Goal: Task Accomplishment & Management: Use online tool/utility

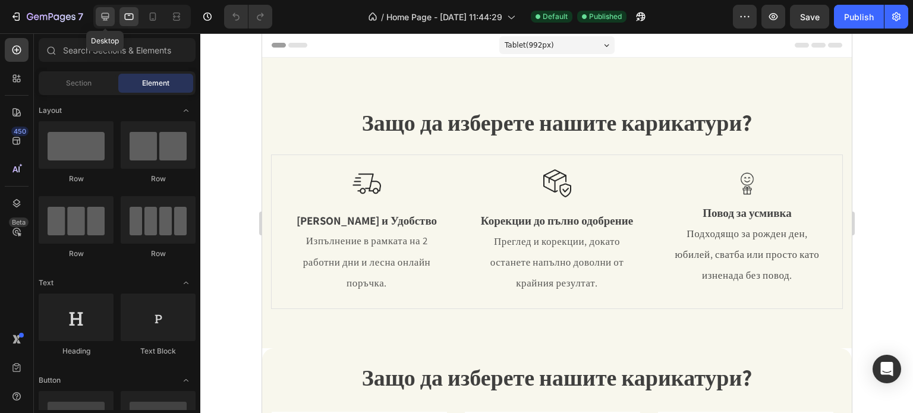
click at [108, 17] on icon at bounding box center [106, 17] width 8 height 8
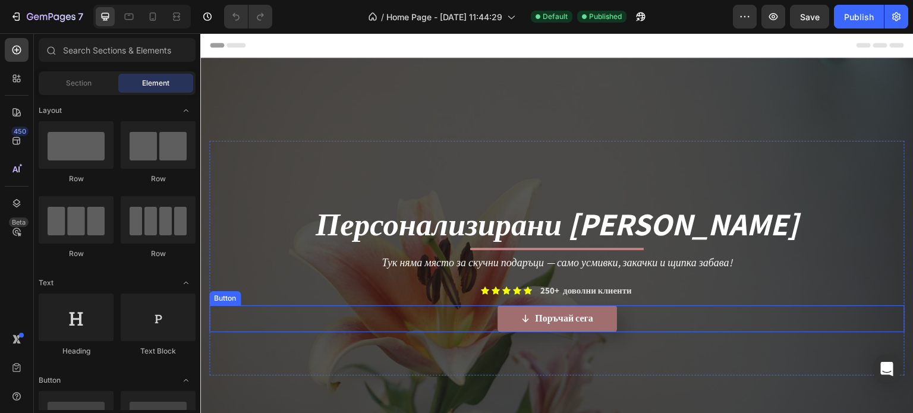
click at [507, 317] on button "Поръчай сега" at bounding box center [556, 319] width 119 height 27
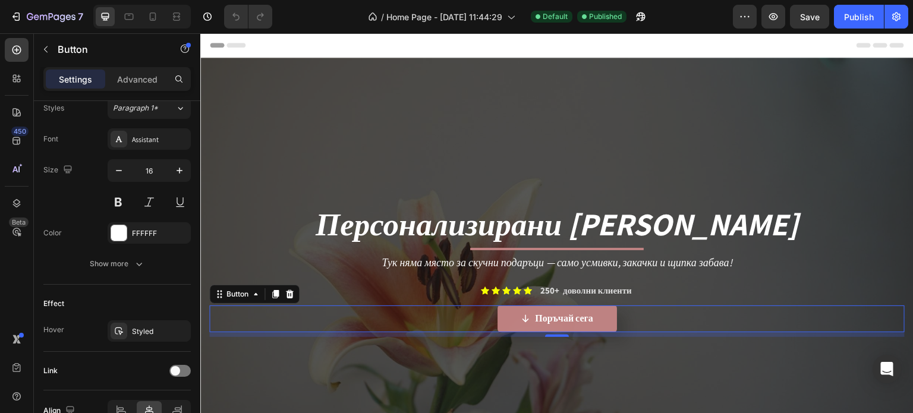
scroll to position [598, 0]
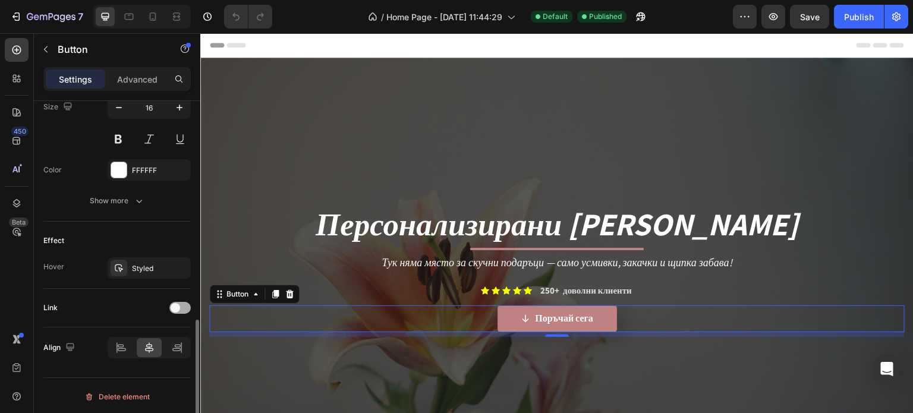
click at [179, 304] on span at bounding box center [176, 308] width 10 height 10
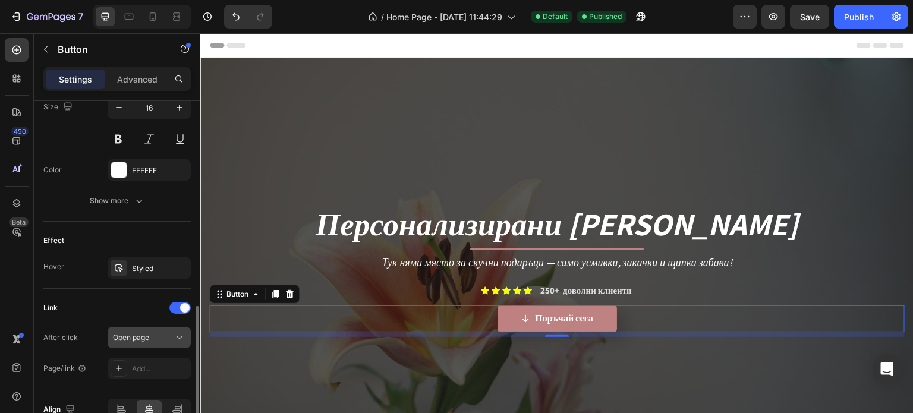
click at [168, 334] on div "Open page" at bounding box center [143, 337] width 61 height 11
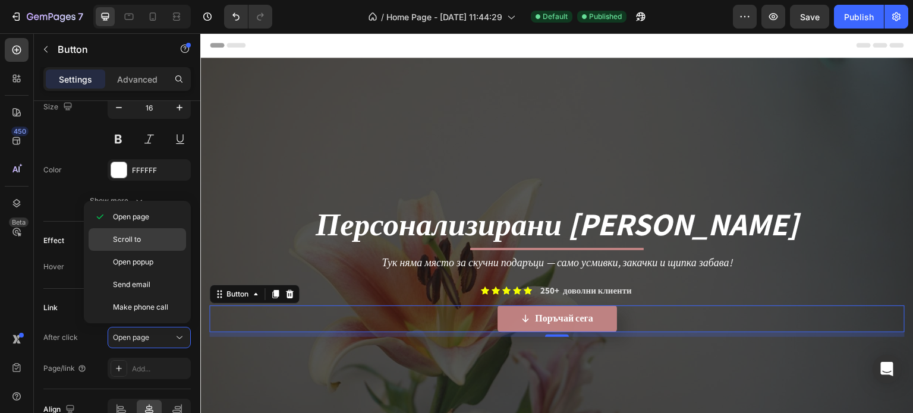
click at [159, 239] on p "Scroll to" at bounding box center [147, 239] width 68 height 11
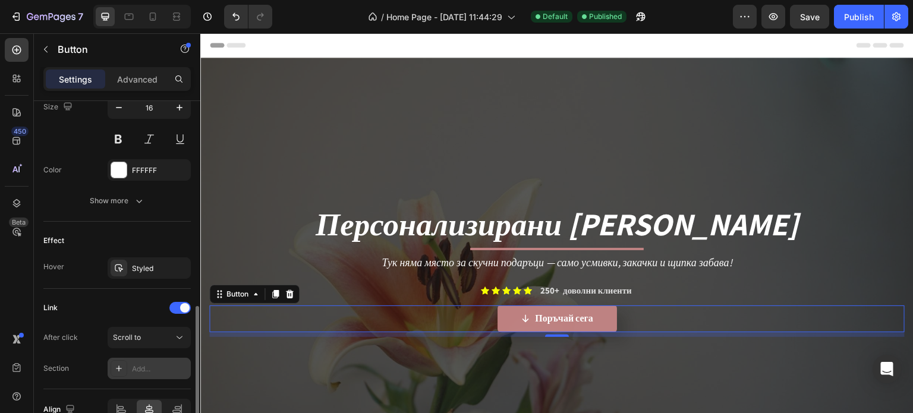
click at [153, 358] on div "Add..." at bounding box center [149, 368] width 83 height 21
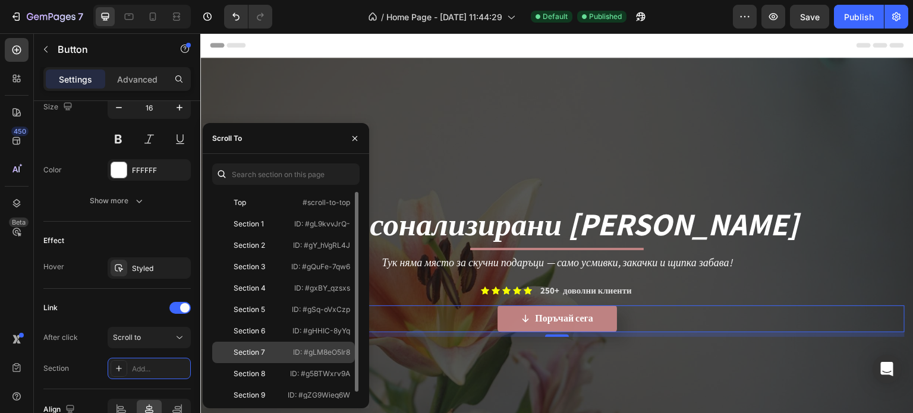
click at [293, 348] on p "ID: #gLM8eO5Ir8" at bounding box center [321, 352] width 57 height 11
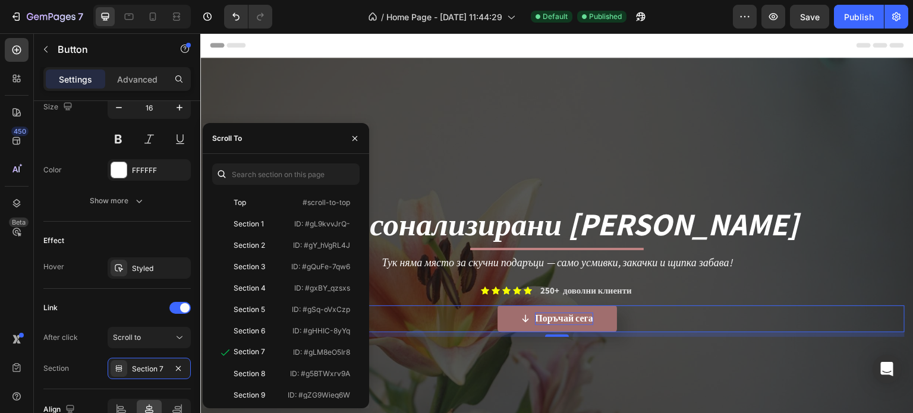
click at [572, 312] on span "Поръчай сега" at bounding box center [564, 318] width 58 height 12
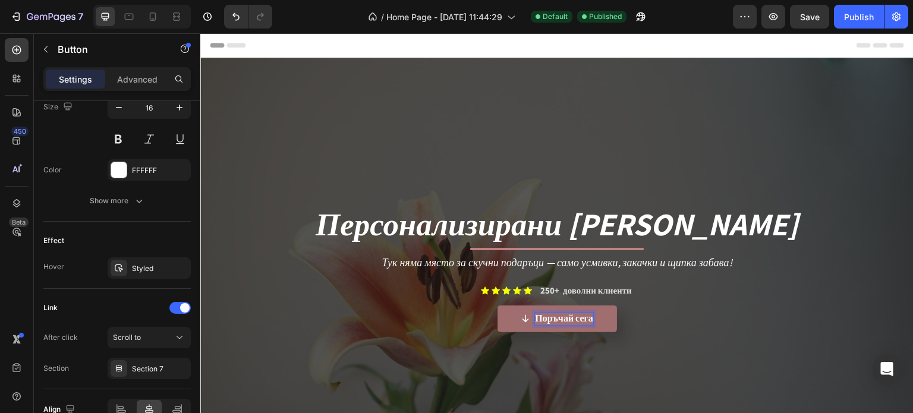
click at [521, 322] on span at bounding box center [526, 319] width 10 height 12
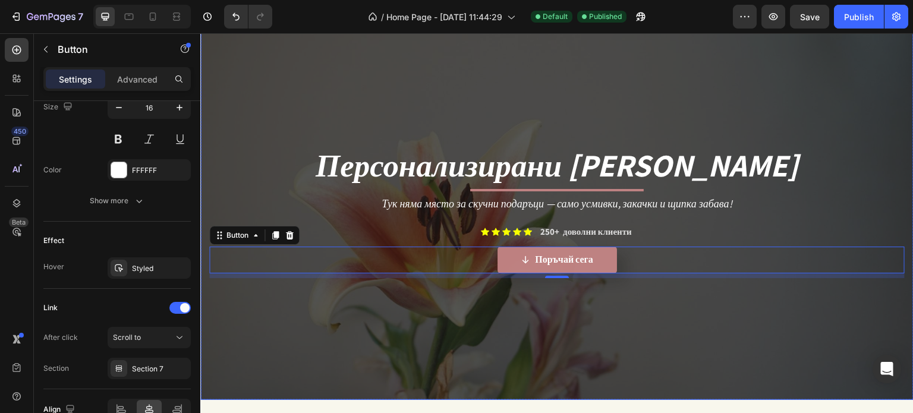
scroll to position [59, 0]
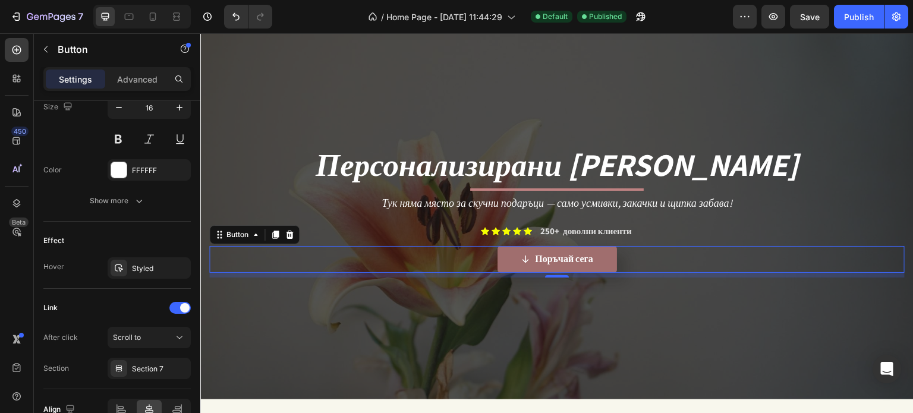
click at [521, 254] on icon at bounding box center [526, 259] width 10 height 10
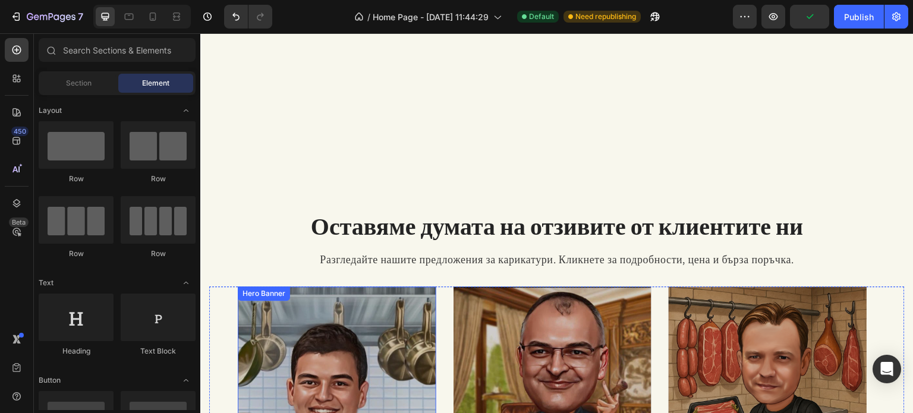
scroll to position [930, 0]
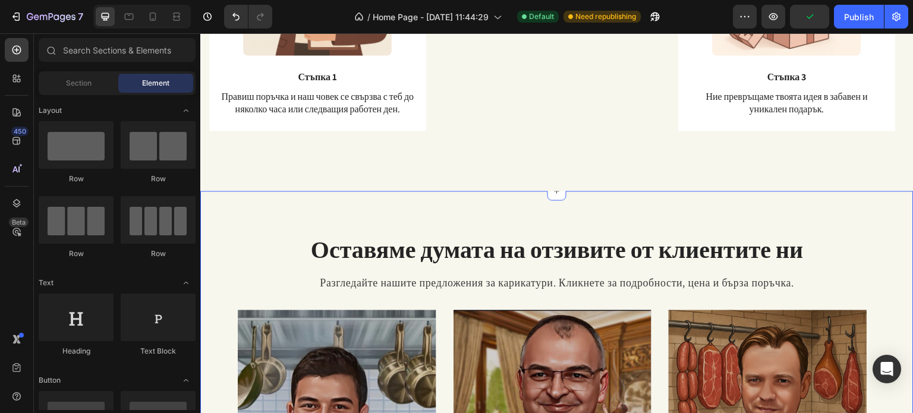
click at [275, 228] on div "Оставяме думата на отзивите от клиентите ни Heading Разгледайте нашите предложе…" at bounding box center [556, 419] width 713 height 456
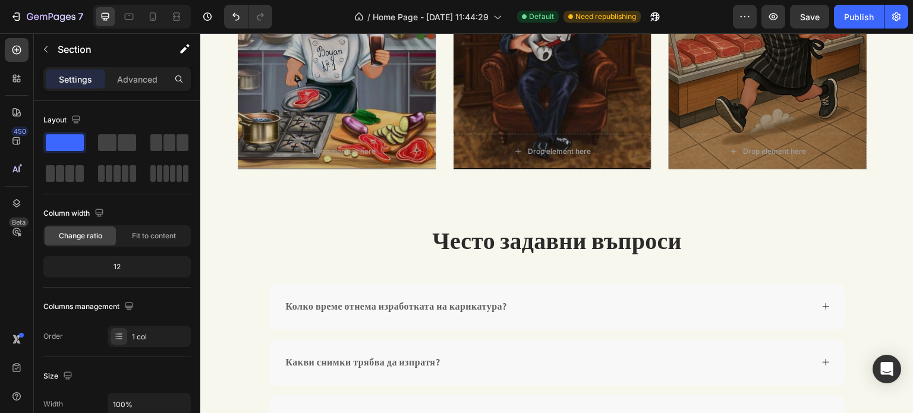
scroll to position [1367, 0]
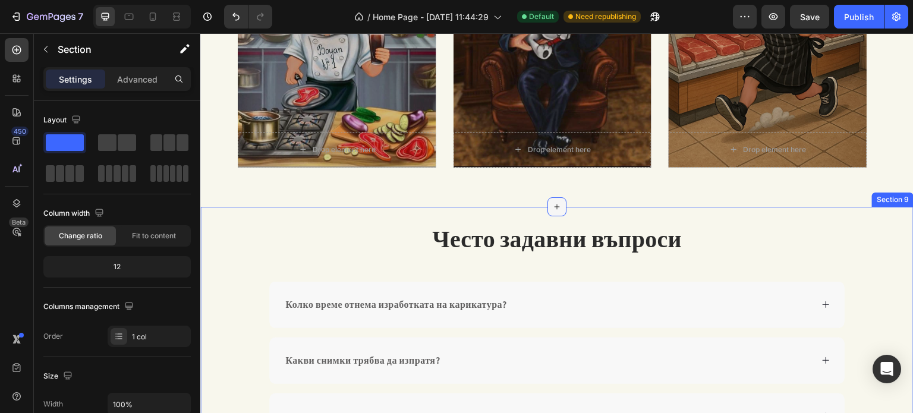
click at [551, 212] on div at bounding box center [556, 206] width 19 height 19
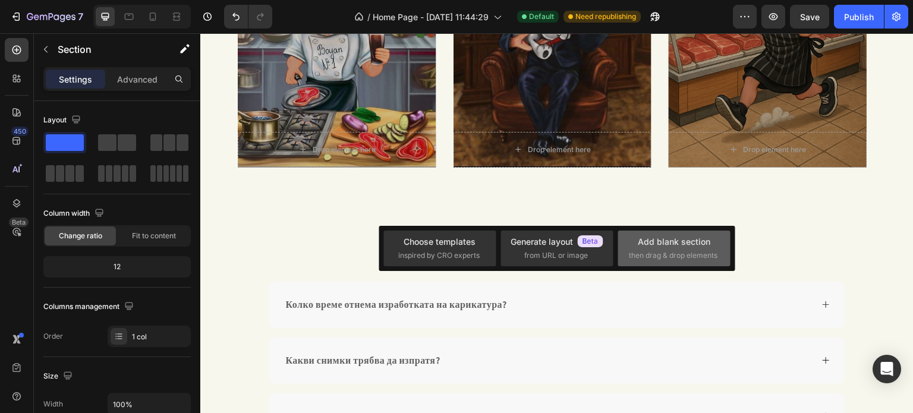
click at [659, 240] on div "Add blank section" at bounding box center [674, 241] width 73 height 12
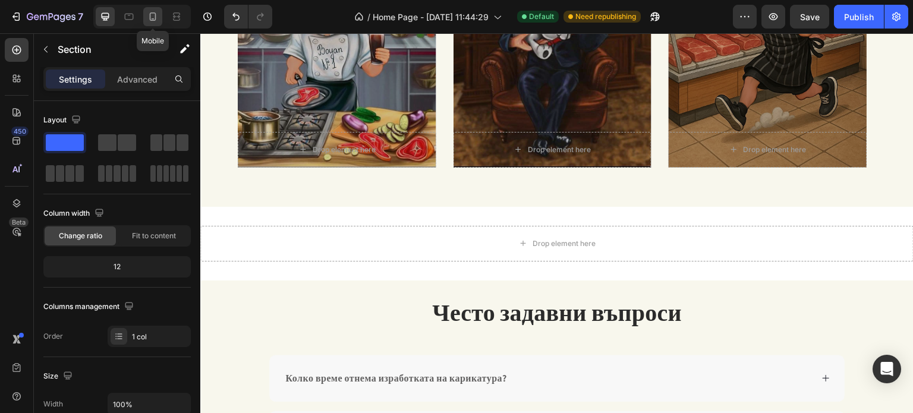
click at [150, 20] on icon at bounding box center [153, 16] width 7 height 8
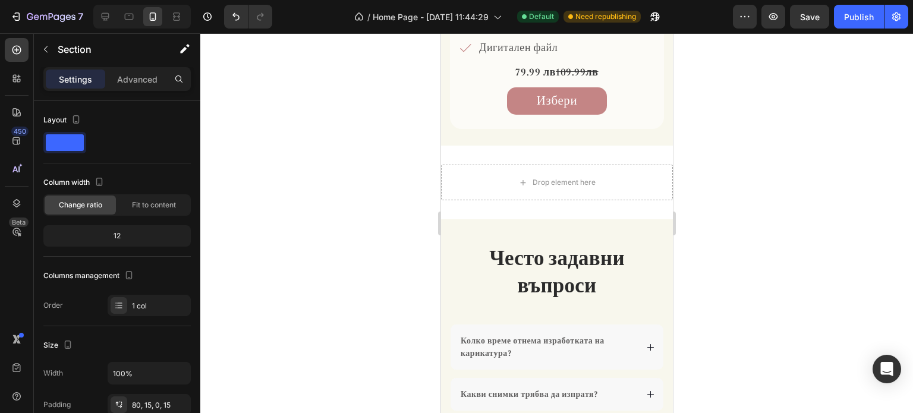
scroll to position [2337, 0]
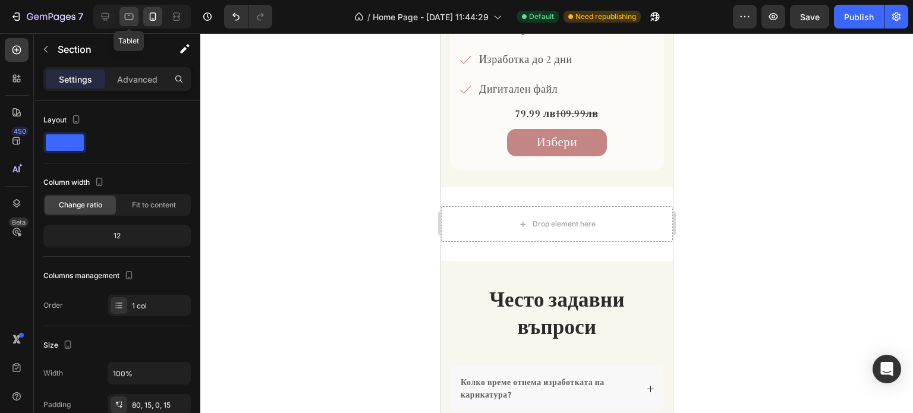
click at [128, 16] on icon at bounding box center [129, 17] width 12 height 12
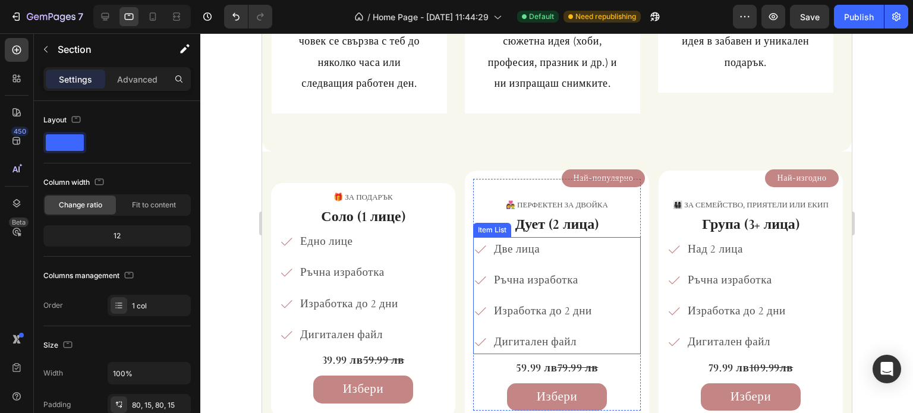
scroll to position [561, 0]
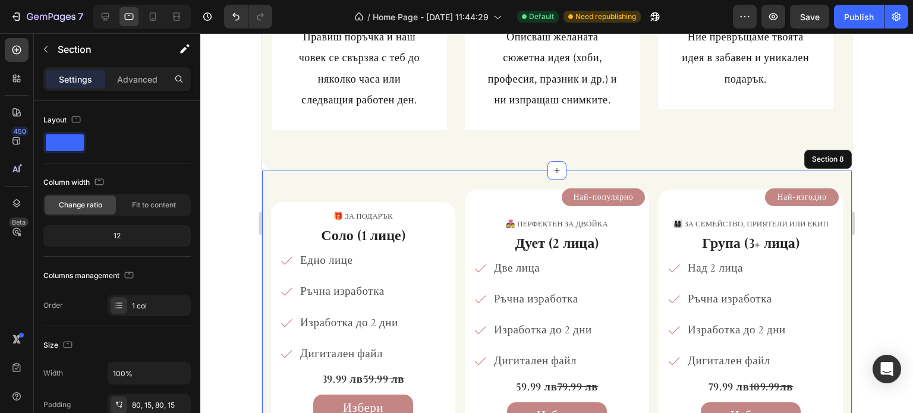
click at [418, 179] on div "🎁 за подарък Text Block Соло (1 лице) Heading Едно лице Ръчна изработка Изработ…" at bounding box center [557, 317] width 590 height 292
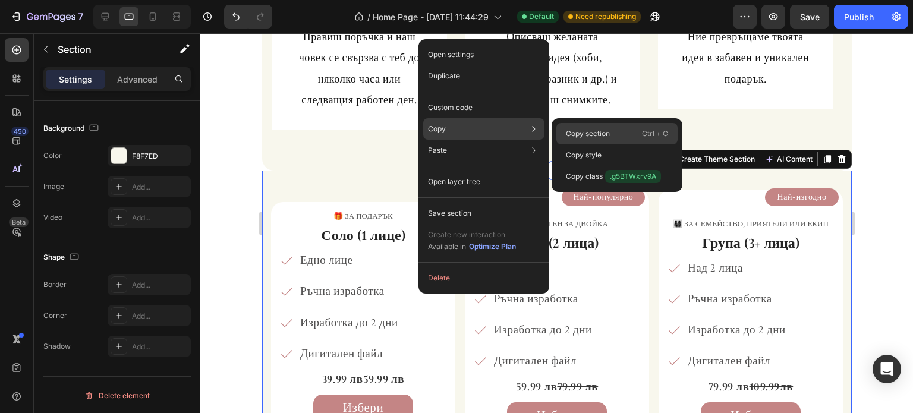
click at [580, 140] on div "Copy section Ctrl + C" at bounding box center [616, 133] width 121 height 21
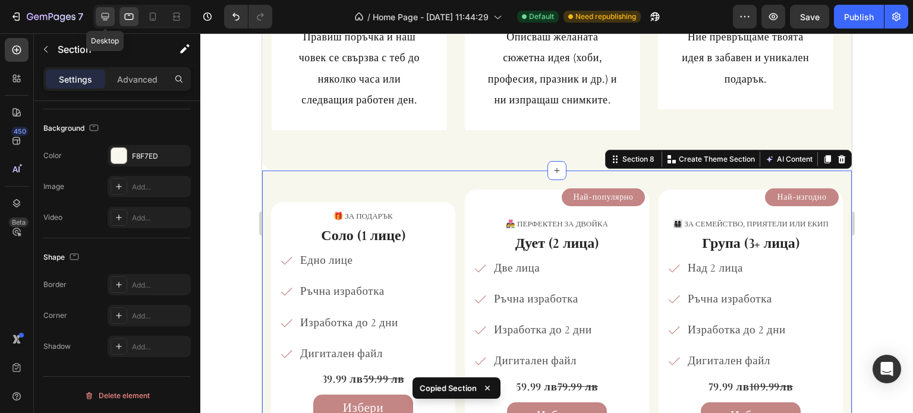
click at [98, 21] on div at bounding box center [105, 16] width 19 height 19
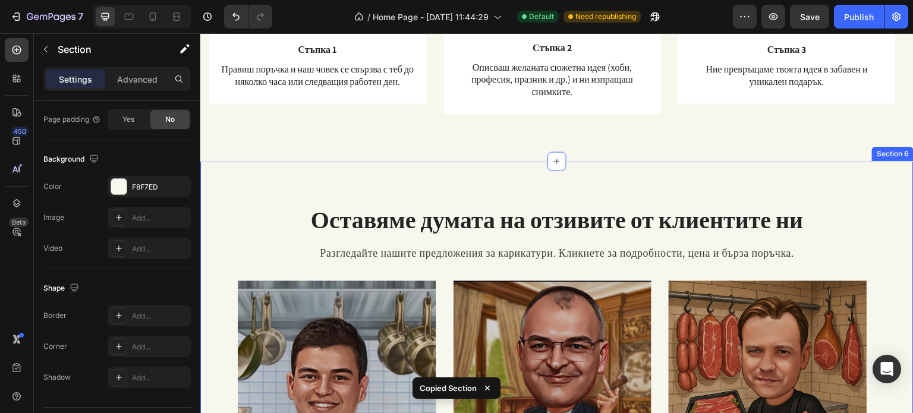
scroll to position [878, 0]
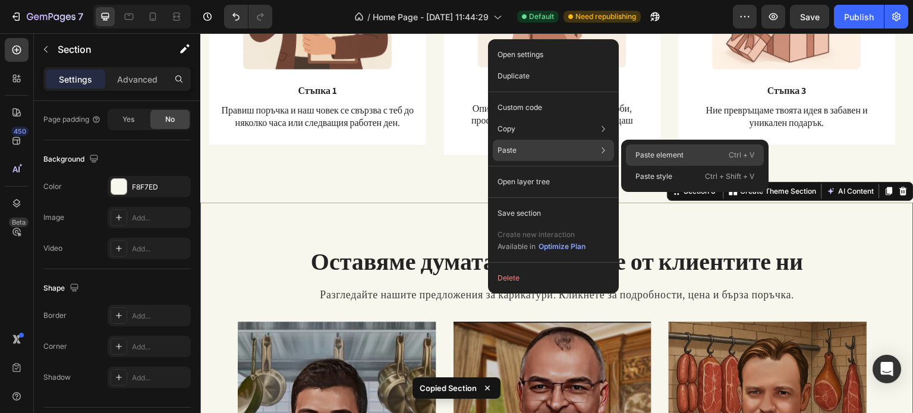
click at [651, 153] on p "Paste element" at bounding box center [659, 155] width 48 height 11
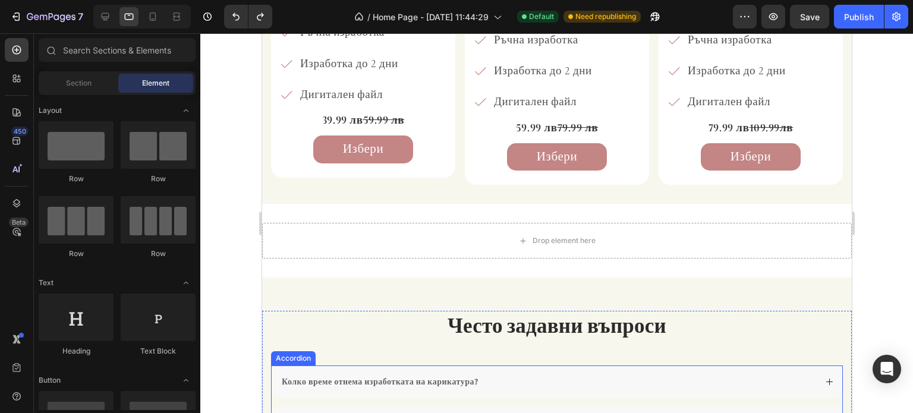
scroll to position [837, 0]
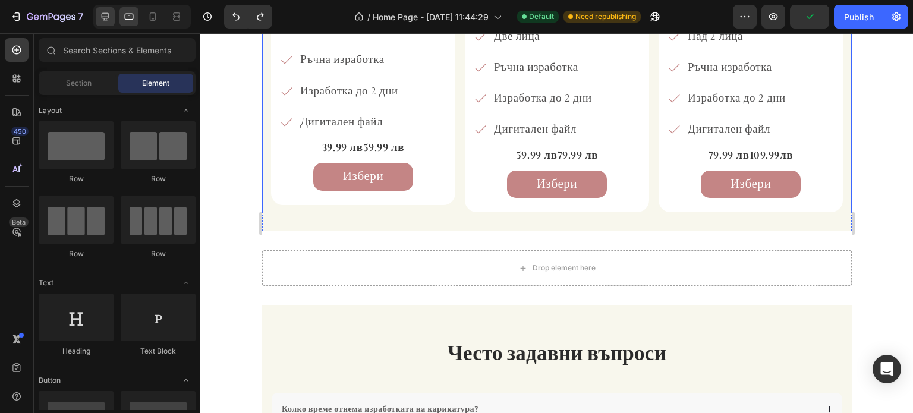
click at [105, 26] on div at bounding box center [105, 16] width 19 height 19
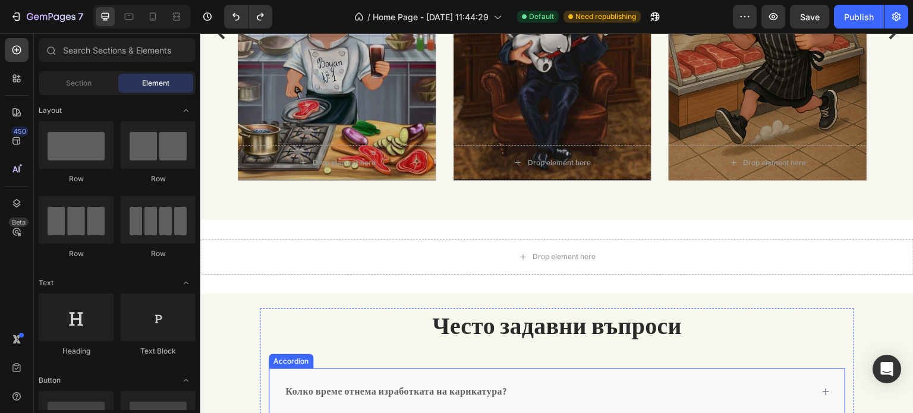
scroll to position [1329, 0]
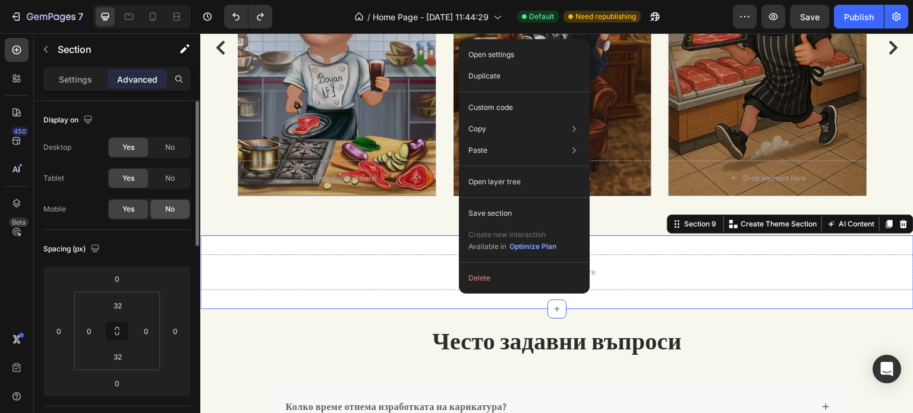
click at [166, 181] on span "No" at bounding box center [170, 178] width 10 height 11
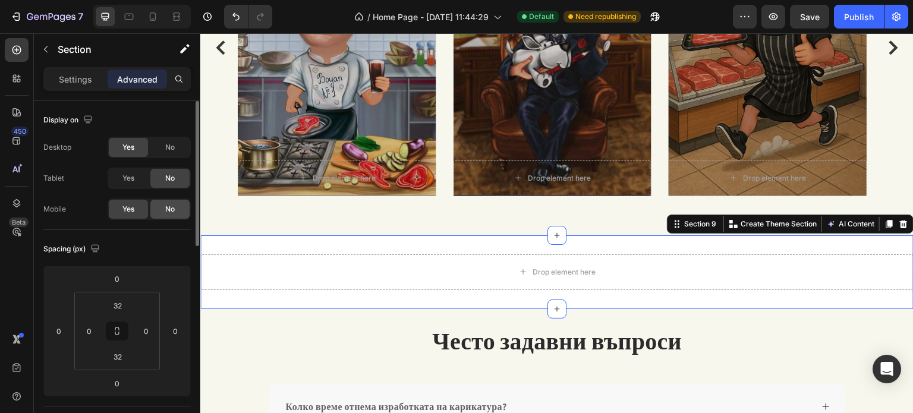
click at [174, 207] on span "No" at bounding box center [170, 209] width 10 height 11
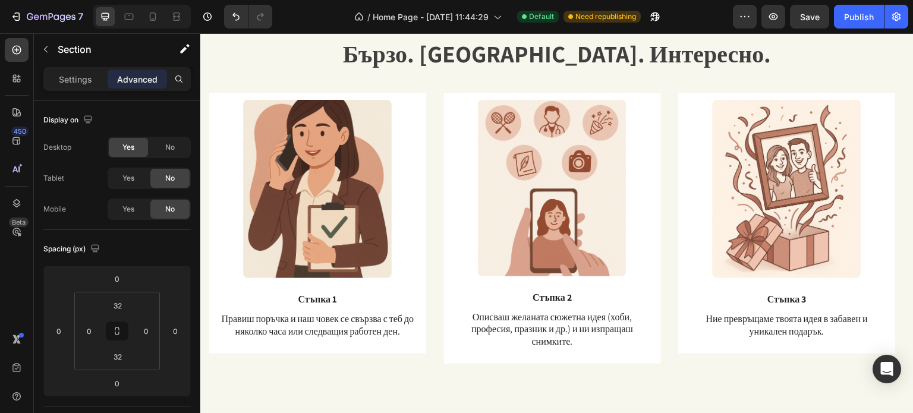
scroll to position [892, 0]
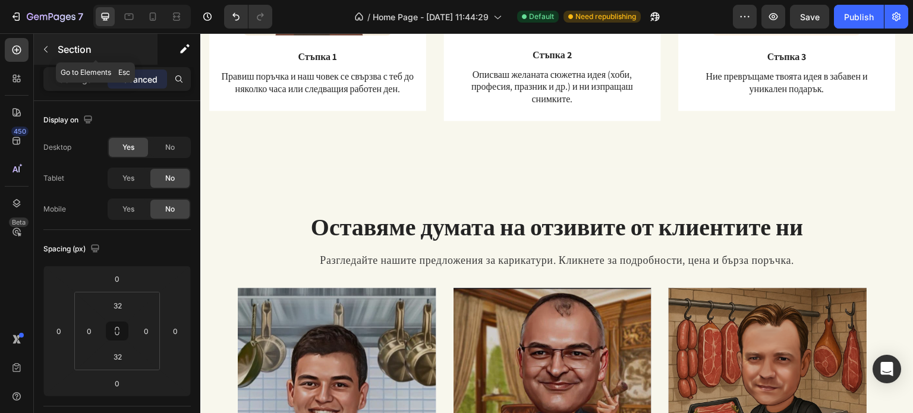
click at [44, 49] on icon "button" at bounding box center [46, 49] width 4 height 7
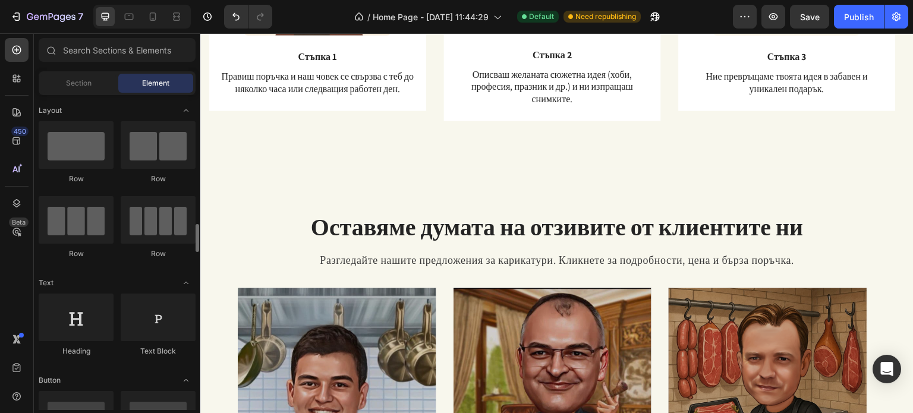
drag, startPoint x: 86, startPoint y: 111, endPoint x: 80, endPoint y: 124, distance: 13.8
click at [84, 118] on div "Sections(18) Elements(83) Section Element Hero Section Product Detail Brands Tr…" at bounding box center [117, 224] width 166 height 372
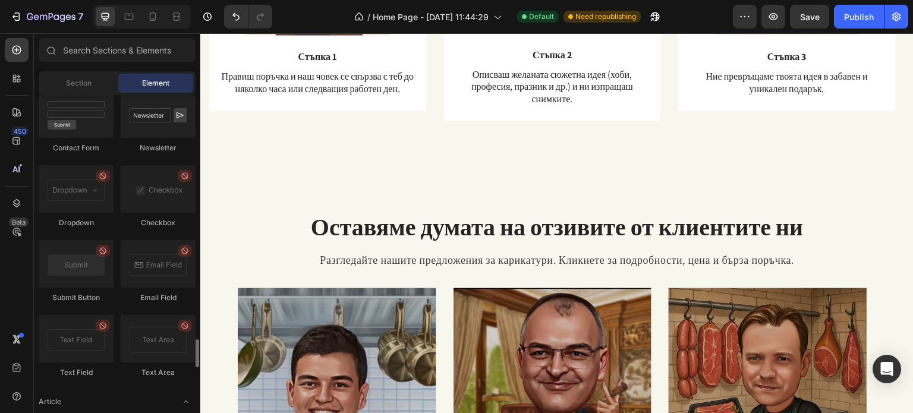
scroll to position [2675, 0]
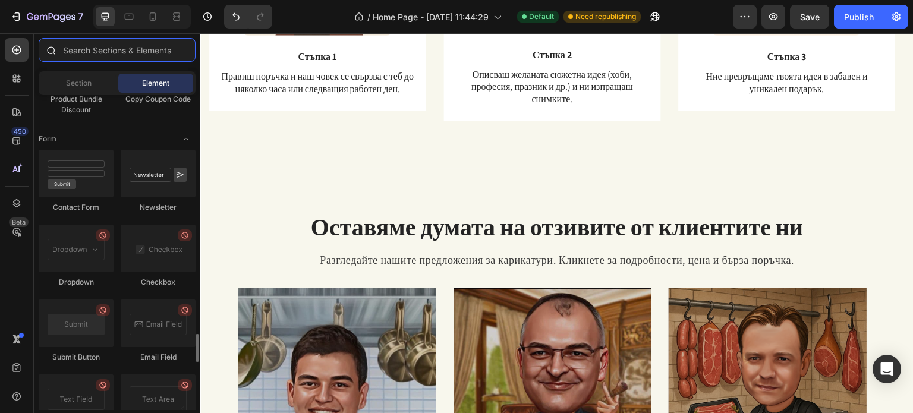
click at [86, 49] on input "text" at bounding box center [117, 50] width 157 height 24
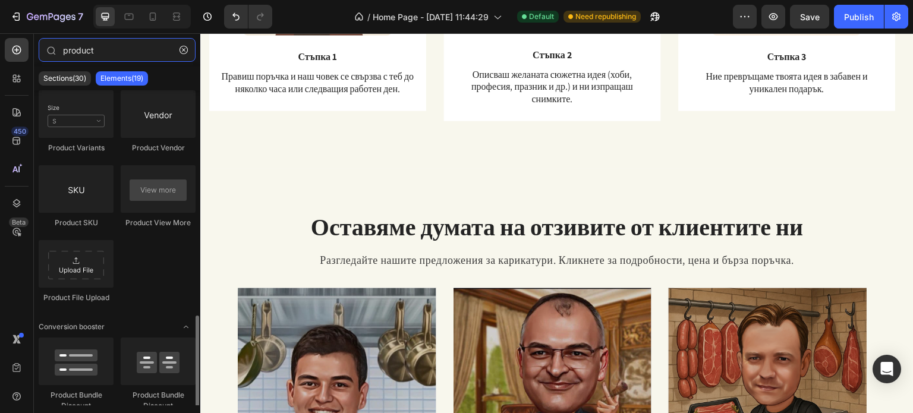
scroll to position [506, 0]
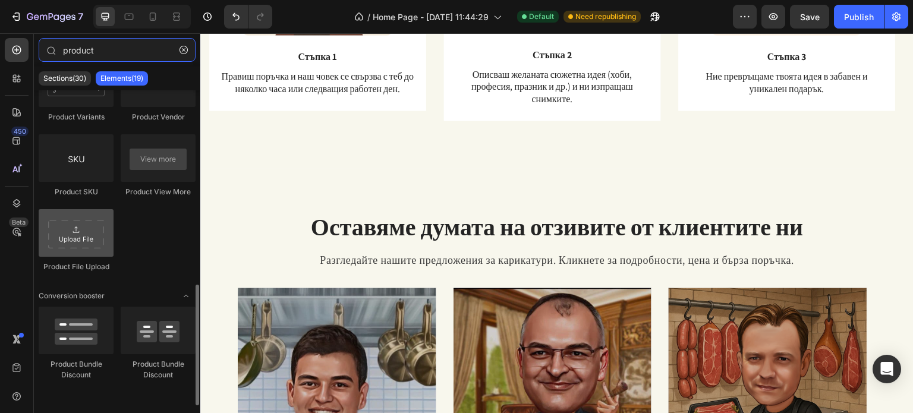
type input "product"
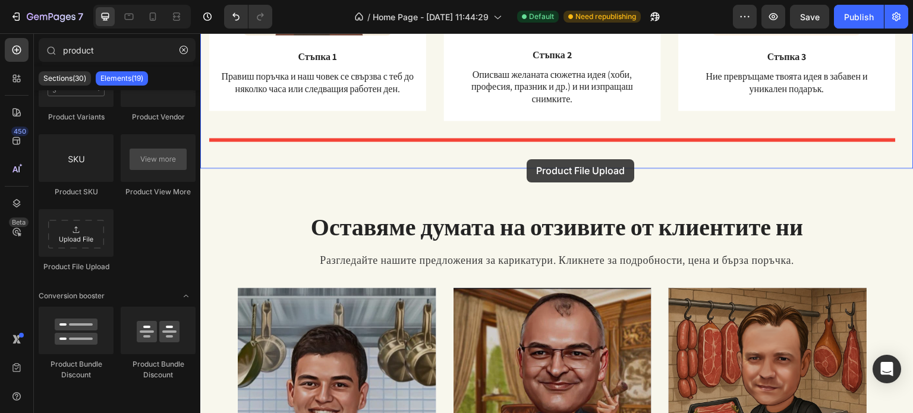
drag, startPoint x: 302, startPoint y: 272, endPoint x: 528, endPoint y: 166, distance: 249.4
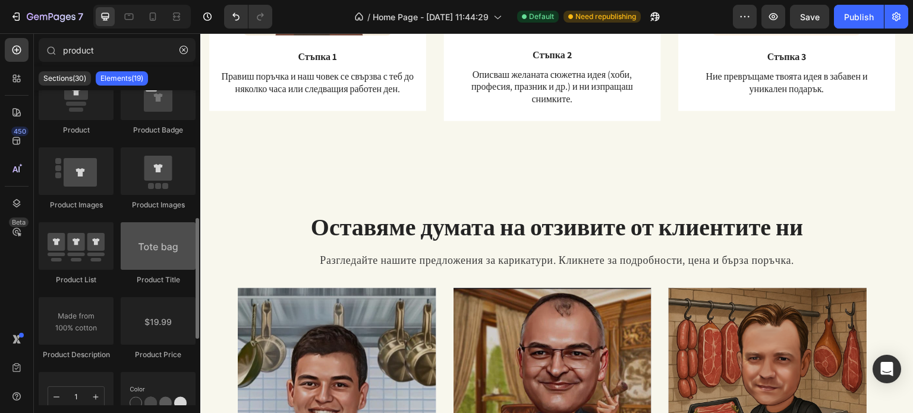
scroll to position [178, 0]
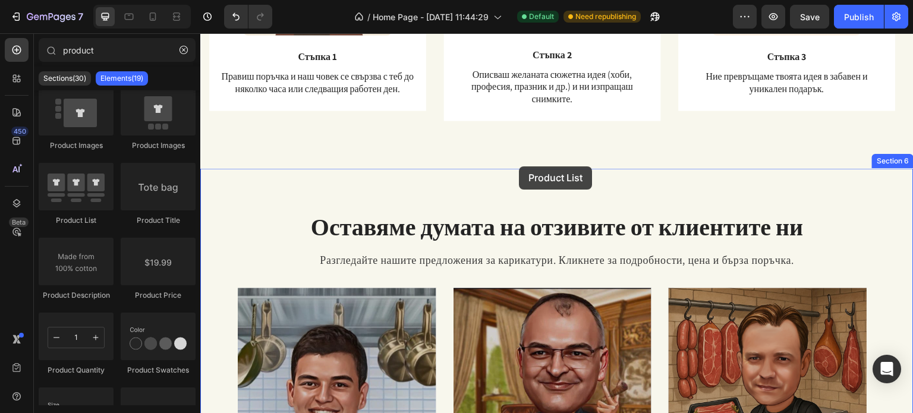
drag, startPoint x: 279, startPoint y: 239, endPoint x: 519, endPoint y: 166, distance: 250.8
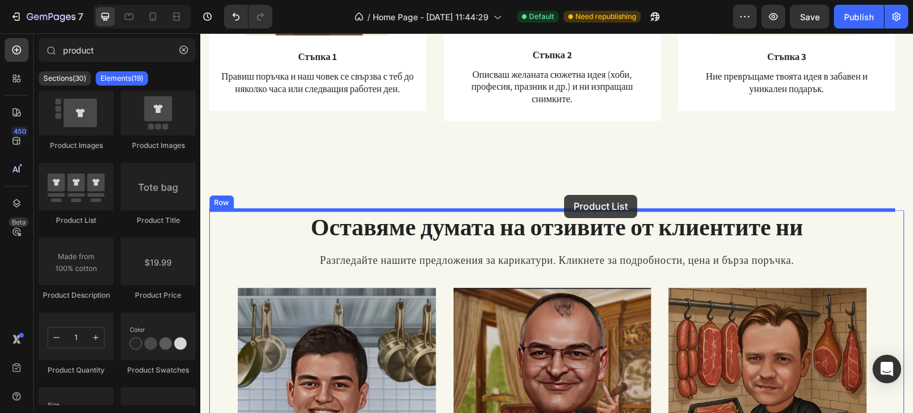
drag, startPoint x: 267, startPoint y: 232, endPoint x: 558, endPoint y: 200, distance: 291.9
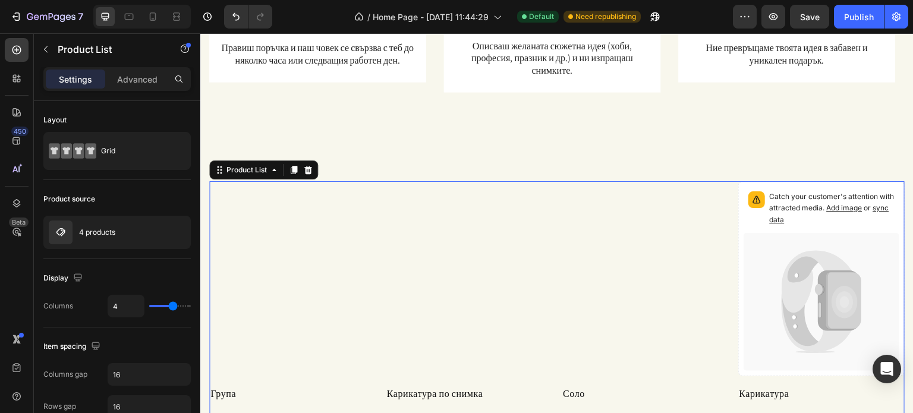
scroll to position [892, 0]
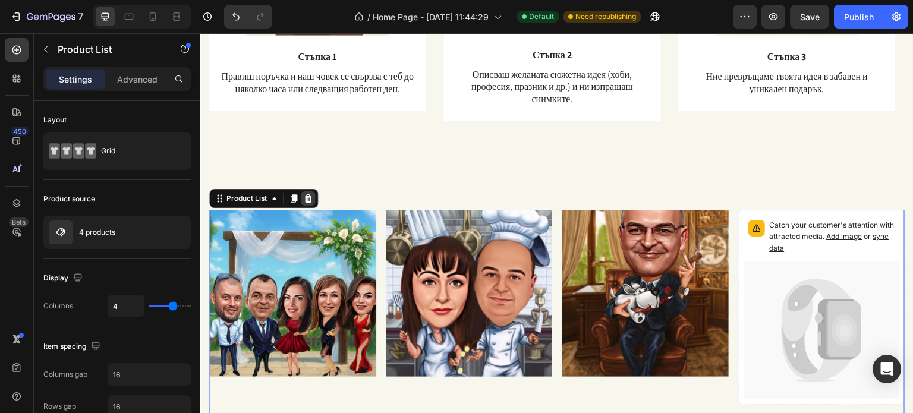
click at [314, 195] on div at bounding box center [308, 198] width 14 height 14
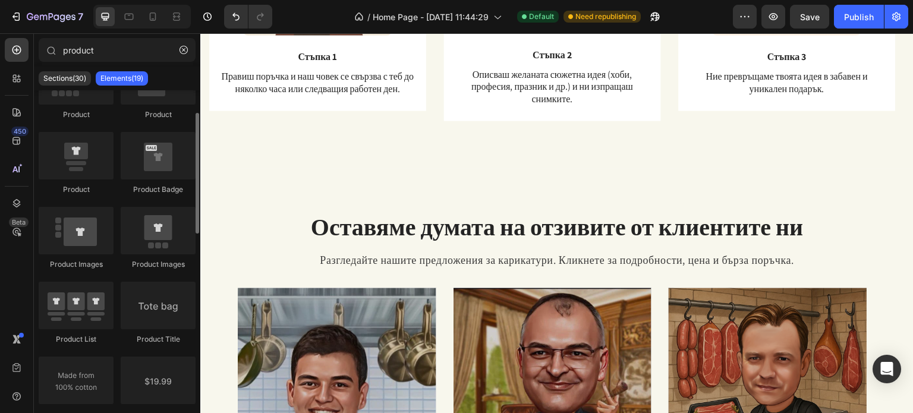
scroll to position [0, 0]
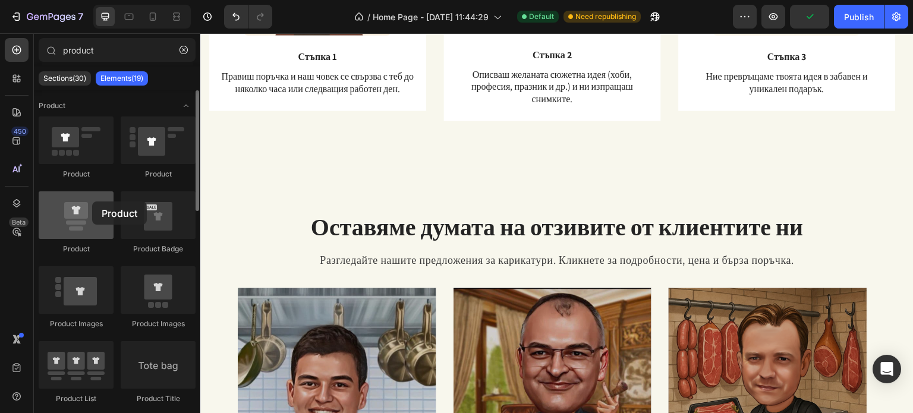
drag, startPoint x: 78, startPoint y: 229, endPoint x: 62, endPoint y: 209, distance: 25.4
click at [62, 211] on div at bounding box center [76, 215] width 75 height 48
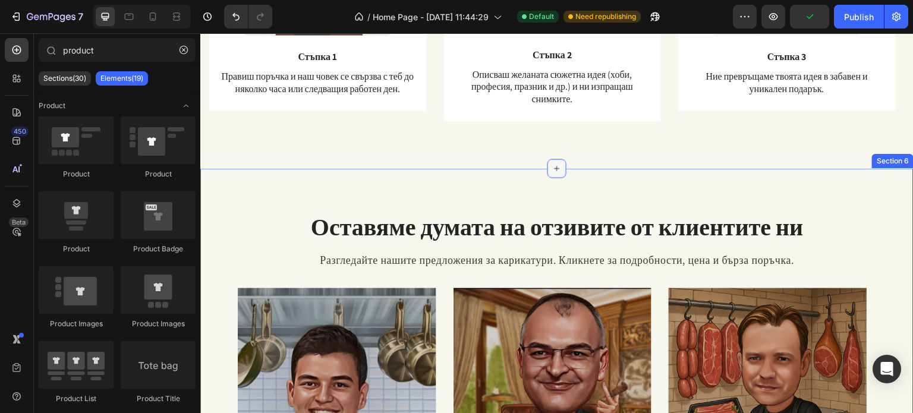
click at [557, 169] on icon at bounding box center [557, 168] width 10 height 10
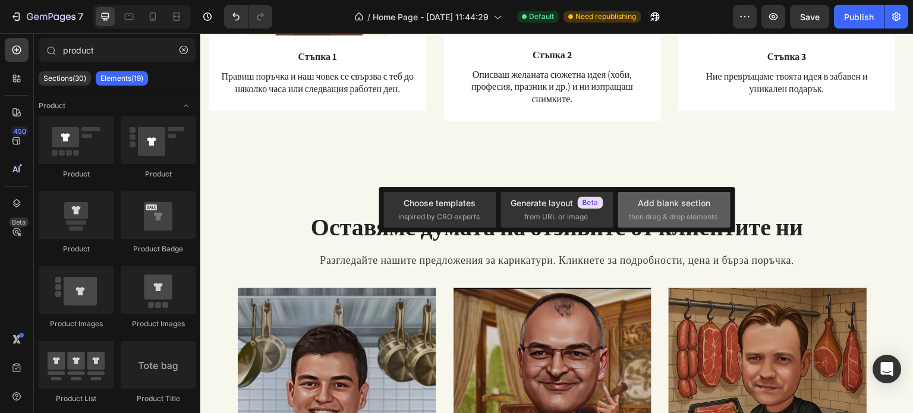
click at [661, 200] on div "Add blank section" at bounding box center [674, 203] width 73 height 12
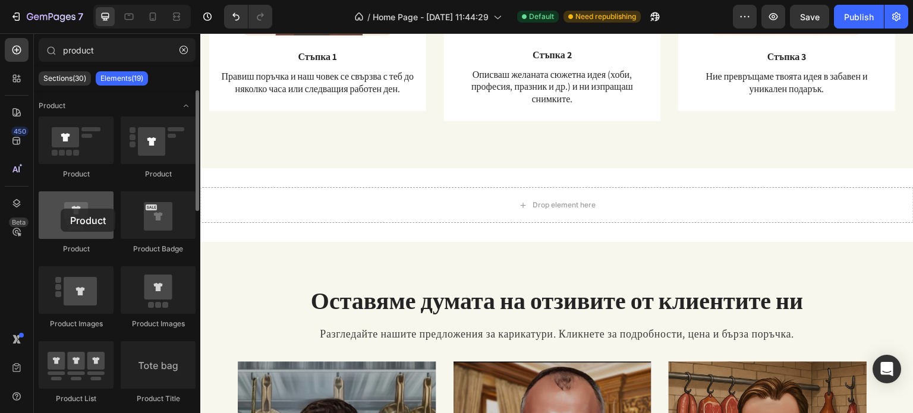
drag, startPoint x: 88, startPoint y: 223, endPoint x: 60, endPoint y: 201, distance: 35.6
click at [59, 207] on div at bounding box center [76, 215] width 75 height 48
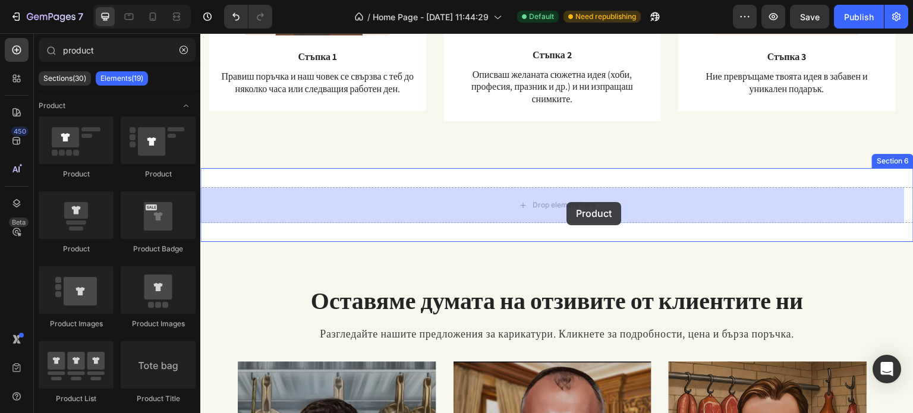
drag, startPoint x: 322, startPoint y: 251, endPoint x: 567, endPoint y: 201, distance: 250.5
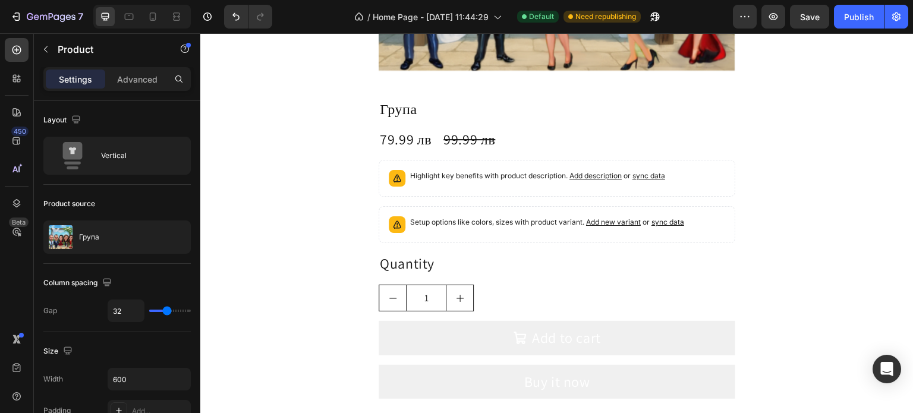
scroll to position [1367, 0]
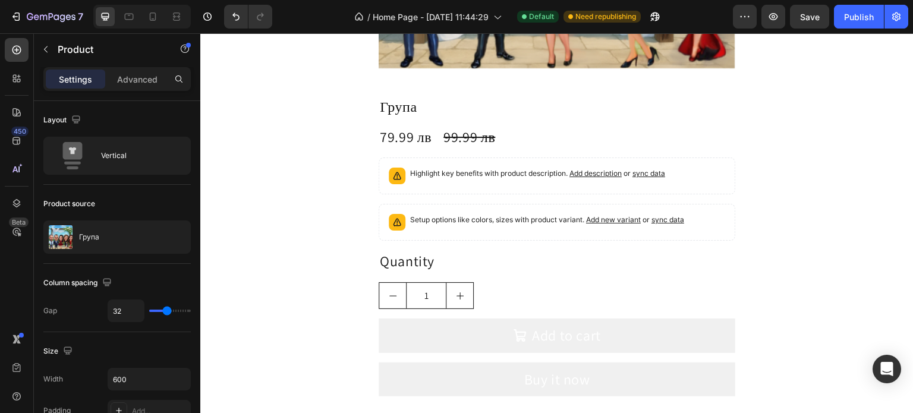
click at [455, 291] on icon "increment" at bounding box center [460, 296] width 10 height 10
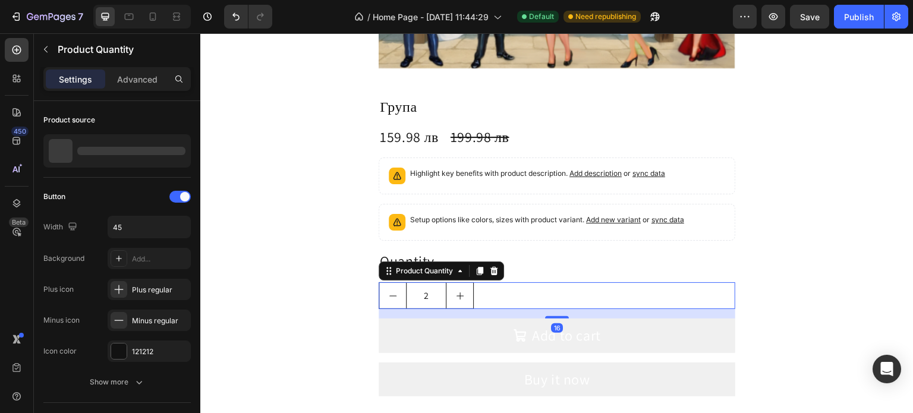
click at [455, 291] on icon "increment" at bounding box center [460, 296] width 10 height 10
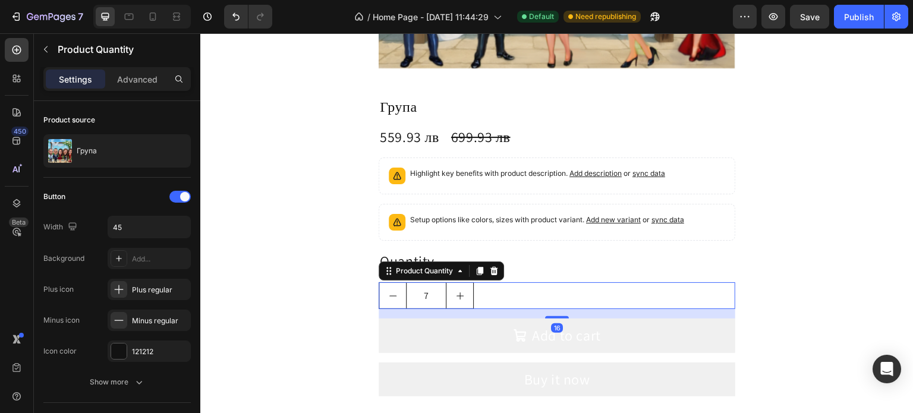
click at [455, 291] on icon "increment" at bounding box center [460, 296] width 10 height 10
click at [393, 296] on button "decrement" at bounding box center [392, 296] width 27 height 26
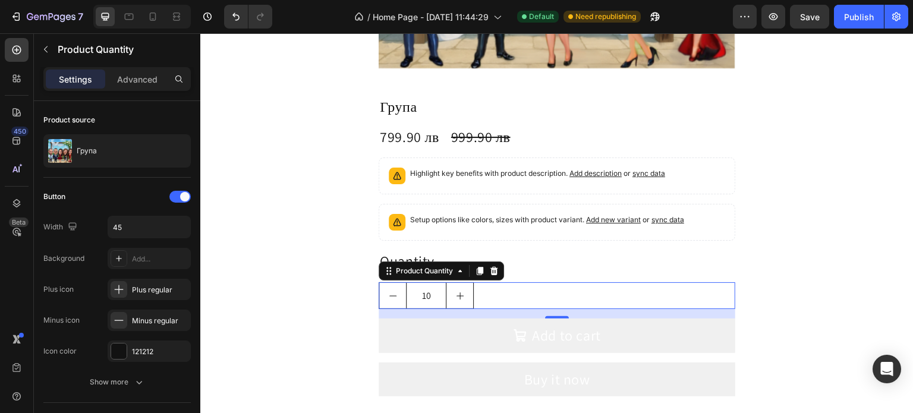
click at [393, 296] on button "decrement" at bounding box center [392, 296] width 27 height 26
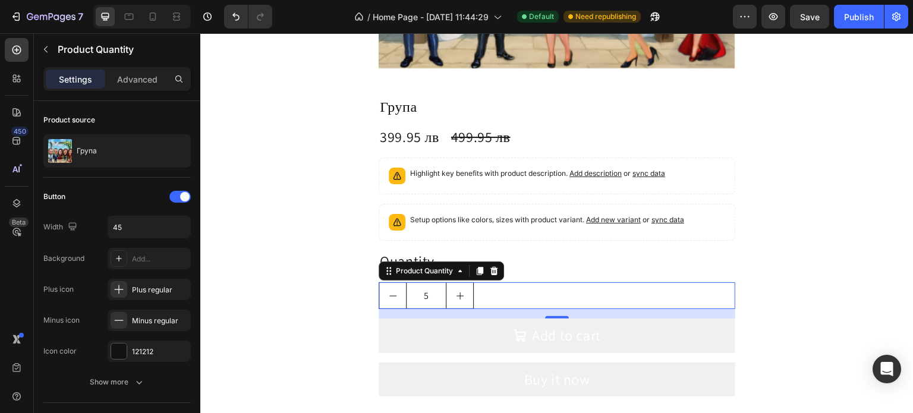
click at [393, 296] on button "decrement" at bounding box center [392, 296] width 27 height 26
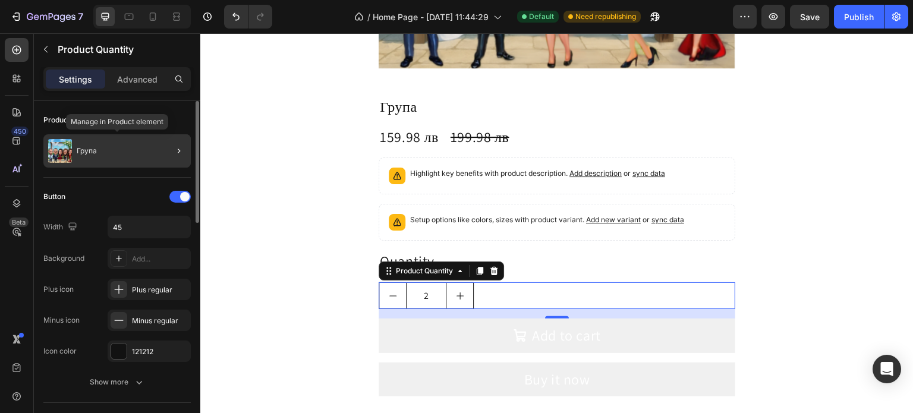
click at [136, 159] on div "Група" at bounding box center [116, 150] width 147 height 33
type input "1"
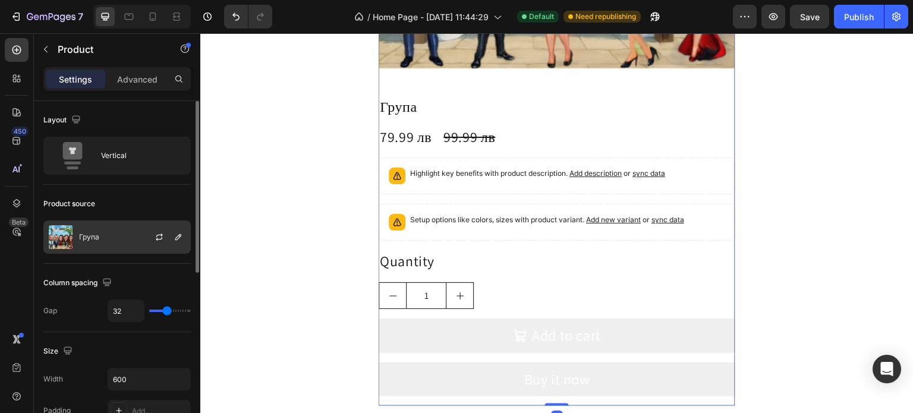
click at [136, 228] on div "Група" at bounding box center [116, 237] width 147 height 33
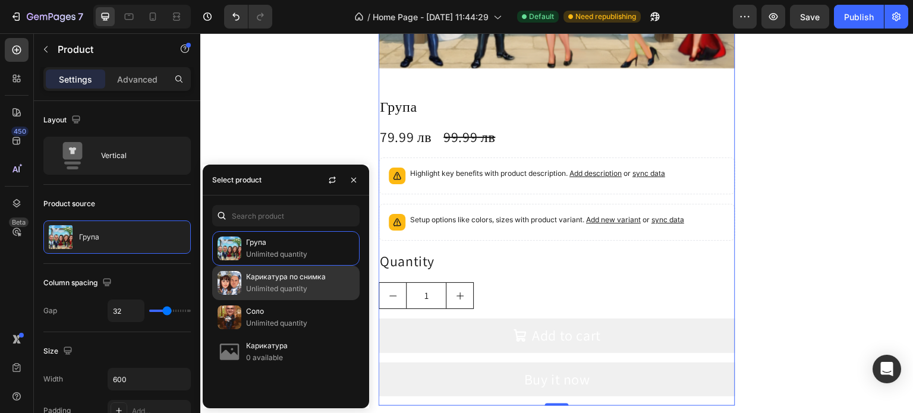
click at [302, 283] on p "Unlimited quantity" at bounding box center [300, 289] width 108 height 12
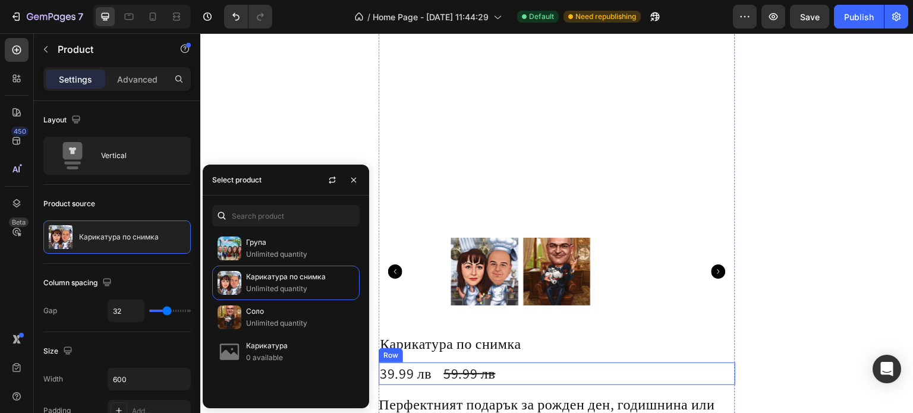
scroll to position [1189, 0]
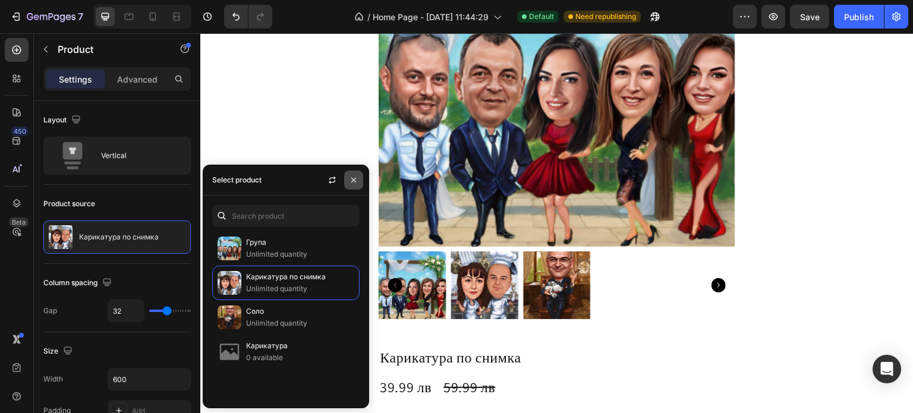
click at [351, 178] on icon "button" at bounding box center [354, 180] width 10 height 10
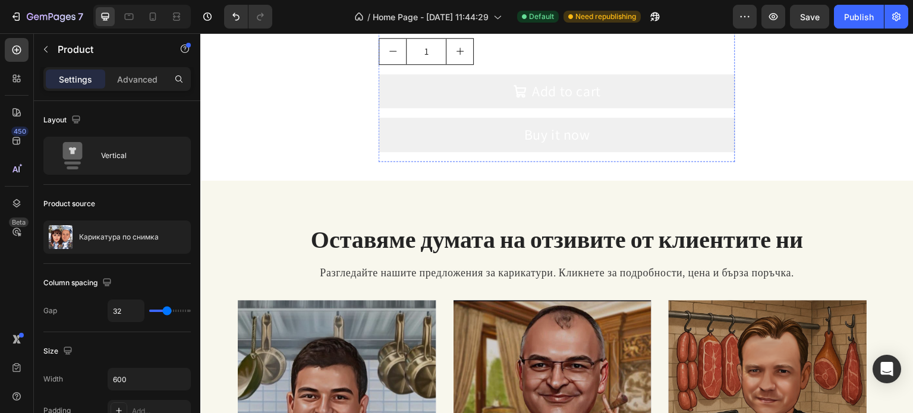
scroll to position [1664, 0]
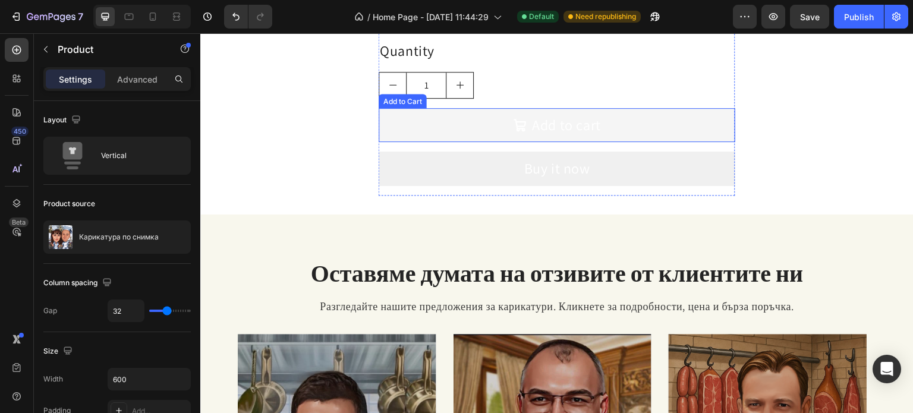
click at [471, 133] on button "Add to cart" at bounding box center [557, 125] width 357 height 34
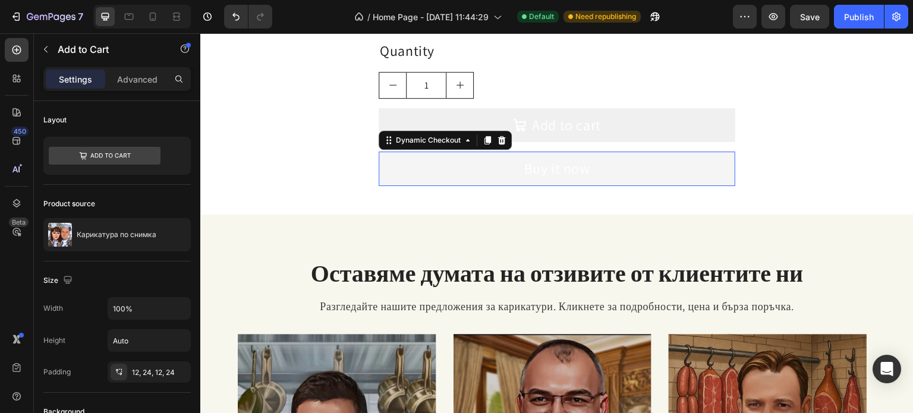
click at [410, 172] on button "Buy it now" at bounding box center [557, 169] width 357 height 34
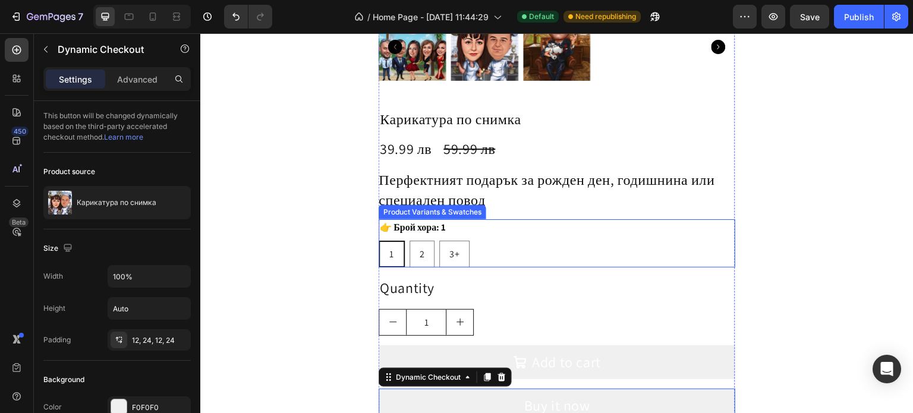
scroll to position [1426, 0]
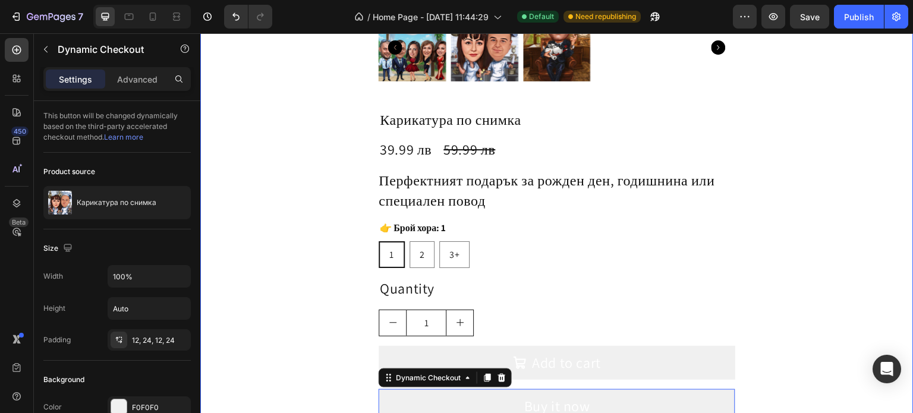
click at [271, 227] on div "Product Images Карикатура по снимка Product Title 39.99 лв Product Price Produc…" at bounding box center [556, 42] width 713 height 781
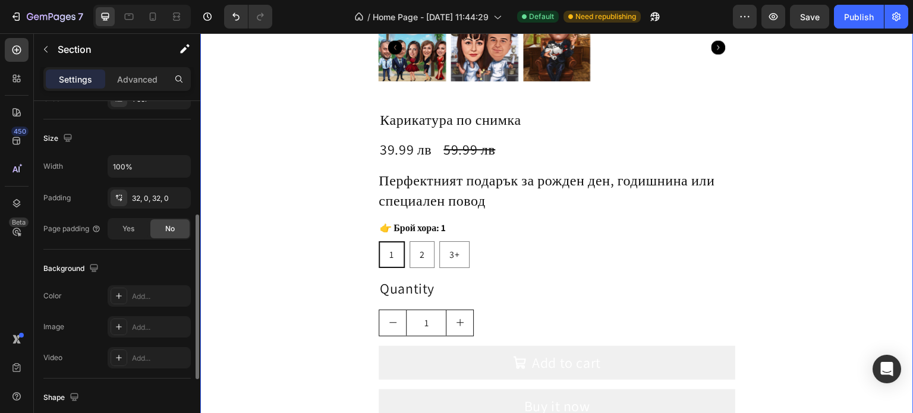
scroll to position [297, 0]
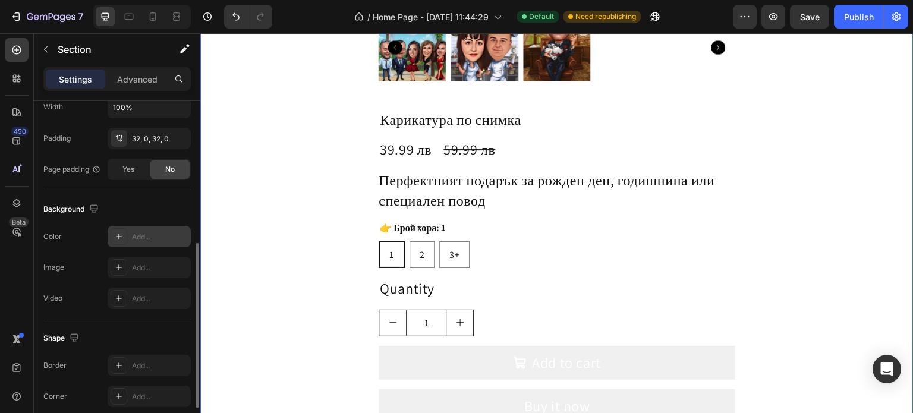
click at [121, 232] on icon at bounding box center [119, 237] width 10 height 10
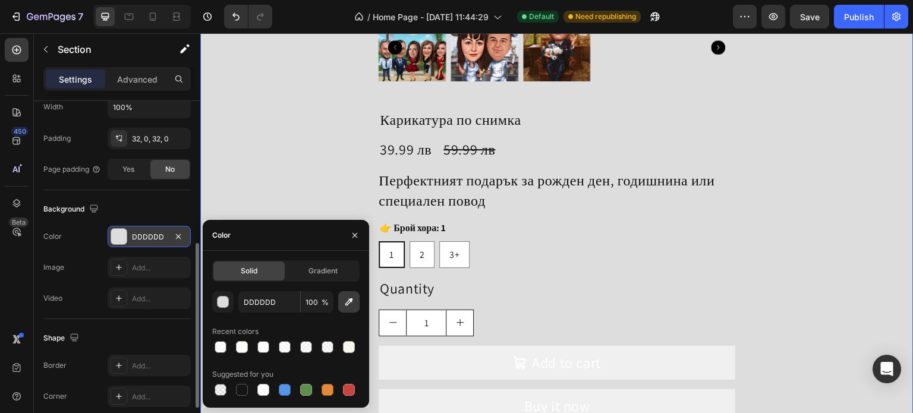
click at [347, 307] on icon "button" at bounding box center [349, 302] width 12 height 12
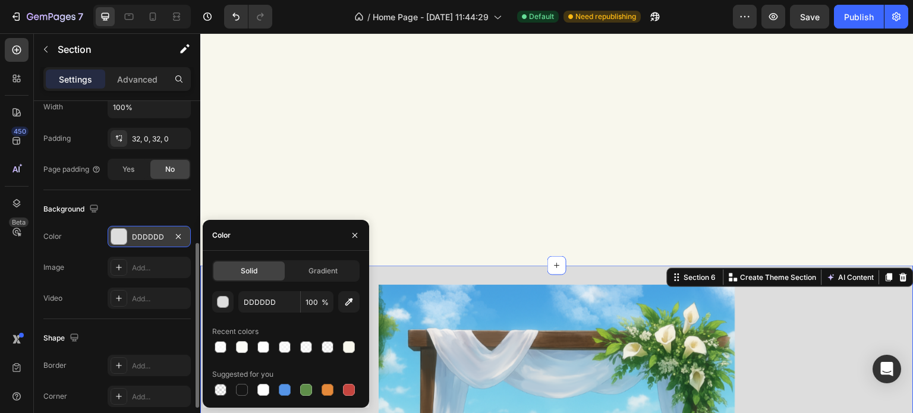
scroll to position [773, 0]
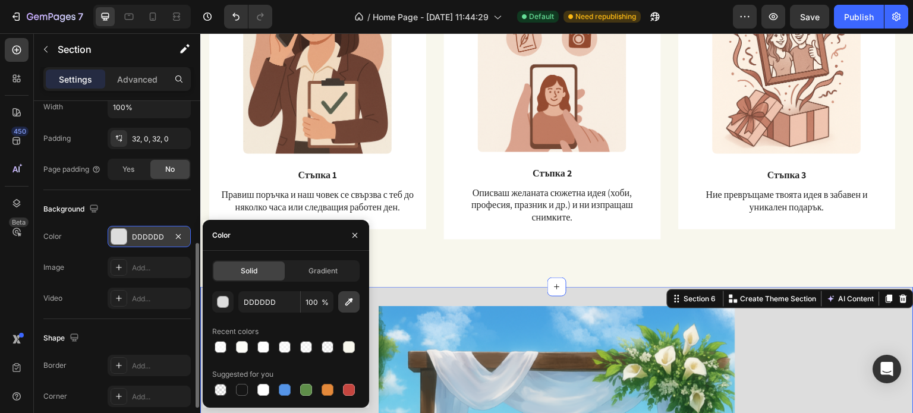
click at [349, 304] on icon "button" at bounding box center [349, 302] width 12 height 12
type input "F8F7ED"
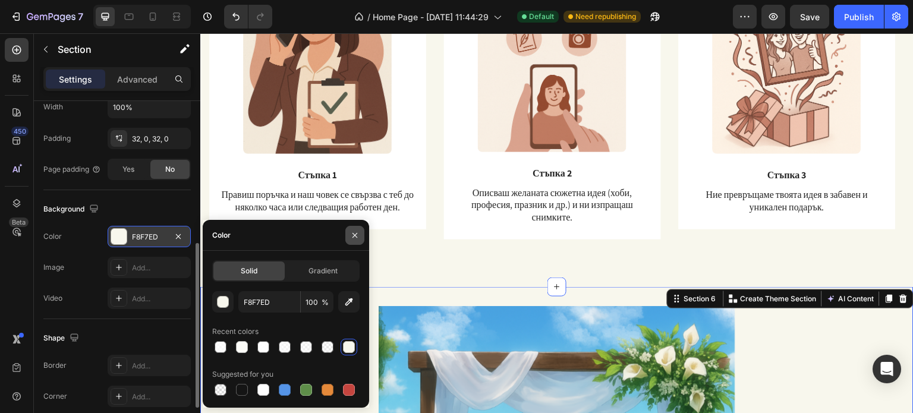
click at [354, 236] on icon "button" at bounding box center [354, 235] width 5 height 5
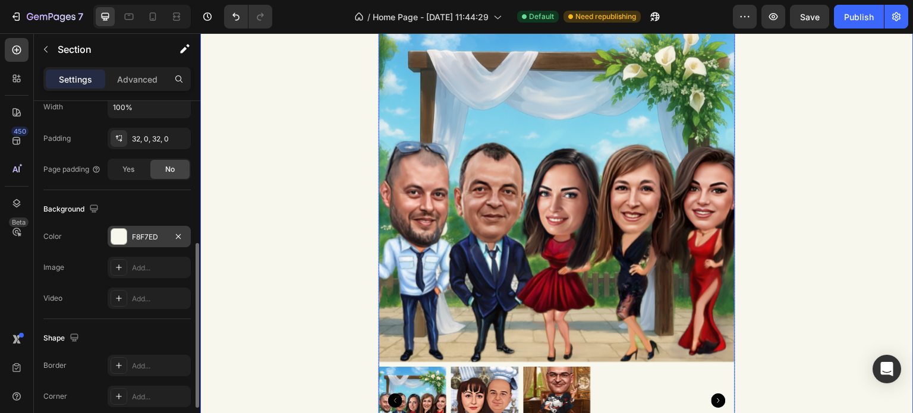
scroll to position [1070, 0]
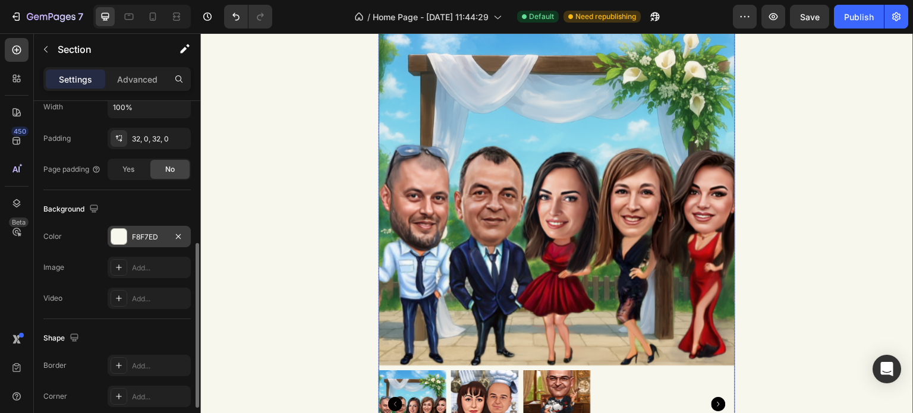
click at [407, 221] on img at bounding box center [557, 187] width 357 height 357
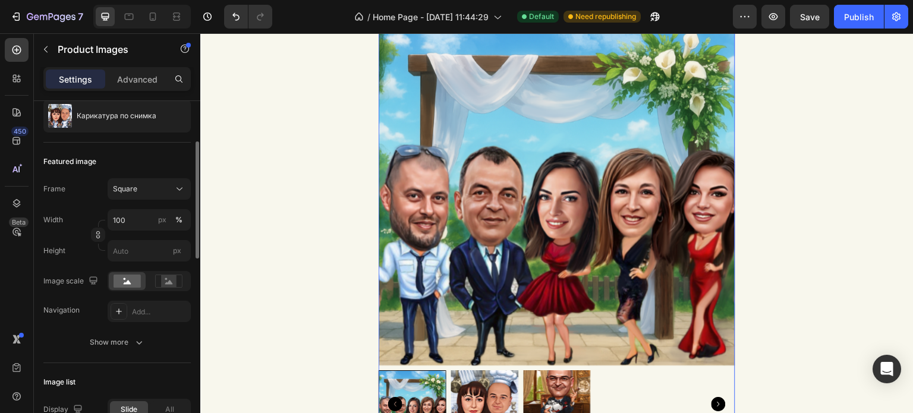
scroll to position [178, 0]
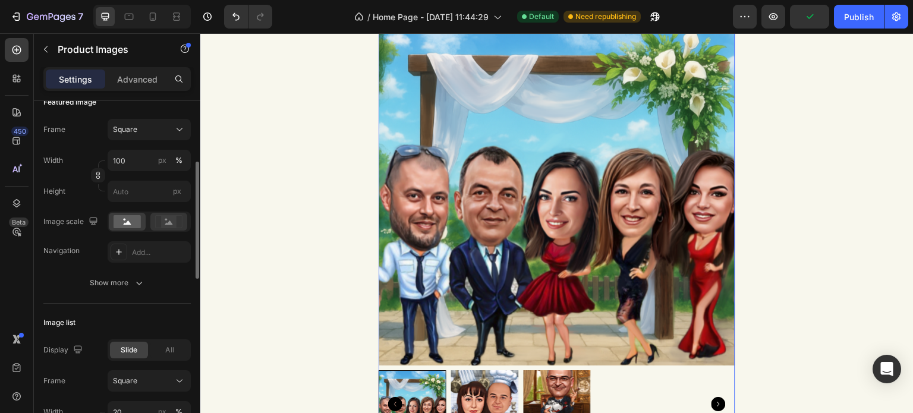
click at [164, 226] on rect at bounding box center [168, 222] width 15 height 12
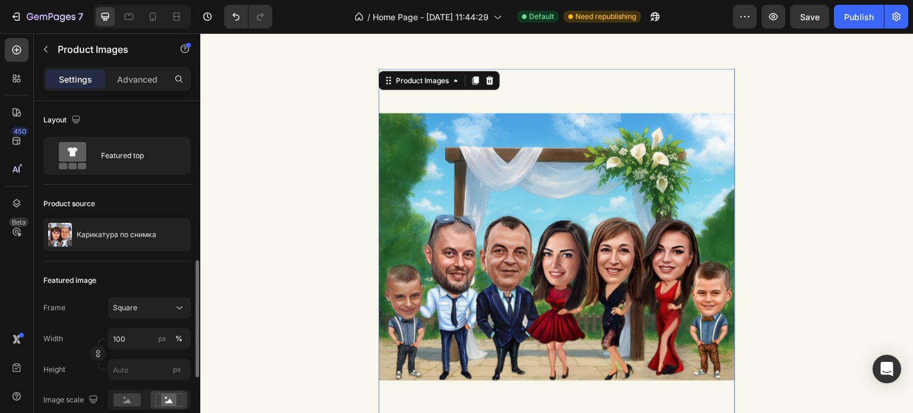
scroll to position [119, 0]
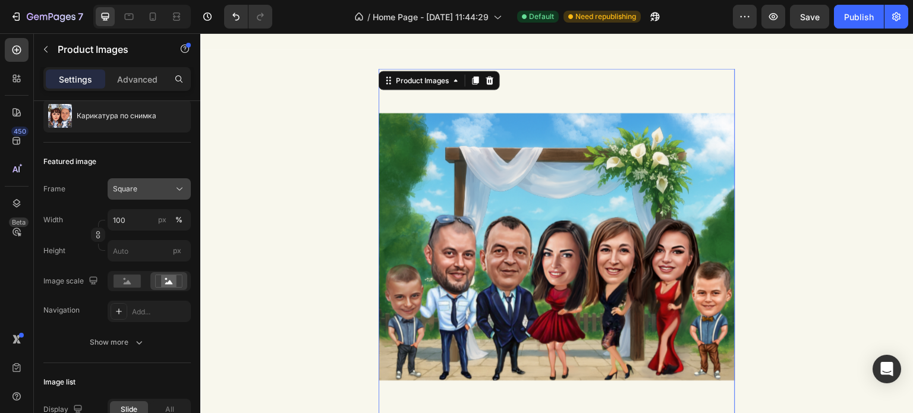
click at [146, 191] on div "Square" at bounding box center [142, 189] width 58 height 11
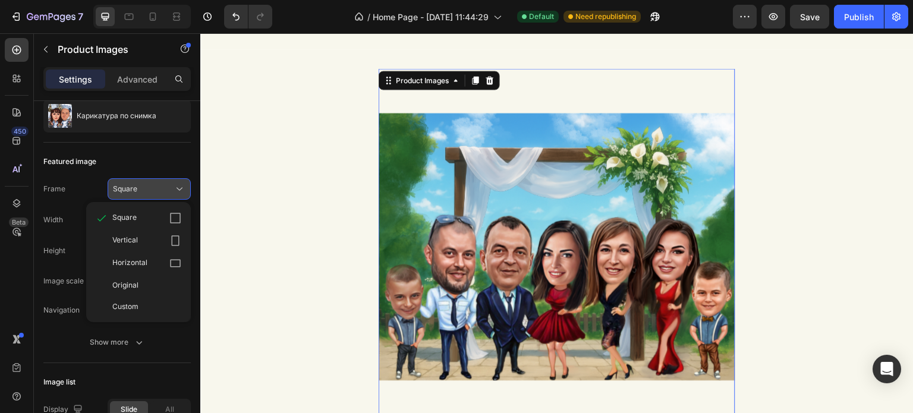
click at [146, 191] on div "Square" at bounding box center [142, 189] width 58 height 11
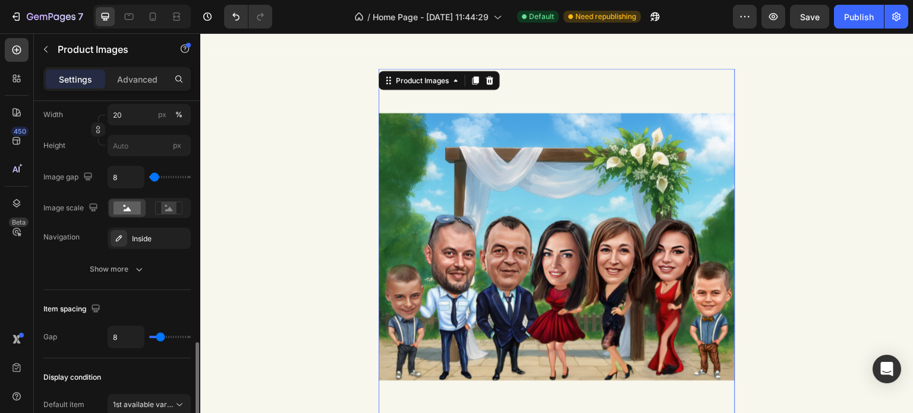
scroll to position [594, 0]
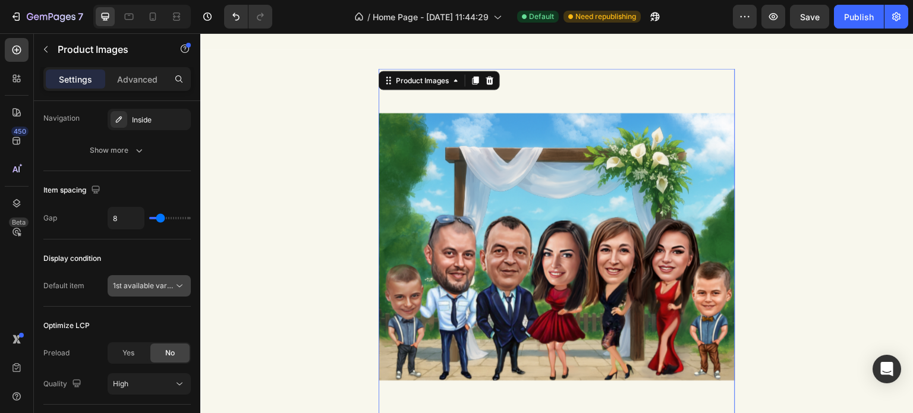
click at [159, 281] on span "1st available variant" at bounding box center [146, 285] width 67 height 9
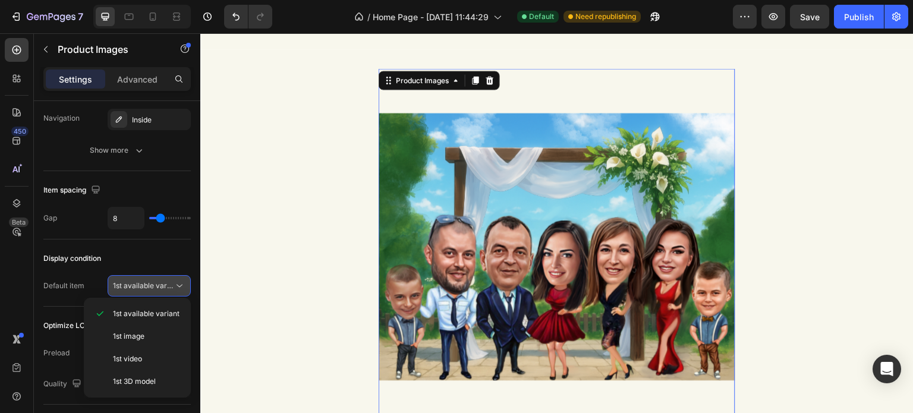
click at [152, 282] on span "1st available variant" at bounding box center [146, 285] width 67 height 9
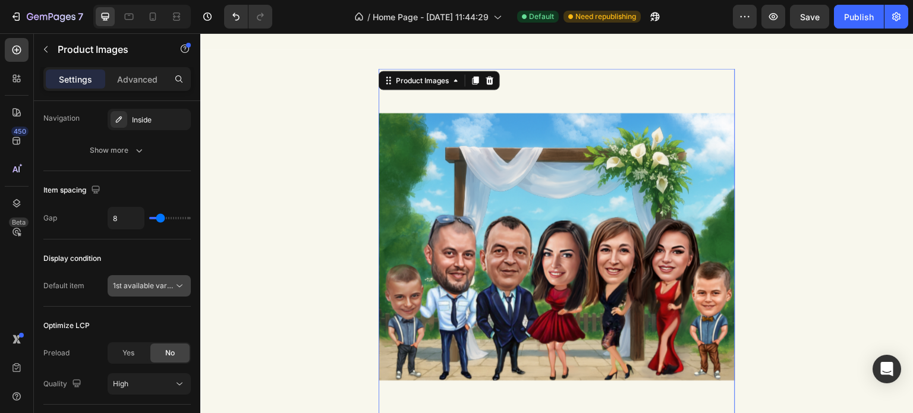
click at [152, 282] on span "1st available variant" at bounding box center [146, 285] width 67 height 9
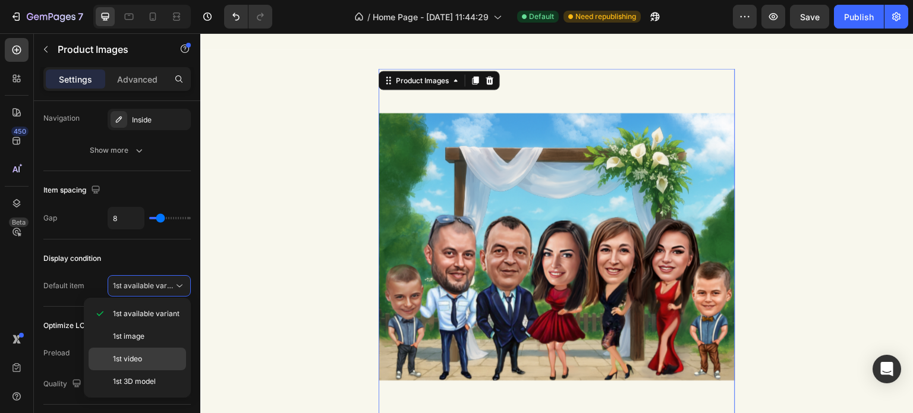
click at [167, 349] on div "1st video" at bounding box center [137, 359] width 97 height 23
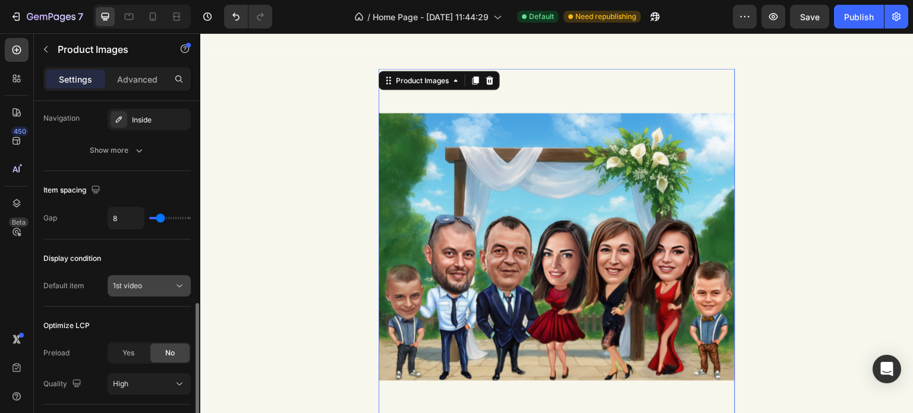
click at [150, 289] on div "1st video" at bounding box center [143, 286] width 61 height 11
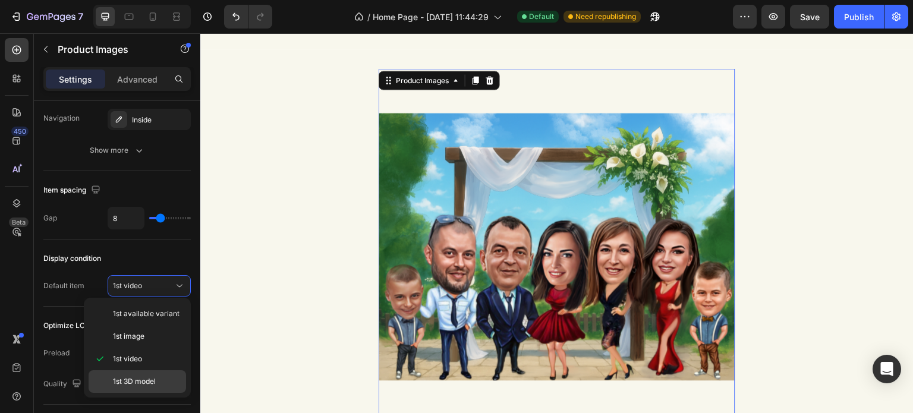
click at [155, 376] on span "1st 3D model" at bounding box center [134, 381] width 43 height 11
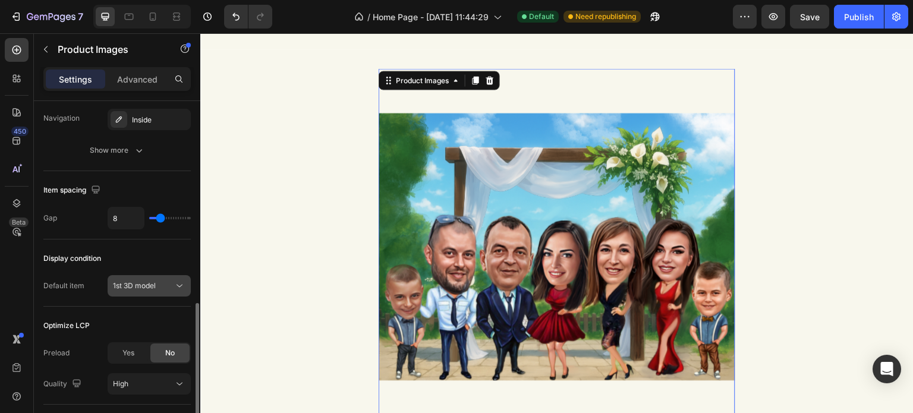
click at [136, 288] on span "1st 3D model" at bounding box center [134, 285] width 43 height 9
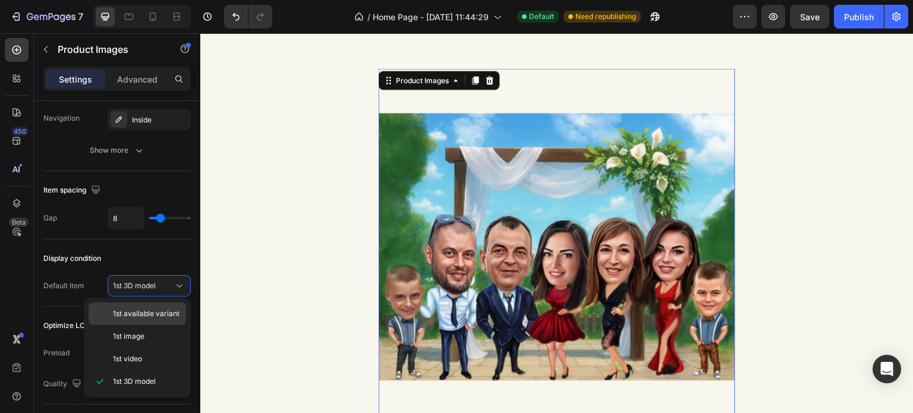
click at [142, 316] on span "1st available variant" at bounding box center [146, 313] width 67 height 11
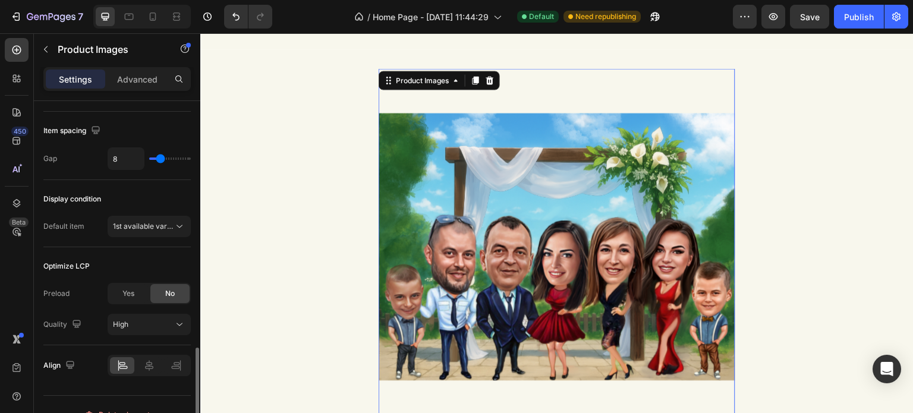
scroll to position [672, 0]
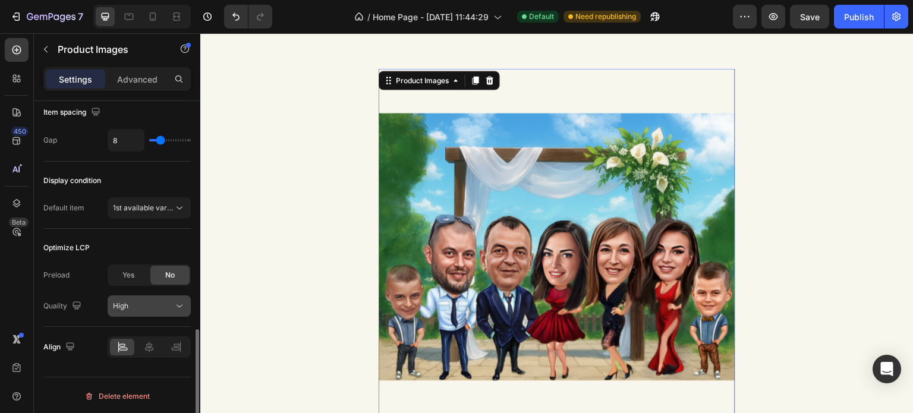
click at [138, 301] on div "High" at bounding box center [143, 306] width 61 height 11
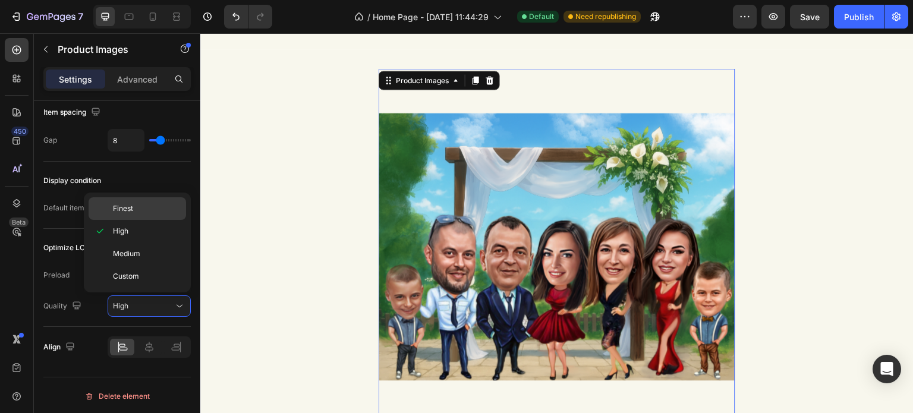
click at [136, 207] on p "Finest" at bounding box center [147, 208] width 68 height 11
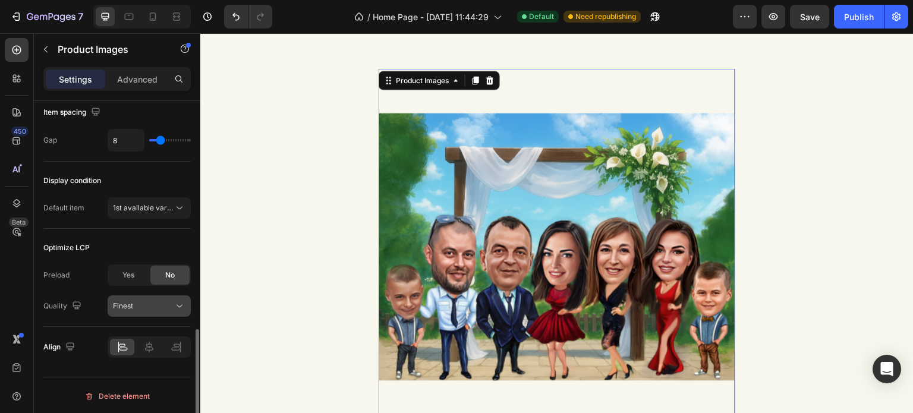
click at [164, 311] on button "Finest" at bounding box center [149, 305] width 83 height 21
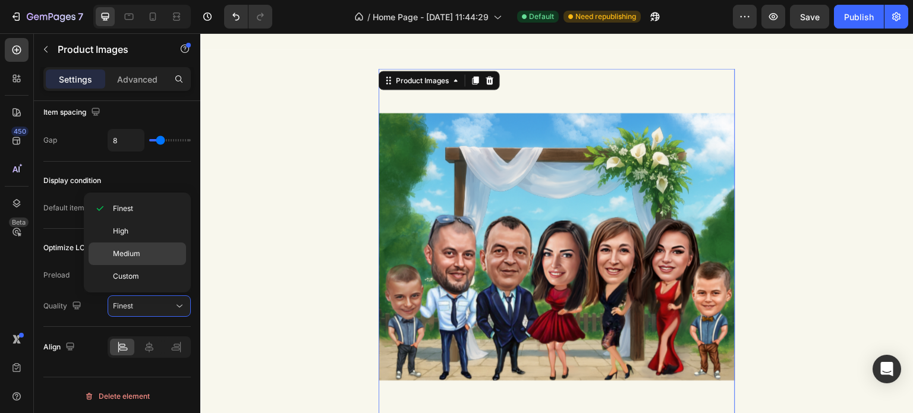
click at [133, 256] on span "Medium" at bounding box center [126, 253] width 27 height 11
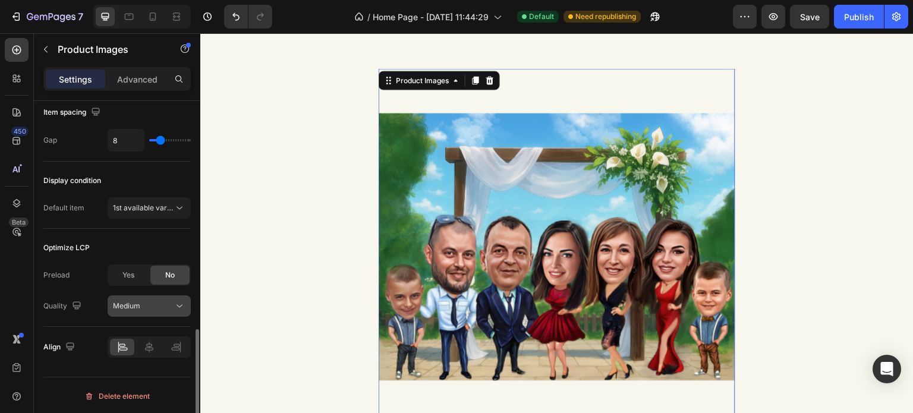
click at [144, 307] on div "Medium" at bounding box center [143, 306] width 61 height 11
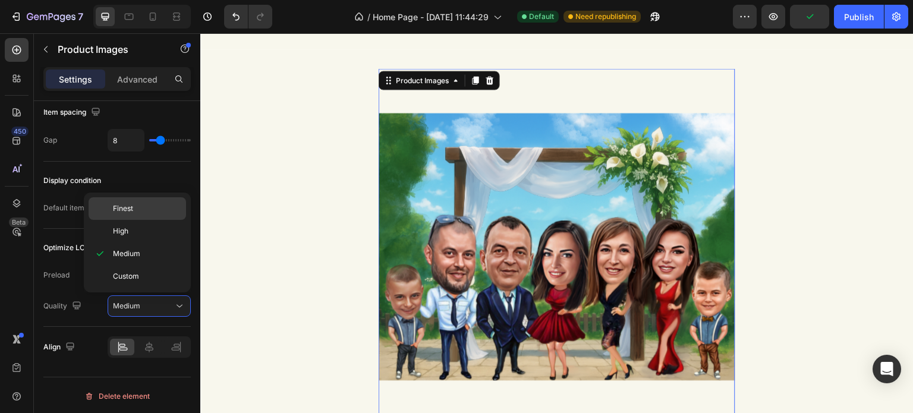
click at [131, 211] on span "Finest" at bounding box center [123, 208] width 20 height 11
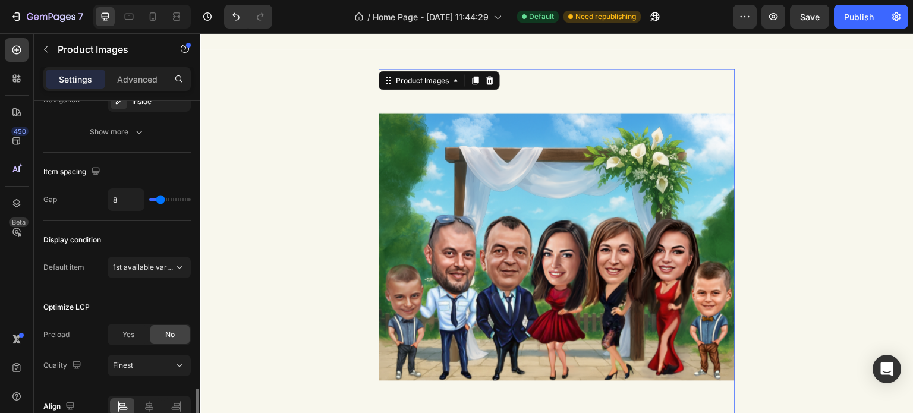
scroll to position [553, 0]
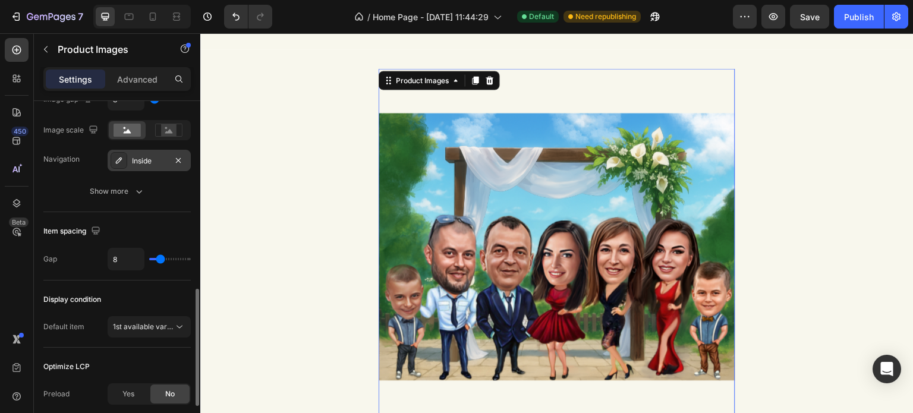
click at [126, 166] on div "Inside" at bounding box center [149, 160] width 83 height 21
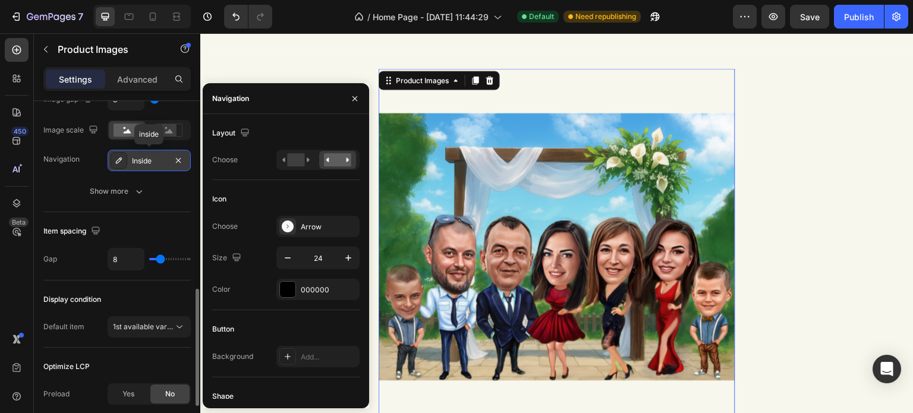
click at [126, 166] on div "Inside" at bounding box center [149, 160] width 83 height 21
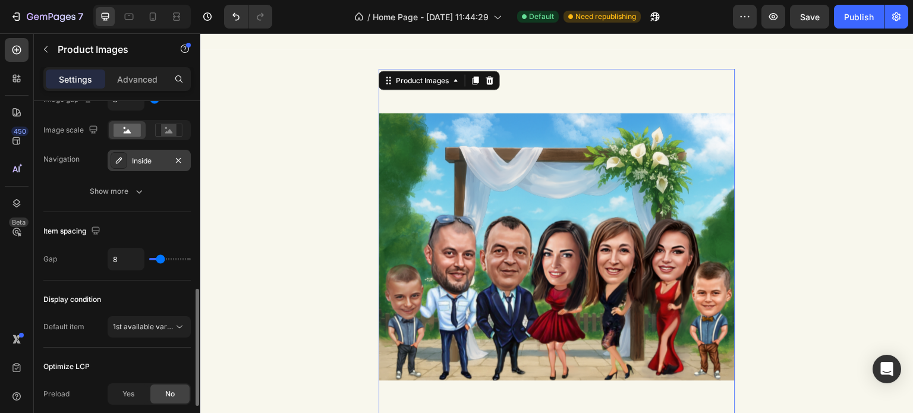
click at [124, 164] on div at bounding box center [119, 160] width 17 height 17
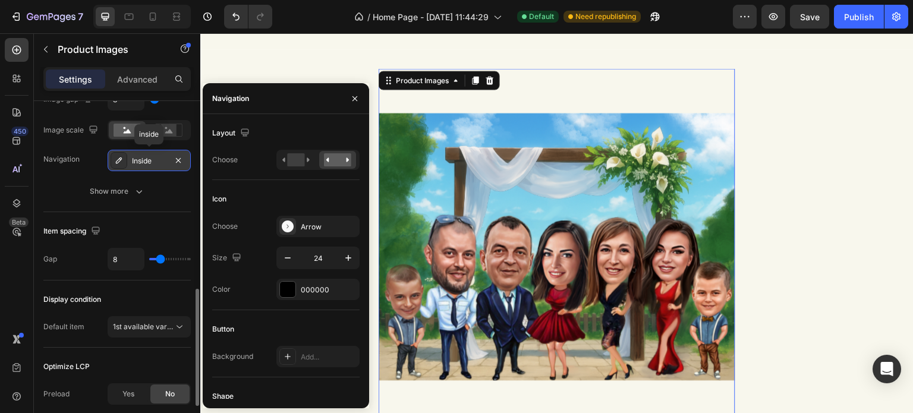
click at [124, 164] on div at bounding box center [119, 160] width 17 height 17
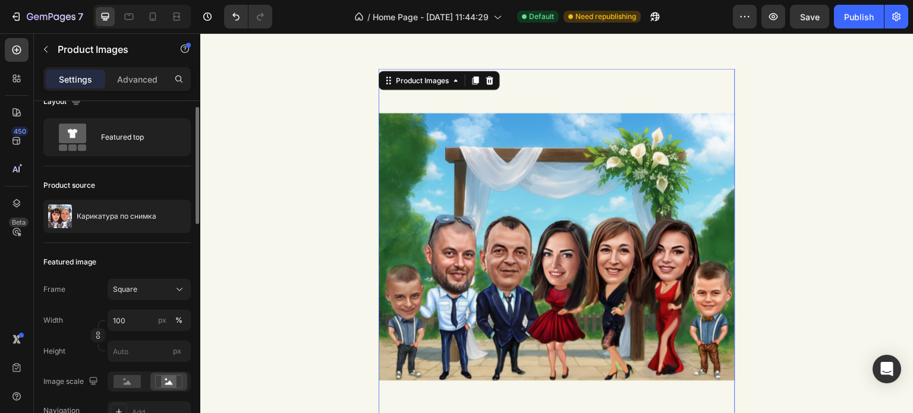
scroll to position [951, 0]
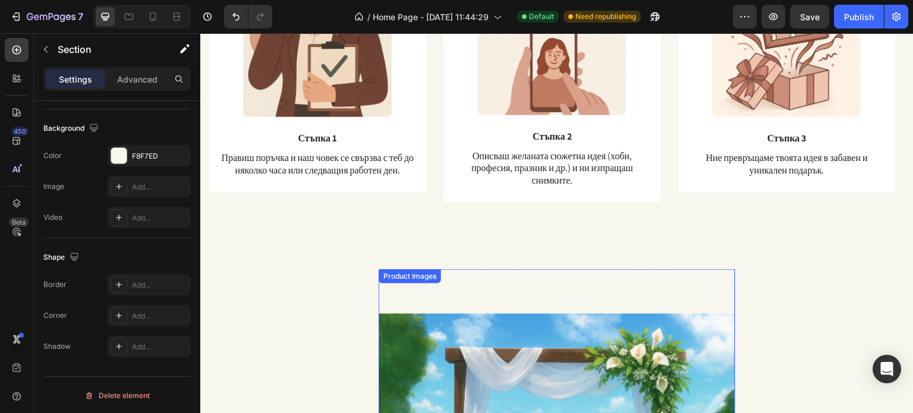
scroll to position [773, 0]
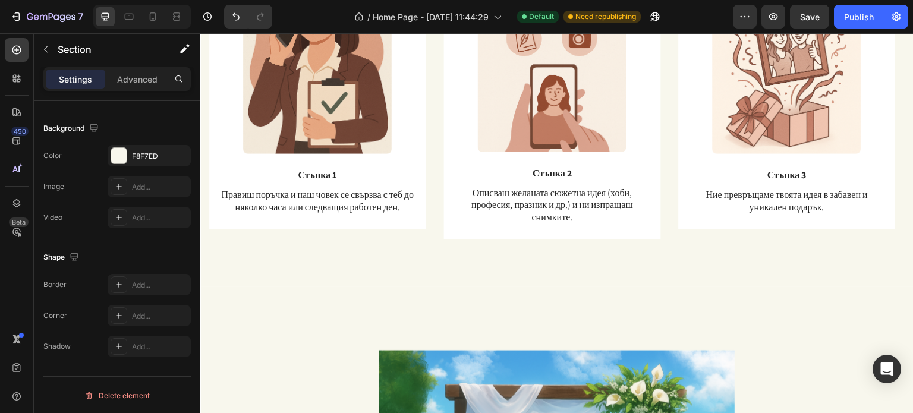
drag, startPoint x: 343, startPoint y: 371, endPoint x: 337, endPoint y: 371, distance: 6.0
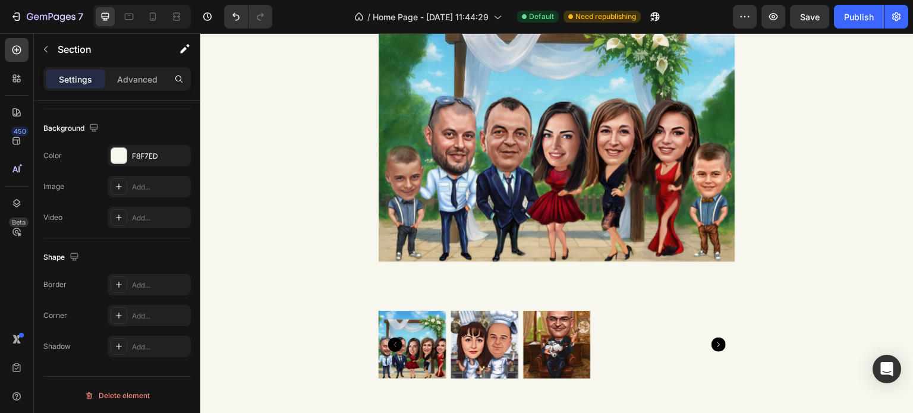
click at [295, 281] on div "Product Images Карикатура по снимка Product Title 39.99 лв Product Price Produc…" at bounding box center [556, 339] width 713 height 781
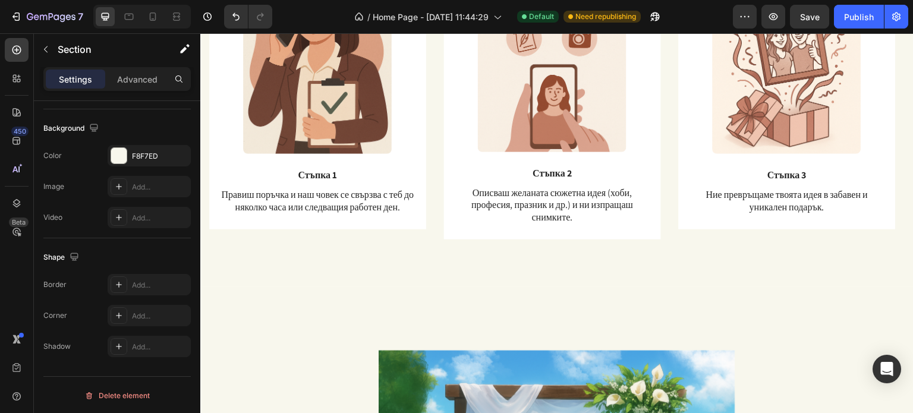
click at [286, 259] on div "Бързо. [GEOGRAPHIC_DATA]. Интересно. Heading Text Block Row Image Стъпка 3 Text…" at bounding box center [556, 76] width 713 height 422
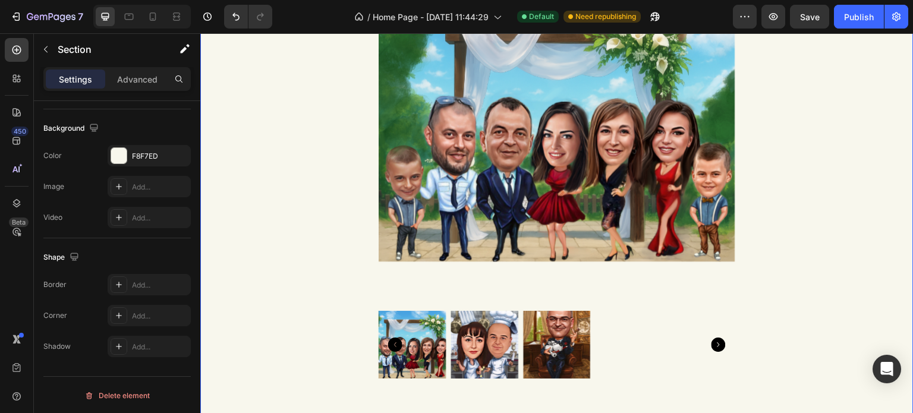
click at [328, 278] on div "Product Images Карикатура по снимка Product Title 39.99 лв Product Price Produc…" at bounding box center [556, 339] width 713 height 781
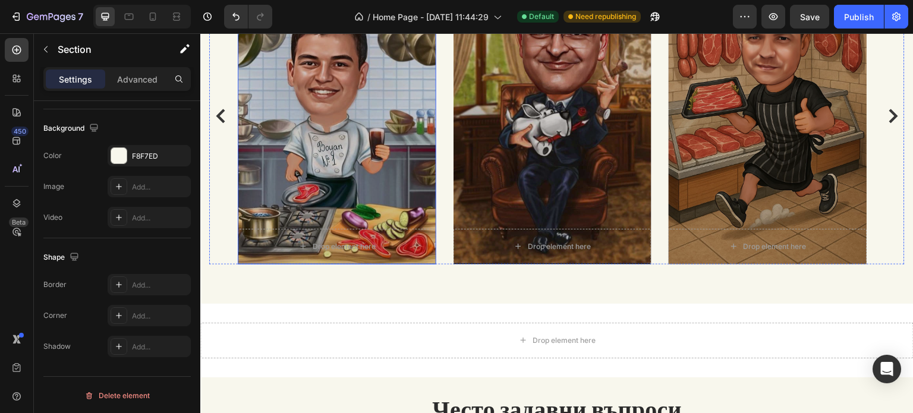
scroll to position [2259, 0]
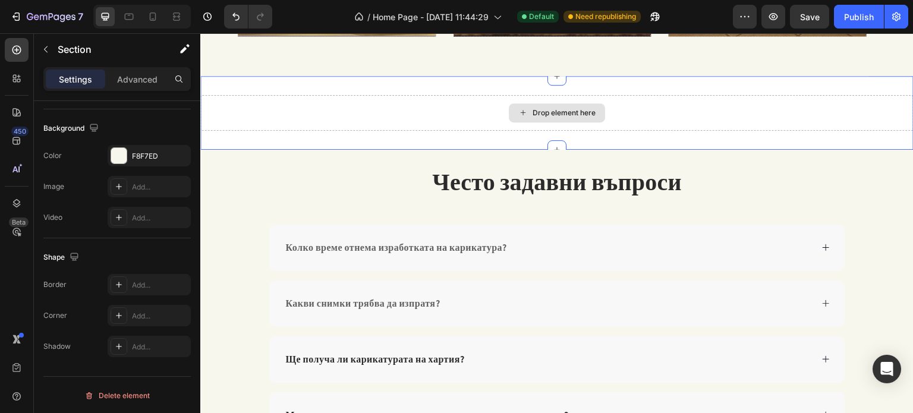
click at [343, 130] on div "Drop element here" at bounding box center [556, 113] width 713 height 36
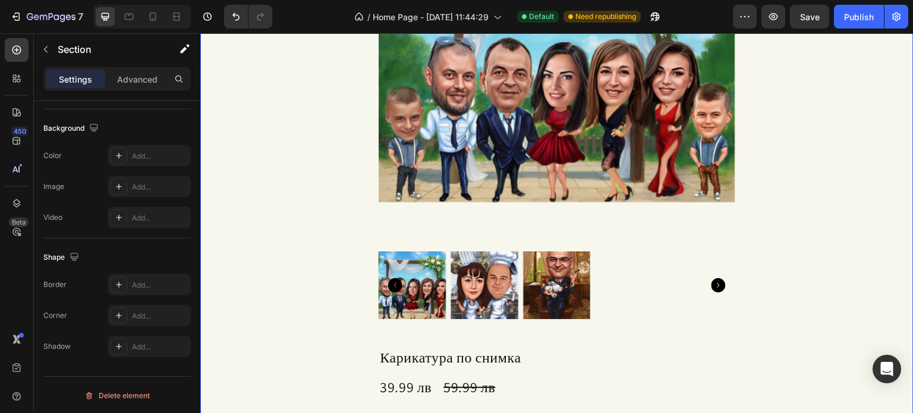
click at [341, 191] on div "Product Images Карикатура по снимка Product Title 39.99 лв Product Price Produc…" at bounding box center [556, 280] width 713 height 781
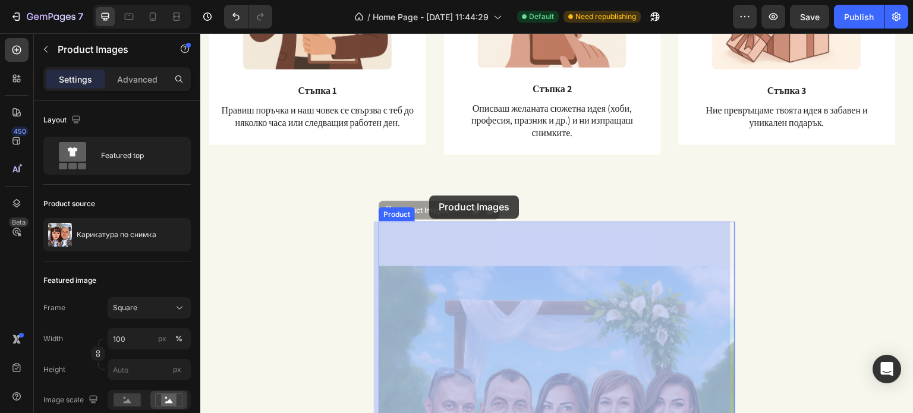
scroll to position [832, 0]
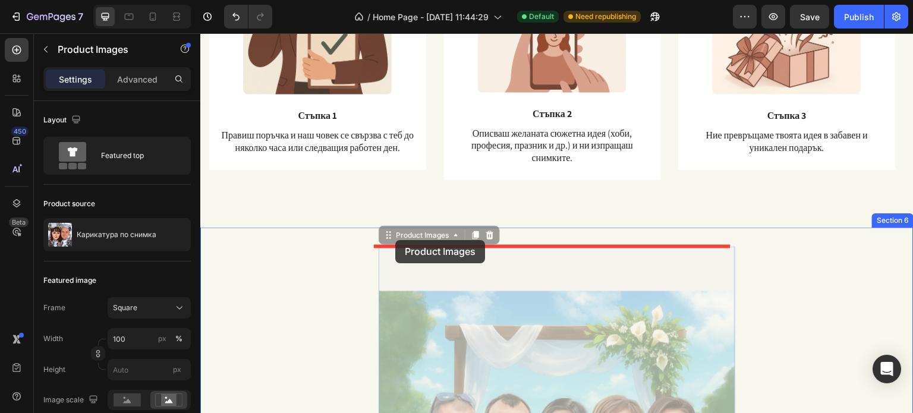
drag, startPoint x: 394, startPoint y: 179, endPoint x: 395, endPoint y: 240, distance: 60.6
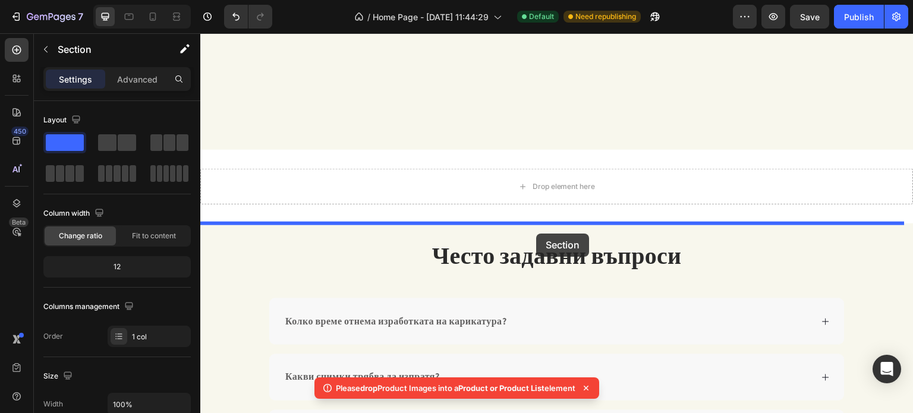
scroll to position [2140, 0]
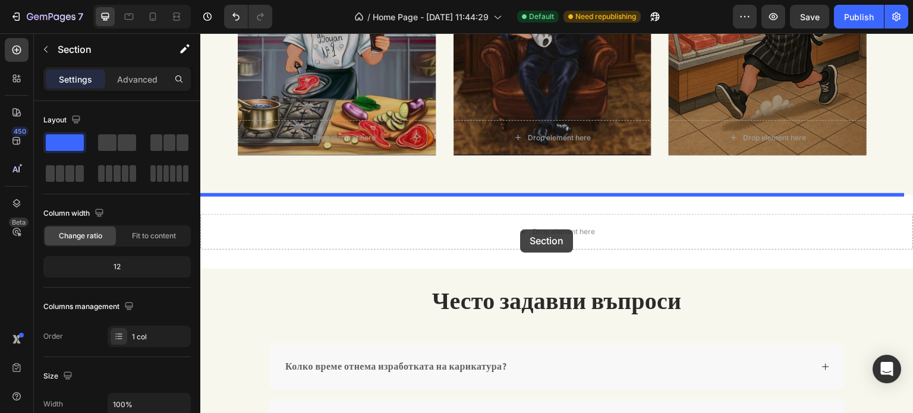
drag, startPoint x: 670, startPoint y: 220, endPoint x: 520, endPoint y: 229, distance: 150.7
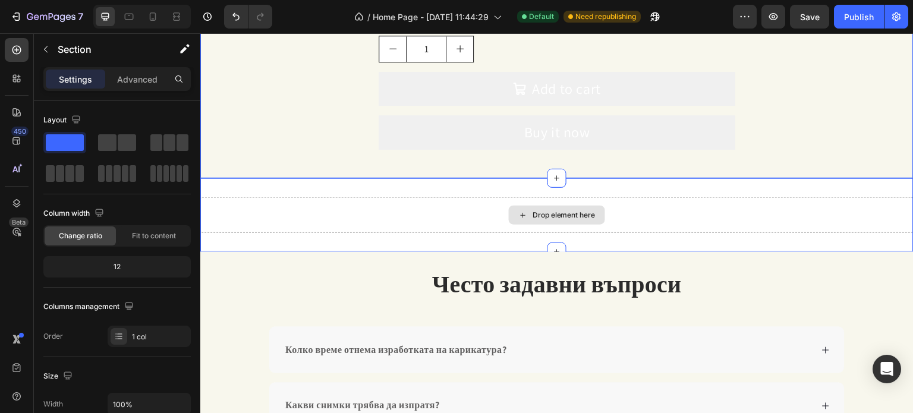
scroll to position [2153, 0]
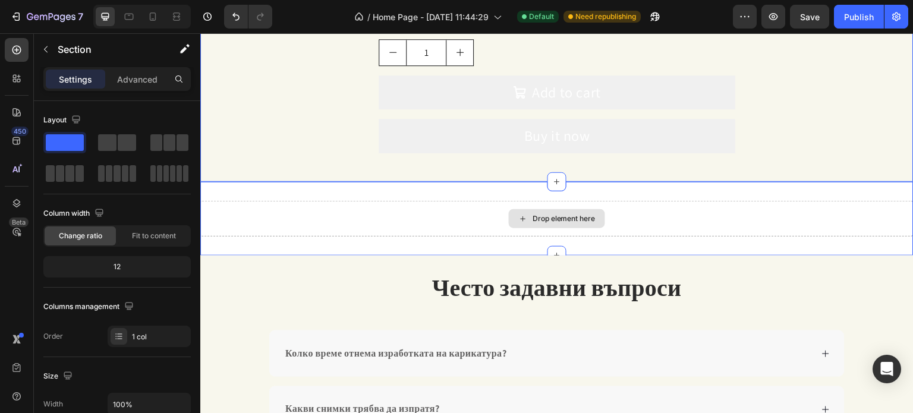
click at [500, 209] on div "Drop element here" at bounding box center [556, 219] width 713 height 36
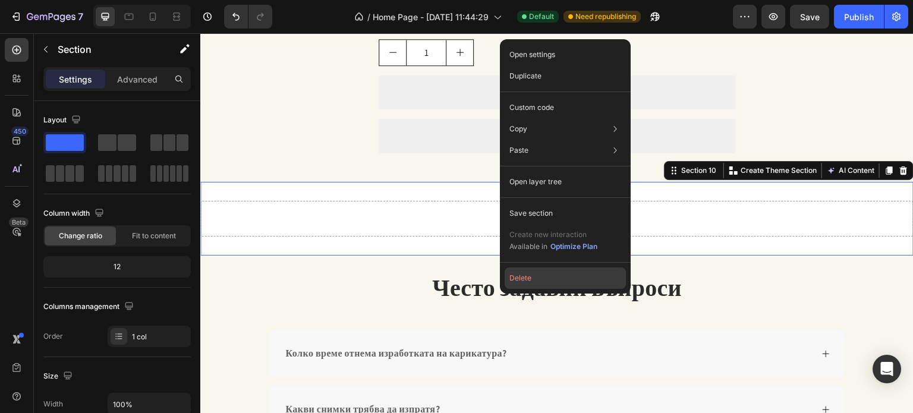
click at [515, 281] on button "Delete" at bounding box center [565, 277] width 121 height 21
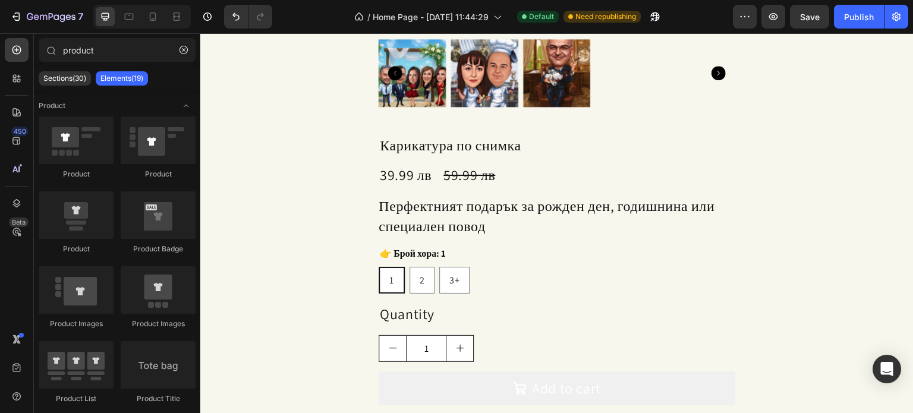
scroll to position [1856, 0]
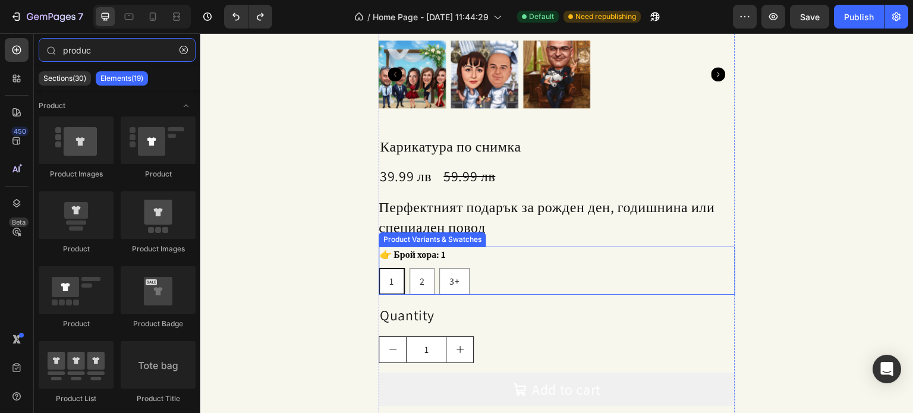
type input "produ"
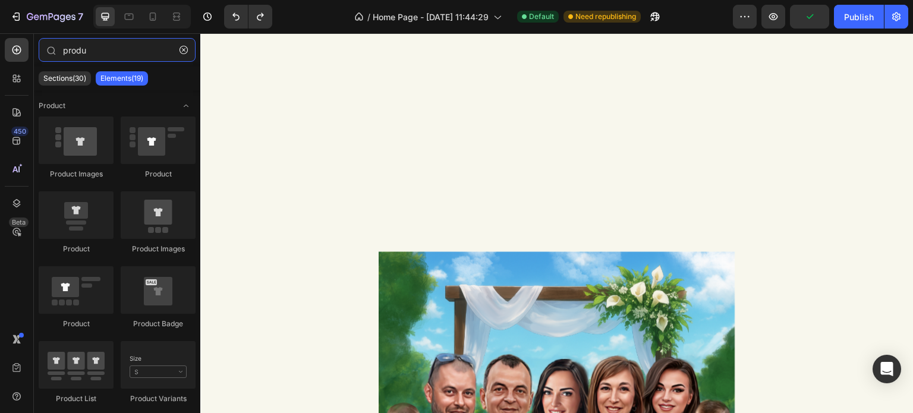
scroll to position [845, 0]
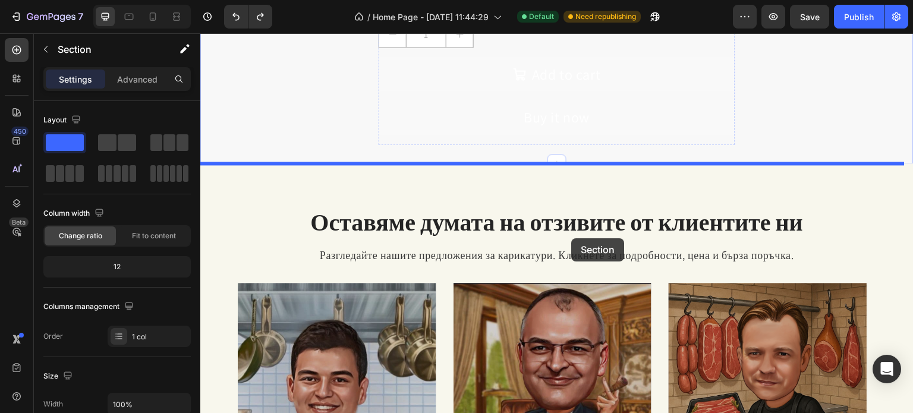
scroll to position [2034, 0]
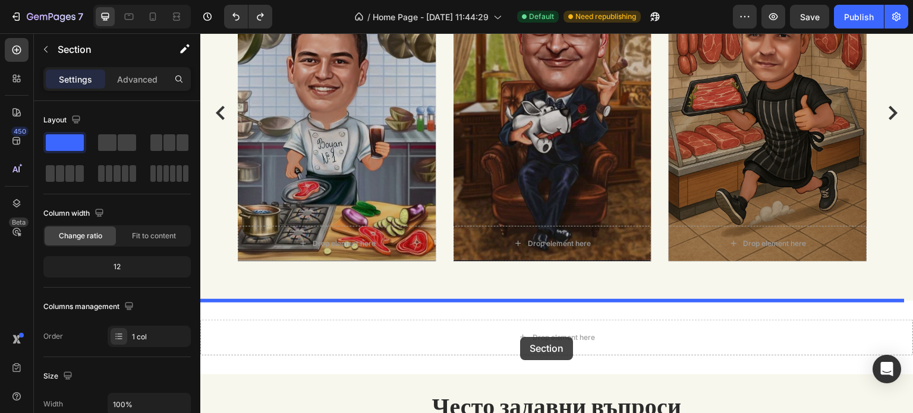
drag, startPoint x: 668, startPoint y: 206, endPoint x: 520, endPoint y: 337, distance: 197.9
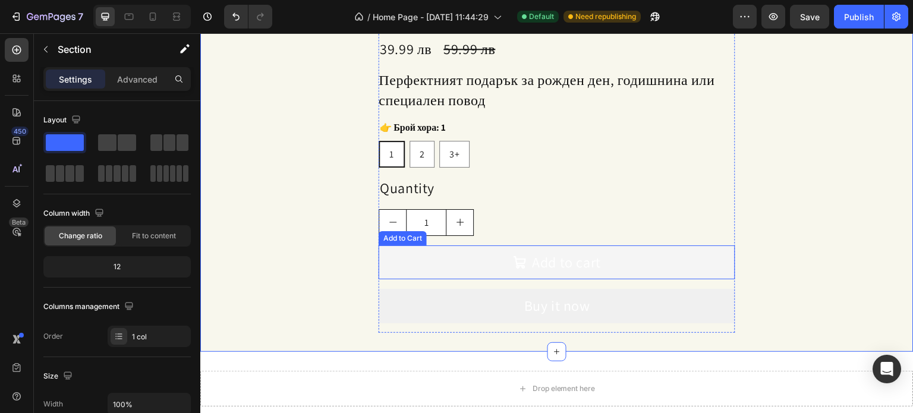
scroll to position [2106, 0]
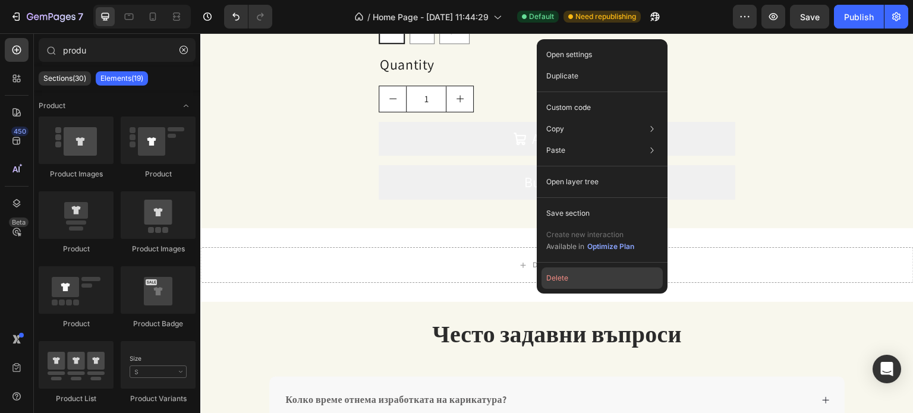
click at [559, 275] on button "Delete" at bounding box center [601, 277] width 121 height 21
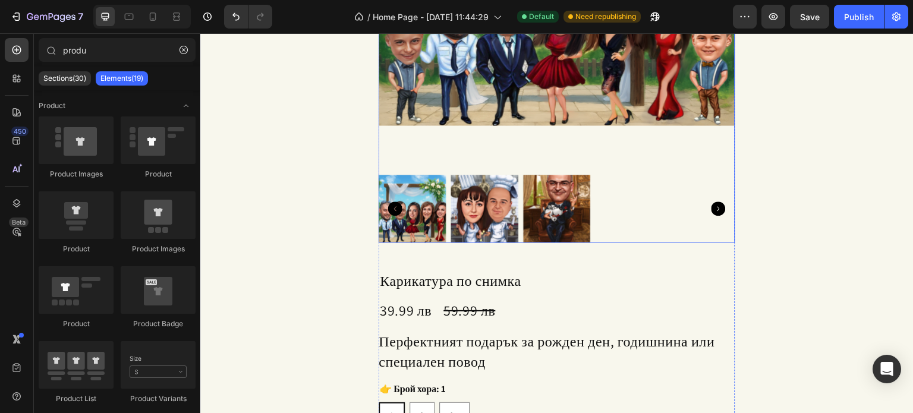
scroll to position [1928, 0]
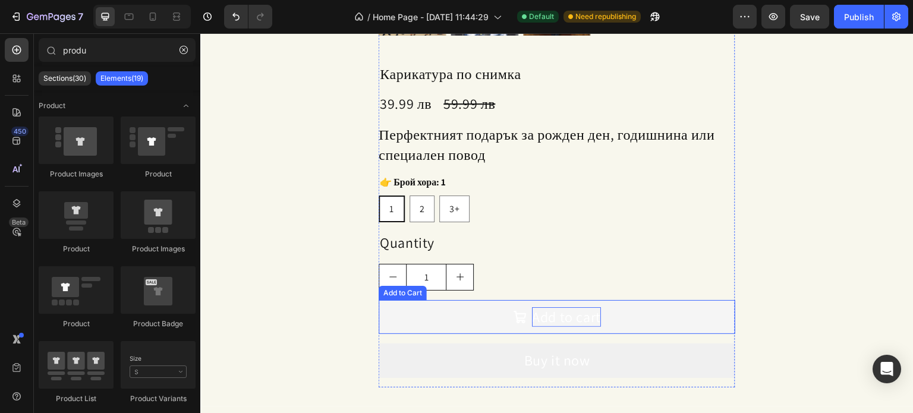
click at [532, 314] on div "Add to cart" at bounding box center [566, 317] width 69 height 20
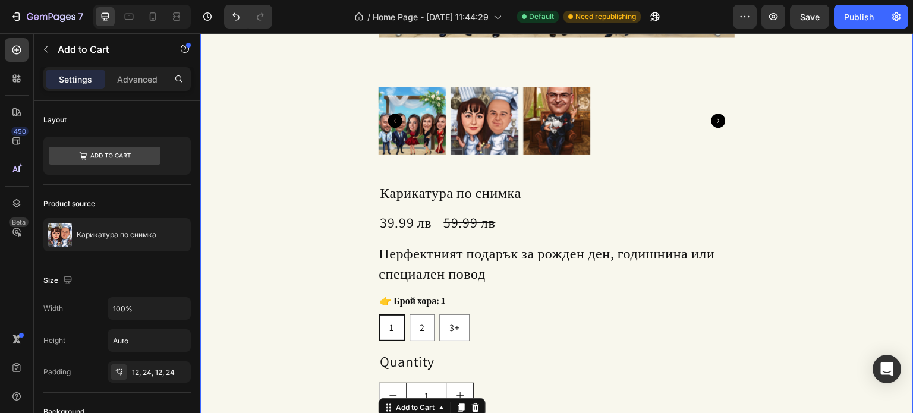
click at [329, 222] on div "Product Images Карикатура по снимка Product Title 39.99 лв Product Price Produc…" at bounding box center [556, 115] width 713 height 781
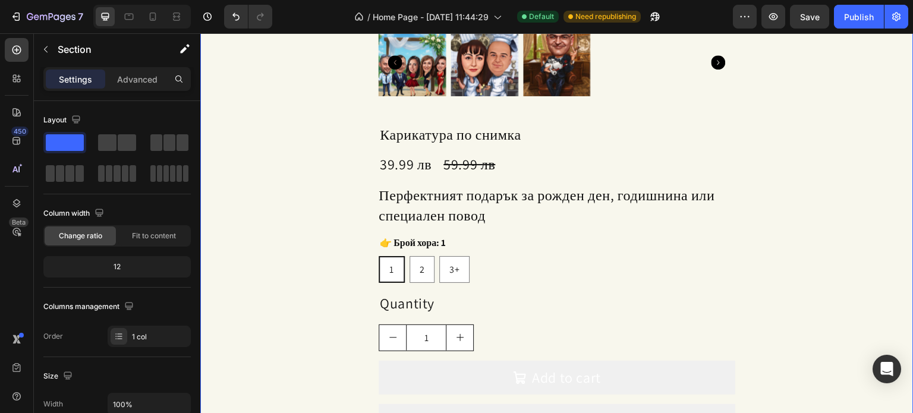
scroll to position [1869, 0]
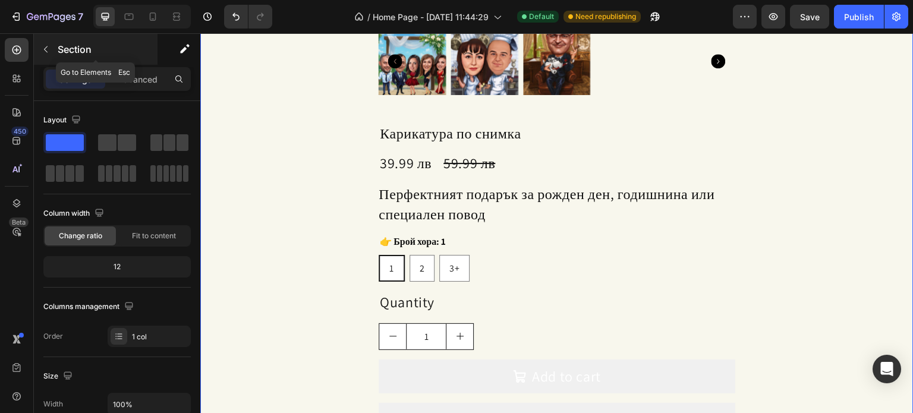
click at [49, 46] on icon "button" at bounding box center [46, 50] width 10 height 10
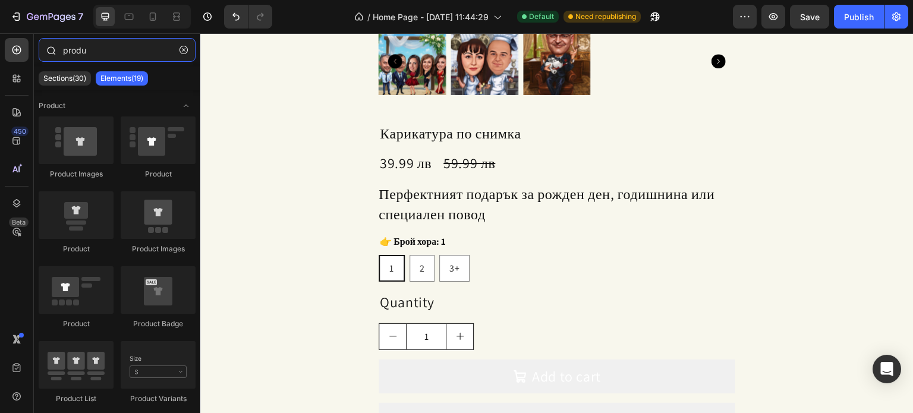
click at [109, 54] on input "produ" at bounding box center [117, 50] width 157 height 24
click at [190, 50] on button "button" at bounding box center [183, 49] width 19 height 19
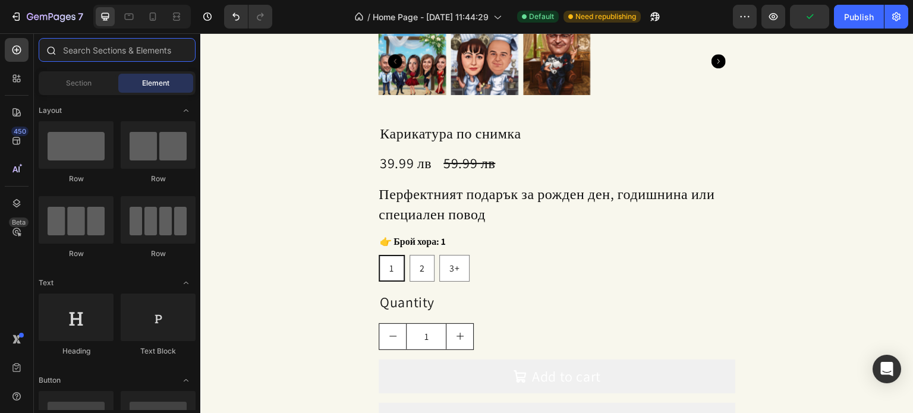
click at [138, 45] on input "text" at bounding box center [117, 50] width 157 height 24
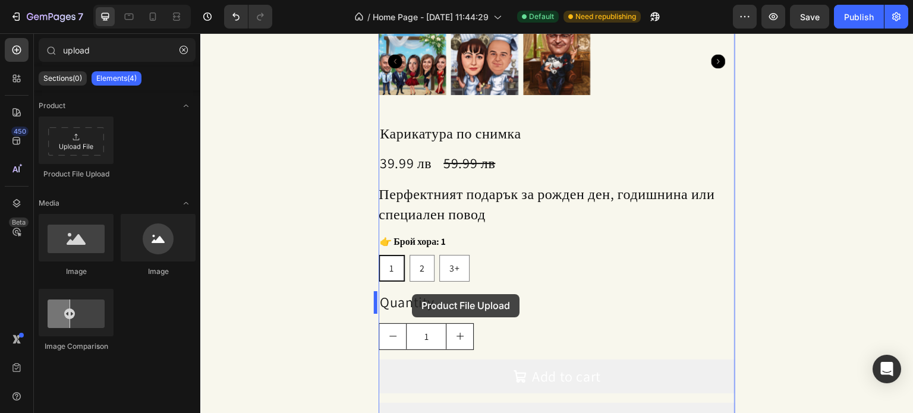
drag, startPoint x: 288, startPoint y: 171, endPoint x: 412, endPoint y: 294, distance: 174.8
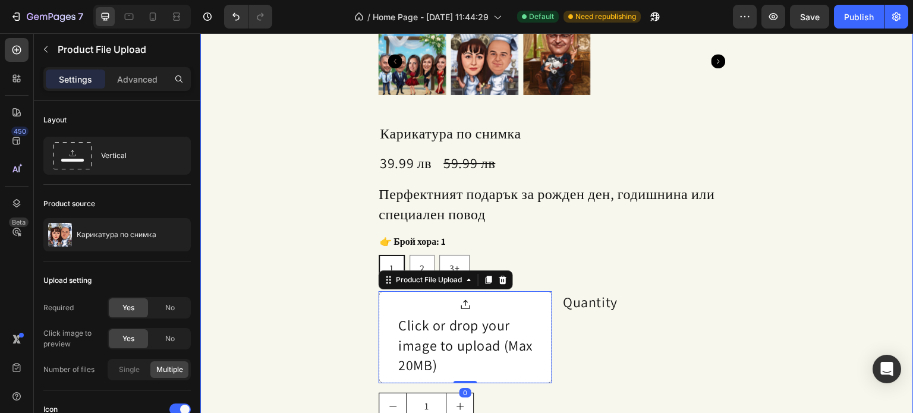
type input "uploa"
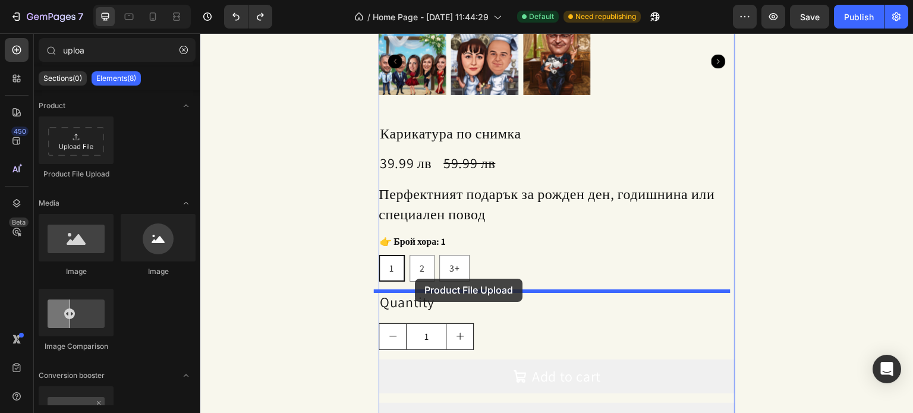
drag, startPoint x: 279, startPoint y: 166, endPoint x: 415, endPoint y: 281, distance: 178.5
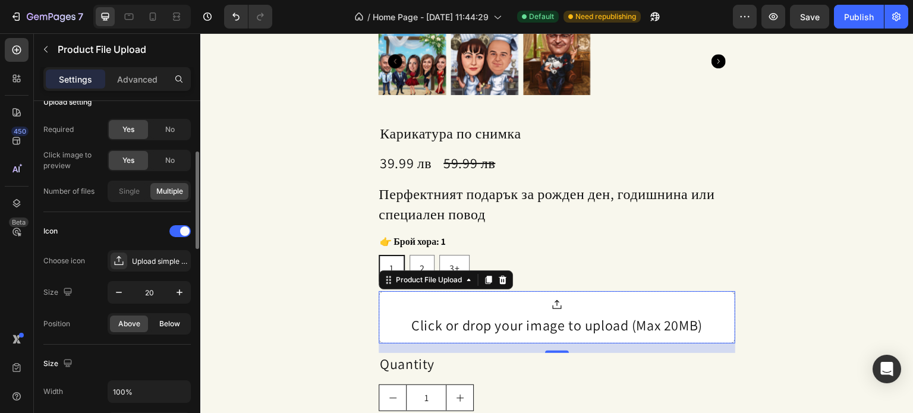
scroll to position [297, 0]
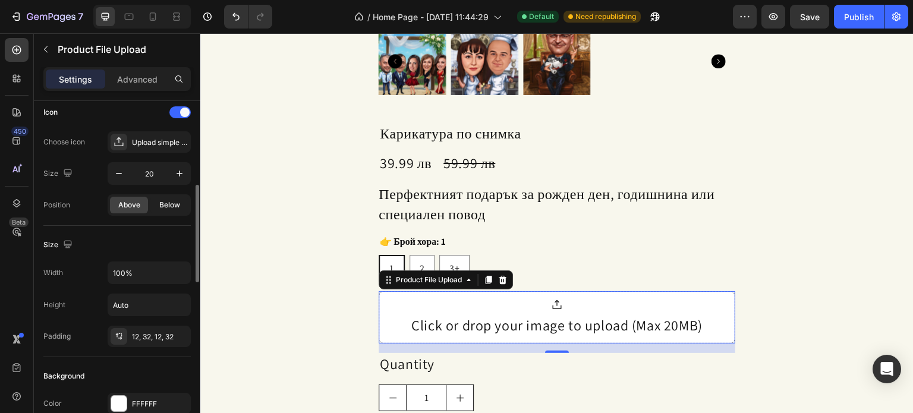
click at [165, 204] on span "Below" at bounding box center [169, 205] width 21 height 11
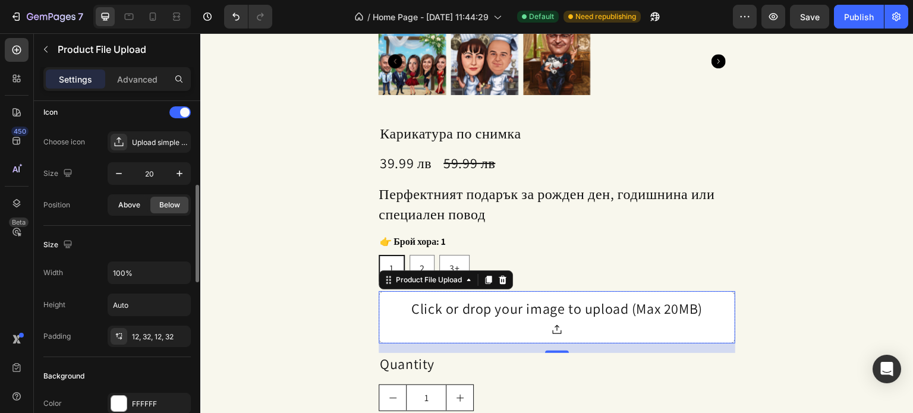
click at [137, 212] on div "Above" at bounding box center [129, 205] width 38 height 17
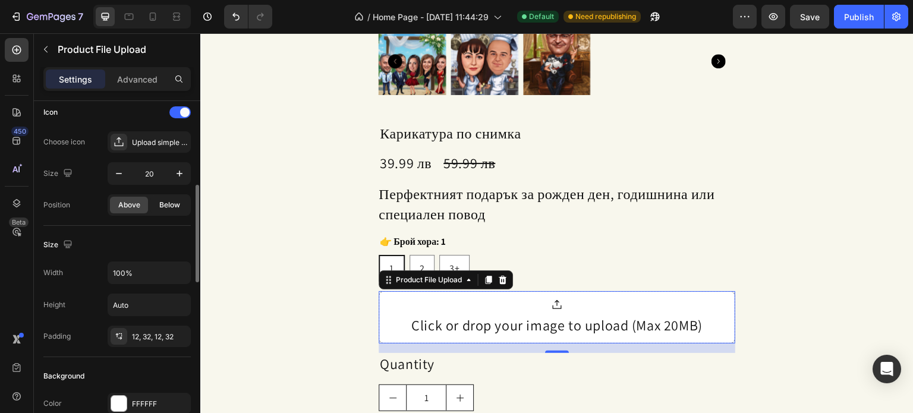
click at [165, 206] on span "Below" at bounding box center [169, 205] width 21 height 11
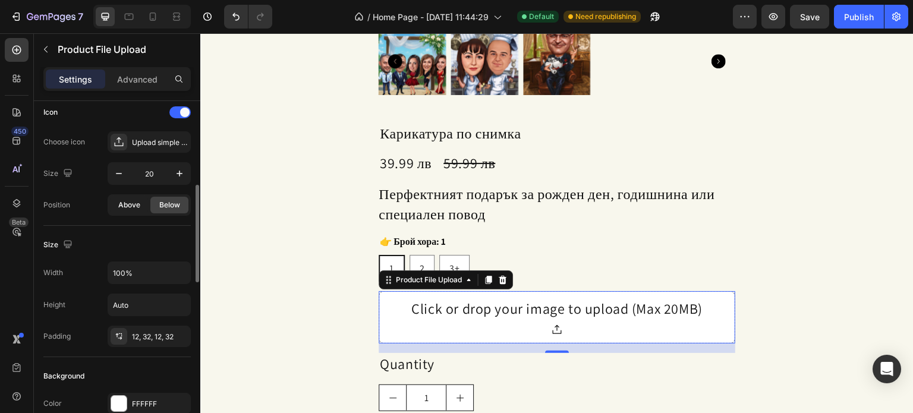
click at [128, 200] on span "Above" at bounding box center [129, 205] width 22 height 11
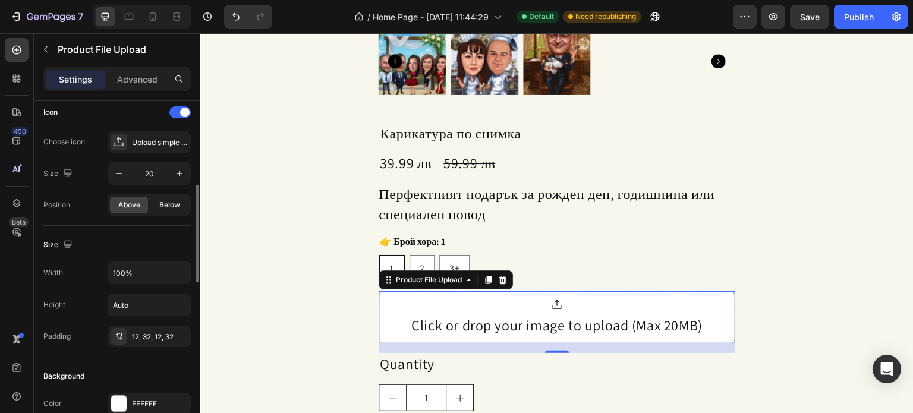
click at [178, 202] on span "Below" at bounding box center [169, 205] width 21 height 11
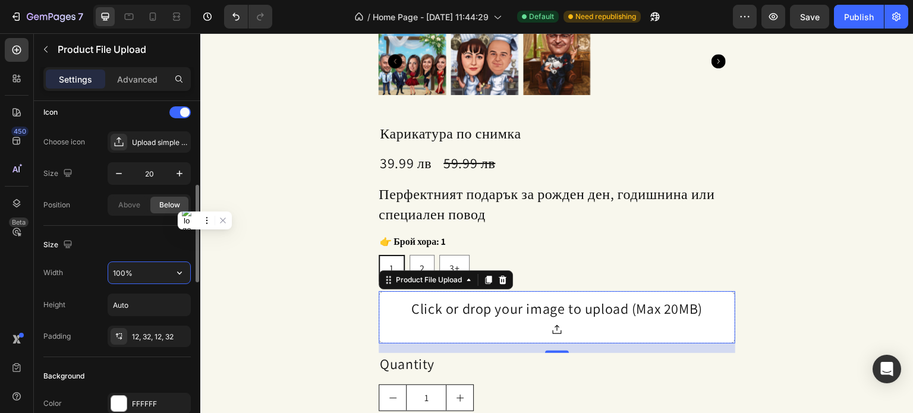
click at [160, 275] on input "100%" at bounding box center [149, 272] width 82 height 21
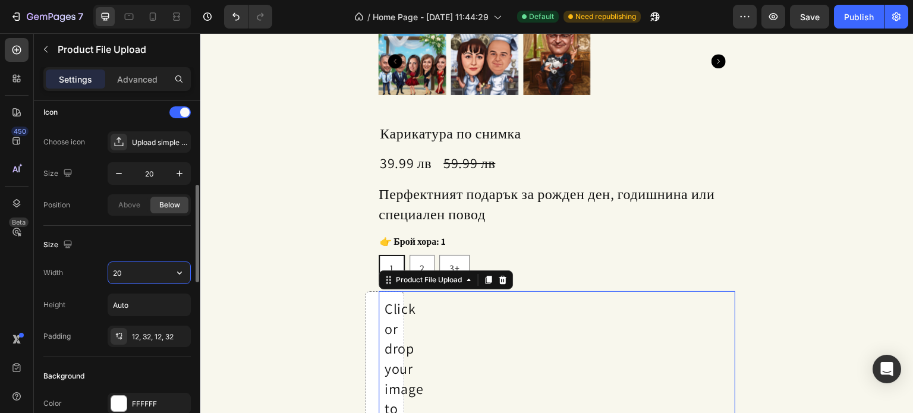
type input "2"
type input "3"
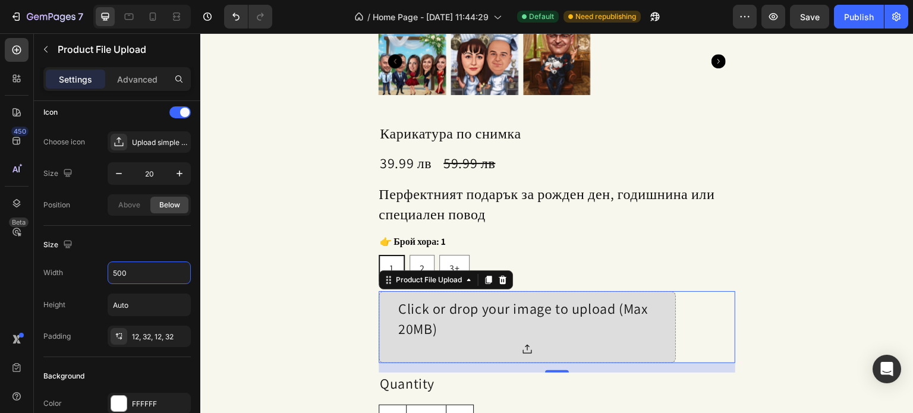
type input "500"
click at [430, 324] on div "Click or drop your image to upload (Max 20MB)" at bounding box center [527, 319] width 258 height 40
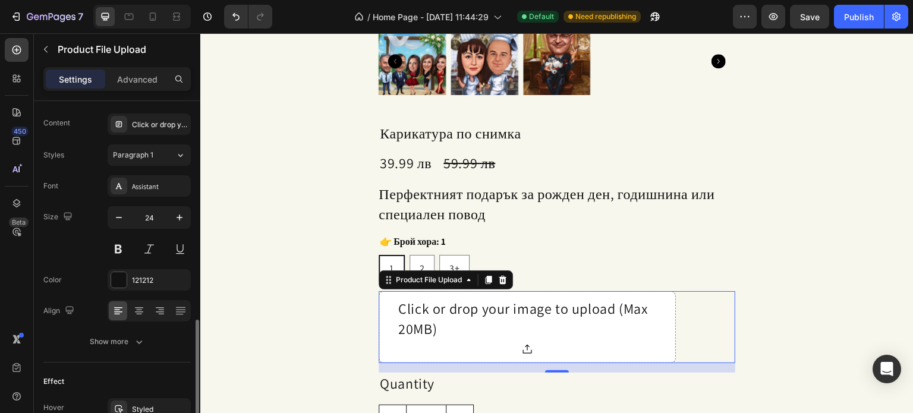
scroll to position [713, 0]
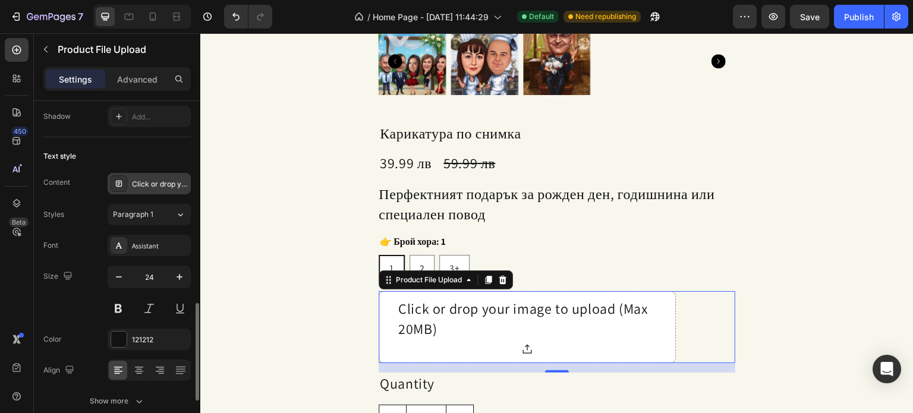
click at [140, 182] on div "Click or drop your image to upload (Max 20MB)" at bounding box center [160, 184] width 56 height 11
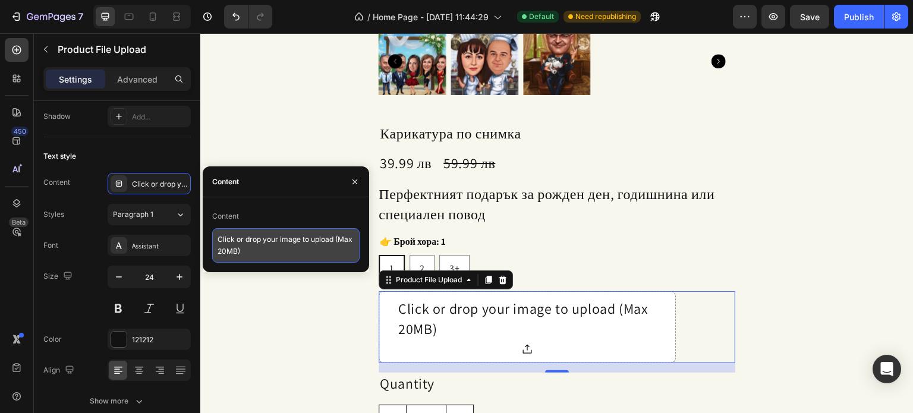
click at [251, 249] on textarea "Click or drop your image to upload (Max 20MB)" at bounding box center [285, 245] width 147 height 34
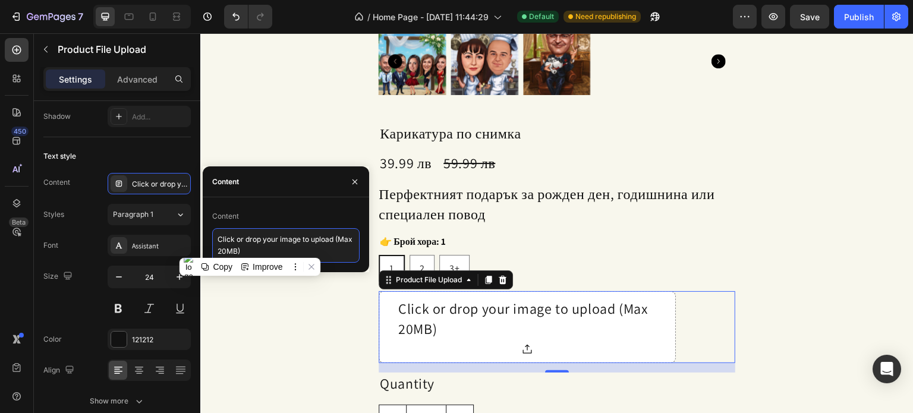
click at [251, 249] on textarea "Click or drop your image to upload (Max 20MB)" at bounding box center [285, 245] width 147 height 34
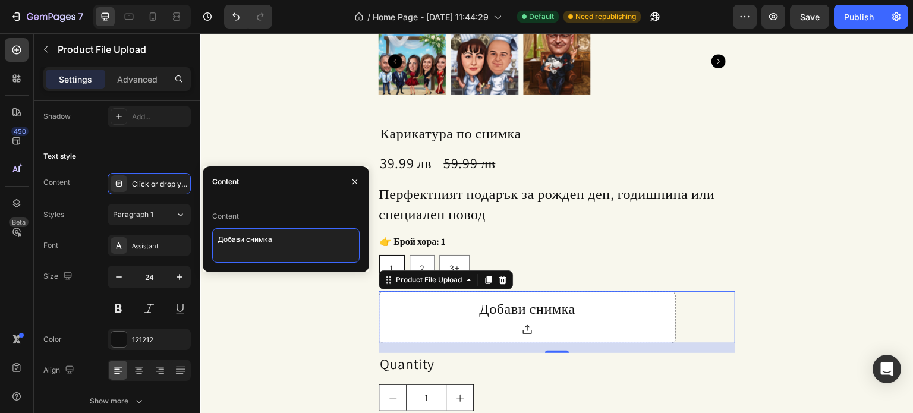
click at [244, 240] on textarea "Добави снимка" at bounding box center [285, 245] width 147 height 34
type textarea "Добави снимка"
click at [350, 182] on icon "button" at bounding box center [355, 182] width 10 height 10
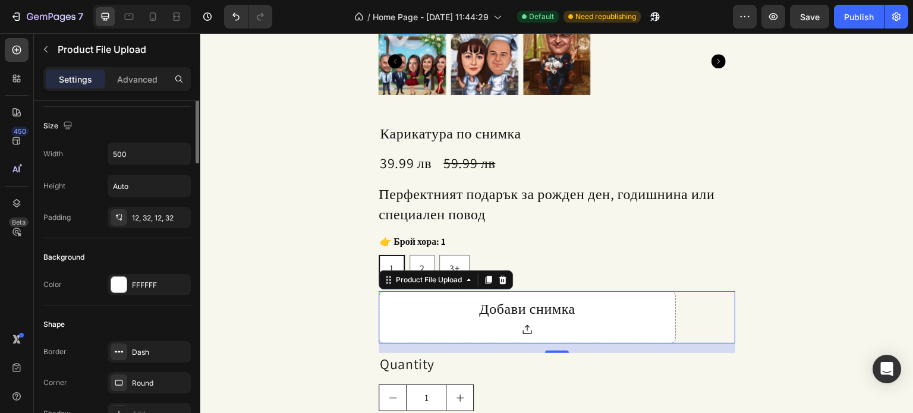
scroll to position [238, 0]
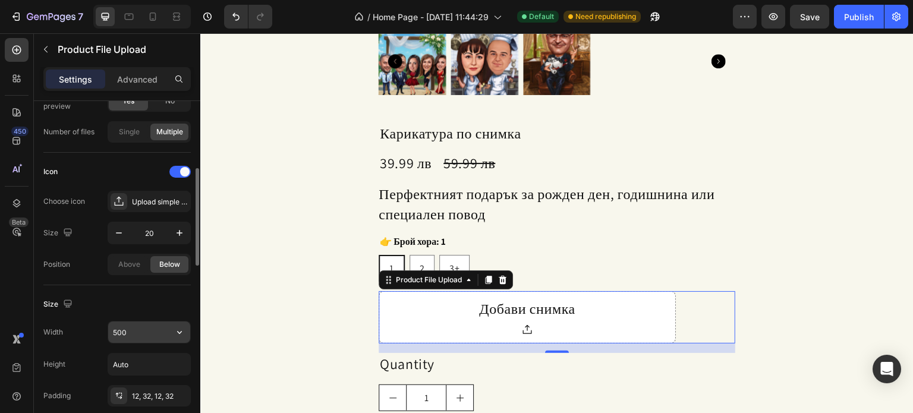
click at [137, 335] on input "500" at bounding box center [149, 332] width 82 height 21
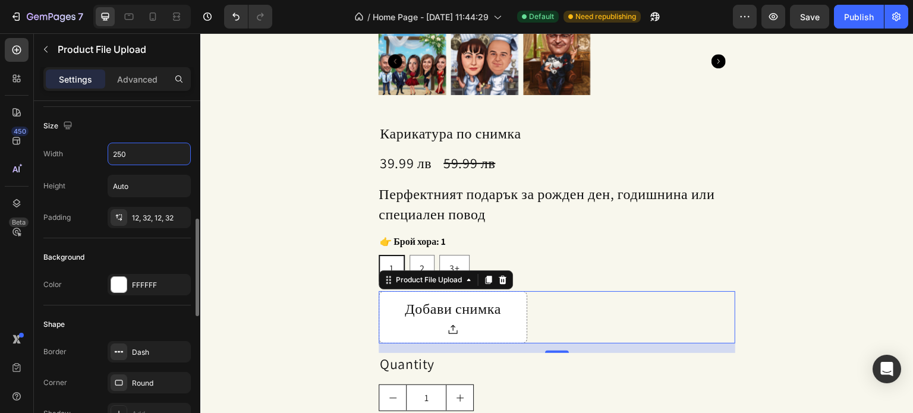
scroll to position [475, 0]
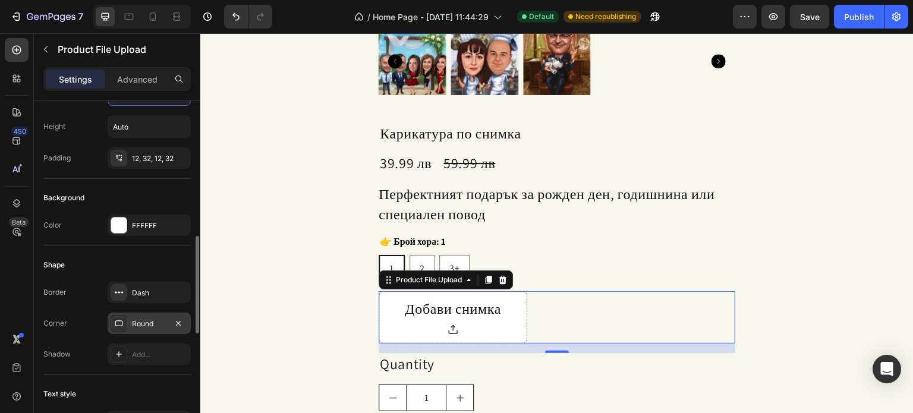
type input "250"
click at [141, 327] on div "Round" at bounding box center [149, 323] width 83 height 21
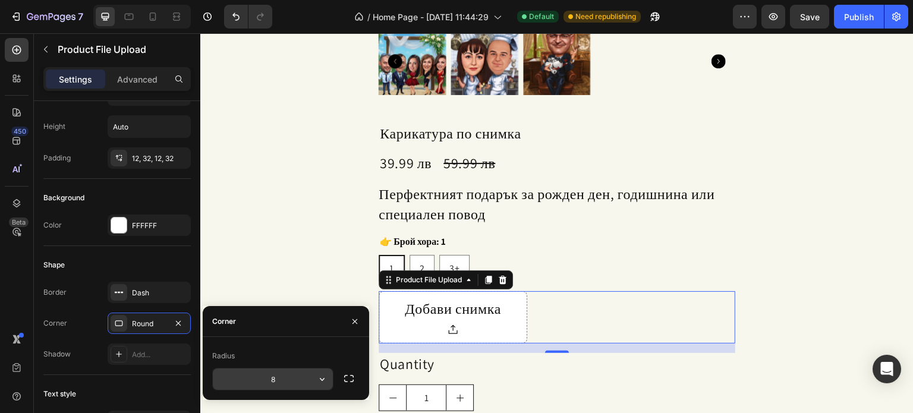
click at [270, 376] on input "8" at bounding box center [273, 379] width 120 height 21
type input "15"
click at [265, 331] on div "Corner" at bounding box center [286, 321] width 166 height 31
click at [359, 319] on icon "button" at bounding box center [355, 322] width 10 height 10
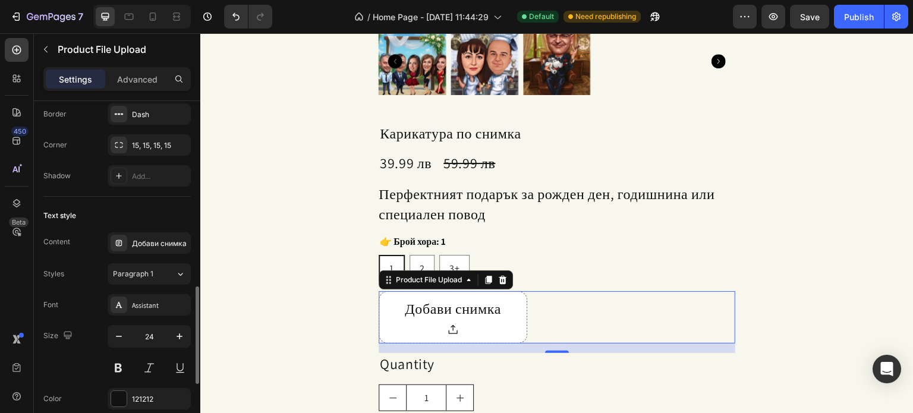
scroll to position [713, 0]
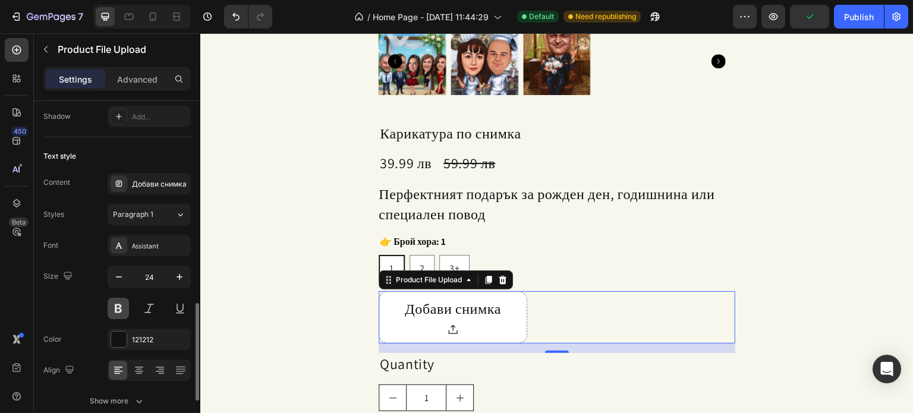
click at [119, 304] on button at bounding box center [118, 308] width 21 height 21
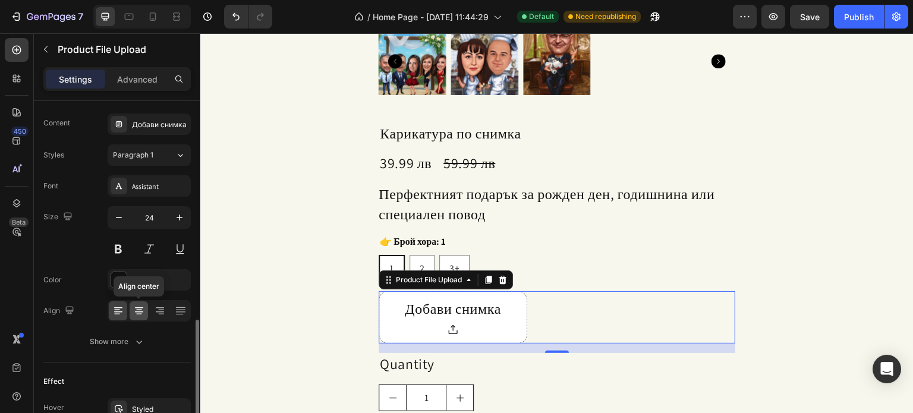
click at [133, 310] on icon at bounding box center [139, 311] width 12 height 12
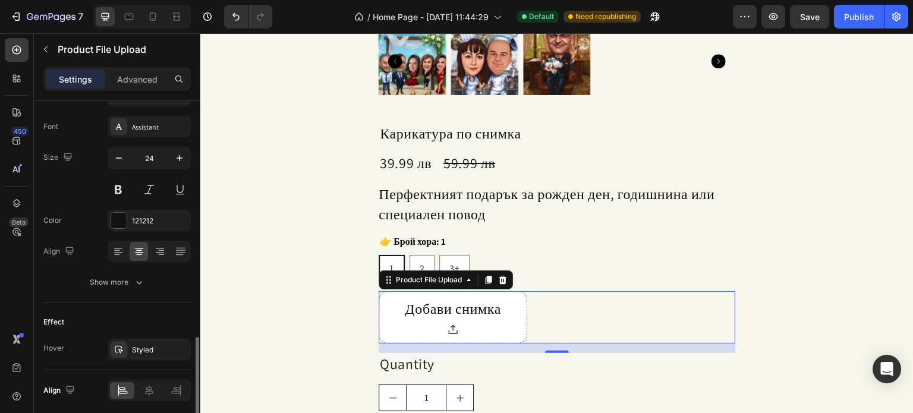
scroll to position [875, 0]
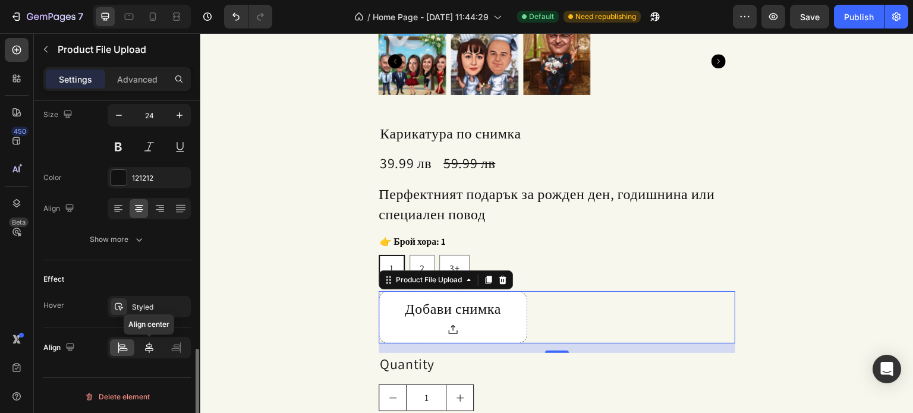
click at [149, 339] on div at bounding box center [149, 347] width 24 height 17
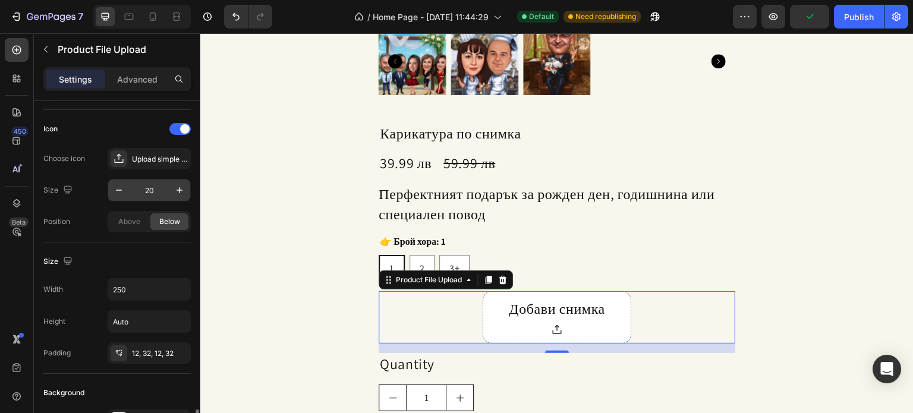
scroll to position [221, 0]
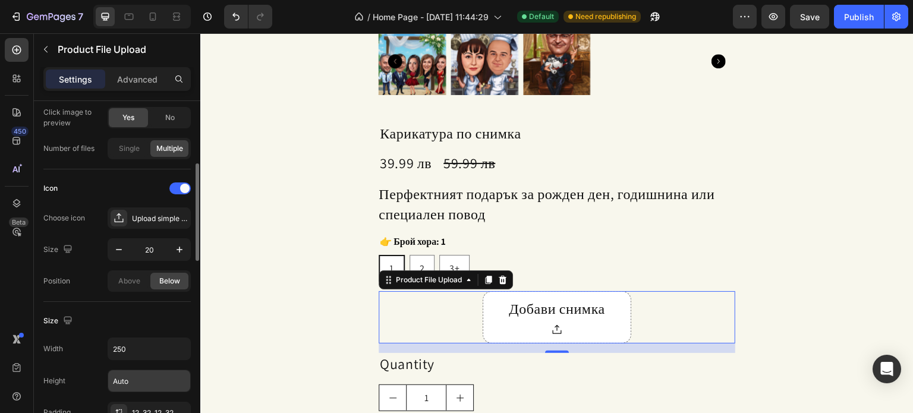
click at [150, 389] on input "Auto" at bounding box center [149, 380] width 82 height 21
click at [170, 382] on button "button" at bounding box center [179, 380] width 21 height 21
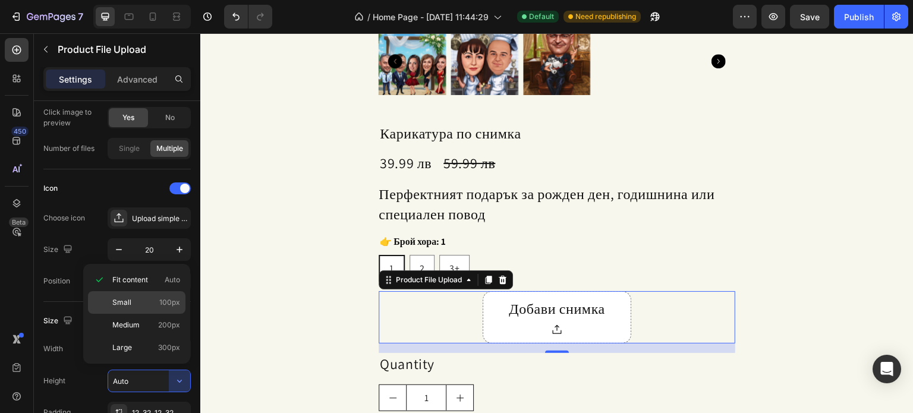
click at [134, 302] on p "Small 100px" at bounding box center [146, 302] width 68 height 11
type input "100"
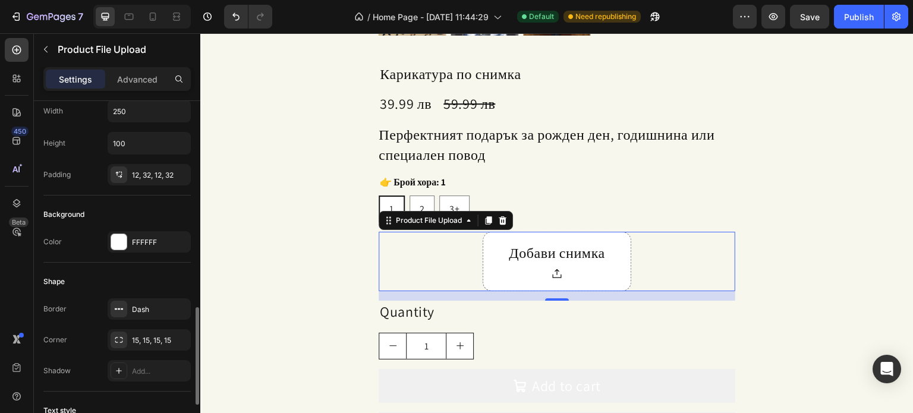
scroll to position [518, 0]
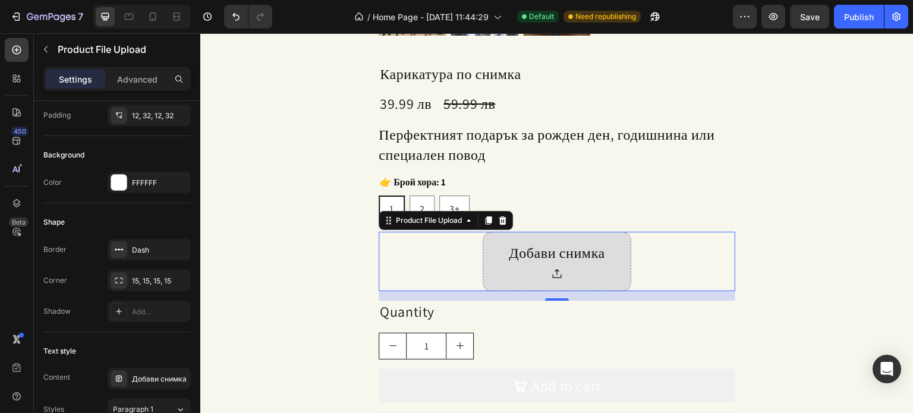
click at [553, 256] on div "Добави снимка" at bounding box center [557, 253] width 96 height 20
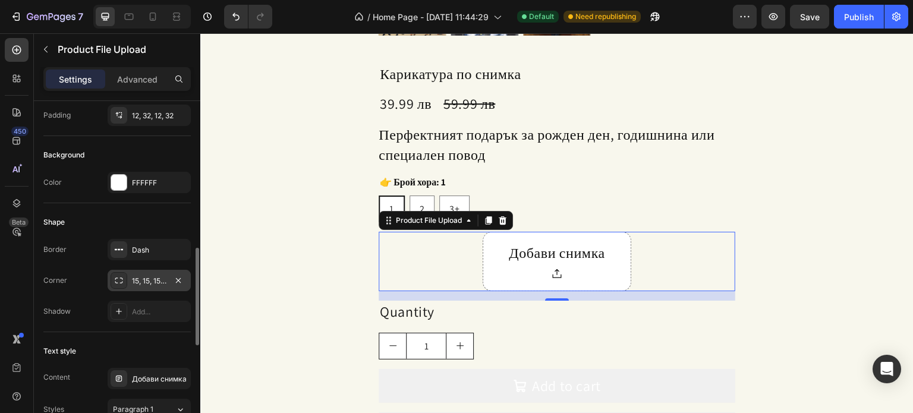
scroll to position [637, 0]
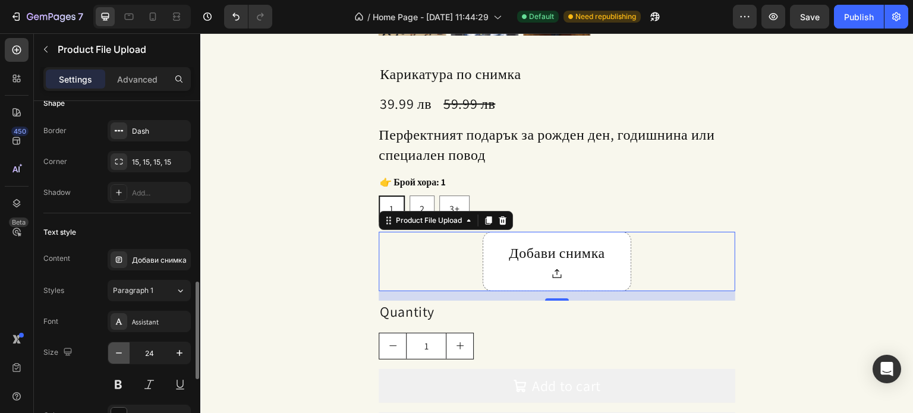
click at [120, 353] on icon "button" at bounding box center [119, 353] width 12 height 12
click at [120, 352] on icon "button" at bounding box center [119, 353] width 12 height 12
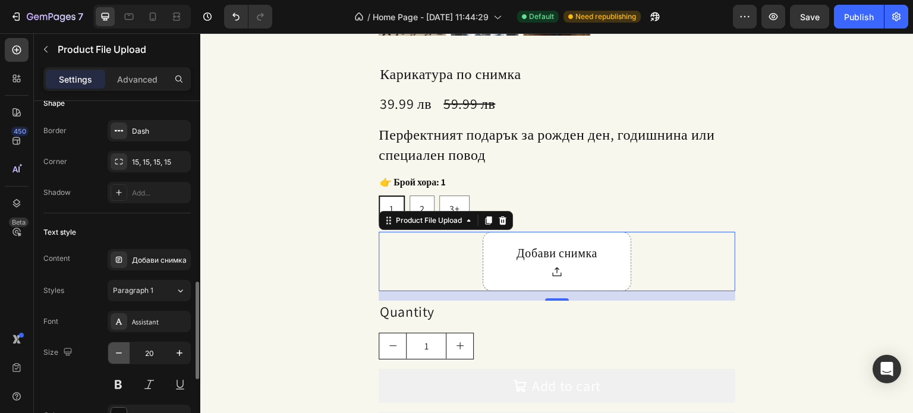
click at [120, 352] on icon "button" at bounding box center [119, 353] width 12 height 12
click at [174, 353] on icon "button" at bounding box center [180, 353] width 12 height 12
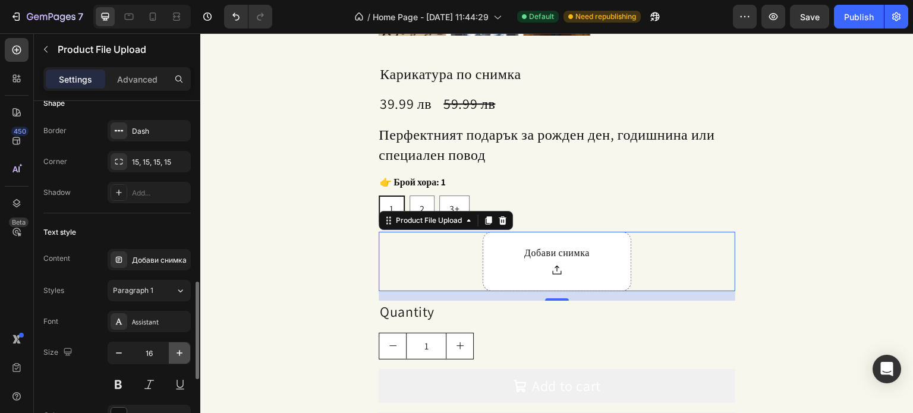
type input "17"
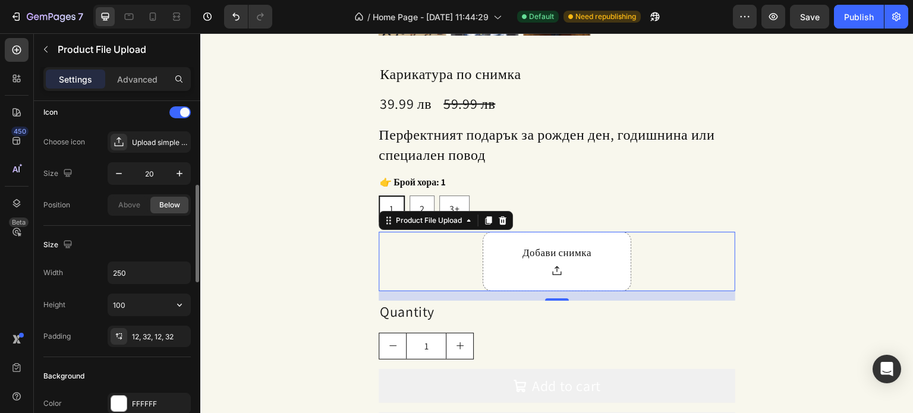
scroll to position [357, 0]
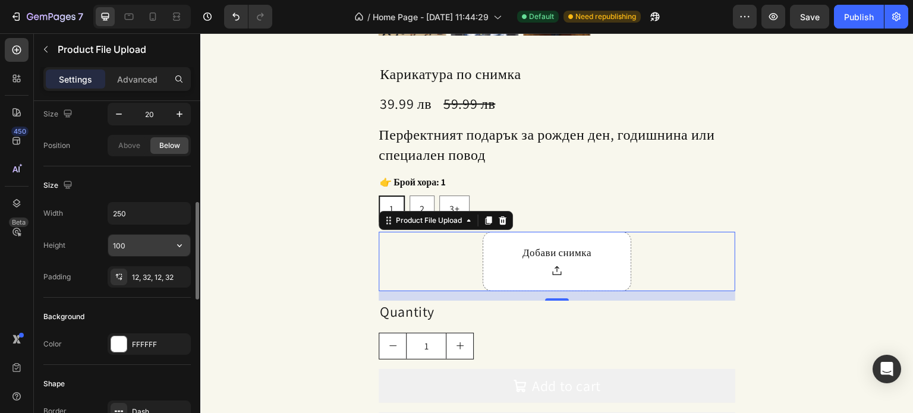
click at [142, 249] on input "100" at bounding box center [149, 245] width 82 height 21
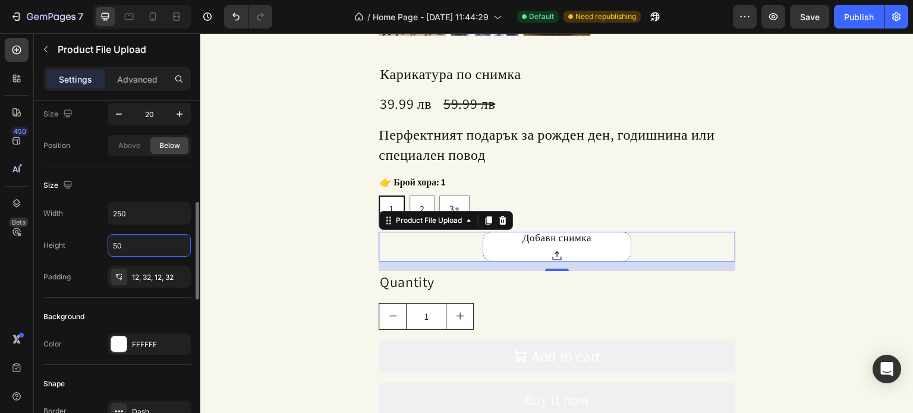
type input "5"
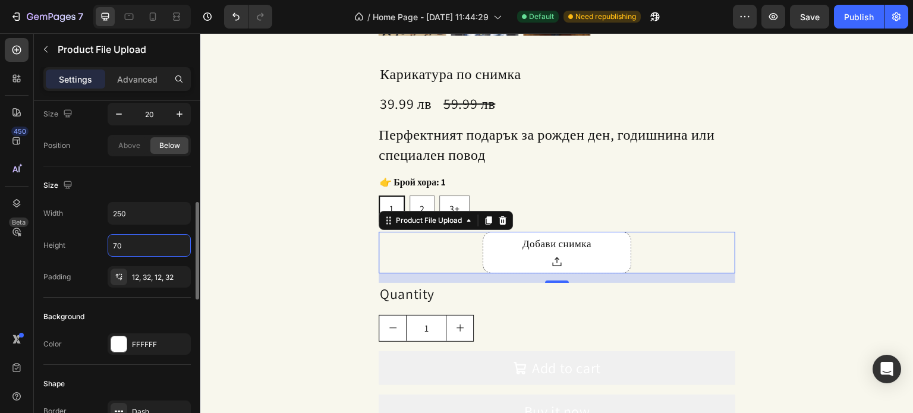
type input "7"
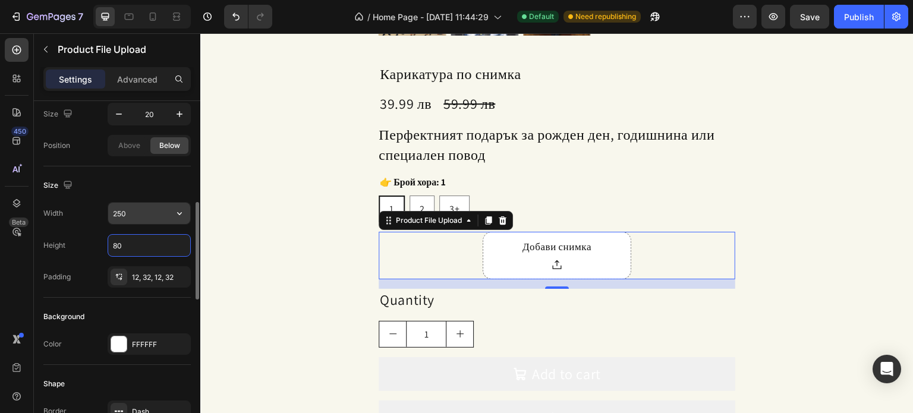
type input "80"
click at [148, 213] on input "250" at bounding box center [149, 213] width 82 height 21
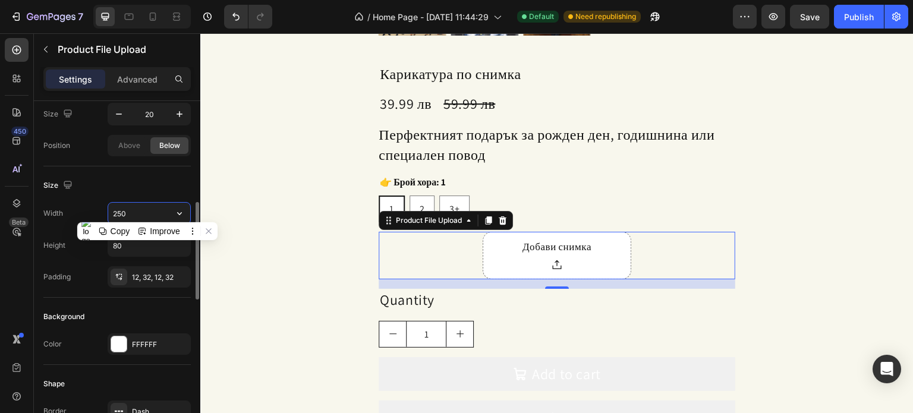
click at [148, 213] on input "250" at bounding box center [149, 213] width 82 height 21
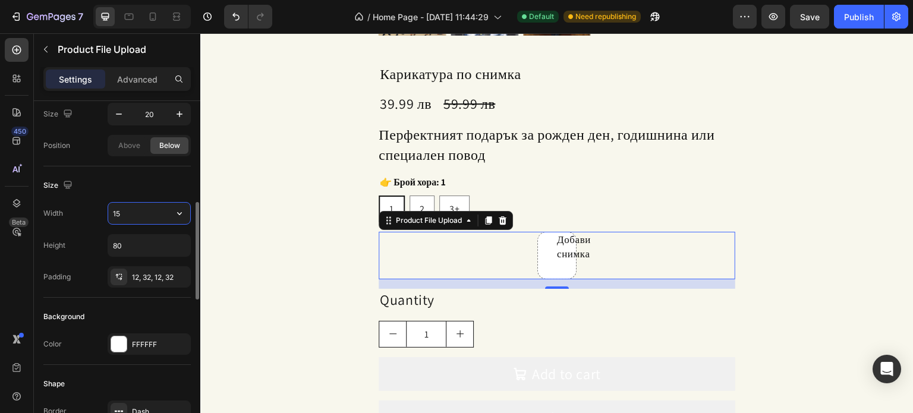
type input "1"
type input "200"
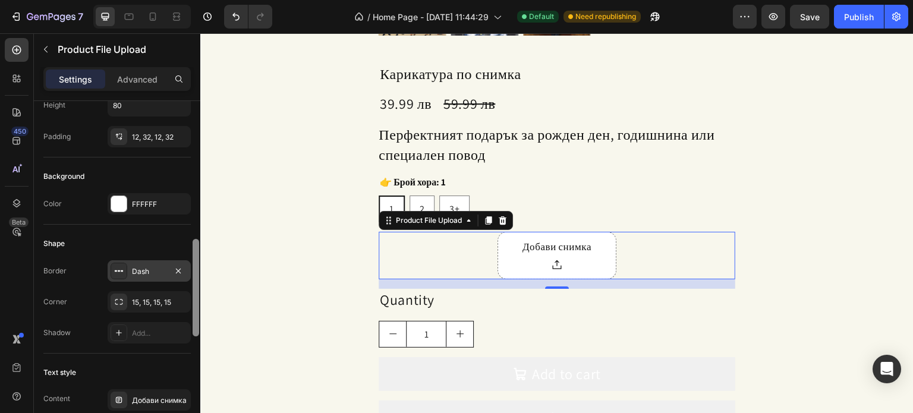
scroll to position [495, 0]
drag, startPoint x: 194, startPoint y: 284, endPoint x: 190, endPoint y: 273, distance: 11.8
click at [190, 273] on div "Layout Vertical Product source Карикатура по снимка Upload setting Required Yes…" at bounding box center [117, 274] width 166 height 346
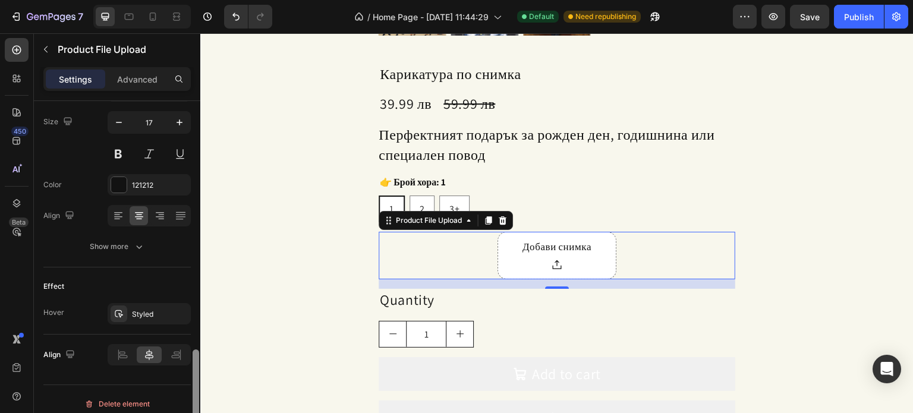
scroll to position [875, 0]
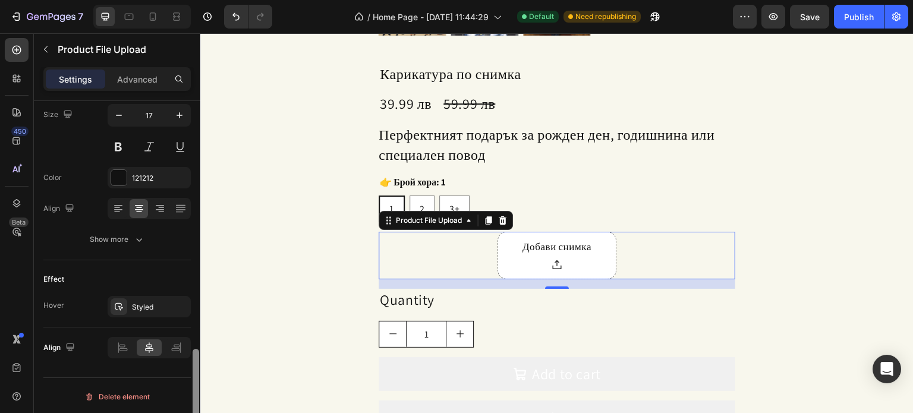
drag, startPoint x: 194, startPoint y: 344, endPoint x: 200, endPoint y: 384, distance: 40.8
click at [200, 384] on div at bounding box center [195, 274] width 9 height 346
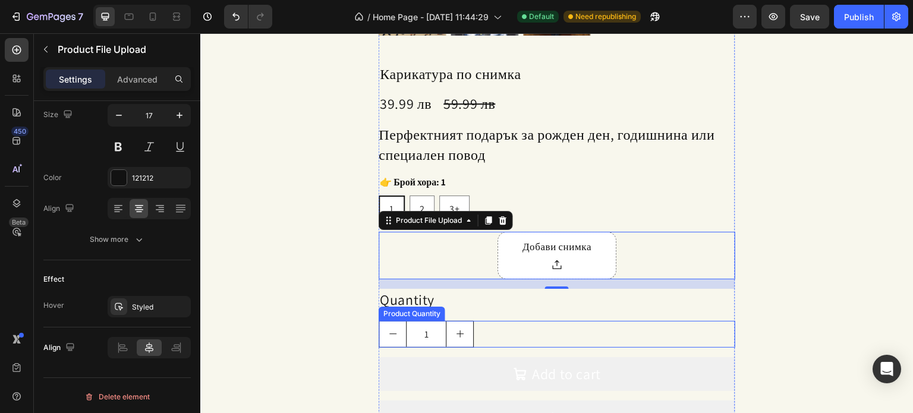
click at [390, 307] on div "Product Quantity" at bounding box center [412, 314] width 67 height 14
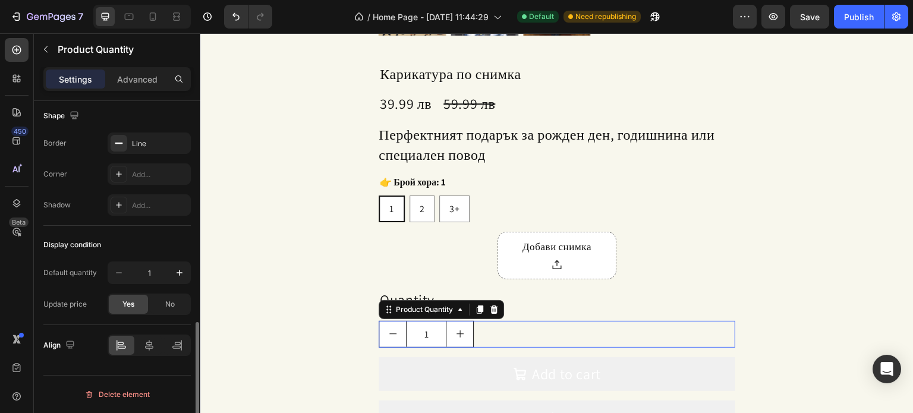
scroll to position [0, 0]
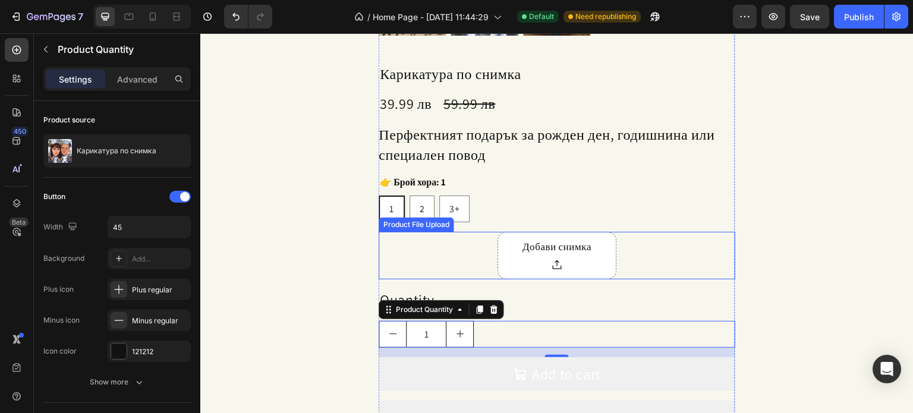
click at [421, 270] on div "Добави снимка" at bounding box center [557, 256] width 357 height 48
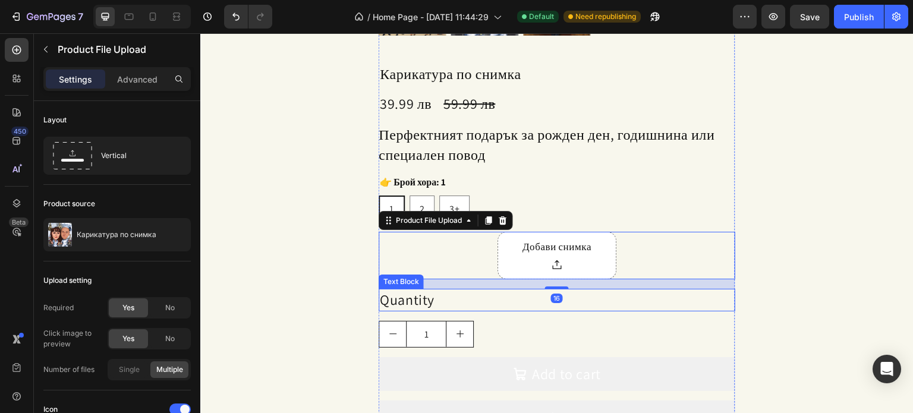
click at [408, 300] on div "Quantity" at bounding box center [557, 300] width 357 height 23
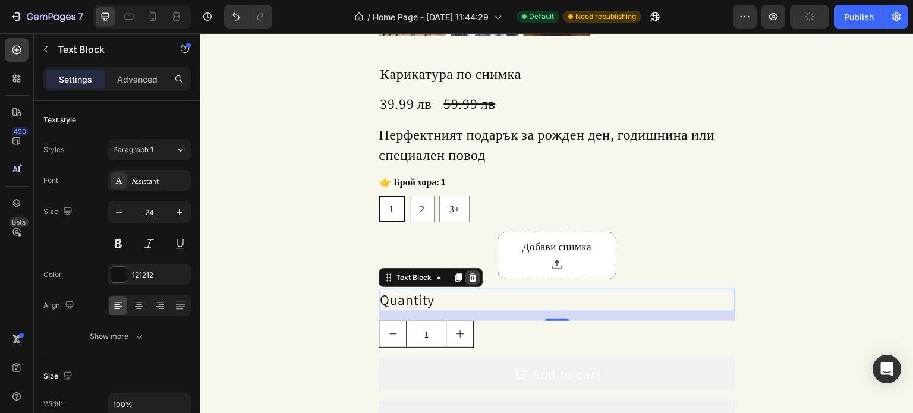
click at [469, 279] on icon at bounding box center [473, 277] width 8 height 8
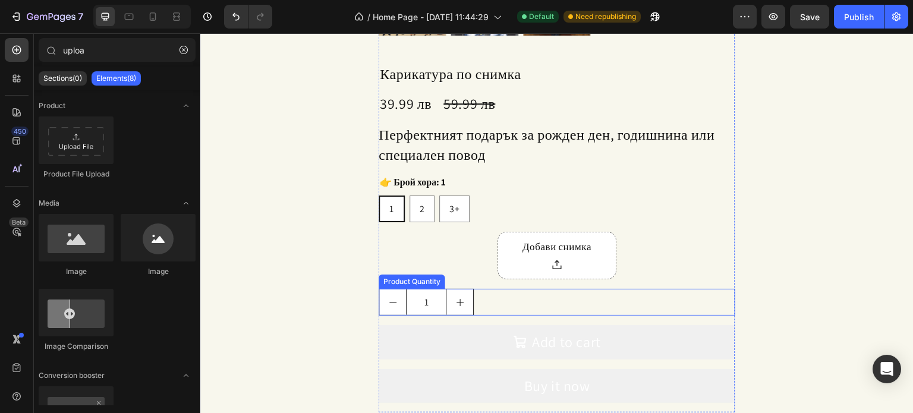
click at [426, 299] on input "1" at bounding box center [426, 302] width 40 height 26
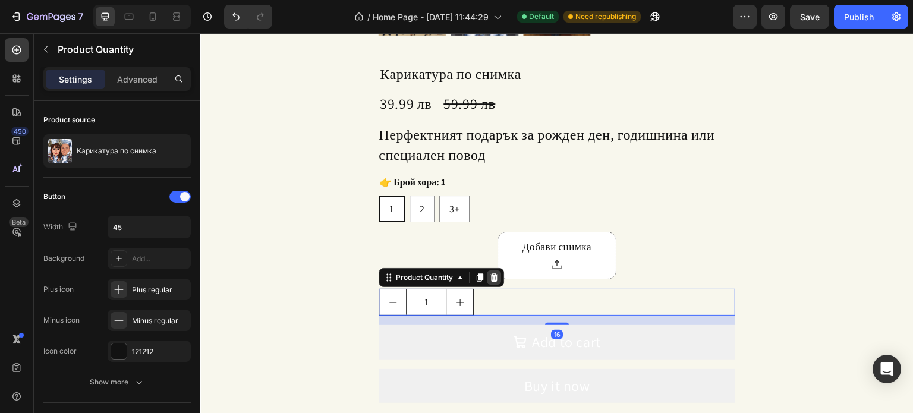
click at [489, 282] on icon at bounding box center [494, 278] width 10 height 10
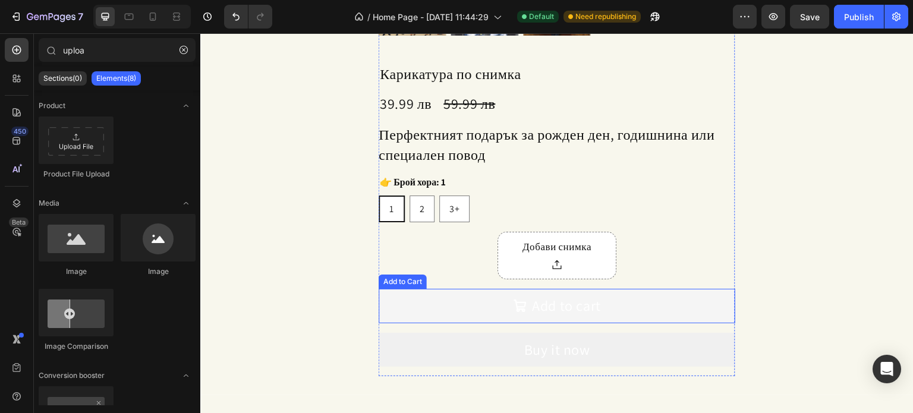
click at [489, 307] on button "Add to cart" at bounding box center [557, 306] width 357 height 34
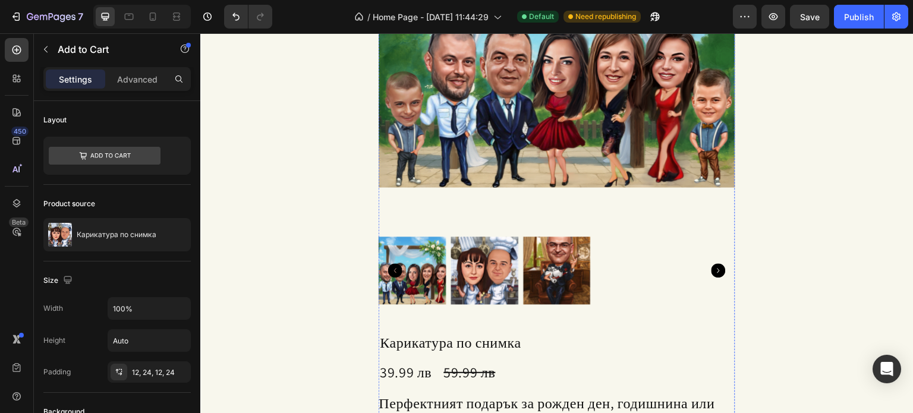
scroll to position [1631, 0]
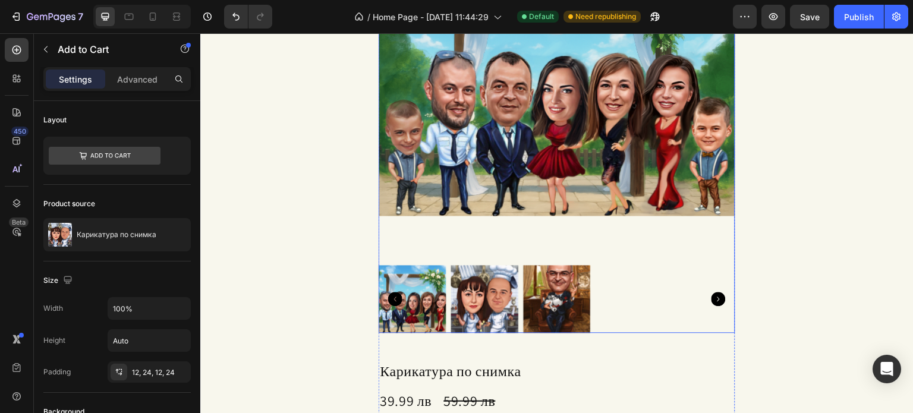
click at [584, 286] on img at bounding box center [557, 299] width 68 height 68
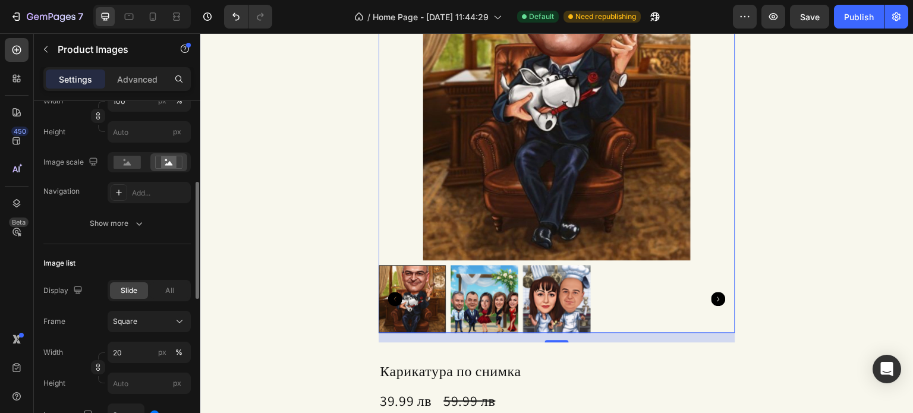
scroll to position [297, 0]
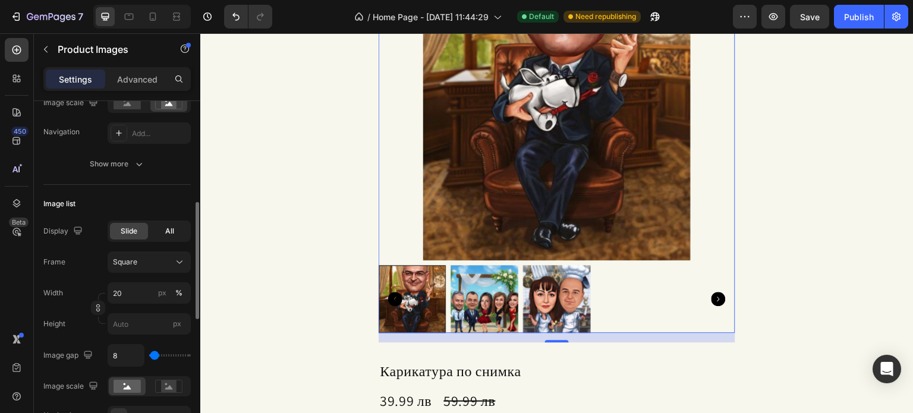
click at [164, 237] on div "All" at bounding box center [169, 231] width 38 height 17
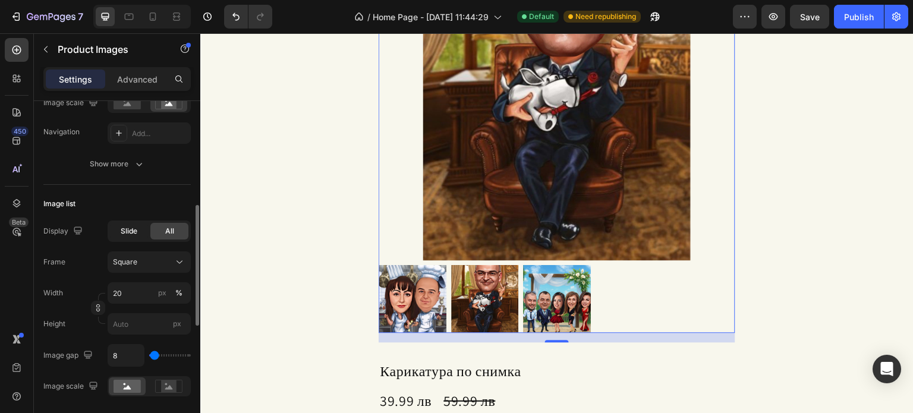
click at [137, 234] on span "Slide" at bounding box center [129, 231] width 17 height 11
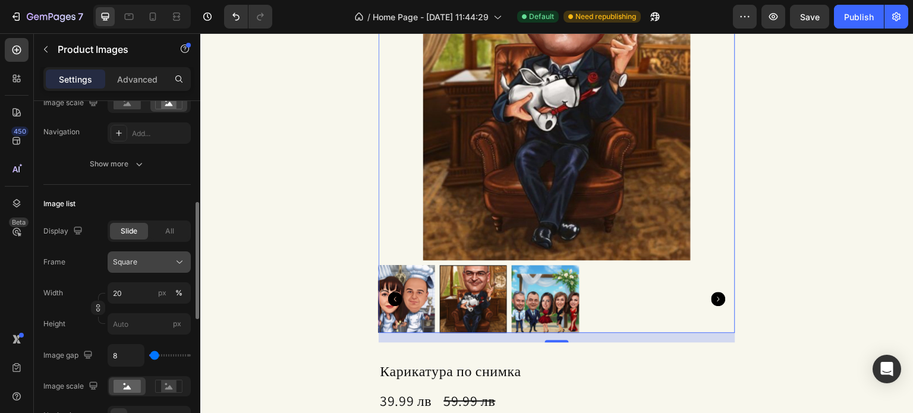
click at [153, 263] on div "Square" at bounding box center [142, 262] width 58 height 11
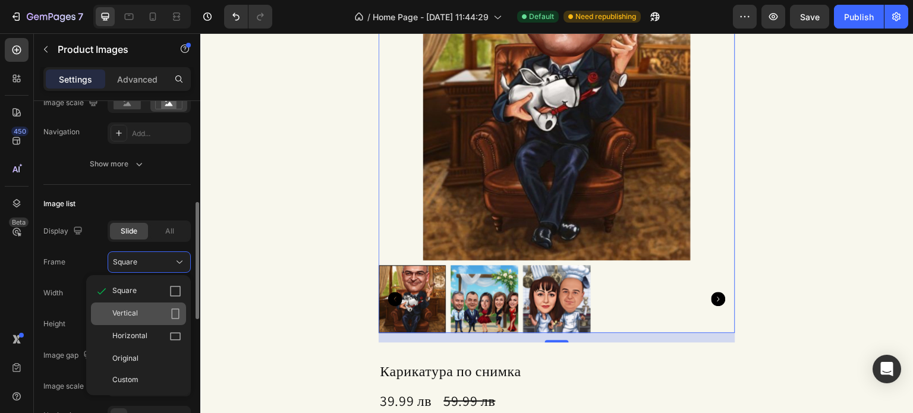
click at [165, 308] on div "Vertical" at bounding box center [146, 314] width 69 height 12
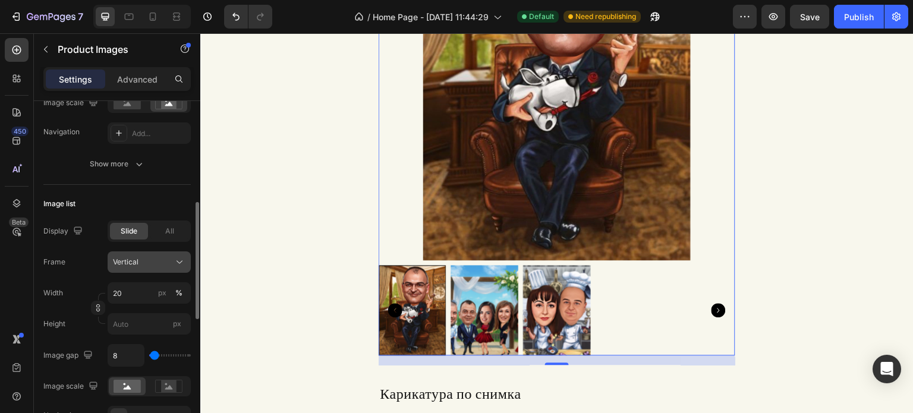
click at [141, 262] on div "Vertical" at bounding box center [142, 262] width 58 height 11
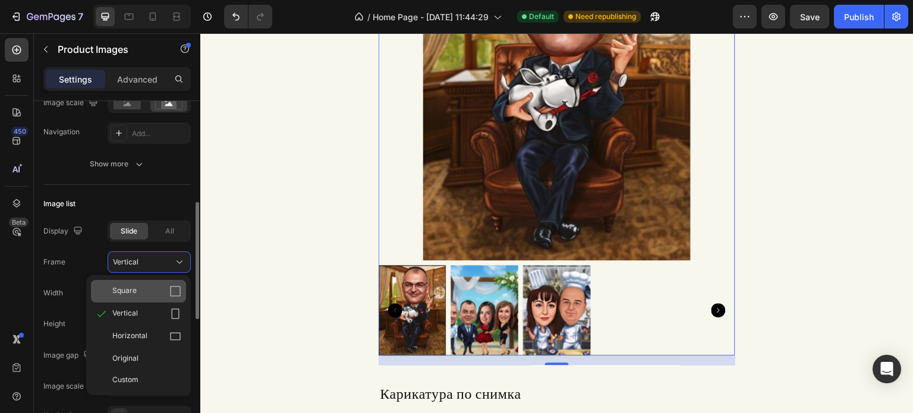
click at [144, 294] on div "Square" at bounding box center [146, 291] width 69 height 12
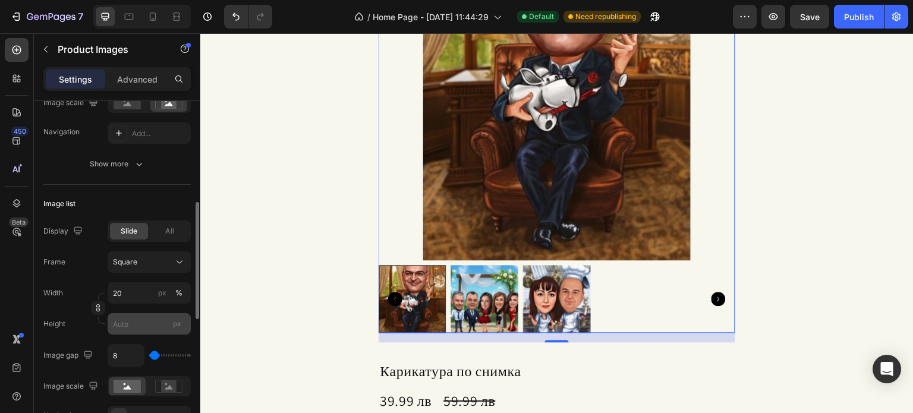
scroll to position [357, 0]
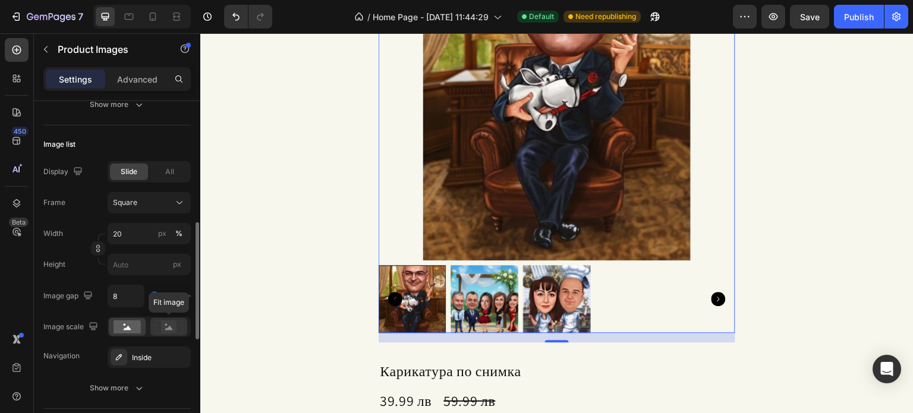
click at [164, 330] on rect at bounding box center [168, 327] width 15 height 12
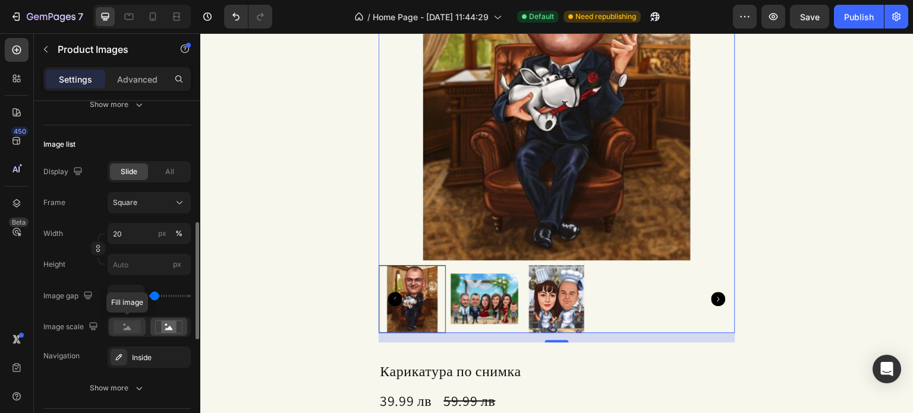
click at [136, 323] on rect at bounding box center [127, 326] width 27 height 13
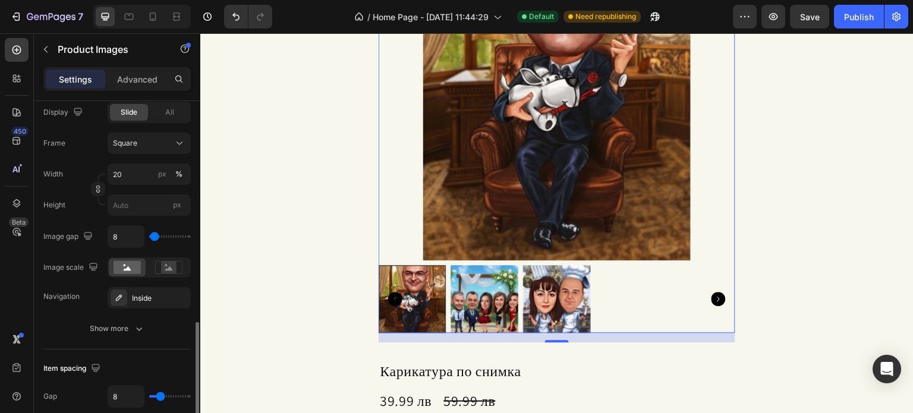
scroll to position [475, 0]
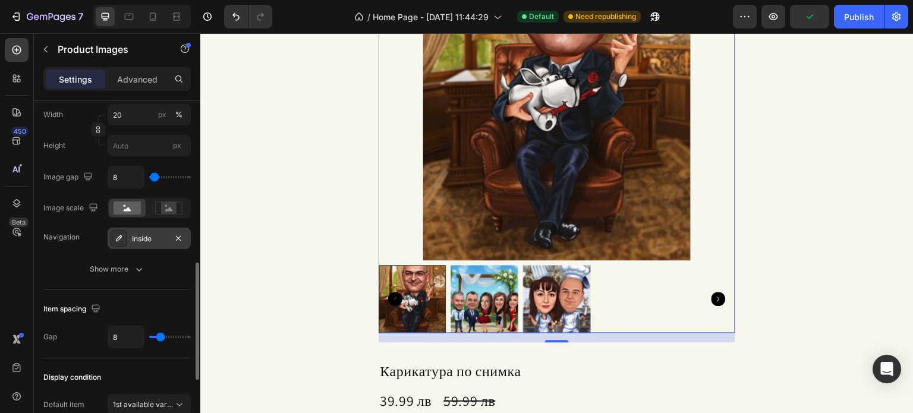
click at [126, 241] on div at bounding box center [119, 238] width 17 height 17
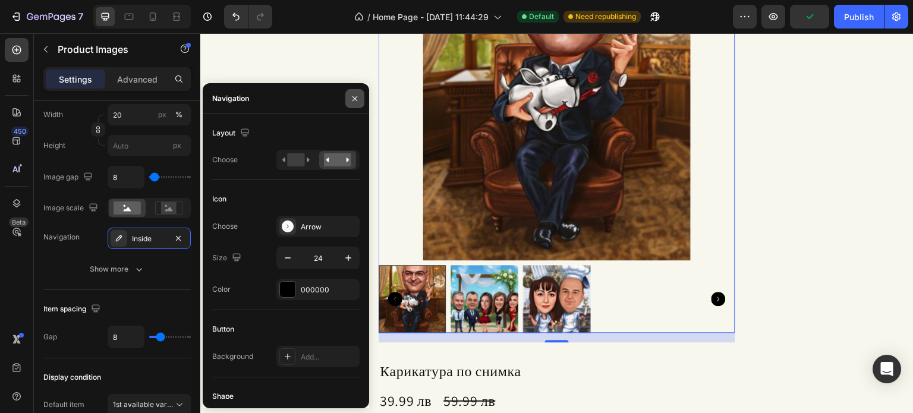
drag, startPoint x: 354, startPoint y: 102, endPoint x: 99, endPoint y: 107, distance: 255.0
click at [354, 102] on icon "button" at bounding box center [355, 99] width 10 height 10
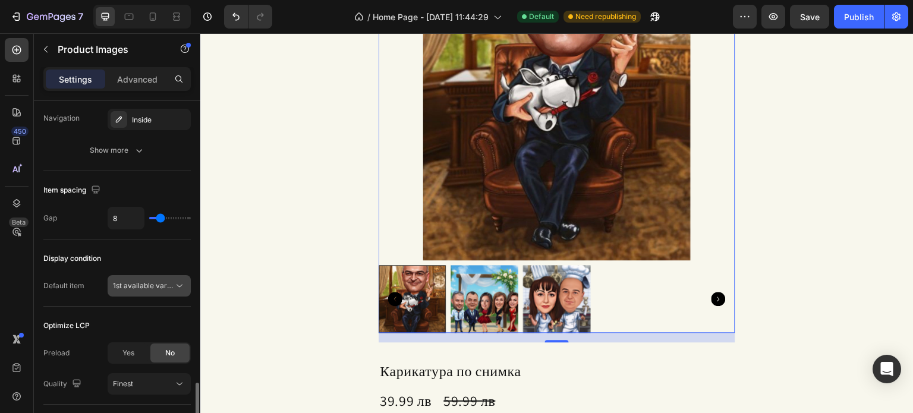
scroll to position [654, 0]
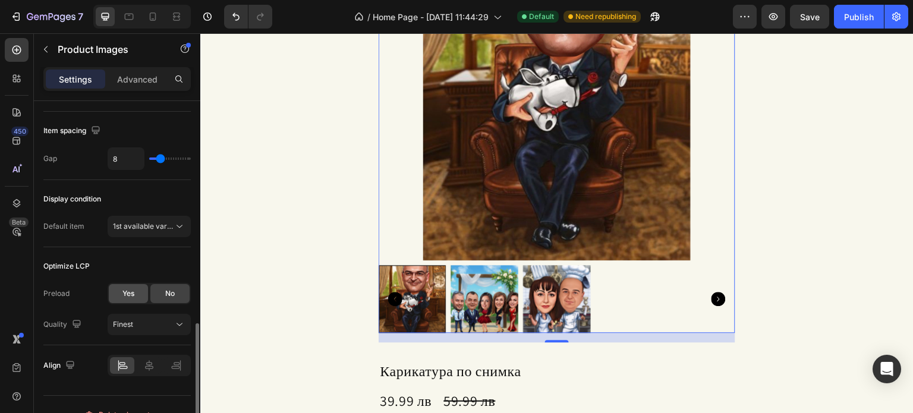
click at [143, 289] on div "Yes" at bounding box center [128, 293] width 39 height 19
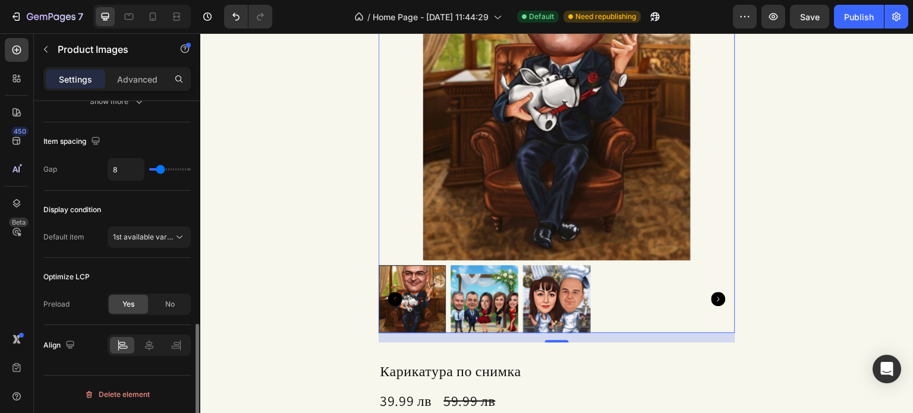
scroll to position [641, 0]
click at [170, 308] on span "No" at bounding box center [170, 306] width 10 height 11
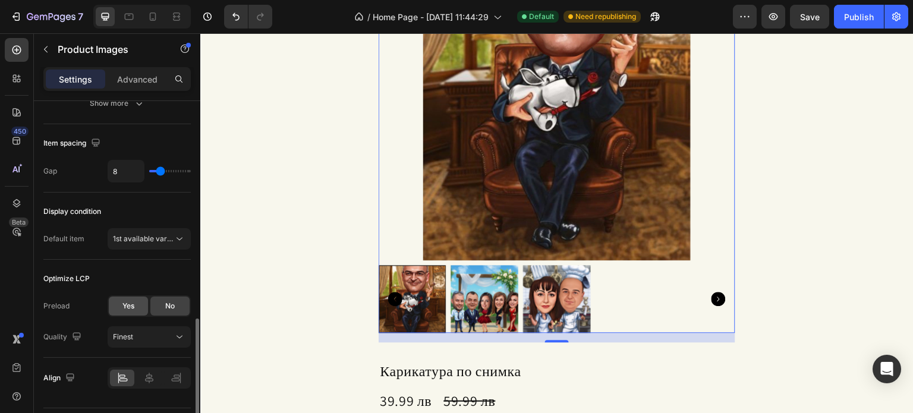
click at [140, 304] on div "Yes" at bounding box center [128, 306] width 39 height 19
drag, startPoint x: 171, startPoint y: 306, endPoint x: 159, endPoint y: 306, distance: 11.9
click at [159, 306] on div "No" at bounding box center [169, 306] width 39 height 19
click at [118, 308] on div "Yes" at bounding box center [128, 306] width 39 height 19
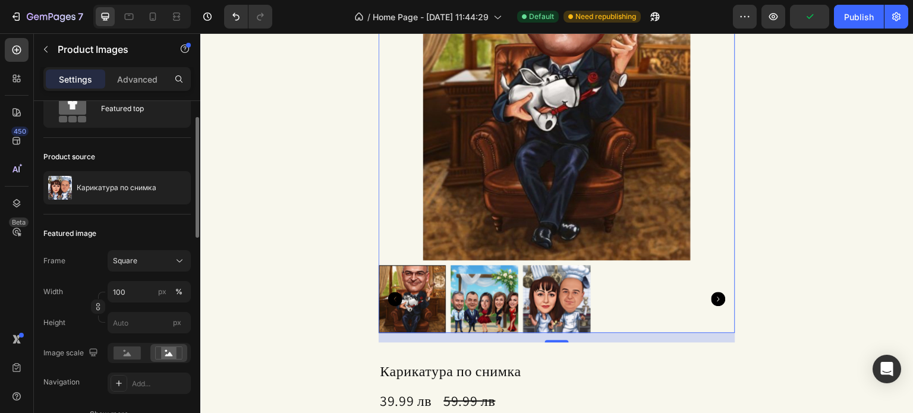
scroll to position [0, 0]
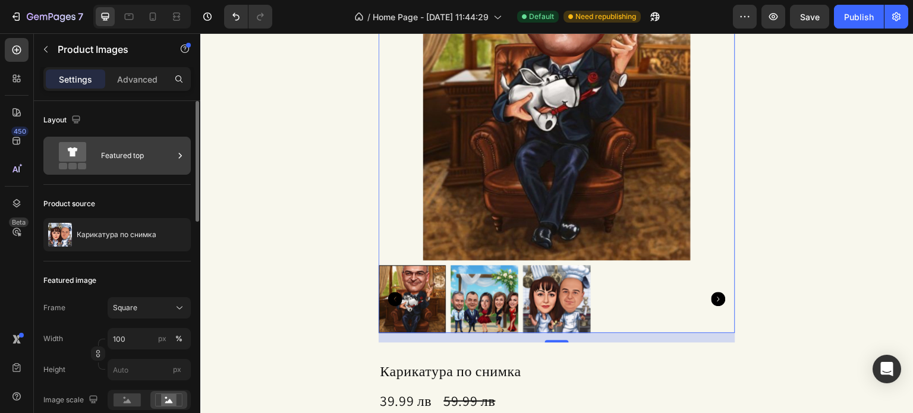
click at [133, 159] on div "Featured top" at bounding box center [137, 155] width 73 height 27
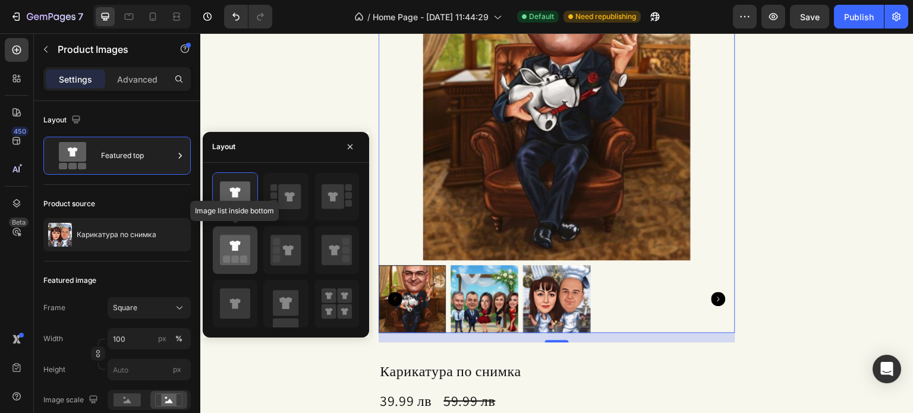
click at [231, 245] on icon at bounding box center [235, 250] width 30 height 30
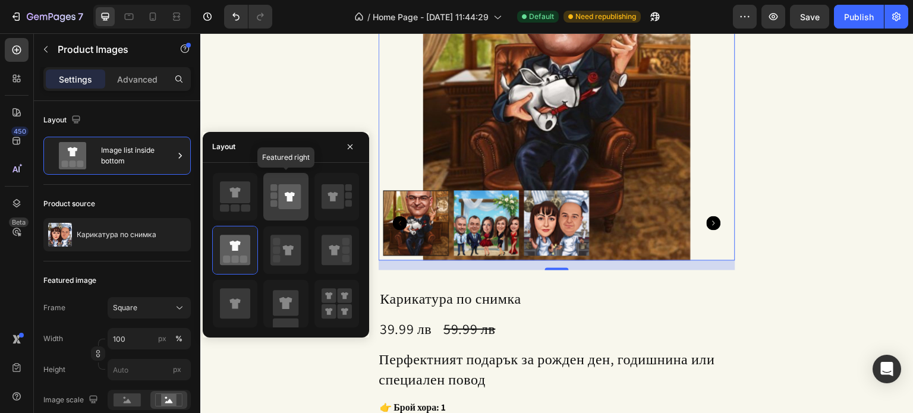
click at [286, 196] on icon at bounding box center [290, 196] width 23 height 25
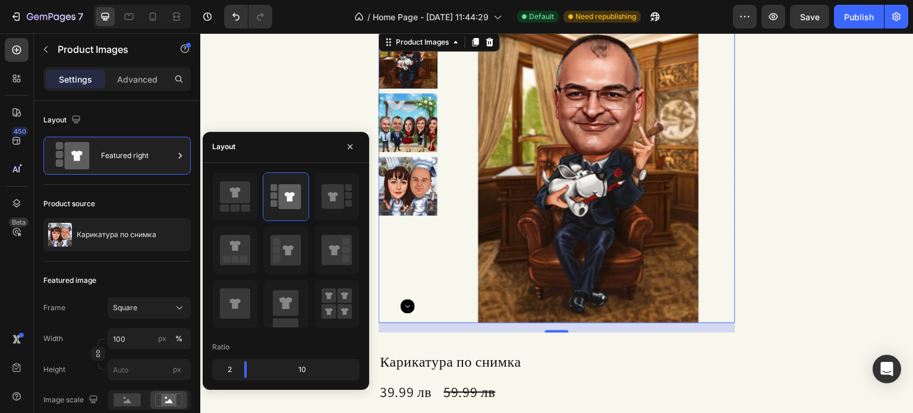
scroll to position [1453, 0]
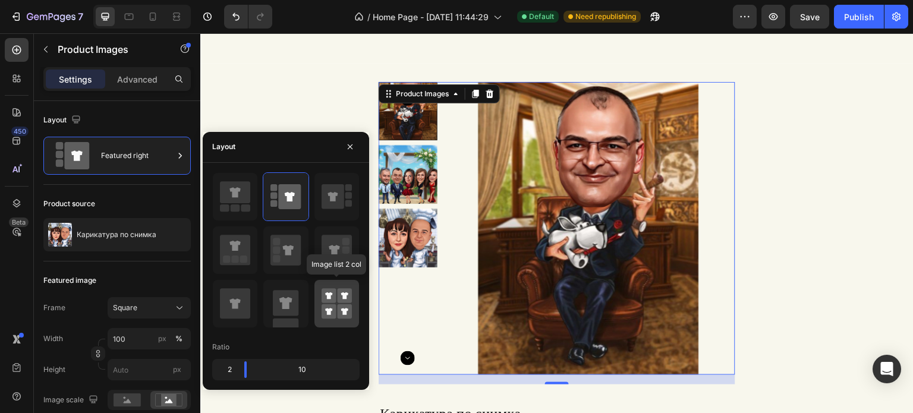
click at [344, 297] on icon at bounding box center [344, 295] width 7 height 7
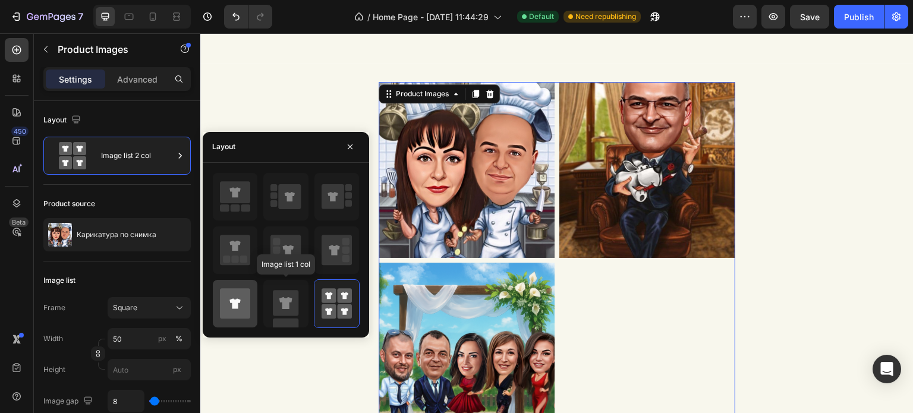
click at [247, 301] on icon at bounding box center [235, 303] width 30 height 30
type input "100"
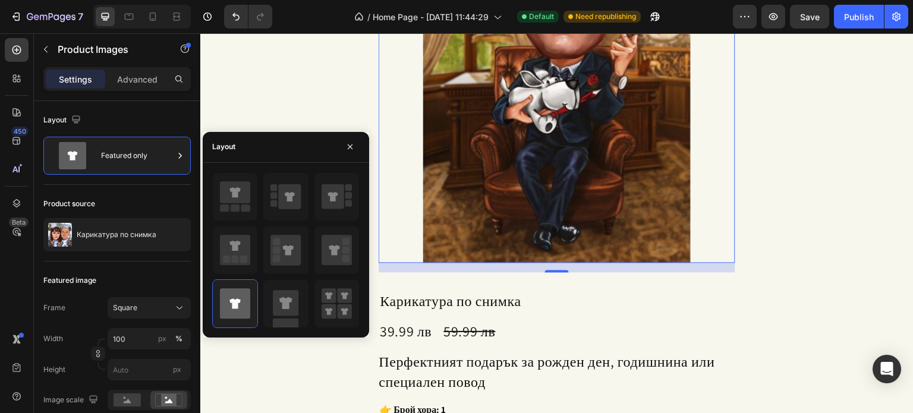
scroll to position [1631, 0]
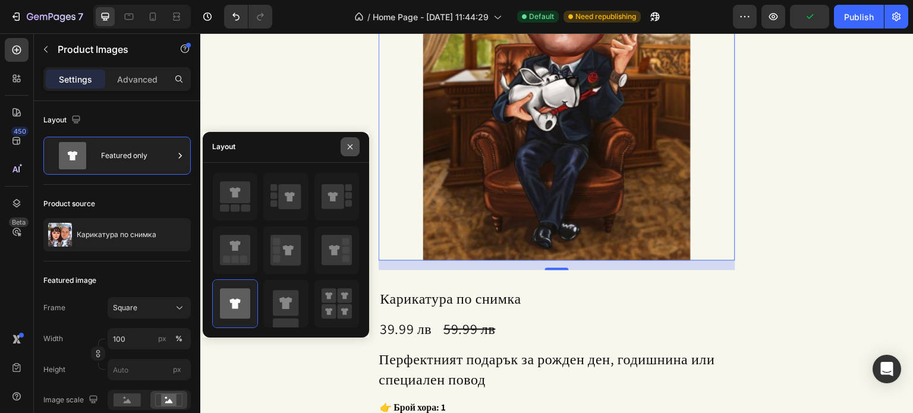
click at [352, 140] on button "button" at bounding box center [350, 146] width 19 height 19
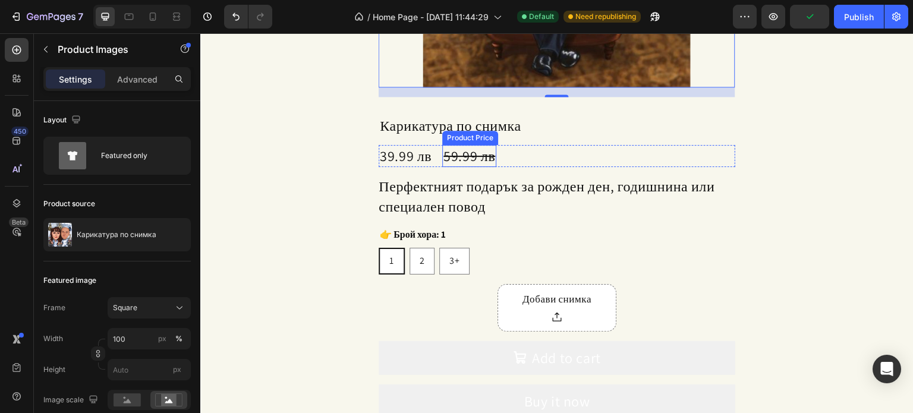
scroll to position [1809, 0]
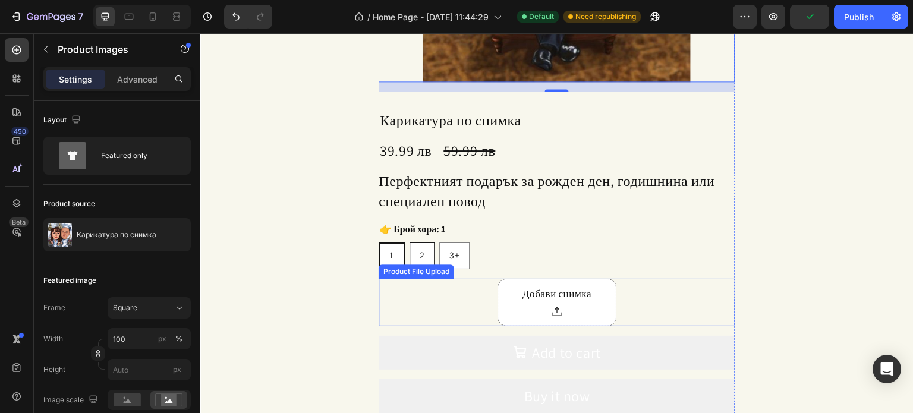
click at [420, 258] on span "2" at bounding box center [422, 255] width 5 height 12
click at [410, 242] on input "2 2 2" at bounding box center [409, 242] width 1 height 1
radio input "true"
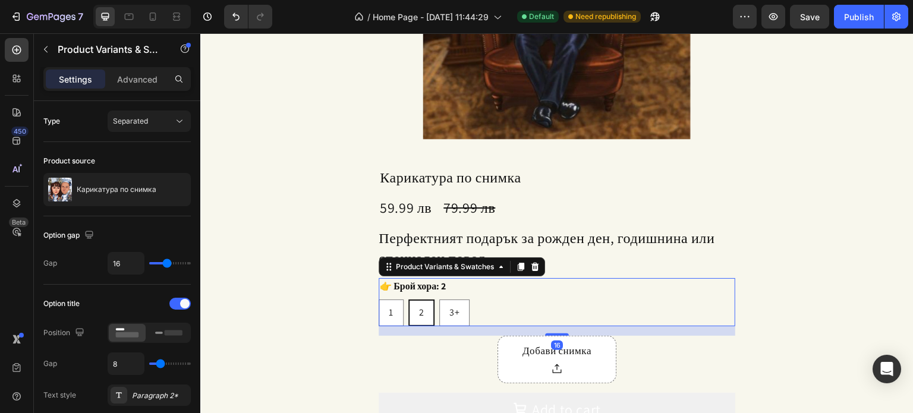
scroll to position [1750, 0]
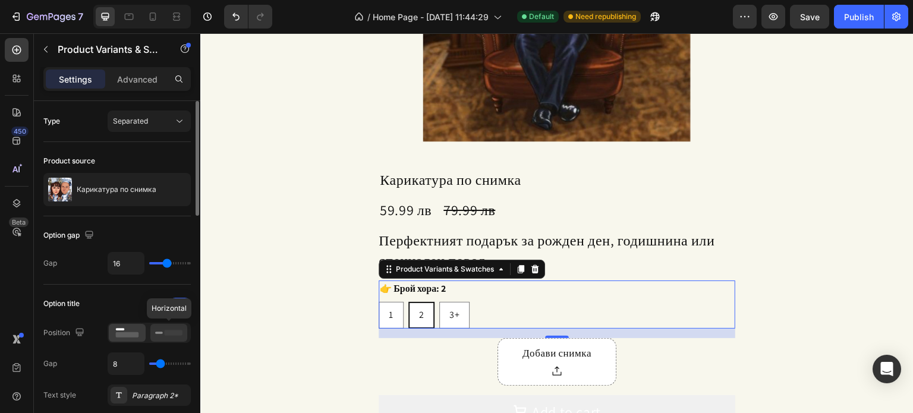
click at [172, 338] on icon at bounding box center [168, 332] width 27 height 13
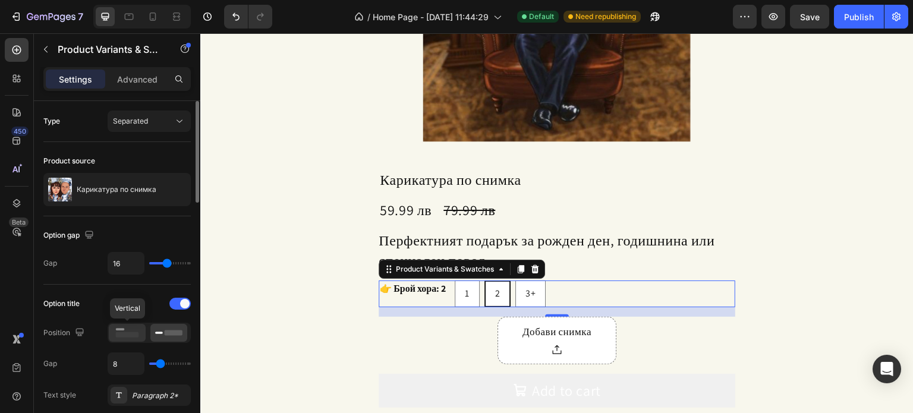
click at [127, 332] on rect at bounding box center [127, 334] width 23 height 5
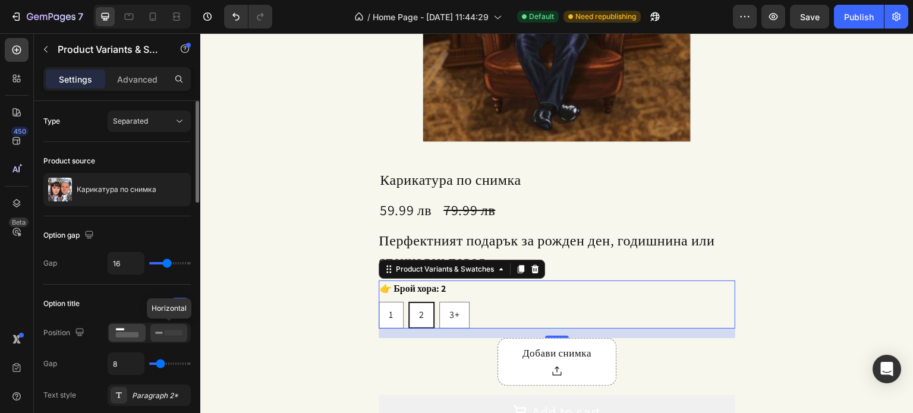
click at [173, 338] on icon at bounding box center [168, 332] width 27 height 13
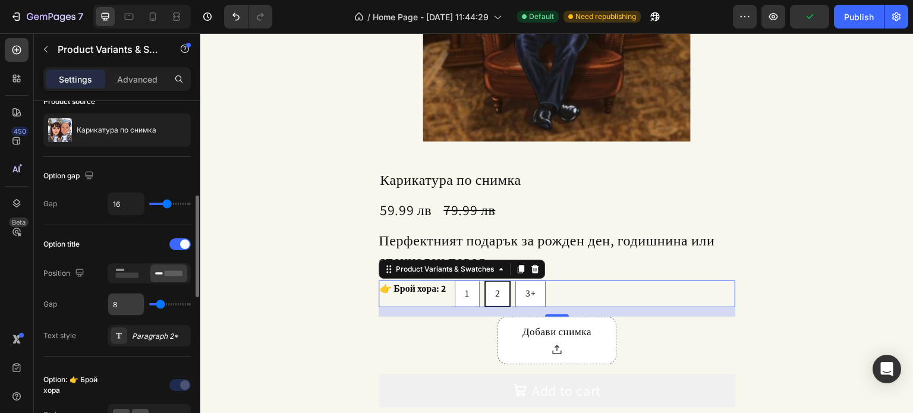
scroll to position [119, 0]
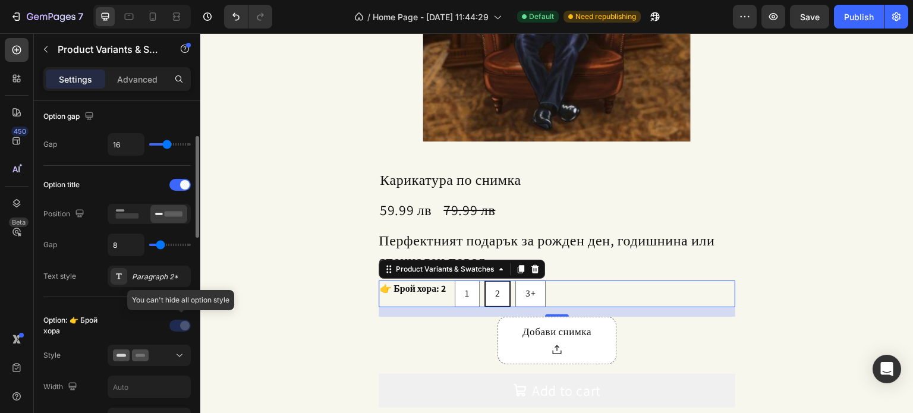
click at [179, 323] on div at bounding box center [181, 325] width 83 height 19
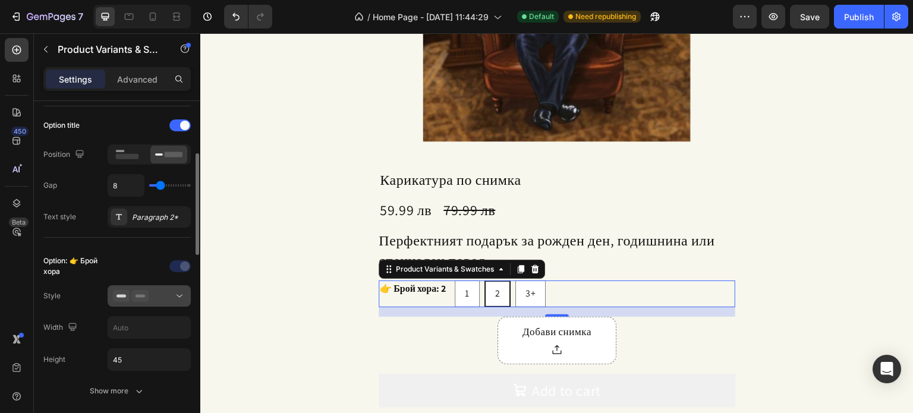
click at [147, 294] on icon at bounding box center [140, 296] width 17 height 12
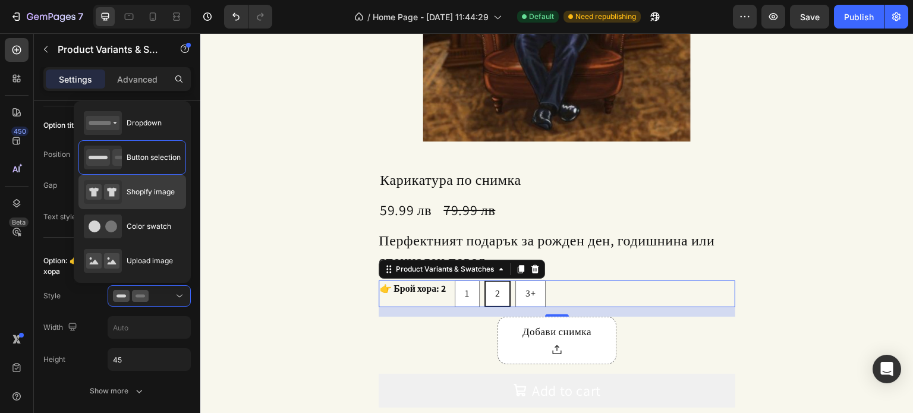
click at [142, 194] on span "Shopify image" at bounding box center [151, 192] width 48 height 11
type input "64"
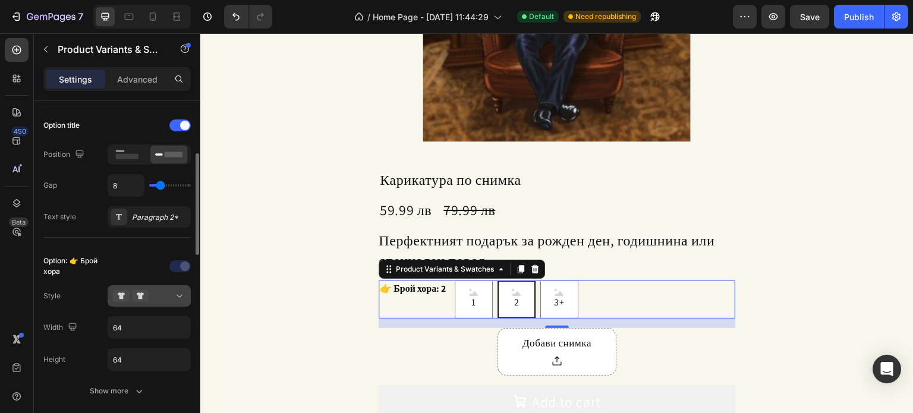
click at [140, 301] on button at bounding box center [149, 295] width 83 height 21
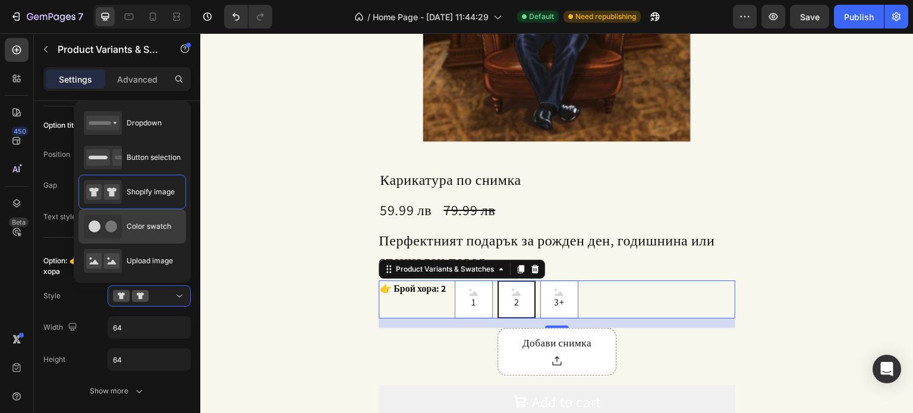
click at [137, 235] on div "Color swatch" at bounding box center [127, 227] width 87 height 24
type input "45"
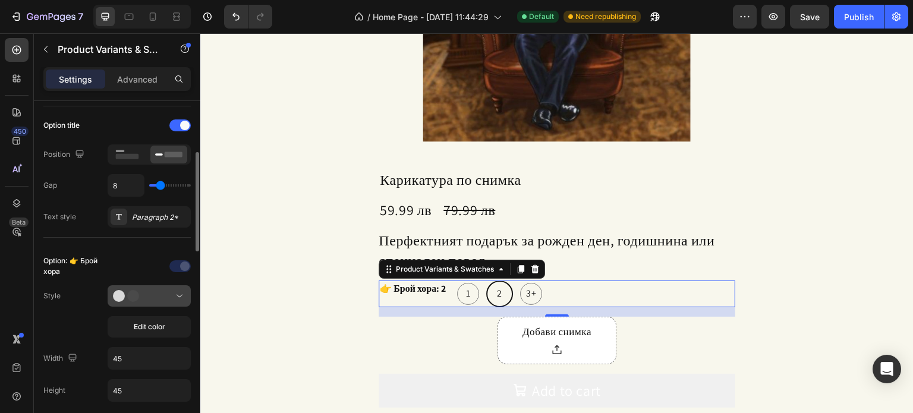
click at [147, 300] on icon at bounding box center [131, 296] width 36 height 12
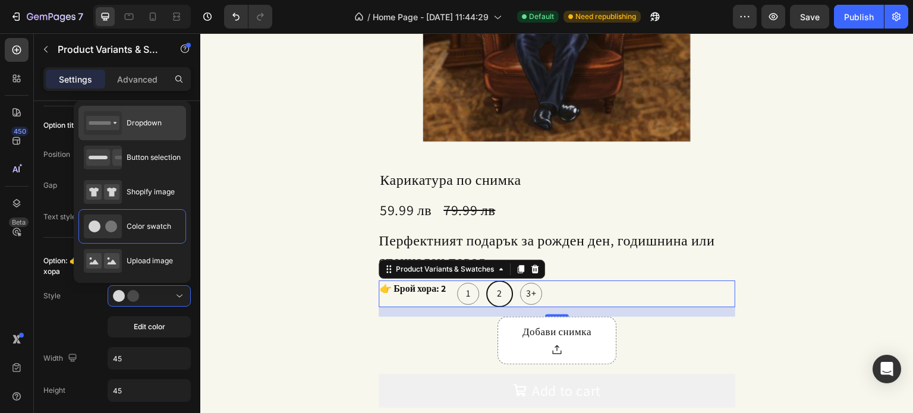
click at [147, 136] on div "Dropdown" at bounding box center [132, 123] width 108 height 34
type input "100%"
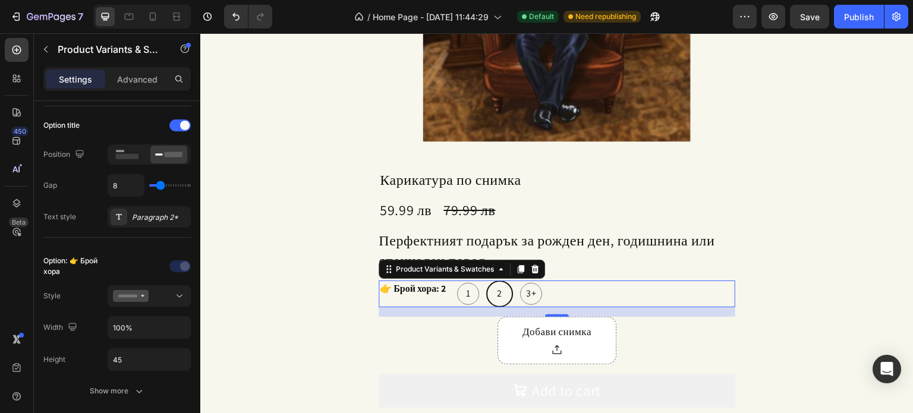
select select "2"
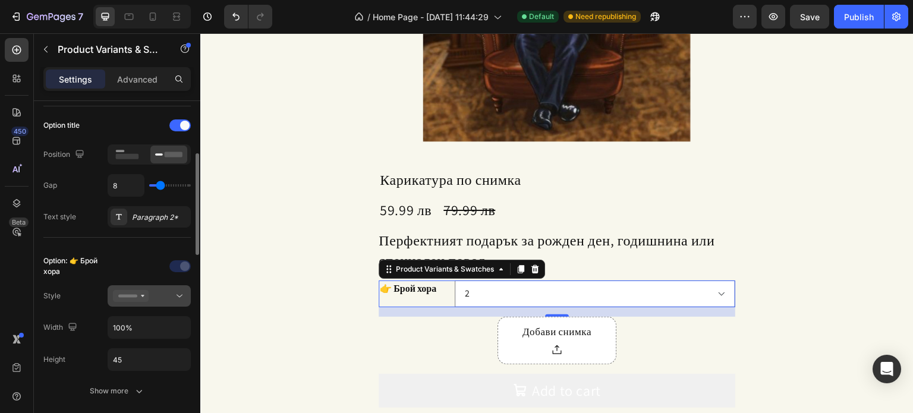
click at [143, 285] on button at bounding box center [149, 295] width 83 height 21
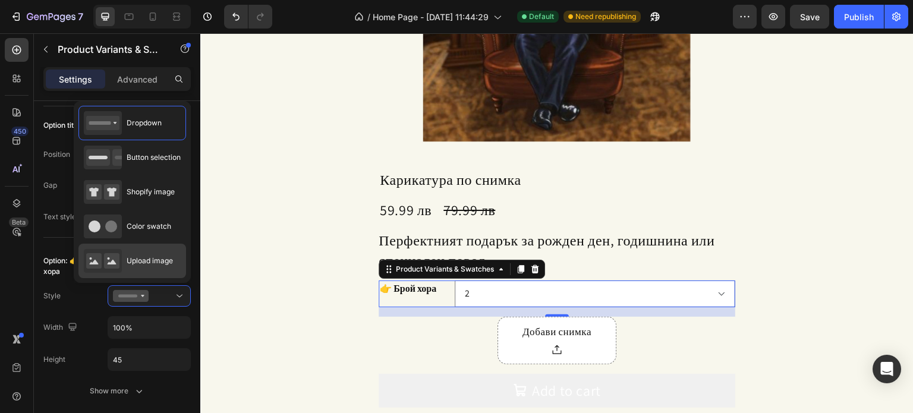
click at [135, 271] on div "Upload image" at bounding box center [128, 261] width 89 height 24
type input "64"
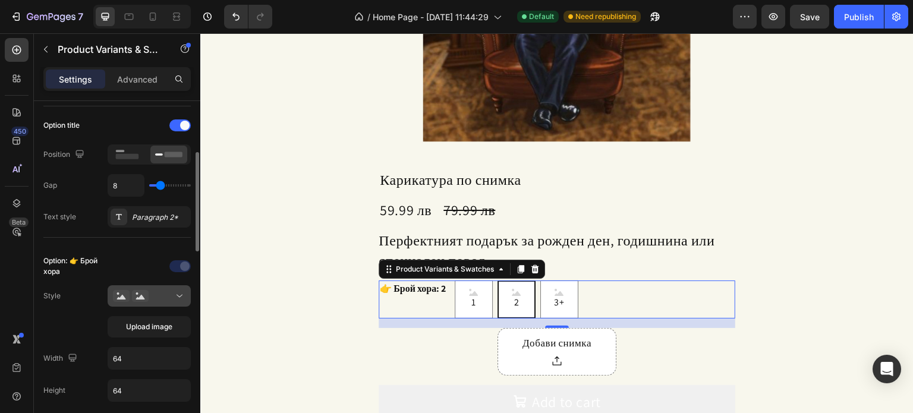
click at [157, 305] on button at bounding box center [149, 295] width 83 height 21
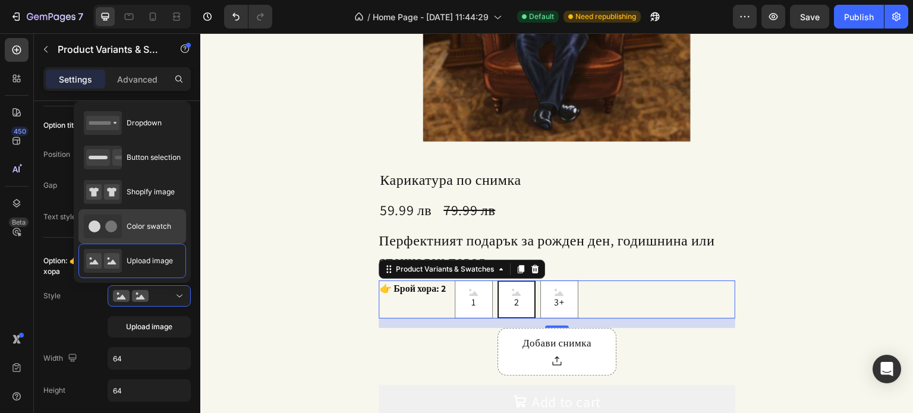
click at [142, 215] on div "Color swatch" at bounding box center [127, 227] width 87 height 24
type input "45"
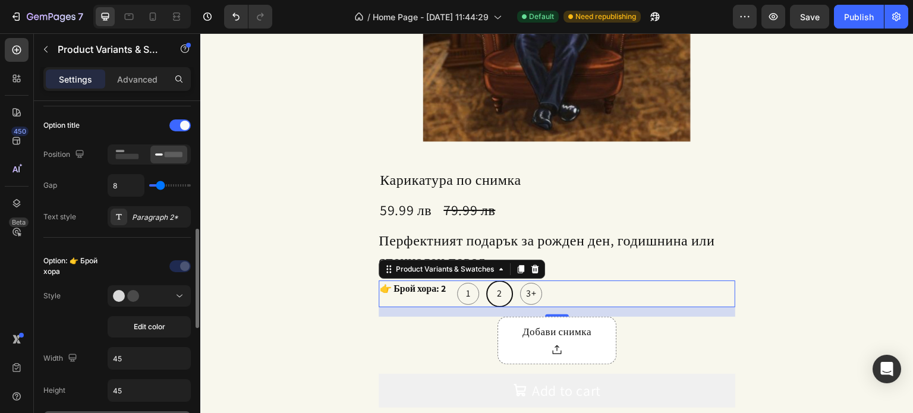
scroll to position [297, 0]
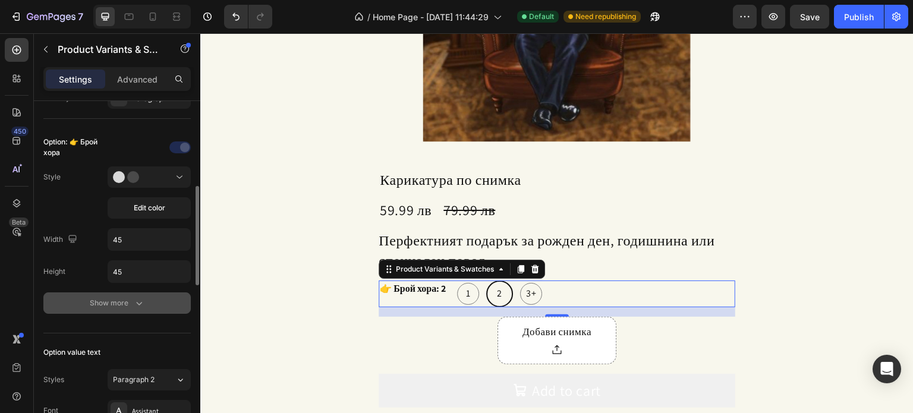
click at [137, 307] on button "Show more" at bounding box center [116, 302] width 147 height 21
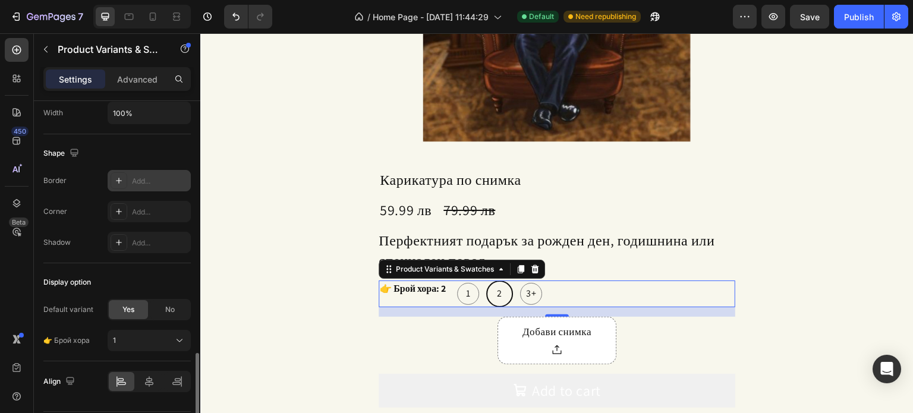
scroll to position [1044, 0]
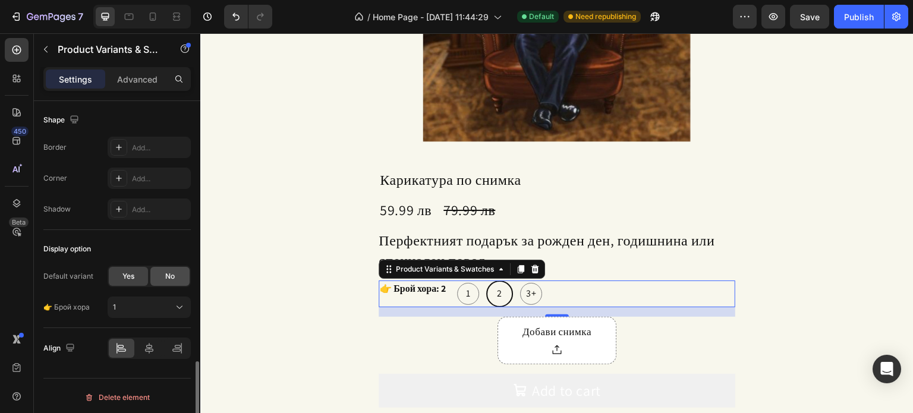
click at [168, 271] on span "No" at bounding box center [170, 276] width 10 height 11
click at [133, 275] on span "Yes" at bounding box center [128, 276] width 12 height 11
click at [156, 275] on div "No" at bounding box center [169, 276] width 39 height 19
radio input "false"
click at [140, 308] on input "Please select an option" at bounding box center [149, 307] width 83 height 21
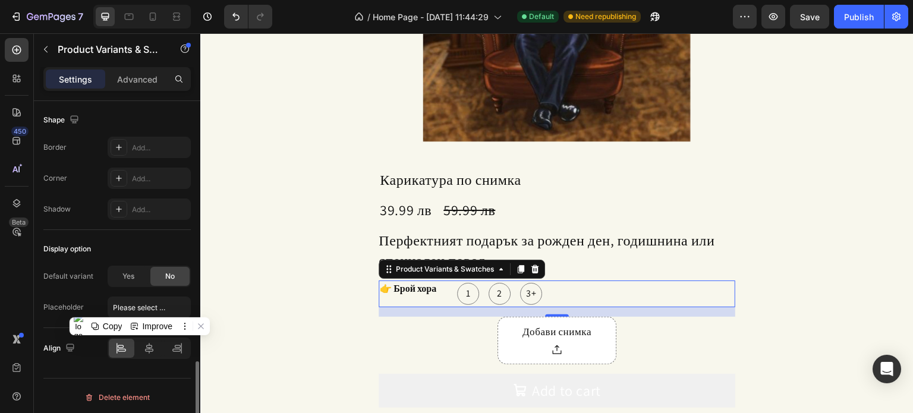
click at [95, 288] on div "Default variant Yes No Placeholder Please select an option" at bounding box center [116, 292] width 147 height 52
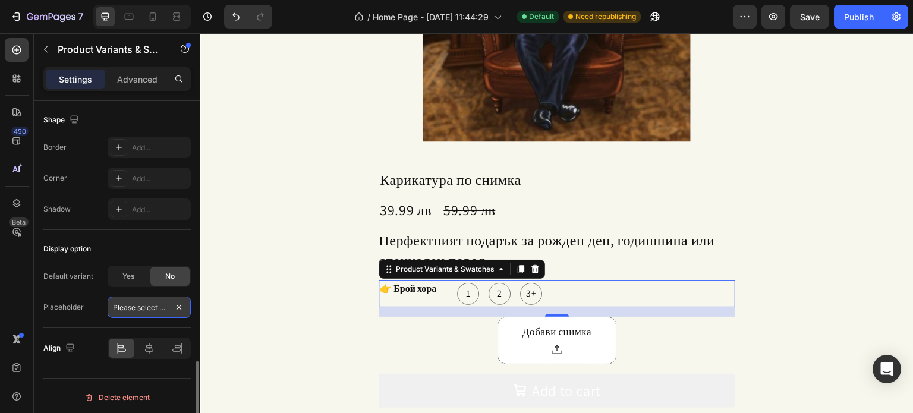
click at [150, 301] on input "Please select an option" at bounding box center [149, 307] width 83 height 21
type input "асс"
click at [99, 292] on div "Default variant Yes No Placeholder асс" at bounding box center [116, 292] width 147 height 52
click at [131, 301] on input "асс" at bounding box center [149, 307] width 83 height 21
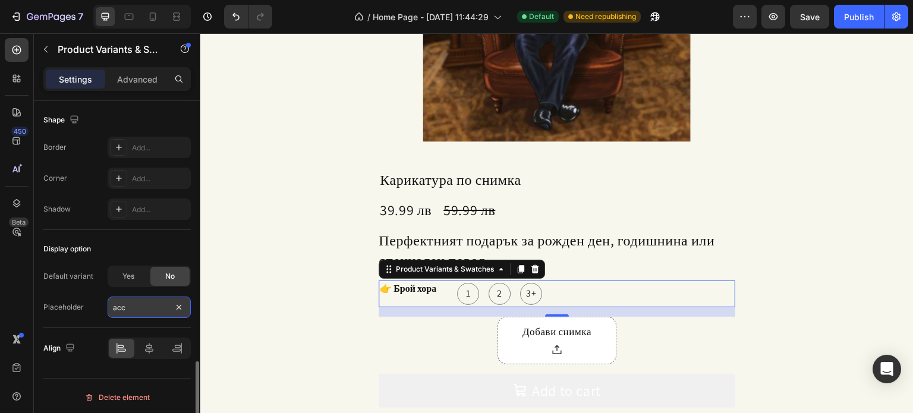
click at [131, 301] on input "асс" at bounding box center [149, 307] width 83 height 21
click at [133, 298] on input "text" at bounding box center [149, 307] width 83 height 21
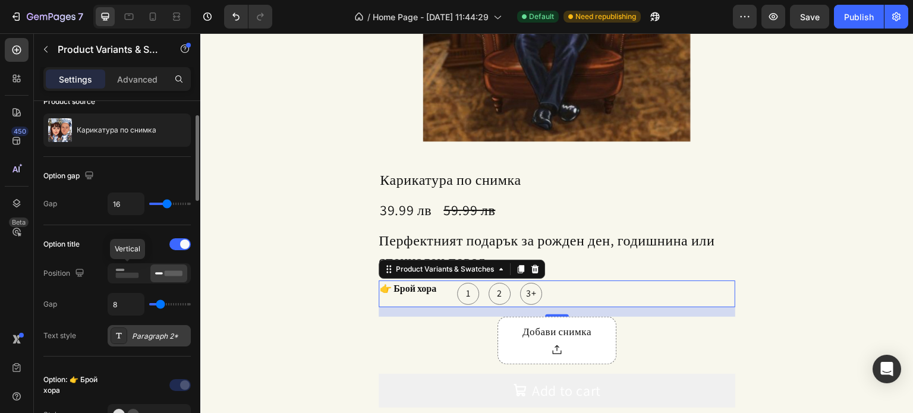
scroll to position [119, 0]
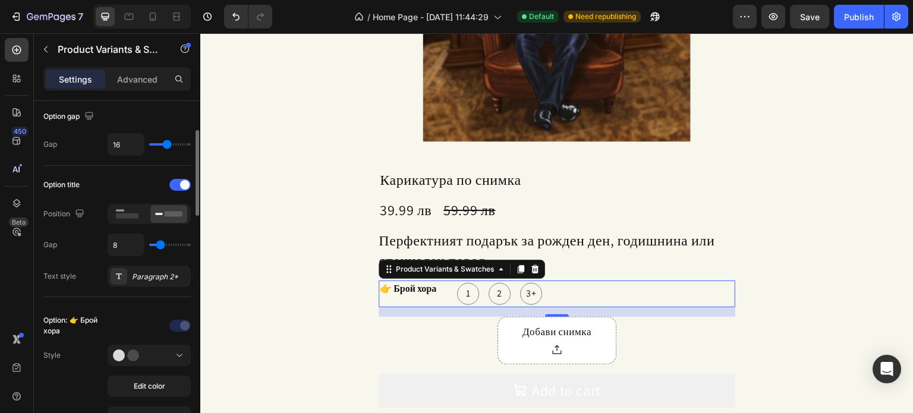
click at [77, 315] on div "Option: 👉 Брой хора" at bounding box center [74, 325] width 62 height 21
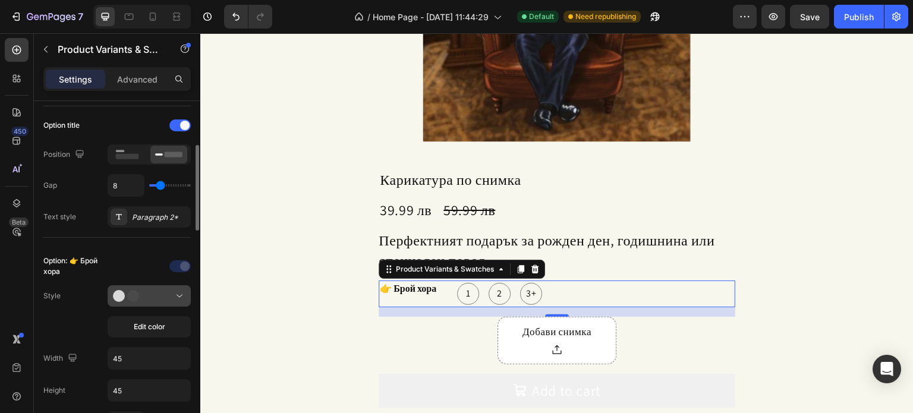
click at [135, 300] on circle at bounding box center [133, 296] width 12 height 12
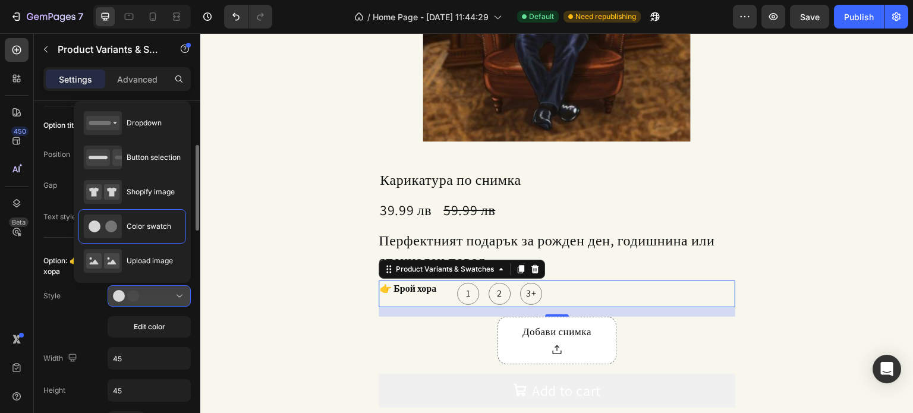
click at [136, 290] on circle at bounding box center [133, 296] width 12 height 12
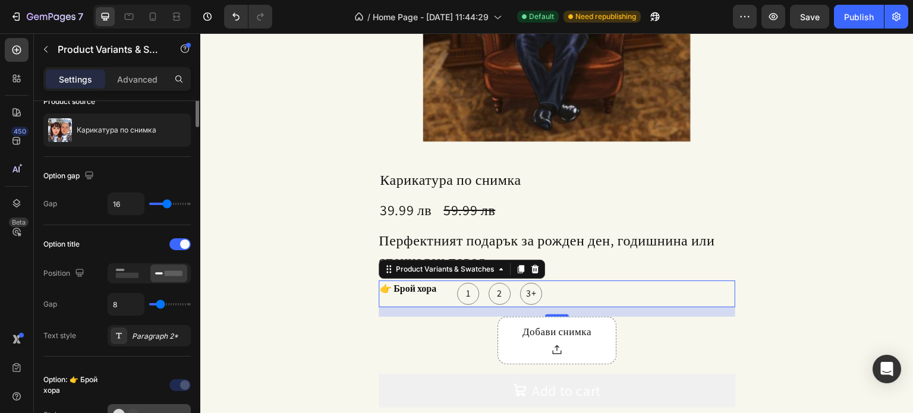
scroll to position [0, 0]
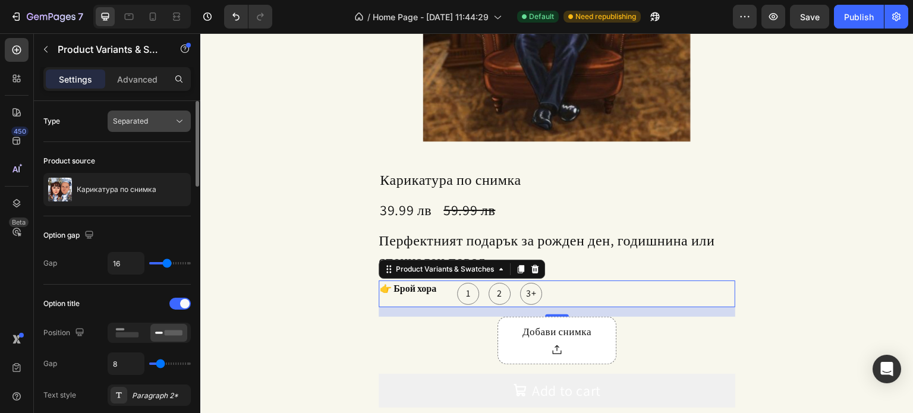
click at [118, 125] on span "Separated" at bounding box center [130, 120] width 35 height 9
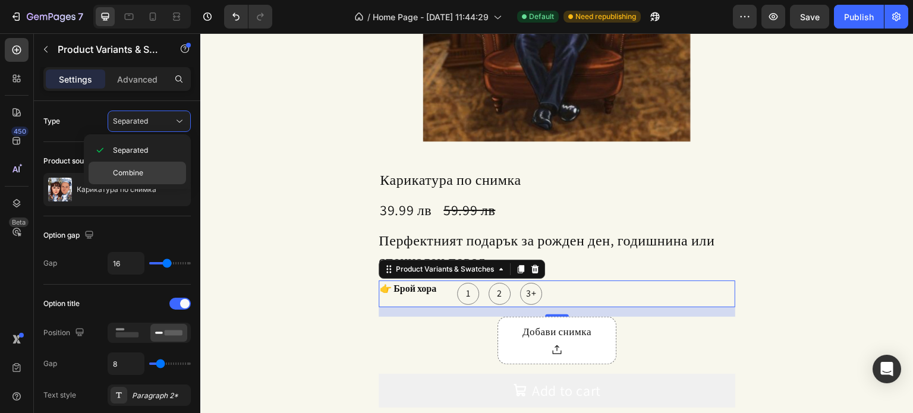
click at [131, 166] on div "Combine" at bounding box center [137, 173] width 97 height 23
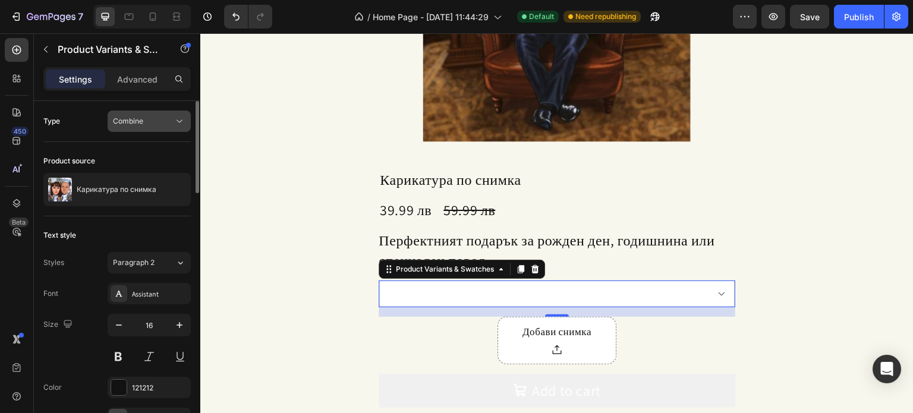
click at [132, 125] on span "Combine" at bounding box center [128, 121] width 30 height 11
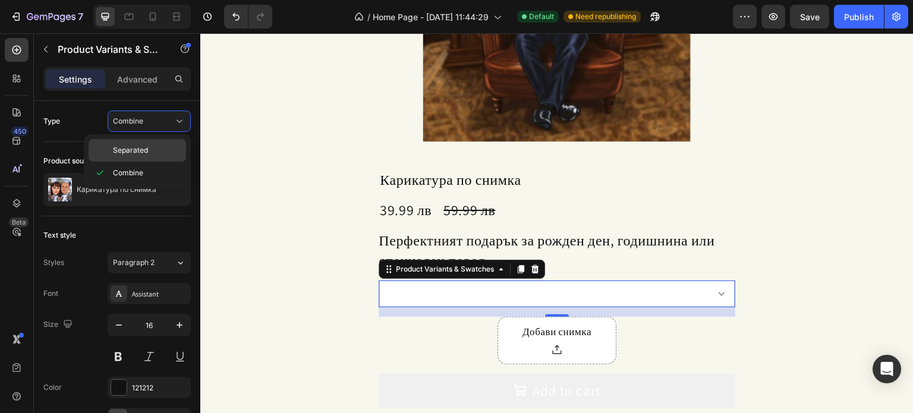
click at [143, 148] on span "Separated" at bounding box center [130, 150] width 35 height 11
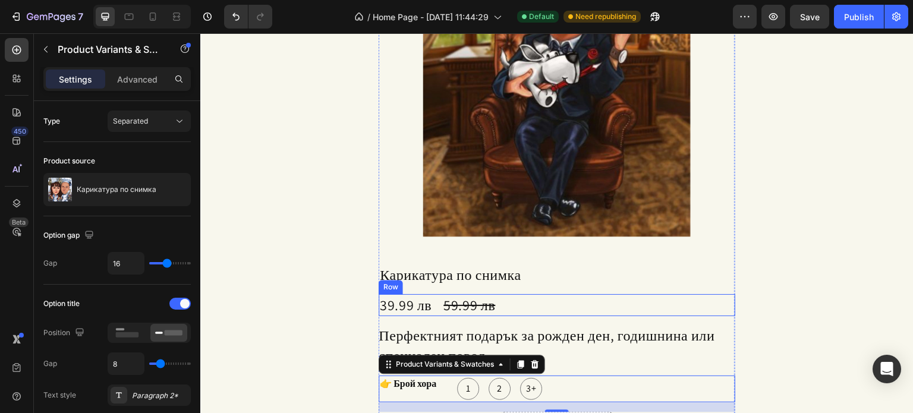
scroll to position [1631, 0]
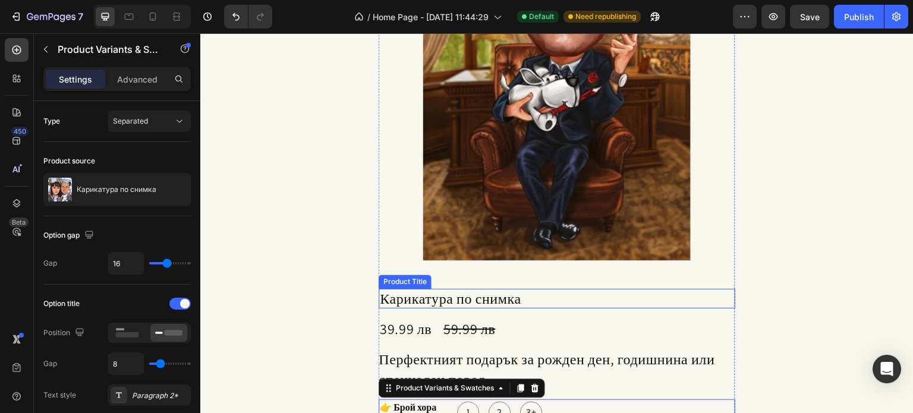
click at [453, 290] on h2 "Карикатура по снимка" at bounding box center [557, 299] width 357 height 20
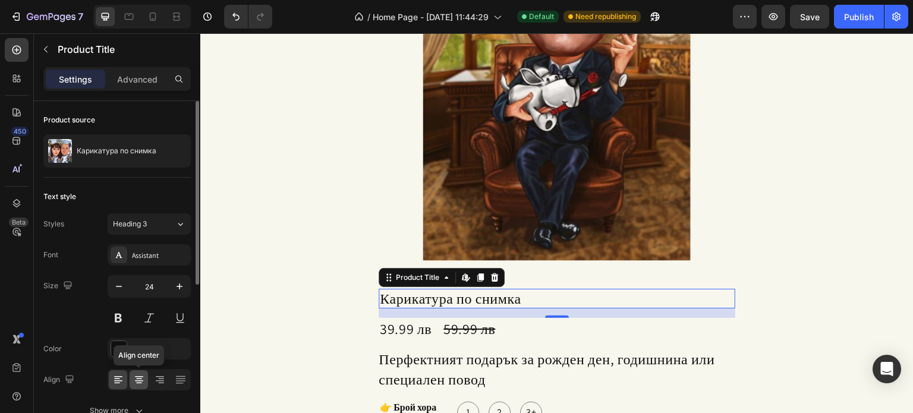
click at [140, 379] on icon at bounding box center [139, 380] width 12 height 12
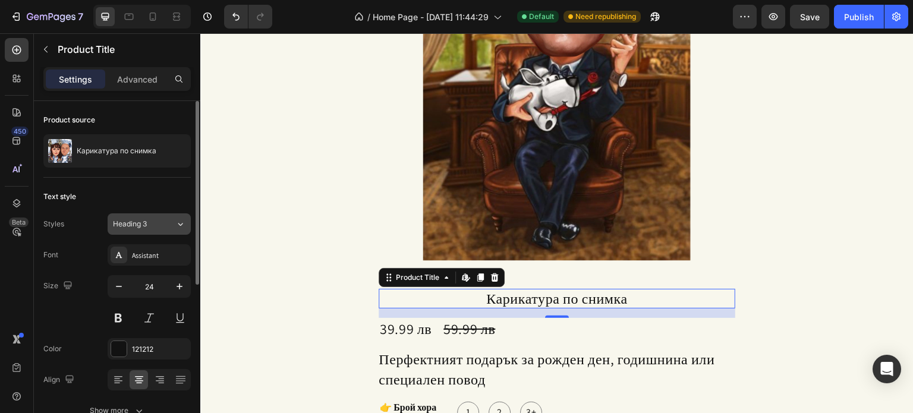
click at [159, 216] on button "Heading 3" at bounding box center [149, 223] width 83 height 21
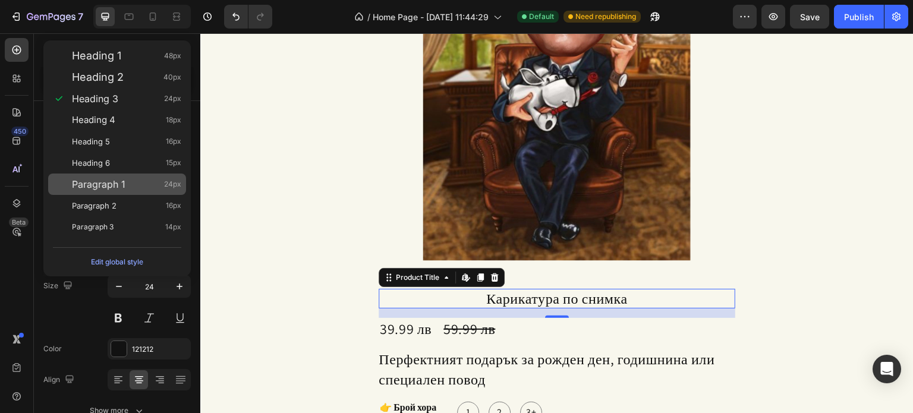
click at [122, 187] on span "Paragraph 1" at bounding box center [98, 184] width 53 height 12
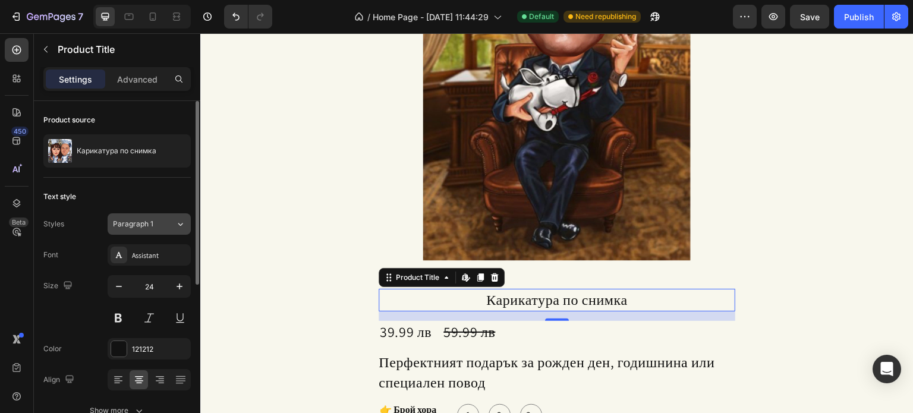
click at [152, 223] on span "Paragraph 1" at bounding box center [133, 224] width 40 height 11
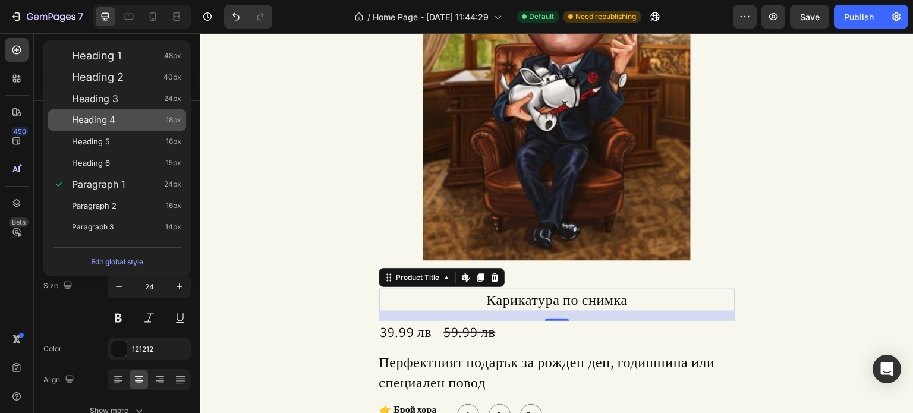
click at [140, 123] on div "Heading 4 18px" at bounding box center [126, 120] width 109 height 12
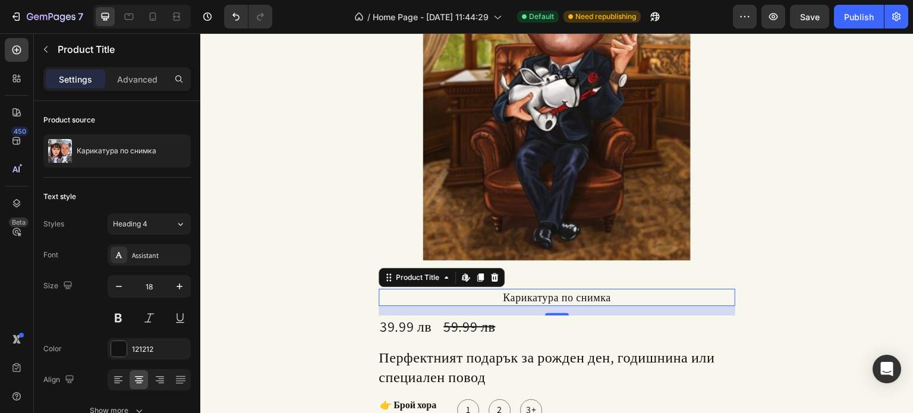
click at [153, 221] on div "Heading 4" at bounding box center [137, 224] width 48 height 11
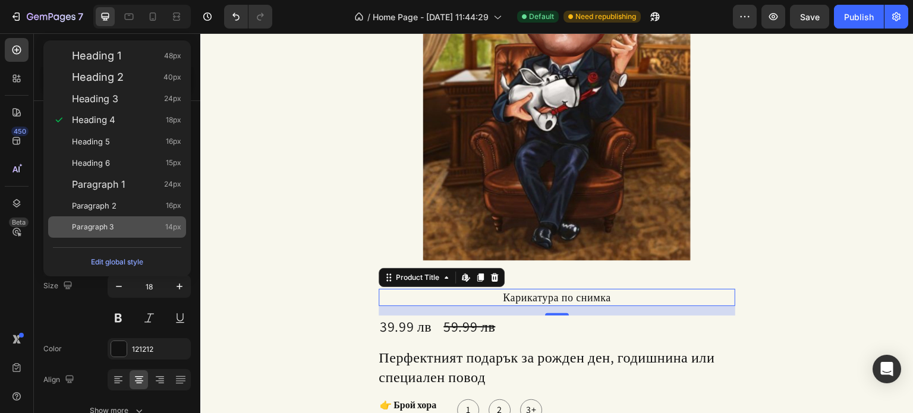
click at [132, 227] on div "Paragraph 3 14px" at bounding box center [126, 227] width 109 height 12
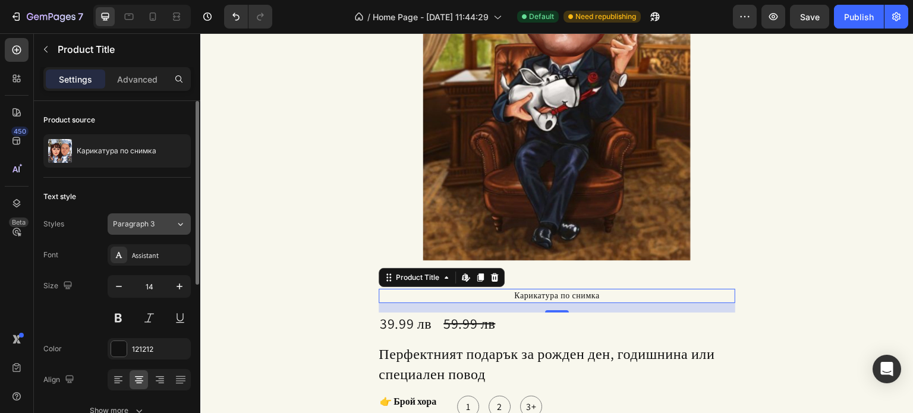
click at [140, 223] on span "Paragraph 3" at bounding box center [134, 224] width 42 height 11
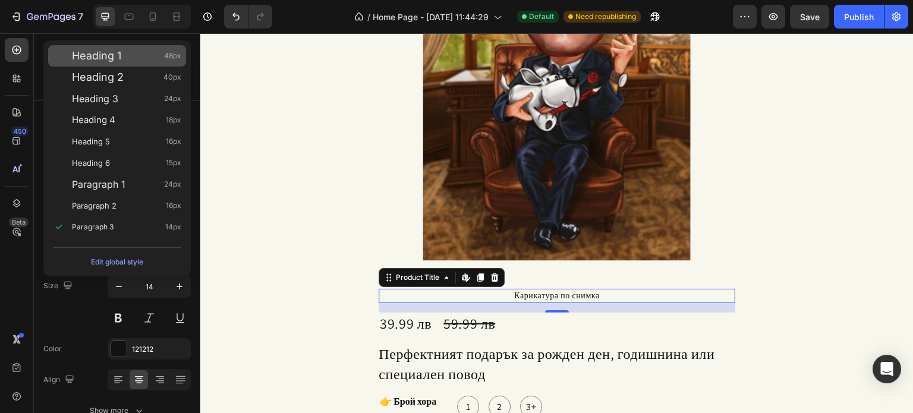
click at [136, 65] on div "Heading 1 48px" at bounding box center [117, 55] width 138 height 21
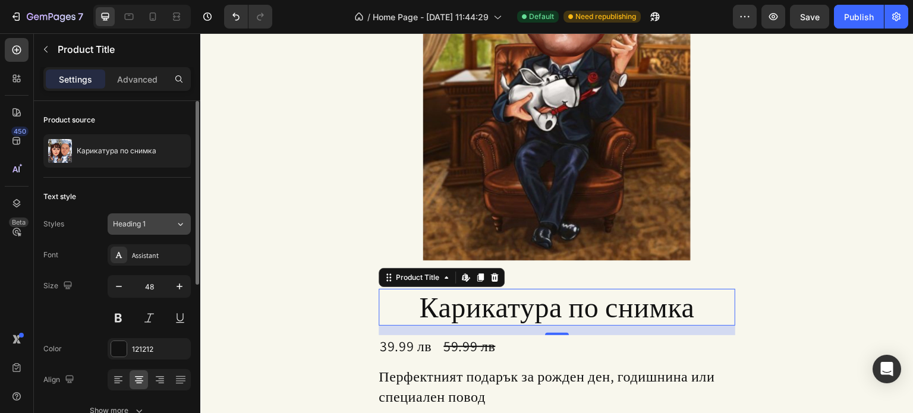
click at [162, 225] on div "Heading 1" at bounding box center [144, 224] width 62 height 11
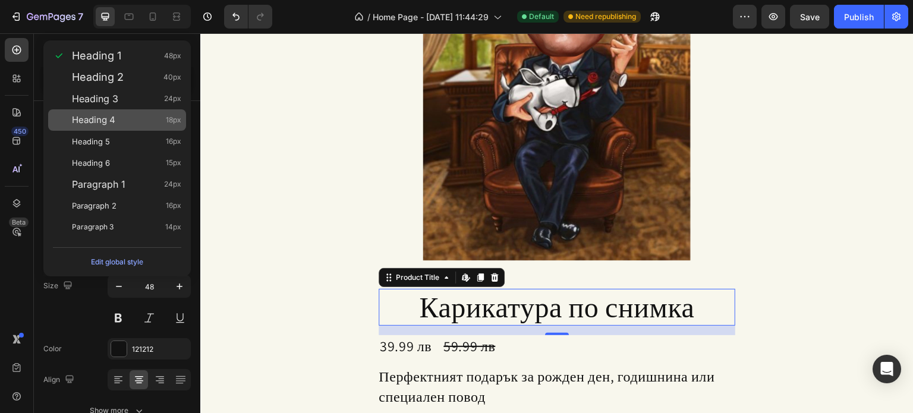
click at [131, 124] on div "Heading 4 18px" at bounding box center [126, 120] width 109 height 12
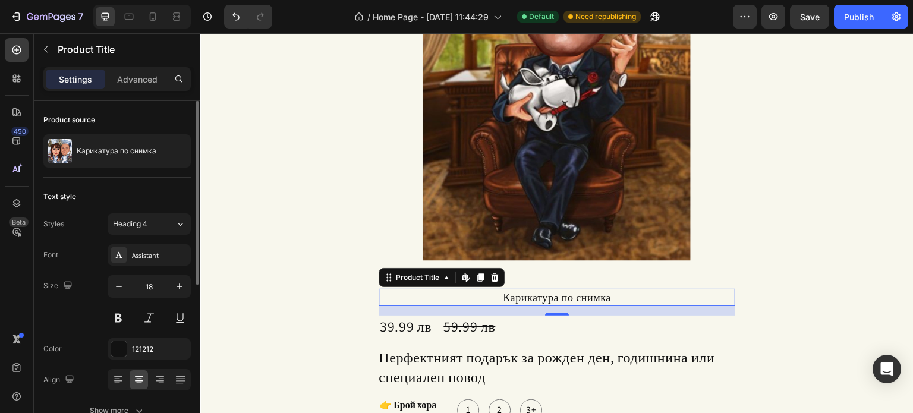
click at [161, 238] on div "Styles Heading 4 Font Assistant Size 18 Color 121212 Align Show more" at bounding box center [116, 317] width 147 height 208
drag, startPoint x: 156, startPoint y: 230, endPoint x: 155, endPoint y: 215, distance: 15.6
click at [156, 229] on button "Heading 4" at bounding box center [149, 223] width 83 height 21
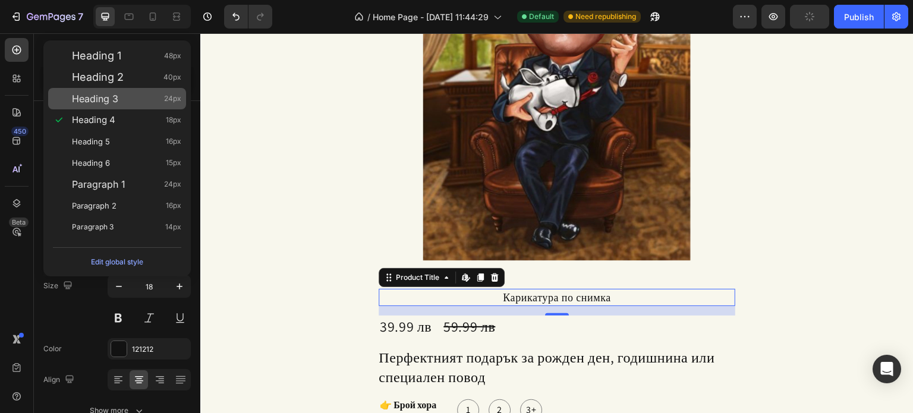
click at [124, 102] on div "Heading 3 24px" at bounding box center [126, 99] width 109 height 12
type input "24"
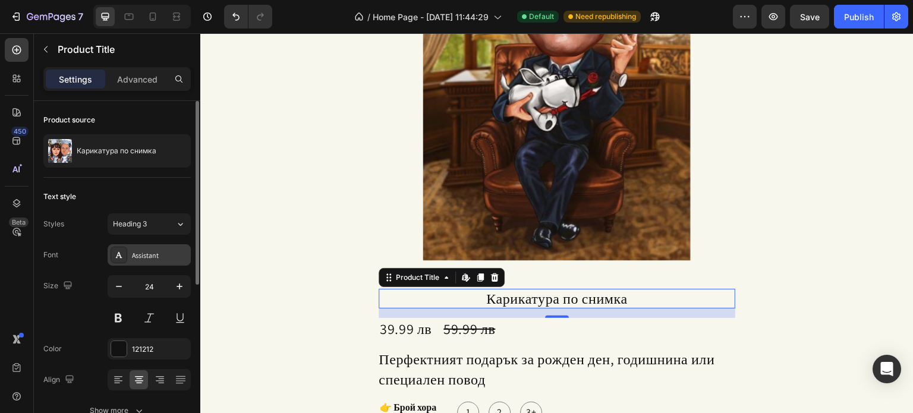
click at [166, 253] on div "Assistant" at bounding box center [160, 255] width 56 height 11
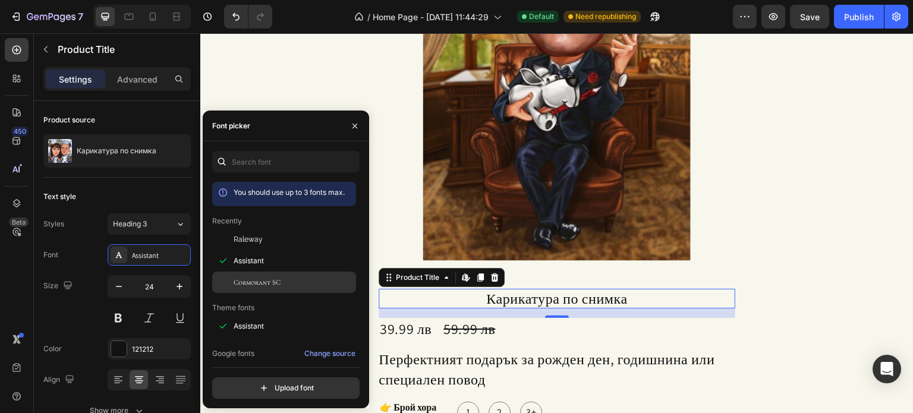
click at [253, 285] on span "Cormorant SC" at bounding box center [257, 282] width 47 height 11
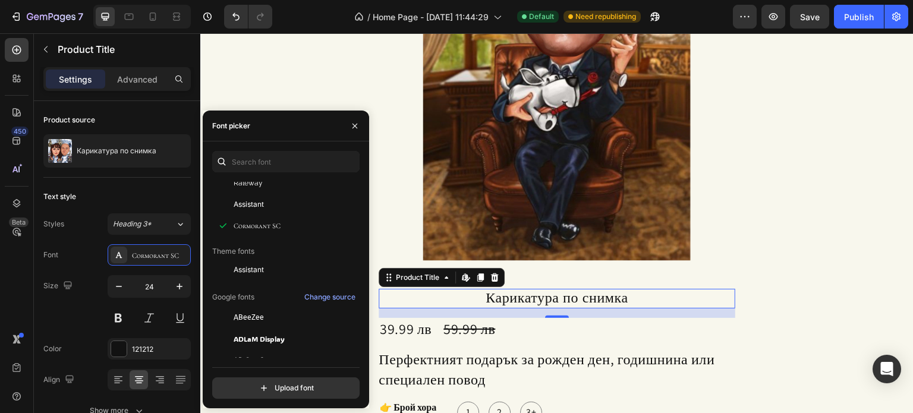
scroll to position [59, 0]
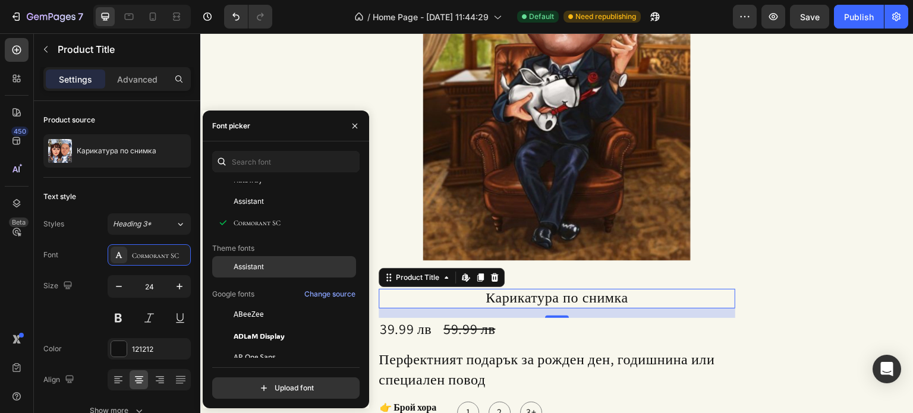
drag, startPoint x: 264, startPoint y: 276, endPoint x: 260, endPoint y: 266, distance: 10.7
click at [263, 274] on div "Assistant" at bounding box center [284, 266] width 144 height 21
click at [260, 266] on span "Assistant" at bounding box center [249, 267] width 30 height 11
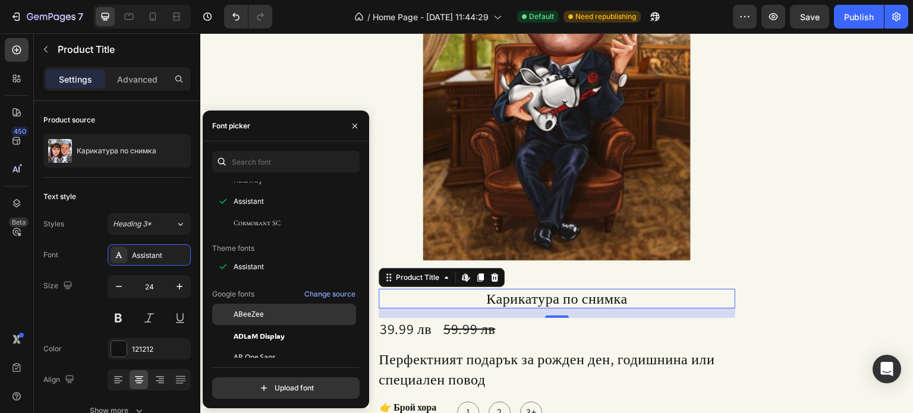
click at [282, 311] on div "ABeeZee" at bounding box center [294, 314] width 120 height 11
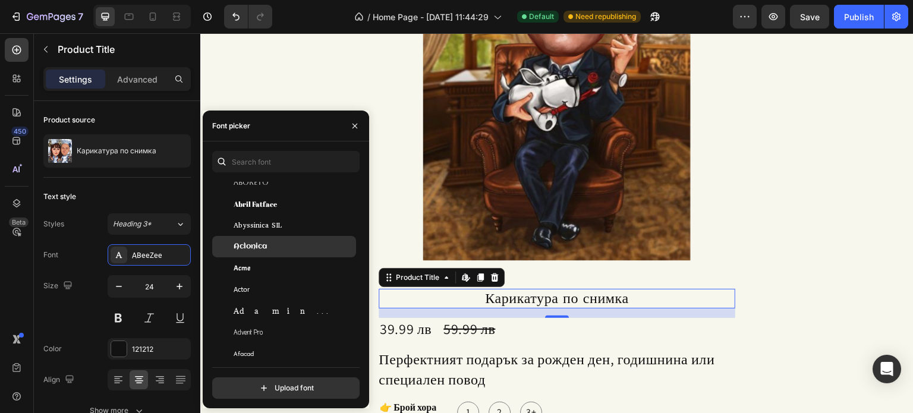
click at [283, 316] on div "Adamina" at bounding box center [294, 311] width 120 height 11
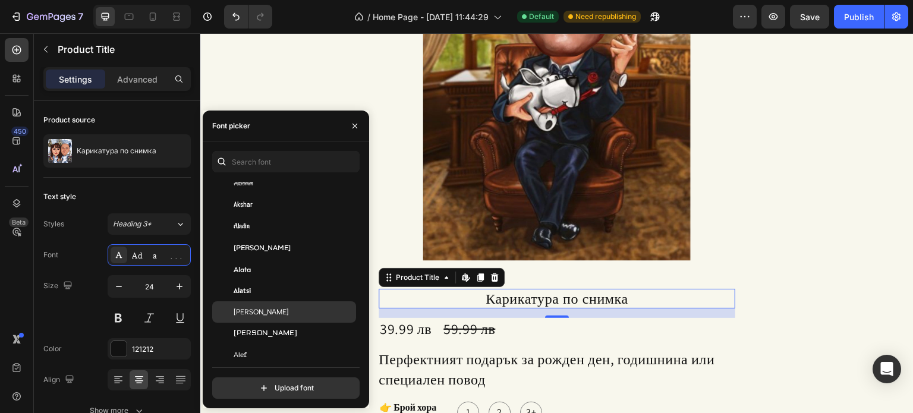
click at [283, 316] on div "Albert Sans" at bounding box center [294, 312] width 120 height 11
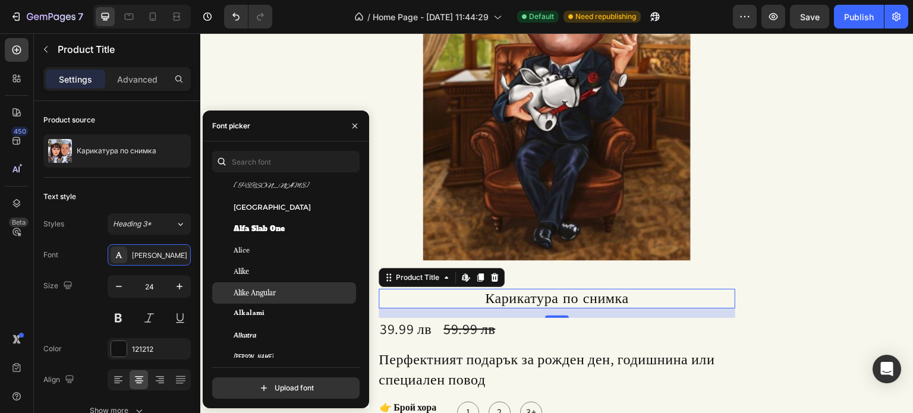
click at [282, 316] on div "Alkalami" at bounding box center [294, 314] width 120 height 11
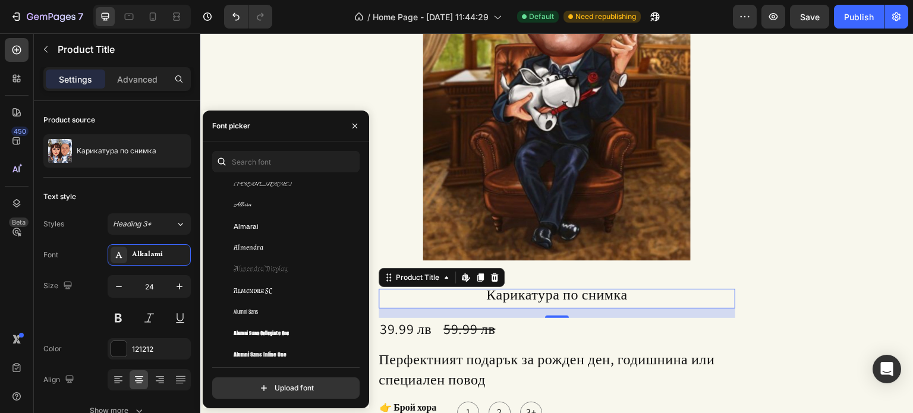
click at [282, 316] on div "Alumni Sans" at bounding box center [294, 312] width 120 height 11
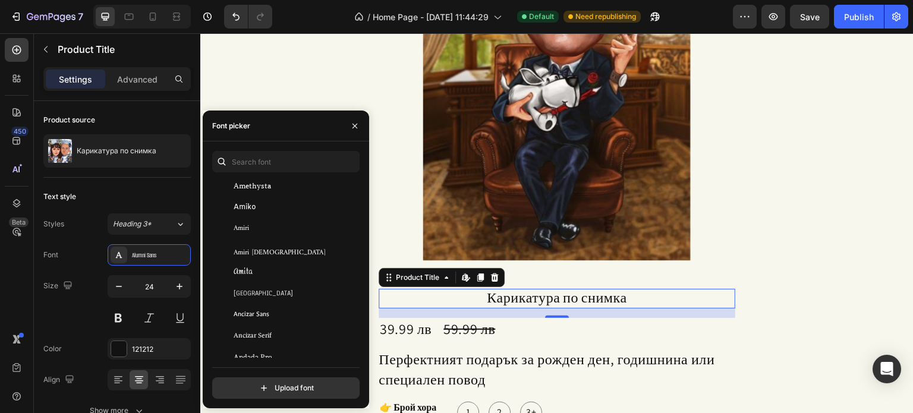
click at [283, 317] on div "Ancizar Sans" at bounding box center [294, 314] width 120 height 11
click at [283, 317] on div "Anek Odia" at bounding box center [294, 312] width 120 height 11
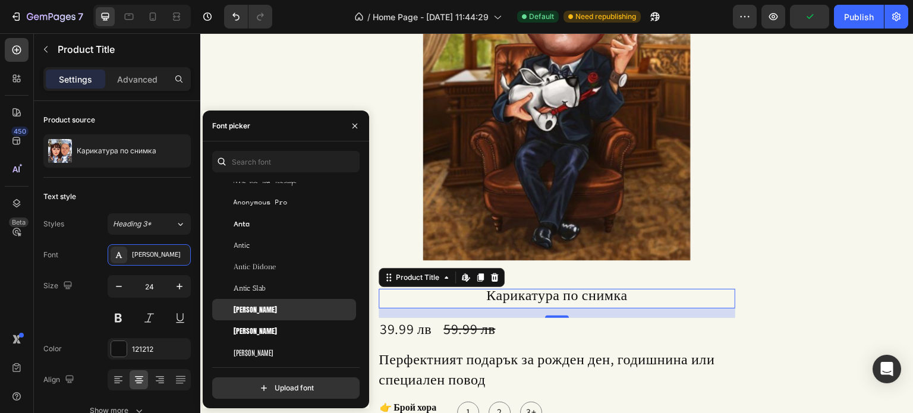
click at [282, 313] on div "Anton" at bounding box center [294, 309] width 120 height 11
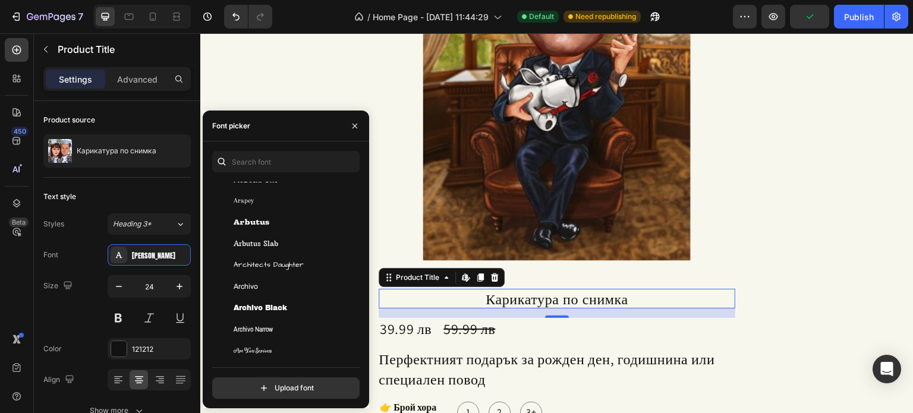
scroll to position [2199, 0]
click at [282, 313] on div "Archivo Black" at bounding box center [284, 307] width 144 height 21
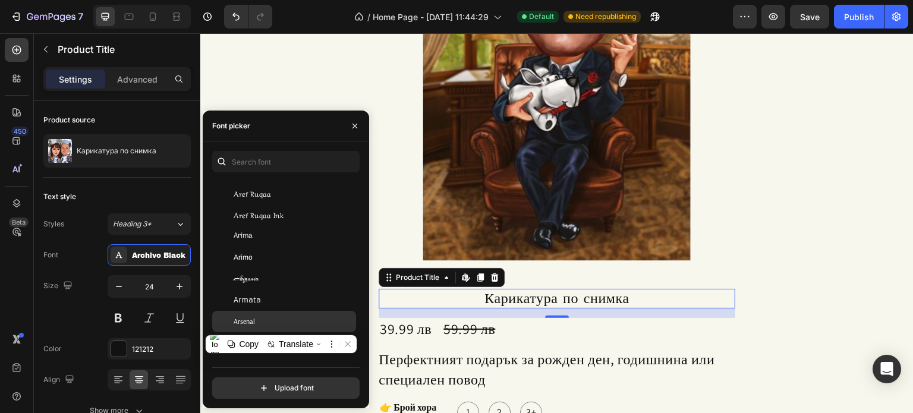
click at [281, 317] on div "Arsenal" at bounding box center [294, 321] width 120 height 11
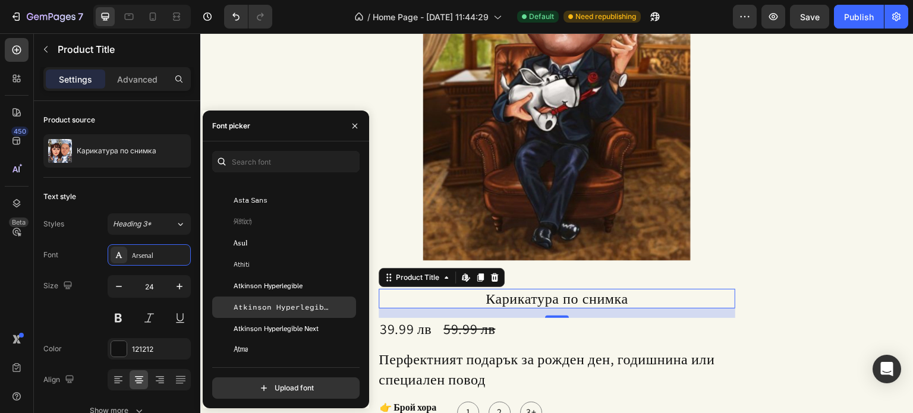
click at [278, 314] on div "Atkinson Hyperlegible Mono" at bounding box center [284, 307] width 144 height 21
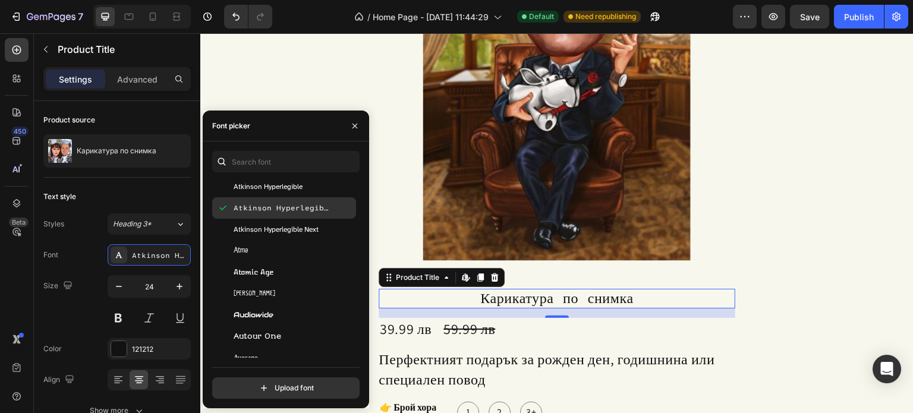
scroll to position [2853, 0]
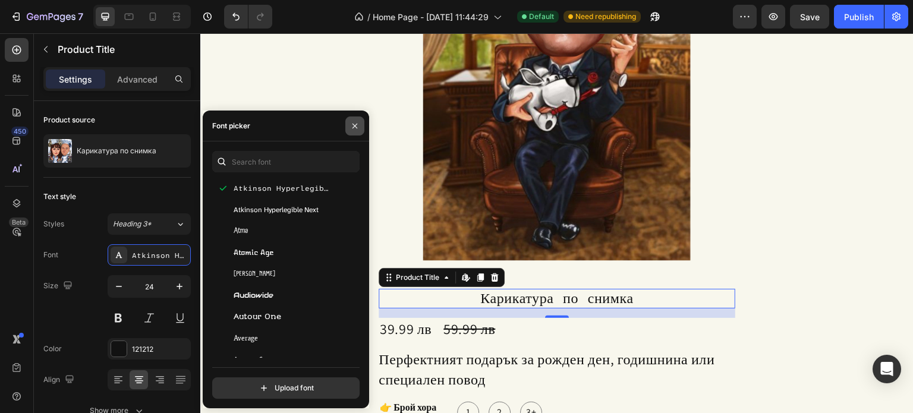
drag, startPoint x: 355, startPoint y: 131, endPoint x: 72, endPoint y: 206, distance: 292.7
click at [355, 131] on button "button" at bounding box center [354, 125] width 19 height 19
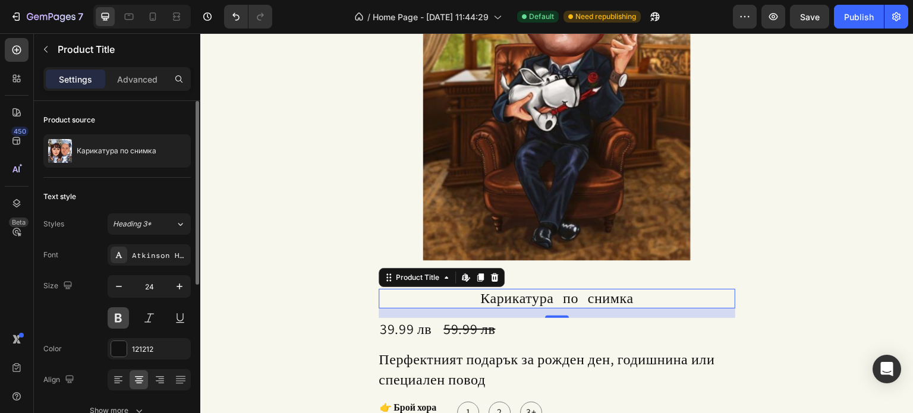
click at [116, 316] on button at bounding box center [118, 317] width 21 height 21
click at [146, 314] on button at bounding box center [148, 317] width 21 height 21
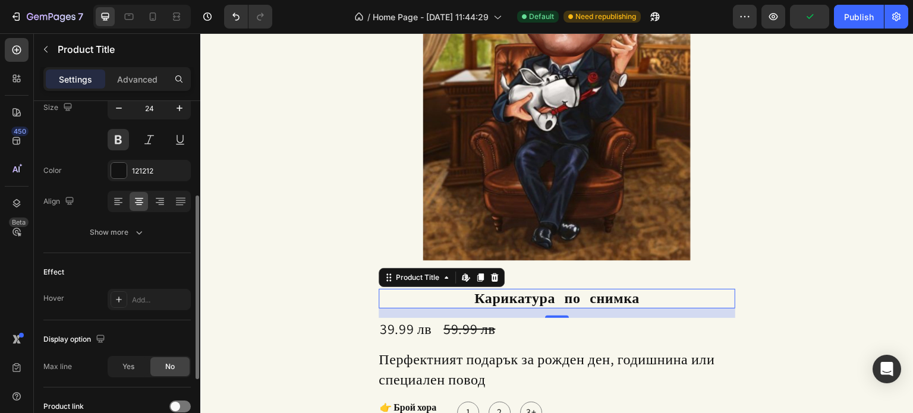
scroll to position [238, 0]
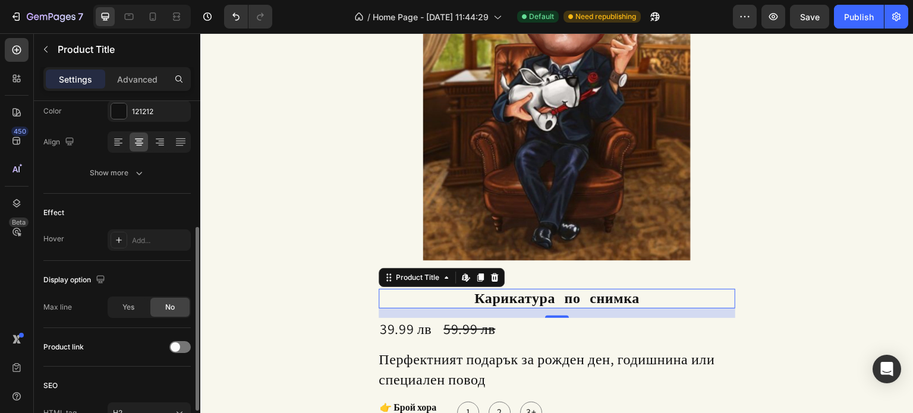
click at [136, 311] on div "Yes" at bounding box center [128, 307] width 39 height 19
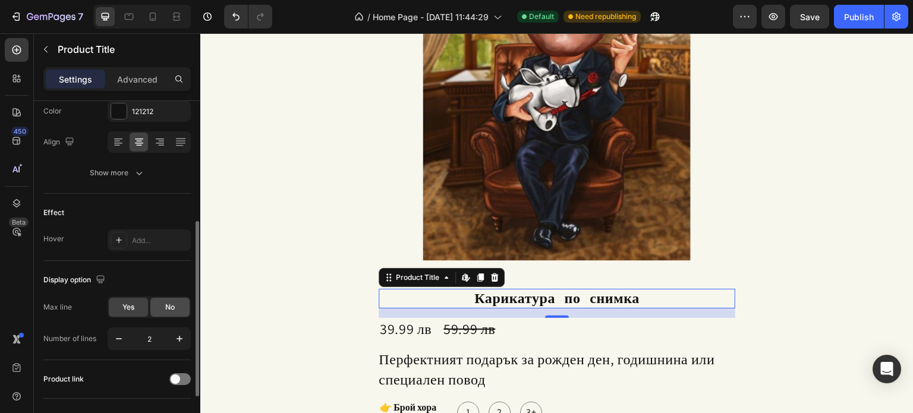
click at [168, 312] on div "No" at bounding box center [169, 307] width 39 height 19
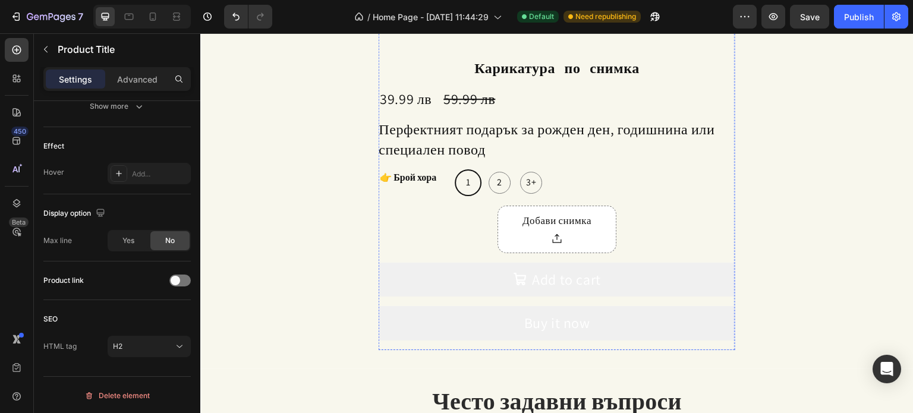
scroll to position [1869, 0]
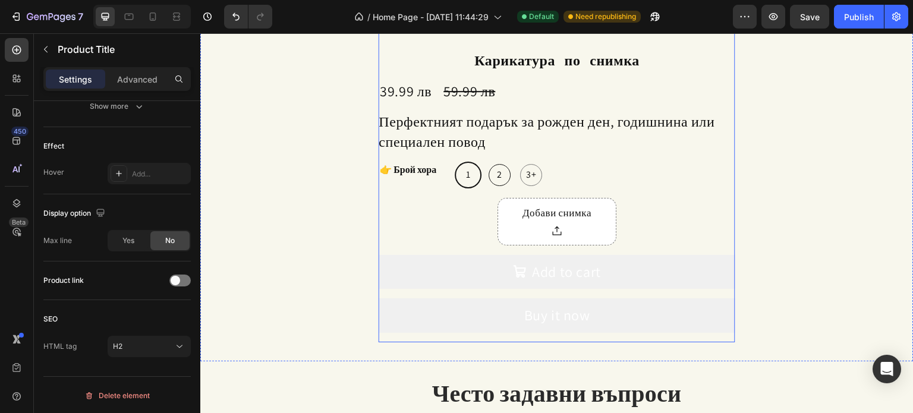
click at [499, 178] on span "2" at bounding box center [500, 174] width 10 height 13
click at [486, 162] on input "2 2 2" at bounding box center [486, 161] width 1 height 1
radio input "true"
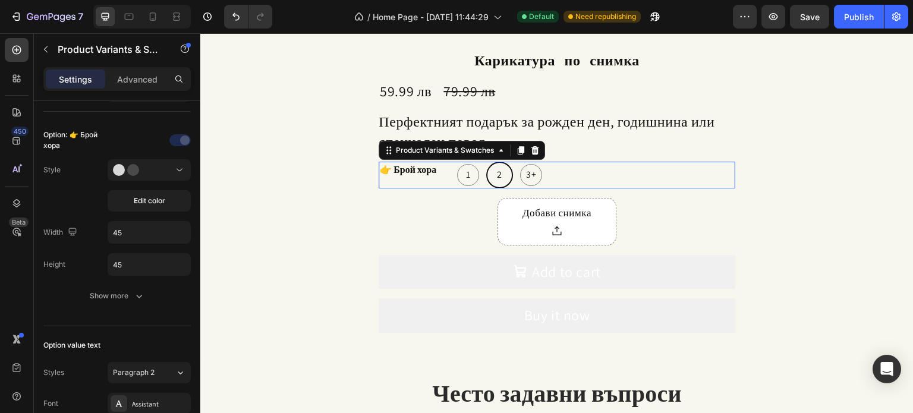
scroll to position [0, 0]
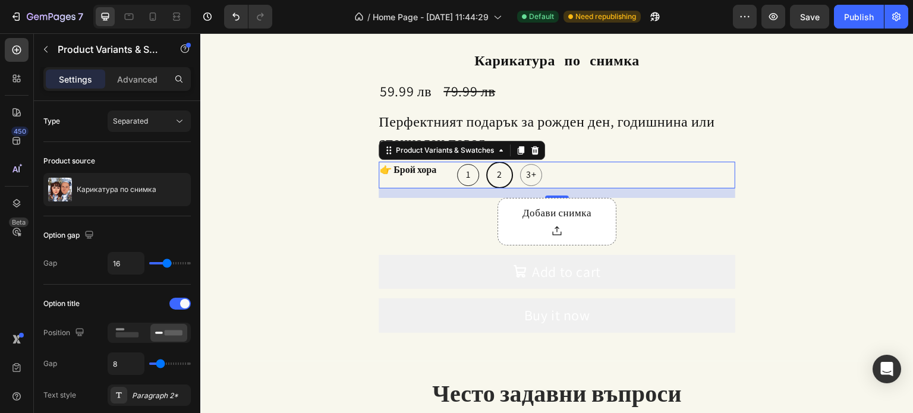
click at [467, 179] on span "1" at bounding box center [469, 174] width 10 height 13
click at [455, 162] on input "1 1 1" at bounding box center [454, 161] width 1 height 1
radio input "true"
click at [500, 179] on div "2" at bounding box center [500, 175] width 22 height 22
click at [486, 162] on input "2 2 2" at bounding box center [486, 161] width 1 height 1
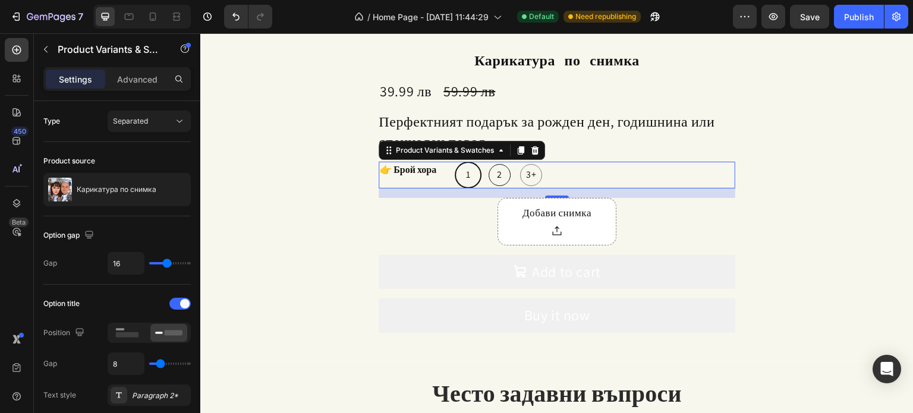
radio input "true"
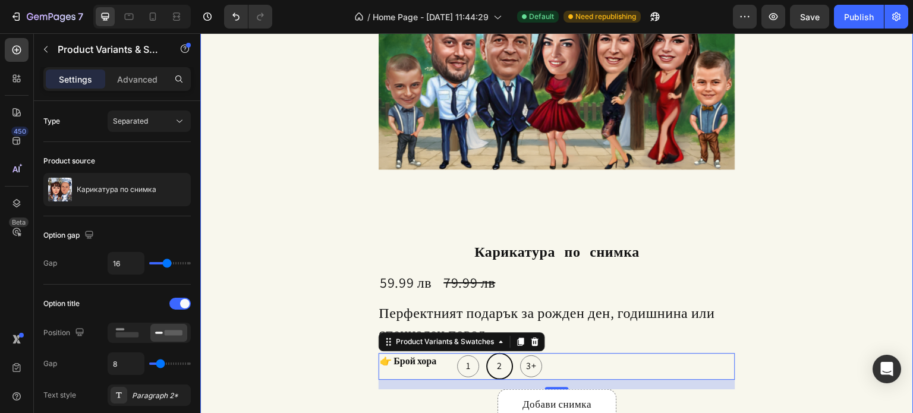
scroll to position [1690, 0]
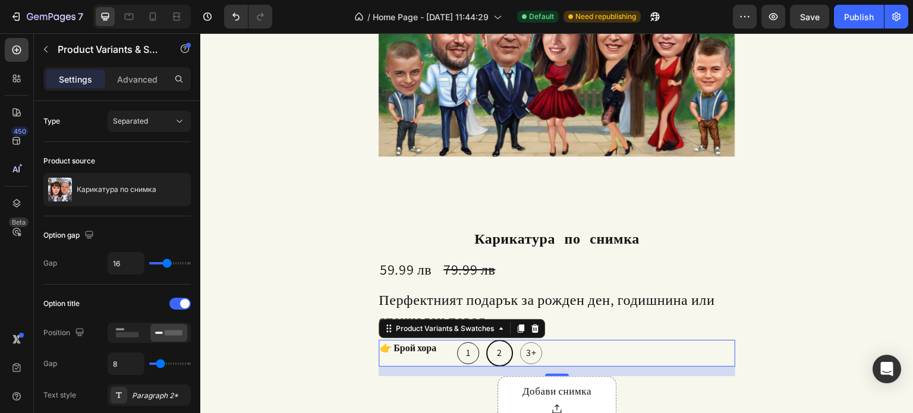
click at [466, 350] on span "1" at bounding box center [469, 353] width 10 height 13
click at [455, 340] on input "1 1 1" at bounding box center [454, 339] width 1 height 1
radio input "true"
click at [529, 359] on span "3+" at bounding box center [531, 353] width 15 height 13
click at [518, 340] on input "3+ 3+ 3+" at bounding box center [517, 339] width 1 height 1
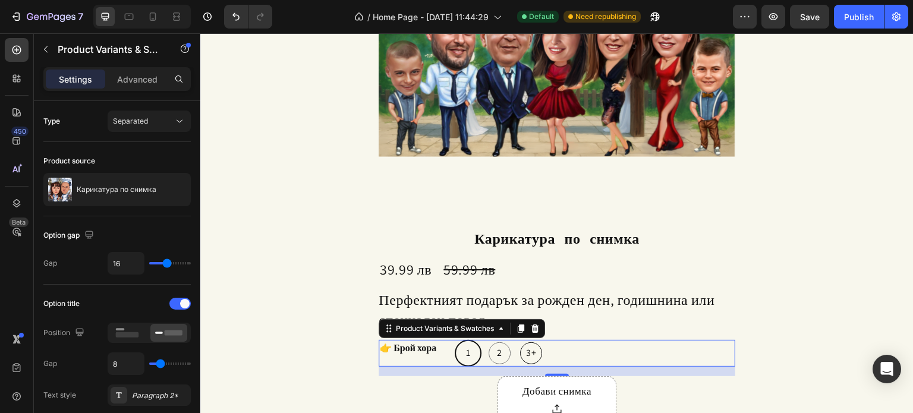
radio input "true"
click at [486, 355] on хора-2 "2" at bounding box center [499, 353] width 27 height 27
click at [486, 340] on input "2 2 2" at bounding box center [486, 339] width 1 height 1
radio input "true"
click at [467, 354] on span "1" at bounding box center [469, 353] width 10 height 13
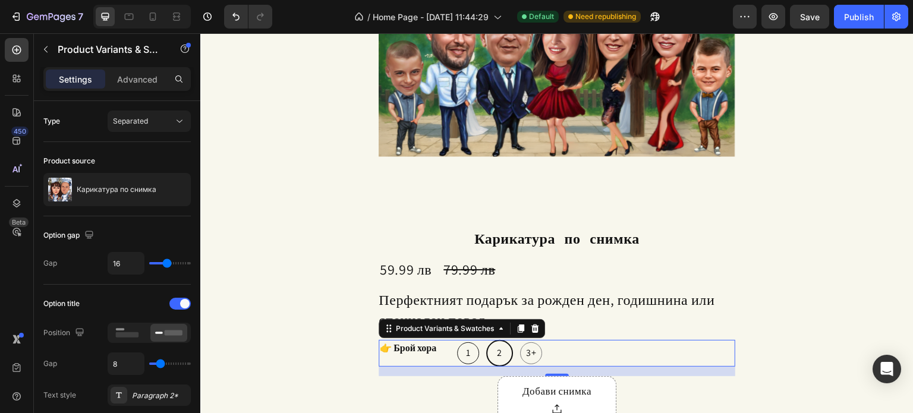
click at [455, 340] on input "1 1 1" at bounding box center [454, 339] width 1 height 1
radio input "true"
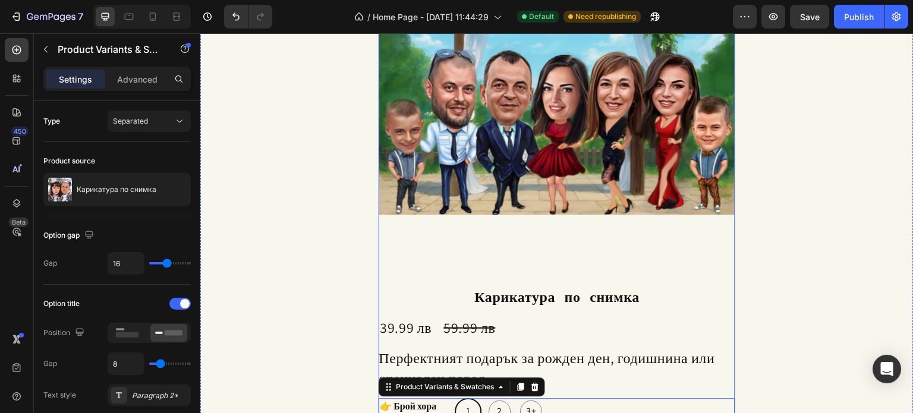
scroll to position [1631, 0]
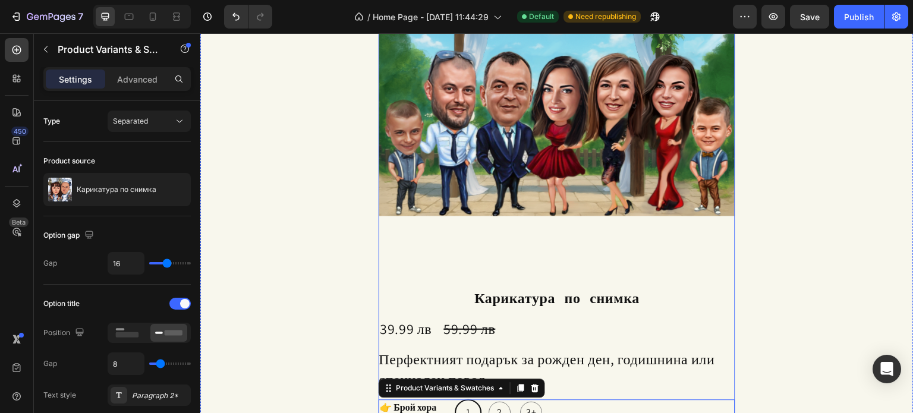
click at [499, 171] on img at bounding box center [557, 82] width 357 height 357
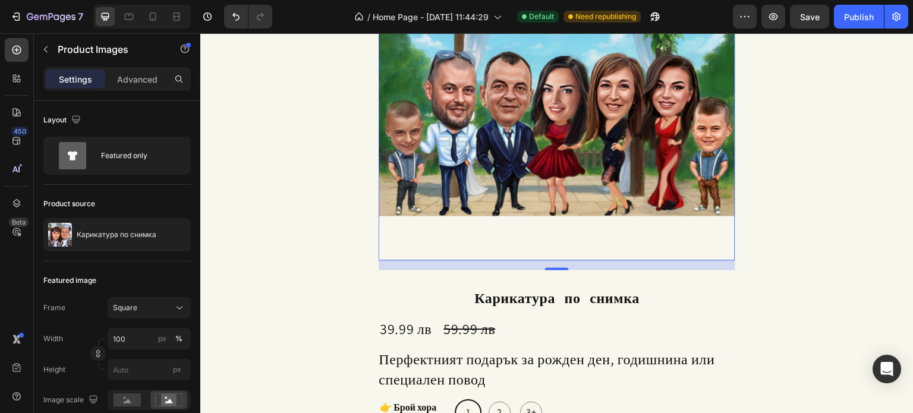
scroll to position [1571, 0]
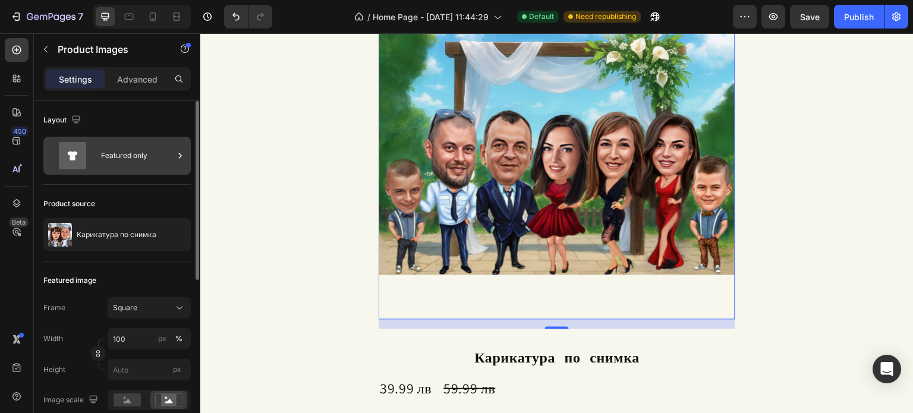
click at [165, 152] on div "Featured only" at bounding box center [137, 155] width 73 height 27
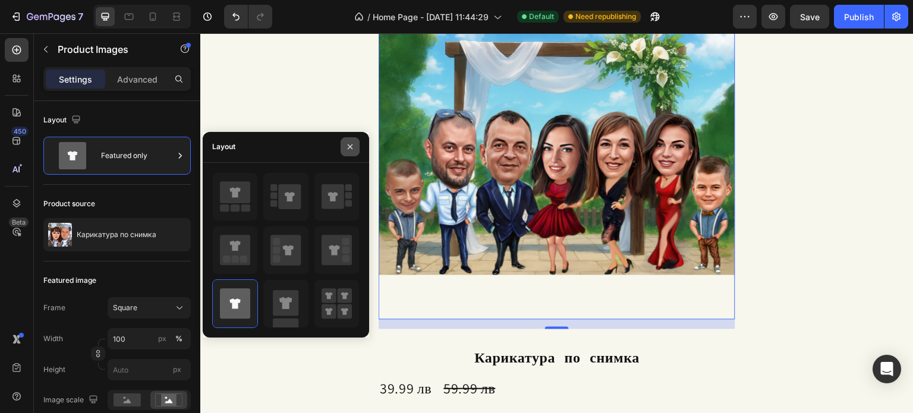
click at [350, 144] on icon "button" at bounding box center [350, 147] width 10 height 10
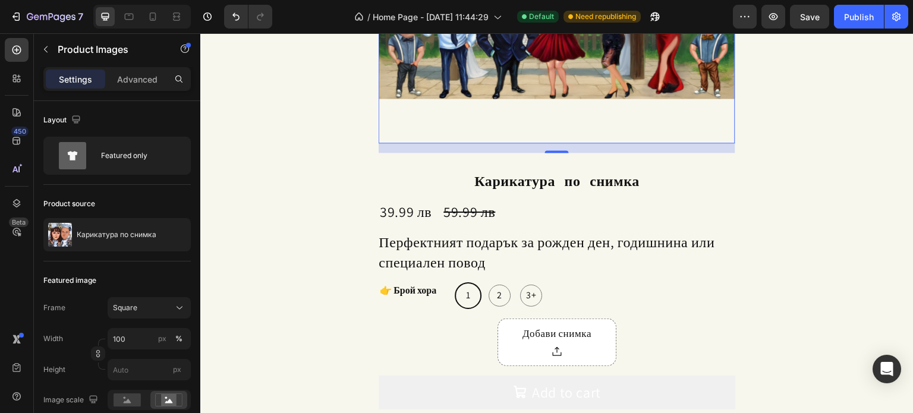
scroll to position [1750, 0]
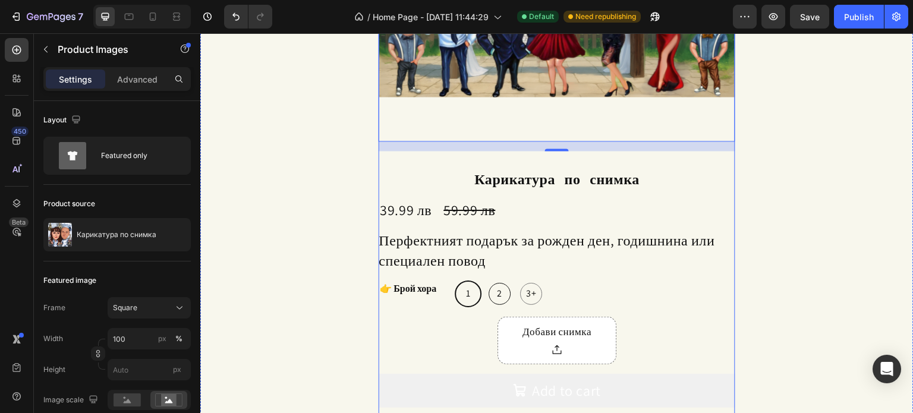
click at [495, 292] on span "2" at bounding box center [500, 293] width 10 height 13
click at [486, 281] on input "2 2 2" at bounding box center [486, 280] width 1 height 1
radio input "true"
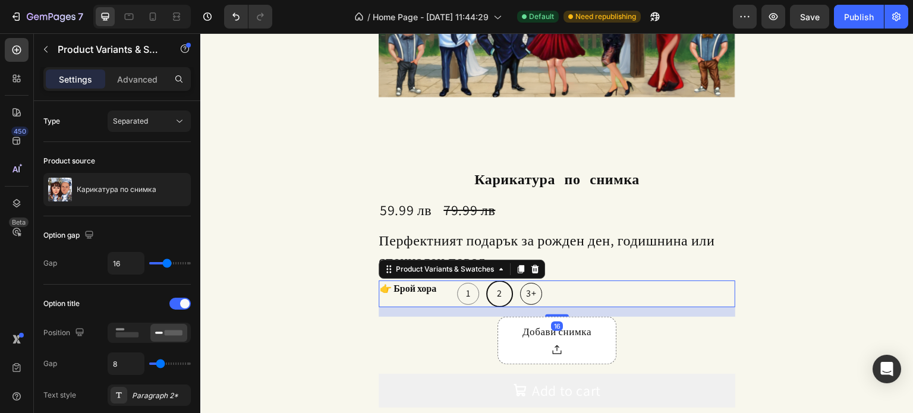
click at [524, 298] on span "3+" at bounding box center [531, 293] width 15 height 13
click at [518, 281] on input "3+ 3+ 3+" at bounding box center [517, 280] width 1 height 1
radio input "true"
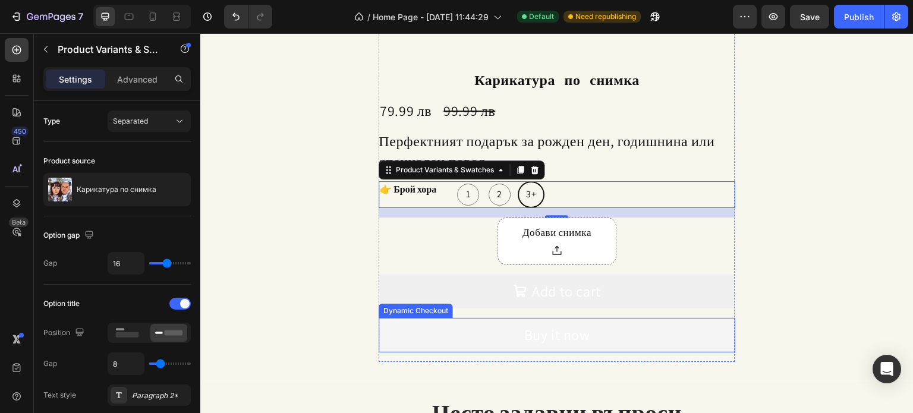
scroll to position [1869, 0]
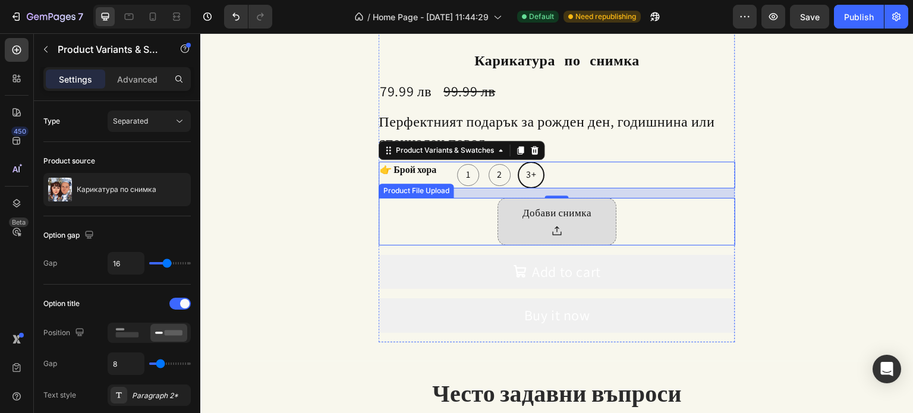
click at [598, 237] on div "Добави снимка" at bounding box center [556, 222] width 119 height 48
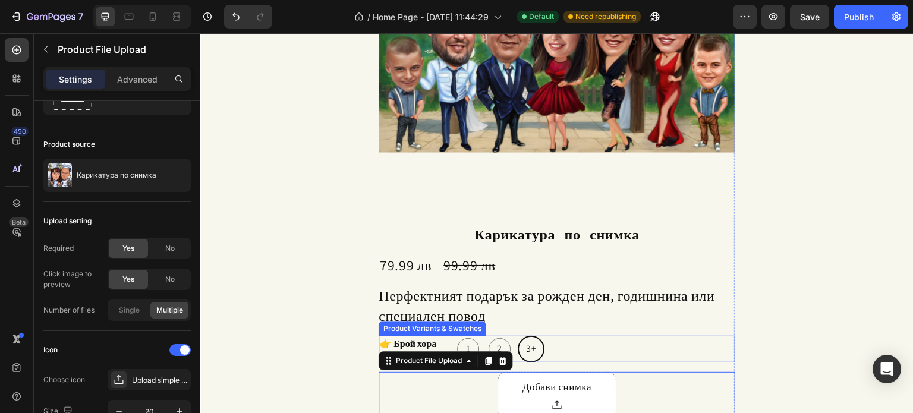
scroll to position [1690, 0]
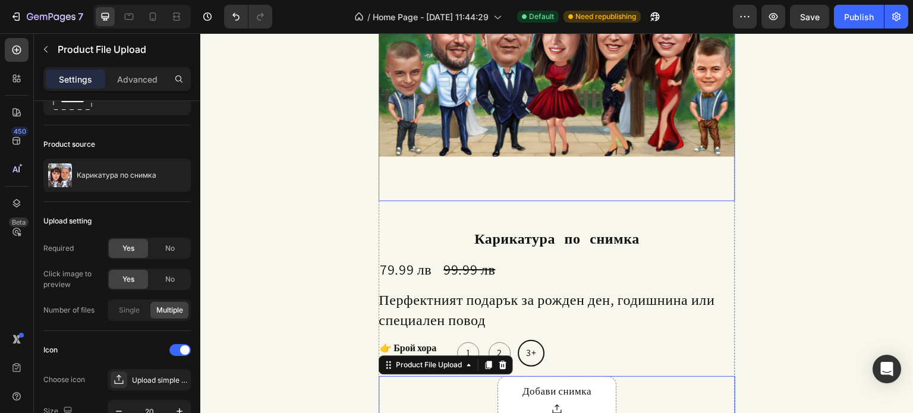
click at [508, 158] on img at bounding box center [557, 22] width 357 height 357
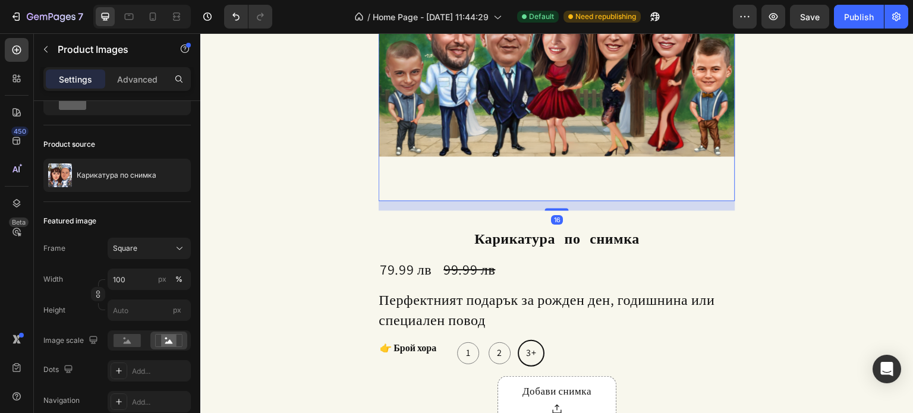
scroll to position [0, 0]
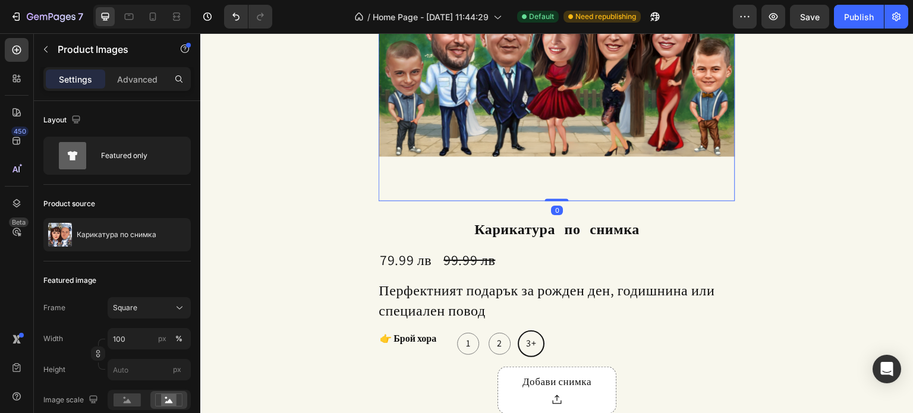
drag, startPoint x: 555, startPoint y: 209, endPoint x: 555, endPoint y: 172, distance: 37.4
click at [555, 170] on div "Product Images 0" at bounding box center [557, 22] width 357 height 357
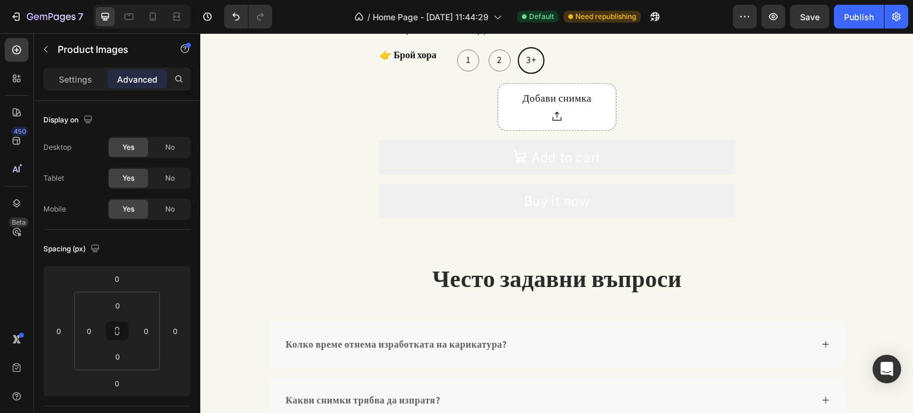
scroll to position [1928, 0]
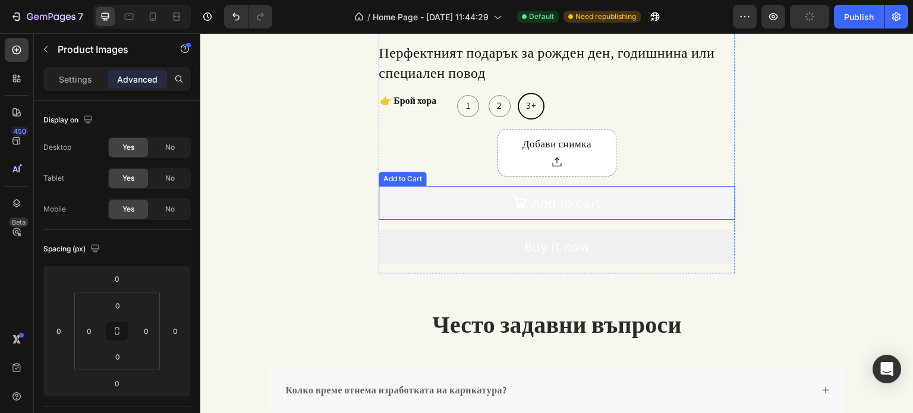
click at [540, 214] on button "Add to cart" at bounding box center [557, 203] width 357 height 34
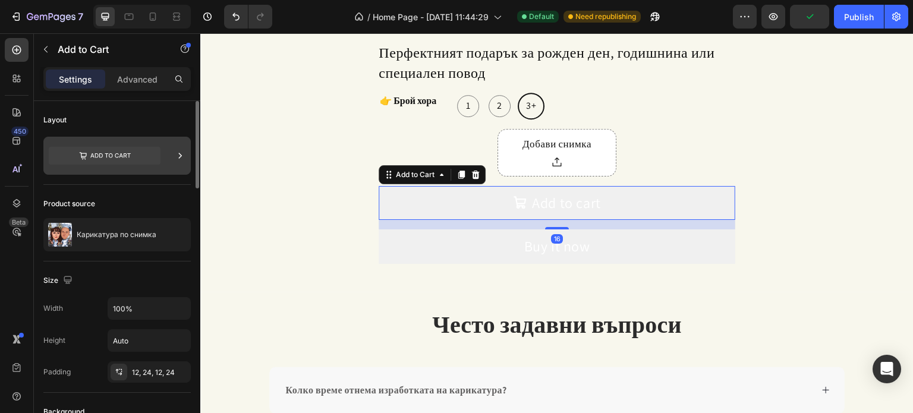
click at [111, 149] on icon at bounding box center [105, 156] width 112 height 18
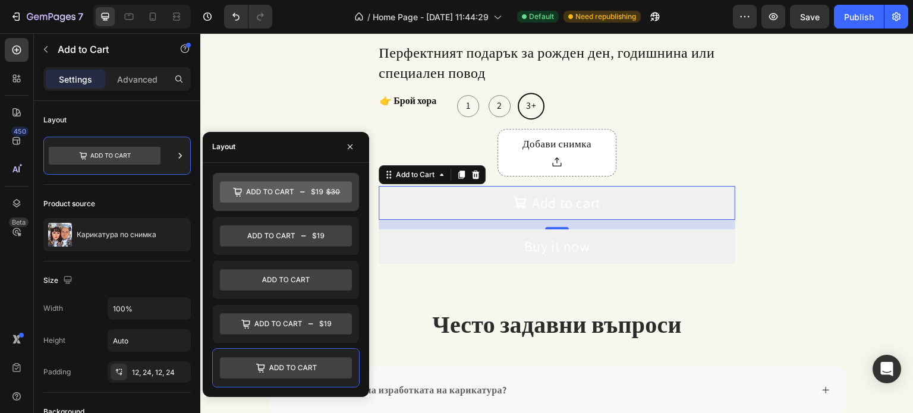
click at [298, 185] on icon at bounding box center [286, 191] width 132 height 21
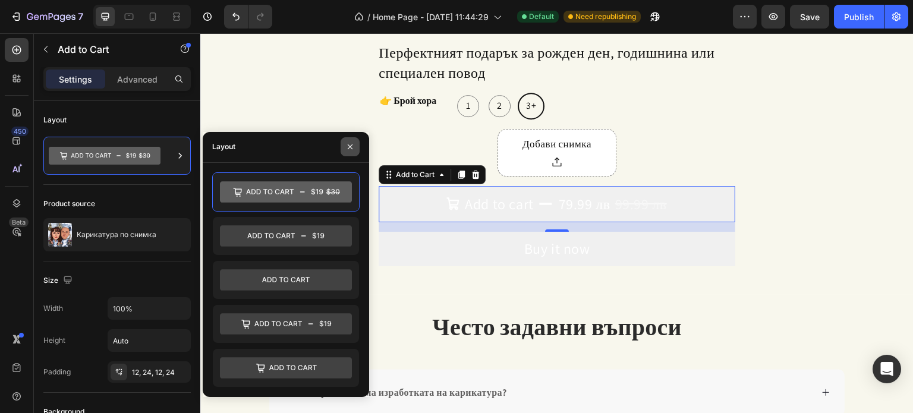
click at [351, 149] on icon "button" at bounding box center [350, 147] width 10 height 10
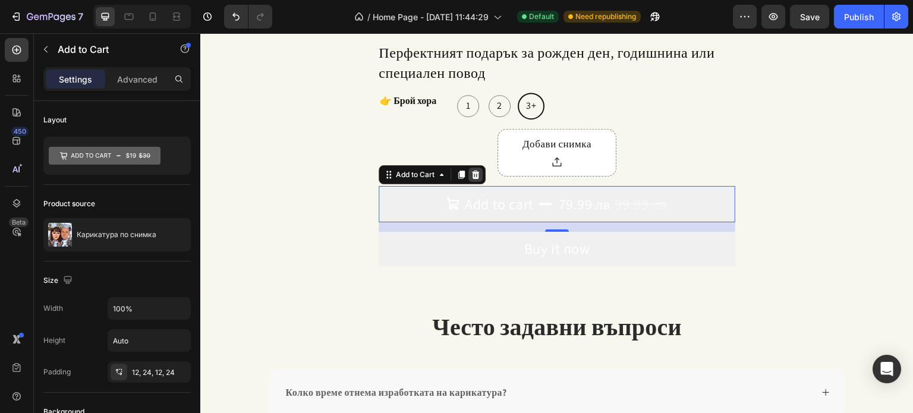
click at [472, 178] on icon at bounding box center [476, 175] width 8 height 8
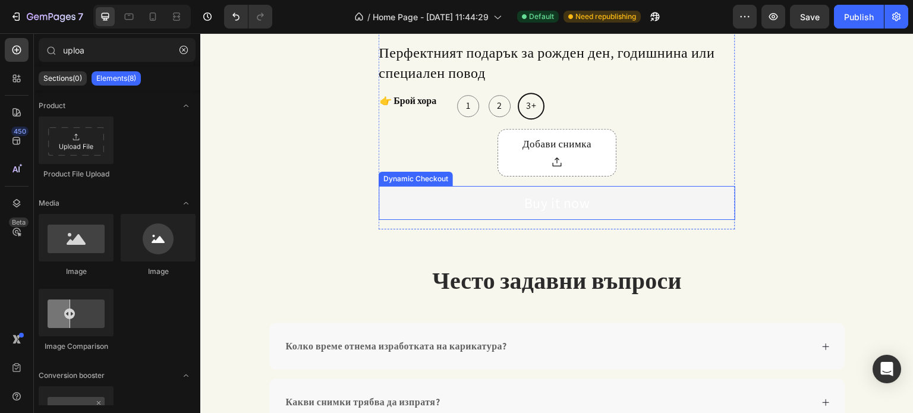
click at [509, 204] on button "Buy it now" at bounding box center [557, 203] width 357 height 34
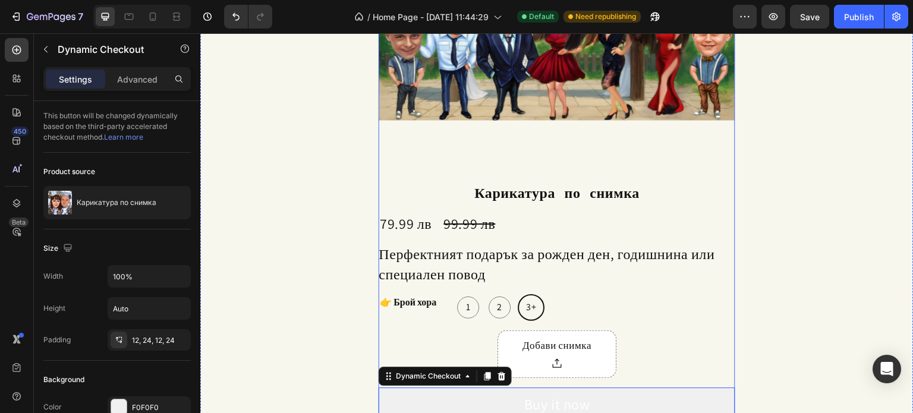
scroll to position [1631, 0]
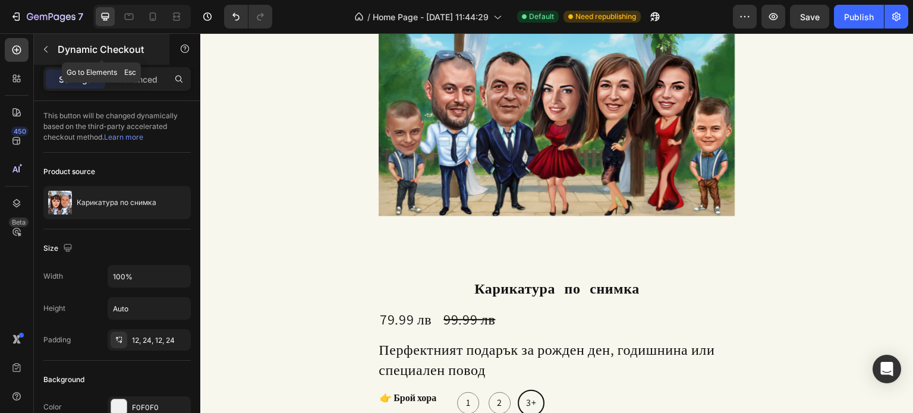
click at [43, 48] on icon "button" at bounding box center [46, 50] width 10 height 10
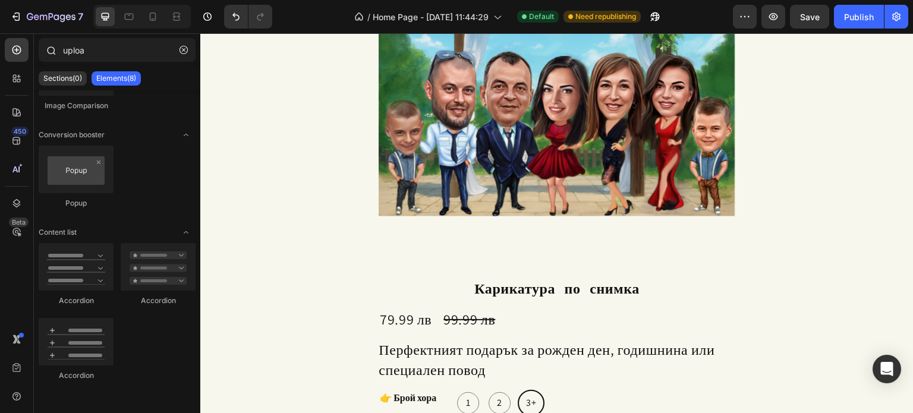
scroll to position [181, 0]
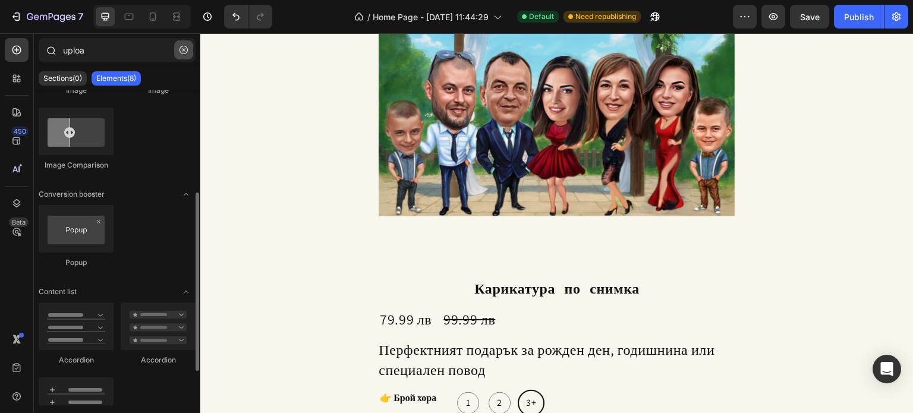
click at [182, 48] on icon "button" at bounding box center [183, 50] width 8 height 8
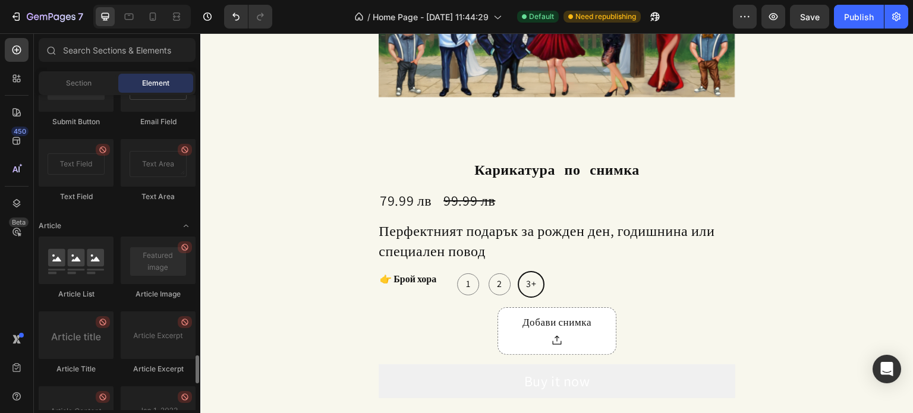
scroll to position [2791, 0]
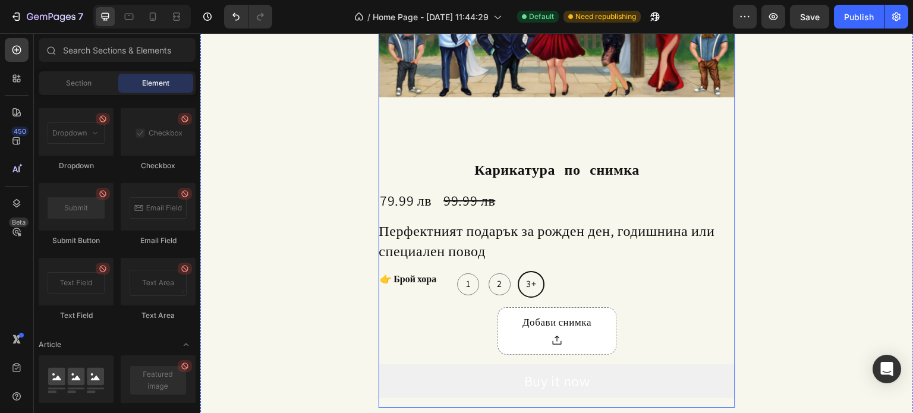
drag, startPoint x: 284, startPoint y: 322, endPoint x: 462, endPoint y: 171, distance: 233.6
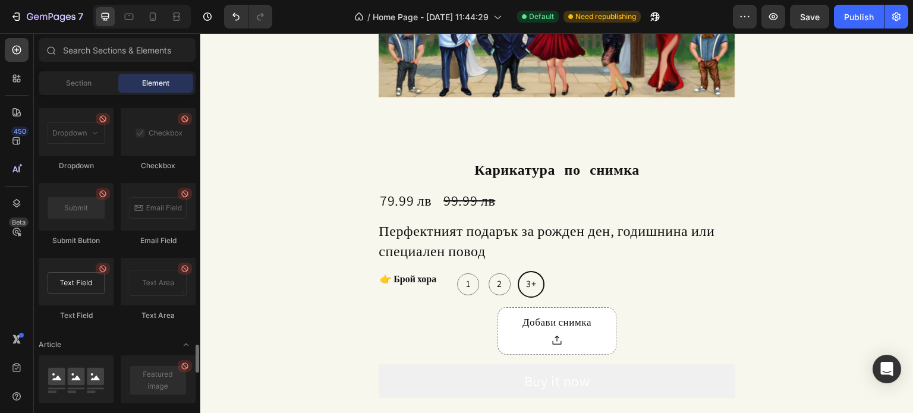
drag, startPoint x: 76, startPoint y: 285, endPoint x: 102, endPoint y: 286, distance: 26.2
click at [102, 286] on div at bounding box center [76, 282] width 75 height 48
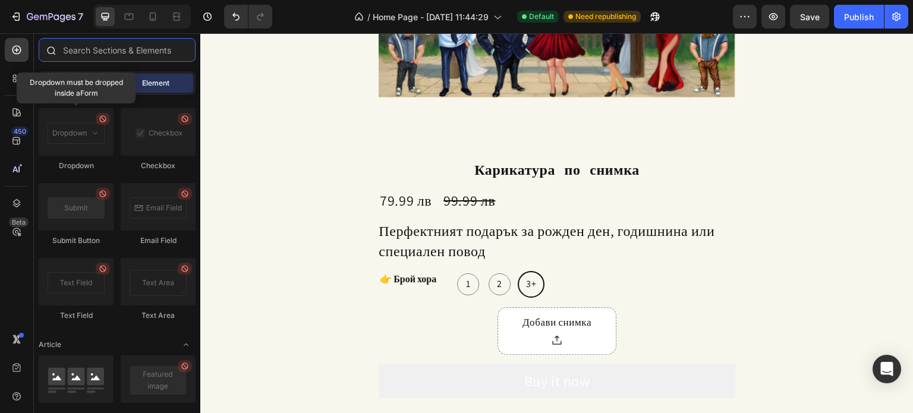
click at [70, 51] on input "text" at bounding box center [117, 50] width 157 height 24
type input "ф"
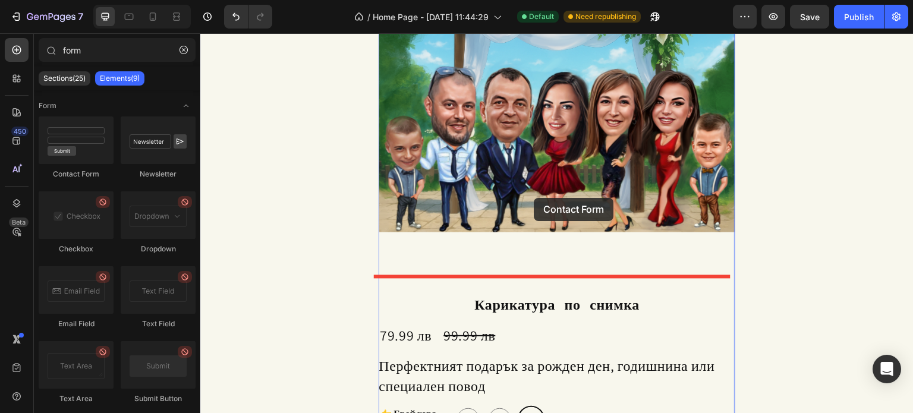
scroll to position [1453, 0]
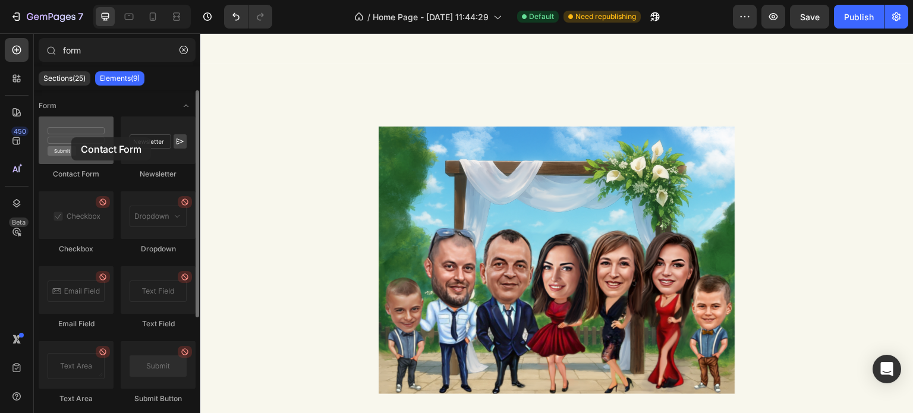
drag, startPoint x: 112, startPoint y: 127, endPoint x: 71, endPoint y: 137, distance: 42.4
click at [71, 137] on div at bounding box center [76, 140] width 75 height 48
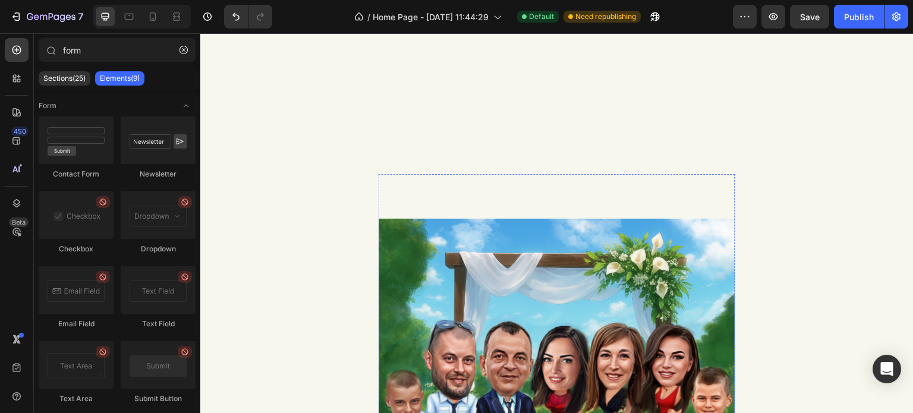
scroll to position [1334, 0]
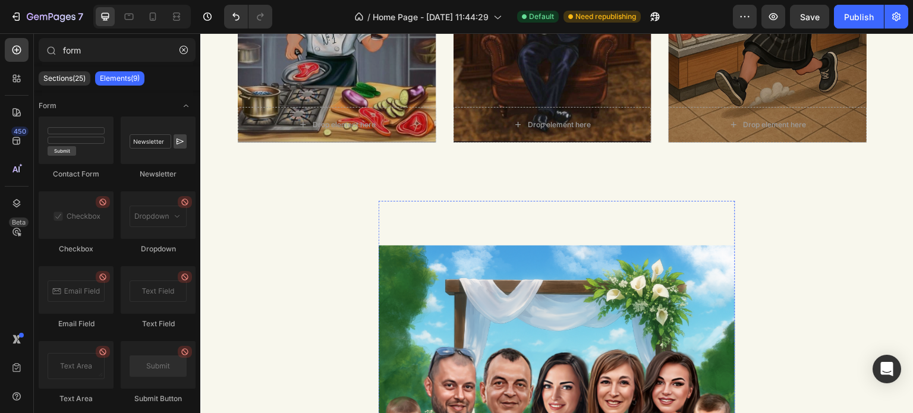
click at [476, 238] on img at bounding box center [557, 379] width 357 height 357
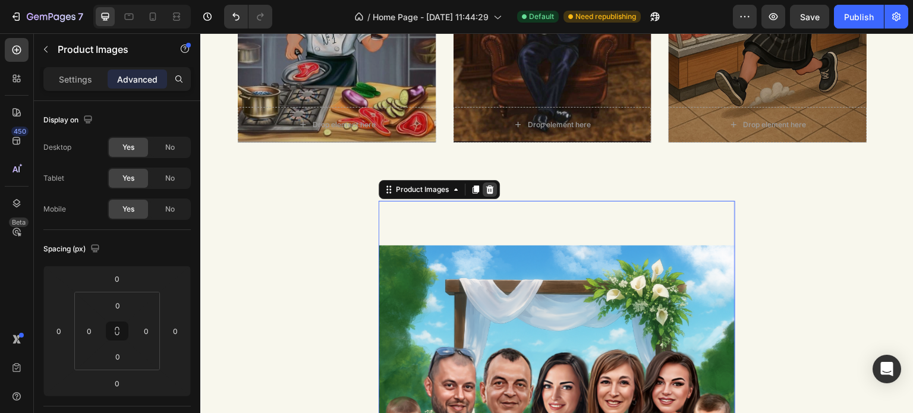
click at [486, 193] on icon at bounding box center [490, 189] width 8 height 8
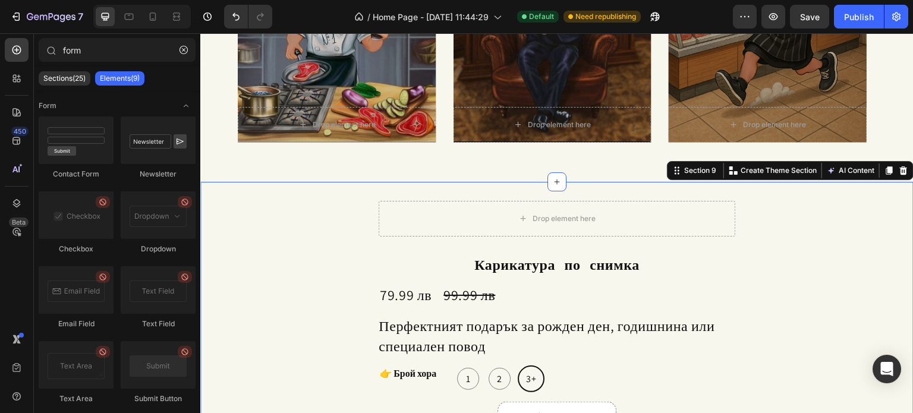
click at [304, 189] on div "Drop element here Карикатура по снимка Product Title 79.99 лв Product Price Pro…" at bounding box center [556, 352] width 713 height 340
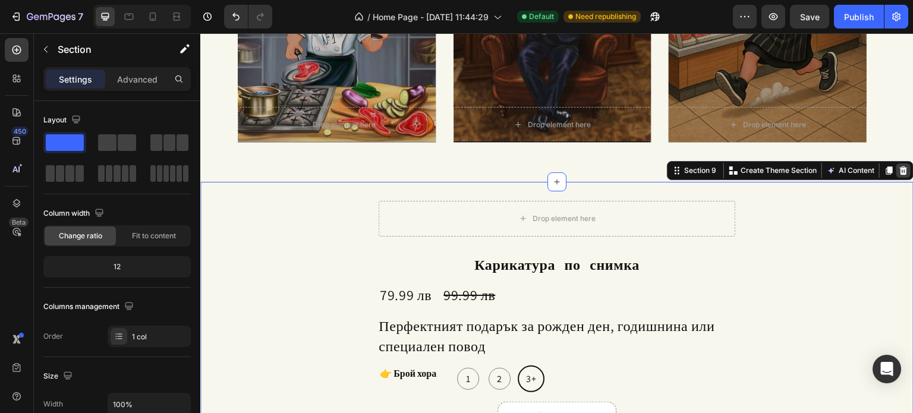
click at [896, 169] on div at bounding box center [903, 170] width 14 height 14
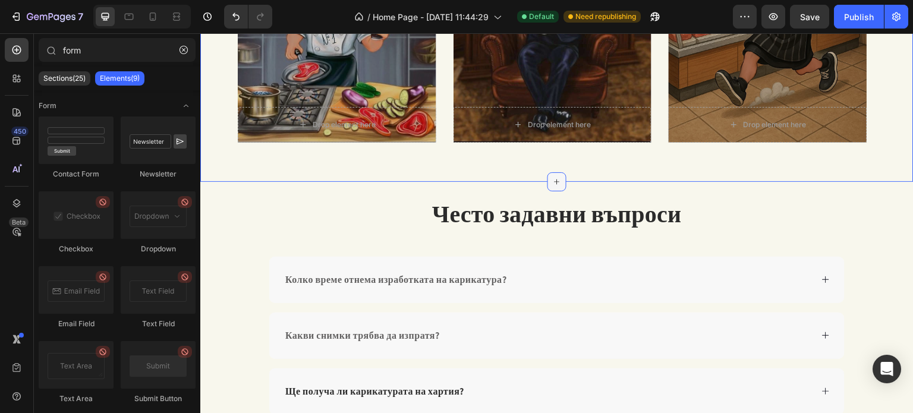
click at [552, 181] on icon at bounding box center [557, 182] width 10 height 10
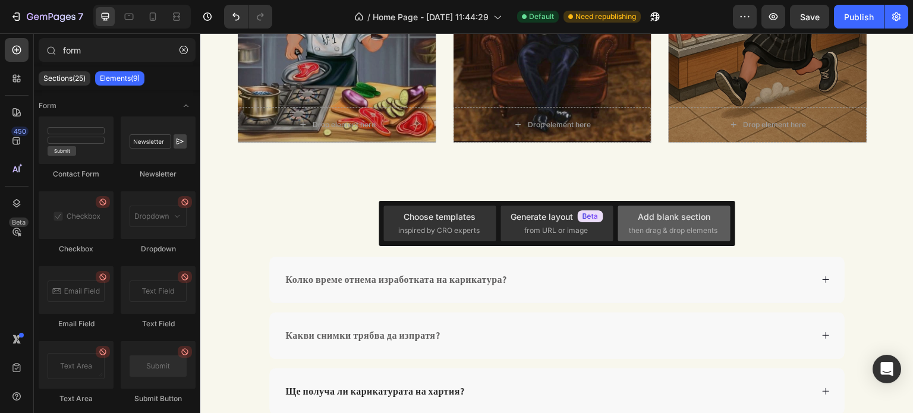
click at [660, 218] on div "Add blank section" at bounding box center [674, 216] width 73 height 12
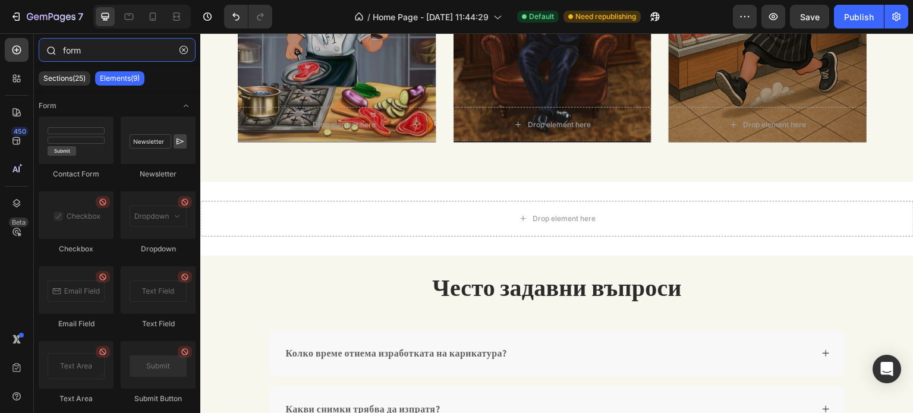
click at [81, 48] on input "form" at bounding box center [117, 50] width 157 height 24
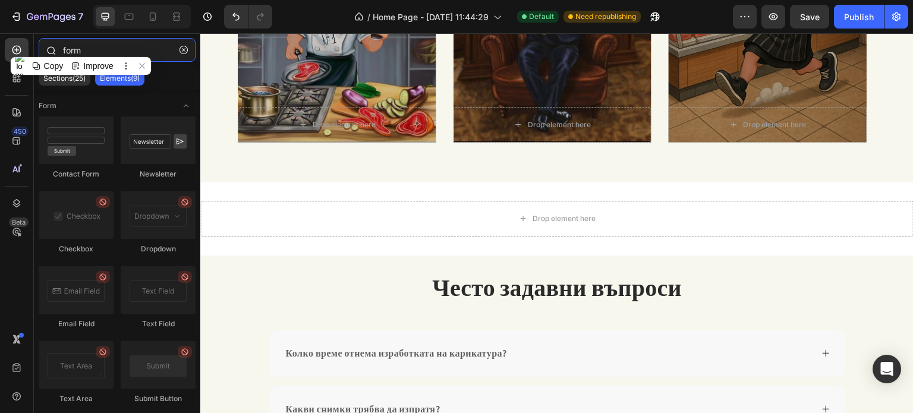
click at [81, 48] on input "form" at bounding box center [117, 50] width 157 height 24
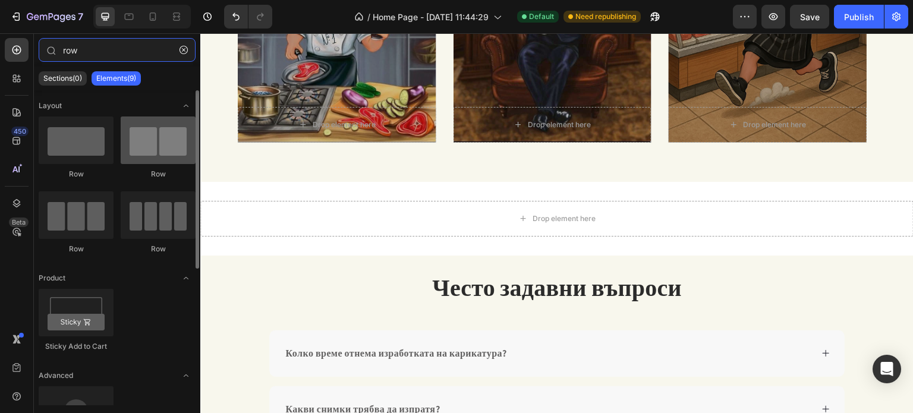
type input "row"
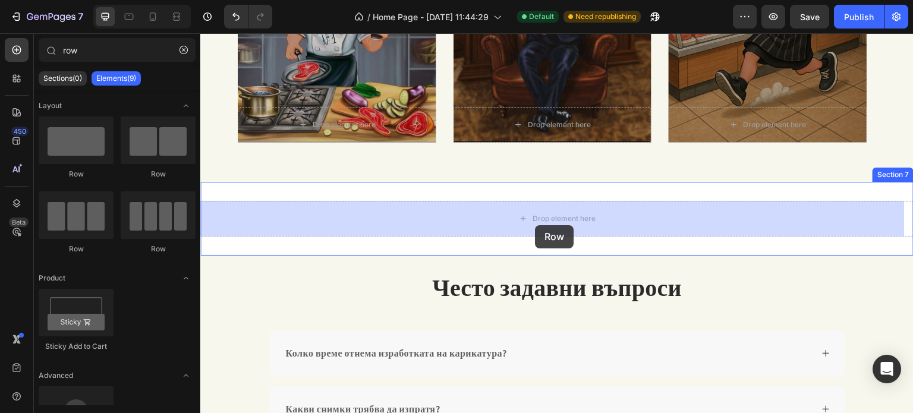
drag, startPoint x: 364, startPoint y: 183, endPoint x: 535, endPoint y: 225, distance: 175.7
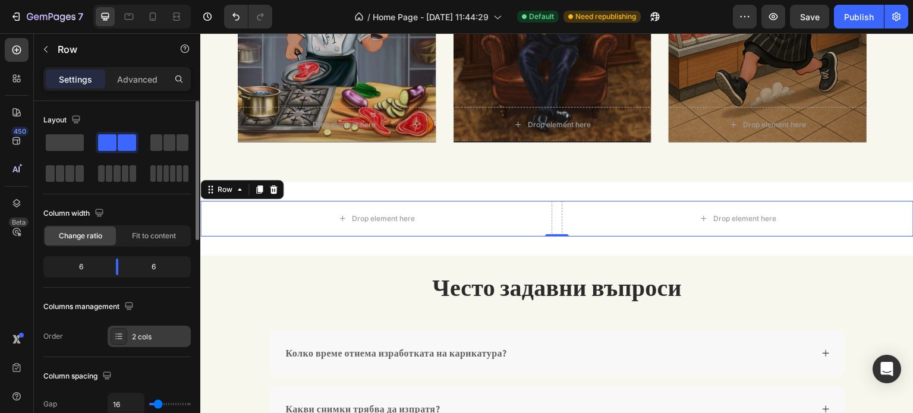
click at [123, 334] on icon at bounding box center [119, 337] width 10 height 10
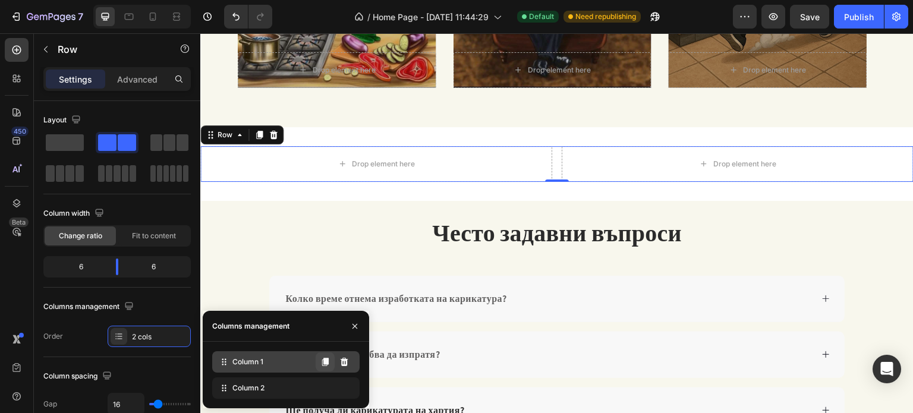
scroll to position [1393, 0]
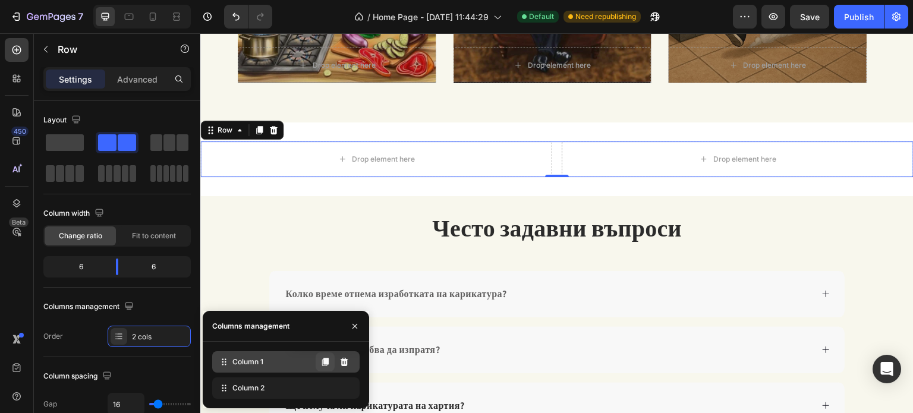
click at [326, 363] on icon at bounding box center [325, 362] width 7 height 8
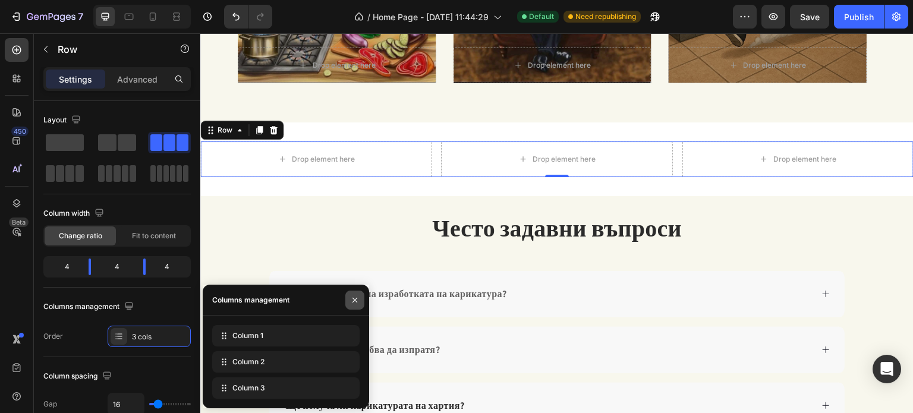
click at [361, 301] on button "button" at bounding box center [354, 300] width 19 height 19
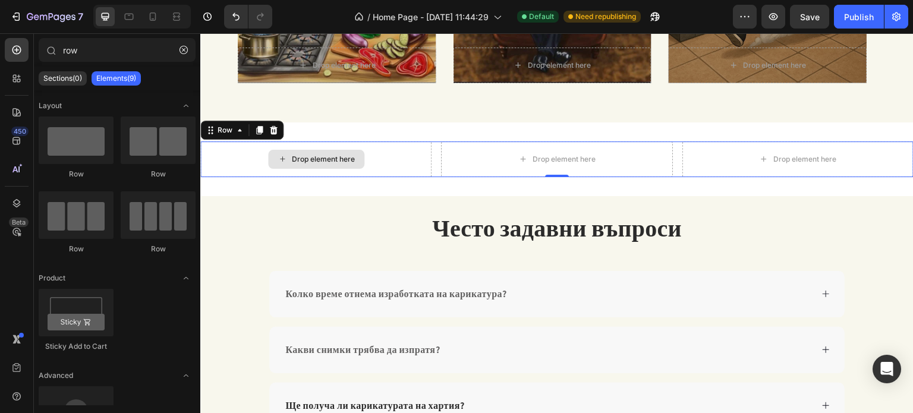
click at [280, 160] on icon at bounding box center [283, 159] width 10 height 10
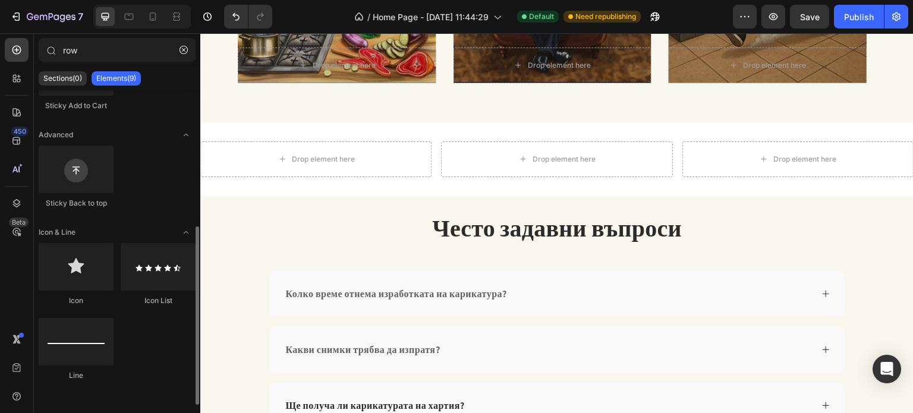
scroll to position [0, 0]
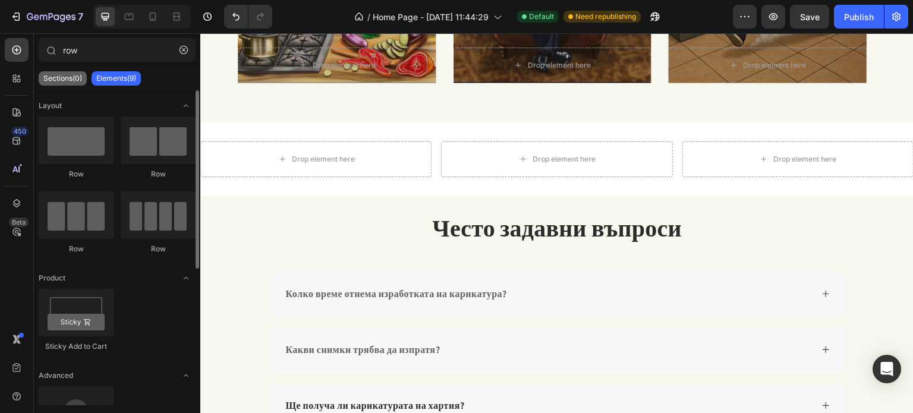
click at [67, 83] on p "Sections(0)" at bounding box center [62, 79] width 39 height 10
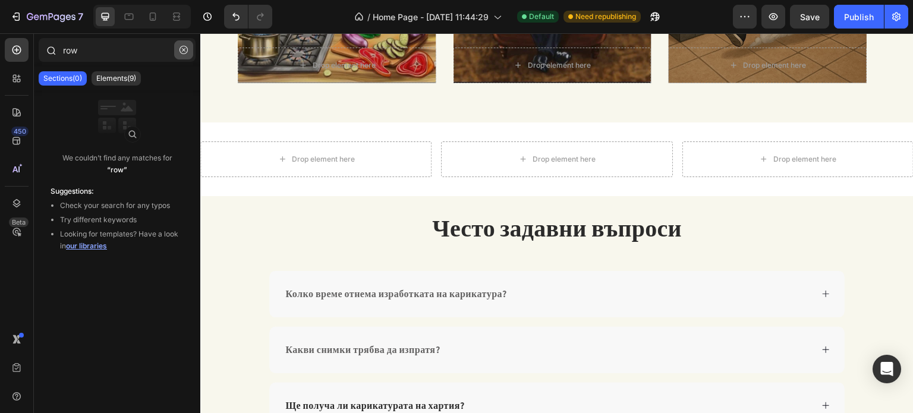
click at [188, 48] on button "button" at bounding box center [183, 49] width 19 height 19
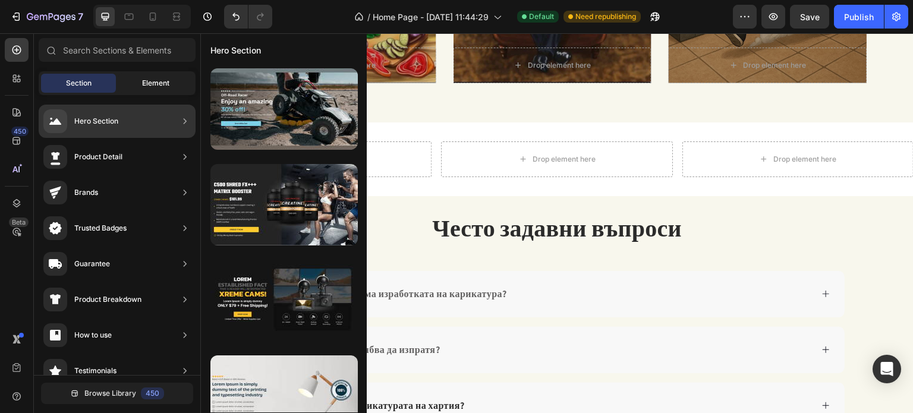
click at [143, 80] on span "Element" at bounding box center [155, 83] width 27 height 11
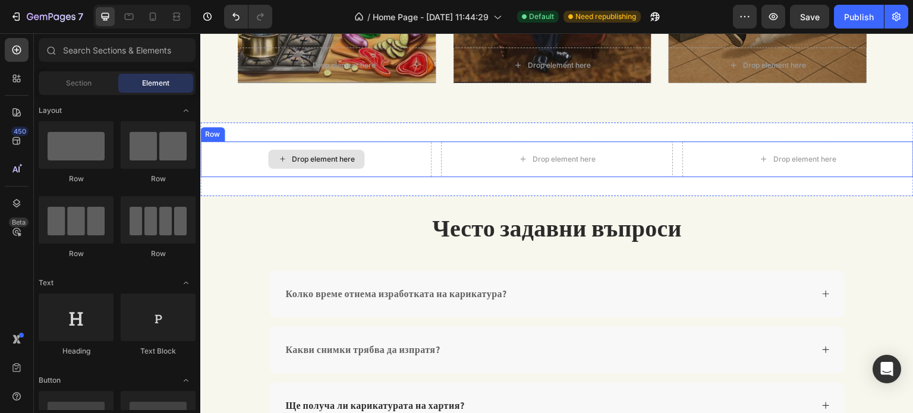
click at [344, 162] on div "Drop element here" at bounding box center [323, 160] width 63 height 10
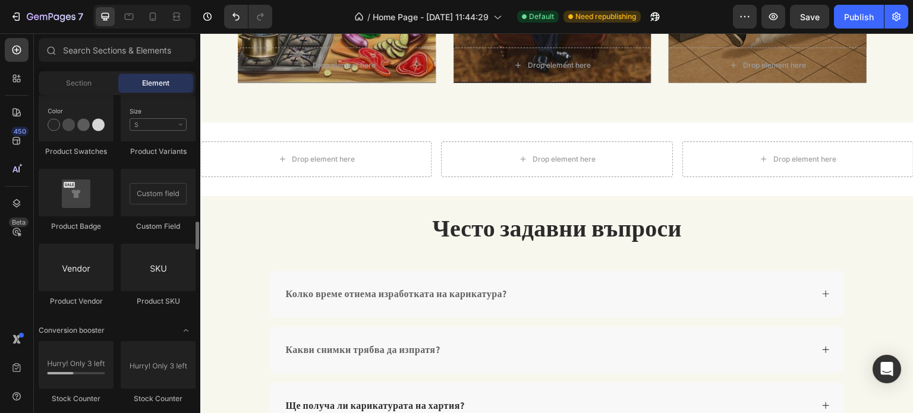
scroll to position [2080, 0]
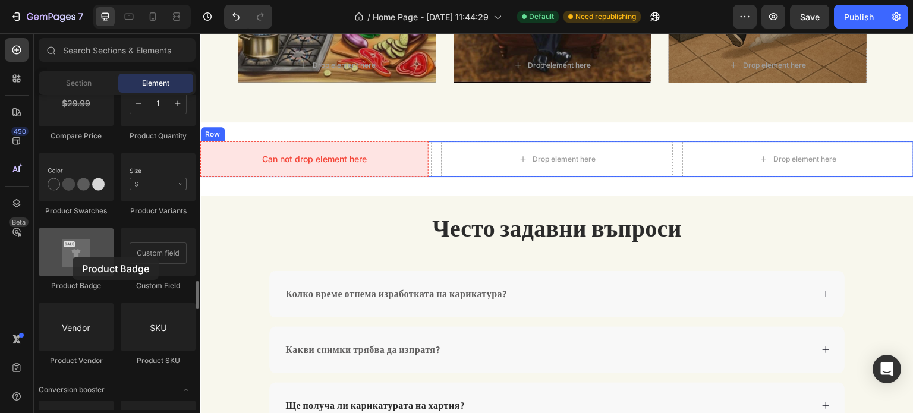
drag, startPoint x: 87, startPoint y: 254, endPoint x: 56, endPoint y: 258, distance: 31.8
click at [56, 258] on div at bounding box center [76, 252] width 75 height 48
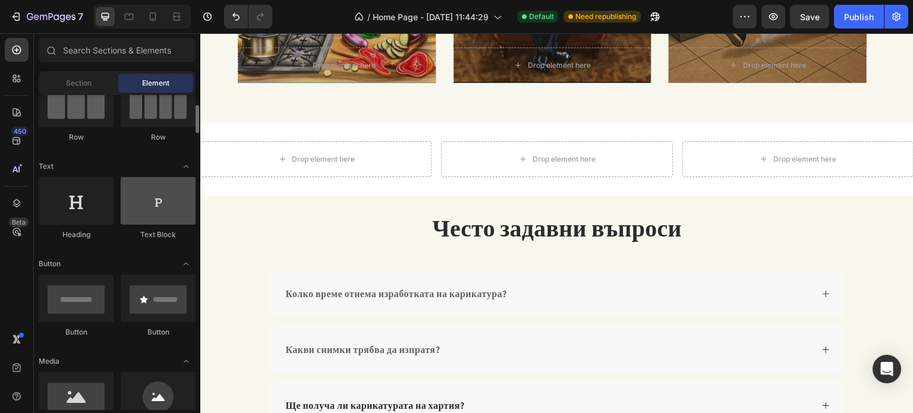
scroll to position [0, 0]
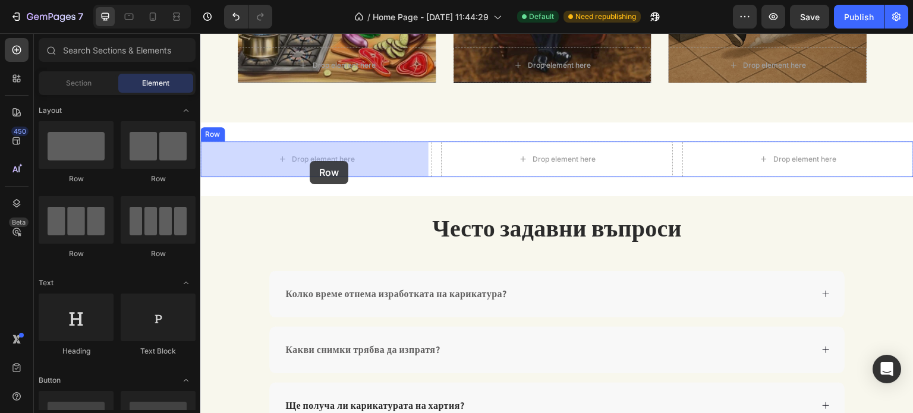
drag, startPoint x: 280, startPoint y: 193, endPoint x: 309, endPoint y: 161, distance: 43.3
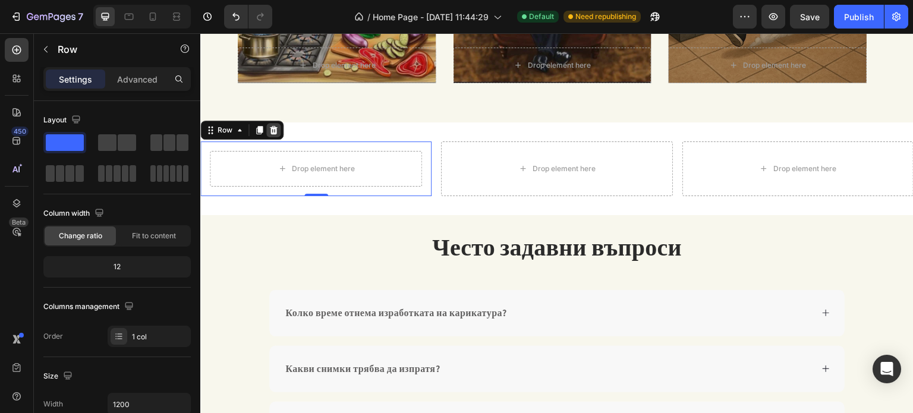
click at [278, 135] on div at bounding box center [273, 130] width 14 height 14
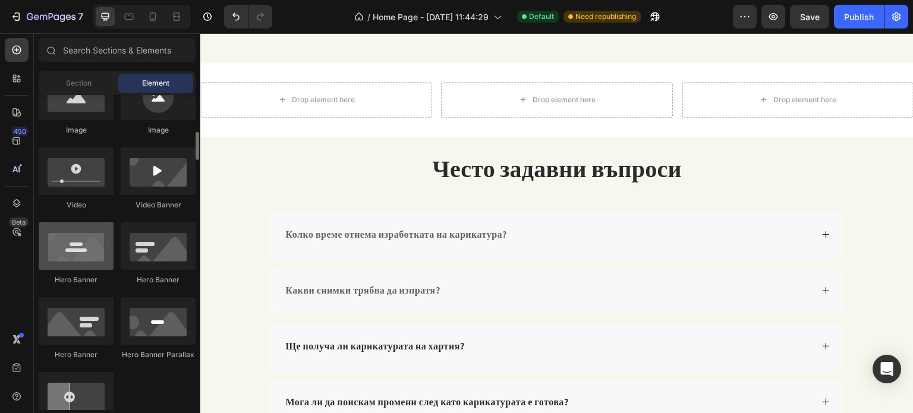
scroll to position [357, 0]
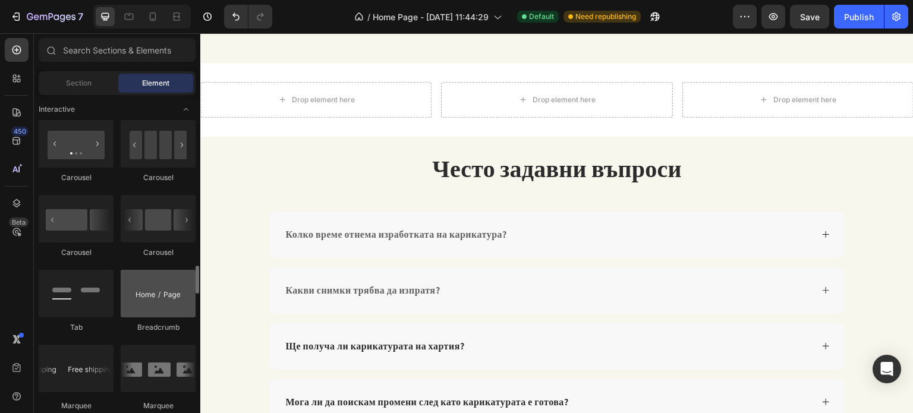
scroll to position [1308, 0]
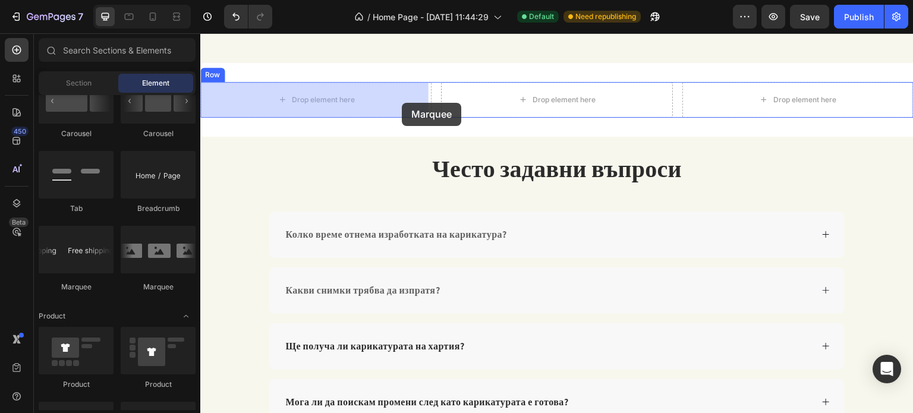
drag, startPoint x: 369, startPoint y: 304, endPoint x: 384, endPoint y: 128, distance: 176.0
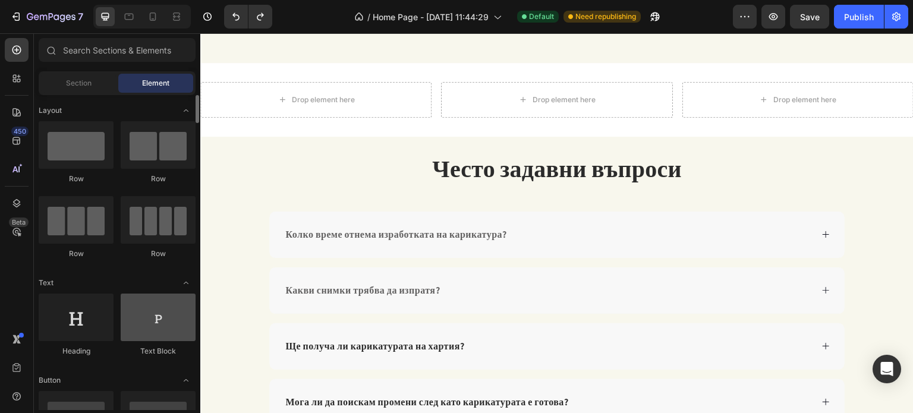
scroll to position [59, 0]
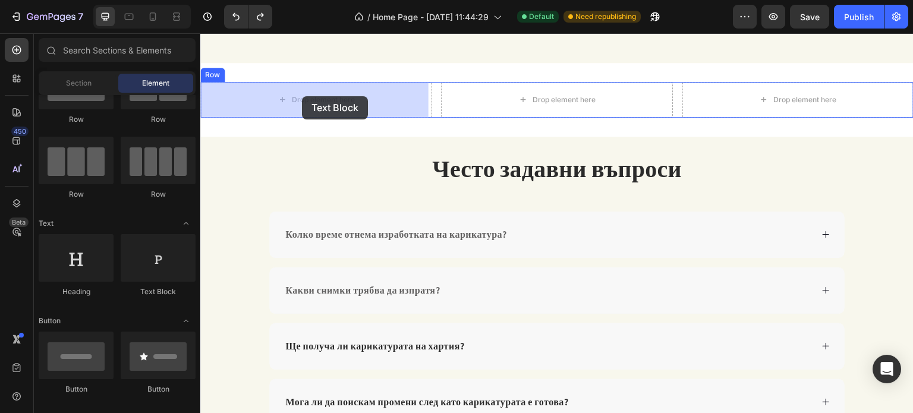
drag, startPoint x: 355, startPoint y: 303, endPoint x: 304, endPoint y: 99, distance: 210.0
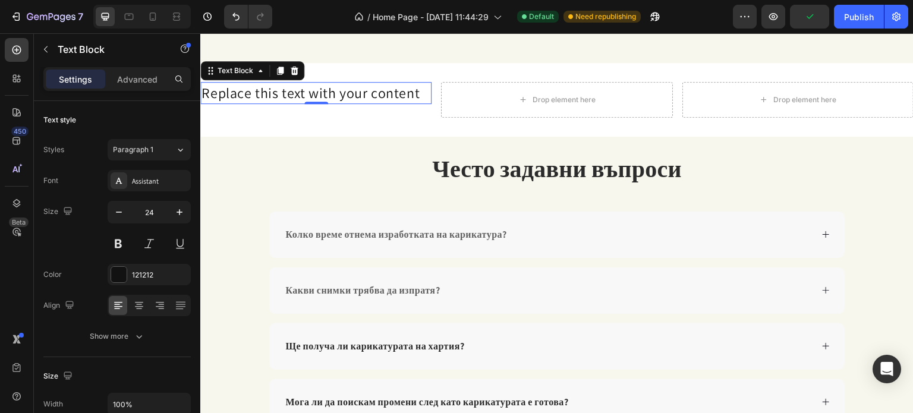
drag, startPoint x: 383, startPoint y: 341, endPoint x: 276, endPoint y: 103, distance: 261.0
click at [43, 52] on icon "button" at bounding box center [46, 50] width 10 height 10
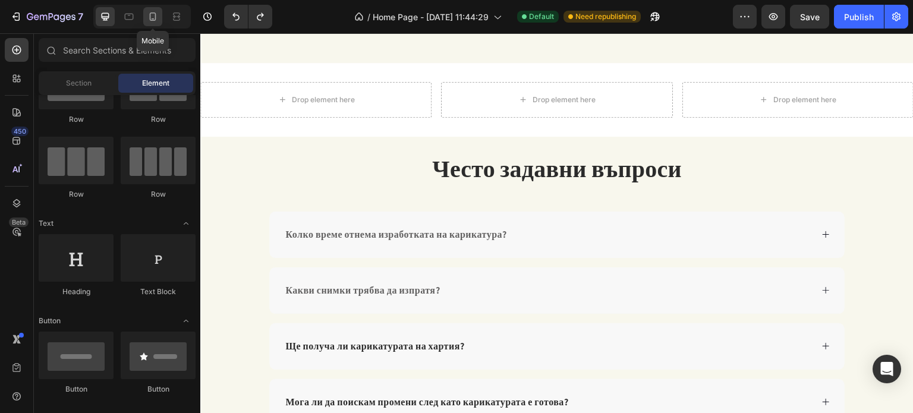
click at [145, 18] on div at bounding box center [152, 16] width 19 height 19
click at [133, 14] on icon at bounding box center [129, 17] width 12 height 12
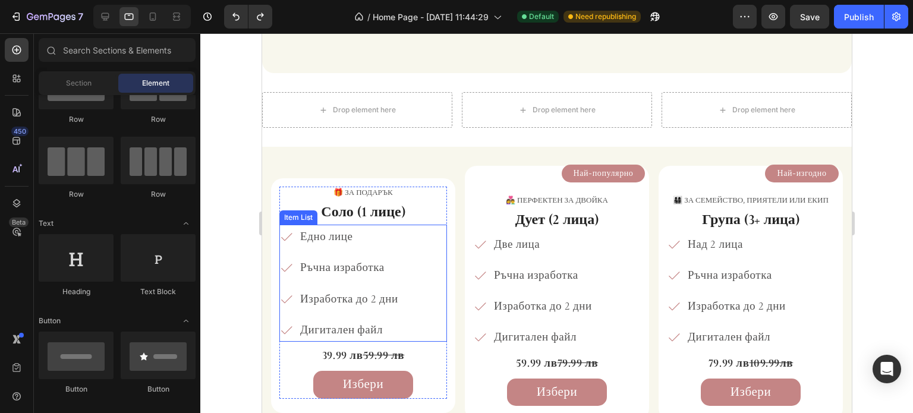
scroll to position [718, 0]
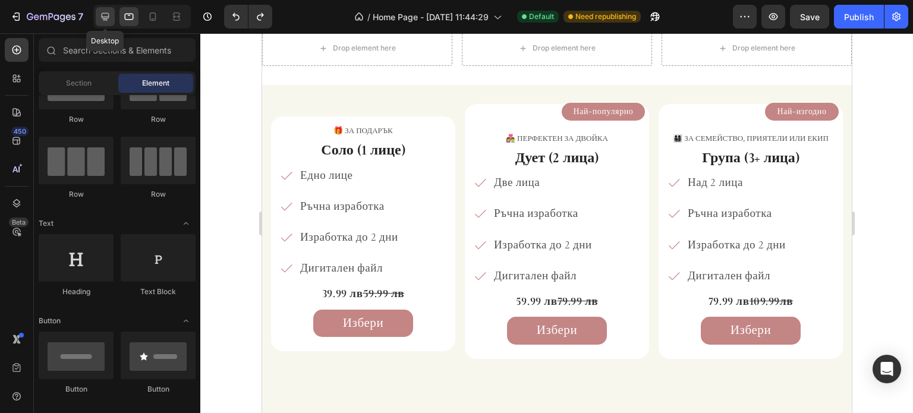
click at [108, 20] on icon at bounding box center [105, 17] width 12 height 12
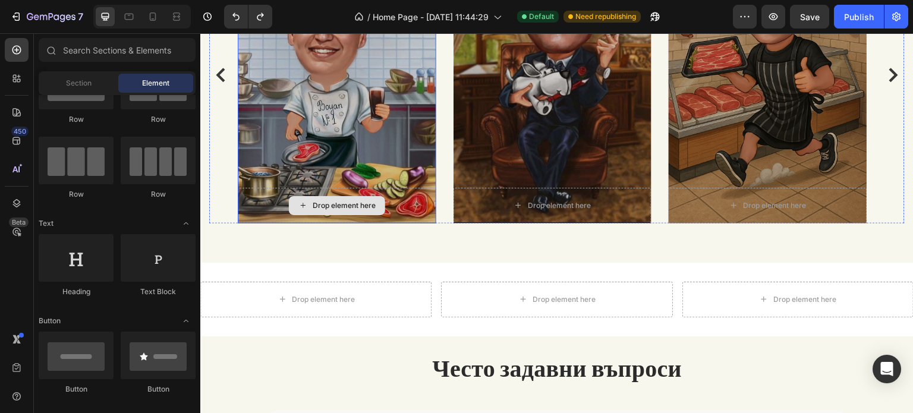
scroll to position [1453, 0]
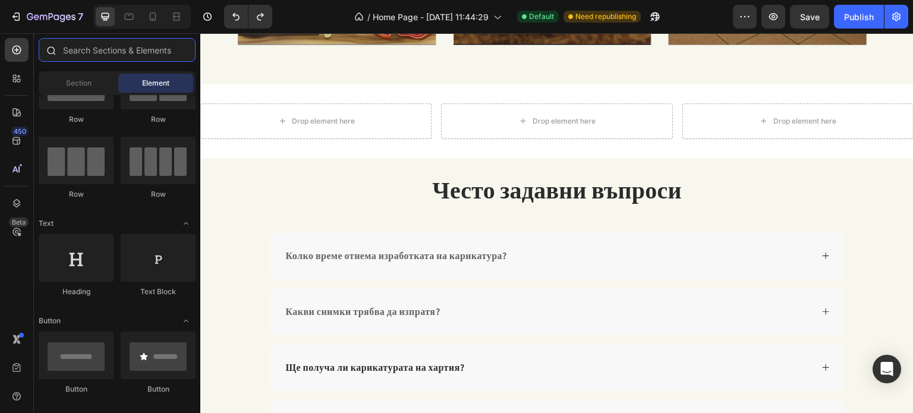
click at [116, 56] on input "text" at bounding box center [117, 50] width 157 height 24
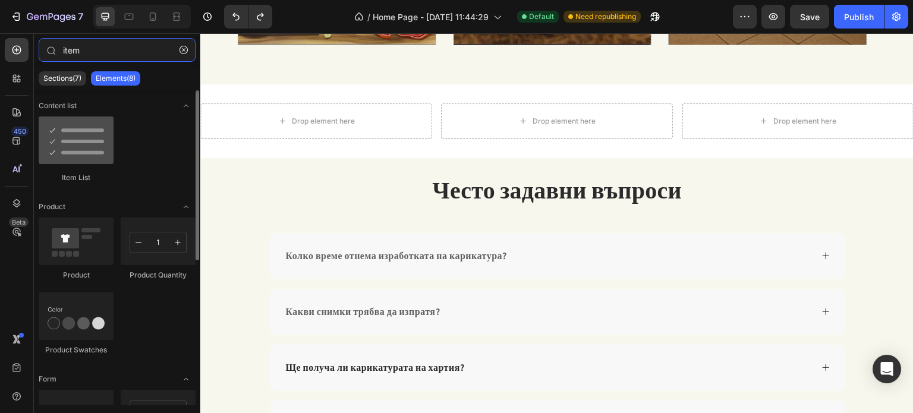
type input "item"
click at [69, 128] on div at bounding box center [76, 140] width 75 height 48
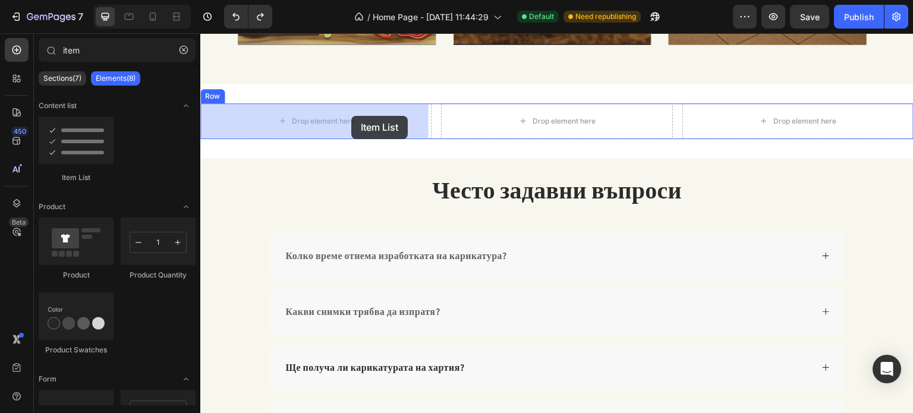
drag, startPoint x: 271, startPoint y: 162, endPoint x: 322, endPoint y: 118, distance: 67.8
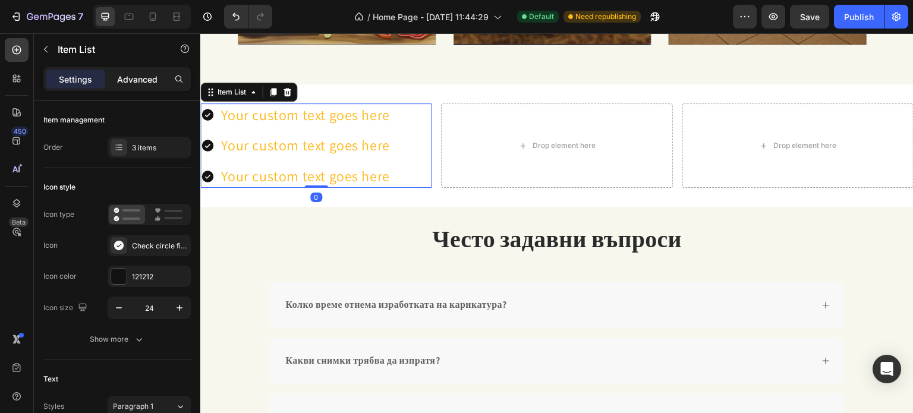
click at [123, 83] on p "Advanced" at bounding box center [137, 79] width 40 height 12
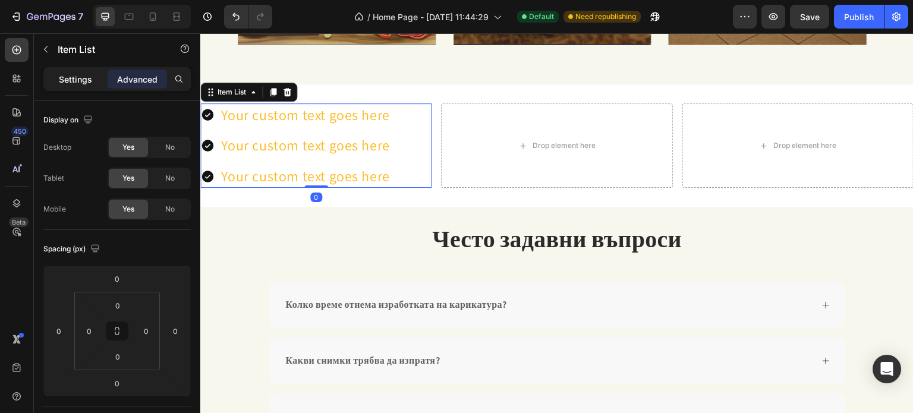
click at [76, 81] on p "Settings" at bounding box center [75, 79] width 33 height 12
type input "8"
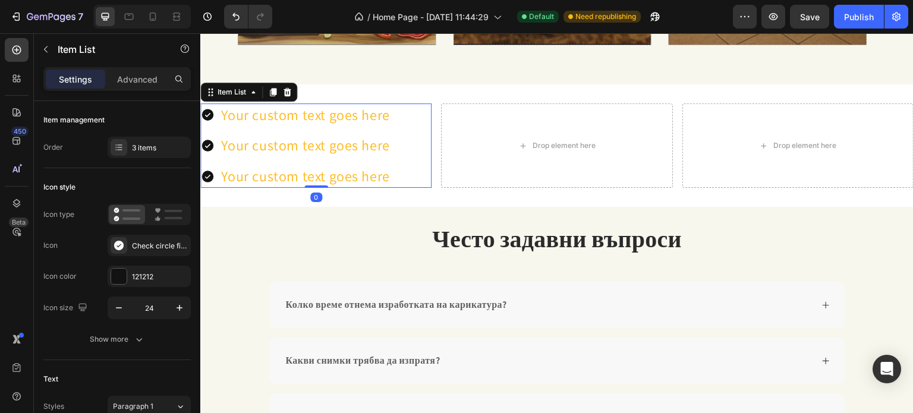
click at [280, 121] on div "Your custom text goes here" at bounding box center [305, 115] width 172 height 24
click at [280, 121] on p "Your custom text goes here" at bounding box center [305, 115] width 169 height 20
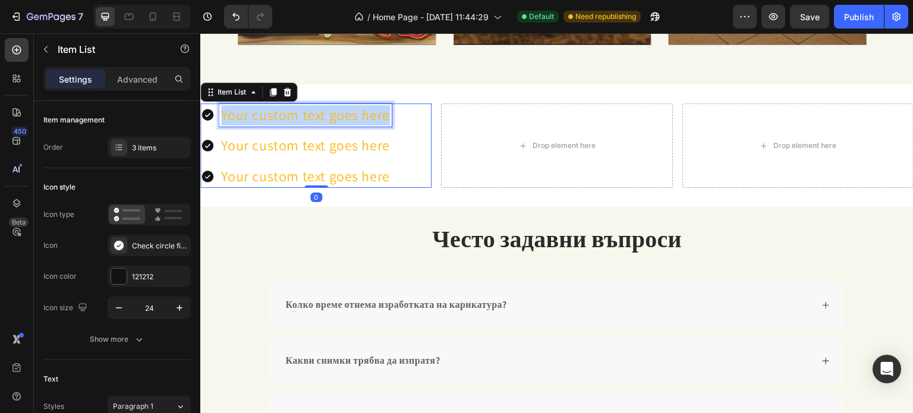
click at [280, 121] on p "Your custom text goes here" at bounding box center [305, 115] width 169 height 20
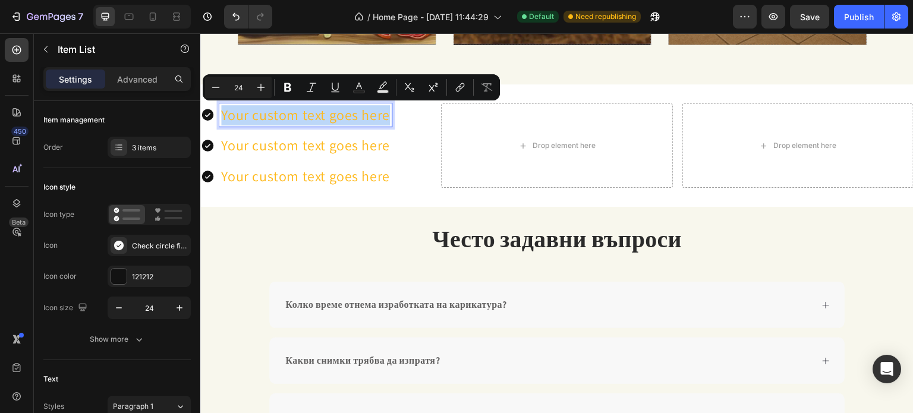
click at [280, 121] on p "Your custom text goes here" at bounding box center [305, 115] width 169 height 20
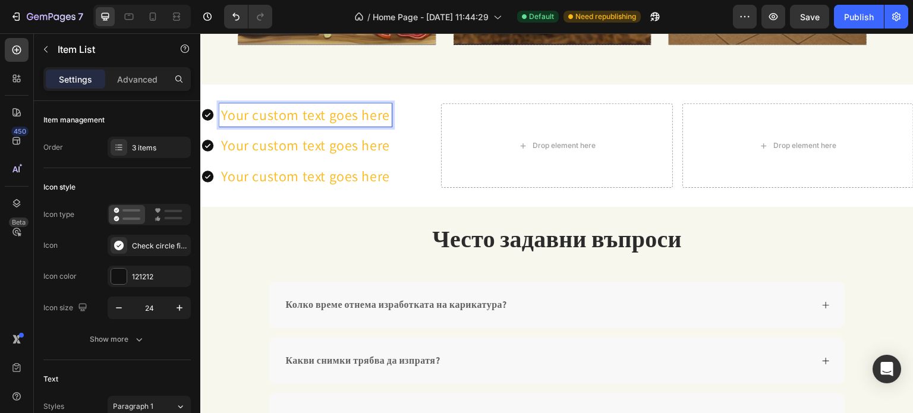
click at [280, 121] on p "Your custom text goes here" at bounding box center [305, 115] width 169 height 20
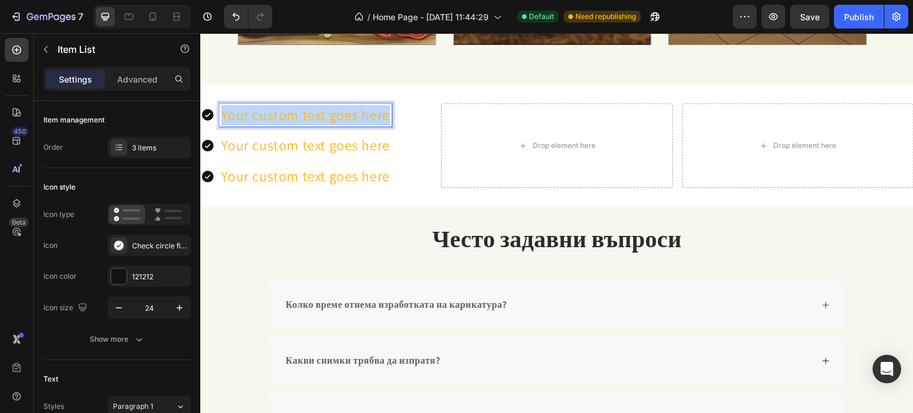
click at [280, 121] on p "Your custom text goes here" at bounding box center [305, 115] width 169 height 20
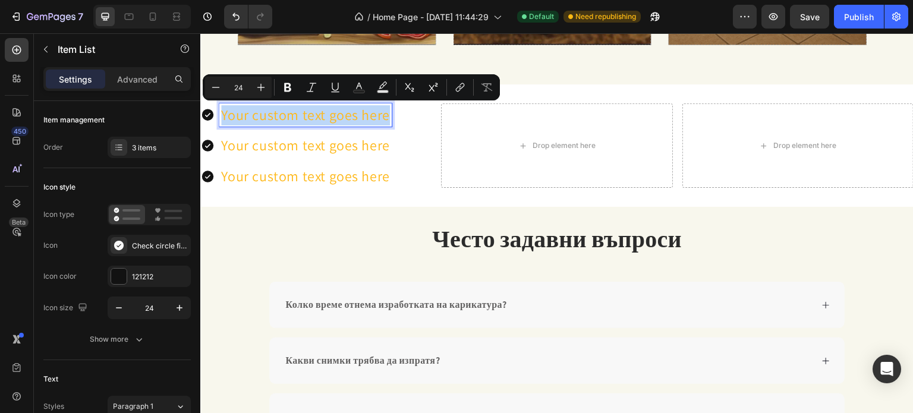
click at [284, 115] on p "Your custom text goes here" at bounding box center [305, 115] width 169 height 20
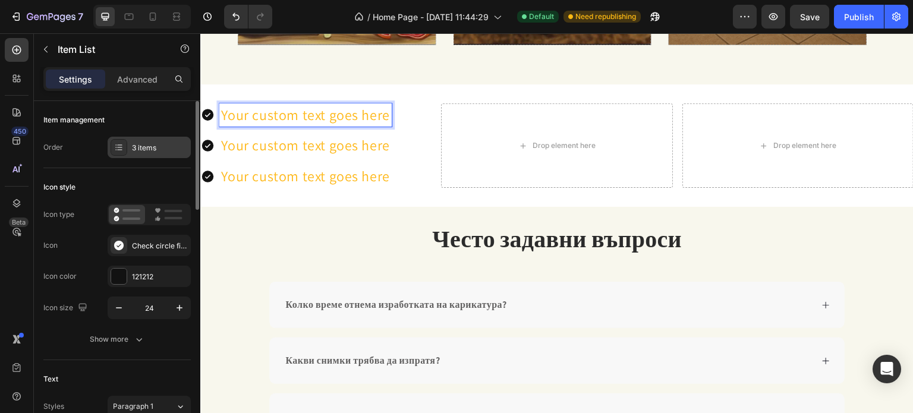
click at [149, 153] on div "3 items" at bounding box center [149, 147] width 83 height 21
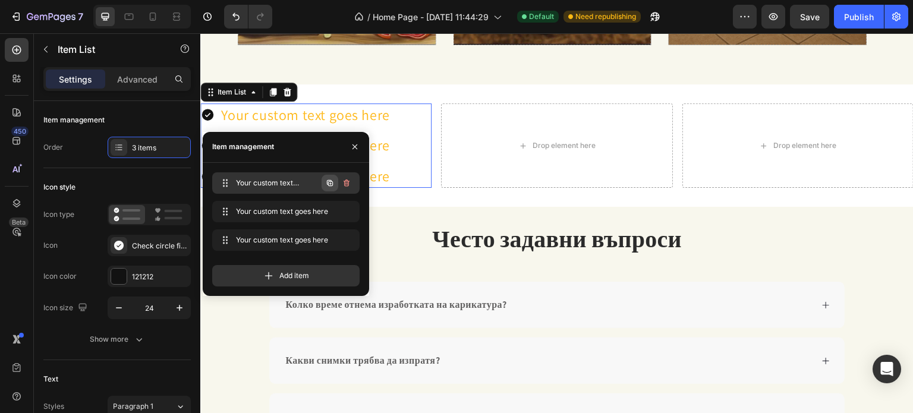
click at [328, 186] on icon "button" at bounding box center [330, 183] width 10 height 10
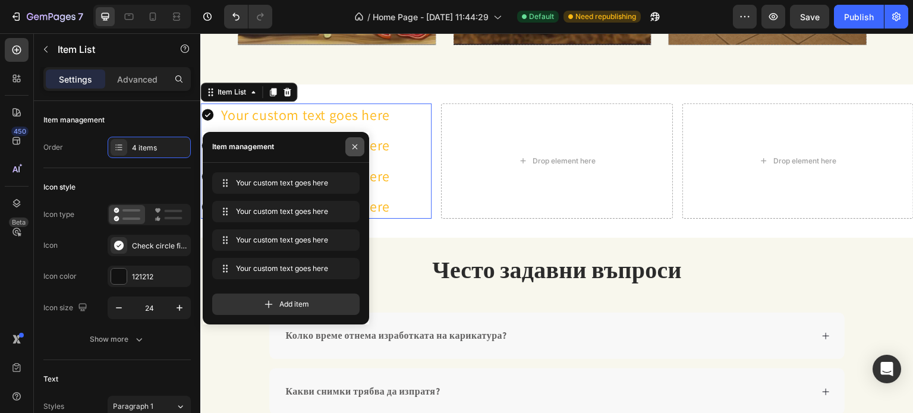
click at [351, 151] on icon "button" at bounding box center [355, 147] width 10 height 10
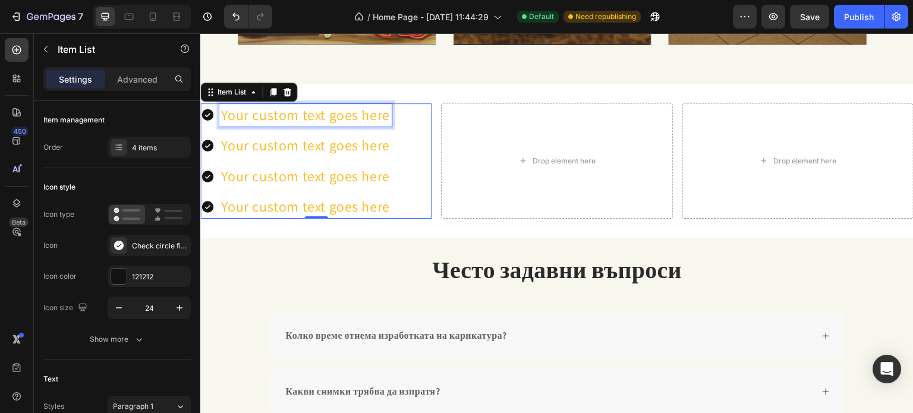
click at [301, 114] on p "Your custom text goes here" at bounding box center [305, 115] width 169 height 20
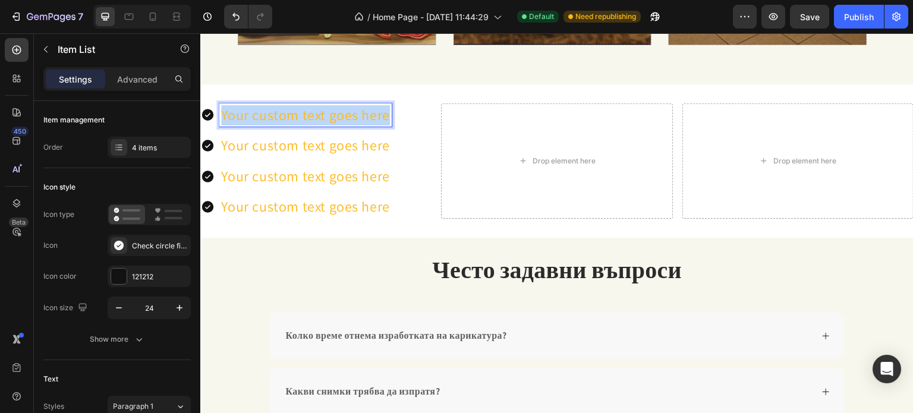
click at [301, 114] on p "Your custom text goes here" at bounding box center [305, 115] width 169 height 20
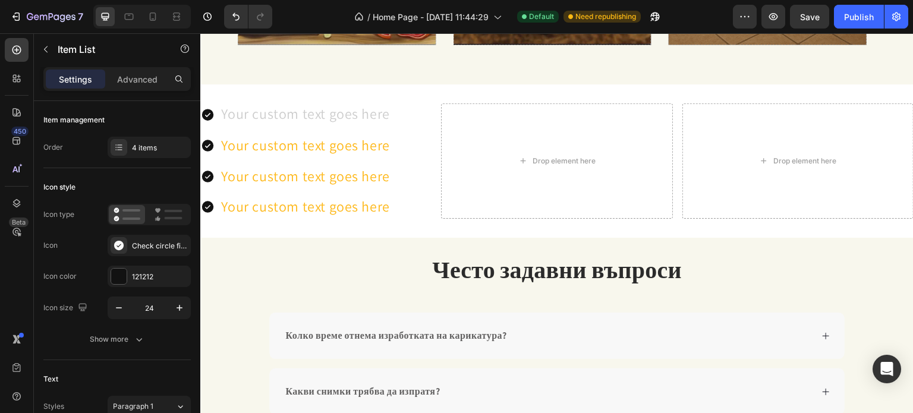
scroll to position [1447, 0]
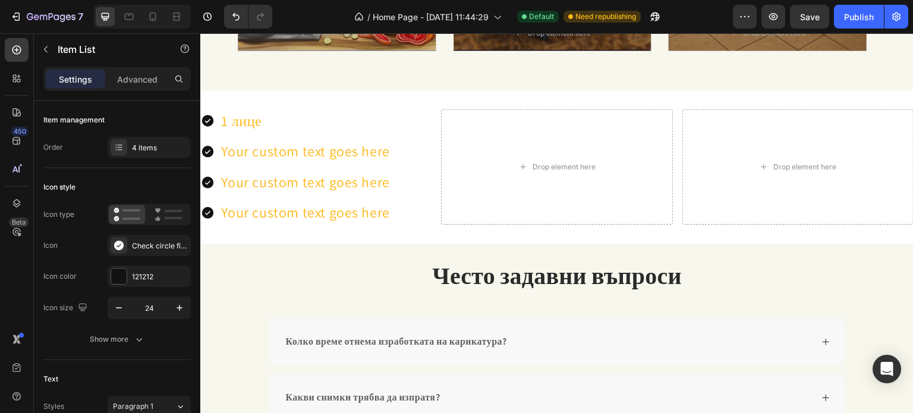
click at [254, 116] on p "1 лице" at bounding box center [305, 121] width 169 height 20
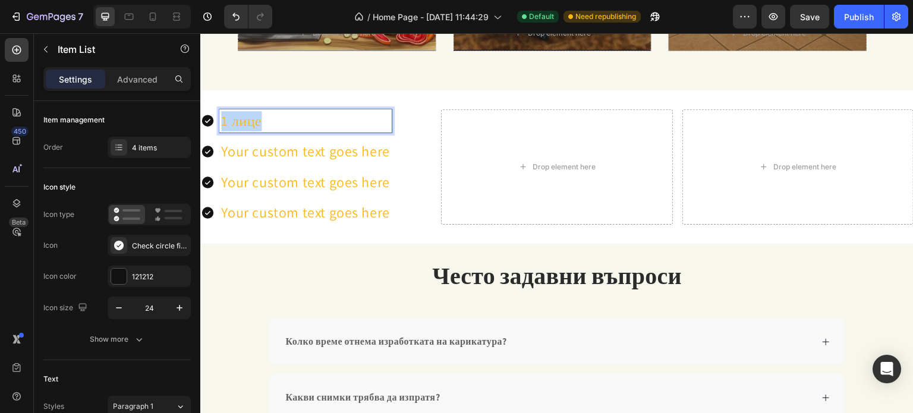
click at [254, 116] on p "1 лице" at bounding box center [305, 121] width 169 height 20
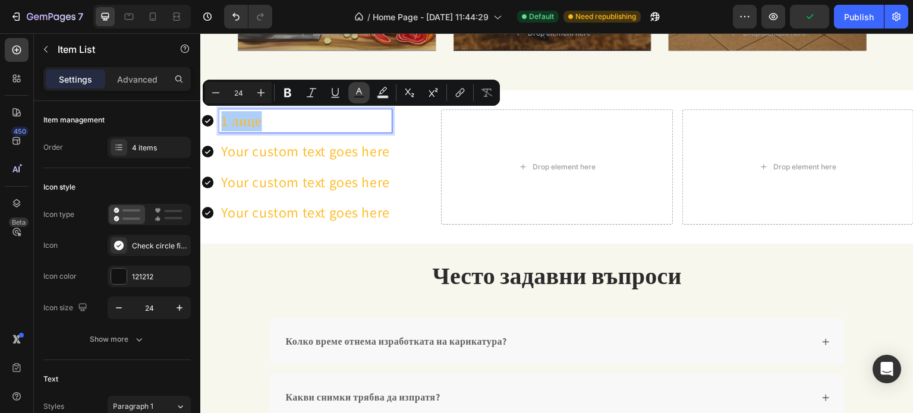
click at [355, 90] on icon "Editor contextual toolbar" at bounding box center [359, 93] width 12 height 12
type input "FEB91C"
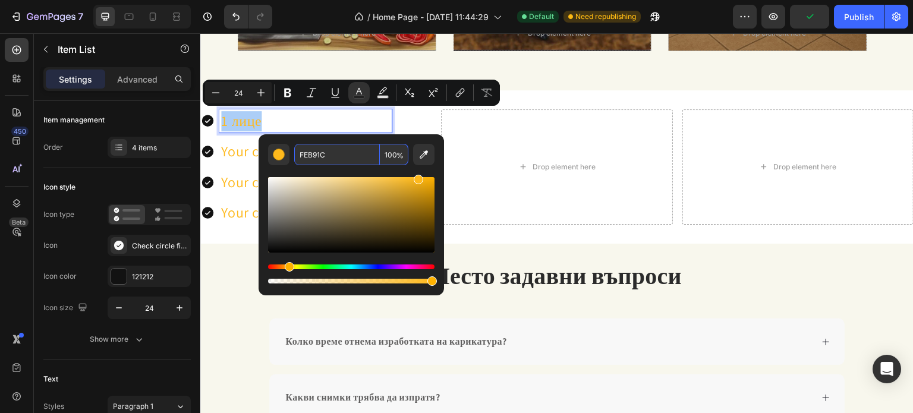
click at [332, 158] on input "FEB91C" at bounding box center [337, 154] width 86 height 21
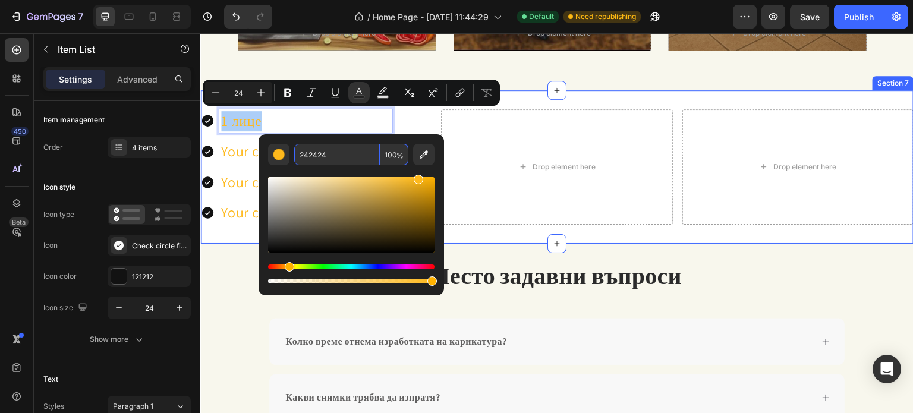
type input "242424"
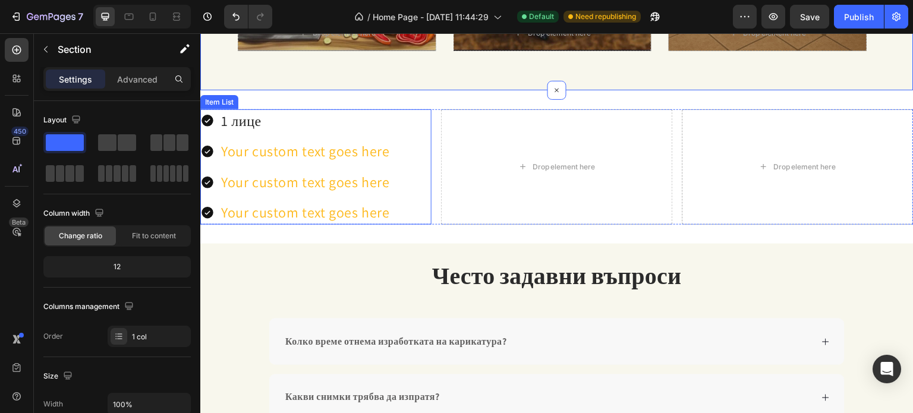
click at [307, 153] on p "Your custom text goes here" at bounding box center [305, 151] width 169 height 20
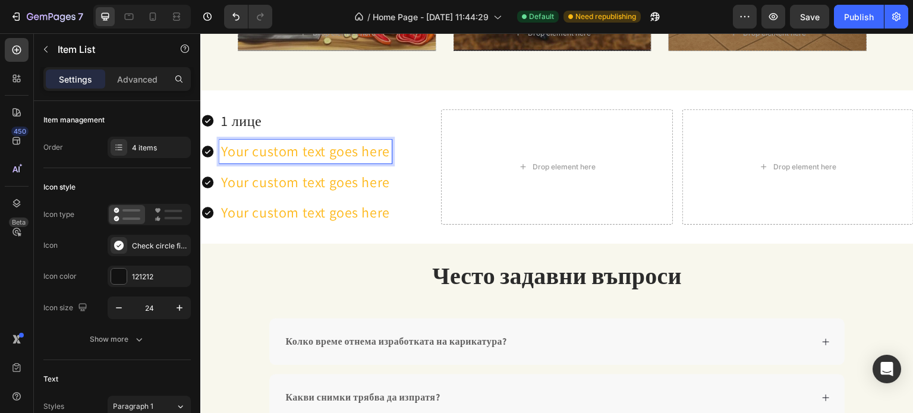
click at [307, 153] on p "Your custom text goes here" at bounding box center [305, 151] width 169 height 20
click at [277, 144] on p "Бърза доставка" at bounding box center [305, 151] width 169 height 20
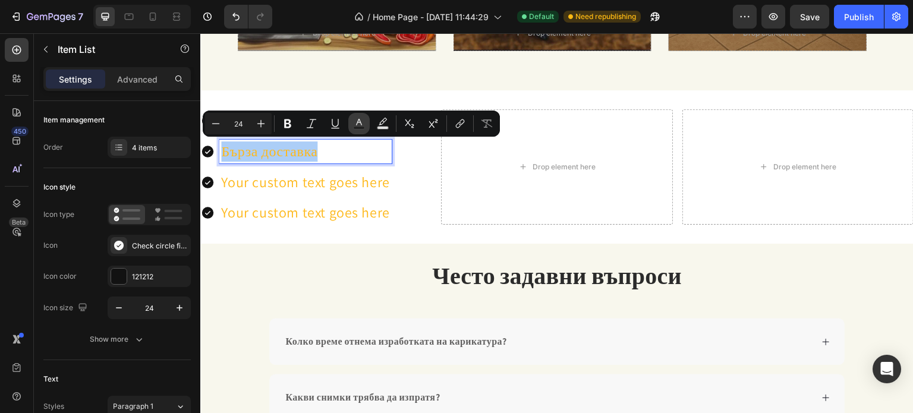
click at [352, 122] on button "Text Color" at bounding box center [358, 123] width 21 height 21
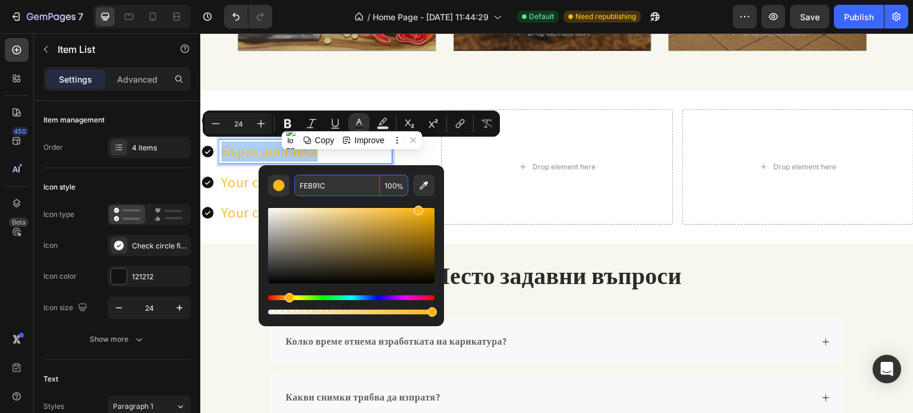
click at [314, 182] on input "FEB91C" at bounding box center [337, 185] width 86 height 21
type input "242424"
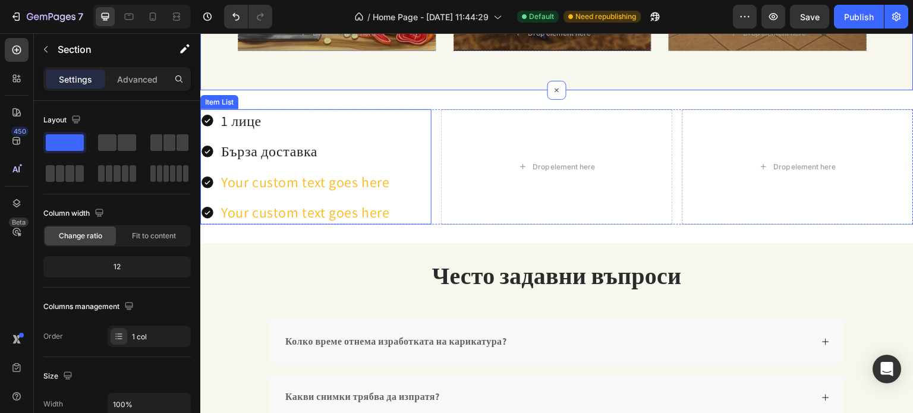
click at [326, 178] on p "Your custom text goes here" at bounding box center [305, 182] width 169 height 20
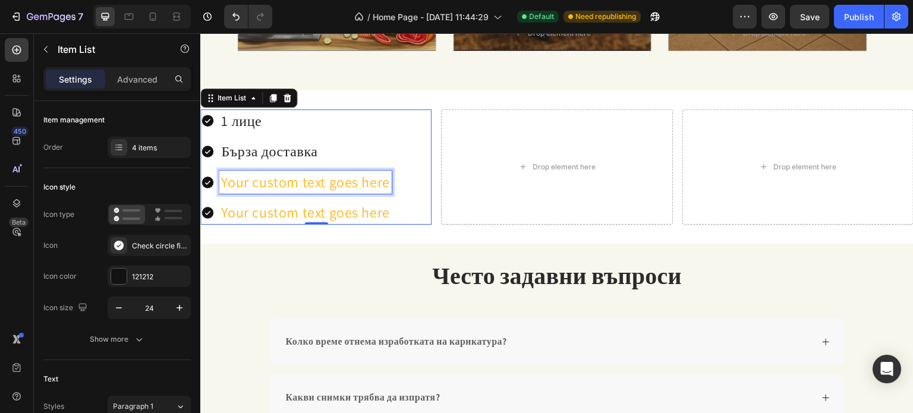
click at [326, 178] on p "Your custom text goes here" at bounding box center [305, 182] width 169 height 20
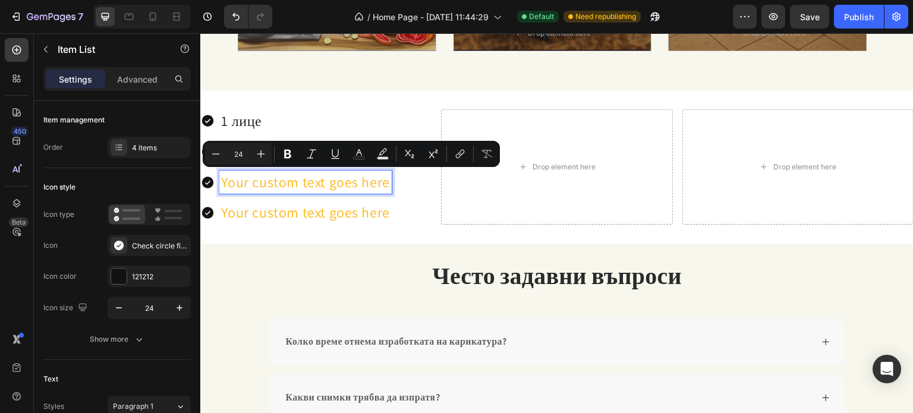
click at [326, 178] on p "Your custom text goes here" at bounding box center [305, 182] width 169 height 20
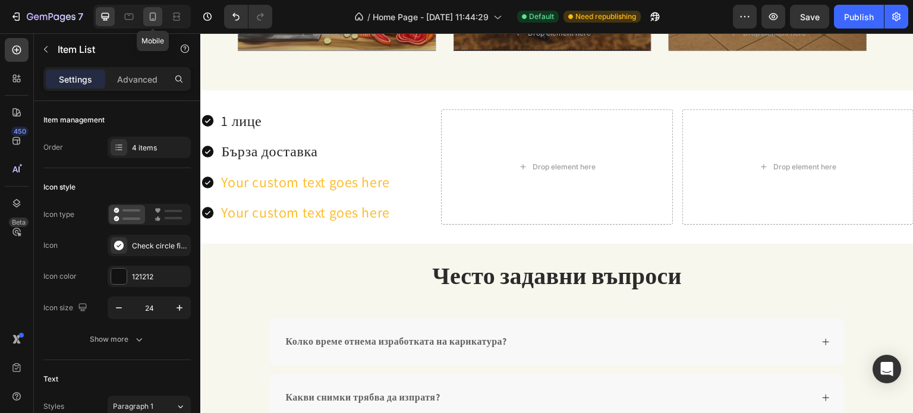
click at [154, 14] on icon at bounding box center [153, 17] width 12 height 12
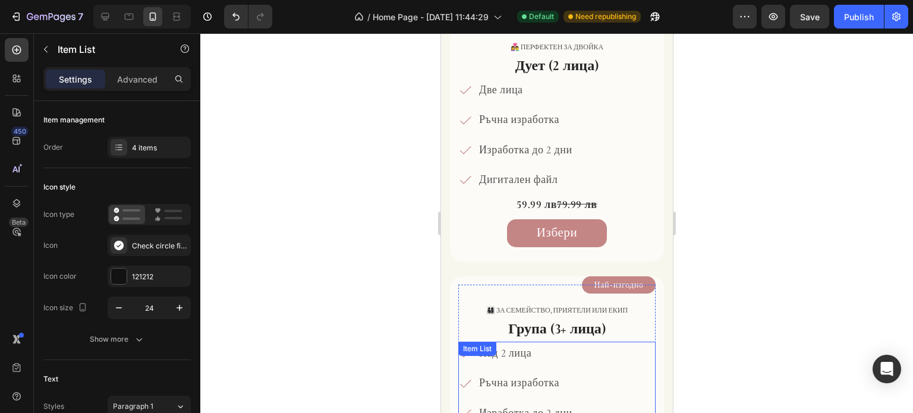
scroll to position [1663, 0]
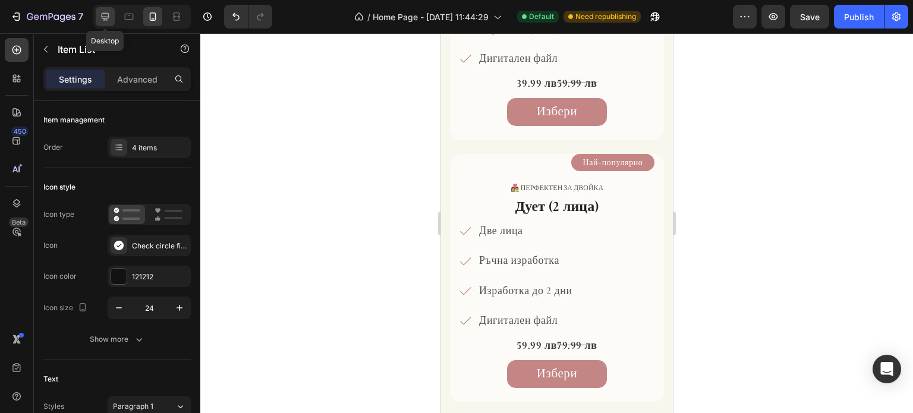
click at [102, 18] on icon at bounding box center [106, 17] width 8 height 8
type input "24"
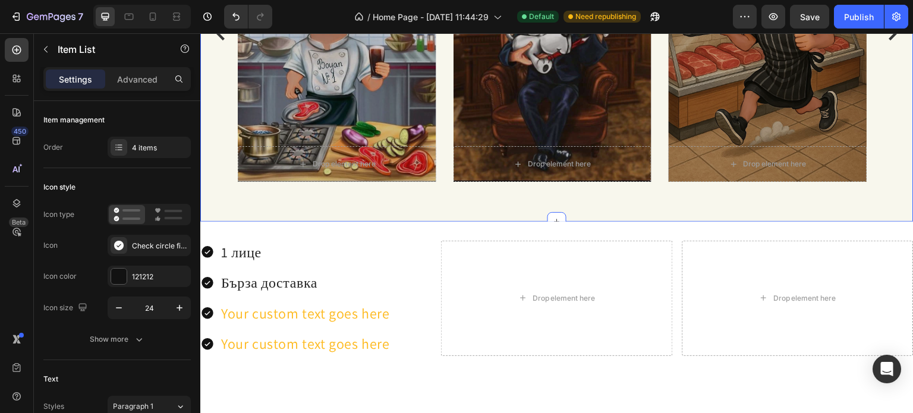
scroll to position [1454, 0]
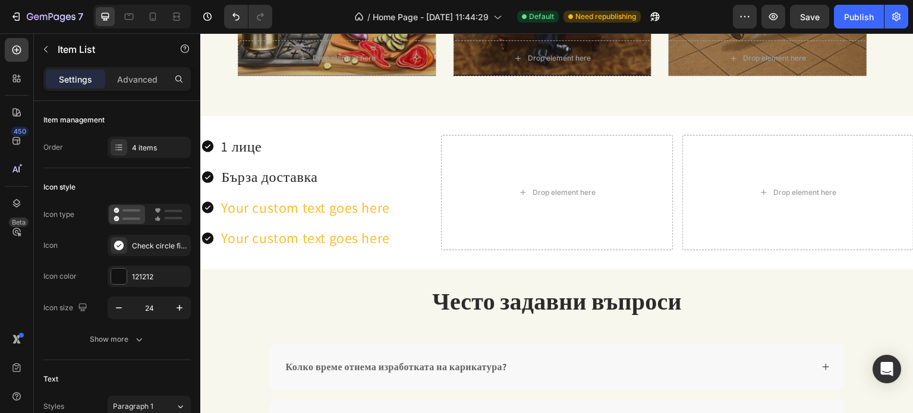
click at [349, 202] on p "Your custom text goes here" at bounding box center [305, 208] width 169 height 20
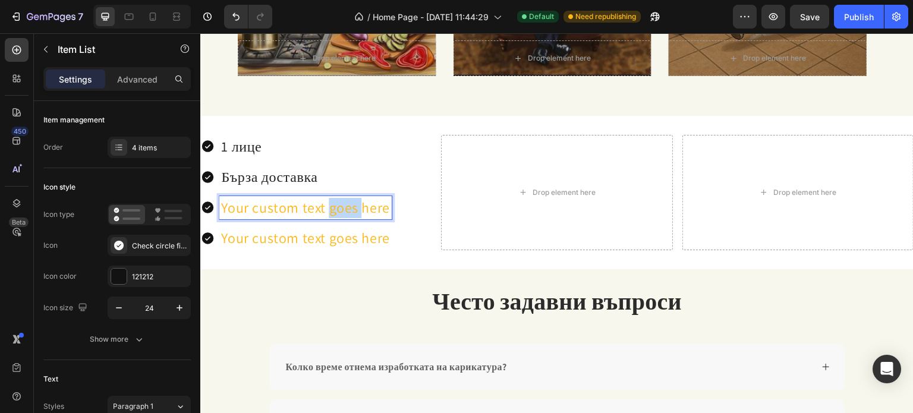
click at [349, 202] on p "Your custom text goes here" at bounding box center [305, 208] width 169 height 20
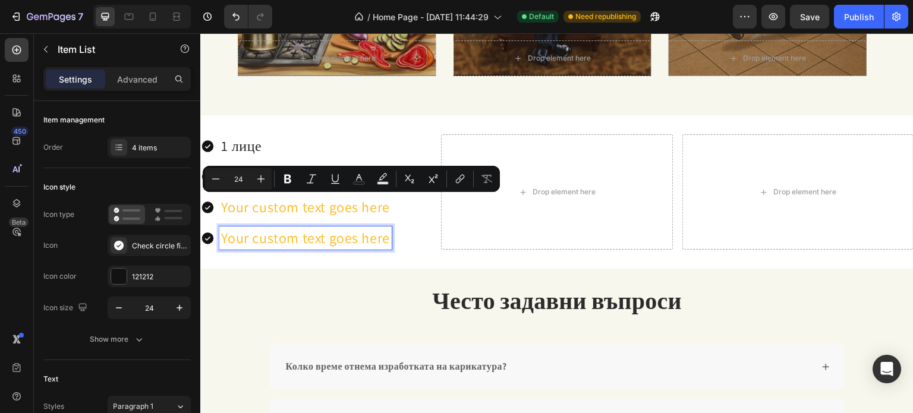
click at [333, 240] on p "Your custom text goes here" at bounding box center [305, 238] width 169 height 20
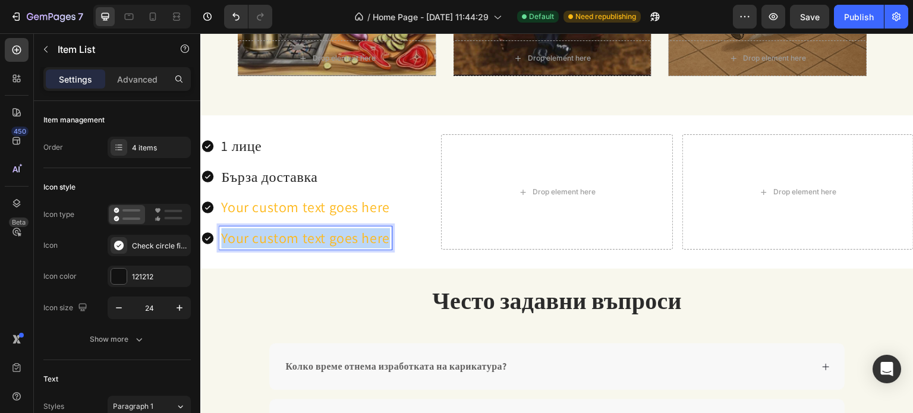
click at [333, 240] on p "Your custom text goes here" at bounding box center [305, 238] width 169 height 20
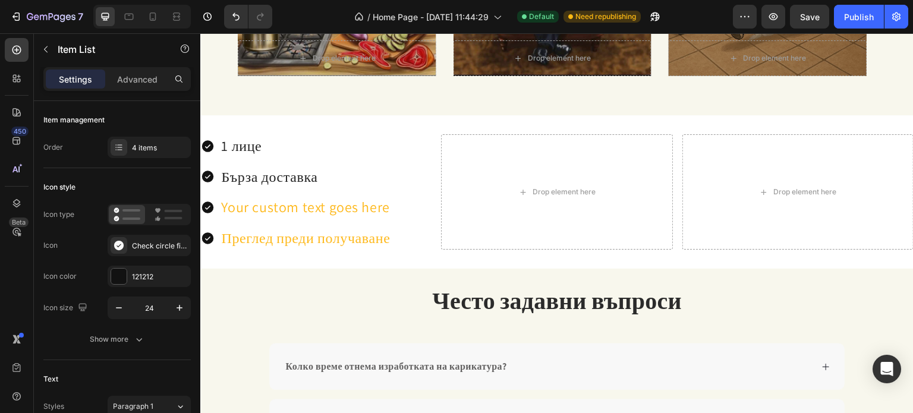
click at [326, 207] on p "Your custom text goes here" at bounding box center [305, 207] width 169 height 20
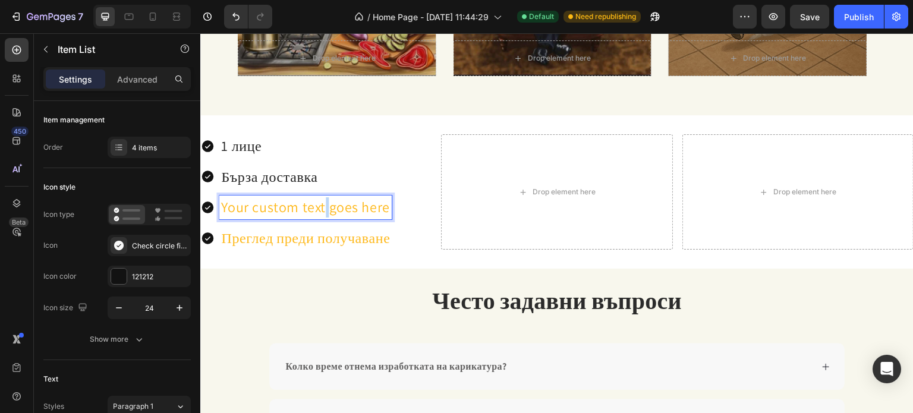
click at [326, 207] on p "Your custom text goes here" at bounding box center [305, 207] width 169 height 20
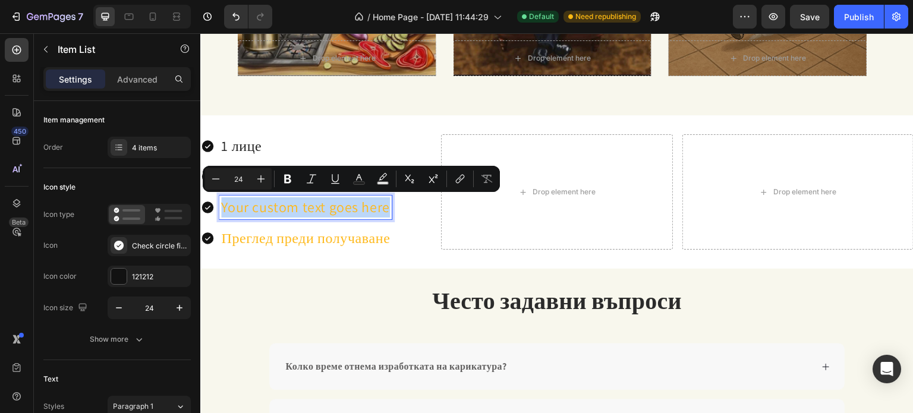
click at [326, 207] on p "Your custom text goes here" at bounding box center [305, 207] width 169 height 20
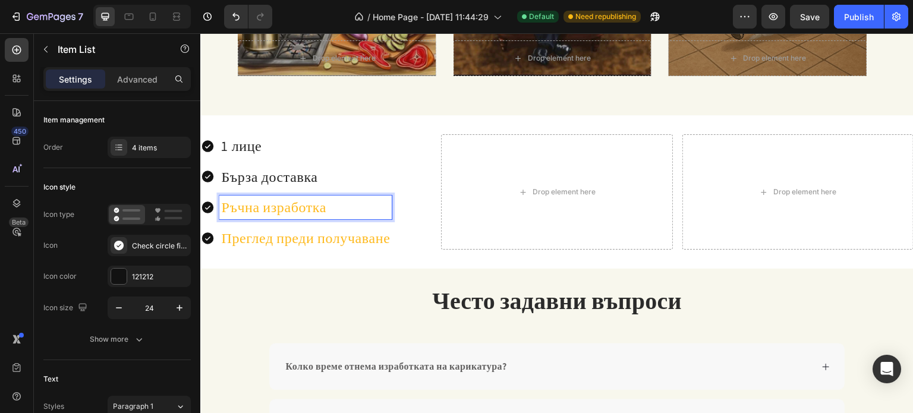
click at [310, 212] on p "Ръчна изработка" at bounding box center [305, 207] width 169 height 20
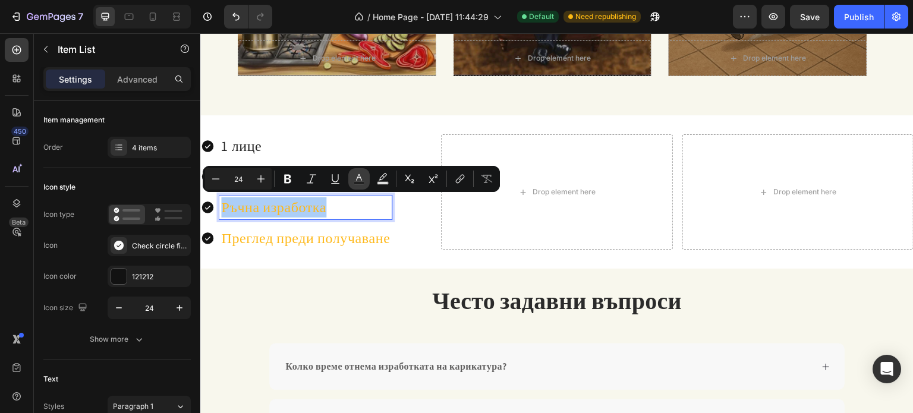
click at [352, 175] on button "Text Color" at bounding box center [358, 178] width 21 height 21
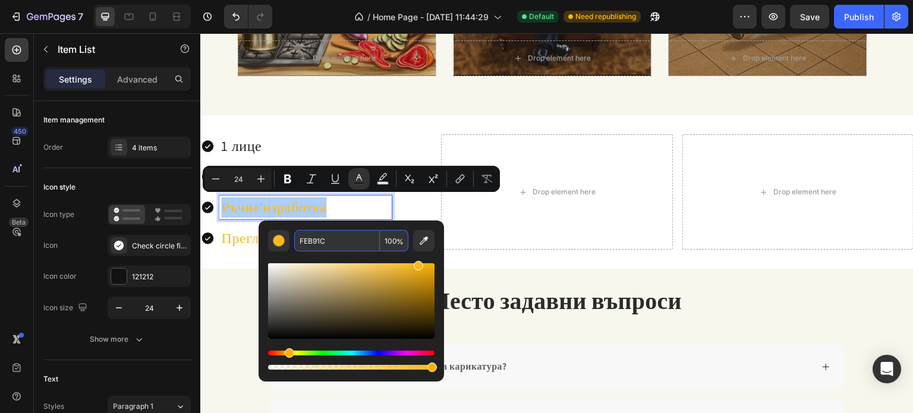
click at [341, 242] on input "FEB91C" at bounding box center [337, 240] width 86 height 21
type input "242424"
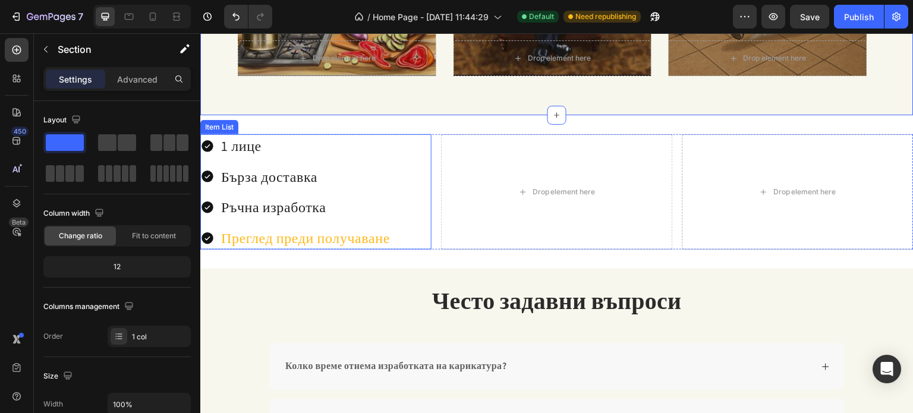
click at [286, 239] on p "Преглед преди получаване" at bounding box center [305, 238] width 169 height 20
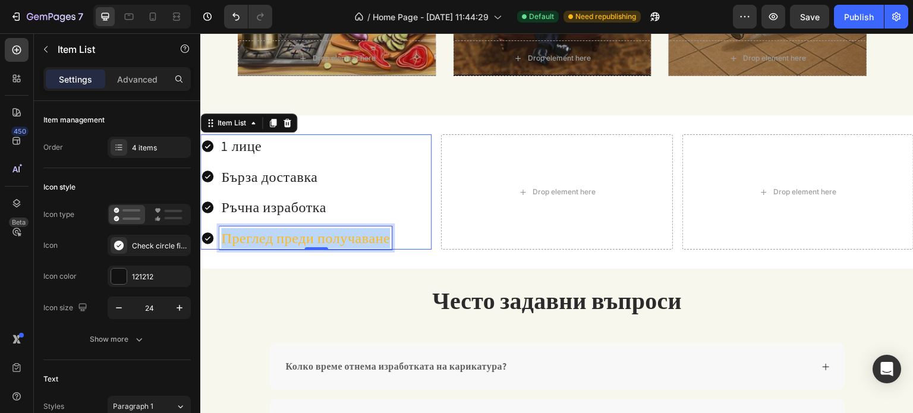
click at [286, 239] on p "Преглед преди получаване" at bounding box center [305, 238] width 169 height 20
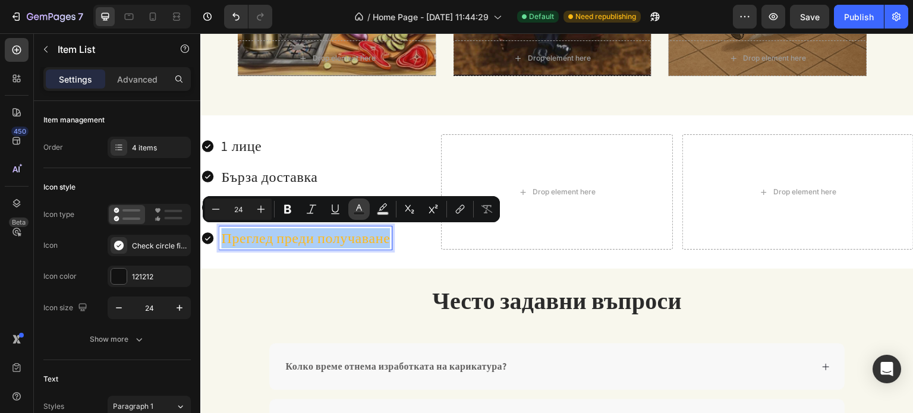
click at [355, 213] on rect "Editor contextual toolbar" at bounding box center [359, 213] width 11 height 3
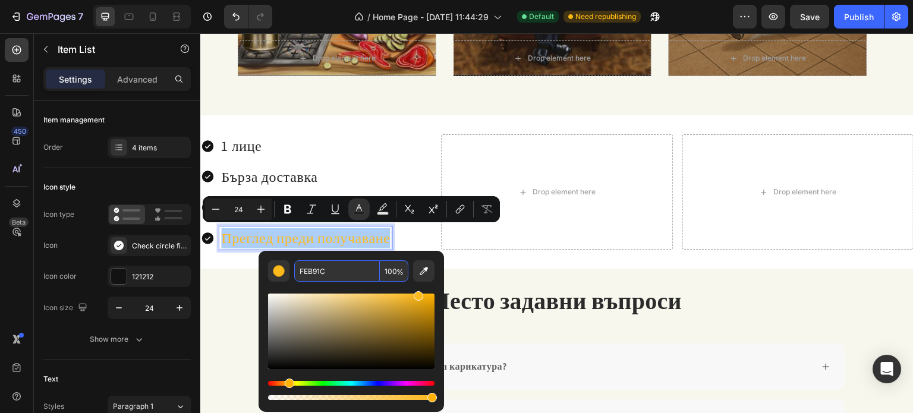
click at [333, 272] on input "FEB91C" at bounding box center [337, 270] width 86 height 21
type input "242424"
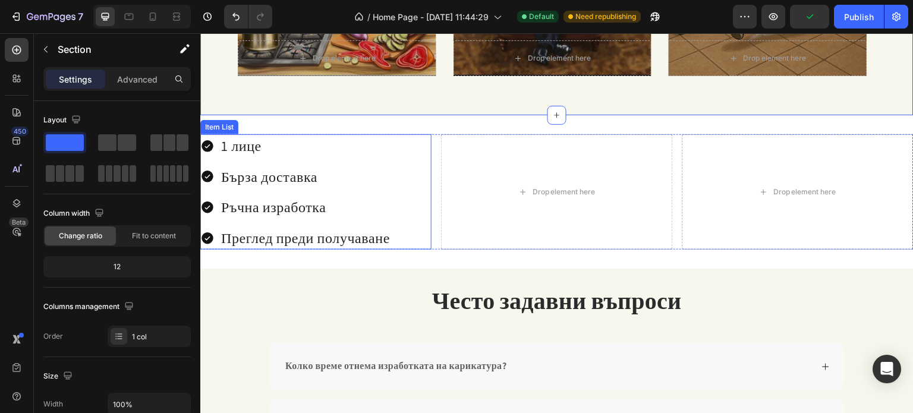
click at [208, 142] on icon at bounding box center [207, 146] width 12 height 12
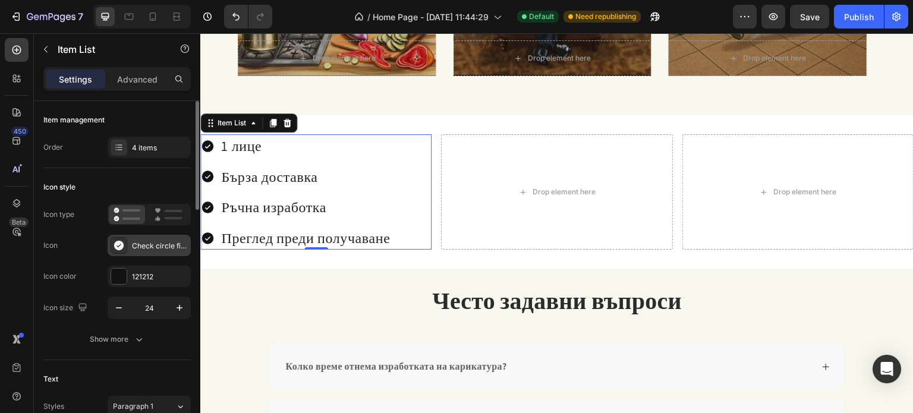
click at [134, 244] on div "Check circle filled" at bounding box center [160, 246] width 56 height 11
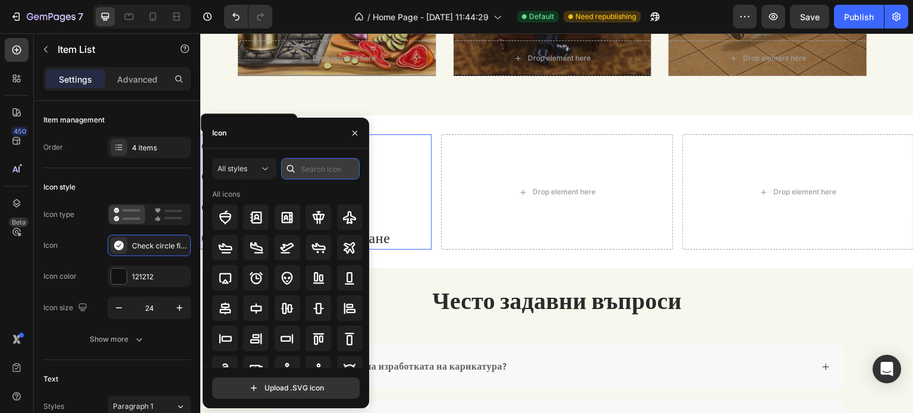
click at [308, 168] on input "text" at bounding box center [320, 168] width 78 height 21
type input "т"
type input "tick"
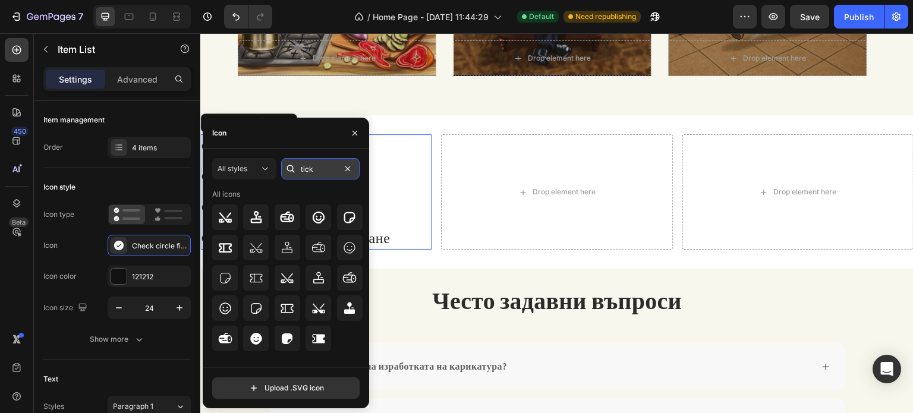
click at [330, 169] on input "tick" at bounding box center [320, 168] width 78 height 21
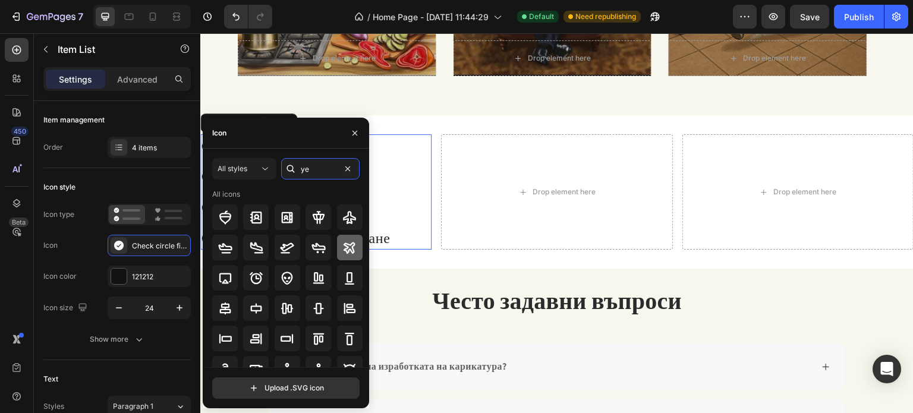
type input "yes"
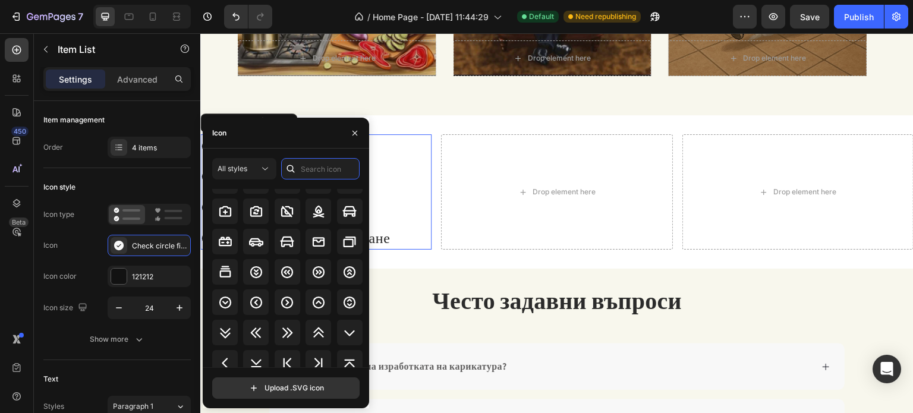
scroll to position [1409, 0]
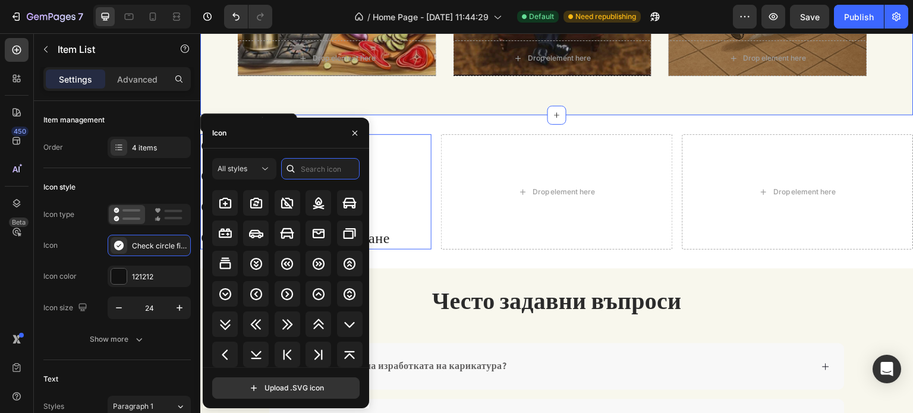
type input "v"
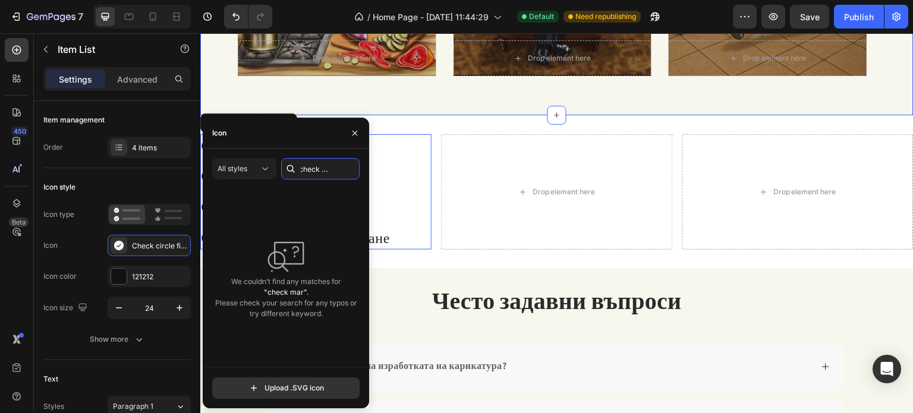
scroll to position [0, 0]
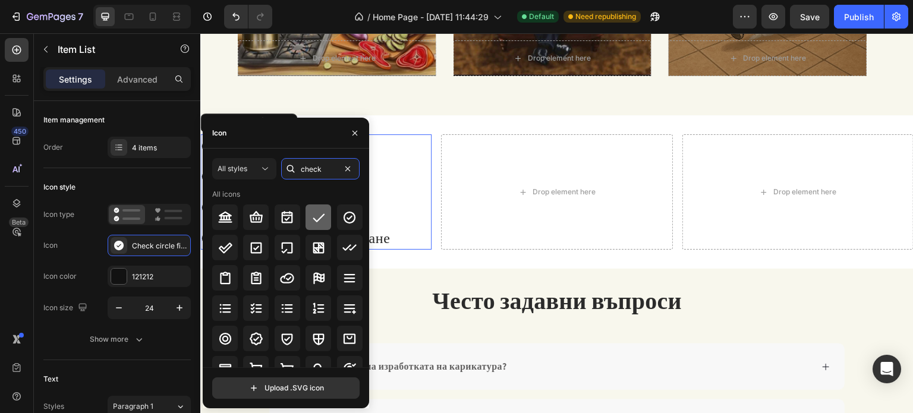
type input "check"
click at [315, 219] on icon at bounding box center [318, 217] width 14 height 14
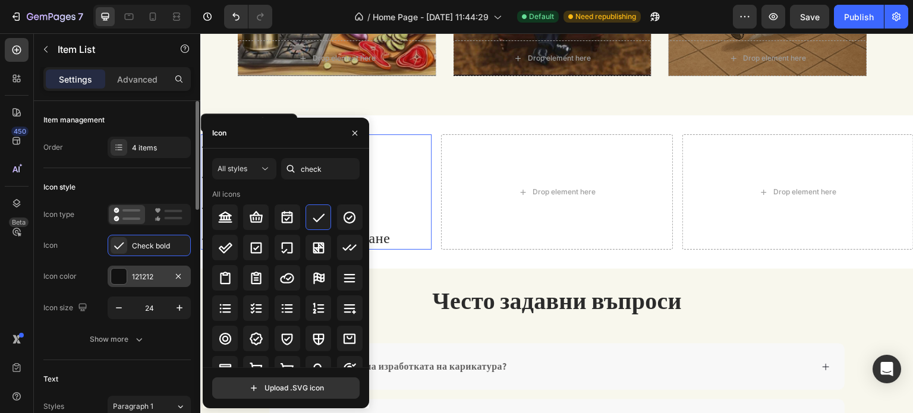
click at [128, 272] on div "121212" at bounding box center [149, 276] width 83 height 21
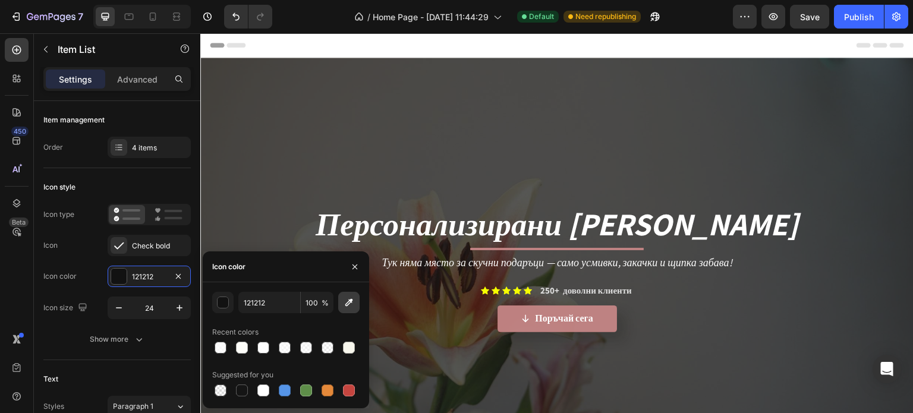
click at [351, 301] on icon "button" at bounding box center [349, 303] width 8 height 8
type input "BE8282"
click at [351, 263] on icon "button" at bounding box center [355, 267] width 10 height 10
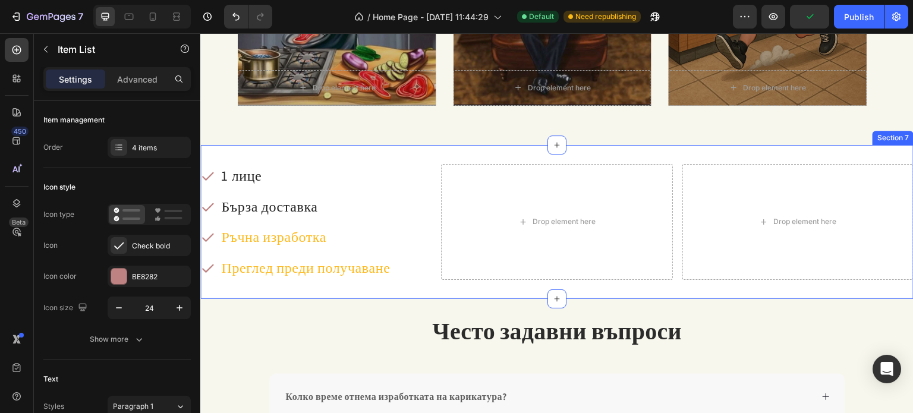
scroll to position [1426, 0]
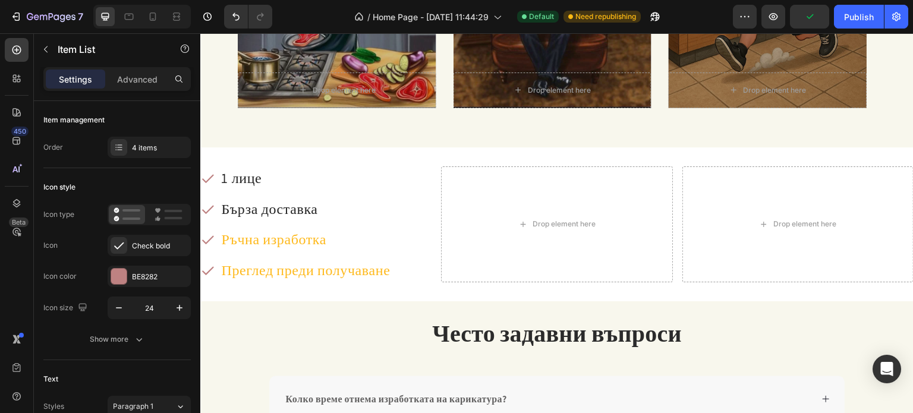
click at [303, 244] on p "Ръчна изработка" at bounding box center [305, 239] width 169 height 20
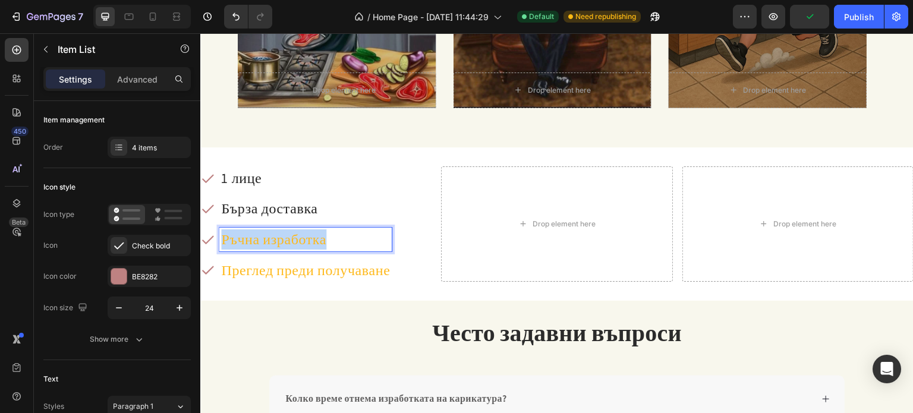
click at [303, 244] on p "Ръчна изработка" at bounding box center [305, 239] width 169 height 20
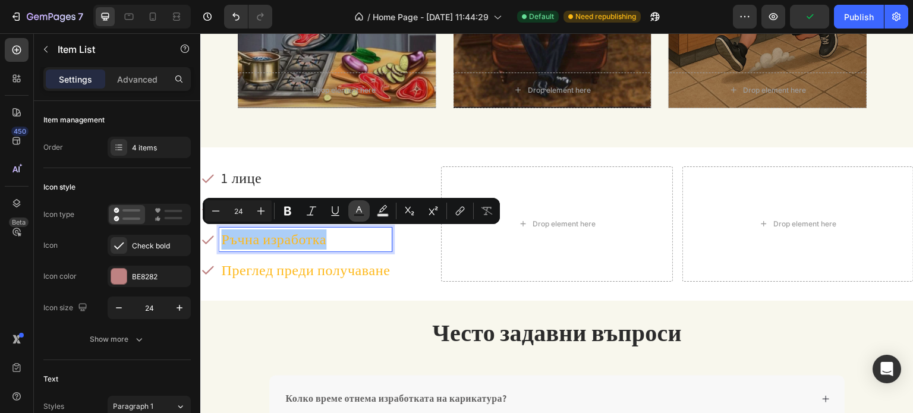
click at [361, 210] on icon "Editor contextual toolbar" at bounding box center [359, 209] width 6 height 7
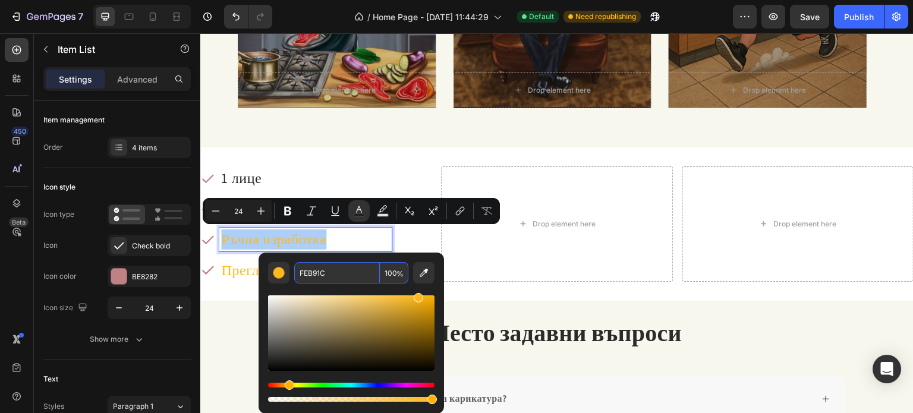
click at [351, 269] on input "FEB91C" at bounding box center [337, 272] width 86 height 21
type input "FEB91C"
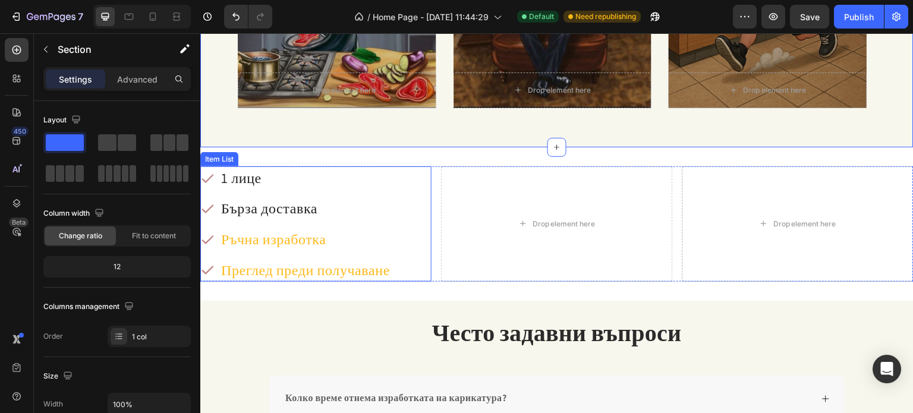
click at [291, 241] on p "Ръчна изработка" at bounding box center [305, 239] width 169 height 20
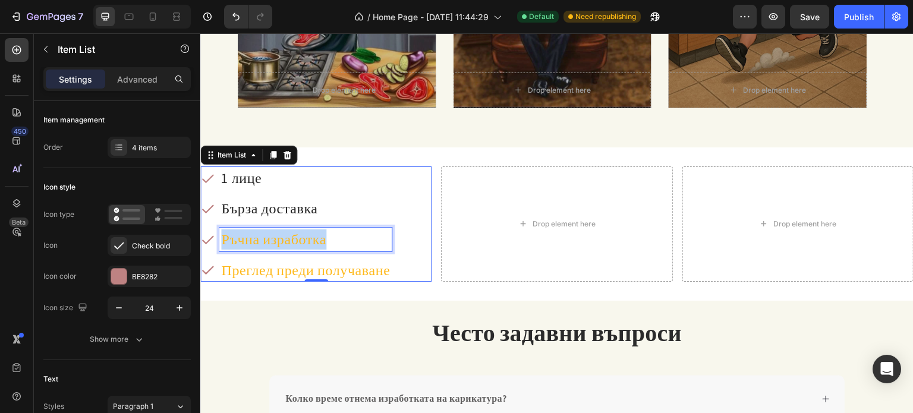
click at [291, 241] on p "Ръчна изработка" at bounding box center [305, 239] width 169 height 20
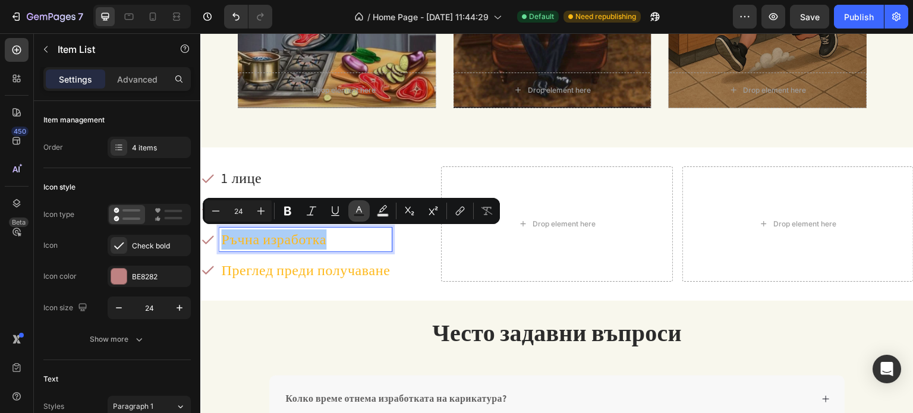
click at [352, 211] on button "Text Color" at bounding box center [358, 210] width 21 height 21
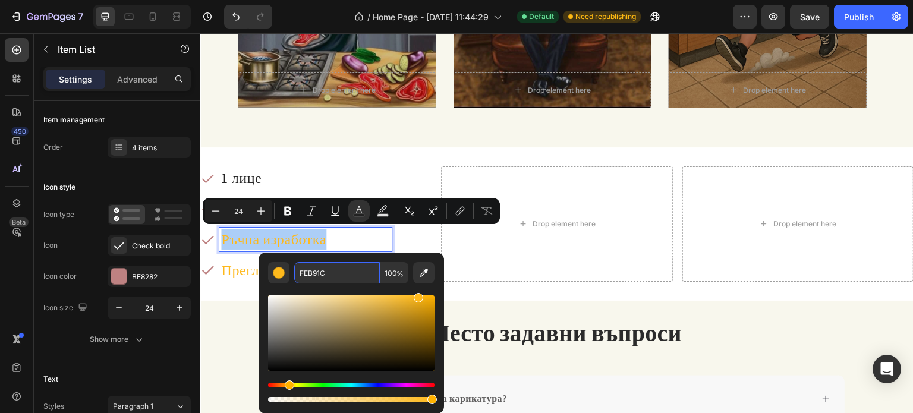
click at [338, 269] on input "FEB91C" at bounding box center [337, 272] width 86 height 21
type input "242424"
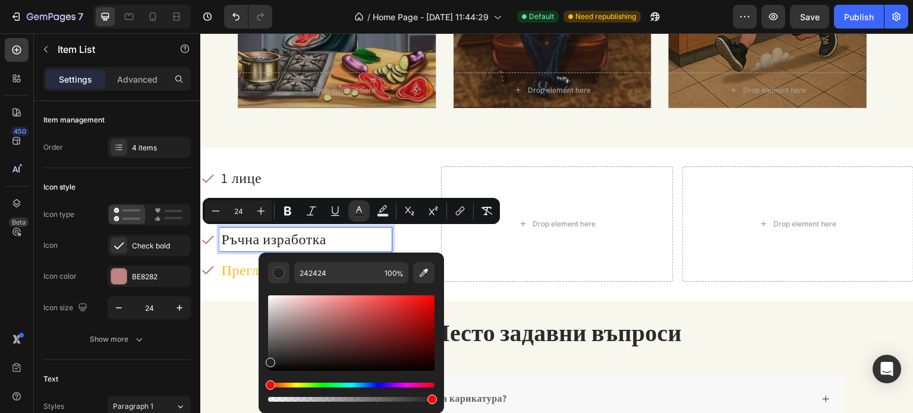
click at [434, 285] on div "Editor contextual toolbar" at bounding box center [351, 344] width 166 height 121
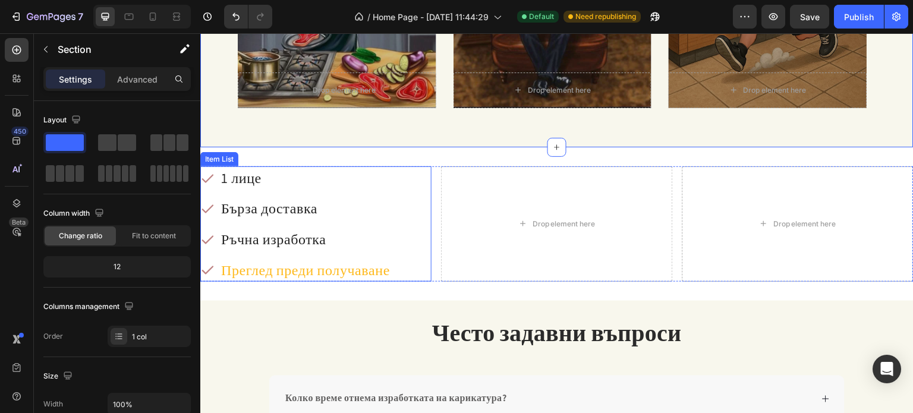
click at [298, 262] on p "Преглед преди получаване" at bounding box center [305, 270] width 169 height 20
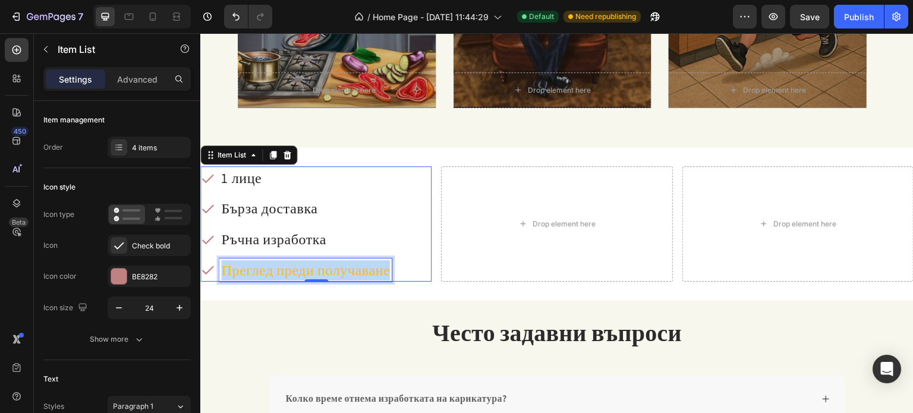
click at [298, 262] on p "Преглед преди получаване" at bounding box center [305, 270] width 169 height 20
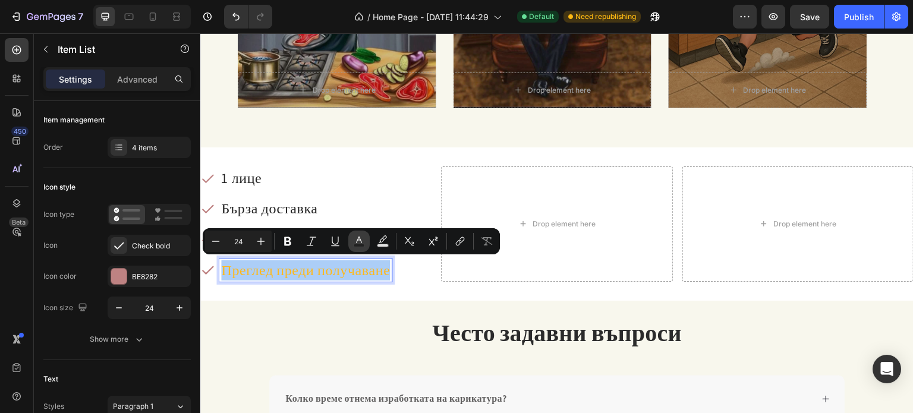
click at [363, 237] on icon "Editor contextual toolbar" at bounding box center [359, 241] width 12 height 12
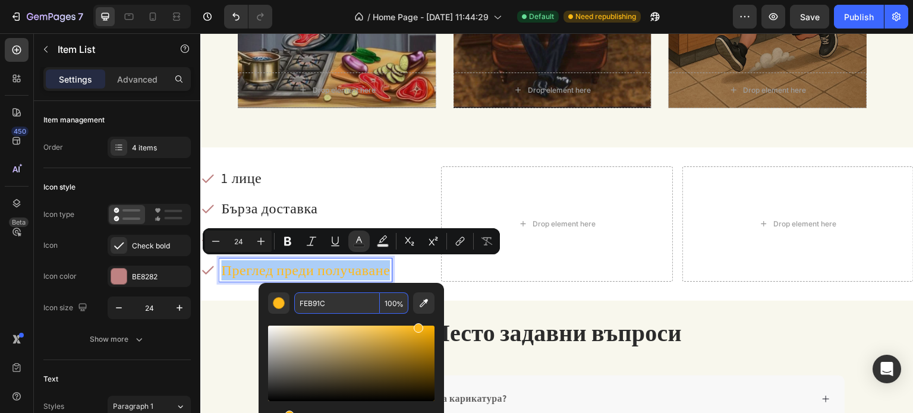
click at [344, 304] on input "FEB91C" at bounding box center [337, 302] width 86 height 21
type input "242424"
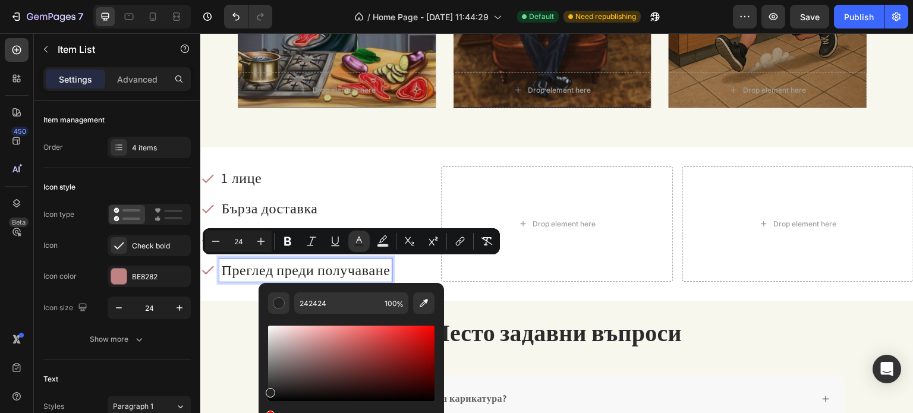
click at [377, 190] on div "1 лице Бърза доставка Ръчна изработка Преглед преди получаване" at bounding box center [295, 223] width 191 height 115
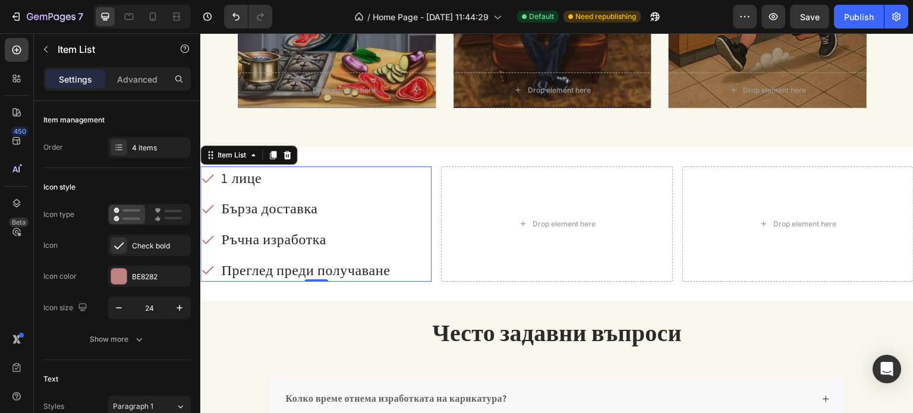
click at [375, 195] on div "1 лице Бърза доставка Ръчна изработка Преглед преди получаване" at bounding box center [295, 223] width 191 height 115
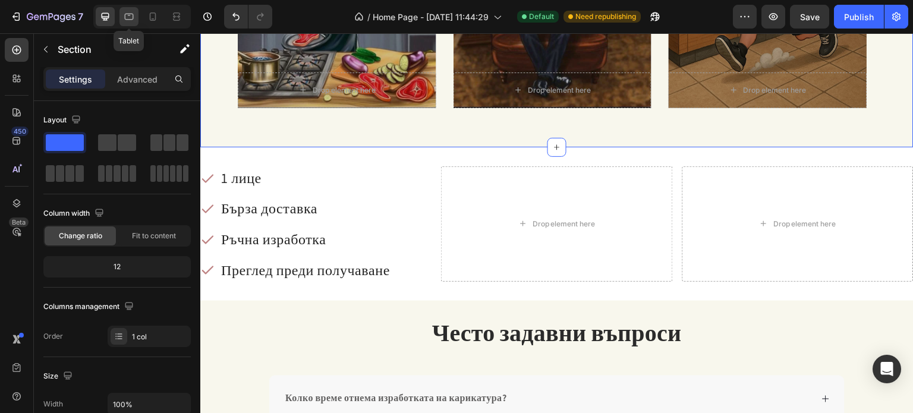
click at [133, 14] on icon at bounding box center [129, 17] width 12 height 12
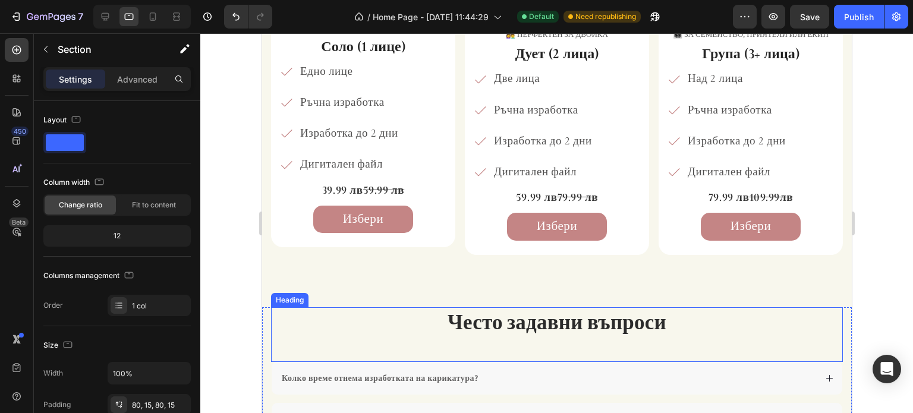
scroll to position [884, 0]
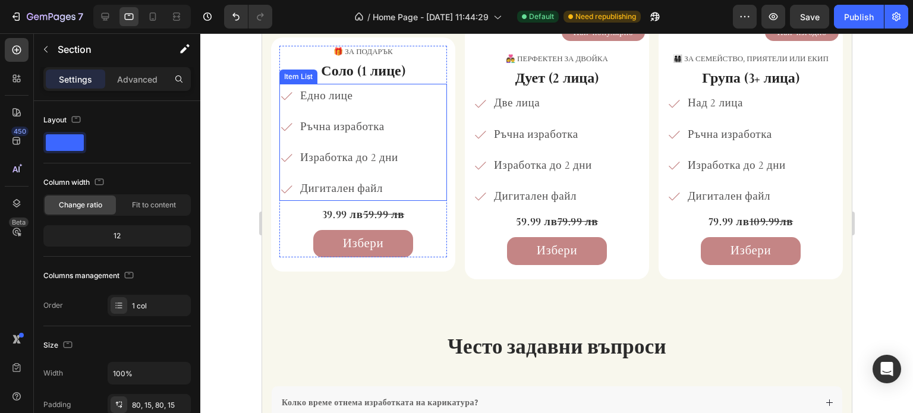
click at [339, 162] on span "Изработка до 2 дни" at bounding box center [349, 157] width 98 height 14
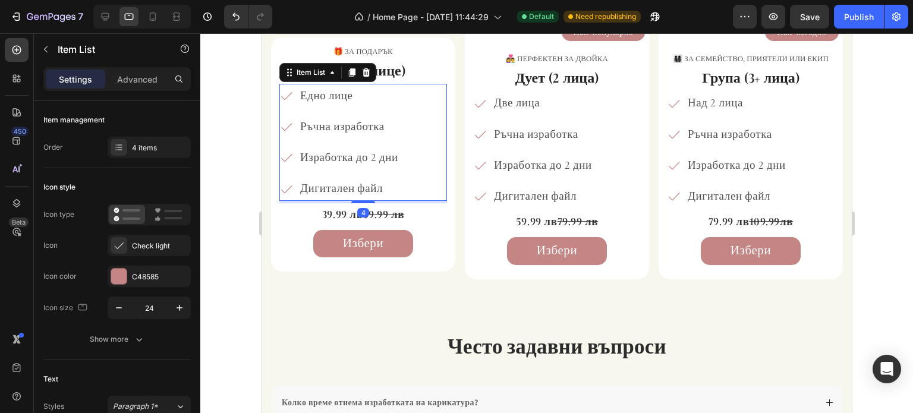
click at [337, 158] on span "Изработка до 2 дни" at bounding box center [349, 157] width 98 height 14
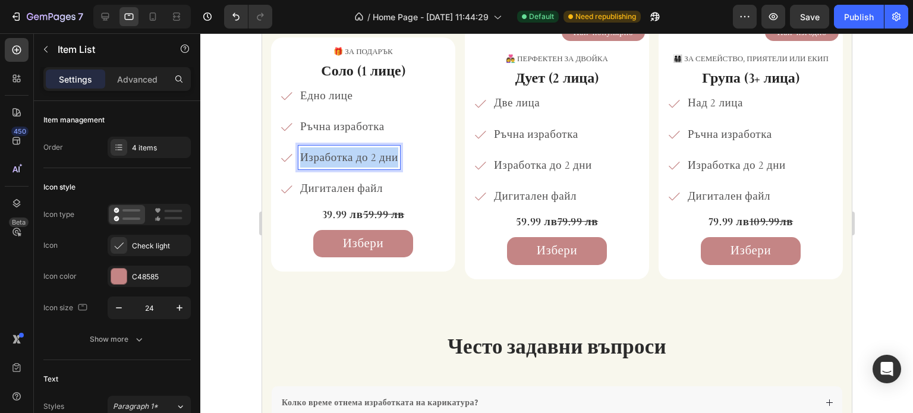
click at [337, 158] on span "Изработка до 2 дни" at bounding box center [349, 157] width 98 height 14
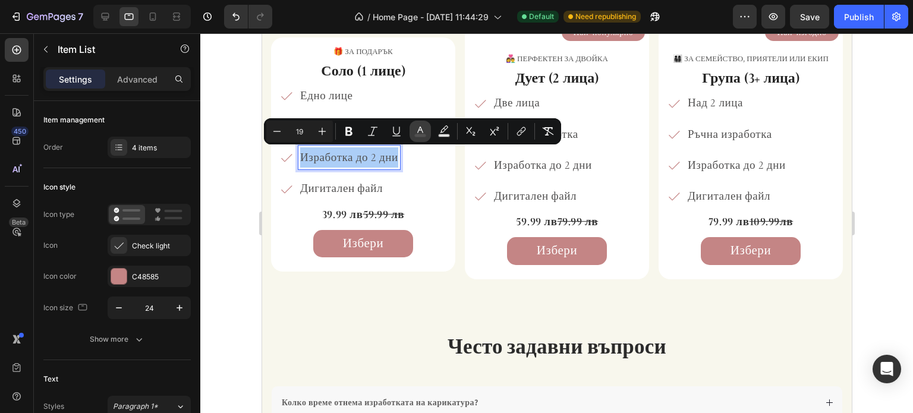
click at [414, 134] on icon "Editor contextual toolbar" at bounding box center [420, 131] width 12 height 12
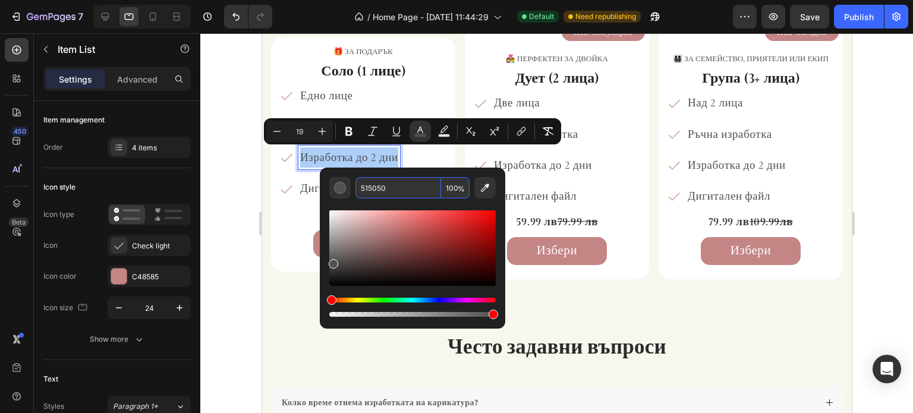
click at [383, 190] on input "515050" at bounding box center [398, 187] width 86 height 21
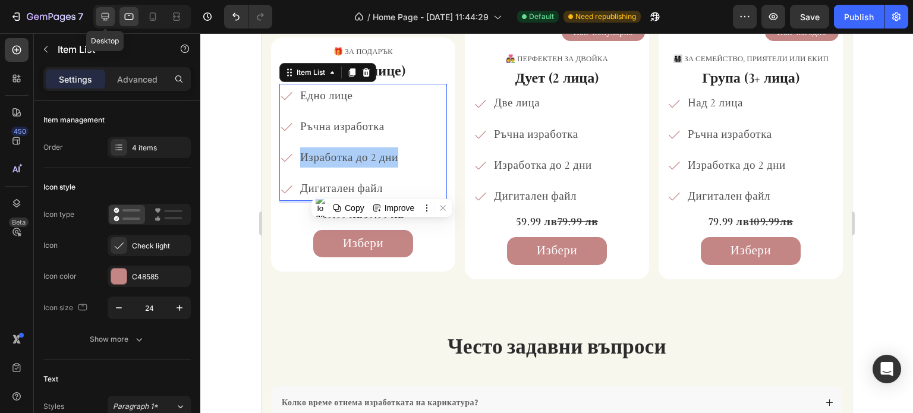
click at [110, 11] on icon at bounding box center [105, 17] width 12 height 12
type input "24"
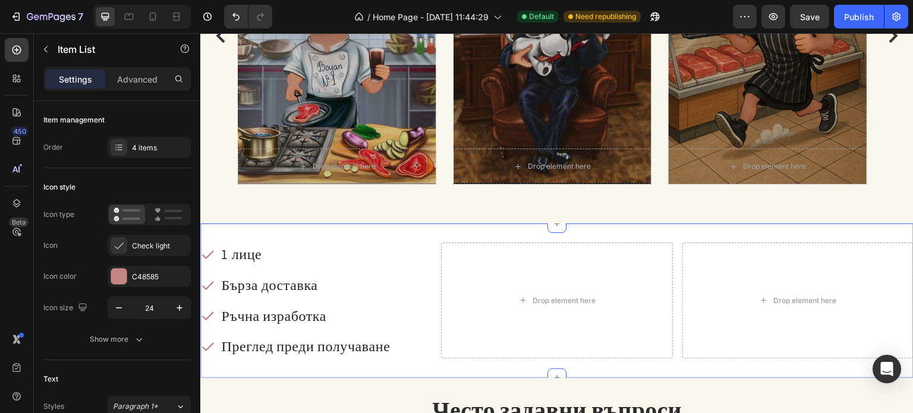
scroll to position [1294, 0]
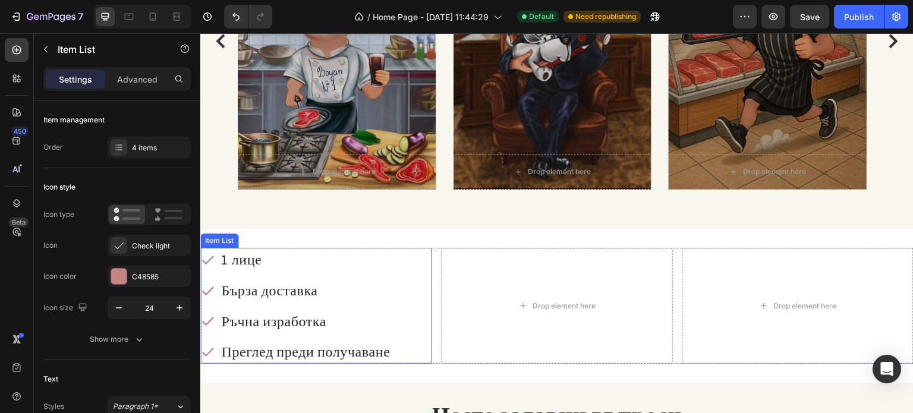
click at [265, 260] on p "1 лице" at bounding box center [305, 260] width 169 height 20
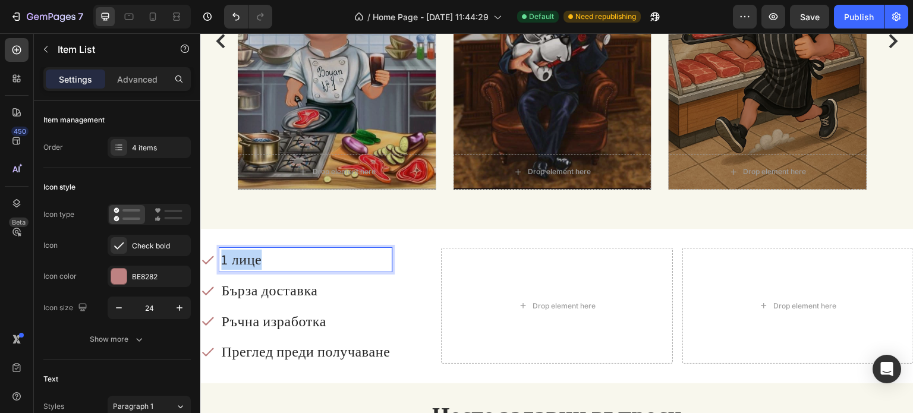
click at [265, 260] on p "1 лице" at bounding box center [305, 260] width 169 height 20
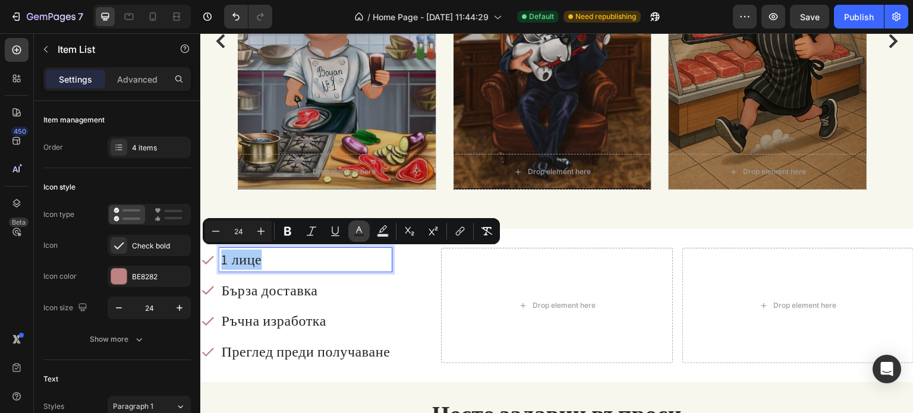
click at [354, 232] on icon "Editor contextual toolbar" at bounding box center [359, 231] width 12 height 12
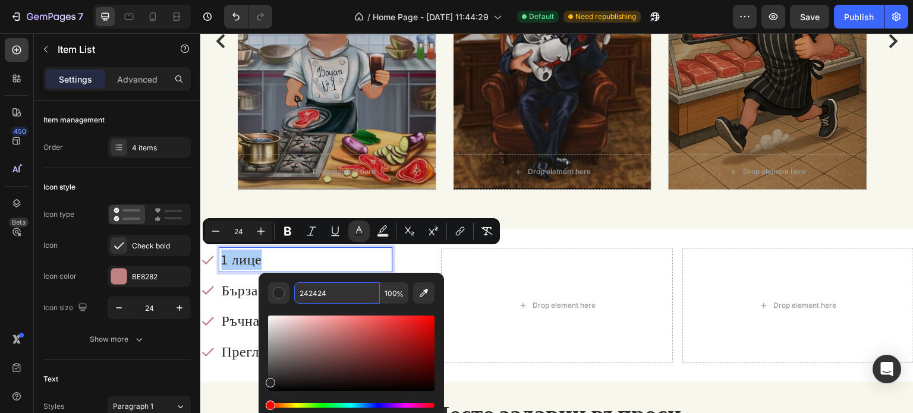
click at [320, 288] on input "242424" at bounding box center [337, 292] width 86 height 21
paste input "515050"
type input "515050"
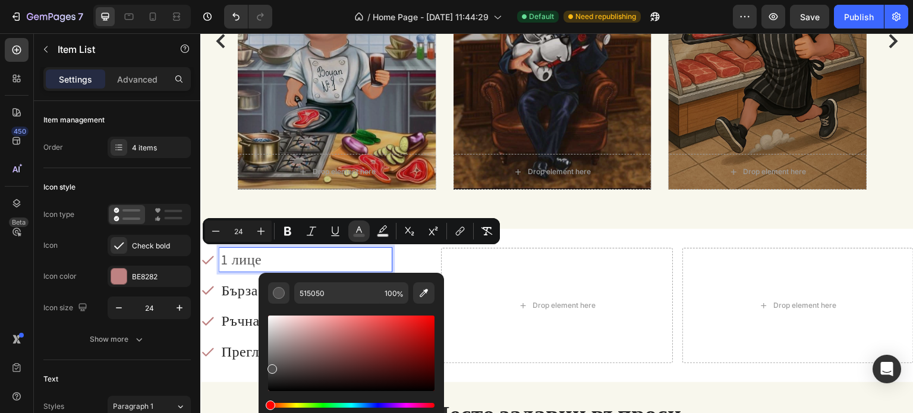
click at [239, 299] on span "Бърза доставка" at bounding box center [269, 290] width 96 height 19
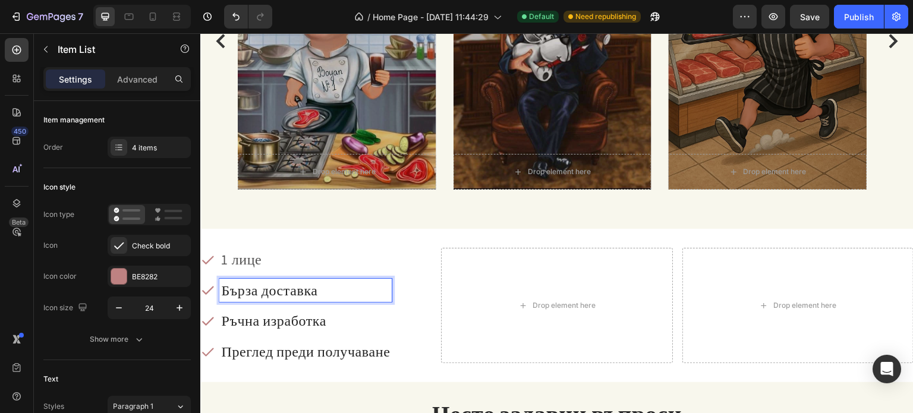
click at [239, 293] on span "Бърза доставка" at bounding box center [269, 290] width 96 height 19
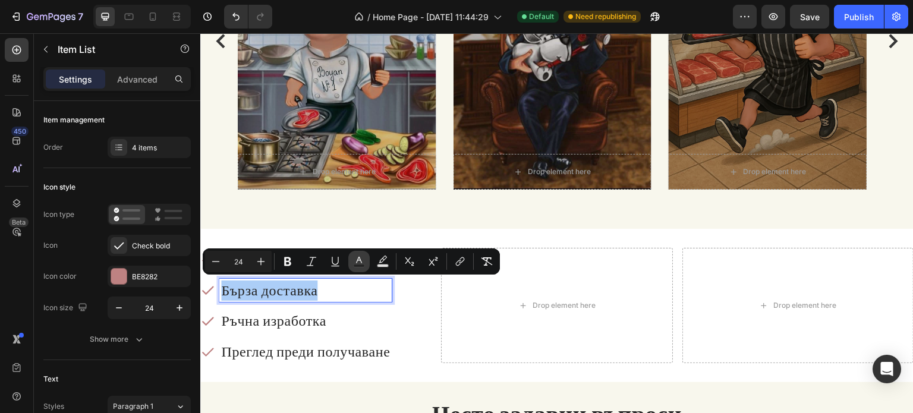
click at [359, 263] on icon "Editor contextual toolbar" at bounding box center [359, 262] width 12 height 12
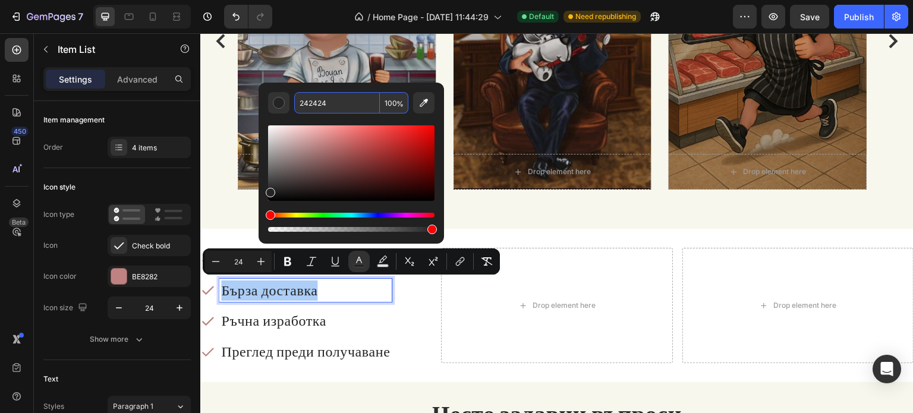
click at [311, 95] on input "242424" at bounding box center [337, 102] width 86 height 21
paste input "515050"
type input "515050"
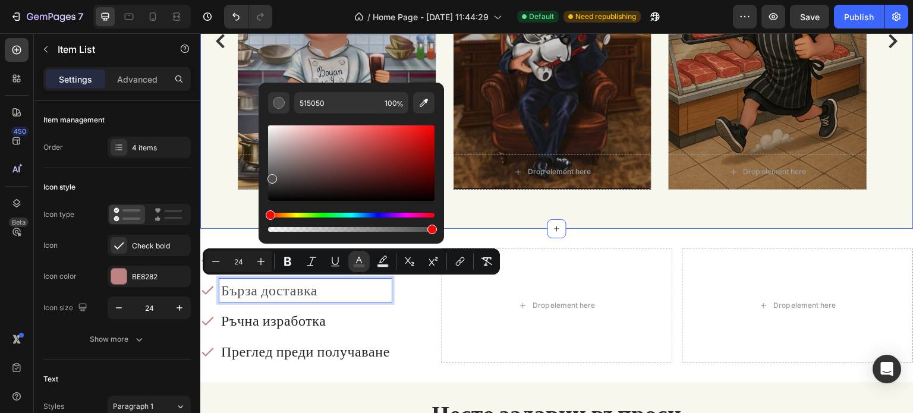
click at [536, 216] on div "Оставяме думата на отзивите от клиентите ни Heading Разгледайте нашите предложе…" at bounding box center [556, 1] width 713 height 456
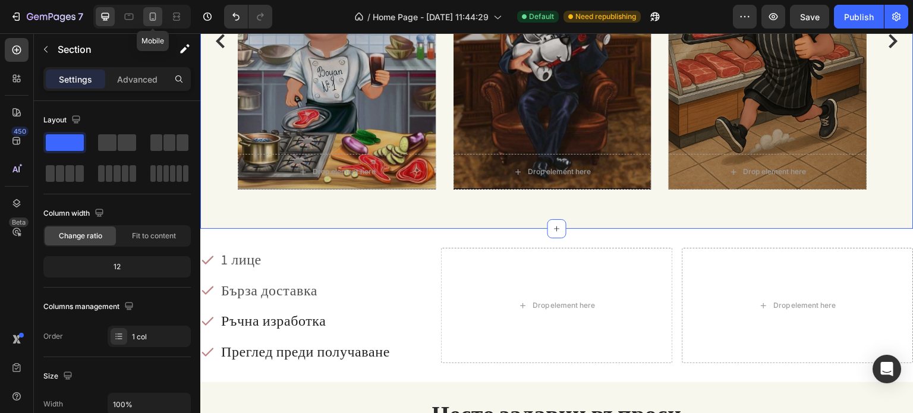
click at [153, 18] on icon at bounding box center [153, 17] width 12 height 12
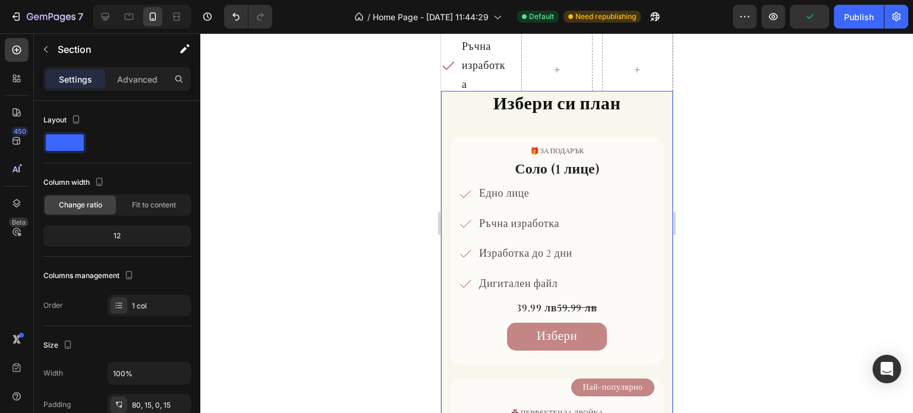
scroll to position [1308, 0]
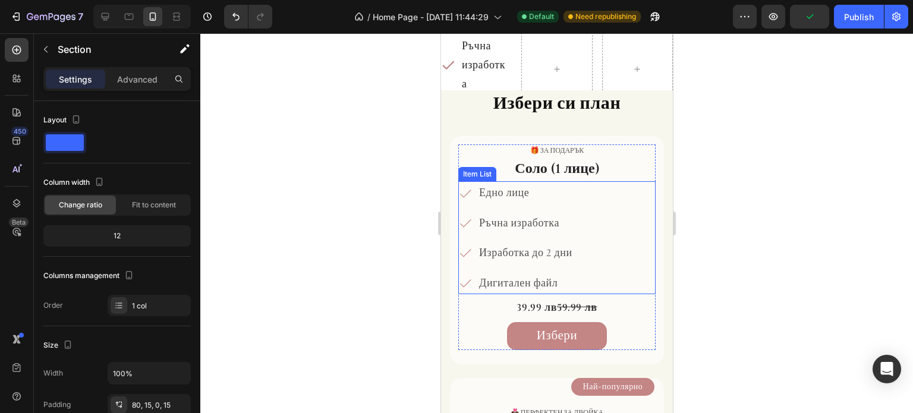
click at [503, 191] on span "Едно лице" at bounding box center [503, 192] width 50 height 13
click at [503, 90] on div "1 лице Бърза доставка Ръчна изработка Преглед преди получаване Item List Row Se…" at bounding box center [556, 13] width 232 height 154
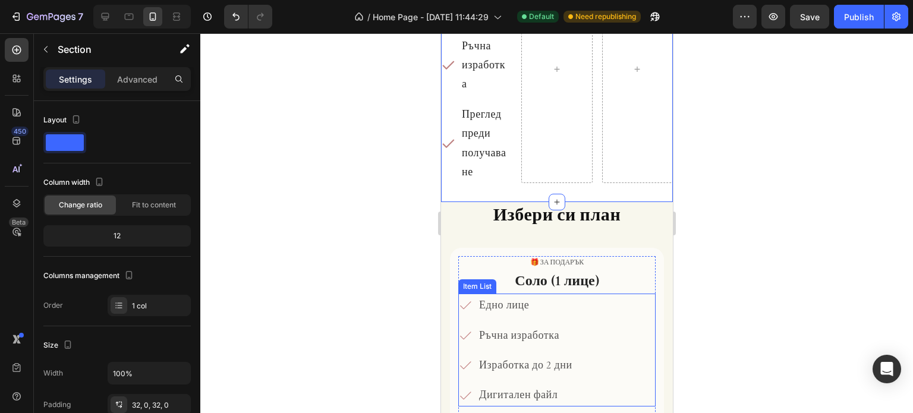
click at [507, 301] on span "Едно лице" at bounding box center [503, 304] width 50 height 13
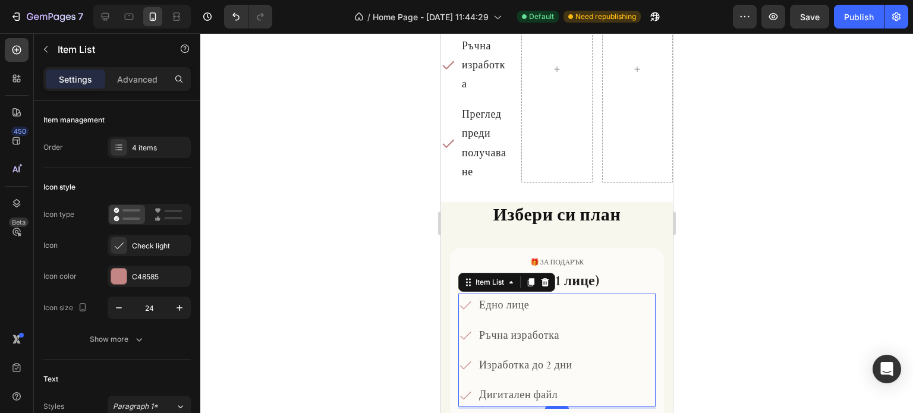
click at [507, 301] on span "Едно лице" at bounding box center [503, 304] width 50 height 13
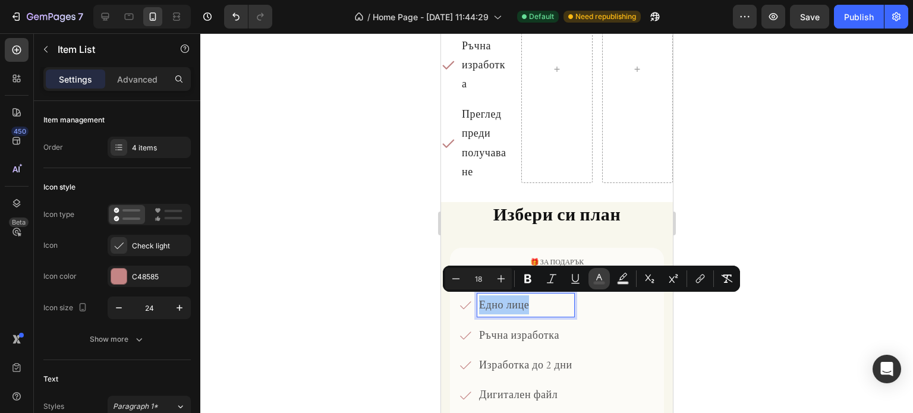
click at [603, 285] on button "color" at bounding box center [598, 278] width 21 height 21
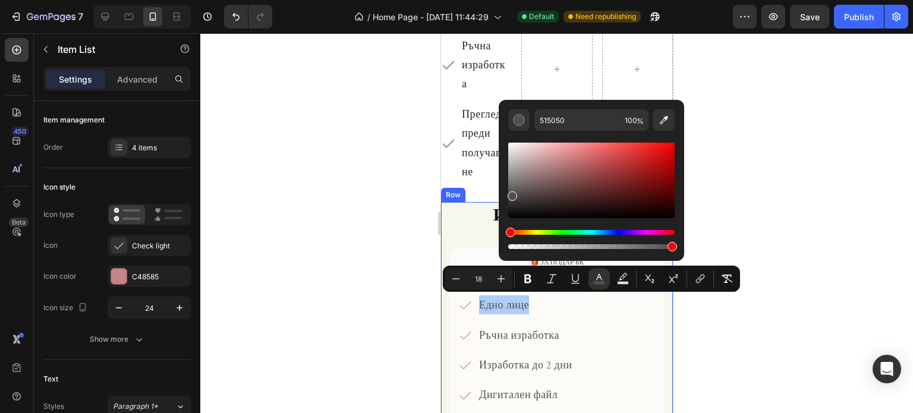
click at [374, 301] on div at bounding box center [556, 223] width 713 height 380
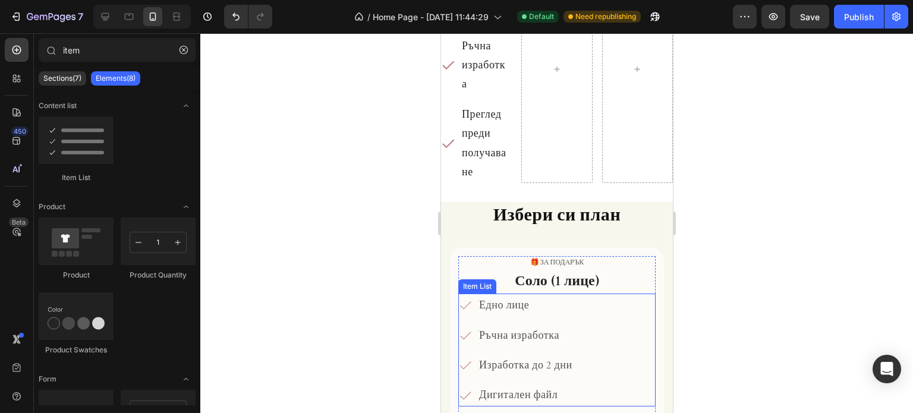
click at [495, 303] on span "Едно лице" at bounding box center [503, 304] width 50 height 13
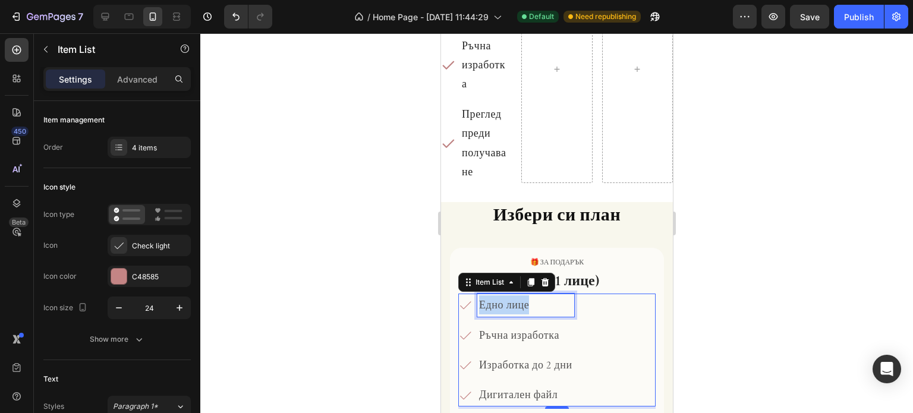
click at [495, 303] on span "Едно лице" at bounding box center [503, 304] width 50 height 13
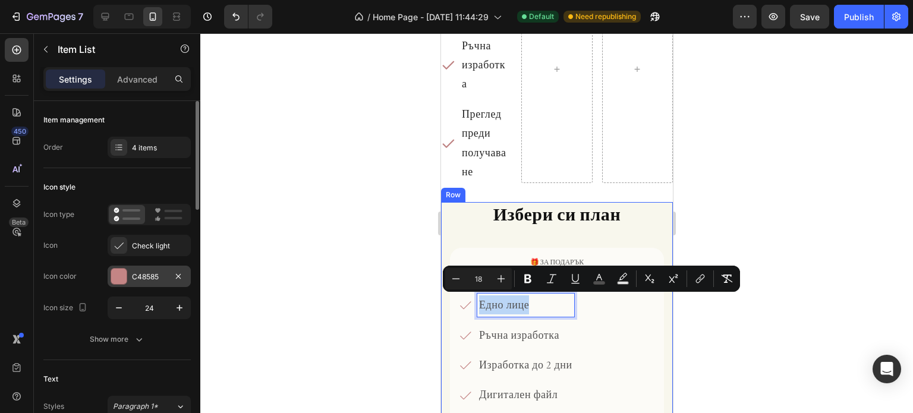
scroll to position [119, 0]
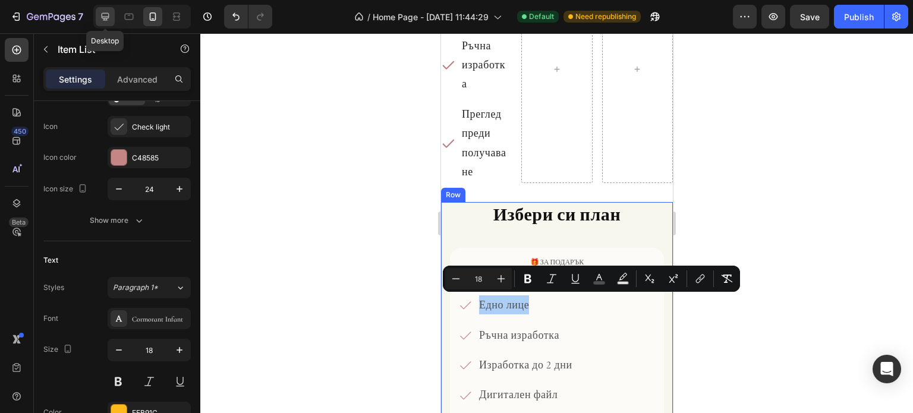
click at [108, 21] on icon at bounding box center [105, 17] width 12 height 12
type input "24"
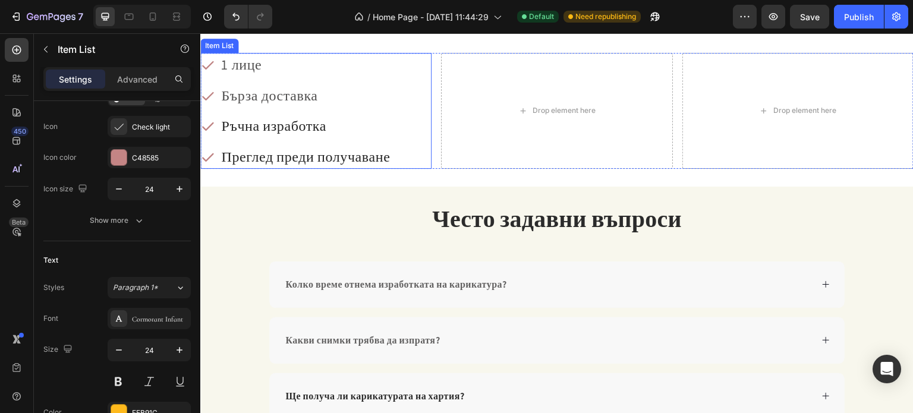
scroll to position [1505, 0]
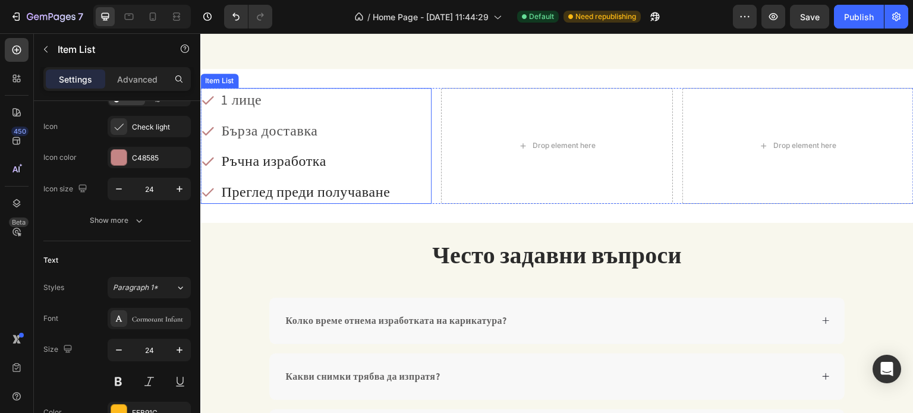
click at [275, 154] on span "Ръчна изработка" at bounding box center [273, 160] width 105 height 19
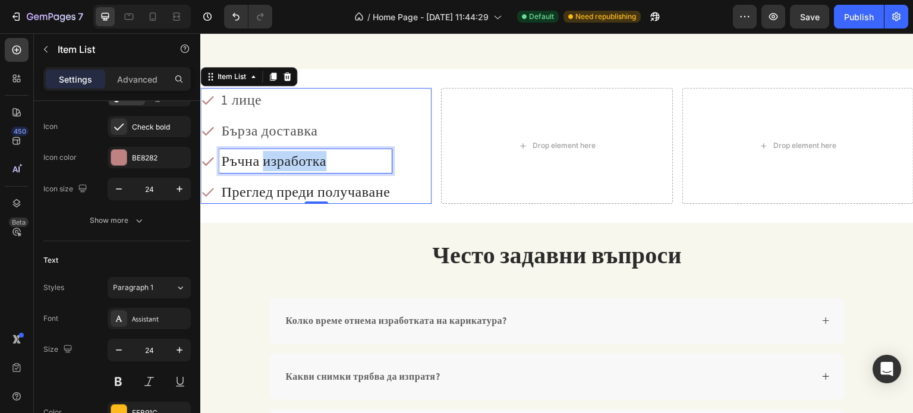
click at [275, 154] on span "Ръчна изработка" at bounding box center [273, 160] width 105 height 19
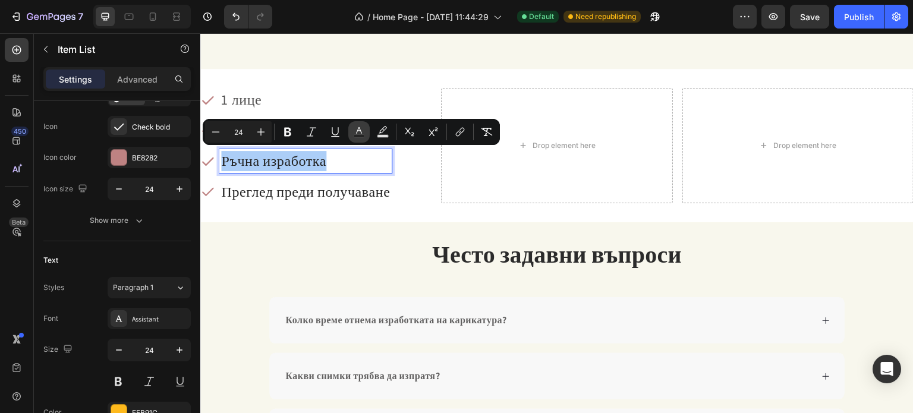
click at [357, 126] on icon "Editor contextual toolbar" at bounding box center [359, 132] width 12 height 12
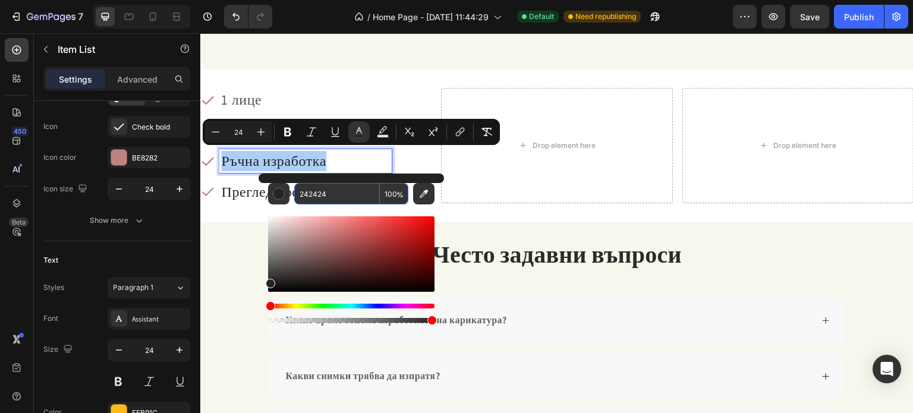
click at [326, 188] on input "242424" at bounding box center [337, 193] width 86 height 21
paste input "515050"
type input "515050"
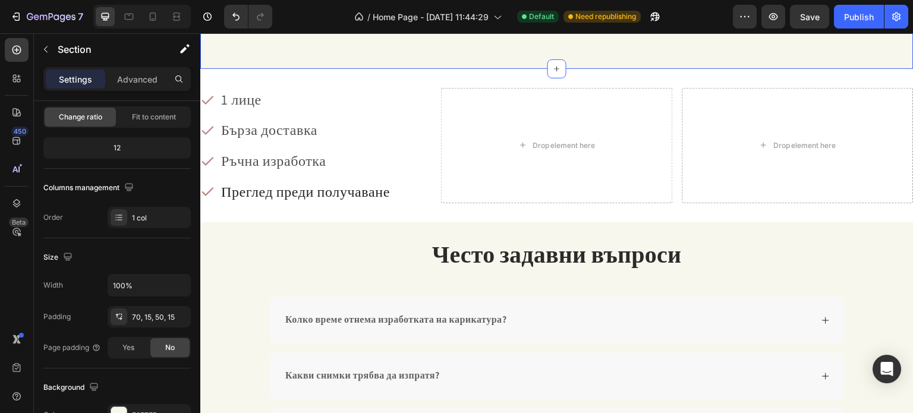
scroll to position [0, 0]
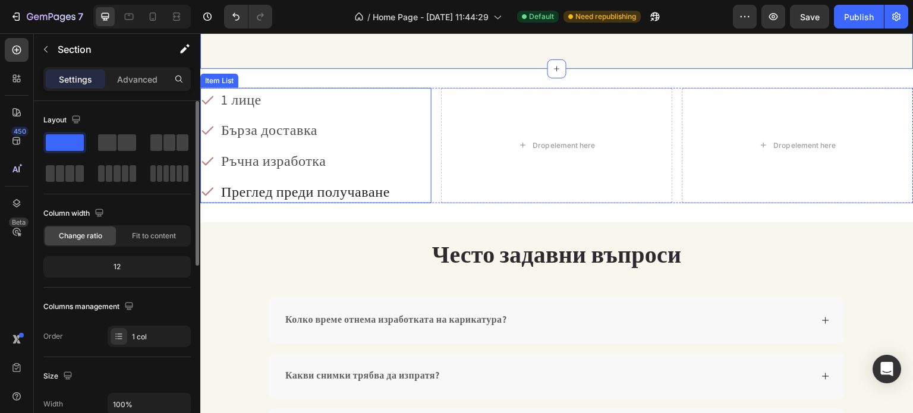
click at [281, 188] on span "Преглед преди получаване" at bounding box center [305, 191] width 169 height 19
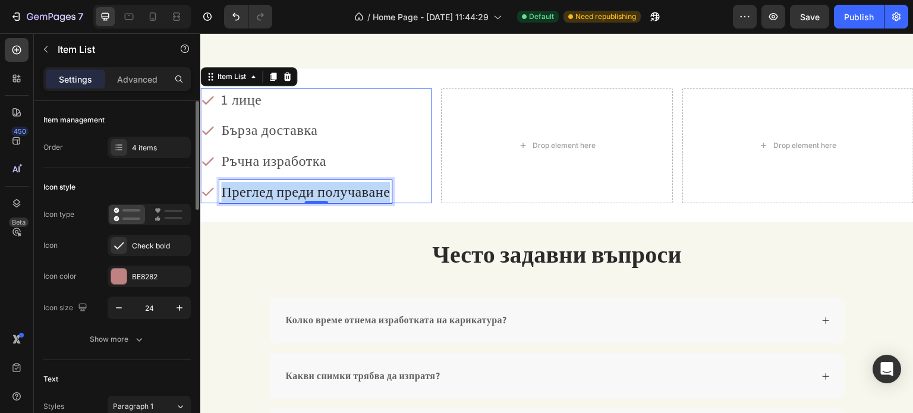
click at [281, 188] on span "Преглед преди получаване" at bounding box center [305, 191] width 169 height 19
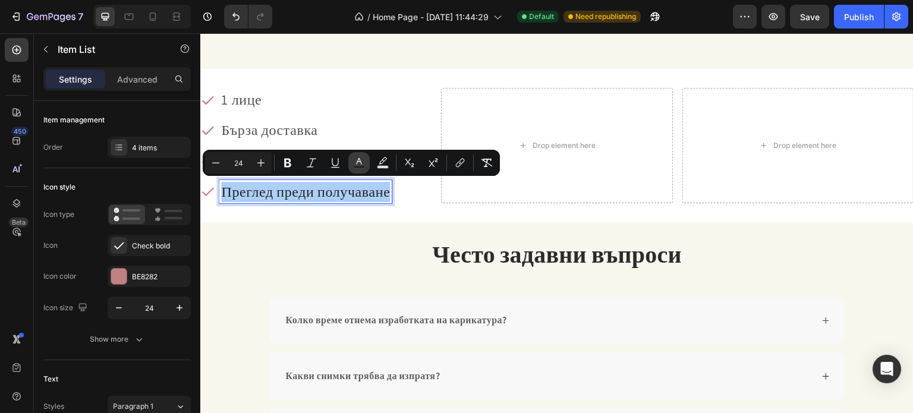
click at [361, 165] on icon "Editor contextual toolbar" at bounding box center [359, 163] width 12 height 12
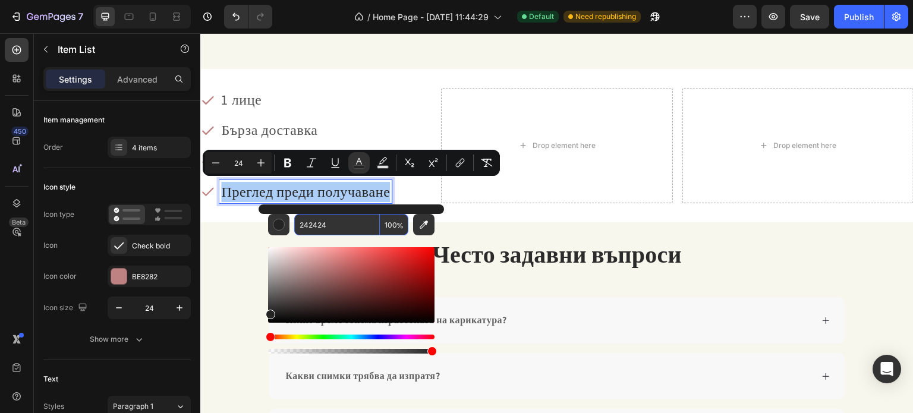
click at [346, 224] on input "242424" at bounding box center [337, 224] width 86 height 21
paste input "515050"
type input "515050"
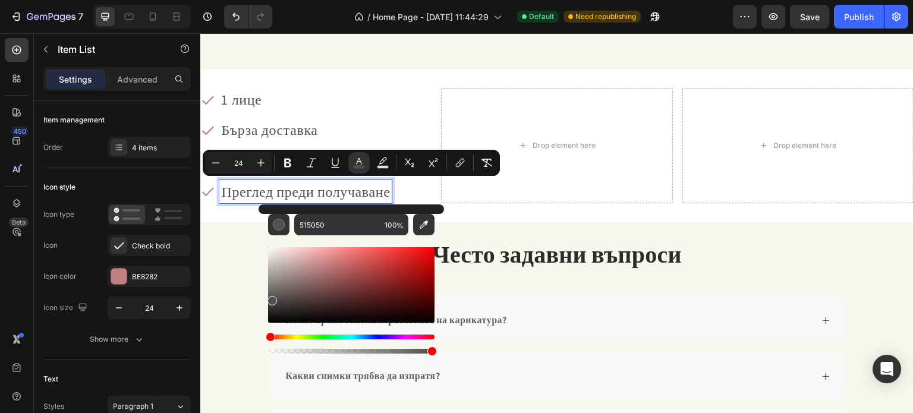
click at [356, 97] on p "1 лице" at bounding box center [305, 100] width 169 height 20
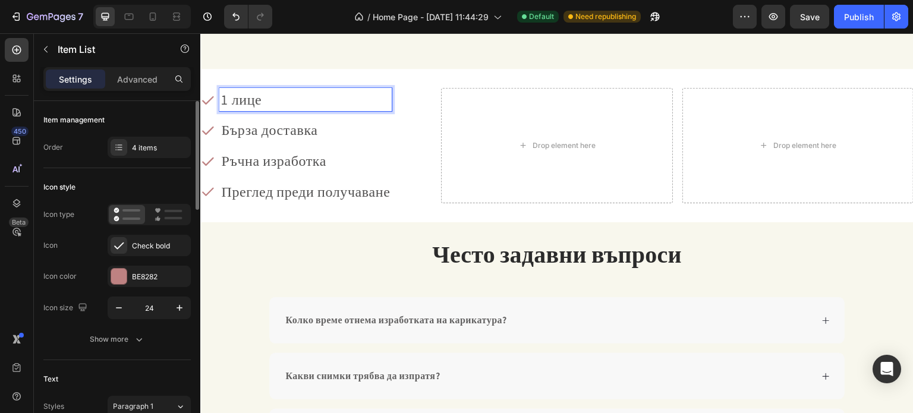
scroll to position [119, 0]
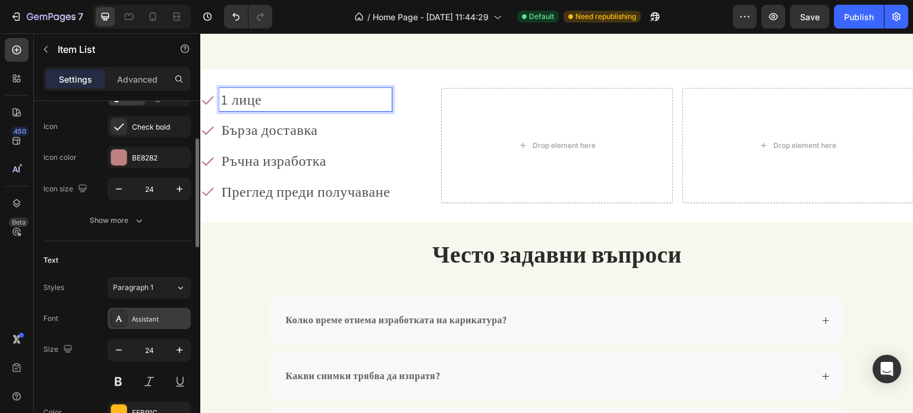
click at [161, 308] on div "Assistant" at bounding box center [149, 318] width 83 height 21
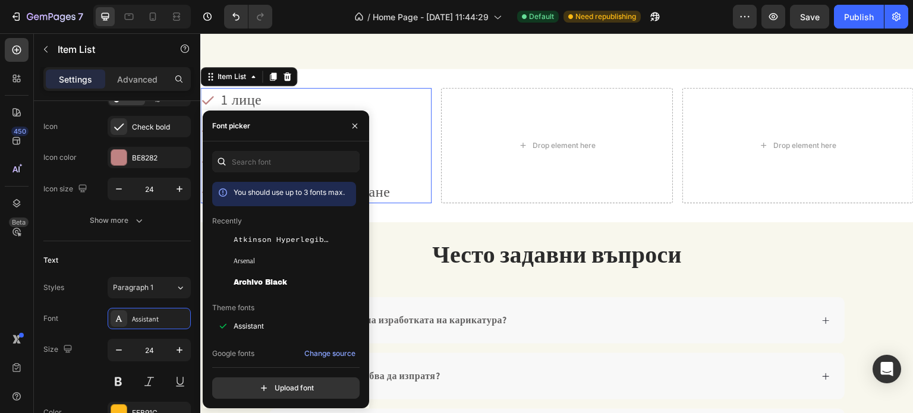
click at [281, 149] on div "You should use up to 3 fonts max. Recently Atkinson Hyperlegible Mono Arsenal A…" at bounding box center [286, 274] width 166 height 267
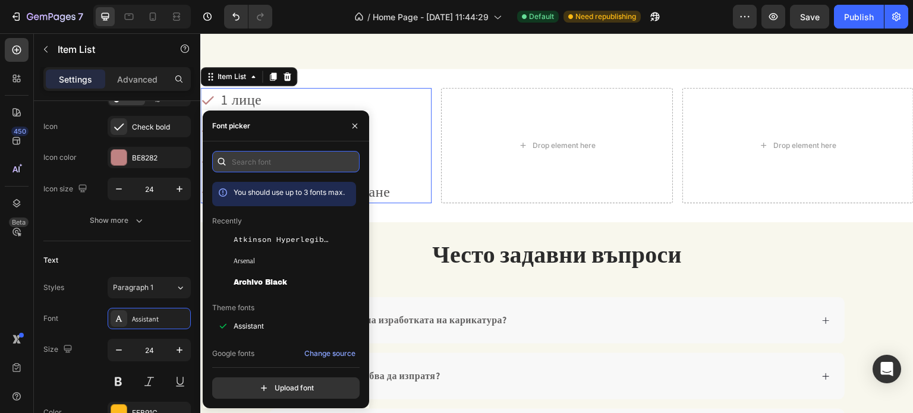
click at [281, 163] on input "text" at bounding box center [285, 161] width 147 height 21
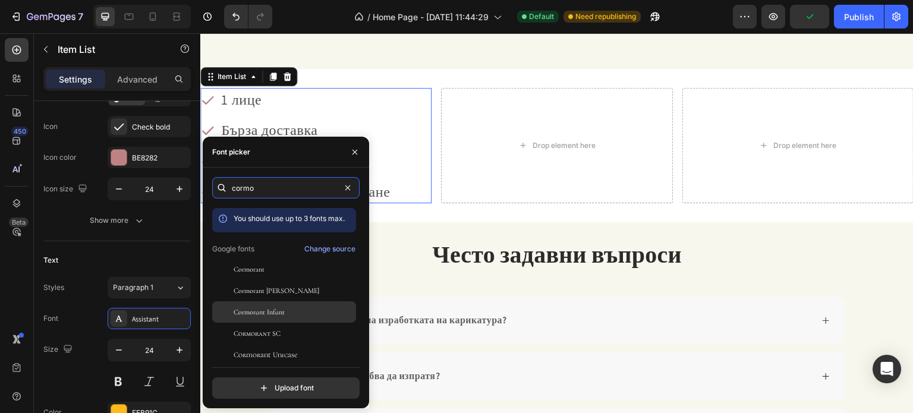
type input "cormo"
click at [294, 310] on div "Cormorant Infant" at bounding box center [294, 312] width 120 height 11
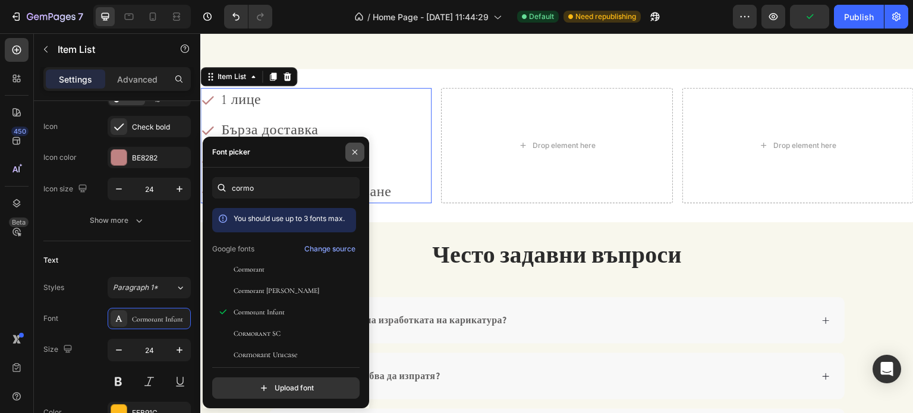
click at [357, 150] on icon "button" at bounding box center [355, 152] width 10 height 10
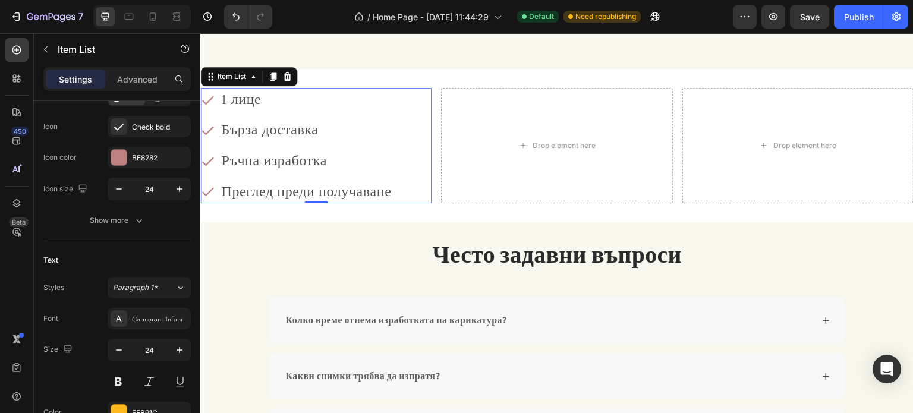
scroll to position [1386, 0]
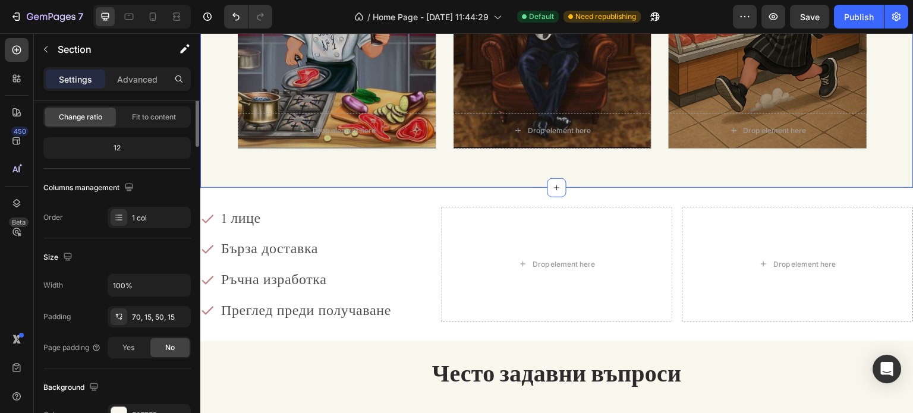
scroll to position [0, 0]
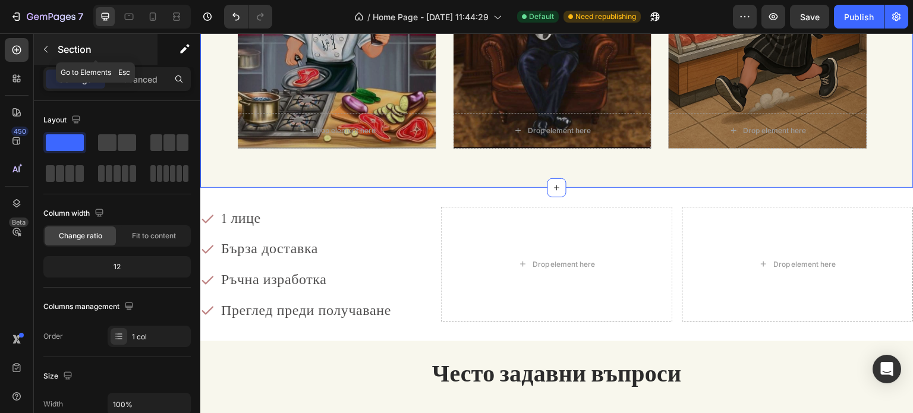
click at [45, 46] on icon "button" at bounding box center [46, 50] width 10 height 10
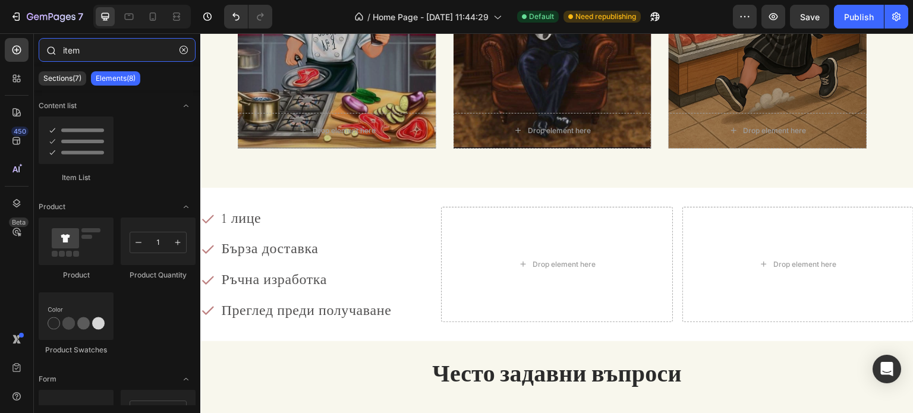
click at [95, 54] on input "item" at bounding box center [117, 50] width 157 height 24
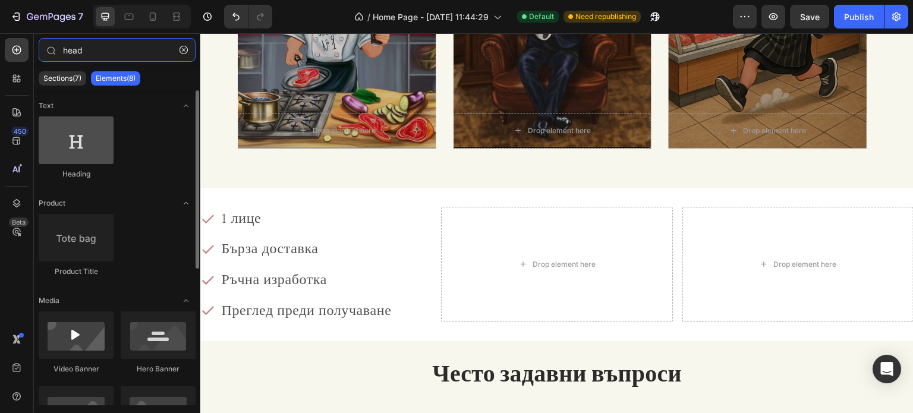
type input "head"
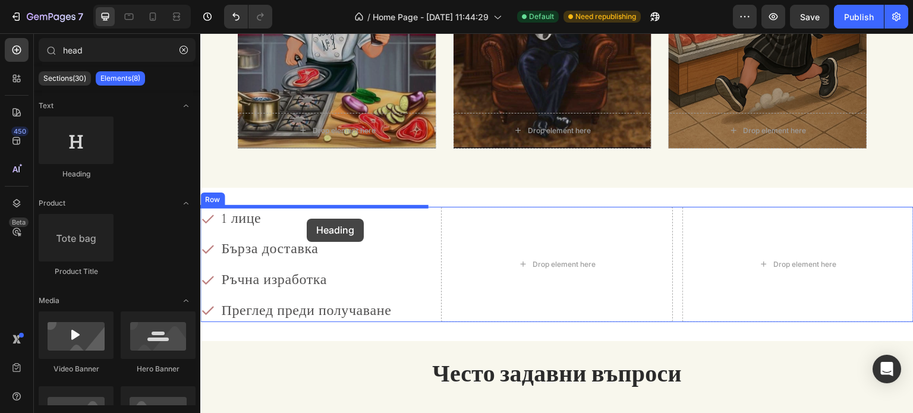
drag, startPoint x: 288, startPoint y: 166, endPoint x: 308, endPoint y: 204, distance: 42.8
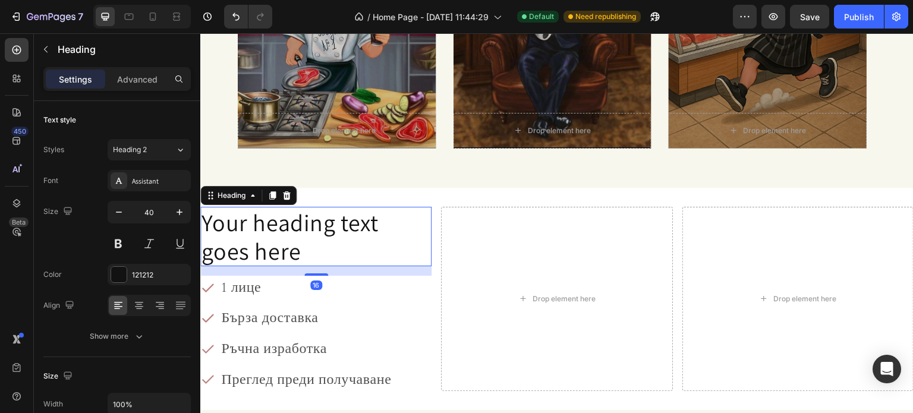
click at [296, 228] on h2 "Your heading text goes here" at bounding box center [315, 236] width 231 height 59
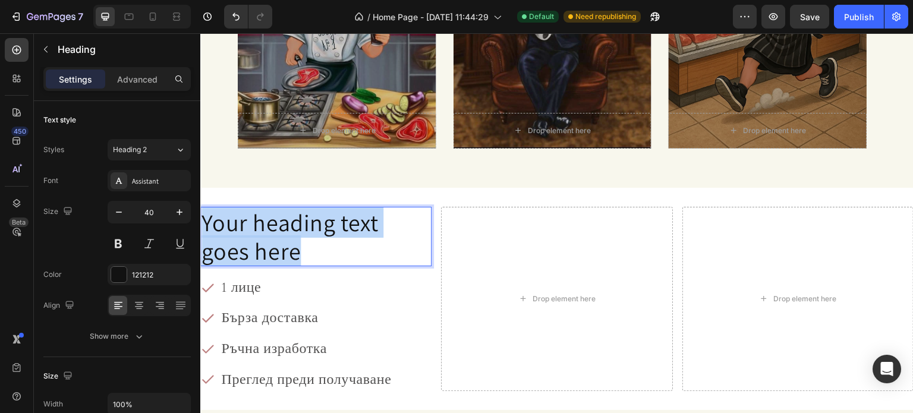
click at [296, 228] on p "Your heading text goes here" at bounding box center [315, 236] width 229 height 57
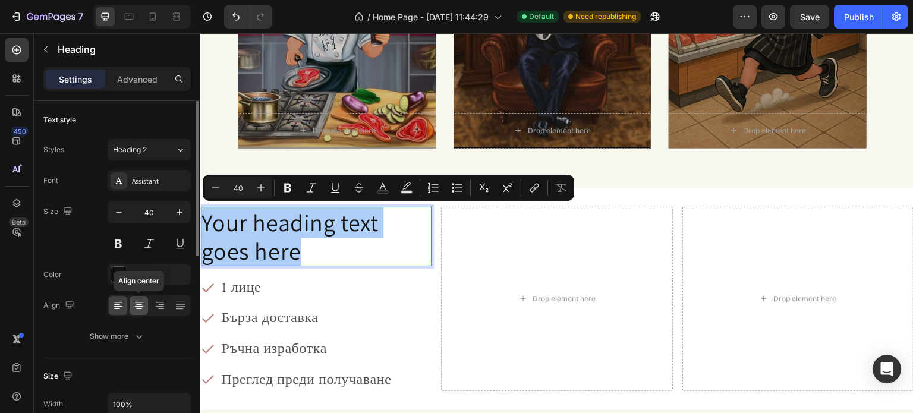
click at [140, 306] on icon at bounding box center [139, 306] width 8 height 1
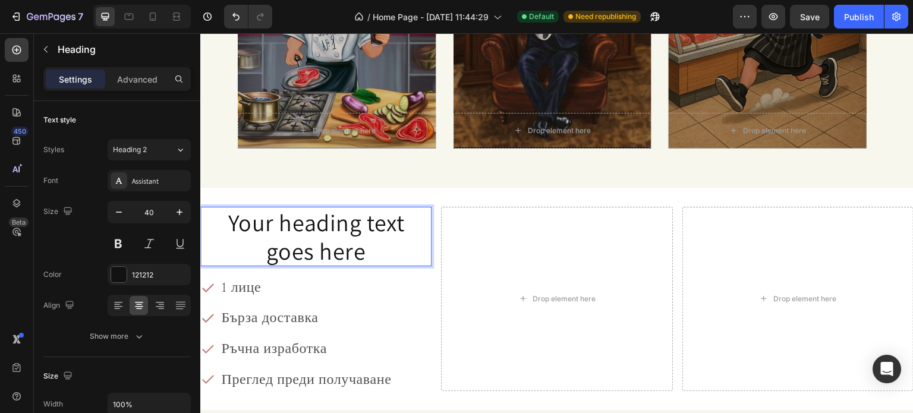
click at [267, 226] on p "Your heading text goes here" at bounding box center [315, 236] width 229 height 57
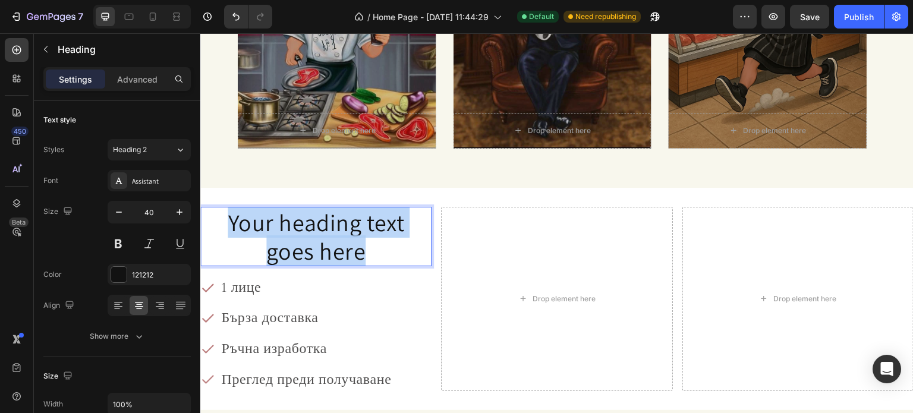
click at [267, 226] on p "Your heading text goes here" at bounding box center [315, 236] width 229 height 57
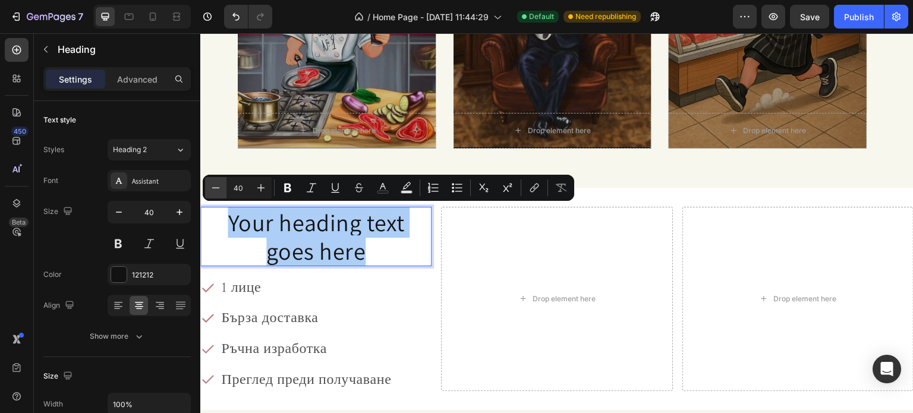
click at [211, 187] on icon "Editor contextual toolbar" at bounding box center [216, 188] width 12 height 12
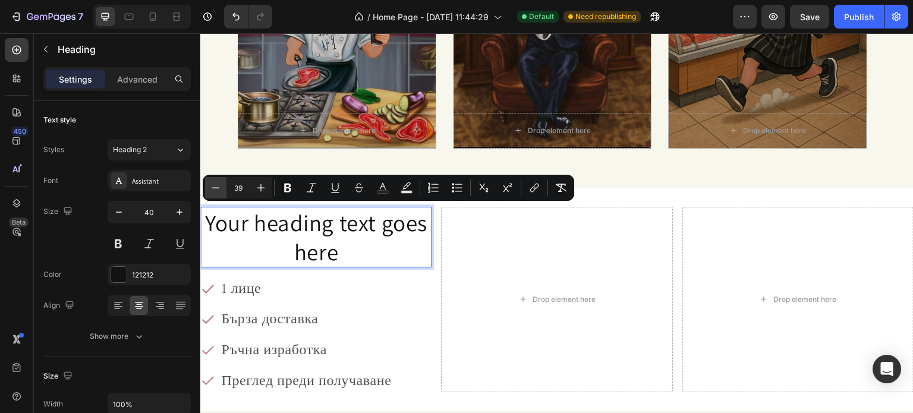
click at [211, 187] on icon "Editor contextual toolbar" at bounding box center [216, 188] width 12 height 12
click at [212, 187] on icon "Editor contextual toolbar" at bounding box center [216, 188] width 12 height 12
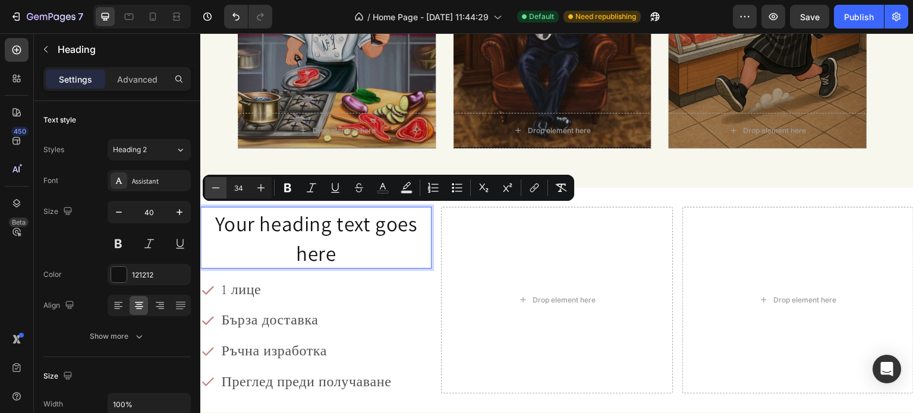
click at [212, 187] on icon "Editor contextual toolbar" at bounding box center [216, 188] width 12 height 12
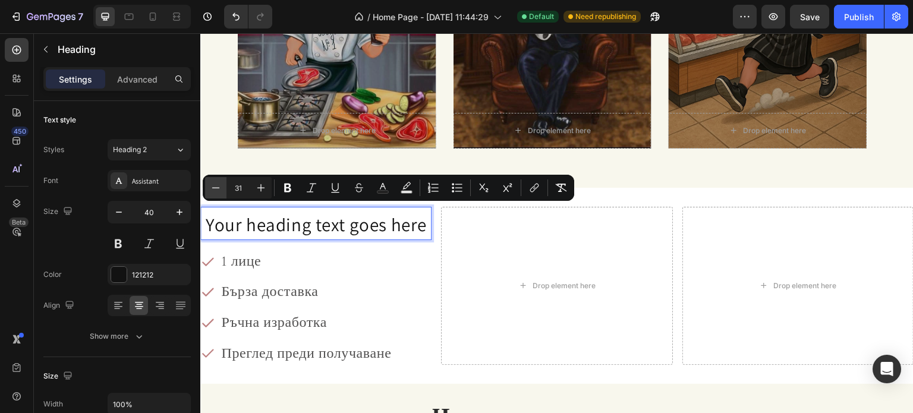
click at [212, 187] on icon "Editor contextual toolbar" at bounding box center [216, 188] width 12 height 12
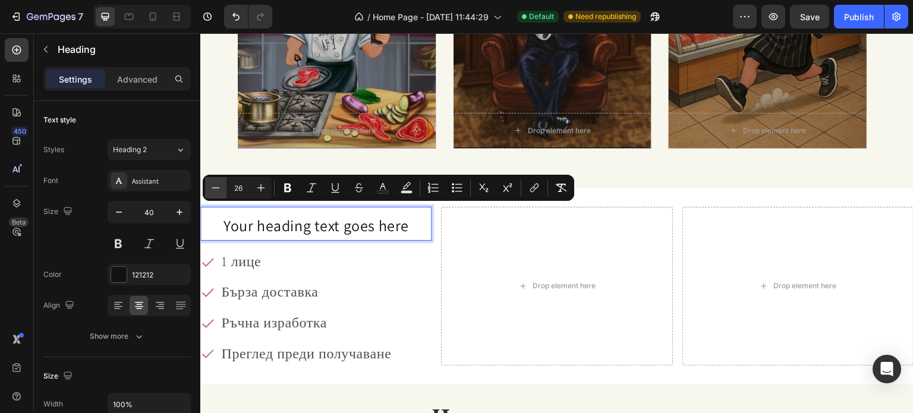
click at [212, 187] on icon "Editor contextual toolbar" at bounding box center [216, 188] width 12 height 12
type input "24"
click at [314, 228] on span "Your heading text goes here" at bounding box center [316, 225] width 172 height 19
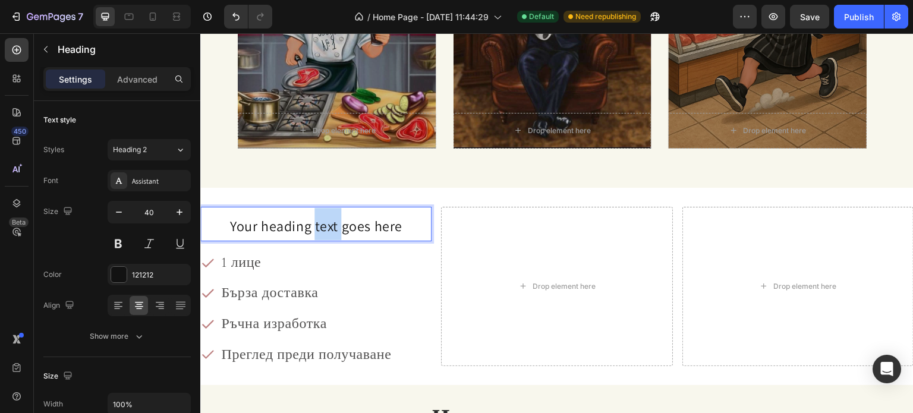
click at [314, 228] on span "Your heading text goes here" at bounding box center [316, 225] width 172 height 19
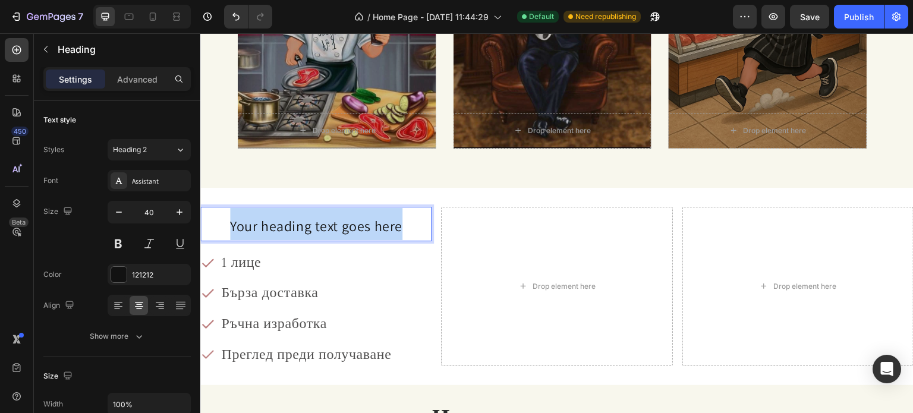
click at [314, 228] on span "Your heading text goes here" at bounding box center [316, 225] width 172 height 19
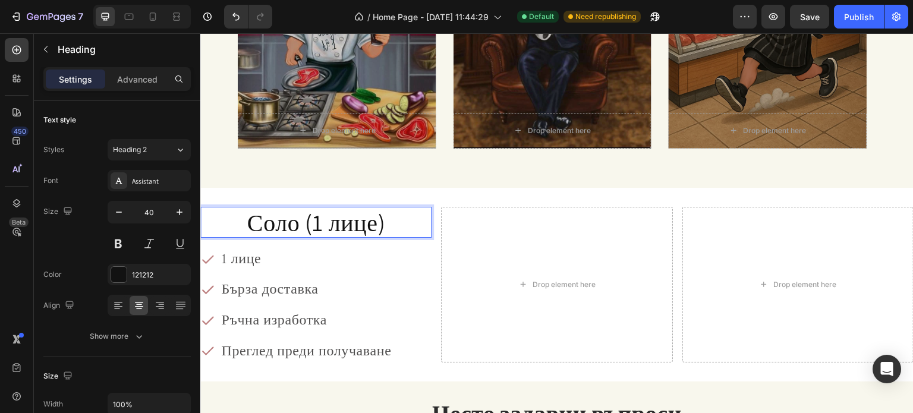
click at [314, 228] on p "Соло (1 лице)" at bounding box center [315, 222] width 229 height 29
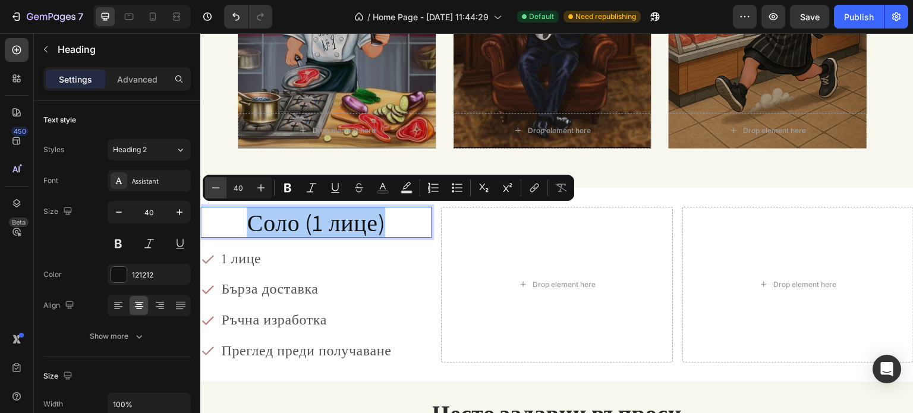
click at [214, 188] on icon "Editor contextual toolbar" at bounding box center [216, 188] width 12 height 12
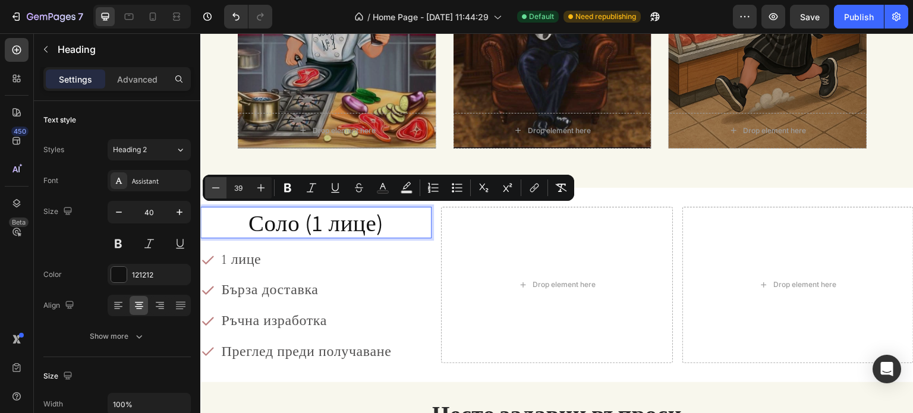
click at [214, 188] on icon "Editor contextual toolbar" at bounding box center [216, 188] width 12 height 12
type input "37"
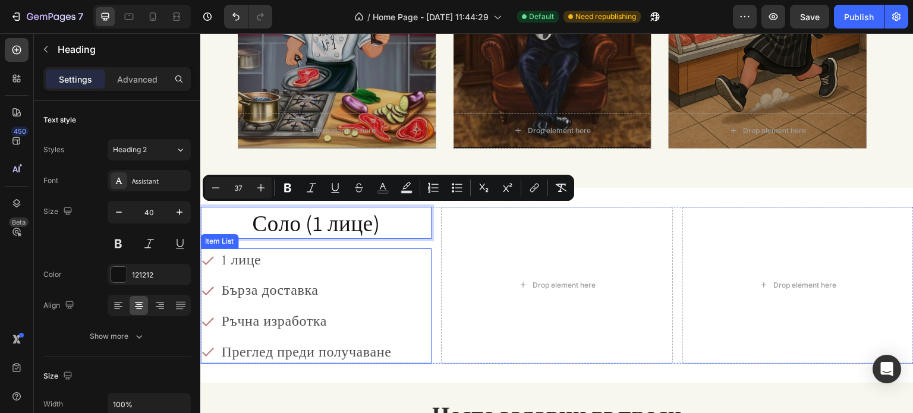
click at [408, 319] on div "1 лице Бърза доставка Ръчна изработка Преглед преди получаване" at bounding box center [315, 305] width 231 height 115
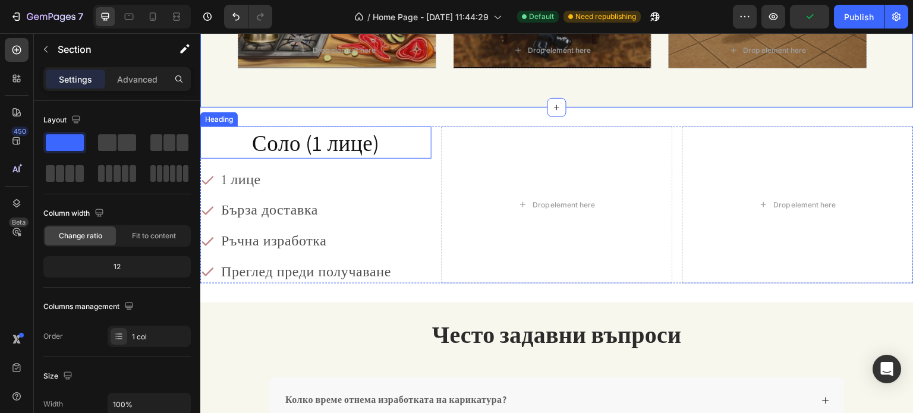
scroll to position [1505, 0]
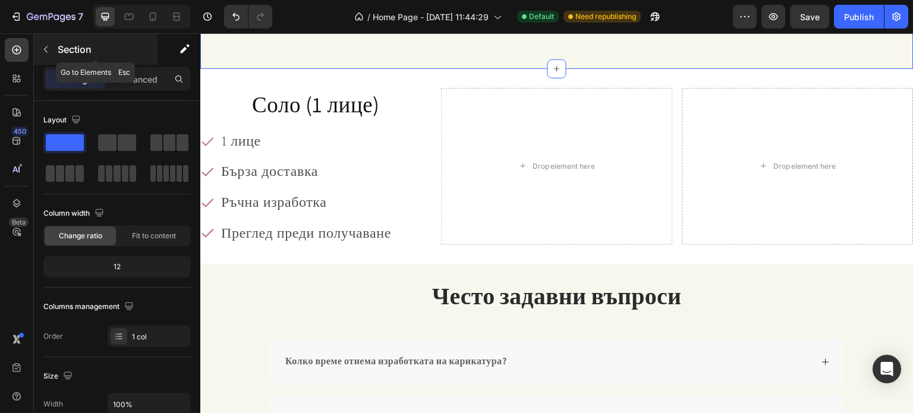
click at [41, 52] on icon "button" at bounding box center [46, 50] width 10 height 10
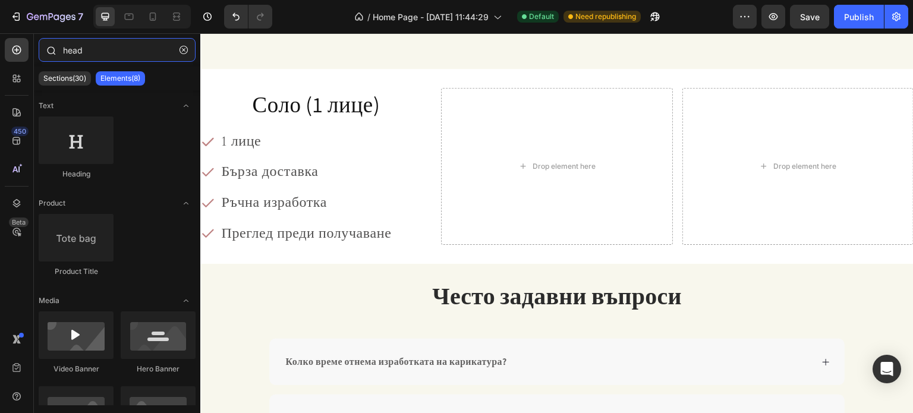
click at [97, 57] on input "head" at bounding box center [117, 50] width 157 height 24
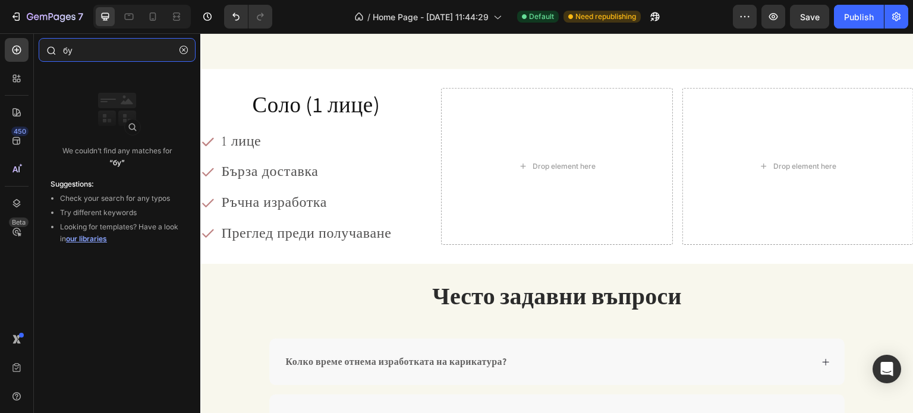
type input "б"
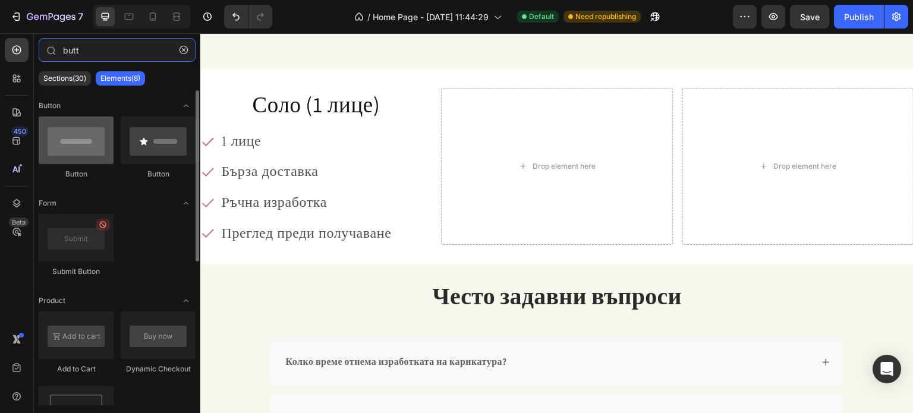
type input "butt"
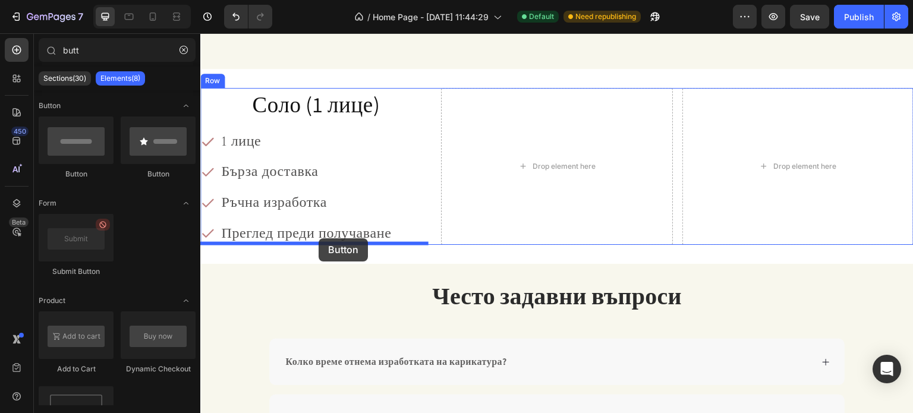
drag, startPoint x: 294, startPoint y: 174, endPoint x: 319, endPoint y: 238, distance: 69.4
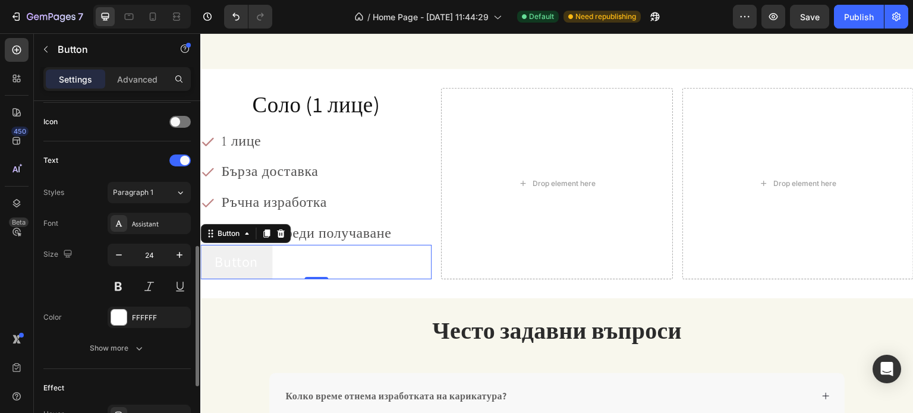
scroll to position [504, 0]
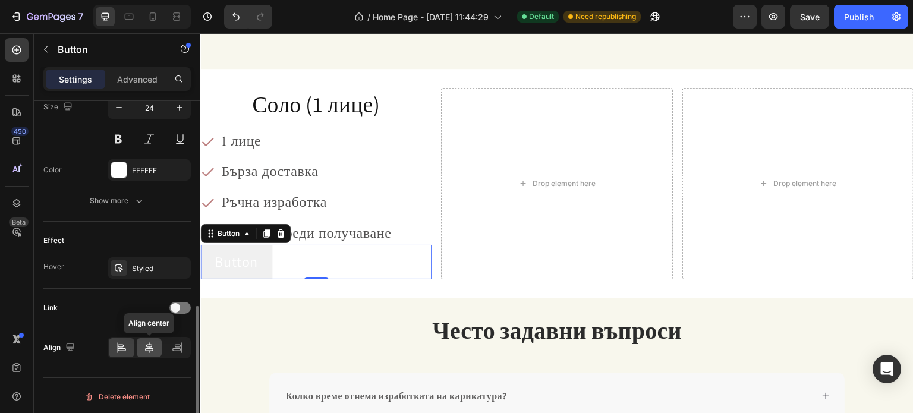
click at [158, 339] on div at bounding box center [150, 347] width 26 height 19
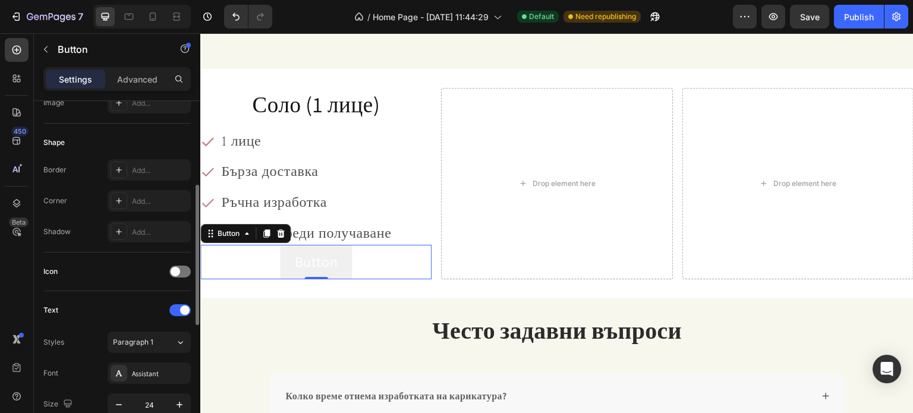
scroll to position [147, 0]
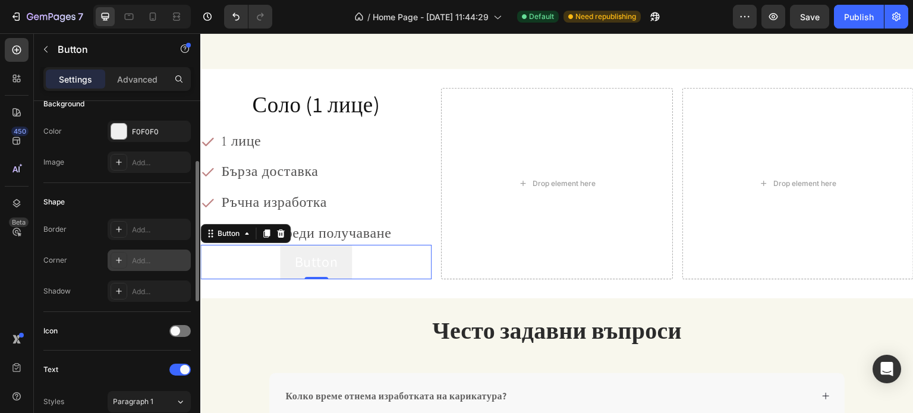
click at [122, 260] on icon at bounding box center [119, 261] width 10 height 10
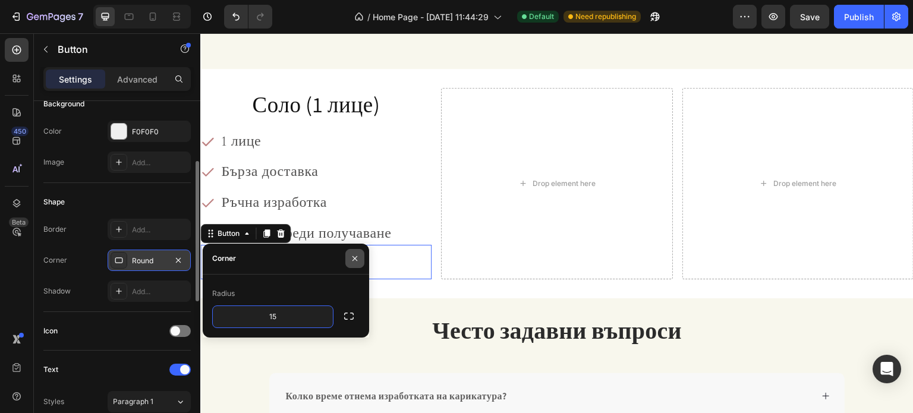
click at [351, 261] on icon "button" at bounding box center [355, 259] width 10 height 10
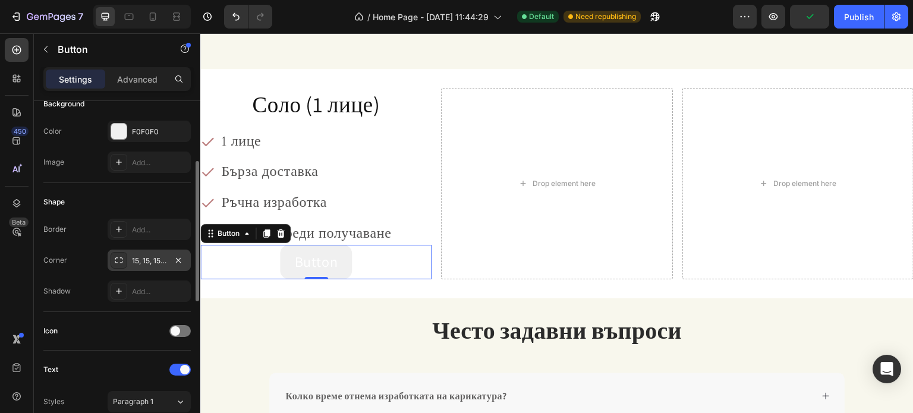
click at [150, 263] on div "15, 15, 15, 15" at bounding box center [149, 261] width 34 height 11
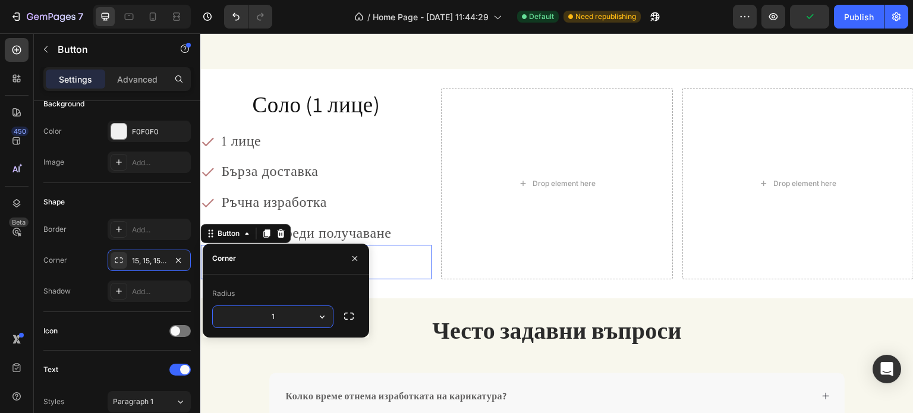
type input "10"
click at [352, 262] on icon "button" at bounding box center [355, 259] width 10 height 10
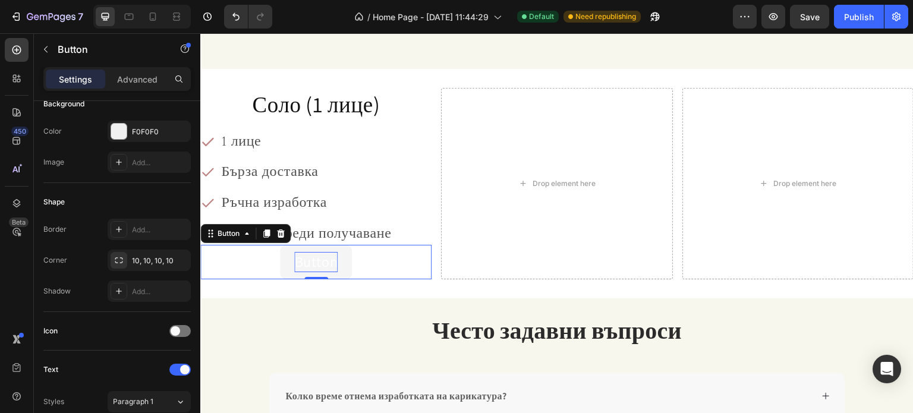
click at [313, 264] on p "Button" at bounding box center [315, 262] width 43 height 20
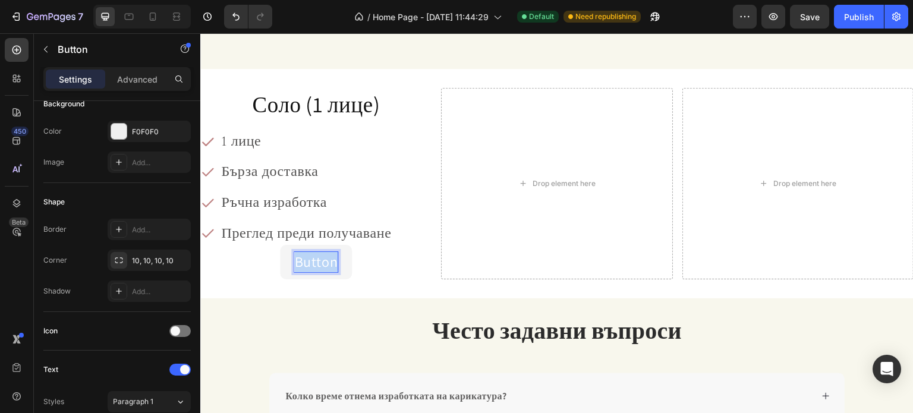
click at [313, 264] on p "Button" at bounding box center [315, 262] width 43 height 20
click at [281, 264] on button "Избери" at bounding box center [316, 262] width 75 height 34
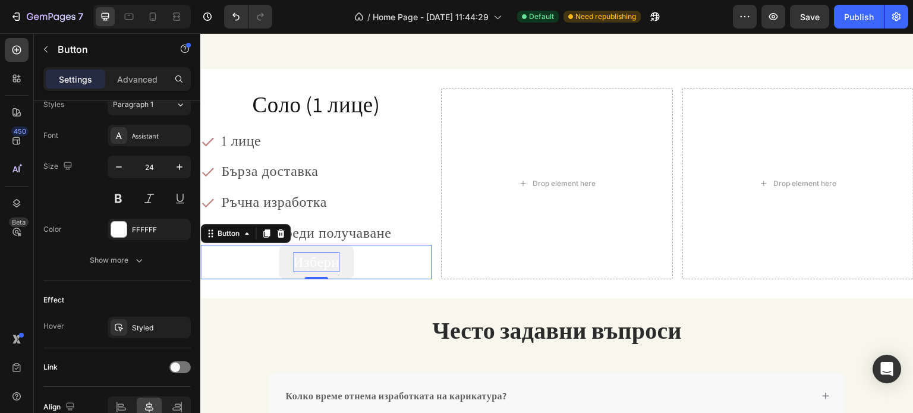
scroll to position [504, 0]
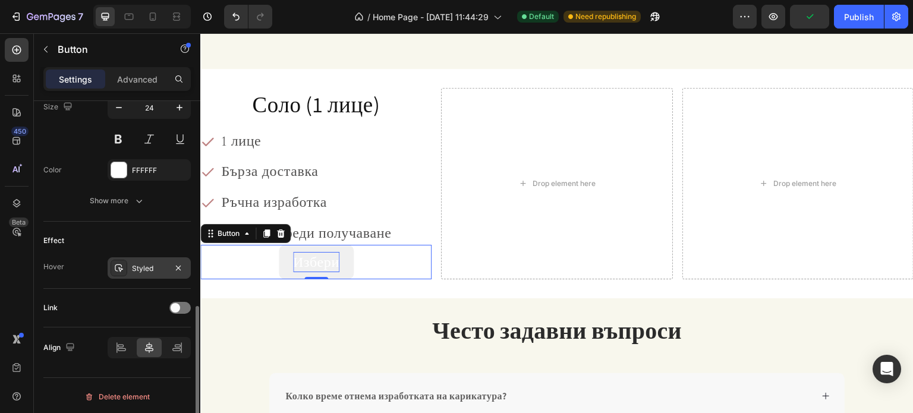
click at [138, 263] on div "Styled" at bounding box center [149, 268] width 34 height 11
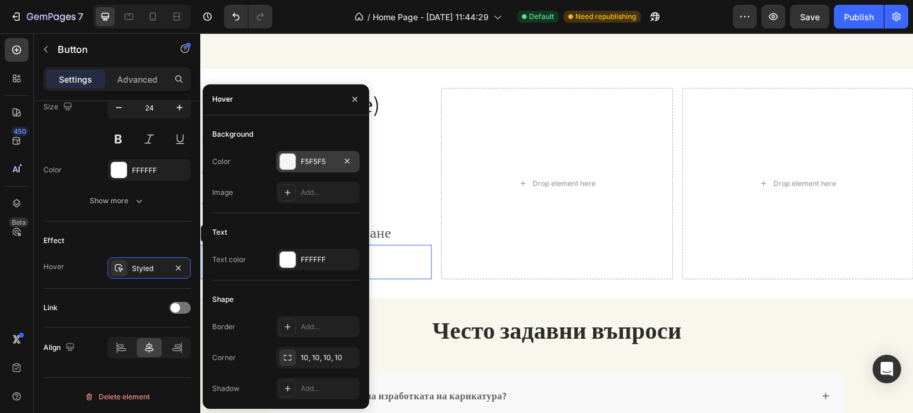
click at [285, 168] on div at bounding box center [287, 161] width 15 height 15
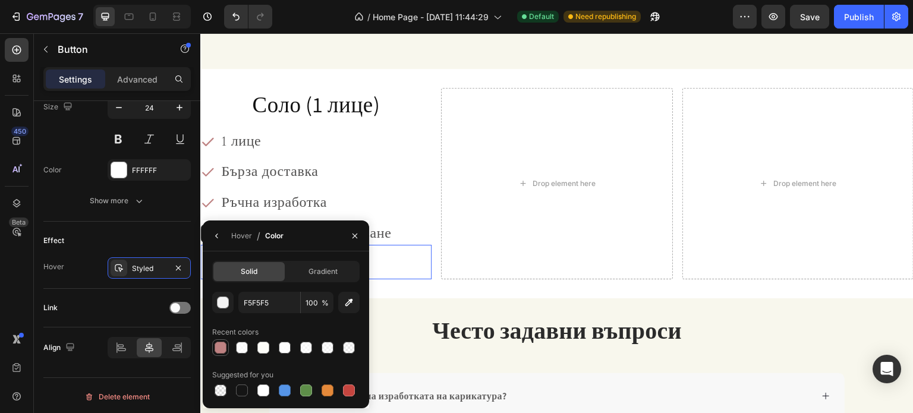
click at [219, 344] on div at bounding box center [221, 348] width 12 height 12
click at [225, 308] on div "button" at bounding box center [223, 303] width 12 height 12
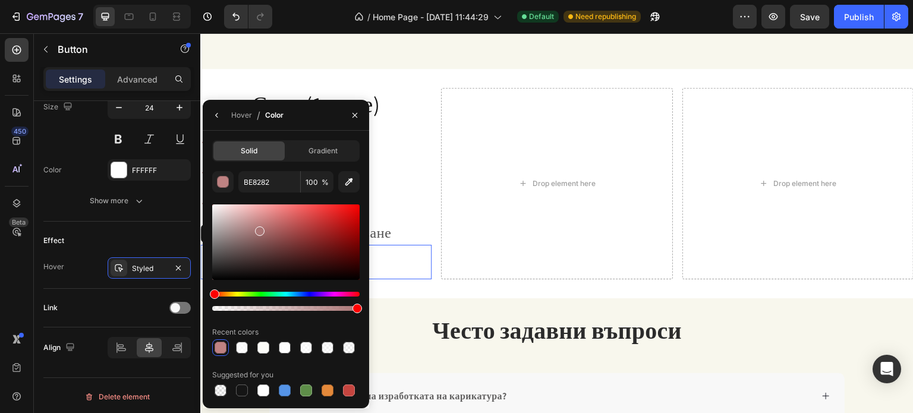
click at [259, 229] on div at bounding box center [260, 231] width 10 height 10
type input "AA7575"
click at [354, 114] on icon "button" at bounding box center [354, 115] width 5 height 5
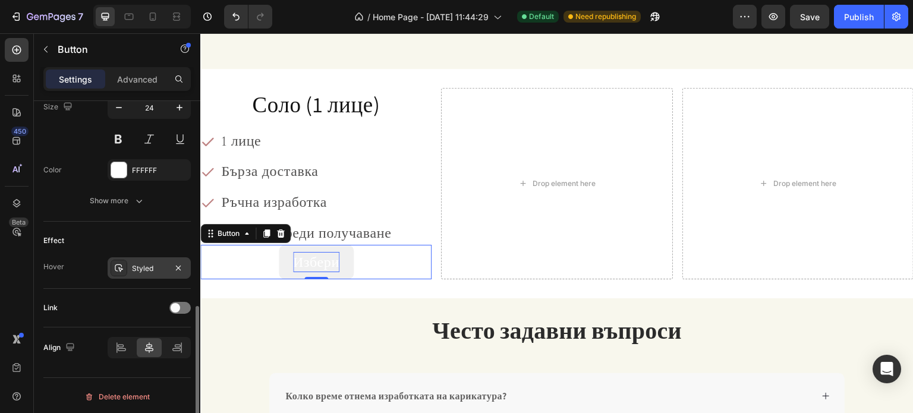
click at [127, 264] on div "Styled" at bounding box center [149, 267] width 83 height 21
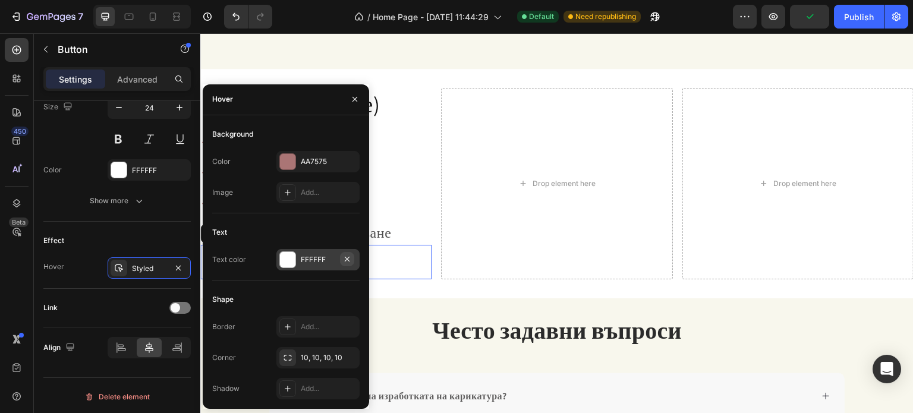
click at [348, 261] on icon "button" at bounding box center [347, 259] width 10 height 10
click at [352, 101] on icon "button" at bounding box center [355, 100] width 10 height 10
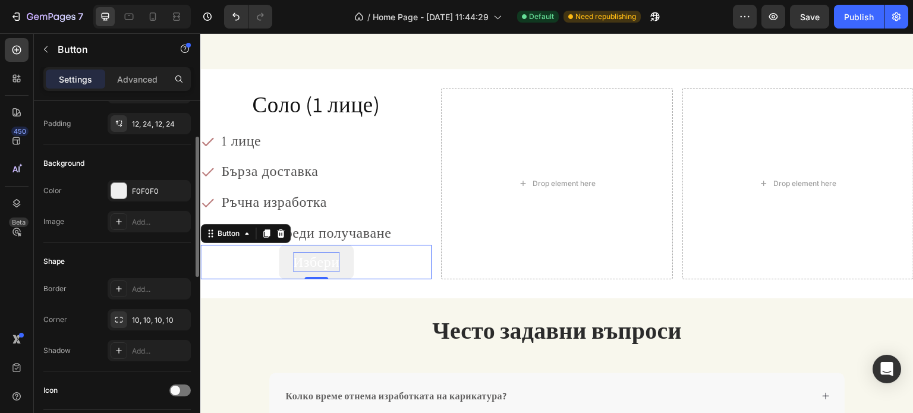
scroll to position [29, 0]
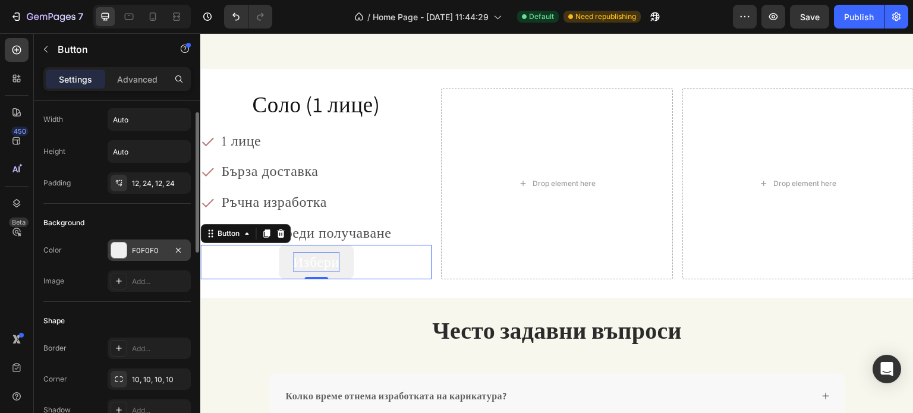
click at [125, 248] on div "F0F0F0" at bounding box center [149, 250] width 83 height 21
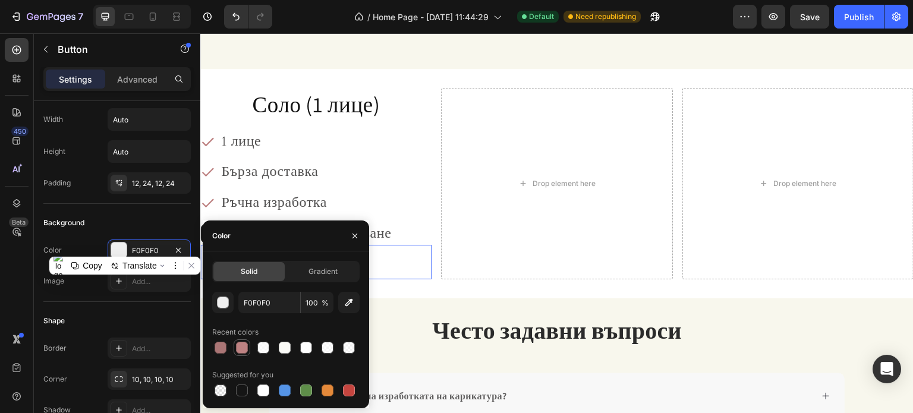
click at [237, 351] on div at bounding box center [242, 348] width 12 height 12
type input "BE8282"
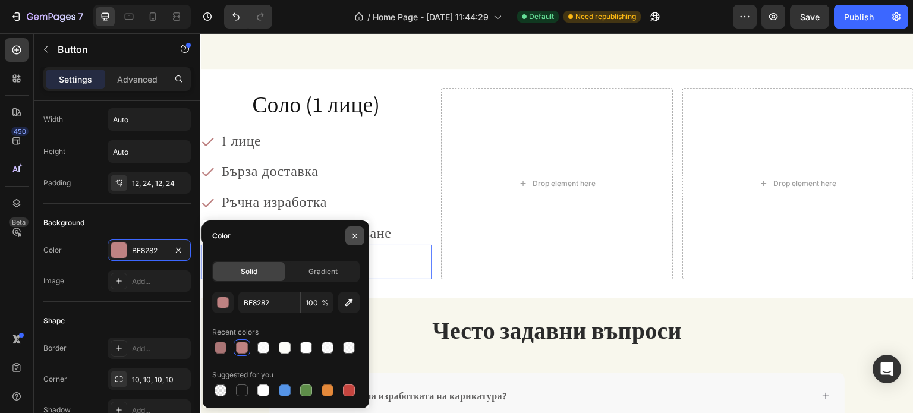
click at [357, 228] on button "button" at bounding box center [354, 235] width 19 height 19
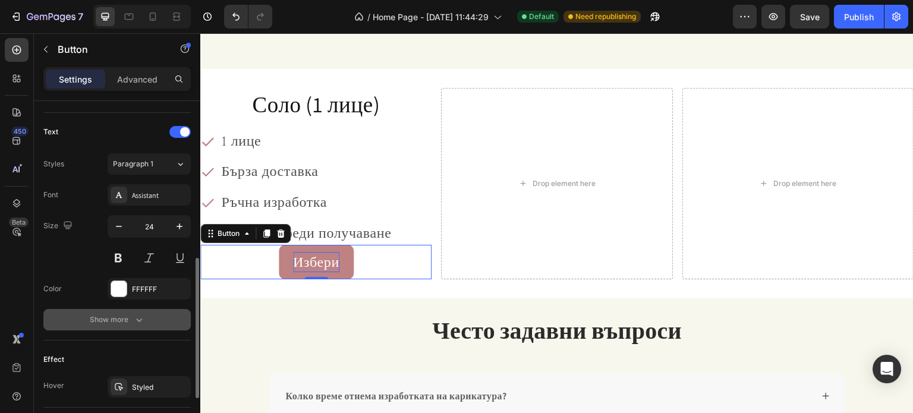
scroll to position [445, 0]
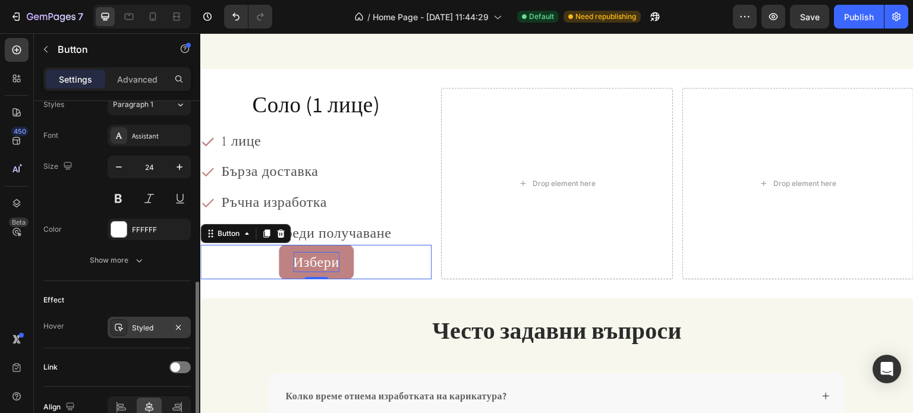
click at [127, 317] on div "Styled" at bounding box center [149, 327] width 83 height 21
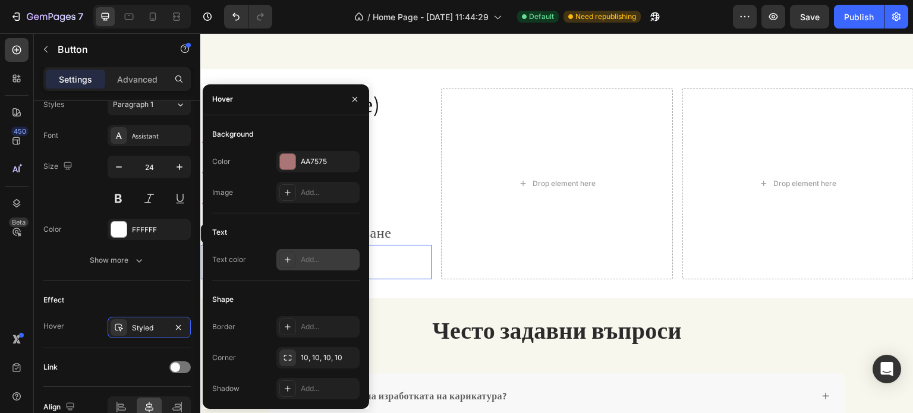
click at [288, 255] on icon at bounding box center [288, 260] width 10 height 10
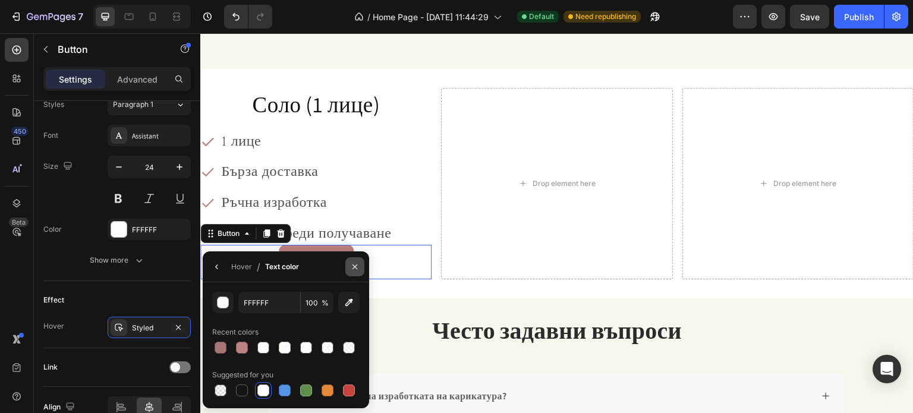
click at [352, 272] on button "button" at bounding box center [354, 266] width 19 height 19
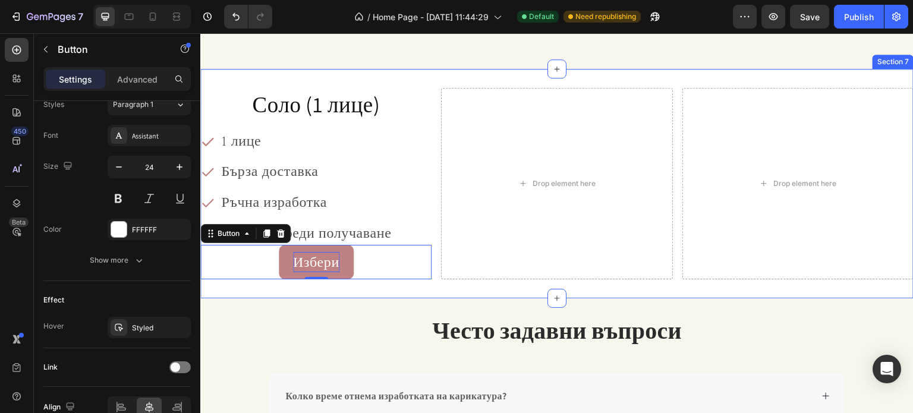
click at [338, 292] on div "⁠⁠⁠⁠⁠⁠⁠ Соло (1 лице) Heading 1 лице Бърза доставка Ръчна изработка Преглед пре…" at bounding box center [556, 183] width 713 height 229
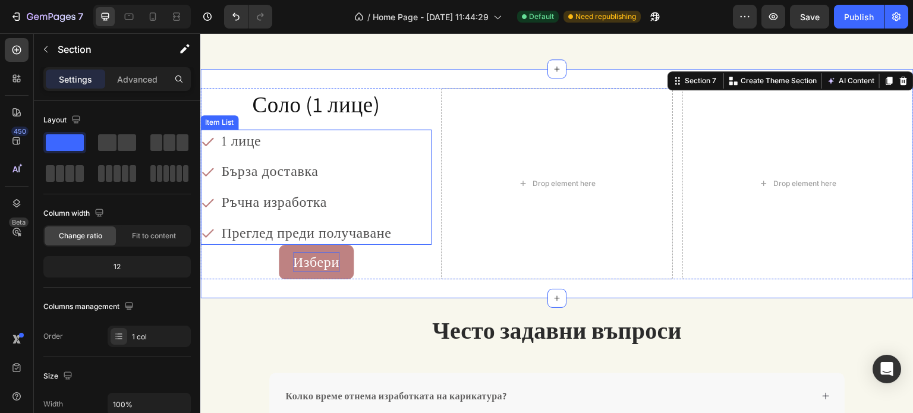
click at [357, 241] on div "Преглед преди получаване" at bounding box center [306, 234] width 174 height 24
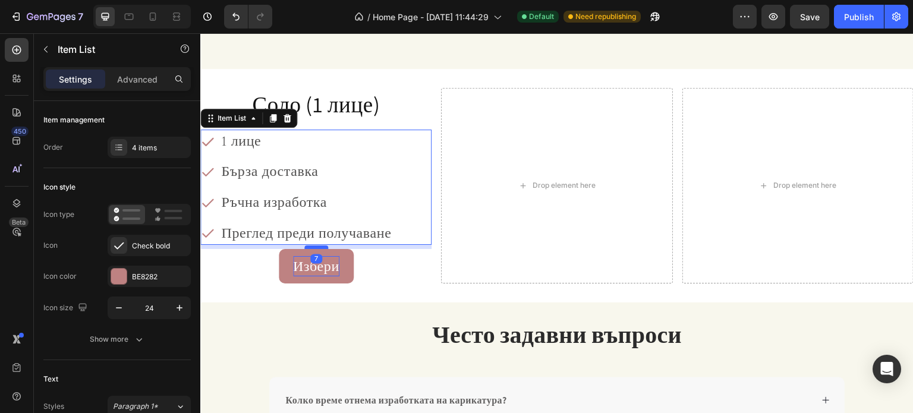
click at [320, 247] on div at bounding box center [316, 247] width 24 height 4
type input "100%"
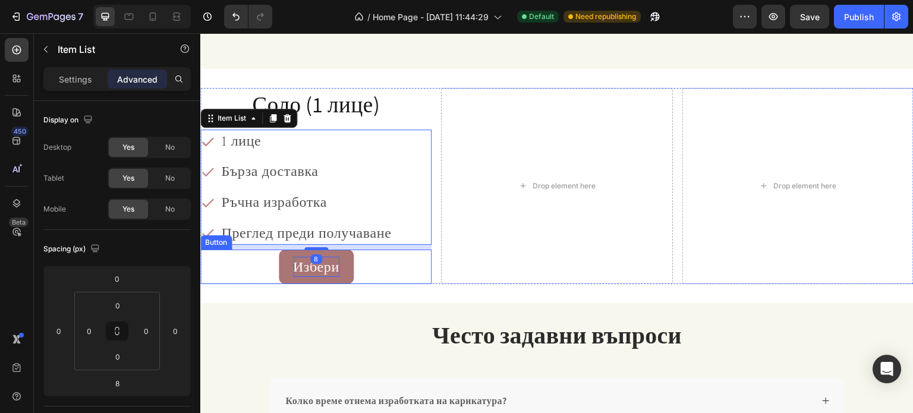
click at [350, 257] on button "Избери" at bounding box center [316, 267] width 75 height 34
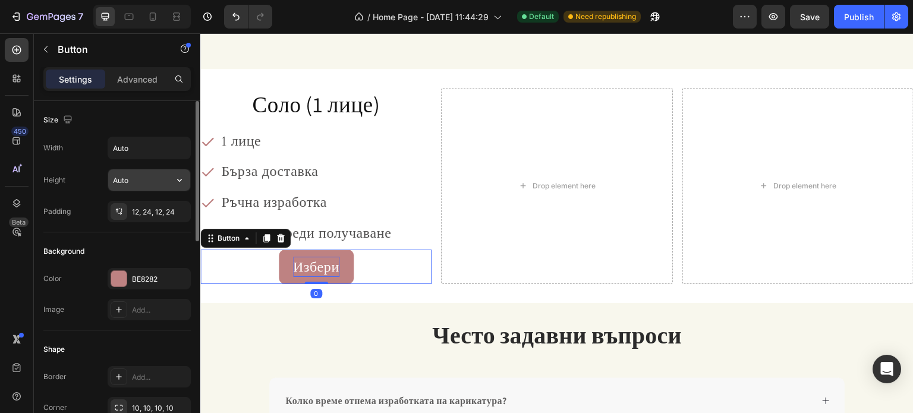
click at [137, 185] on input "Auto" at bounding box center [149, 179] width 82 height 21
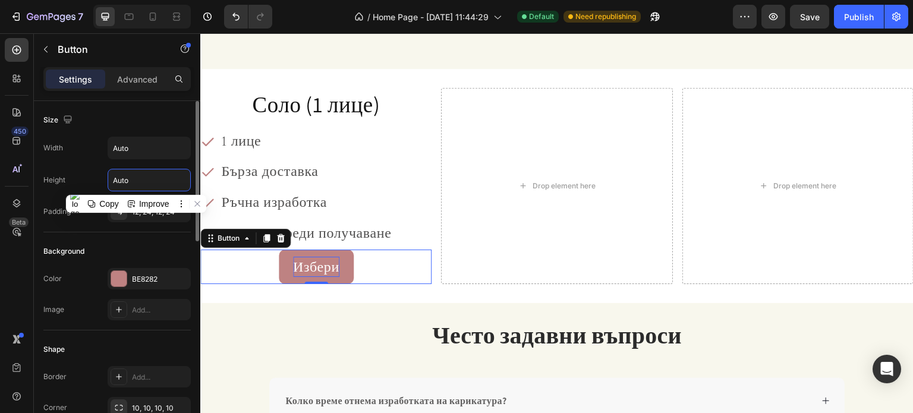
click at [136, 235] on div "Background Color BE8282 Image Add..." at bounding box center [116, 281] width 147 height 98
click at [136, 214] on div "12, 24, 12, 24" at bounding box center [149, 212] width 34 height 11
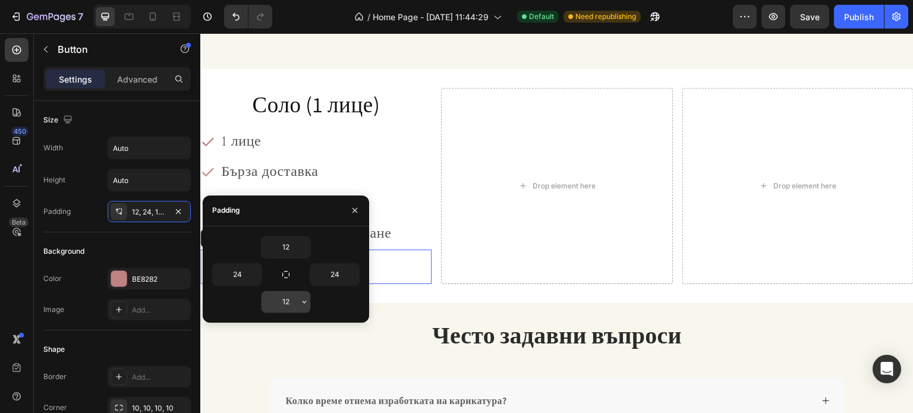
click at [292, 300] on input "12" at bounding box center [286, 301] width 49 height 21
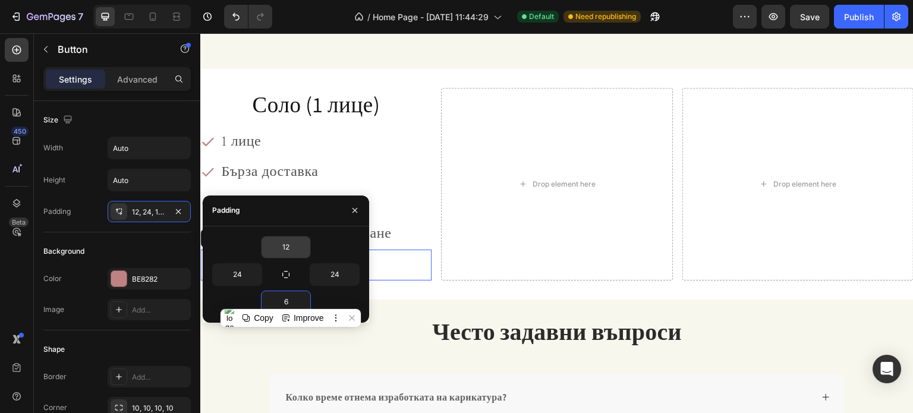
type input "6"
click at [285, 253] on input "12" at bounding box center [286, 247] width 49 height 21
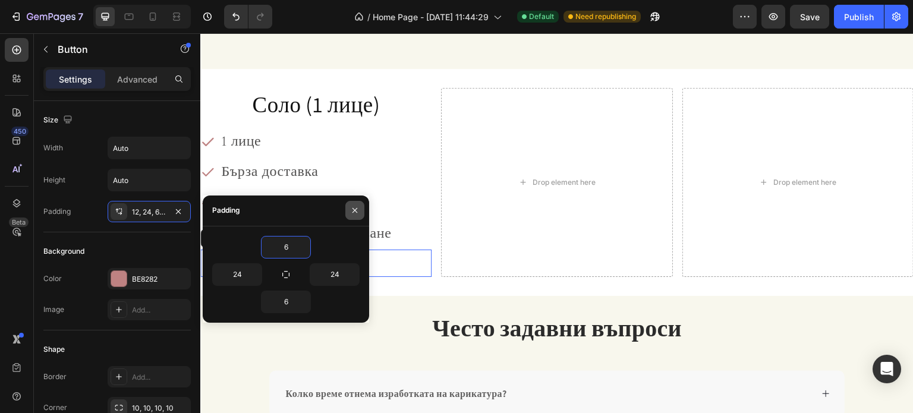
type input "6"
click at [354, 210] on icon "button" at bounding box center [354, 210] width 5 height 5
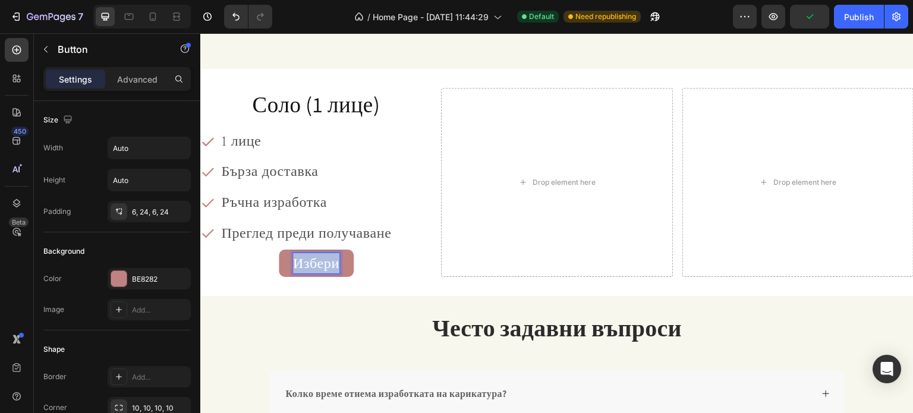
click at [308, 260] on p "Избери" at bounding box center [316, 263] width 46 height 20
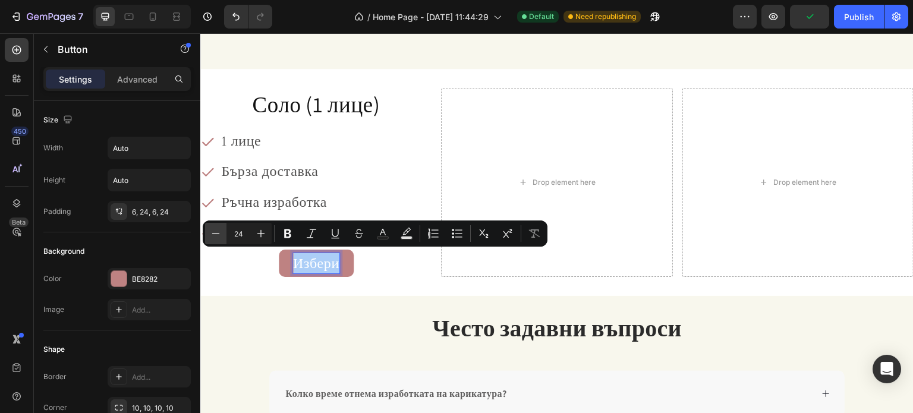
click at [217, 231] on icon "Editor contextual toolbar" at bounding box center [216, 234] width 12 height 12
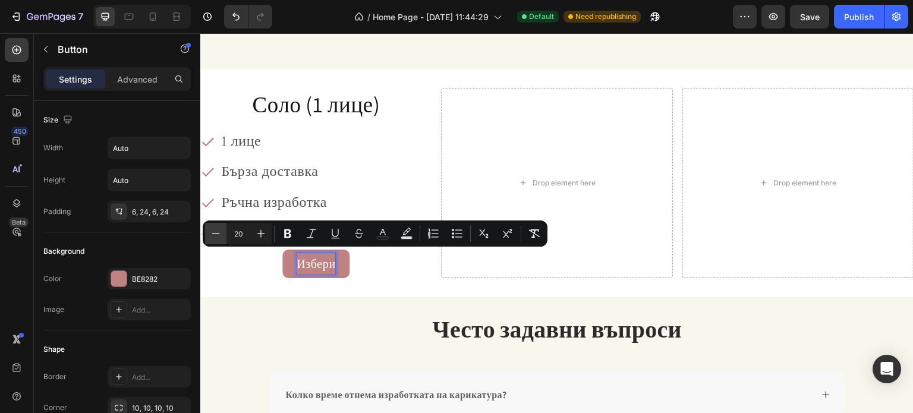
type input "19"
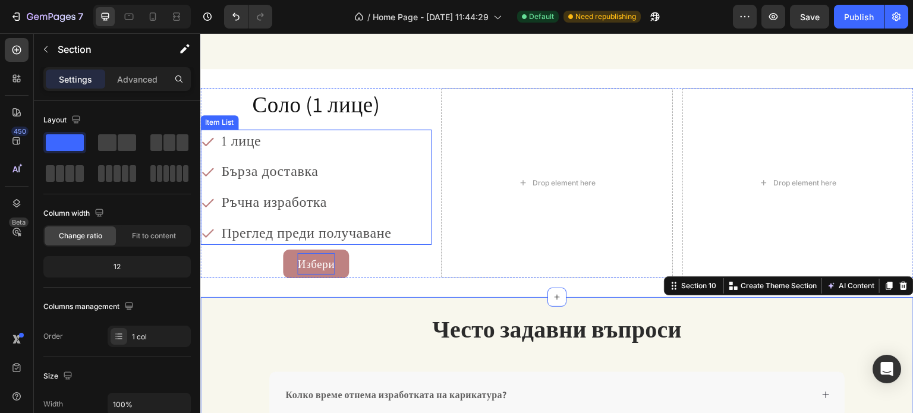
click at [338, 232] on span "Преглед преди получаване" at bounding box center [306, 233] width 170 height 17
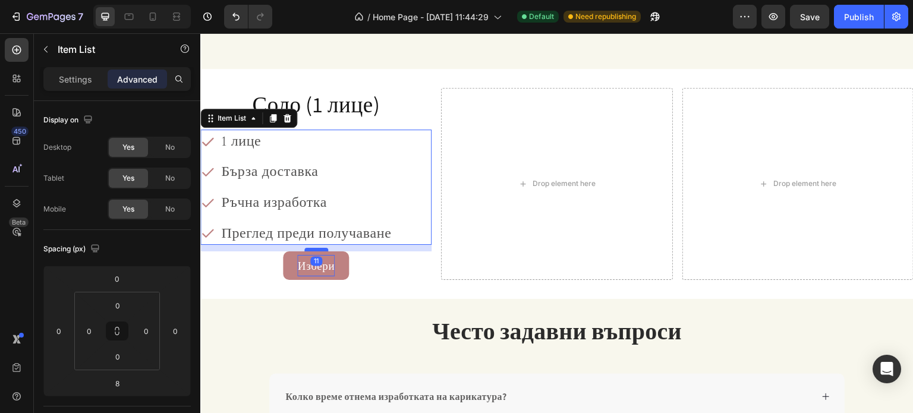
click at [317, 248] on div at bounding box center [316, 250] width 24 height 4
type input "11"
click at [341, 262] on button "Избери" at bounding box center [315, 265] width 65 height 29
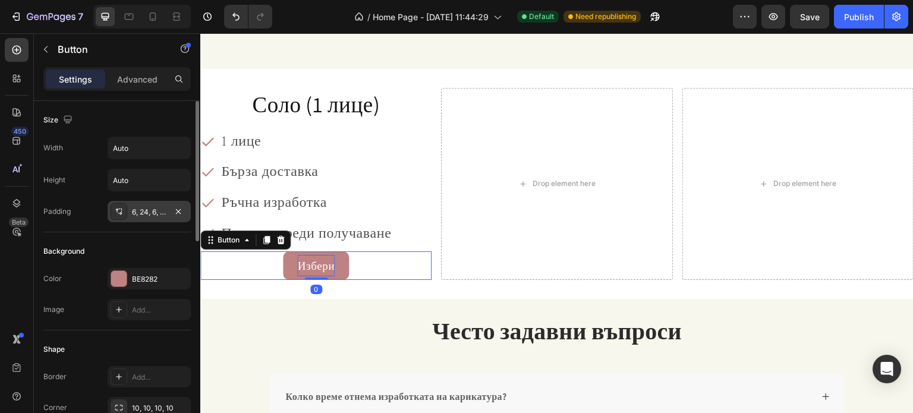
click at [154, 213] on div "6, 24, 6, 24" at bounding box center [149, 212] width 34 height 11
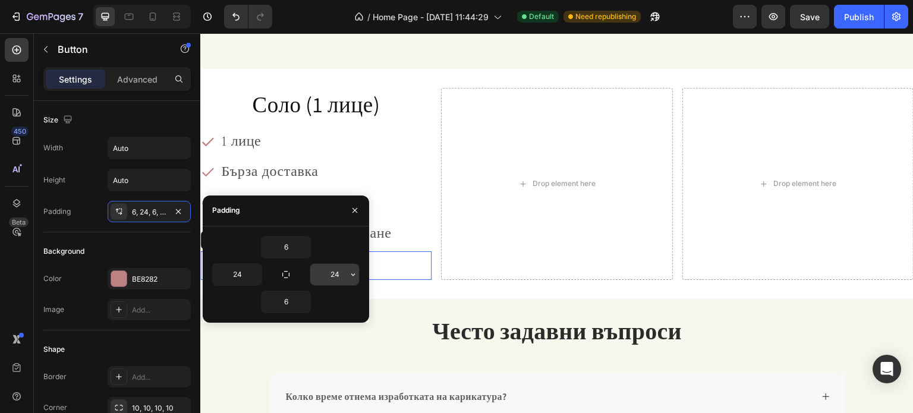
click at [330, 270] on input "24" at bounding box center [334, 274] width 49 height 21
type input "20"
click at [230, 275] on input "24" at bounding box center [237, 274] width 49 height 21
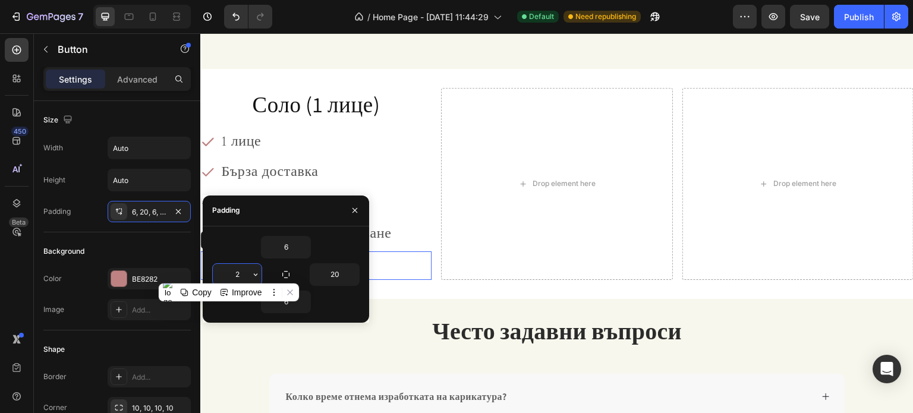
type input "20"
click at [354, 211] on icon "button" at bounding box center [354, 210] width 5 height 5
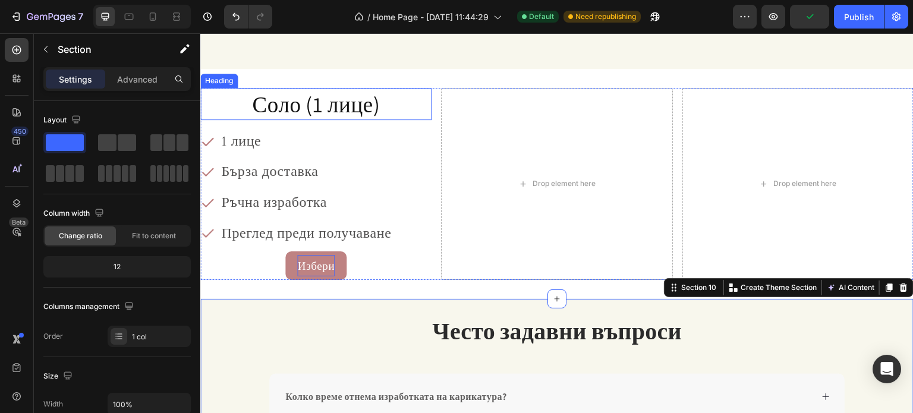
click at [228, 92] on p "⁠⁠⁠⁠⁠⁠⁠ Соло (1 лице)" at bounding box center [315, 104] width 229 height 30
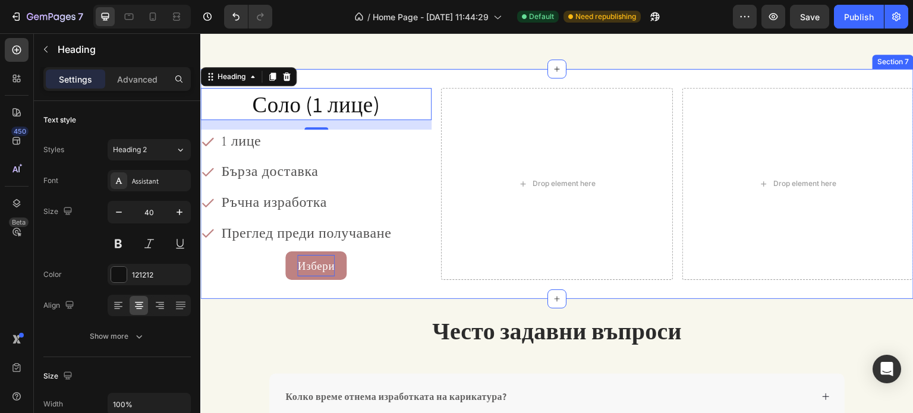
click at [348, 83] on div "⁠⁠⁠⁠⁠⁠⁠ Соло (1 лице) Heading 16 1 лице Бърза доставка Ръчна изработка Преглед …" at bounding box center [556, 184] width 713 height 230
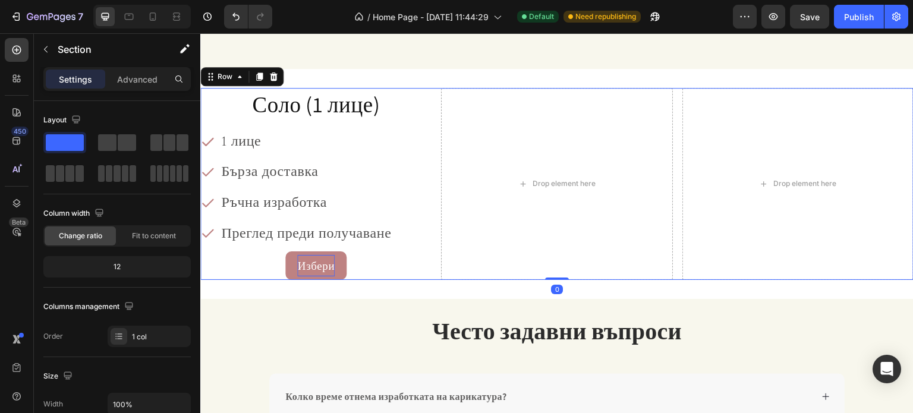
click at [431, 269] on div "⁠⁠⁠⁠⁠⁠⁠ Соло (1 лице) Heading 1 лице Бърза доставка Ръчна изработка Преглед пре…" at bounding box center [556, 184] width 713 height 192
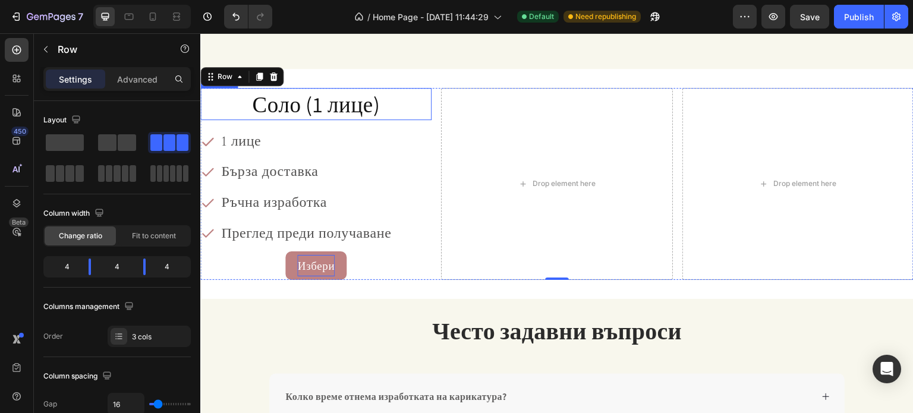
click at [234, 96] on p "⁠⁠⁠⁠⁠⁠⁠ Соло (1 лице)" at bounding box center [315, 104] width 229 height 30
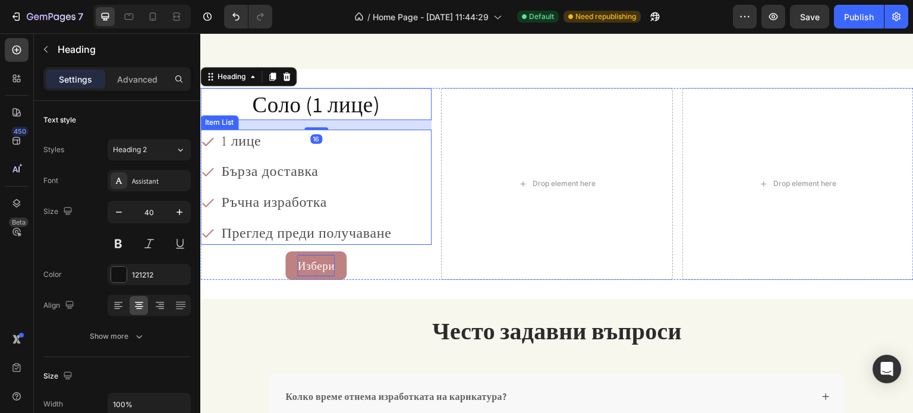
click at [428, 130] on div "1 лице Бърза доставка Ръчна изработка Преглед преди получаване" at bounding box center [315, 187] width 231 height 115
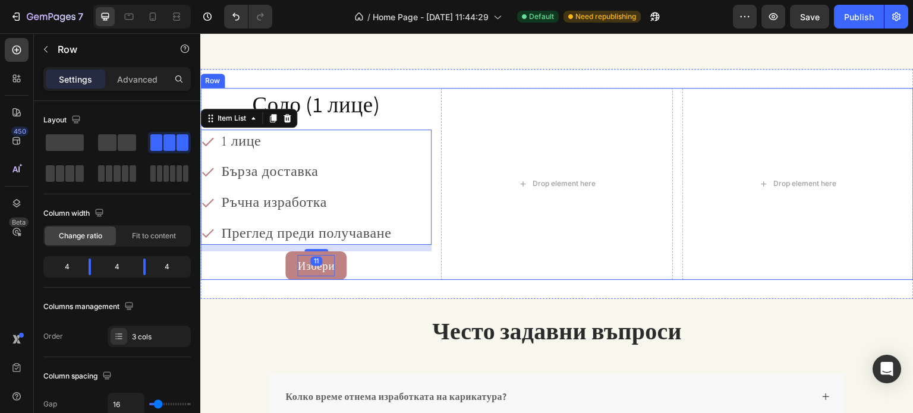
click at [423, 124] on div "⁠⁠⁠⁠⁠⁠⁠ Соло (1 лице) Heading 1 лице Бърза доставка Ръчна изработка Преглед пре…" at bounding box center [315, 184] width 231 height 192
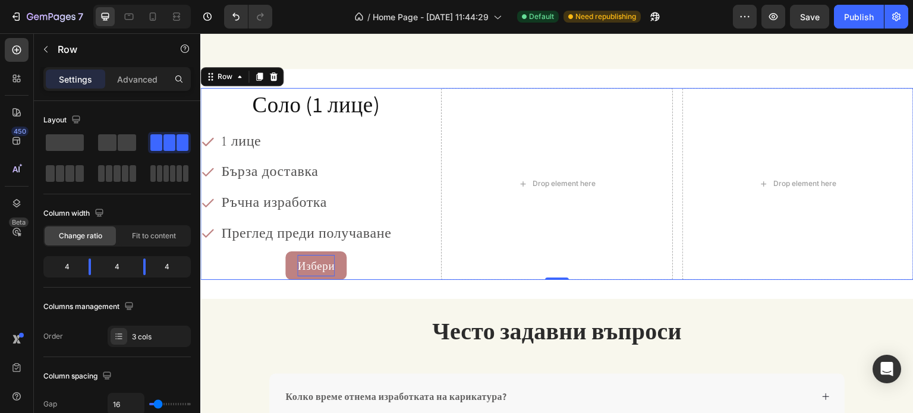
click at [332, 118] on h2 "⁠⁠⁠⁠⁠⁠⁠ Соло (1 лице)" at bounding box center [315, 104] width 231 height 32
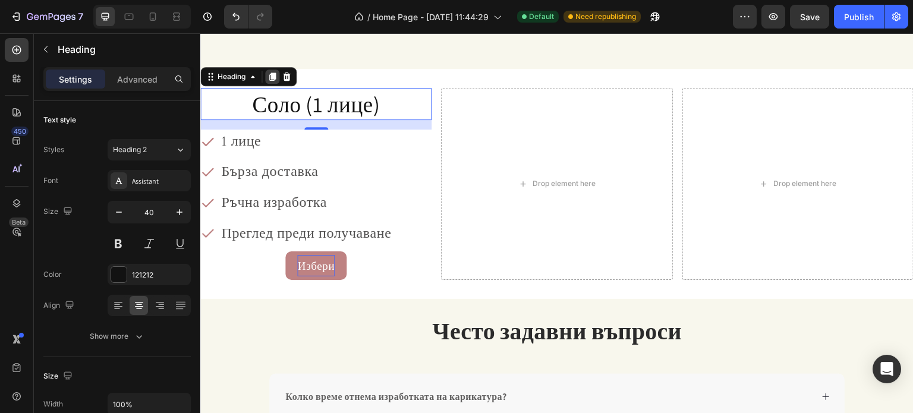
click at [276, 75] on icon at bounding box center [272, 77] width 10 height 10
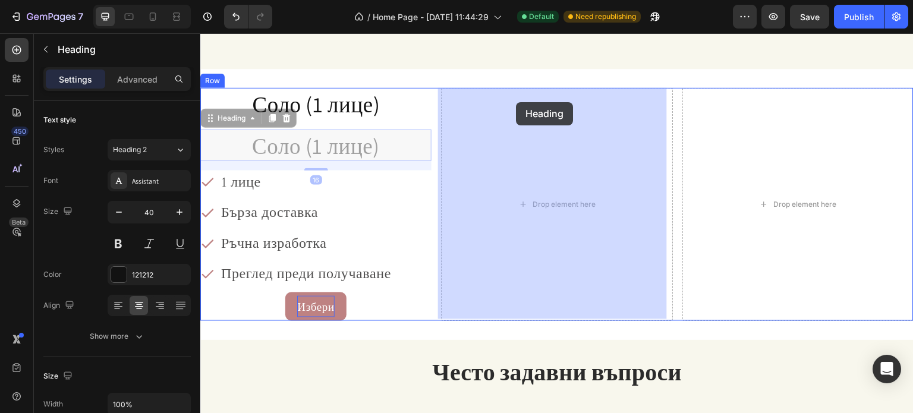
drag, startPoint x: 220, startPoint y: 114, endPoint x: 515, endPoint y: 102, distance: 295.6
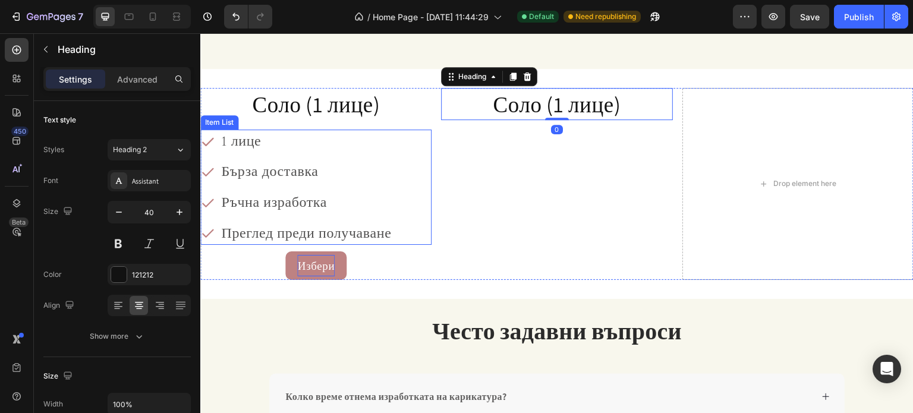
click at [274, 144] on p "1 лице" at bounding box center [306, 141] width 170 height 20
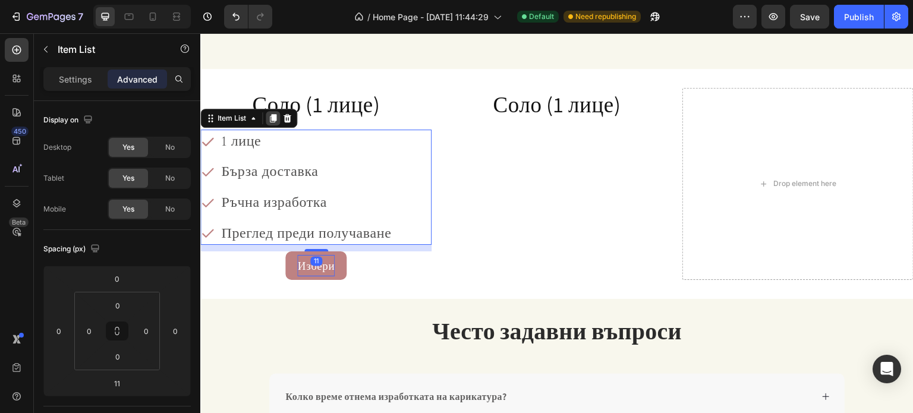
click at [276, 118] on icon at bounding box center [273, 119] width 10 height 10
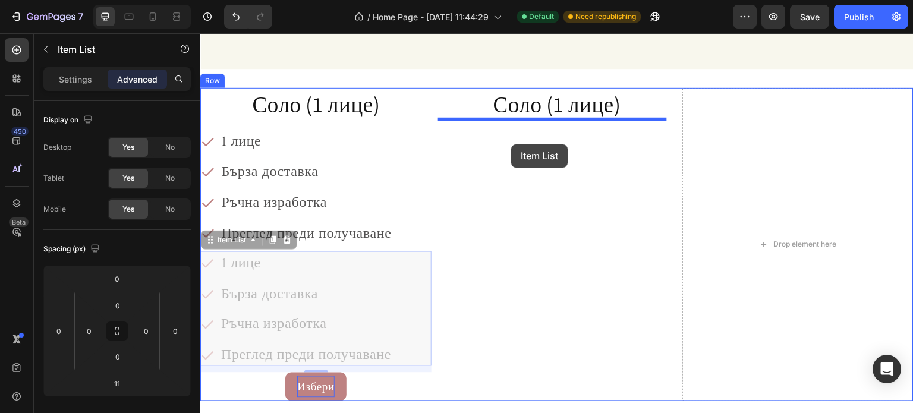
drag, startPoint x: 216, startPoint y: 244, endPoint x: 500, endPoint y: 142, distance: 301.2
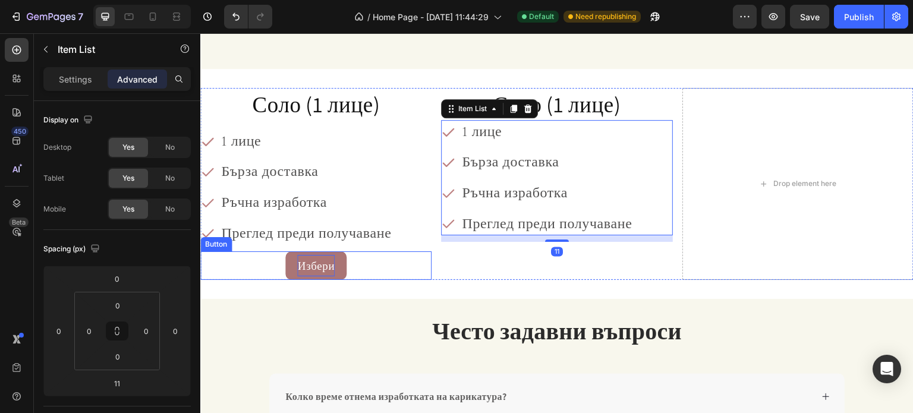
click at [283, 254] on div "Избери Button" at bounding box center [315, 265] width 231 height 29
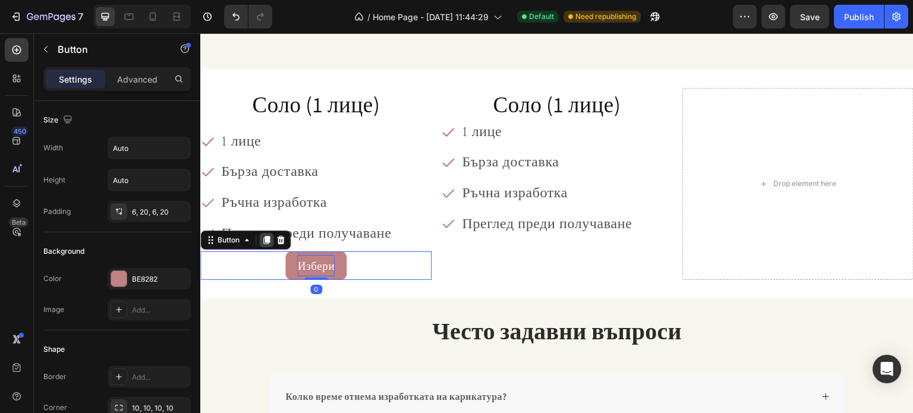
click at [264, 238] on icon at bounding box center [267, 240] width 10 height 10
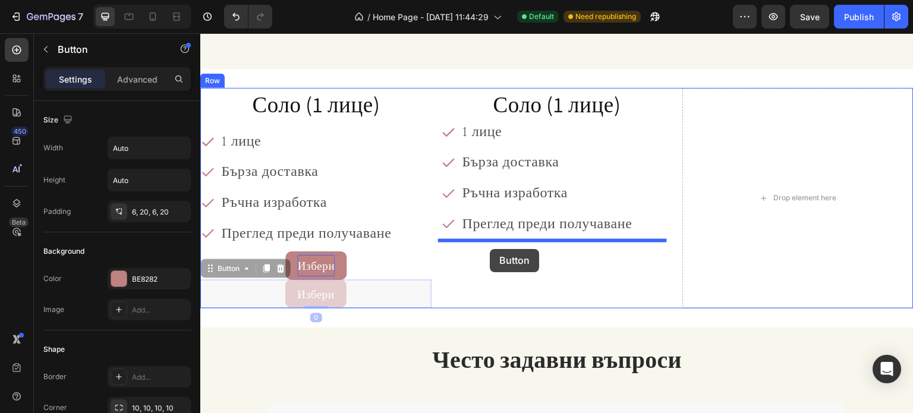
drag, startPoint x: 210, startPoint y: 270, endPoint x: 490, endPoint y: 249, distance: 280.8
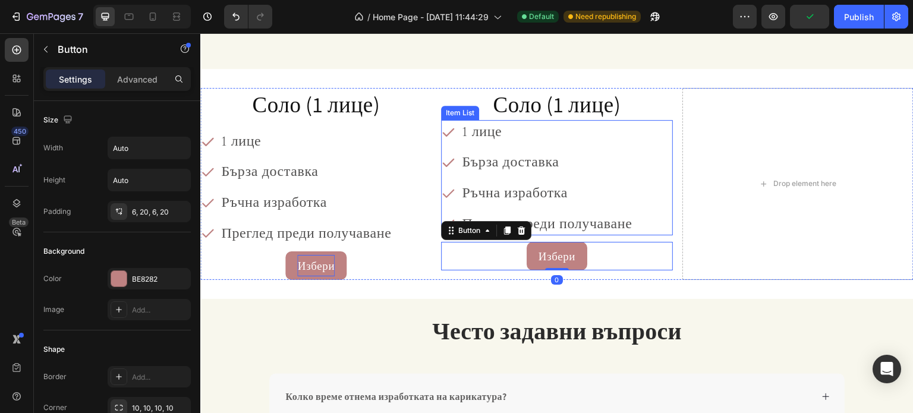
click at [527, 106] on span "Соло (1 лице)" at bounding box center [557, 104] width 128 height 29
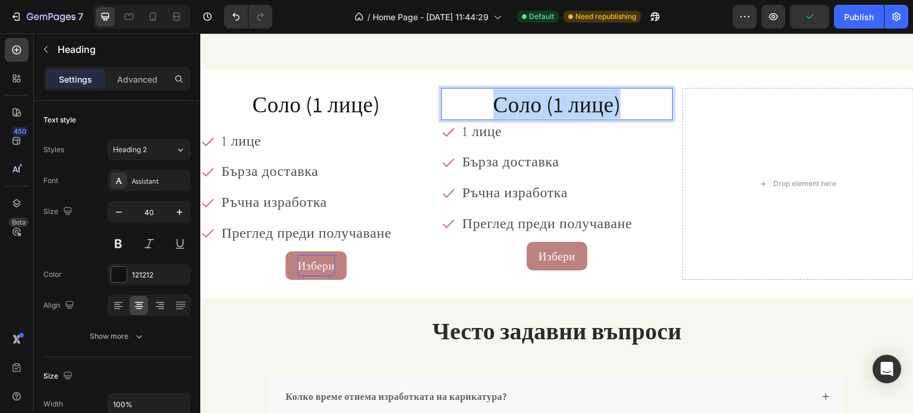
click at [527, 106] on span "Соло (1 лице)" at bounding box center [557, 104] width 128 height 29
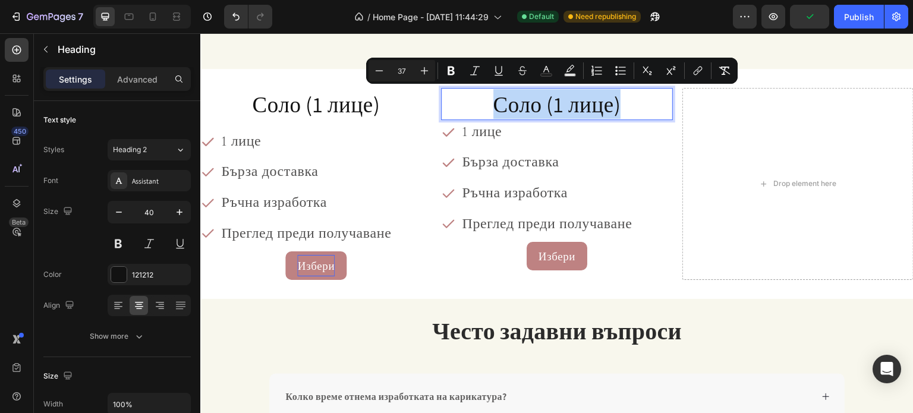
click at [516, 109] on span "Соло (1 лице)" at bounding box center [557, 104] width 128 height 29
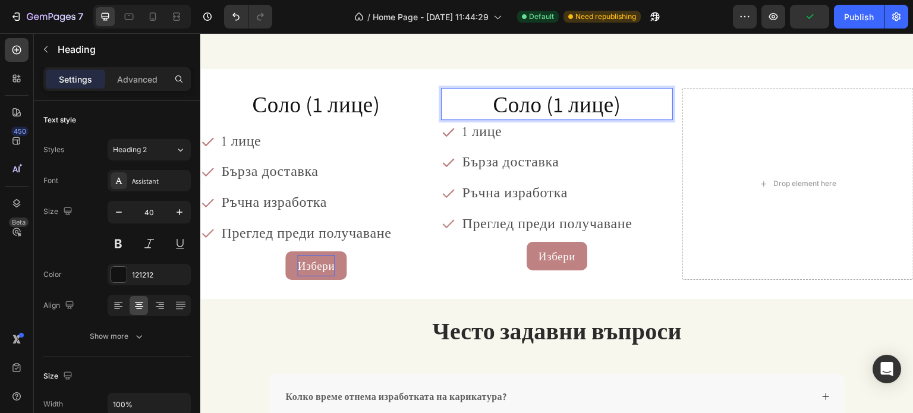
click at [537, 104] on span "Соло (1 лице)" at bounding box center [557, 104] width 128 height 29
click at [558, 108] on span "Дуо (1 лице)" at bounding box center [557, 104] width 116 height 29
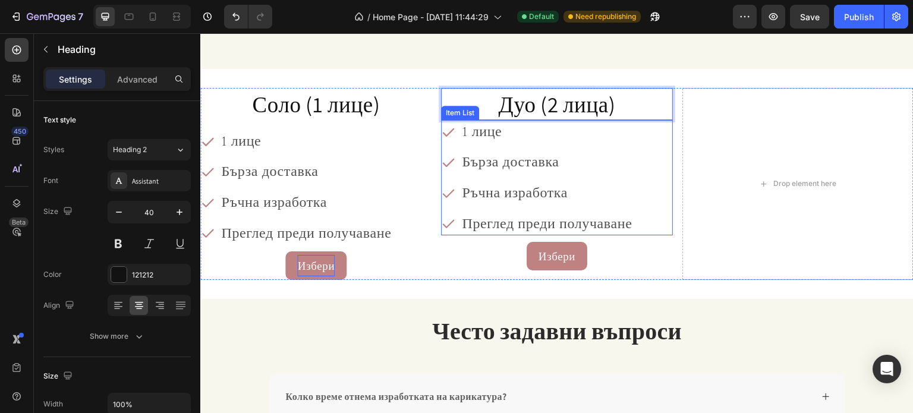
click at [464, 128] on span "1 лице" at bounding box center [482, 131] width 40 height 17
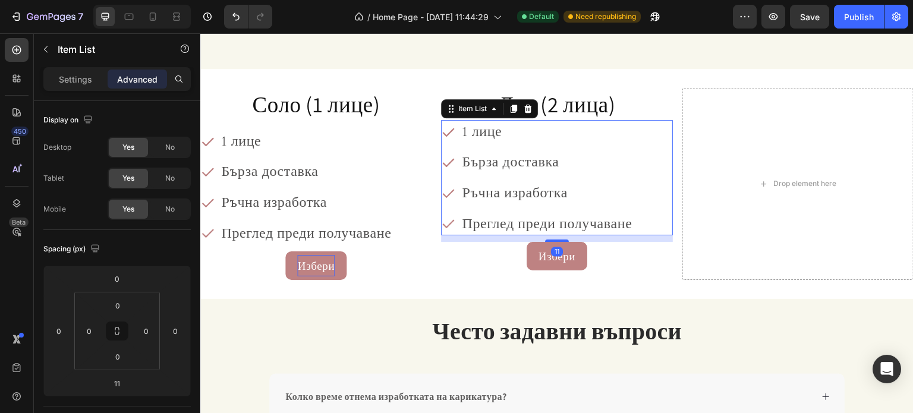
click at [464, 128] on span "1 лице" at bounding box center [482, 131] width 40 height 17
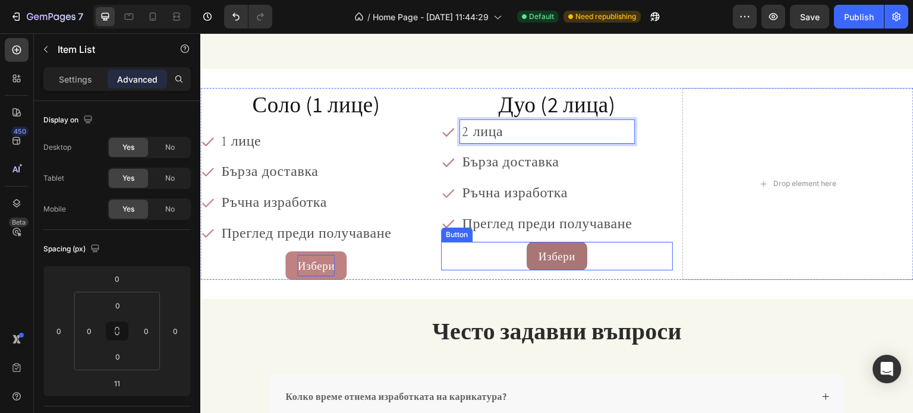
click at [530, 254] on button "Избери" at bounding box center [557, 256] width 61 height 29
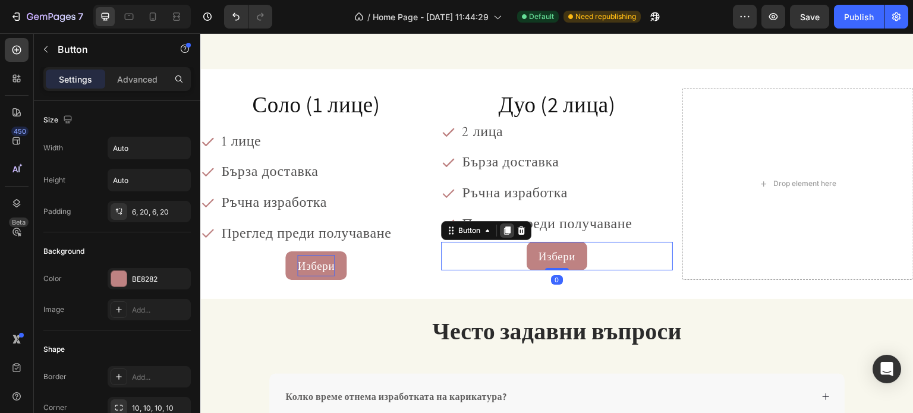
click at [504, 229] on icon at bounding box center [507, 230] width 7 height 8
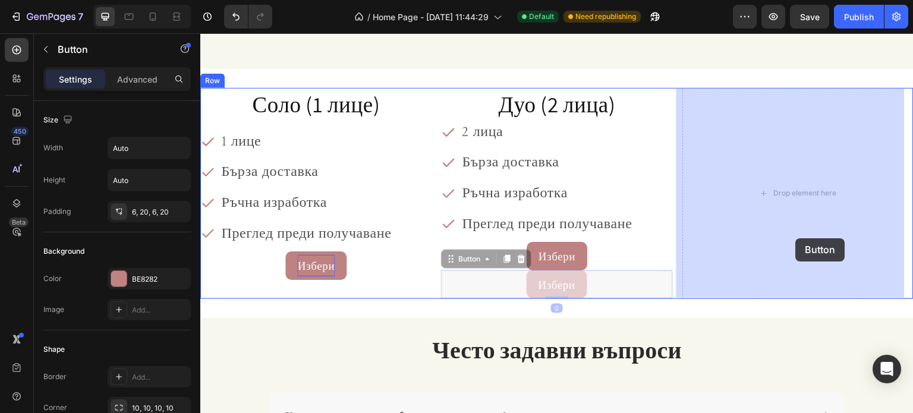
drag, startPoint x: 442, startPoint y: 262, endPoint x: 792, endPoint y: 229, distance: 352.1
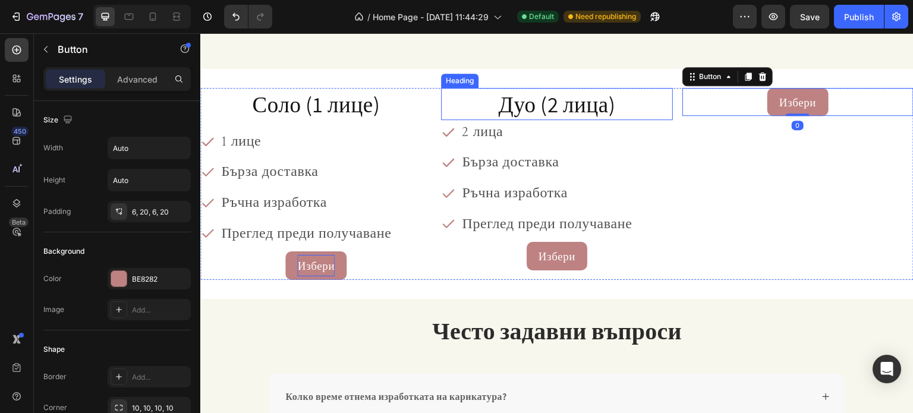
click at [515, 105] on span "Дуо (2 лица)" at bounding box center [556, 104] width 117 height 29
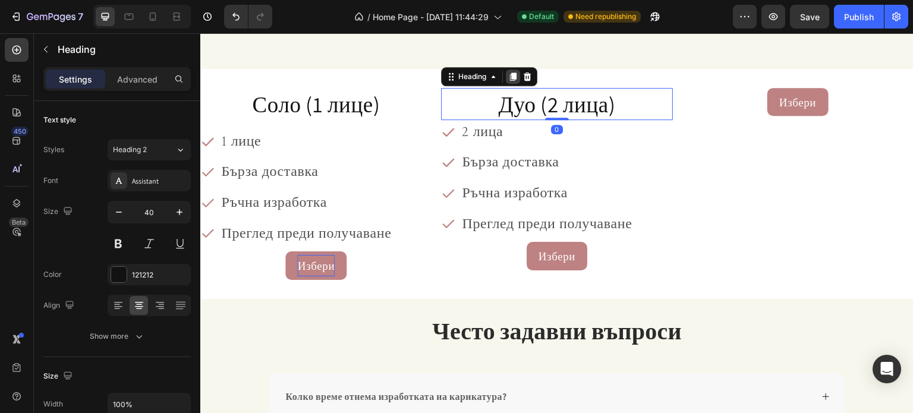
click at [512, 75] on icon at bounding box center [513, 77] width 7 height 8
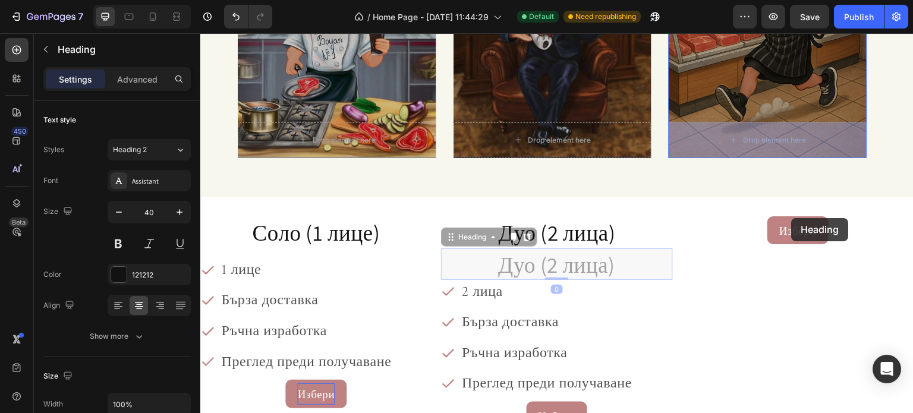
scroll to position [1362, 0]
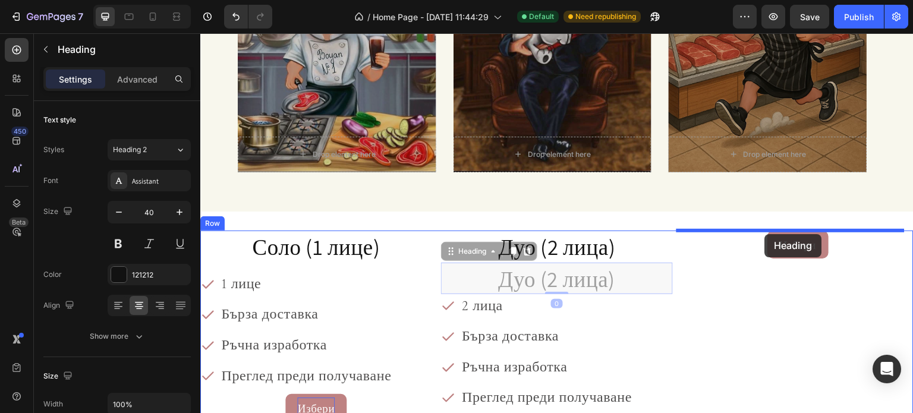
drag, startPoint x: 450, startPoint y: 100, endPoint x: 765, endPoint y: 234, distance: 342.2
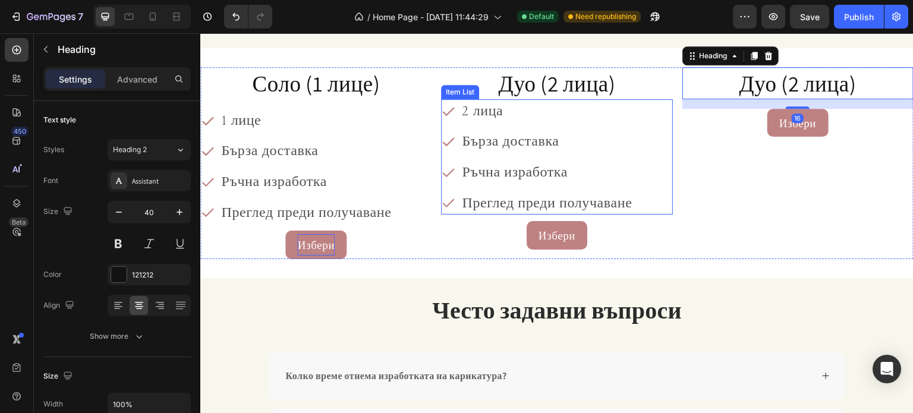
scroll to position [1541, 0]
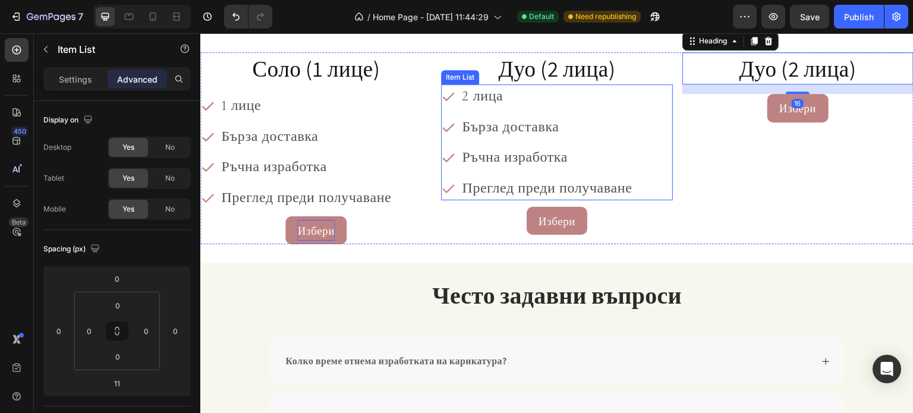
click at [496, 137] on div "2 лица Бърза доставка Ръчна изработка Преглед преди получаване" at bounding box center [537, 141] width 193 height 115
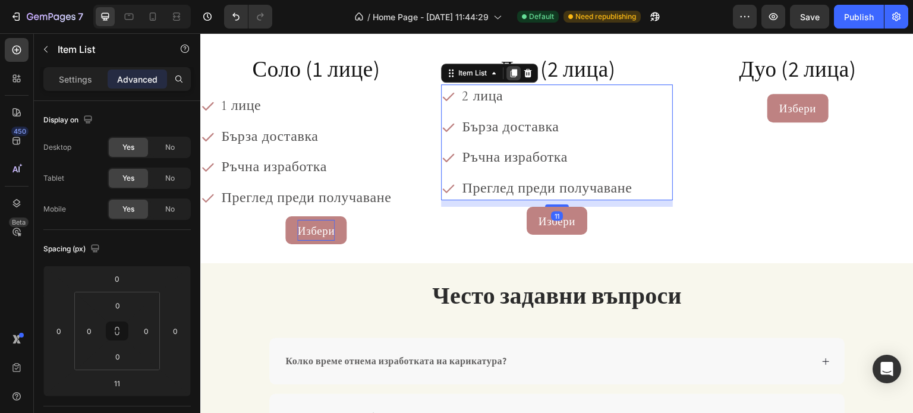
click at [509, 77] on div at bounding box center [513, 73] width 14 height 14
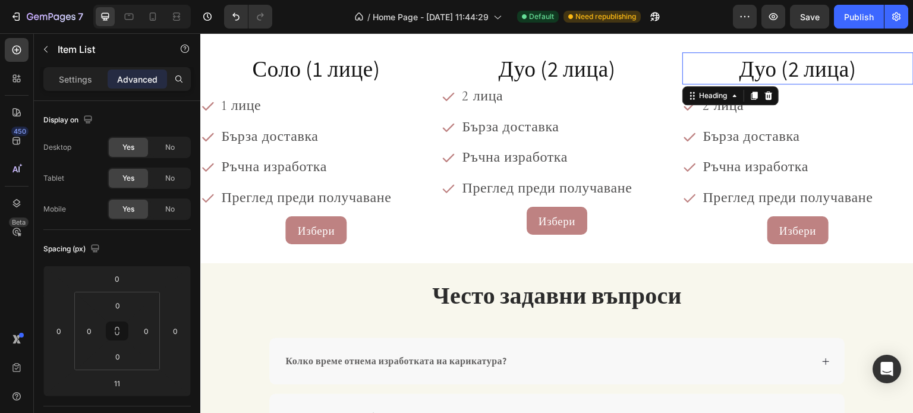
click at [749, 64] on span "Дуо (2 лица)" at bounding box center [797, 68] width 117 height 29
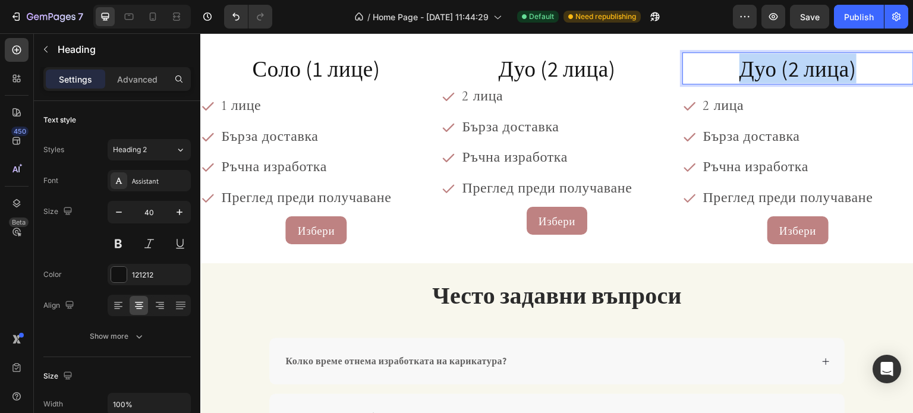
click at [749, 64] on span "Дуо (2 лица)" at bounding box center [797, 68] width 117 height 29
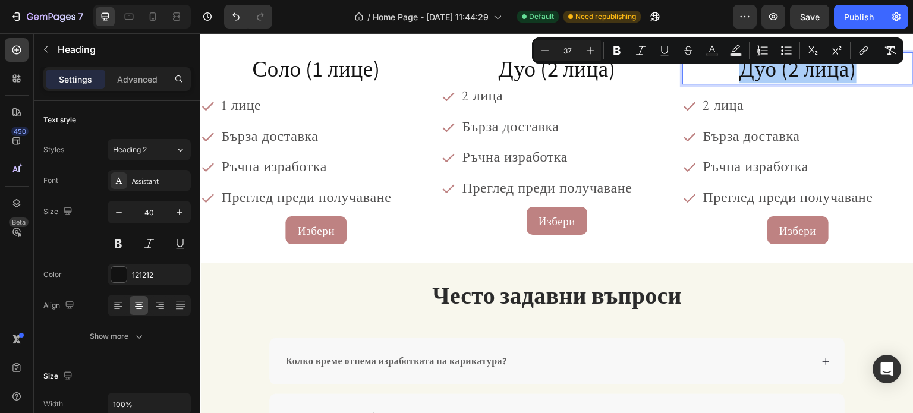
click at [749, 61] on div "Minus 37 Plus Bold Italic Underline Strikethrough Text Color Text Background Co…" at bounding box center [717, 50] width 367 height 21
click at [770, 75] on span "Дуо (2 лица)" at bounding box center [797, 68] width 117 height 29
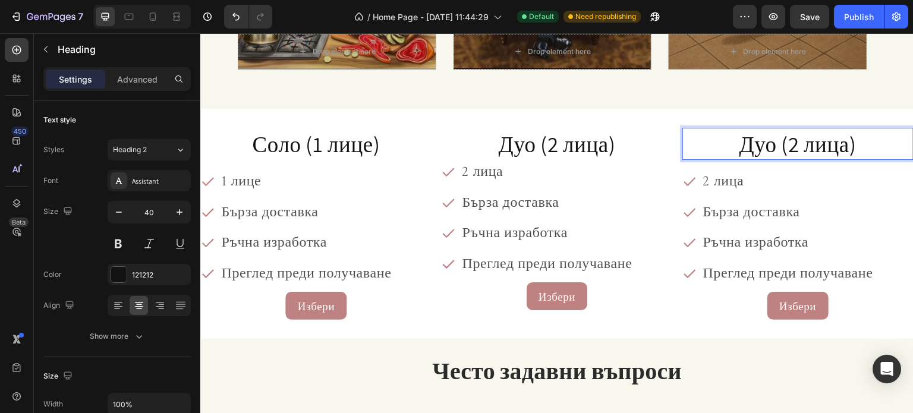
scroll to position [1422, 0]
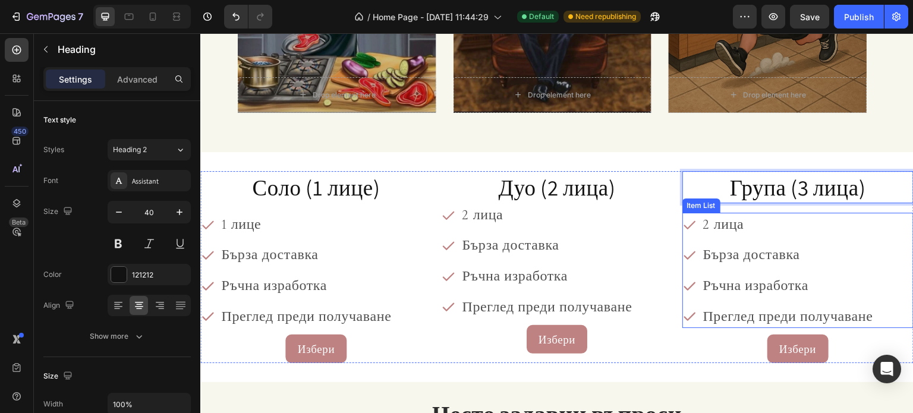
click at [703, 219] on span "2 лица" at bounding box center [723, 224] width 41 height 17
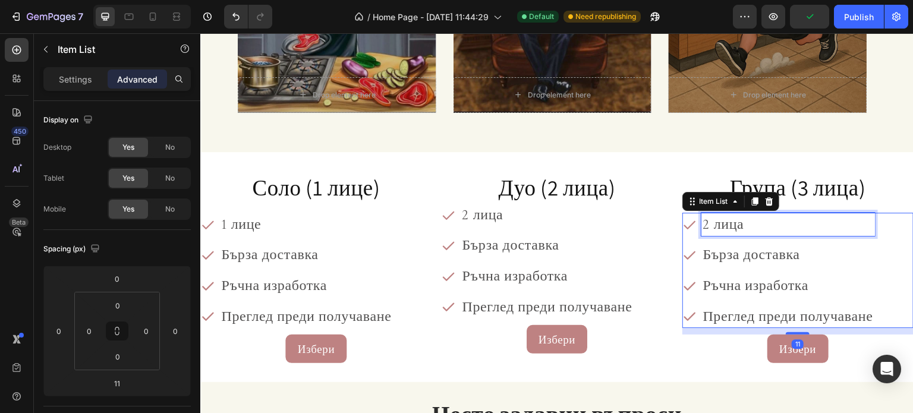
click at [703, 219] on span "2 лица" at bounding box center [723, 224] width 41 height 17
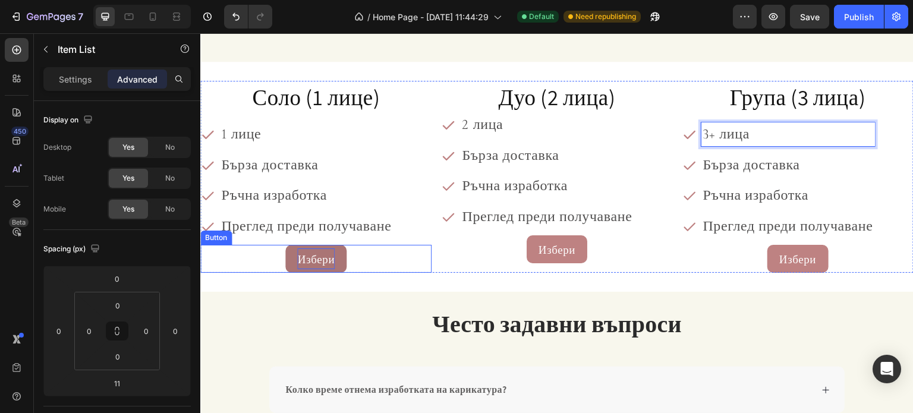
scroll to position [1481, 0]
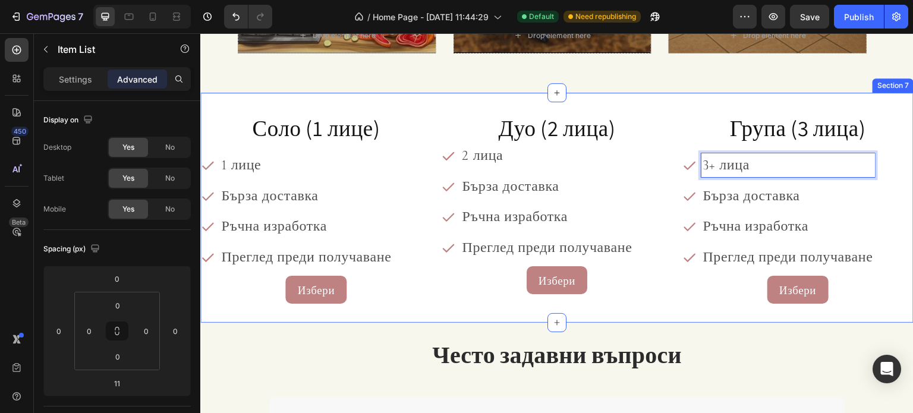
click at [263, 104] on div "⁠⁠⁠⁠⁠⁠⁠ Соло (1 лице) Heading 1 лице Бърза доставка Ръчна изработка Преглед пре…" at bounding box center [556, 208] width 713 height 230
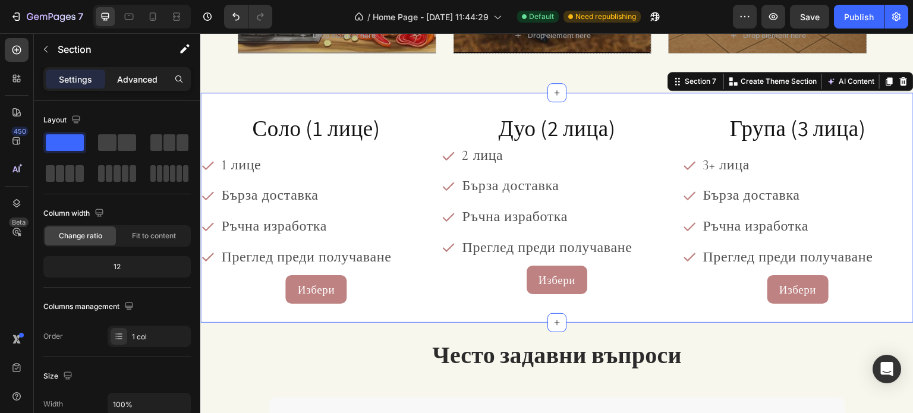
click at [109, 75] on div "Advanced" at bounding box center [137, 79] width 59 height 19
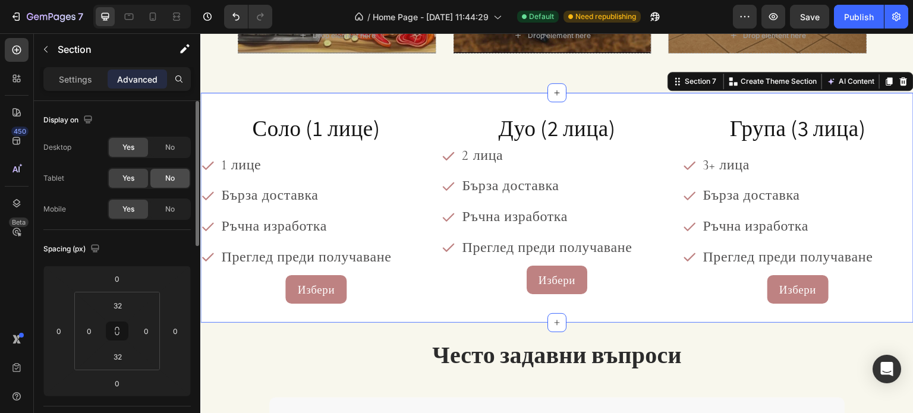
click at [171, 179] on span "No" at bounding box center [170, 178] width 10 height 11
click at [176, 210] on div "No" at bounding box center [169, 209] width 39 height 19
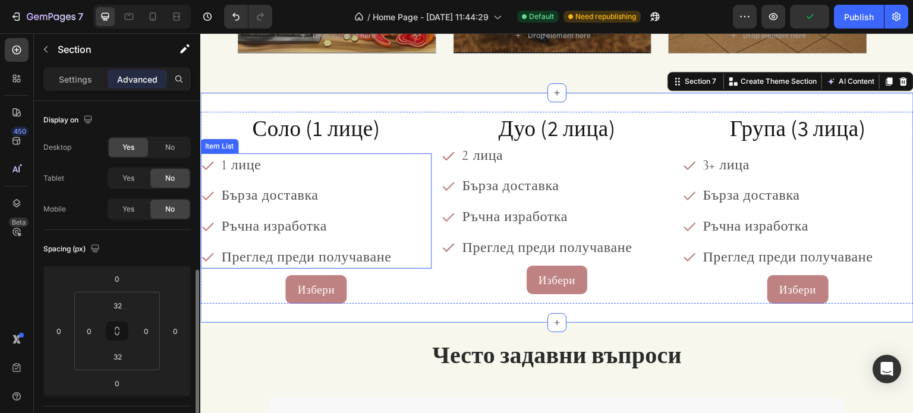
scroll to position [357, 0]
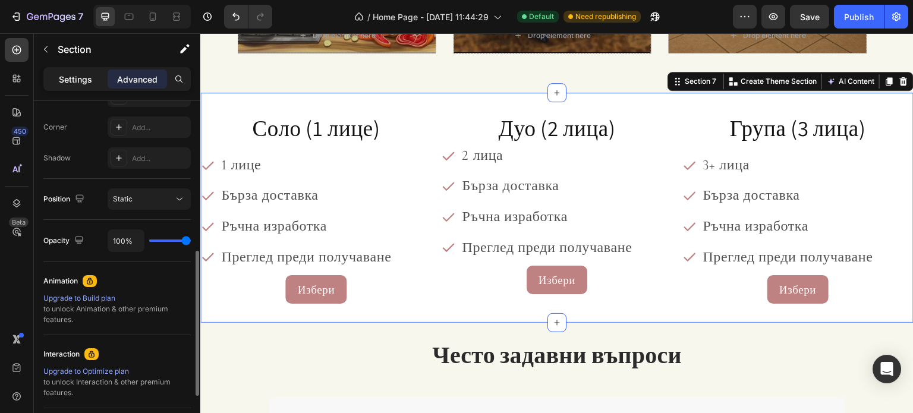
click at [70, 80] on p "Settings" at bounding box center [75, 79] width 33 height 12
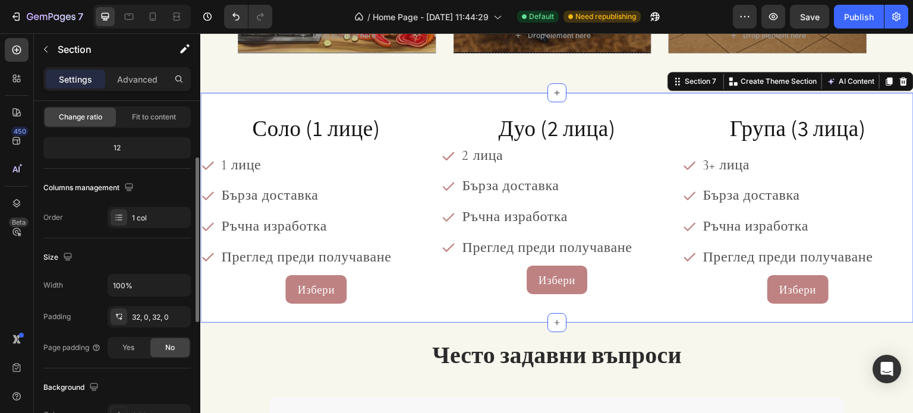
scroll to position [238, 0]
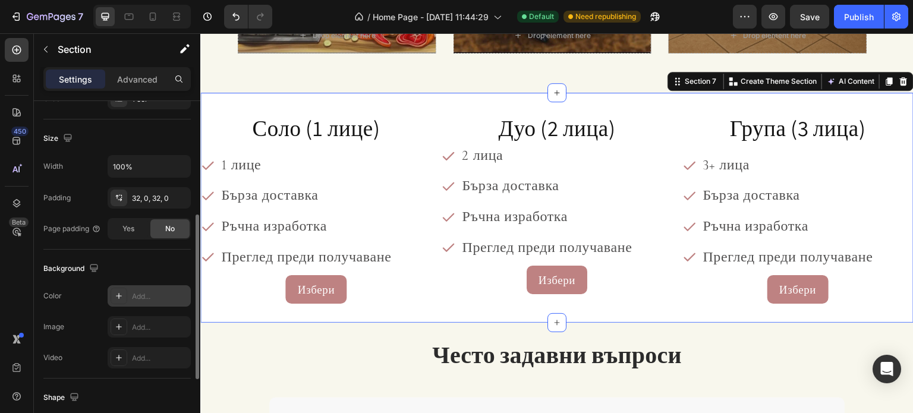
click at [118, 288] on div at bounding box center [119, 296] width 17 height 17
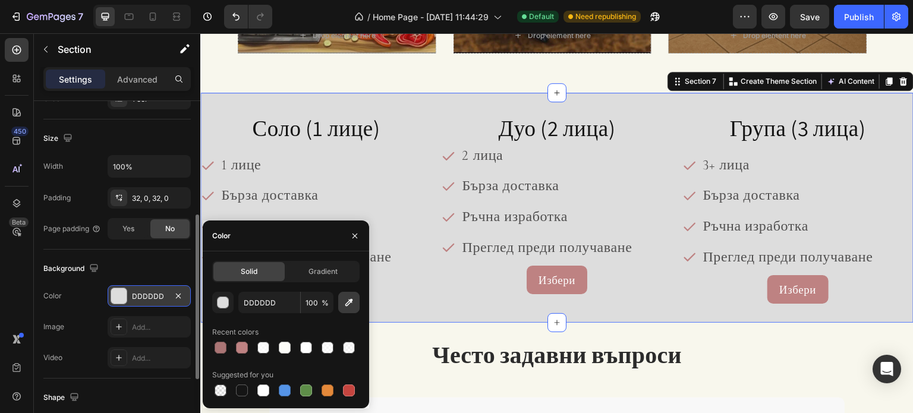
click at [347, 306] on icon "button" at bounding box center [349, 303] width 8 height 8
type input "F8F7ED"
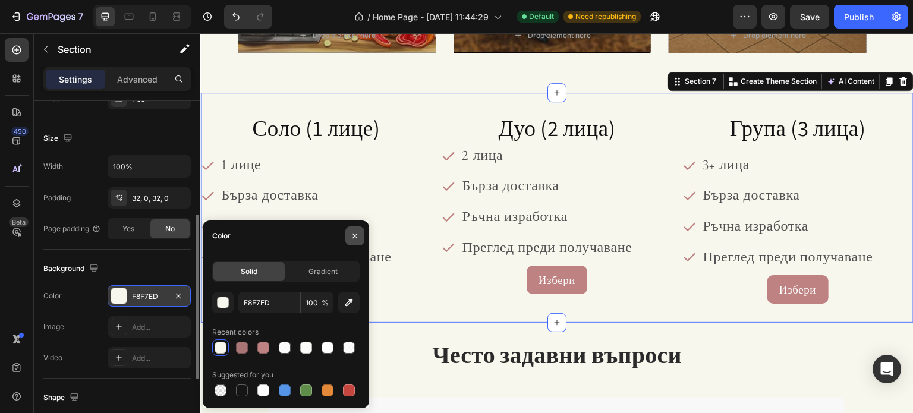
click at [356, 234] on icon "button" at bounding box center [355, 236] width 10 height 10
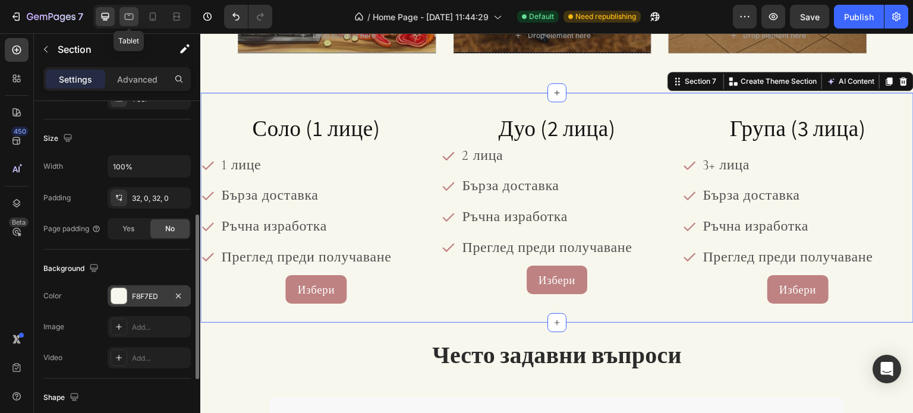
click at [138, 14] on div at bounding box center [128, 16] width 19 height 19
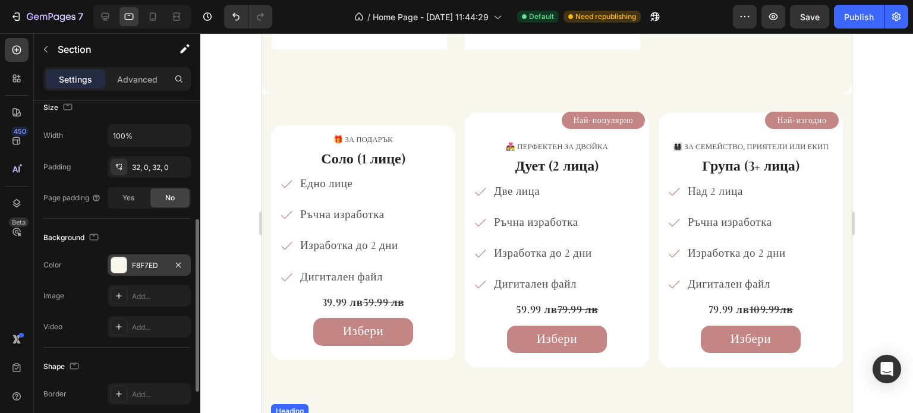
scroll to position [543, 0]
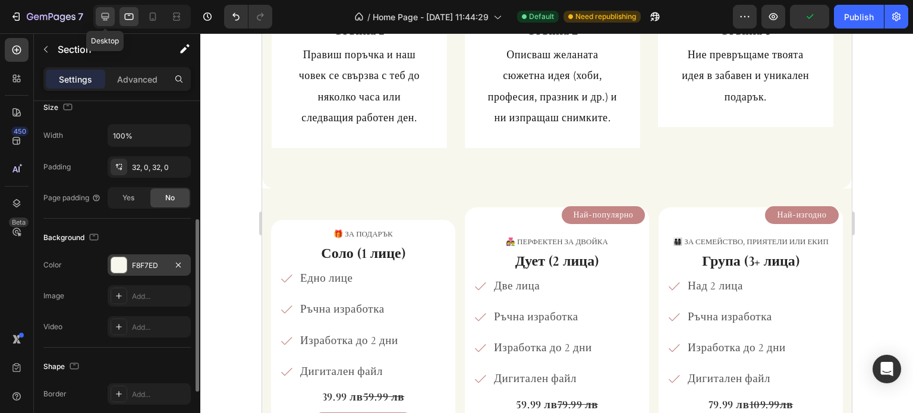
click at [107, 15] on icon at bounding box center [105, 17] width 12 height 12
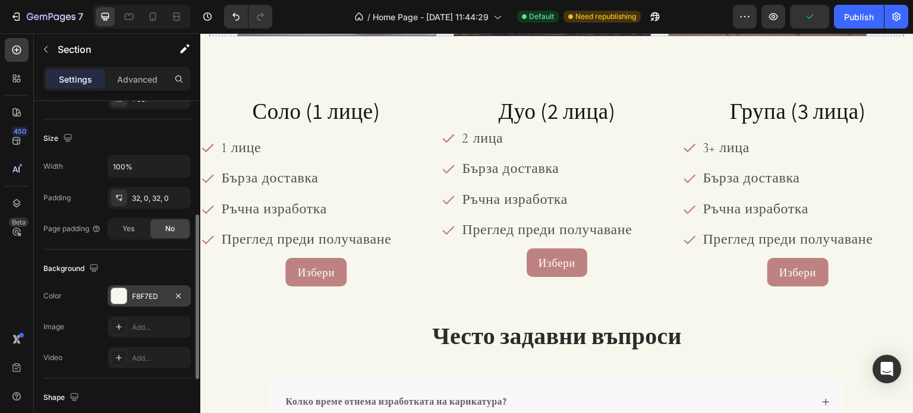
scroll to position [1441, 0]
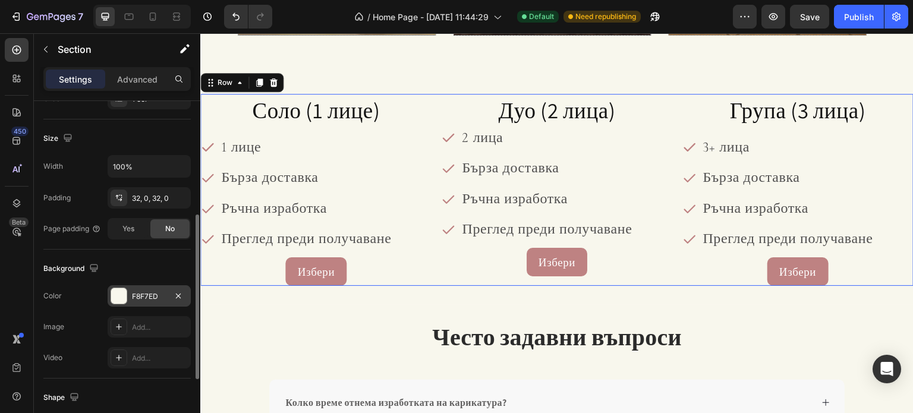
click at [219, 128] on div "Соло (1 лице) Heading 1 лице Бърза доставка Ръчна изработка Преглед преди получ…" at bounding box center [315, 190] width 231 height 192
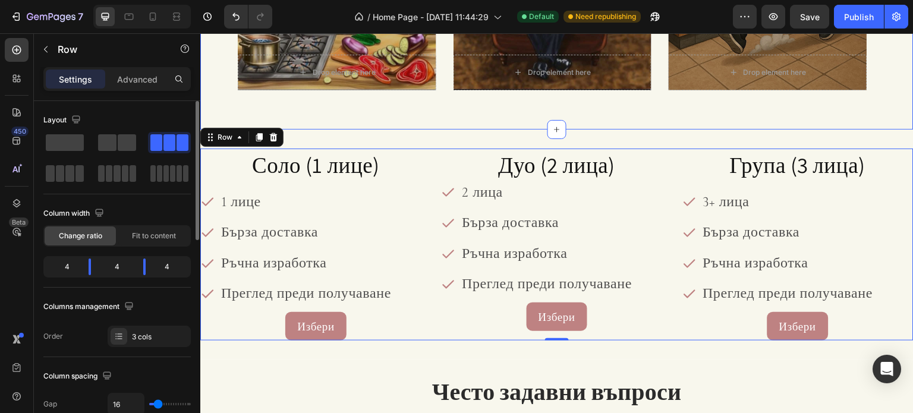
scroll to position [1381, 0]
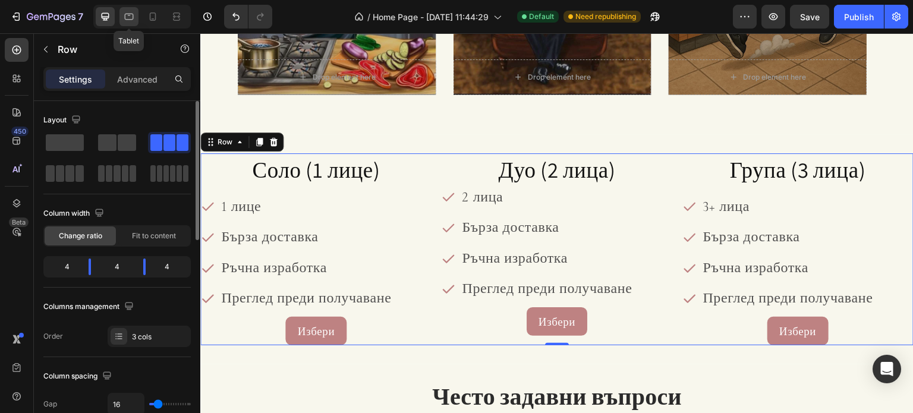
click at [130, 15] on icon at bounding box center [129, 17] width 12 height 12
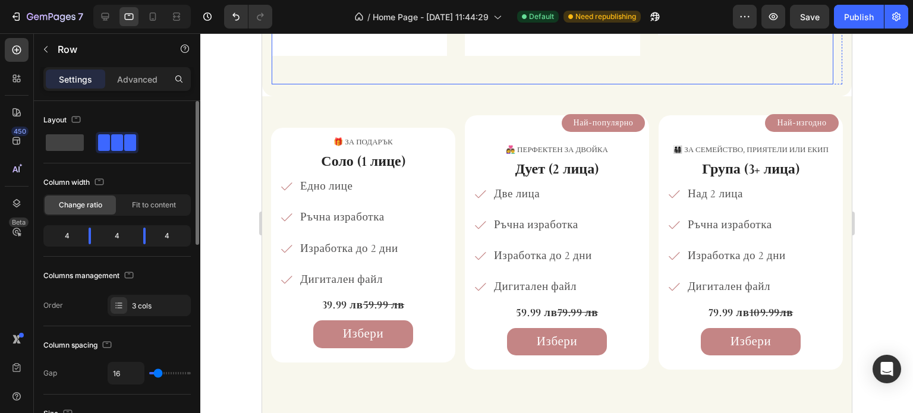
scroll to position [659, 0]
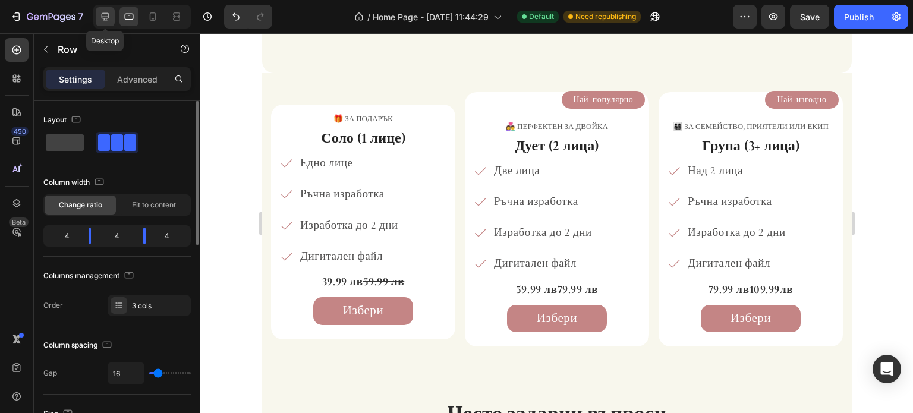
click at [102, 21] on icon at bounding box center [105, 17] width 12 height 12
type input "1200"
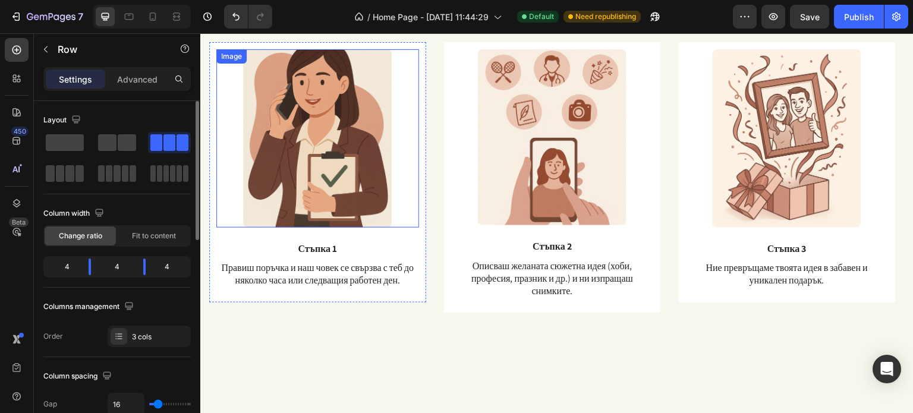
scroll to position [877, 0]
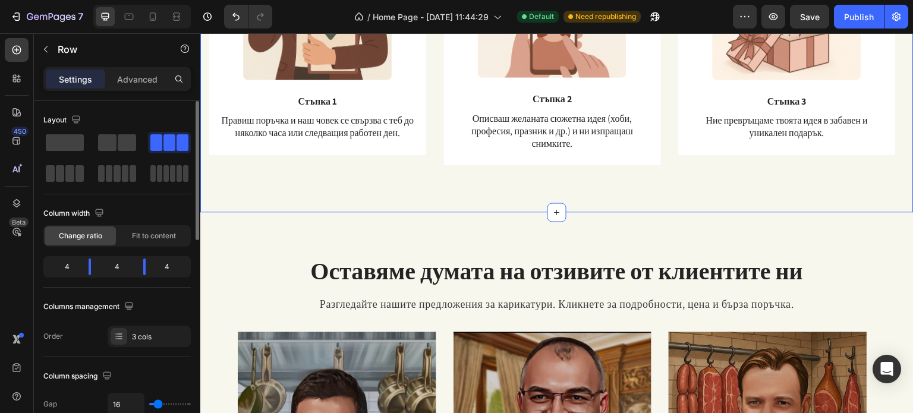
click at [426, 203] on div "Бързо. [GEOGRAPHIC_DATA]. Интересно. Heading Text Block Row Image Стъпка 3 Text…" at bounding box center [556, 2] width 713 height 422
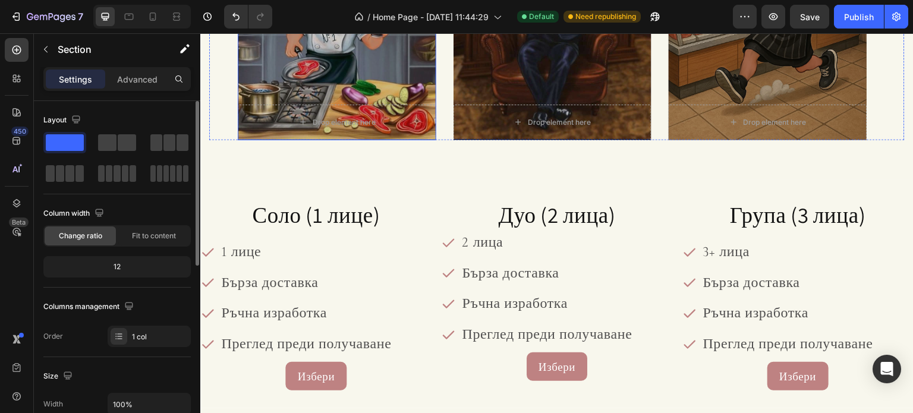
scroll to position [1472, 0]
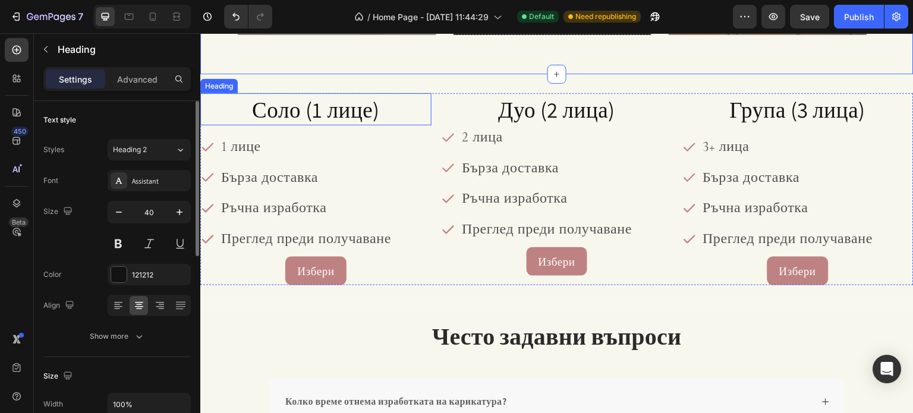
click at [418, 114] on h2 "Соло (1 лице)" at bounding box center [315, 109] width 231 height 32
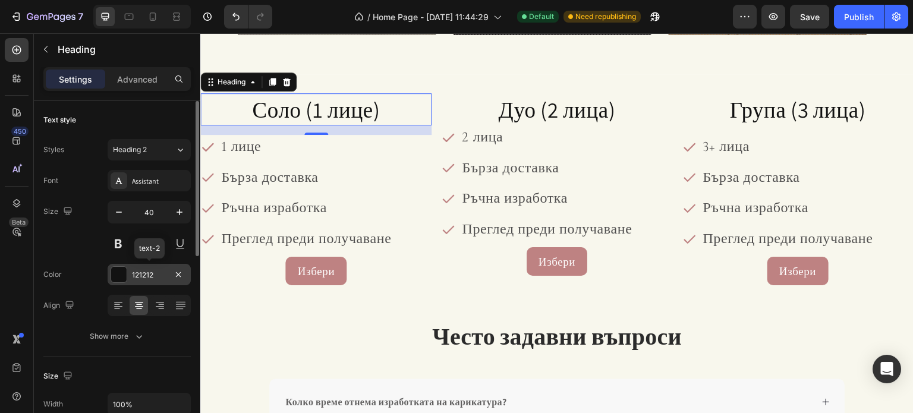
scroll to position [59, 0]
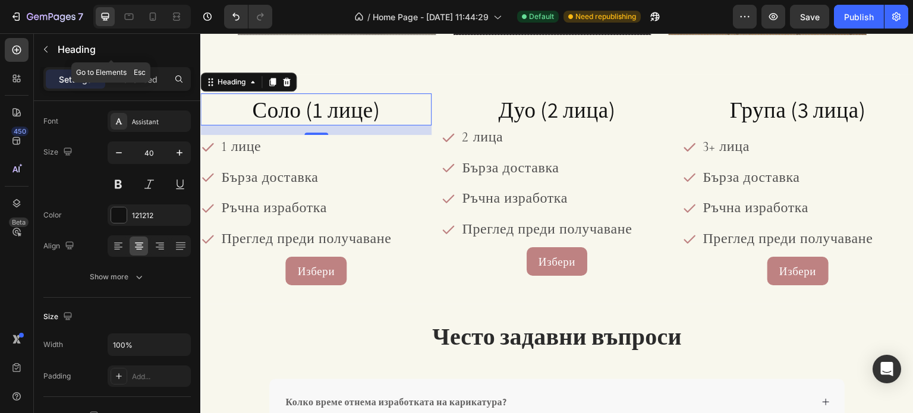
click at [46, 55] on button "button" at bounding box center [45, 49] width 19 height 19
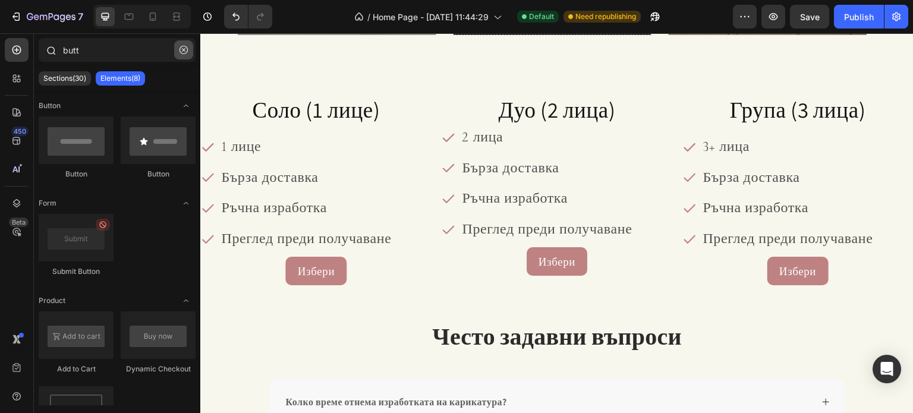
click at [180, 52] on icon "button" at bounding box center [183, 50] width 8 height 8
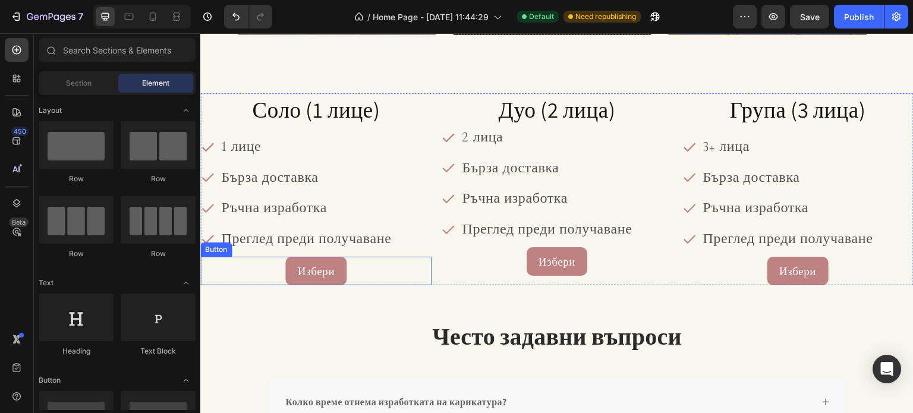
click at [367, 263] on div "Избери Button" at bounding box center [315, 271] width 231 height 29
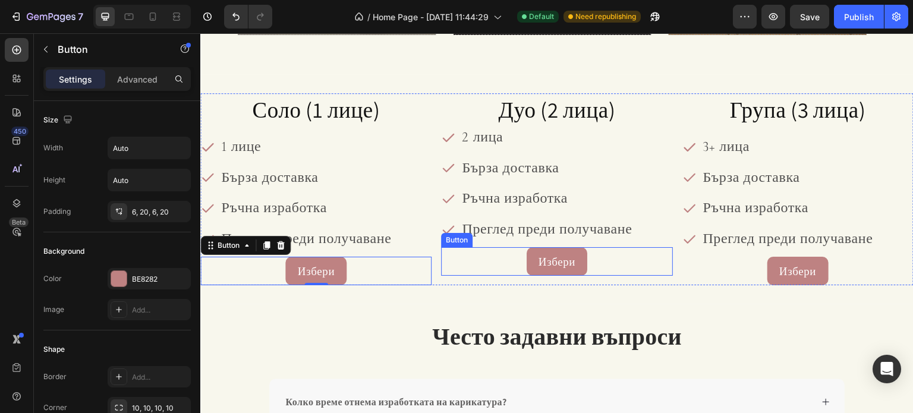
click at [500, 259] on div "Избери Button" at bounding box center [556, 261] width 231 height 29
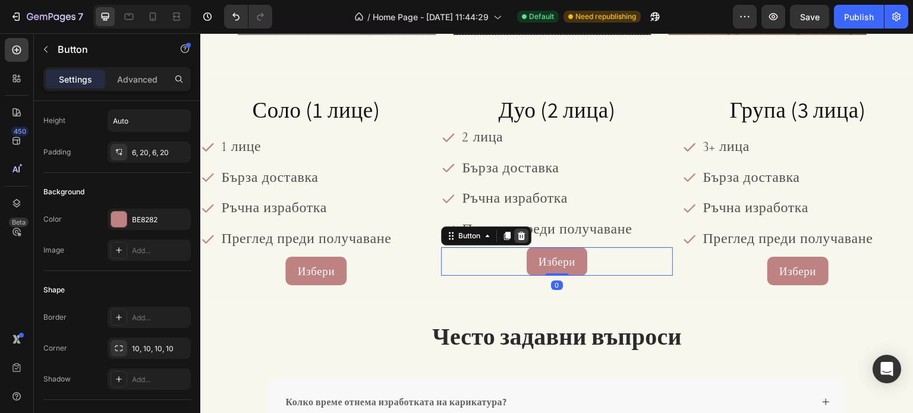
click at [524, 234] on div at bounding box center [521, 236] width 14 height 14
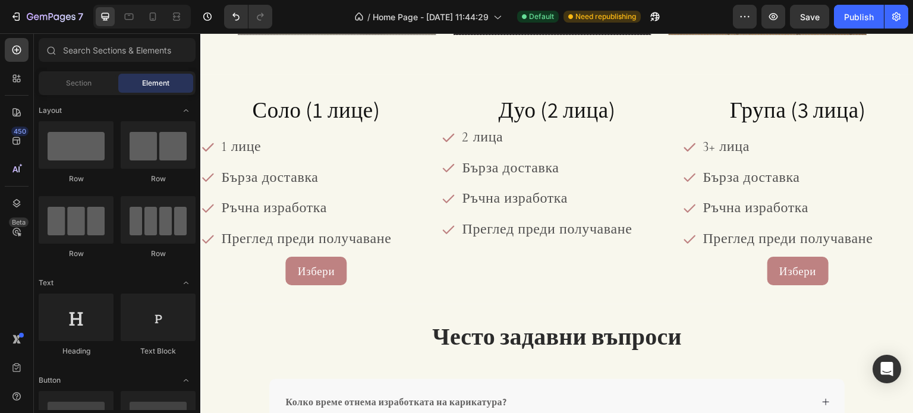
click at [524, 234] on span "Преглед преди получаване" at bounding box center [547, 229] width 170 height 17
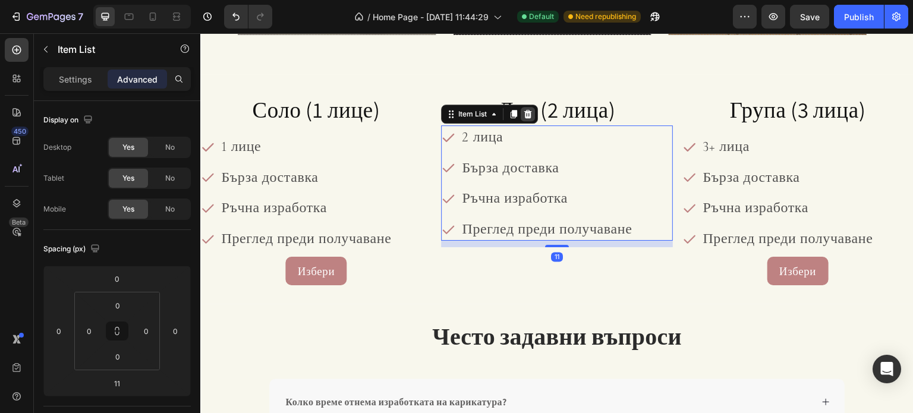
click at [527, 115] on icon at bounding box center [528, 114] width 10 height 10
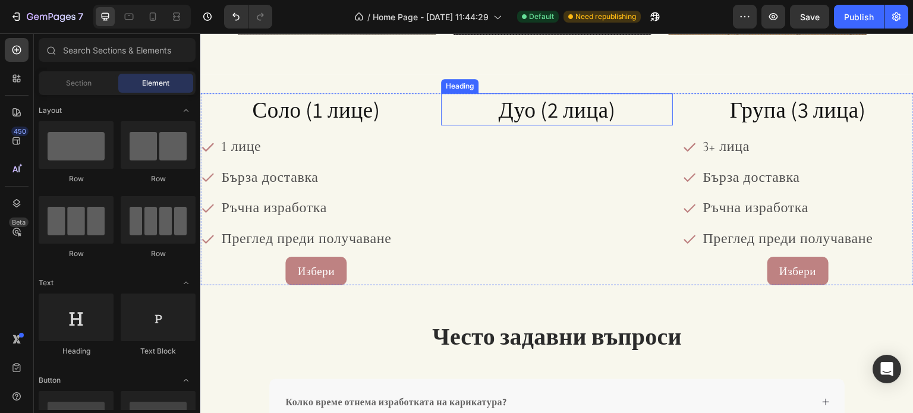
click at [538, 114] on span "Дуо (2 лица)" at bounding box center [556, 109] width 117 height 29
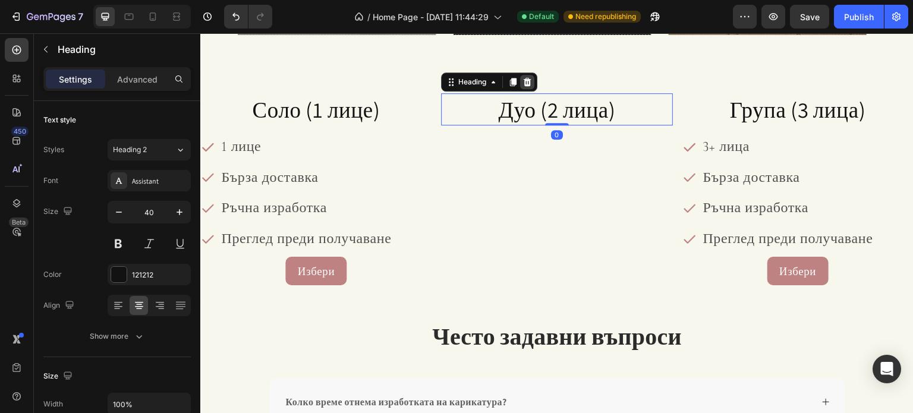
click at [529, 78] on icon at bounding box center [527, 82] width 10 height 10
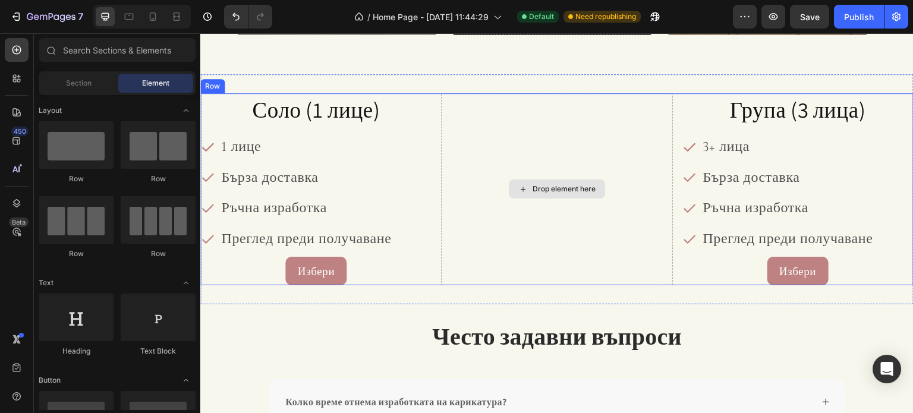
click at [536, 193] on div "Drop element here" at bounding box center [557, 188] width 96 height 19
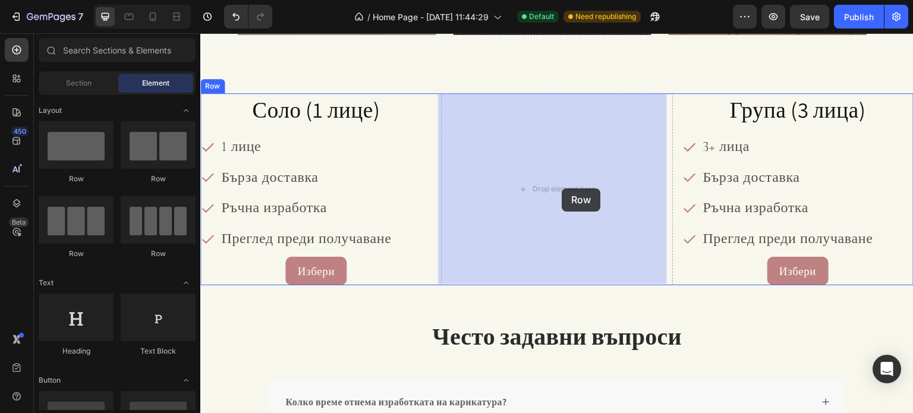
drag, startPoint x: 293, startPoint y: 197, endPoint x: 560, endPoint y: 189, distance: 267.6
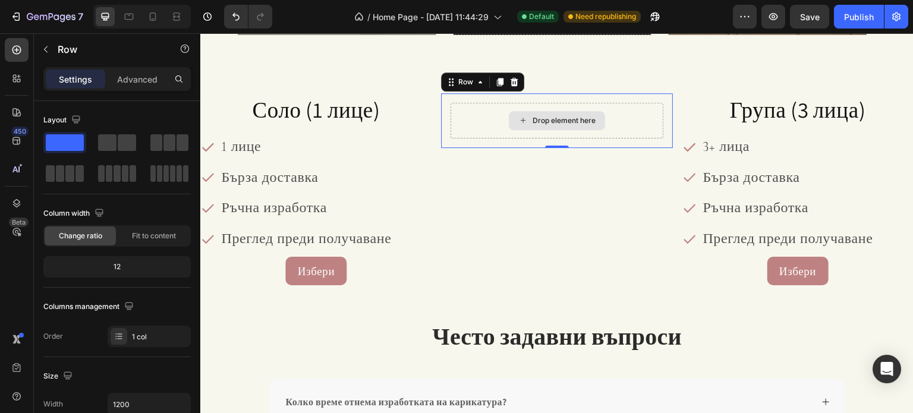
click at [455, 123] on div "Drop element here" at bounding box center [557, 121] width 212 height 36
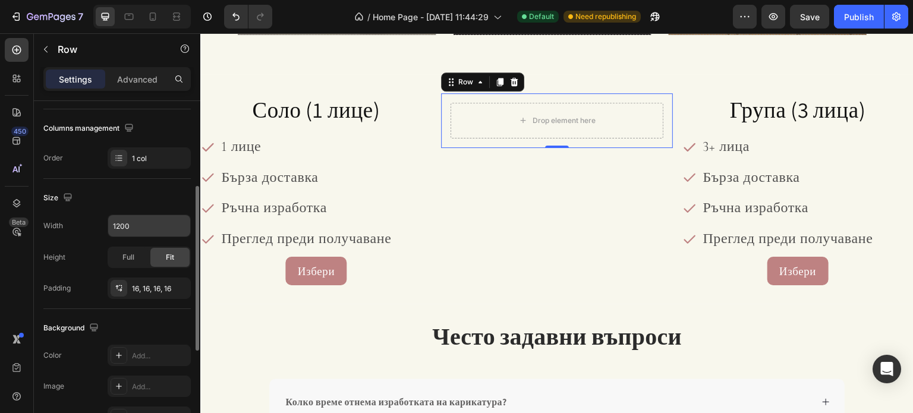
scroll to position [238, 0]
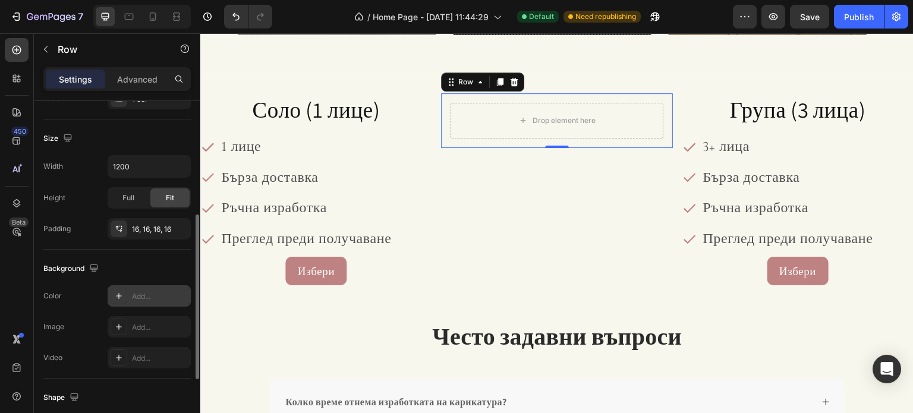
click at [119, 289] on div at bounding box center [119, 296] width 17 height 17
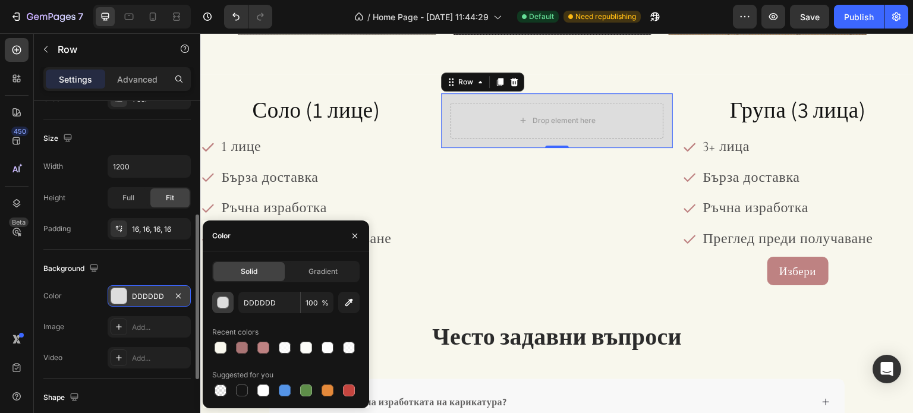
click at [228, 302] on div "button" at bounding box center [224, 303] width 12 height 12
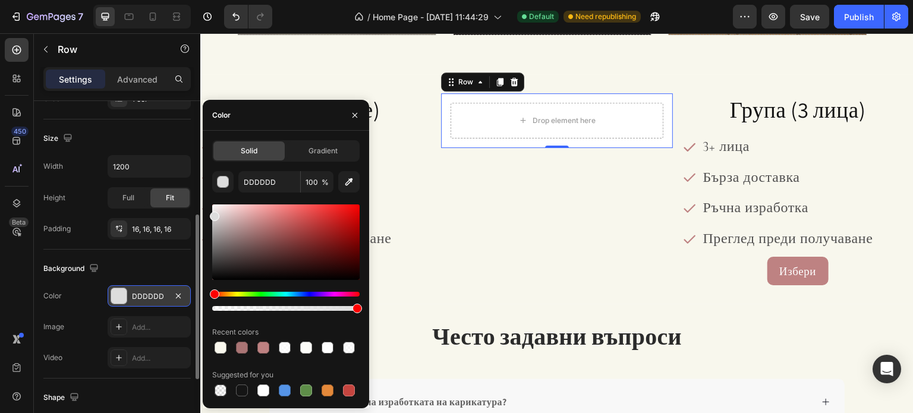
drag, startPoint x: 221, startPoint y: 215, endPoint x: 199, endPoint y: 188, distance: 34.2
click at [199, 188] on div "450 Beta Sections(30) Elements(83) Section Element Hero Section Product Detail …" at bounding box center [100, 223] width 200 height 380
type input "FFFFFF"
click at [351, 116] on icon "button" at bounding box center [355, 116] width 10 height 10
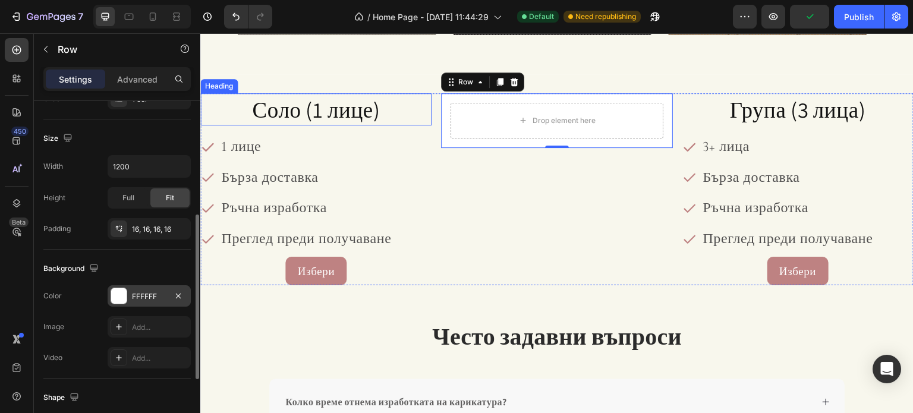
click at [306, 122] on span "Соло (1 лице)" at bounding box center [316, 109] width 128 height 29
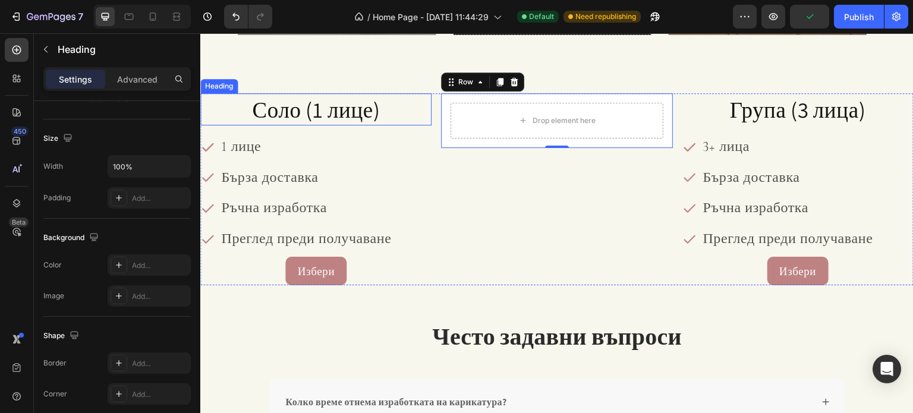
scroll to position [0, 0]
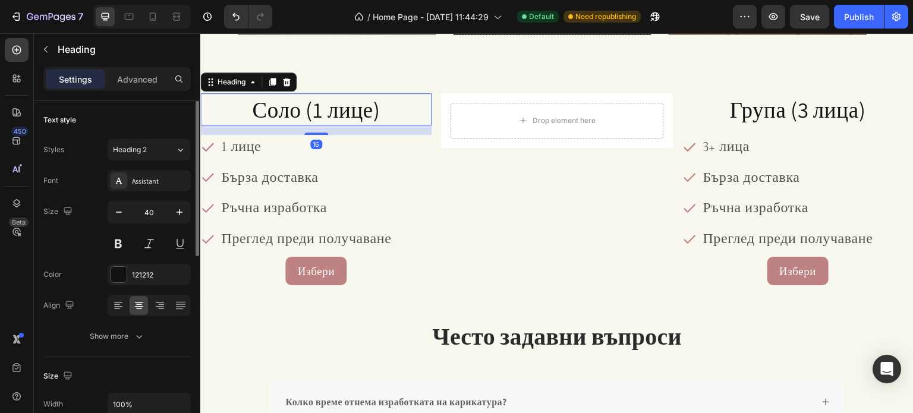
drag, startPoint x: 270, startPoint y: 85, endPoint x: 269, endPoint y: 102, distance: 17.3
click at [270, 84] on icon at bounding box center [272, 82] width 10 height 10
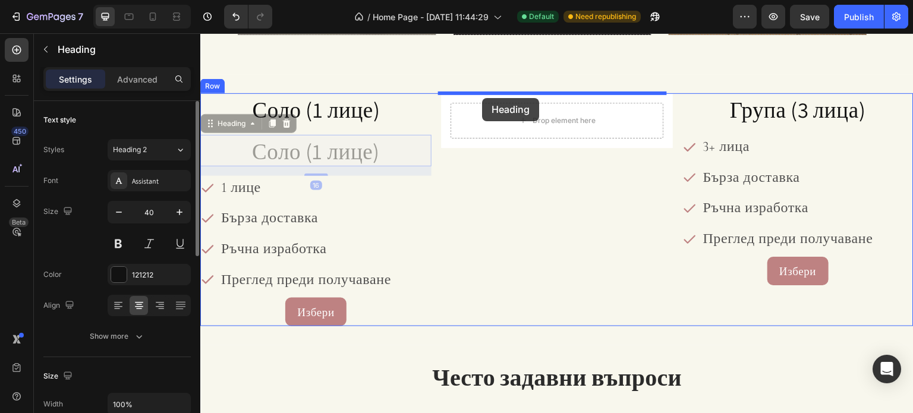
drag, startPoint x: 229, startPoint y: 122, endPoint x: 482, endPoint y: 98, distance: 253.7
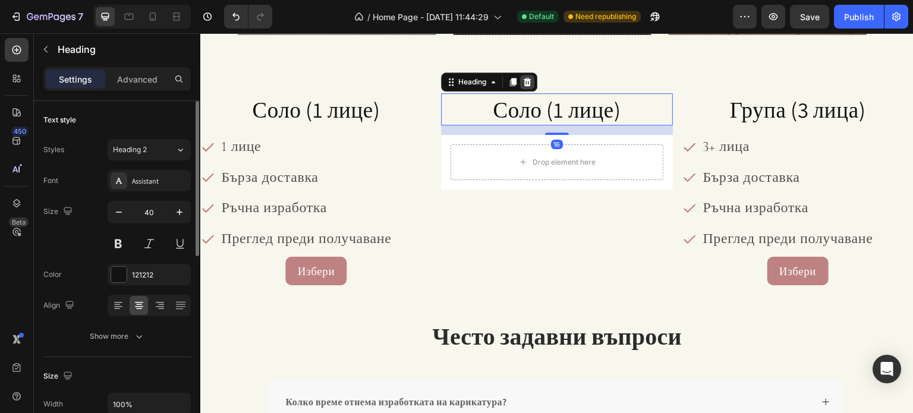
click at [522, 82] on icon at bounding box center [527, 82] width 10 height 10
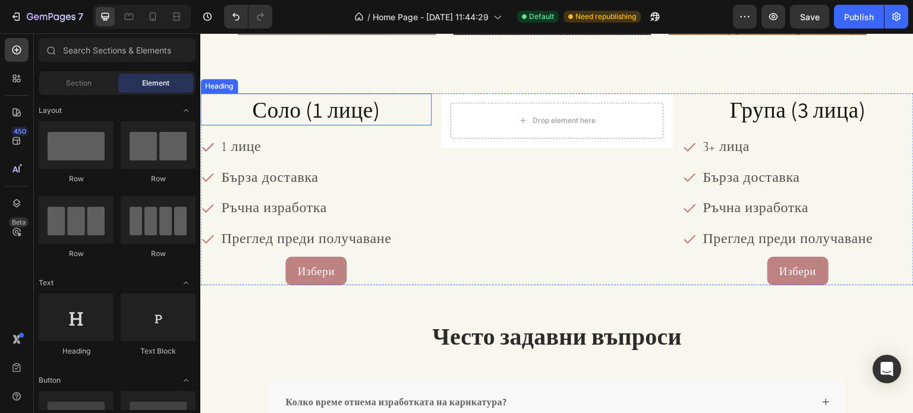
click at [285, 116] on span "Соло (1 лице)" at bounding box center [316, 109] width 128 height 29
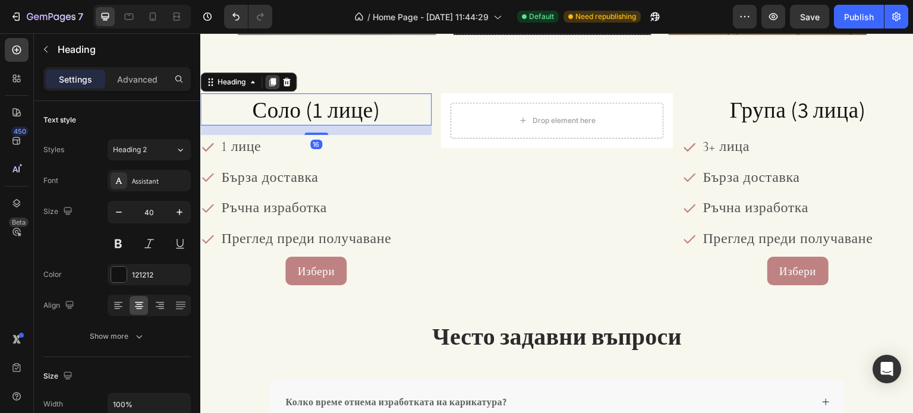
click at [276, 84] on icon at bounding box center [272, 82] width 7 height 8
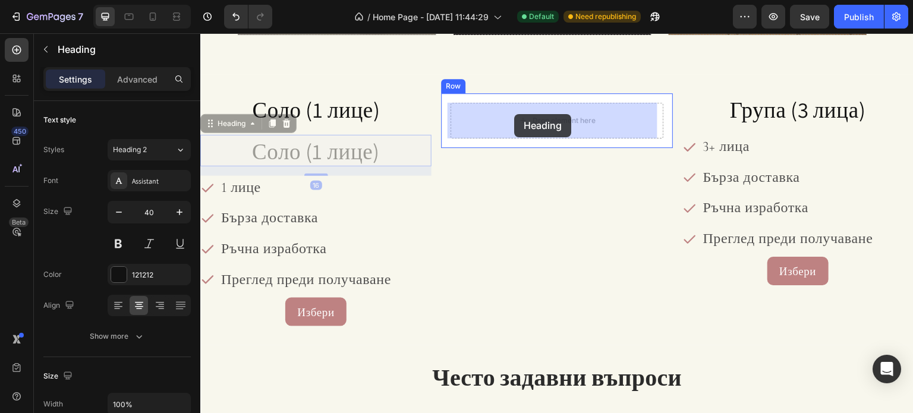
drag, startPoint x: 209, startPoint y: 124, endPoint x: 514, endPoint y: 114, distance: 305.1
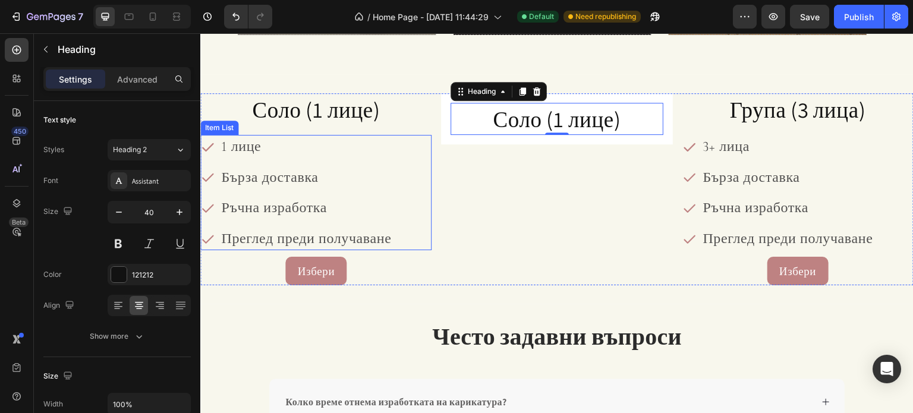
click at [306, 152] on p "1 лице" at bounding box center [306, 147] width 170 height 20
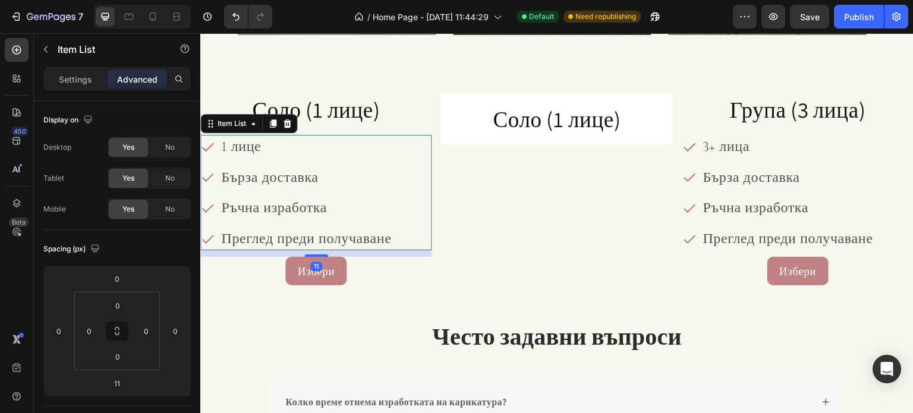
click at [377, 166] on div "Бърза доставка" at bounding box center [306, 178] width 174 height 24
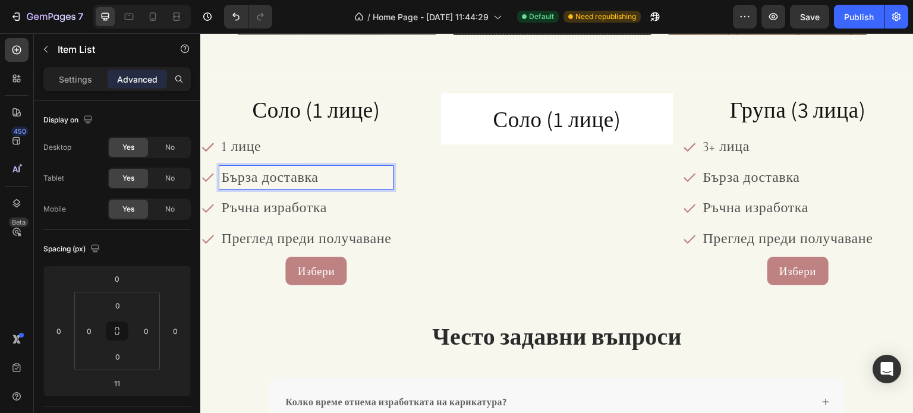
click at [388, 202] on div "1 лице Бърза доставка Ръчна изработка Преглед преди получаване" at bounding box center [315, 192] width 231 height 115
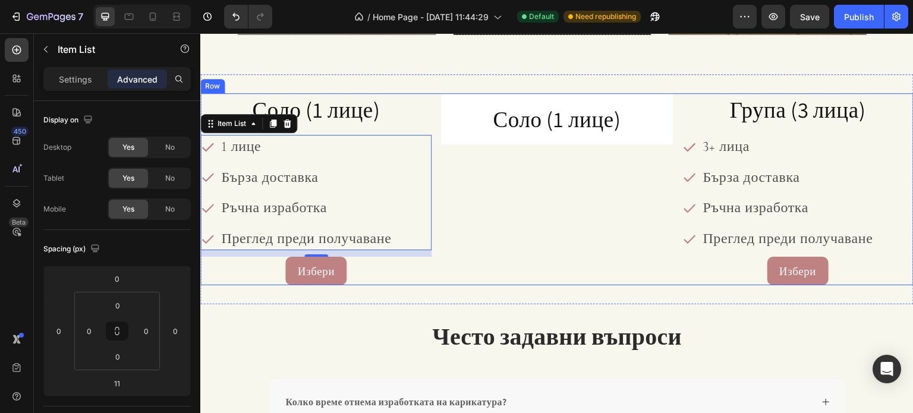
drag, startPoint x: 210, startPoint y: 128, endPoint x: 537, endPoint y: 144, distance: 327.3
click at [537, 144] on div "Соло (1 лице) Heading 1 лице Бърза доставка Ръчна изработка Преглед преди получ…" at bounding box center [556, 189] width 713 height 192
drag, startPoint x: 216, startPoint y: 125, endPoint x: 412, endPoint y: 156, distance: 198.0
click at [449, 153] on div "Соло (1 лице) Heading 1 лице Бърза доставка Ръчна изработка Преглед преди получ…" at bounding box center [556, 189] width 713 height 192
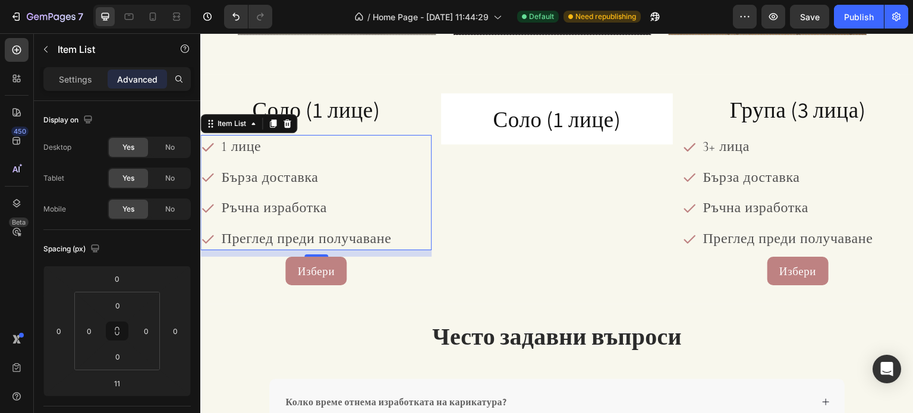
click at [515, 162] on div "Соло (1 лице) Heading Row" at bounding box center [556, 189] width 231 height 192
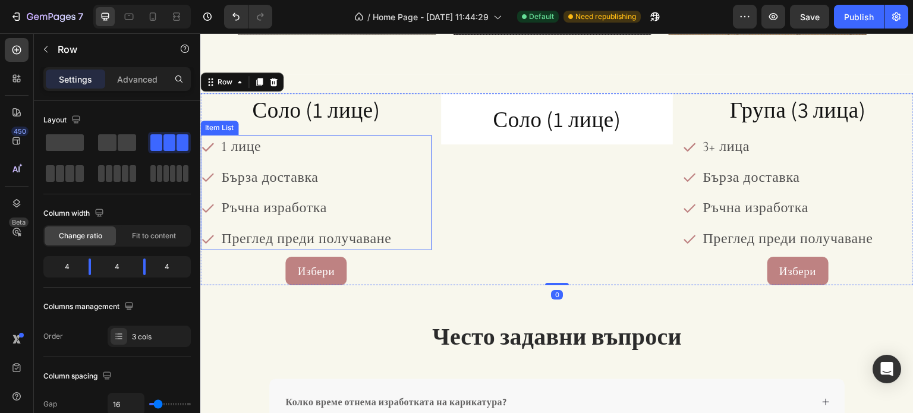
click at [259, 169] on span "Бърза доставка" at bounding box center [269, 177] width 97 height 17
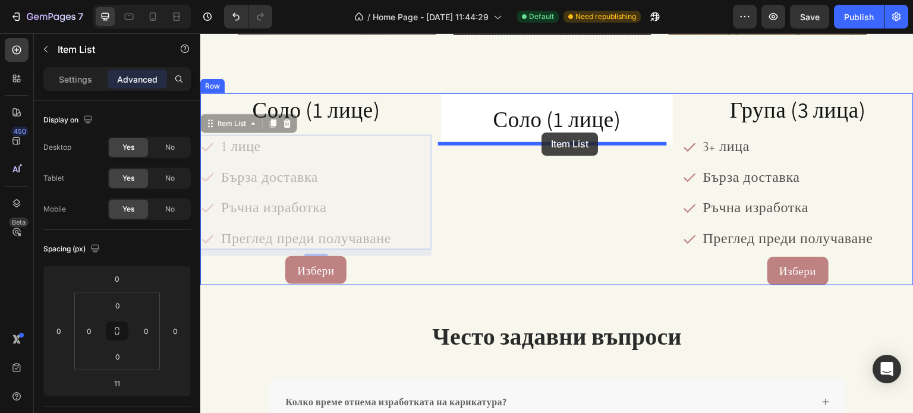
drag, startPoint x: 210, startPoint y: 125, endPoint x: 541, endPoint y: 135, distance: 331.2
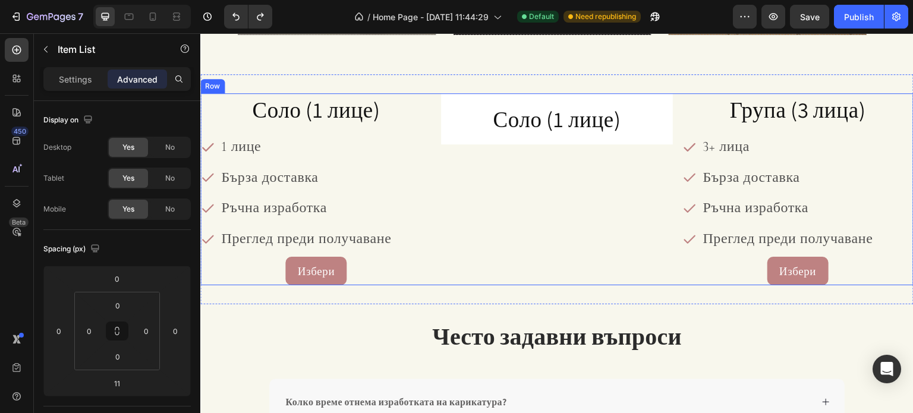
click at [553, 188] on div "Соло (1 лице) Heading Row" at bounding box center [556, 189] width 231 height 192
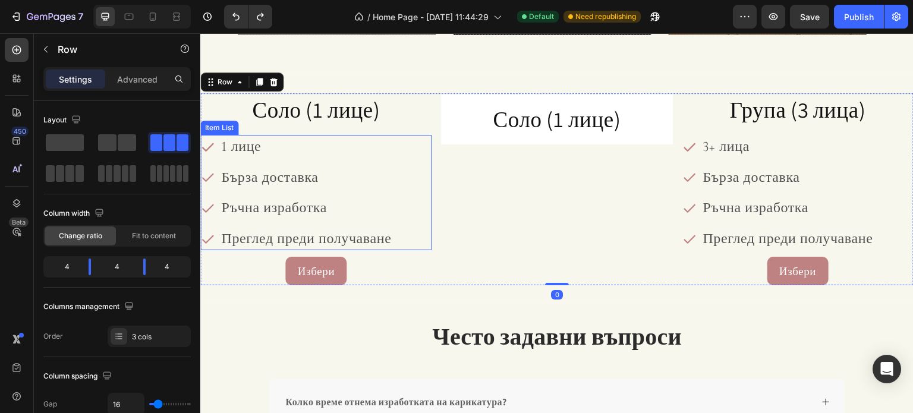
click at [389, 195] on div "1 лице Бърза доставка Ръчна изработка Преглед преди получаване" at bounding box center [315, 192] width 231 height 115
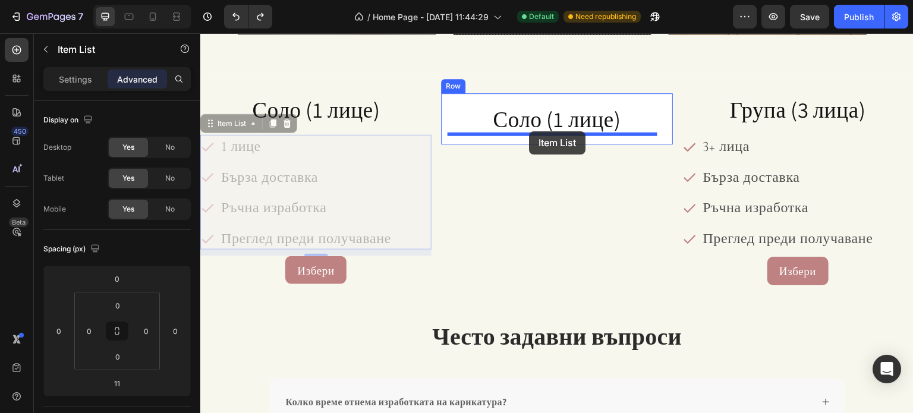
drag, startPoint x: 211, startPoint y: 124, endPoint x: 529, endPoint y: 131, distance: 318.1
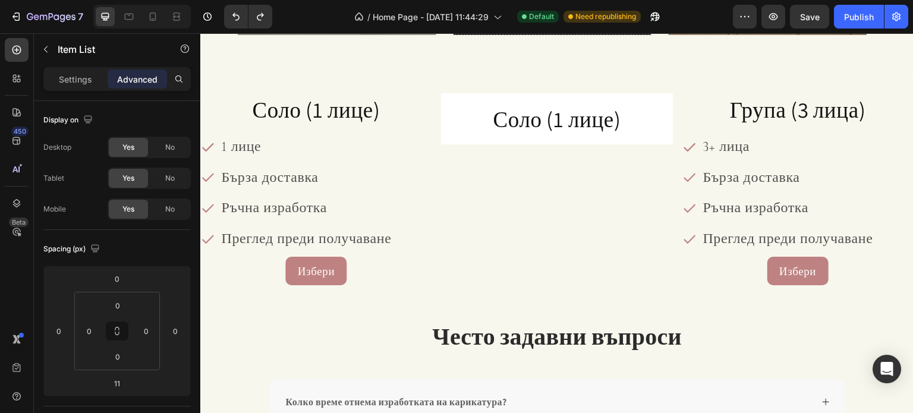
click at [235, 158] on div "1 лице Бърза доставка Ръчна изработка Преглед преди получаване" at bounding box center [296, 192] width 193 height 115
click at [207, 142] on icon at bounding box center [207, 147] width 14 height 14
click at [215, 147] on div "1 лице" at bounding box center [296, 147] width 193 height 24
click at [291, 154] on p "1 лице" at bounding box center [306, 147] width 170 height 20
click at [390, 184] on div "1 лице Бърза доставка Ръчна изработка Преглед преди получаване" at bounding box center [315, 192] width 231 height 115
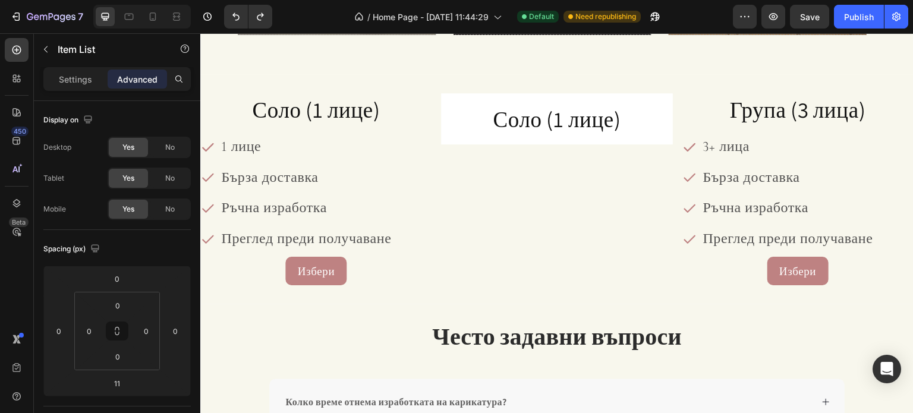
click at [362, 199] on p "Ръчна изработка" at bounding box center [306, 208] width 170 height 20
click at [366, 185] on p "Бърза доставка" at bounding box center [306, 178] width 170 height 20
click at [367, 190] on div "1 лице Бърза доставка Ръчна изработка Преглед преди получаване" at bounding box center [296, 192] width 193 height 115
click at [241, 194] on div "1 лице Бърза доставка Ръчна изработка Преглед преди получаване" at bounding box center [296, 192] width 193 height 115
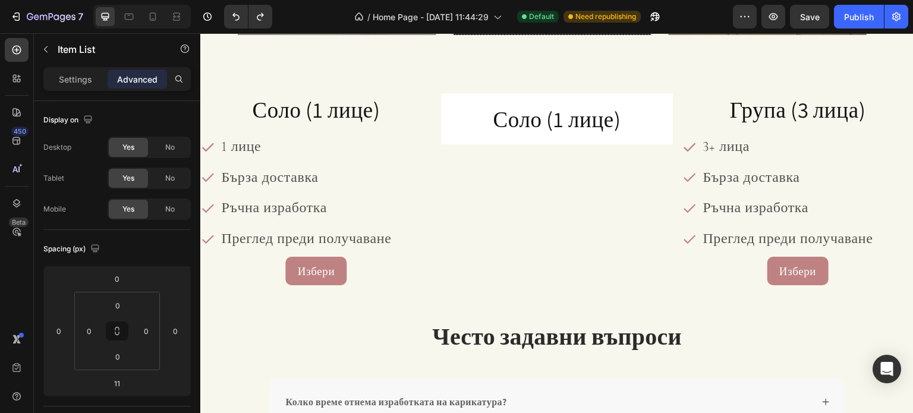
click at [241, 194] on div "1 лице Бърза доставка Ръчна изработка Преглед преди получаване" at bounding box center [296, 192] width 193 height 115
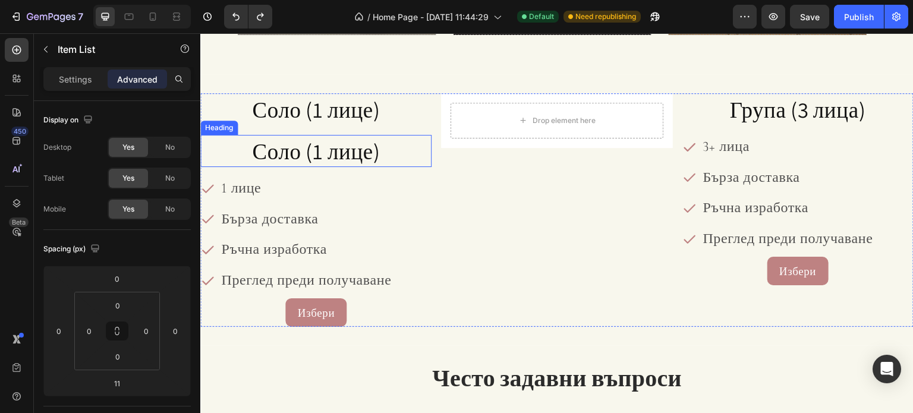
click at [278, 149] on span "Соло (1 лице)" at bounding box center [316, 151] width 128 height 29
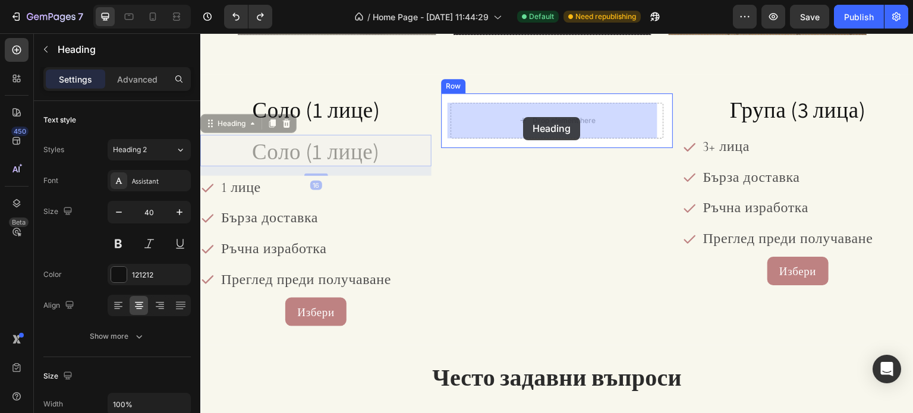
drag, startPoint x: 235, startPoint y: 125, endPoint x: 523, endPoint y: 117, distance: 287.8
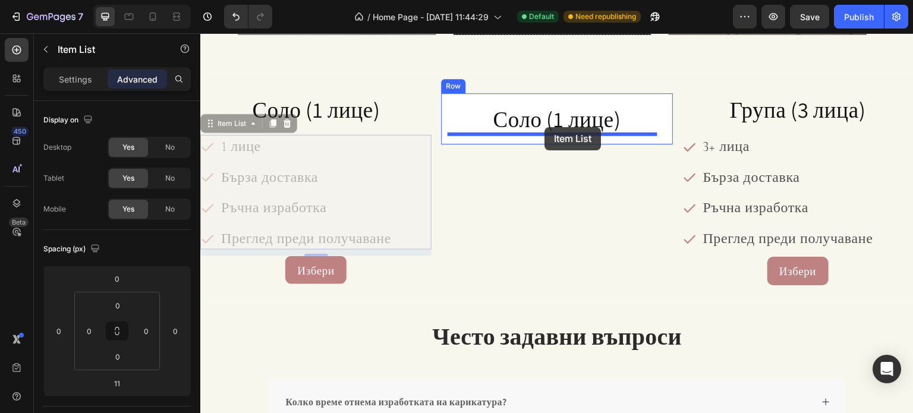
drag, startPoint x: 219, startPoint y: 132, endPoint x: 544, endPoint y: 127, distance: 325.1
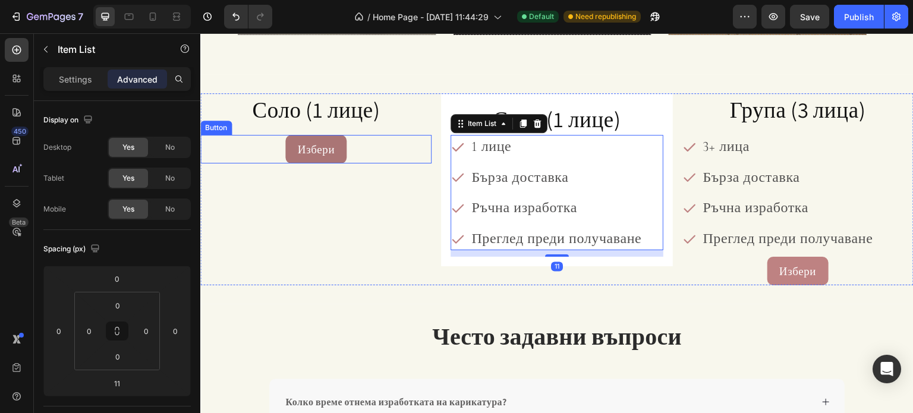
click at [290, 150] on button "Избери" at bounding box center [315, 149] width 61 height 29
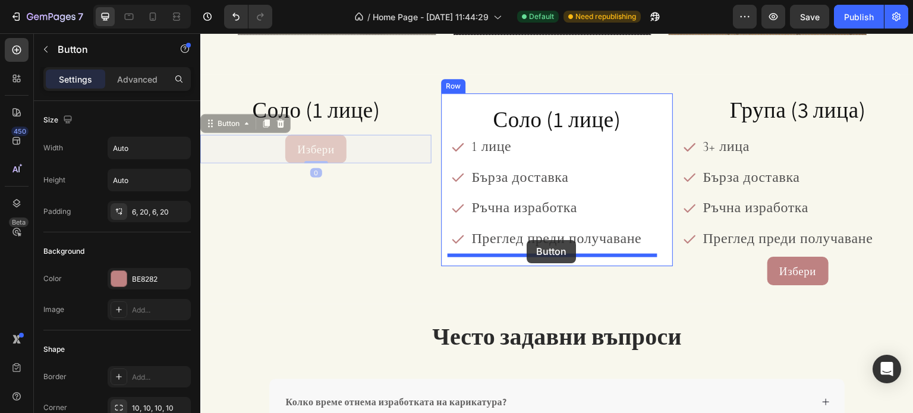
drag, startPoint x: 212, startPoint y: 123, endPoint x: 527, endPoint y: 240, distance: 336.1
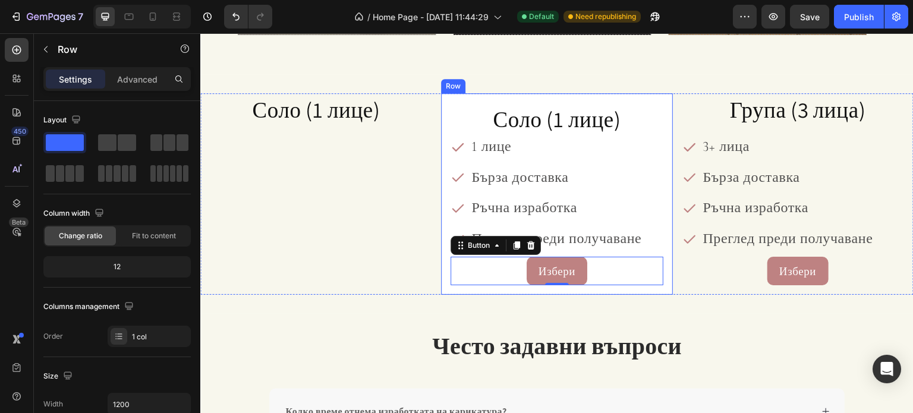
click at [443, 109] on div "Соло (1 лице) Heading 1 лице Бърза доставка Ръчна изработка Преглед преди получ…" at bounding box center [556, 193] width 231 height 201
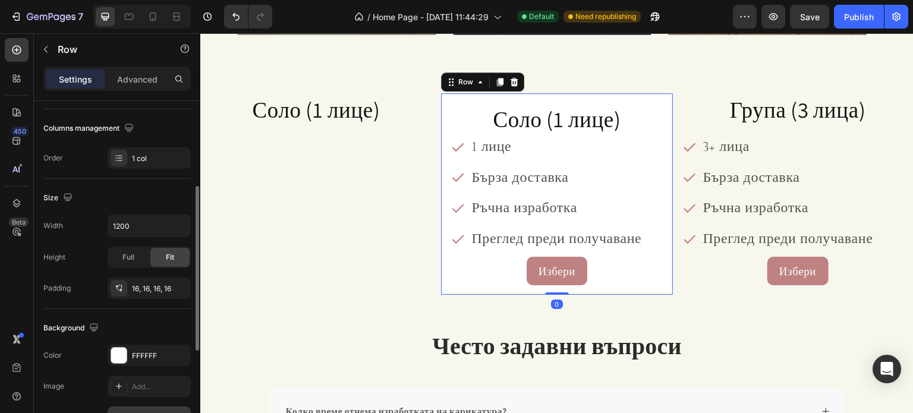
scroll to position [378, 0]
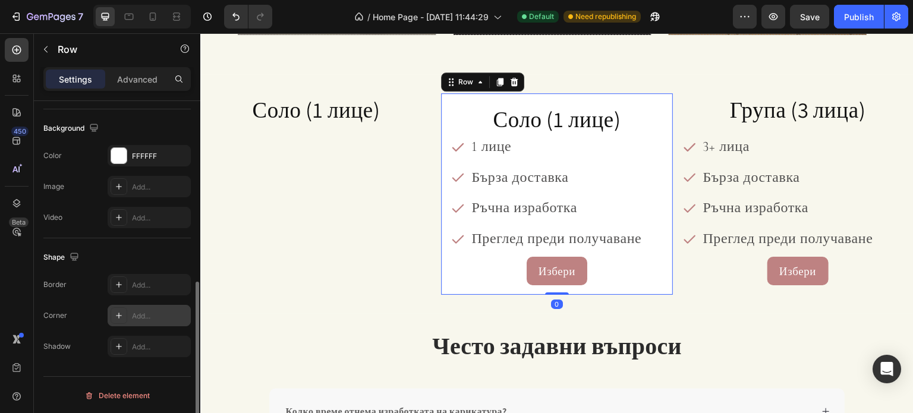
click at [143, 312] on div "Add..." at bounding box center [160, 316] width 56 height 11
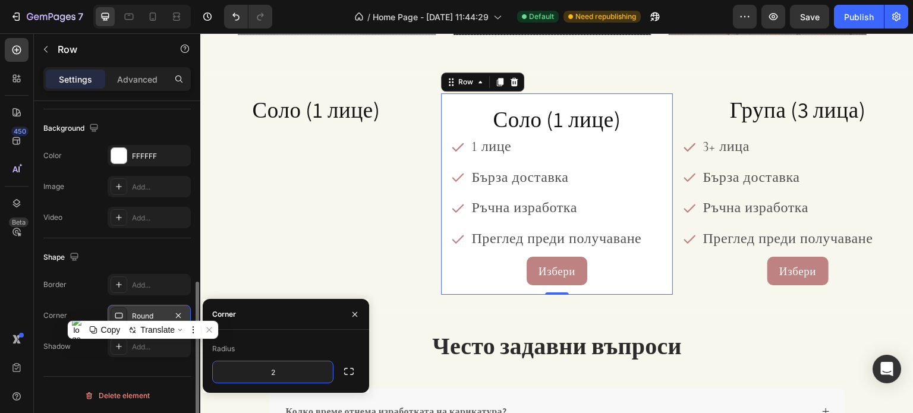
type input "20"
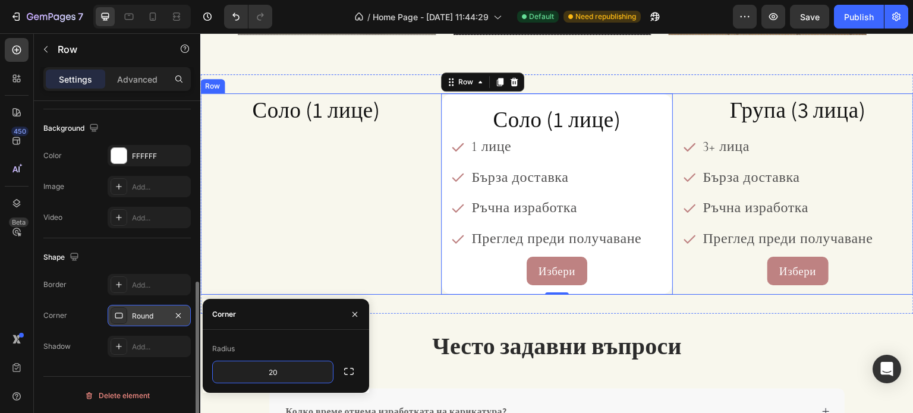
click at [285, 219] on div "Соло (1 лице) Heading" at bounding box center [315, 193] width 231 height 201
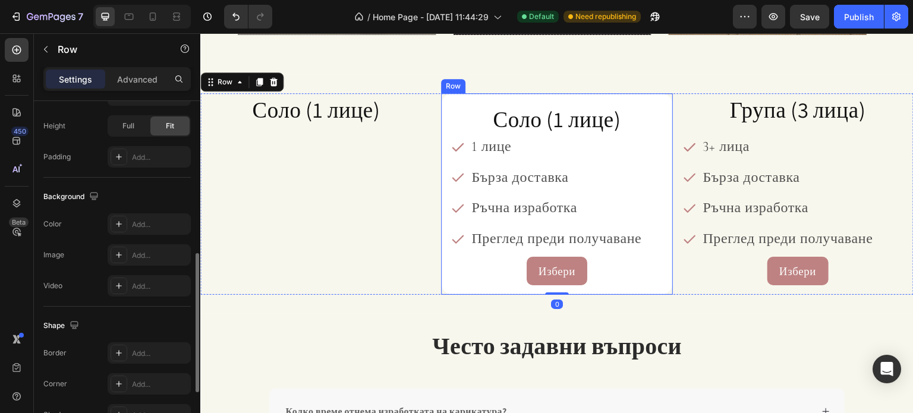
click at [445, 121] on div "Соло (1 лице) Heading 1 лице Бърза доставка Ръчна изработка Преглед преди получ…" at bounding box center [556, 193] width 231 height 201
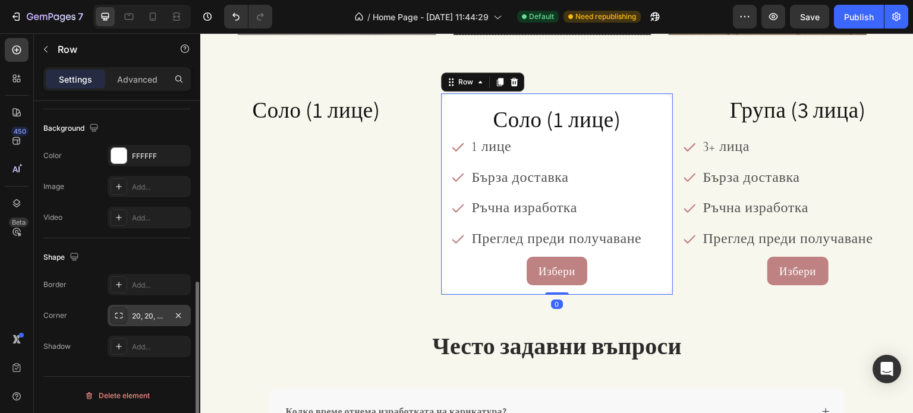
click at [154, 316] on div "20, 20, 20, 20" at bounding box center [149, 316] width 34 height 11
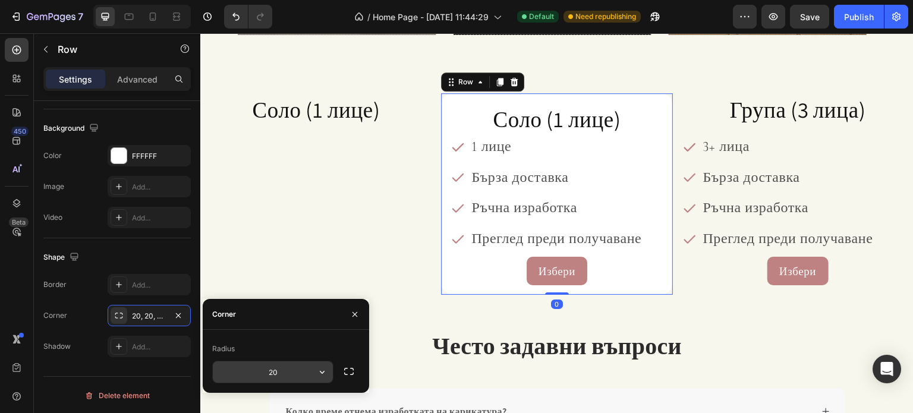
click at [270, 371] on input "20" at bounding box center [273, 371] width 120 height 21
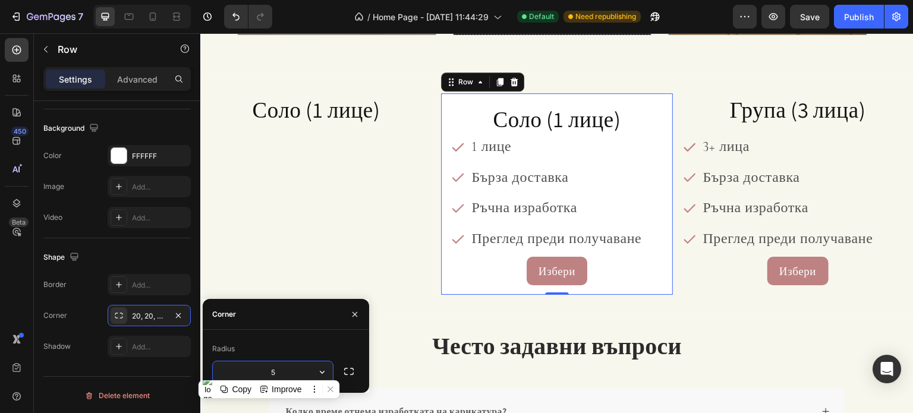
type input "50"
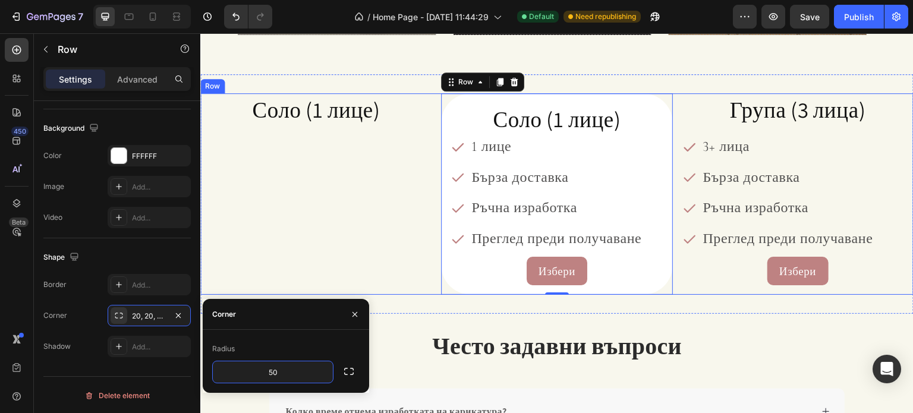
click at [334, 228] on div "Соло (1 лице) Heading" at bounding box center [315, 193] width 231 height 201
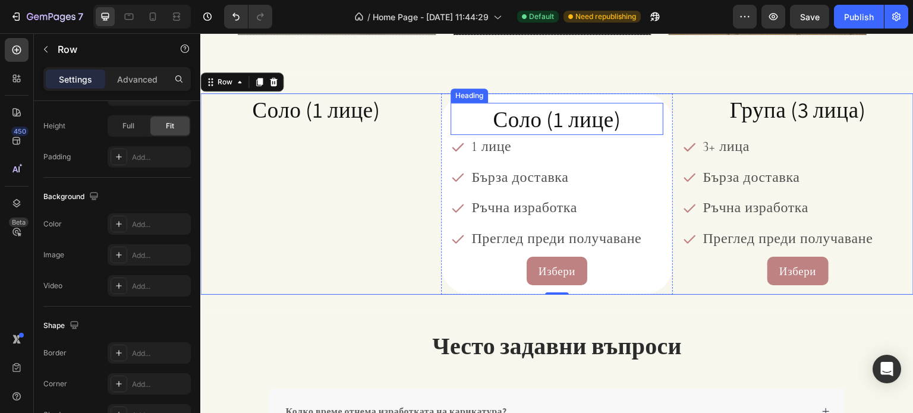
click at [550, 126] on span "Соло (1 лице)" at bounding box center [557, 119] width 128 height 29
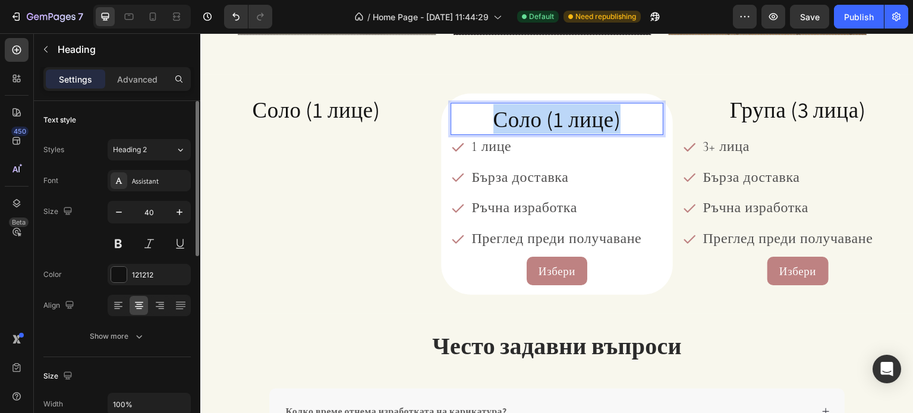
click at [550, 126] on span "Соло (1 лице)" at bounding box center [557, 119] width 128 height 29
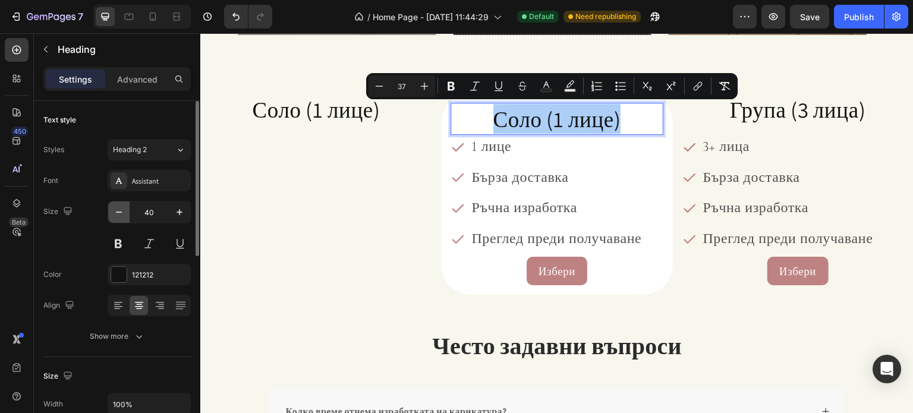
click at [119, 213] on icon "button" at bounding box center [119, 212] width 12 height 12
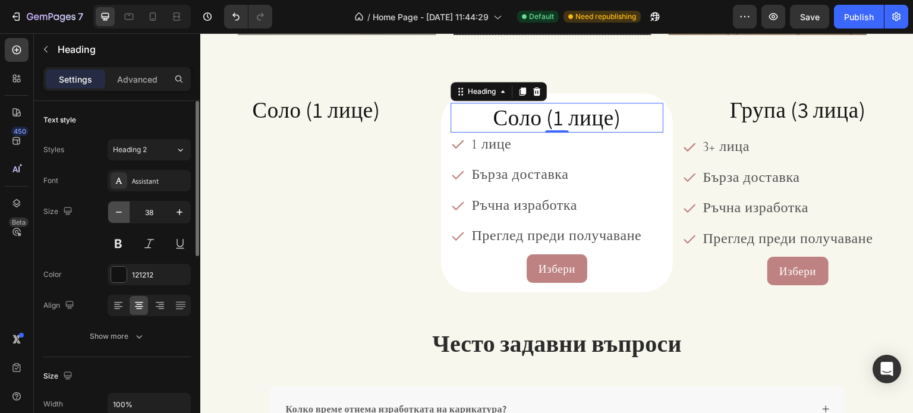
click at [119, 213] on icon "button" at bounding box center [119, 212] width 12 height 12
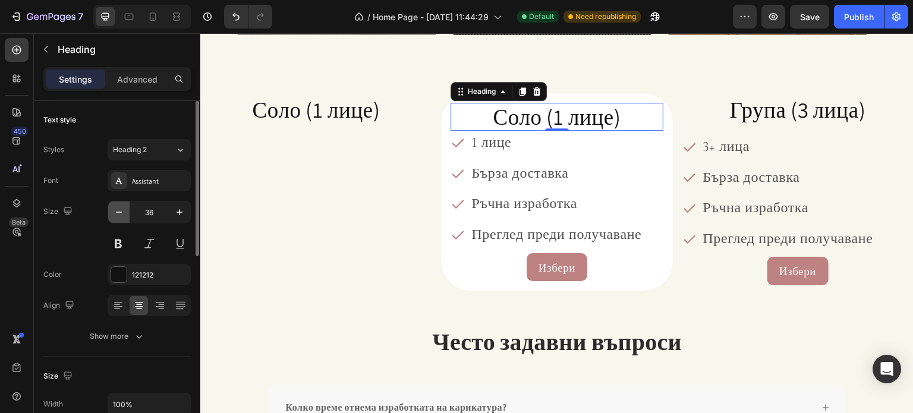
click at [119, 213] on icon "button" at bounding box center [119, 212] width 12 height 12
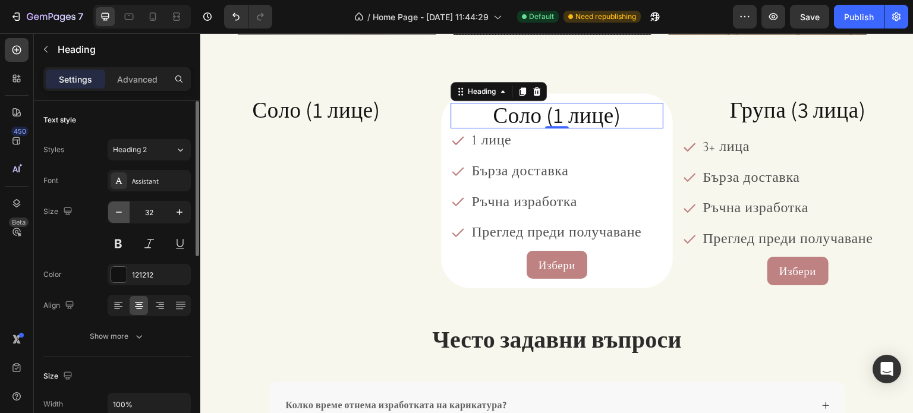
click at [119, 213] on icon "button" at bounding box center [119, 212] width 12 height 12
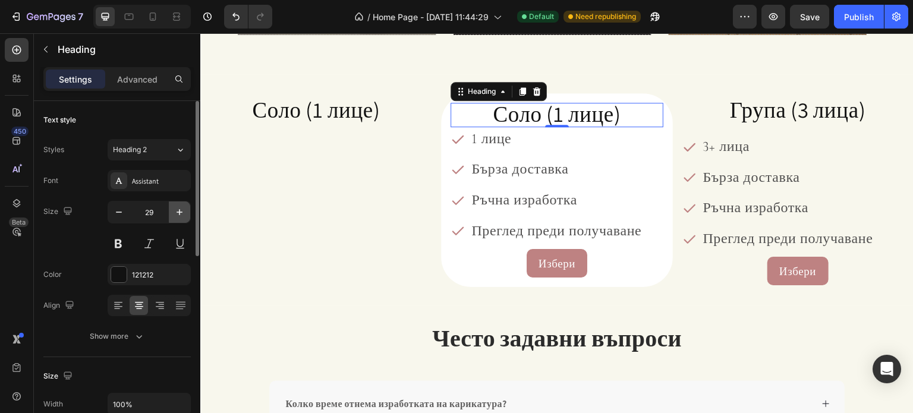
click at [181, 210] on icon "button" at bounding box center [180, 212] width 12 height 12
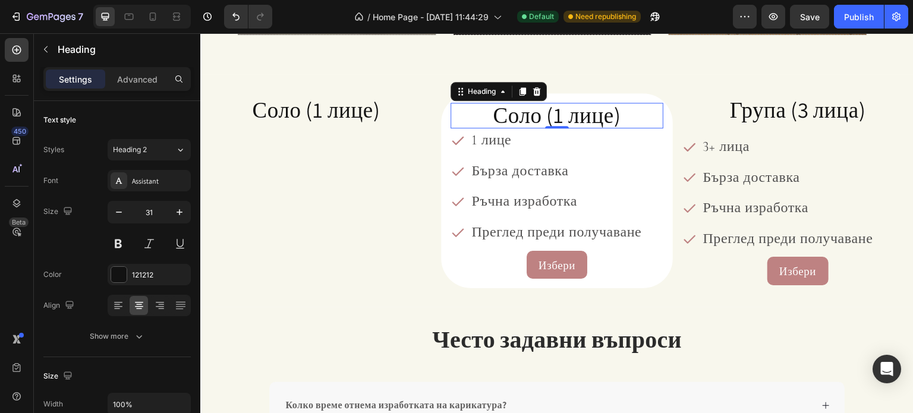
type input "32"
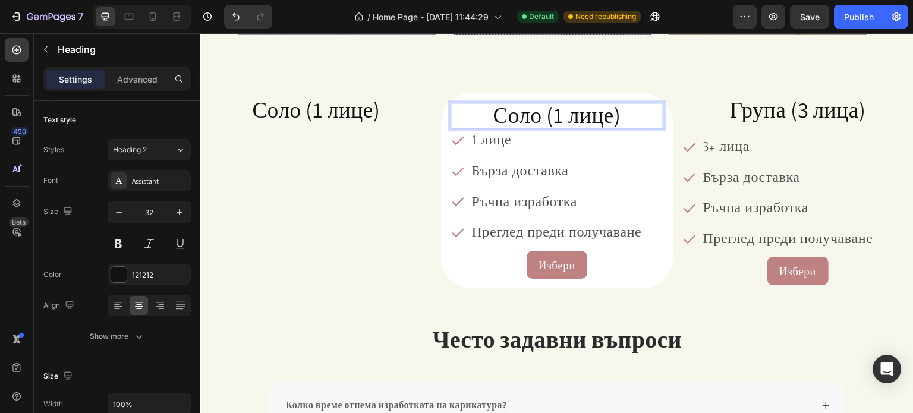
click at [555, 119] on span "Соло (1 лице)" at bounding box center [557, 114] width 128 height 29
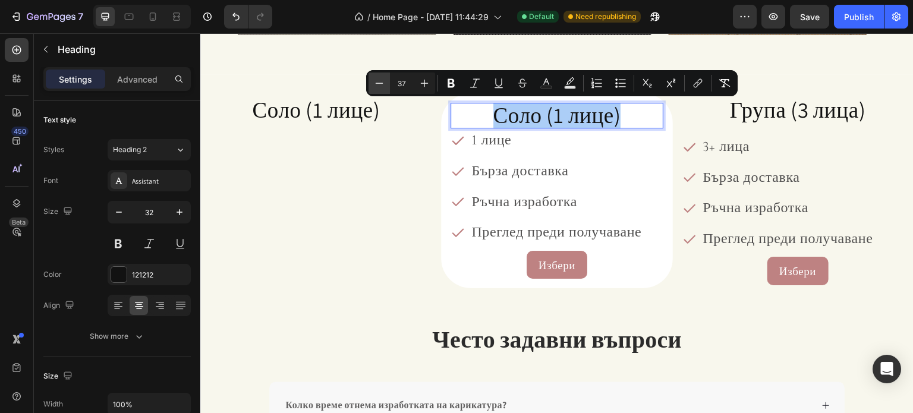
click at [383, 83] on icon "Editor contextual toolbar" at bounding box center [379, 83] width 12 height 12
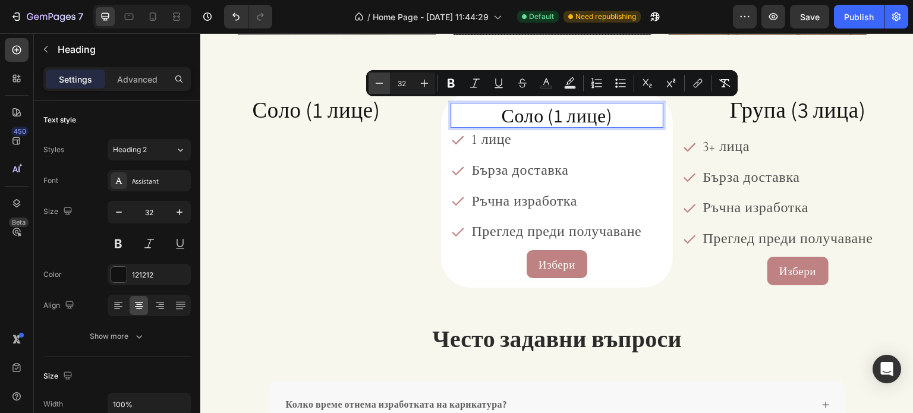
click at [383, 83] on icon "Editor contextual toolbar" at bounding box center [379, 83] width 12 height 12
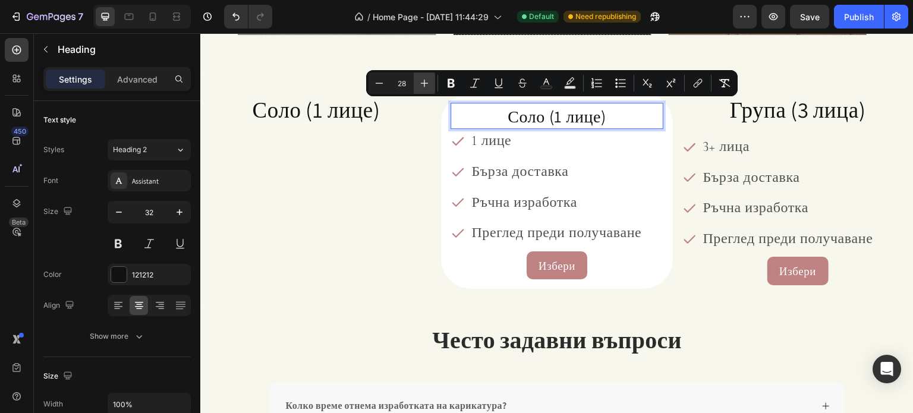
click at [428, 90] on button "Plus" at bounding box center [424, 83] width 21 height 21
click at [377, 82] on icon "Editor contextual toolbar" at bounding box center [379, 83] width 12 height 12
click at [377, 83] on icon "Editor contextual toolbar" at bounding box center [379, 83] width 12 height 12
click at [377, 83] on icon "Editor contextual toolbar" at bounding box center [380, 83] width 8 height 1
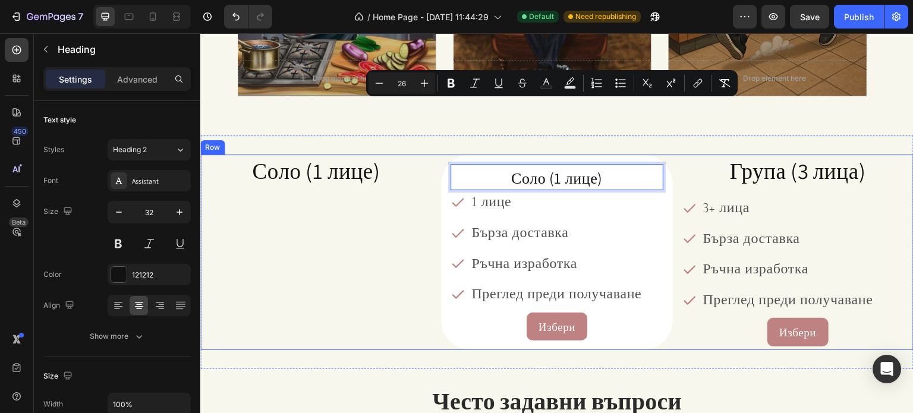
scroll to position [1293, 0]
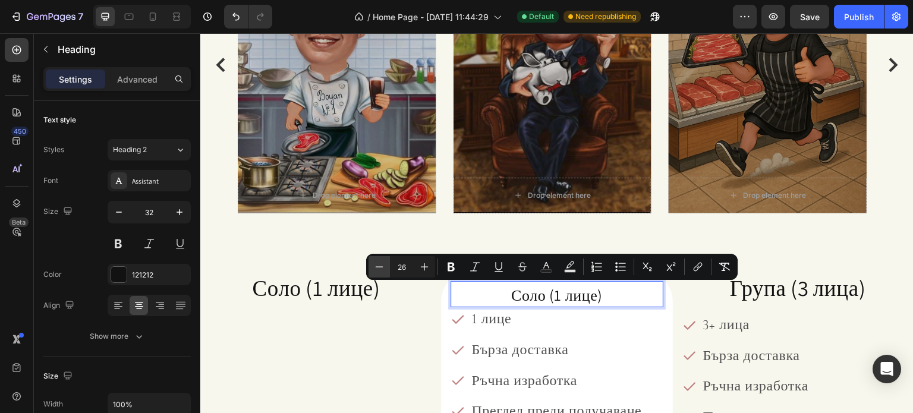
click at [388, 273] on button "Minus" at bounding box center [379, 266] width 21 height 21
click at [388, 276] on button "Minus" at bounding box center [379, 266] width 21 height 21
type input "24"
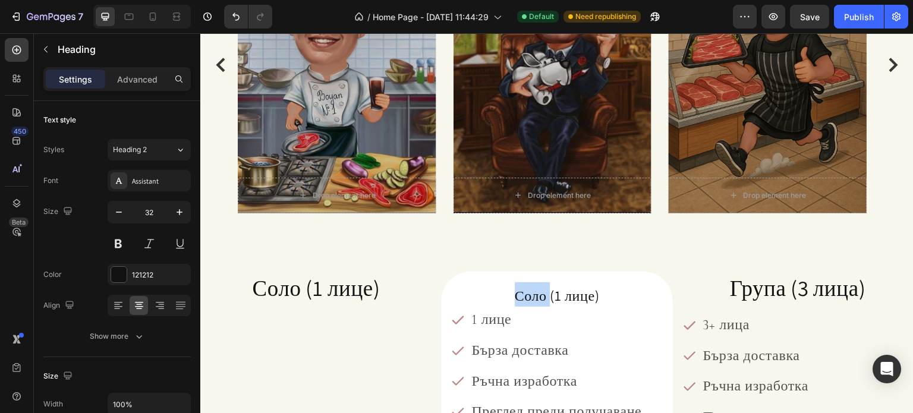
click at [534, 295] on span "Соло (1 лице)" at bounding box center [557, 295] width 85 height 19
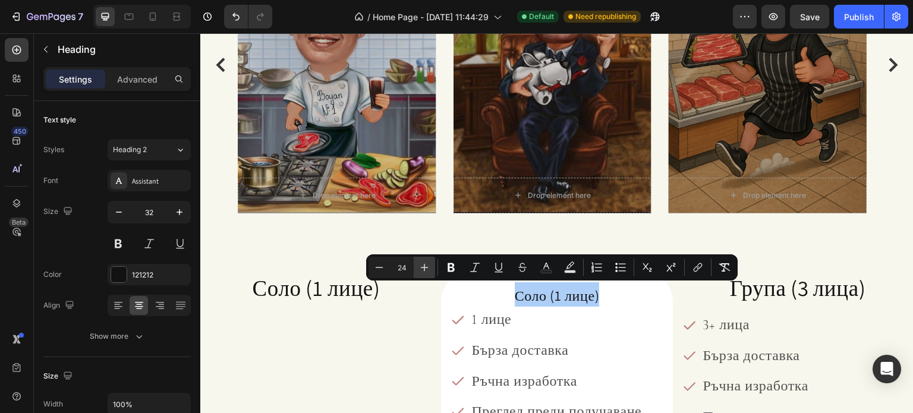
click at [421, 268] on icon "Editor contextual toolbar" at bounding box center [424, 268] width 12 height 12
type input "25"
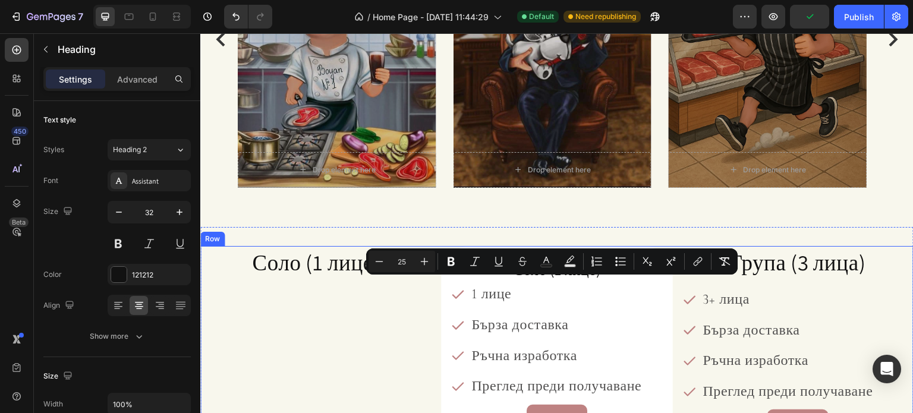
scroll to position [1353, 0]
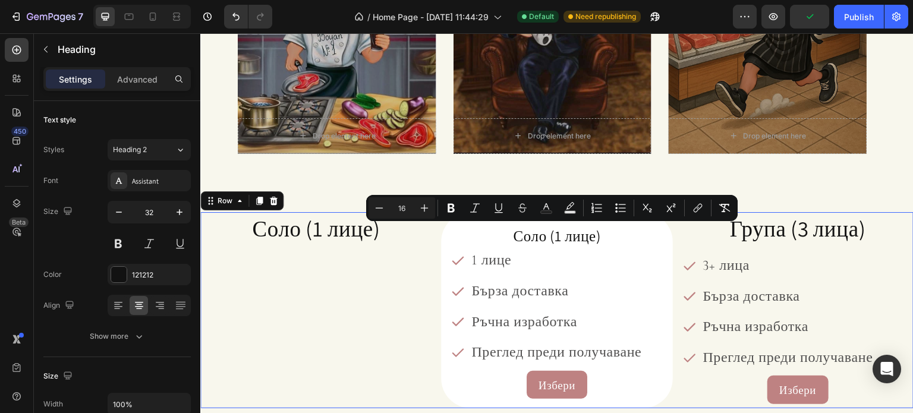
click at [384, 283] on div "Соло (1 лице) Heading" at bounding box center [315, 310] width 231 height 196
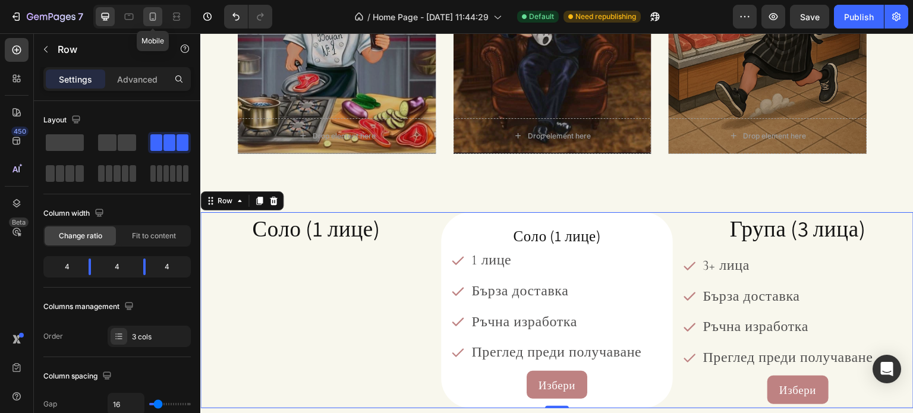
click at [150, 20] on icon at bounding box center [153, 16] width 7 height 8
type input "100%"
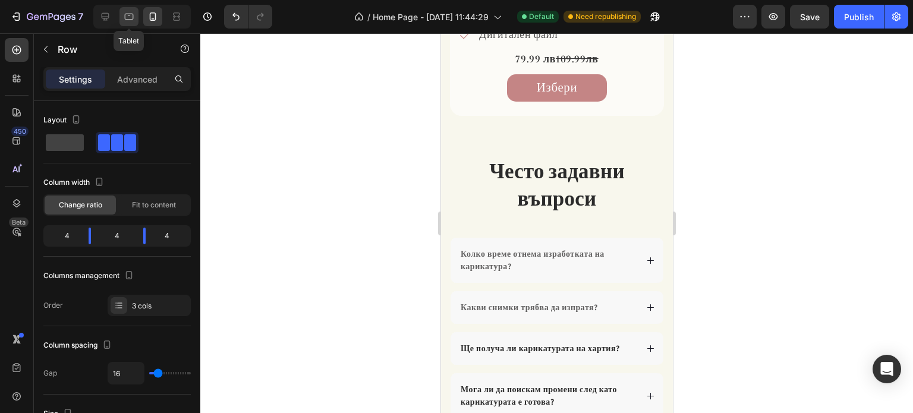
click at [126, 16] on icon at bounding box center [129, 17] width 12 height 12
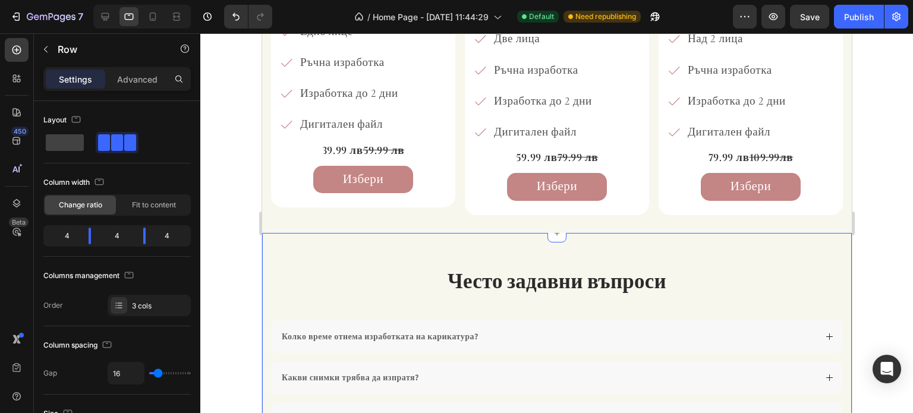
scroll to position [630, 0]
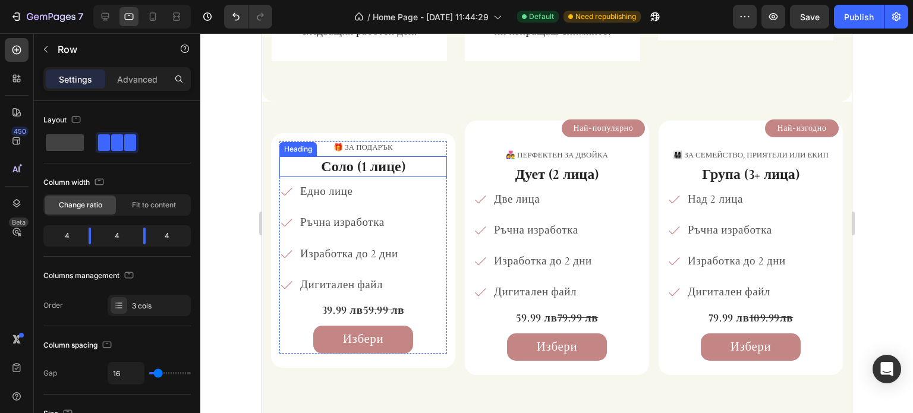
click at [363, 168] on strong "Соло (1 лице)" at bounding box center [362, 166] width 84 height 17
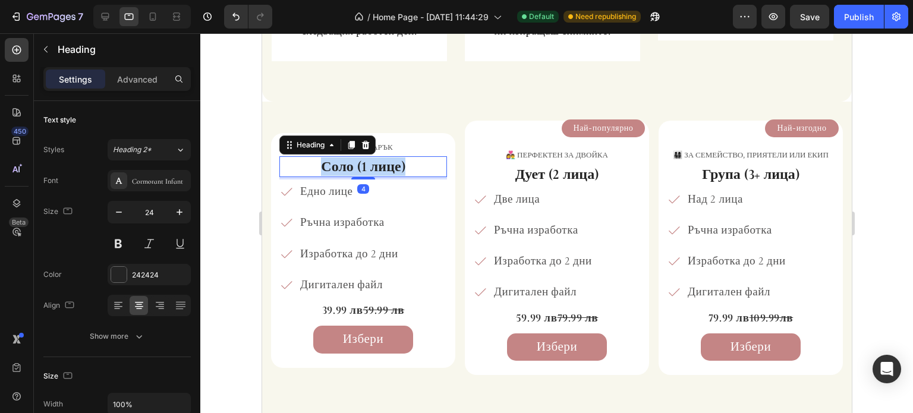
click at [363, 168] on strong "Соло (1 лице)" at bounding box center [362, 166] width 84 height 17
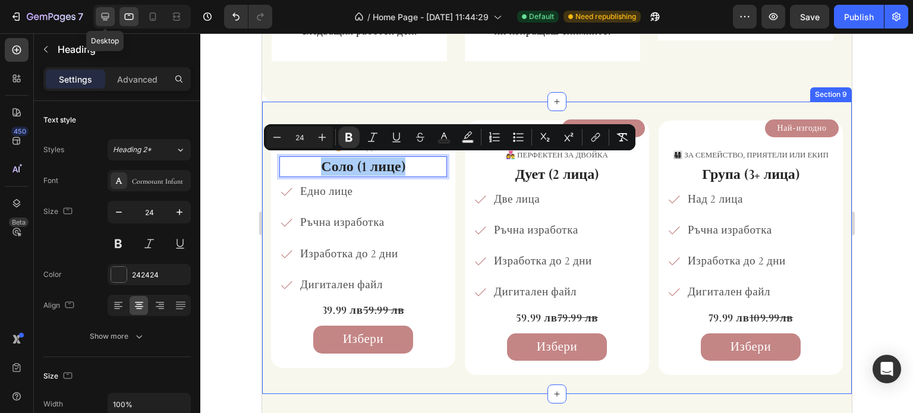
click at [107, 17] on icon at bounding box center [105, 17] width 12 height 12
type input "29"
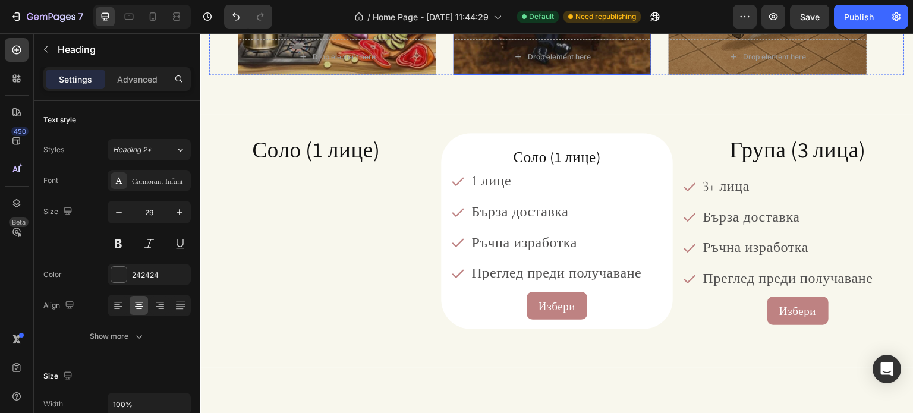
scroll to position [1402, 0]
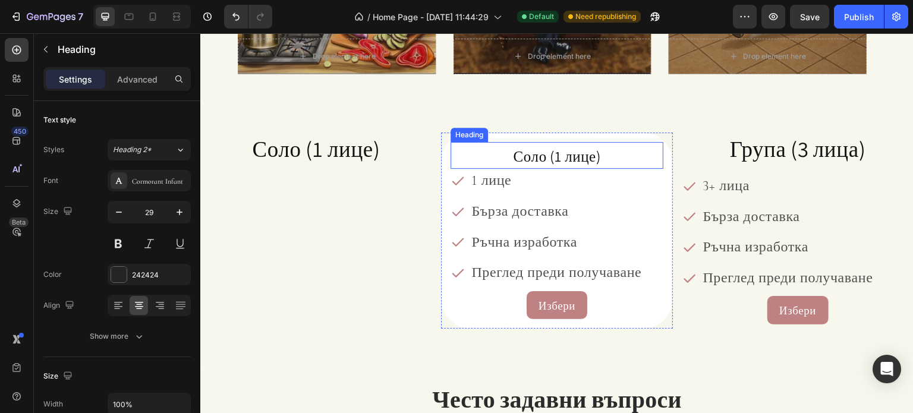
click at [527, 157] on span "Соло (1 лице)" at bounding box center [557, 156] width 87 height 20
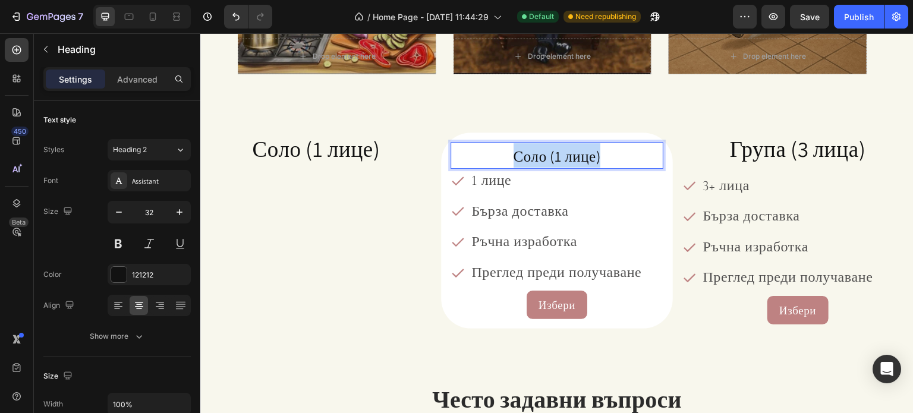
click at [527, 157] on span "Соло (1 лице)" at bounding box center [557, 156] width 87 height 20
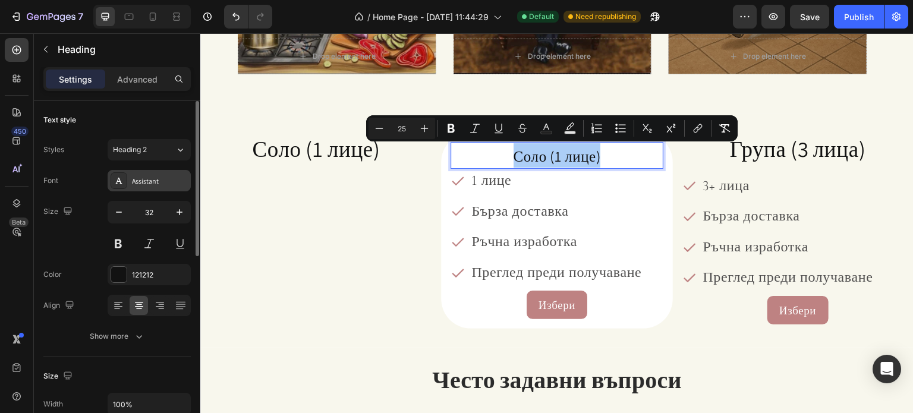
click at [162, 185] on div "Assistant" at bounding box center [160, 181] width 56 height 11
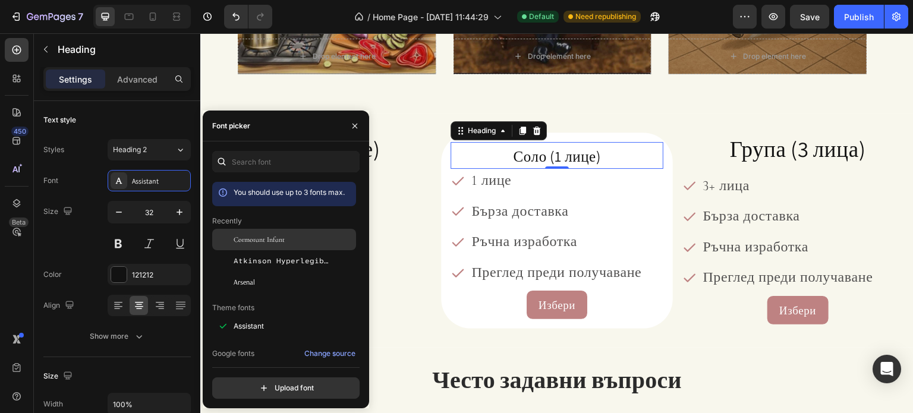
click at [268, 244] on span "Cormorant Infant" at bounding box center [259, 239] width 51 height 11
click at [354, 133] on button "button" at bounding box center [354, 125] width 19 height 19
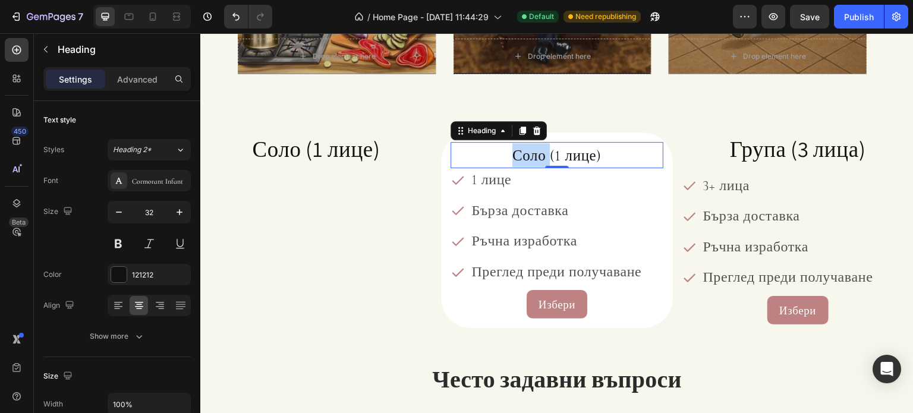
click at [534, 158] on span "Соло (1 лице)" at bounding box center [556, 156] width 89 height 18
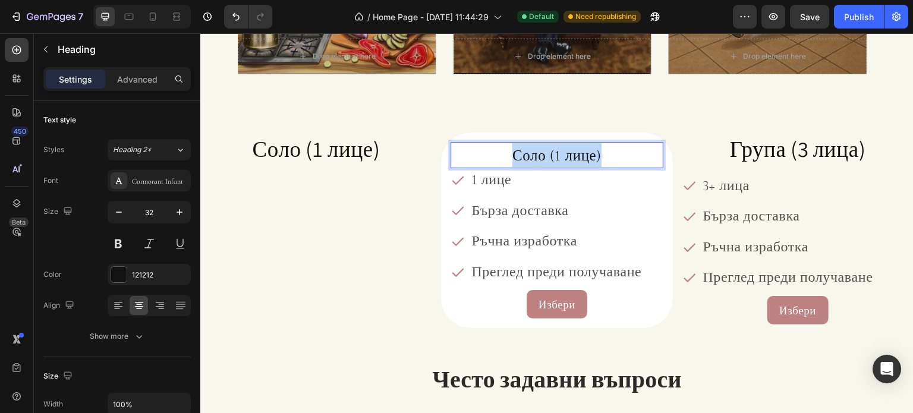
click at [534, 158] on span "Соло (1 лице)" at bounding box center [556, 156] width 89 height 18
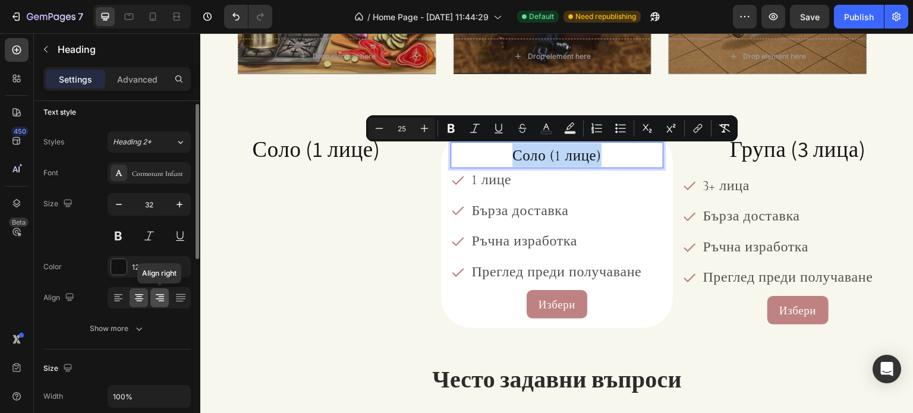
scroll to position [0, 0]
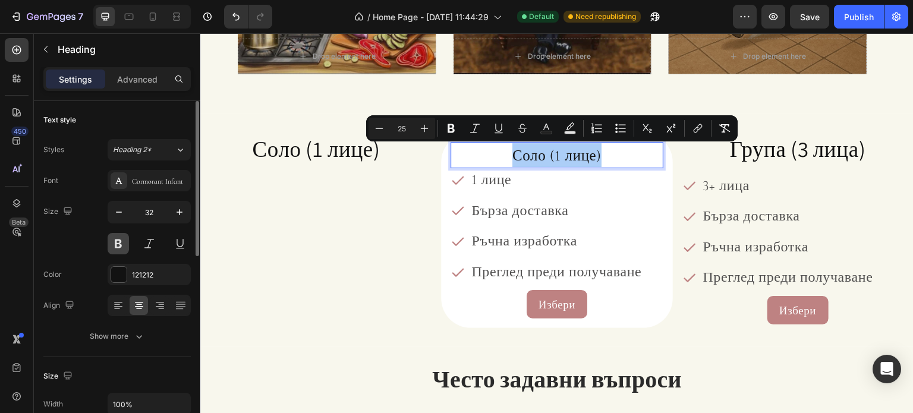
click at [124, 247] on button at bounding box center [118, 243] width 21 height 21
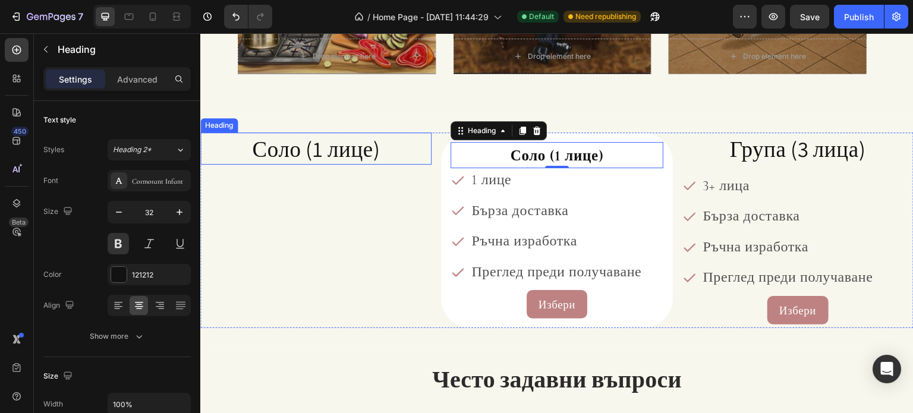
click at [367, 145] on span "Соло (1 лице)" at bounding box center [316, 148] width 128 height 29
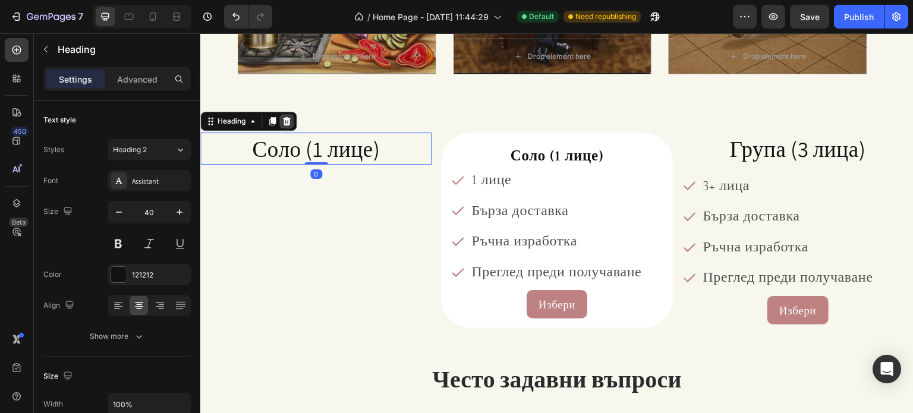
click at [286, 125] on icon at bounding box center [287, 121] width 8 height 8
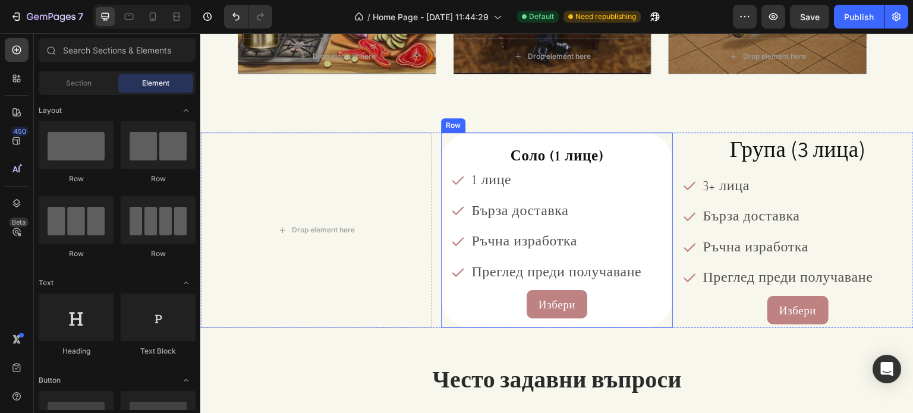
click at [462, 146] on p "⁠⁠⁠⁠⁠⁠⁠ Соло (1 лице)" at bounding box center [557, 155] width 210 height 24
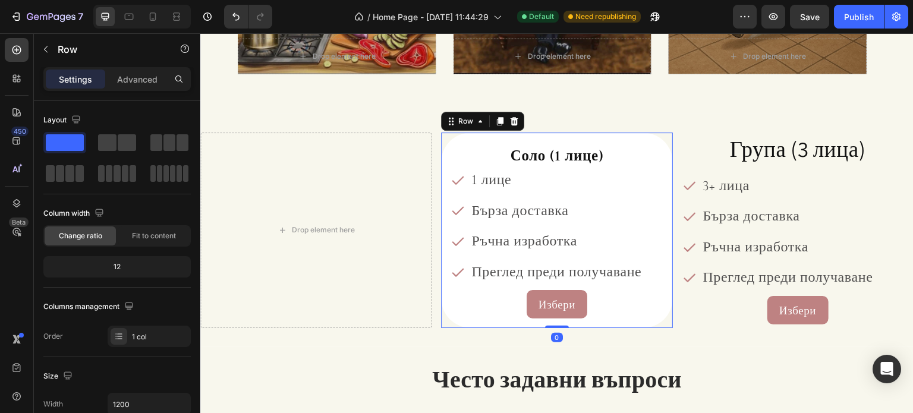
click at [445, 154] on div "⁠⁠⁠⁠⁠⁠⁠ Соло (1 лице) Heading 1 лице Бърза доставка Ръчна изработка Преглед пре…" at bounding box center [556, 231] width 231 height 196
click at [498, 123] on icon at bounding box center [500, 121] width 7 height 8
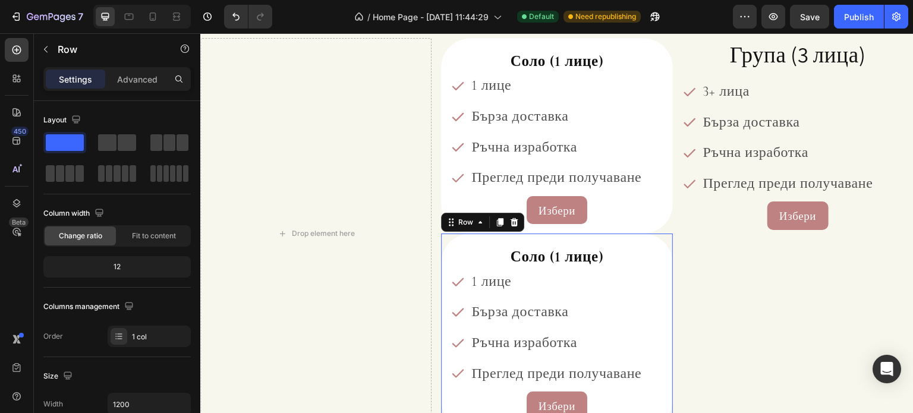
scroll to position [1417, 0]
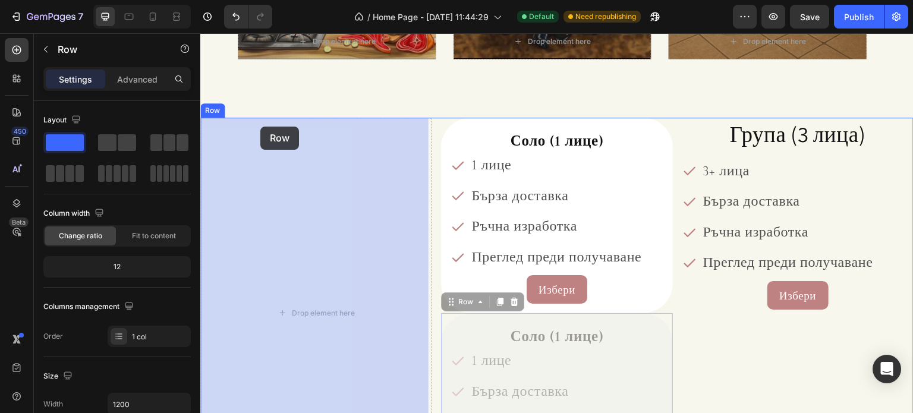
drag, startPoint x: 449, startPoint y: 297, endPoint x: 260, endPoint y: 127, distance: 254.2
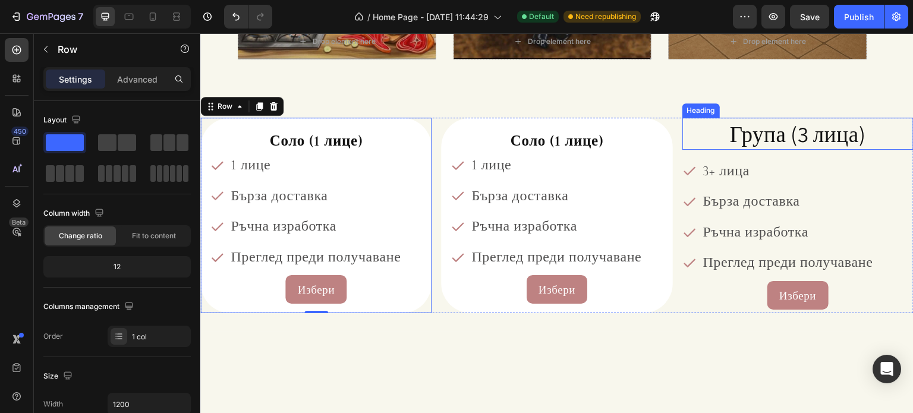
click at [716, 134] on h2 "Група (3 лица)" at bounding box center [797, 134] width 231 height 32
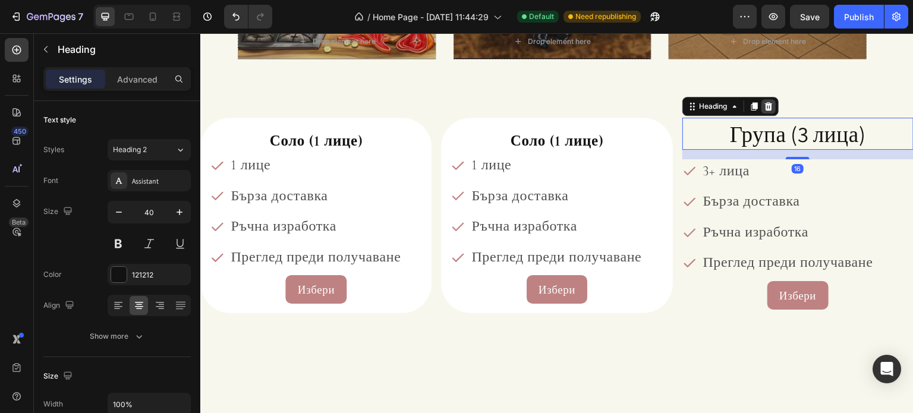
click at [764, 109] on icon at bounding box center [768, 106] width 8 height 8
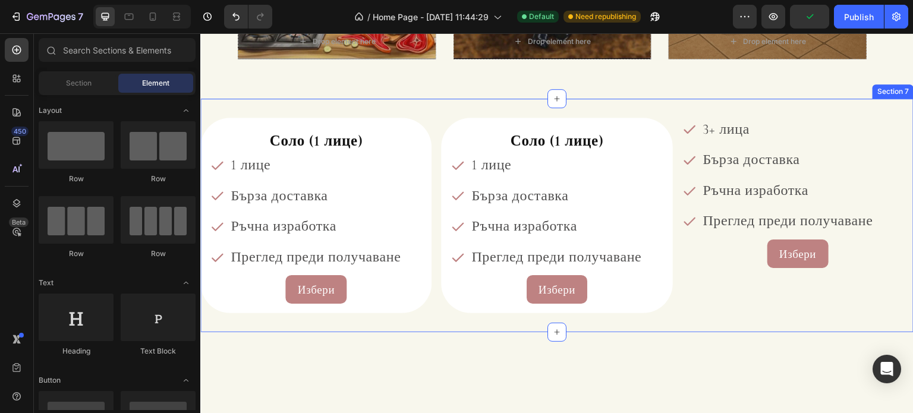
click at [773, 151] on span "Бърза доставка" at bounding box center [751, 159] width 97 height 17
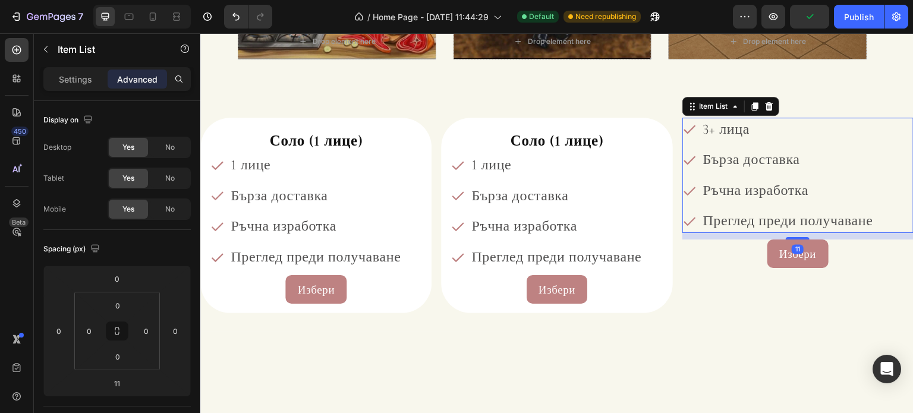
click at [873, 144] on div "3+ лица Бърза доставка Ръчна изработка Преглед преди получаване" at bounding box center [797, 175] width 231 height 115
click at [764, 106] on icon at bounding box center [769, 107] width 10 height 10
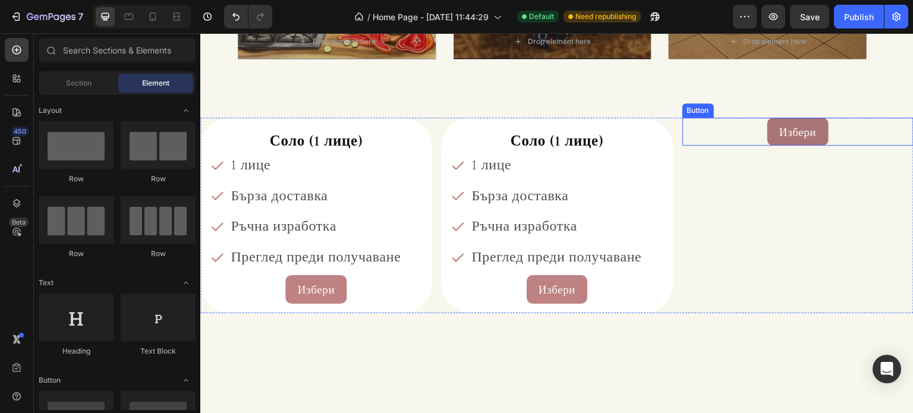
click at [767, 141] on button "Избери" at bounding box center [797, 132] width 61 height 29
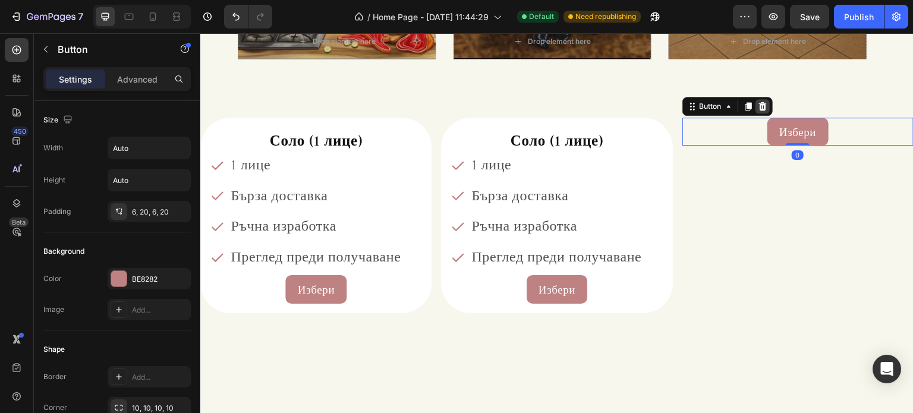
click at [758, 108] on icon at bounding box center [762, 106] width 8 height 8
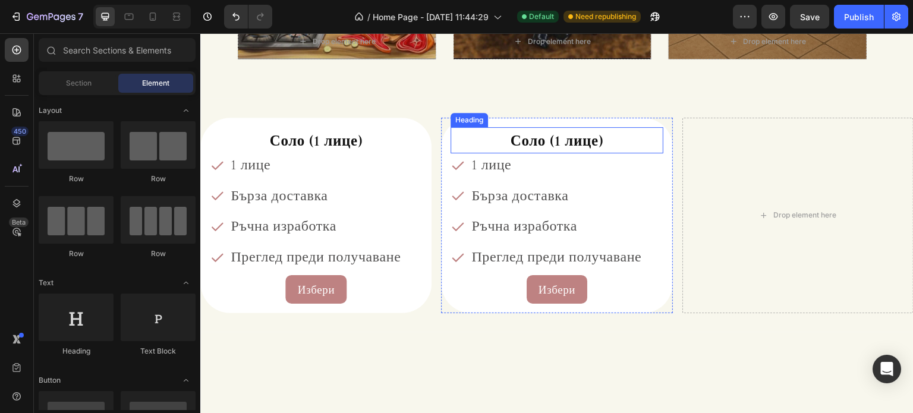
click at [617, 152] on h2 "⁠⁠⁠⁠⁠⁠⁠ Соло (1 лице)" at bounding box center [557, 140] width 212 height 26
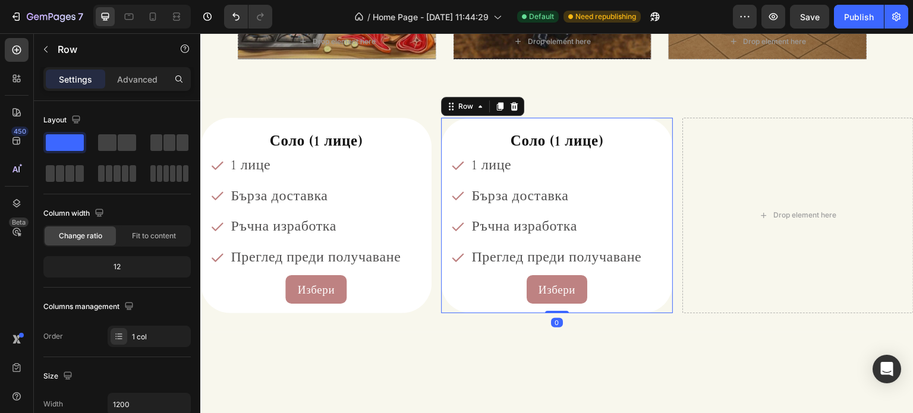
click at [663, 169] on div "⁠⁠⁠⁠⁠⁠⁠ Соло (1 лице) Heading 1 лице Бърза доставка Ръчна изработка Преглед пре…" at bounding box center [556, 216] width 231 height 196
click at [497, 109] on icon at bounding box center [500, 106] width 7 height 8
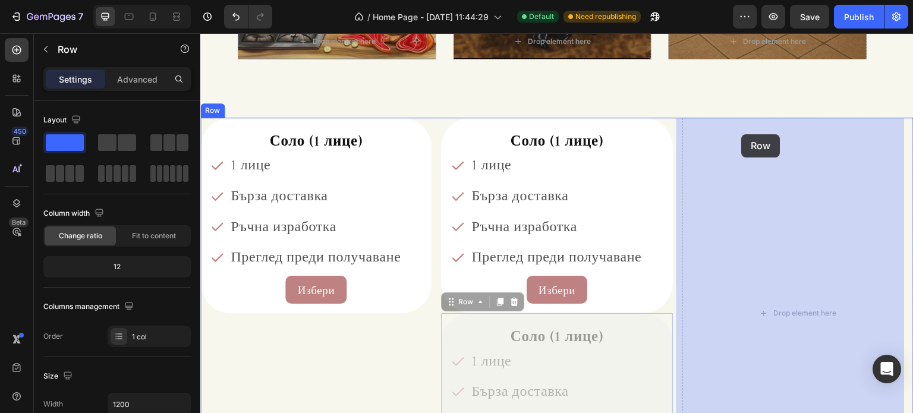
drag, startPoint x: 443, startPoint y: 301, endPoint x: 742, endPoint y: 134, distance: 341.9
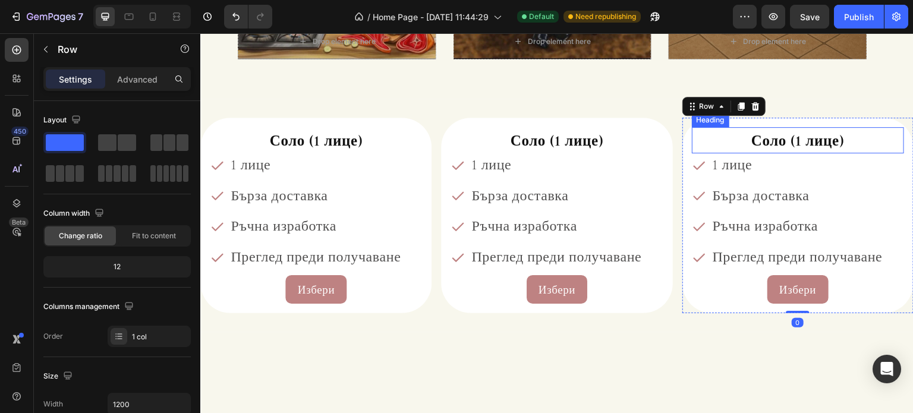
click at [765, 146] on span "Соло (1 лице)" at bounding box center [797, 141] width 93 height 18
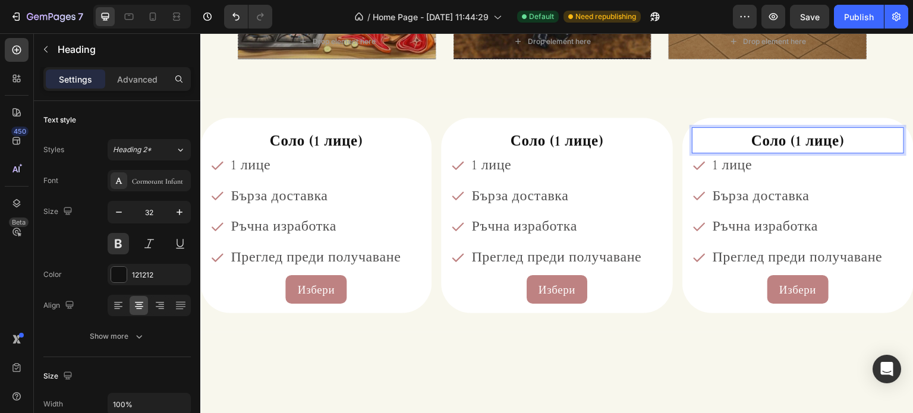
click at [774, 142] on span "Соло (1 лице)" at bounding box center [797, 141] width 93 height 18
click at [713, 166] on span "1 лице" at bounding box center [733, 164] width 40 height 17
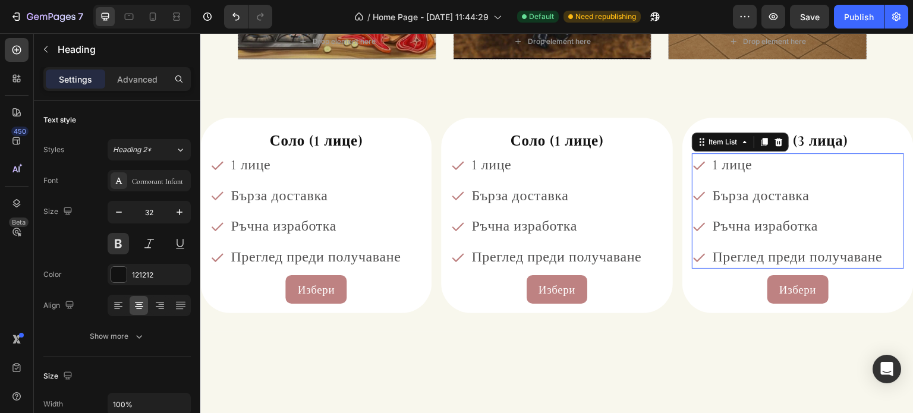
click at [713, 166] on span "1 лице" at bounding box center [733, 164] width 40 height 17
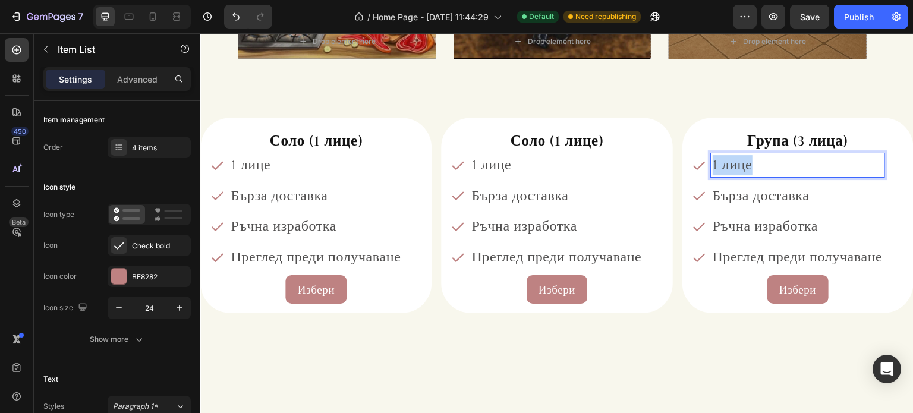
click at [713, 166] on span "1 лице" at bounding box center [733, 164] width 40 height 17
click at [713, 166] on p "3+ лица" at bounding box center [798, 165] width 170 height 20
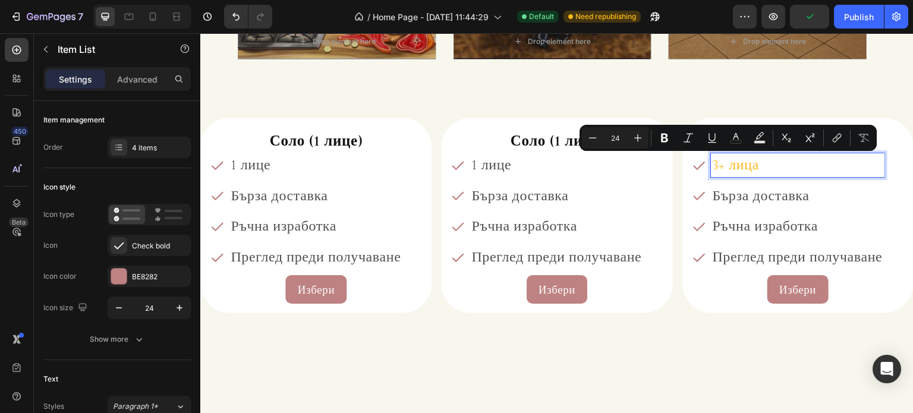
click at [732, 194] on span "Бърза доставка" at bounding box center [761, 195] width 97 height 17
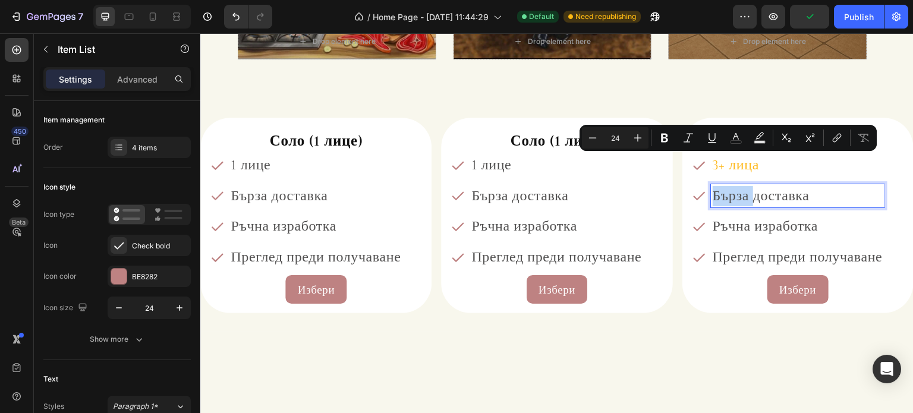
click at [732, 194] on span "Бърза доставка" at bounding box center [761, 195] width 97 height 17
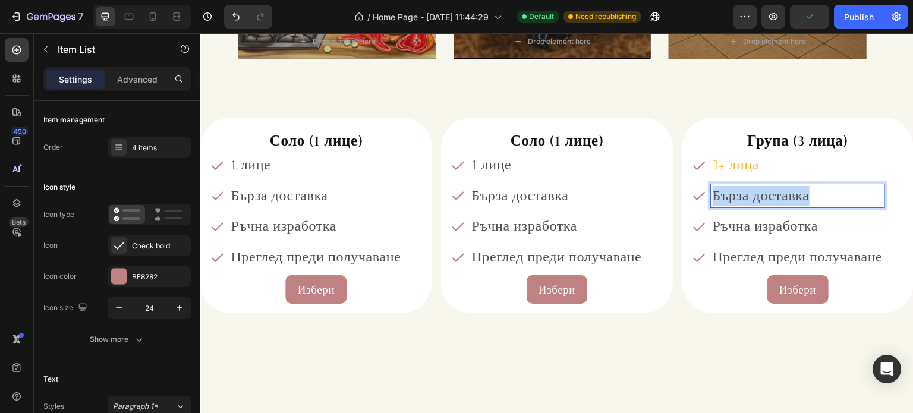
click at [732, 194] on span "Бърза доставка" at bounding box center [761, 195] width 97 height 17
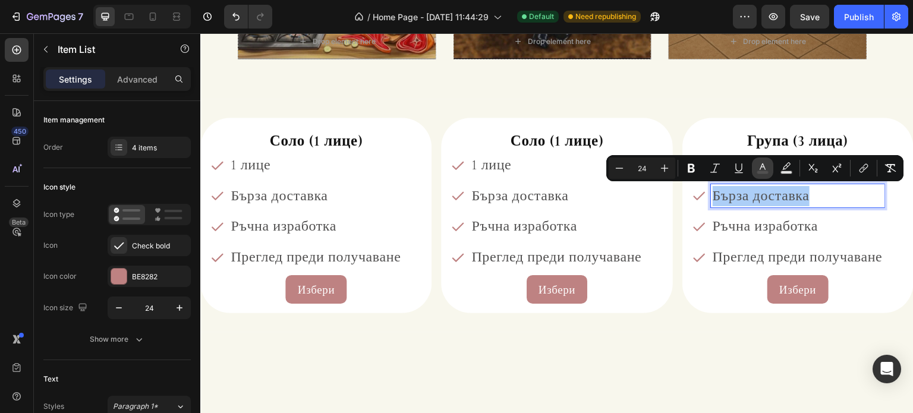
click at [763, 166] on icon "Editor contextual toolbar" at bounding box center [763, 166] width 6 height 7
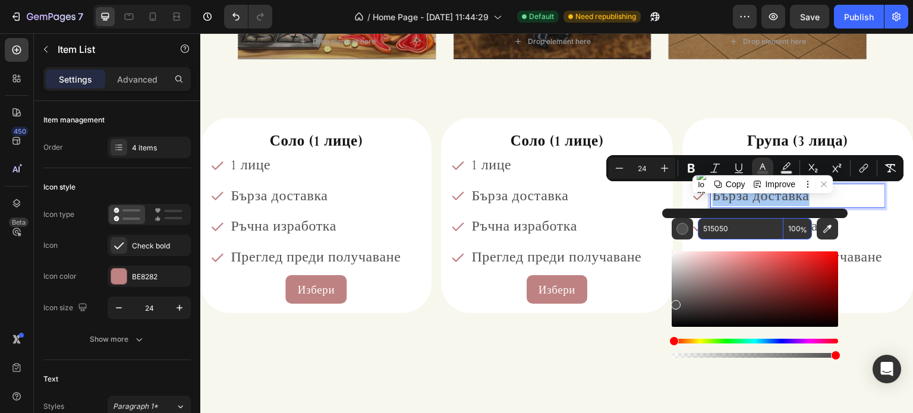
click at [718, 223] on input "515050" at bounding box center [741, 228] width 86 height 21
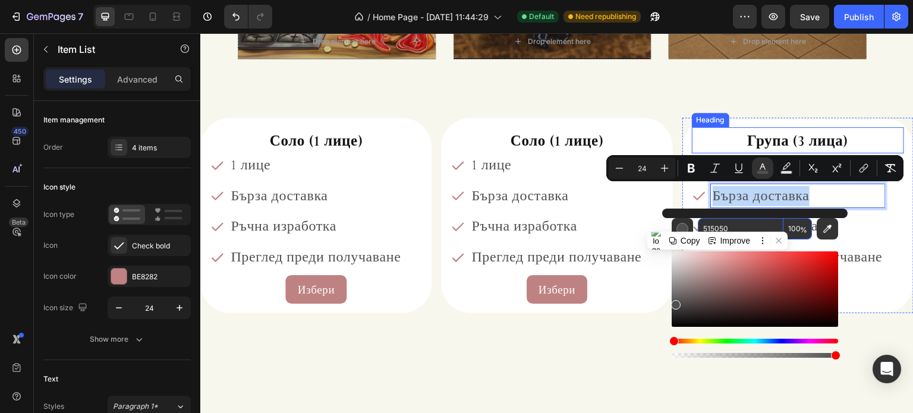
click at [710, 139] on p "⁠⁠⁠⁠⁠⁠⁠ Група (3 лица)" at bounding box center [798, 140] width 210 height 24
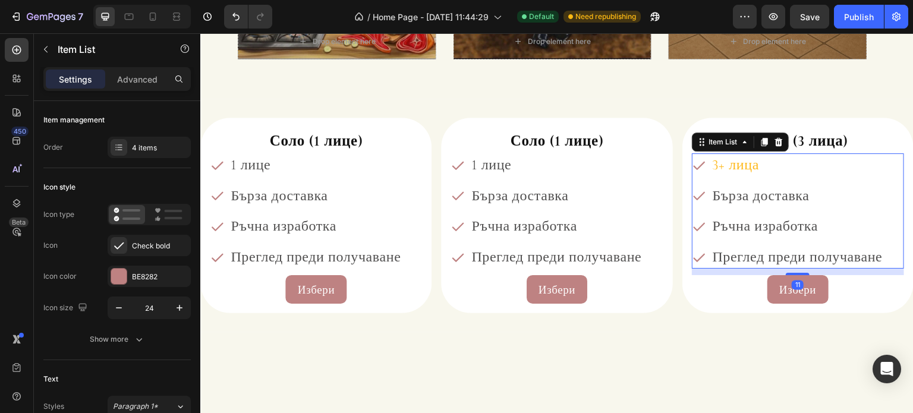
click at [713, 166] on p "3+ лица" at bounding box center [798, 165] width 170 height 20
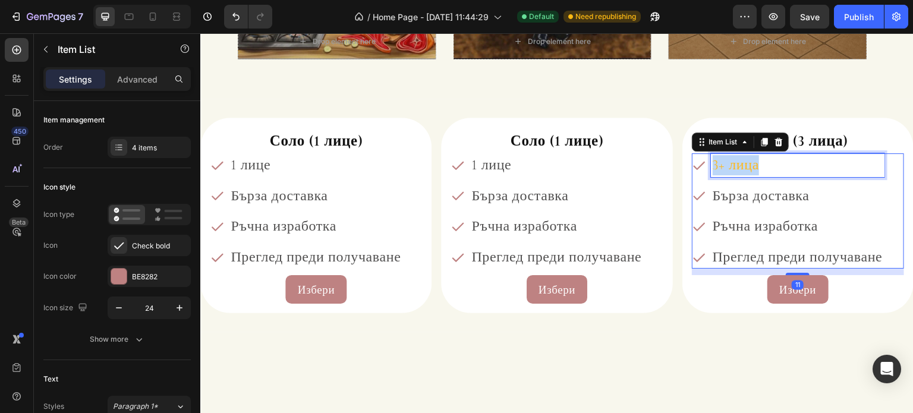
click at [713, 166] on p "3+ лица" at bounding box center [798, 165] width 170 height 20
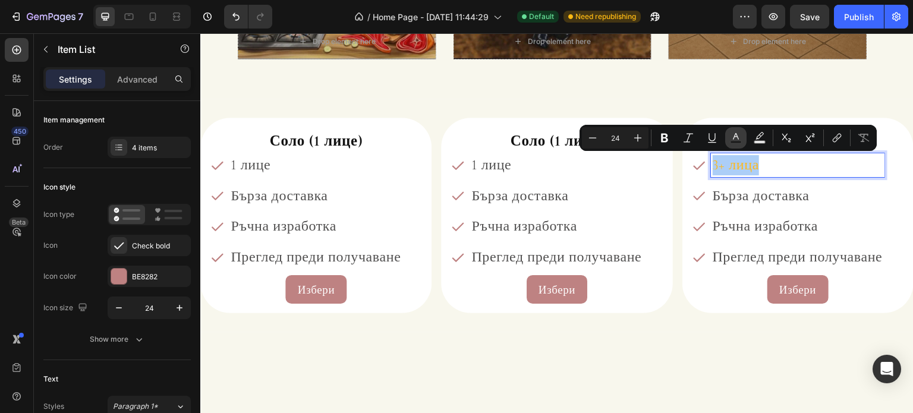
click at [733, 146] on button "Text Color" at bounding box center [735, 137] width 21 height 21
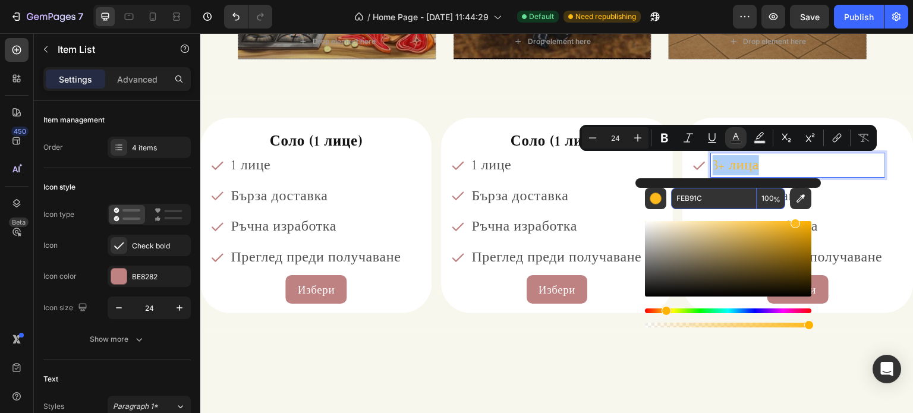
click at [695, 194] on input "FEB91C" at bounding box center [714, 198] width 86 height 21
paste input "515050"
type input "515050"
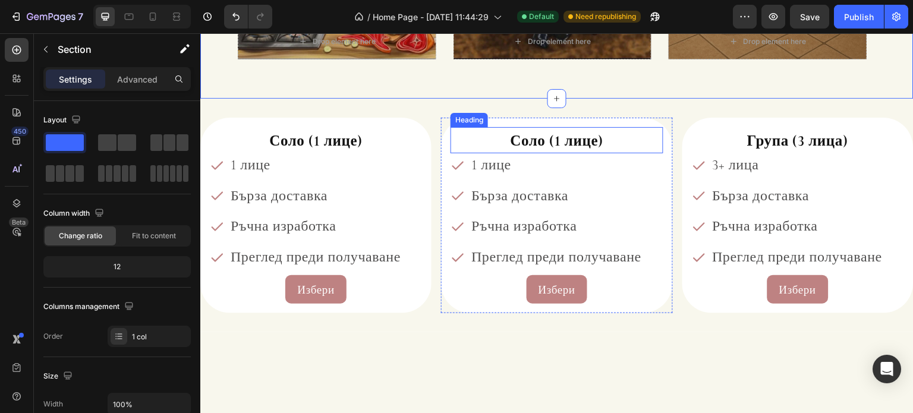
click at [527, 133] on span "Соло (1 лице)" at bounding box center [557, 141] width 93 height 18
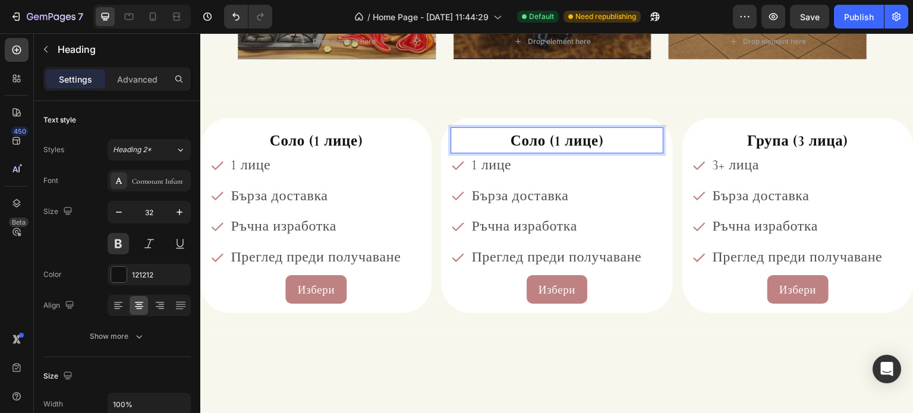
click at [534, 142] on span "Соло (1 лице)" at bounding box center [557, 141] width 93 height 18
click at [474, 168] on span "1 лице" at bounding box center [491, 164] width 40 height 17
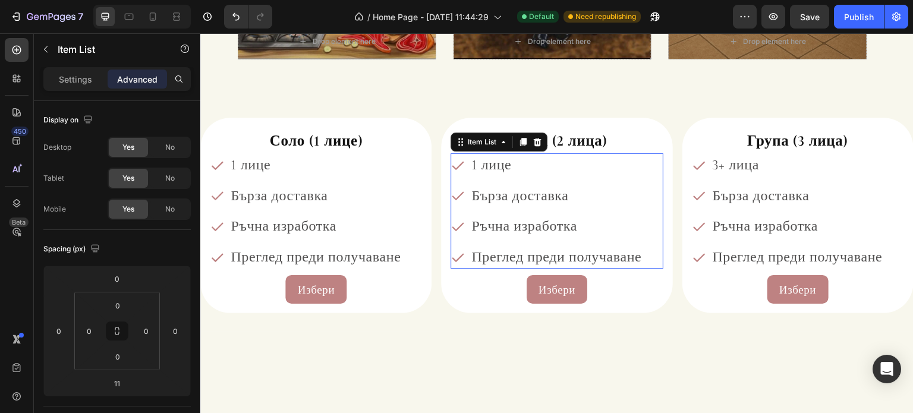
click at [474, 168] on span "1 лице" at bounding box center [491, 164] width 40 height 17
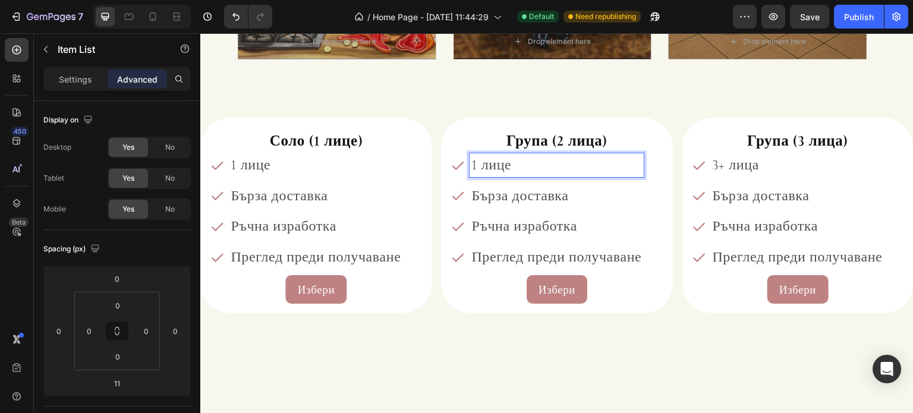
click at [471, 166] on span "1 лице" at bounding box center [491, 164] width 40 height 17
click at [506, 166] on span "2 лице" at bounding box center [491, 164] width 41 height 17
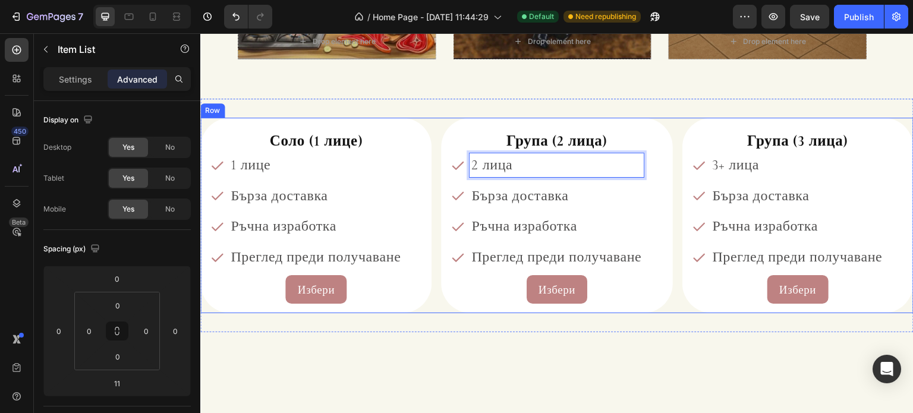
click at [436, 125] on div "Соло (1 лице) Heading 1 лице Бърза доставка Ръчна изработка Преглед преди получ…" at bounding box center [556, 216] width 713 height 196
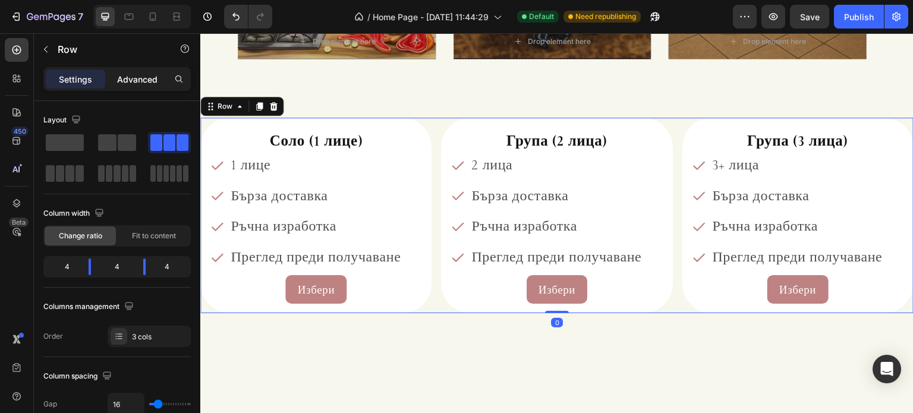
click at [138, 74] on p "Advanced" at bounding box center [137, 79] width 40 height 12
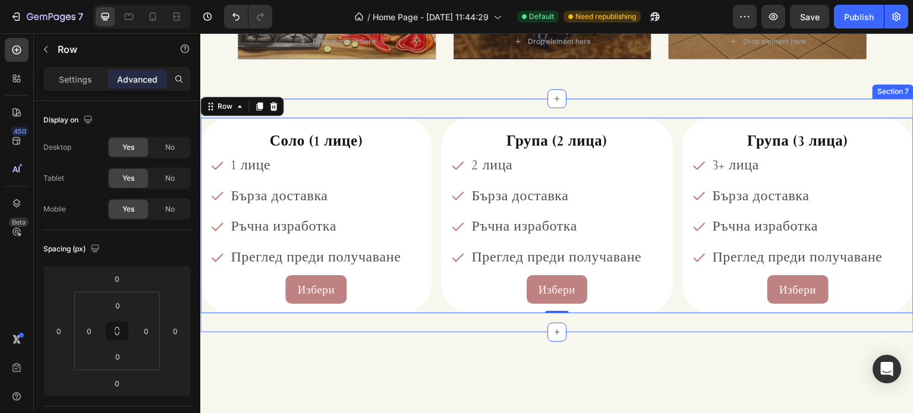
click at [417, 105] on div "Соло (1 лице) Heading 1 лице Бърза доставка Ръчна изработка Преглед преди получ…" at bounding box center [556, 216] width 713 height 234
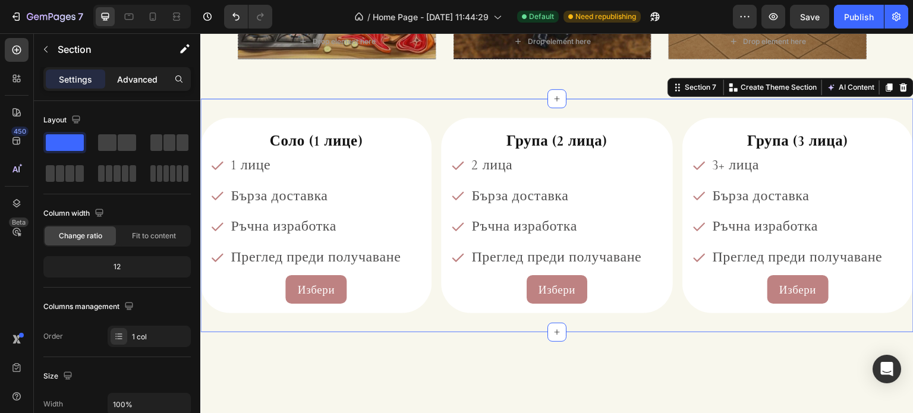
click at [136, 83] on p "Advanced" at bounding box center [137, 79] width 40 height 12
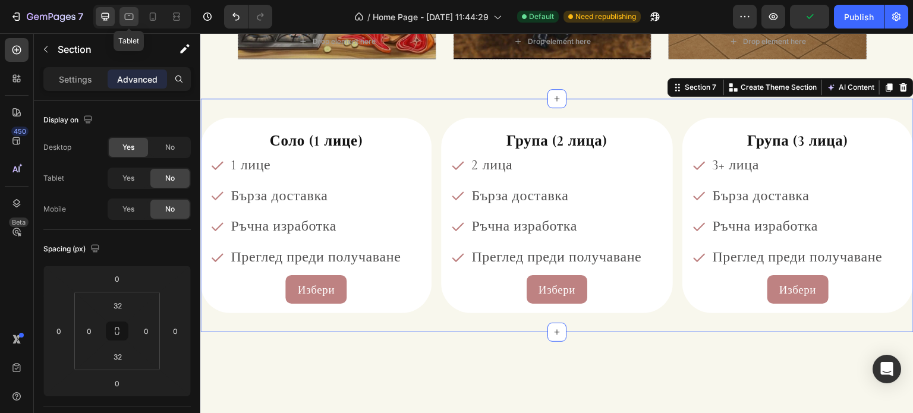
click at [133, 22] on icon at bounding box center [129, 17] width 12 height 12
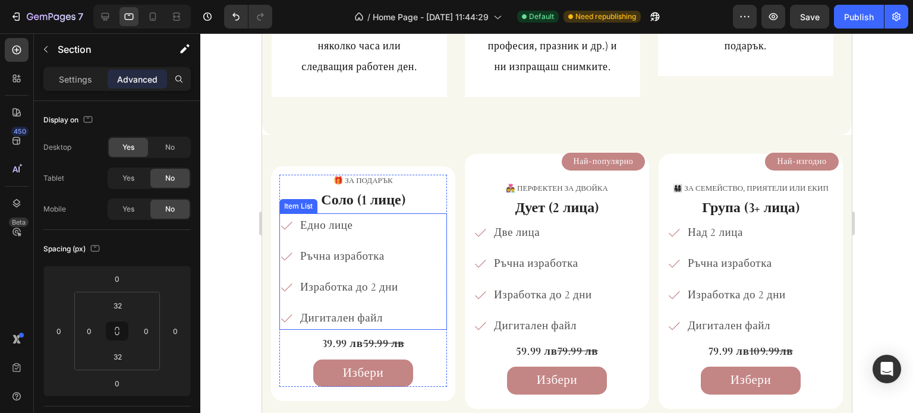
scroll to position [594, 0]
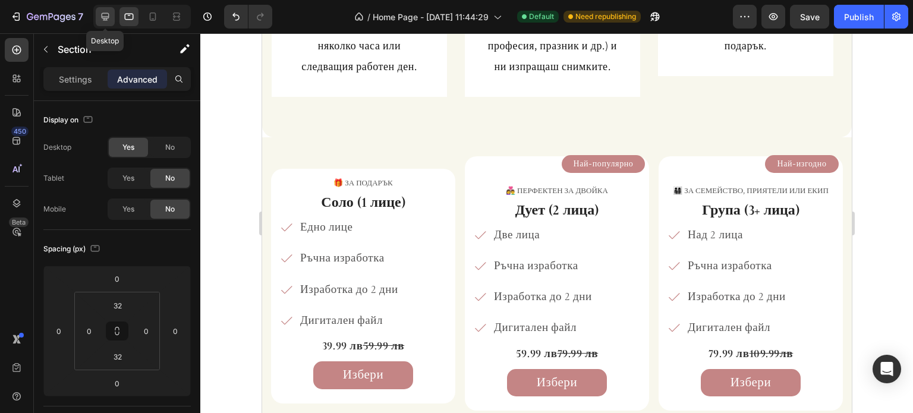
click at [107, 15] on icon at bounding box center [105, 17] width 12 height 12
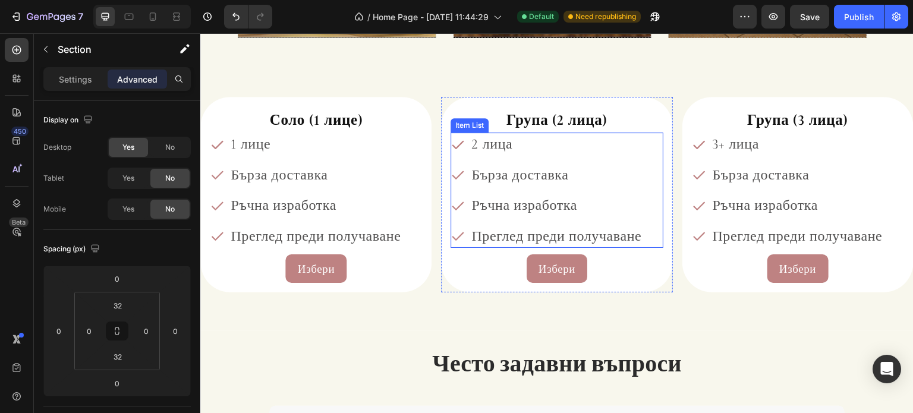
scroll to position [1439, 0]
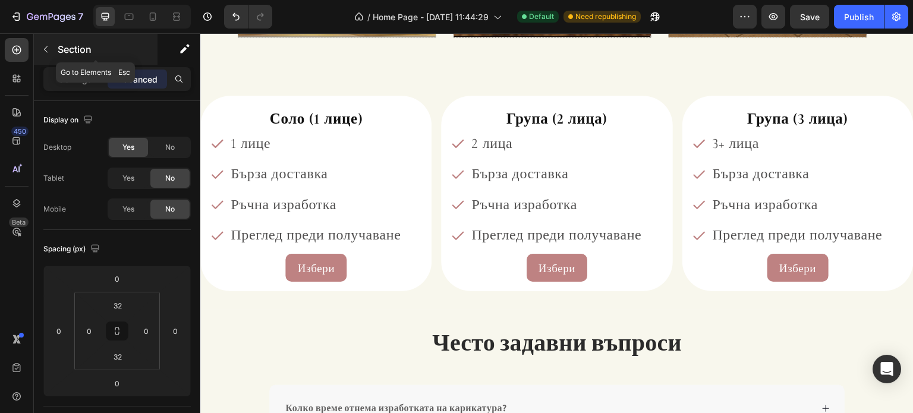
click at [50, 51] on icon "button" at bounding box center [46, 50] width 10 height 10
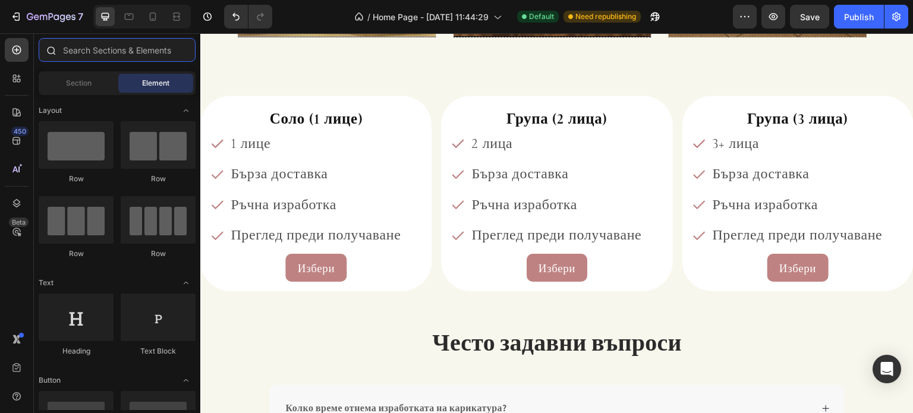
click at [94, 56] on input "text" at bounding box center [117, 50] width 157 height 24
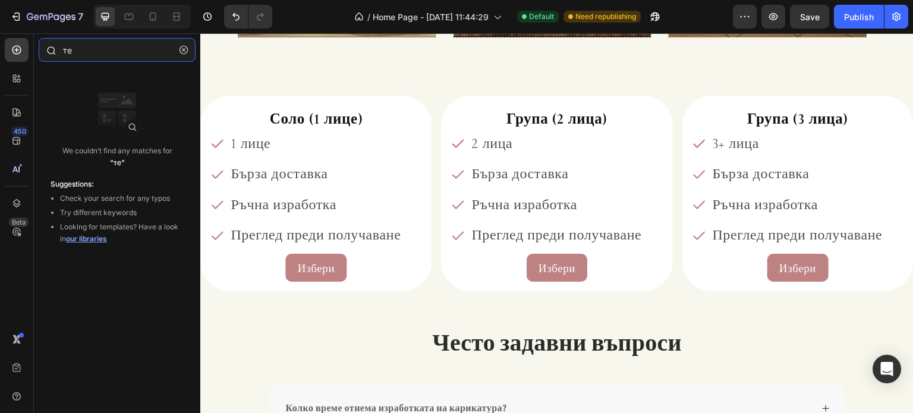
type input "т"
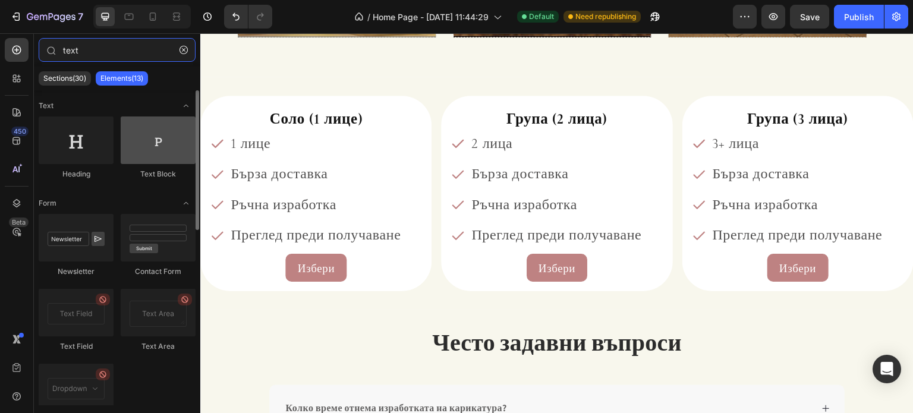
type input "text"
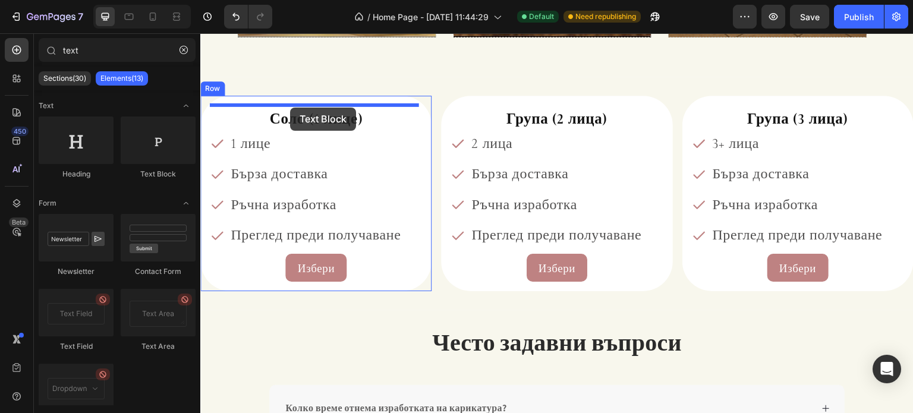
drag, startPoint x: 355, startPoint y: 180, endPoint x: 290, endPoint y: 108, distance: 97.2
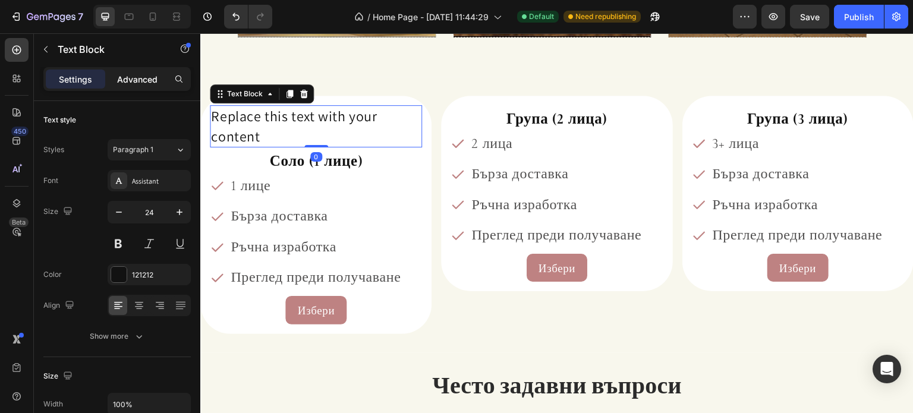
click at [138, 72] on div "Advanced" at bounding box center [137, 79] width 59 height 19
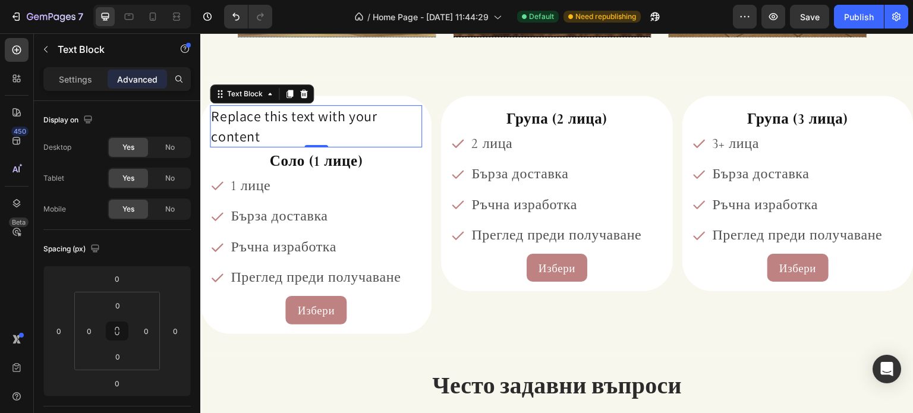
click at [260, 123] on div "Replace this text with your content" at bounding box center [316, 126] width 212 height 42
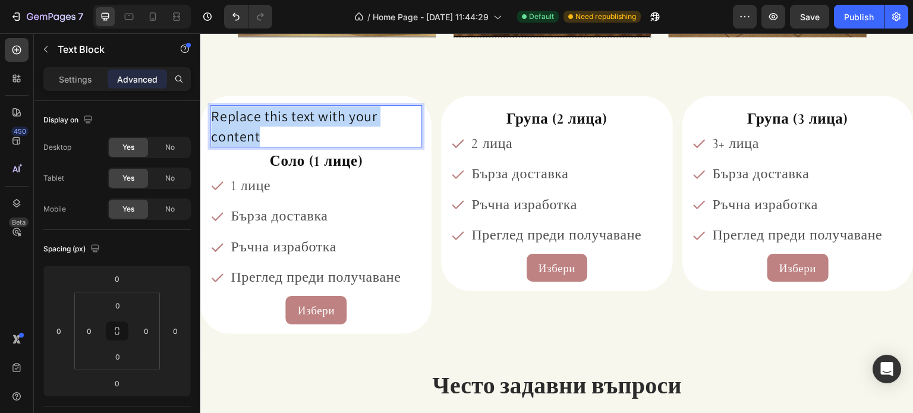
click at [260, 123] on p "Replace this text with your content" at bounding box center [316, 126] width 210 height 40
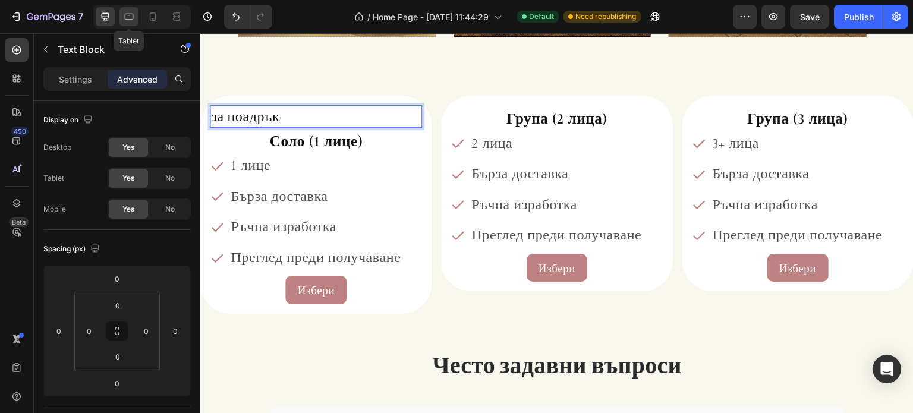
click at [129, 14] on icon at bounding box center [129, 17] width 12 height 12
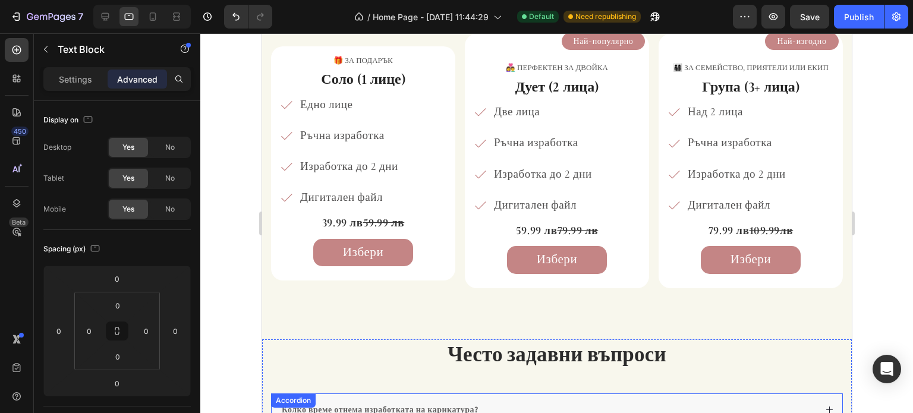
scroll to position [543, 0]
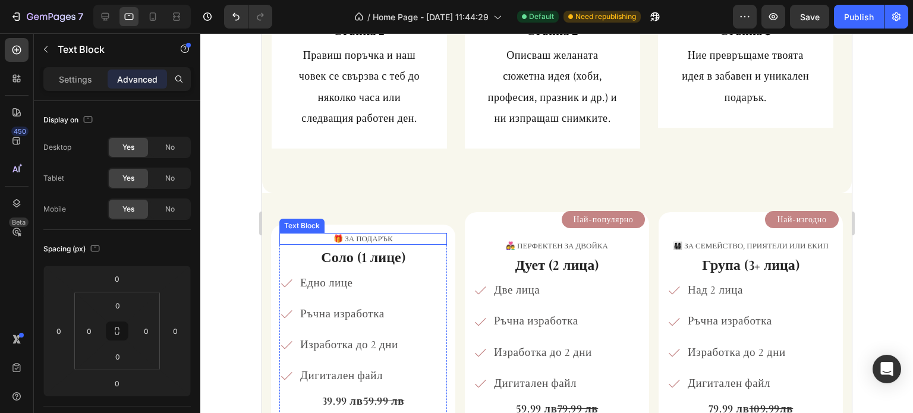
click at [365, 242] on p "🎁 за подарък" at bounding box center [362, 239] width 165 height 10
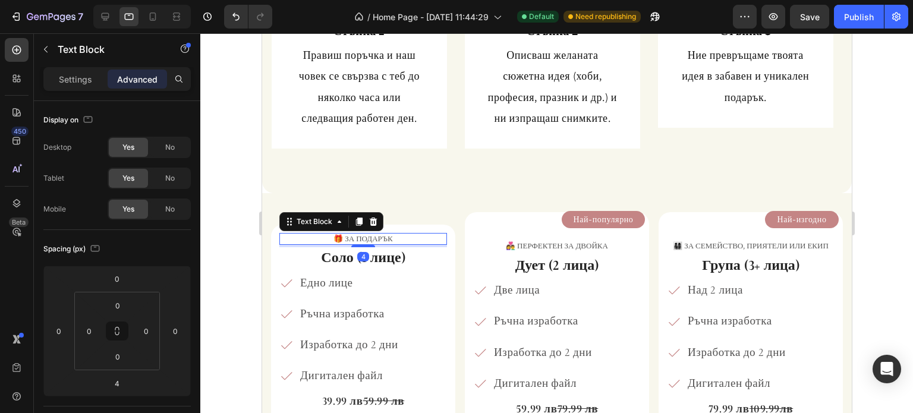
click at [365, 242] on p "🎁 за подарък" at bounding box center [362, 239] width 165 height 10
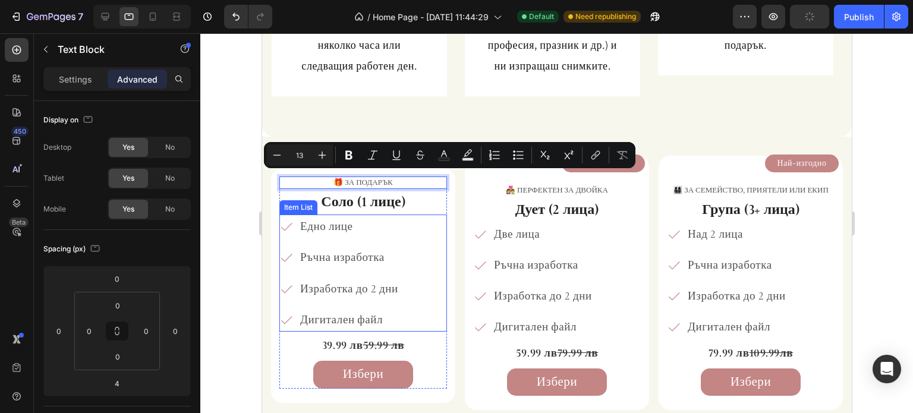
scroll to position [597, 0]
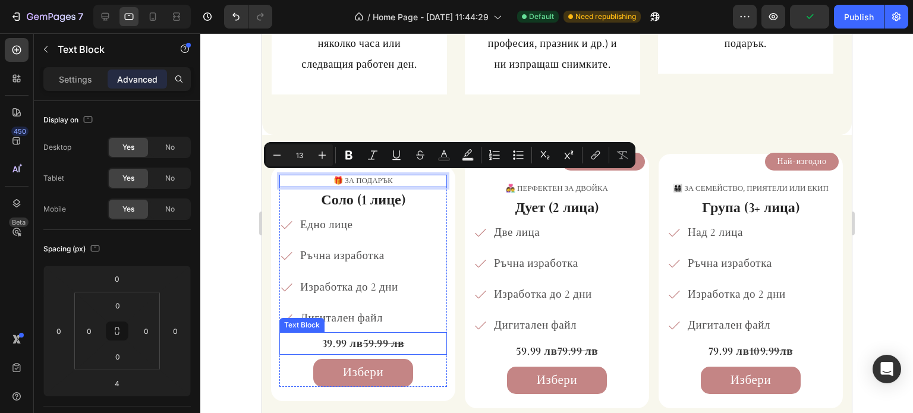
click at [334, 339] on p "39.99 лв 59.99 лв" at bounding box center [362, 343] width 165 height 20
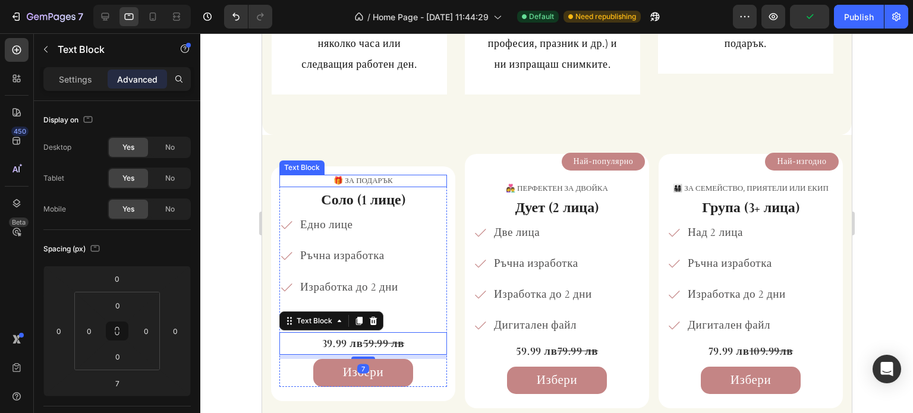
click at [362, 176] on p "🎁 за подарък" at bounding box center [362, 181] width 165 height 10
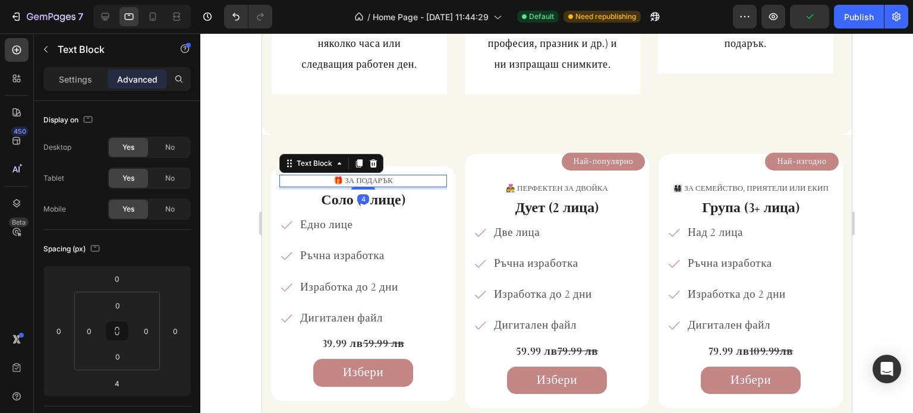
click at [362, 176] on p "🎁 за подарък" at bounding box center [362, 181] width 165 height 10
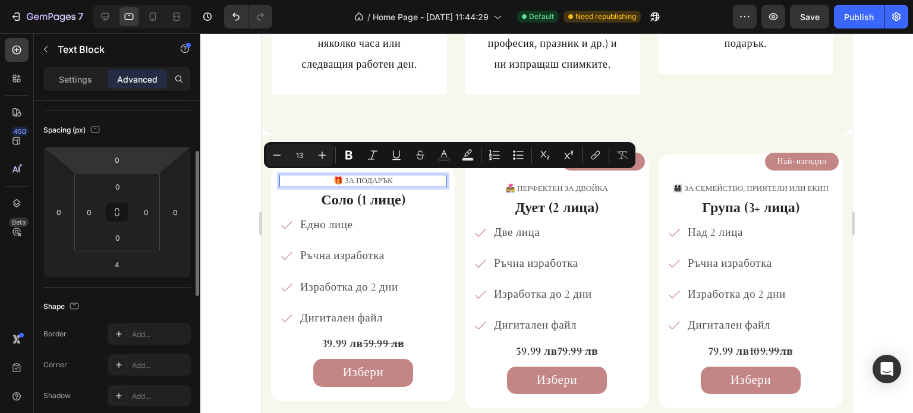
scroll to position [297, 0]
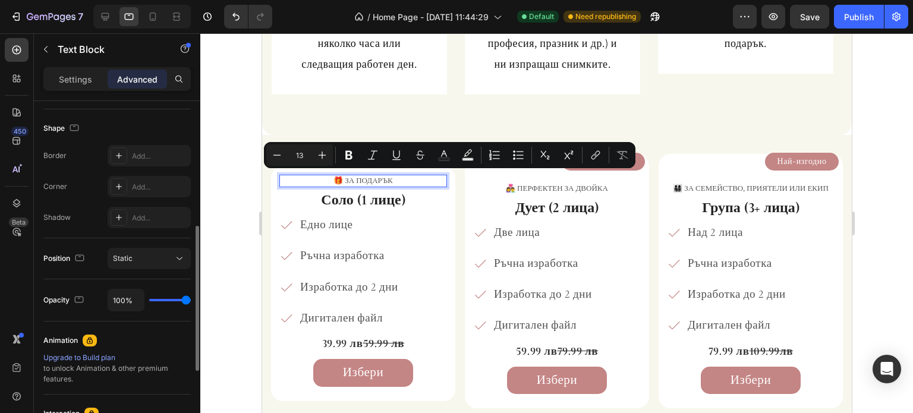
click at [84, 81] on p "Settings" at bounding box center [75, 79] width 33 height 12
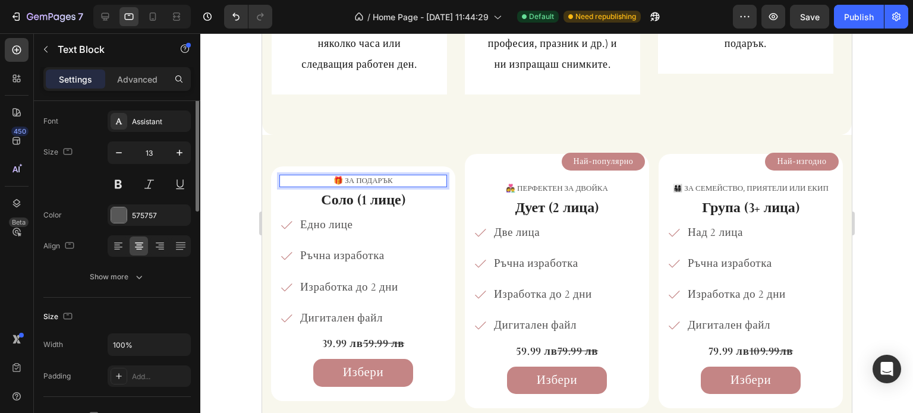
scroll to position [0, 0]
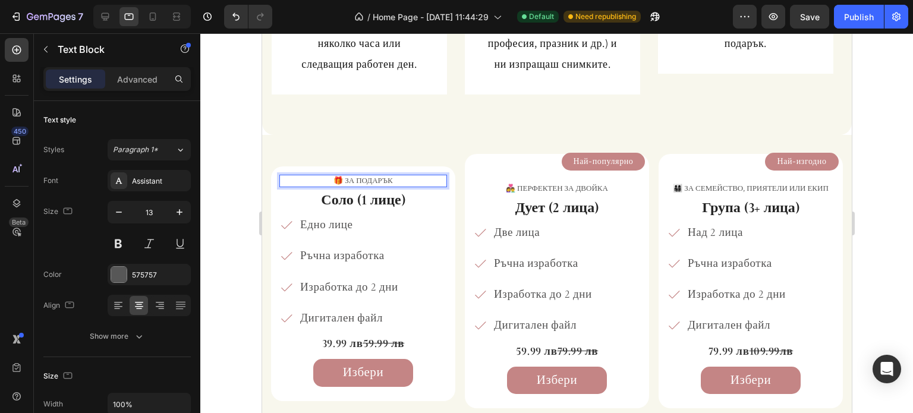
click at [351, 179] on p "🎁 за подарък" at bounding box center [362, 181] width 165 height 10
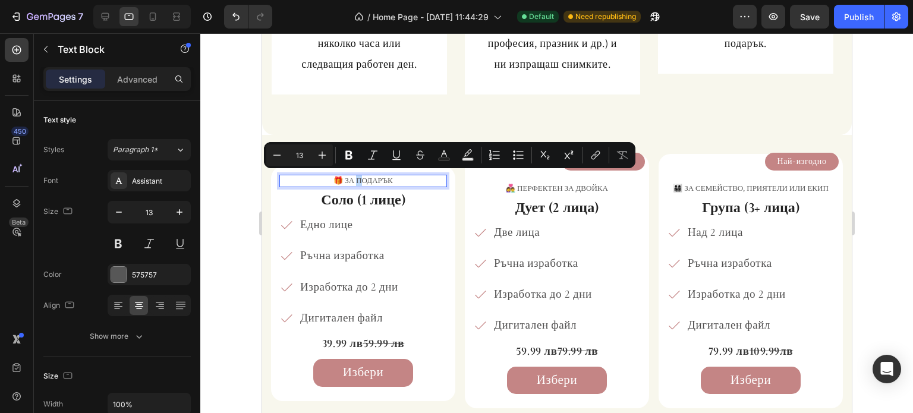
copy p "🎁 за подарък"
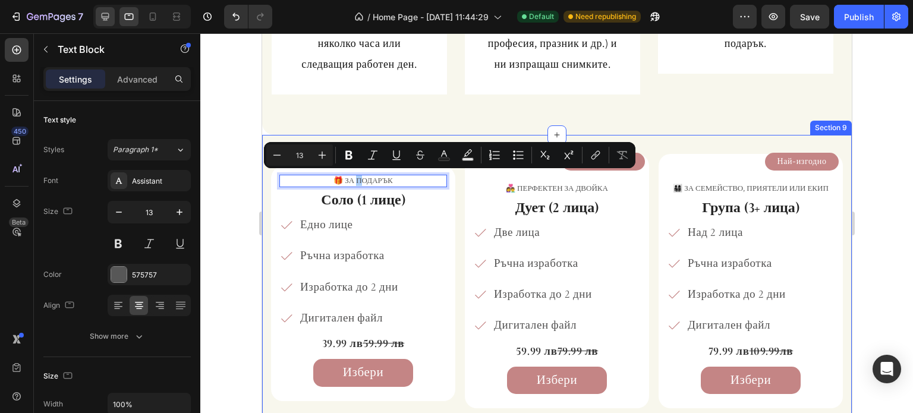
click at [109, 12] on icon at bounding box center [105, 17] width 12 height 12
type input "14"
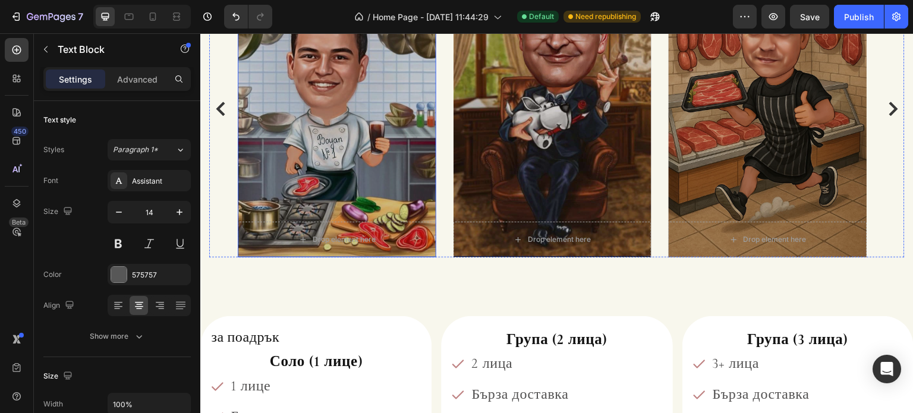
scroll to position [1497, 0]
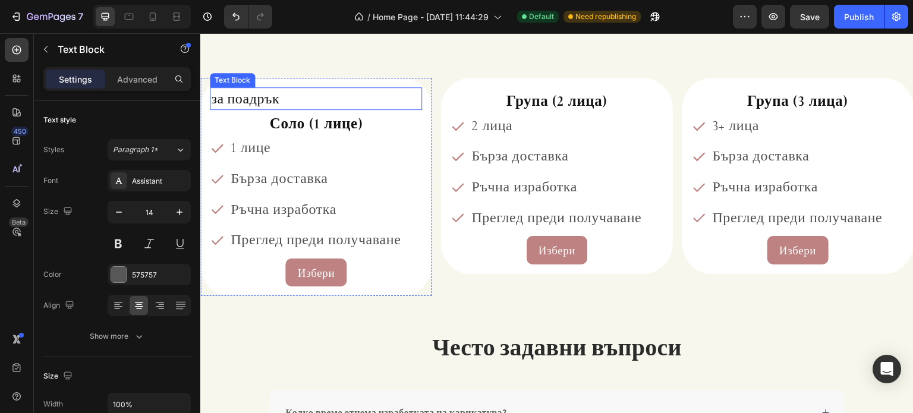
click at [262, 102] on p "за поадрък" at bounding box center [316, 99] width 210 height 20
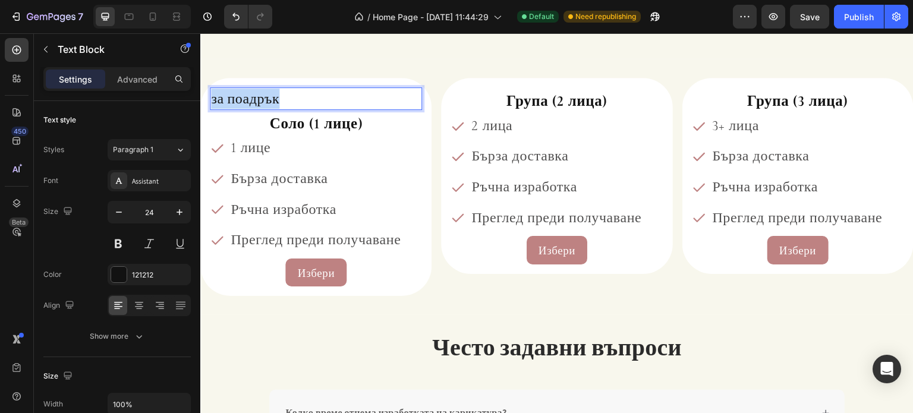
click at [262, 102] on p "за поадрък" at bounding box center [316, 99] width 210 height 20
click at [248, 99] on p "🎁 за подарък" at bounding box center [316, 99] width 210 height 20
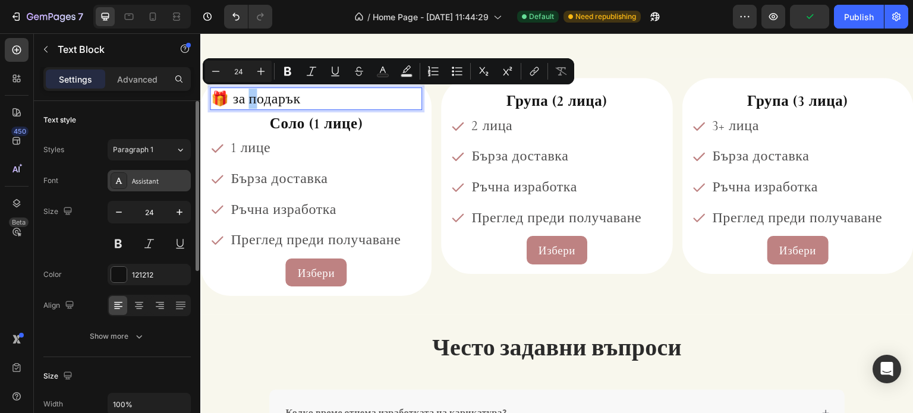
click at [150, 184] on div "Assistant" at bounding box center [160, 181] width 56 height 11
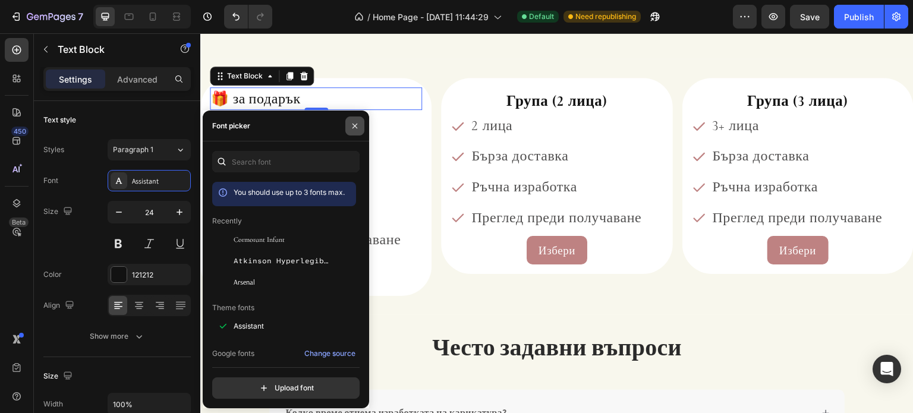
drag, startPoint x: 352, startPoint y: 128, endPoint x: 50, endPoint y: 40, distance: 314.5
click at [352, 128] on icon "button" at bounding box center [355, 126] width 10 height 10
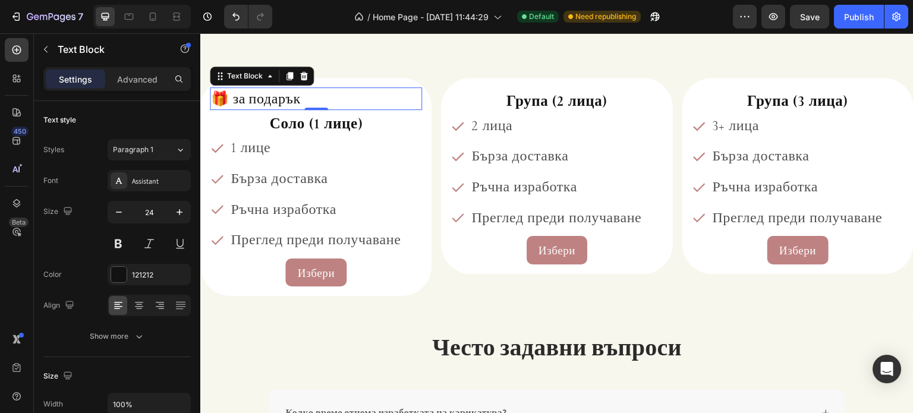
click at [261, 100] on p "🎁 за подарък" at bounding box center [316, 99] width 210 height 20
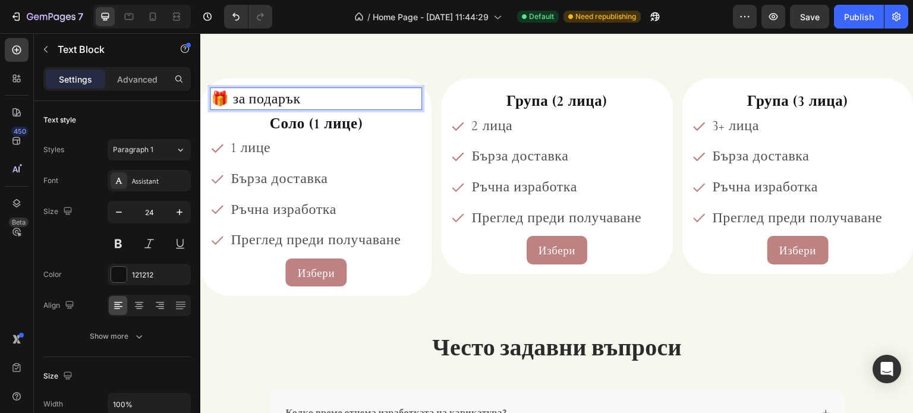
click at [261, 100] on p "🎁 за подарък" at bounding box center [316, 99] width 210 height 20
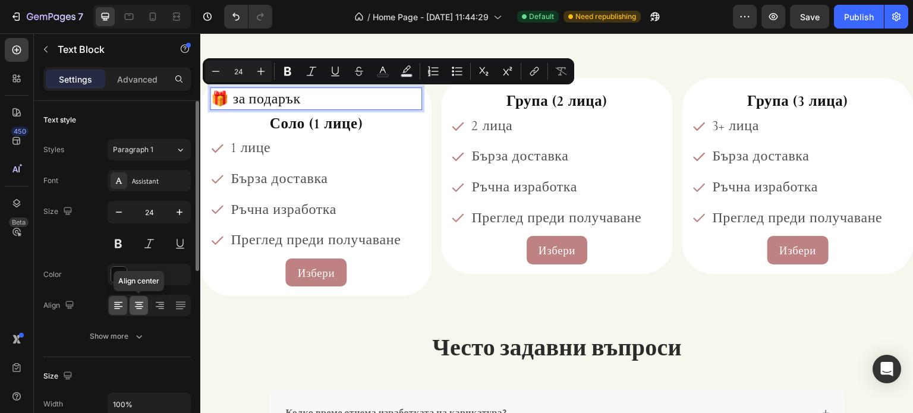
click at [139, 304] on icon at bounding box center [139, 306] width 12 height 12
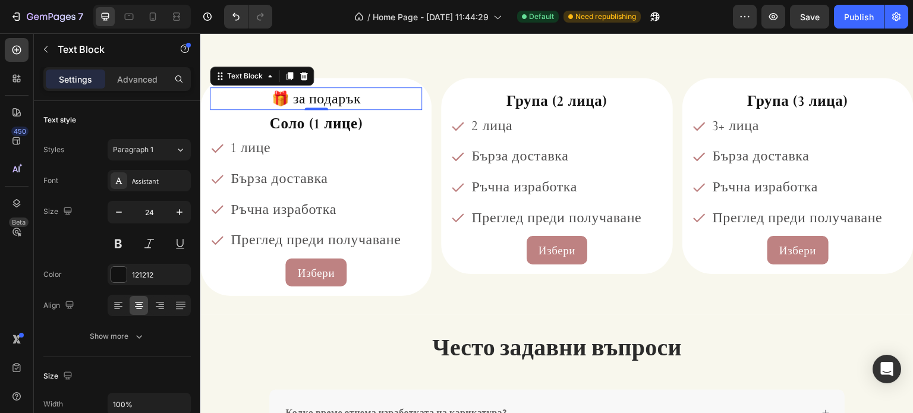
click at [323, 97] on p "🎁 за подарък" at bounding box center [316, 99] width 210 height 20
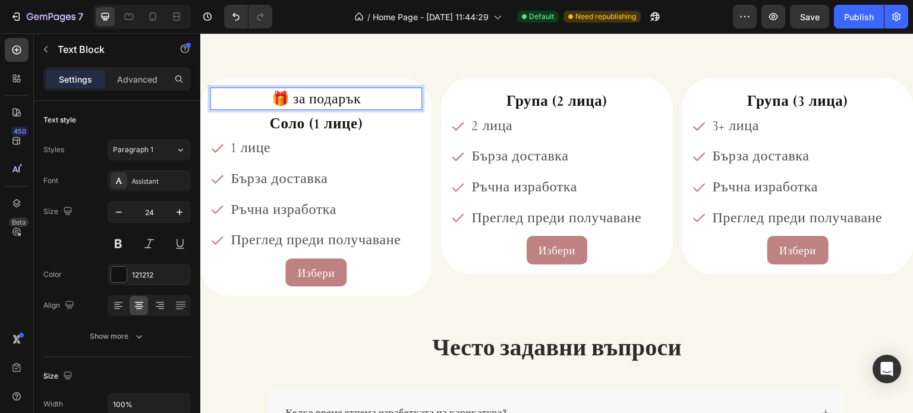
click at [323, 97] on p "🎁 за подарък" at bounding box center [316, 99] width 210 height 20
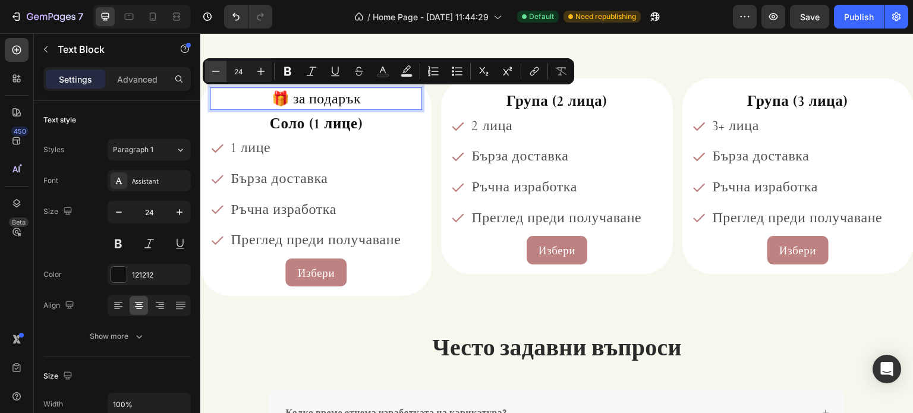
click at [209, 70] on button "Minus" at bounding box center [215, 71] width 21 height 21
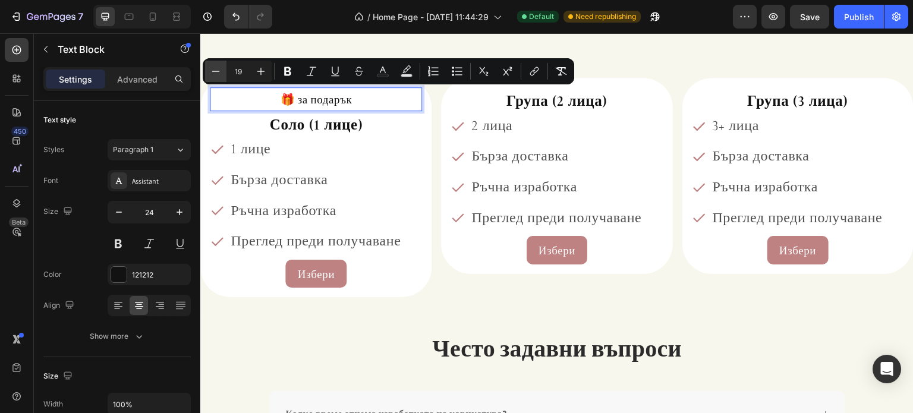
click at [209, 70] on button "Minus" at bounding box center [215, 71] width 21 height 21
type input "18"
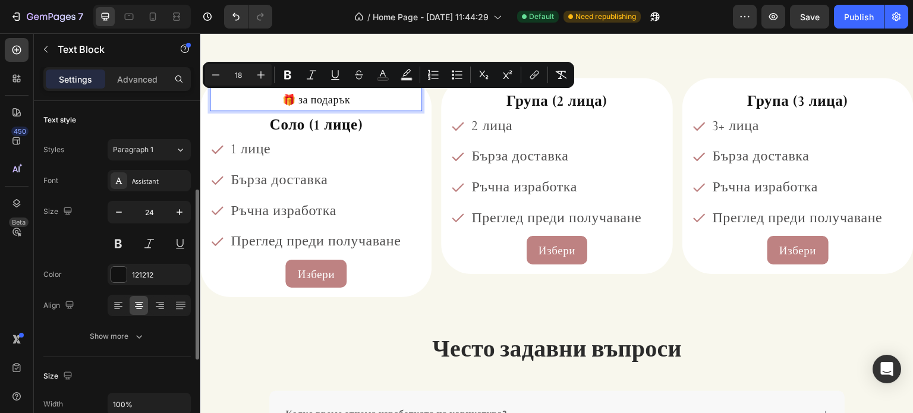
scroll to position [59, 0]
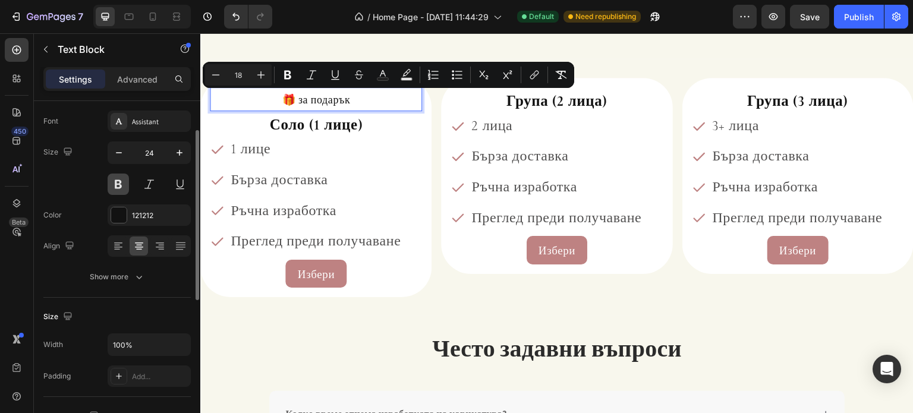
click at [121, 184] on button at bounding box center [118, 184] width 21 height 21
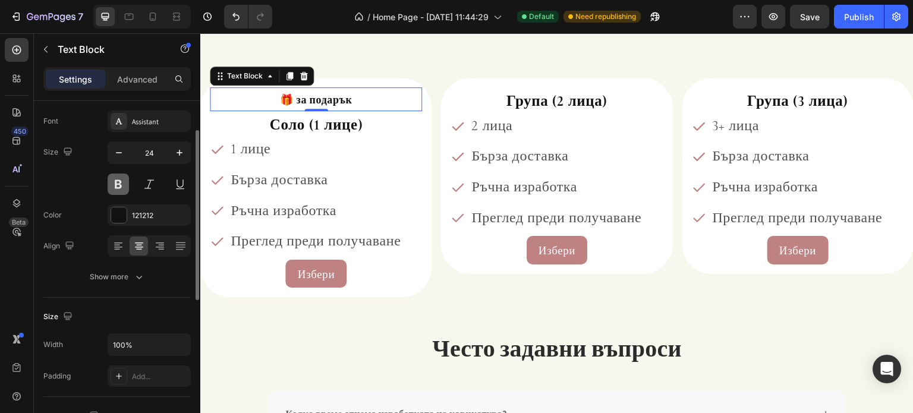
click at [121, 184] on button at bounding box center [118, 184] width 21 height 21
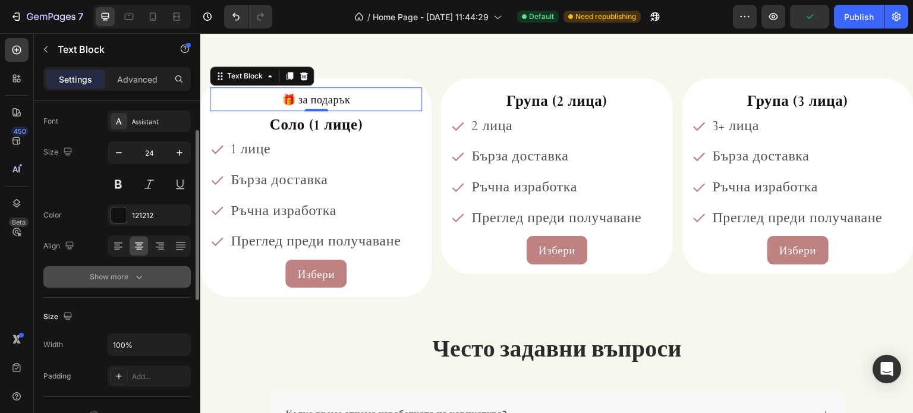
scroll to position [0, 0]
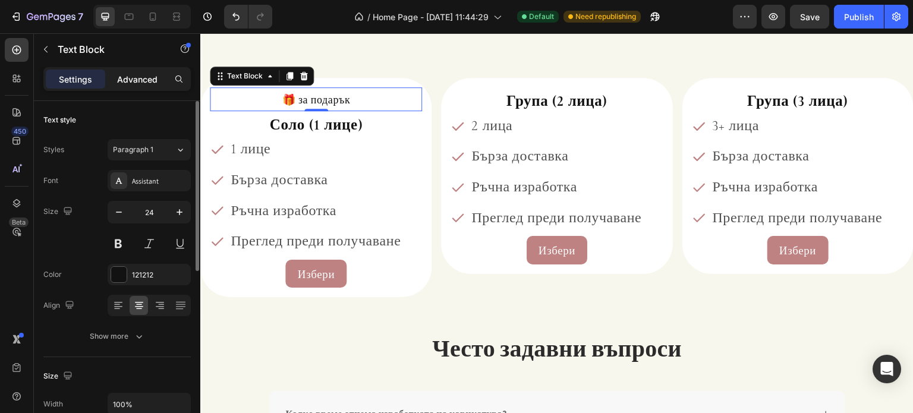
click at [131, 83] on p "Advanced" at bounding box center [137, 79] width 40 height 12
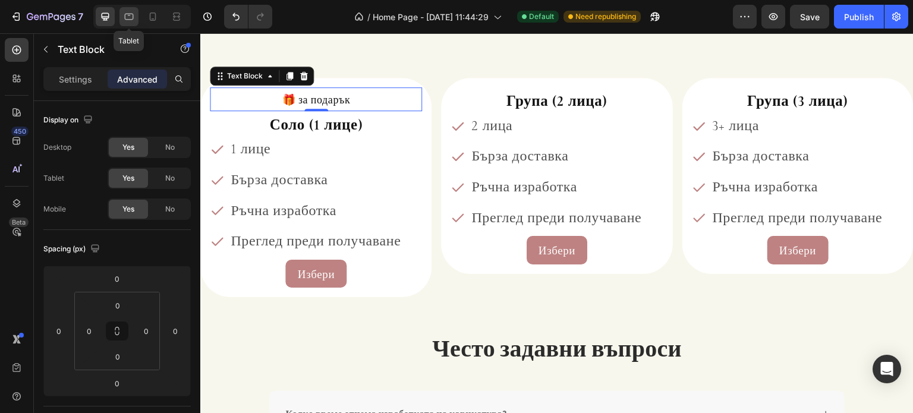
click at [137, 15] on div at bounding box center [128, 16] width 19 height 19
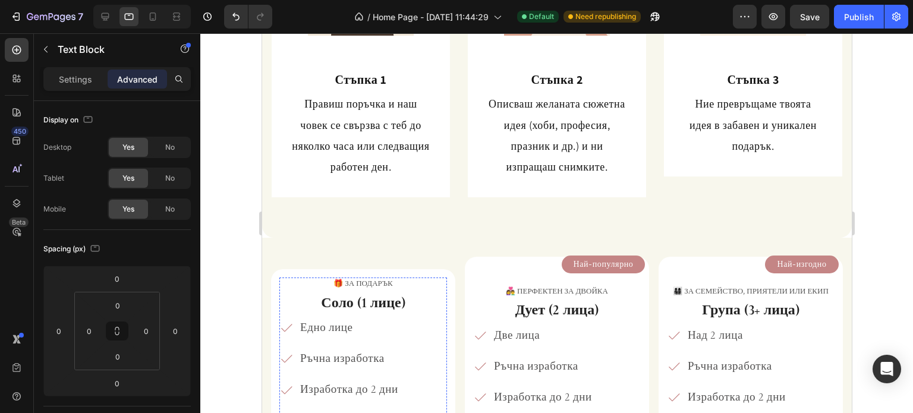
scroll to position [483, 0]
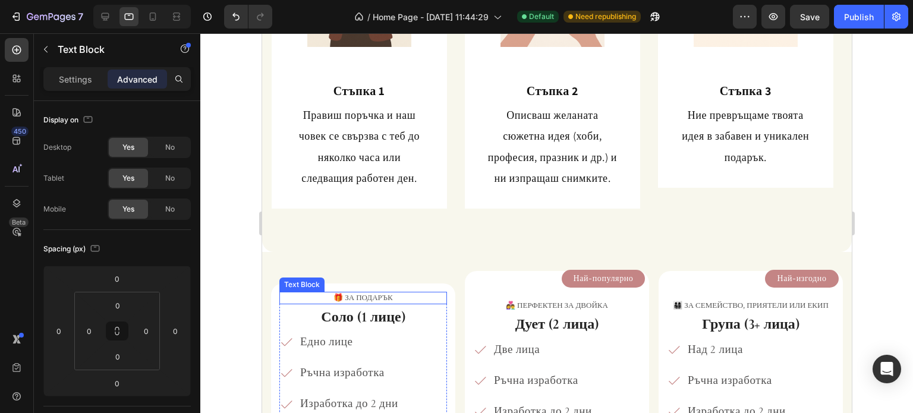
click at [365, 299] on p "🎁 за подарък" at bounding box center [362, 298] width 165 height 10
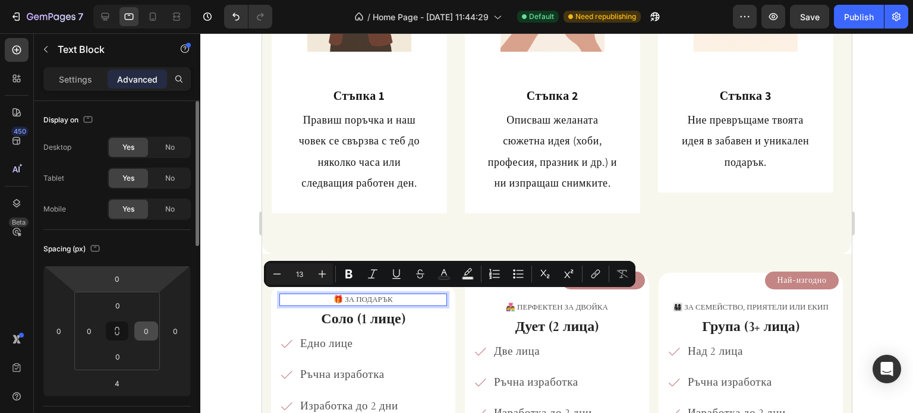
scroll to position [59, 0]
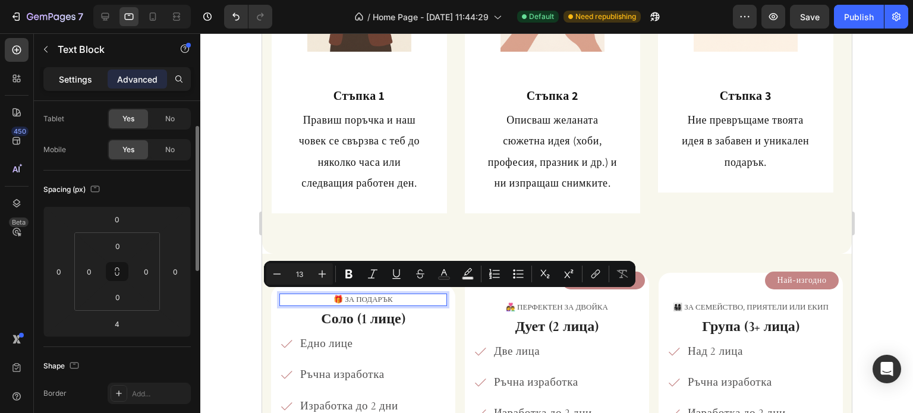
click at [93, 87] on div "Settings" at bounding box center [75, 79] width 59 height 19
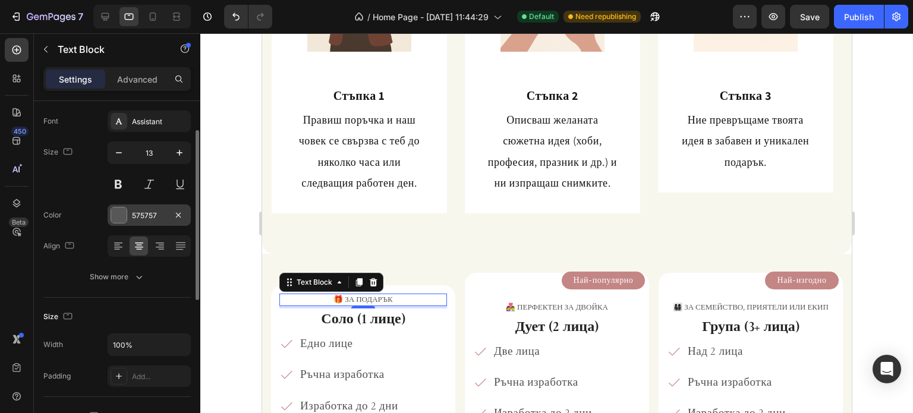
click at [145, 218] on div "575757" at bounding box center [149, 215] width 34 height 11
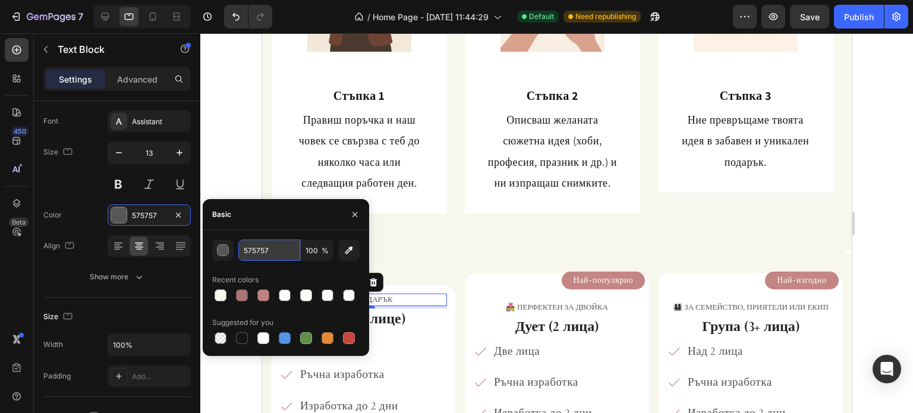
click at [262, 253] on input "575757" at bounding box center [269, 250] width 62 height 21
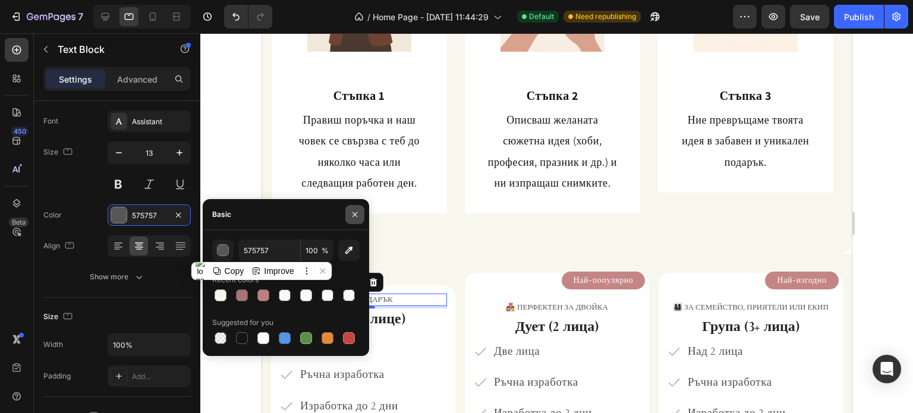
click at [358, 215] on icon "button" at bounding box center [355, 215] width 10 height 10
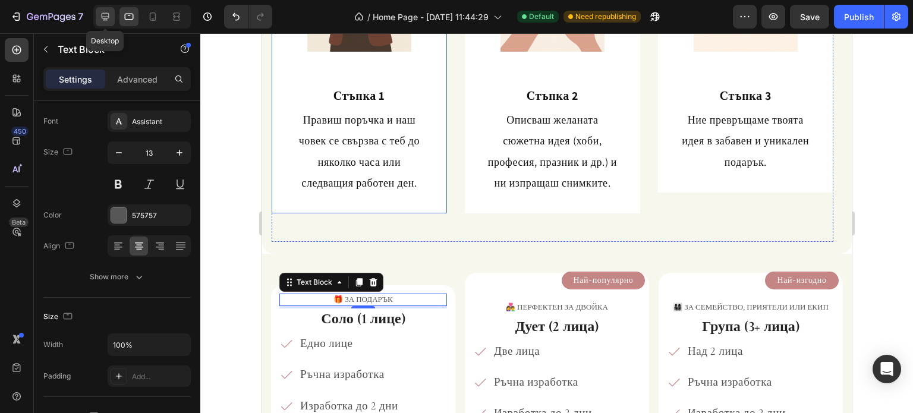
click at [105, 20] on icon at bounding box center [106, 17] width 8 height 8
type input "14"
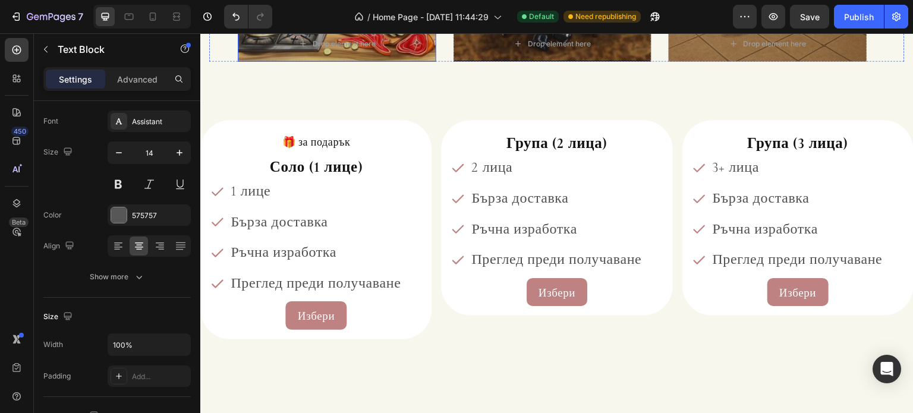
scroll to position [1428, 0]
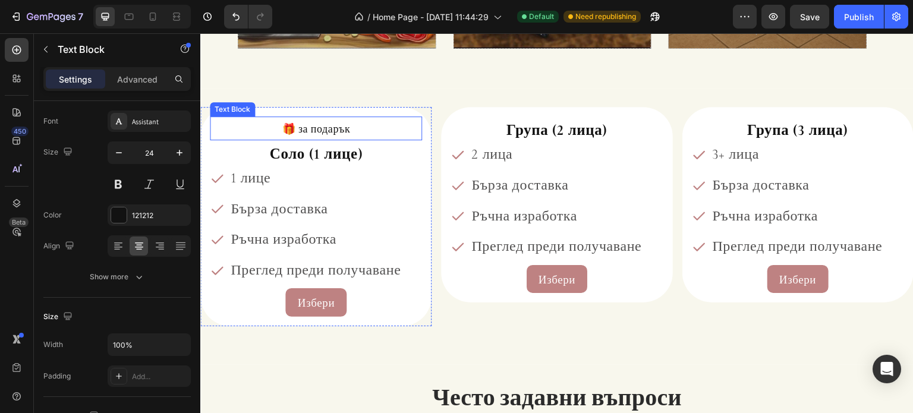
click at [320, 132] on span "🎁 за подарък" at bounding box center [316, 129] width 68 height 14
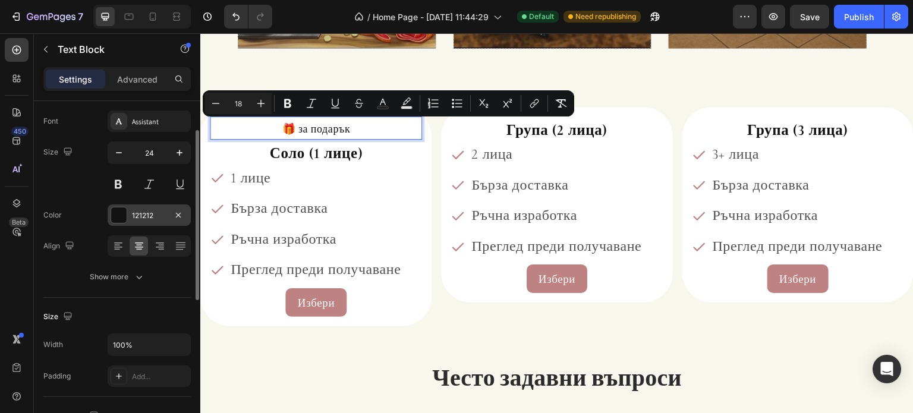
click at [140, 225] on div "121212" at bounding box center [149, 214] width 83 height 21
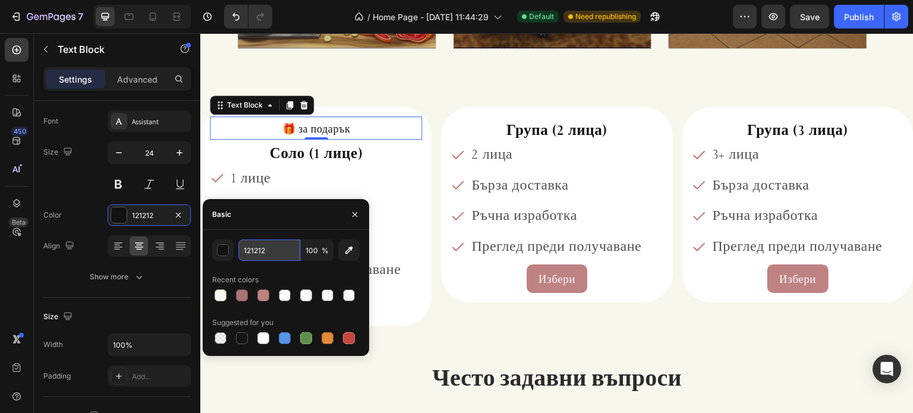
click at [262, 258] on input "121212" at bounding box center [269, 250] width 62 height 21
paste input "575757"
type input "575757"
click at [357, 216] on icon "button" at bounding box center [354, 214] width 5 height 5
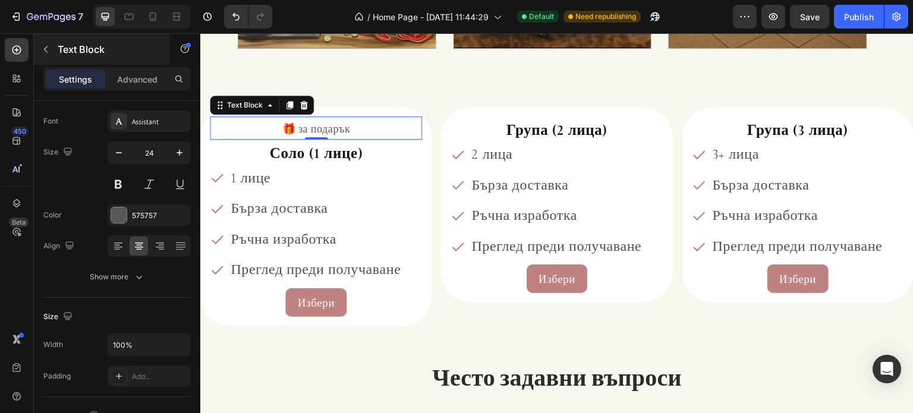
drag, startPoint x: 121, startPoint y: 67, endPoint x: 116, endPoint y: 59, distance: 9.1
drag, startPoint x: 116, startPoint y: 59, endPoint x: 137, endPoint y: 16, distance: 47.8
click at [137, 16] on div at bounding box center [128, 16] width 19 height 19
type input "19"
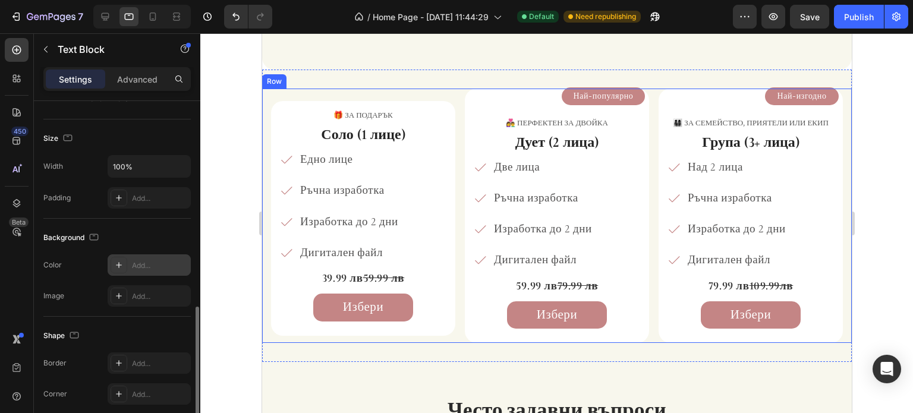
scroll to position [357, 0]
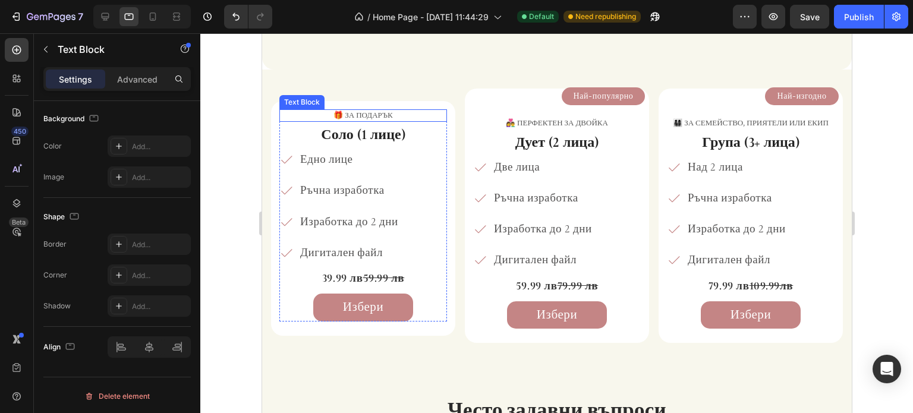
click at [367, 116] on p "🎁 за подарък" at bounding box center [362, 116] width 165 height 10
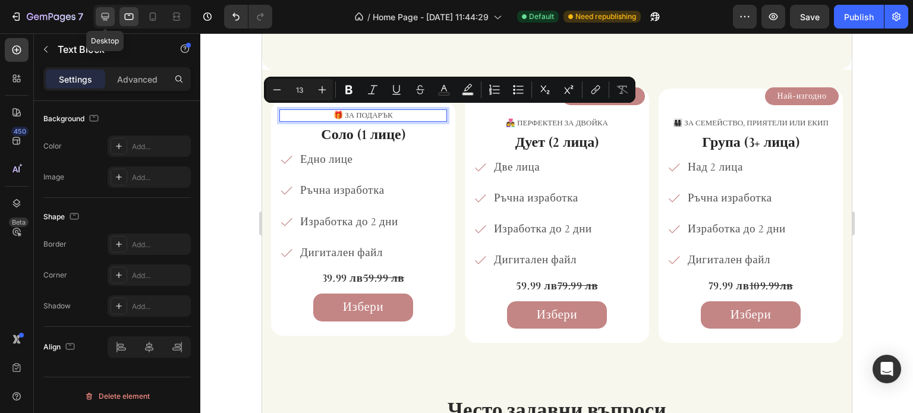
click at [108, 14] on icon at bounding box center [106, 17] width 8 height 8
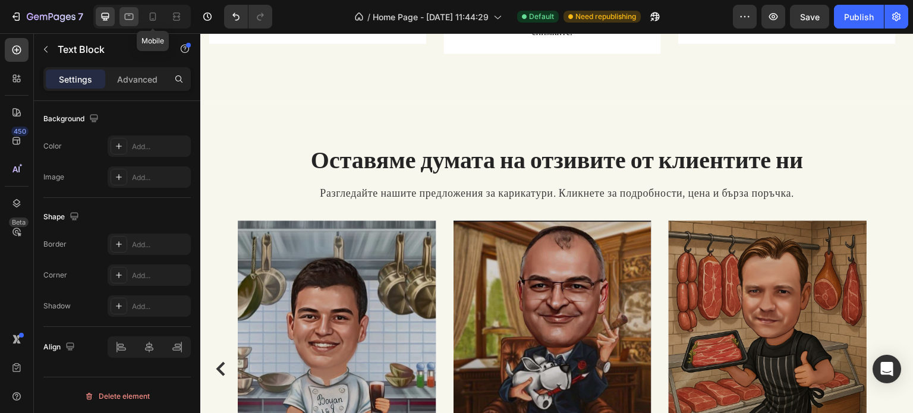
click at [127, 14] on icon at bounding box center [129, 17] width 9 height 7
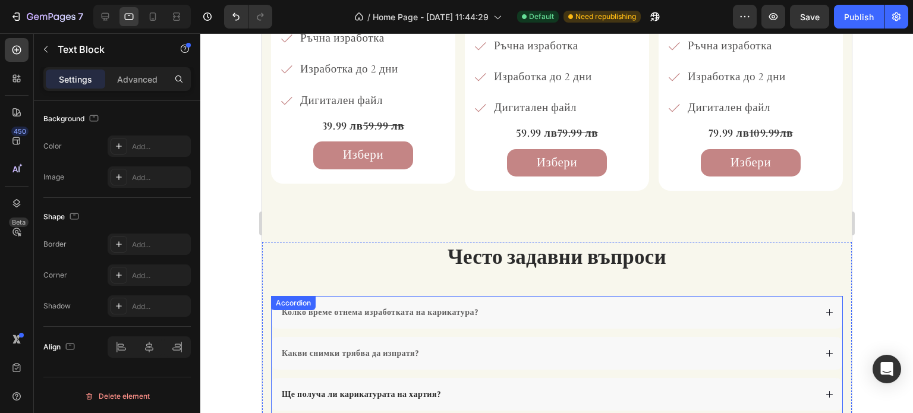
scroll to position [635, 0]
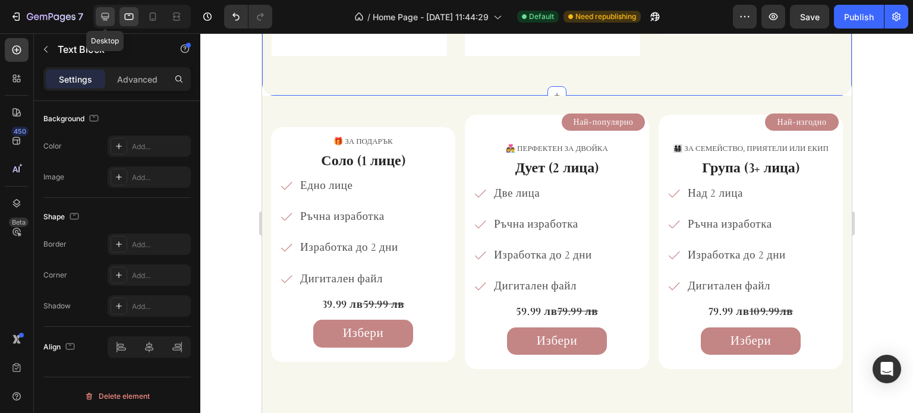
click at [100, 15] on icon at bounding box center [105, 17] width 12 height 12
type input "14"
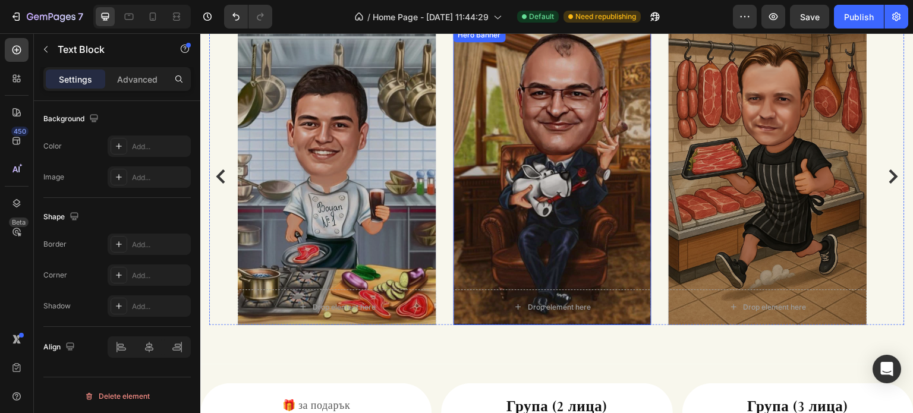
scroll to position [1419, 0]
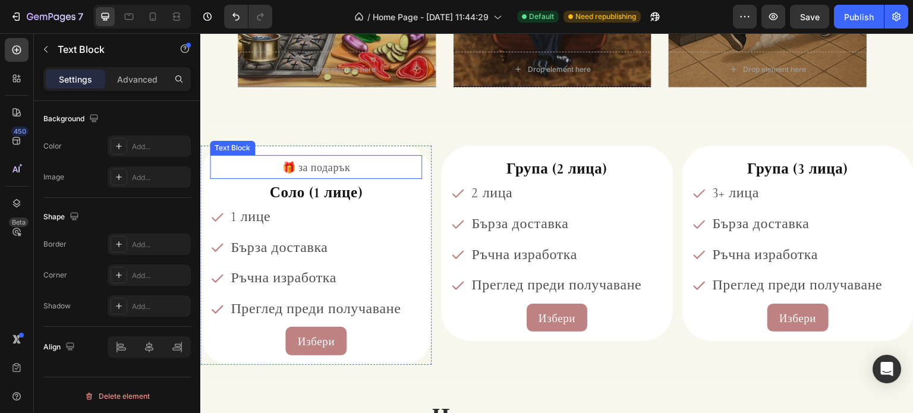
click at [332, 169] on span "🎁 за подарък" at bounding box center [316, 167] width 68 height 14
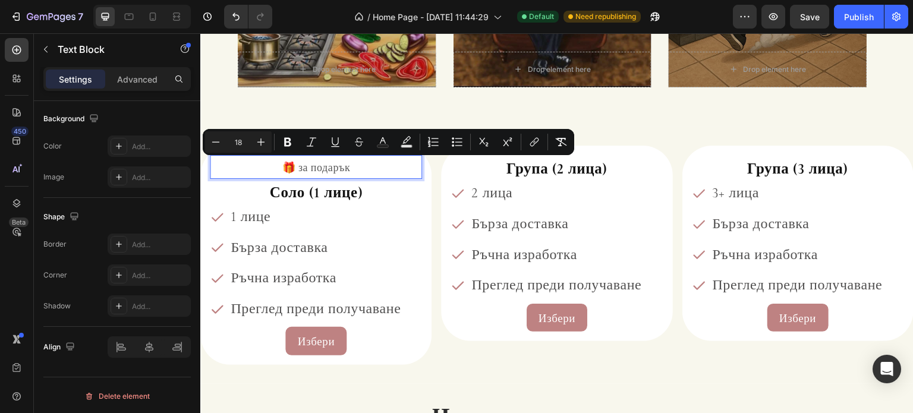
click at [307, 170] on span "🎁 за подарък" at bounding box center [316, 167] width 68 height 14
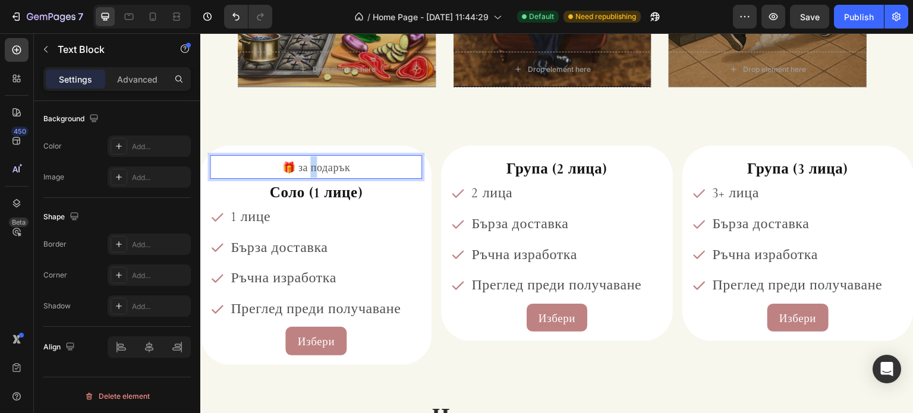
click at [307, 170] on span "🎁 за подарък" at bounding box center [316, 167] width 68 height 14
drag, startPoint x: 301, startPoint y: 169, endPoint x: 350, endPoint y: 172, distance: 49.4
click at [350, 172] on span "🎁 за подарък" at bounding box center [316, 167] width 68 height 14
click at [133, 20] on icon at bounding box center [129, 17] width 12 height 12
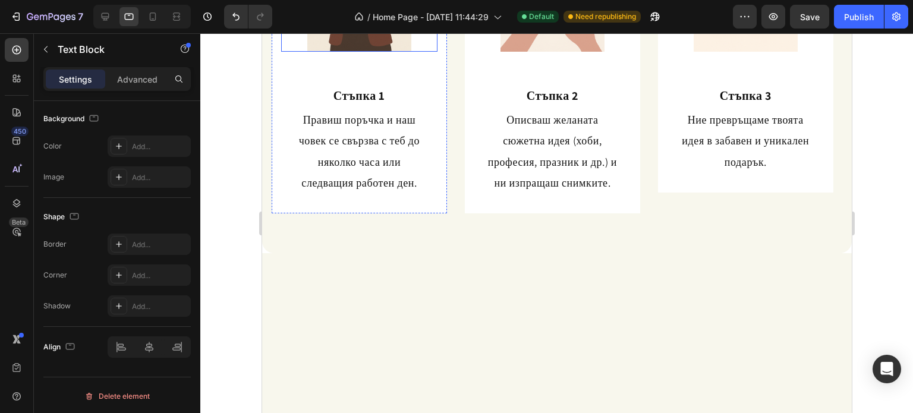
scroll to position [480, 0]
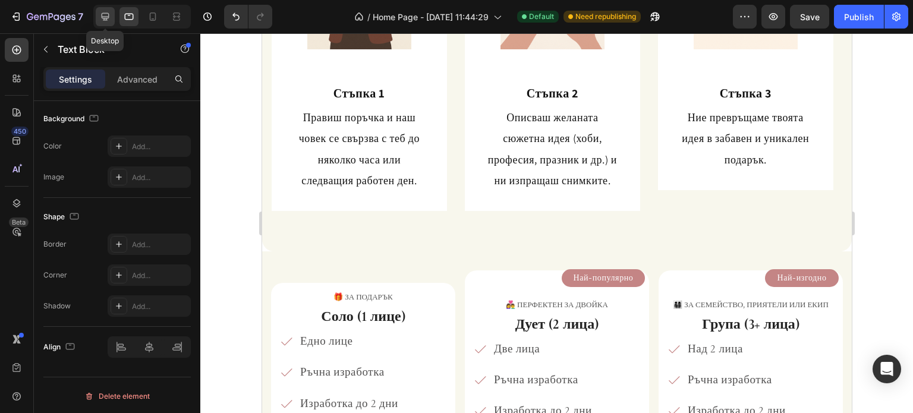
click at [103, 17] on icon at bounding box center [105, 17] width 12 height 12
type input "24"
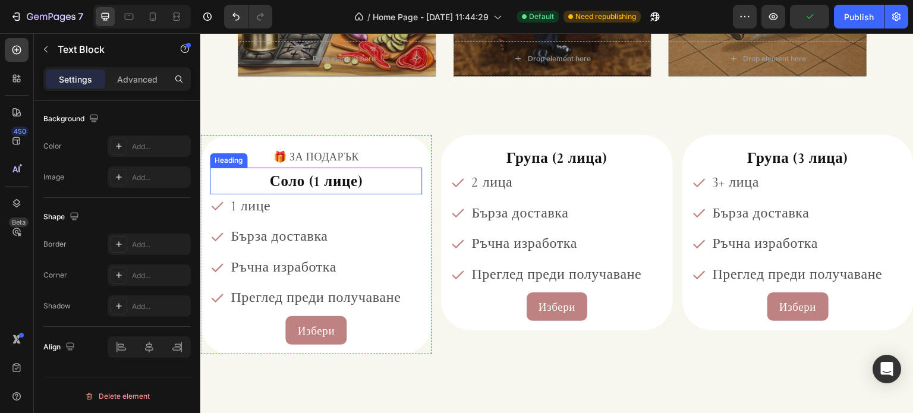
scroll to position [1472, 0]
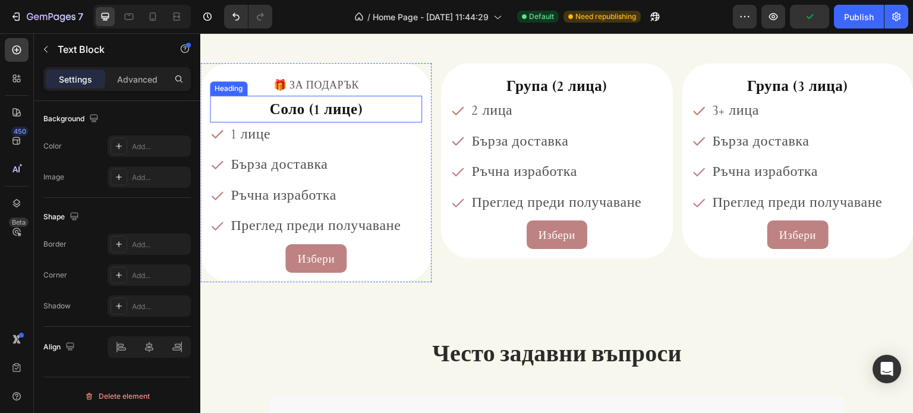
click at [325, 111] on span "Соло (1 лице)" at bounding box center [315, 109] width 93 height 18
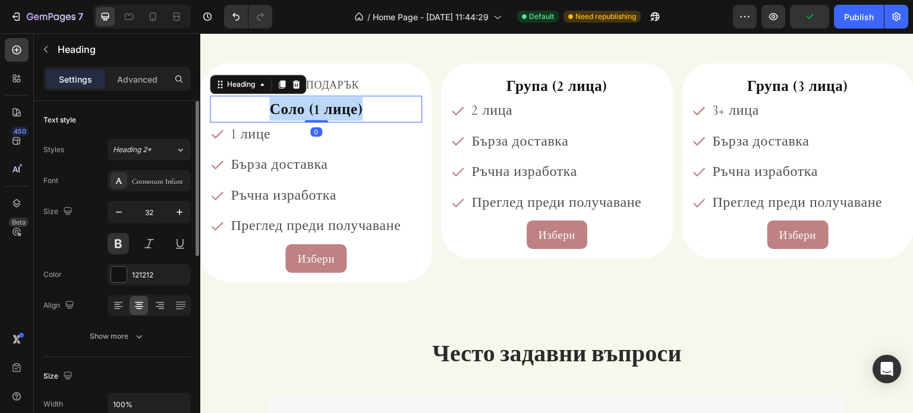
click at [325, 111] on span "Соло (1 лице)" at bounding box center [315, 109] width 93 height 18
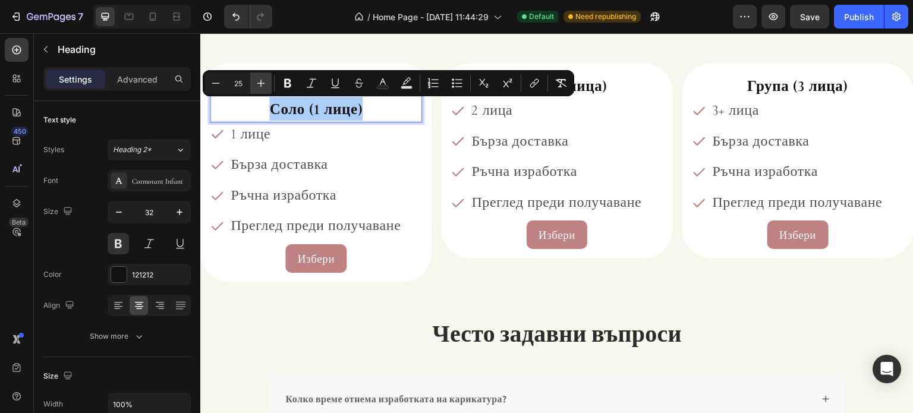
click at [264, 80] on icon "Editor contextual toolbar" at bounding box center [261, 83] width 12 height 12
click at [223, 78] on button "Minus" at bounding box center [215, 83] width 21 height 21
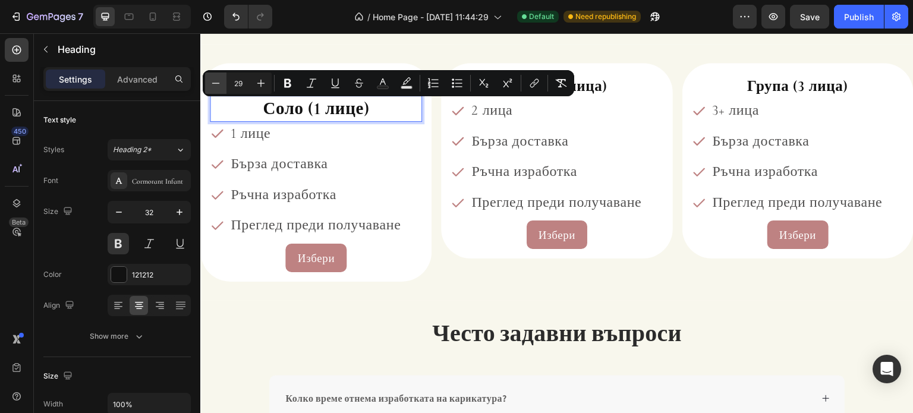
type input "28"
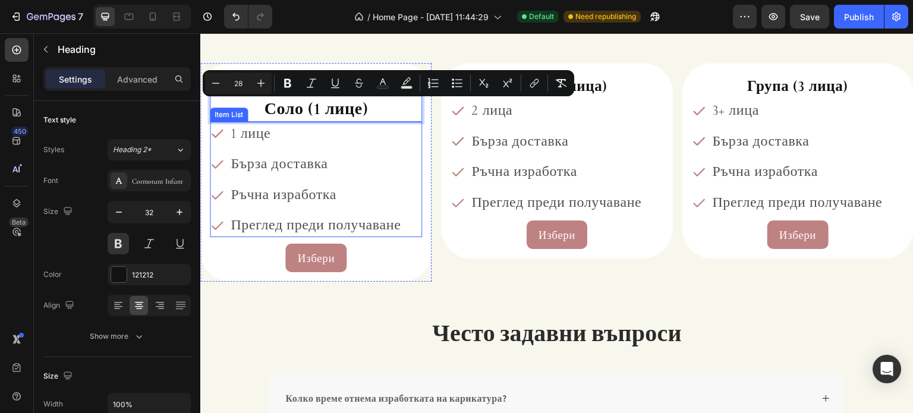
click at [336, 137] on p "1 лице" at bounding box center [316, 134] width 170 height 20
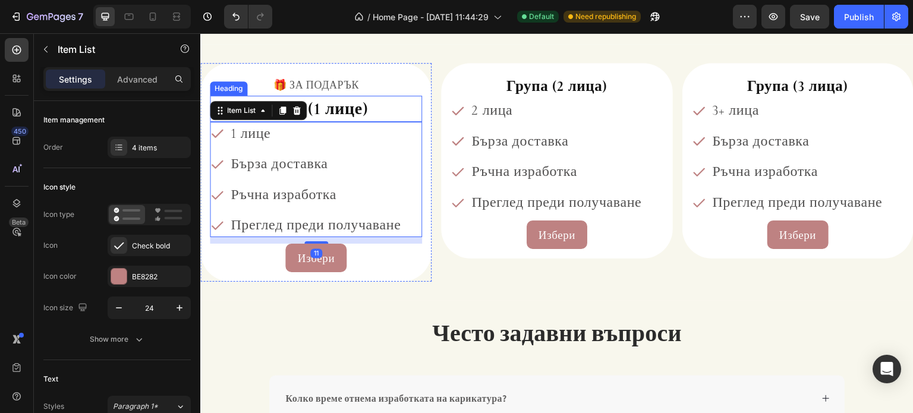
click at [388, 109] on p "⁠⁠⁠⁠⁠⁠⁠ Соло (1 лице)" at bounding box center [316, 108] width 210 height 23
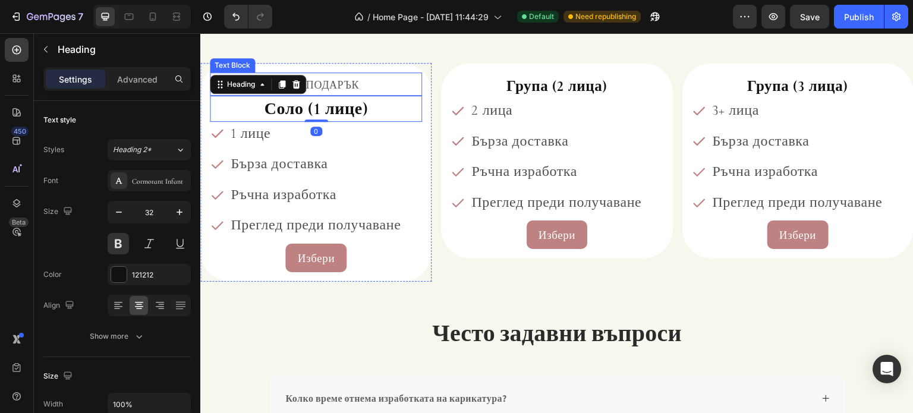
click at [346, 80] on span "🎁 ЗА ПОДАРЪК" at bounding box center [316, 85] width 86 height 14
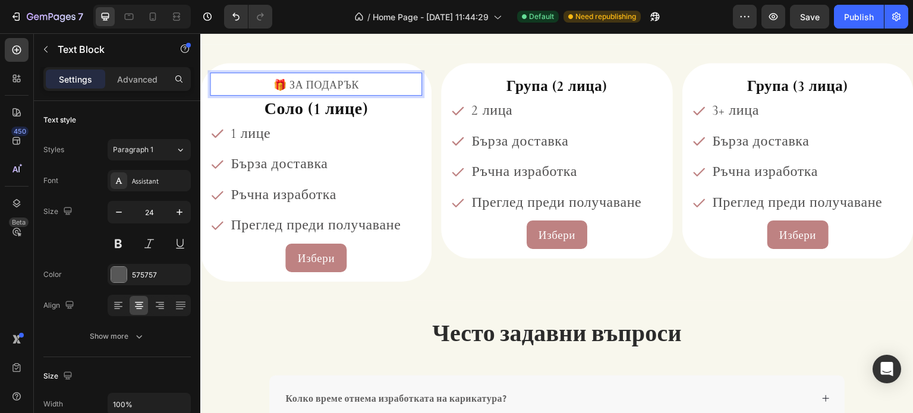
click at [346, 80] on span "🎁 ЗА ПОДАРЪК" at bounding box center [316, 85] width 86 height 14
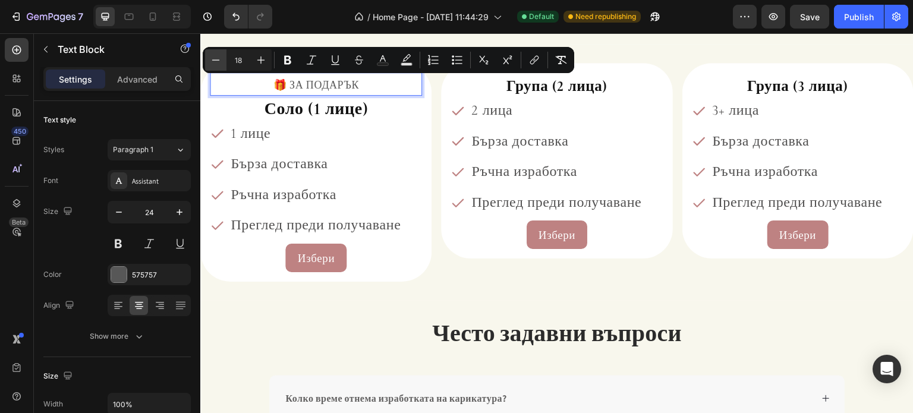
click at [210, 58] on icon "Editor contextual toolbar" at bounding box center [216, 60] width 12 height 12
click at [212, 57] on icon "Editor contextual toolbar" at bounding box center [216, 60] width 12 height 12
type input "15"
click at [252, 111] on p "⁠⁠⁠⁠⁠⁠⁠ Соло (1 лице)" at bounding box center [316, 108] width 210 height 23
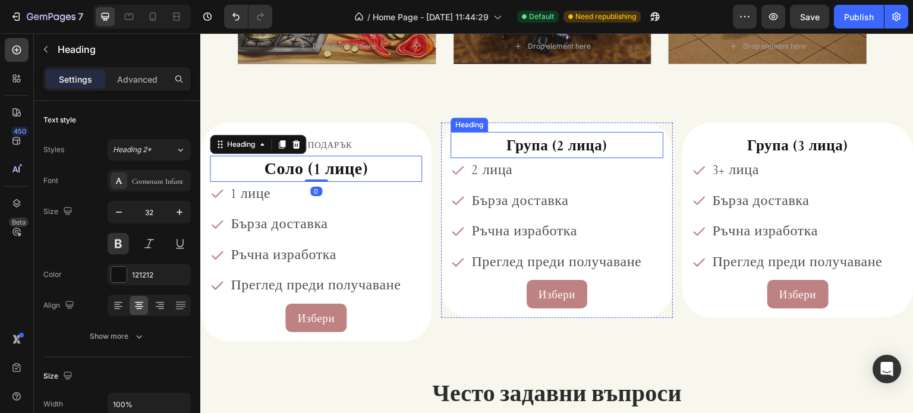
scroll to position [1412, 0]
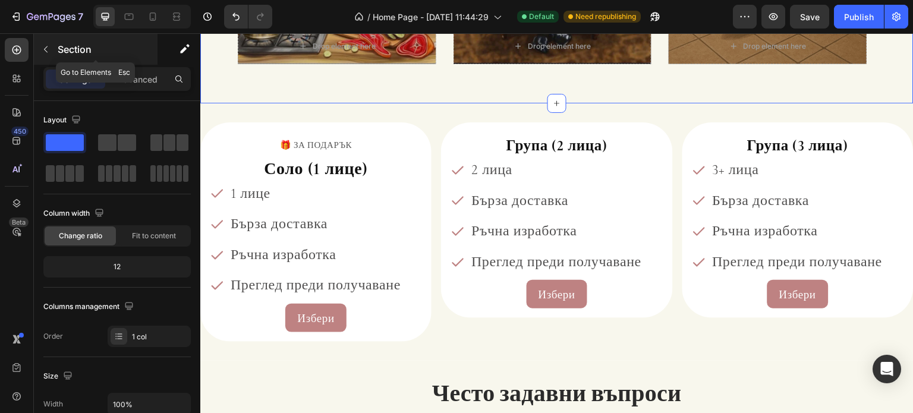
click at [45, 52] on icon "button" at bounding box center [46, 50] width 10 height 10
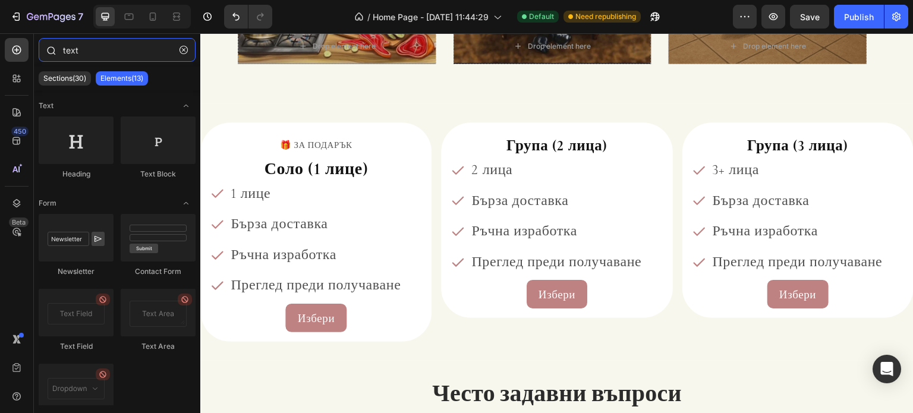
click at [90, 52] on input "text" at bounding box center [117, 50] width 157 height 24
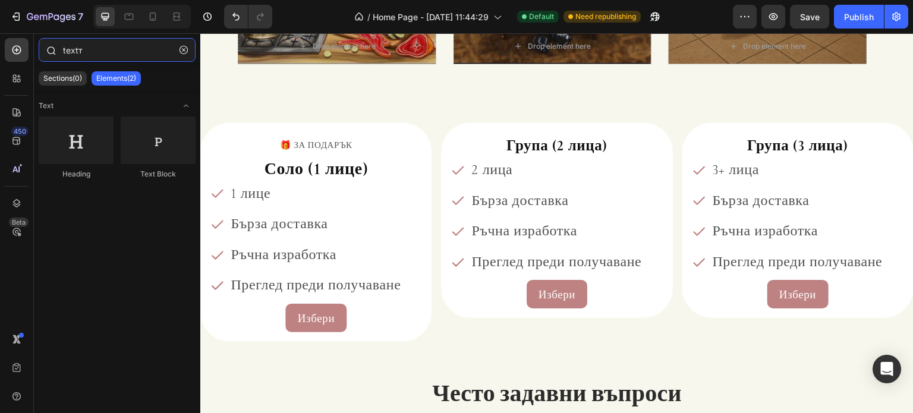
type input "text"
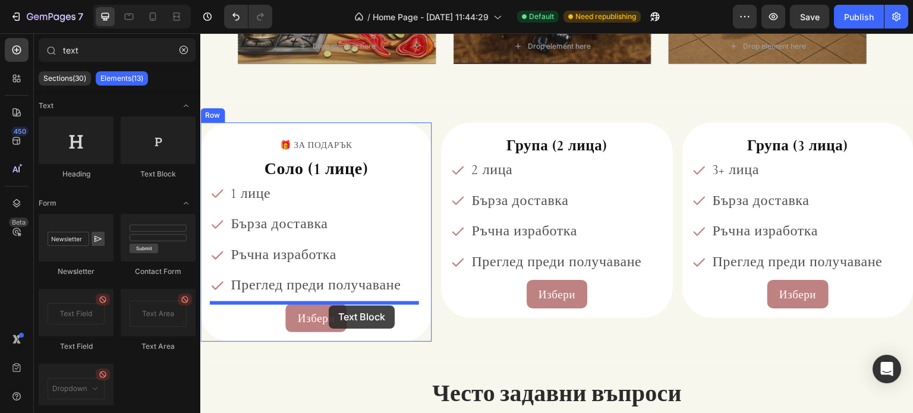
drag, startPoint x: 361, startPoint y: 179, endPoint x: 329, endPoint y: 306, distance: 130.6
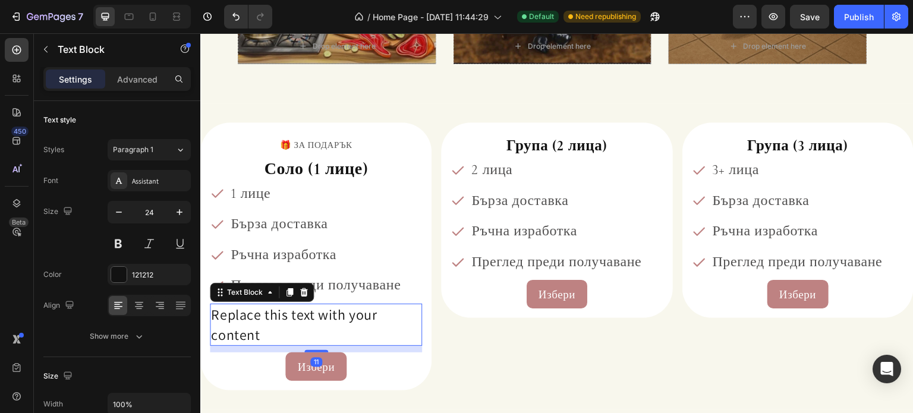
click at [320, 320] on div "Replace this text with your content" at bounding box center [316, 325] width 212 height 42
click at [320, 320] on p "Replace this text with your content" at bounding box center [316, 325] width 210 height 40
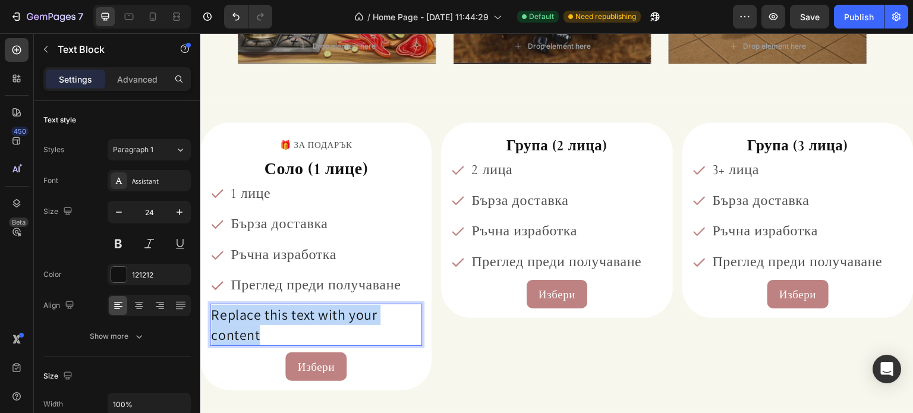
click at [320, 320] on p "Replace this text with your content" at bounding box center [316, 325] width 210 height 40
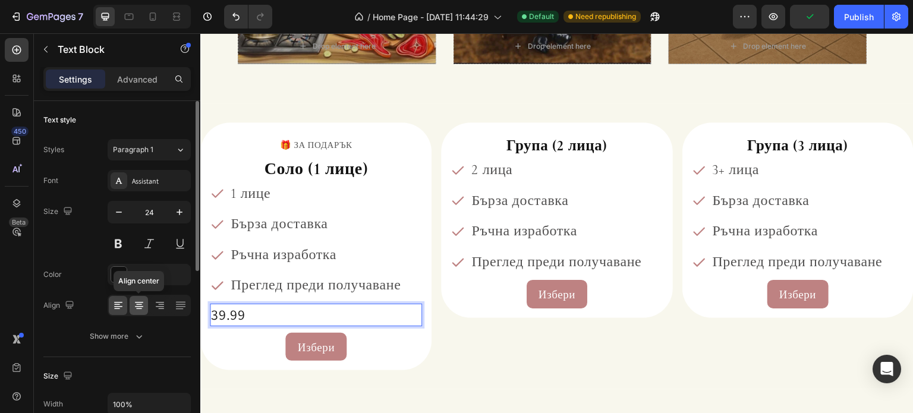
click at [138, 307] on icon at bounding box center [139, 306] width 12 height 12
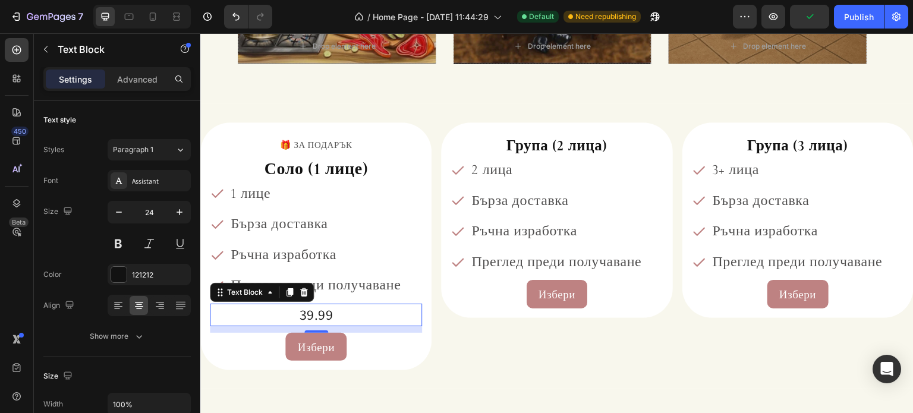
click at [330, 314] on p "39.99" at bounding box center [316, 315] width 210 height 20
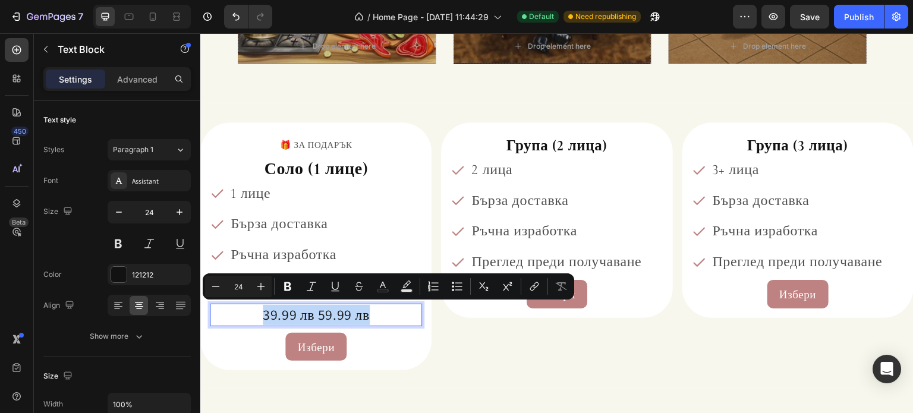
drag, startPoint x: 376, startPoint y: 320, endPoint x: 260, endPoint y: 321, distance: 116.5
click at [260, 321] on p "39.99 лв 59.99 лв" at bounding box center [316, 315] width 210 height 20
click at [389, 284] on button "Text Color" at bounding box center [382, 286] width 21 height 21
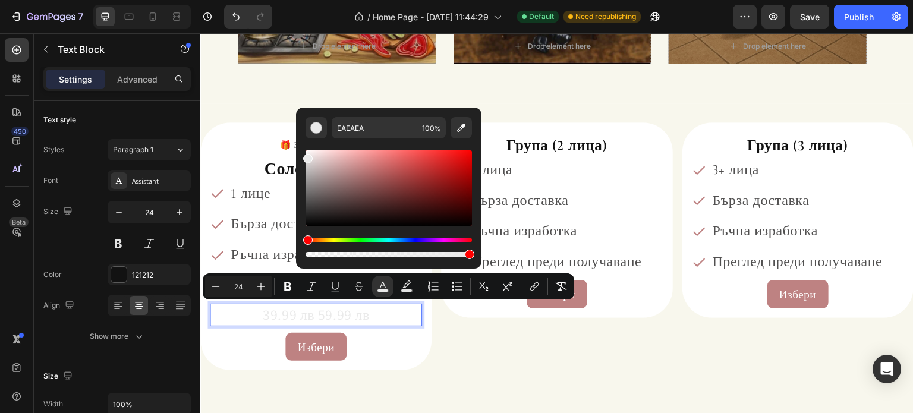
drag, startPoint x: 327, startPoint y: 211, endPoint x: 301, endPoint y: 156, distance: 60.4
click at [301, 156] on div "EAEAEA 100 %" at bounding box center [388, 184] width 185 height 152
drag, startPoint x: 507, startPoint y: 194, endPoint x: 293, endPoint y: 154, distance: 217.8
drag, startPoint x: 307, startPoint y: 158, endPoint x: 306, endPoint y: 203, distance: 44.6
click at [306, 203] on div "Editor contextual toolbar" at bounding box center [308, 205] width 10 height 10
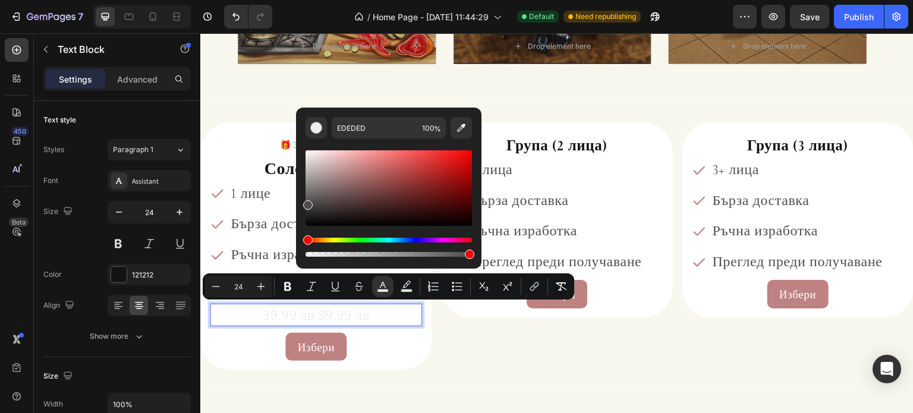
type input "4C4C4C"
click at [464, 345] on div "Група (2 лица) Heading 2 лица Бърза доставка Ръчна изработка Преглед преди полу…" at bounding box center [556, 246] width 231 height 248
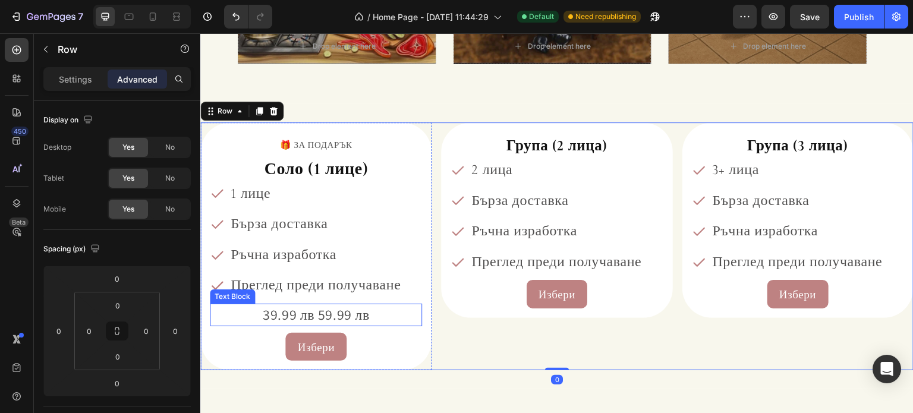
click at [352, 315] on span "39.99 лв 59.99 лв" at bounding box center [316, 314] width 107 height 19
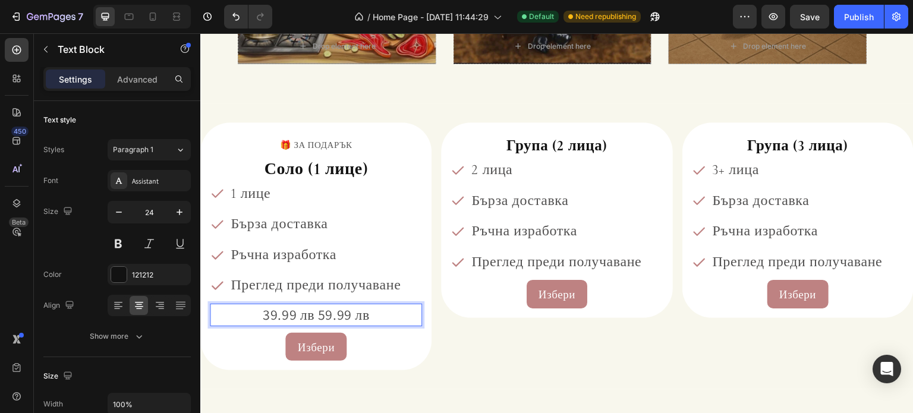
click at [352, 315] on span "39.99 лв 59.99 лв" at bounding box center [316, 314] width 107 height 19
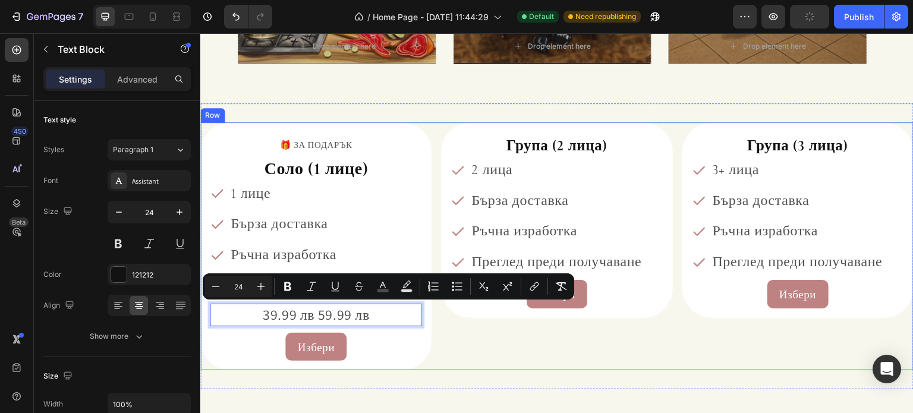
click at [464, 332] on div "Група (2 лица) Heading 2 лица Бърза доставка Ръчна изработка Преглед преди полу…" at bounding box center [556, 246] width 231 height 248
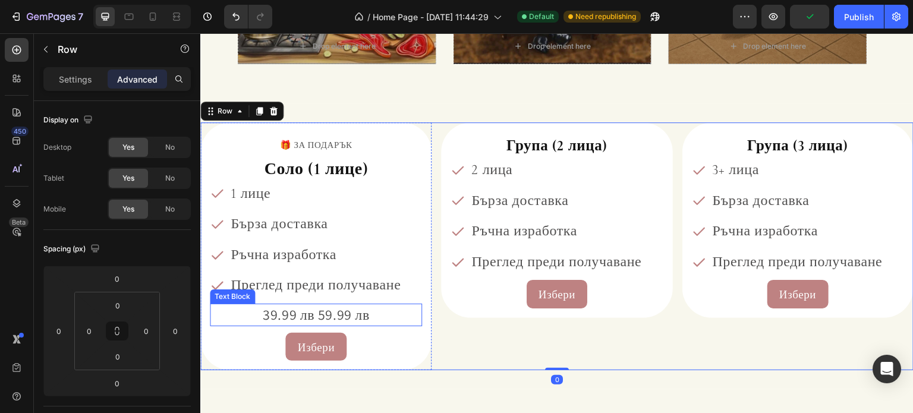
click at [313, 310] on span "39.99 лв 59.99 лв" at bounding box center [316, 314] width 107 height 19
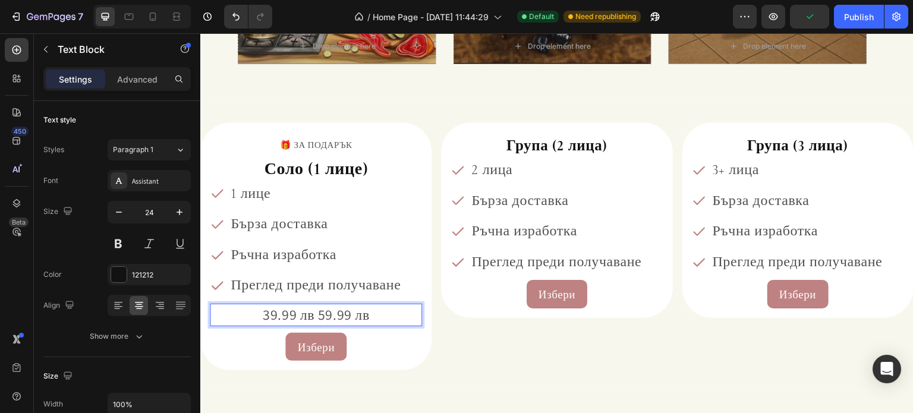
click at [320, 310] on span "39.99 лв 59.99 лв" at bounding box center [316, 314] width 107 height 19
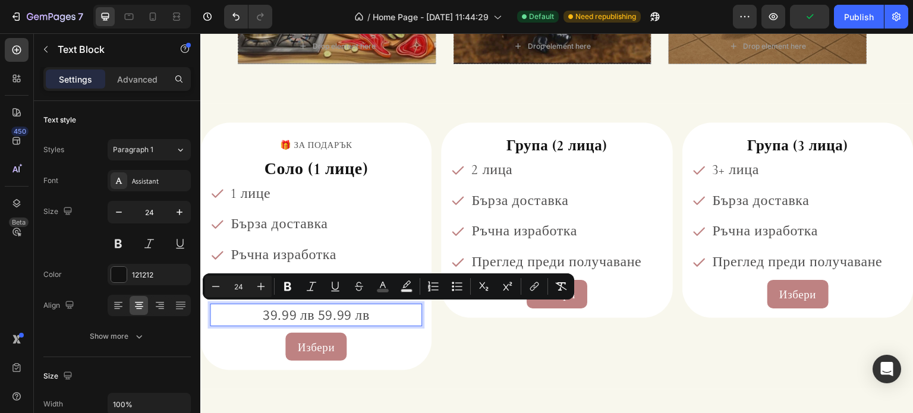
click at [326, 317] on span "39.99 лв 59.99 лв" at bounding box center [316, 314] width 107 height 19
drag, startPoint x: 361, startPoint y: 316, endPoint x: 319, endPoint y: 319, distance: 42.3
click at [319, 319] on span "39.99 лв 59.99 лв" at bounding box center [316, 314] width 107 height 19
click at [350, 287] on button "Strikethrough" at bounding box center [358, 286] width 21 height 21
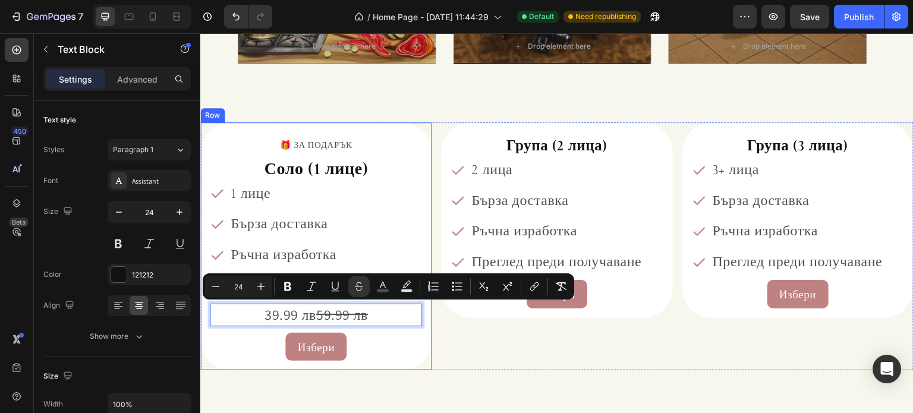
click at [427, 331] on div "🎁 ЗА ПОДАРЪК Text Block ⁠⁠⁠⁠⁠⁠⁠ Соло (1 лице) Heading 1 лице Бърза доставка Ръч…" at bounding box center [315, 246] width 231 height 248
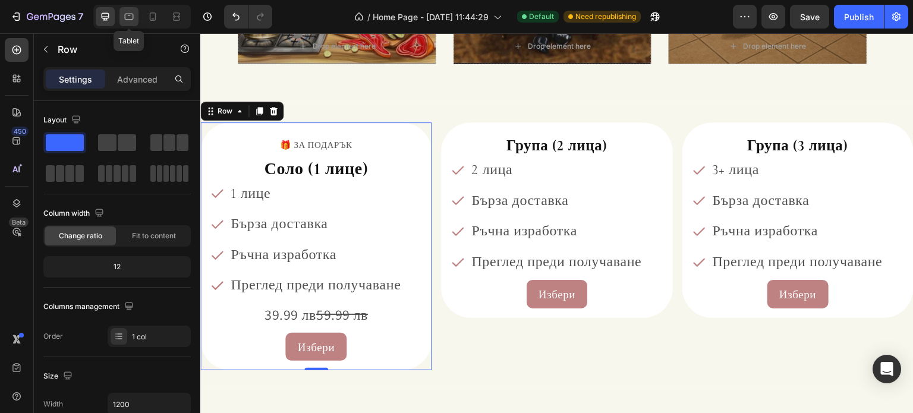
click at [131, 17] on icon at bounding box center [129, 17] width 12 height 12
type input "100%"
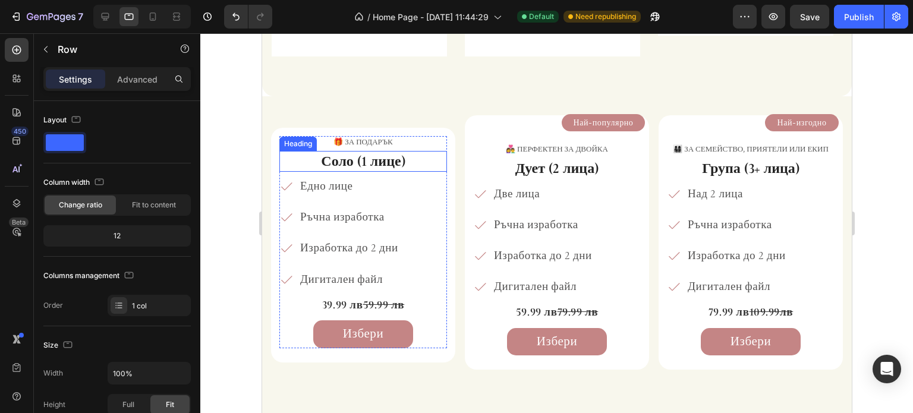
scroll to position [717, 0]
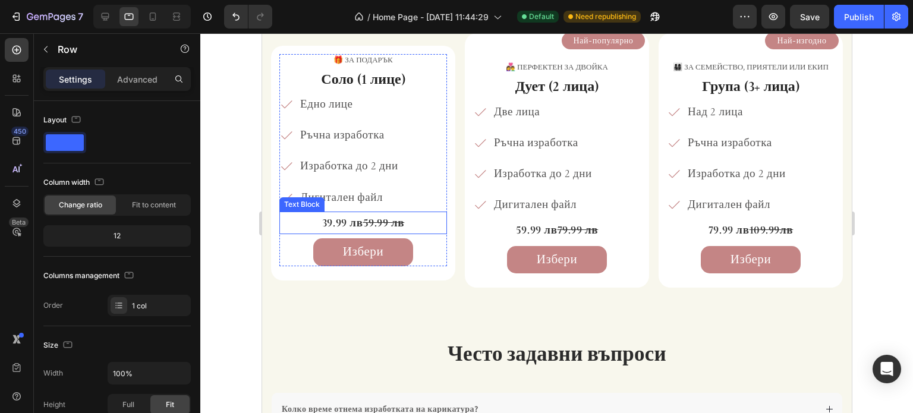
click at [373, 219] on s "59.99 лв" at bounding box center [384, 223] width 42 height 14
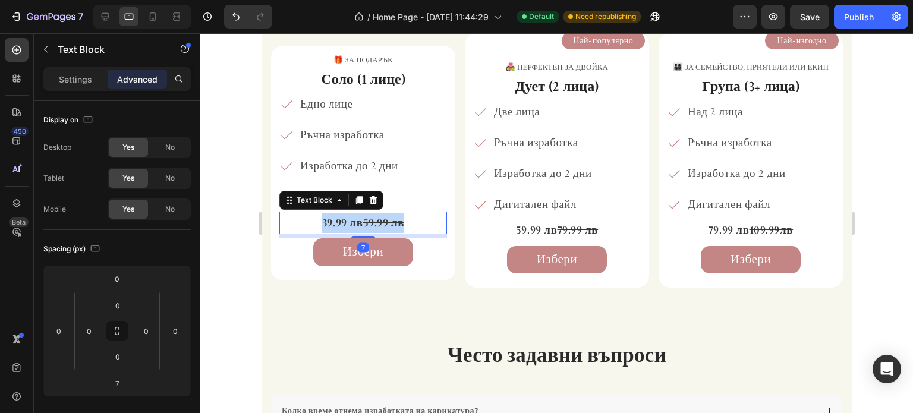
click at [373, 219] on s "59.99 лв" at bounding box center [384, 223] width 42 height 14
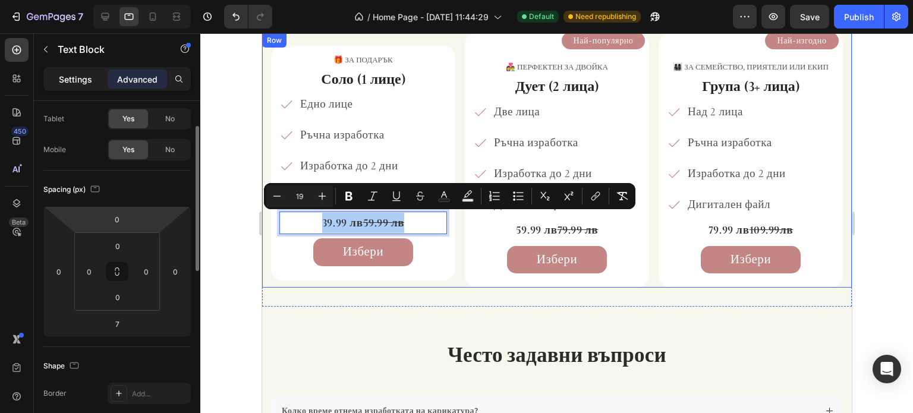
click at [81, 73] on div "Settings" at bounding box center [75, 79] width 59 height 19
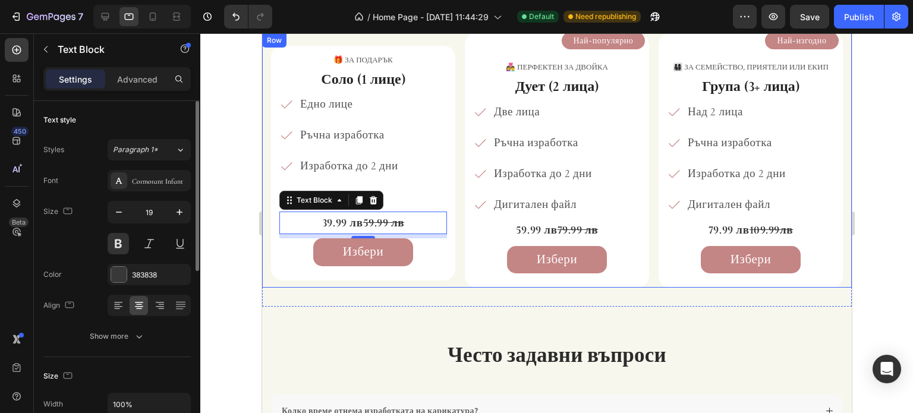
scroll to position [0, 0]
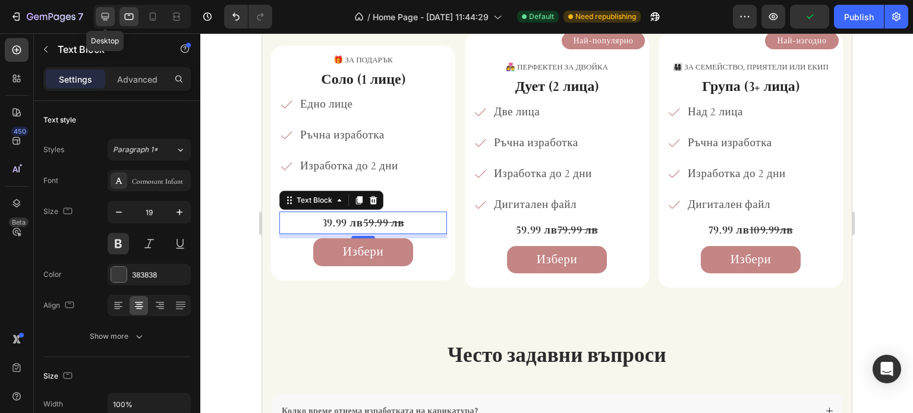
click at [100, 14] on icon at bounding box center [105, 17] width 12 height 12
type input "25"
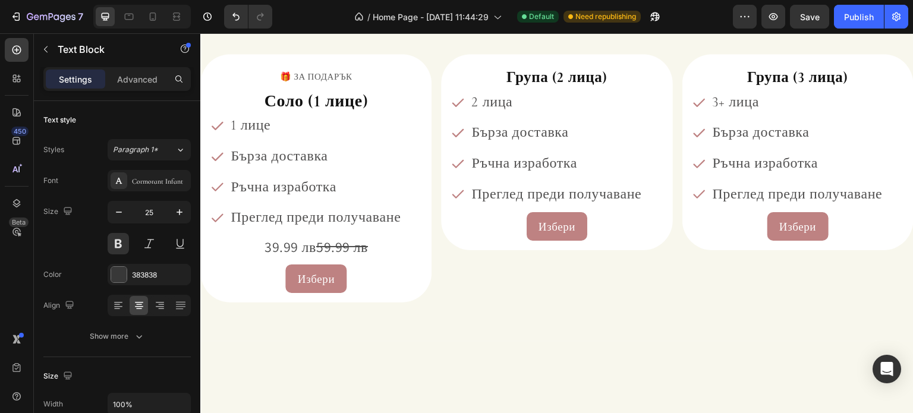
scroll to position [1374, 0]
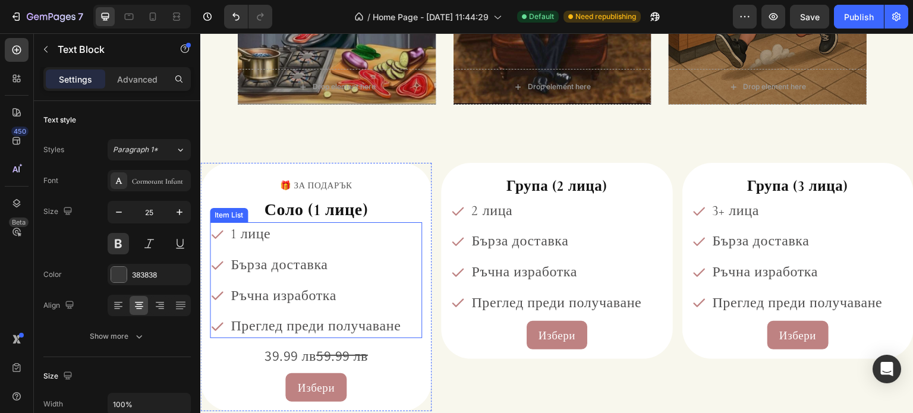
click at [326, 357] on s "59.99 лв" at bounding box center [342, 355] width 52 height 19
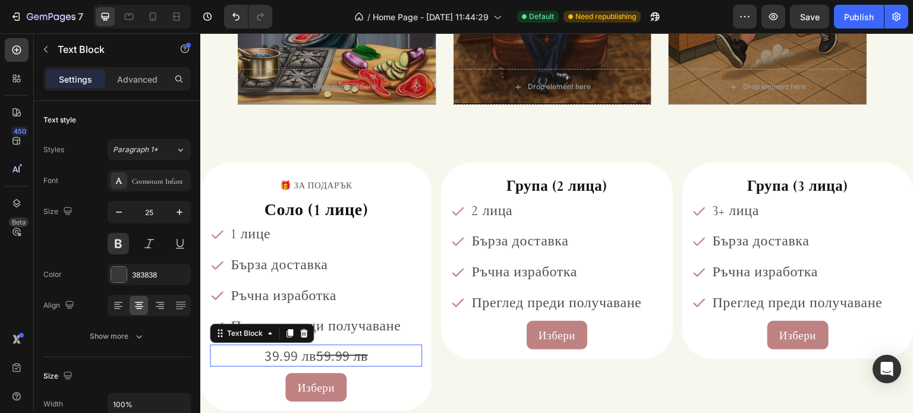
click at [326, 357] on s "59.99 лв" at bounding box center [342, 355] width 52 height 19
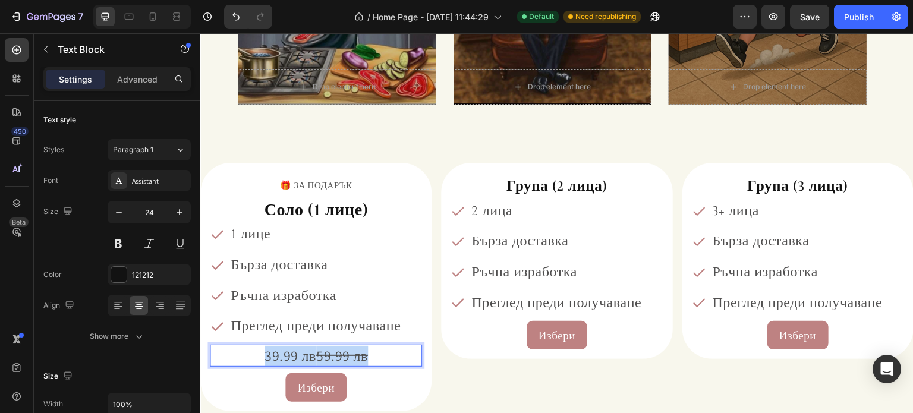
click at [326, 357] on s "59.99 лв" at bounding box center [342, 355] width 52 height 19
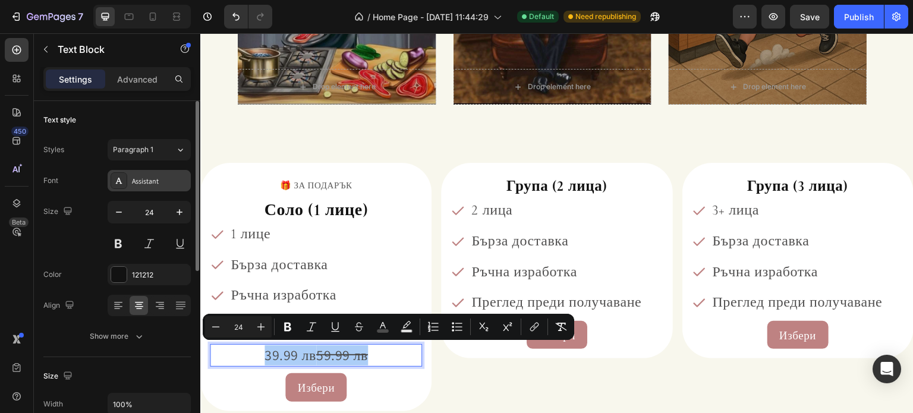
click at [156, 185] on div "Assistant" at bounding box center [149, 180] width 83 height 21
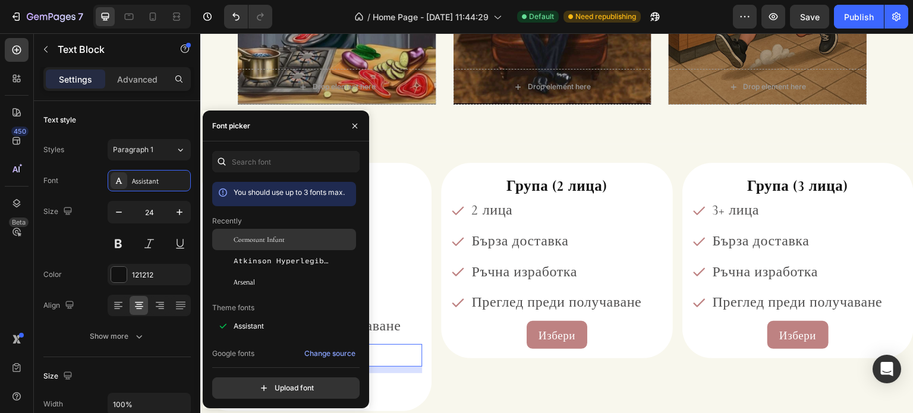
click at [259, 242] on span "Cormorant Infant" at bounding box center [259, 239] width 51 height 11
click at [363, 125] on button "button" at bounding box center [354, 125] width 19 height 19
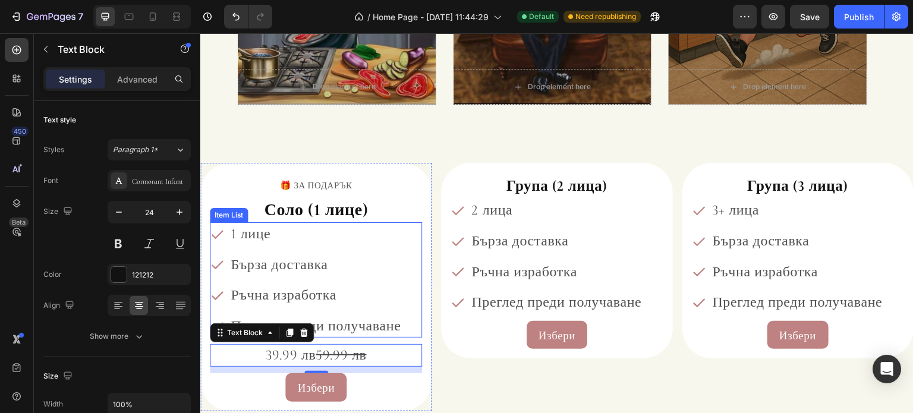
scroll to position [1433, 0]
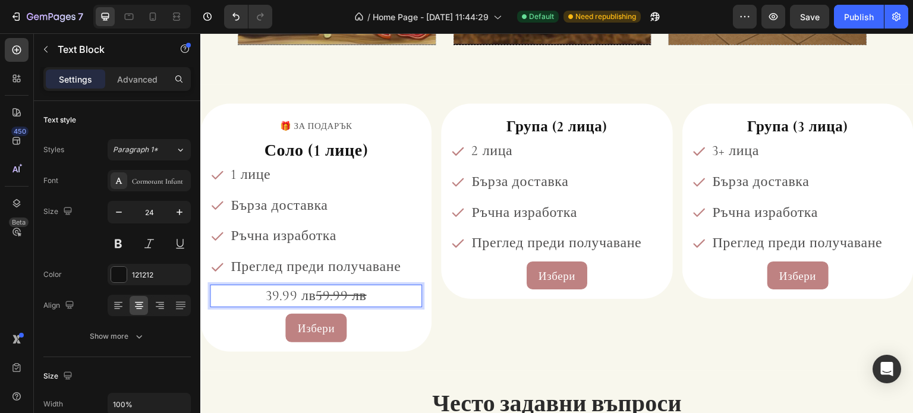
click at [345, 290] on s "59.99 лв" at bounding box center [341, 295] width 51 height 17
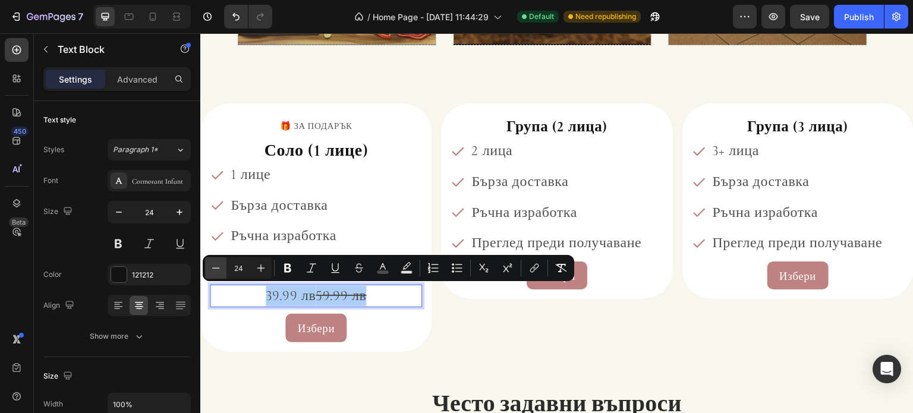
click at [219, 268] on icon "Editor contextual toolbar" at bounding box center [216, 268] width 12 height 12
click at [257, 270] on icon "Editor contextual toolbar" at bounding box center [261, 268] width 12 height 12
type input "22"
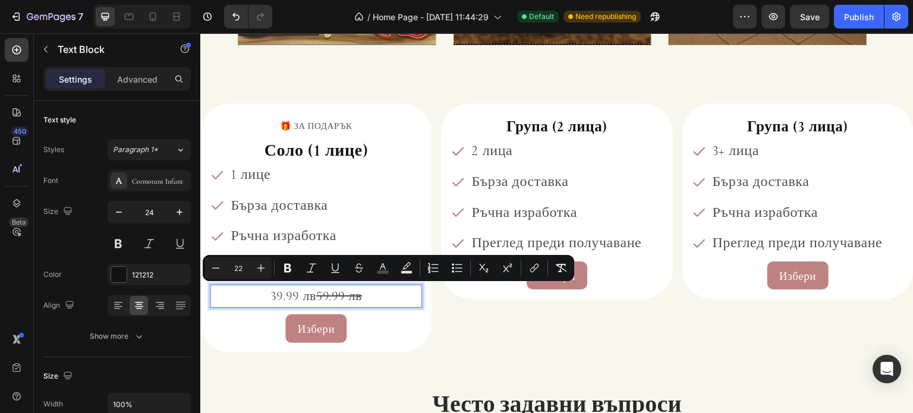
click at [431, 302] on div "🎁 ЗА ПОДАРЪК Text Block Соло (1 лице) Heading 1 лице Бърза доставка Ръчна израб…" at bounding box center [556, 227] width 713 height 249
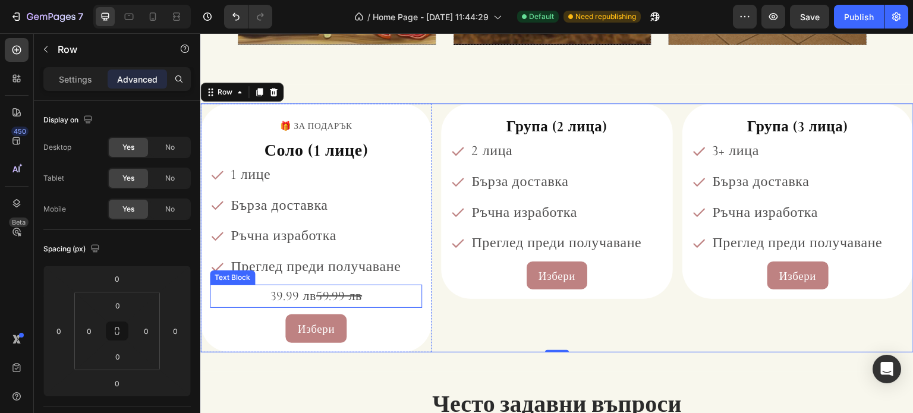
click at [349, 302] on s "59.99 лв" at bounding box center [339, 295] width 46 height 15
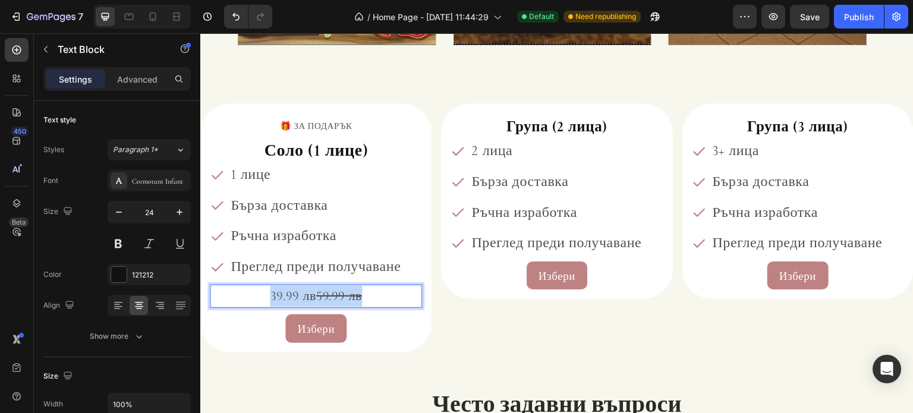
click at [349, 302] on s "59.99 лв" at bounding box center [339, 295] width 46 height 15
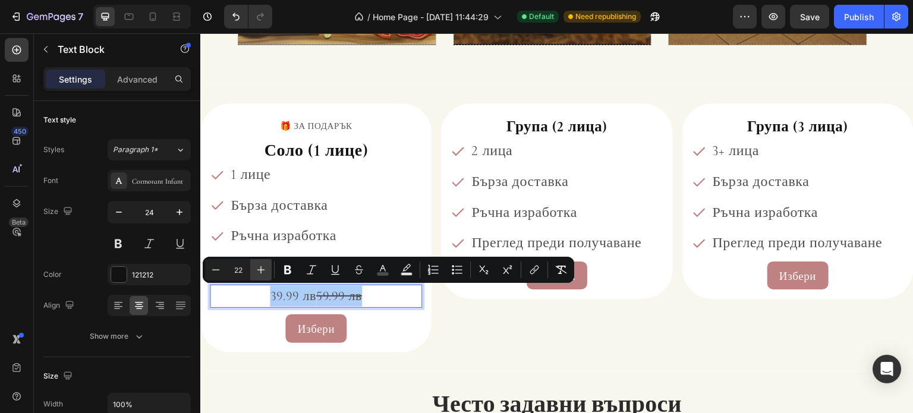
click at [266, 267] on icon "Editor contextual toolbar" at bounding box center [261, 270] width 12 height 12
type input "23"
click at [290, 298] on span "39.99 лв 59.99 лв" at bounding box center [316, 296] width 94 height 17
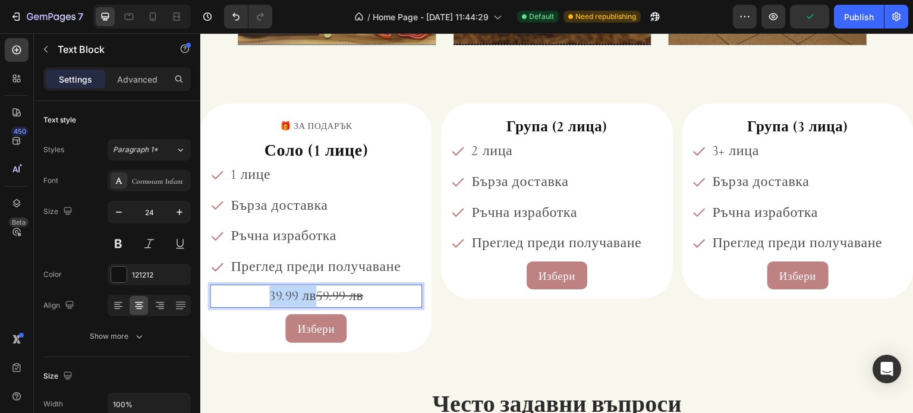
drag, startPoint x: 268, startPoint y: 294, endPoint x: 311, endPoint y: 301, distance: 43.9
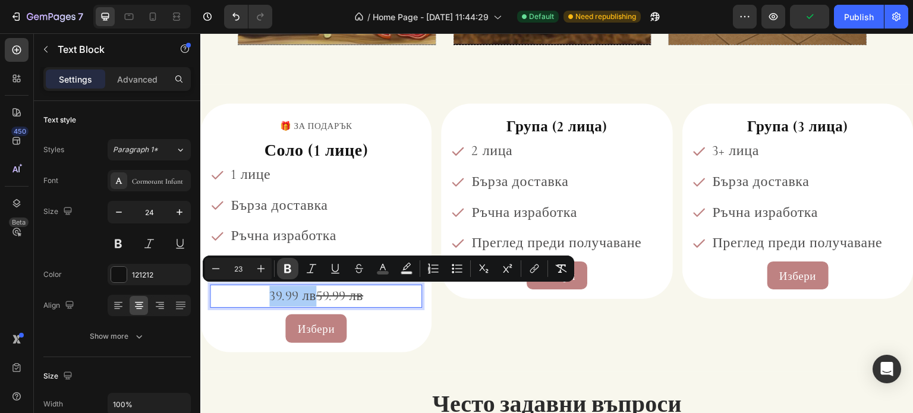
click at [278, 269] on button "Bold" at bounding box center [287, 268] width 21 height 21
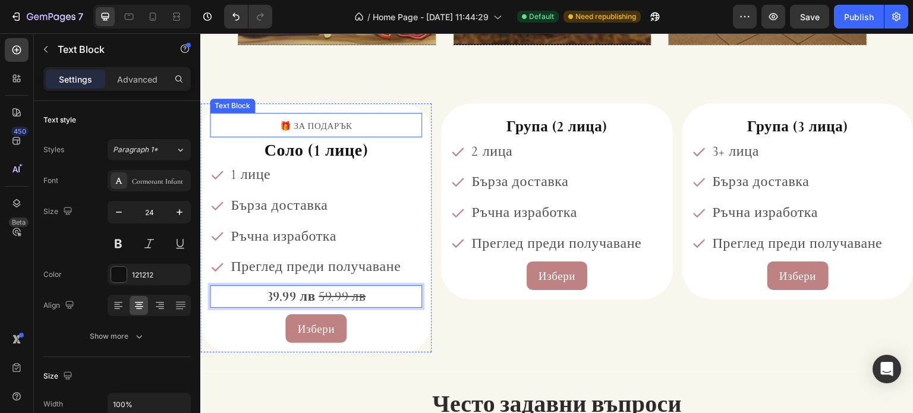
click at [418, 128] on div "🎁 ЗА ПОДАРЪК" at bounding box center [316, 125] width 212 height 24
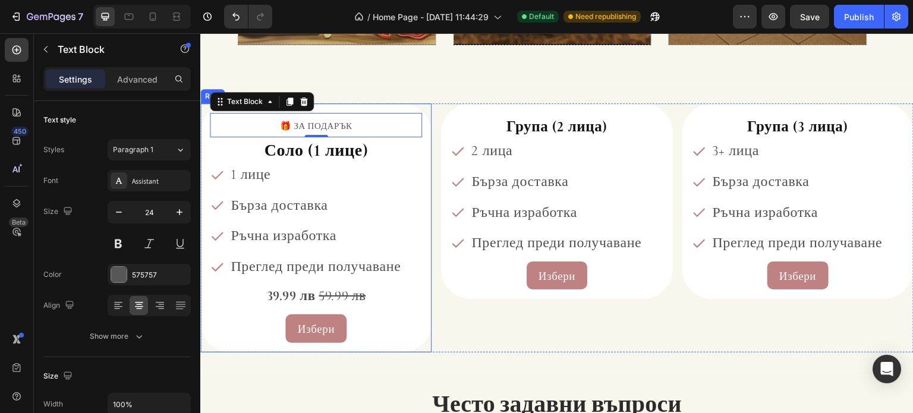
click at [426, 128] on div "🎁 ЗА ПОДАРЪК Text Block 0 Соло (1 лице) Heading 1 лице Бърза доставка Ръчна изр…" at bounding box center [315, 227] width 231 height 249
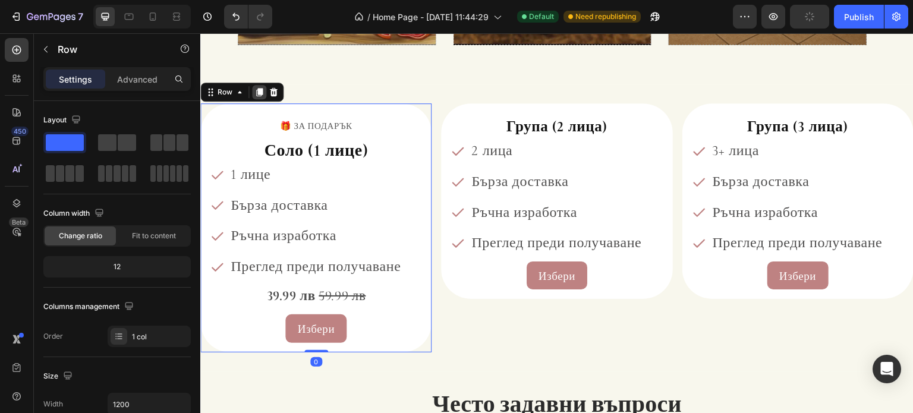
click at [259, 92] on icon at bounding box center [259, 92] width 7 height 8
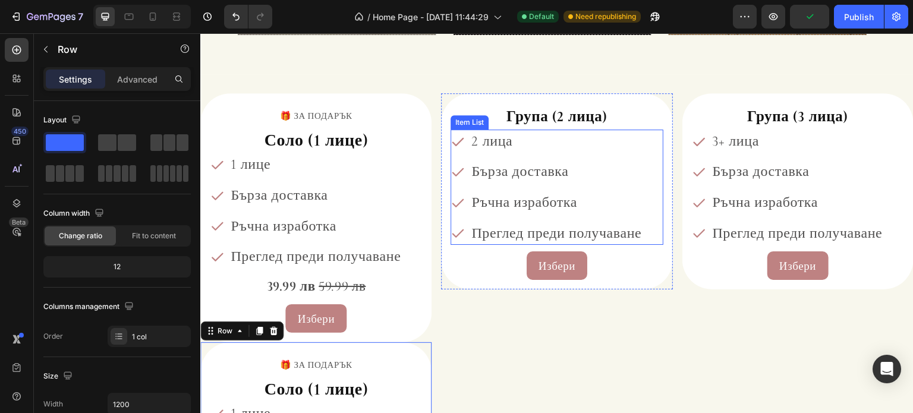
scroll to position [1412, 0]
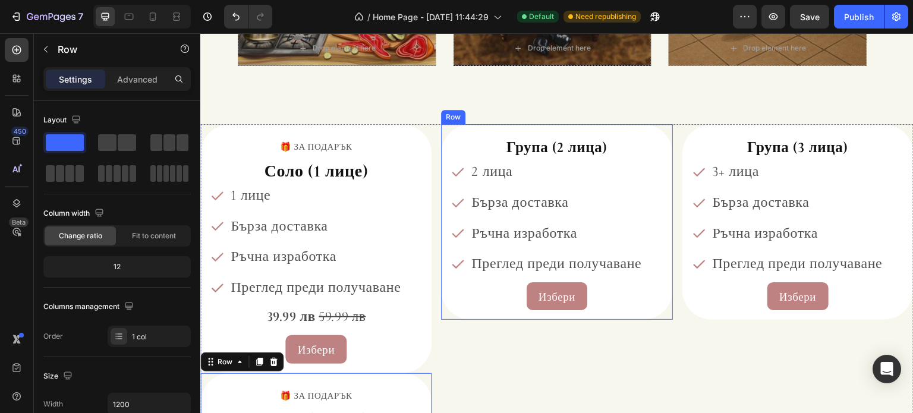
click at [443, 136] on div "Група (2 лица) Heading 2 лица Бърза доставка Ръчна изработка Преглед преди полу…" at bounding box center [556, 222] width 231 height 196
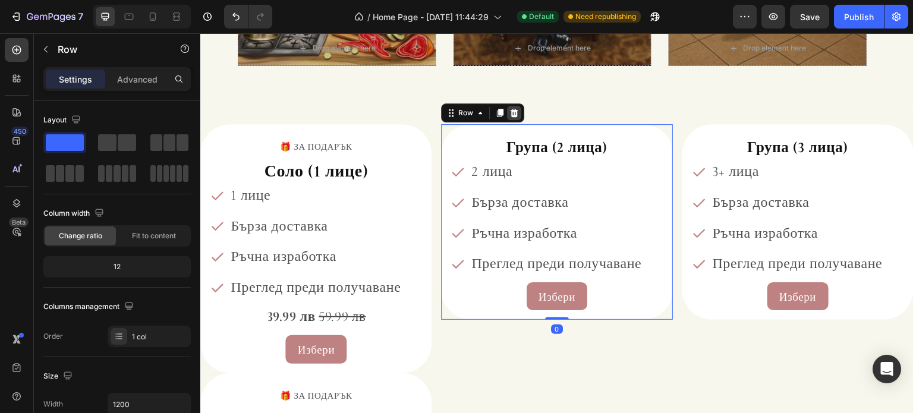
click at [516, 109] on div at bounding box center [514, 113] width 14 height 14
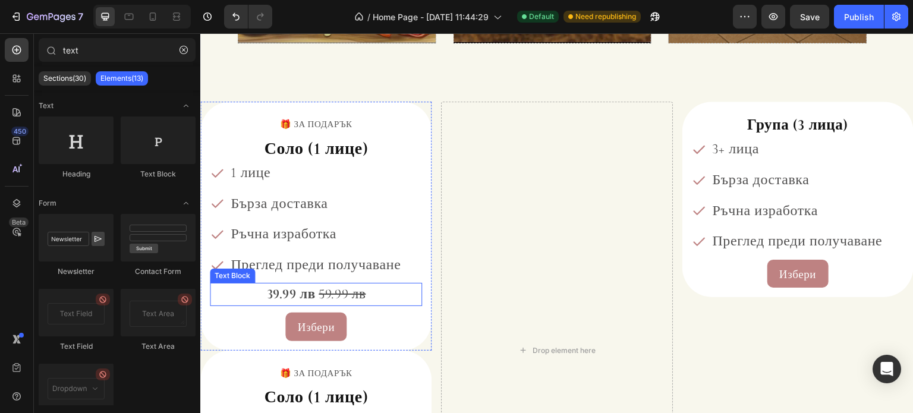
scroll to position [1472, 0]
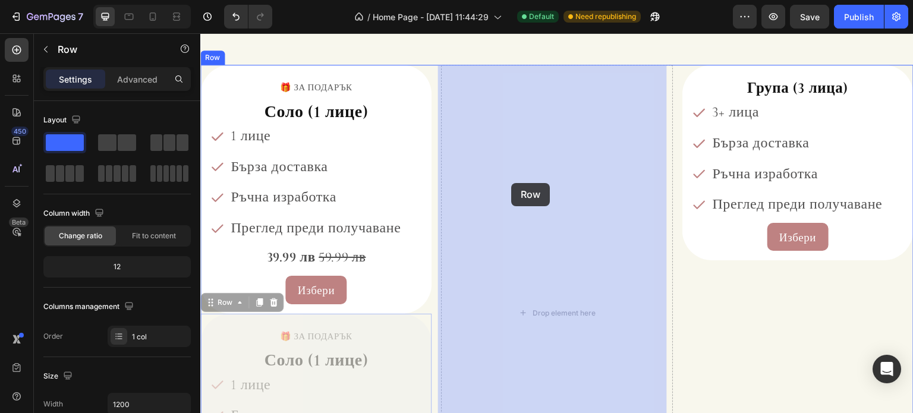
drag, startPoint x: 210, startPoint y: 300, endPoint x: 514, endPoint y: 181, distance: 326.4
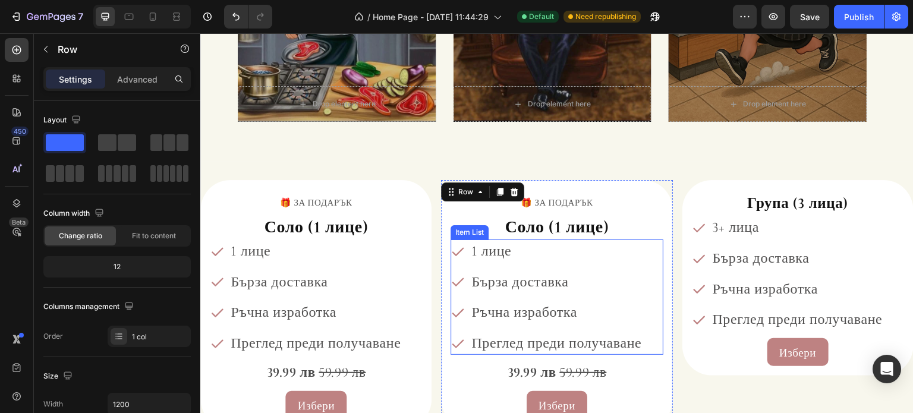
scroll to position [1353, 0]
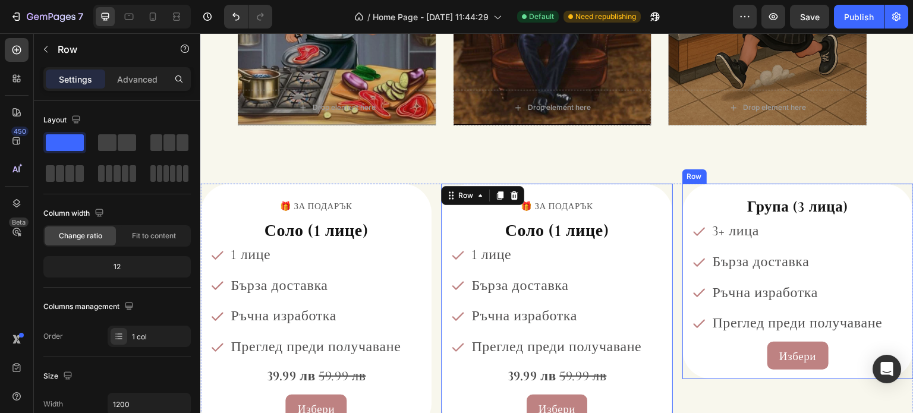
click at [682, 206] on div "Група (3 лица) Heading 3+ лица Бърза доставка Ръчна изработка Преглед преди пол…" at bounding box center [797, 282] width 231 height 196
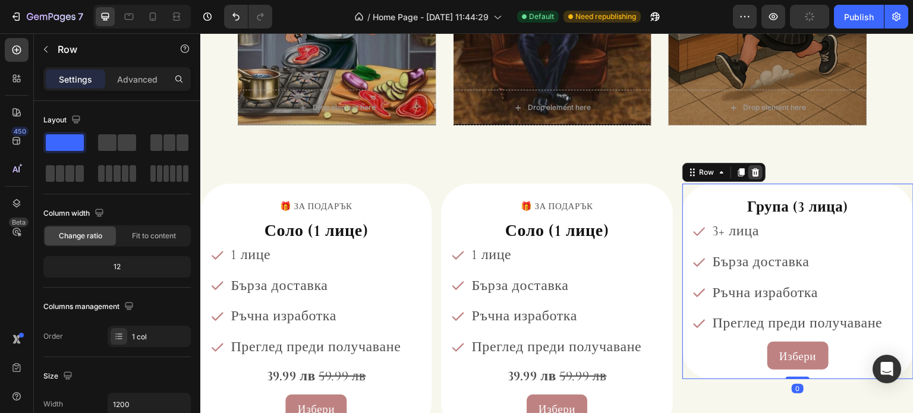
click at [752, 175] on icon at bounding box center [756, 173] width 10 height 10
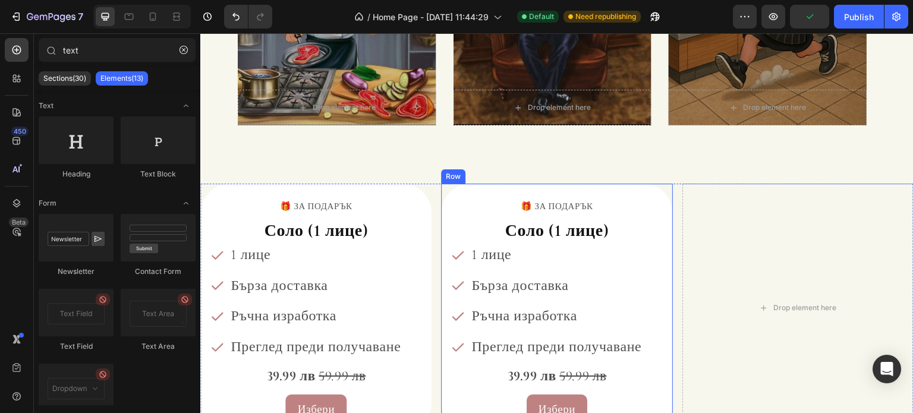
click at [442, 216] on div "🎁 ЗА ПОДАРЪК Text Block Соло (1 лице) Heading 1 лице Бърза доставка Ръчна израб…" at bounding box center [556, 308] width 231 height 249
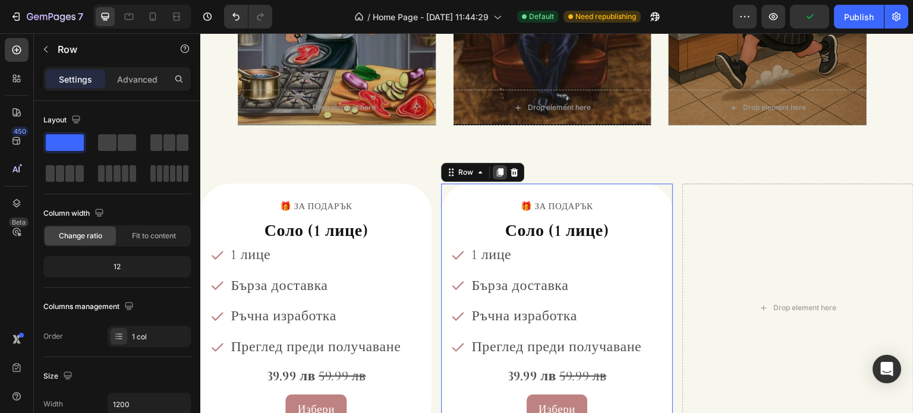
click at [497, 173] on icon at bounding box center [500, 172] width 7 height 8
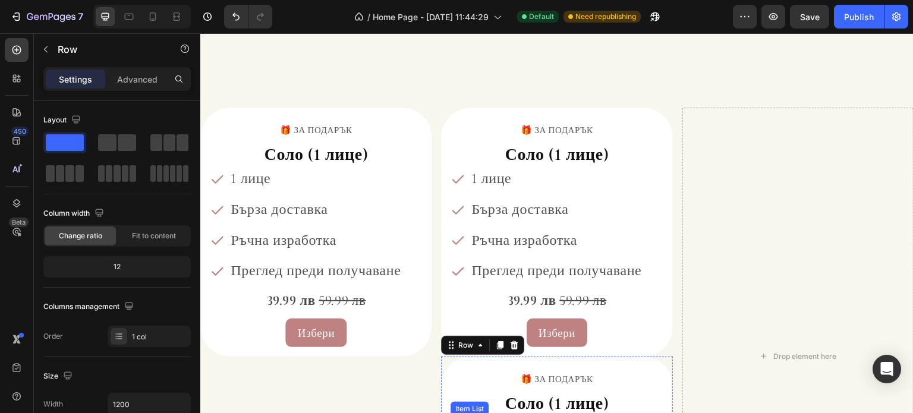
scroll to position [1412, 0]
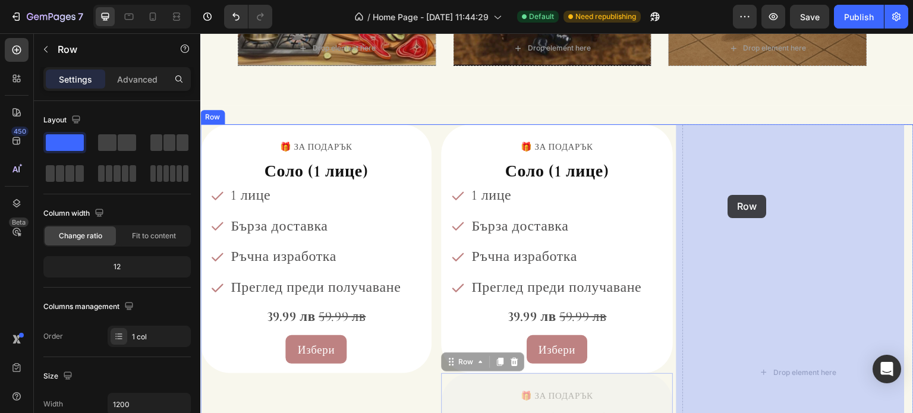
drag, startPoint x: 448, startPoint y: 361, endPoint x: 728, endPoint y: 196, distance: 325.6
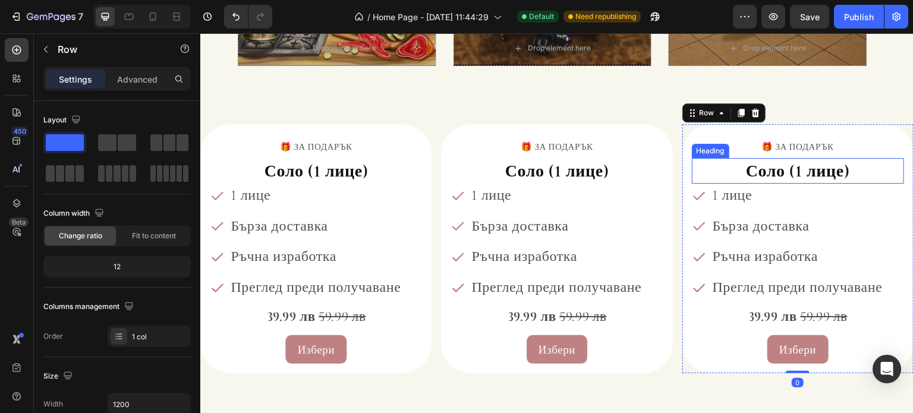
click at [792, 172] on span "Соло (1 лице)" at bounding box center [798, 171] width 104 height 20
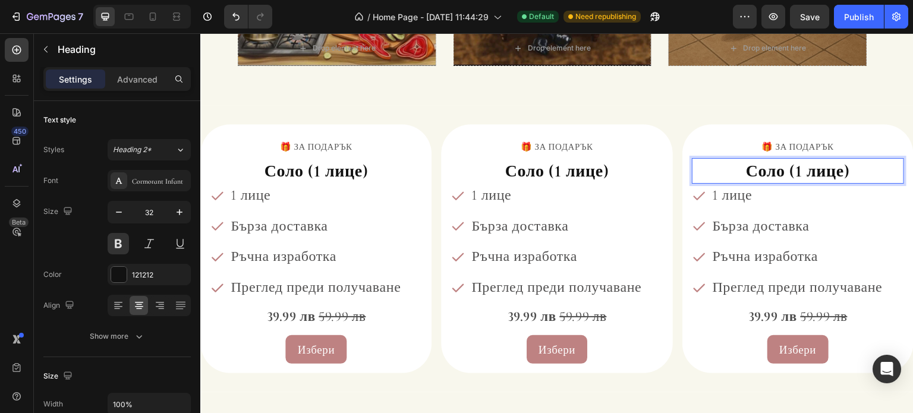
click at [795, 172] on span "Соло (1 лице)" at bounding box center [798, 171] width 104 height 20
click at [713, 194] on span "1 лице" at bounding box center [733, 195] width 40 height 17
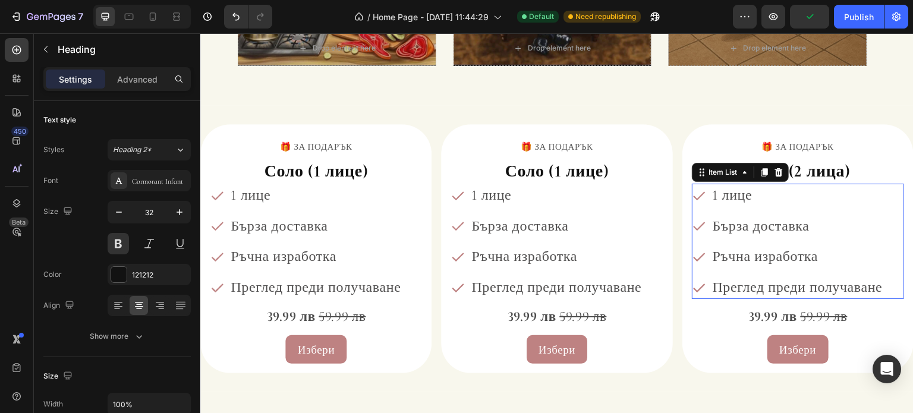
click at [713, 194] on span "1 лице" at bounding box center [733, 195] width 40 height 17
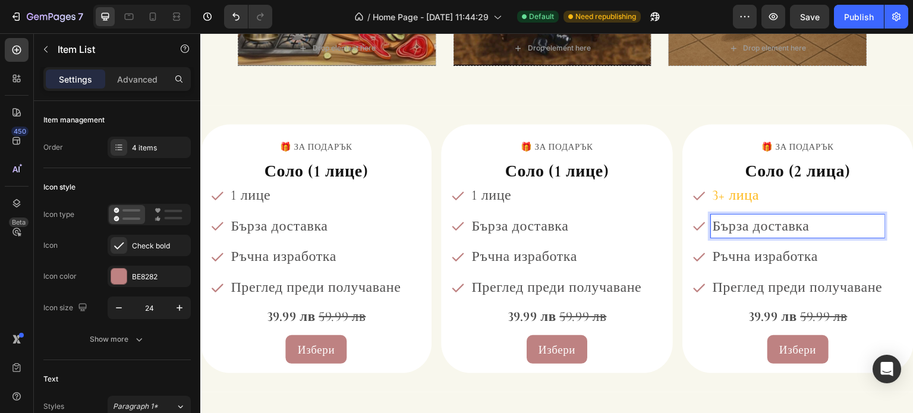
click at [733, 226] on span "Бърза доставка" at bounding box center [761, 226] width 97 height 17
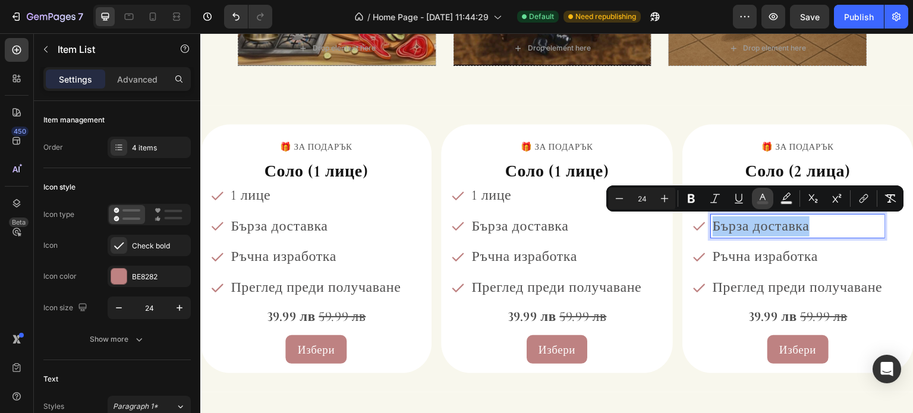
click at [760, 201] on rect "Editor contextual toolbar" at bounding box center [762, 202] width 11 height 3
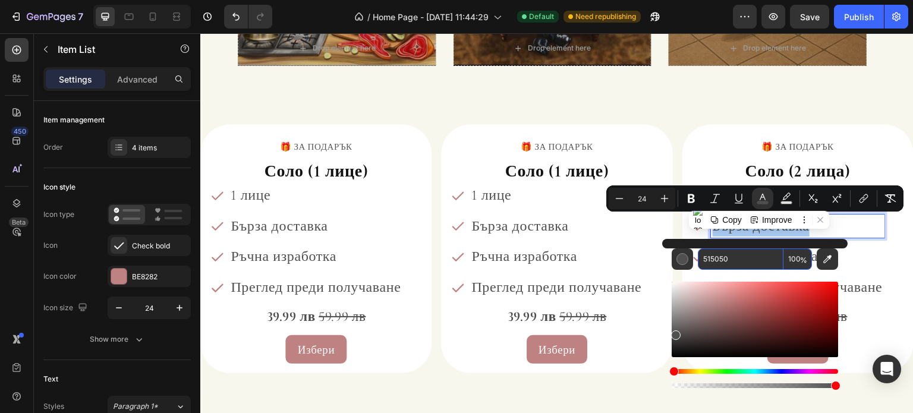
click at [723, 253] on input "515050" at bounding box center [741, 258] width 86 height 21
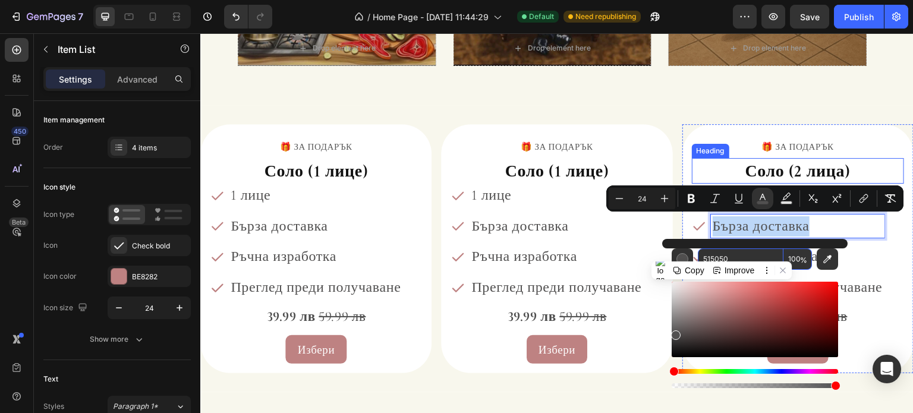
click at [703, 147] on div "Heading" at bounding box center [710, 151] width 33 height 11
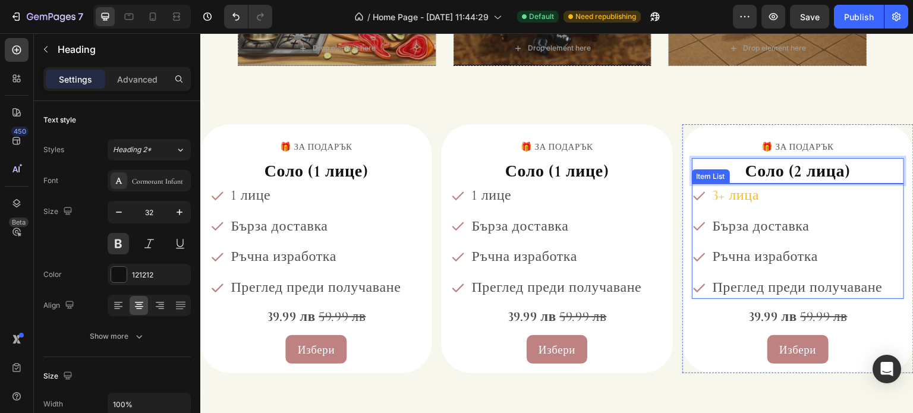
click at [743, 199] on p "3+ лица" at bounding box center [798, 195] width 170 height 20
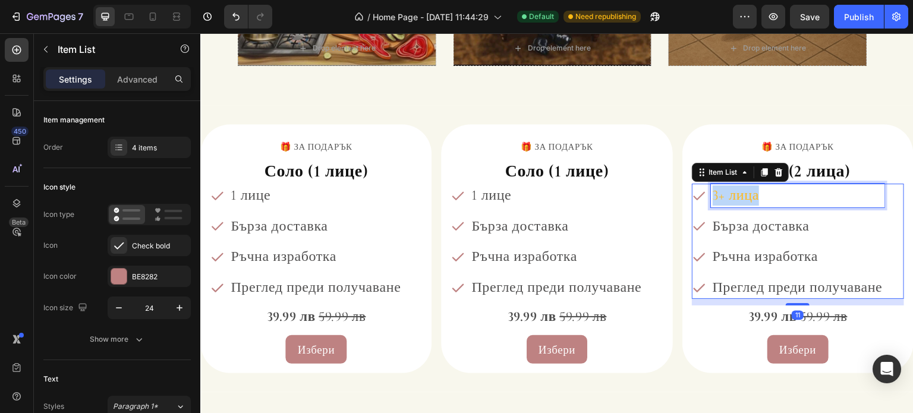
click at [743, 199] on p "3+ лица" at bounding box center [798, 195] width 170 height 20
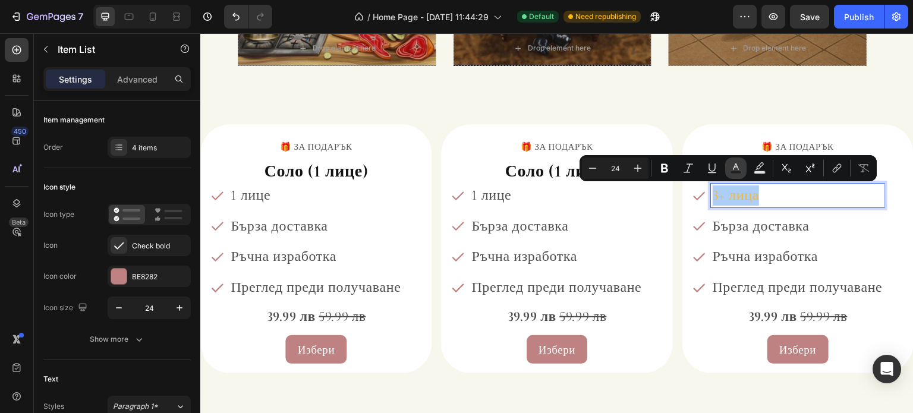
click at [728, 171] on button "Text Color" at bounding box center [735, 168] width 21 height 21
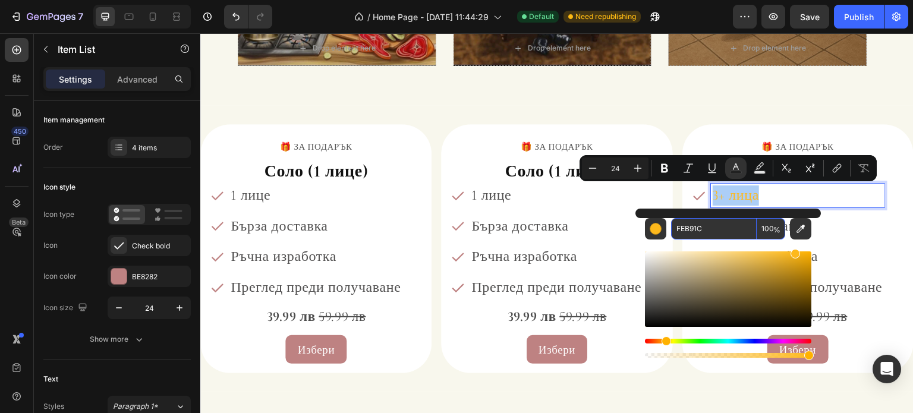
click at [698, 223] on input "FEB91C" at bounding box center [714, 228] width 86 height 21
paste input "515050"
type input "515050"
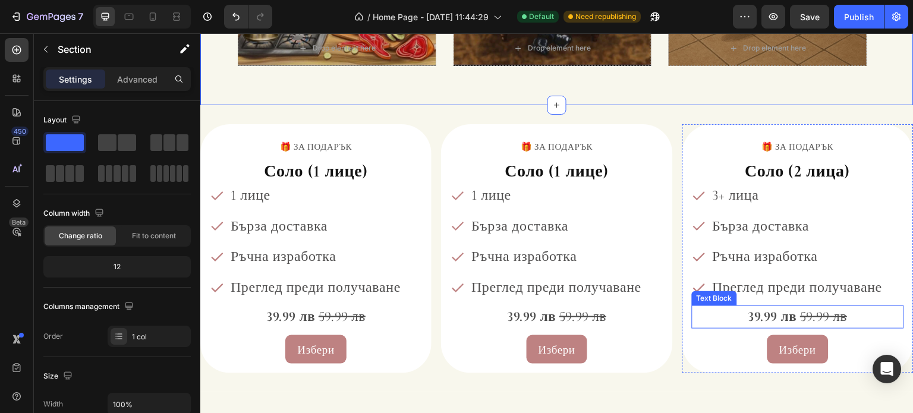
click at [766, 319] on strong "39.99 лв" at bounding box center [772, 316] width 49 height 17
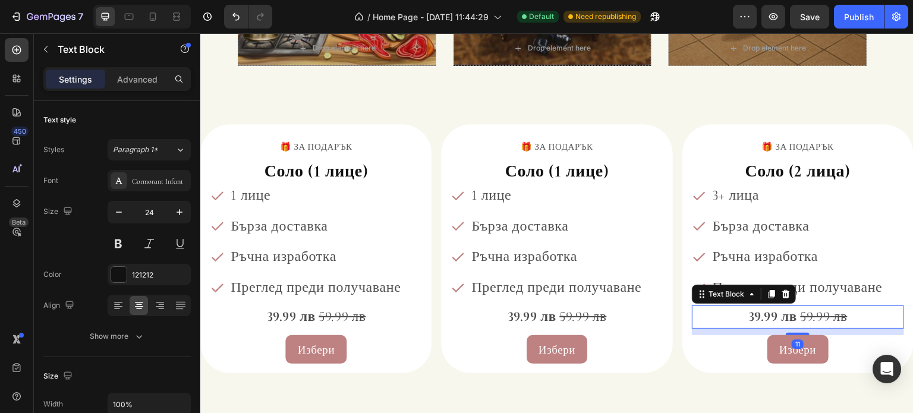
click at [766, 319] on strong "39.99 лв" at bounding box center [772, 316] width 49 height 17
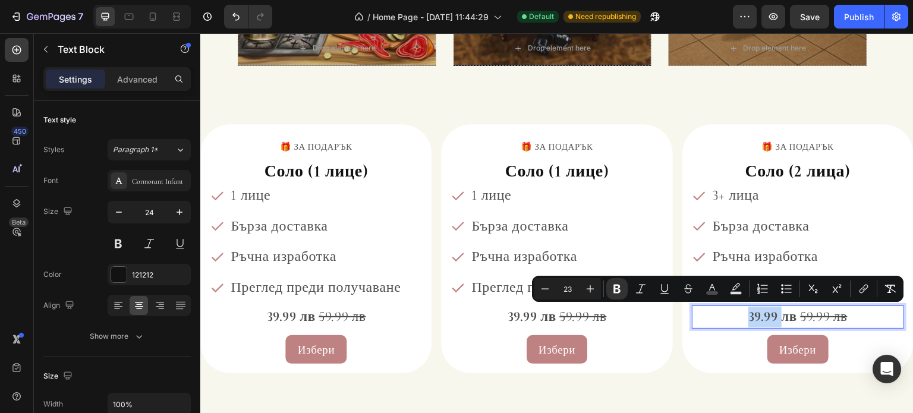
click at [753, 316] on strong "39.99 лв" at bounding box center [772, 316] width 49 height 17
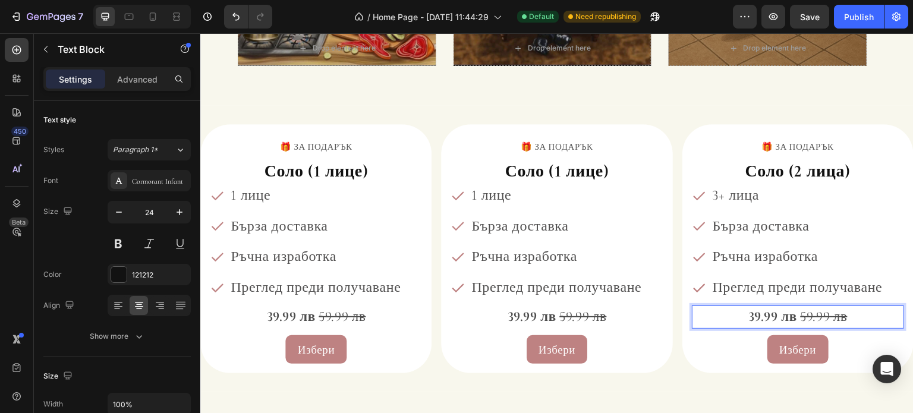
click at [748, 314] on strong "39.99 лв" at bounding box center [772, 316] width 49 height 17
click at [512, 319] on strong "39.99 лв" at bounding box center [532, 316] width 49 height 17
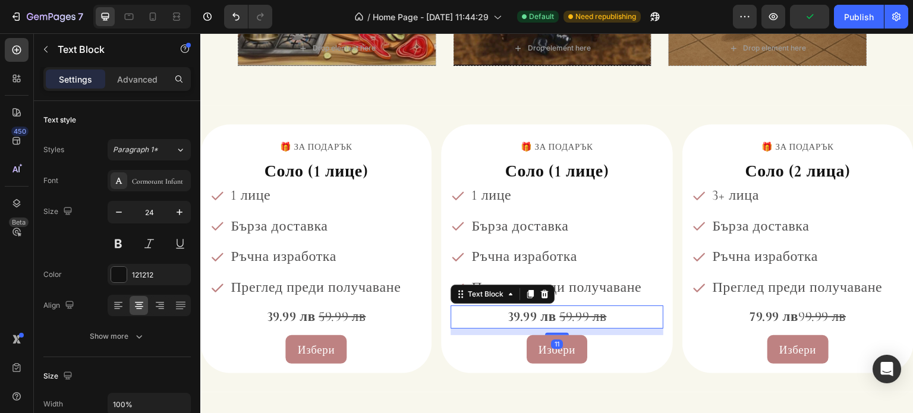
click at [510, 319] on strong "39.99 лв" at bounding box center [532, 316] width 49 height 17
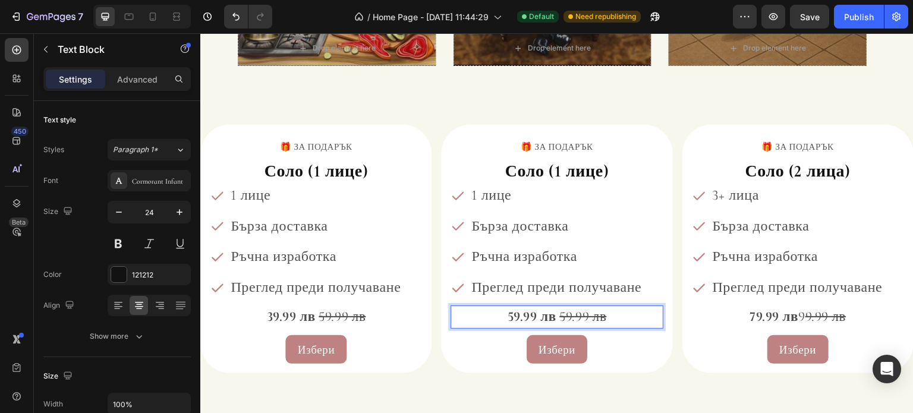
click at [563, 317] on s "59.99 лв" at bounding box center [582, 316] width 47 height 17
click at [562, 317] on s "59.99 лв" at bounding box center [582, 316] width 47 height 17
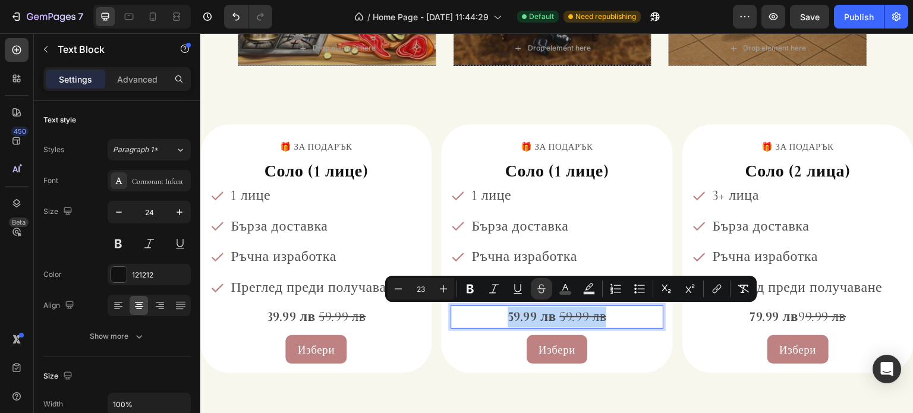
click at [562, 317] on s "59.99 лв" at bounding box center [582, 316] width 47 height 17
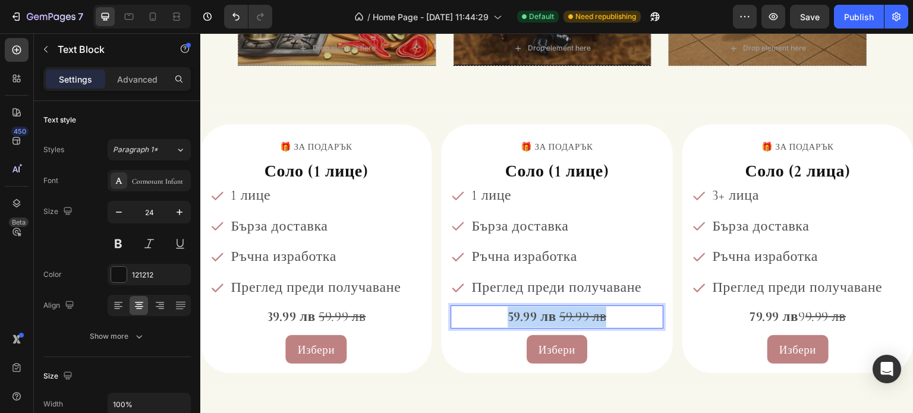
click at [559, 316] on s "59.99 лв" at bounding box center [582, 316] width 47 height 17
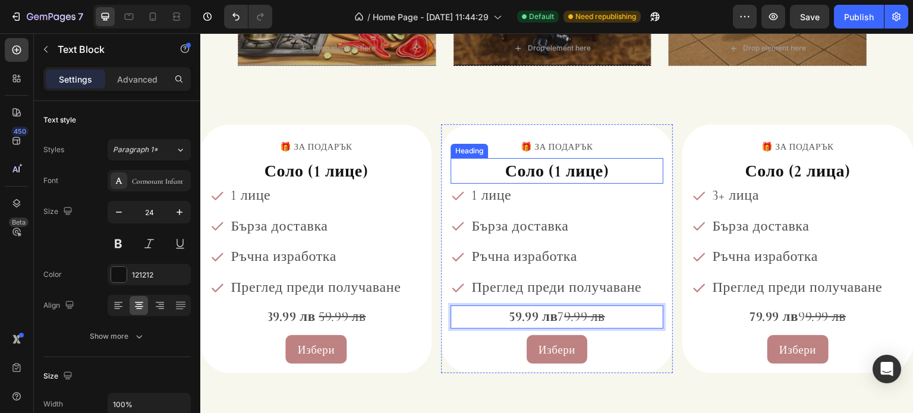
click at [522, 172] on span "Соло (1 лице)" at bounding box center [557, 171] width 104 height 20
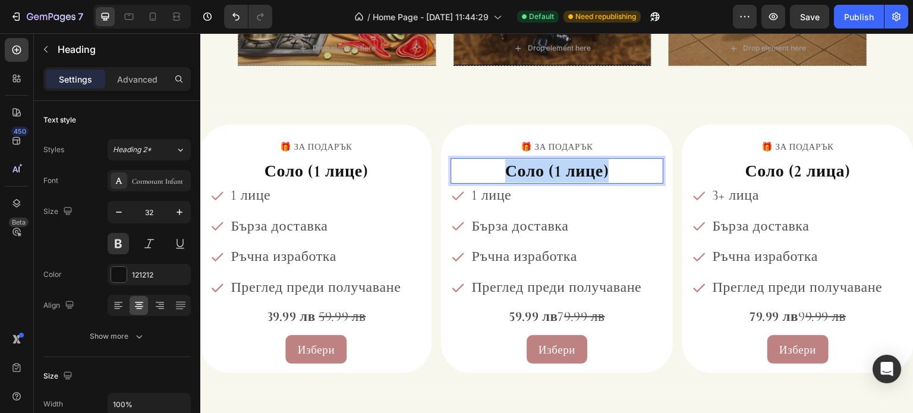
click at [522, 172] on span "Соло (1 лице)" at bounding box center [557, 171] width 104 height 20
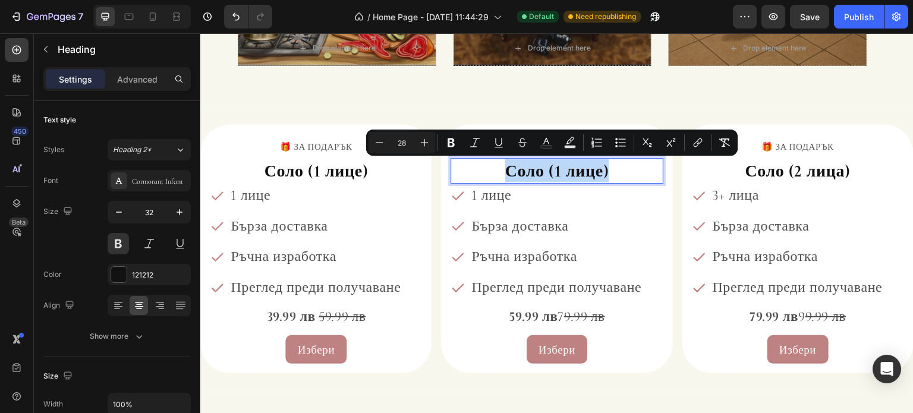
click at [531, 174] on span "Соло (1 лице)" at bounding box center [557, 171] width 104 height 20
click at [539, 174] on span "Соло (1 лице)" at bounding box center [557, 171] width 104 height 20
click at [133, 16] on icon at bounding box center [129, 17] width 9 height 7
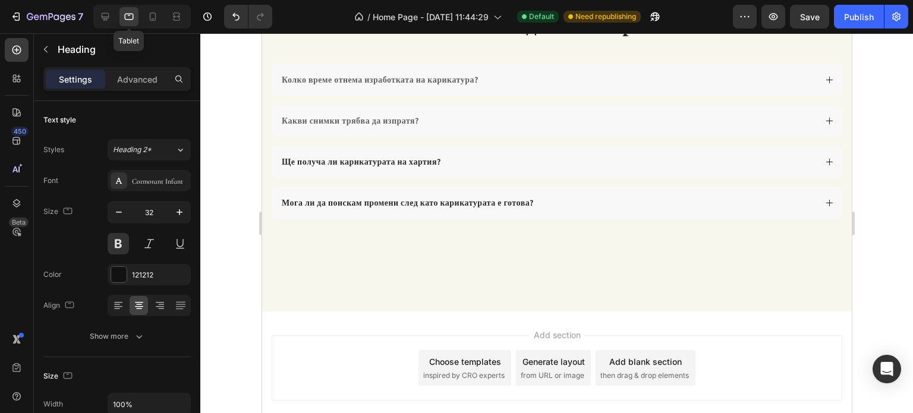
scroll to position [1045, 0]
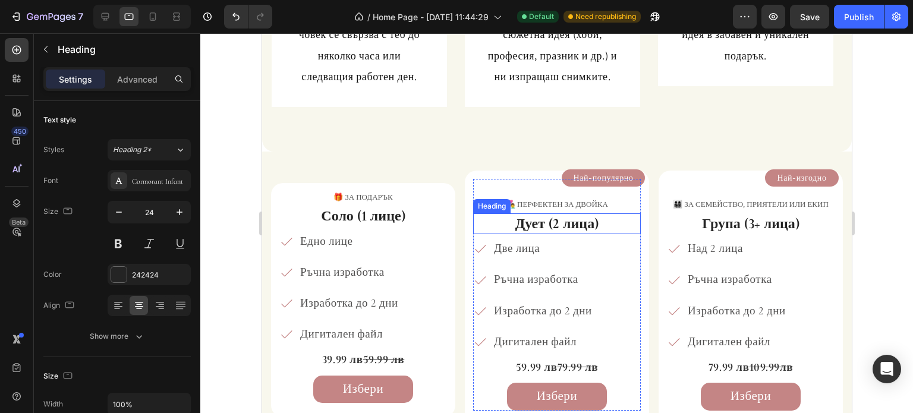
click at [533, 223] on strong "Дует (2 лица)" at bounding box center [556, 223] width 83 height 17
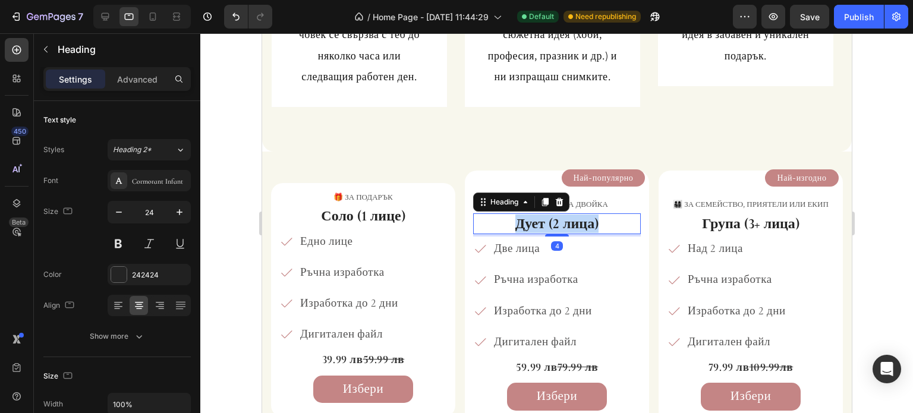
click at [533, 223] on strong "Дует (2 лица)" at bounding box center [556, 223] width 83 height 17
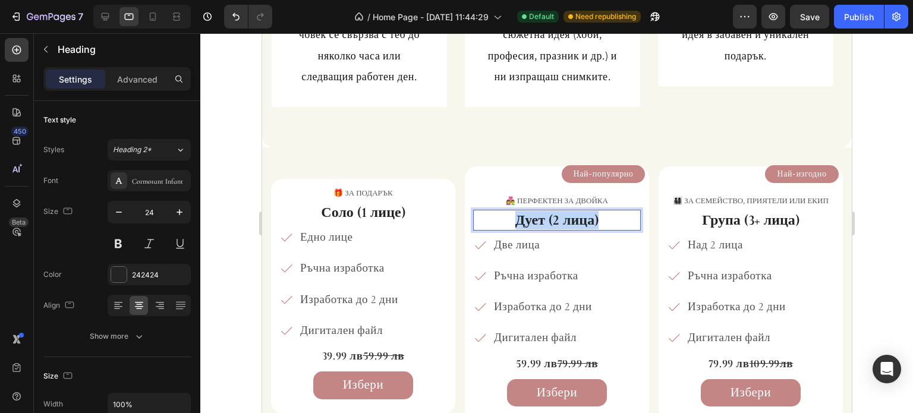
scroll to position [578, 0]
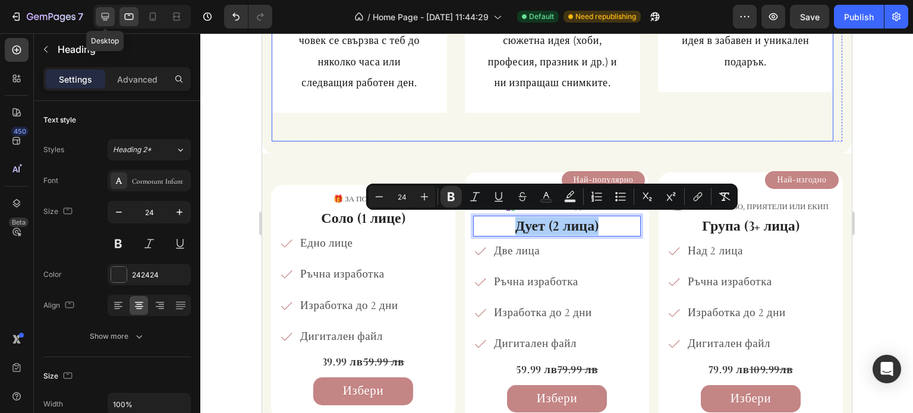
click at [108, 14] on icon at bounding box center [106, 17] width 8 height 8
type input "29"
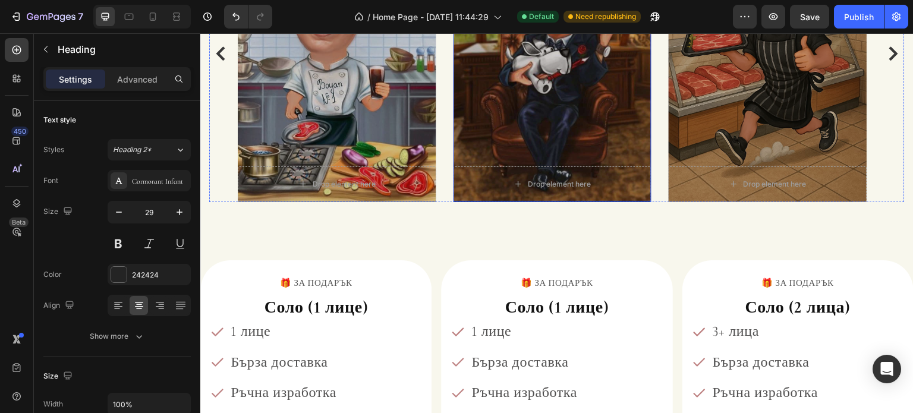
scroll to position [1410, 0]
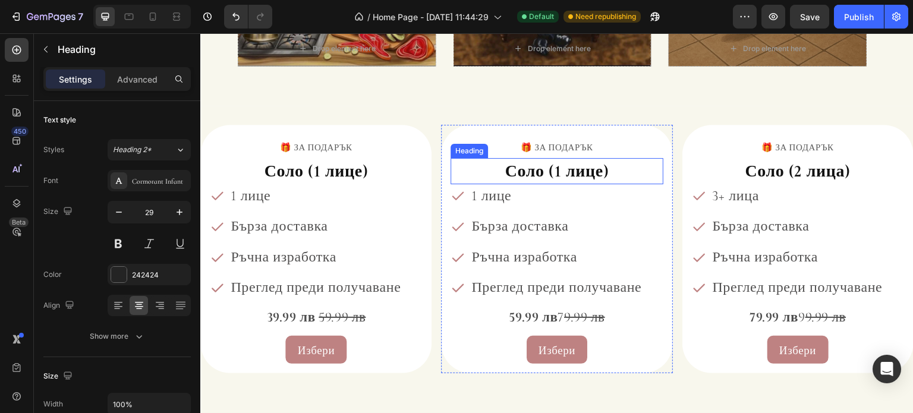
click at [549, 175] on span "Соло (1 лице)" at bounding box center [557, 171] width 104 height 20
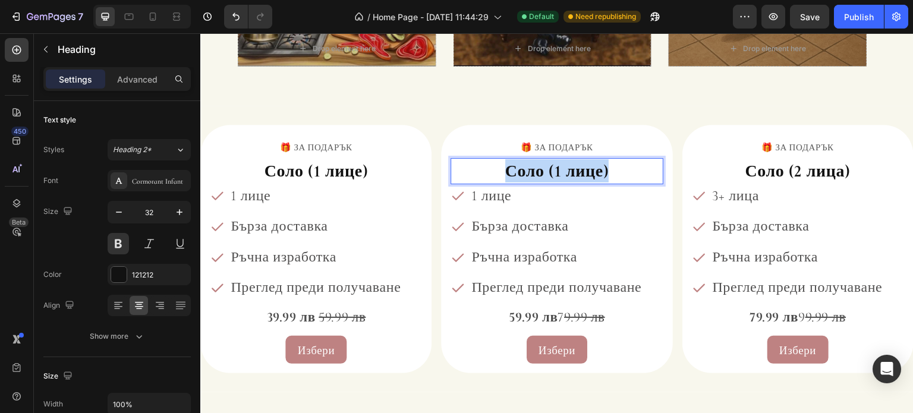
click at [549, 175] on span "Соло (1 лице)" at bounding box center [557, 171] width 104 height 20
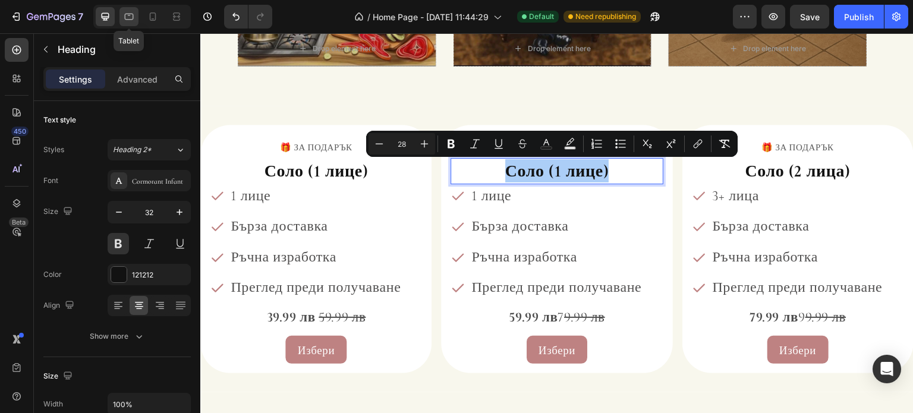
click at [138, 17] on div at bounding box center [128, 16] width 19 height 19
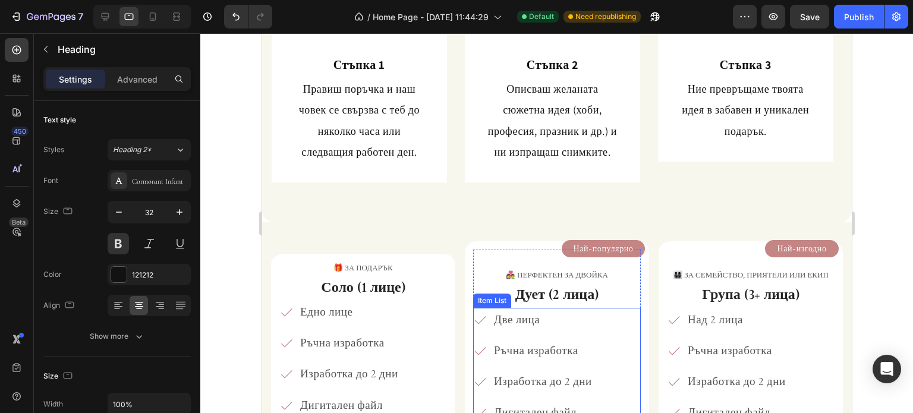
scroll to position [484, 0]
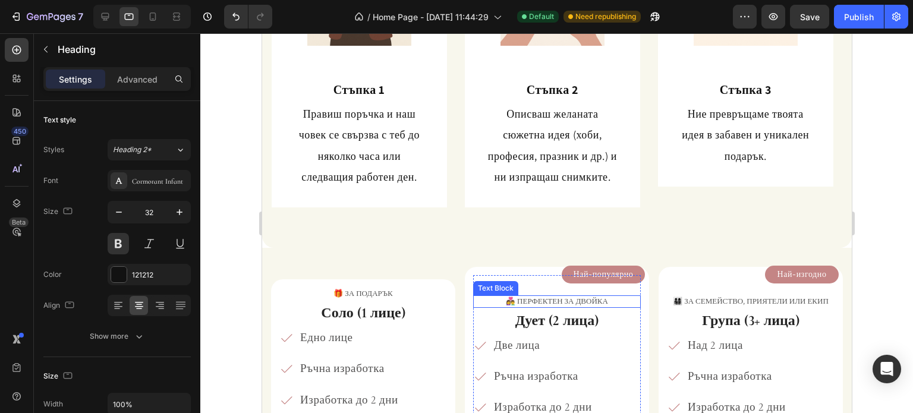
click at [543, 298] on p "👩‍❤️‍👨 Перфектен за двойка" at bounding box center [556, 302] width 165 height 10
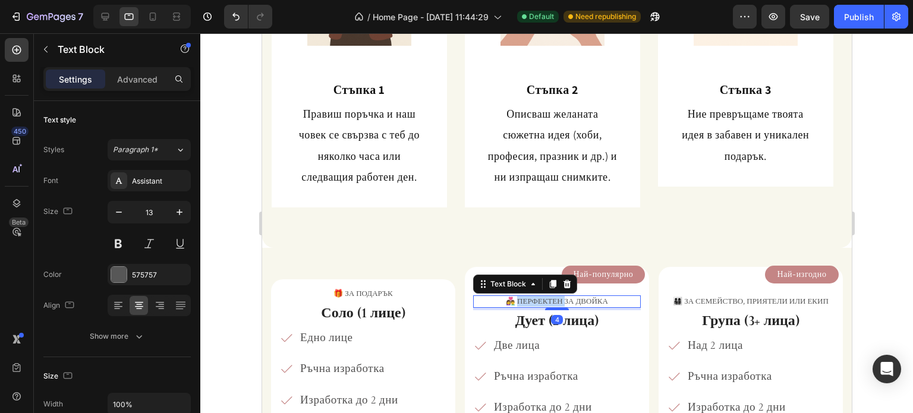
click at [543, 298] on p "👩‍❤️‍👨 Перфектен за двойка" at bounding box center [556, 302] width 165 height 10
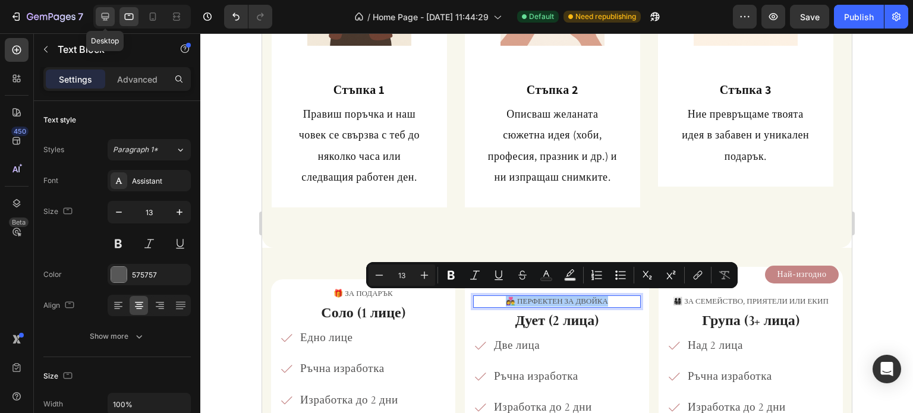
click at [100, 8] on div at bounding box center [105, 16] width 19 height 19
type input "14"
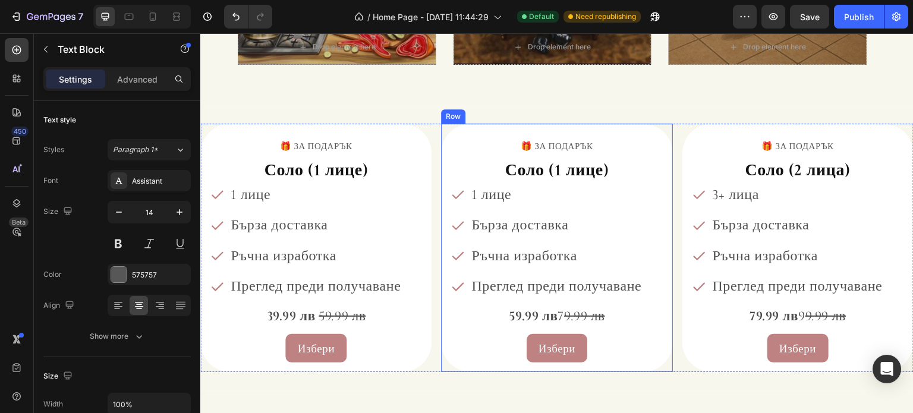
scroll to position [1448, 0]
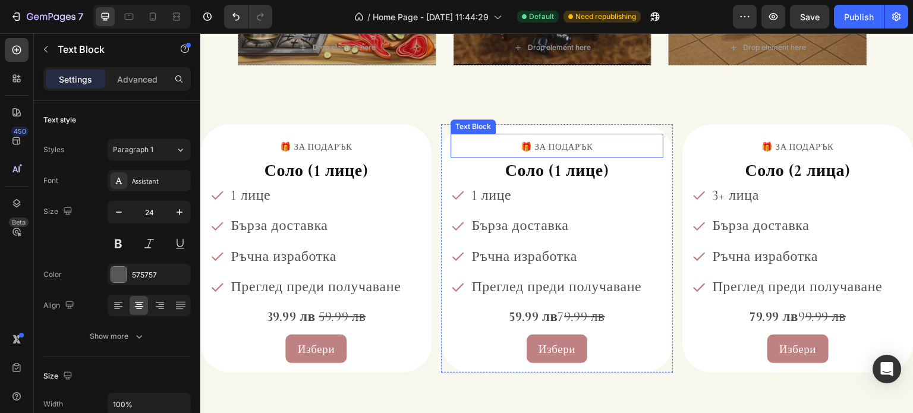
click at [550, 144] on span "🎁 ЗА ПОДАРЪК" at bounding box center [557, 146] width 72 height 11
click at [543, 147] on span "👩‍❤️‍👨 Перфектен за двойка" at bounding box center [557, 145] width 99 height 11
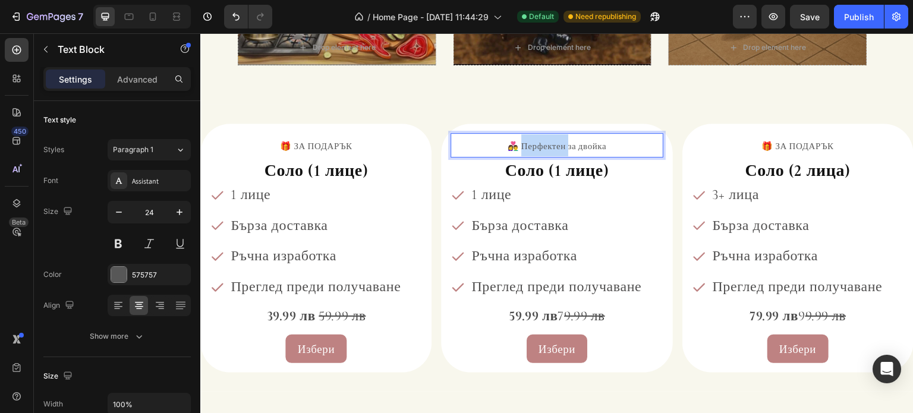
click at [543, 147] on span "👩‍❤️‍👨 Перфектен за двойка" at bounding box center [557, 145] width 99 height 11
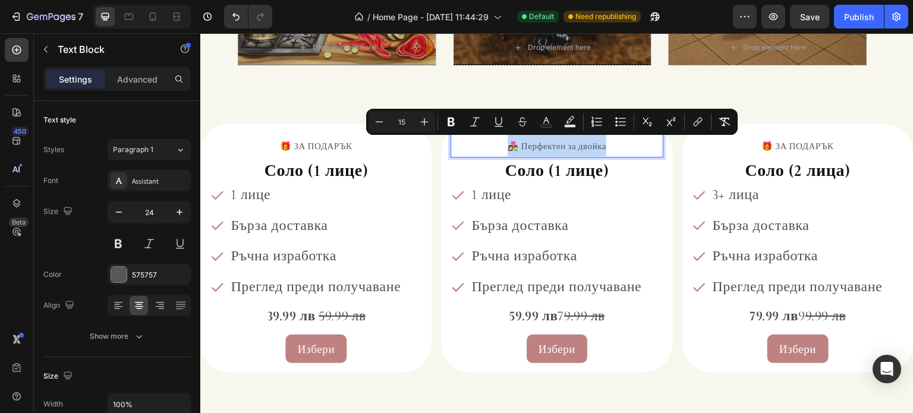
click at [534, 148] on span "👩‍❤️‍👨 Перфектен за двойка" at bounding box center [557, 145] width 99 height 11
click at [525, 147] on span "👩‍❤️‍👨 Перфектен за двойка" at bounding box center [557, 145] width 99 height 11
drag, startPoint x: 517, startPoint y: 147, endPoint x: 603, endPoint y: 150, distance: 86.2
click at [603, 150] on p "👩‍❤️‍👨 Перфектен за двойка" at bounding box center [557, 145] width 210 height 22
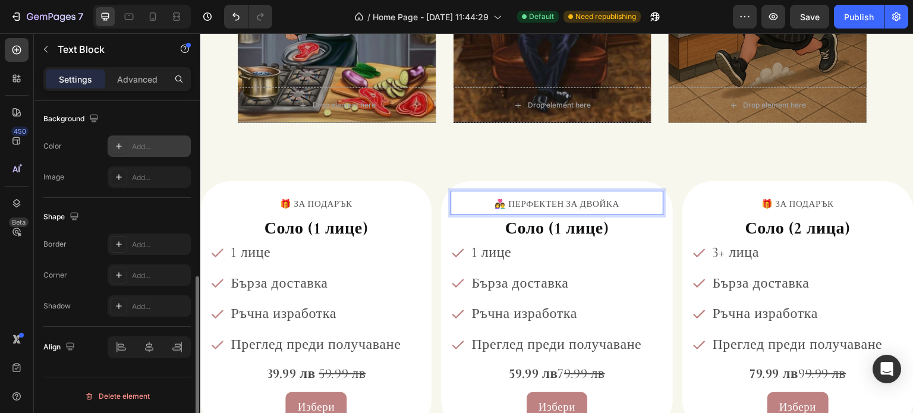
scroll to position [1389, 0]
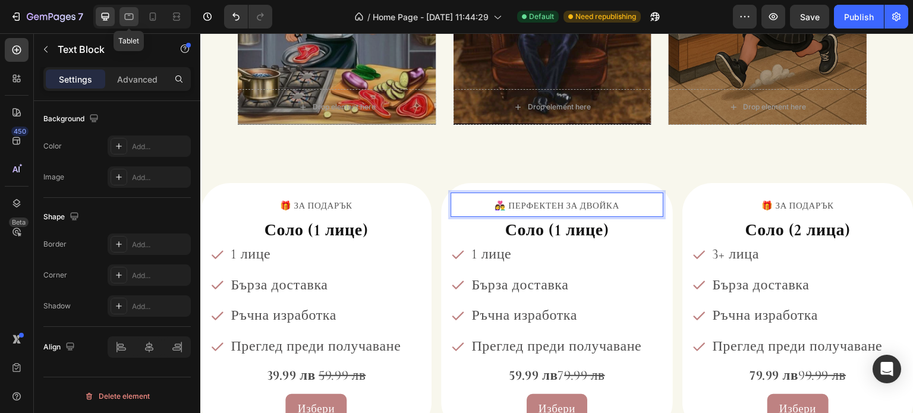
click at [136, 14] on div at bounding box center [128, 16] width 19 height 19
type input "19"
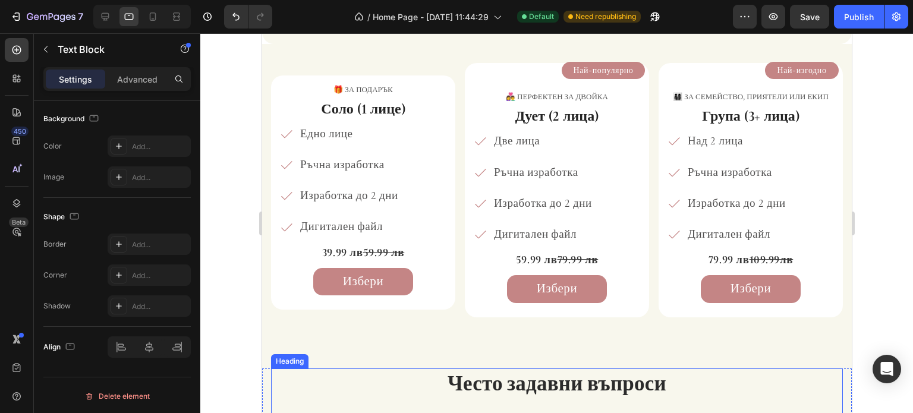
scroll to position [685, 0]
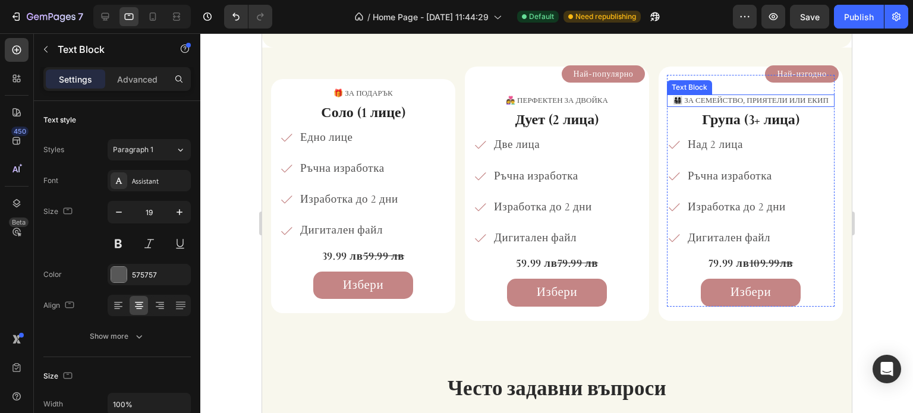
scroll to position [357, 0]
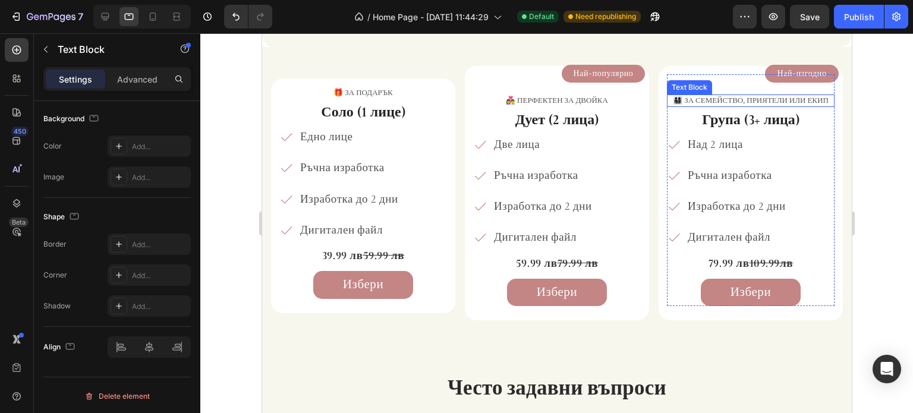
click at [735, 100] on p "👨‍👩‍👧‍👦 За семейство, приятели или екип" at bounding box center [749, 101] width 165 height 10
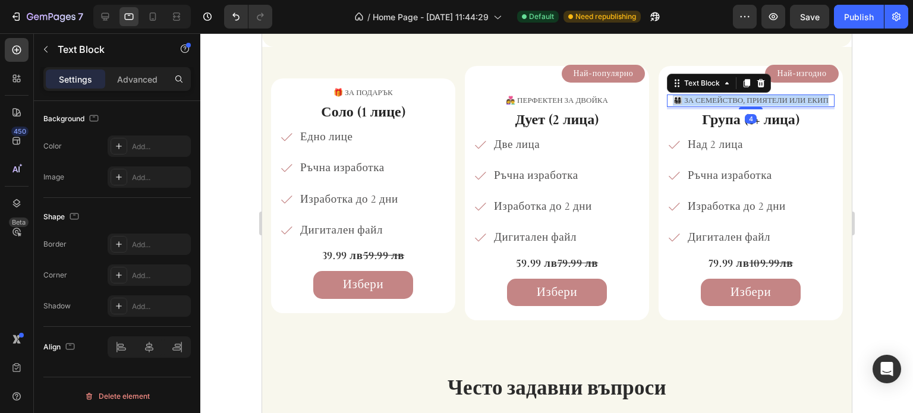
click at [735, 100] on p "👨‍👩‍👧‍👦 За семейство, приятели или екип" at bounding box center [749, 101] width 165 height 10
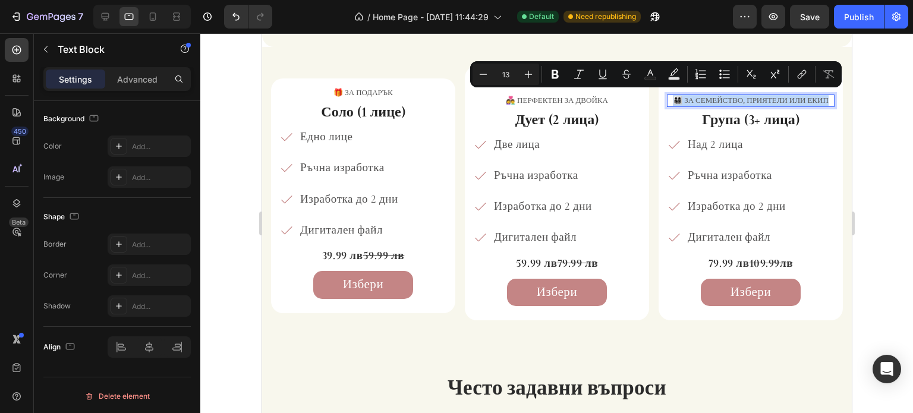
copy p "👨‍👩‍👧‍👦 За семейство, приятели или екип"
click at [102, 16] on icon at bounding box center [106, 17] width 8 height 8
type input "14"
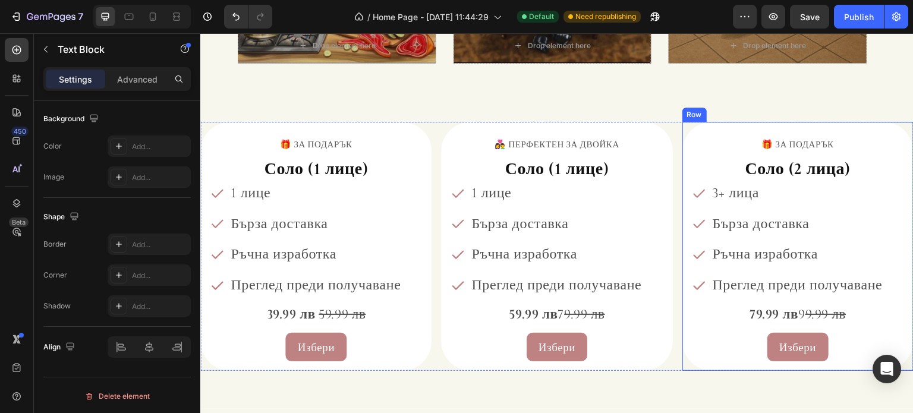
scroll to position [1343, 0]
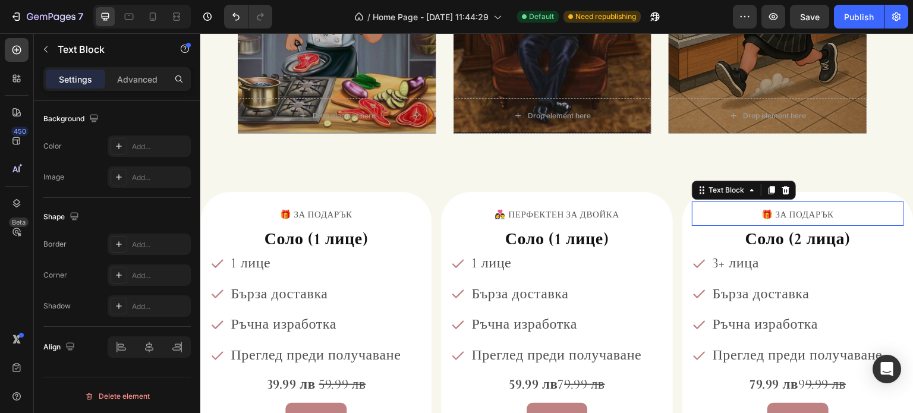
click at [767, 221] on p "🎁 ЗА ПОДАРЪК" at bounding box center [798, 214] width 210 height 22
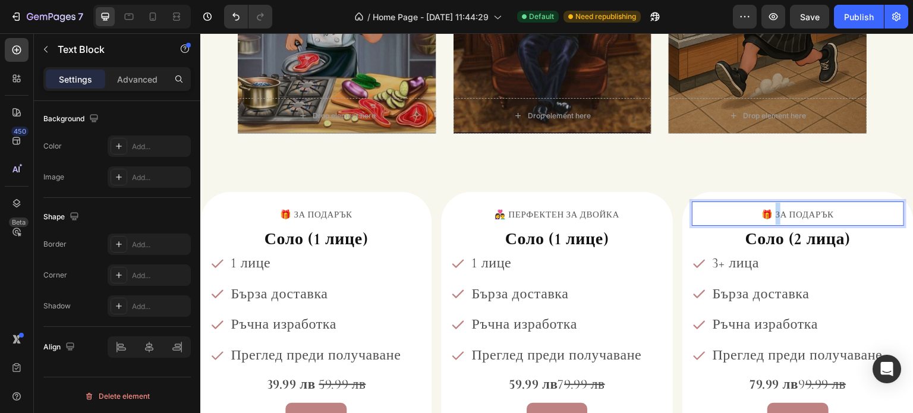
click at [767, 221] on p "🎁 ЗА ПОДАРЪК" at bounding box center [798, 214] width 210 height 22
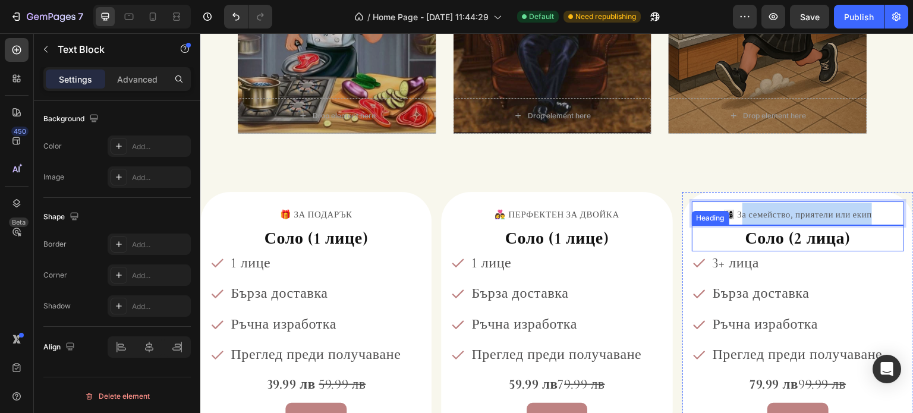
drag, startPoint x: 733, startPoint y: 215, endPoint x: 866, endPoint y: 225, distance: 133.6
click at [866, 225] on div "👨‍👩‍👧‍👦 За семейство, приятели или екип Text Block 0 Соло (2 лица) Heading 3+ л…" at bounding box center [798, 316] width 212 height 230
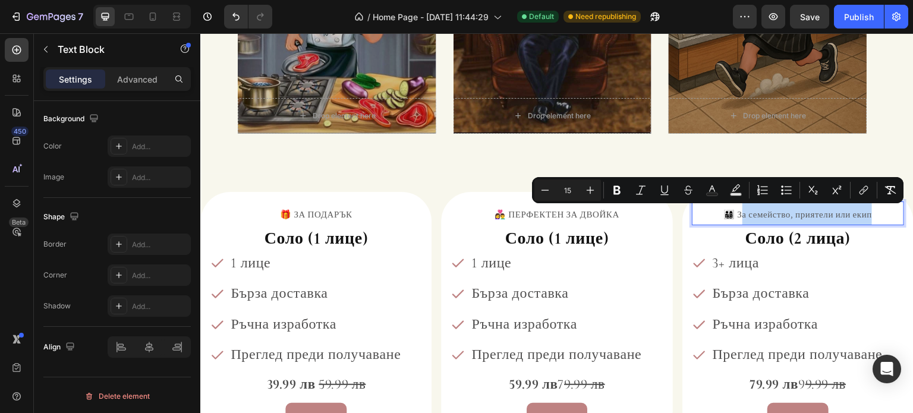
click at [861, 216] on span "👨‍👩‍👧‍👦 За семейство, приятели или екип" at bounding box center [797, 214] width 149 height 11
drag, startPoint x: 863, startPoint y: 216, endPoint x: 731, endPoint y: 214, distance: 132.0
click at [731, 214] on span "👨‍👩‍👧‍👦 За семейство, приятели или екип" at bounding box center [797, 214] width 149 height 11
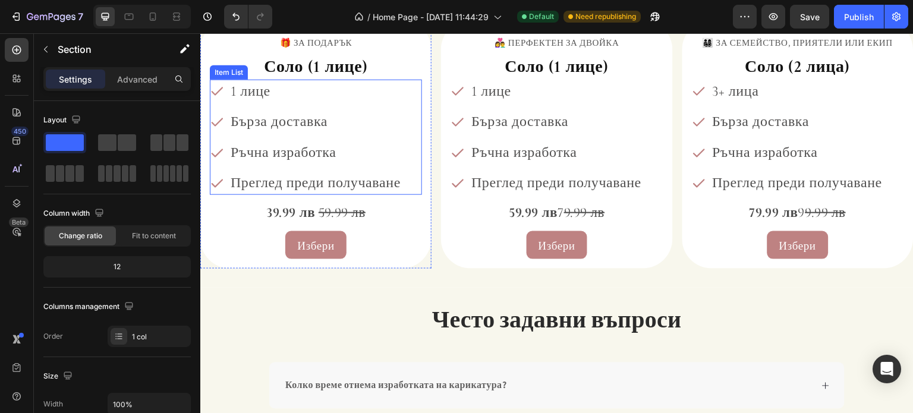
scroll to position [1521, 0]
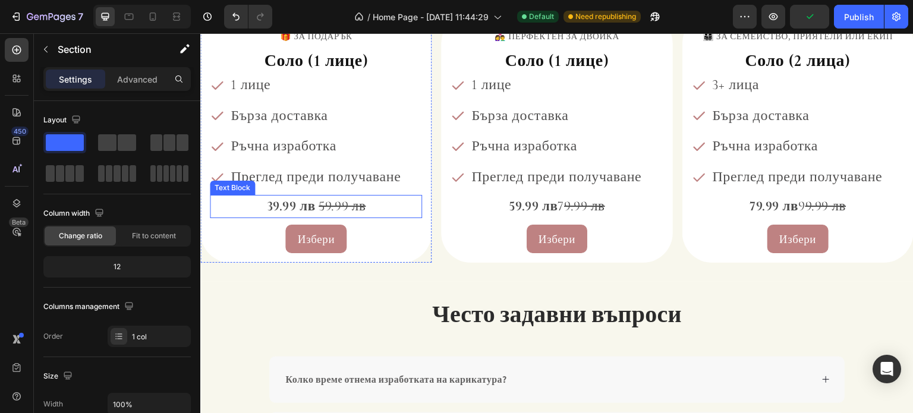
click at [343, 207] on s "59.99 лв" at bounding box center [342, 206] width 47 height 17
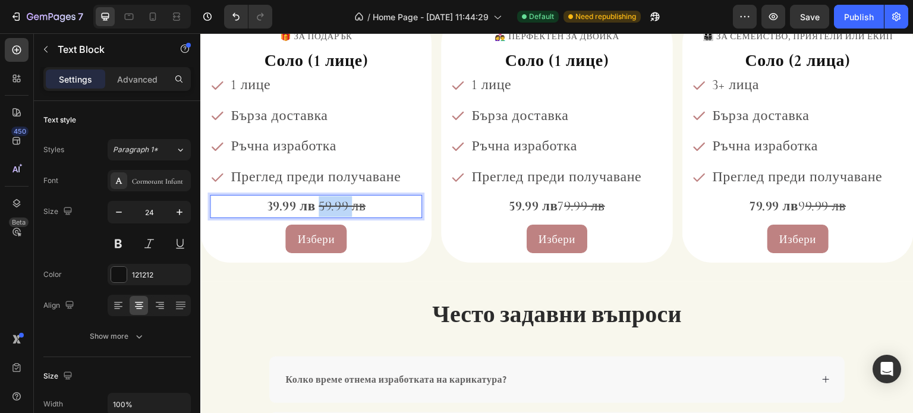
click at [343, 207] on s "59.99 лв" at bounding box center [342, 206] width 47 height 17
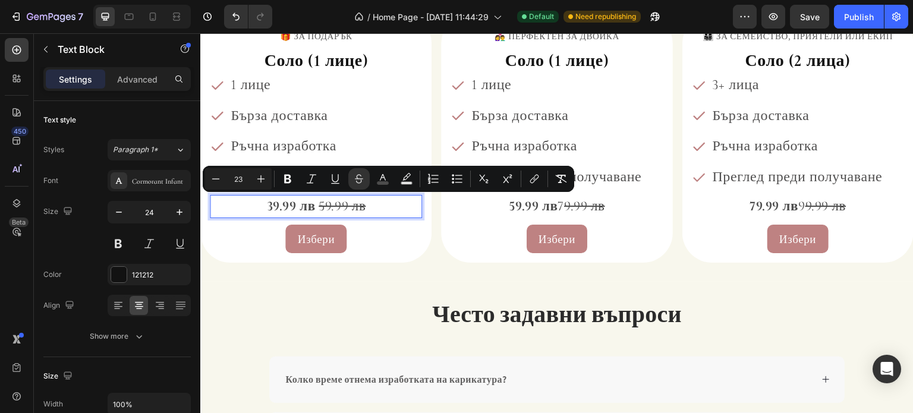
click at [311, 204] on strong "39.99 лв" at bounding box center [290, 206] width 49 height 17
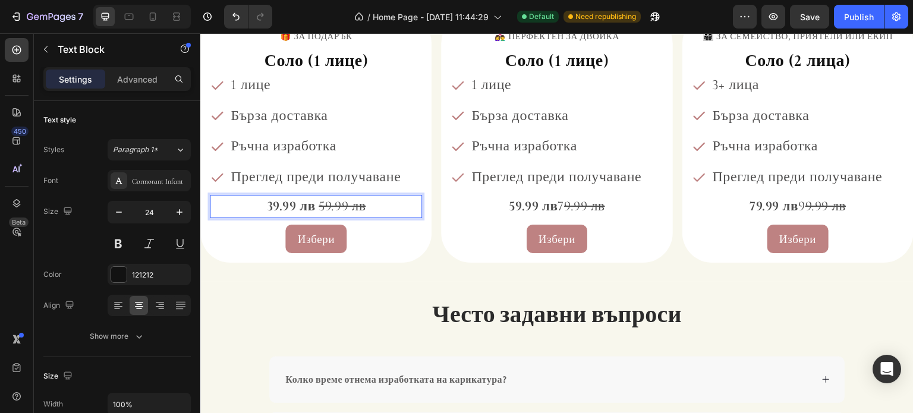
click at [319, 206] on s "59.99 лв" at bounding box center [342, 206] width 47 height 17
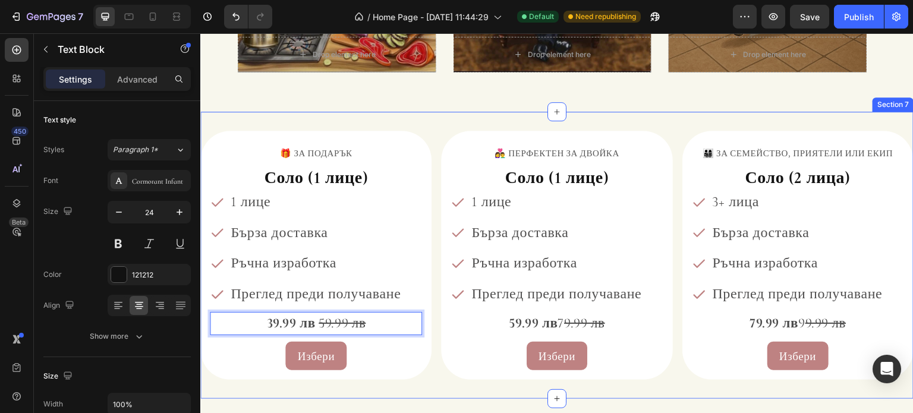
scroll to position [1402, 0]
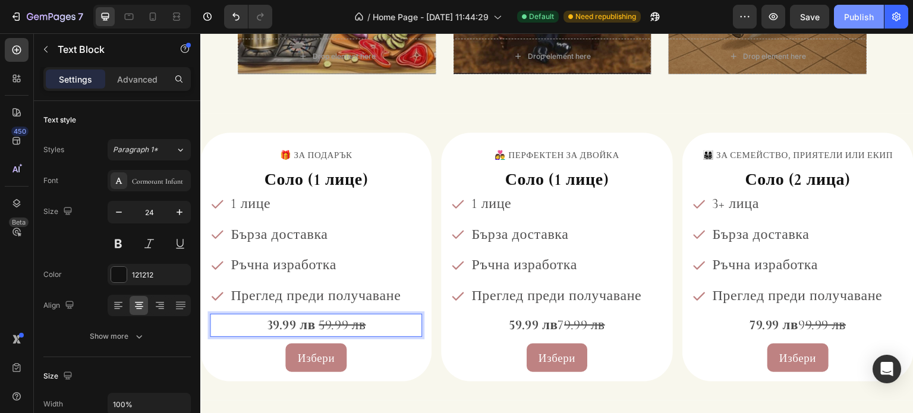
click at [839, 26] on button "Publish" at bounding box center [859, 17] width 50 height 24
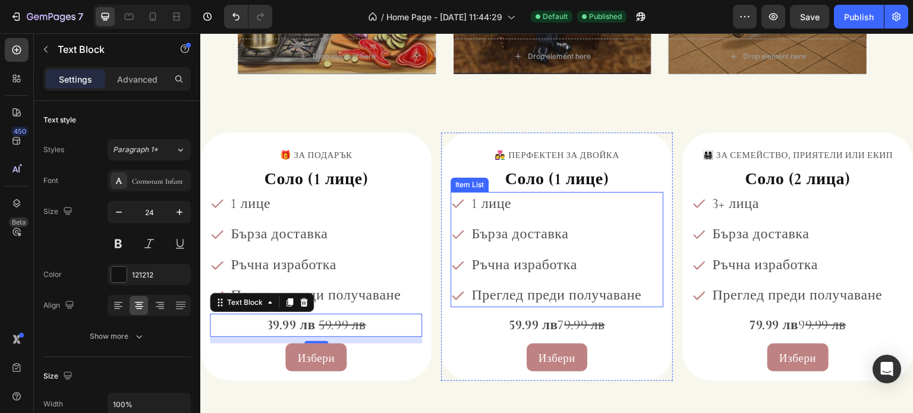
click at [476, 204] on span "1 лице" at bounding box center [491, 203] width 40 height 17
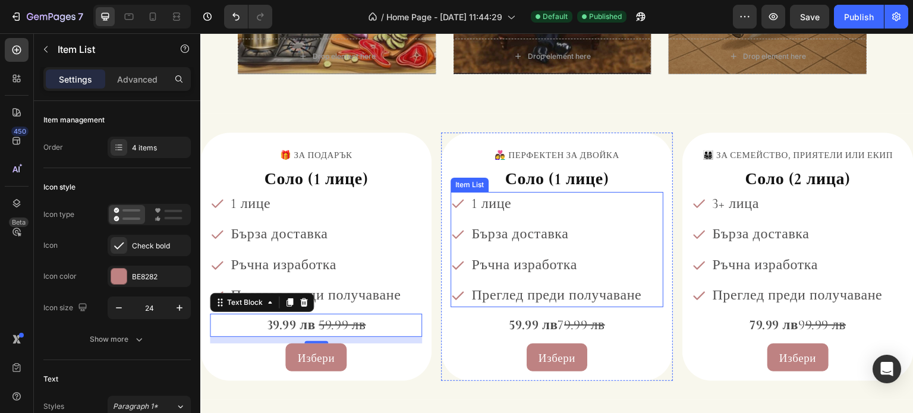
click at [476, 204] on span "1 лице" at bounding box center [491, 203] width 40 height 17
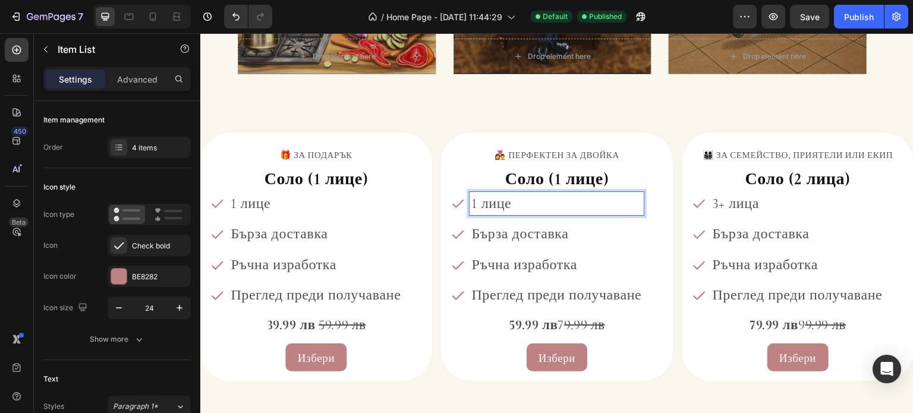
click at [473, 204] on span "1 лице" at bounding box center [491, 203] width 40 height 17
click at [518, 178] on span "Соло (1 лице)" at bounding box center [557, 179] width 104 height 20
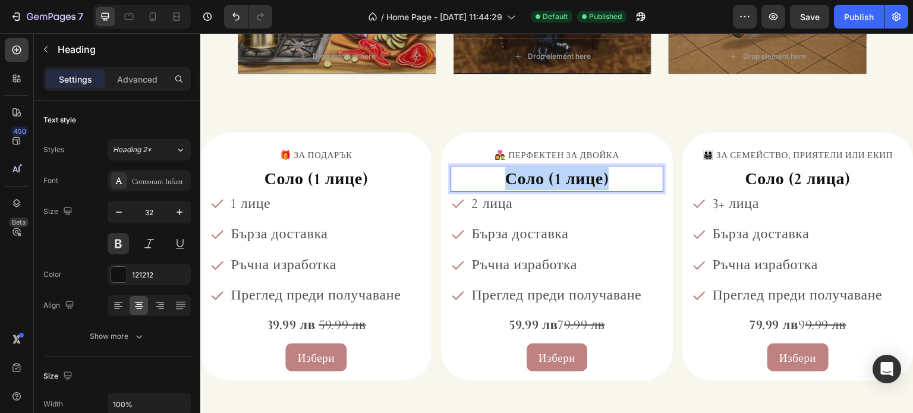
click at [518, 178] on span "Соло (1 лице)" at bounding box center [557, 179] width 104 height 20
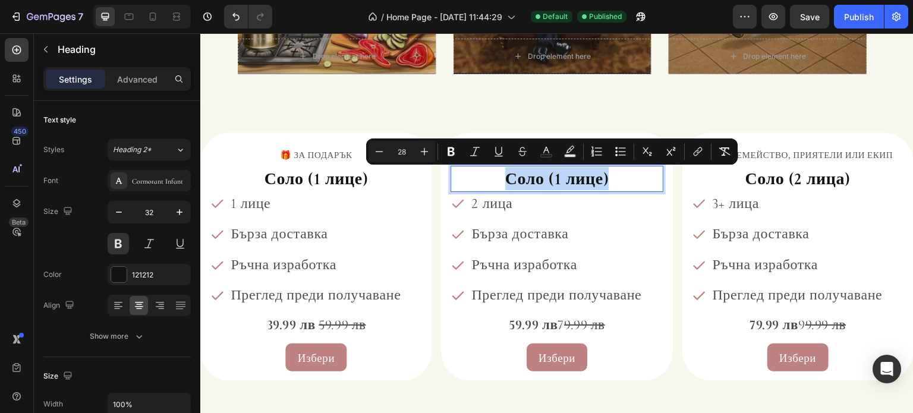
click at [518, 178] on span "Соло (1 лице)" at bounding box center [557, 179] width 104 height 20
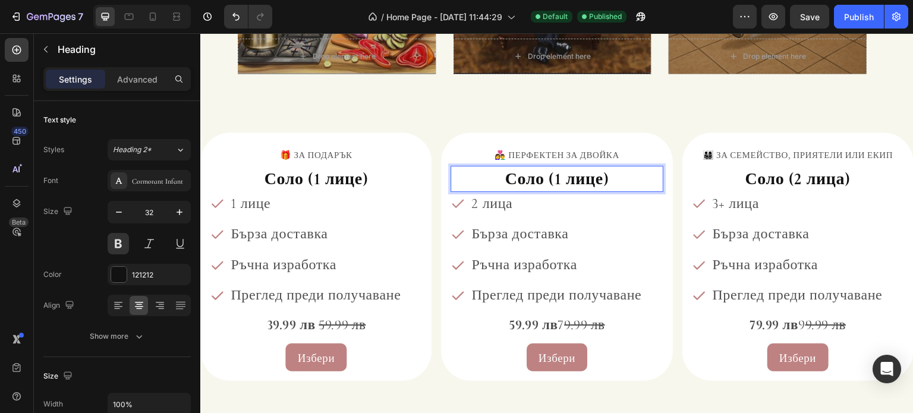
click at [540, 184] on span "Соло (1 лице)" at bounding box center [557, 179] width 104 height 20
click at [796, 183] on span "Соло (2 лица)" at bounding box center [797, 179] width 105 height 20
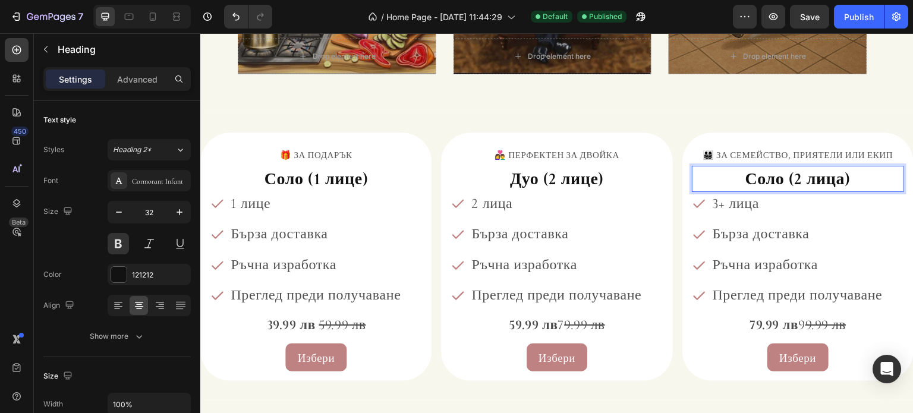
click at [792, 181] on span "Соло (2 лица)" at bounding box center [797, 179] width 105 height 20
click at [752, 182] on span "Соло (3+ лица)" at bounding box center [798, 179] width 112 height 20
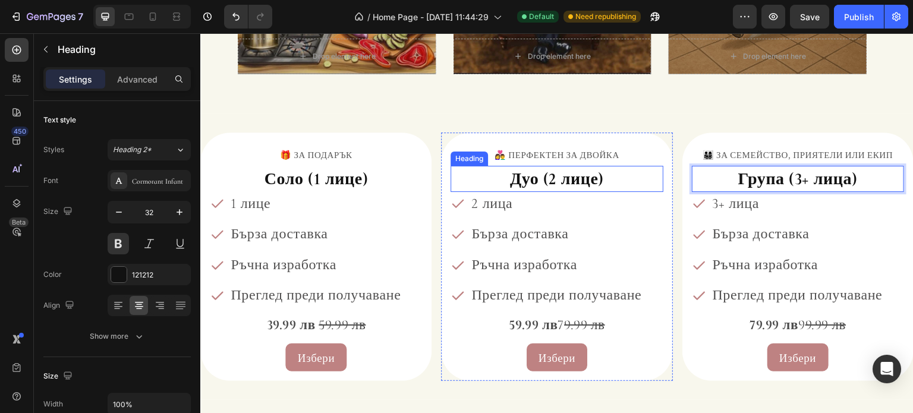
click at [591, 182] on span "Дуо (2 лице)" at bounding box center [557, 179] width 94 height 20
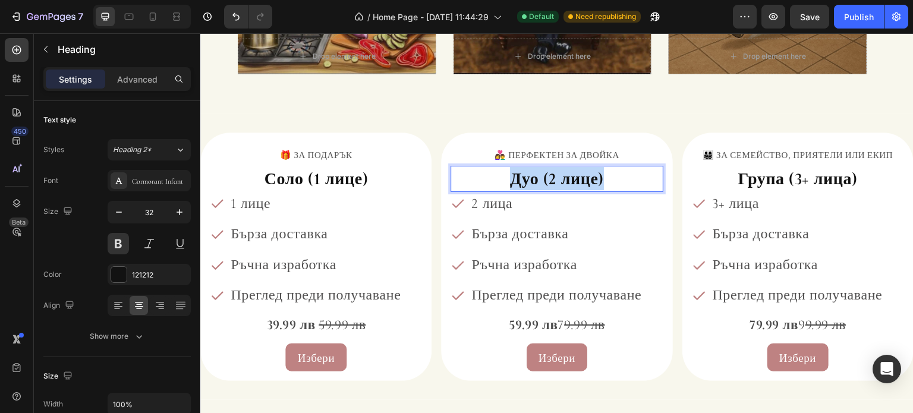
click at [591, 182] on span "Дуо (2 лице)" at bounding box center [557, 179] width 94 height 20
click at [588, 182] on span "Дуо (2 лице)" at bounding box center [557, 179] width 94 height 20
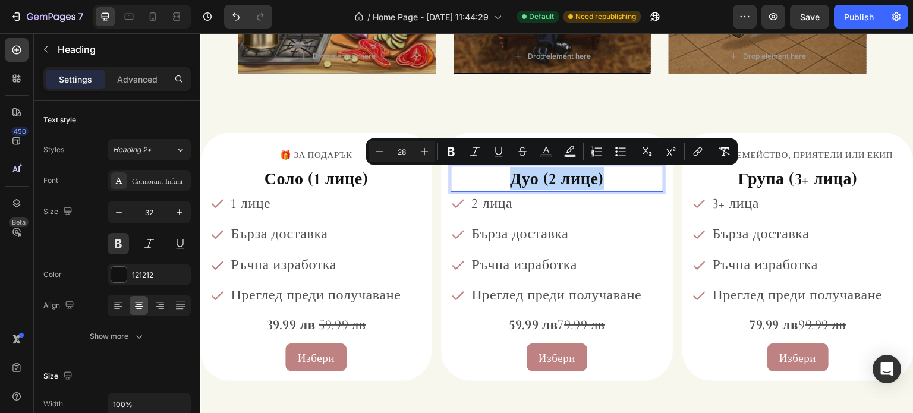
click at [588, 182] on span "Дуо (2 лице)" at bounding box center [557, 179] width 94 height 20
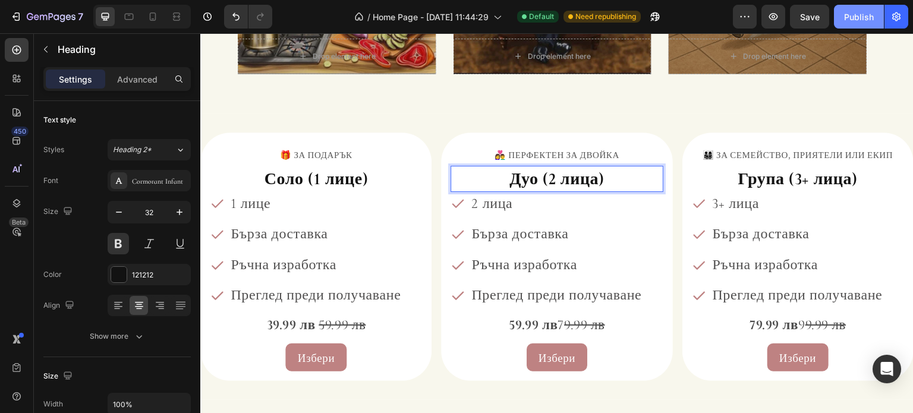
click at [851, 17] on div "Publish" at bounding box center [859, 17] width 30 height 12
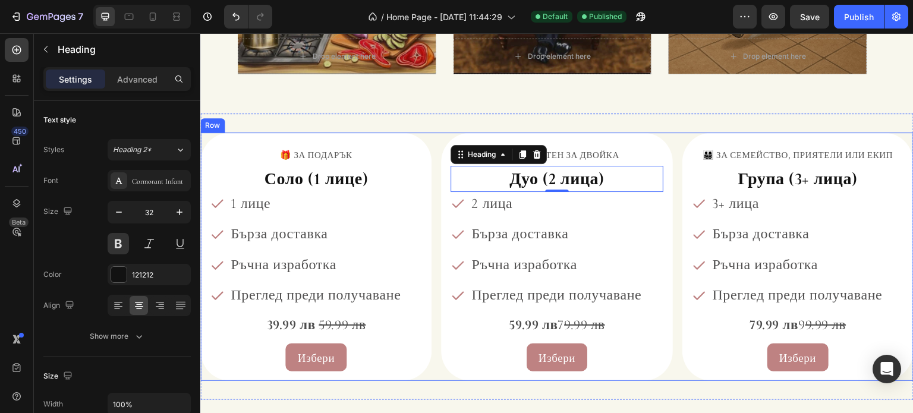
click at [434, 139] on div "🎁 ЗА ПОДАРЪК Text Block Соло (1 лице) Heading 1 лице Бърза доставка Ръчна израб…" at bounding box center [556, 257] width 713 height 249
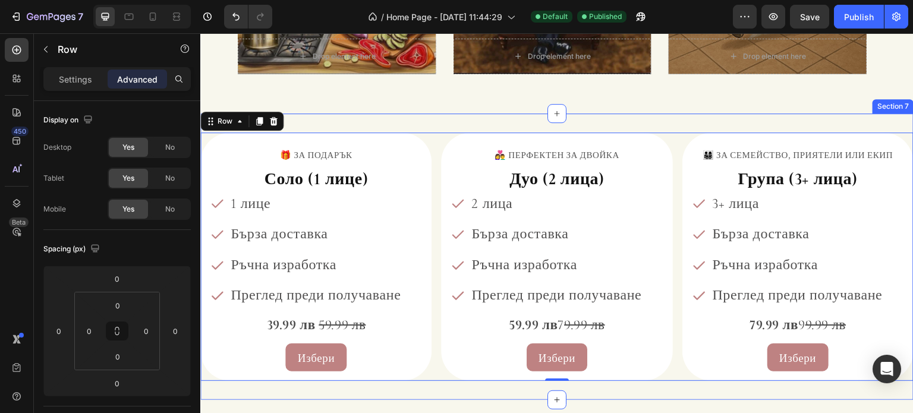
click at [364, 122] on div "🎁 ЗА ПОДАРЪК Text Block Соло (1 лице) Heading 1 лице Бърза доставка Ръчна израб…" at bounding box center [556, 257] width 713 height 287
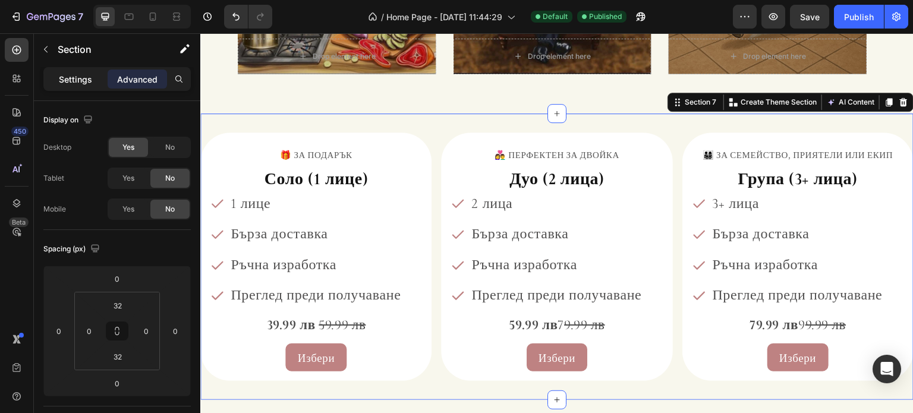
click at [99, 76] on div "Settings" at bounding box center [75, 79] width 59 height 19
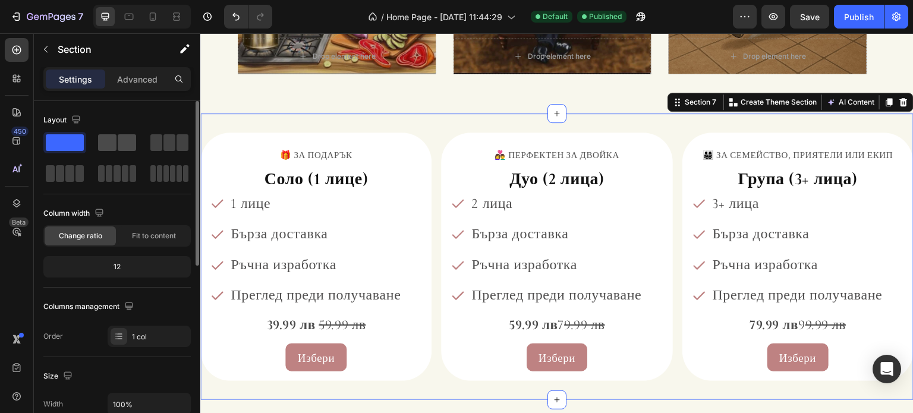
click at [121, 148] on span at bounding box center [127, 142] width 18 height 17
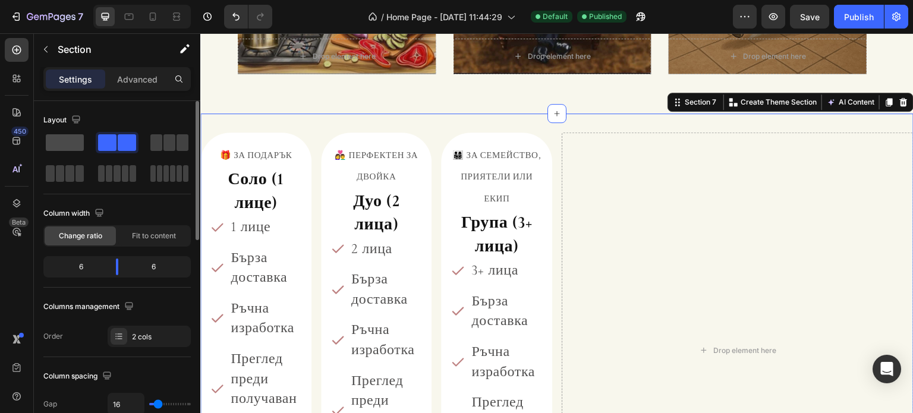
click at [77, 150] on span at bounding box center [65, 142] width 38 height 17
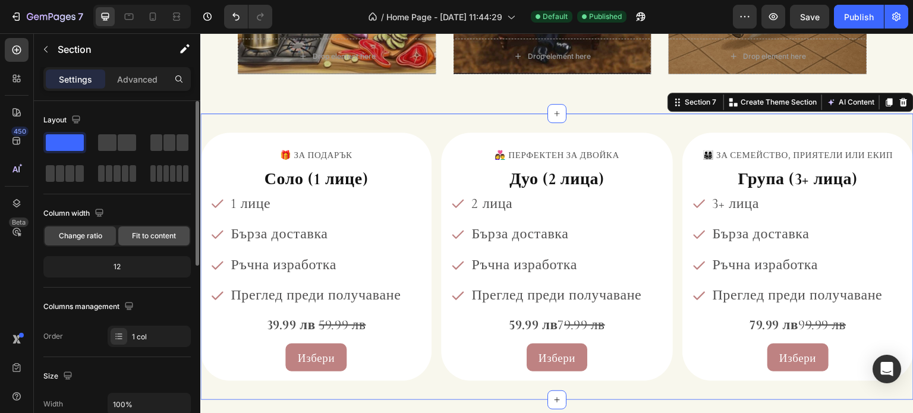
click at [151, 235] on span "Fit to content" at bounding box center [154, 236] width 44 height 11
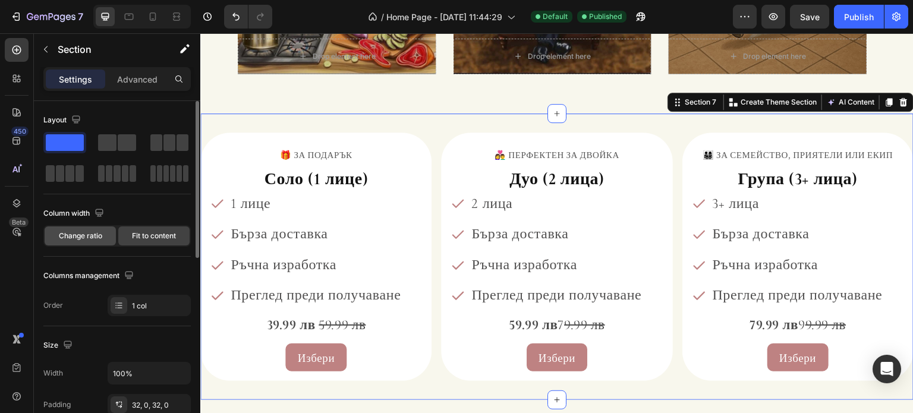
click at [92, 244] on div "Change ratio" at bounding box center [80, 235] width 71 height 19
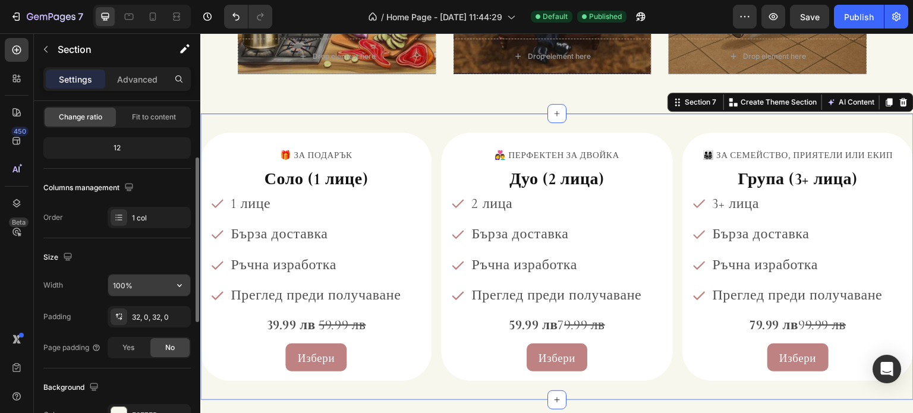
scroll to position [178, 0]
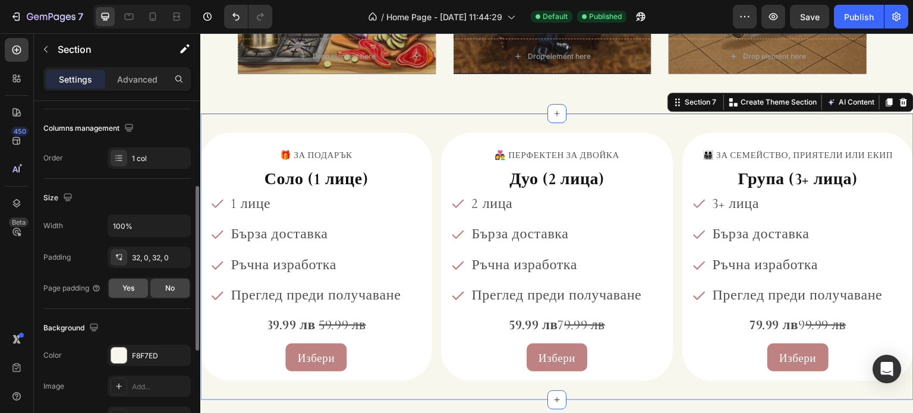
click at [131, 289] on span "Yes" at bounding box center [128, 288] width 12 height 11
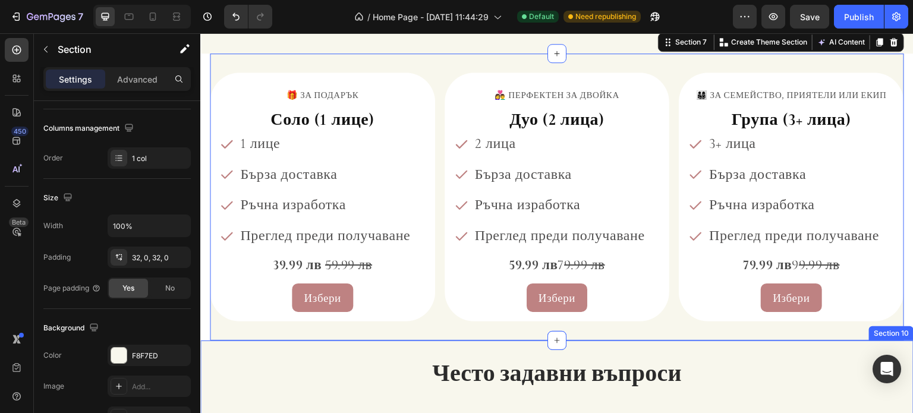
scroll to position [1462, 0]
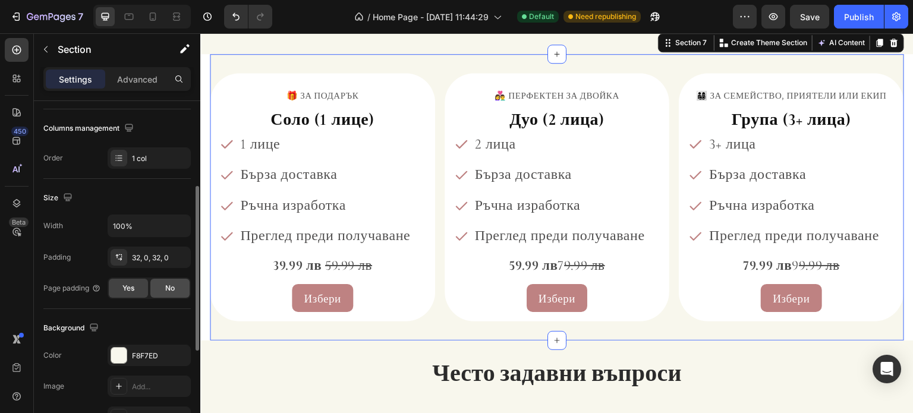
click at [174, 292] on span "No" at bounding box center [170, 288] width 10 height 11
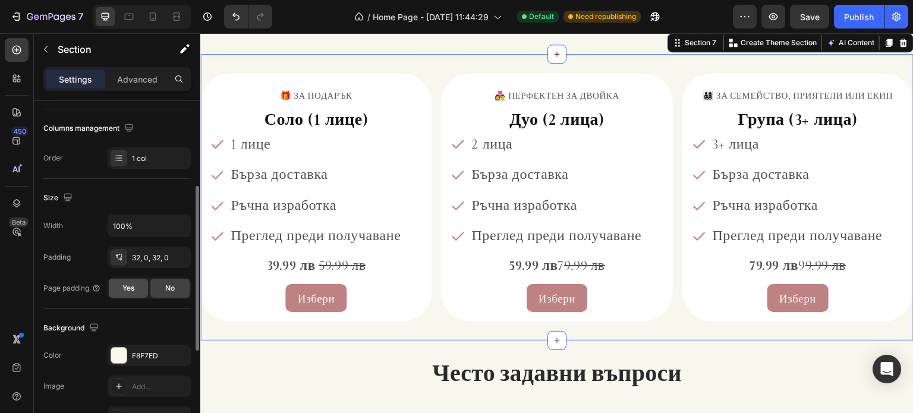
click at [140, 292] on div "Yes" at bounding box center [128, 288] width 39 height 19
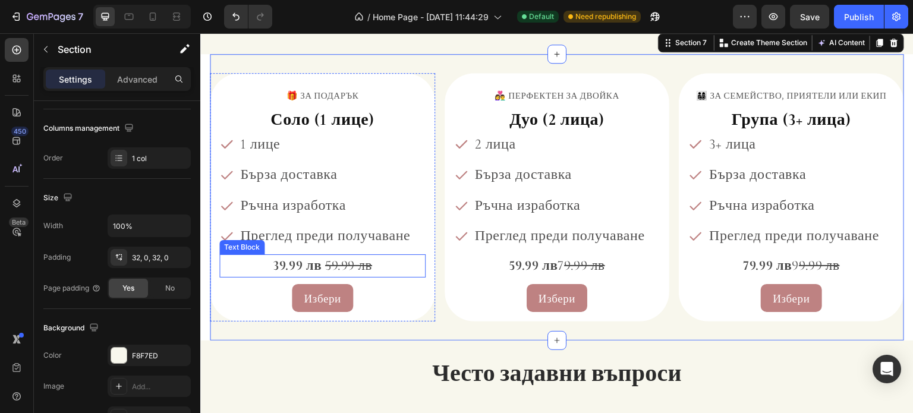
scroll to position [1402, 0]
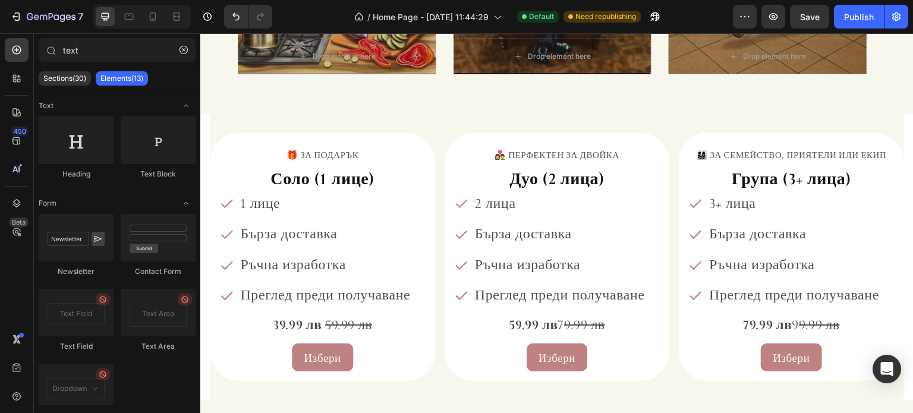
drag, startPoint x: 204, startPoint y: 135, endPoint x: 204, endPoint y: 144, distance: 9.5
click at [204, 144] on section "🎁 ЗА ПОДАРЪК Text Block Соло (1 лице) Heading 1 лице Бърза доставка Ръчна израб…" at bounding box center [556, 257] width 713 height 287
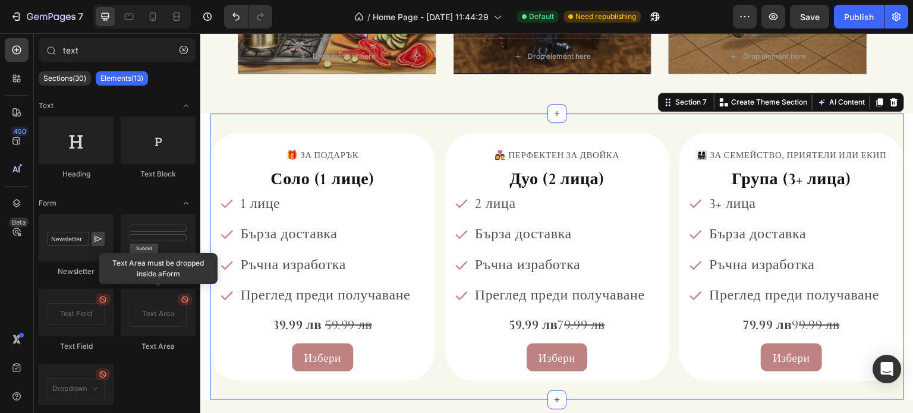
click at [237, 124] on div "🎁 ЗА ПОДАРЪК Text Block Соло (1 лице) Heading 1 лице Бърза доставка Ръчна израб…" at bounding box center [557, 257] width 694 height 287
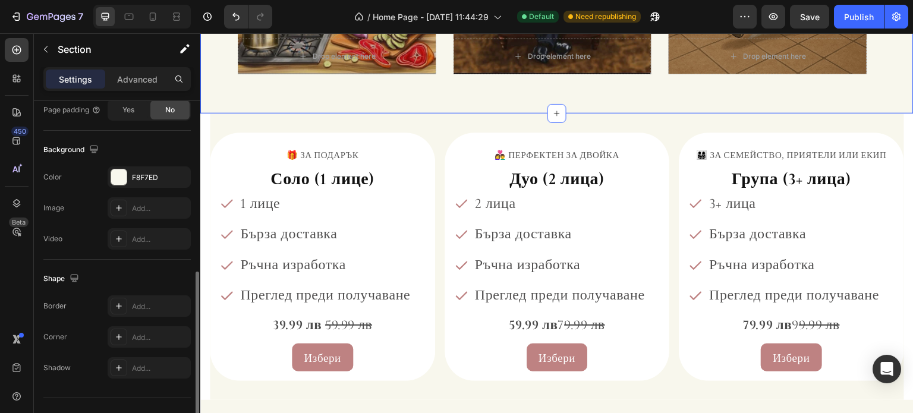
scroll to position [238, 0]
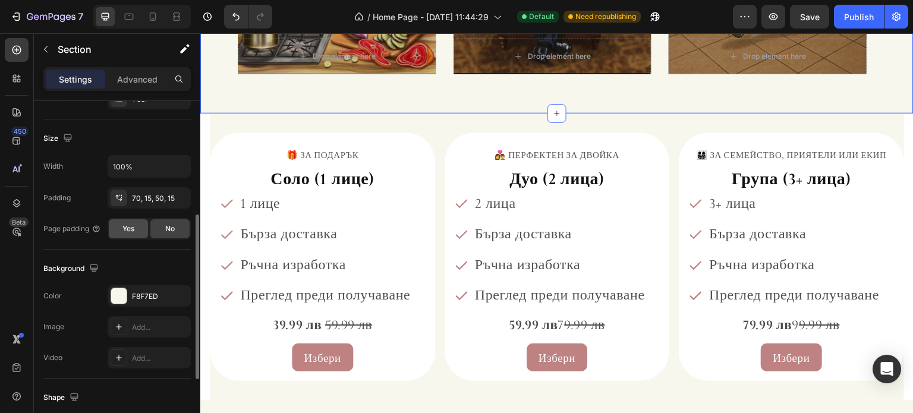
click at [136, 228] on div "Yes" at bounding box center [128, 228] width 39 height 19
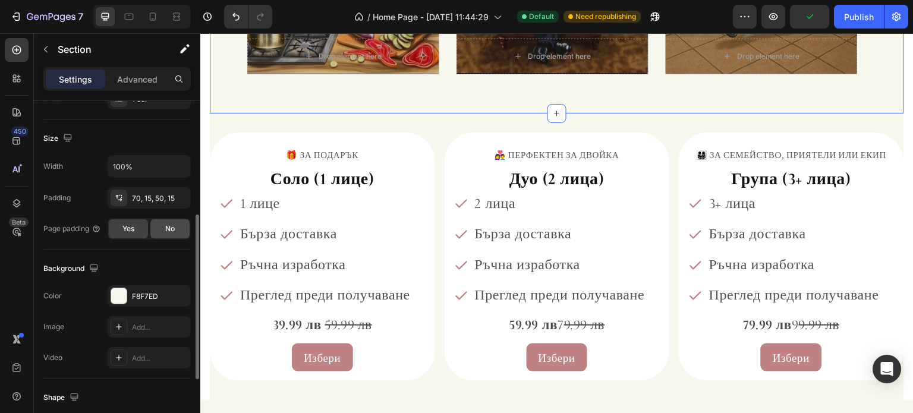
click at [160, 231] on div "No" at bounding box center [169, 228] width 39 height 19
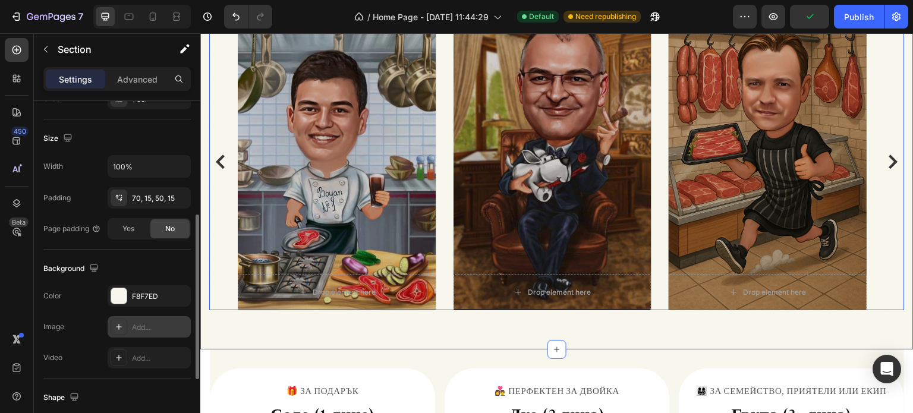
scroll to position [1164, 0]
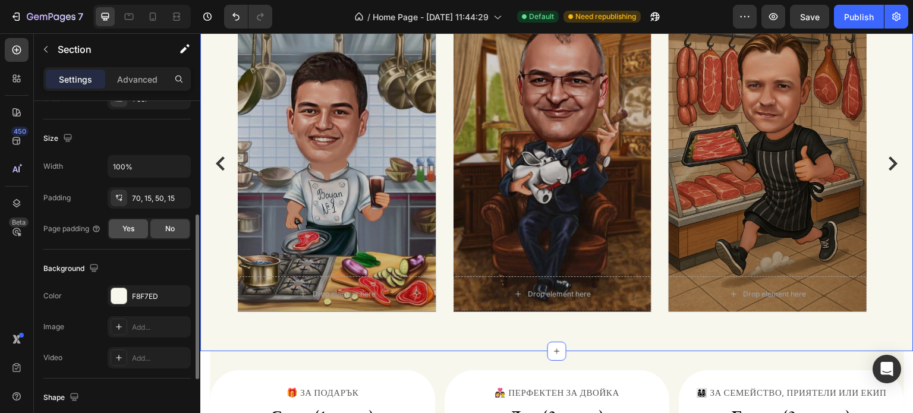
click at [138, 226] on div "Yes" at bounding box center [128, 228] width 39 height 19
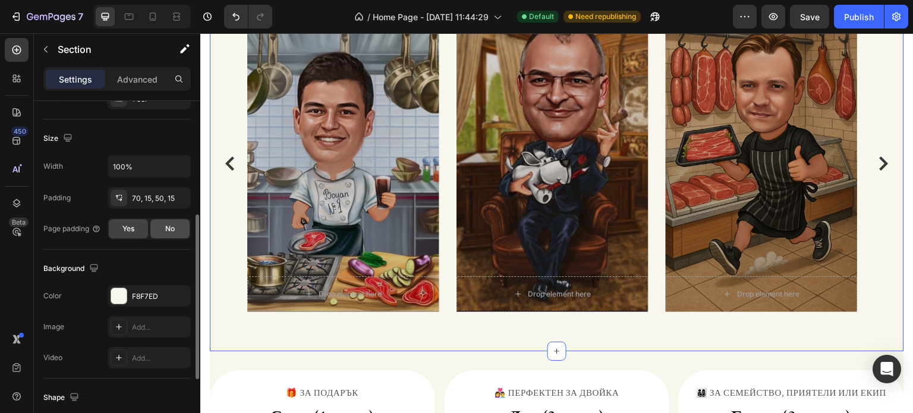
click at [160, 230] on div "No" at bounding box center [169, 228] width 39 height 19
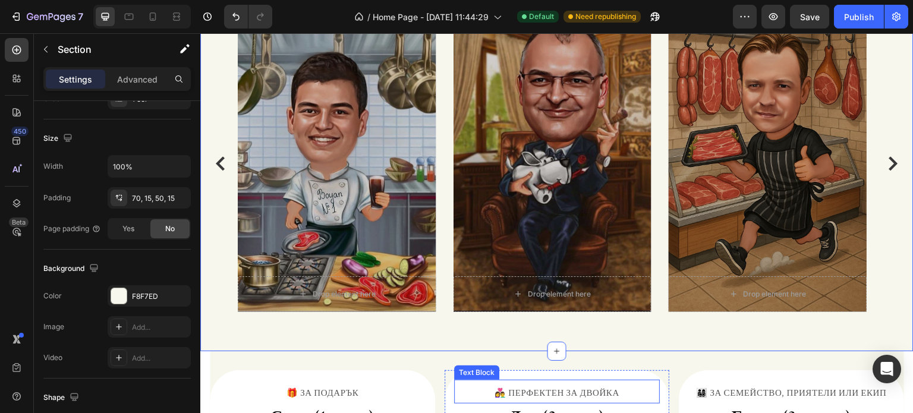
scroll to position [1343, 0]
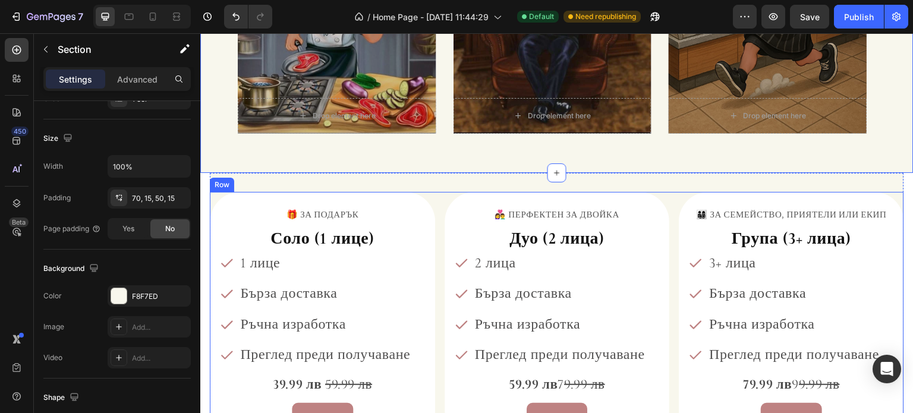
click at [425, 192] on div "🎁 ЗА ПОДАРЪК Text Block Соло (1 лице) Heading 1 лице Бърза доставка Ръчна израб…" at bounding box center [322, 316] width 225 height 249
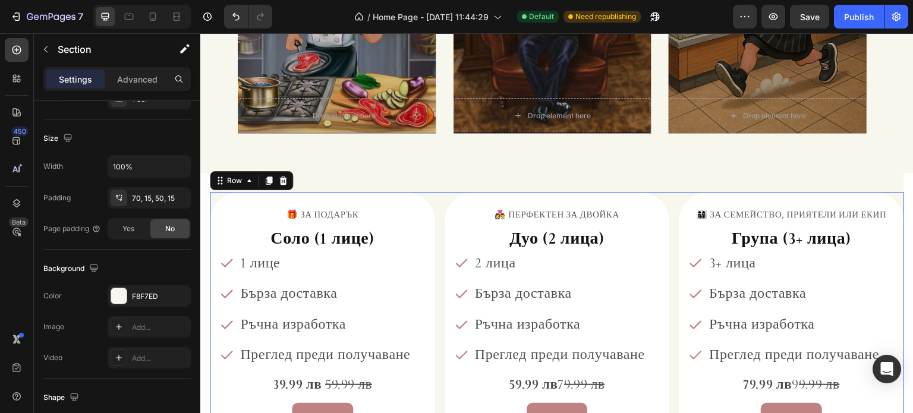
scroll to position [0, 0]
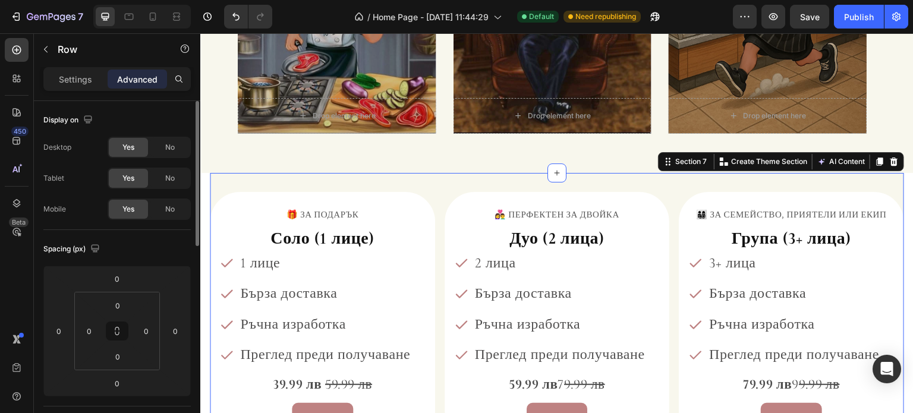
click at [414, 185] on div "🎁 ЗА ПОДАРЪК Text Block Соло (1 лице) Heading 1 лице Бърза доставка Ръчна израб…" at bounding box center [557, 316] width 694 height 287
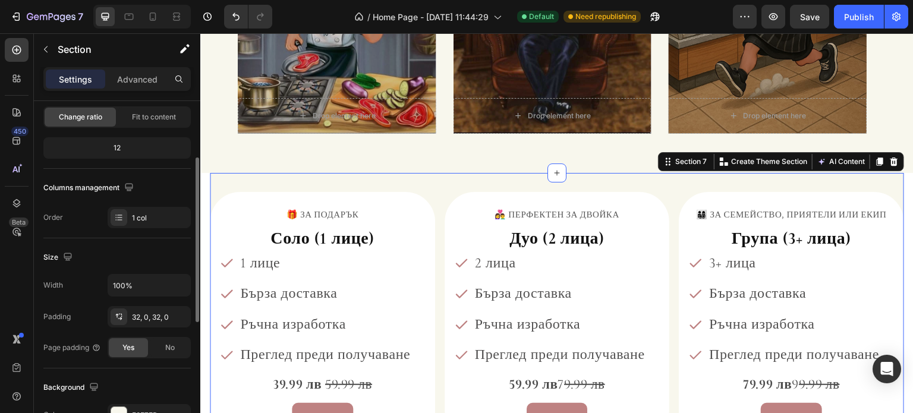
scroll to position [178, 0]
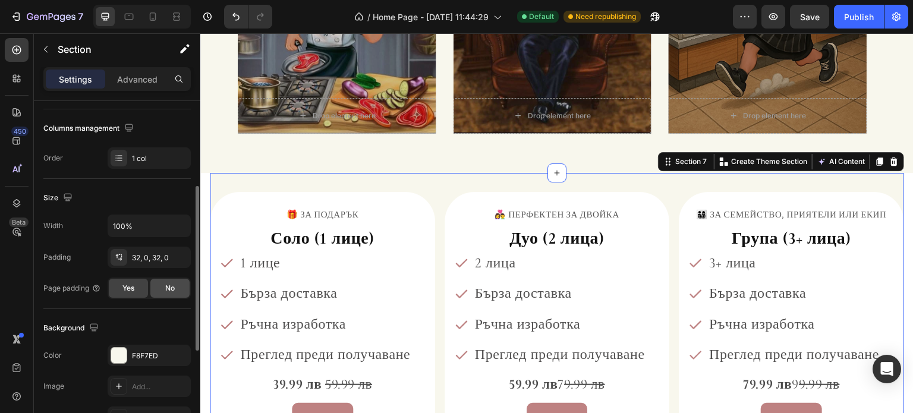
click at [157, 287] on div "No" at bounding box center [169, 288] width 39 height 19
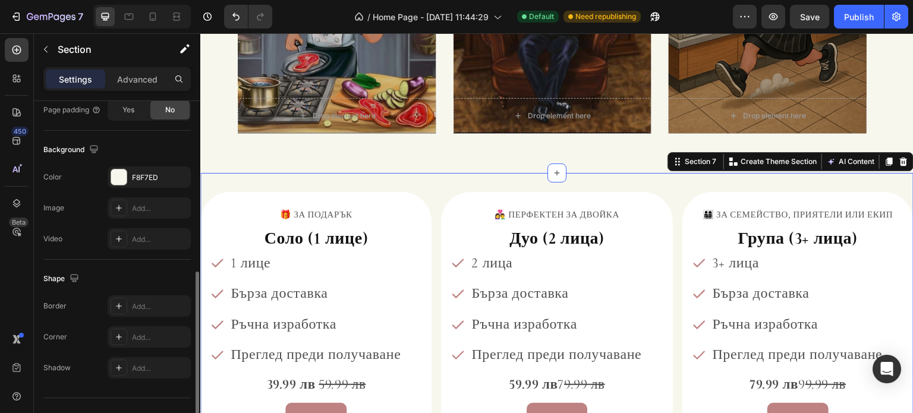
scroll to position [378, 0]
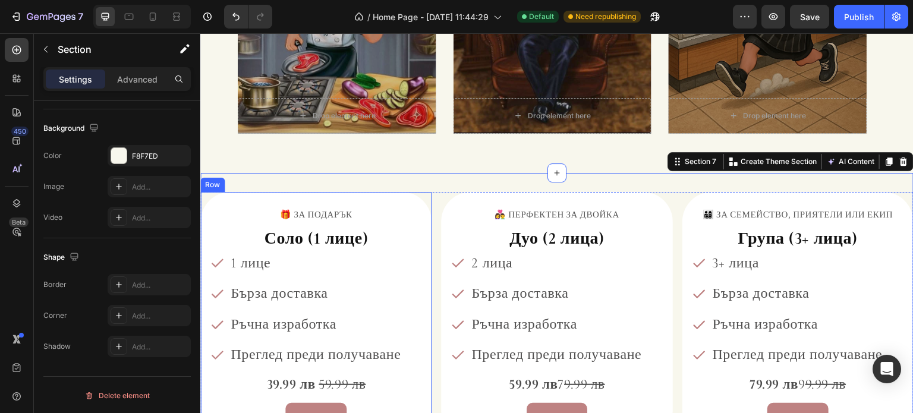
click at [424, 221] on div "🎁 ЗА ПОДАРЪК Text Block Соло (1 лице) Heading 1 лице Бърза доставка Ръчна израб…" at bounding box center [315, 316] width 231 height 249
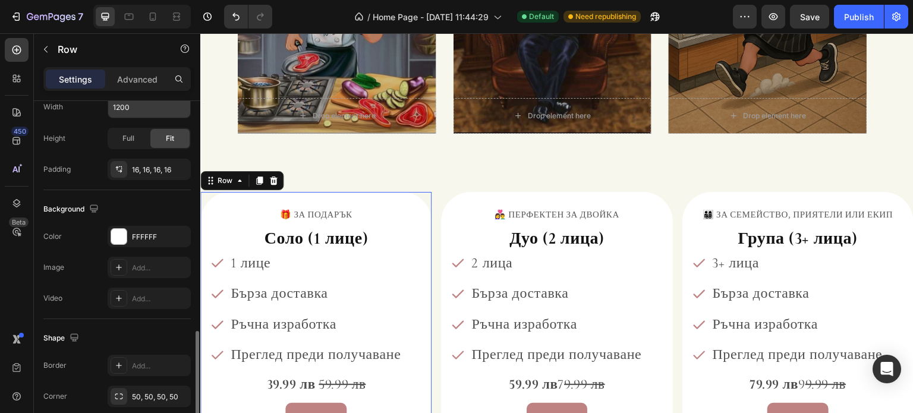
scroll to position [357, 0]
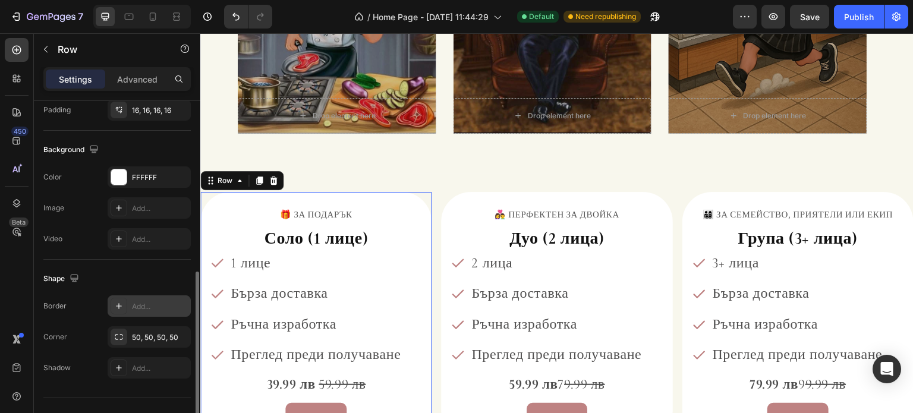
click at [121, 304] on icon at bounding box center [119, 306] width 10 height 10
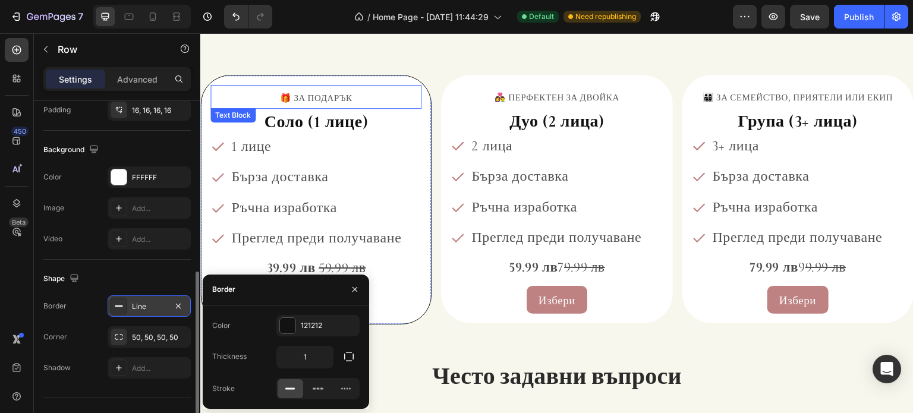
scroll to position [1462, 0]
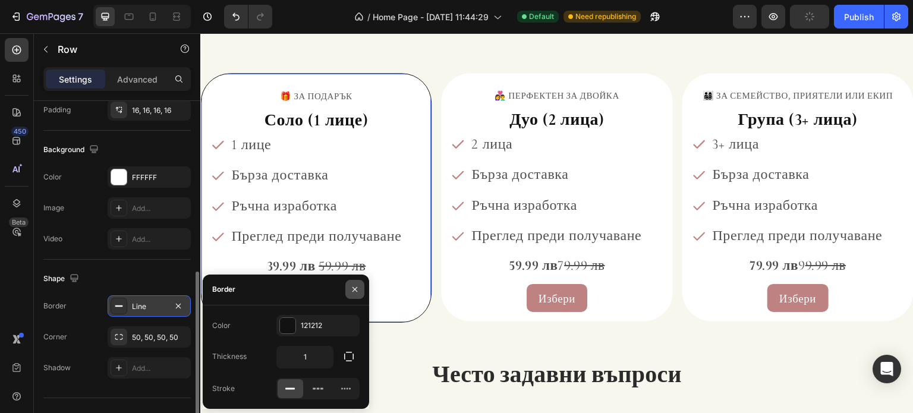
click at [350, 285] on icon "button" at bounding box center [355, 290] width 10 height 10
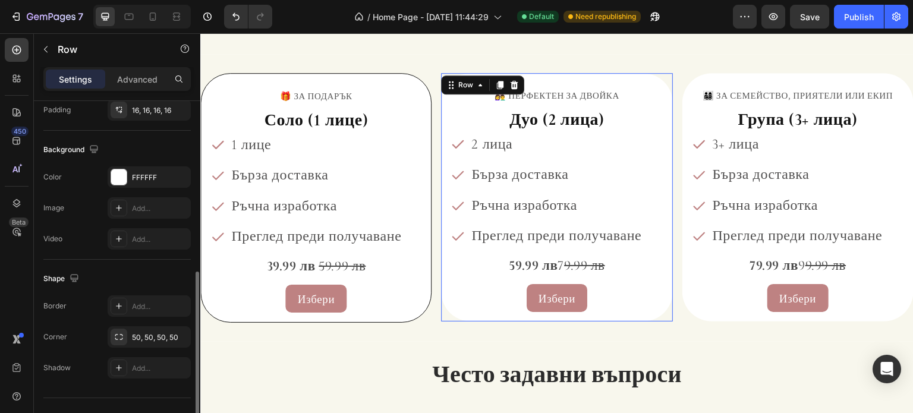
click at [444, 92] on div "👩‍❤️‍👨 ПЕРФЕКТЕН ЗА ДВОЙКА Text Block ⁠⁠⁠⁠⁠⁠⁠ Дуо (2 лица) Heading 2 лица Бърза…" at bounding box center [556, 197] width 231 height 249
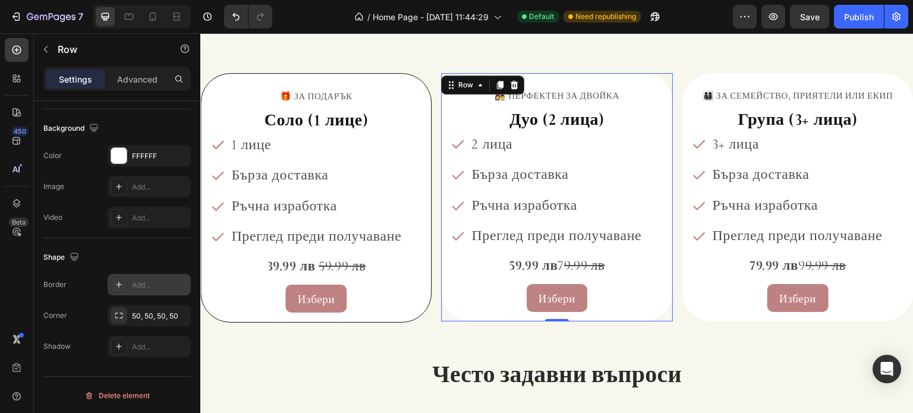
click at [114, 285] on icon at bounding box center [119, 285] width 10 height 10
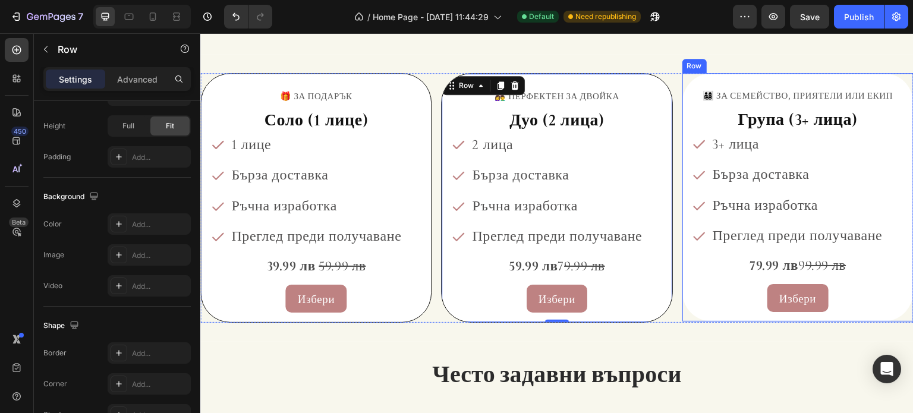
click at [682, 86] on div "👨‍👩‍👧‍👦 ЗА СЕМЕЙСТВО, ПРИЯТЕЛИ ИЛИ ЕКИП Text Block ⁠⁠⁠⁠⁠⁠⁠ Група (3+ лица) Head…" at bounding box center [797, 198] width 231 height 250
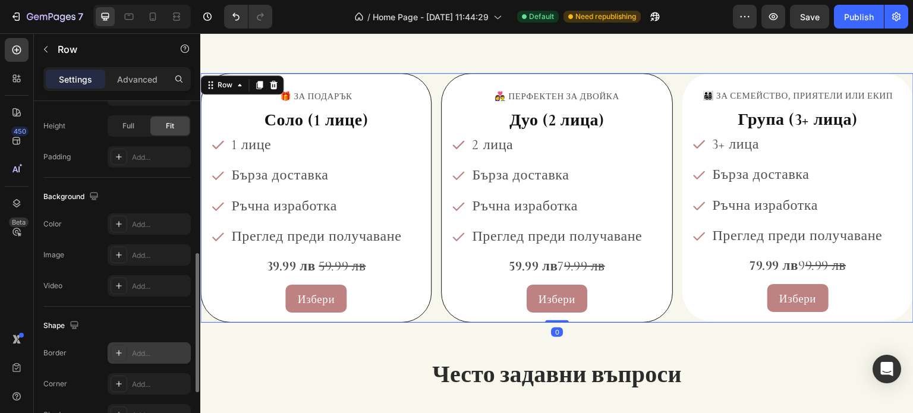
scroll to position [437, 0]
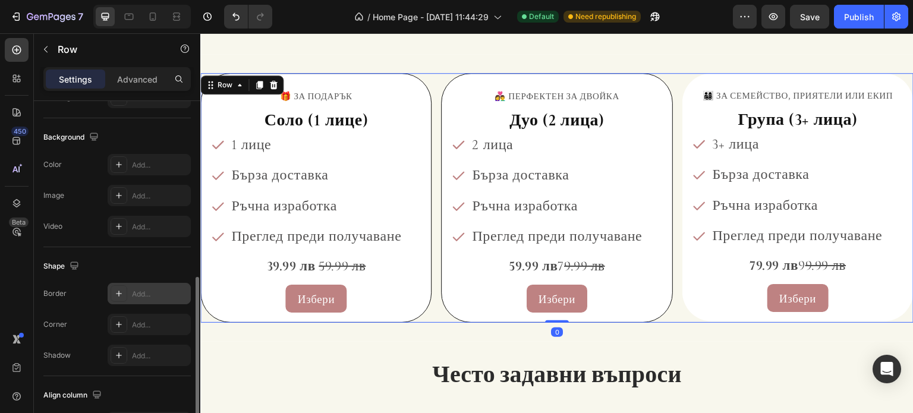
click at [116, 297] on div at bounding box center [119, 293] width 17 height 17
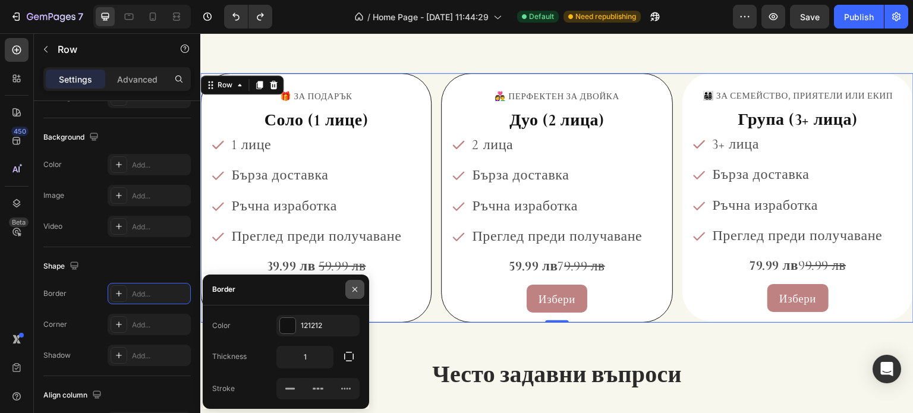
click at [354, 291] on icon "button" at bounding box center [355, 290] width 10 height 10
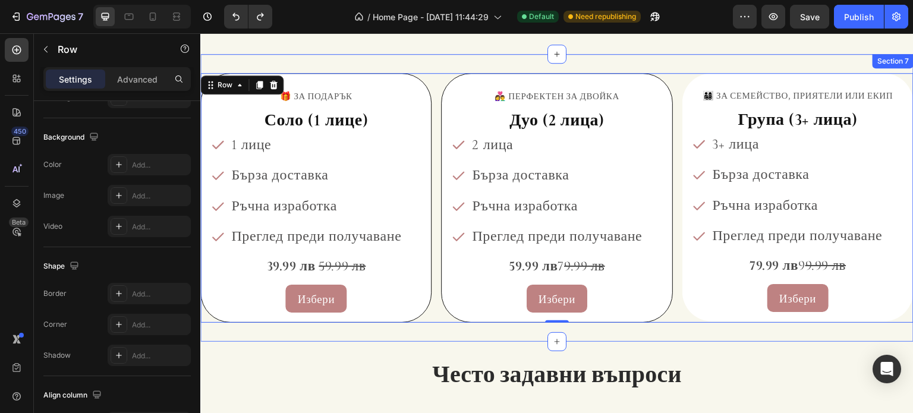
click at [710, 55] on div "🎁 ЗА ПОДАРЪК Text Block Соло (1 лице) Heading 1 лице Бърза доставка Ръчна израб…" at bounding box center [556, 198] width 713 height 288
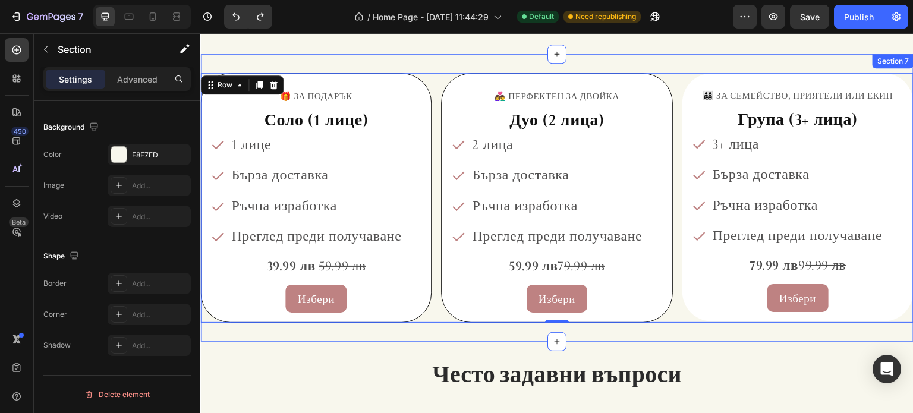
scroll to position [0, 0]
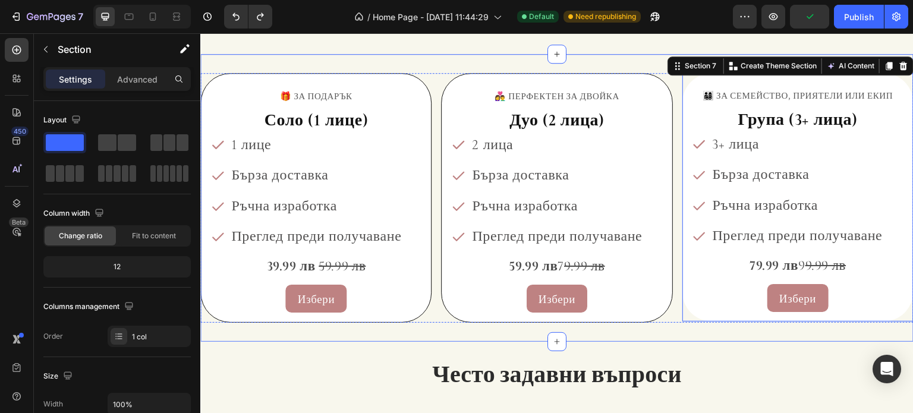
click at [682, 112] on div "👨‍👩‍👧‍👦 ЗА СЕМЕЙСТВО, ПРИЯТЕЛИ ИЛИ ЕКИП Text Block ⁠⁠⁠⁠⁠⁠⁠ Група (3+ лица) Head…" at bounding box center [797, 197] width 231 height 249
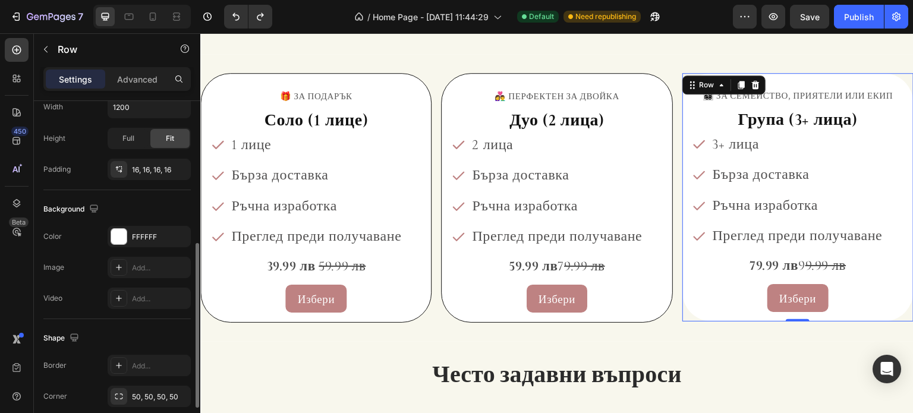
scroll to position [357, 0]
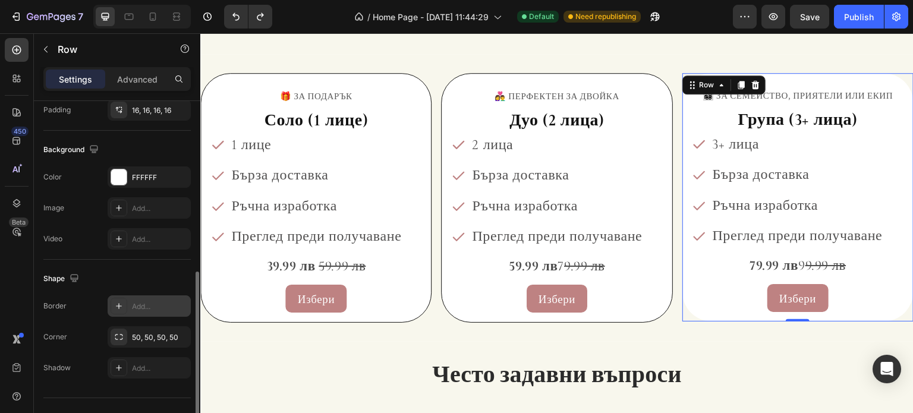
click at [115, 306] on icon at bounding box center [119, 306] width 10 height 10
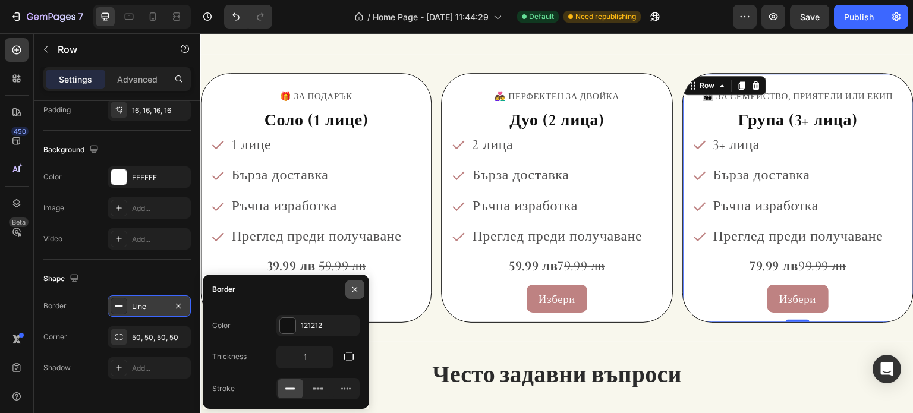
click at [348, 292] on button "button" at bounding box center [354, 289] width 19 height 19
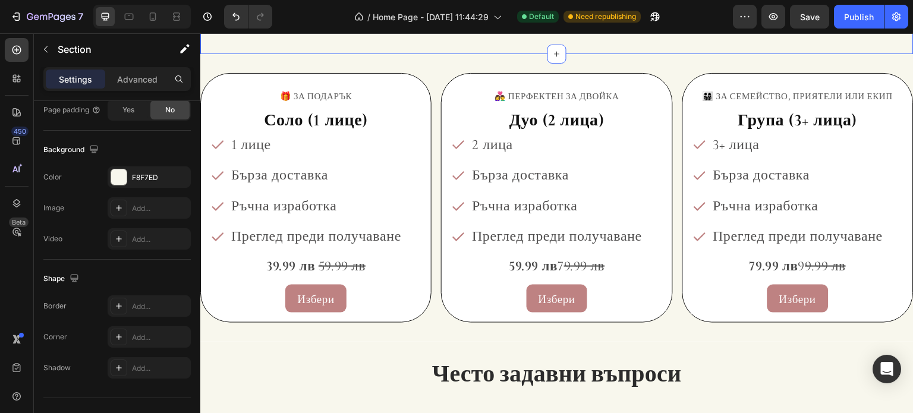
scroll to position [0, 0]
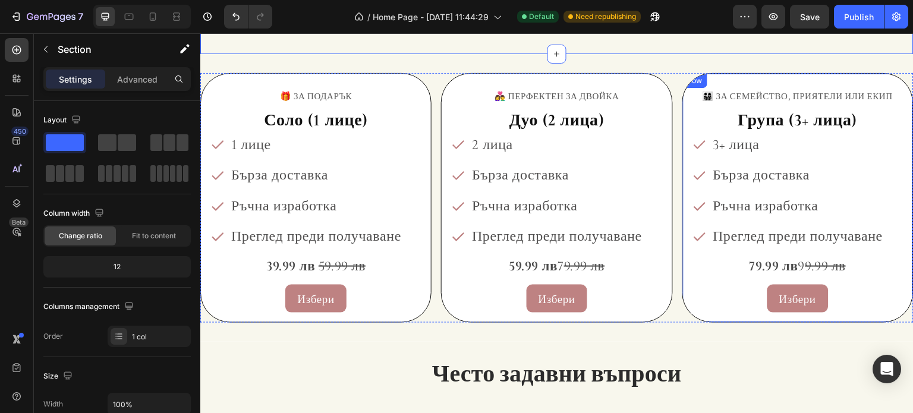
click at [682, 289] on div "👨‍👩‍👧‍👦 ЗА СЕМЕЙСТВО, ПРИЯТЕЛИ ИЛИ ЕКИП Text Block ⁠⁠⁠⁠⁠⁠⁠ Група (3+ лица) Head…" at bounding box center [797, 198] width 231 height 250
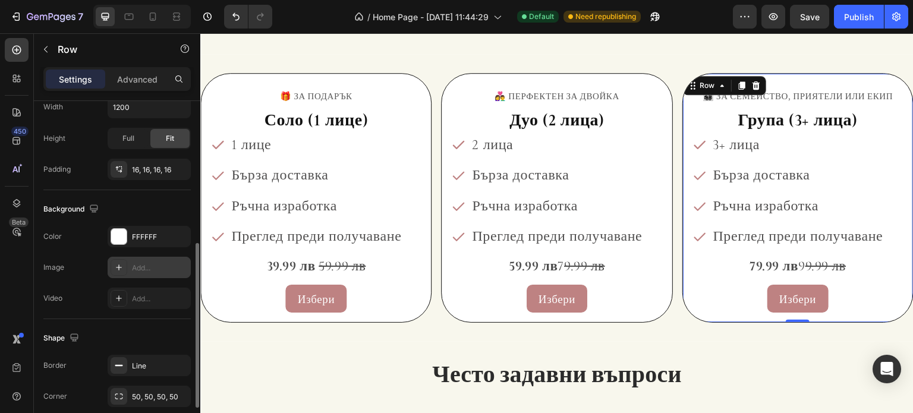
scroll to position [238, 0]
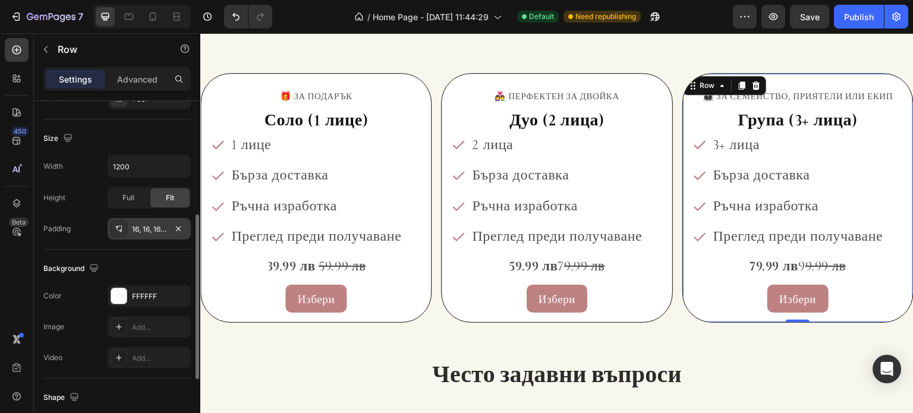
click at [149, 232] on div "16, 16, 16, 16" at bounding box center [149, 229] width 34 height 11
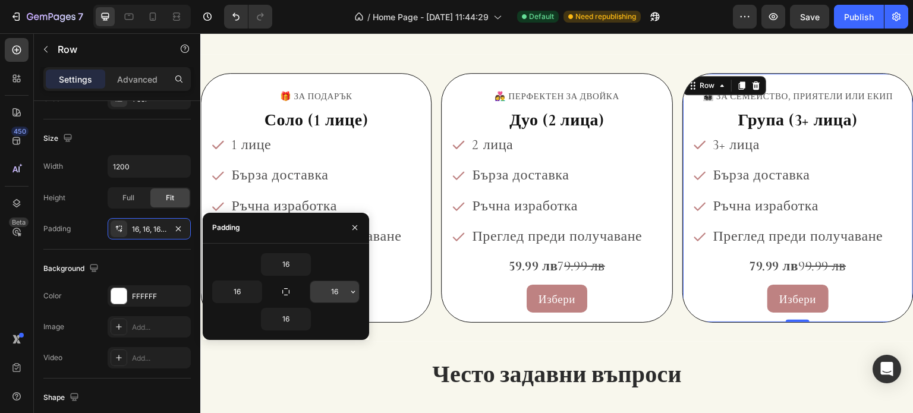
click at [342, 290] on input "16" at bounding box center [334, 291] width 49 height 21
type input "7"
type input "8"
click at [242, 292] on input "16" at bounding box center [237, 291] width 49 height 21
type input "8"
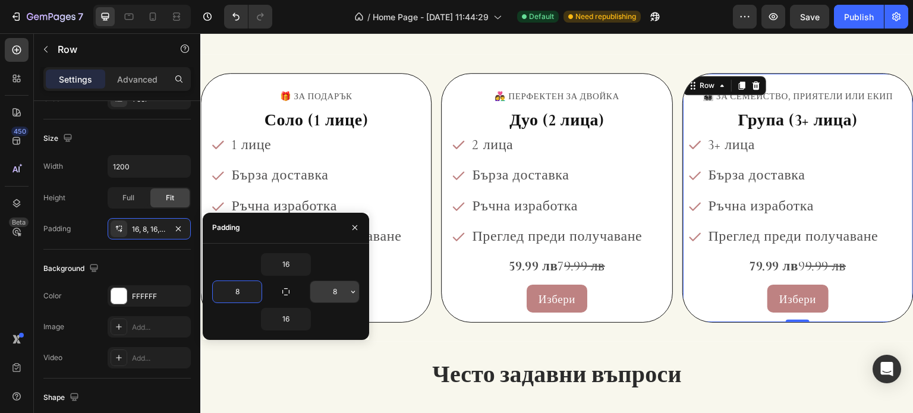
click at [330, 297] on input "8" at bounding box center [334, 291] width 49 height 21
type input "16"
click at [237, 294] on input "8" at bounding box center [237, 291] width 49 height 21
type input "16"
click at [352, 228] on icon "button" at bounding box center [355, 228] width 10 height 10
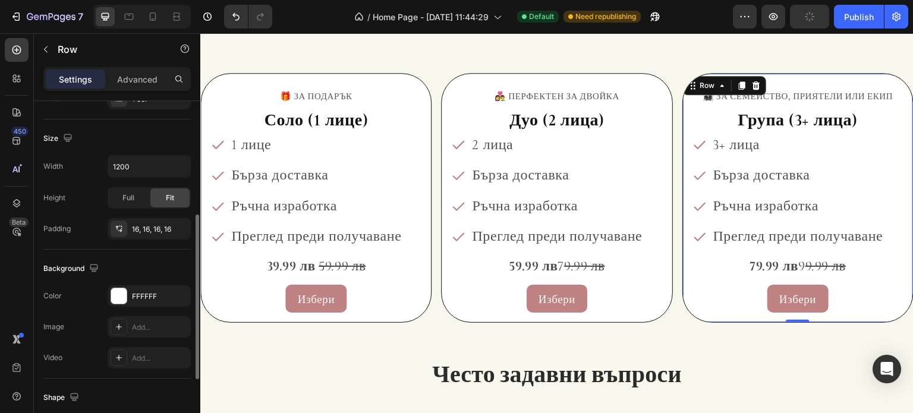
click at [152, 140] on div "Size" at bounding box center [116, 138] width 147 height 19
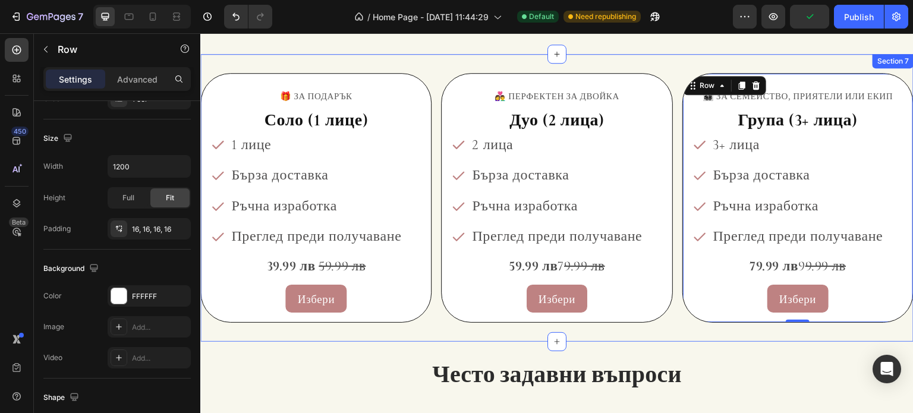
click at [665, 55] on div "🎁 ЗА ПОДАРЪК Text Block Соло (1 лице) Heading 1 лице Бърза доставка Ръчна израб…" at bounding box center [556, 198] width 713 height 288
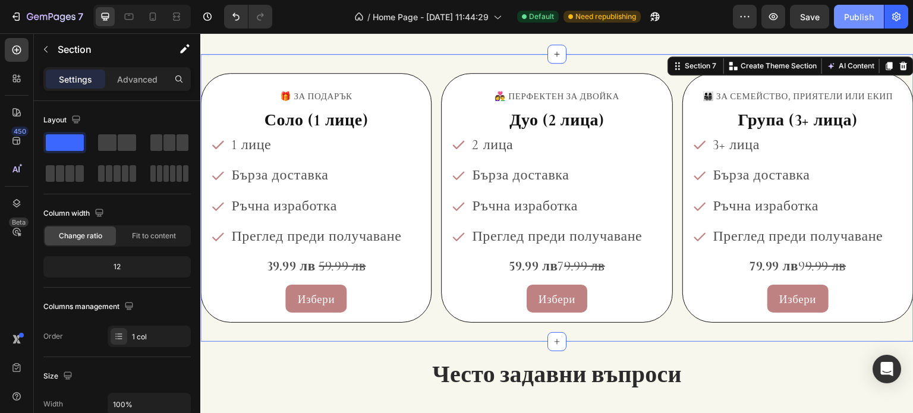
click at [864, 18] on div "Publish" at bounding box center [859, 17] width 30 height 12
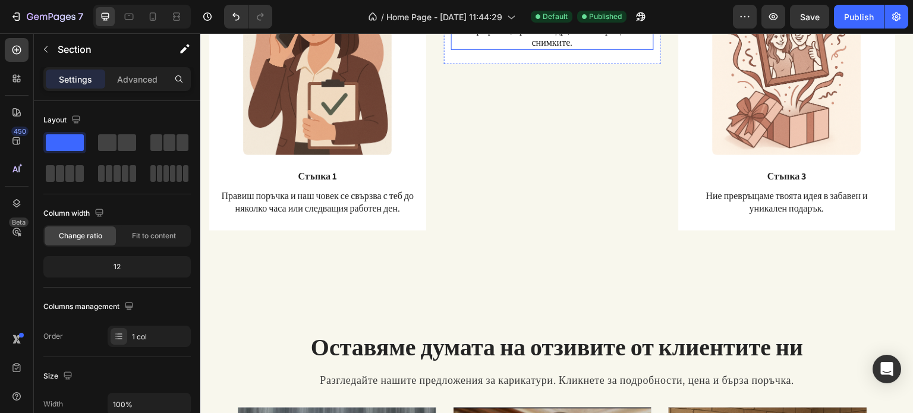
scroll to position [867, 0]
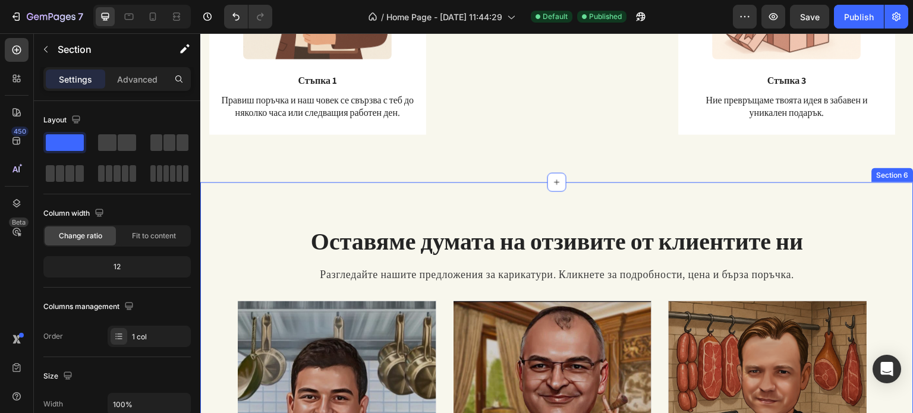
click at [605, 197] on div "Оставяме думата на отзивите от клиентите ни Heading Разгледайте нашите предложе…" at bounding box center [556, 410] width 713 height 456
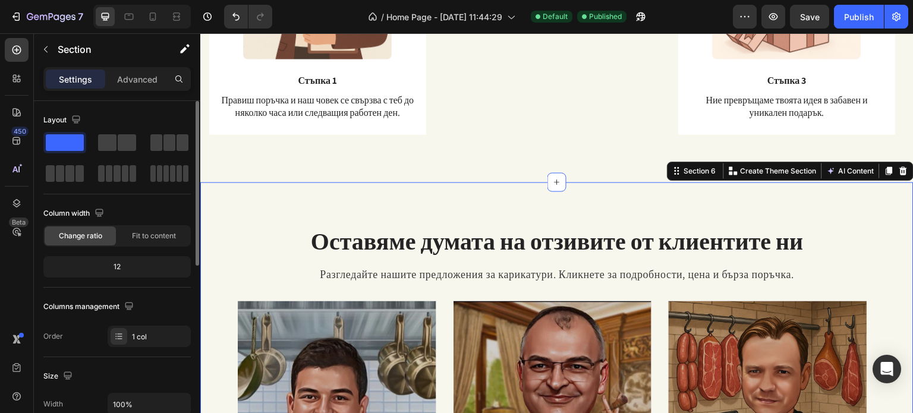
scroll to position [119, 0]
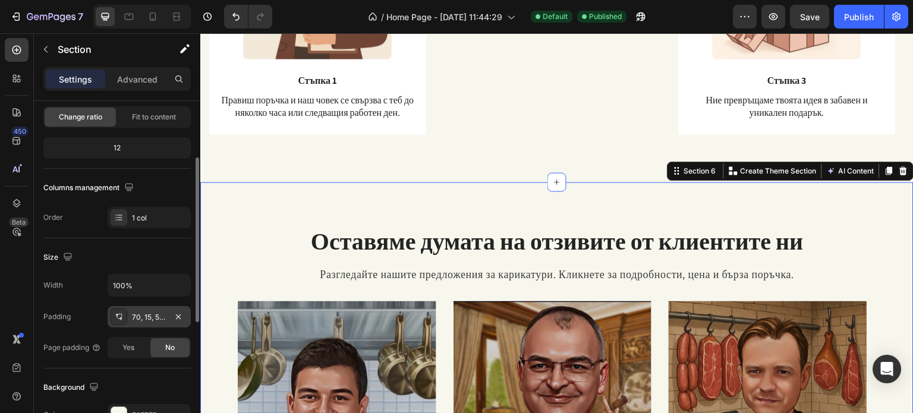
click at [138, 323] on div "70, 15, 50, 15" at bounding box center [149, 316] width 83 height 21
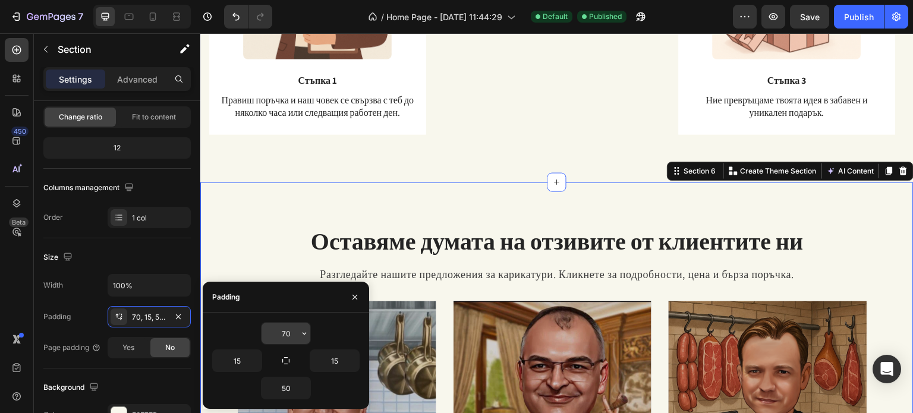
click at [291, 330] on input "70" at bounding box center [286, 333] width 49 height 21
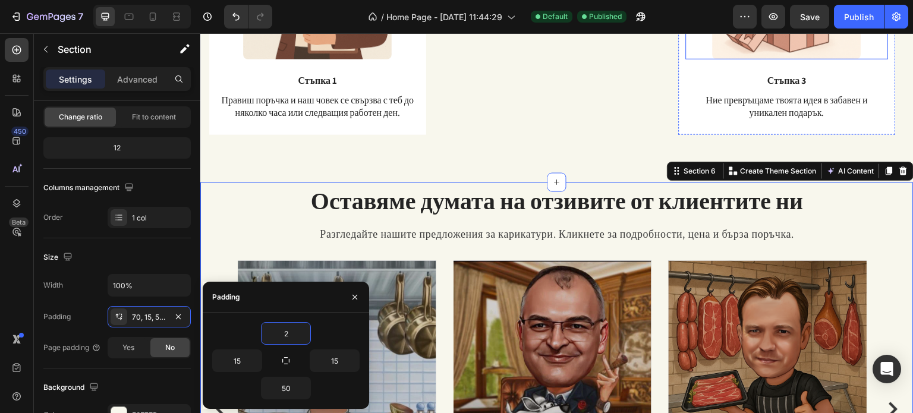
type input "25"
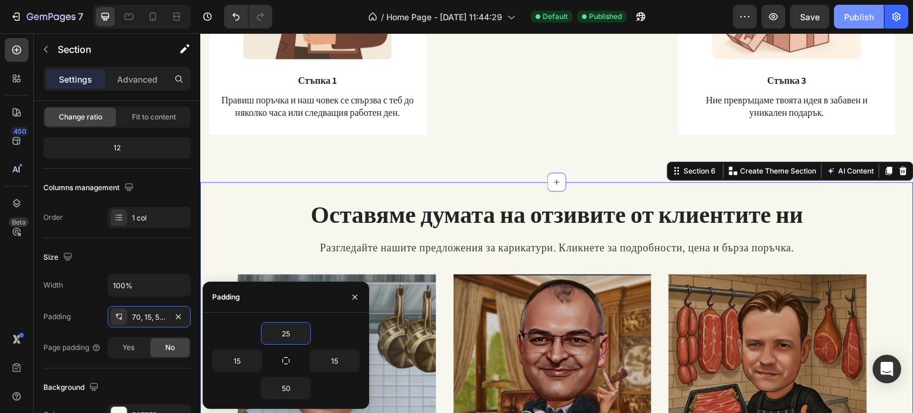
click at [848, 18] on div "Publish" at bounding box center [859, 17] width 30 height 12
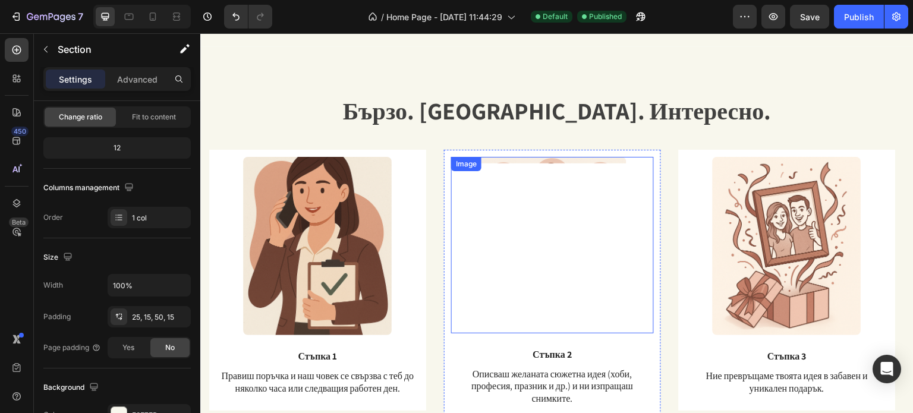
scroll to position [420, 0]
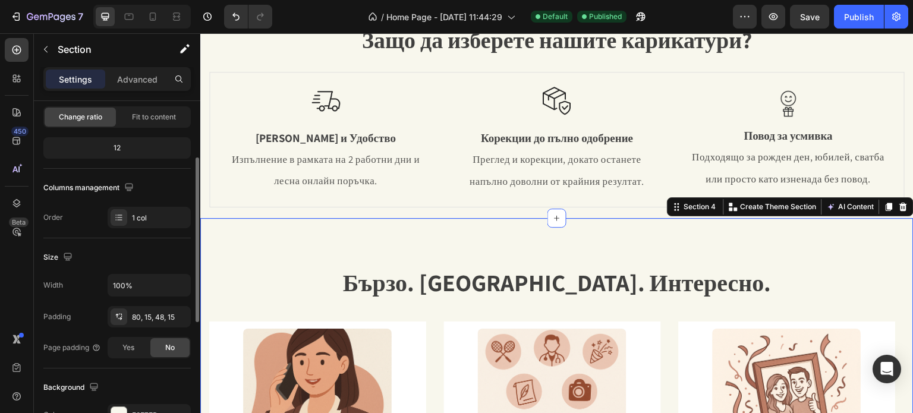
scroll to position [238, 0]
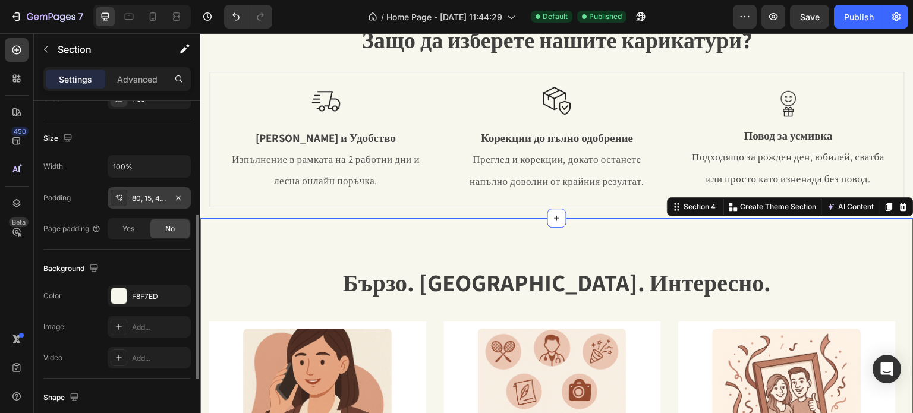
click at [137, 194] on div "80, 15, 48, 15" at bounding box center [149, 198] width 34 height 11
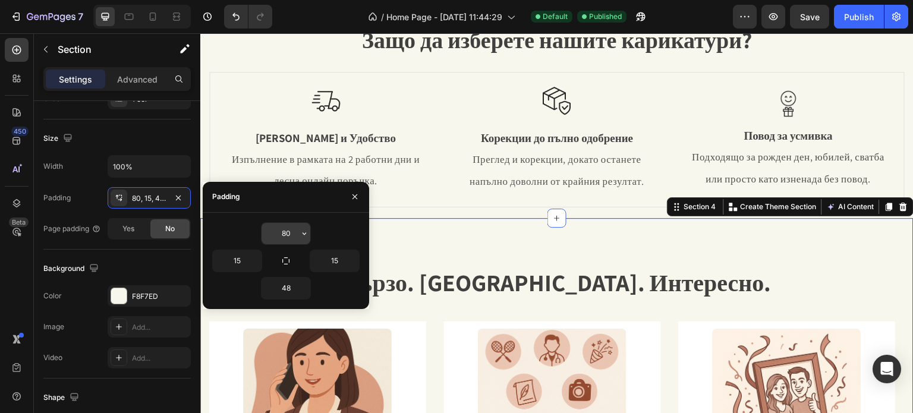
click at [282, 235] on input "80" at bounding box center [286, 233] width 49 height 21
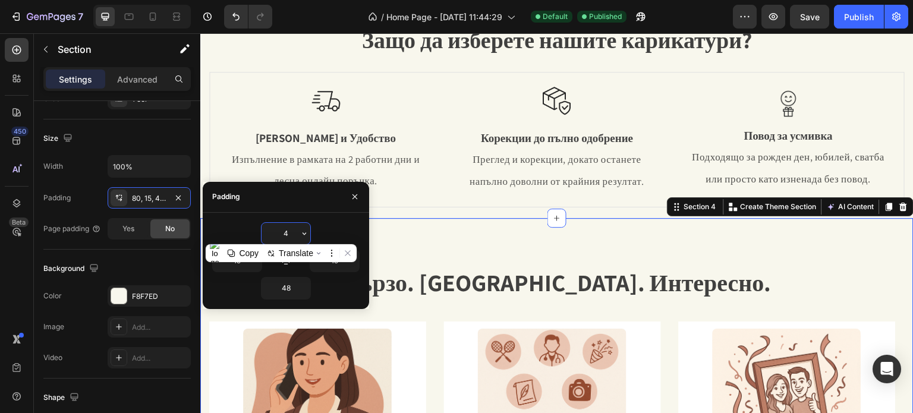
type input "40"
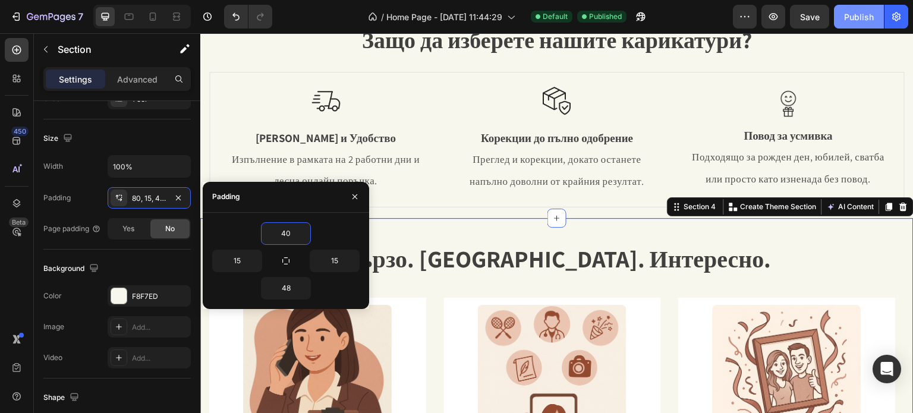
click at [858, 17] on div "Publish" at bounding box center [859, 17] width 30 height 12
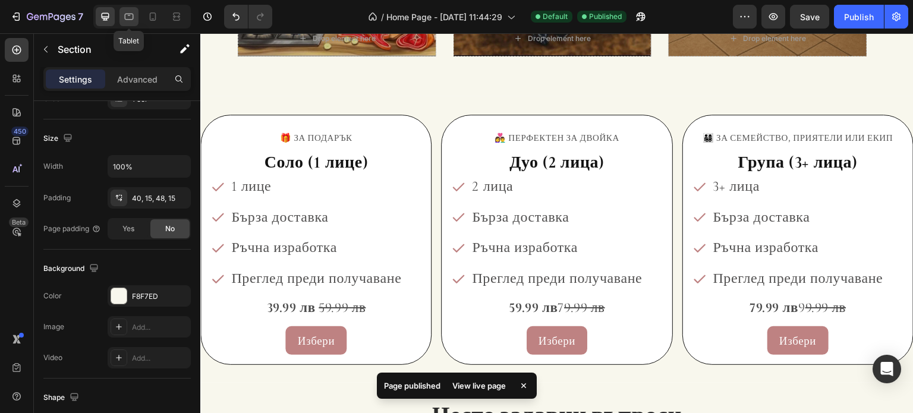
click at [134, 12] on icon at bounding box center [129, 17] width 12 height 12
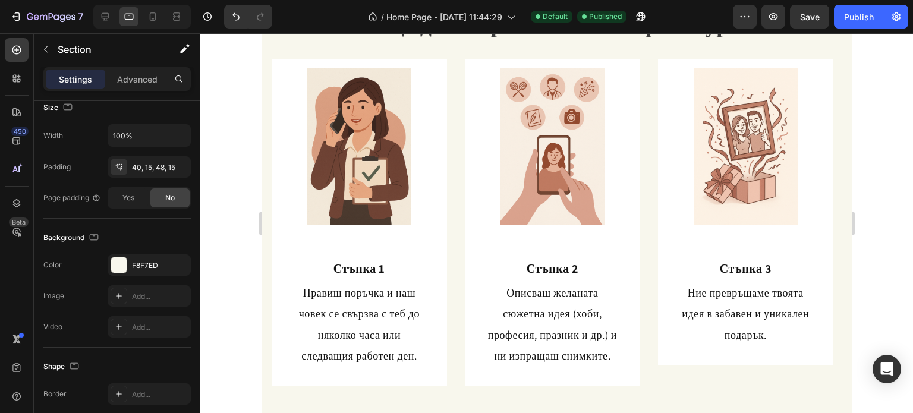
scroll to position [127, 0]
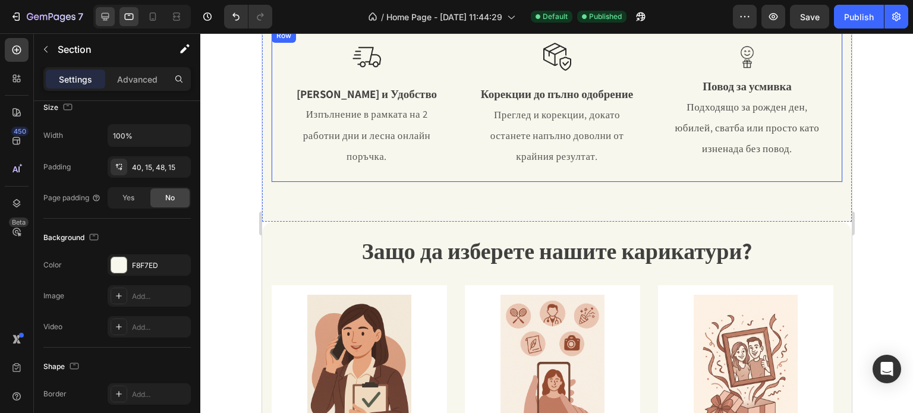
click at [110, 15] on icon at bounding box center [105, 17] width 12 height 12
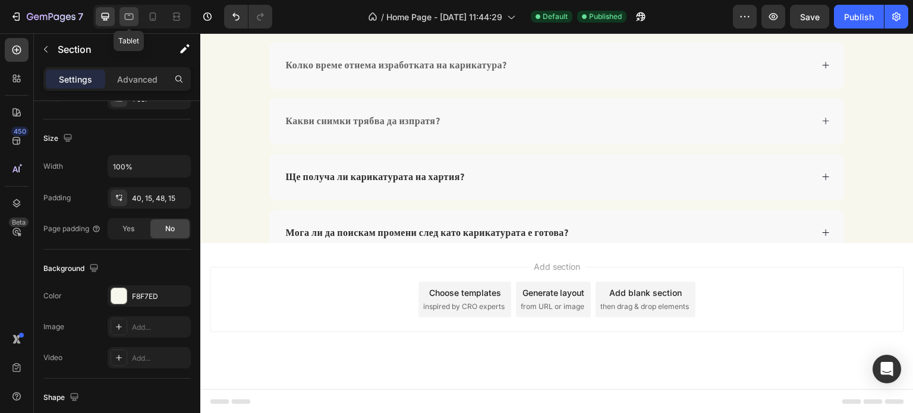
click at [124, 13] on icon at bounding box center [129, 17] width 12 height 12
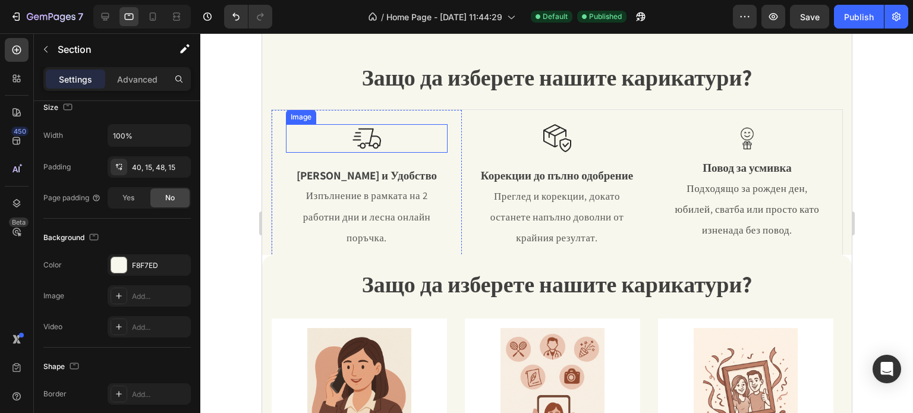
scroll to position [119, 0]
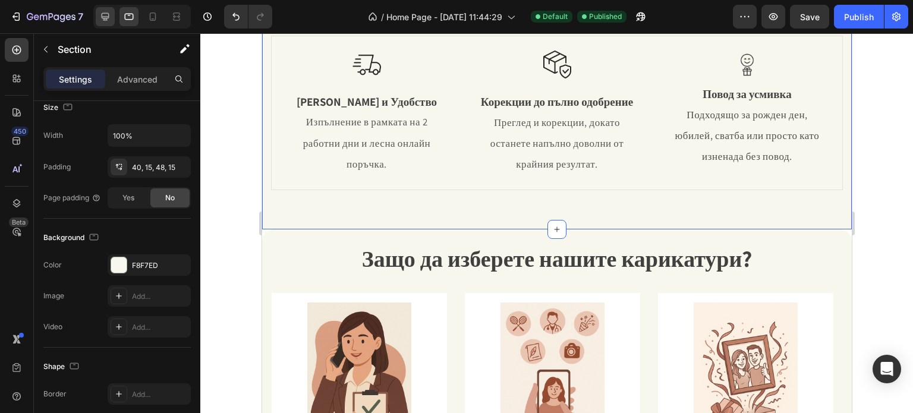
click at [110, 11] on icon at bounding box center [105, 17] width 12 height 12
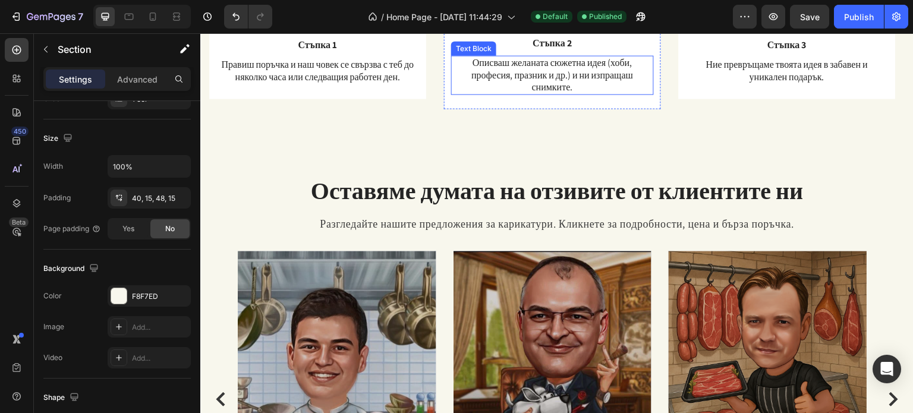
scroll to position [1096, 0]
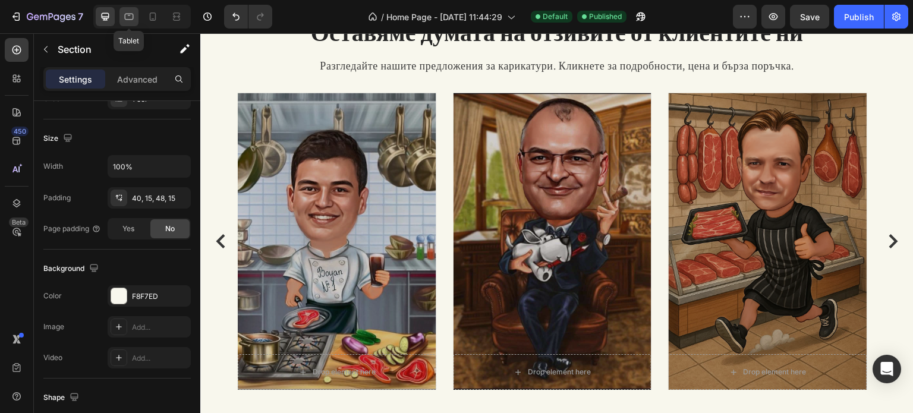
click at [123, 20] on icon at bounding box center [129, 17] width 12 height 12
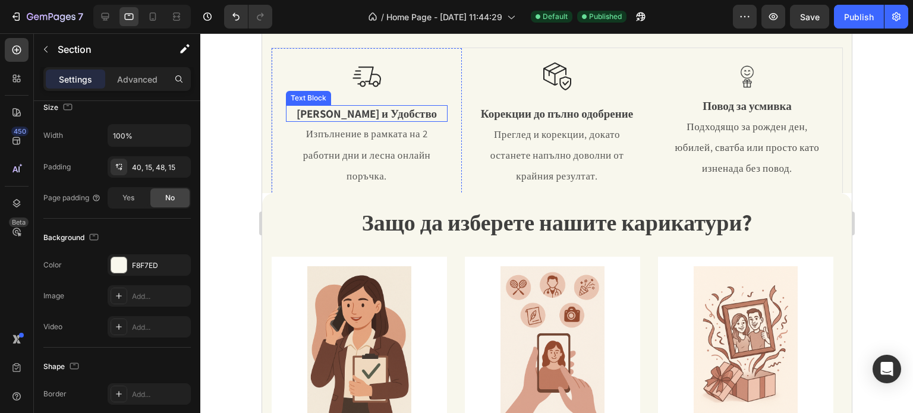
scroll to position [59, 0]
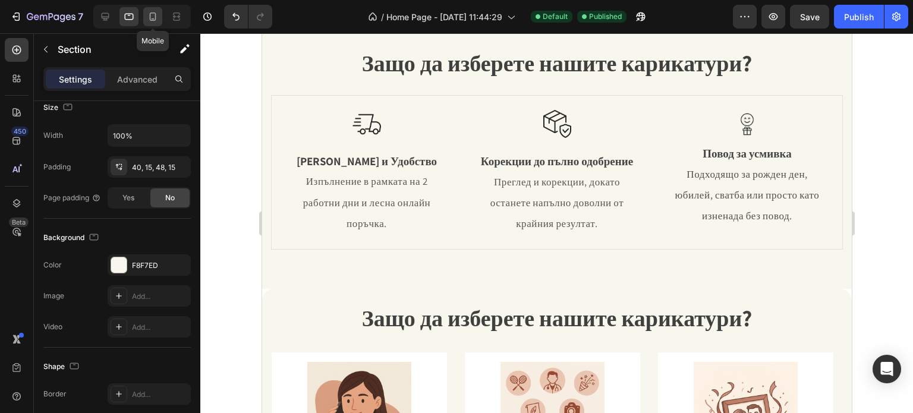
click at [147, 13] on icon at bounding box center [153, 17] width 12 height 12
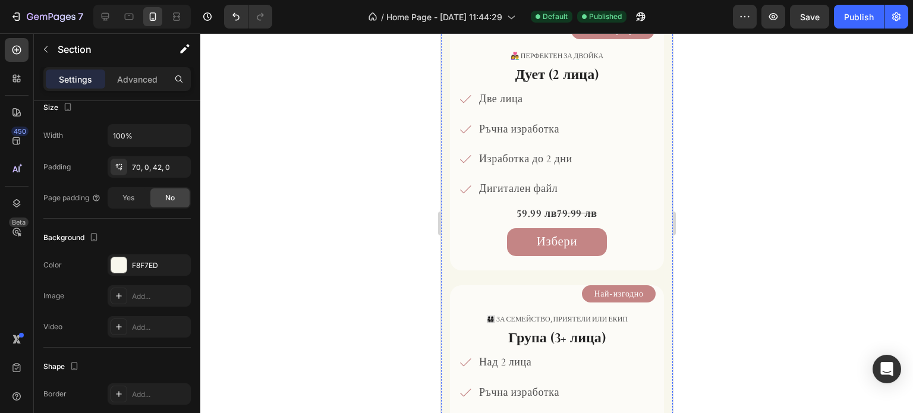
scroll to position [1920, 0]
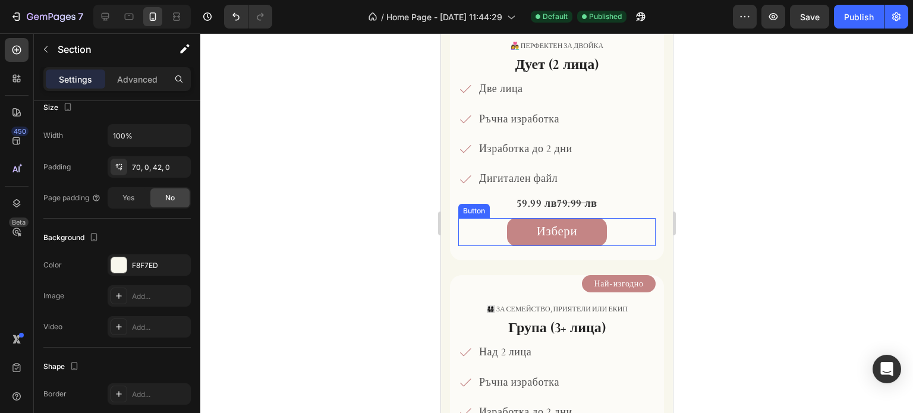
click at [592, 225] on link "Избери" at bounding box center [556, 232] width 100 height 28
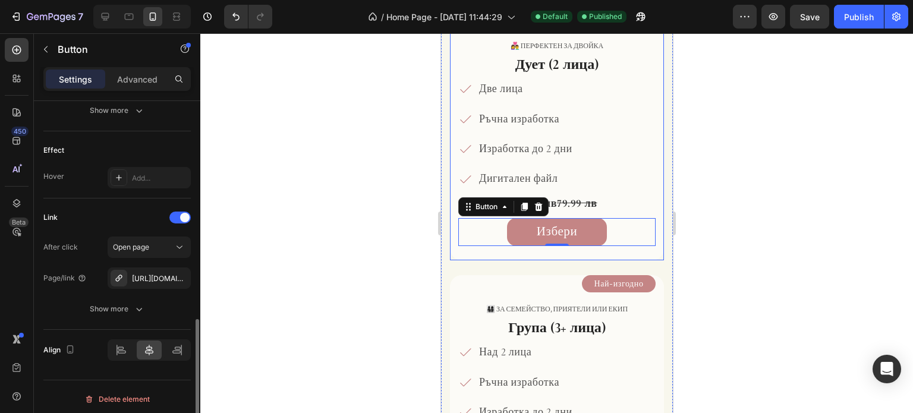
scroll to position [597, 0]
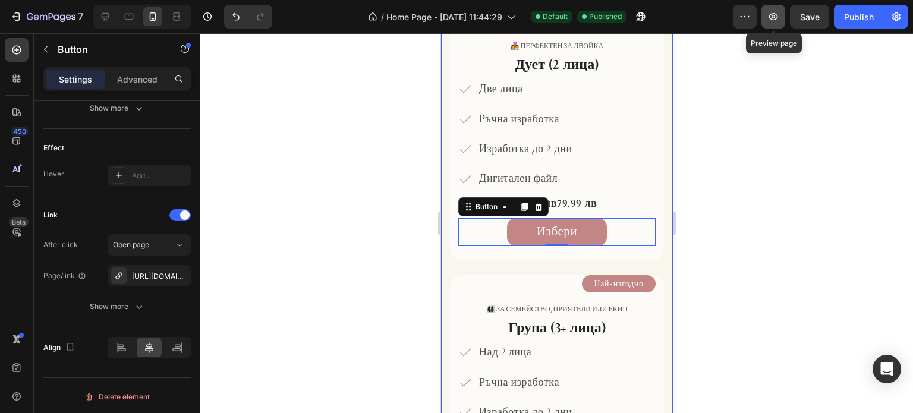
click at [765, 7] on button "button" at bounding box center [773, 17] width 24 height 24
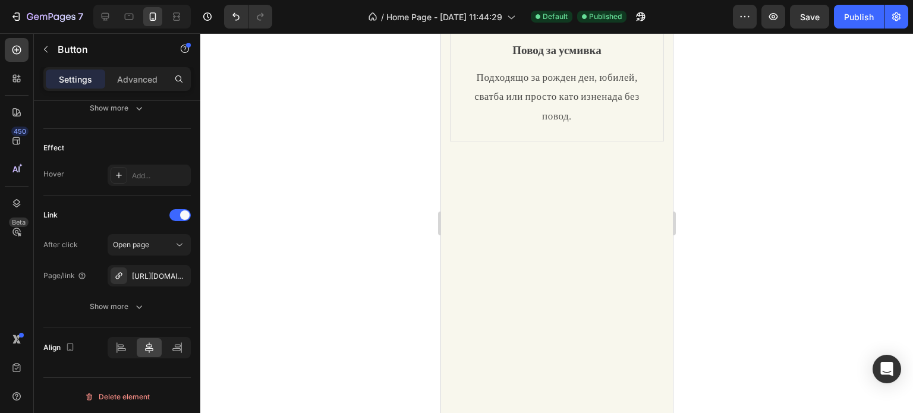
scroll to position [553, 0]
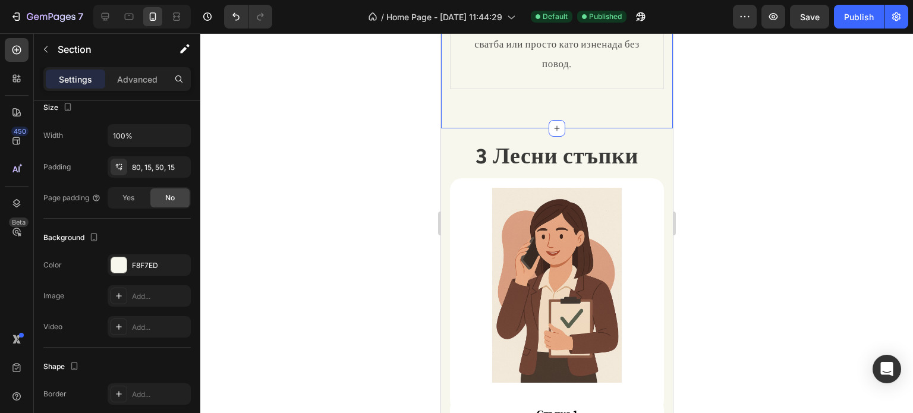
scroll to position [297, 0]
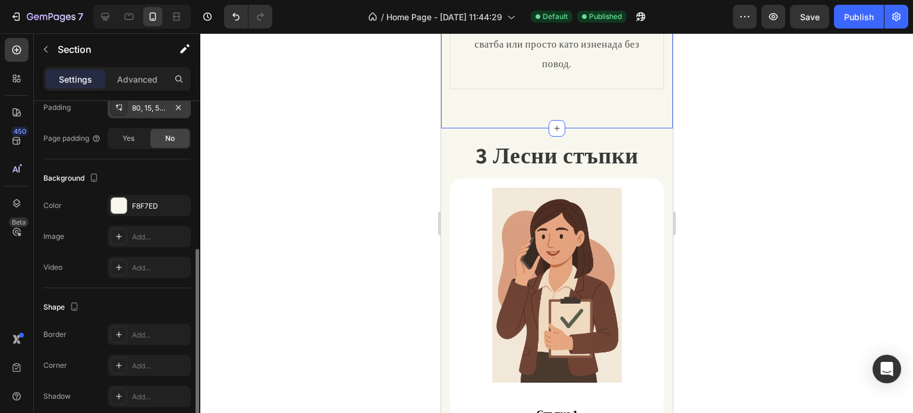
click at [158, 111] on div "80, 15, 50, 15" at bounding box center [149, 108] width 34 height 11
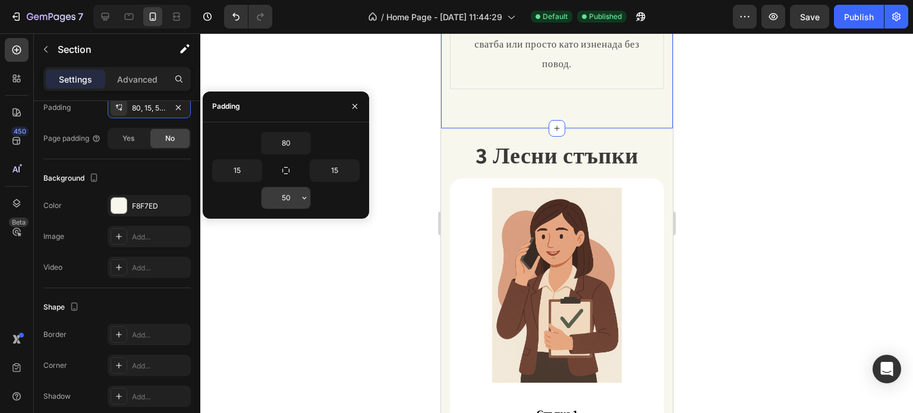
click at [289, 196] on input "50" at bounding box center [286, 197] width 49 height 21
type input "30"
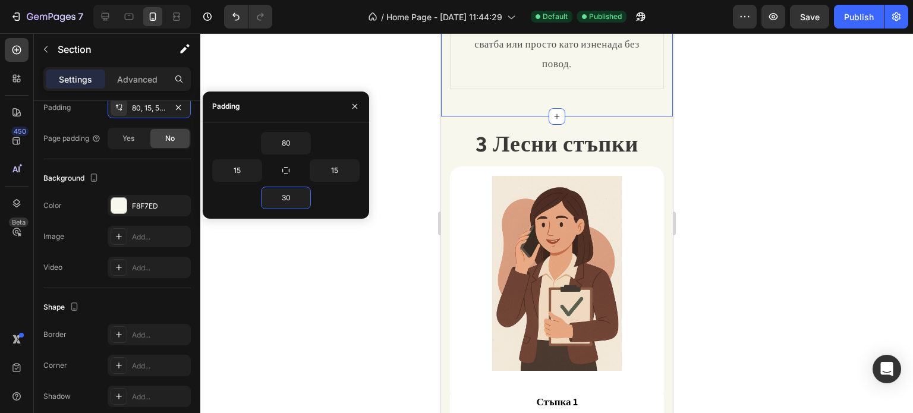
click at [333, 262] on div at bounding box center [556, 223] width 713 height 380
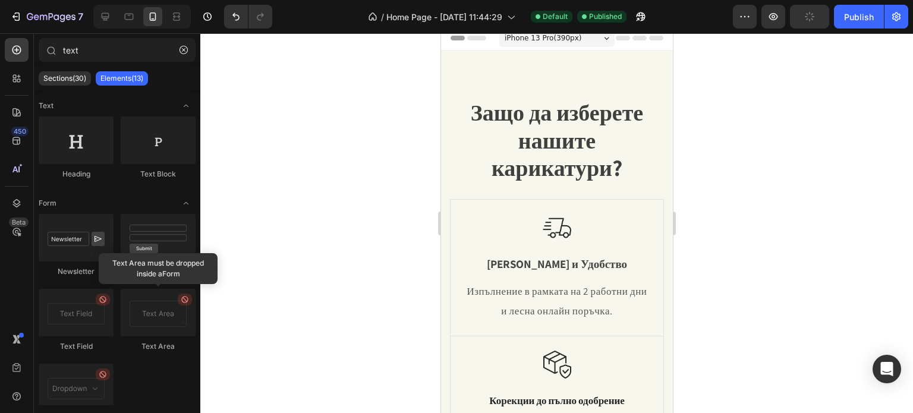
scroll to position [0, 0]
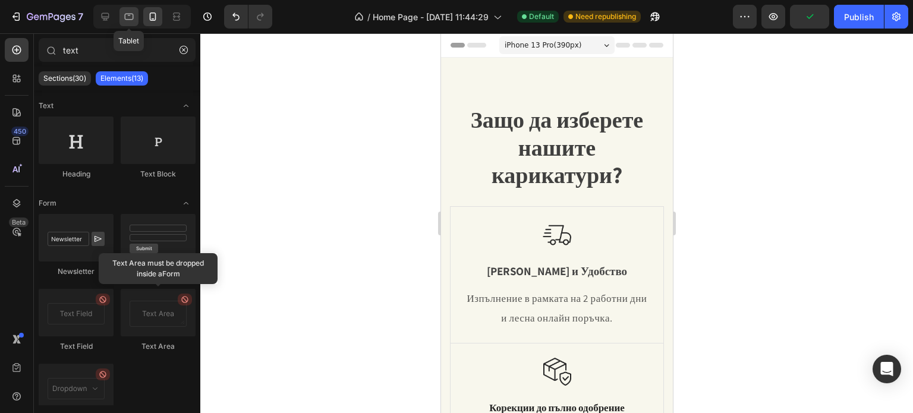
click at [128, 15] on icon at bounding box center [129, 15] width 3 height 1
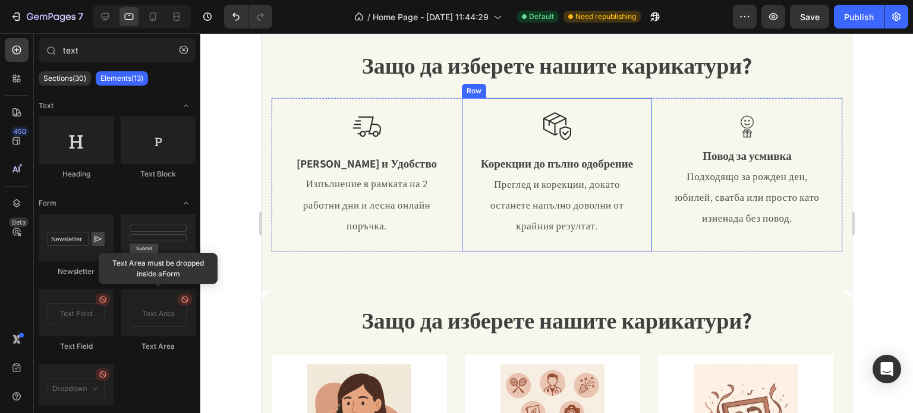
scroll to position [59, 0]
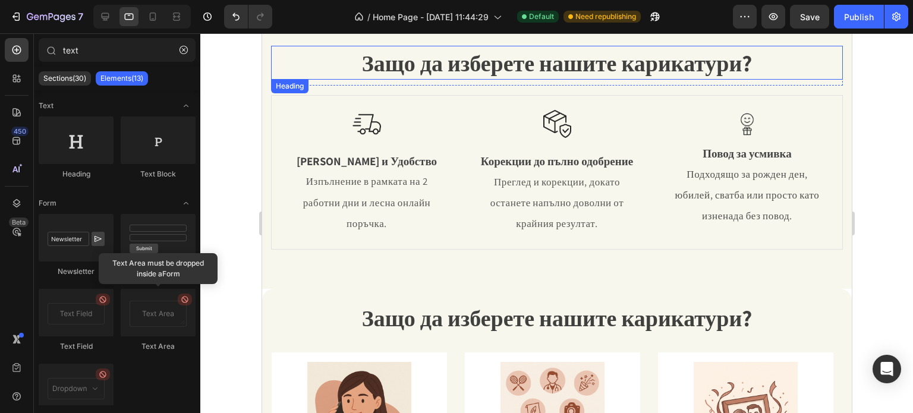
click at [593, 65] on span "Защо да изберете нашите карикатури?" at bounding box center [556, 63] width 390 height 30
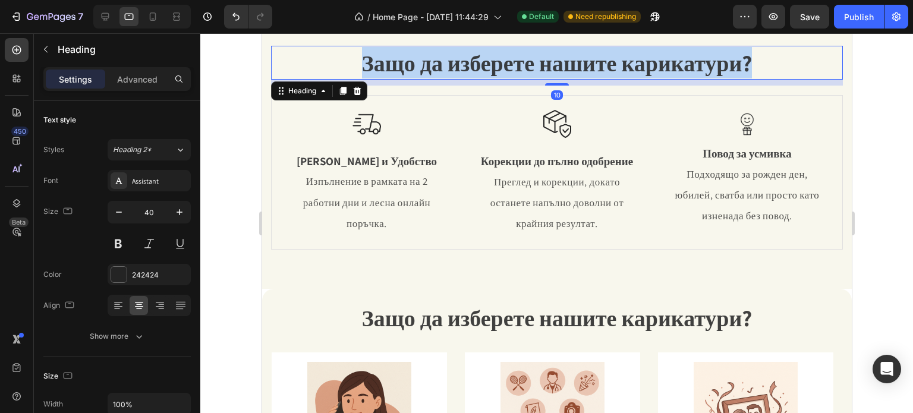
click at [593, 65] on span "Защо да изберете нашите карикатури?" at bounding box center [556, 63] width 390 height 30
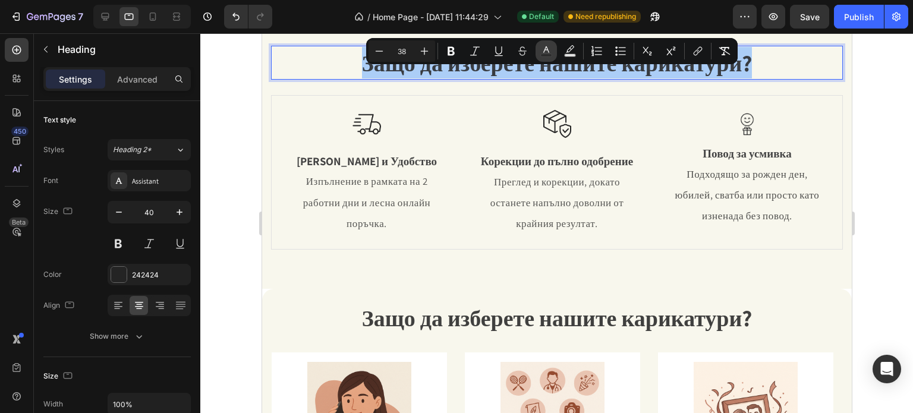
click at [546, 45] on icon "Editor contextual toolbar" at bounding box center [546, 51] width 12 height 12
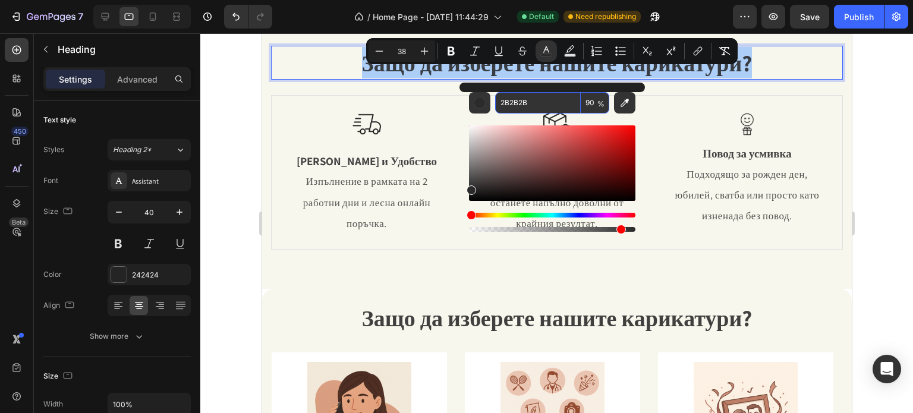
click at [514, 101] on input "2B2B2B" at bounding box center [538, 102] width 86 height 21
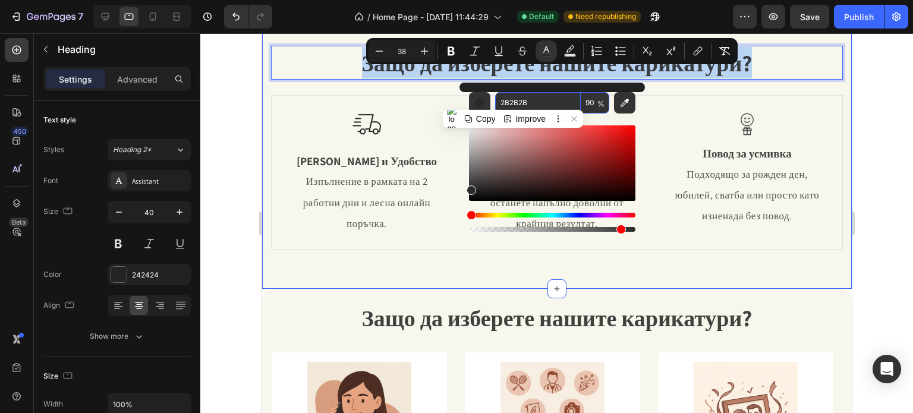
click at [266, 99] on div "Защо да изберете нашите карикатури? Heading 10 Row Image Бързина и Удобство Tex…" at bounding box center [557, 143] width 590 height 291
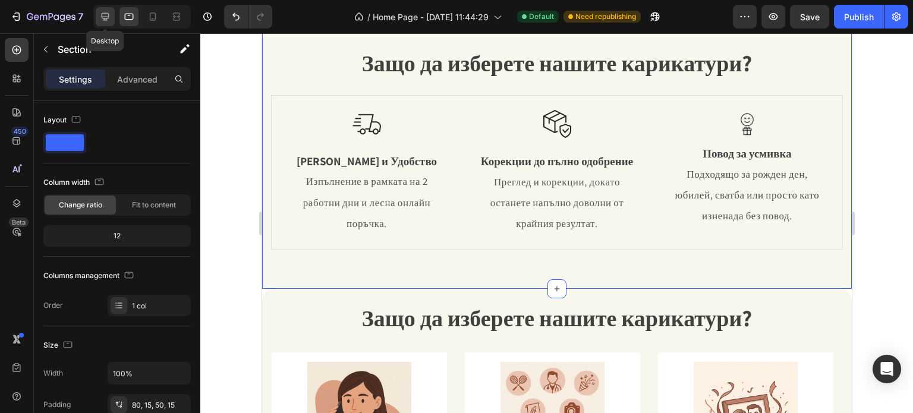
click at [107, 18] on icon at bounding box center [106, 17] width 8 height 8
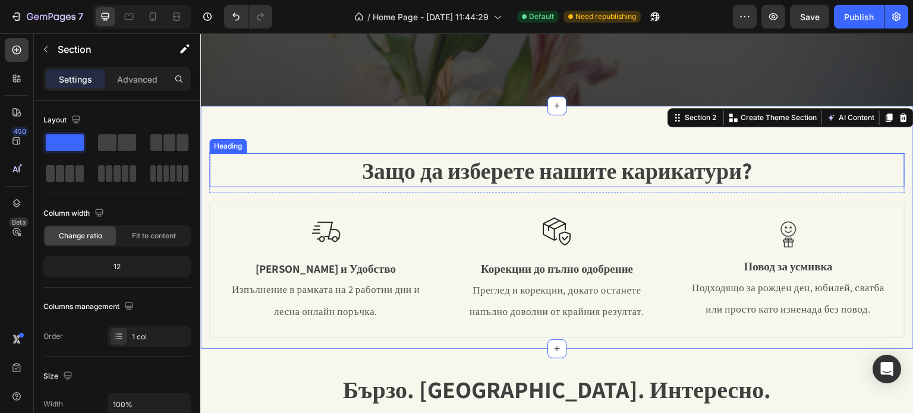
scroll to position [379, 0]
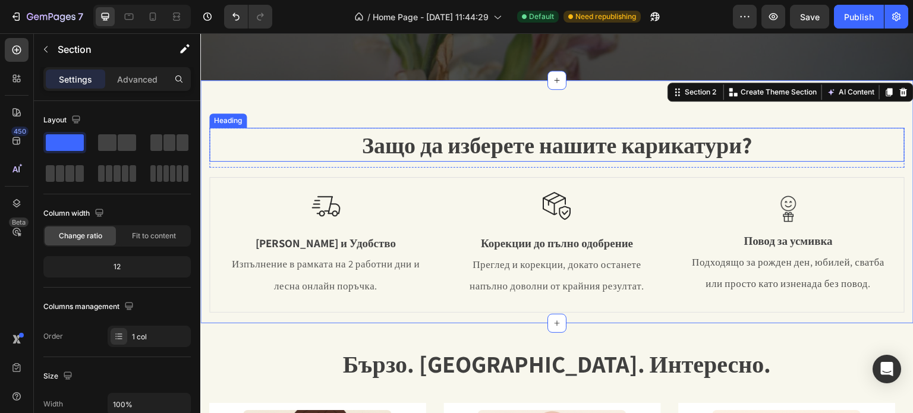
click at [474, 141] on span "Защо да изберете нашите карикатури?" at bounding box center [557, 145] width 390 height 30
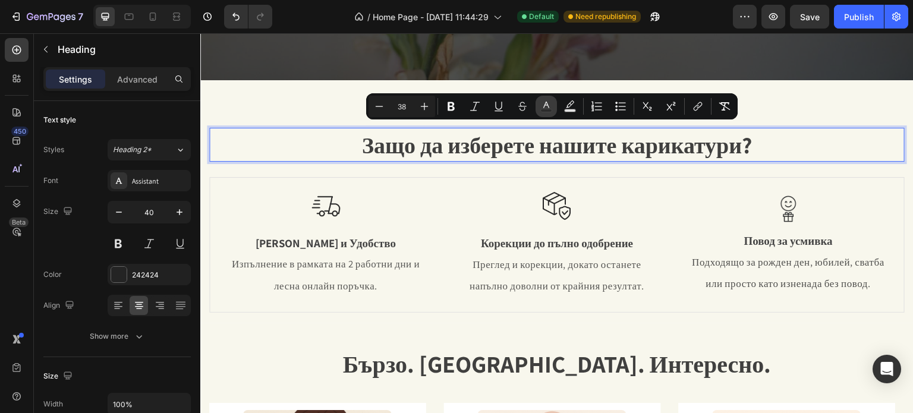
click at [542, 108] on icon "Editor contextual toolbar" at bounding box center [546, 106] width 12 height 12
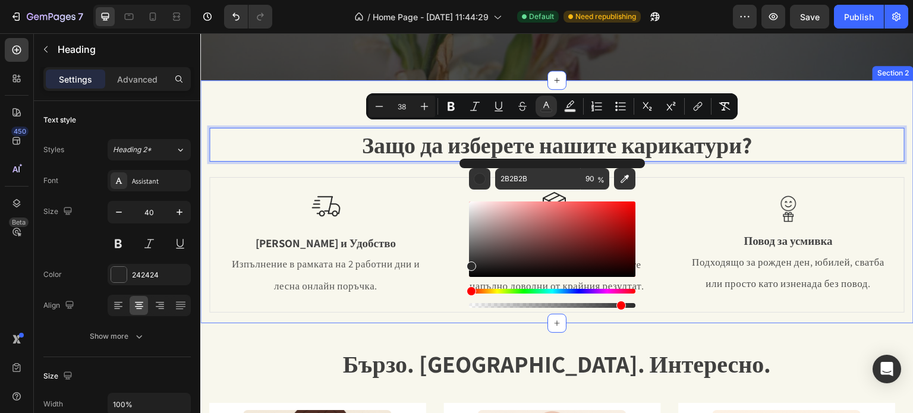
click at [281, 99] on div "Защо да изберете нашите карикатури? Heading 10 Row Image Бързина и Удобство Tex…" at bounding box center [556, 201] width 713 height 243
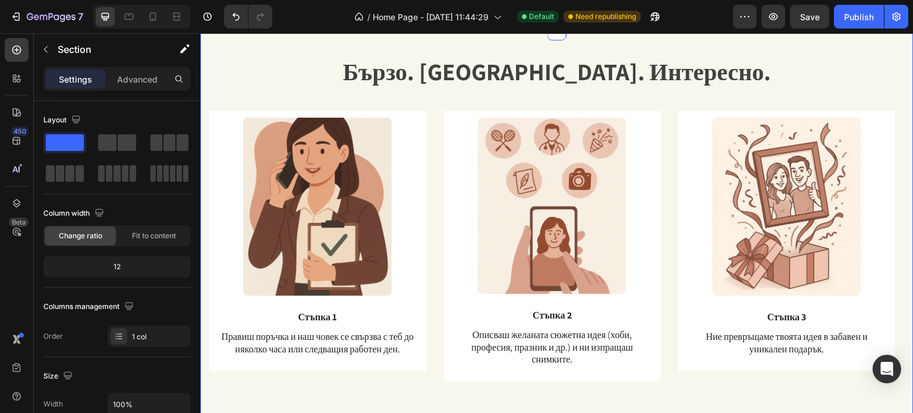
scroll to position [676, 0]
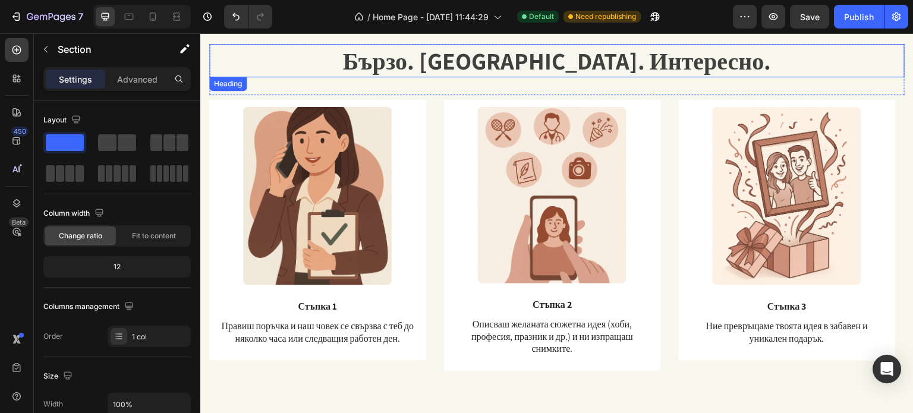
click at [550, 68] on span "Бързо. [GEOGRAPHIC_DATA]. Интересно." at bounding box center [556, 60] width 429 height 31
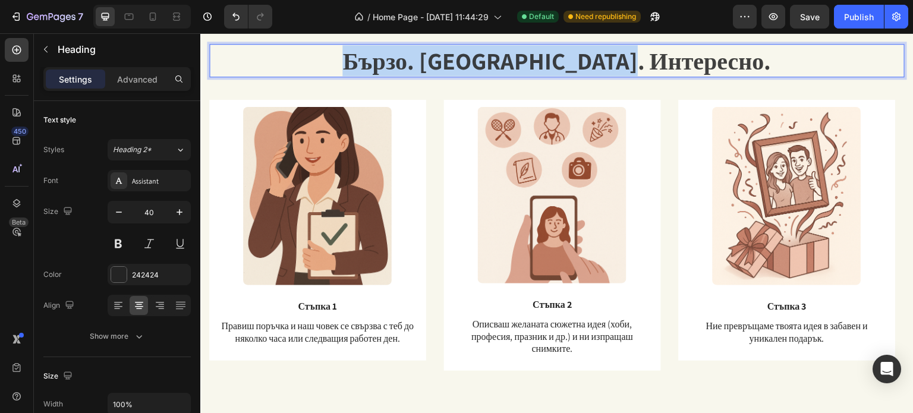
click at [550, 68] on span "Бързо. [GEOGRAPHIC_DATA]. Интересно." at bounding box center [556, 60] width 429 height 31
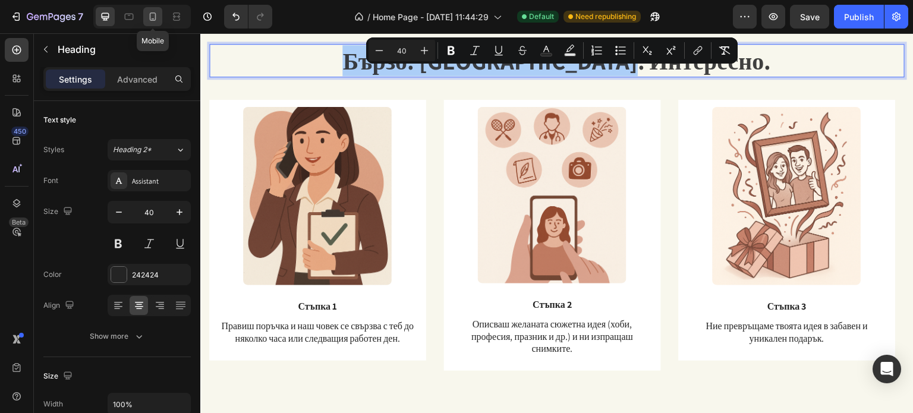
click at [144, 14] on div at bounding box center [152, 16] width 19 height 19
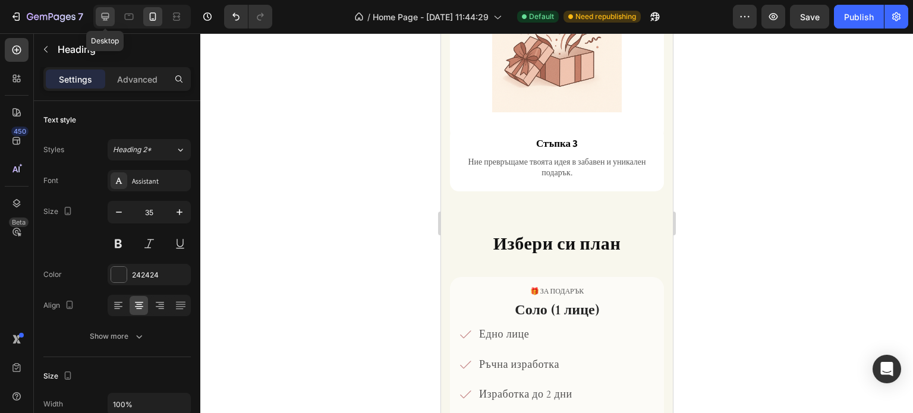
click at [114, 18] on div at bounding box center [105, 16] width 19 height 19
type input "40"
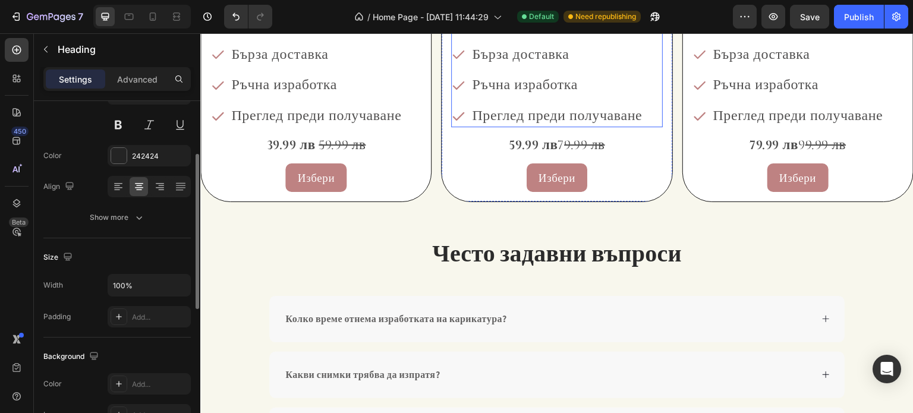
scroll to position [1988, 0]
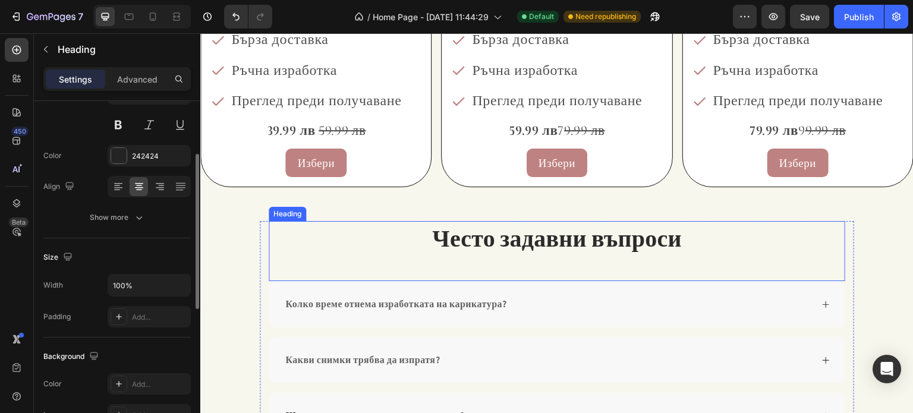
click at [521, 242] on span "Често задавни въпроси" at bounding box center [557, 237] width 250 height 31
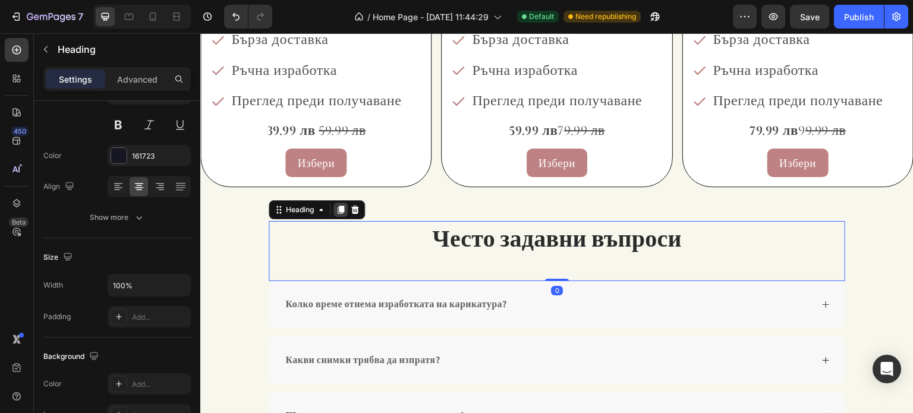
click at [338, 210] on icon at bounding box center [341, 210] width 7 height 8
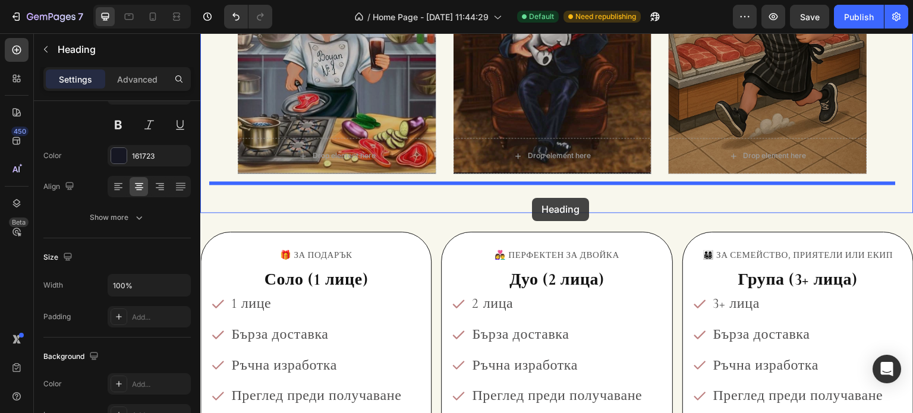
scroll to position [1691, 0]
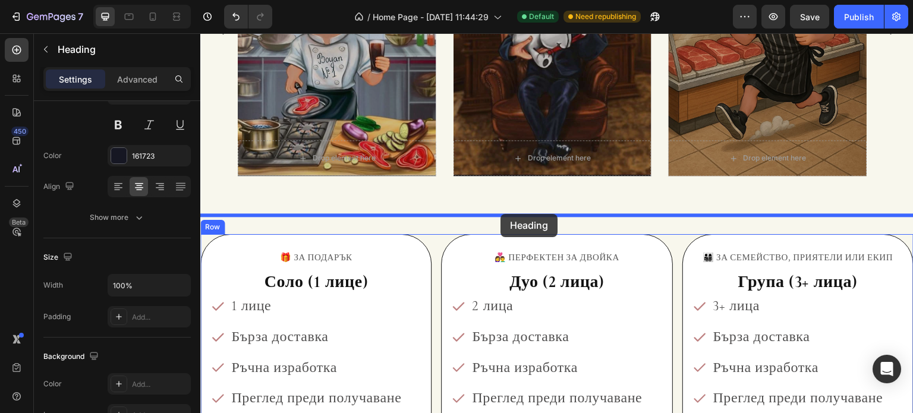
drag, startPoint x: 276, startPoint y: 268, endPoint x: 502, endPoint y: 216, distance: 231.7
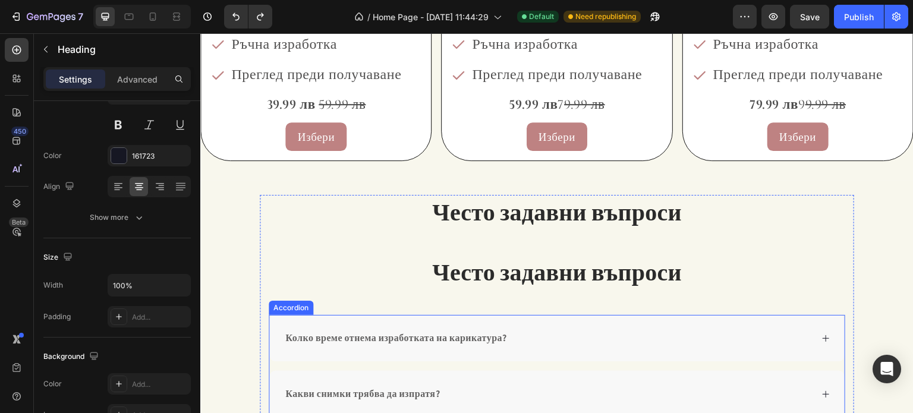
scroll to position [1988, 0]
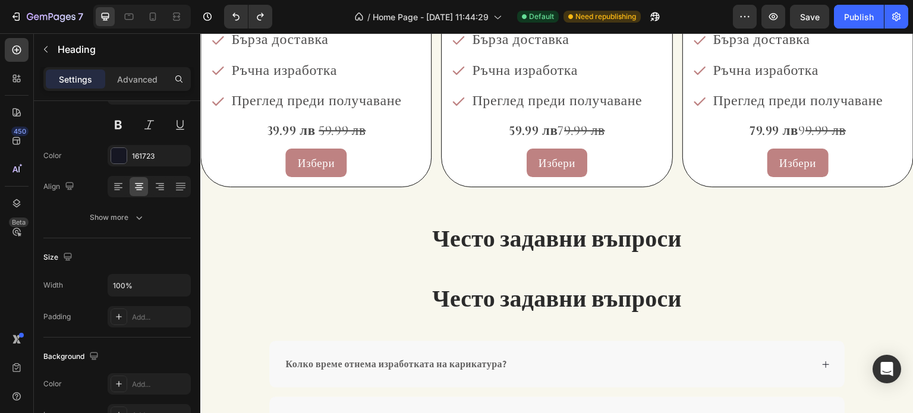
click at [407, 292] on p "Често задавни въпроси" at bounding box center [557, 297] width 574 height 31
click at [460, 290] on span "Често задавни въпроси" at bounding box center [557, 297] width 250 height 31
drag, startPoint x: 468, startPoint y: 292, endPoint x: 449, endPoint y: 285, distance: 20.3
click at [469, 292] on span "Често задавни въпроси" at bounding box center [557, 297] width 250 height 31
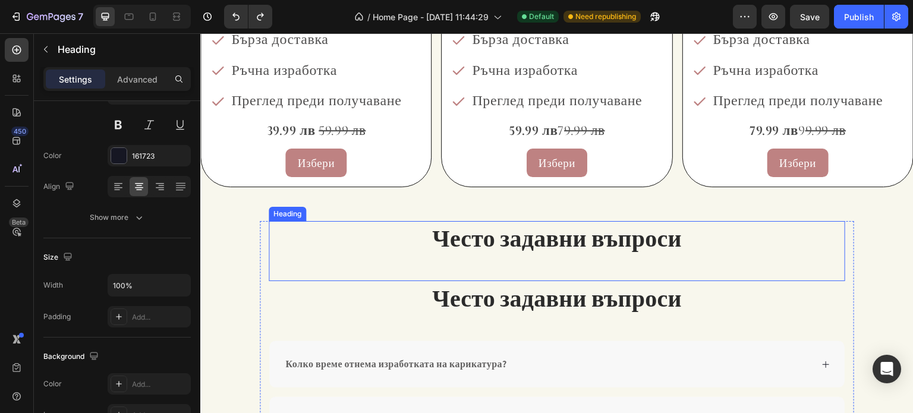
click at [550, 213] on div "Често задавни въпроси Heading Често задавни въпроси Heading [PERSON_NAME] време…" at bounding box center [556, 404] width 713 height 396
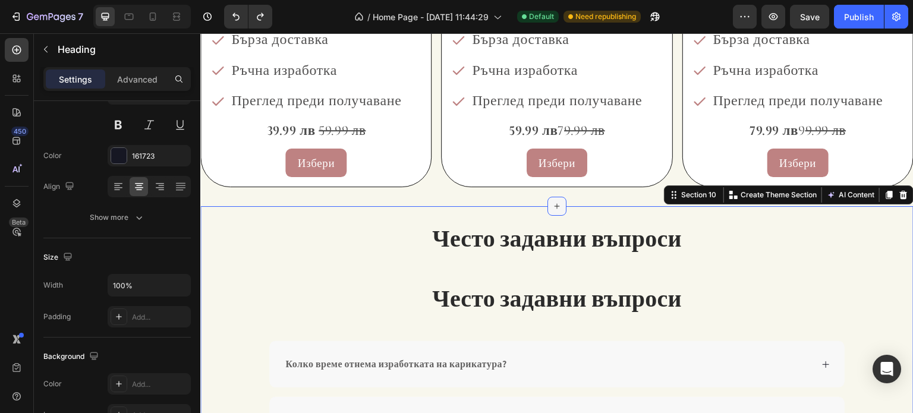
scroll to position [0, 0]
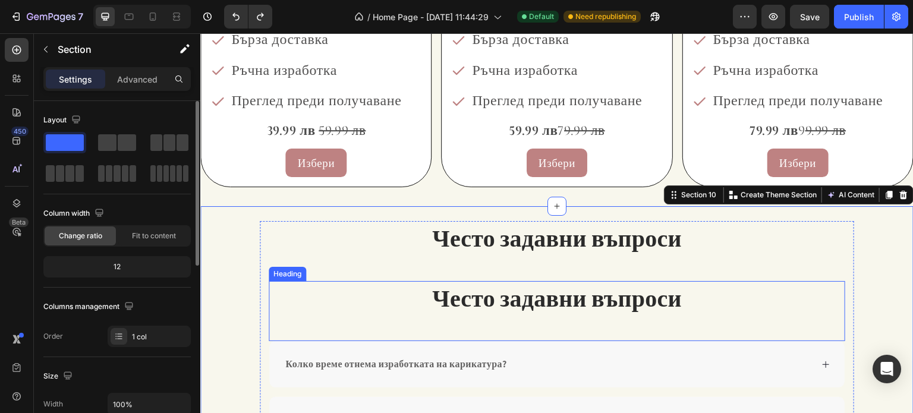
click at [509, 304] on span "Често задавни въпроси" at bounding box center [557, 297] width 250 height 31
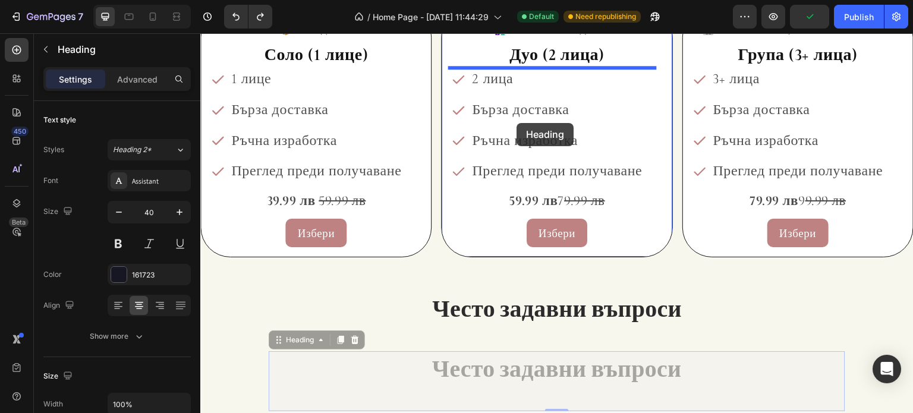
scroll to position [1750, 0]
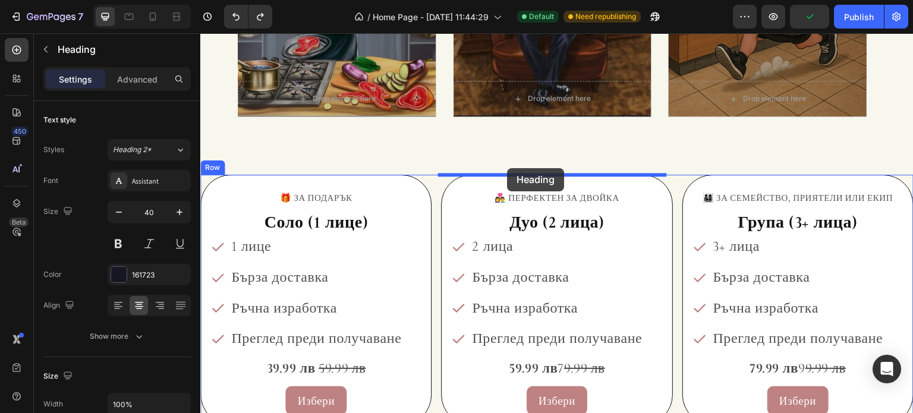
drag, startPoint x: 275, startPoint y: 272, endPoint x: 507, endPoint y: 168, distance: 253.8
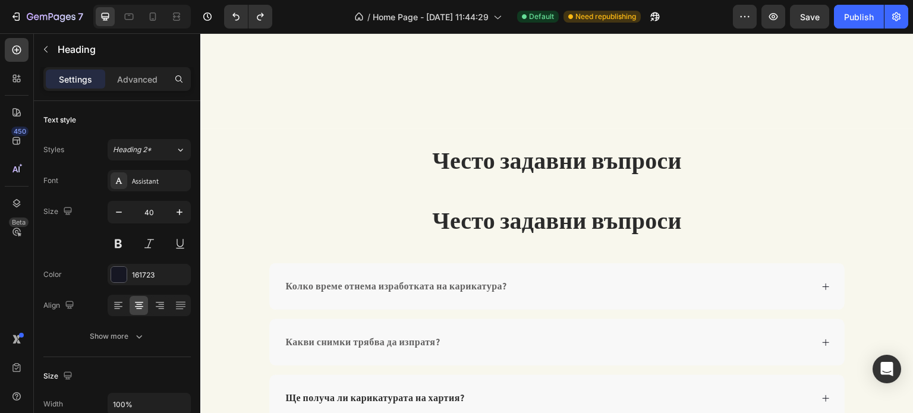
scroll to position [2048, 0]
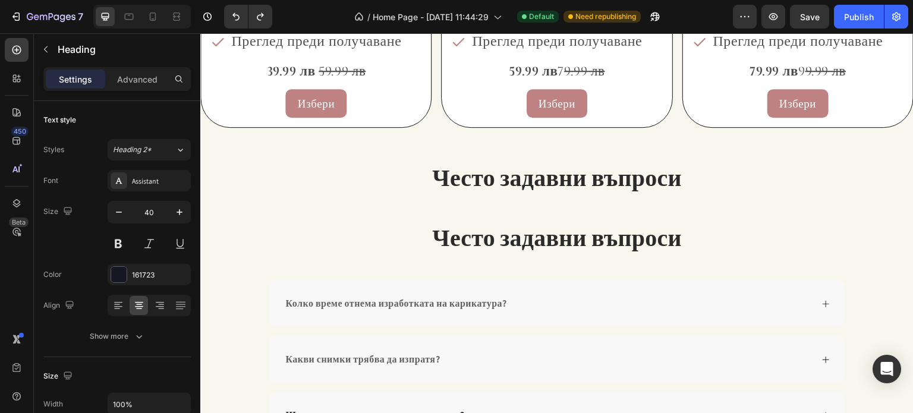
click at [396, 222] on p "Често задавни въпроси" at bounding box center [557, 237] width 574 height 31
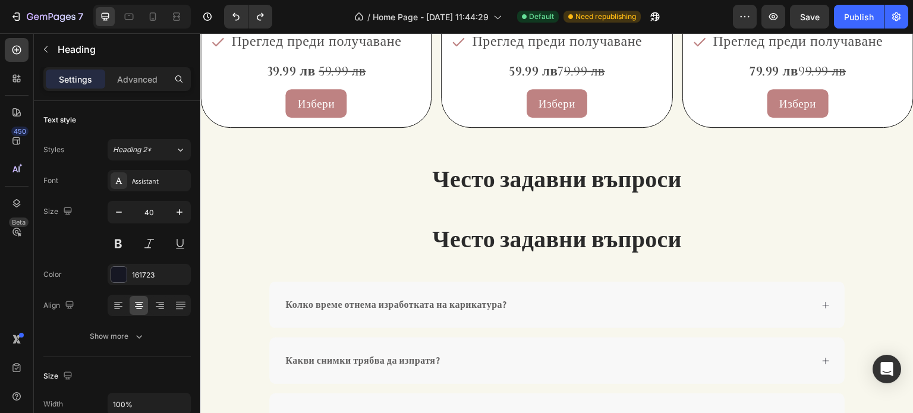
click at [474, 233] on span "Често задавни въпроси" at bounding box center [557, 238] width 250 height 31
click at [452, 191] on span "Често задавни въпроси" at bounding box center [557, 178] width 250 height 31
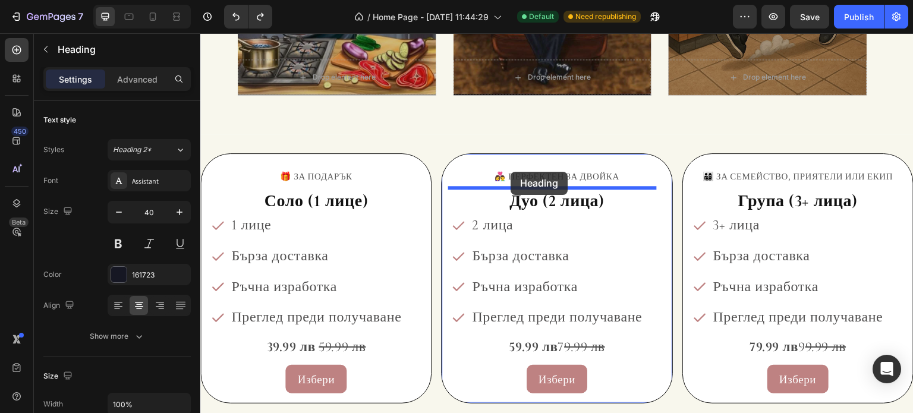
scroll to position [1691, 0]
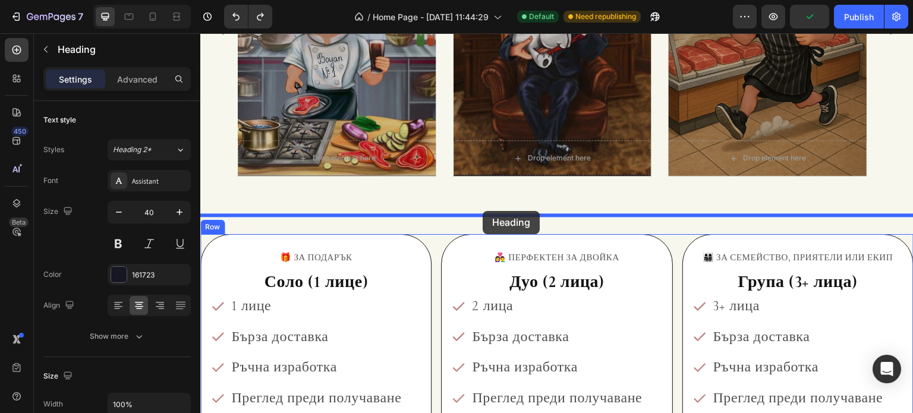
drag, startPoint x: 278, startPoint y: 153, endPoint x: 483, endPoint y: 211, distance: 213.2
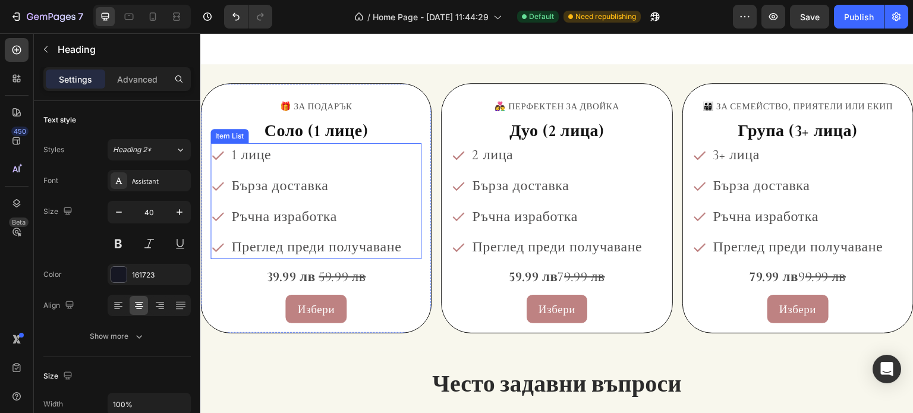
scroll to position [1810, 0]
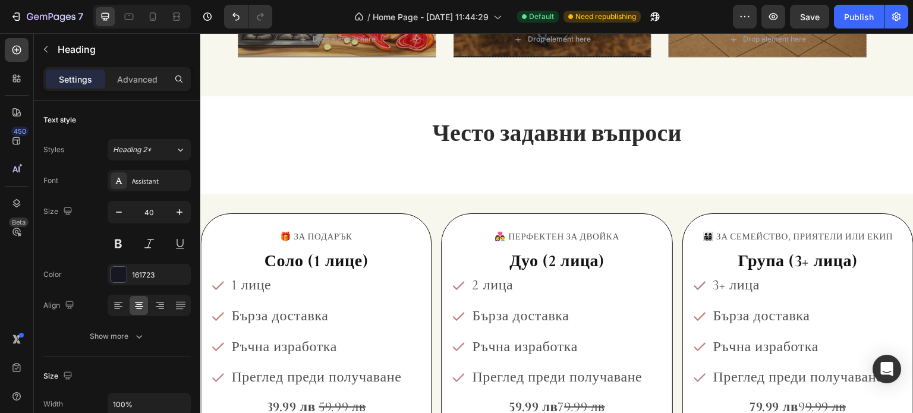
click at [548, 133] on span "Често задавни въпроси" at bounding box center [557, 131] width 250 height 31
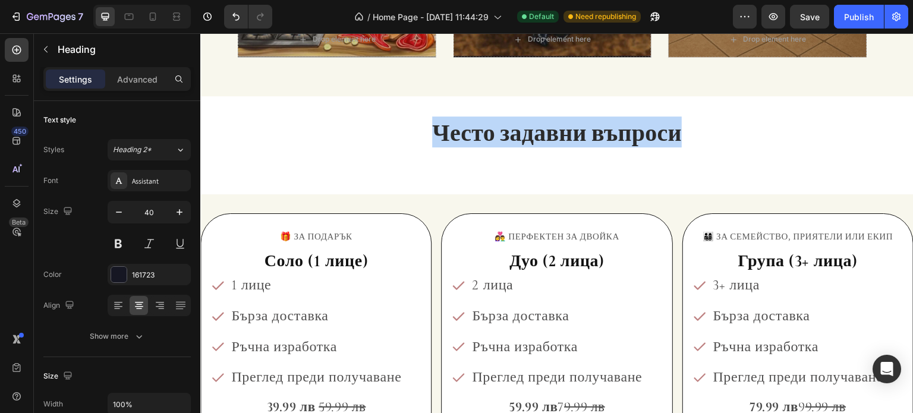
click at [548, 133] on span "Често задавни въпроси" at bounding box center [557, 131] width 250 height 31
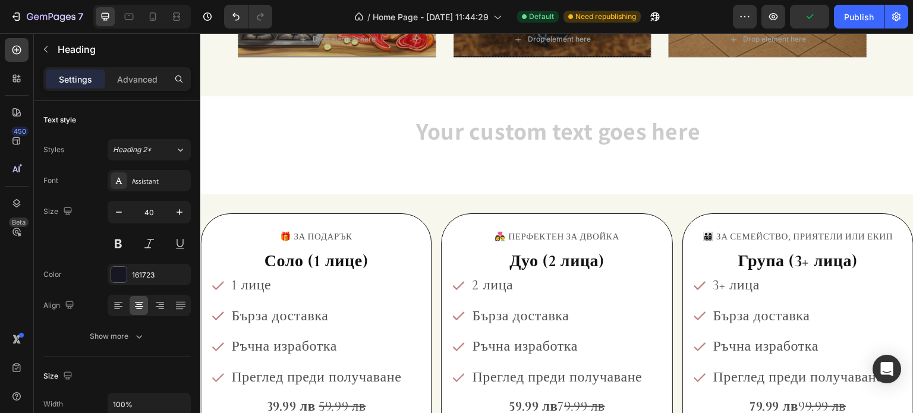
click at [739, 158] on div "Heading" at bounding box center [556, 145] width 713 height 60
click at [390, 152] on div "Heading" at bounding box center [556, 145] width 713 height 60
click at [453, 125] on h2 "Rich Text Editor. Editing area: main" at bounding box center [556, 131] width 713 height 33
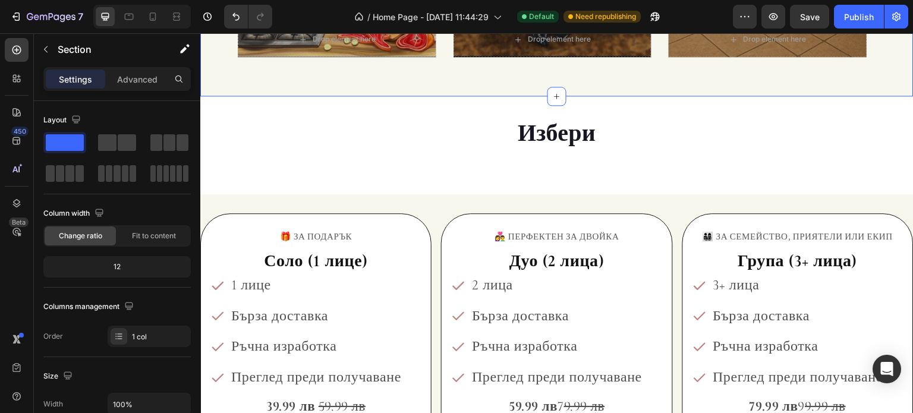
click at [473, 121] on p "Избери" at bounding box center [556, 131] width 711 height 31
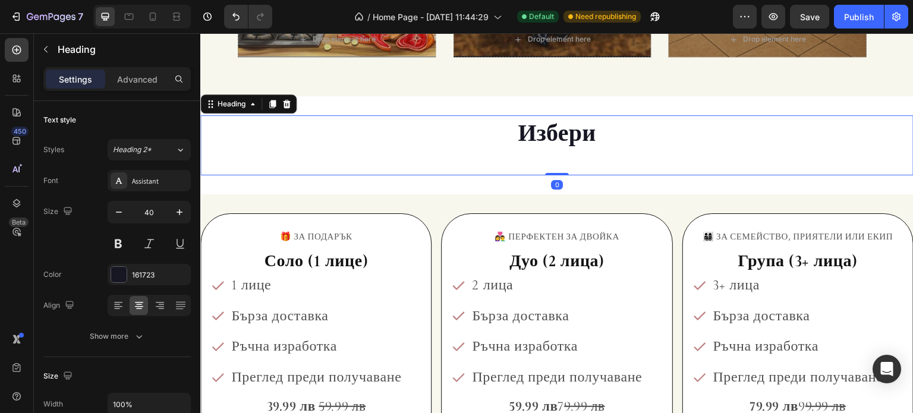
click at [376, 115] on h2 "Избери" at bounding box center [556, 131] width 713 height 33
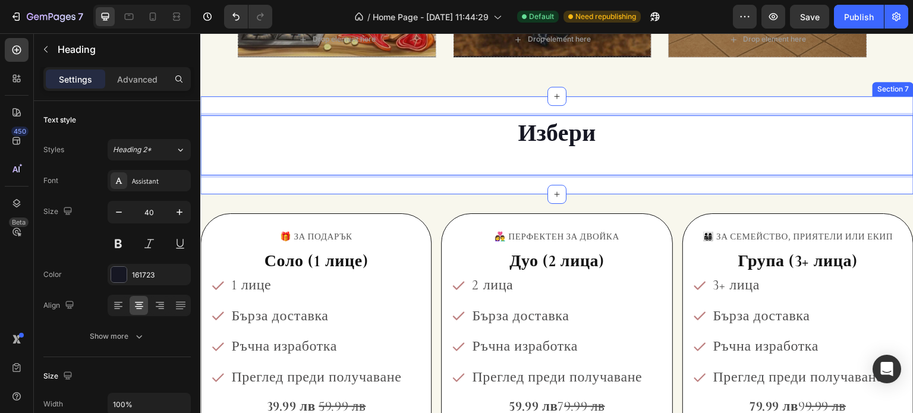
click at [378, 106] on div "Избери Heading 0 Section 7" at bounding box center [556, 145] width 713 height 98
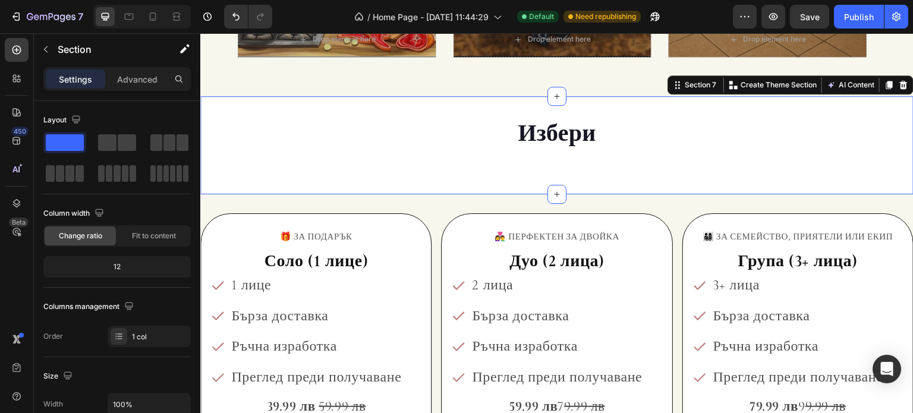
click at [532, 144] on p "Избери" at bounding box center [556, 131] width 711 height 31
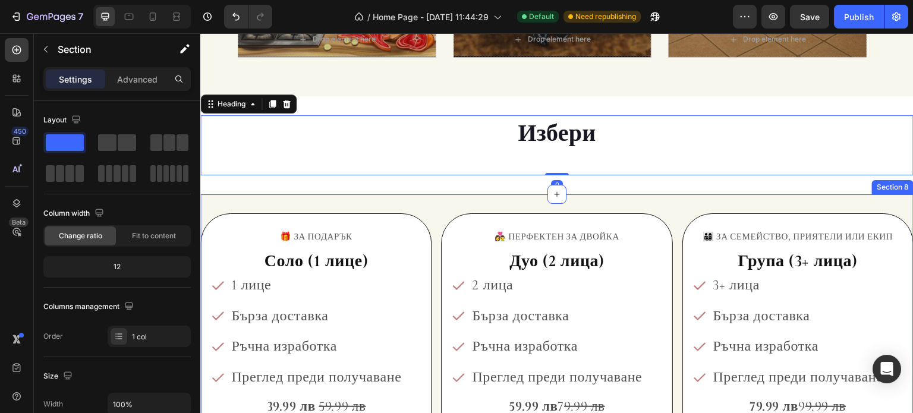
click at [506, 206] on div "🎁 ЗА ПОДАРЪК Text Block Соло (1 лице) Heading 1 лице Бърза доставка Ръчна израб…" at bounding box center [556, 338] width 713 height 288
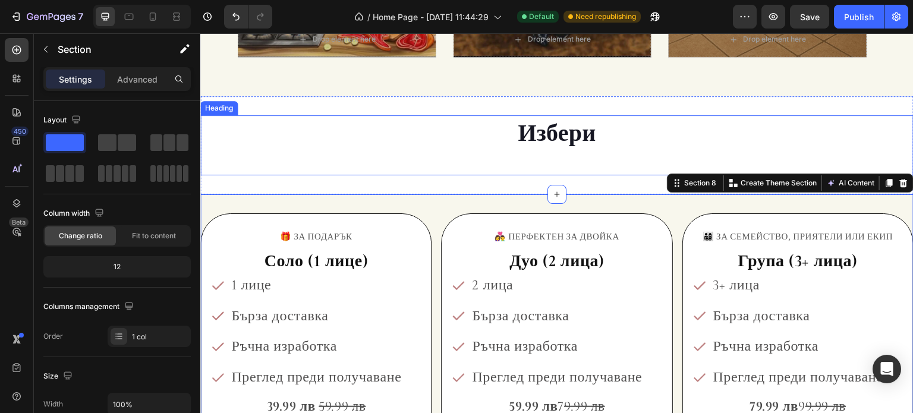
click at [530, 137] on p "Избери" at bounding box center [556, 131] width 711 height 31
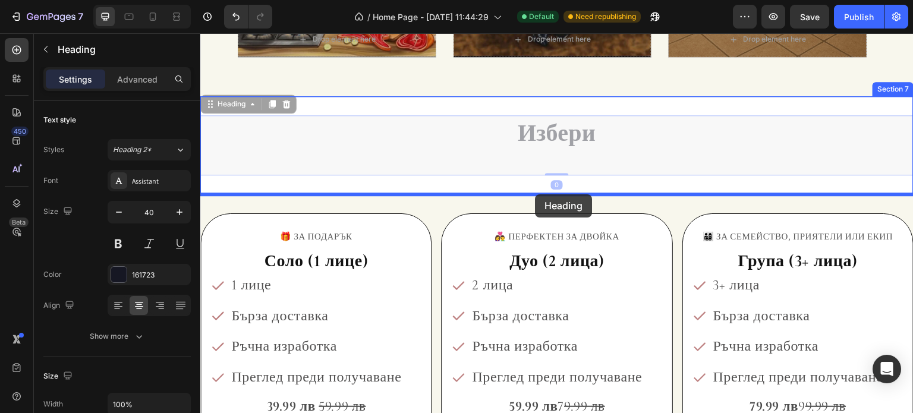
drag, startPoint x: 211, startPoint y: 102, endPoint x: 535, endPoint y: 194, distance: 336.8
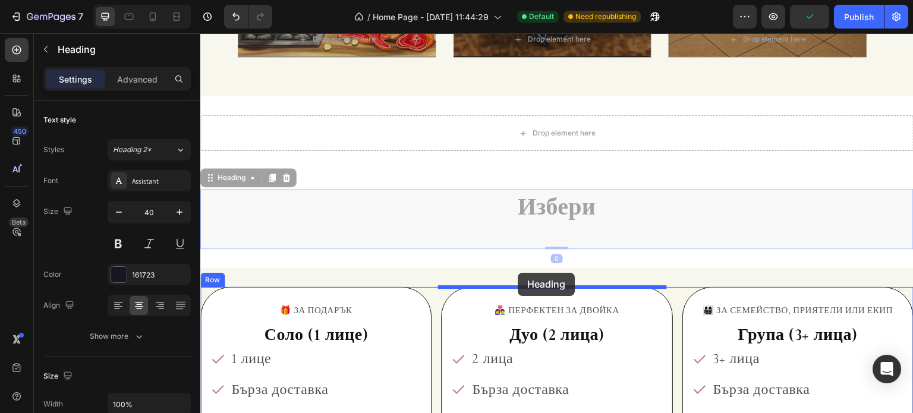
drag, startPoint x: 216, startPoint y: 177, endPoint x: 517, endPoint y: 272, distance: 315.4
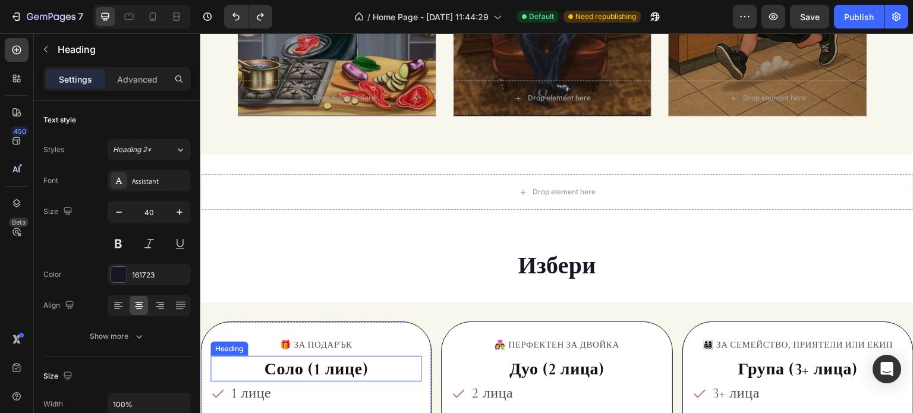
scroll to position [1750, 0]
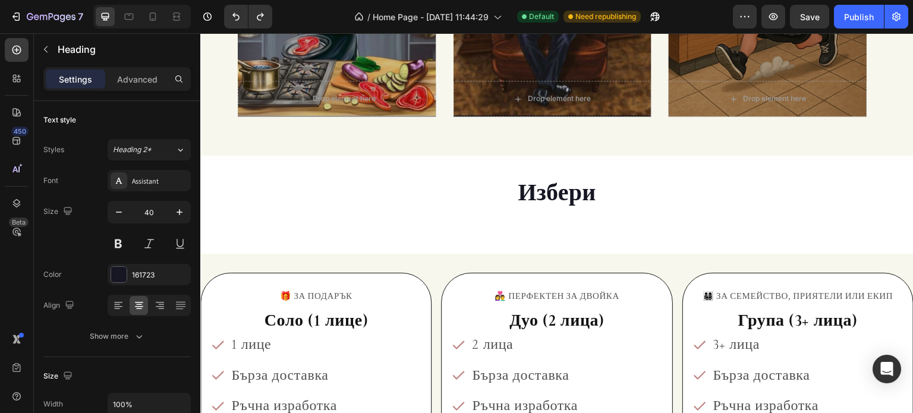
click at [432, 218] on div "Избери Heading" at bounding box center [556, 205] width 713 height 60
click at [503, 175] on h2 "Избери" at bounding box center [556, 191] width 713 height 33
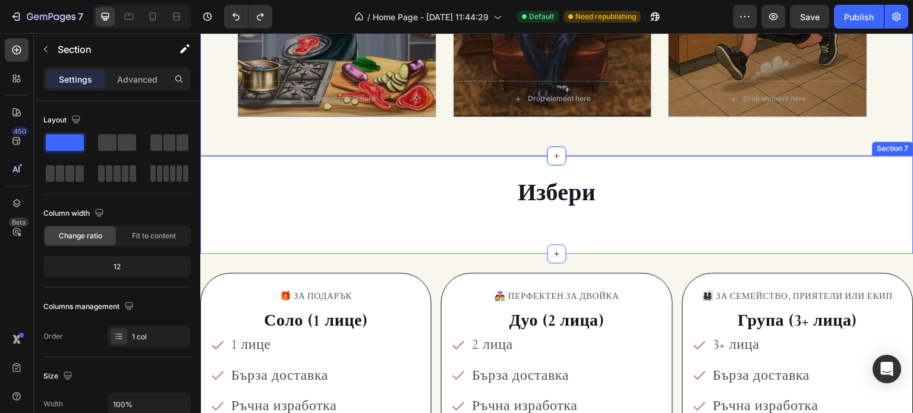
click at [497, 168] on div "Избери Heading Section 7" at bounding box center [556, 205] width 713 height 98
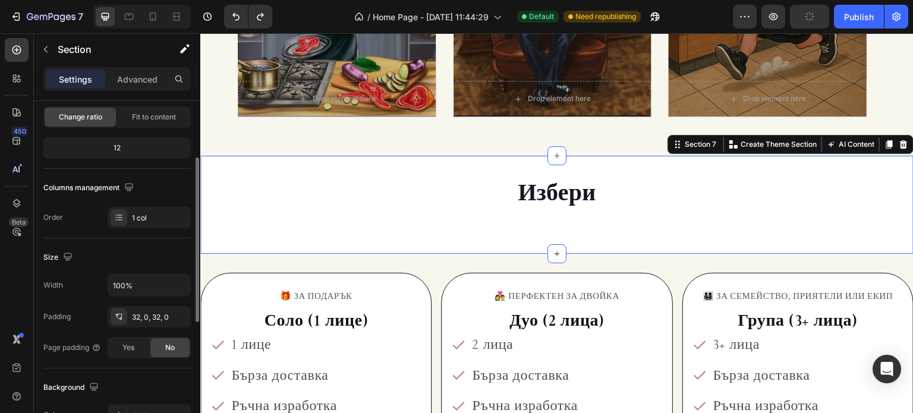
scroll to position [178, 0]
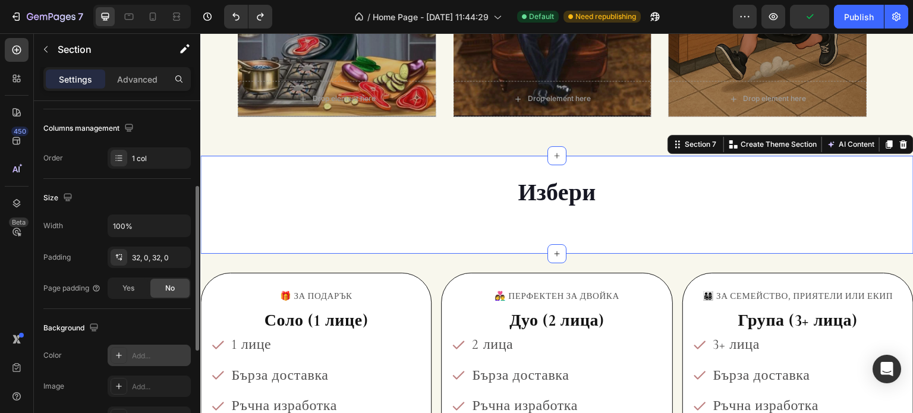
click at [128, 352] on div "Add..." at bounding box center [149, 355] width 83 height 21
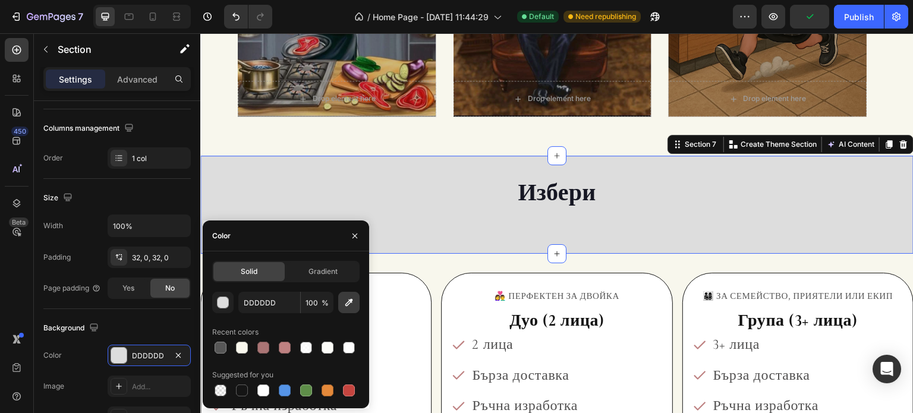
click at [344, 309] on button "button" at bounding box center [348, 302] width 21 height 21
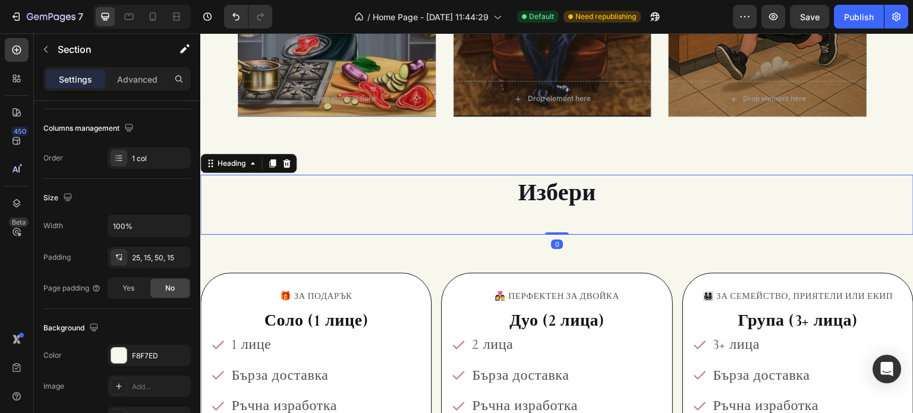
click at [528, 189] on p "Избери" at bounding box center [556, 191] width 711 height 31
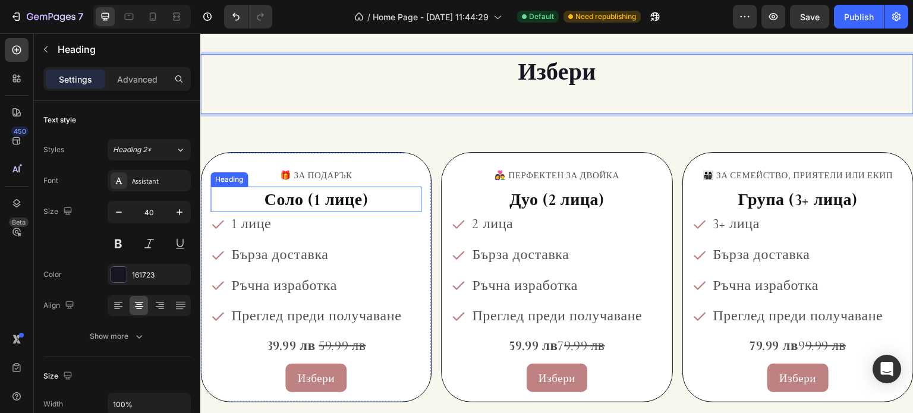
scroll to position [1869, 0]
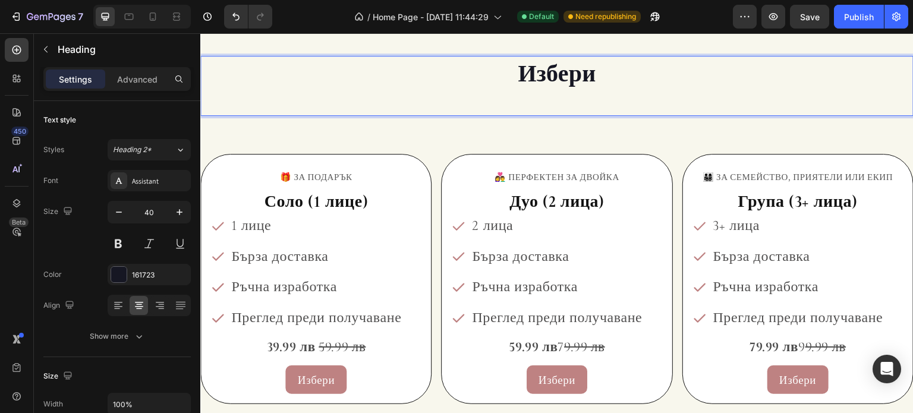
click at [567, 71] on p "Избери" at bounding box center [556, 72] width 711 height 31
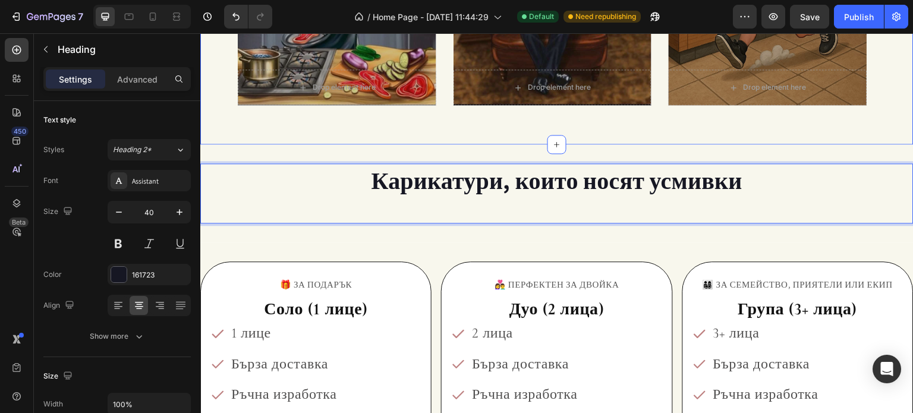
scroll to position [1750, 0]
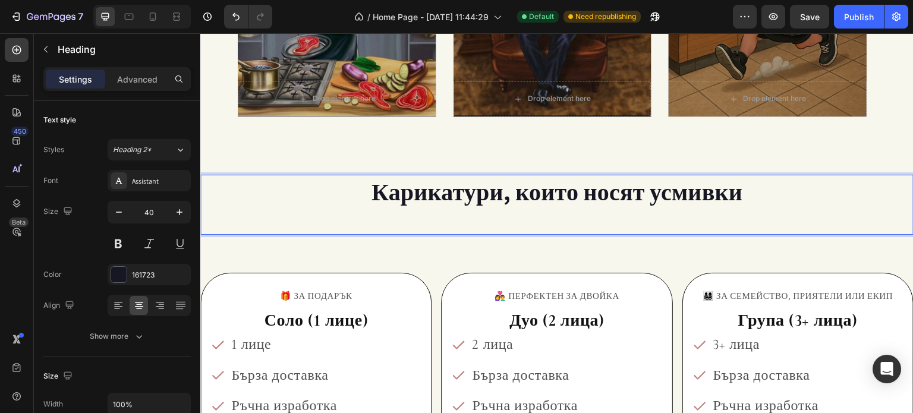
click at [512, 182] on p "Карикатури, които носят усмивки" at bounding box center [556, 191] width 711 height 31
click at [517, 188] on p "Карикатури, които носят усмивки" at bounding box center [556, 191] width 711 height 31
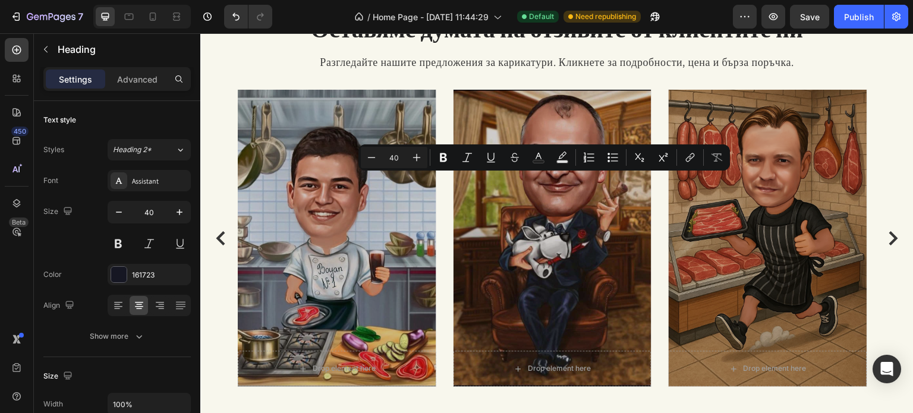
type input "16"
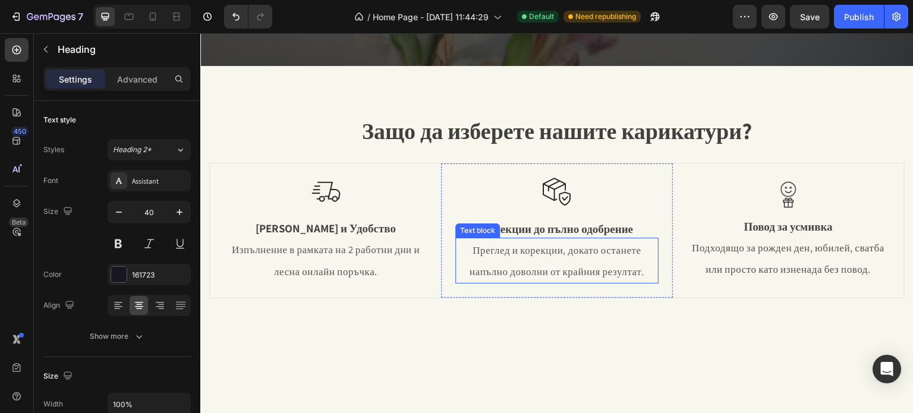
scroll to position [205, 0]
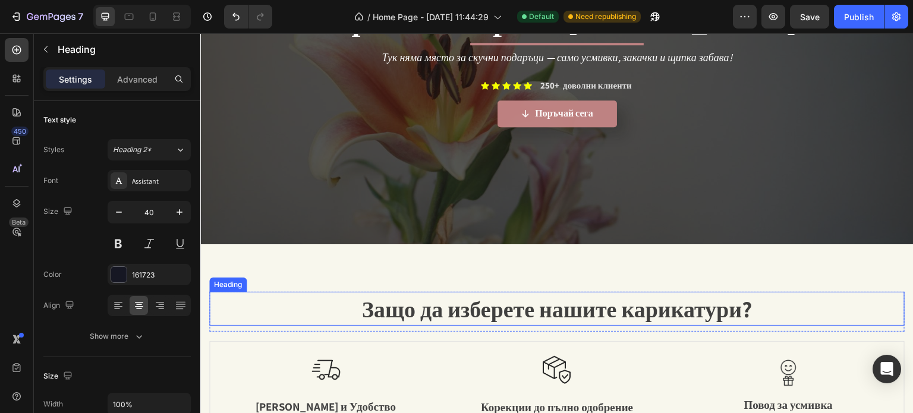
click at [516, 308] on span "Защо да изберете нашите карикатури?" at bounding box center [557, 309] width 390 height 30
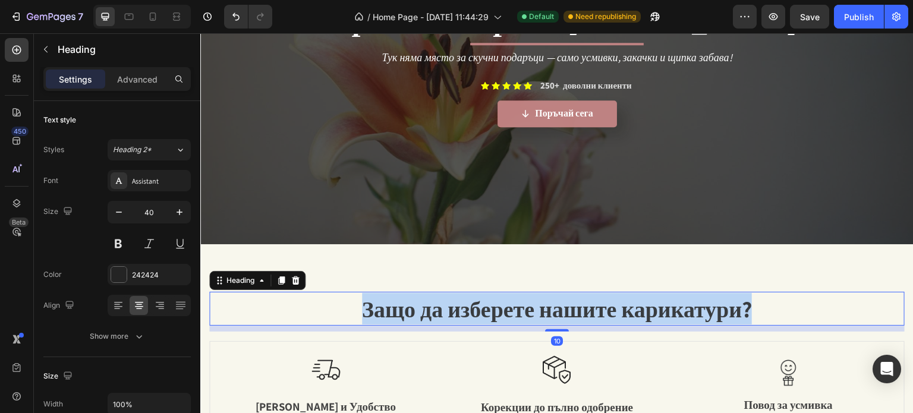
click at [516, 308] on span "Защо да изберете нашите карикатури?" at bounding box center [557, 309] width 390 height 30
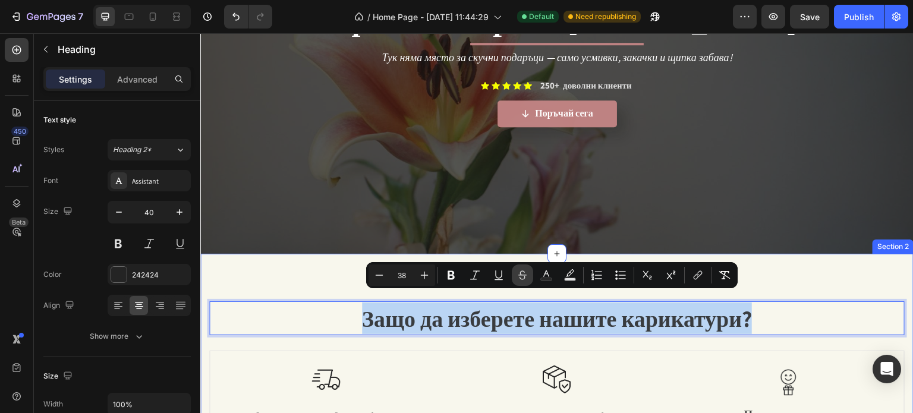
scroll to position [209, 0]
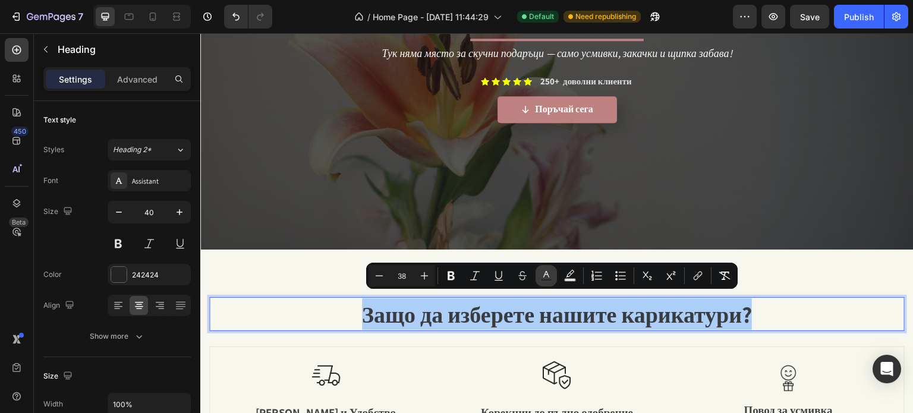
click at [541, 278] on icon "Editor contextual toolbar" at bounding box center [546, 276] width 12 height 12
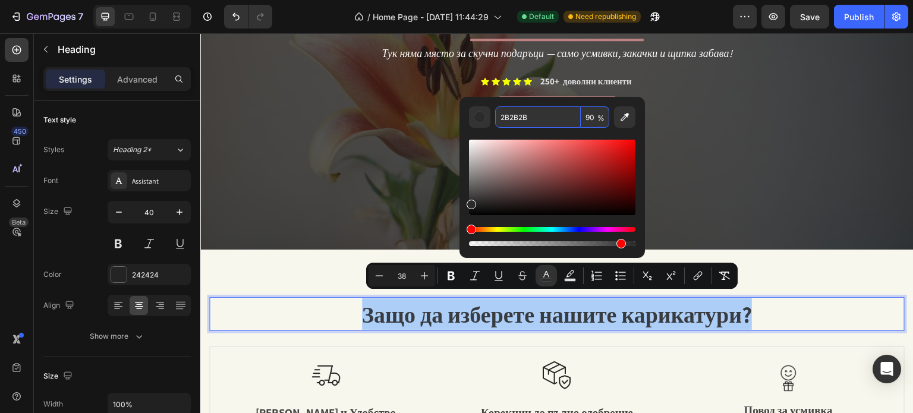
click at [511, 118] on input "2B2B2B" at bounding box center [538, 116] width 86 height 21
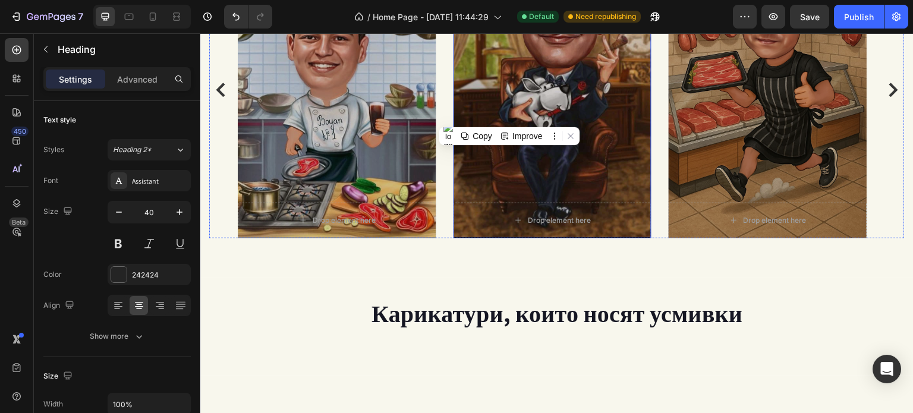
scroll to position [1457, 0]
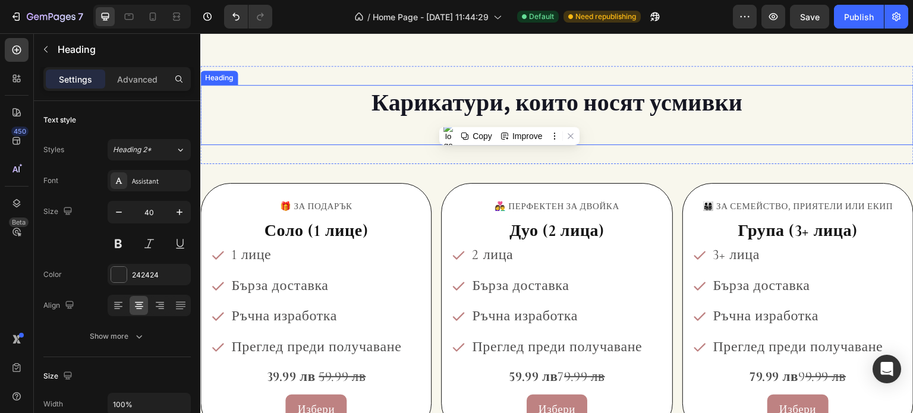
click at [526, 104] on h2 "Карикатури, които носят усмивки" at bounding box center [556, 101] width 713 height 33
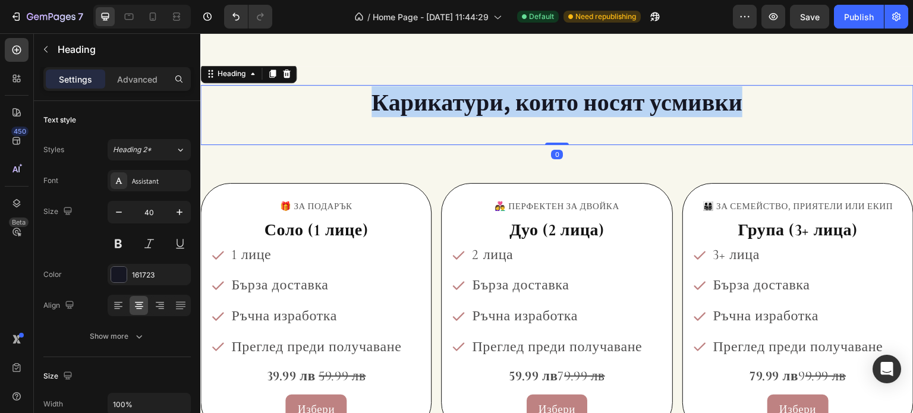
click at [526, 104] on p "Карикатури, които носят усмивки" at bounding box center [556, 101] width 711 height 31
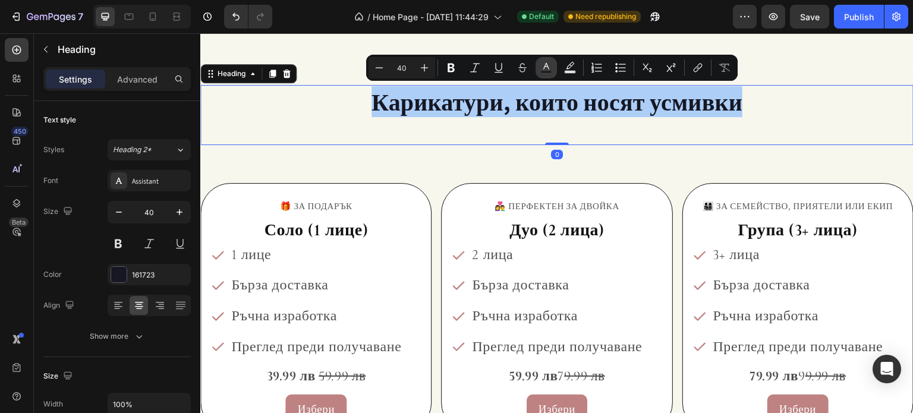
click at [547, 67] on icon "Editor contextual toolbar" at bounding box center [546, 68] width 12 height 12
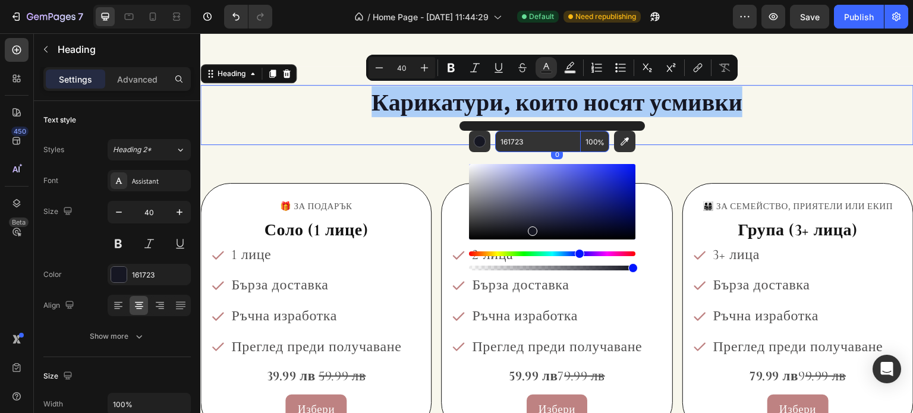
click at [511, 141] on input "161723" at bounding box center [538, 141] width 86 height 21
paste input "2B2B2B"
type input "2B2B2B"
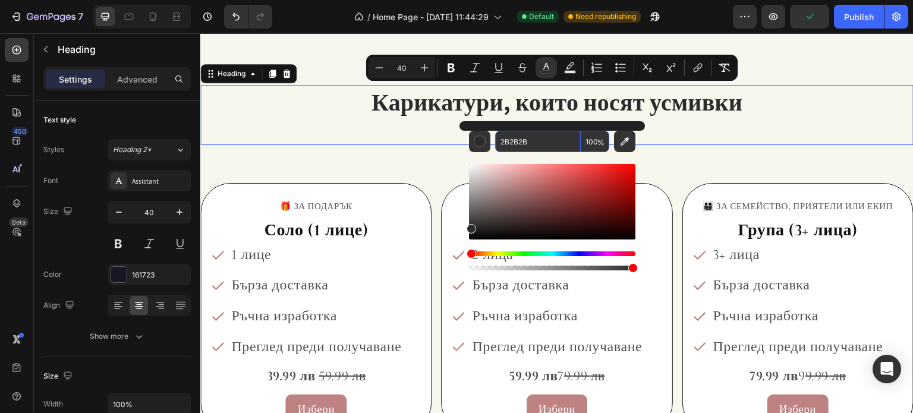
click at [590, 146] on input "100" at bounding box center [595, 141] width 29 height 21
type input "90"
click at [795, 114] on p "Карикатури, които носят усмивки" at bounding box center [556, 101] width 711 height 31
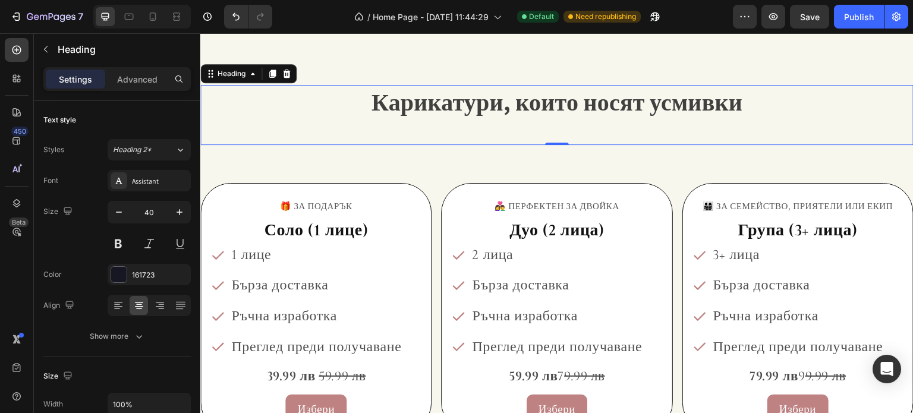
click at [795, 114] on p "Карикатури, които носят усмивки" at bounding box center [556, 101] width 711 height 31
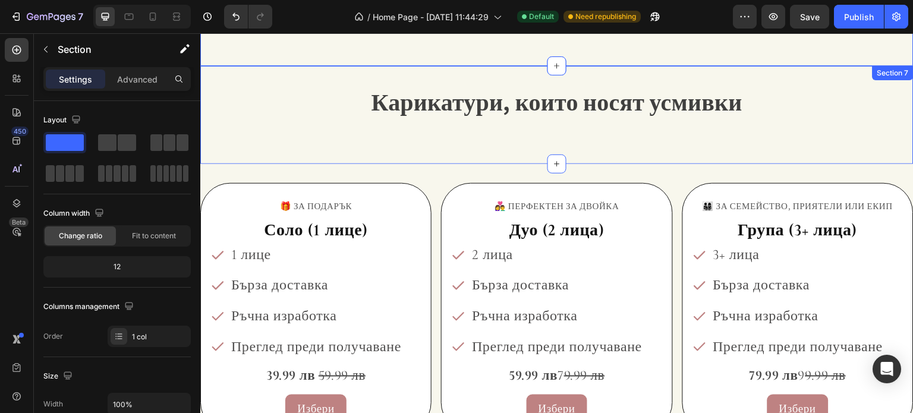
click at [534, 149] on div "⁠⁠⁠⁠⁠⁠⁠ Карикатури, които носят усмивки Heading Section 7" at bounding box center [556, 115] width 713 height 98
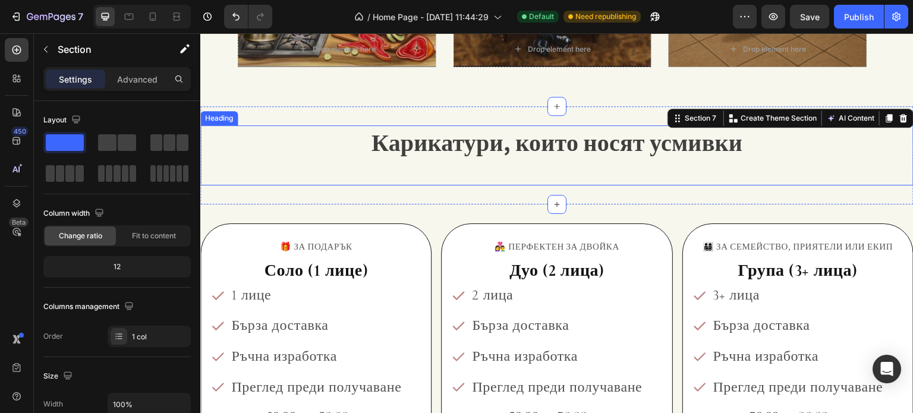
scroll to position [1338, 0]
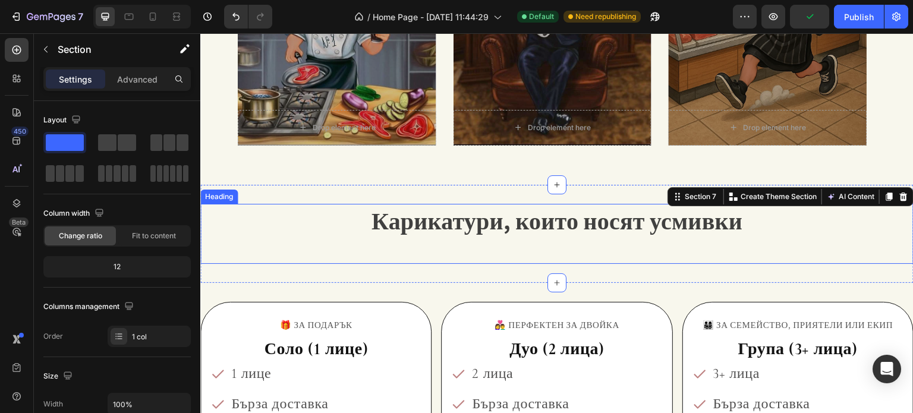
click at [515, 231] on span "Карикатури, които носят усмивки" at bounding box center [556, 220] width 371 height 31
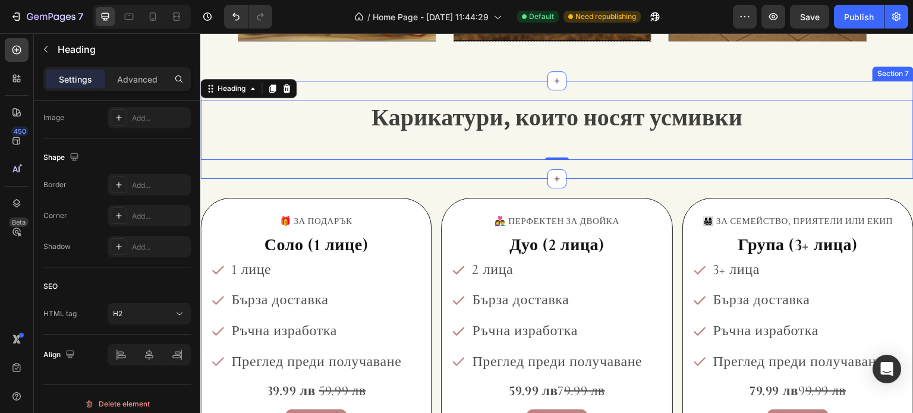
scroll to position [1457, 0]
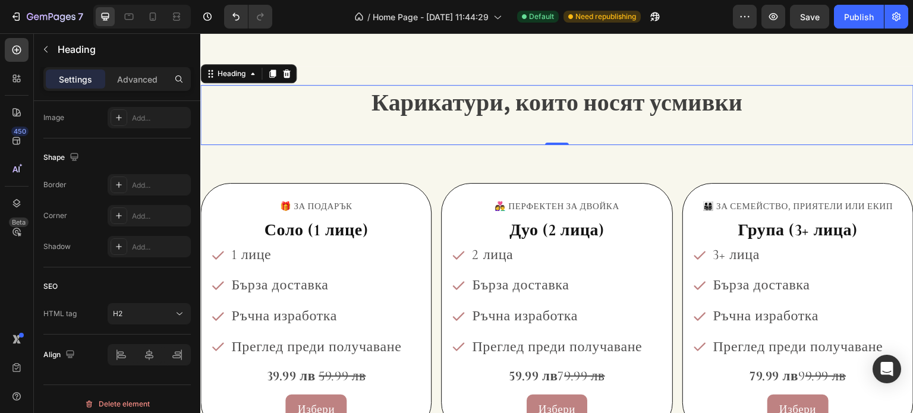
drag, startPoint x: 547, startPoint y: 142, endPoint x: 541, endPoint y: 120, distance: 22.8
click at [541, 120] on div "⁠⁠⁠⁠⁠⁠⁠ Карикатури, които носят усмивки Heading 0" at bounding box center [556, 115] width 713 height 60
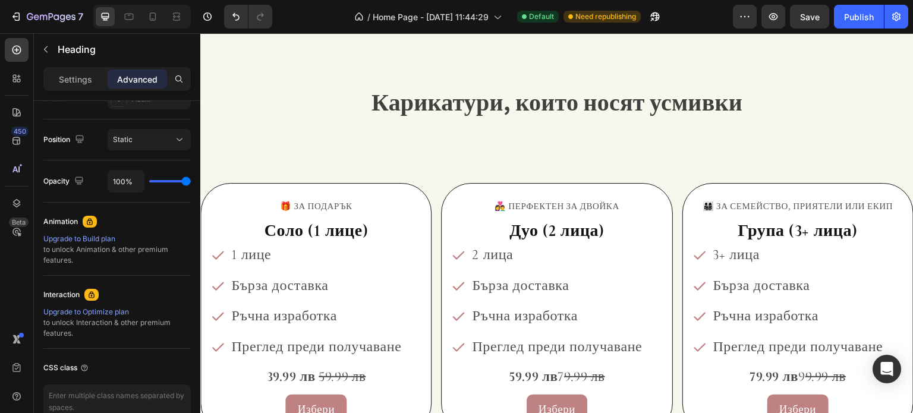
click at [506, 105] on span "Карикатури, които носят усмивки" at bounding box center [556, 101] width 371 height 31
click at [438, 103] on span "Карикатури, които носят усмивки" at bounding box center [556, 101] width 371 height 31
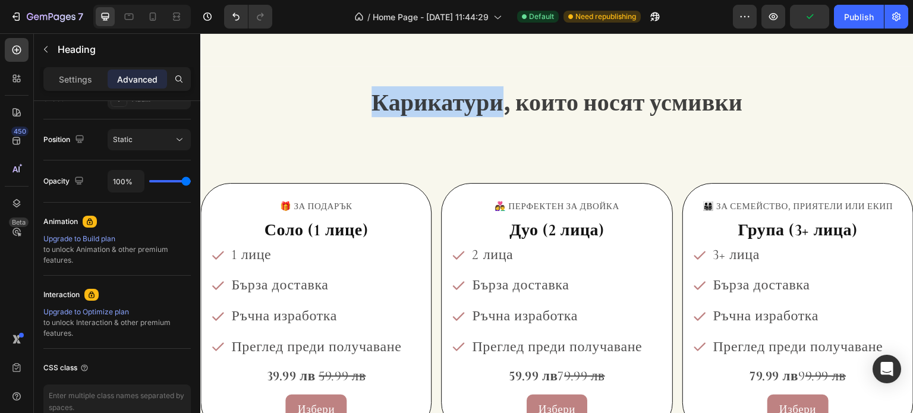
click at [438, 103] on span "Карикатури, които носят усмивки" at bounding box center [556, 101] width 371 height 31
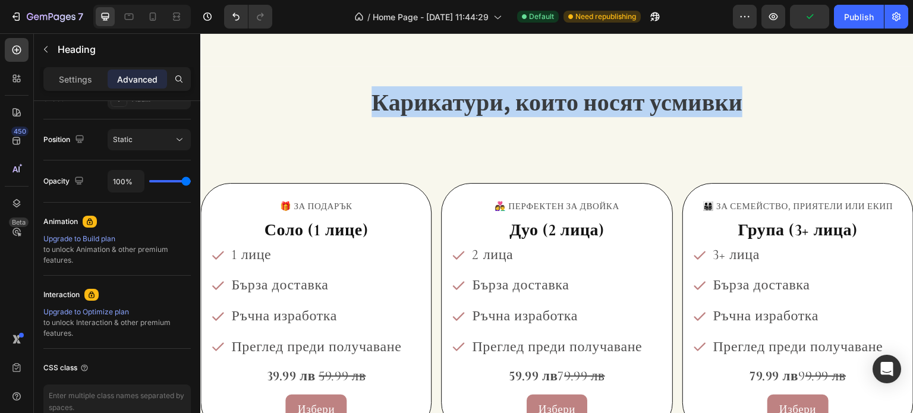
click at [438, 103] on span "Карикатури, които носят усмивки" at bounding box center [556, 101] width 371 height 31
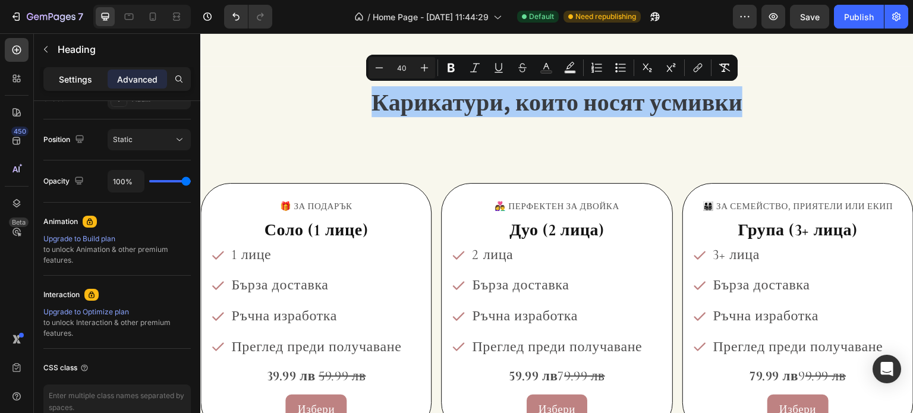
click at [84, 70] on div "Settings" at bounding box center [75, 79] width 59 height 19
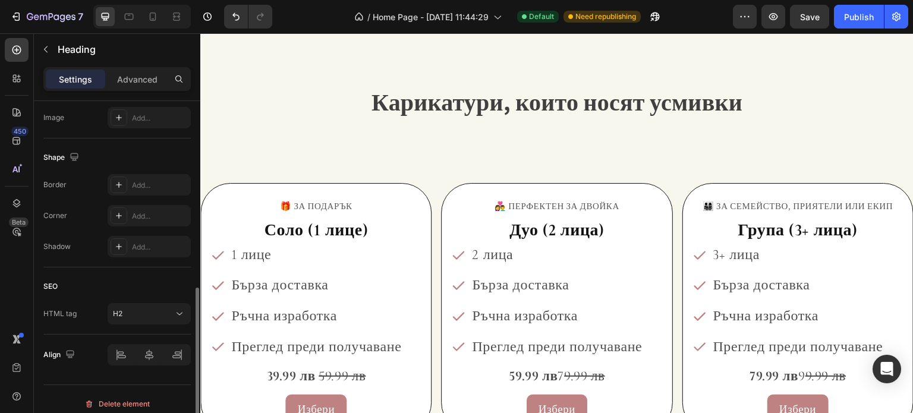
scroll to position [424, 0]
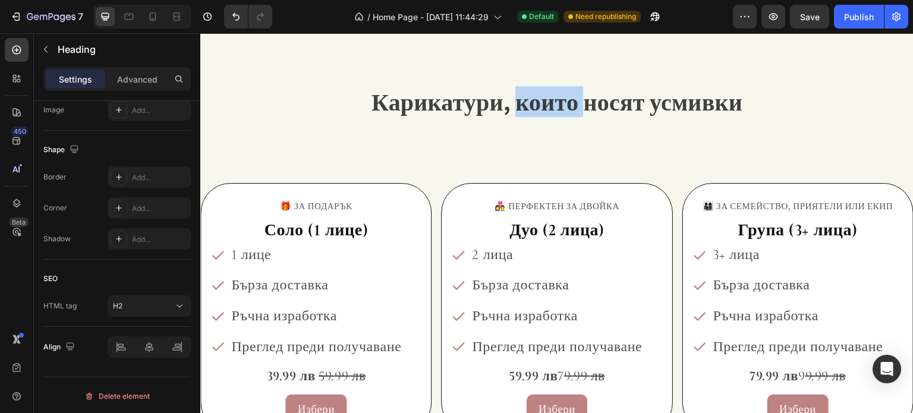
click at [518, 106] on span "Карикатури, които носят усмивки" at bounding box center [556, 101] width 371 height 31
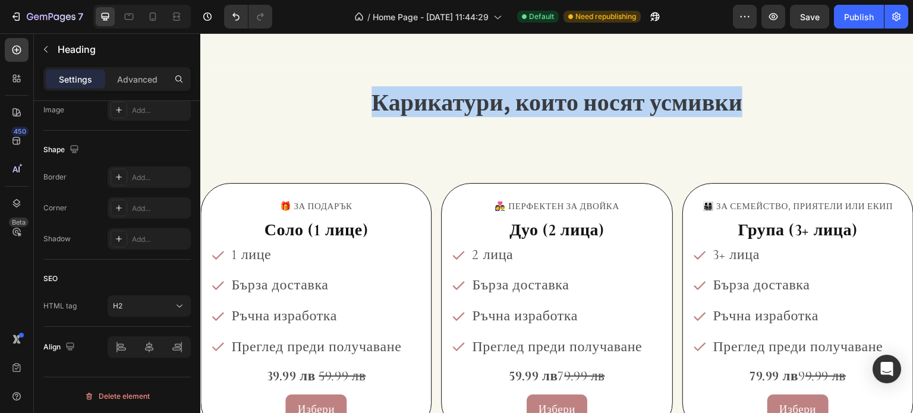
click at [518, 106] on span "Карикатури, които носят усмивки" at bounding box center [556, 101] width 371 height 31
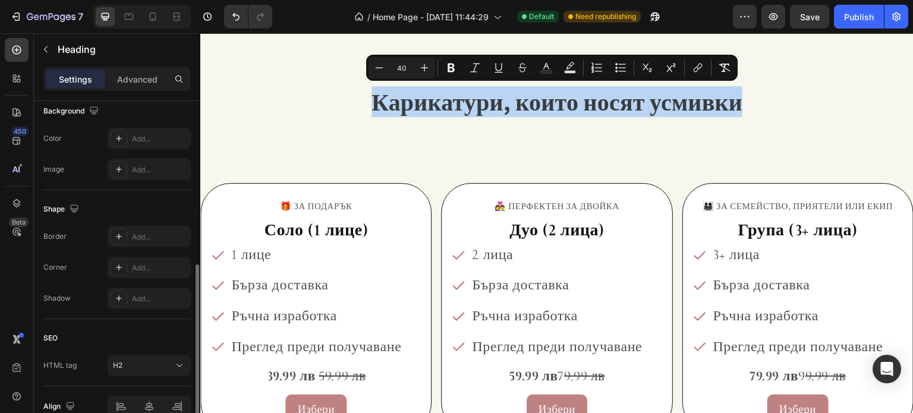
scroll to position [245, 0]
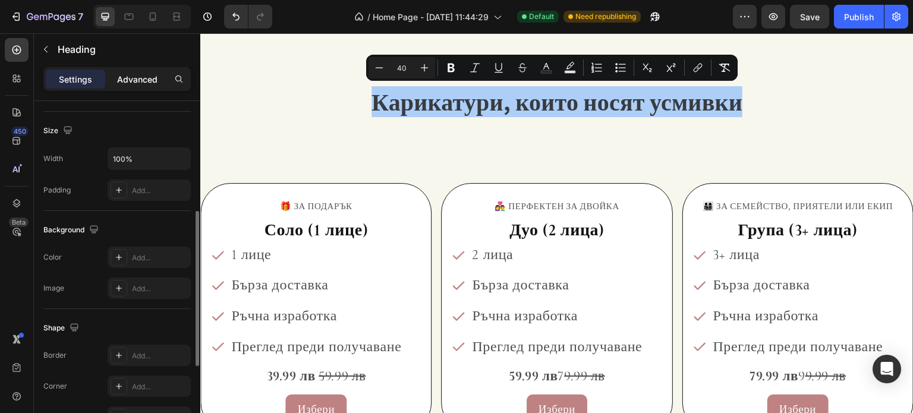
click at [143, 82] on p "Advanced" at bounding box center [137, 79] width 40 height 12
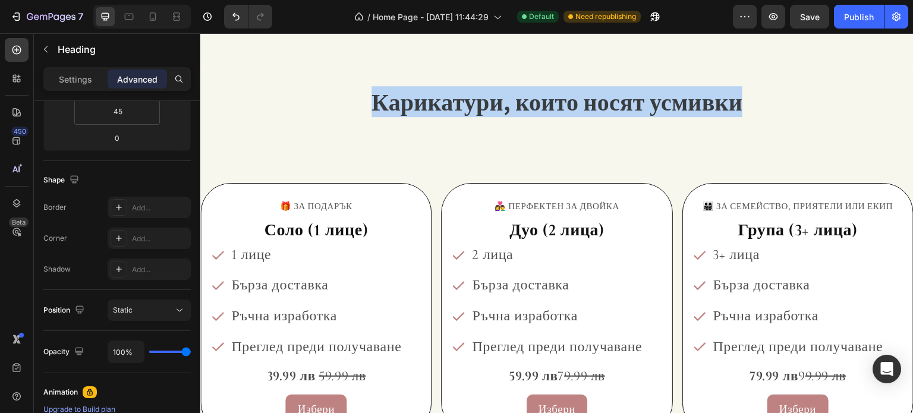
click at [414, 100] on span "Карикатури, които носят усмивки" at bounding box center [556, 101] width 371 height 31
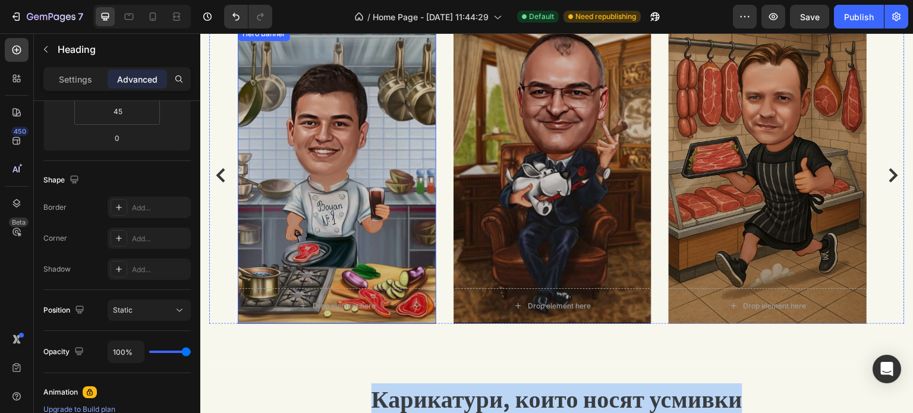
type input "16"
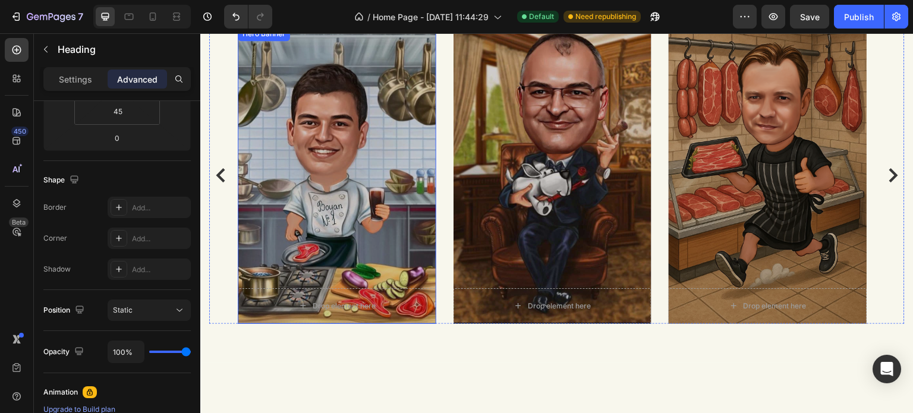
scroll to position [863, 0]
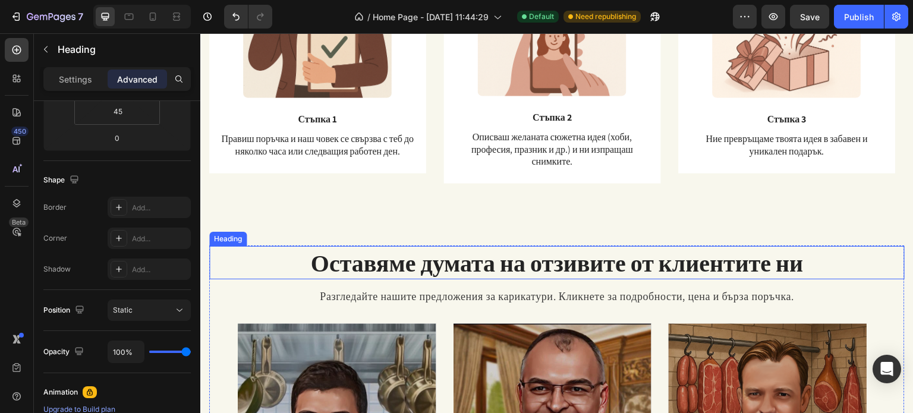
click at [482, 257] on h2 "Оставяме думата на отзивите от клиентите ни" at bounding box center [556, 262] width 695 height 33
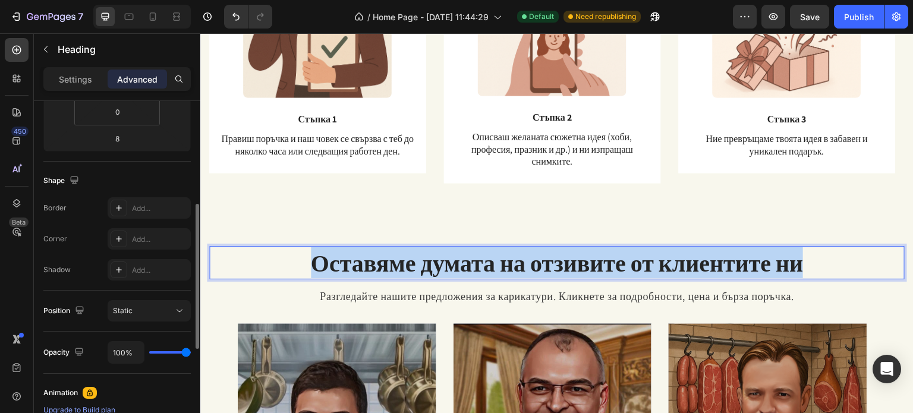
click at [482, 257] on p "Оставяме думата на отзивите от клиентите ни" at bounding box center [556, 262] width 693 height 31
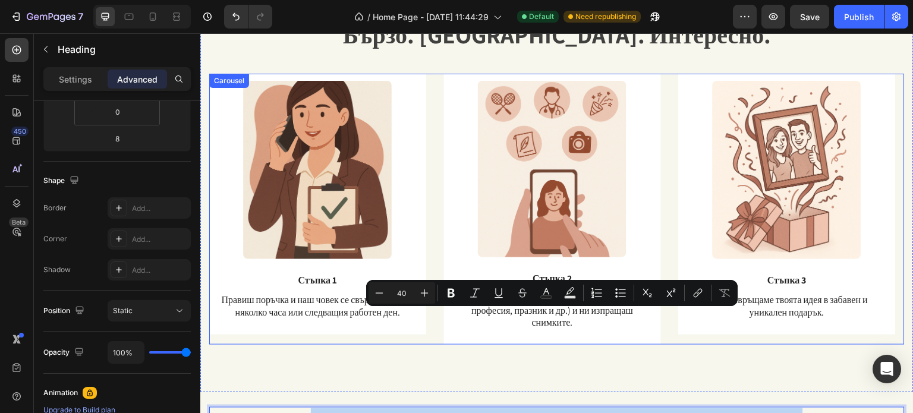
type input "16"
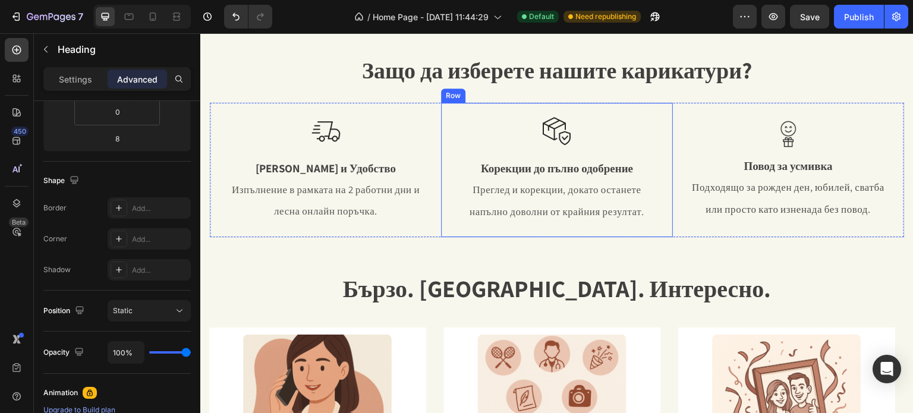
scroll to position [447, 0]
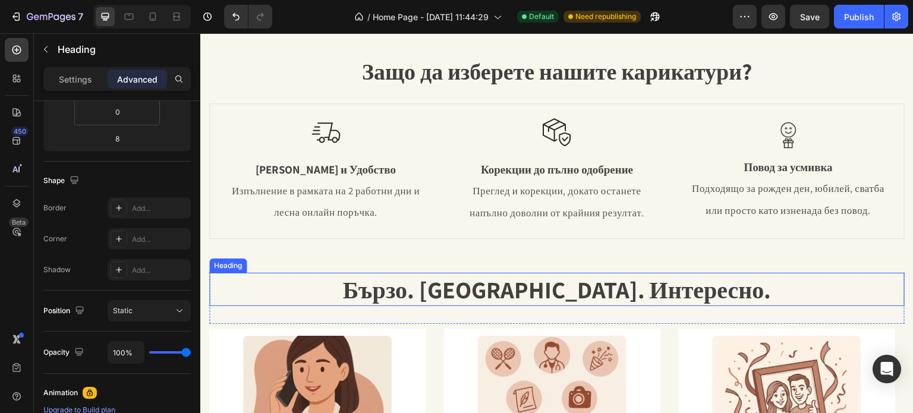
click at [488, 299] on span "Бързо. [GEOGRAPHIC_DATA]. Интересно." at bounding box center [556, 289] width 429 height 31
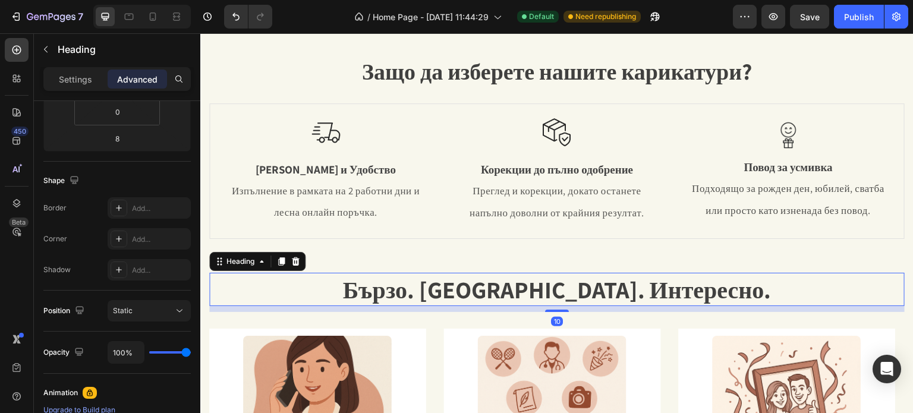
scroll to position [245, 0]
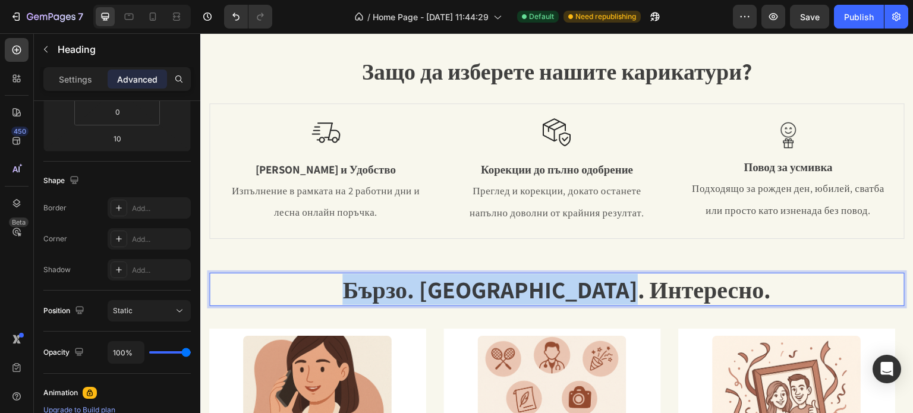
click at [486, 295] on span "Бързо. [GEOGRAPHIC_DATA]. Интересно." at bounding box center [556, 289] width 429 height 31
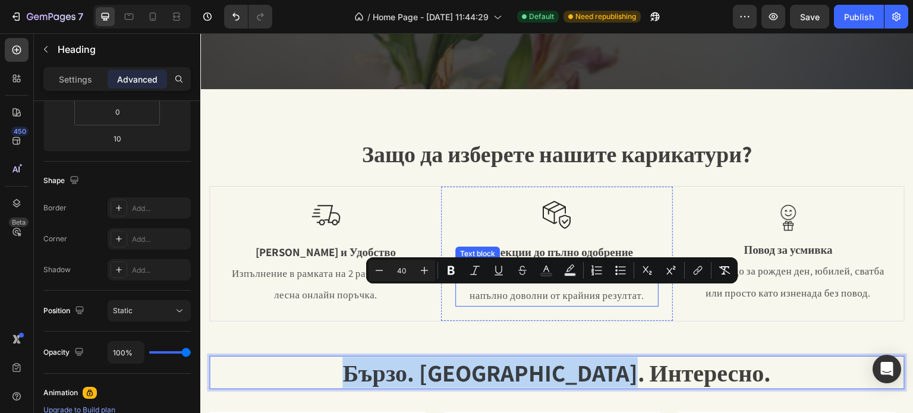
scroll to position [328, 0]
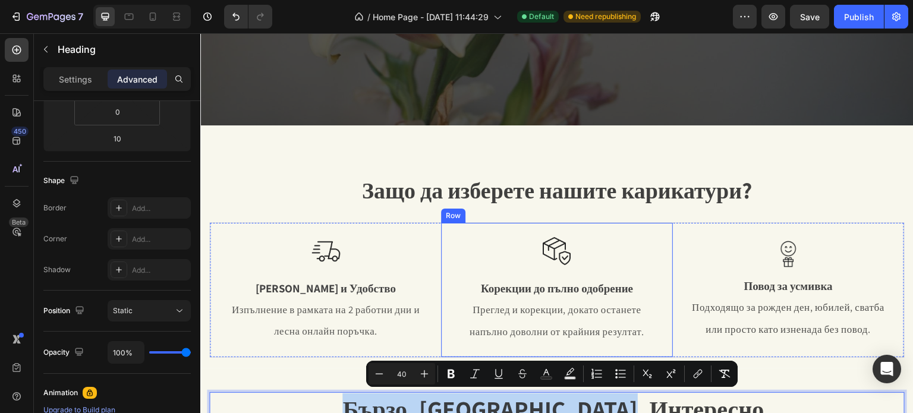
click at [453, 197] on span "Защо да изберете нашите карикатури?" at bounding box center [557, 190] width 390 height 30
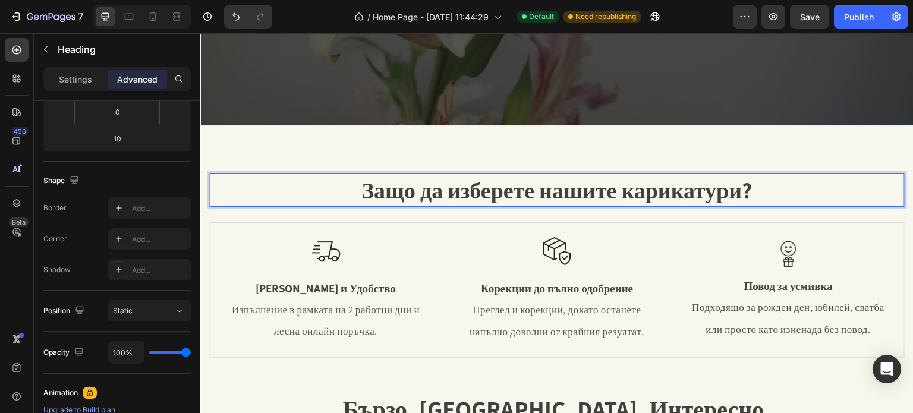
click at [453, 197] on span "Защо да изберете нашите карикатури?" at bounding box center [557, 190] width 390 height 30
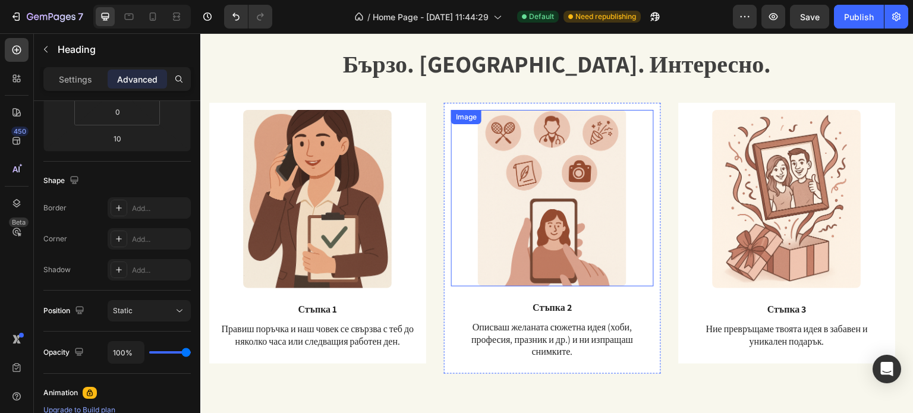
scroll to position [388, 0]
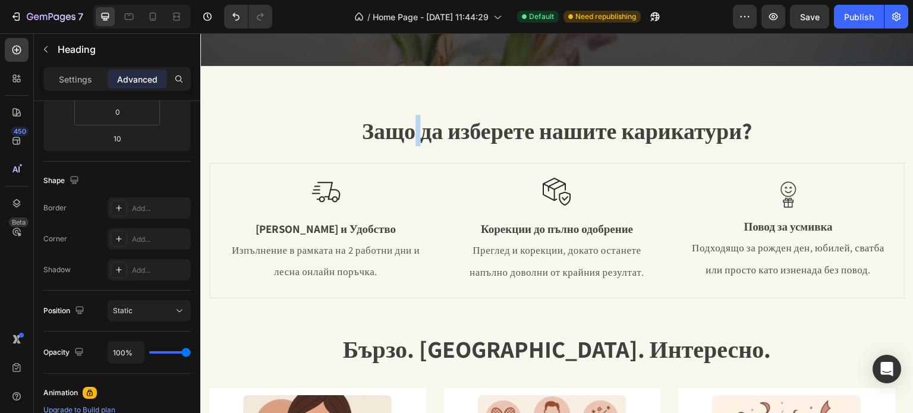
click at [410, 138] on span "Защо да изберете нашите карикатури?" at bounding box center [557, 131] width 390 height 30
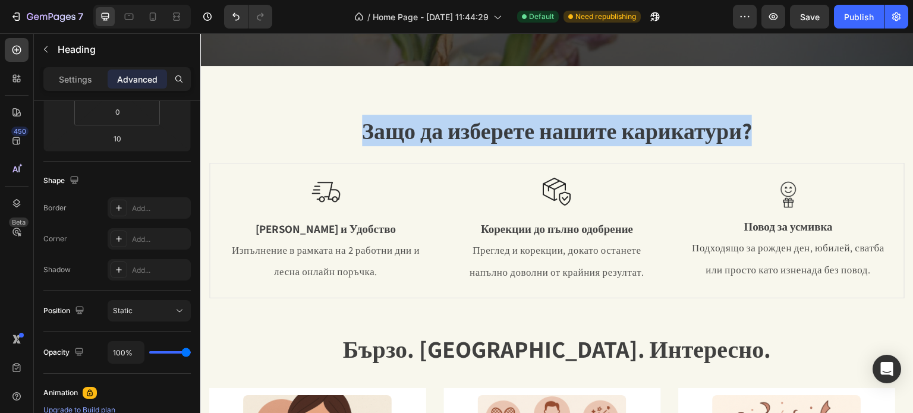
click at [410, 138] on span "Защо да изберете нашите карикатури?" at bounding box center [557, 131] width 390 height 30
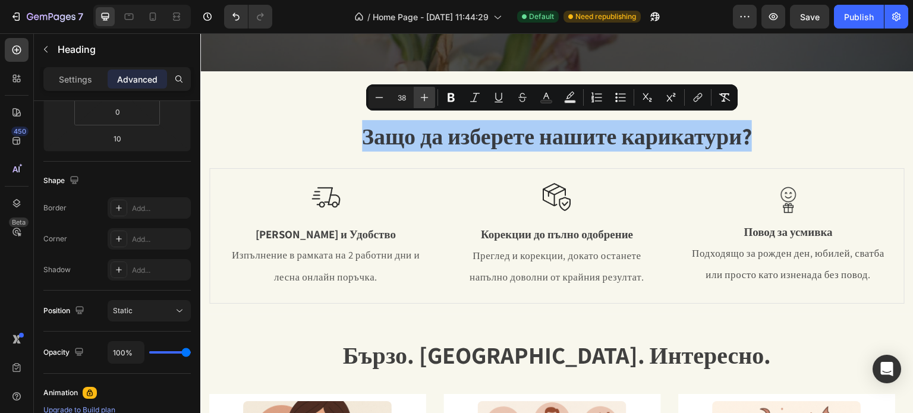
click at [426, 97] on icon "Editor contextual toolbar" at bounding box center [424, 98] width 12 height 12
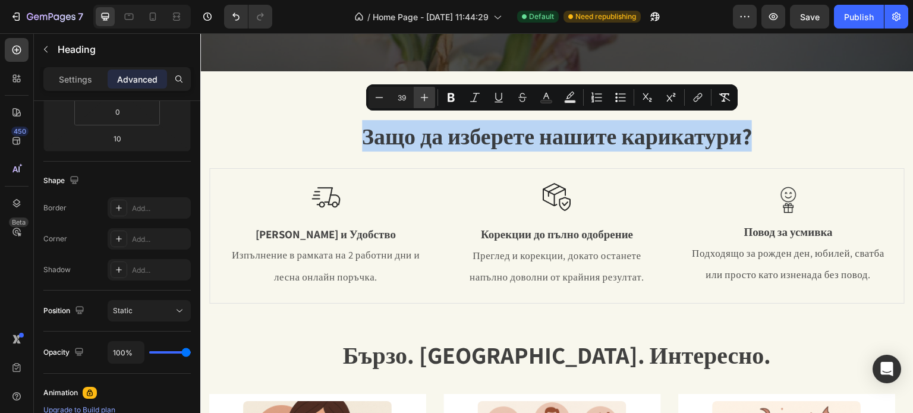
type input "40"
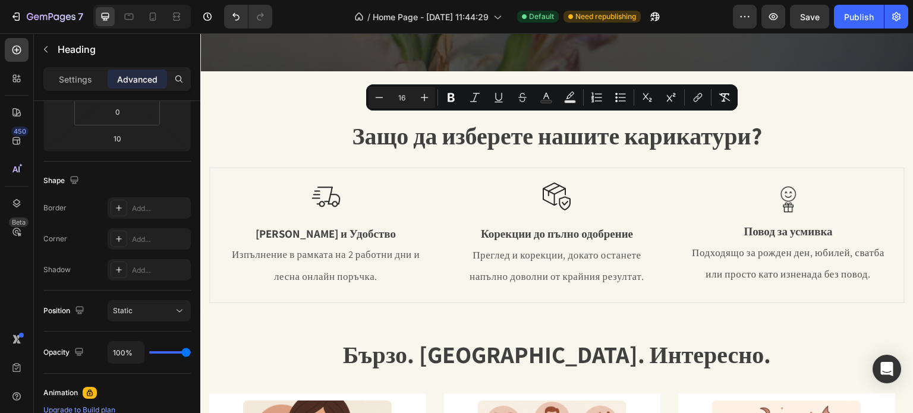
click at [314, 111] on div "Защо да изберете нашите карикатури? Heading Row Image Бързина и Удобство Text B…" at bounding box center [556, 192] width 713 height 242
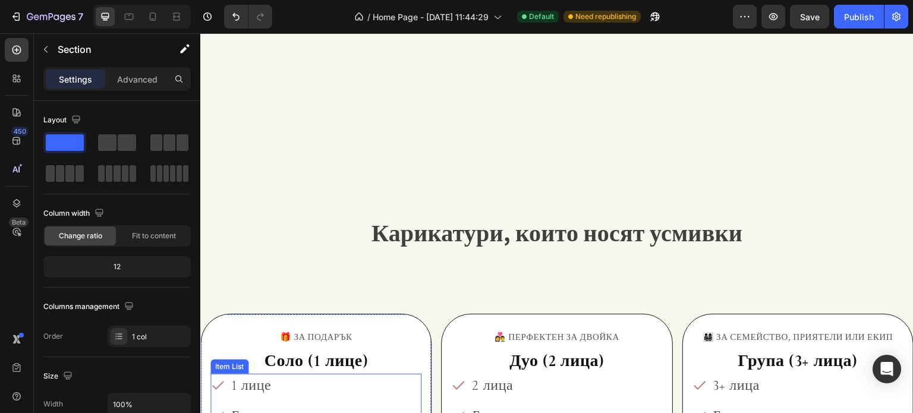
scroll to position [1279, 0]
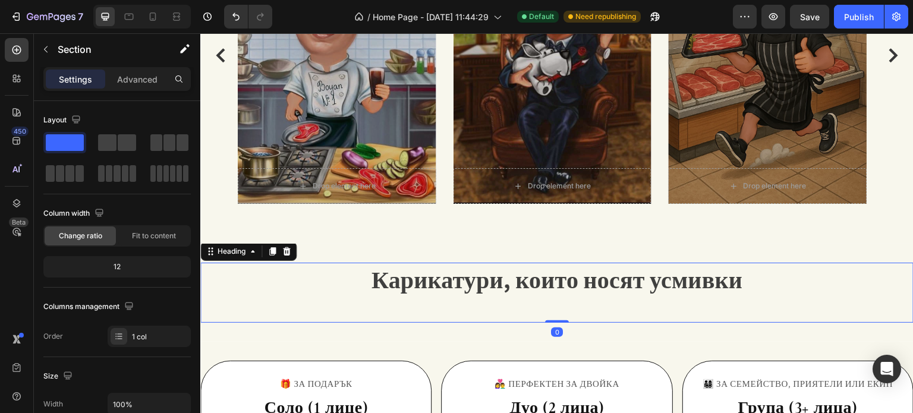
click at [484, 280] on span "Карикатури, които носят усмивки" at bounding box center [556, 279] width 371 height 31
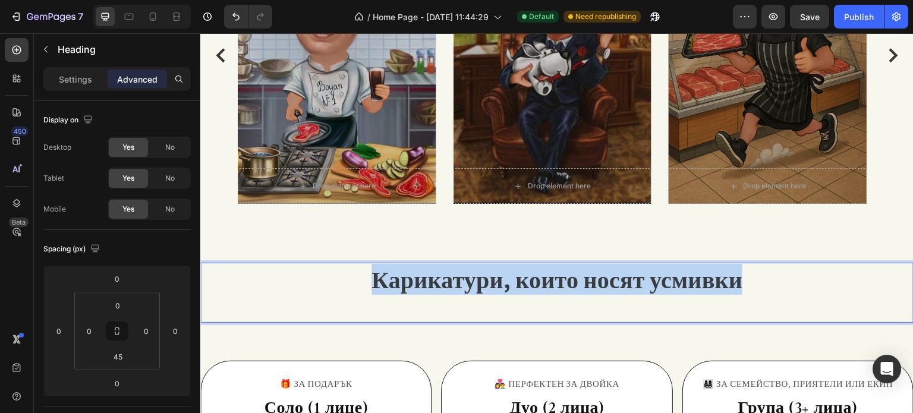
click at [484, 280] on span "Карикатури, които носят усмивки" at bounding box center [556, 279] width 371 height 31
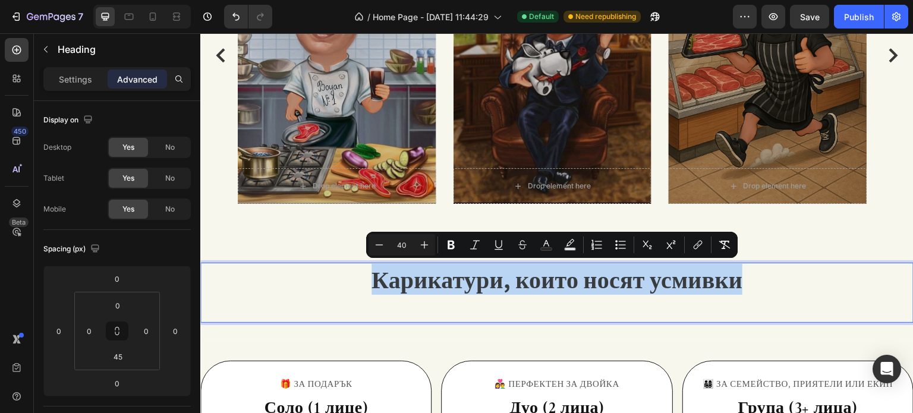
click at [484, 280] on span "Карикатури, които носят усмивки" at bounding box center [556, 279] width 371 height 31
drag, startPoint x: 484, startPoint y: 278, endPoint x: 462, endPoint y: 277, distance: 22.0
click at [462, 277] on span "Карикатури, които носят усмивки" at bounding box center [556, 278] width 371 height 31
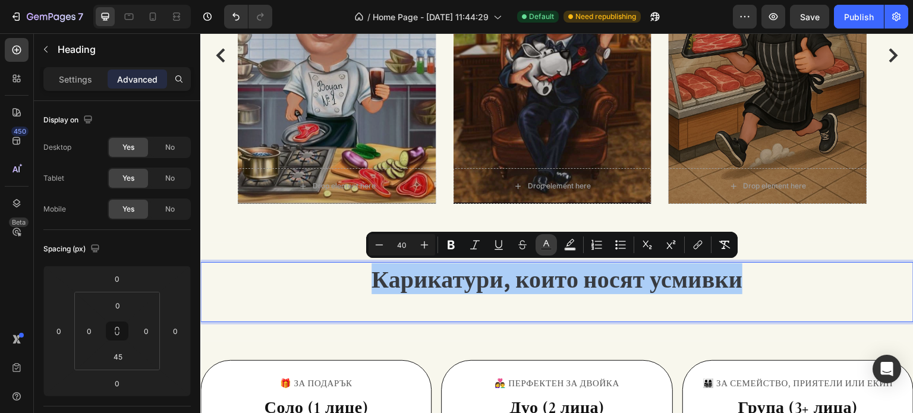
click at [550, 242] on icon "Editor contextual toolbar" at bounding box center [546, 245] width 12 height 12
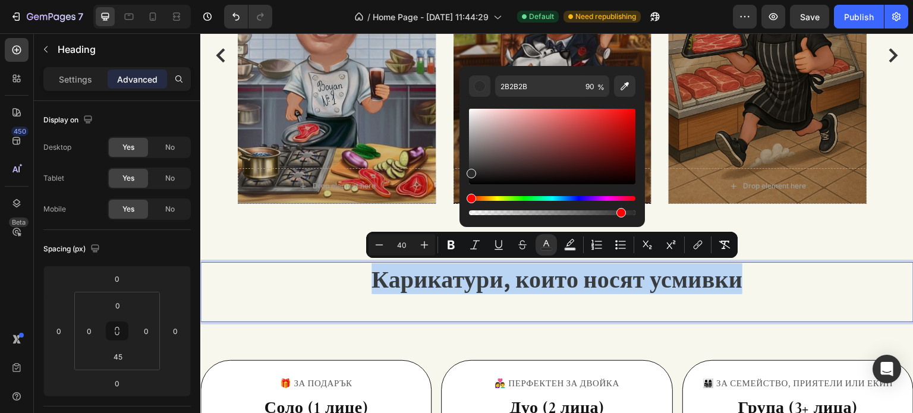
click at [295, 298] on div "Карикатури, които носят усмивки Heading 0" at bounding box center [556, 292] width 713 height 60
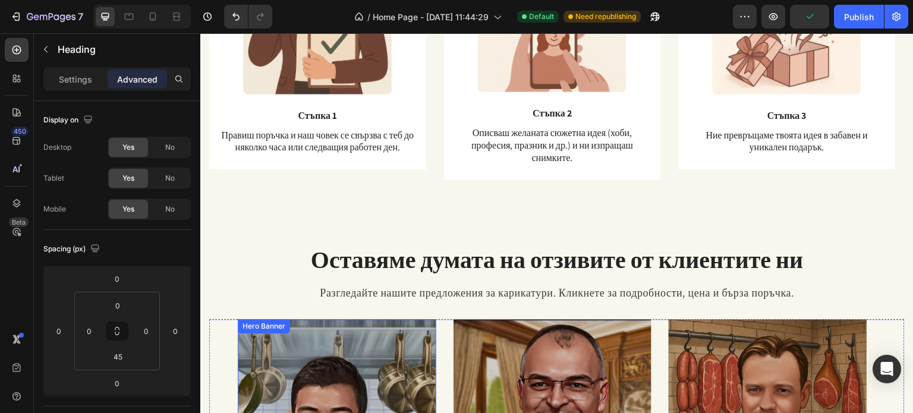
scroll to position [863, 0]
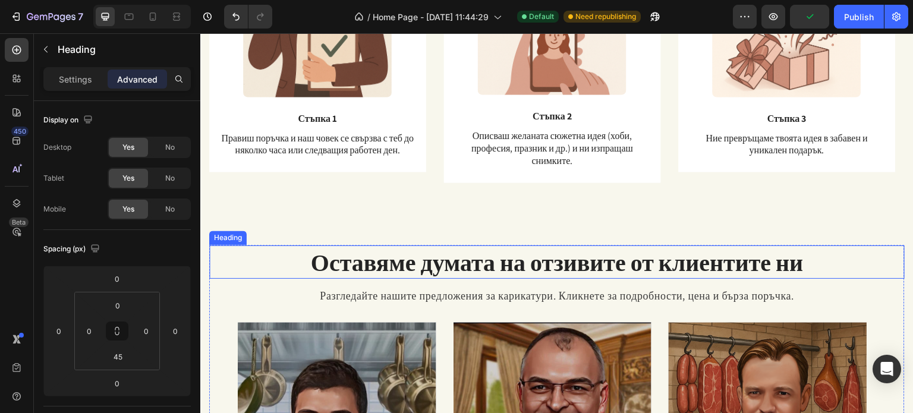
click at [433, 263] on h2 "Оставяме думата на отзивите от клиентите ни" at bounding box center [556, 261] width 695 height 33
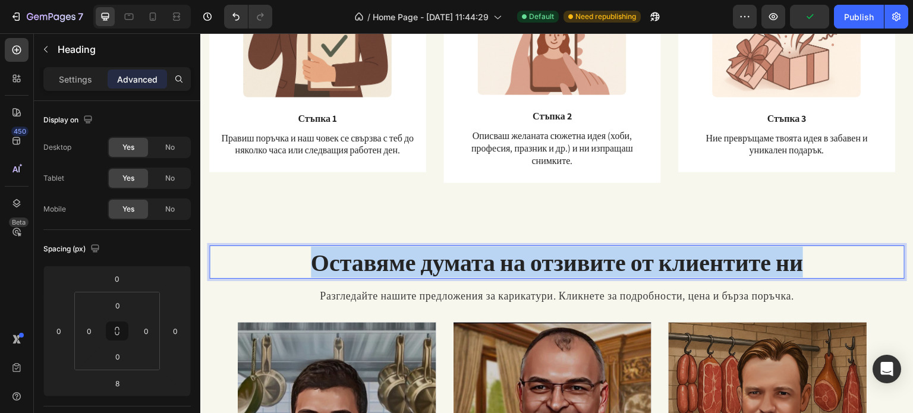
click at [433, 263] on p "Оставяме думата на отзивите от клиентите ни" at bounding box center [556, 262] width 693 height 31
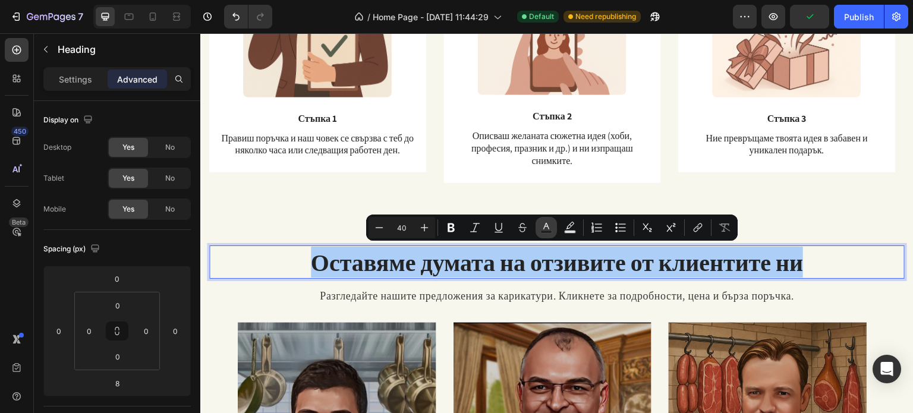
click at [538, 230] on button "Text Color" at bounding box center [546, 227] width 21 height 21
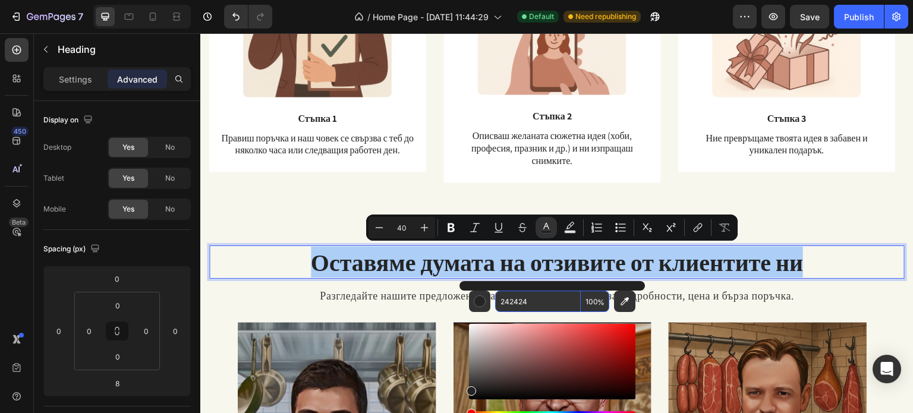
click at [521, 299] on input "242424" at bounding box center [538, 301] width 86 height 21
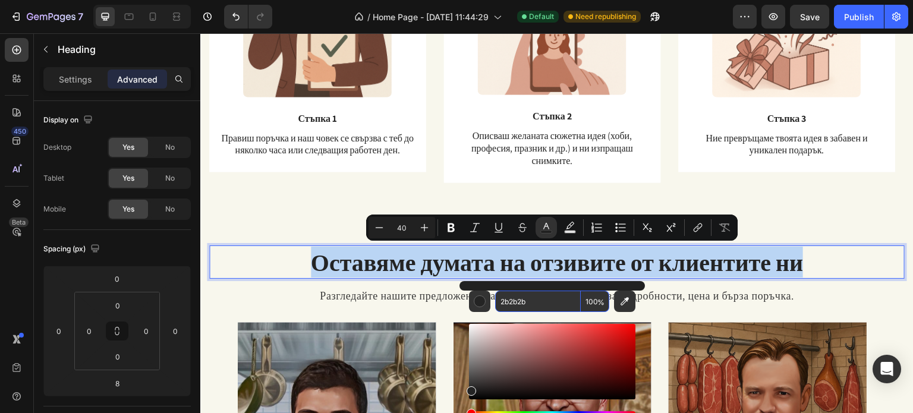
type input "2B2B2B"
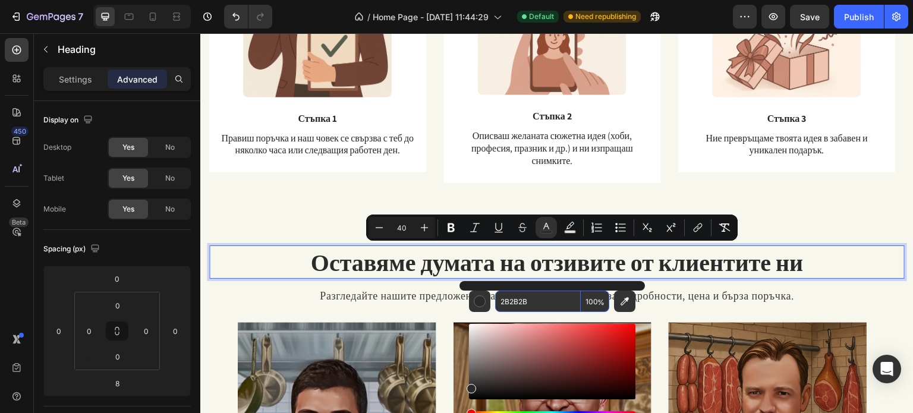
click at [594, 295] on input "100" at bounding box center [595, 301] width 29 height 21
type input "90"
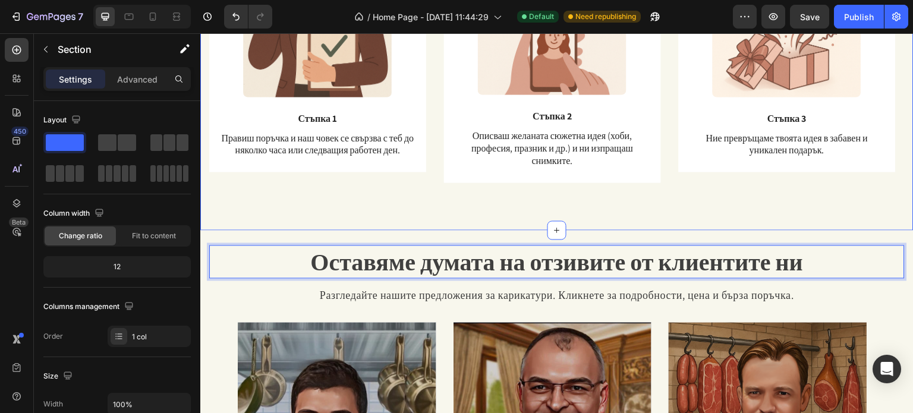
click at [776, 194] on div "Image Стъпка 3 Text Block Ние превръщаме твоята идея в забавен и уникален подар…" at bounding box center [556, 57] width 695 height 290
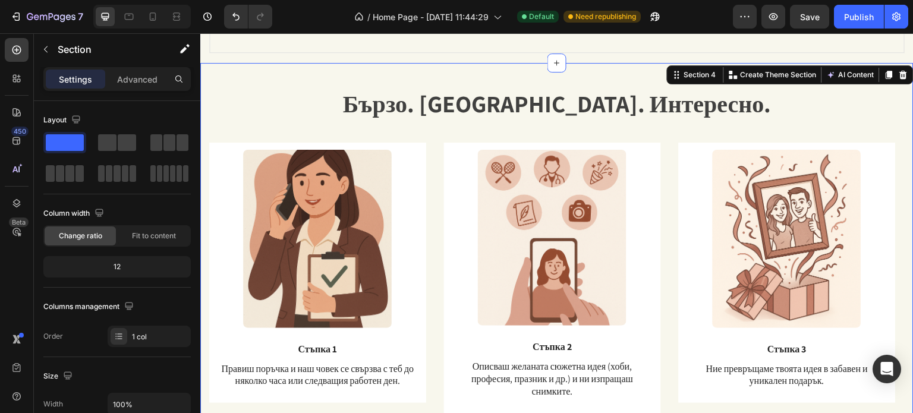
scroll to position [625, 0]
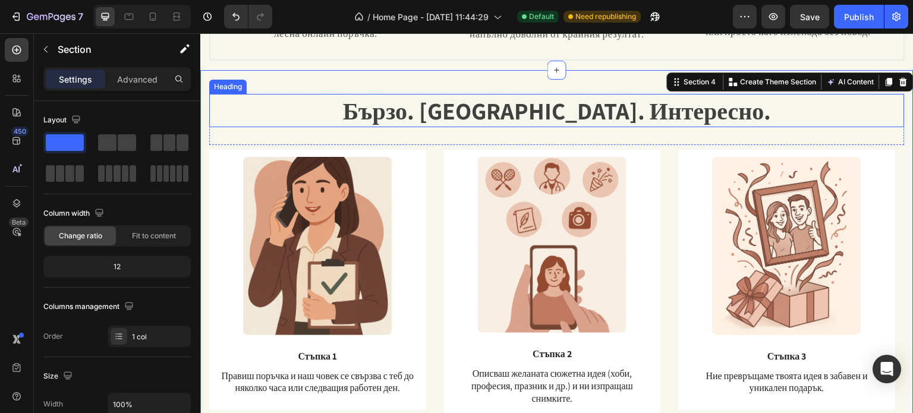
click at [567, 109] on span "Бързо. [GEOGRAPHIC_DATA]. Интересно." at bounding box center [556, 110] width 429 height 31
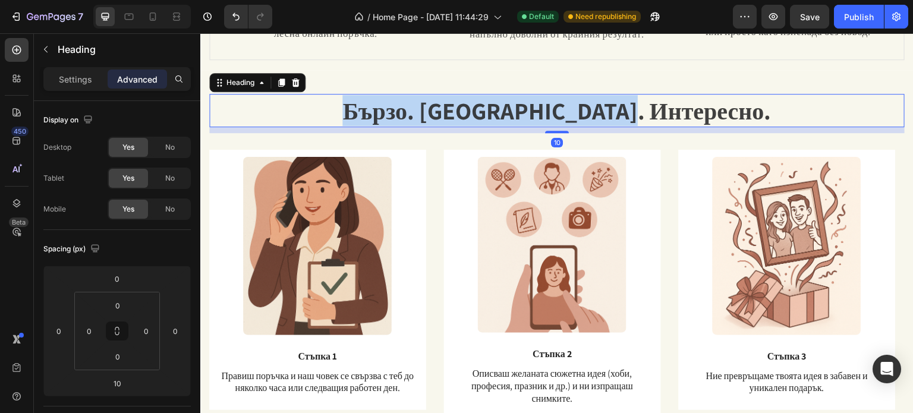
click at [567, 109] on span "Бързо. [GEOGRAPHIC_DATA]. Интересно." at bounding box center [556, 110] width 429 height 31
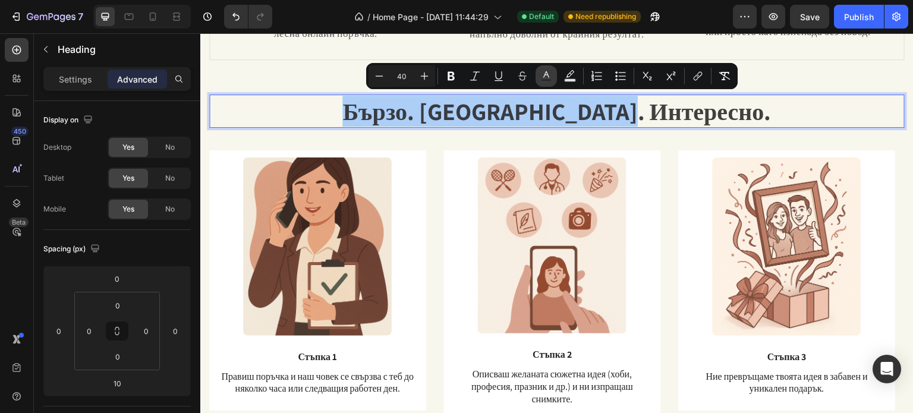
click at [543, 80] on rect "Editor contextual toolbar" at bounding box center [546, 80] width 11 height 3
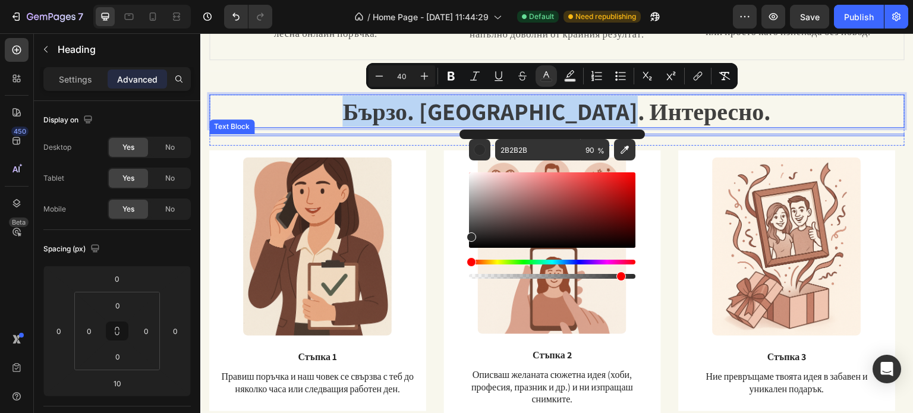
click at [773, 85] on div "Бързо. Лесно. Интересно. Heading 10 Text Block Row Image Стъпка 3 Text Block Ни…" at bounding box center [556, 270] width 713 height 398
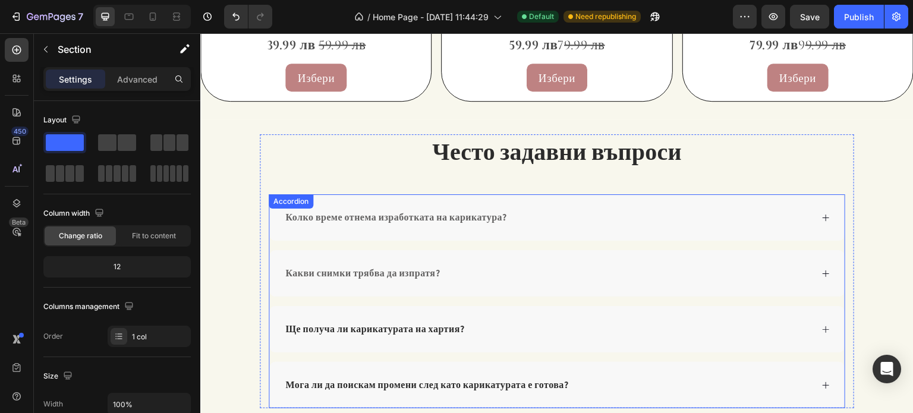
scroll to position [1762, 0]
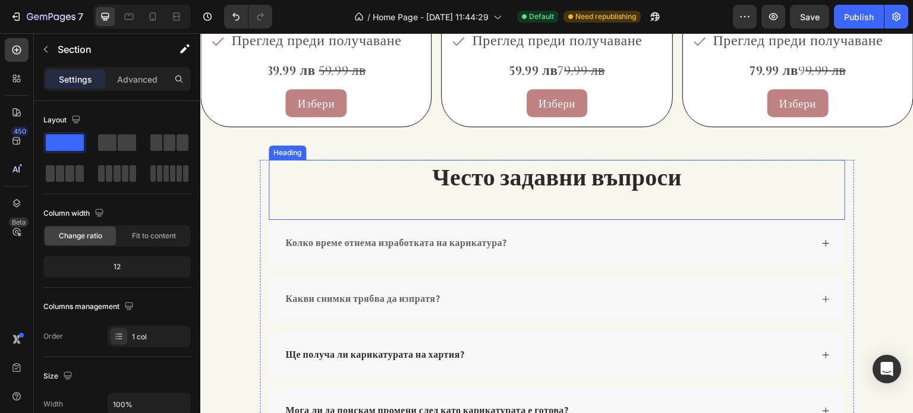
click at [595, 174] on span "Често задавни въпроси" at bounding box center [557, 176] width 250 height 31
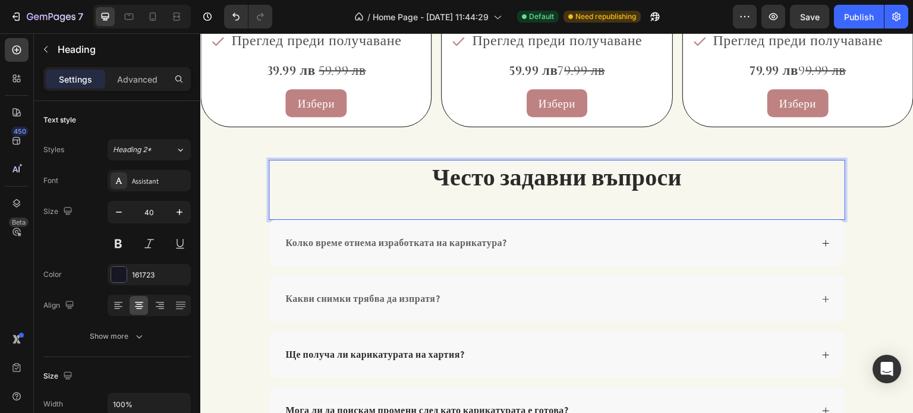
click at [595, 174] on span "Често задавни въпроси" at bounding box center [557, 176] width 250 height 31
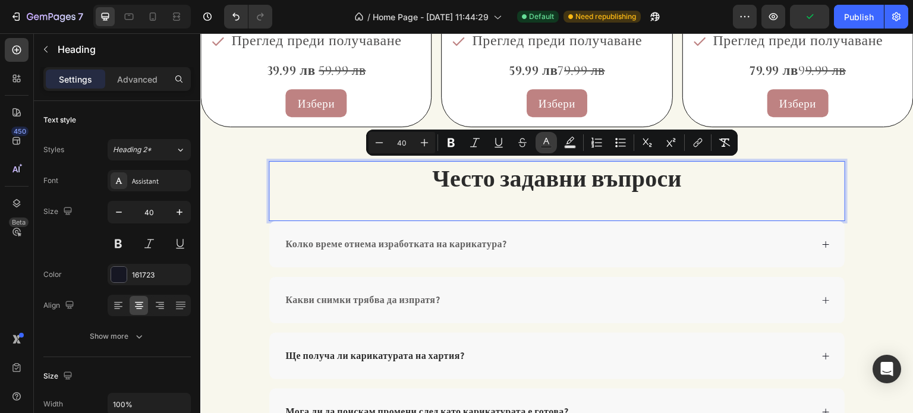
click at [549, 147] on rect "Editor contextual toolbar" at bounding box center [546, 147] width 11 height 3
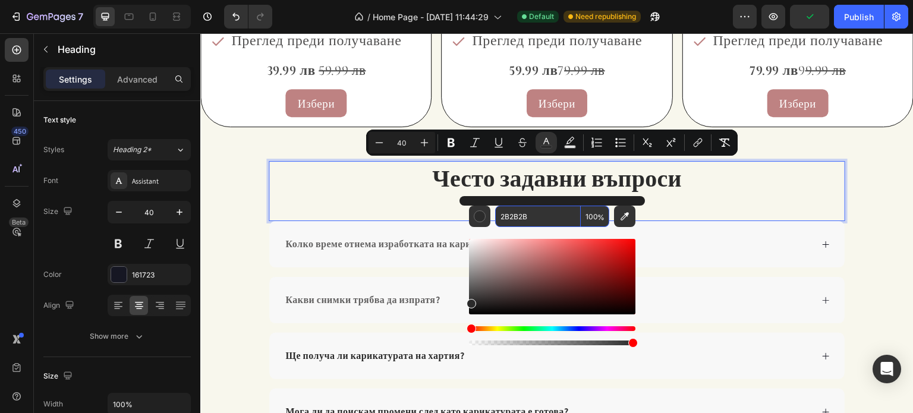
click at [593, 216] on input "100" at bounding box center [595, 216] width 29 height 21
type input "90"
click at [865, 212] on div "Често задавни въпроси Heading 0 Колко време отнема изработката на карикатура? К…" at bounding box center [556, 298] width 713 height 274
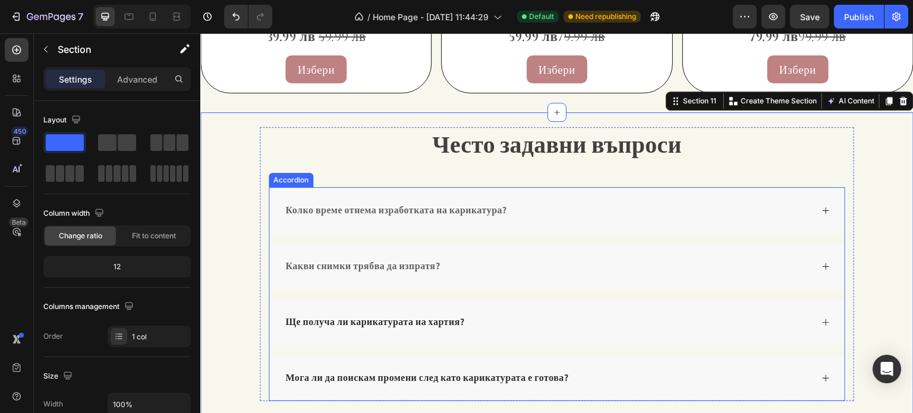
scroll to position [1881, 0]
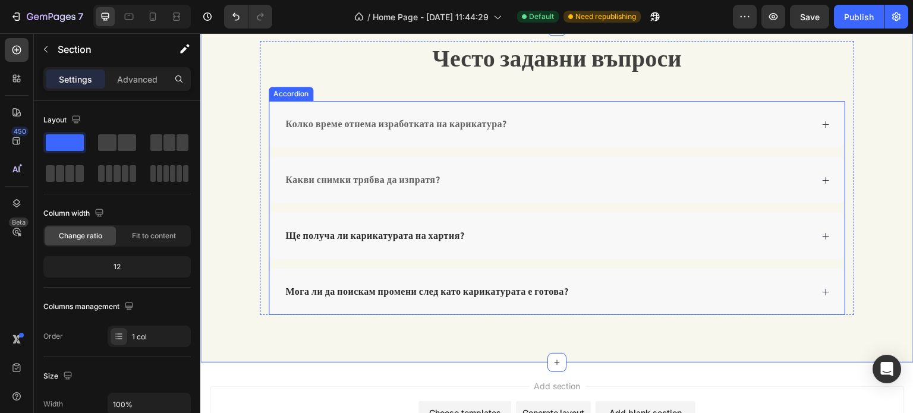
click at [380, 229] on span "Ще получа ли карикатурата на хартия?" at bounding box center [374, 235] width 179 height 12
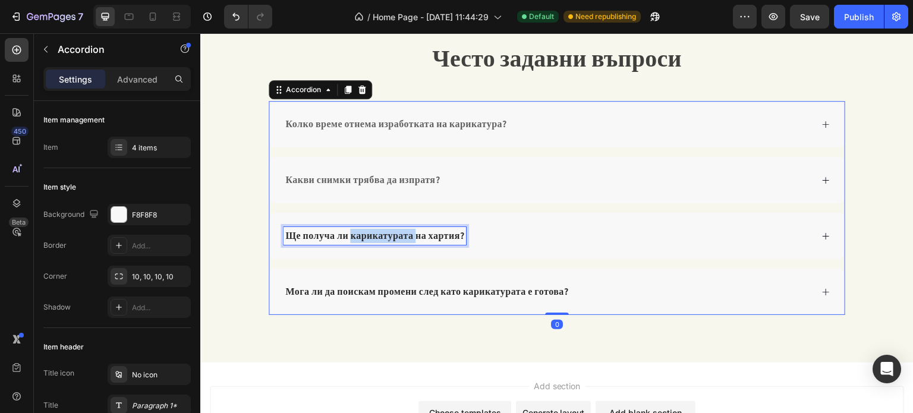
click at [380, 229] on span "Ще получа ли карикатурата на хартия?" at bounding box center [374, 235] width 179 height 12
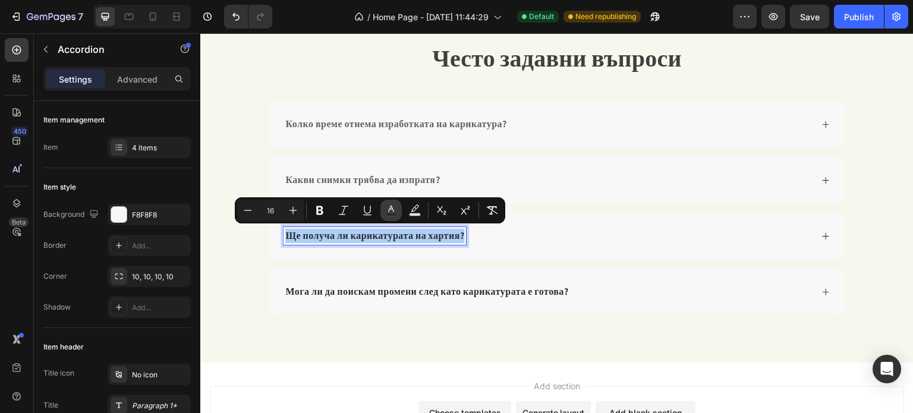
click at [387, 211] on icon "Editor contextual toolbar" at bounding box center [391, 210] width 12 height 12
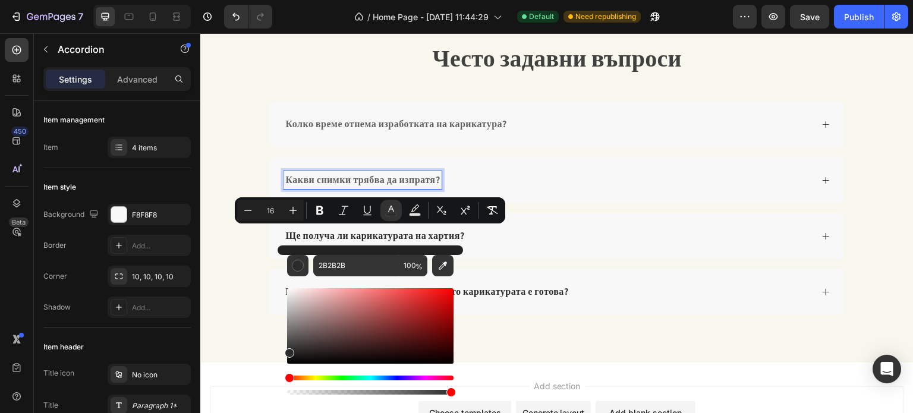
click at [371, 183] on span "Какви снимки трябва да изпратя?" at bounding box center [362, 180] width 155 height 12
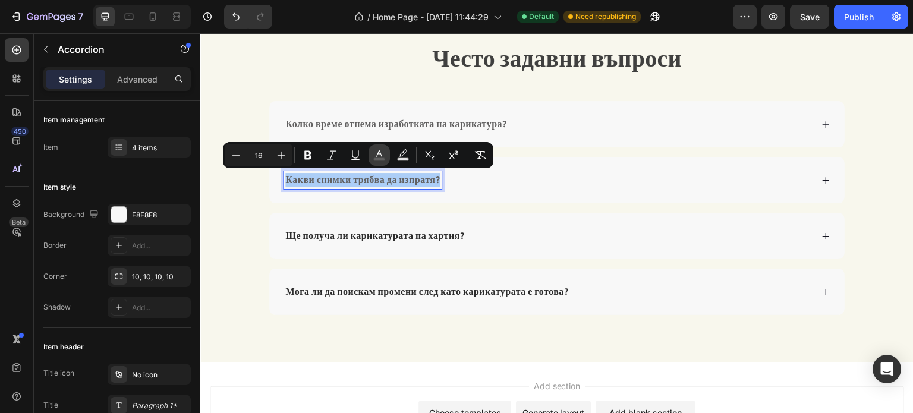
click at [383, 154] on icon "Editor contextual toolbar" at bounding box center [379, 155] width 12 height 12
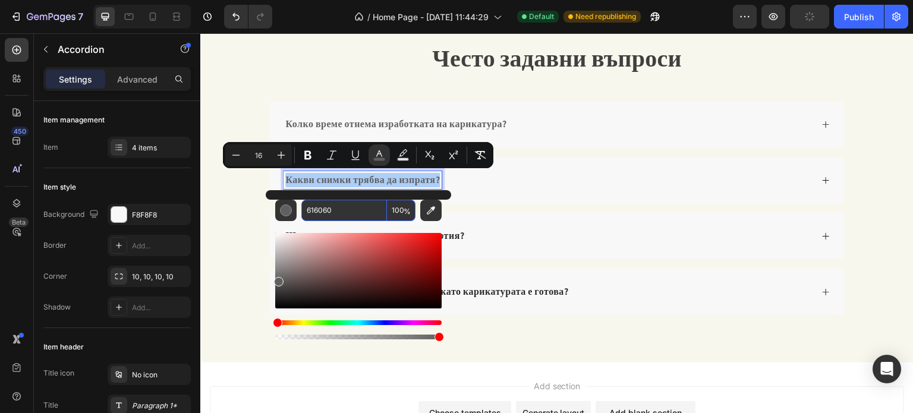
click at [348, 209] on input "616060" at bounding box center [344, 210] width 86 height 21
type input "2B2B2B"
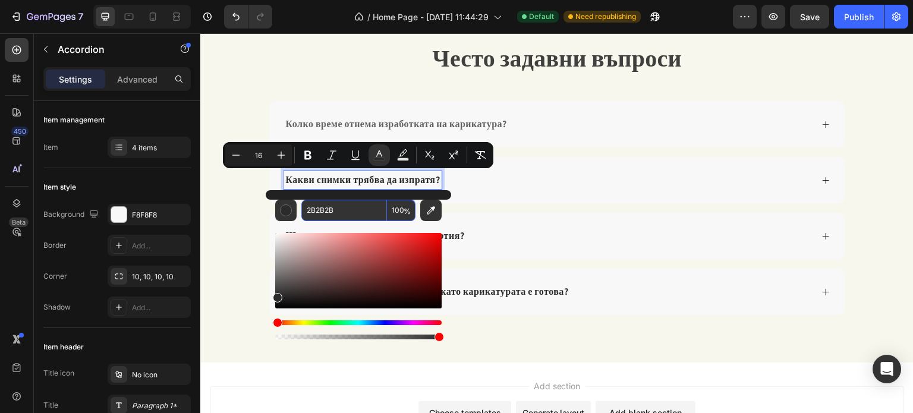
click at [398, 209] on input "100" at bounding box center [401, 210] width 29 height 21
type input "90"
click at [596, 136] on div "Колко време отнема изработката на карикатура?" at bounding box center [556, 124] width 575 height 46
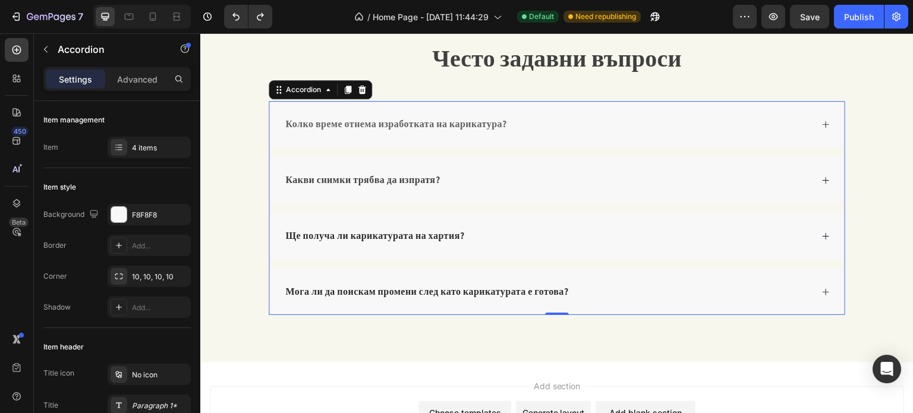
click at [390, 285] on span "Мога ли да поискам промени след като карикатурата е готова?" at bounding box center [426, 291] width 283 height 12
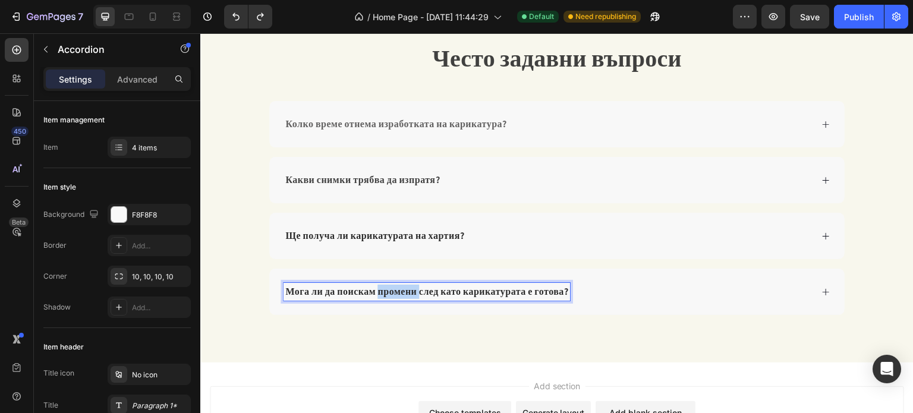
click at [390, 285] on span "Мога ли да поискам промени след като карикатурата е готова?" at bounding box center [426, 291] width 283 height 12
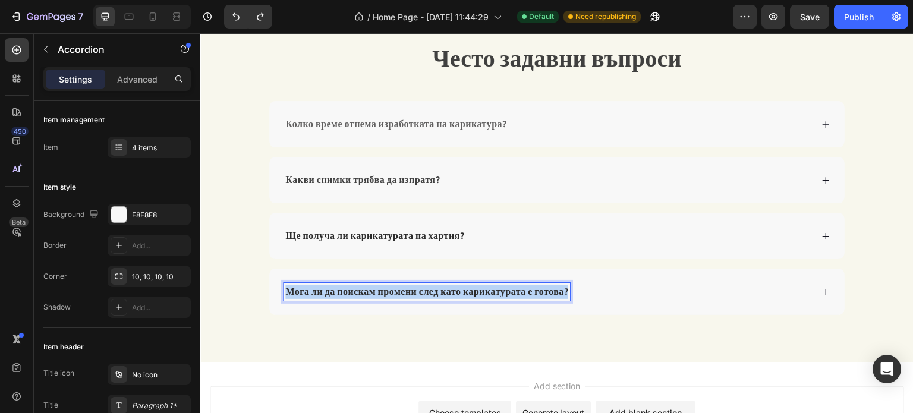
click at [390, 285] on span "Мога ли да поискам промени след като карикатурата е готова?" at bounding box center [426, 291] width 283 height 12
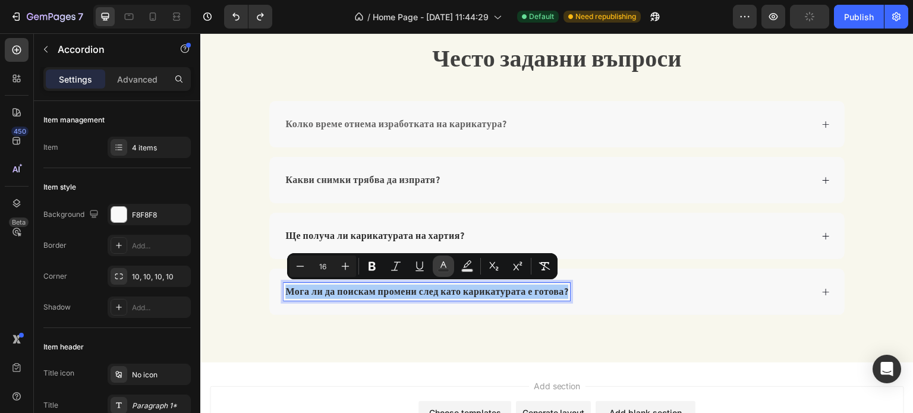
click at [440, 266] on icon "Editor contextual toolbar" at bounding box center [443, 266] width 12 height 12
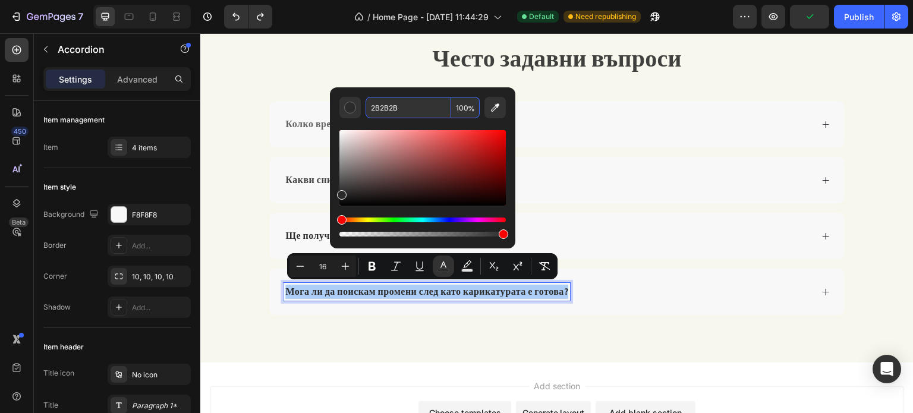
click at [466, 111] on input "100" at bounding box center [465, 107] width 29 height 21
type input "90"
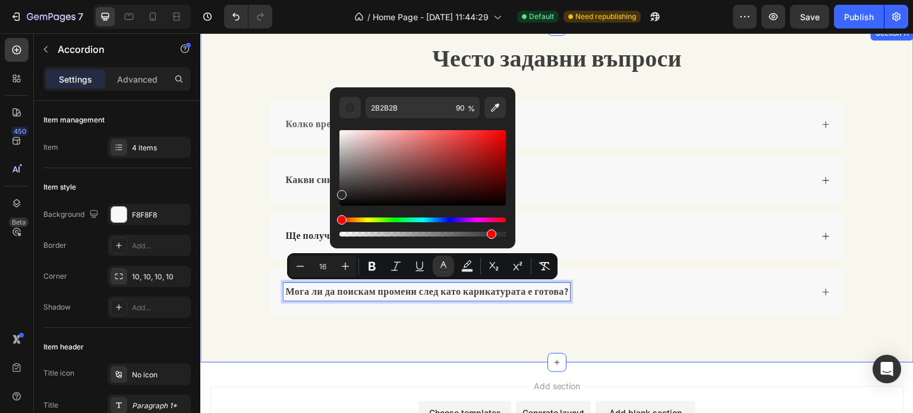
click at [865, 149] on div "⁠⁠⁠⁠⁠⁠⁠ Често задавни въпроси Heading Колко време отнема изработката на карикат…" at bounding box center [556, 178] width 713 height 274
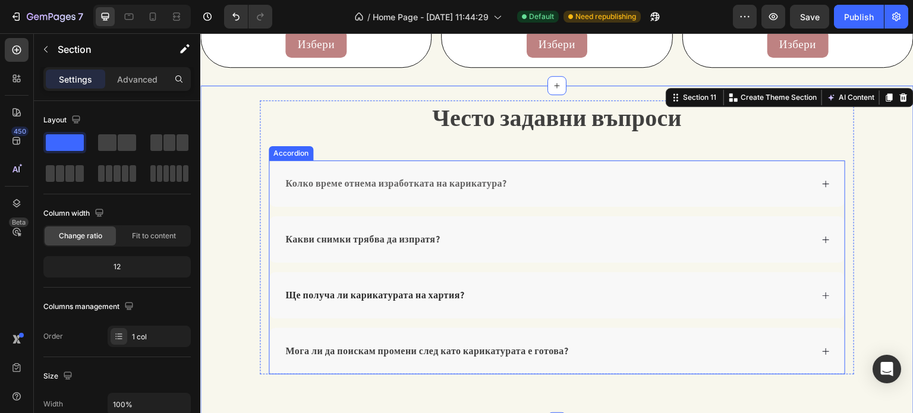
scroll to position [1525, 0]
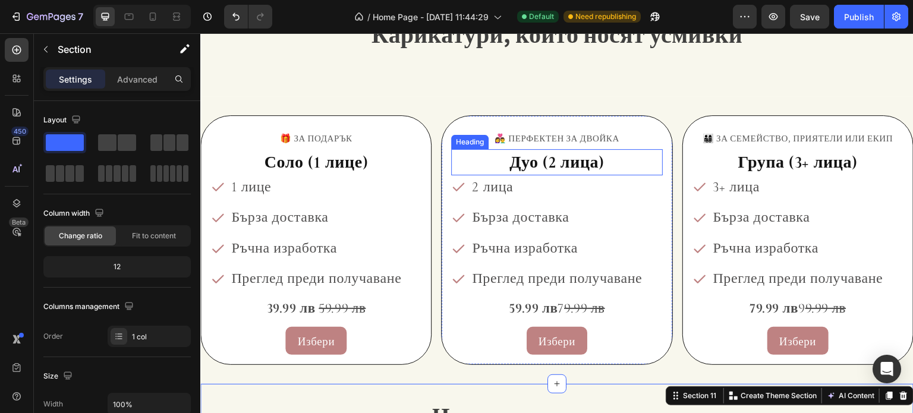
click at [531, 164] on span "Дуо (2 лица)" at bounding box center [556, 162] width 95 height 20
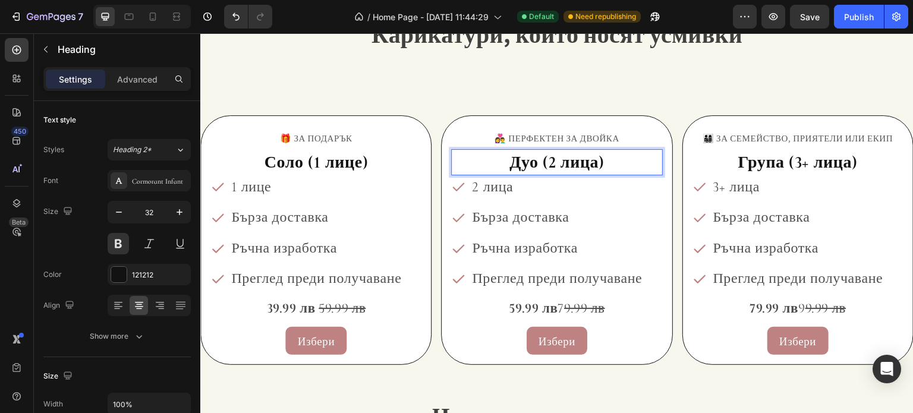
click at [521, 163] on span "Дуо (2 лица)" at bounding box center [556, 162] width 95 height 20
drag, startPoint x: 510, startPoint y: 163, endPoint x: 597, endPoint y: 168, distance: 87.5
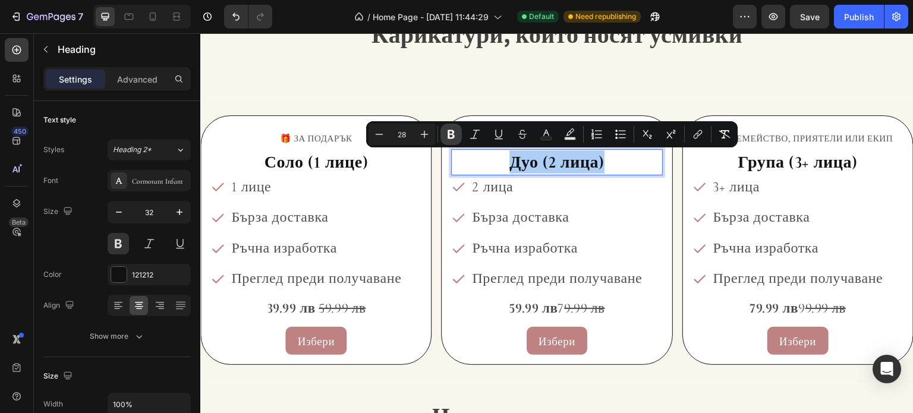
click at [453, 131] on icon "Editor contextual toolbar" at bounding box center [451, 134] width 7 height 9
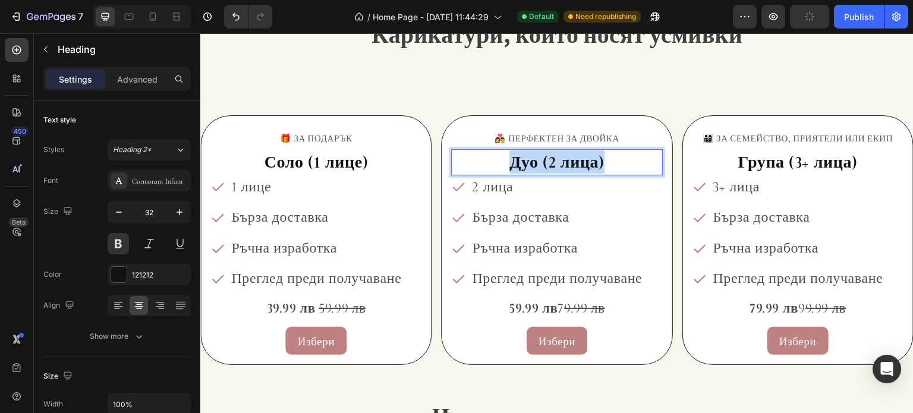
drag, startPoint x: 585, startPoint y: 163, endPoint x: 612, endPoint y: 166, distance: 26.9
click at [612, 166] on p "Дуо (2 лица)" at bounding box center [556, 161] width 209 height 23
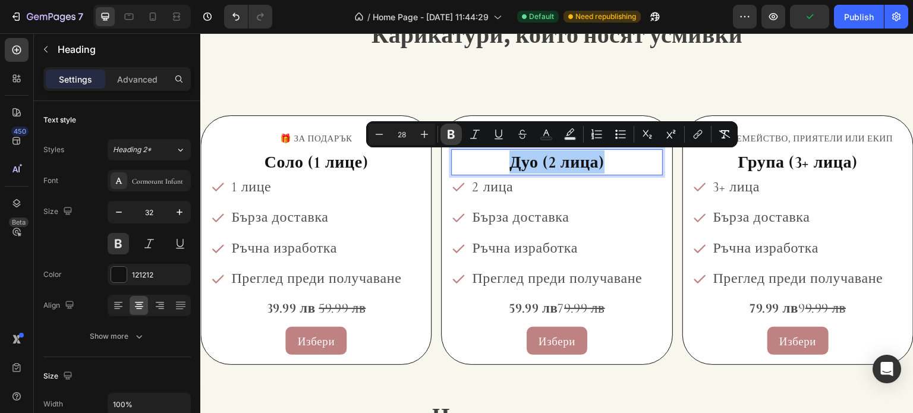
click at [451, 131] on icon "Editor contextual toolbar" at bounding box center [451, 134] width 12 height 12
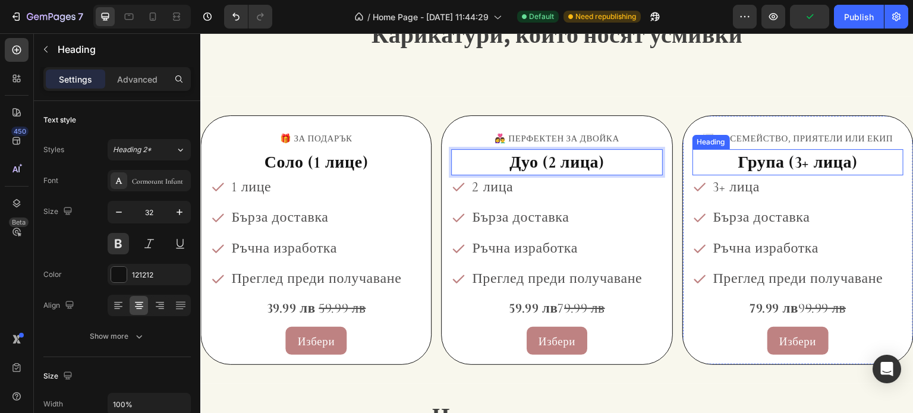
click at [752, 163] on span "Група (3+ лица)" at bounding box center [797, 162] width 119 height 20
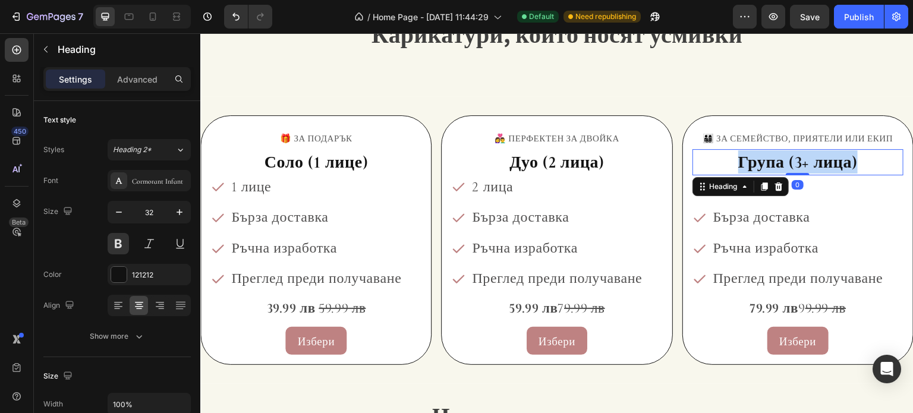
click at [752, 163] on span "Група (3+ лица)" at bounding box center [797, 162] width 119 height 20
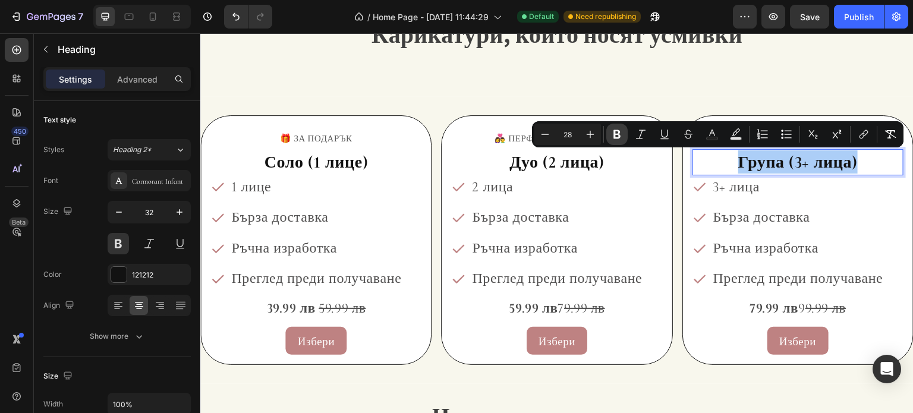
click at [615, 136] on icon "Editor contextual toolbar" at bounding box center [616, 134] width 7 height 9
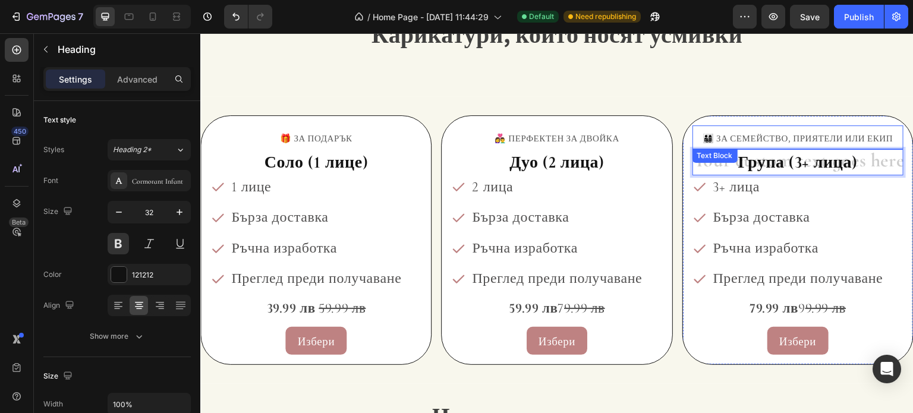
click at [773, 94] on div "Карикатури, които носят усмивки Heading Section 7" at bounding box center [556, 47] width 713 height 98
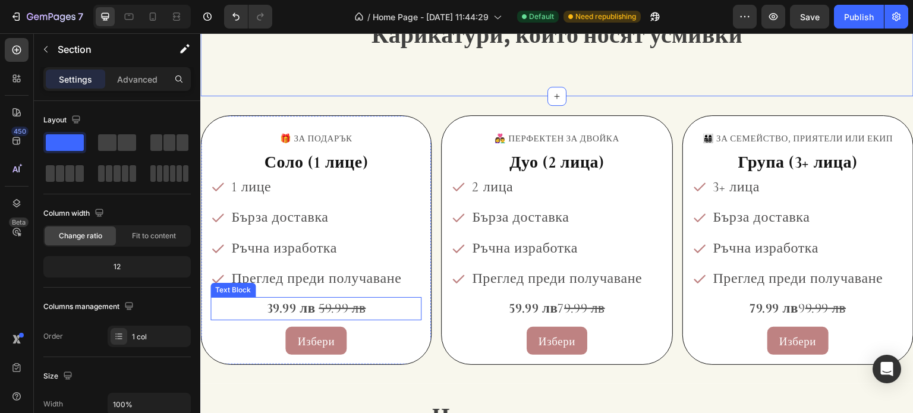
click at [294, 309] on strong "39.99 лв" at bounding box center [290, 308] width 49 height 17
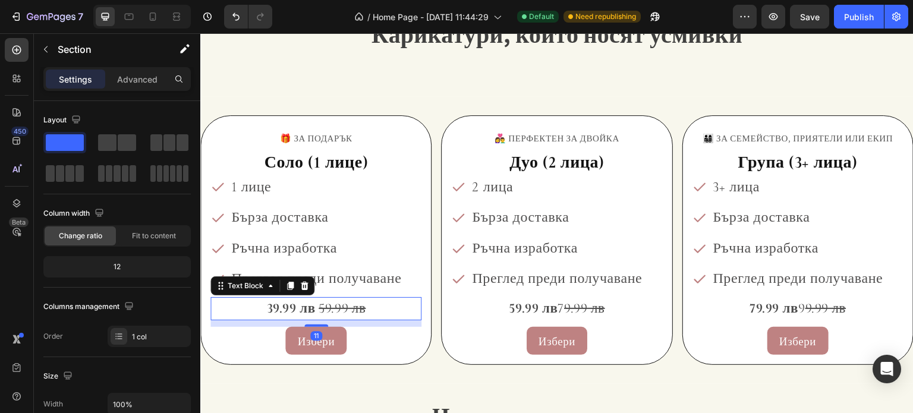
click at [294, 309] on strong "39.99 лв" at bounding box center [290, 308] width 49 height 17
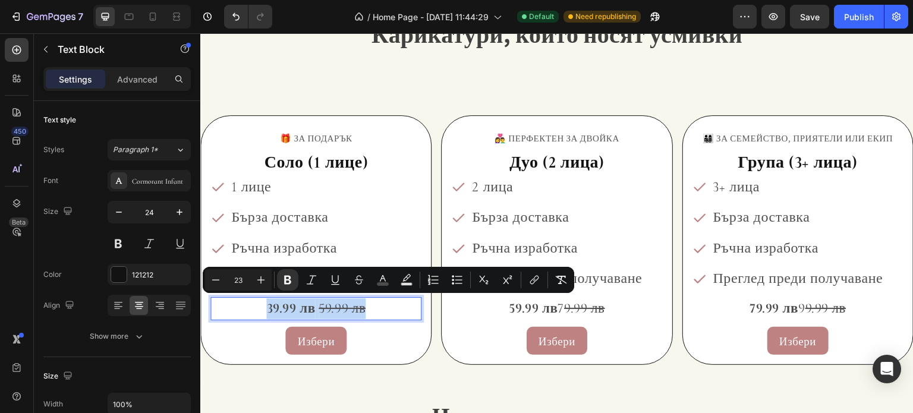
click at [294, 309] on strong "39.99 лв" at bounding box center [290, 308] width 49 height 17
click at [266, 310] on strong "39.99 лв" at bounding box center [290, 308] width 49 height 17
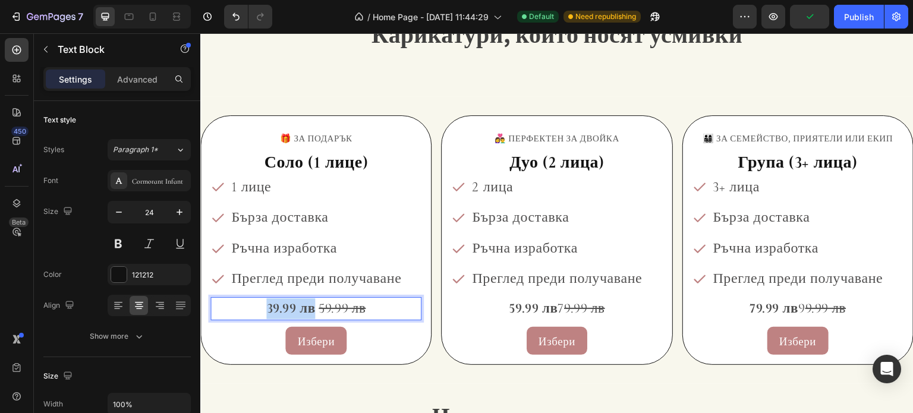
drag, startPoint x: 266, startPoint y: 307, endPoint x: 310, endPoint y: 312, distance: 44.9
click at [310, 312] on strong "39.99 лв" at bounding box center [290, 308] width 49 height 17
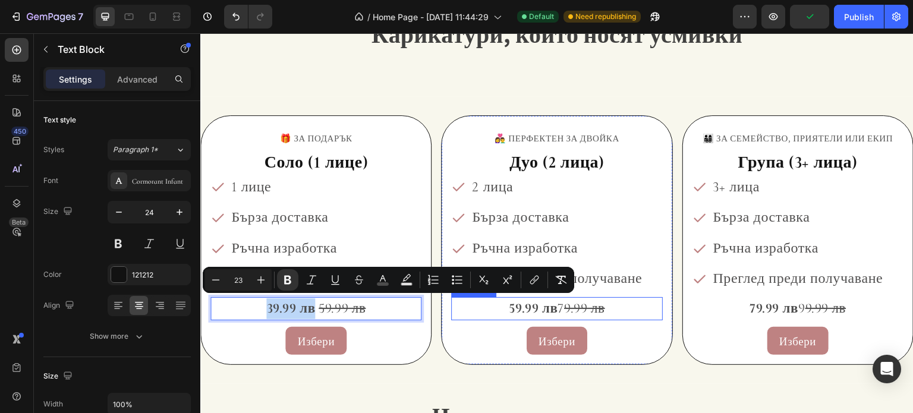
click at [518, 311] on strong "59.99 лв" at bounding box center [533, 308] width 49 height 17
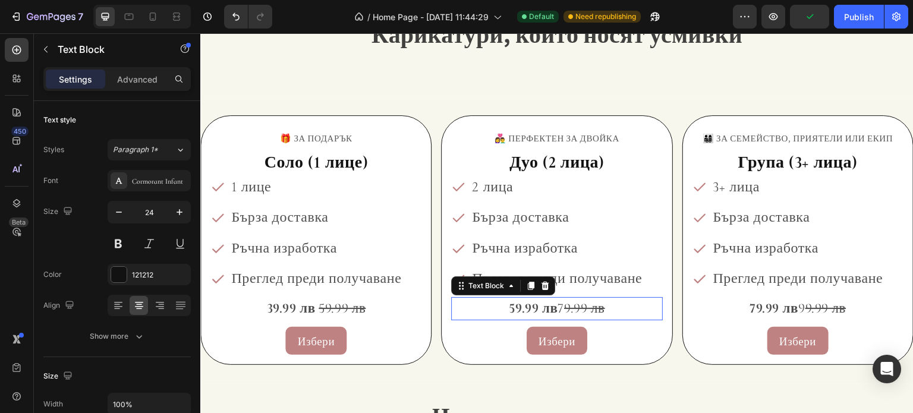
click at [518, 311] on strong "59.99 лв" at bounding box center [533, 308] width 49 height 17
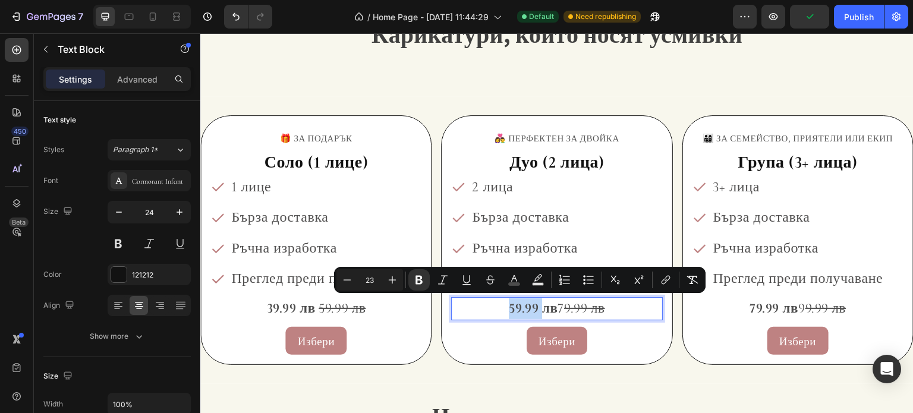
click at [509, 310] on strong "59.99 лв" at bounding box center [533, 308] width 49 height 17
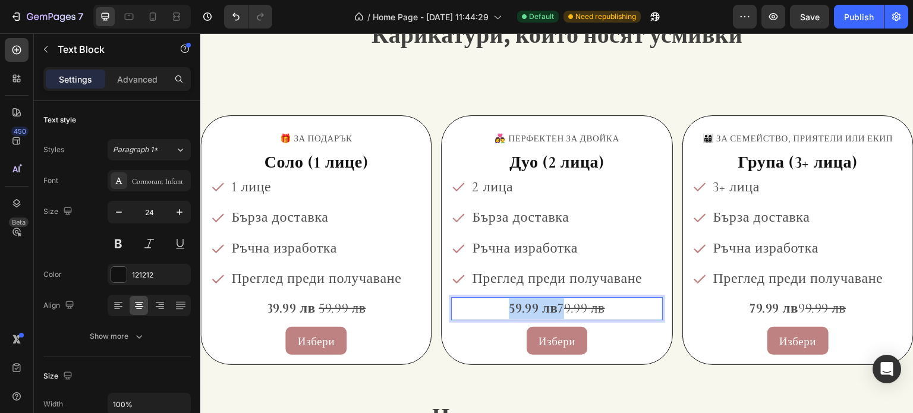
drag, startPoint x: 506, startPoint y: 310, endPoint x: 548, endPoint y: 310, distance: 42.2
click at [548, 310] on strong "59.99 лв" at bounding box center [533, 308] width 49 height 17
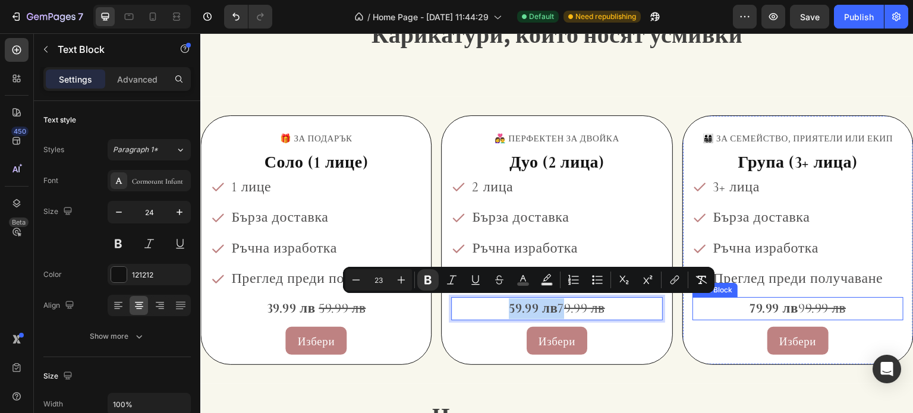
click at [749, 303] on strong "79.99 лв" at bounding box center [773, 308] width 49 height 17
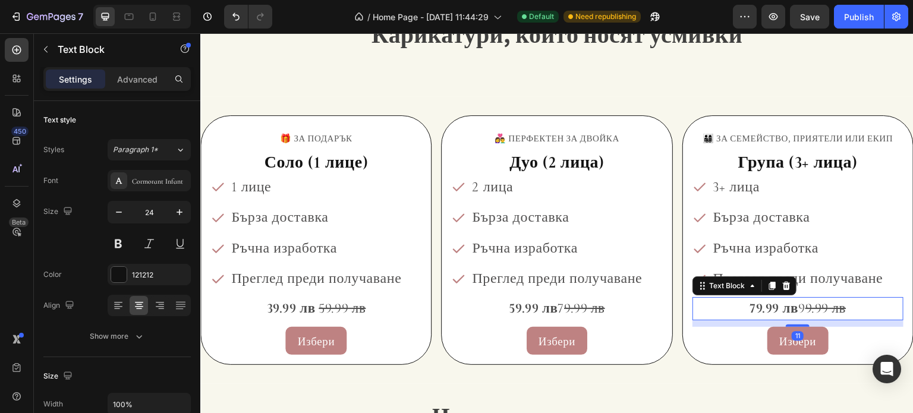
click at [749, 303] on strong "79.99 лв" at bounding box center [773, 308] width 49 height 17
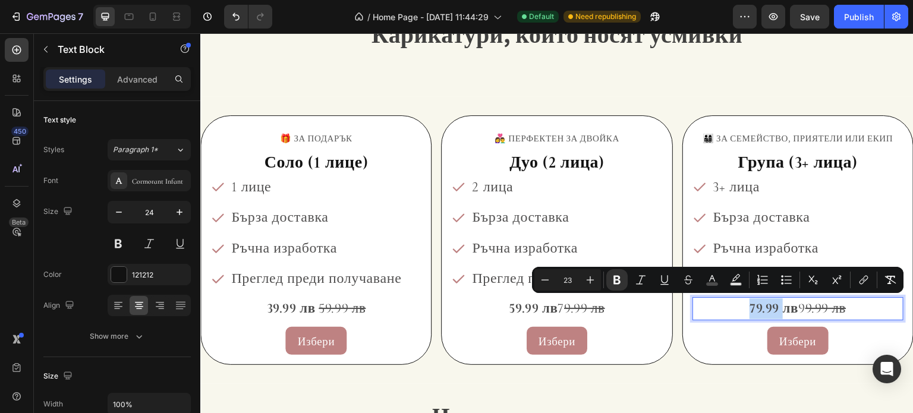
click at [749, 305] on strong "79.99 лв" at bounding box center [773, 308] width 49 height 17
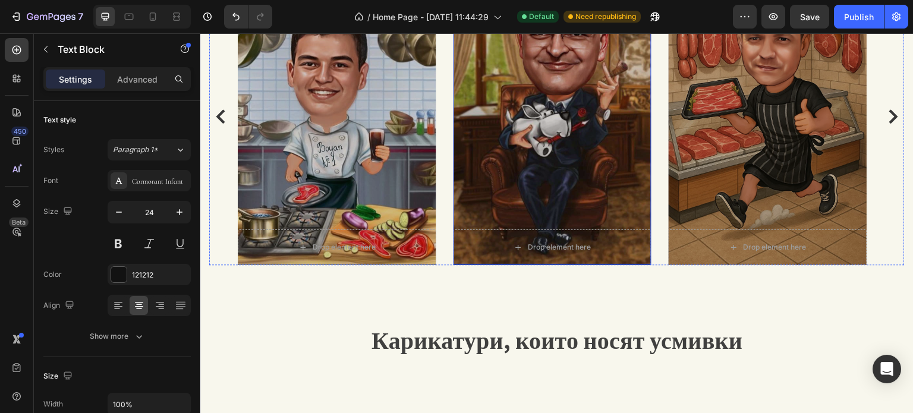
scroll to position [1346, 0]
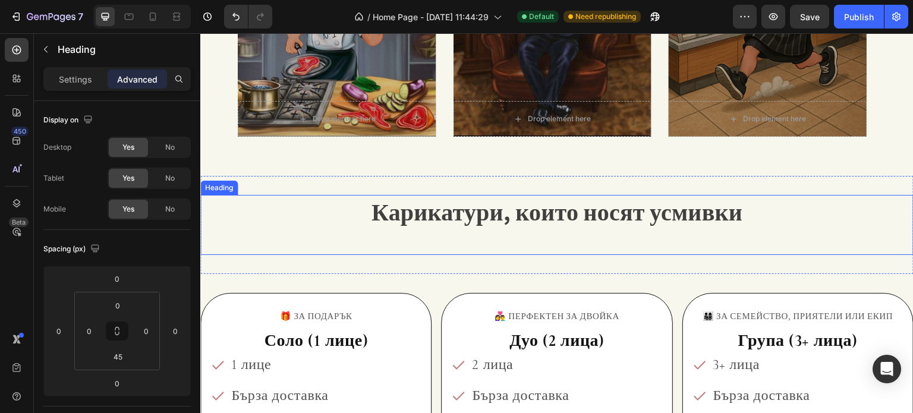
click at [562, 222] on span "Карикатури, които носят усмивки" at bounding box center [556, 211] width 371 height 31
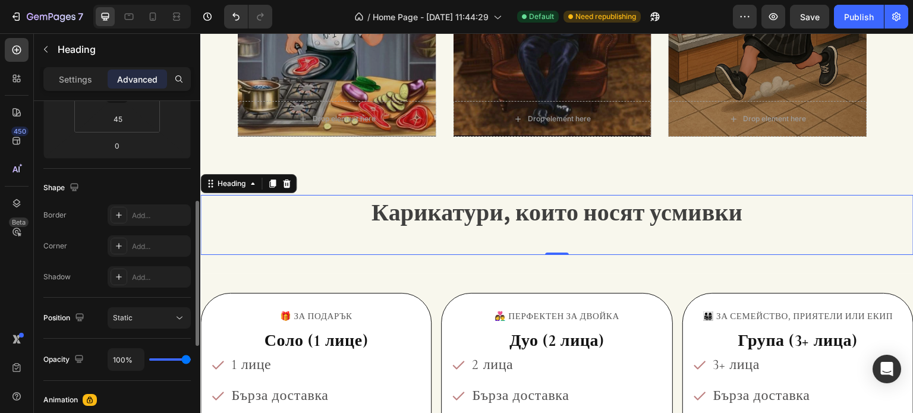
scroll to position [357, 0]
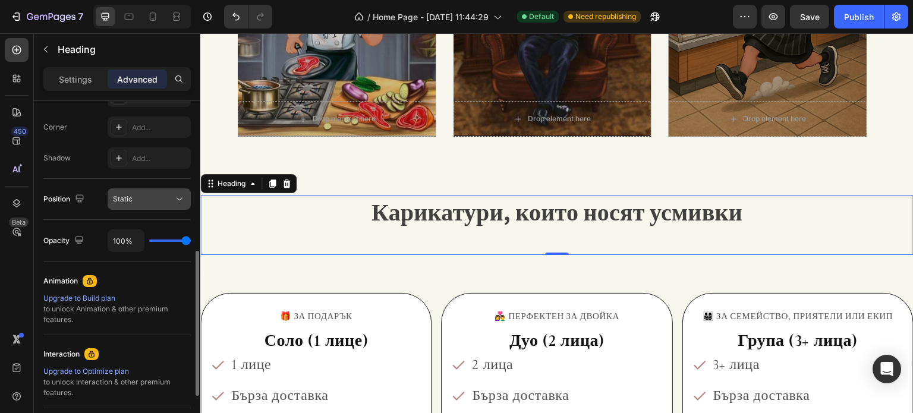
click at [148, 199] on div "Static" at bounding box center [143, 199] width 61 height 11
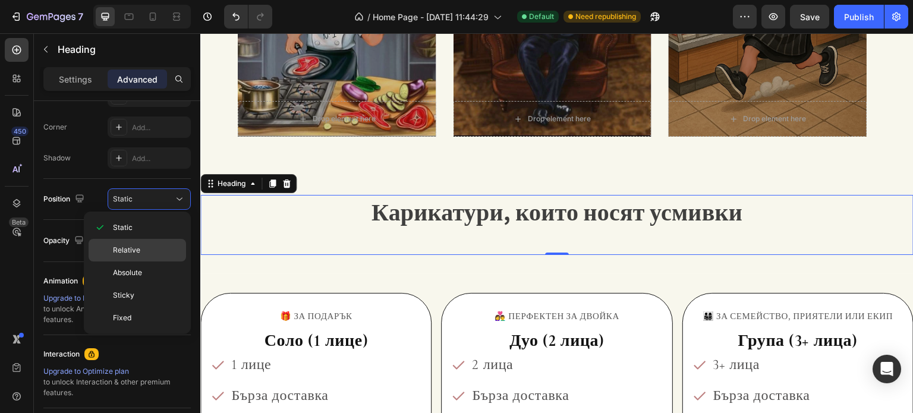
click at [160, 247] on p "Relative" at bounding box center [147, 250] width 68 height 11
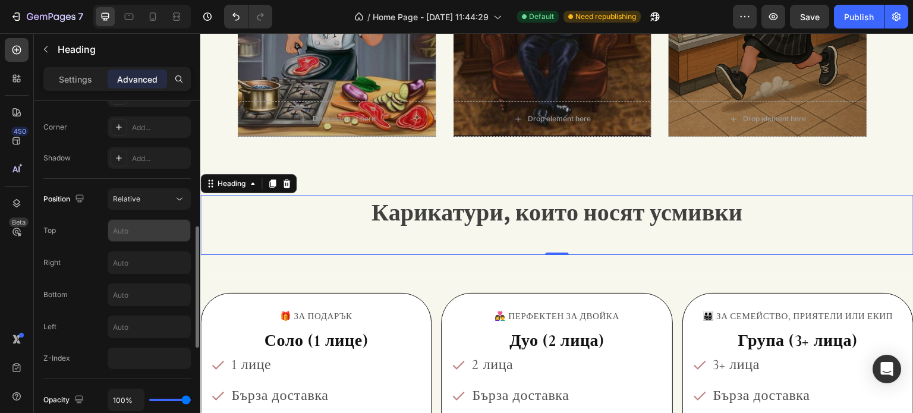
click at [148, 229] on input "text" at bounding box center [149, 230] width 82 height 21
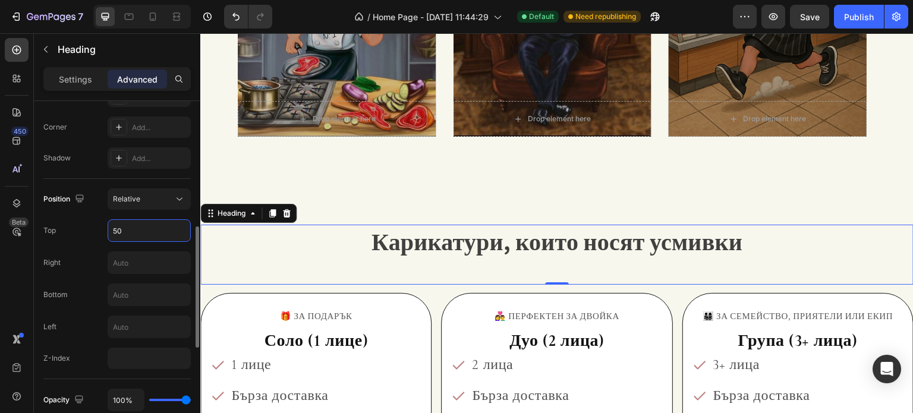
type input "5"
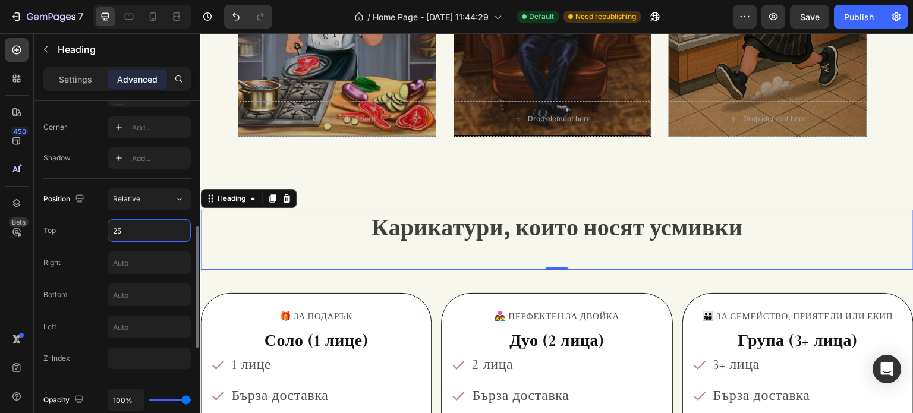
type input "2"
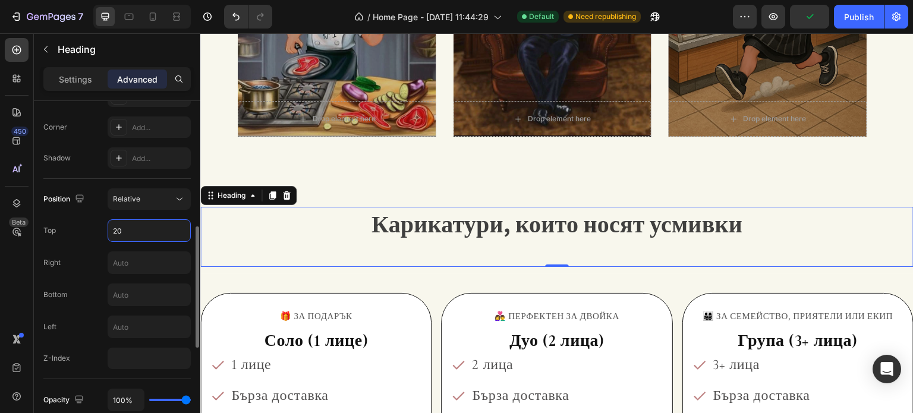
type input "2"
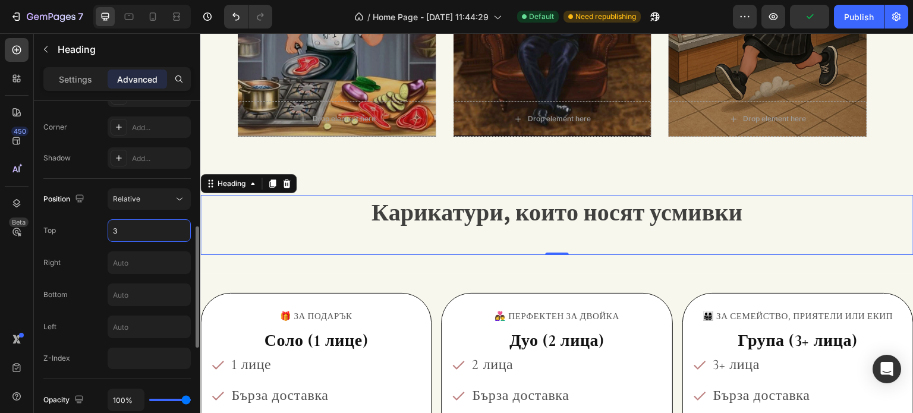
type input "30"
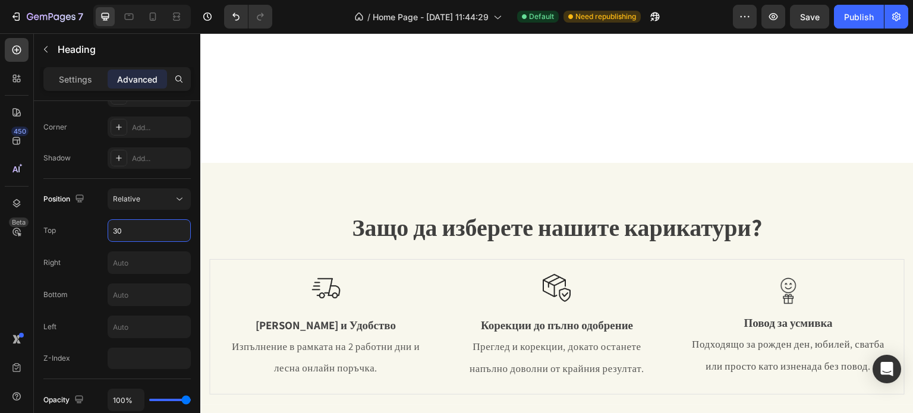
scroll to position [276, 0]
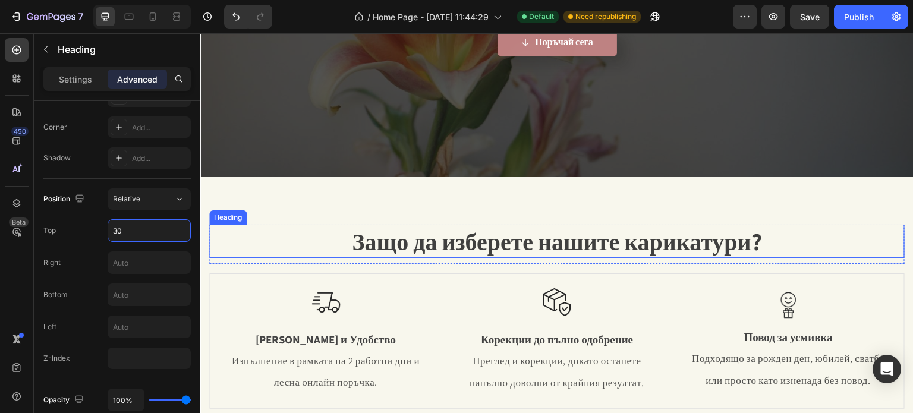
click at [514, 238] on span "Защо да изберете нашите карикатури?" at bounding box center [557, 241] width 410 height 31
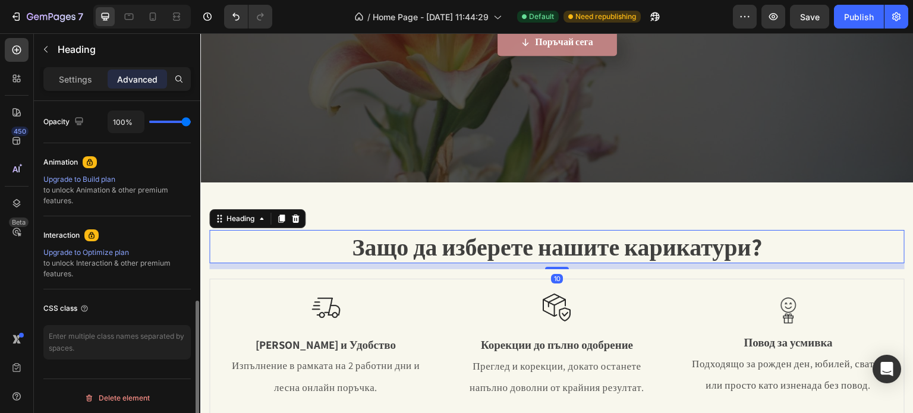
scroll to position [297, 0]
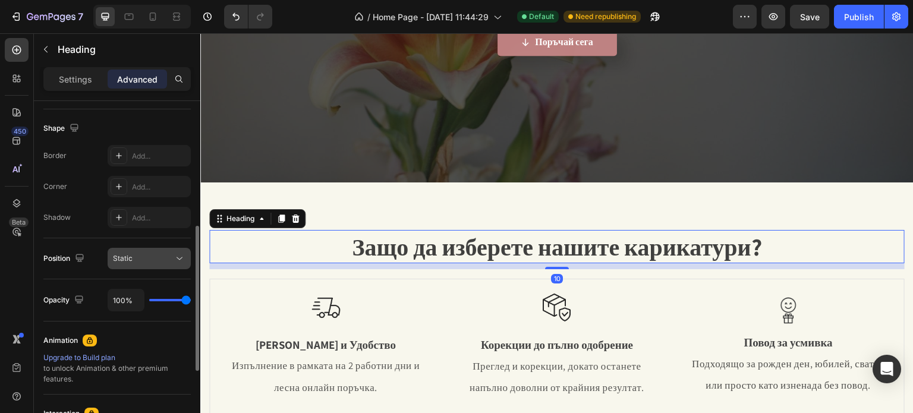
click at [155, 249] on button "Static" at bounding box center [149, 258] width 83 height 21
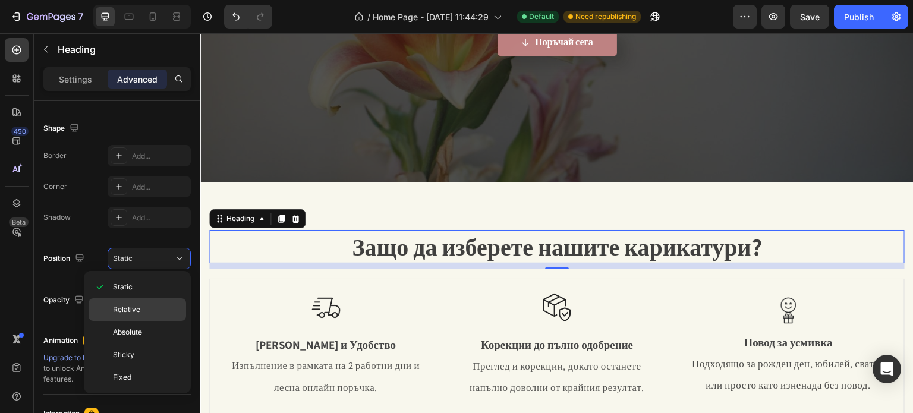
click at [147, 308] on p "Relative" at bounding box center [147, 309] width 68 height 11
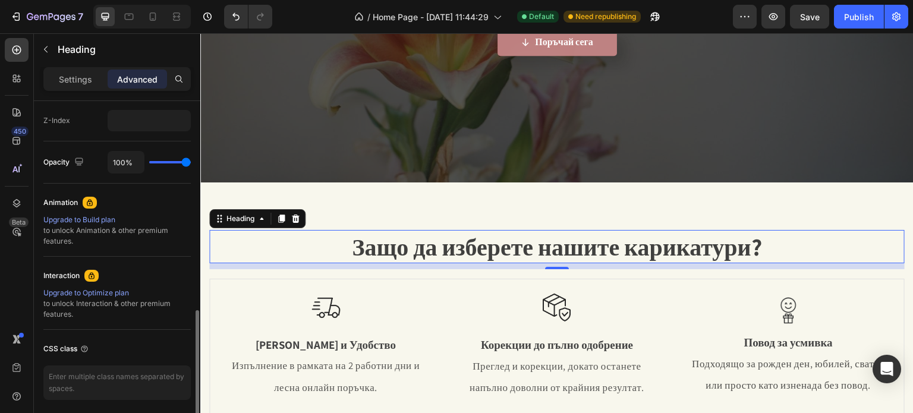
scroll to position [416, 0]
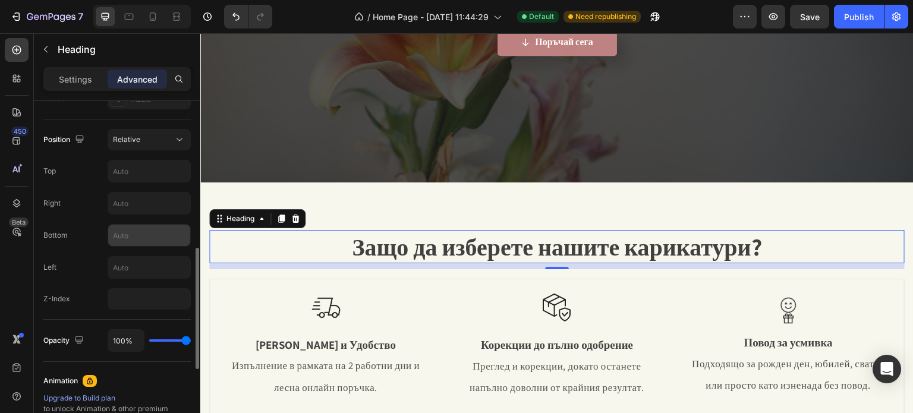
click at [139, 236] on input "text" at bounding box center [149, 235] width 82 height 21
type input "1"
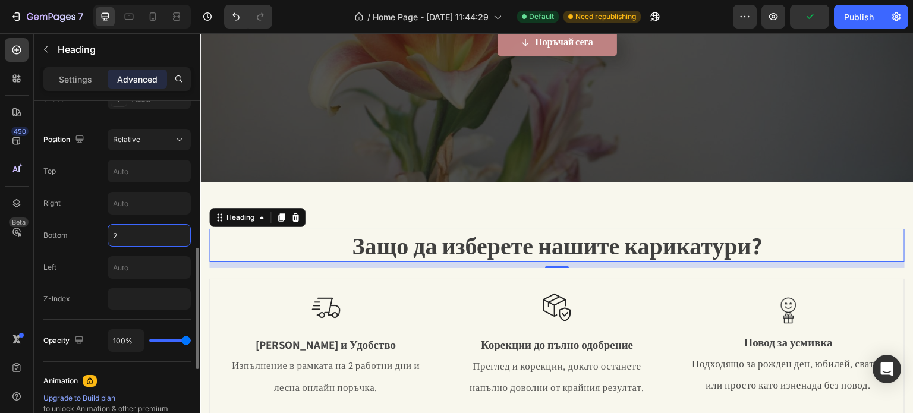
type input "20"
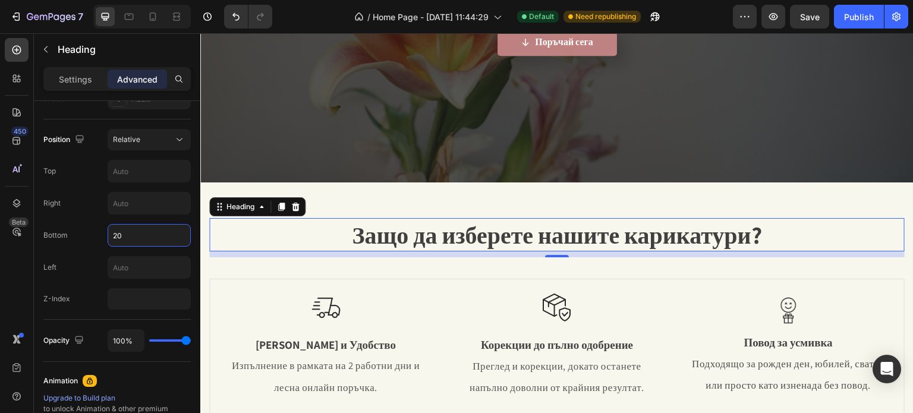
click at [459, 186] on div "Защо да изберете нашите карикатури? Heading 10 Row Image Бързина и Удобство Tex…" at bounding box center [556, 303] width 713 height 242
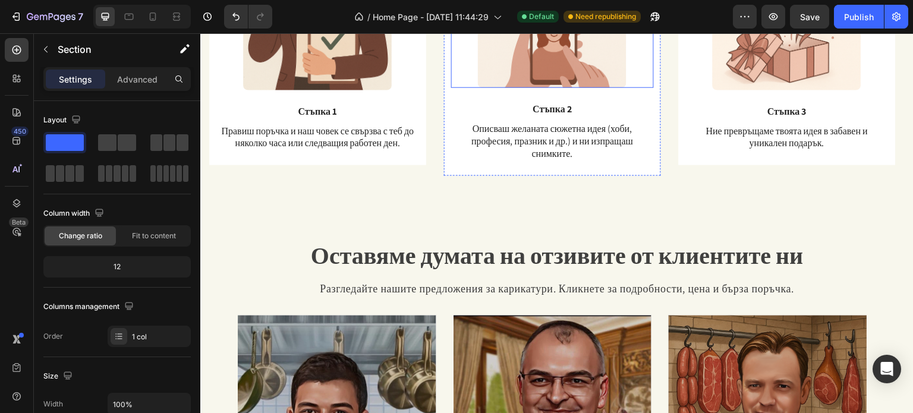
scroll to position [871, 0]
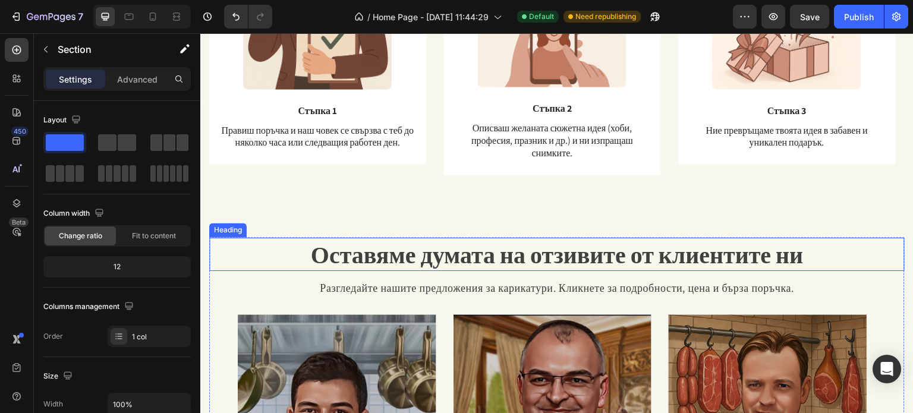
click at [459, 258] on span "Оставяме думата на отзивите от клиентите ни" at bounding box center [557, 254] width 493 height 31
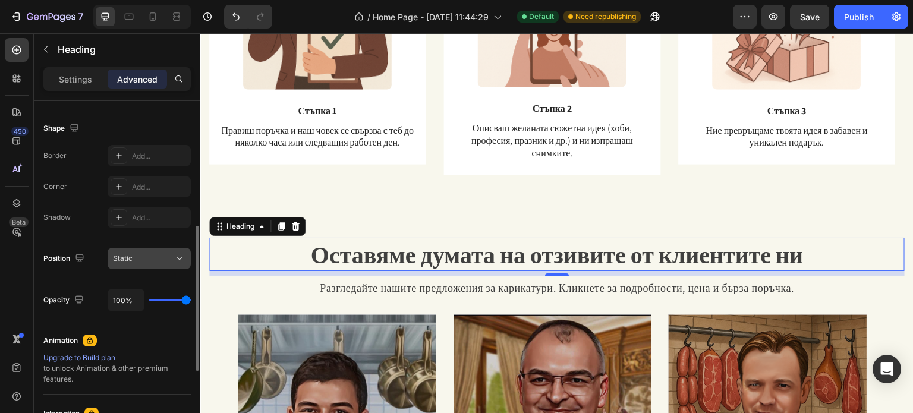
scroll to position [357, 0]
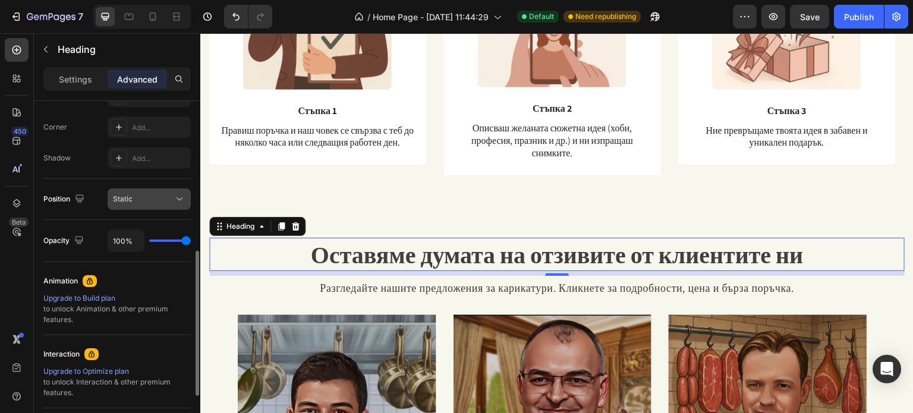
click at [140, 201] on div "Static" at bounding box center [143, 199] width 61 height 11
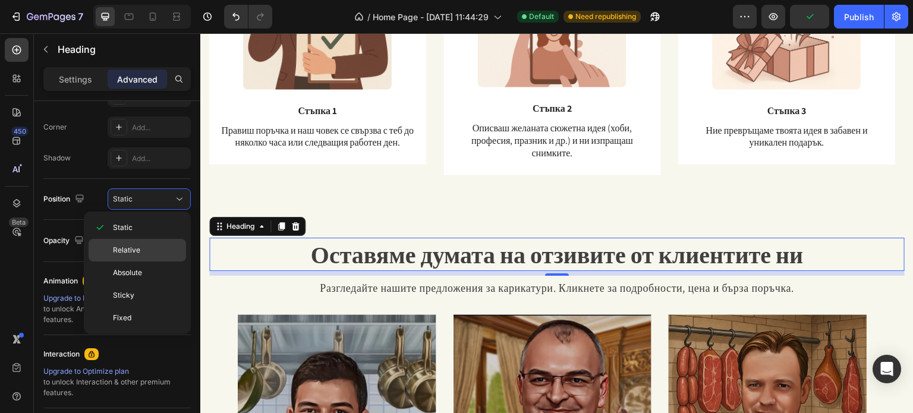
click at [147, 253] on p "Relative" at bounding box center [147, 250] width 68 height 11
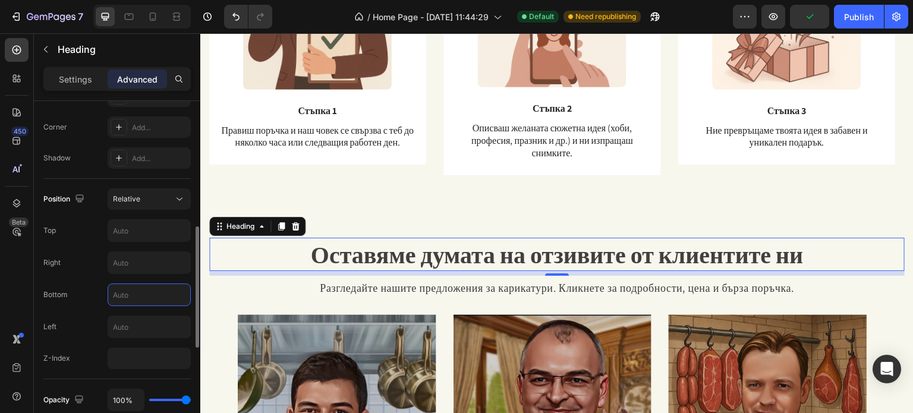
click at [147, 300] on input "text" at bounding box center [149, 294] width 82 height 21
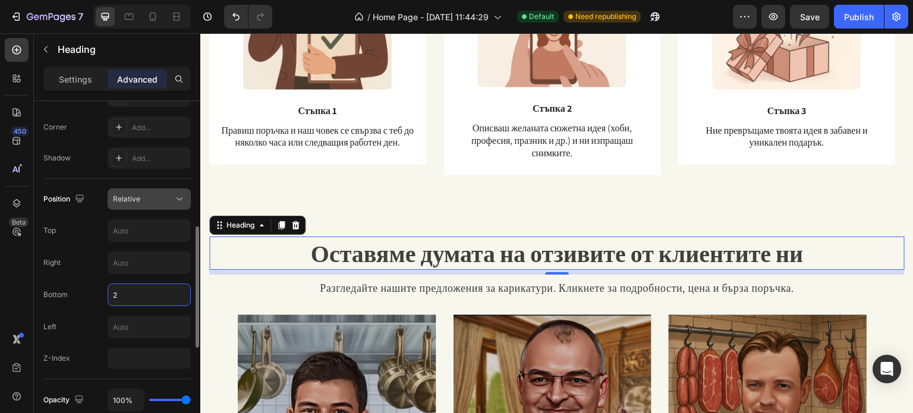
type input "20"
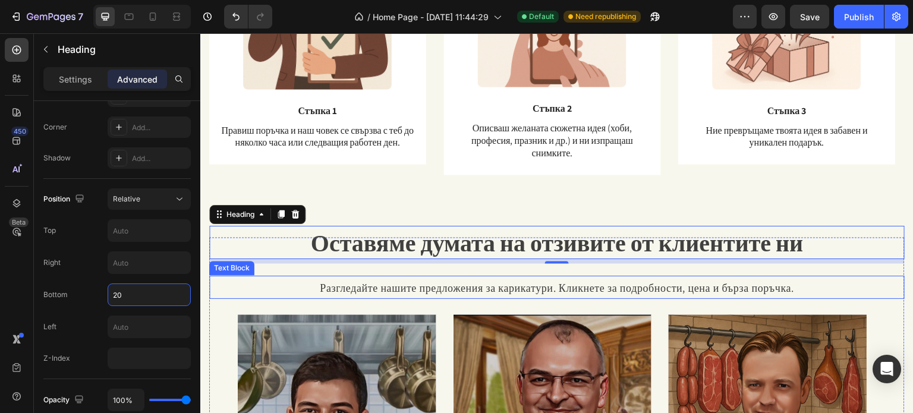
click at [361, 283] on span "Разгледайте нашите предложения за карикатури. Кликнете за подробности, цена и б…" at bounding box center [557, 288] width 474 height 14
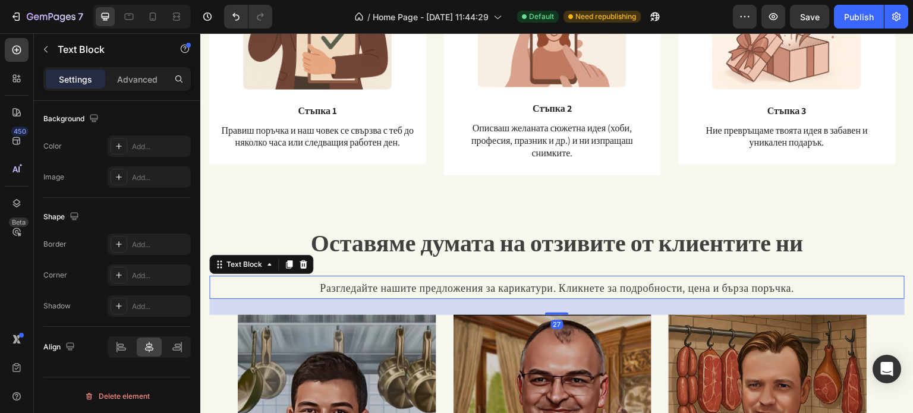
scroll to position [0, 0]
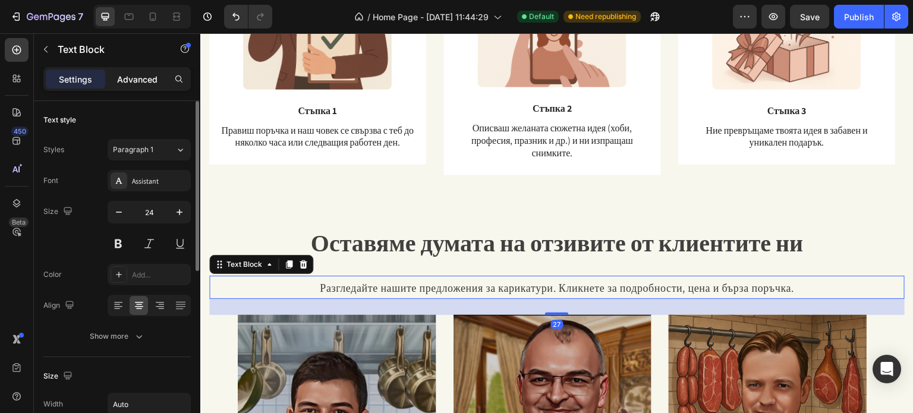
click at [134, 86] on div "Advanced" at bounding box center [137, 79] width 59 height 19
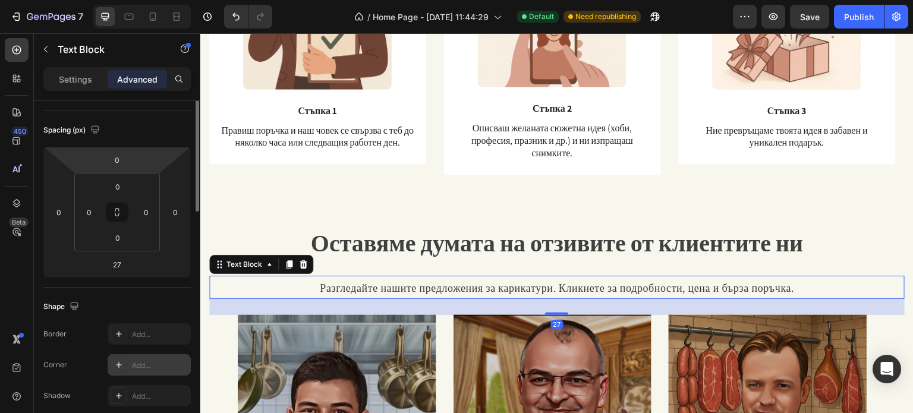
scroll to position [238, 0]
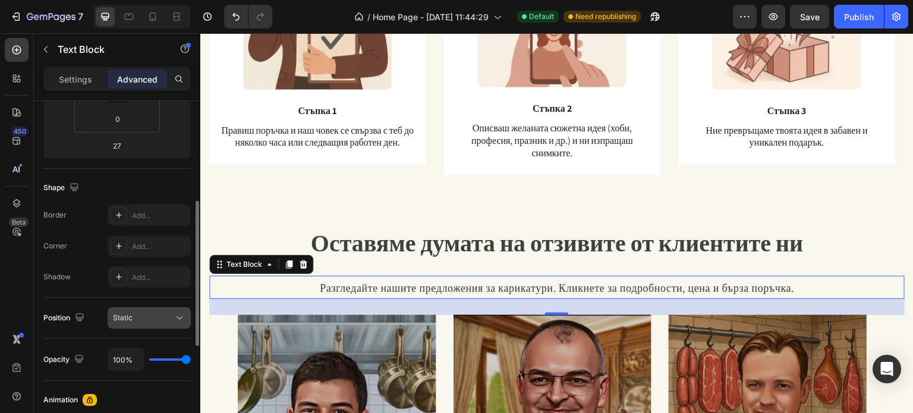
click at [149, 325] on button "Static" at bounding box center [149, 317] width 83 height 21
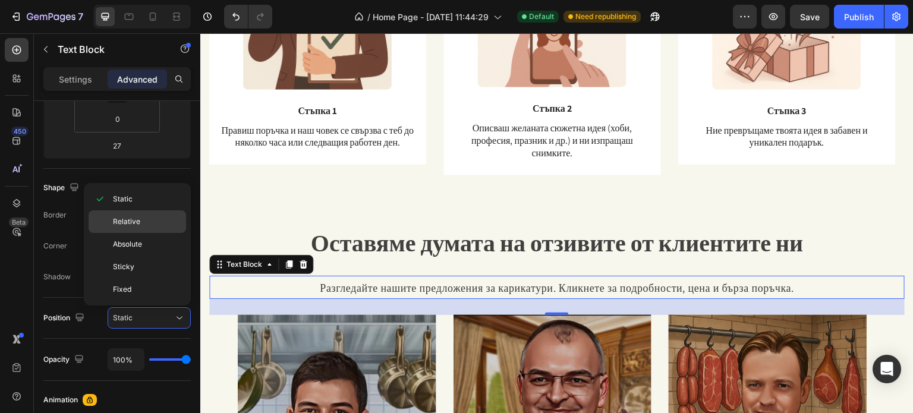
click at [121, 221] on span "Relative" at bounding box center [126, 221] width 27 height 11
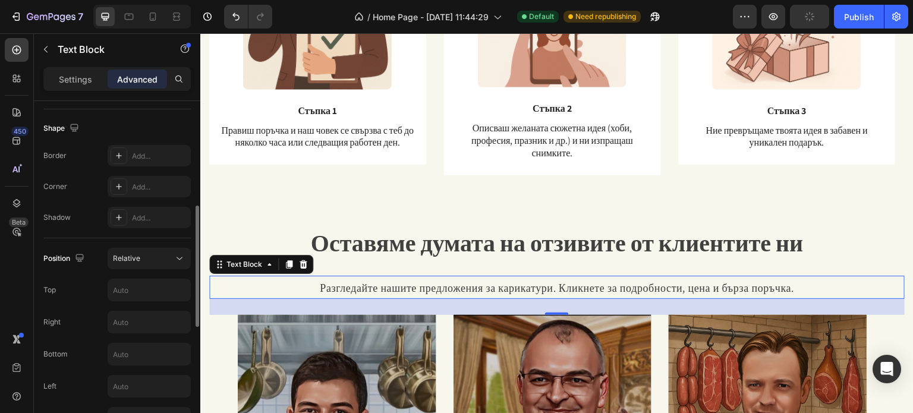
scroll to position [357, 0]
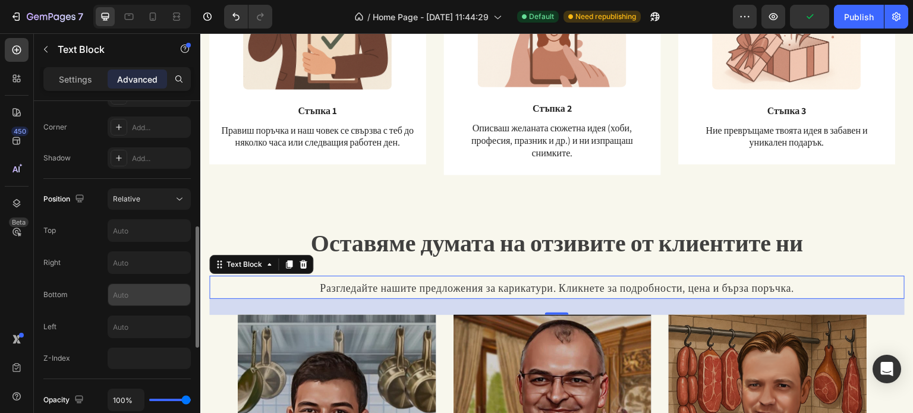
click at [125, 302] on input "text" at bounding box center [149, 294] width 82 height 21
type input "20"
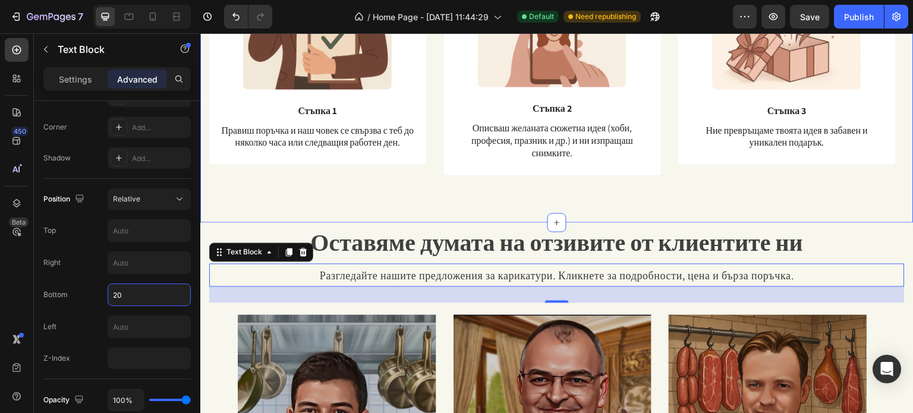
scroll to position [930, 0]
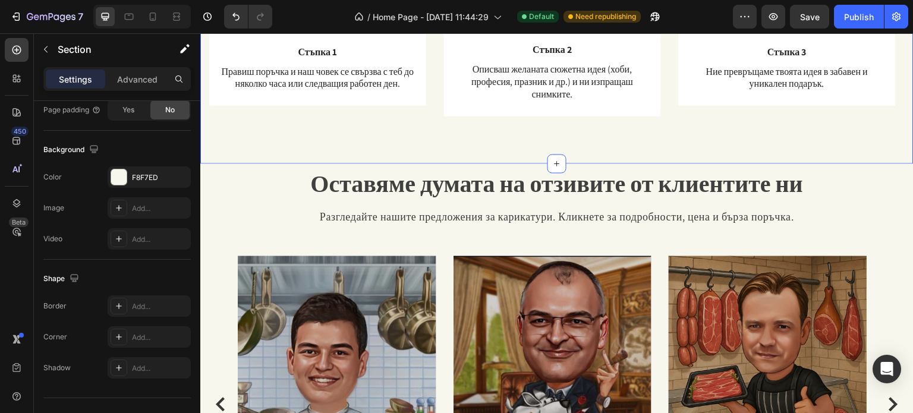
scroll to position [0, 0]
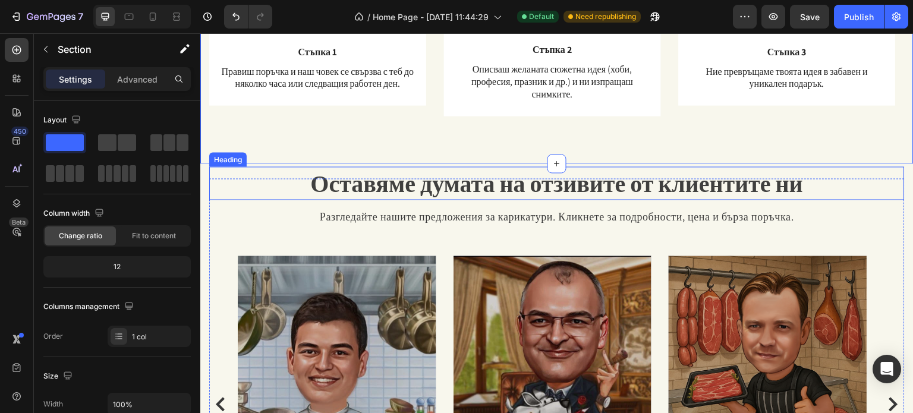
click at [421, 182] on span "Оставяме думата на отзивите от клиентите ни" at bounding box center [557, 183] width 493 height 31
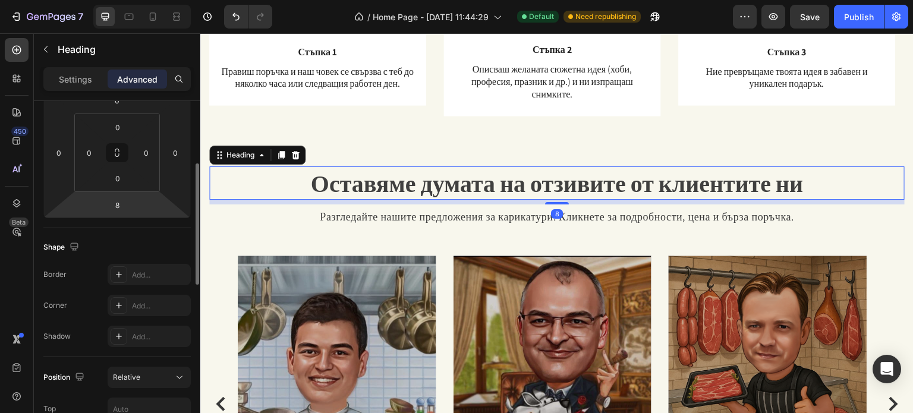
scroll to position [357, 0]
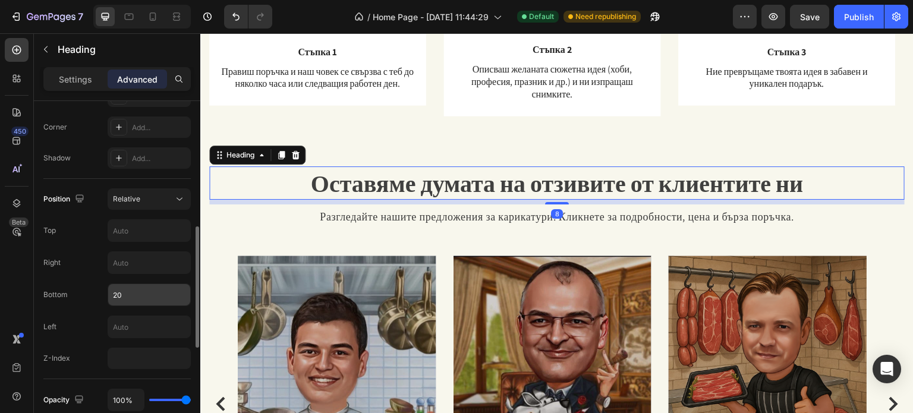
click at [142, 299] on input "20" at bounding box center [149, 294] width 82 height 21
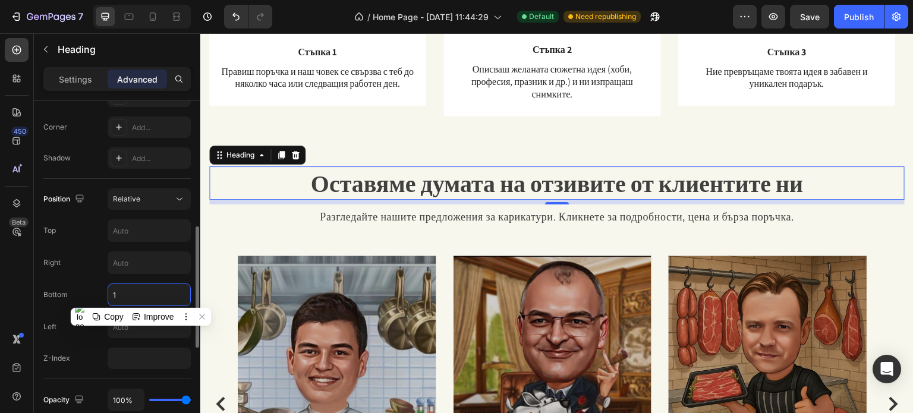
type input "10"
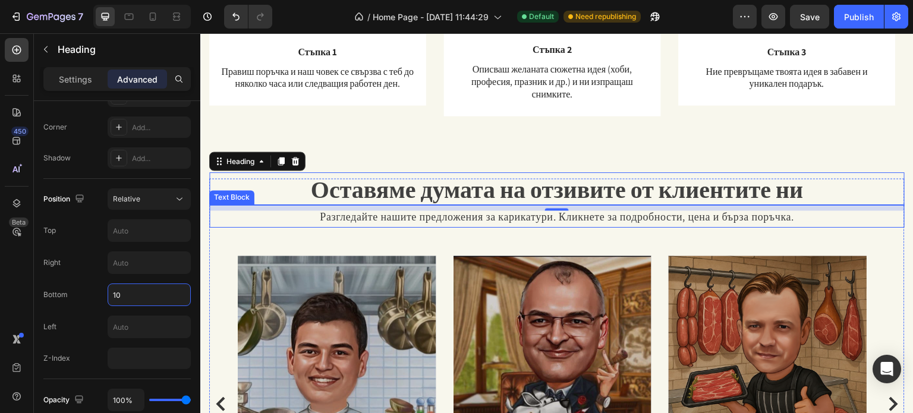
click at [436, 213] on span "Разгледайте нашите предложения за карикатури. Кликнете за подробности, цена и б…" at bounding box center [557, 217] width 474 height 14
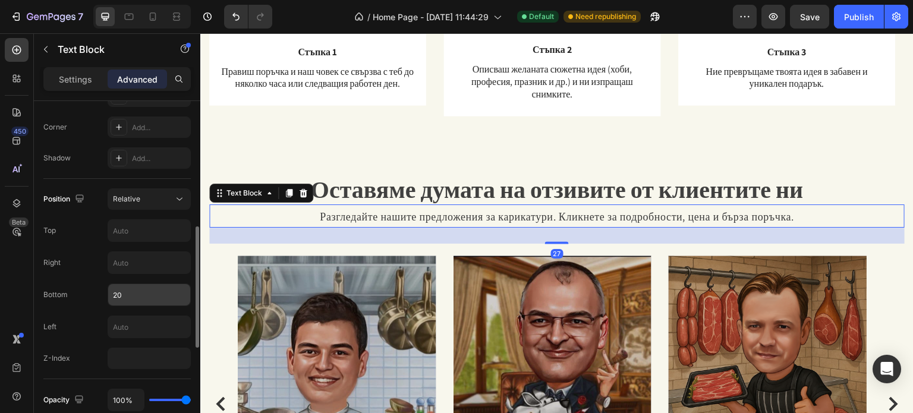
click at [139, 296] on input "20" at bounding box center [149, 294] width 82 height 21
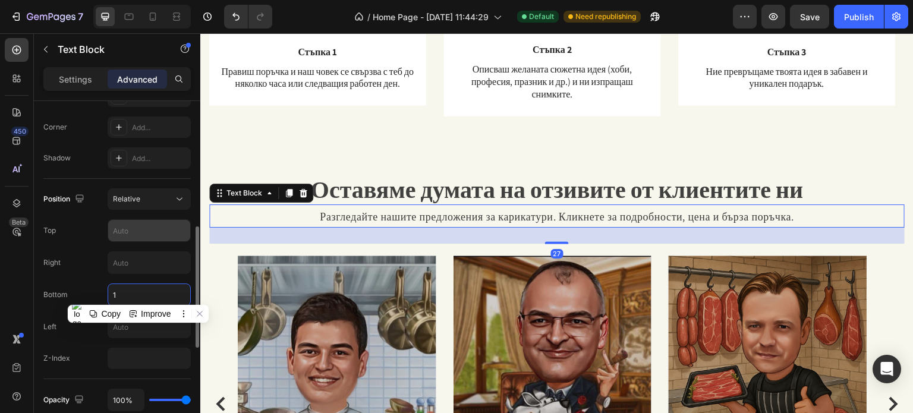
type input "10"
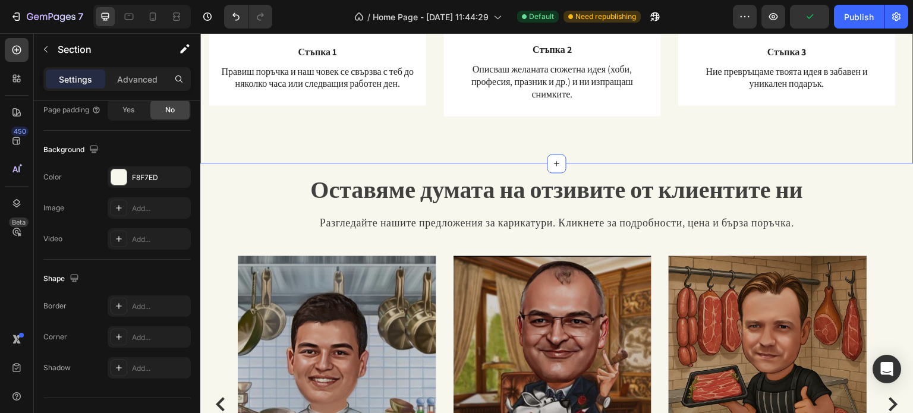
scroll to position [0, 0]
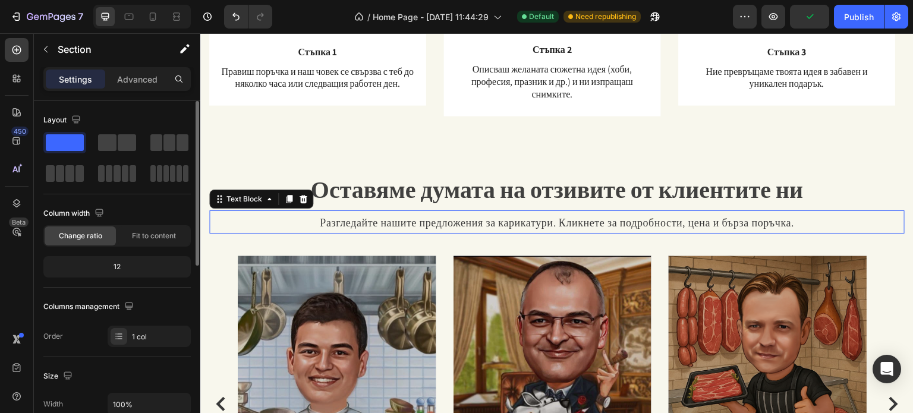
click at [556, 228] on span "Разгледайте нашите предложения за карикатури. Кликнете за подробности, цена и б…" at bounding box center [557, 223] width 474 height 14
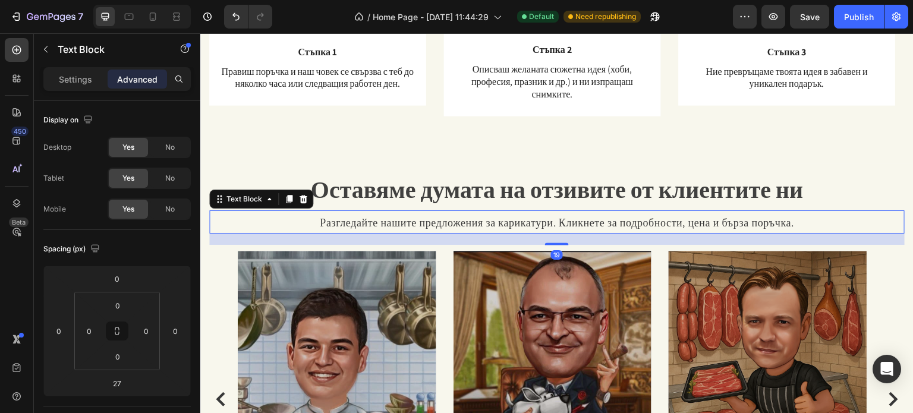
click at [553, 242] on div at bounding box center [557, 243] width 24 height 2
type input "19"
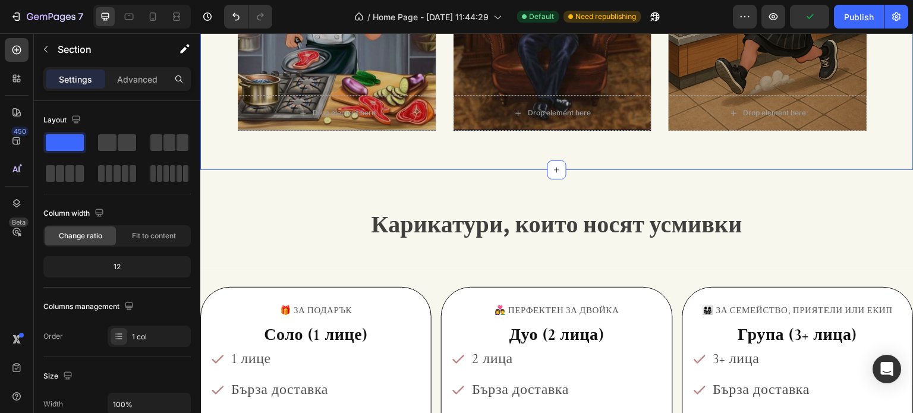
scroll to position [1346, 0]
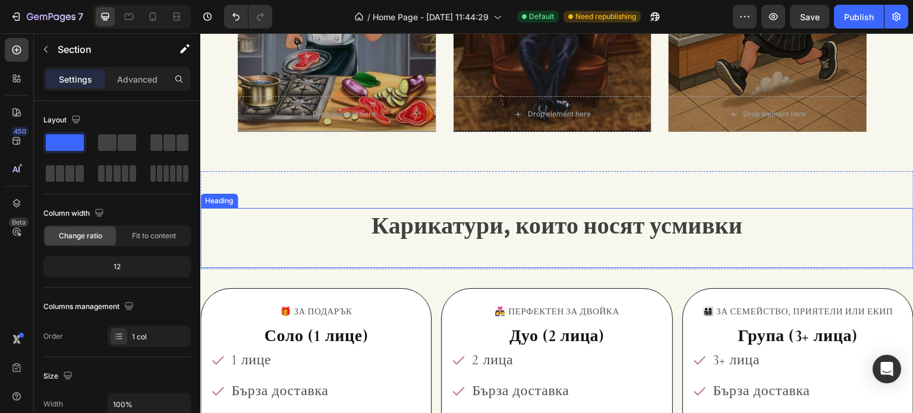
click at [516, 223] on span "Карикатури, които носят усмивки" at bounding box center [556, 224] width 371 height 31
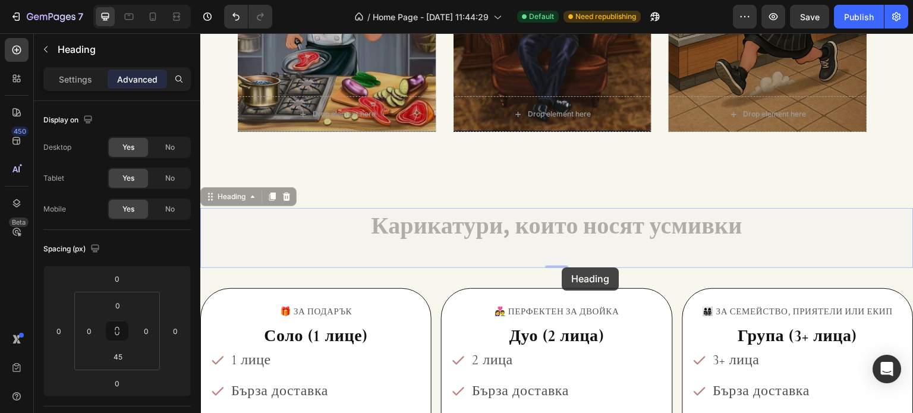
drag, startPoint x: 562, startPoint y: 267, endPoint x: 560, endPoint y: 260, distance: 7.4
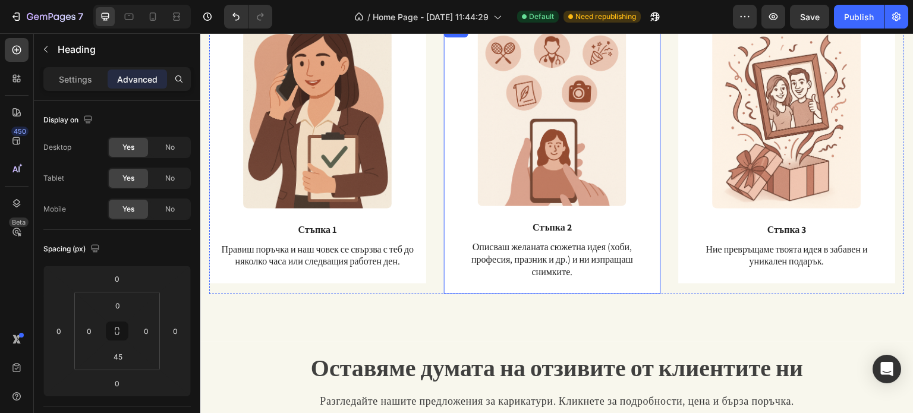
scroll to position [692, 0]
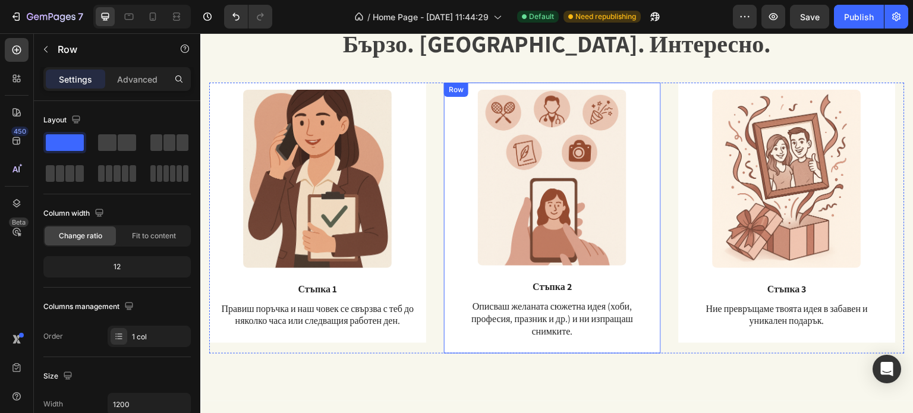
click at [446, 235] on div "Image Стъпка 2 Text Block Описваш желаната сюжетна идея (хоби, професия, празни…" at bounding box center [552, 218] width 217 height 271
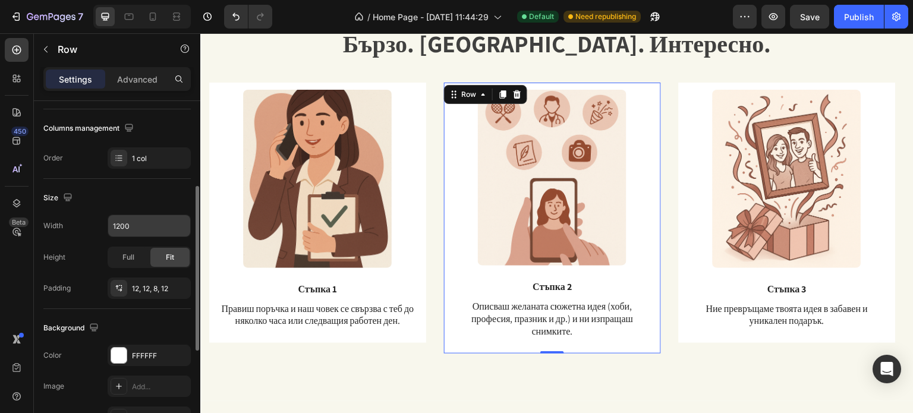
scroll to position [297, 0]
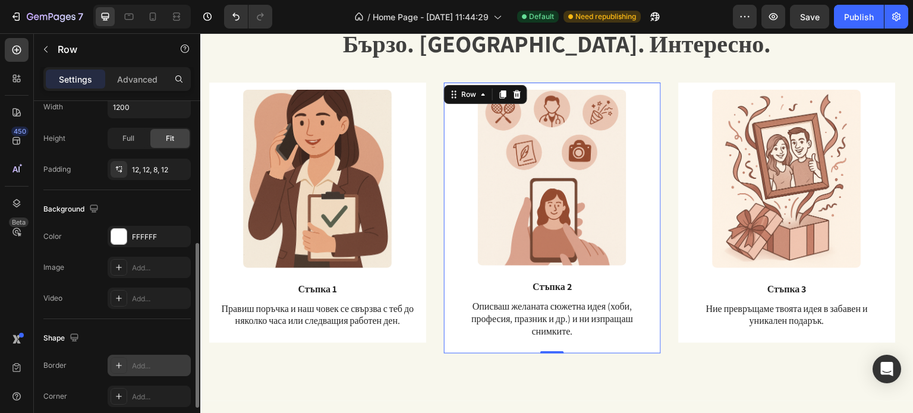
click at [115, 368] on icon at bounding box center [119, 366] width 10 height 10
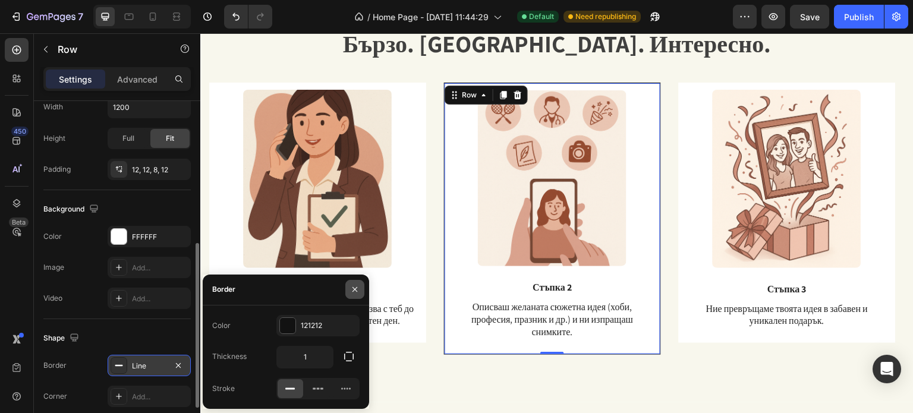
click at [353, 292] on icon "button" at bounding box center [355, 290] width 10 height 10
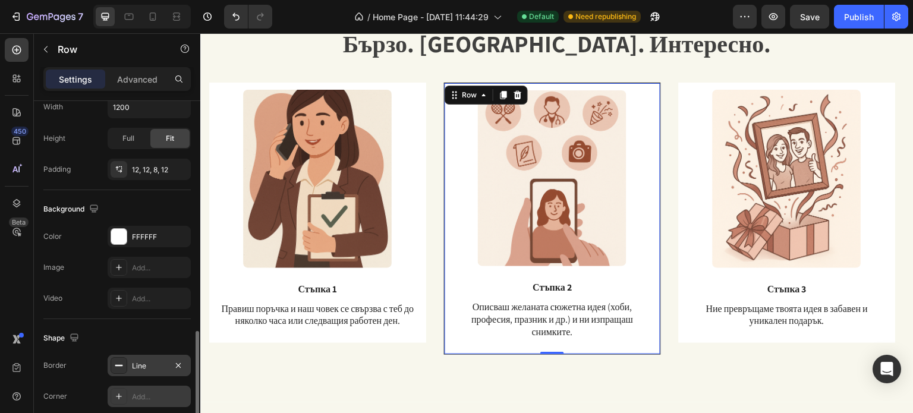
scroll to position [357, 0]
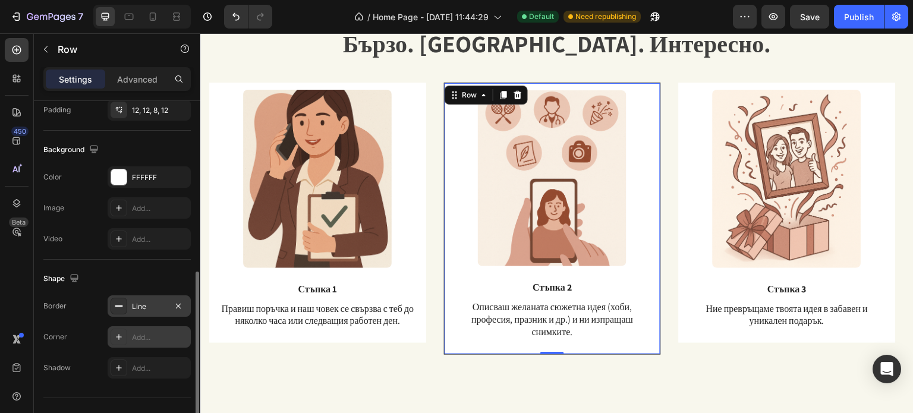
click at [115, 339] on icon at bounding box center [119, 337] width 10 height 10
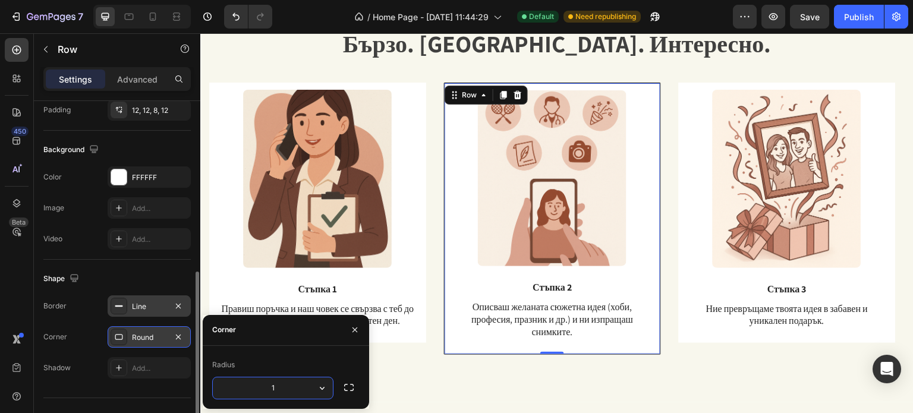
type input "15"
click at [420, 371] on div "Image Стъпка 3 Text Block Ние превръщаме твоята идея в забавен и уникален подар…" at bounding box center [556, 228] width 695 height 291
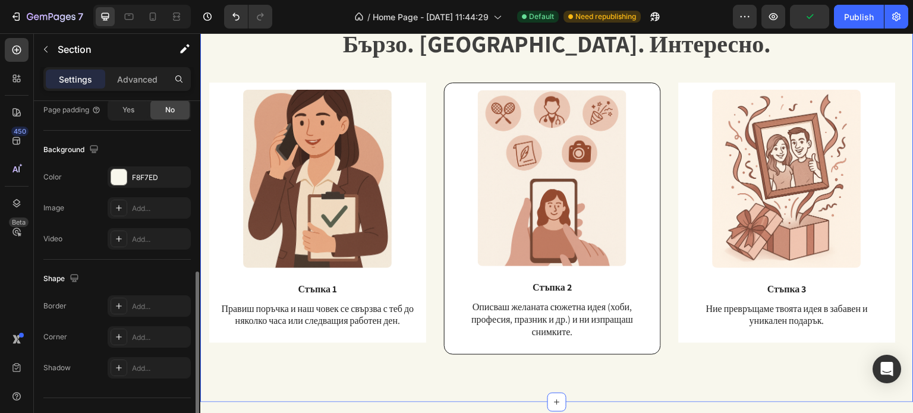
scroll to position [0, 0]
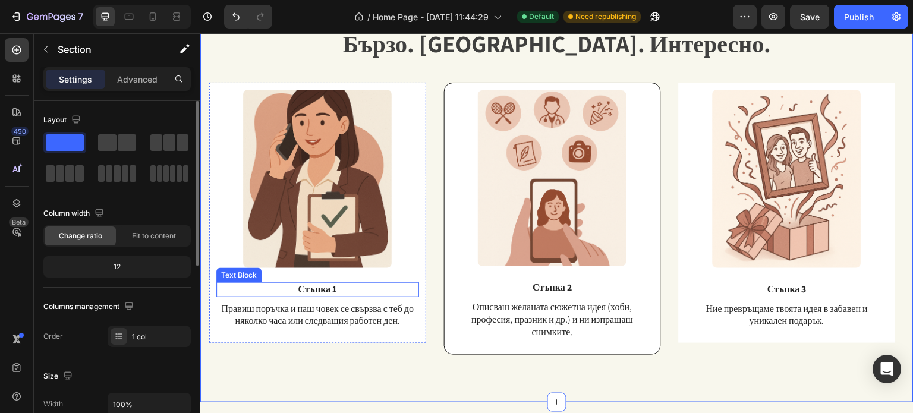
click at [414, 294] on p "Стъпка 1" at bounding box center [318, 290] width 200 height 12
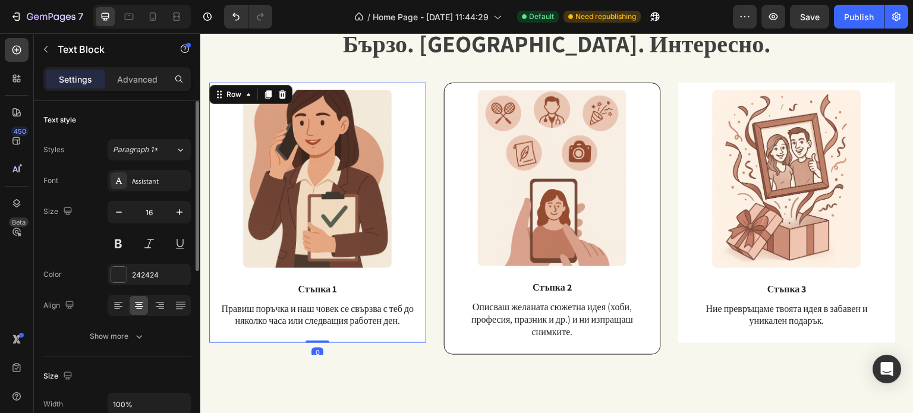
click at [421, 288] on div "Image Стъпка 1 Text Block Правиш поръчка и наш човек се свързва с теб до няколк…" at bounding box center [317, 213] width 217 height 260
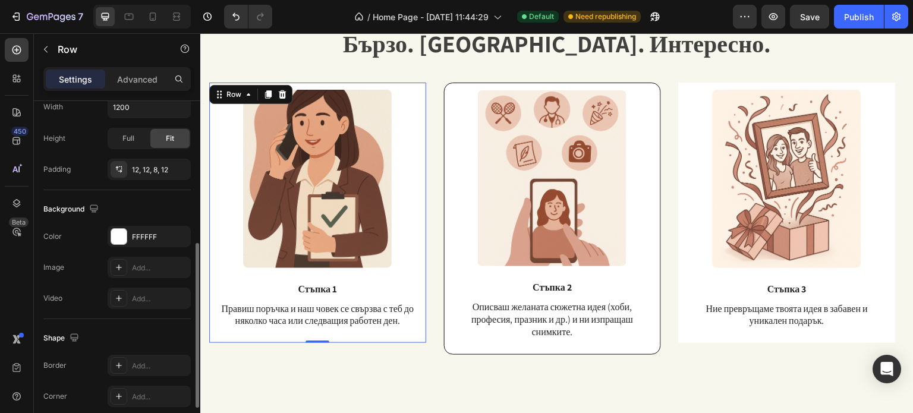
scroll to position [357, 0]
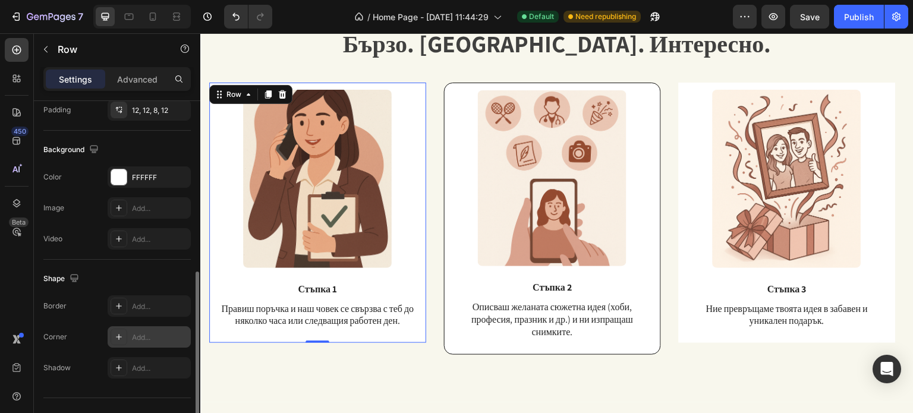
click at [116, 341] on div at bounding box center [119, 337] width 17 height 17
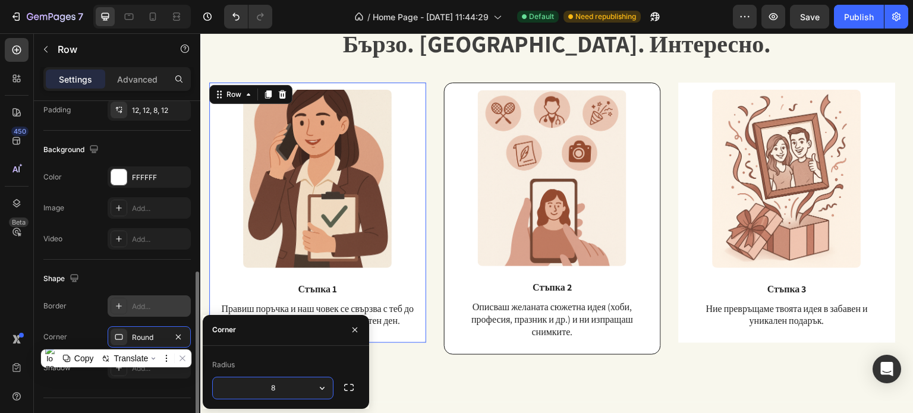
click at [119, 312] on div at bounding box center [119, 306] width 17 height 17
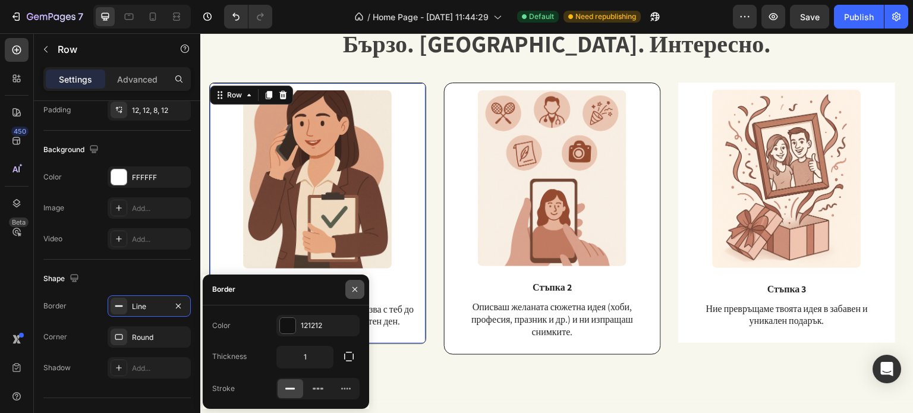
click at [348, 290] on button "button" at bounding box center [354, 289] width 19 height 19
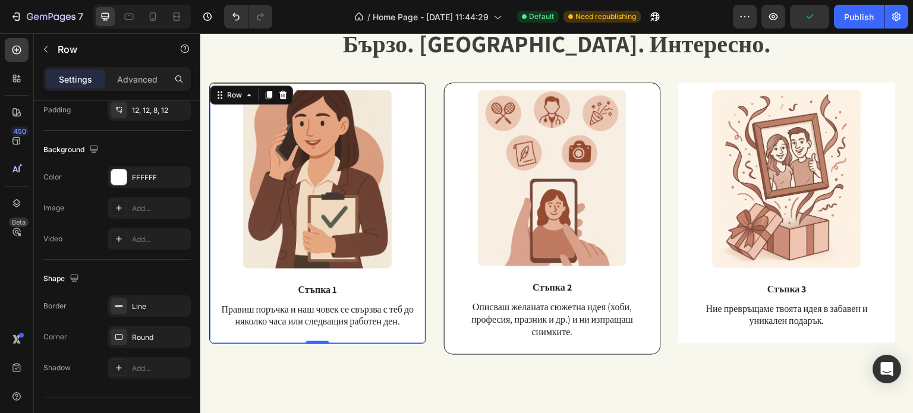
click at [422, 332] on div "Image Стъпка 1 Text Block Правиш поръчка и наш човек се свързва с теб до няколк…" at bounding box center [317, 214] width 217 height 262
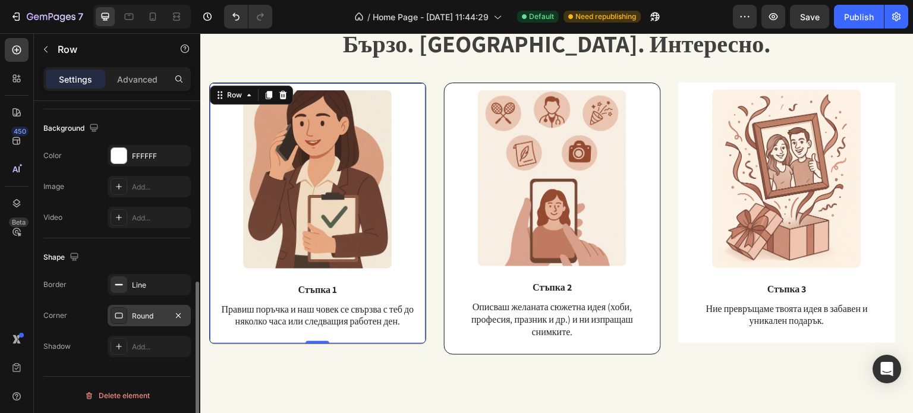
click at [147, 318] on div "Round" at bounding box center [149, 316] width 34 height 11
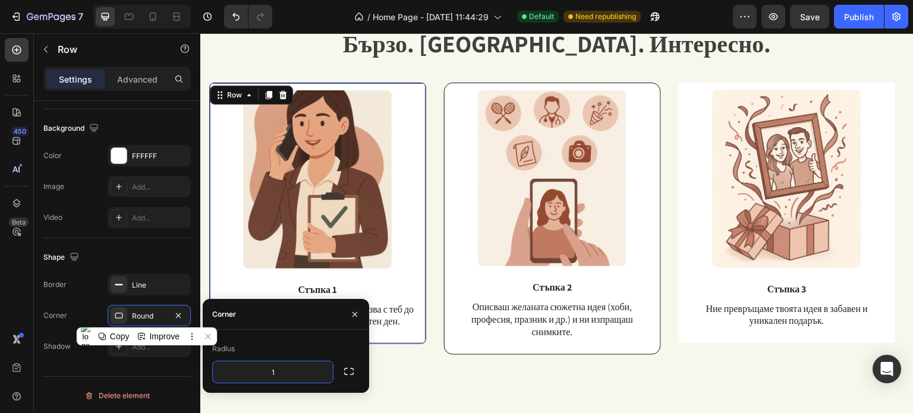
type input "15"
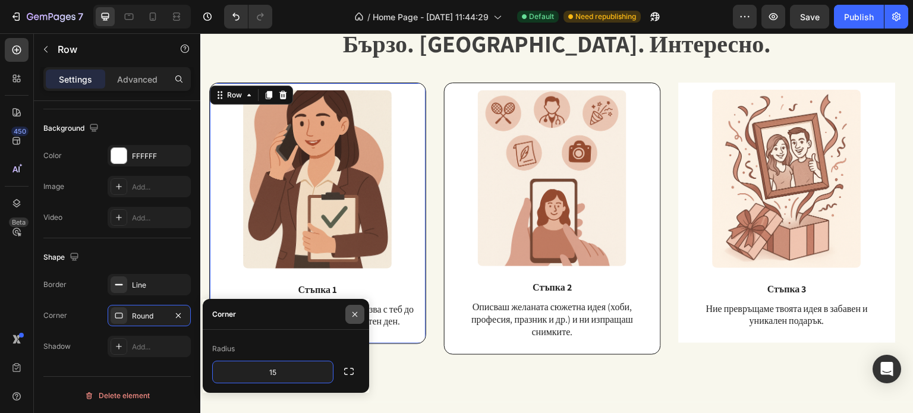
click at [352, 318] on icon "button" at bounding box center [355, 315] width 10 height 10
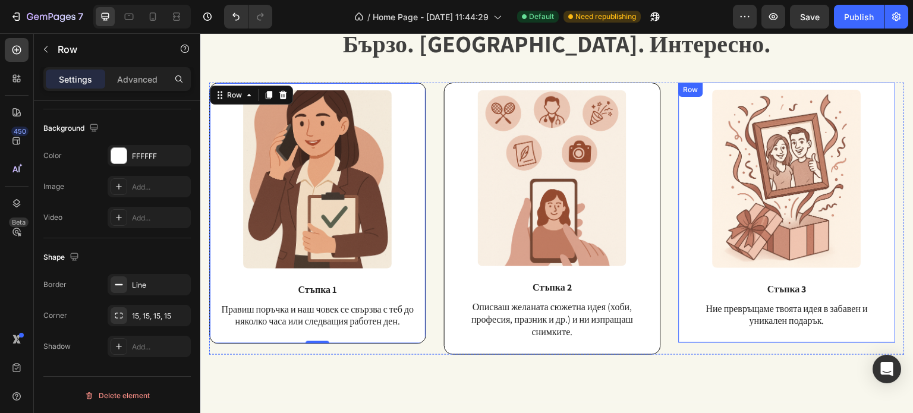
click at [697, 330] on div "Image Стъпка 3 Text Block Ние превръщаме твоята идея в забавен и уникален подар…" at bounding box center [787, 214] width 203 height 248
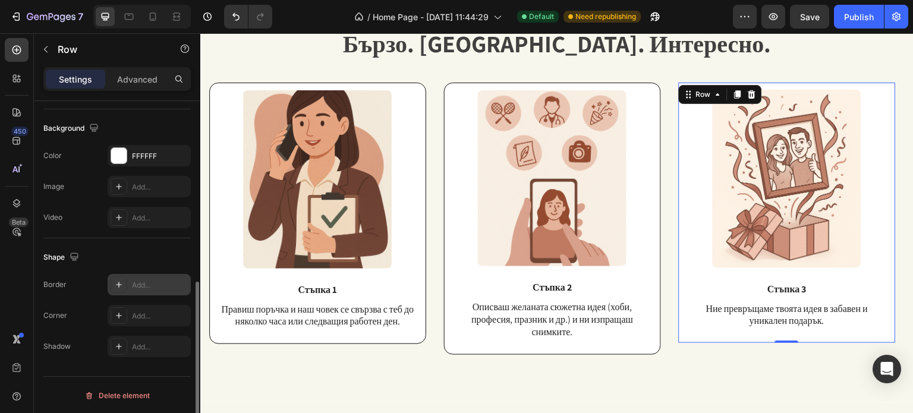
click at [117, 280] on icon at bounding box center [119, 285] width 10 height 10
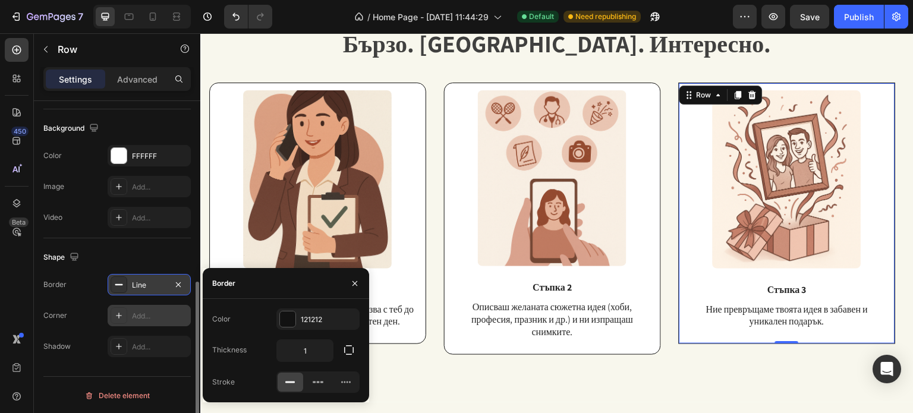
click at [116, 317] on icon at bounding box center [119, 316] width 10 height 10
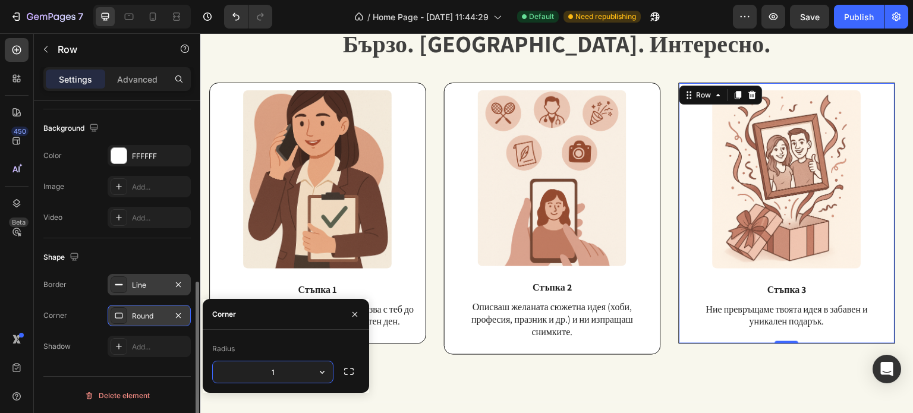
type input "15"
click at [355, 316] on icon "button" at bounding box center [354, 314] width 5 height 5
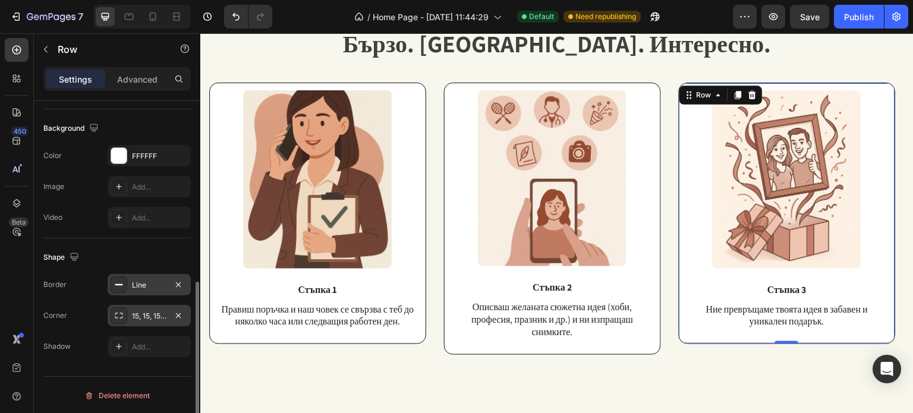
click at [758, 66] on div at bounding box center [556, 67] width 695 height 2
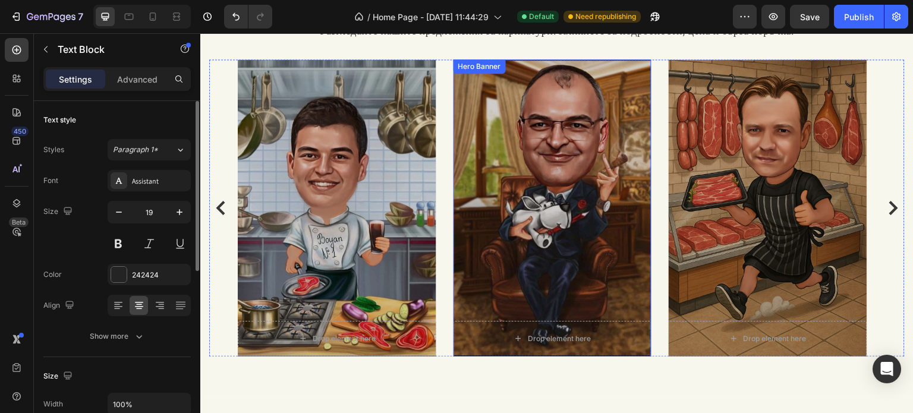
scroll to position [1108, 0]
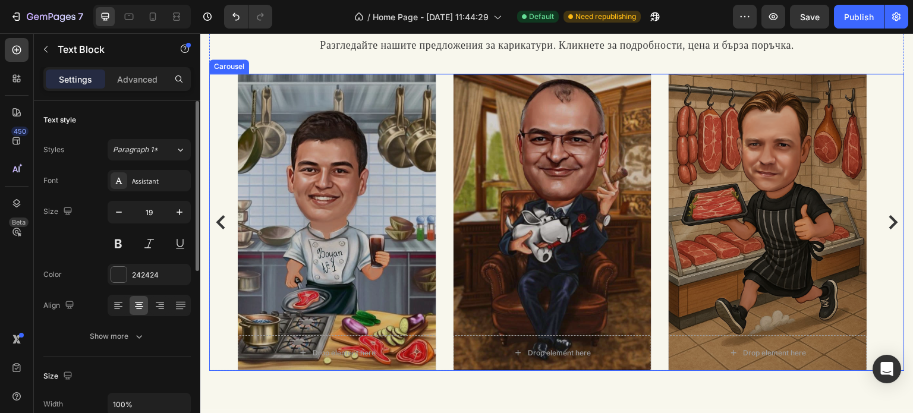
click at [889, 224] on icon "Carousel Next Arrow" at bounding box center [893, 222] width 9 height 14
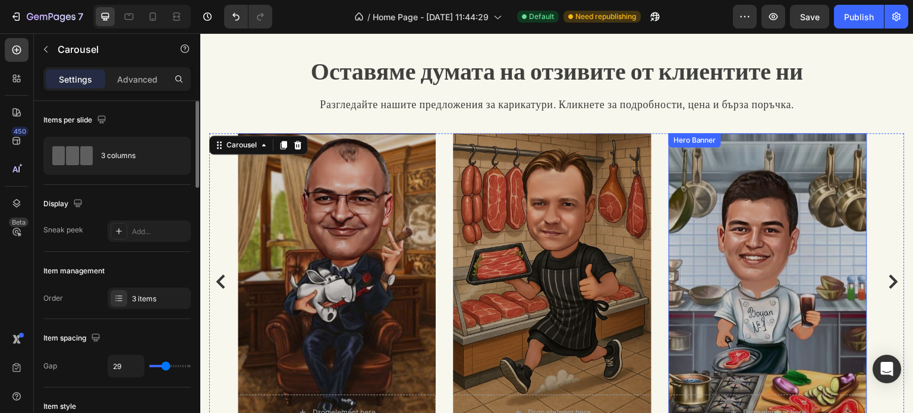
scroll to position [1346, 0]
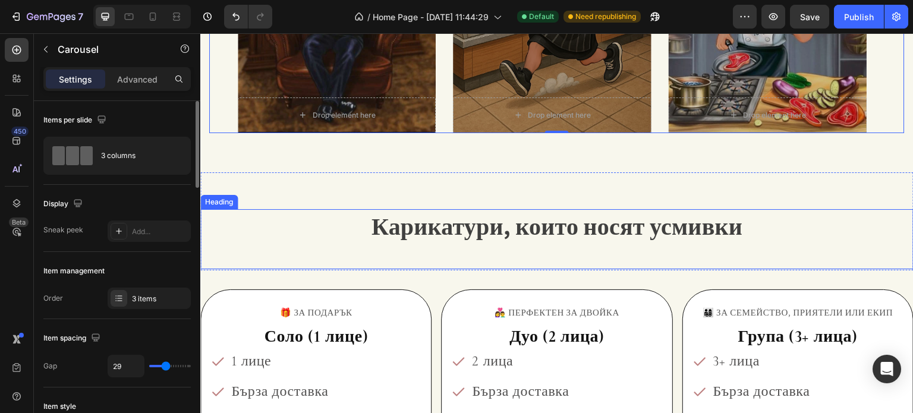
click at [567, 228] on span "Карикатури, които носят усмивки" at bounding box center [556, 225] width 371 height 31
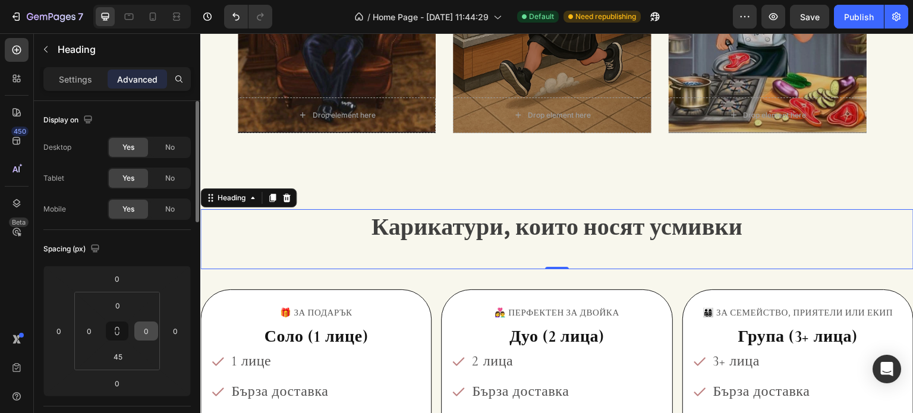
scroll to position [59, 0]
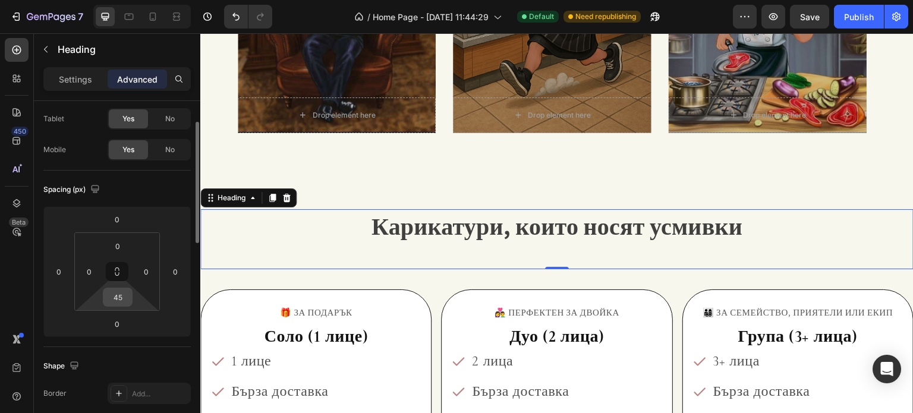
click at [122, 295] on input "45" at bounding box center [118, 297] width 24 height 18
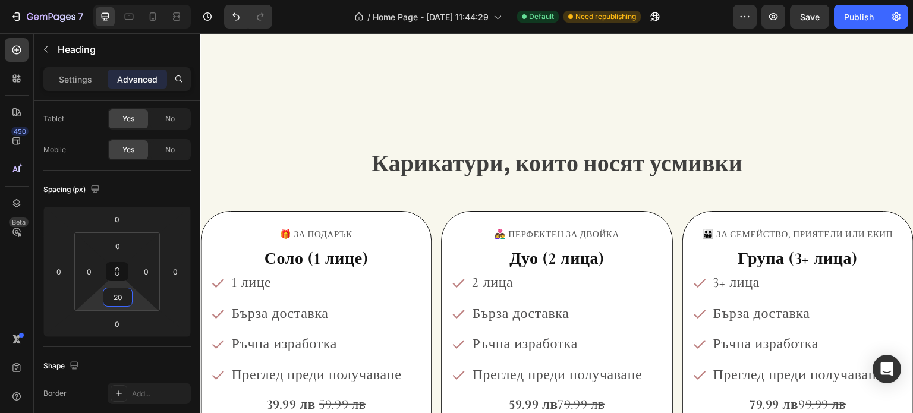
scroll to position [1406, 0]
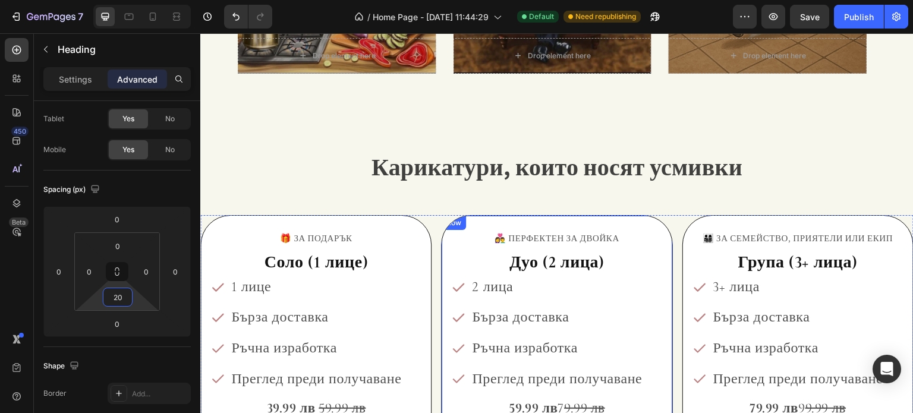
type input "2"
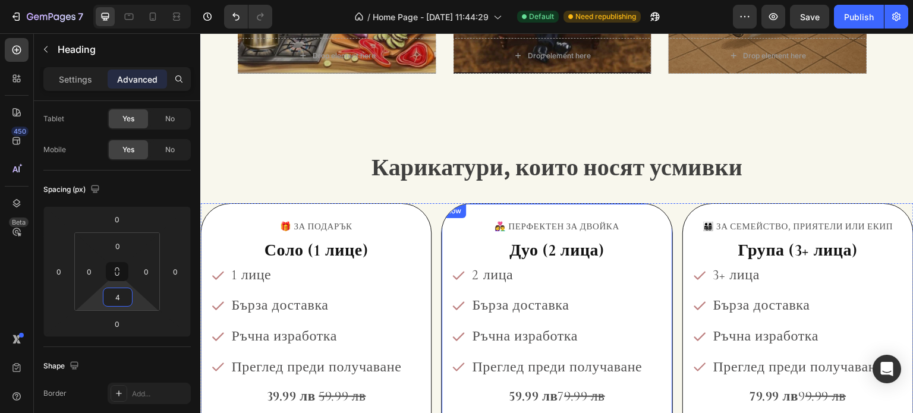
type input "45"
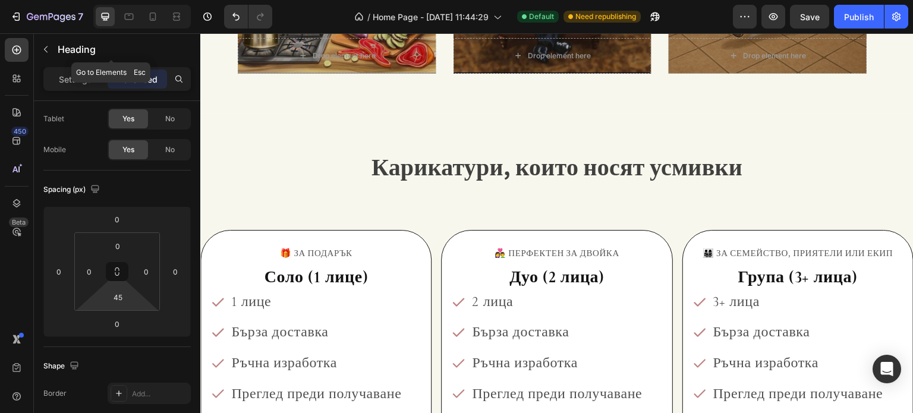
click at [48, 45] on icon "button" at bounding box center [46, 50] width 10 height 10
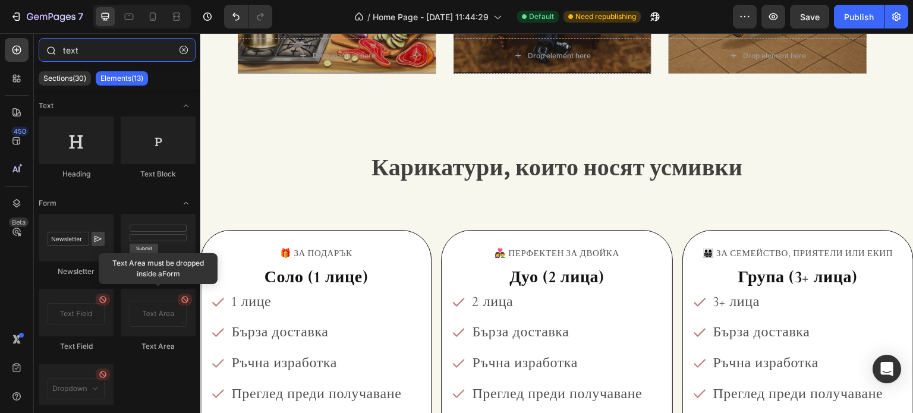
click at [87, 59] on input "text" at bounding box center [117, 50] width 157 height 24
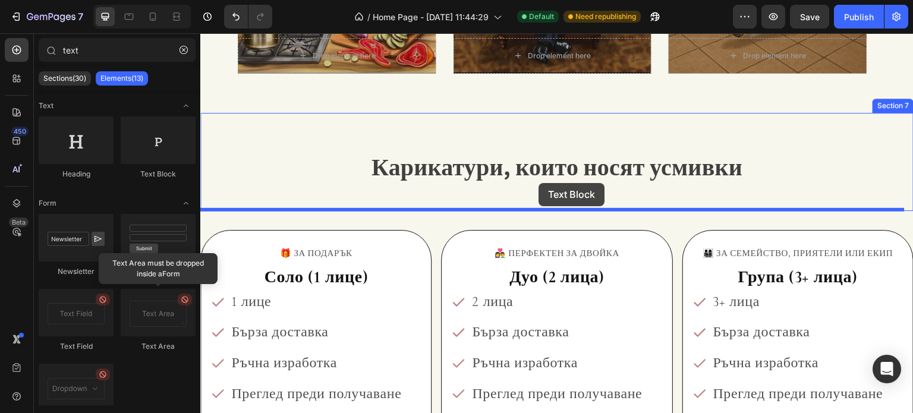
drag, startPoint x: 392, startPoint y: 186, endPoint x: 538, endPoint y: 183, distance: 146.2
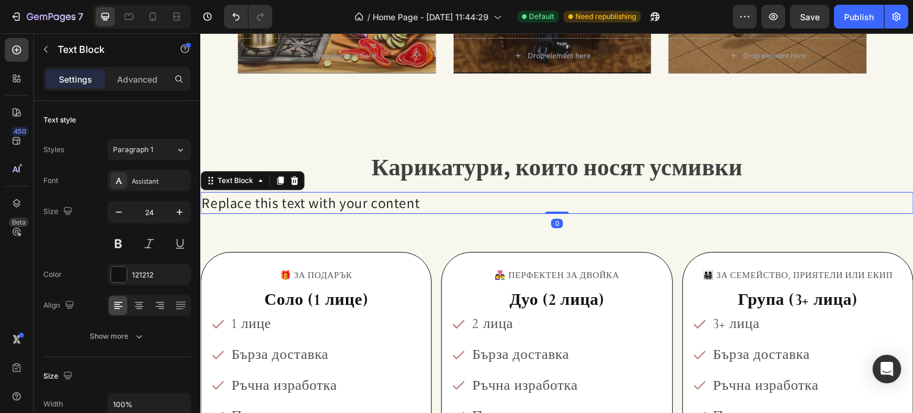
click at [376, 202] on div "Replace this text with your content" at bounding box center [556, 203] width 713 height 23
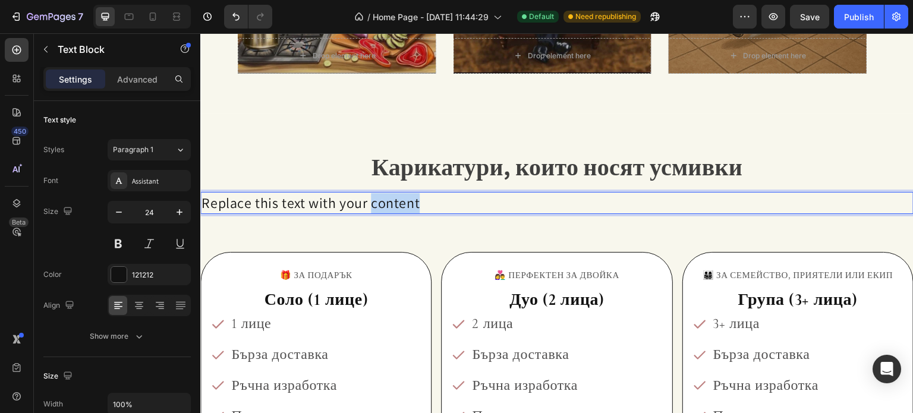
click at [376, 202] on p "Replace this text with your content" at bounding box center [556, 203] width 711 height 20
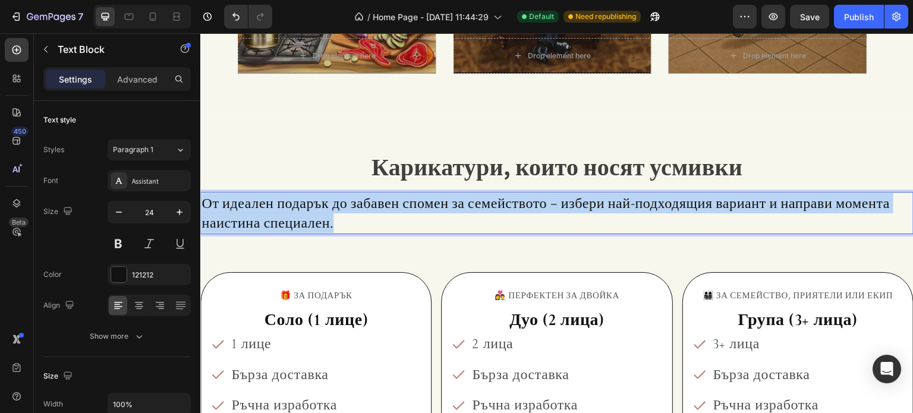
drag, startPoint x: 341, startPoint y: 223, endPoint x: 400, endPoint y: 232, distance: 59.5
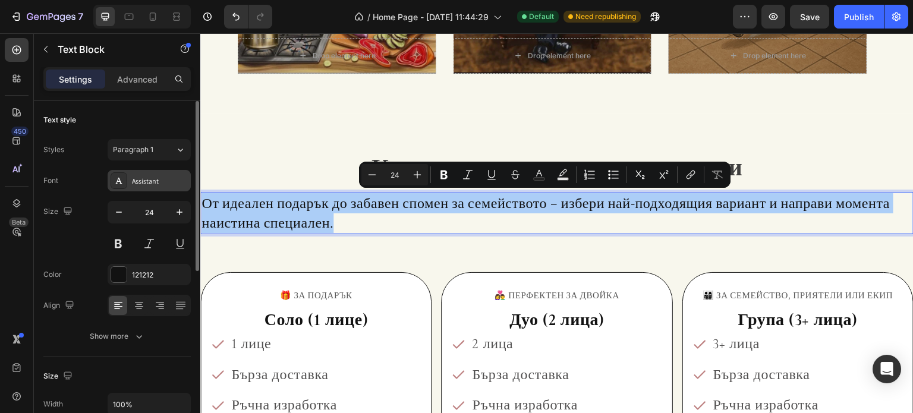
click at [135, 185] on div "Assistant" at bounding box center [160, 181] width 56 height 11
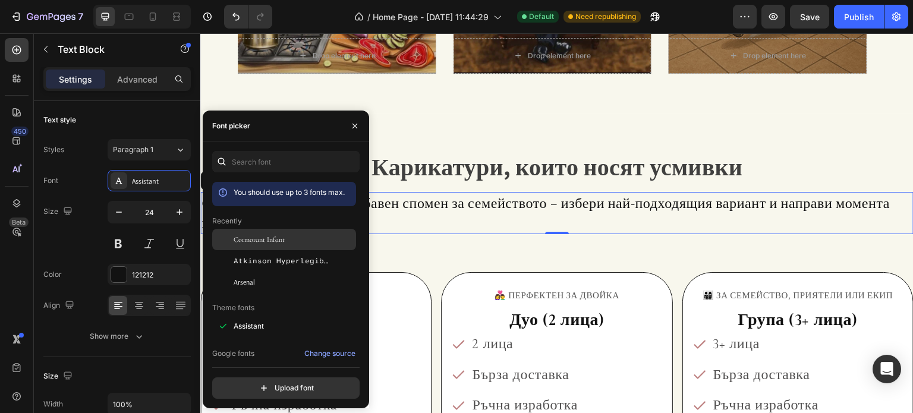
click at [244, 235] on span "Cormorant Infant" at bounding box center [259, 239] width 51 height 11
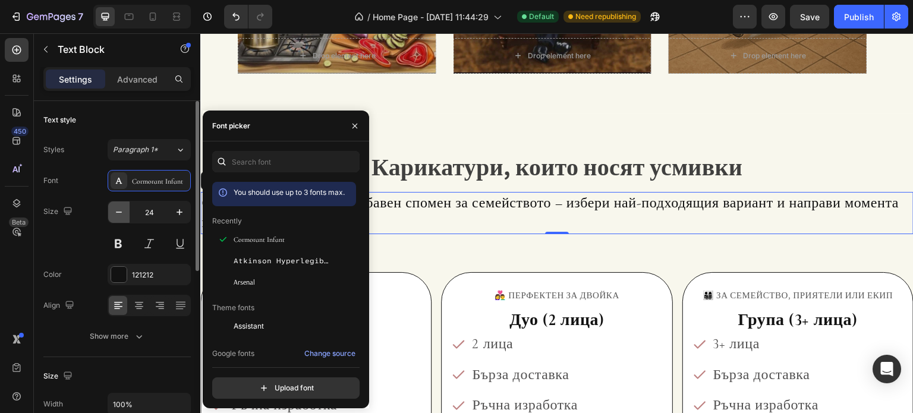
click at [126, 209] on button "button" at bounding box center [118, 211] width 21 height 21
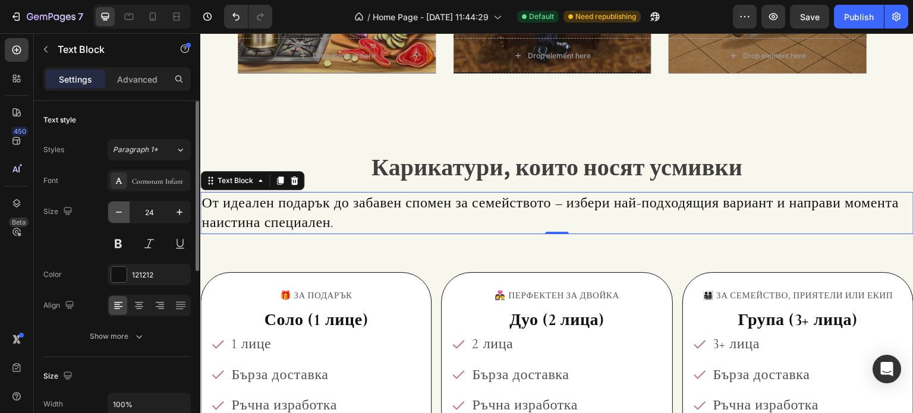
click at [126, 209] on button "button" at bounding box center [118, 211] width 21 height 21
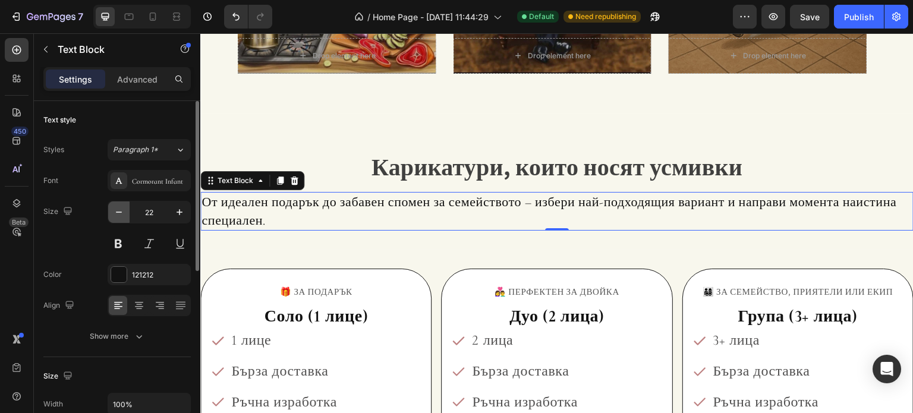
click at [126, 209] on button "button" at bounding box center [118, 211] width 21 height 21
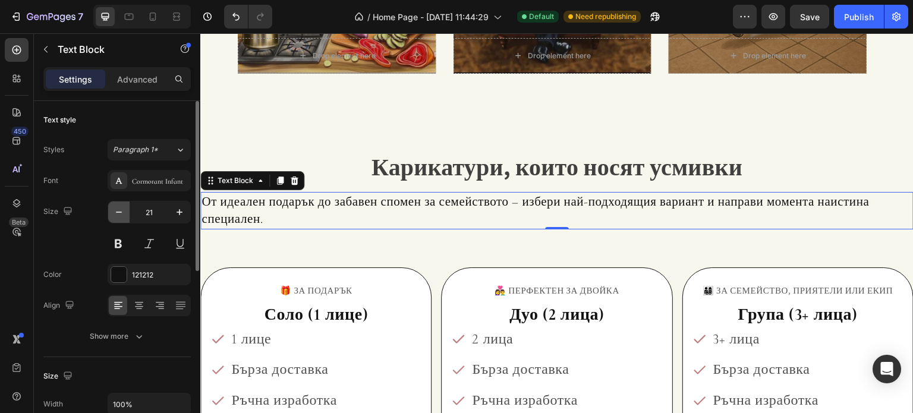
click at [126, 209] on button "button" at bounding box center [118, 211] width 21 height 21
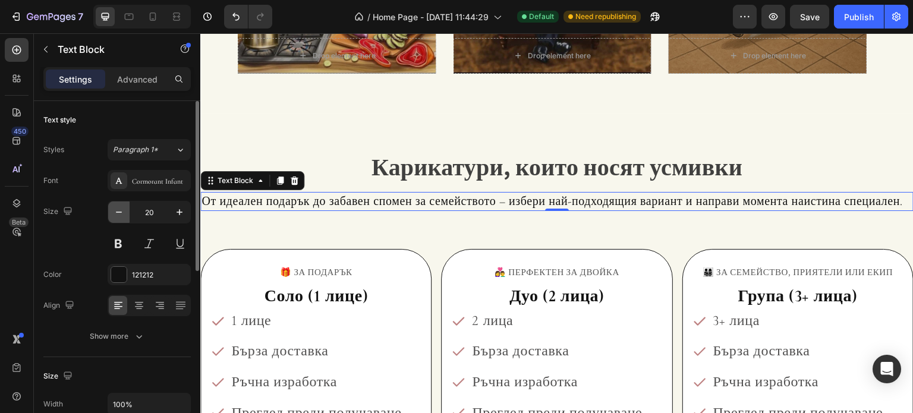
click at [126, 209] on button "button" at bounding box center [118, 211] width 21 height 21
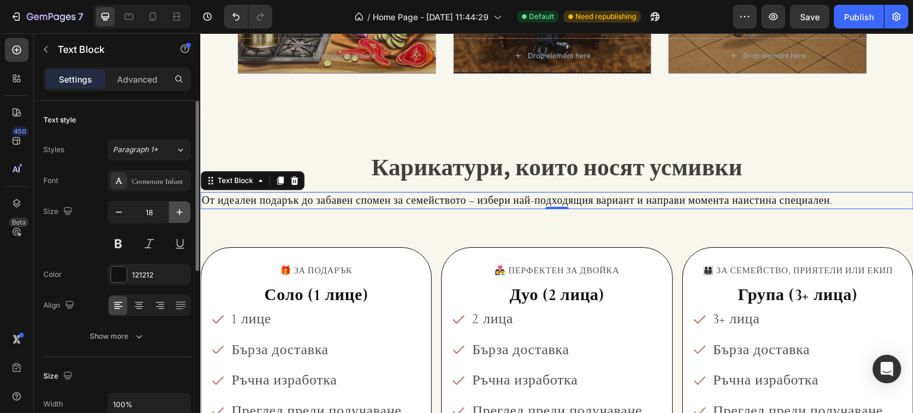
click at [172, 211] on button "button" at bounding box center [179, 211] width 21 height 21
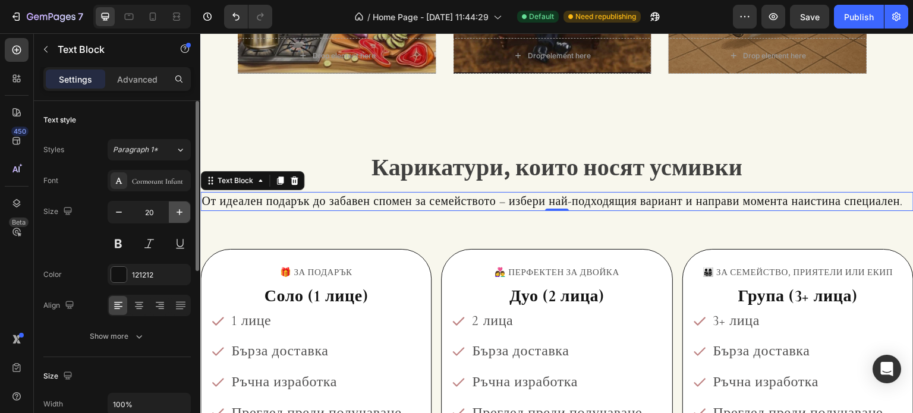
type input "21"
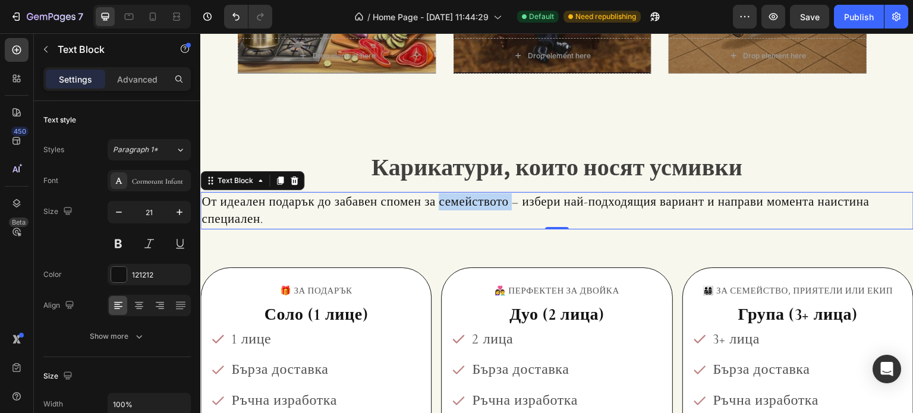
click at [497, 203] on p "От идеален подарък до забавен спомен за семейството – избери най-подходящия вар…" at bounding box center [556, 210] width 711 height 35
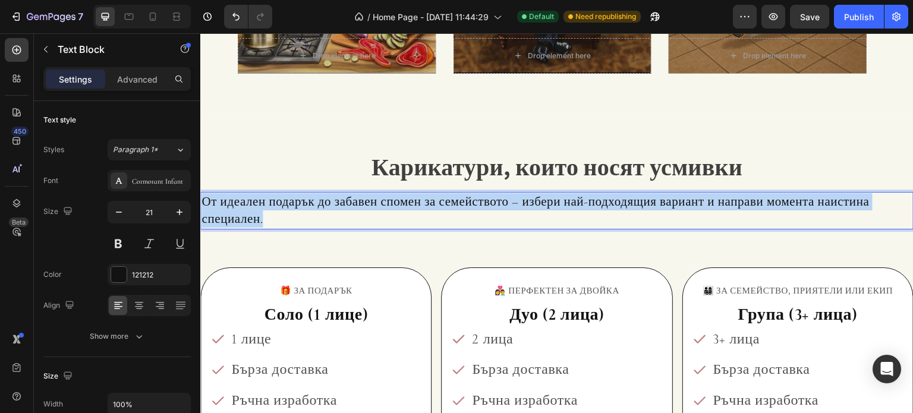
click at [497, 203] on p "От идеален подарък до забавен спомен за семейството – избери най-подходящия вар…" at bounding box center [556, 210] width 711 height 35
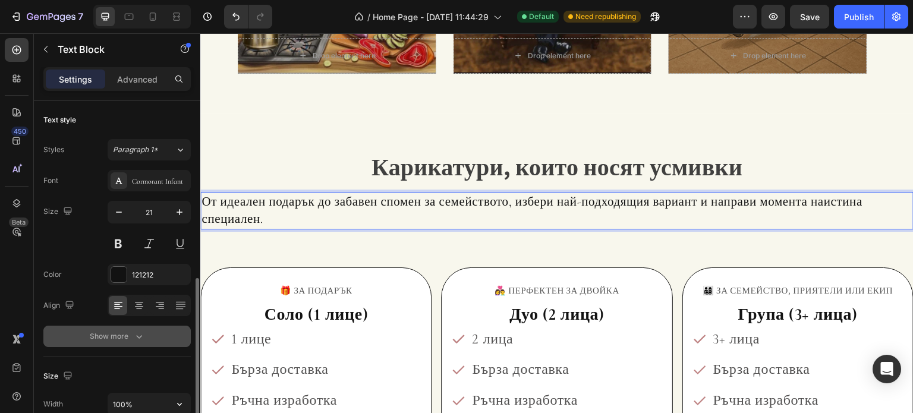
scroll to position [119, 0]
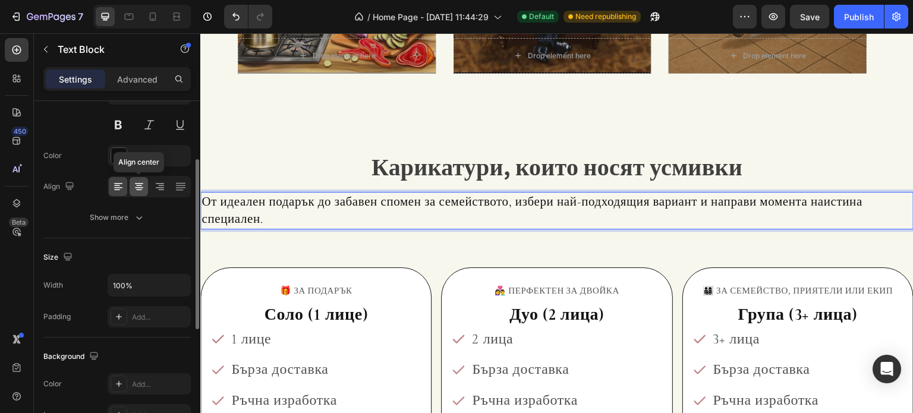
click at [139, 187] on icon at bounding box center [139, 187] width 8 height 1
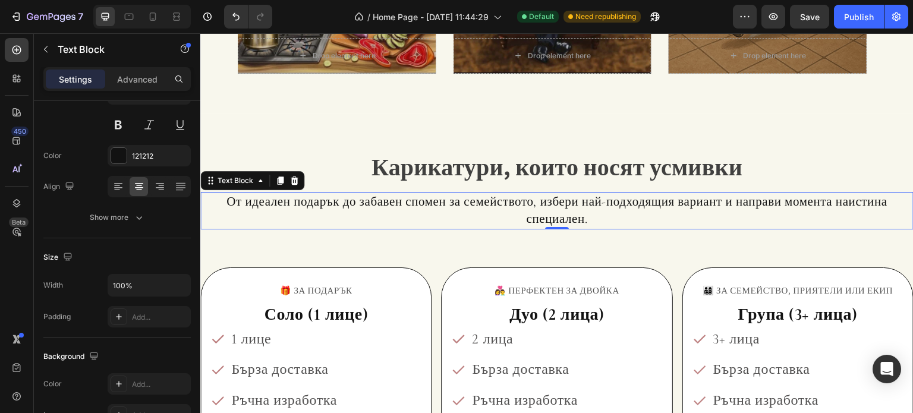
click at [372, 203] on p "От идеален подарък до забавен спомен за семейството, избери най-подходящия вари…" at bounding box center [556, 210] width 711 height 35
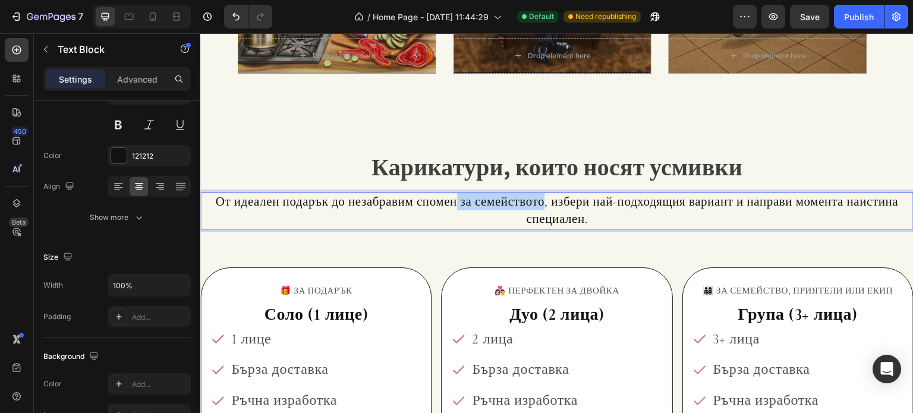
drag, startPoint x: 445, startPoint y: 201, endPoint x: 538, endPoint y: 205, distance: 93.4
click at [538, 205] on p "От идеален подарък до незабравим спомен за семейството, избери най-подходящия в…" at bounding box center [556, 210] width 711 height 35
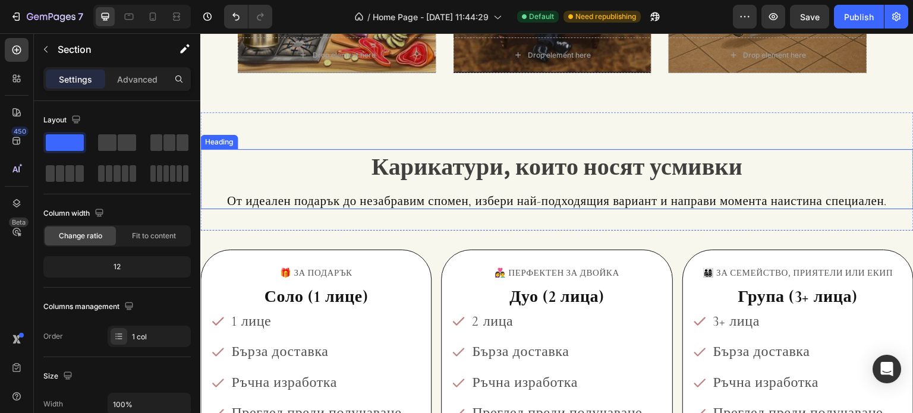
scroll to position [1486, 0]
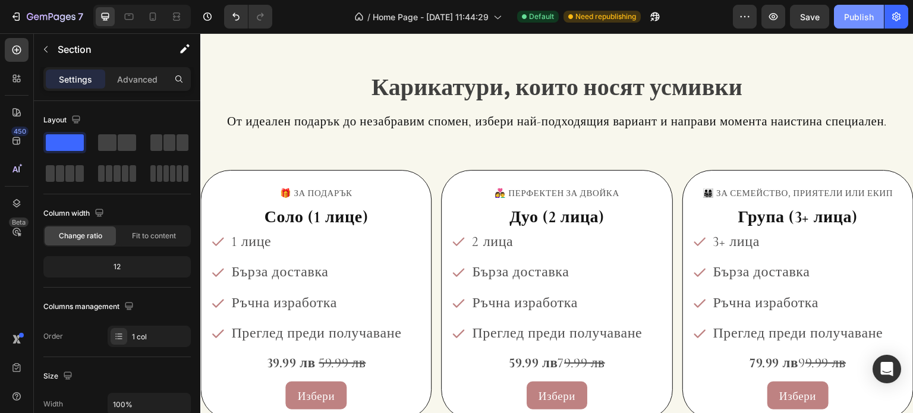
click at [847, 14] on div "Publish" at bounding box center [859, 17] width 30 height 12
click at [638, 15] on icon "button" at bounding box center [641, 16] width 9 height 9
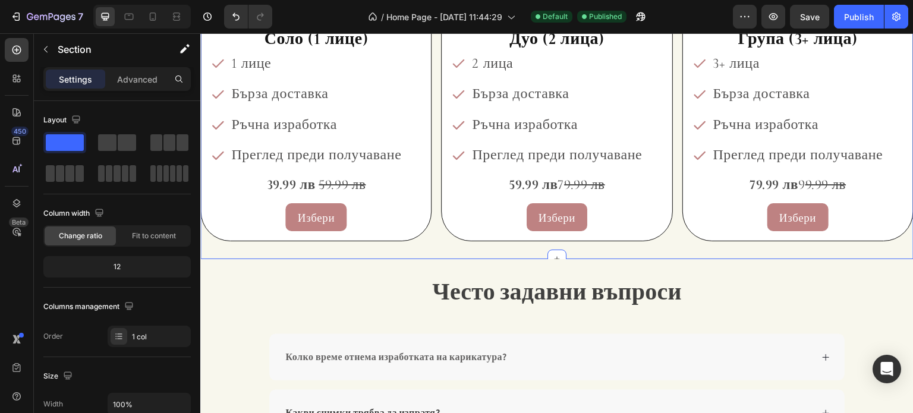
scroll to position [1664, 0]
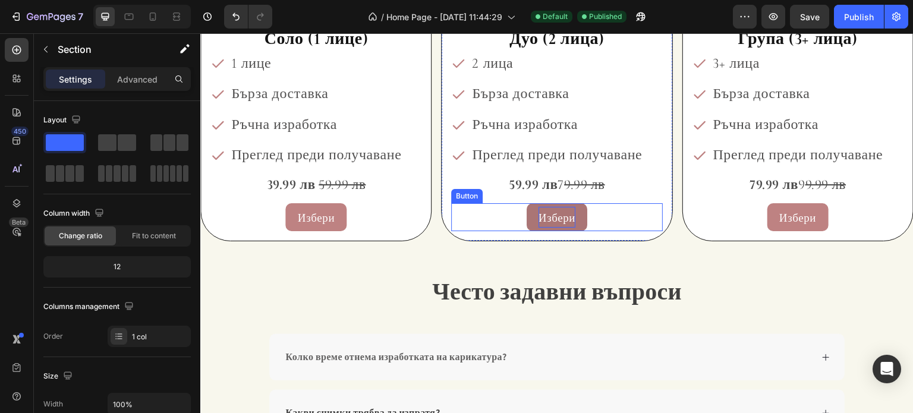
click at [543, 221] on span "Избери" at bounding box center [556, 217] width 37 height 14
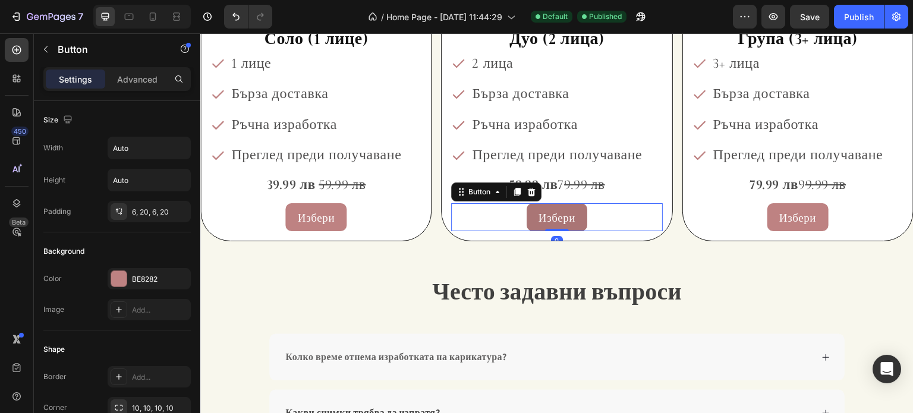
click at [527, 218] on button "Избери" at bounding box center [557, 217] width 61 height 29
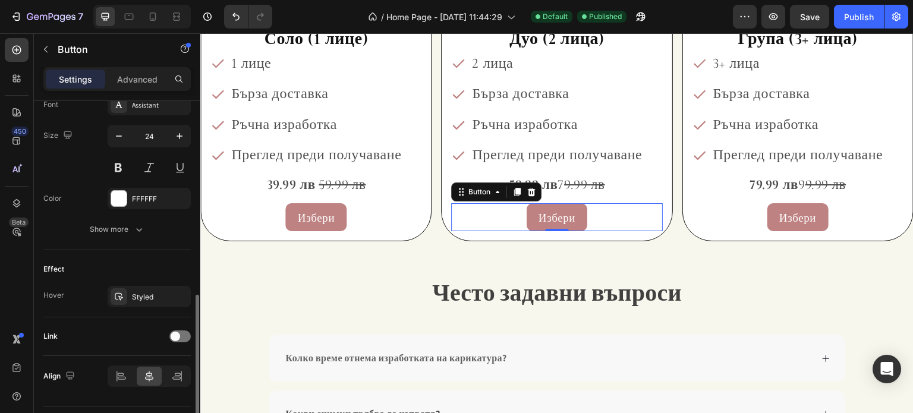
scroll to position [504, 0]
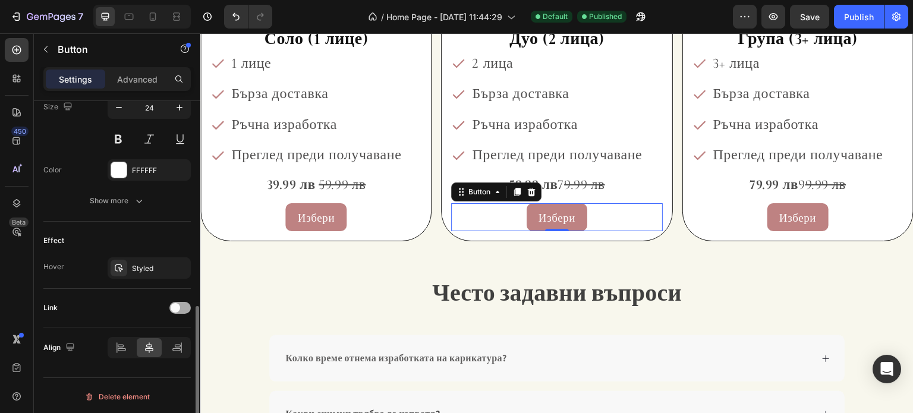
click at [179, 305] on span at bounding box center [176, 308] width 10 height 10
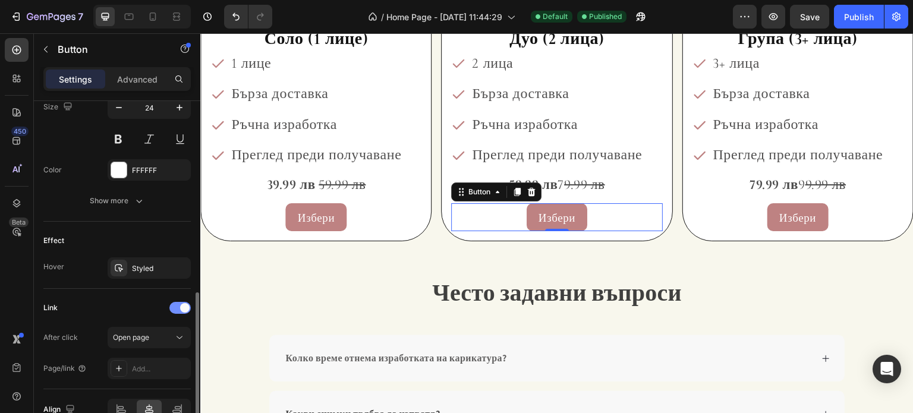
scroll to position [563, 0]
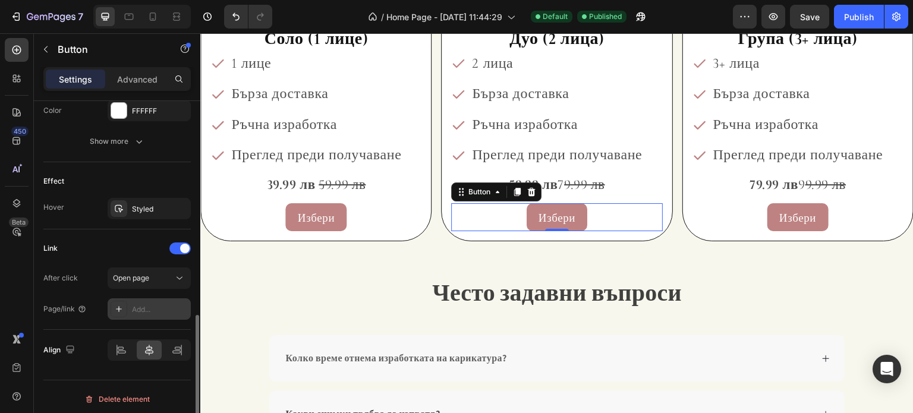
click at [174, 310] on div "Add..." at bounding box center [160, 309] width 56 height 11
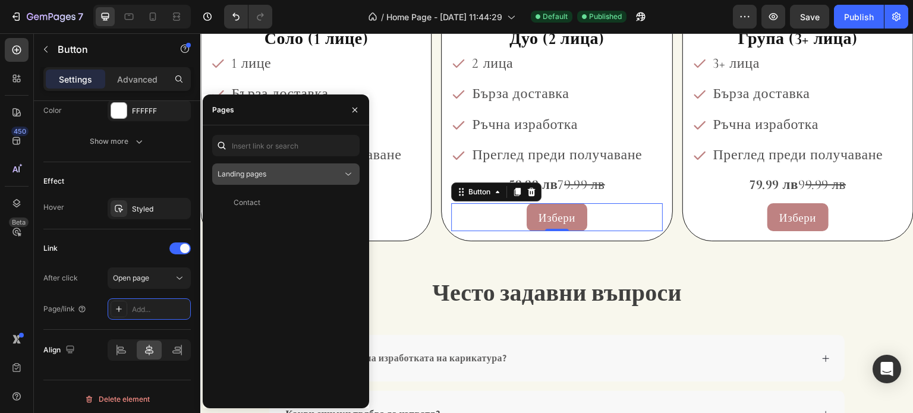
click at [327, 177] on div "Landing pages" at bounding box center [280, 174] width 125 height 11
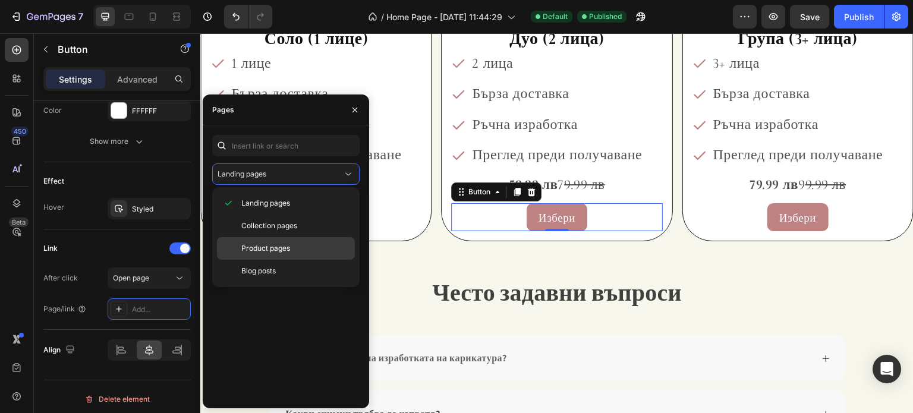
click at [311, 249] on p "Product pages" at bounding box center [295, 248] width 108 height 11
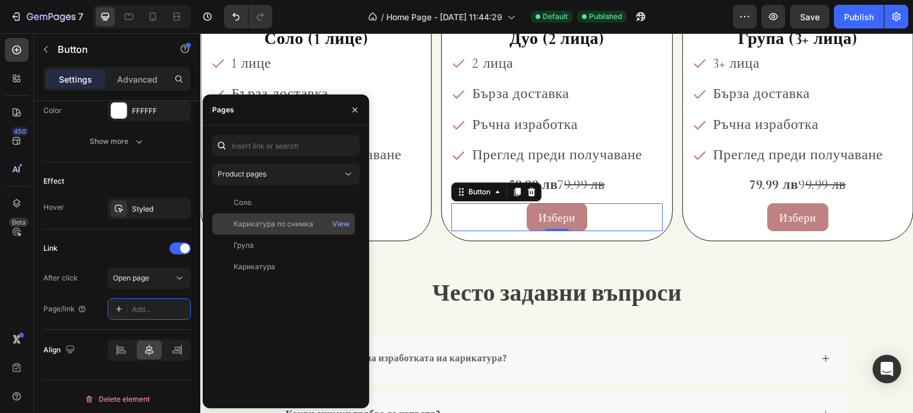
click at [301, 219] on div "Карикатура по снимка" at bounding box center [274, 224] width 80 height 11
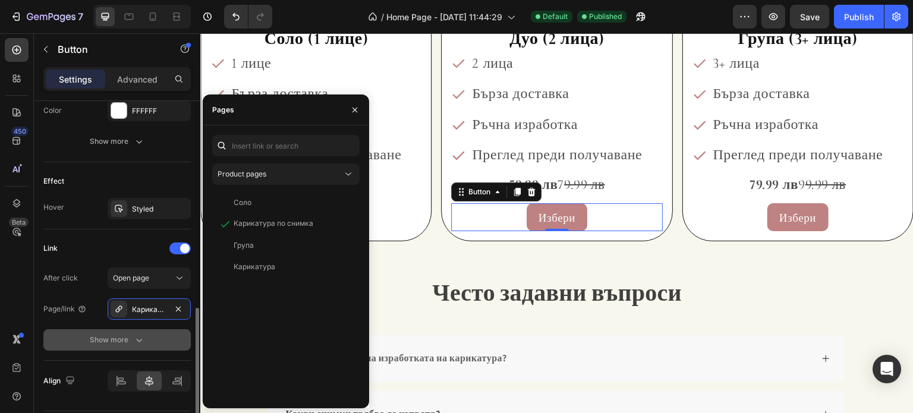
click at [150, 333] on button "Show more" at bounding box center [116, 339] width 147 height 21
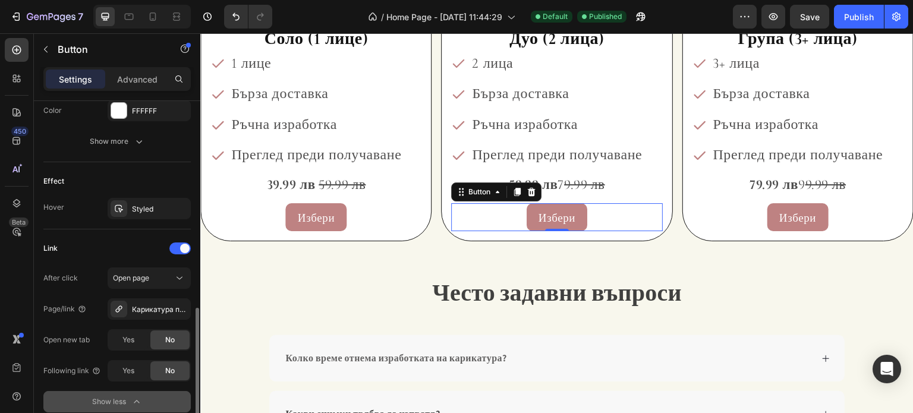
scroll to position [623, 0]
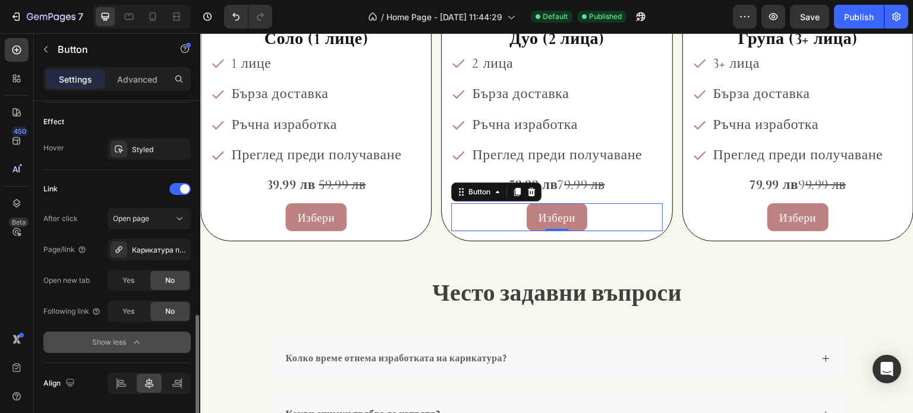
click at [159, 338] on button "Show less" at bounding box center [116, 342] width 147 height 21
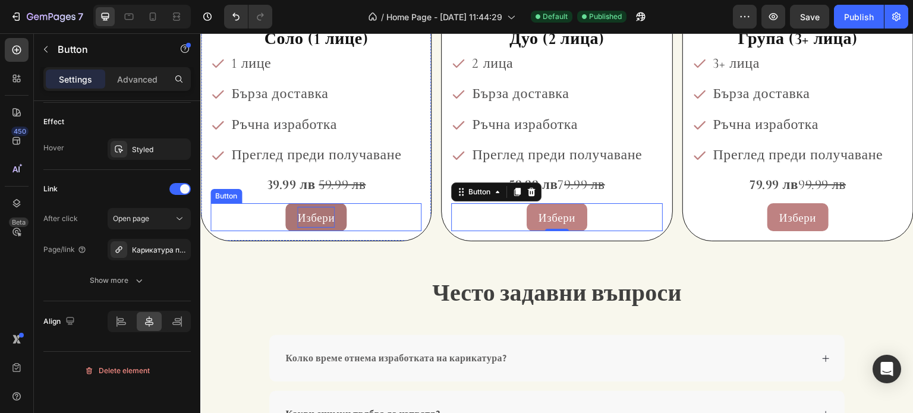
click at [316, 220] on span "Избери" at bounding box center [315, 217] width 37 height 14
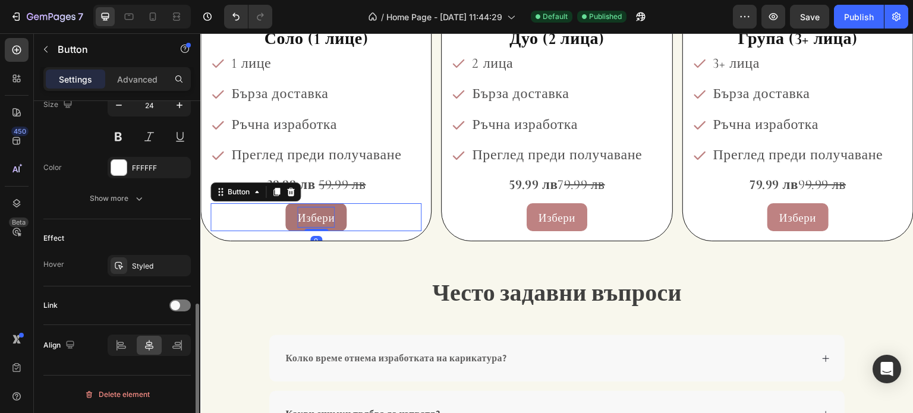
scroll to position [504, 0]
click at [184, 302] on div at bounding box center [179, 308] width 21 height 12
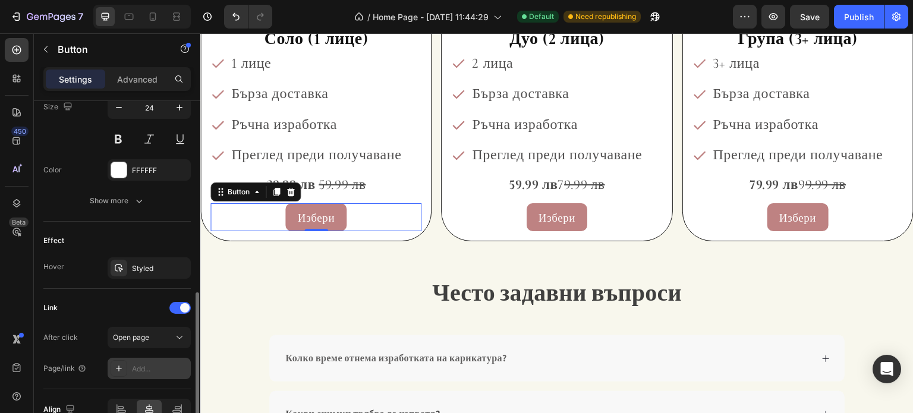
scroll to position [563, 0]
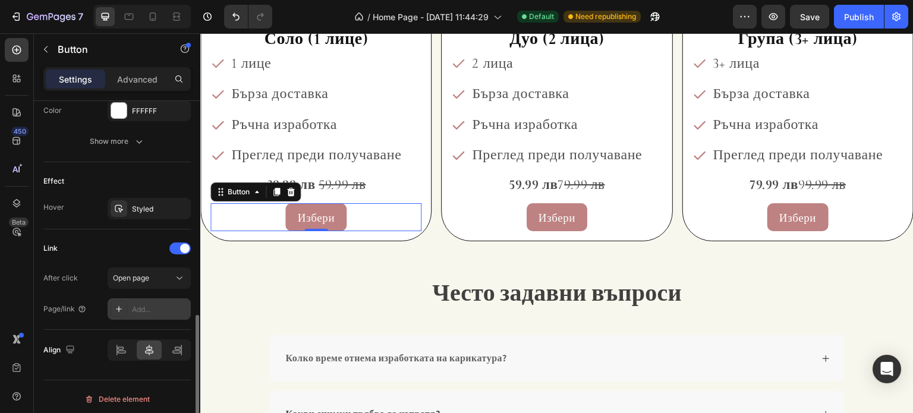
click at [125, 308] on div at bounding box center [119, 309] width 17 height 17
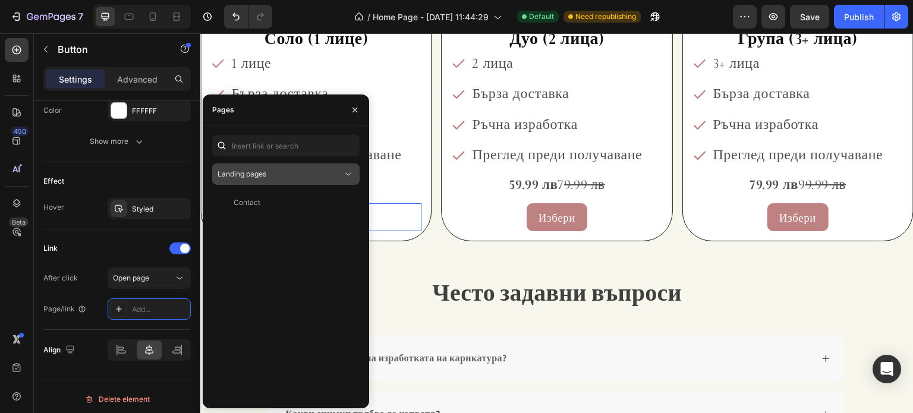
click at [270, 179] on div "Landing pages" at bounding box center [280, 174] width 125 height 11
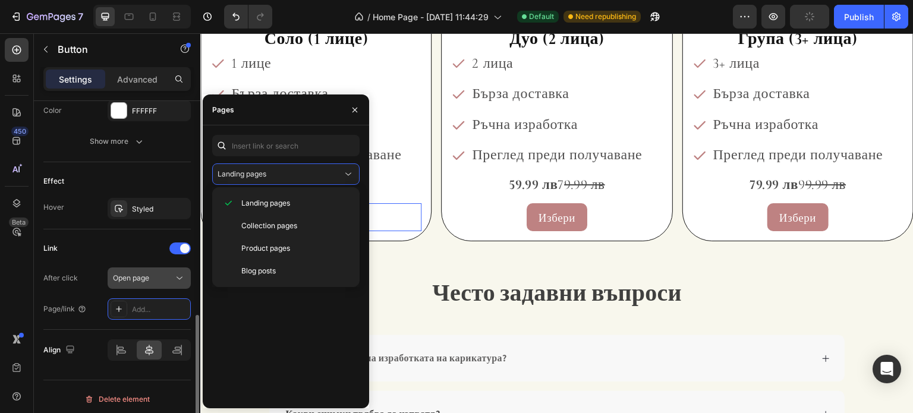
click at [174, 278] on icon at bounding box center [180, 278] width 12 height 12
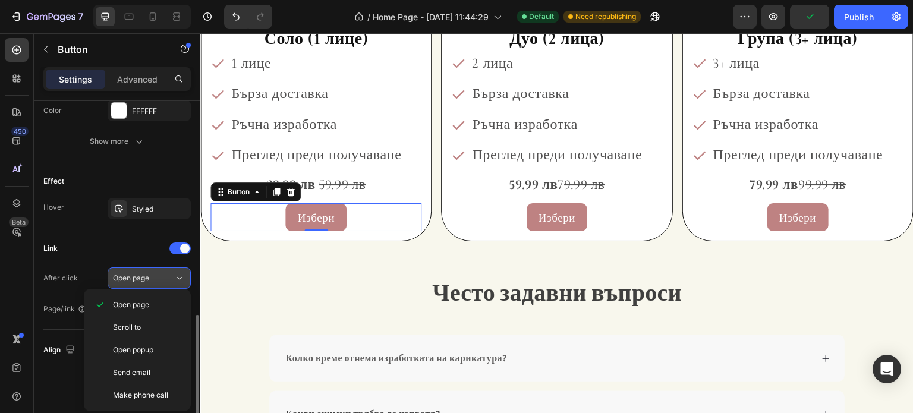
click at [174, 278] on icon at bounding box center [180, 278] width 12 height 12
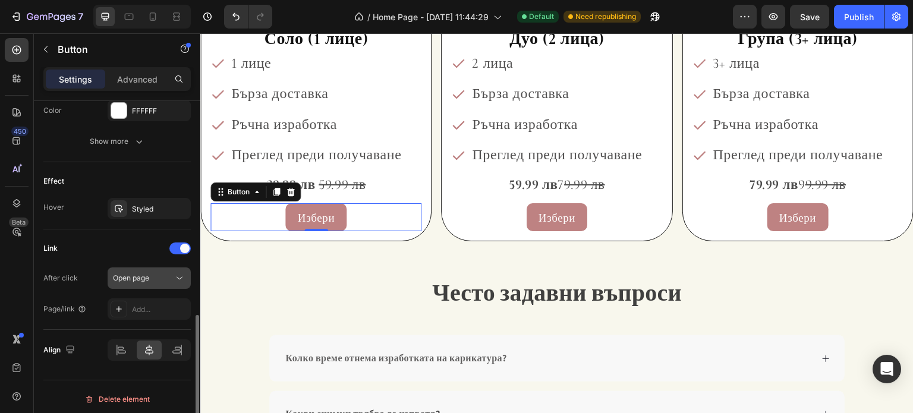
click at [173, 277] on div "Open page" at bounding box center [143, 278] width 61 height 11
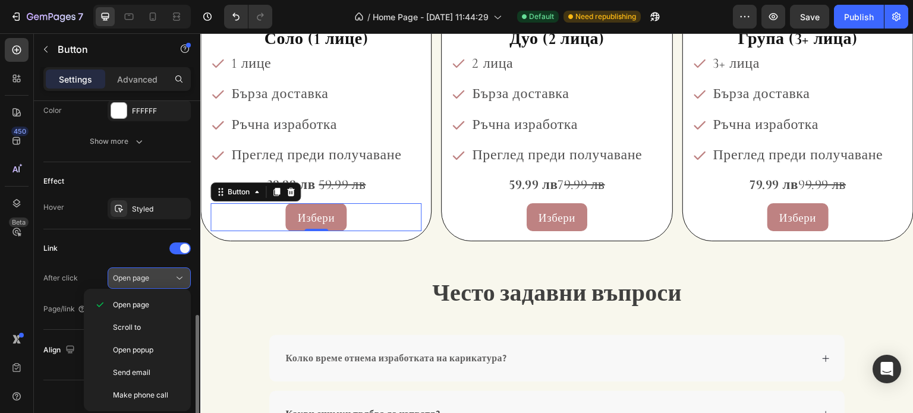
click at [173, 277] on div "Open page" at bounding box center [143, 278] width 61 height 11
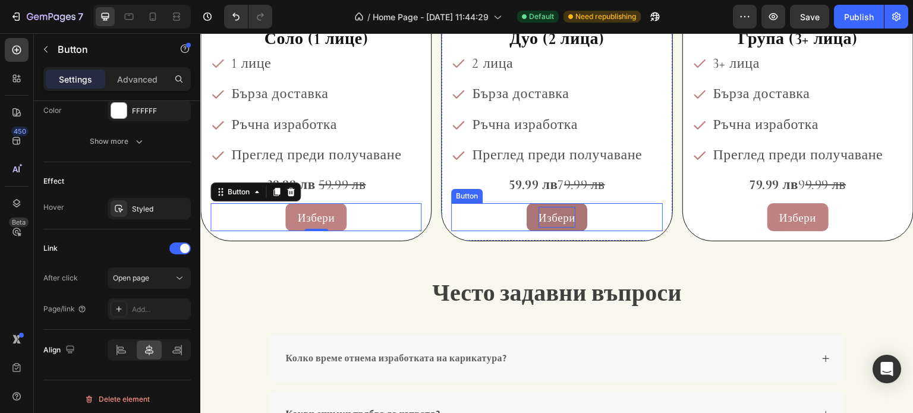
click at [544, 212] on span "Избери" at bounding box center [556, 217] width 37 height 14
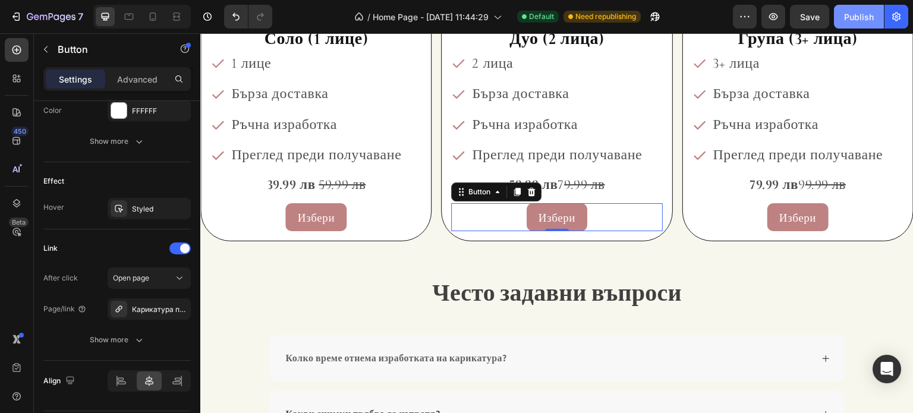
click at [843, 17] on button "Publish" at bounding box center [859, 17] width 50 height 24
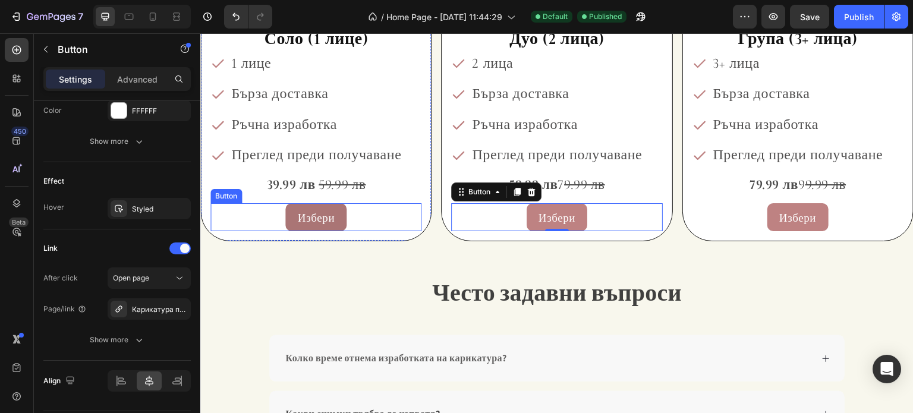
click at [286, 213] on button "Избери" at bounding box center [315, 217] width 61 height 29
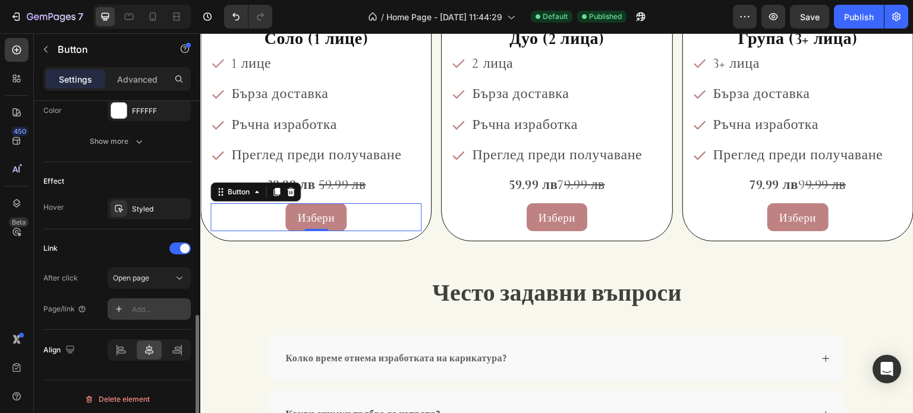
click at [156, 312] on div "Add..." at bounding box center [160, 309] width 56 height 11
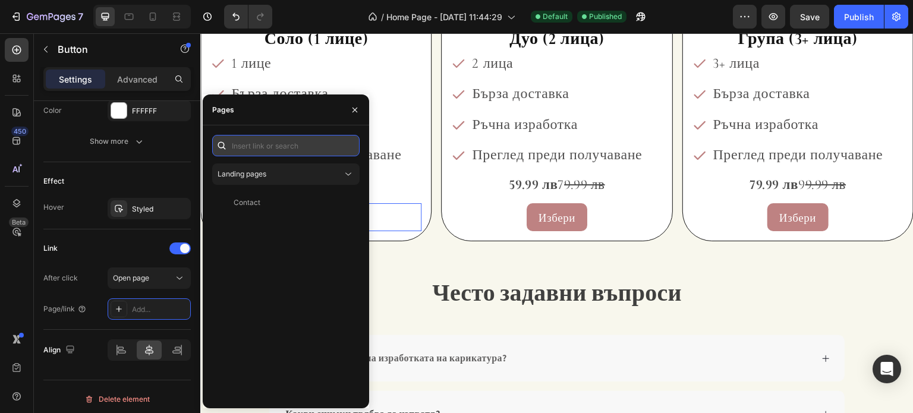
click at [266, 143] on input "text" at bounding box center [285, 145] width 147 height 21
paste input "https://m740g8-5m.myshopify.com/products/%D0%B4%D1%83%D0%B5%D1%82?variant=52444…"
type input "https://m740g8-5m.myshopify.com/products/%D0%B4%D1%83%D0%B5%D1%82?variant=52444…"
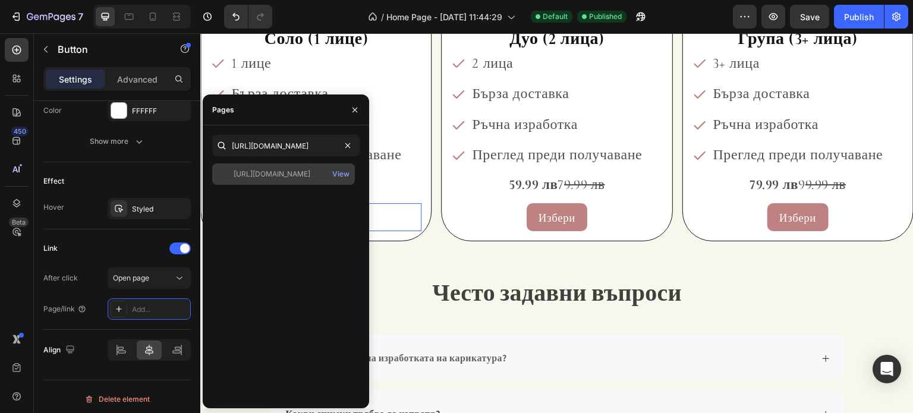
click at [289, 173] on div "https://m740g8-5m.myshopify.com/products/%D0%B4%D1%83%D0%B5%D1%82?variant=52444…" at bounding box center [272, 174] width 77 height 11
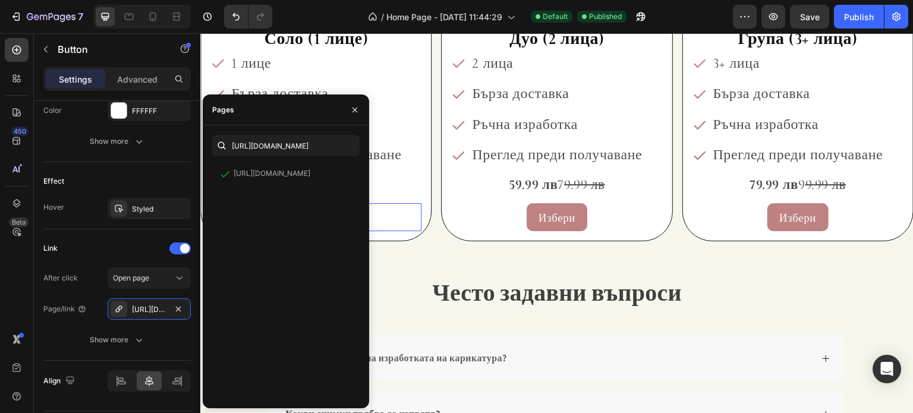
scroll to position [0, 0]
click at [352, 110] on icon "button" at bounding box center [355, 110] width 10 height 10
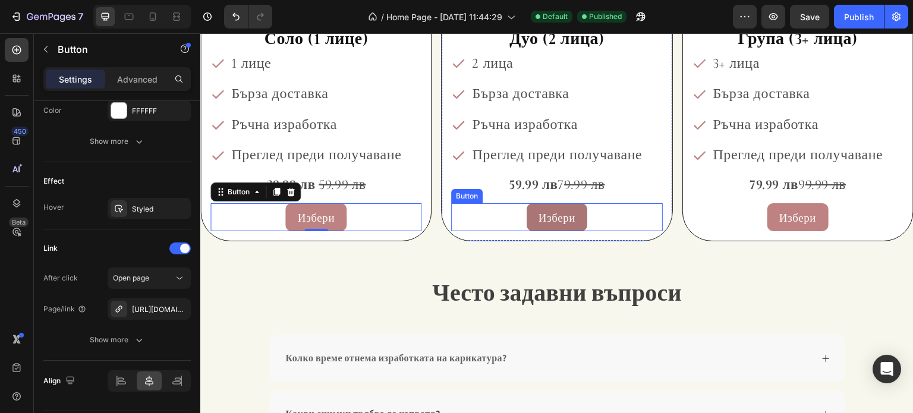
click at [527, 210] on link "Избери" at bounding box center [557, 217] width 61 height 29
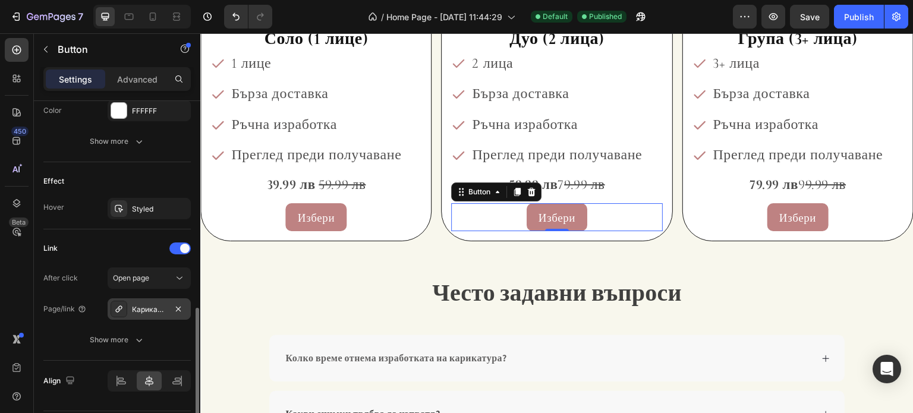
click at [146, 313] on div "Карикатура по снимка" at bounding box center [149, 308] width 83 height 21
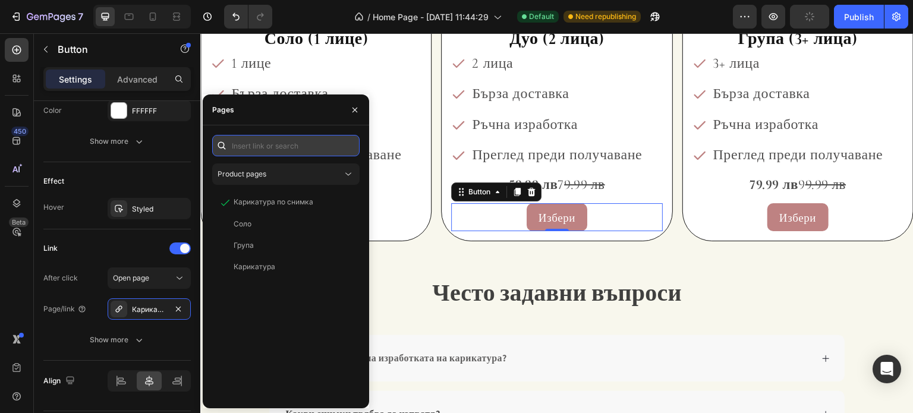
click at [309, 146] on input "text" at bounding box center [285, 145] width 147 height 21
paste input "https://m740g8-5m.myshopify.com/products/%D0%B4%D1%83%D0%B5%D1%82?variant=52444…"
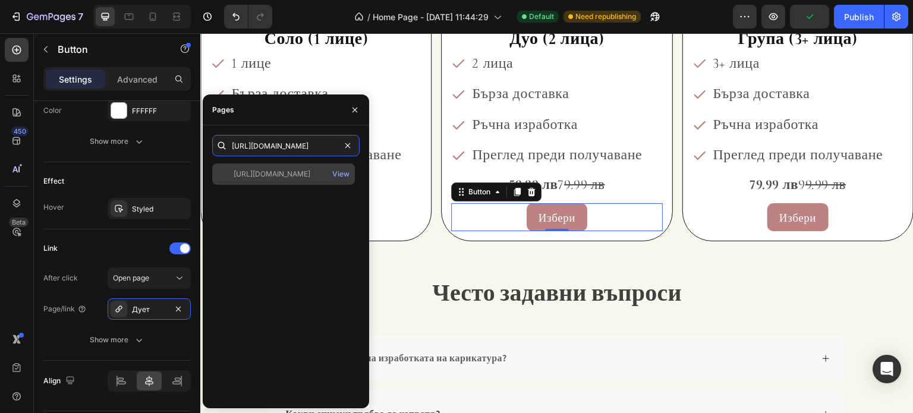
type input "https://m740g8-5m.myshopify.com/products/%D0%B4%D1%83%D0%B5%D1%82?variant=52444…"
click at [310, 175] on div "https://m740g8-5m.myshopify.com/products/%D0%B4%D1%83%D0%B5%D1%82?variant=52444…" at bounding box center [272, 174] width 77 height 11
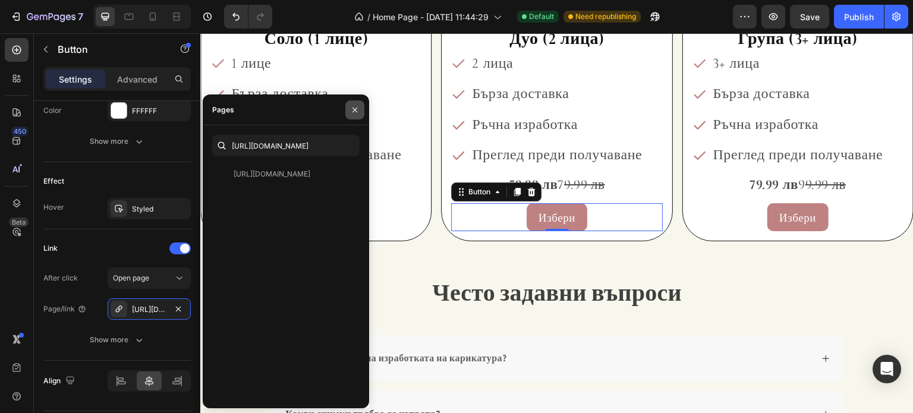
click at [348, 111] on button "button" at bounding box center [354, 109] width 19 height 19
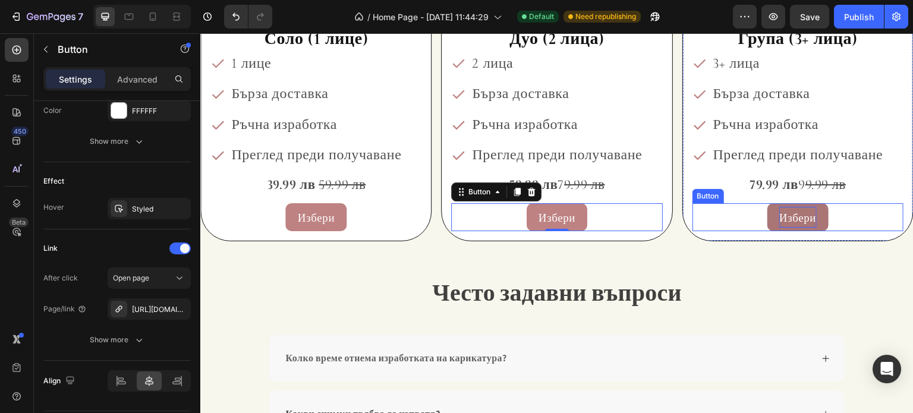
click at [783, 218] on span "Избери" at bounding box center [797, 217] width 37 height 14
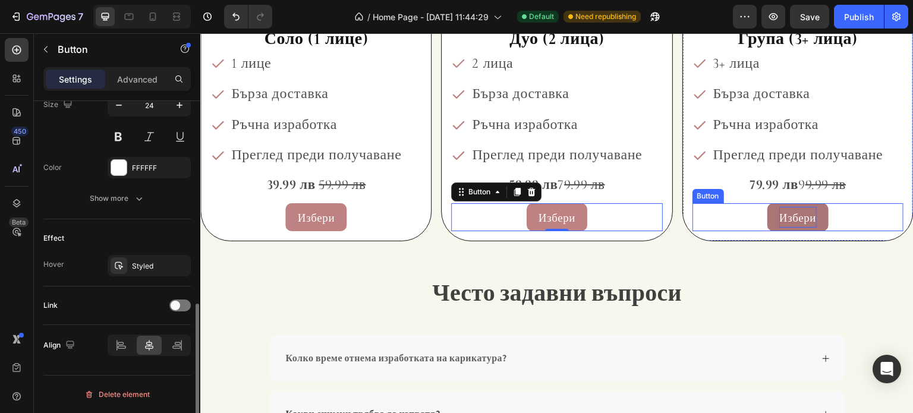
scroll to position [504, 0]
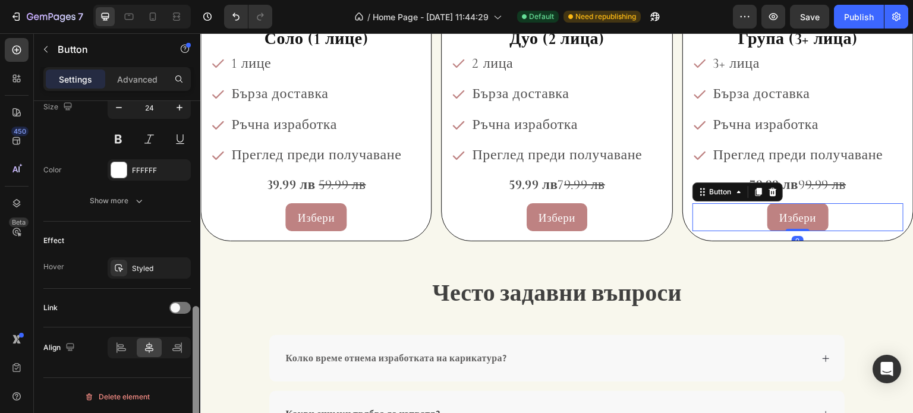
click at [194, 311] on div at bounding box center [196, 376] width 7 height 140
click at [183, 308] on div at bounding box center [179, 308] width 21 height 12
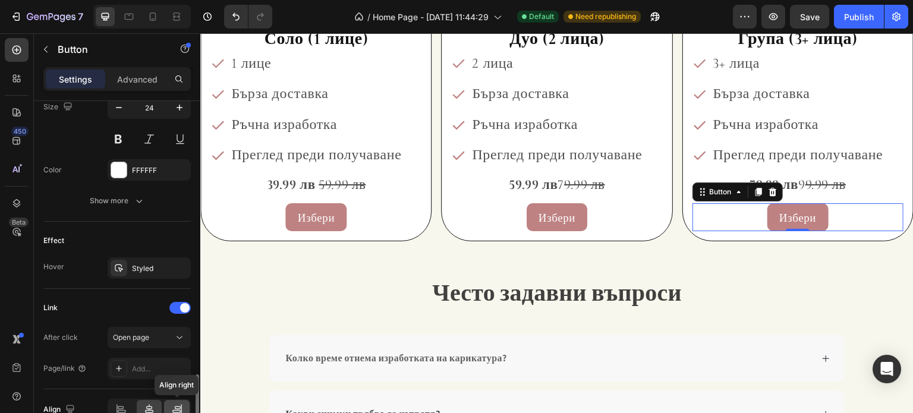
scroll to position [563, 0]
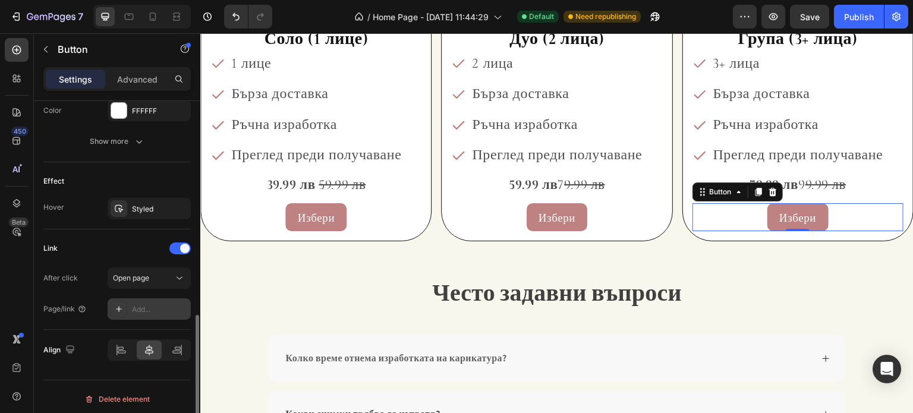
click at [152, 304] on div "Add..." at bounding box center [160, 309] width 56 height 11
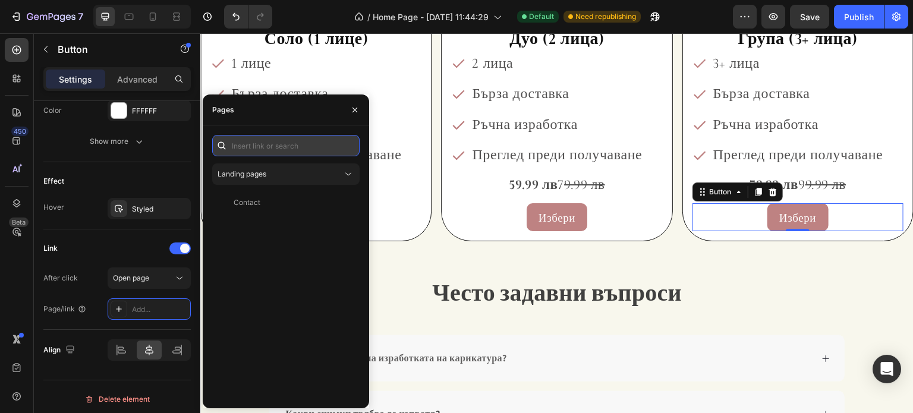
click at [279, 143] on input "text" at bounding box center [285, 145] width 147 height 21
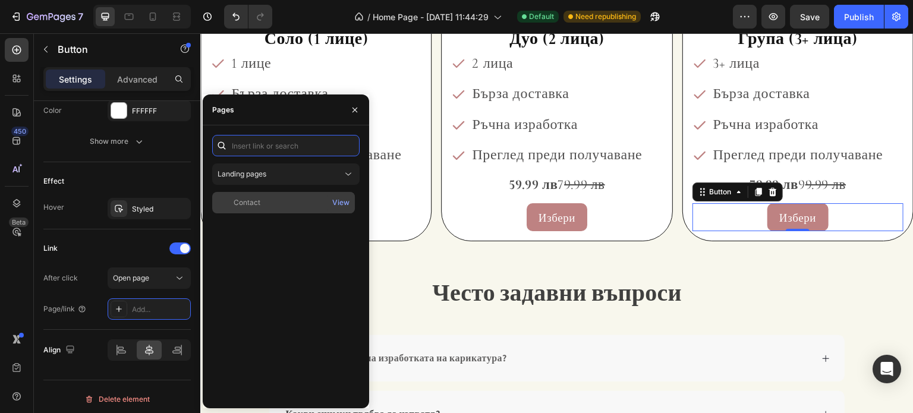
paste input "https://m740g8-5m.myshopify.com/products/%D0%B4%D1%83%D0%B5%D1%82?variant=52444…"
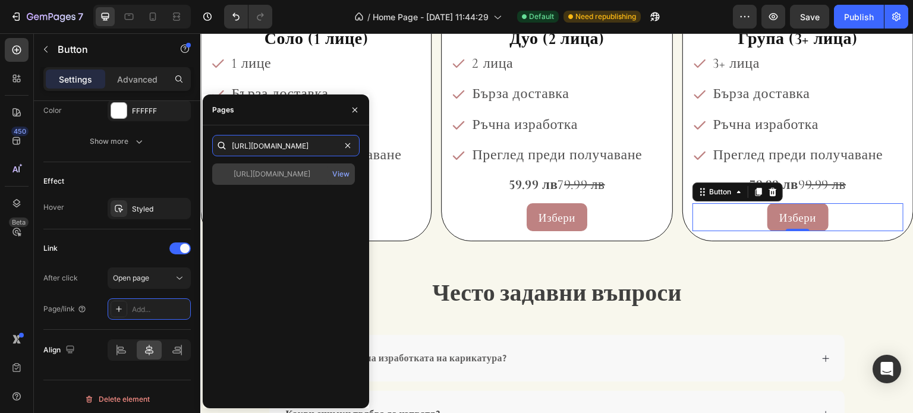
type input "https://m740g8-5m.myshopify.com/products/%D0%B4%D1%83%D0%B5%D1%82?variant=52444…"
click at [294, 172] on div "https://m740g8-5m.myshopify.com/products/%D0%B4%D1%83%D0%B5%D1%82?variant=52444…" at bounding box center [272, 174] width 77 height 11
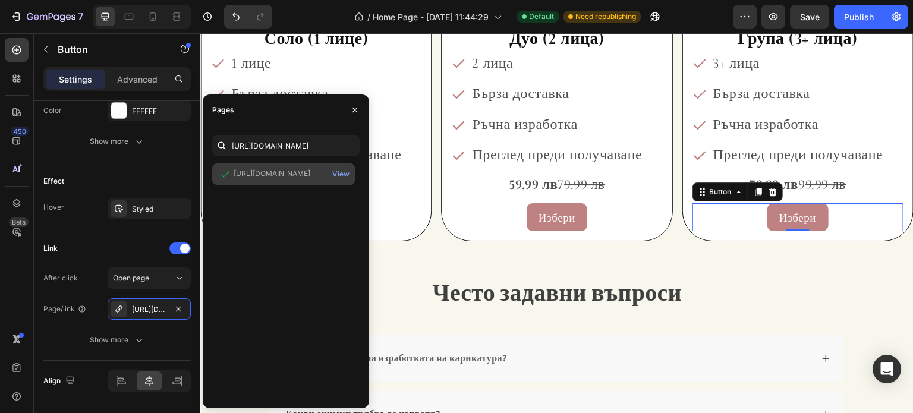
scroll to position [0, 0]
click at [347, 111] on button "button" at bounding box center [354, 109] width 19 height 19
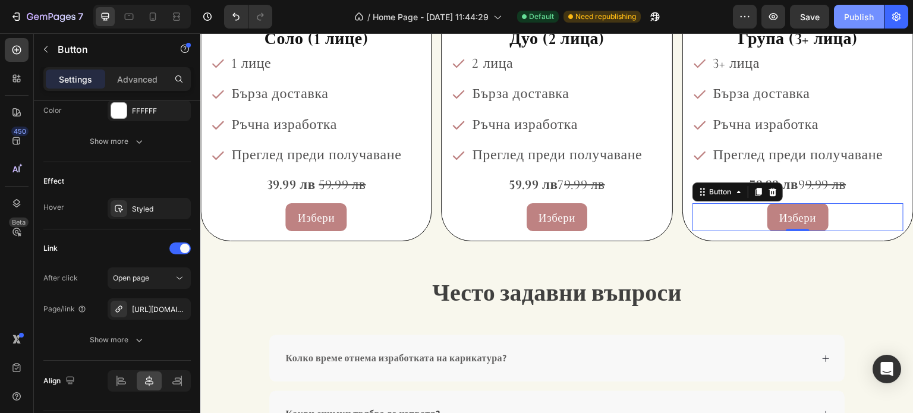
click at [855, 18] on div "Publish" at bounding box center [859, 17] width 30 height 12
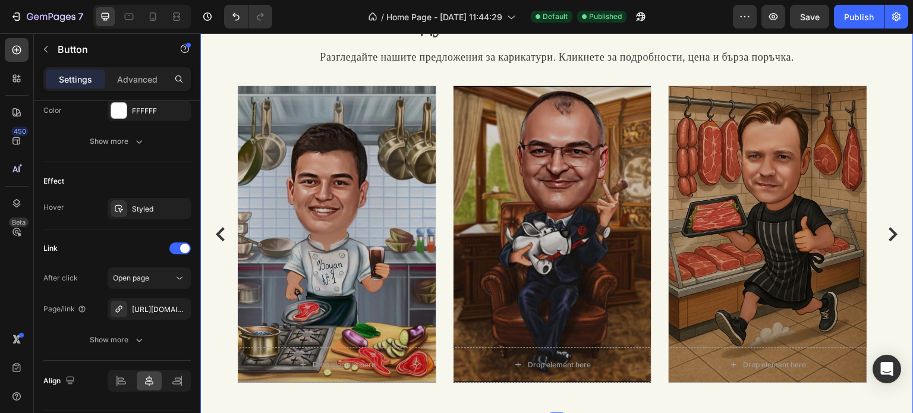
scroll to position [1006, 0]
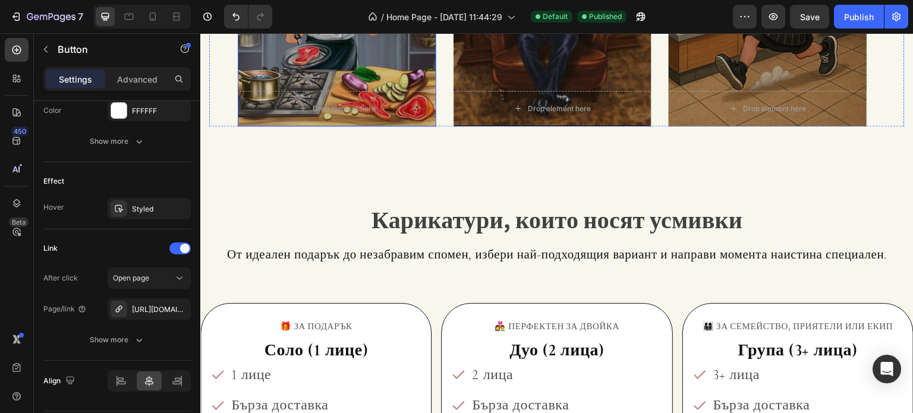
scroll to position [1486, 0]
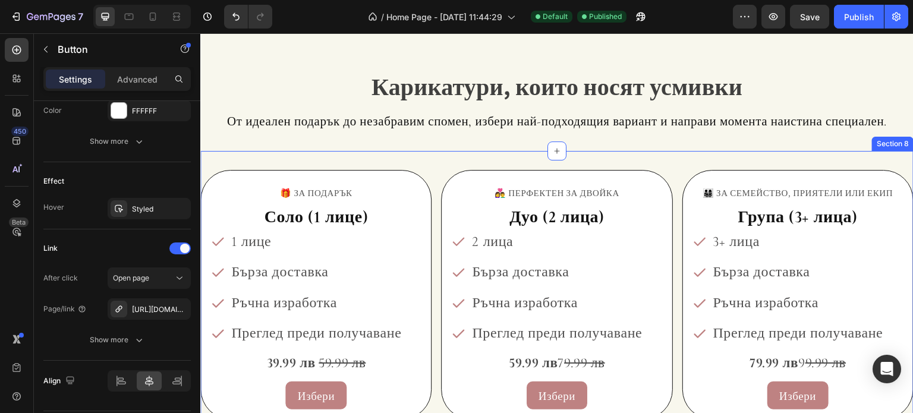
click at [340, 156] on div "🎁 ЗА ПОДАРЪК Text Block Соло (1 лице) Heading 1 лице Бърза доставка Ръчна израб…" at bounding box center [556, 295] width 713 height 288
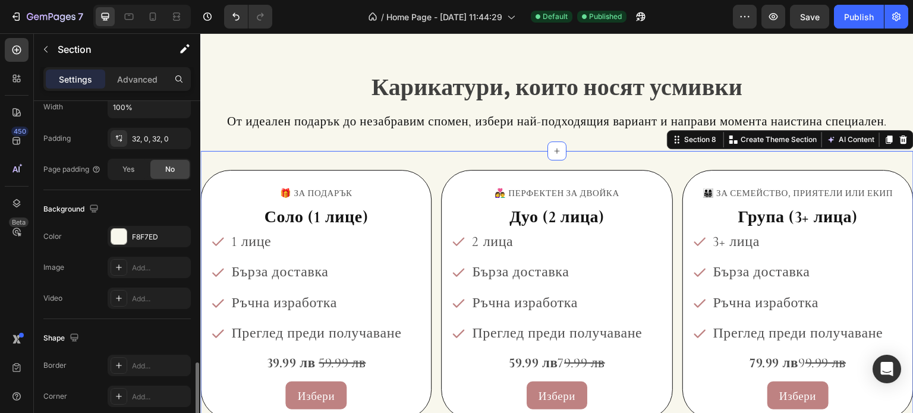
scroll to position [378, 0]
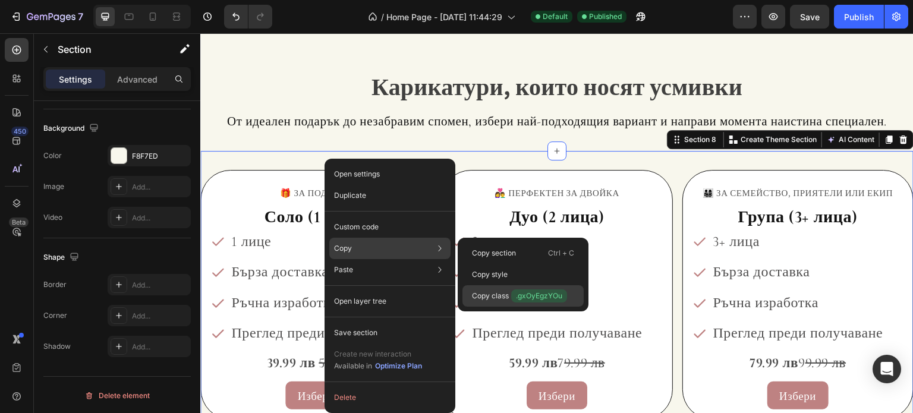
click at [497, 297] on p "Copy class .gxOyEgzYOu" at bounding box center [519, 295] width 95 height 13
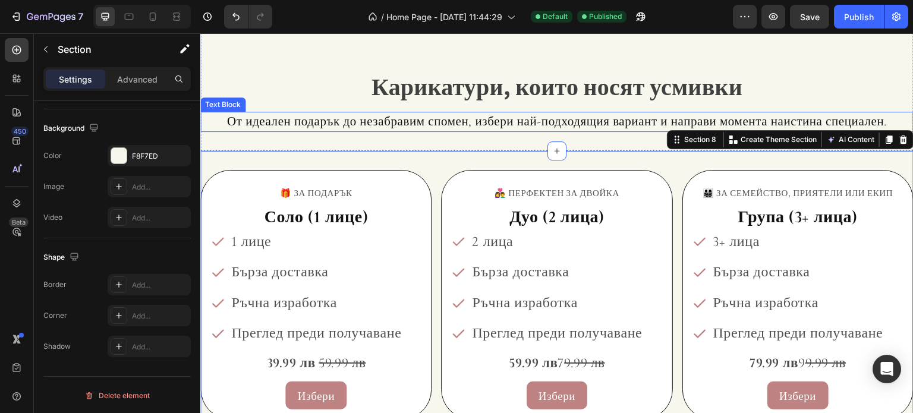
scroll to position [1486, 0]
click at [475, 119] on p "От идеален подарък до незабравим спомен, избери най-подходящия вариант и направ…" at bounding box center [556, 121] width 711 height 17
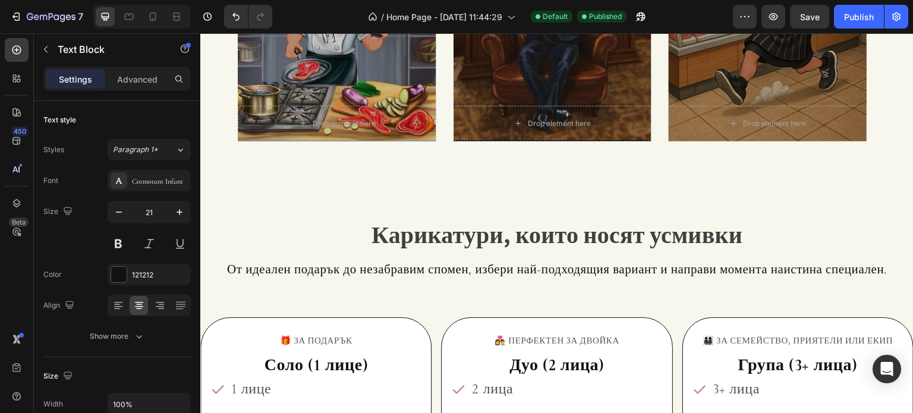
scroll to position [1367, 0]
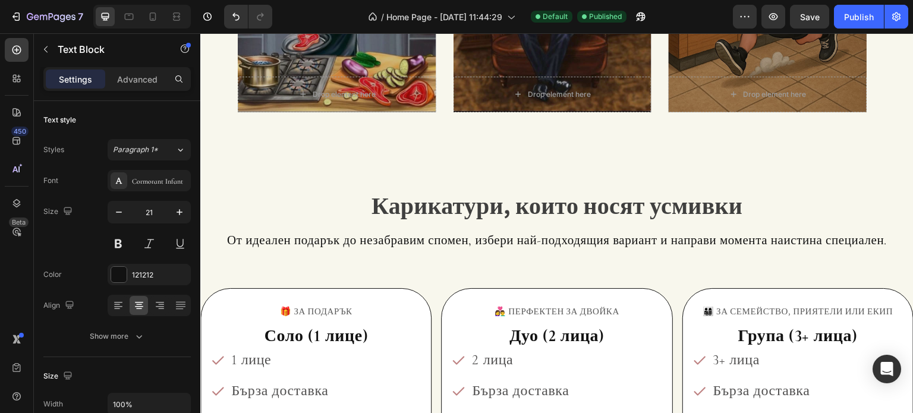
click at [471, 237] on p "От идеален подарък до незабравим спомен, избери най-подходящия вариант и направ…" at bounding box center [556, 240] width 711 height 17
click at [440, 238] on p "От идеален подарък до незабравим спомен, избери най-подходящия вариант и направ…" at bounding box center [556, 240] width 711 height 17
click at [396, 192] on span "Карикатури, които носят усмивки" at bounding box center [556, 205] width 371 height 31
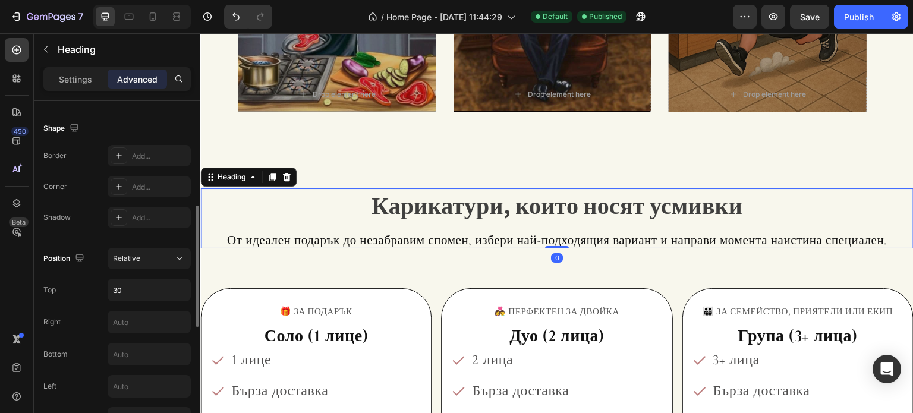
scroll to position [416, 0]
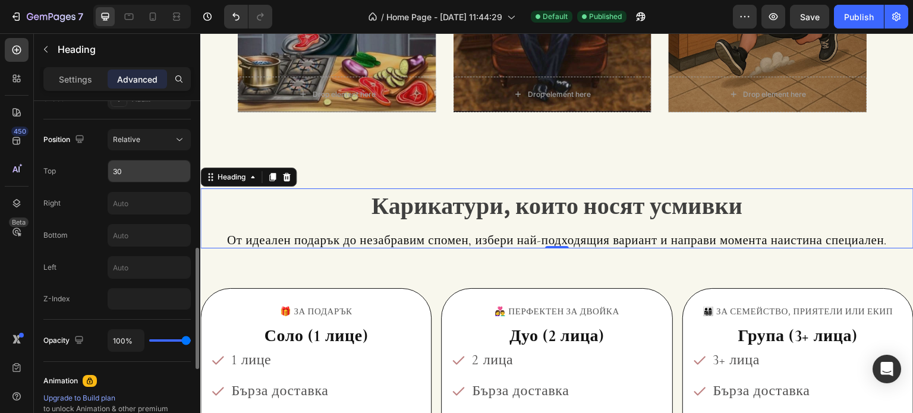
click at [153, 172] on input "30" at bounding box center [149, 170] width 82 height 21
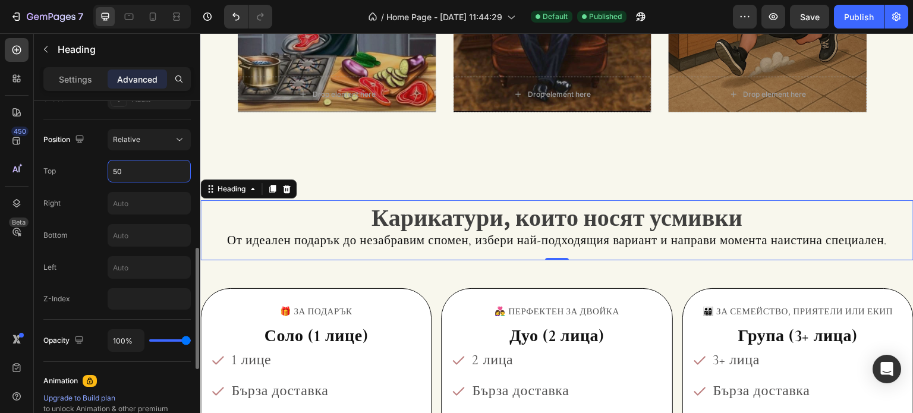
type input "5"
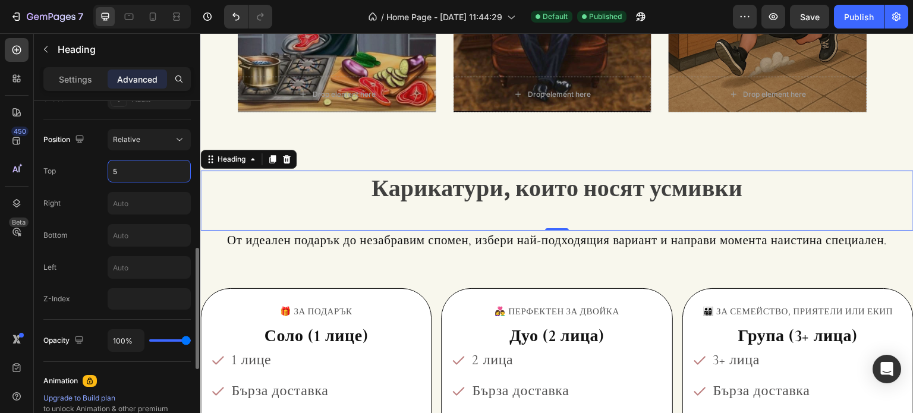
type input "50"
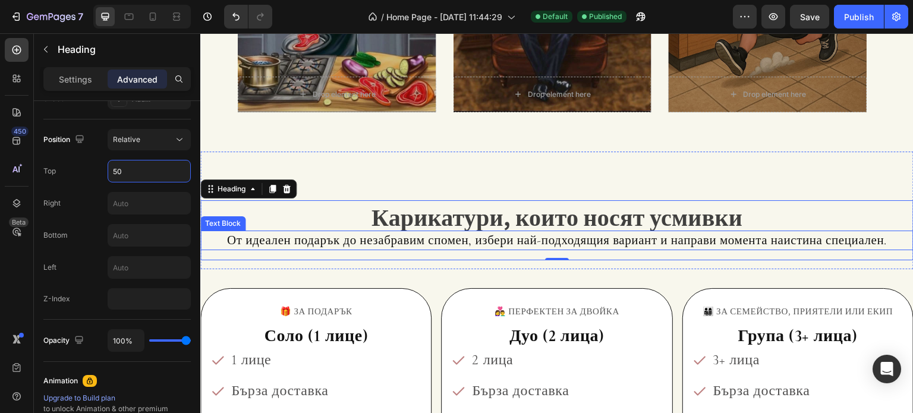
click at [414, 244] on p "От идеален подарък до незабравим спомен, избери най-подходящия вариант и направ…" at bounding box center [556, 240] width 711 height 17
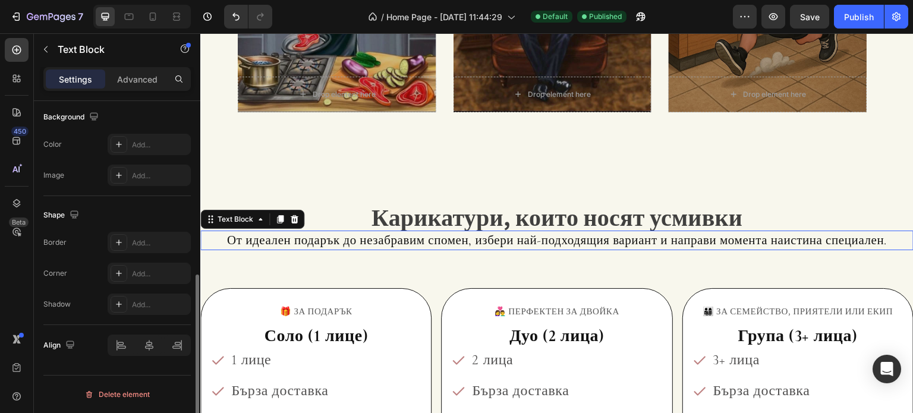
scroll to position [0, 0]
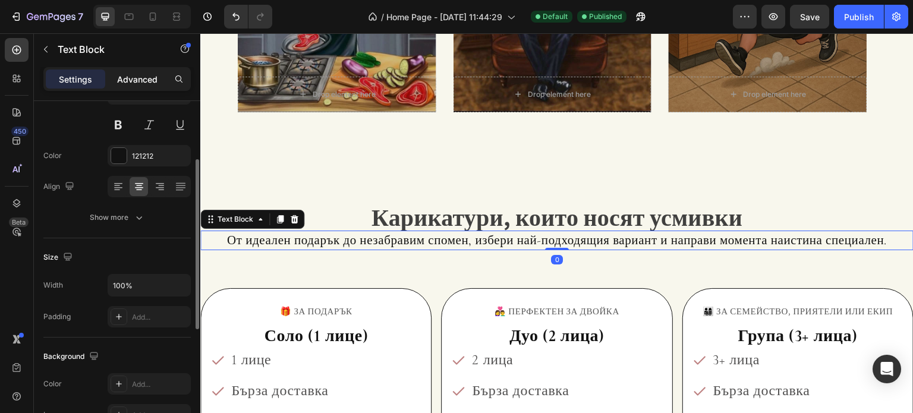
click at [127, 75] on p "Advanced" at bounding box center [137, 79] width 40 height 12
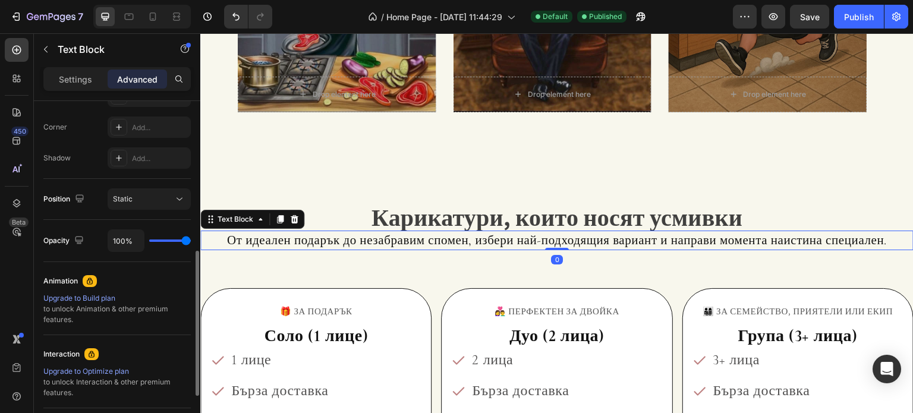
scroll to position [416, 0]
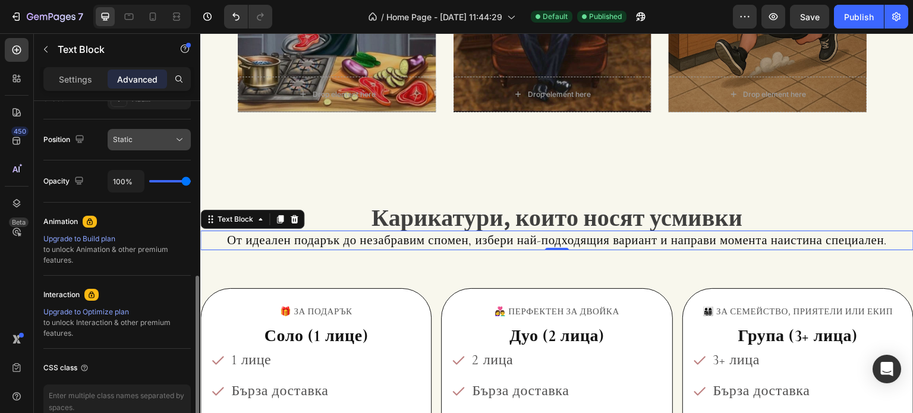
click at [145, 141] on div "Static" at bounding box center [143, 139] width 61 height 11
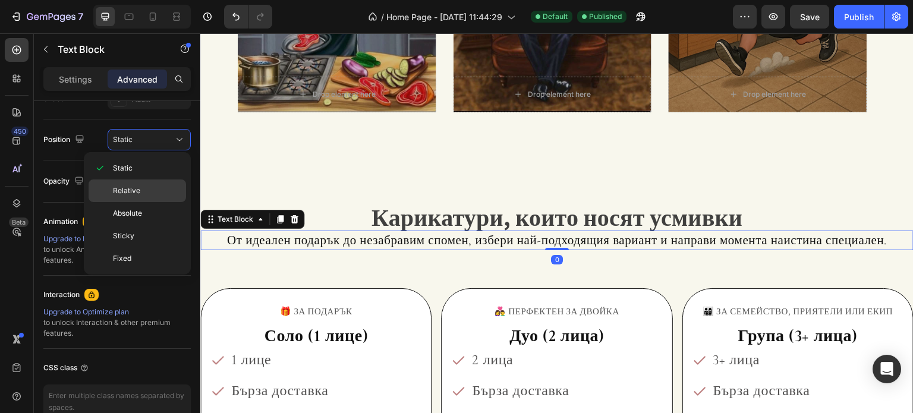
click at [145, 182] on div "Relative" at bounding box center [137, 190] width 97 height 23
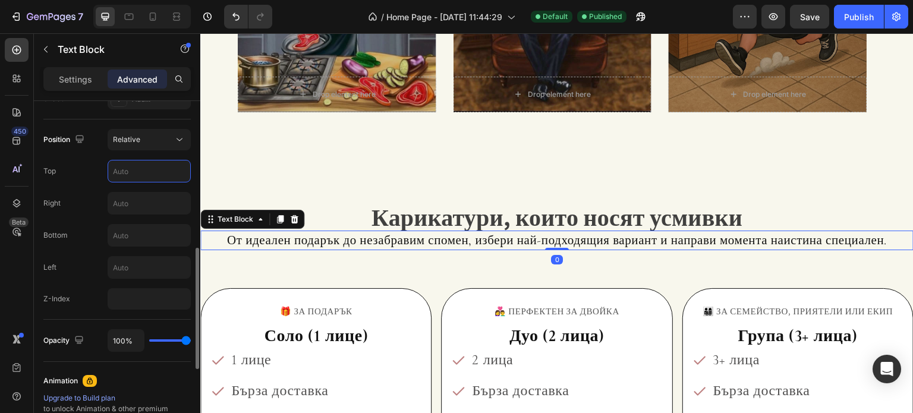
click at [136, 175] on input "text" at bounding box center [149, 170] width 82 height 21
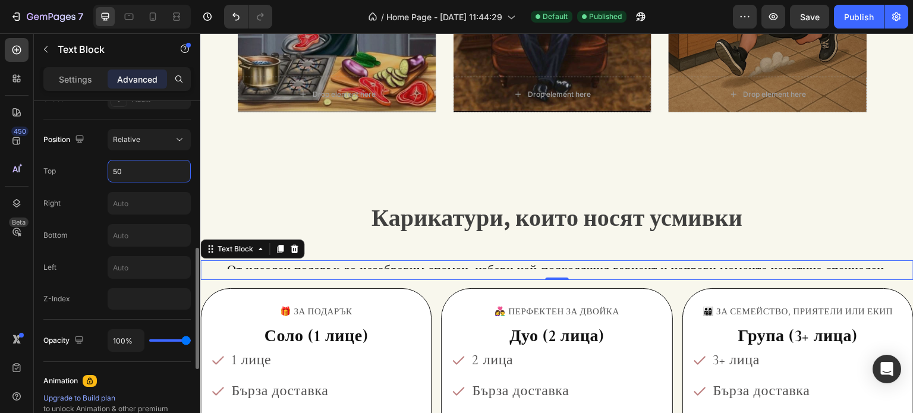
type input "5"
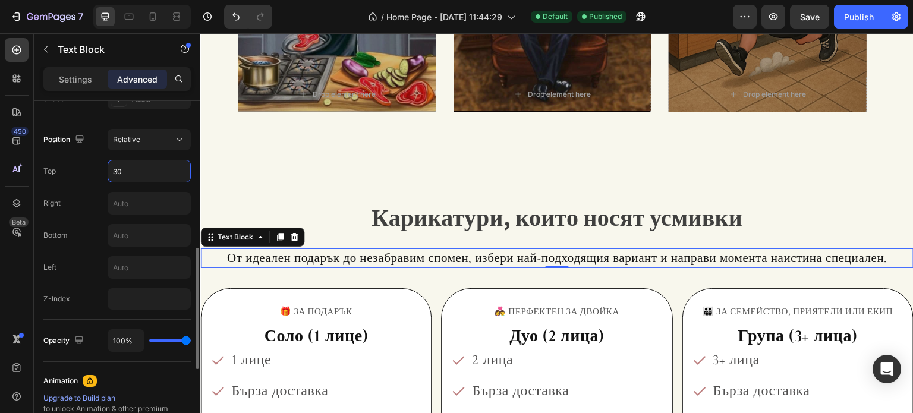
type input "3"
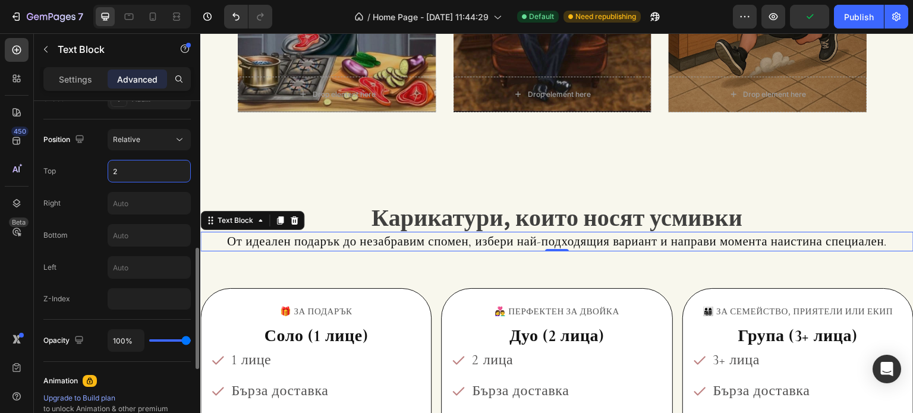
type input "20"
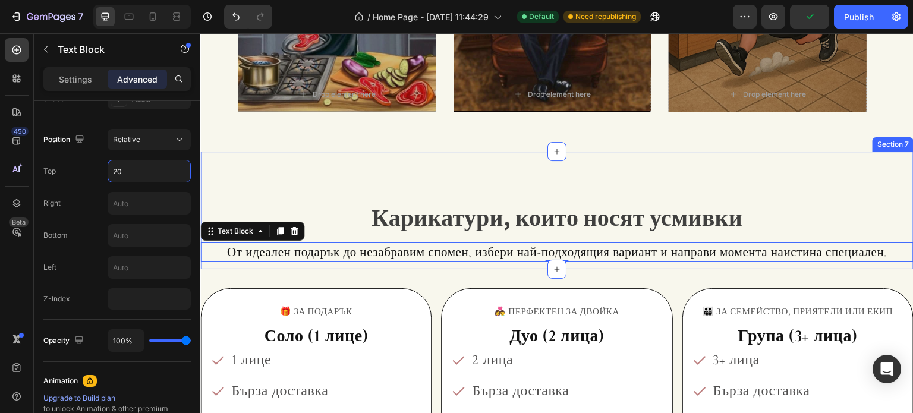
click at [383, 152] on div "Карикатури, които носят усмивки Heading От идеален подарък до незабравим спомен…" at bounding box center [556, 211] width 713 height 118
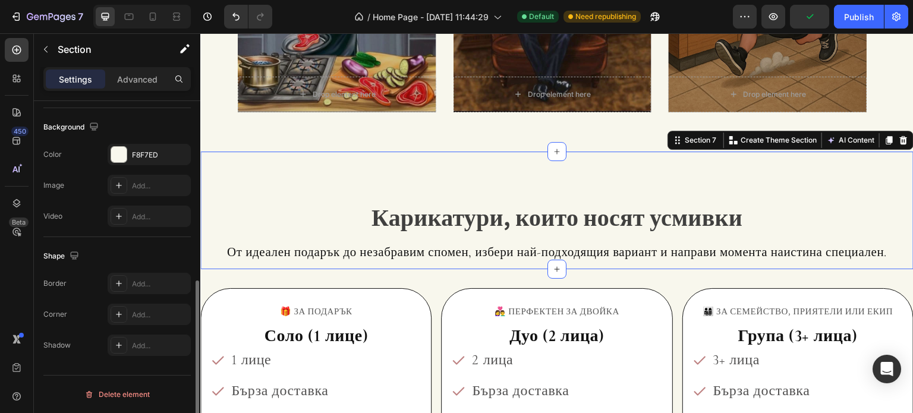
scroll to position [0, 0]
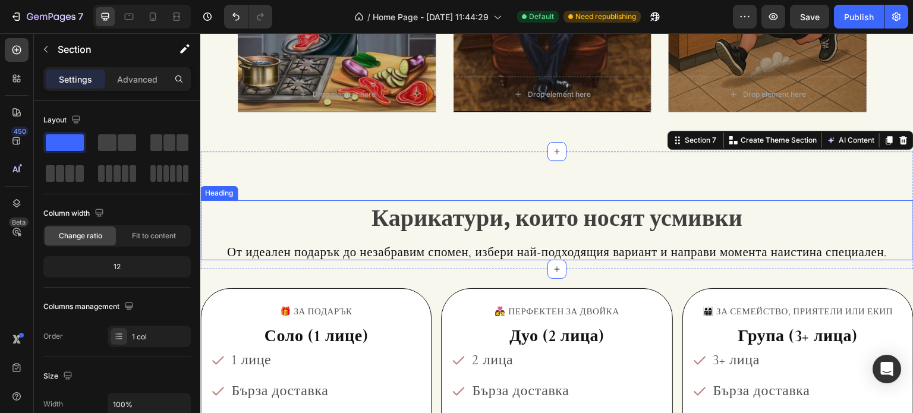
click at [405, 219] on span "Карикатури, които носят усмивки" at bounding box center [556, 216] width 371 height 31
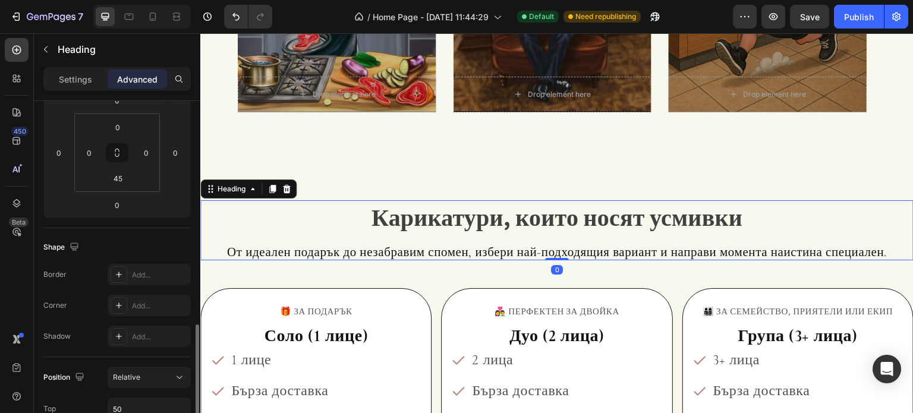
scroll to position [297, 0]
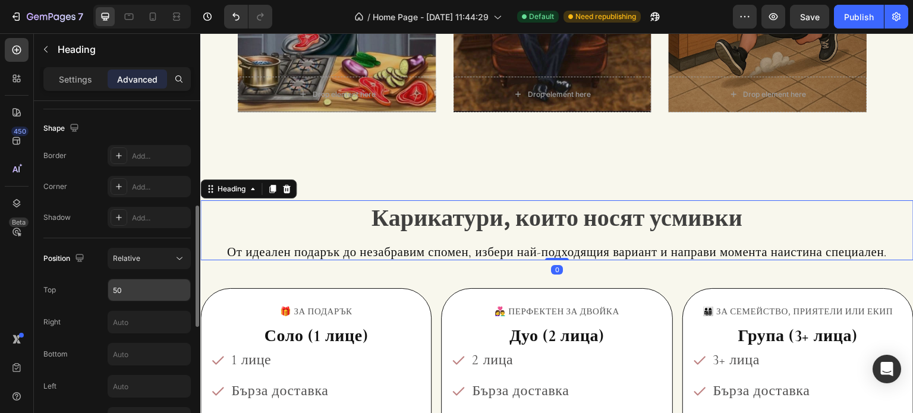
click at [147, 287] on input "50" at bounding box center [149, 289] width 82 height 21
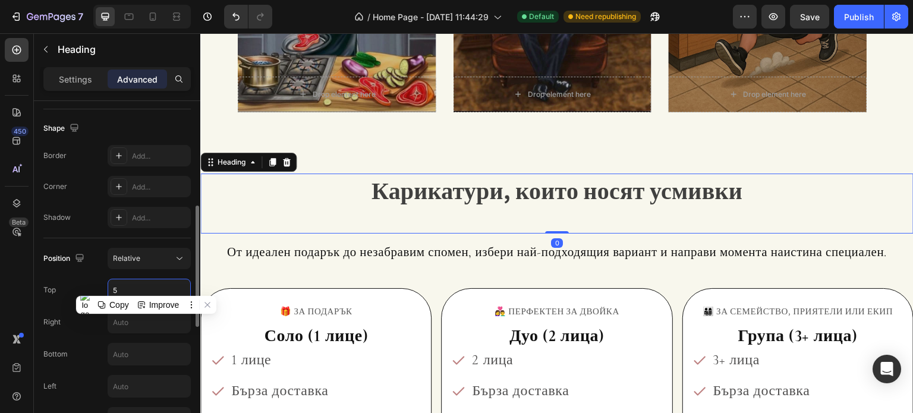
type input "55"
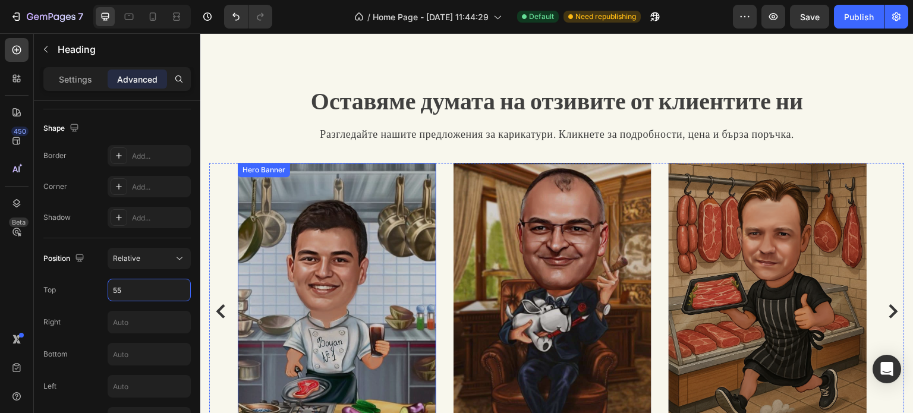
scroll to position [1010, 0]
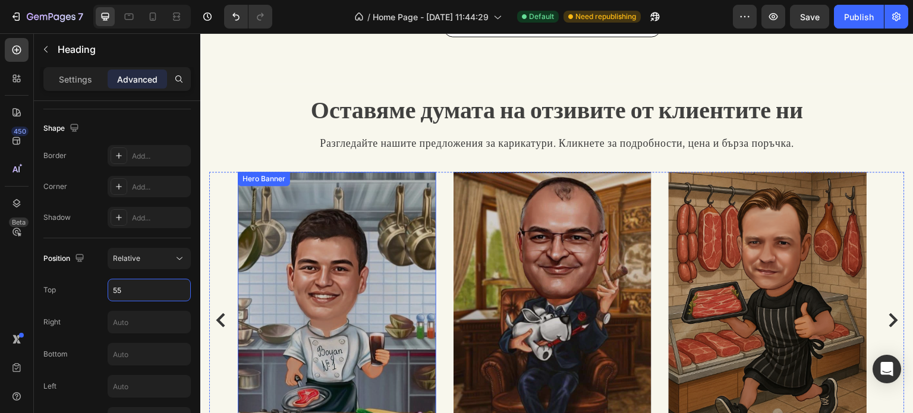
click at [316, 229] on div "Overlay" at bounding box center [337, 320] width 199 height 297
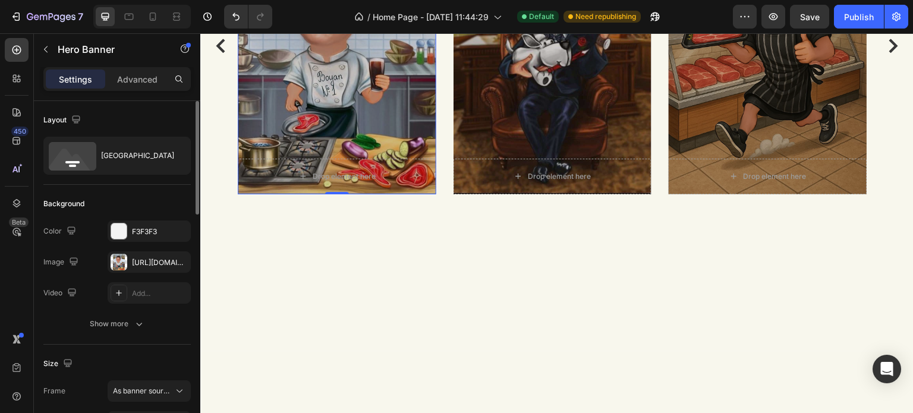
scroll to position [1308, 0]
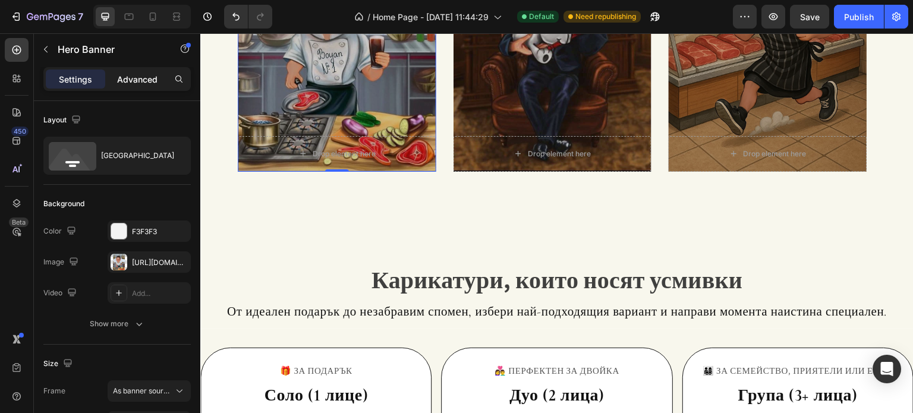
click at [138, 78] on p "Advanced" at bounding box center [137, 79] width 40 height 12
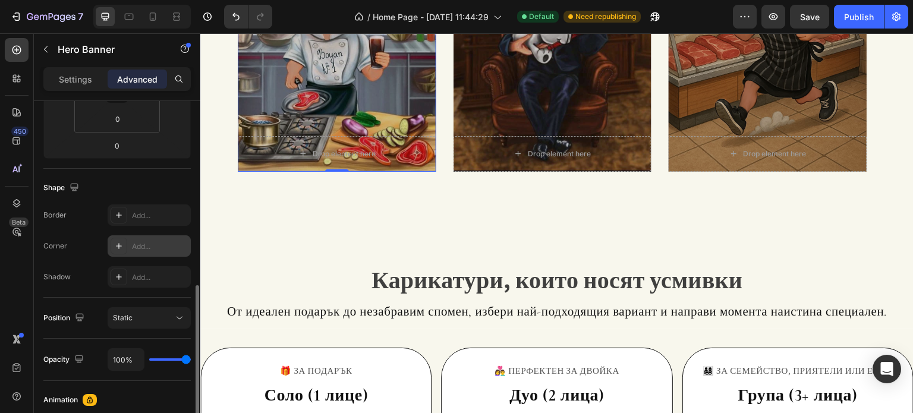
scroll to position [297, 0]
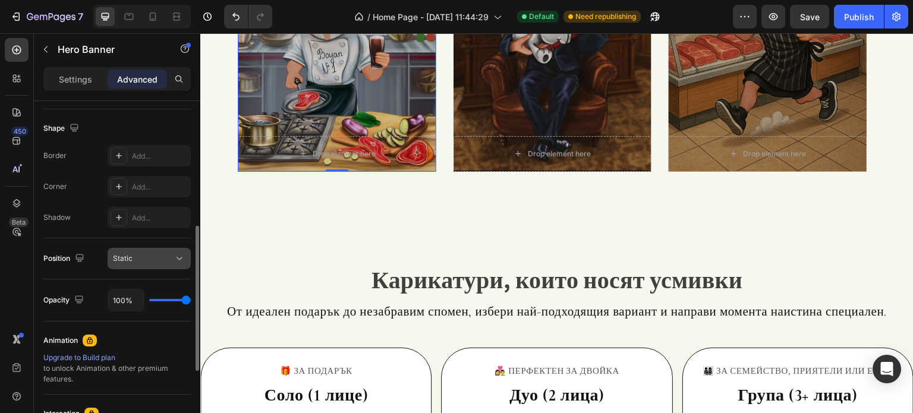
click at [135, 261] on div "Static" at bounding box center [143, 258] width 61 height 11
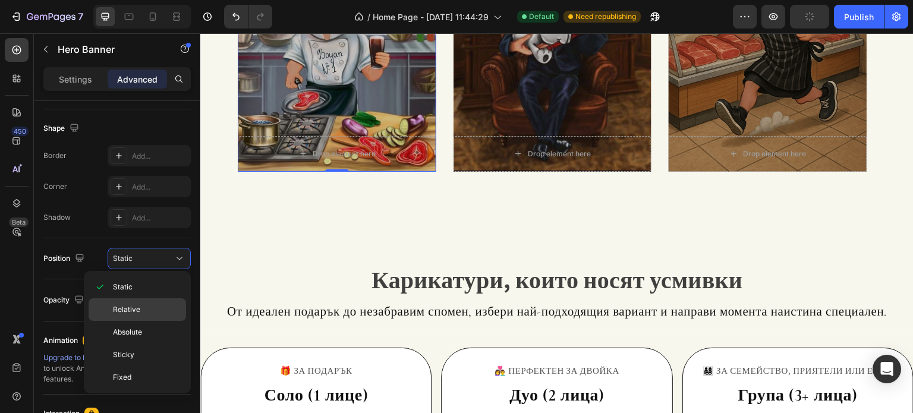
click at [142, 301] on div "Relative" at bounding box center [137, 309] width 97 height 23
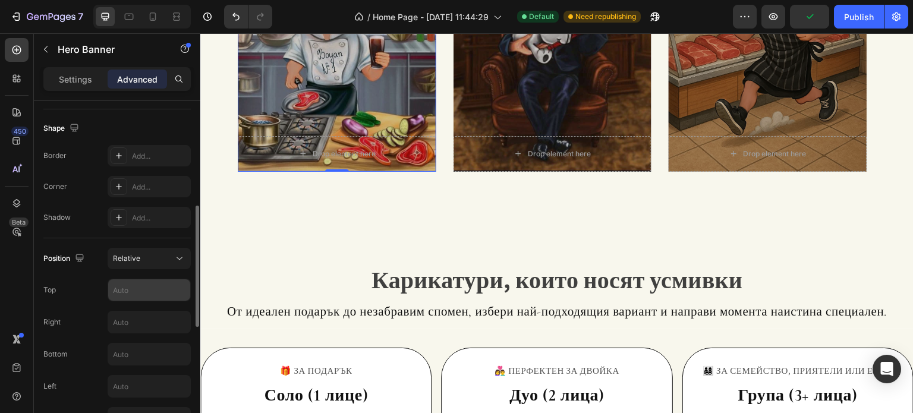
click at [135, 282] on input "text" at bounding box center [149, 289] width 82 height 21
type input "50"
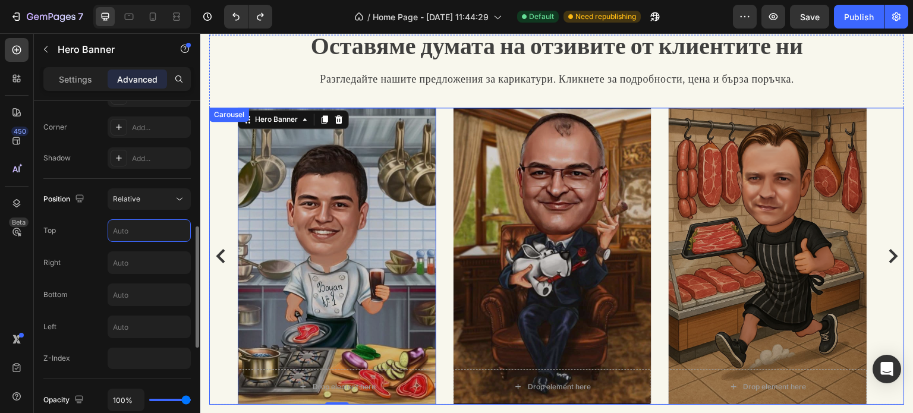
scroll to position [1070, 0]
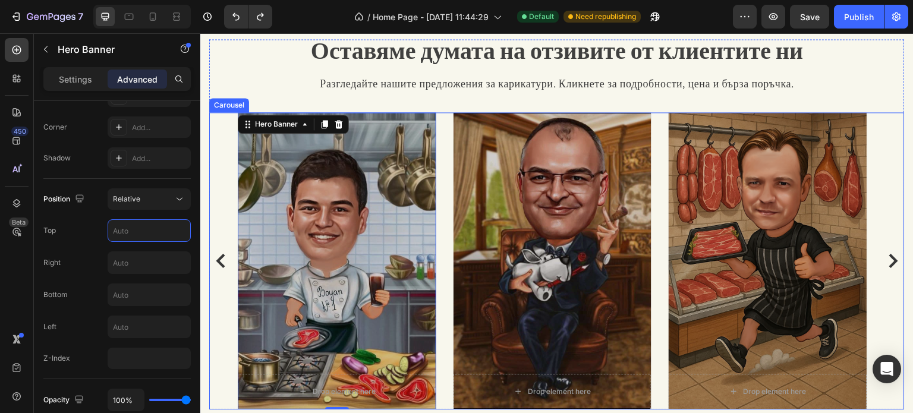
click at [442, 133] on div "Drop element here Hero Banner 0 Drop element here Hero Banner Drop element here…" at bounding box center [557, 260] width 638 height 297
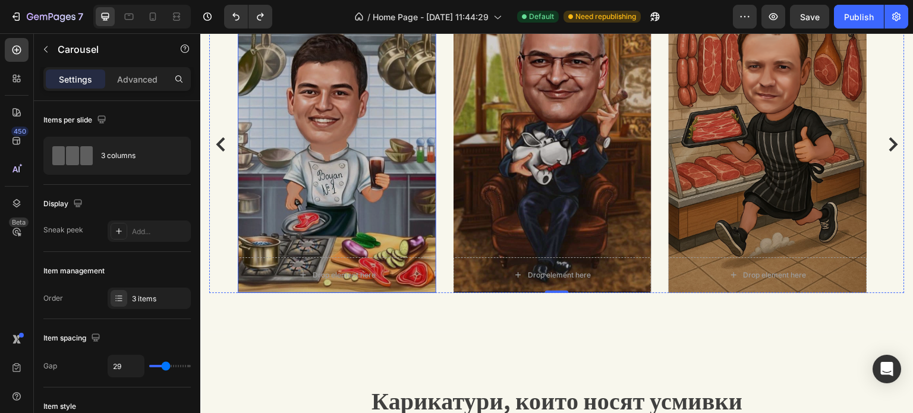
scroll to position [1189, 0]
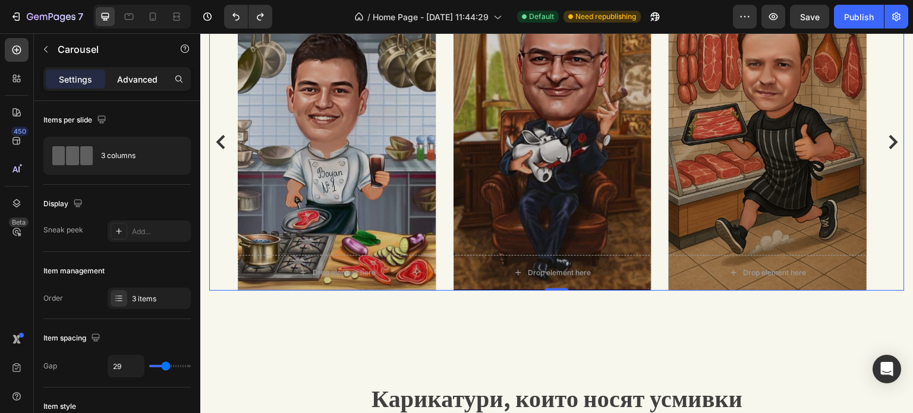
click at [146, 74] on p "Advanced" at bounding box center [137, 79] width 40 height 12
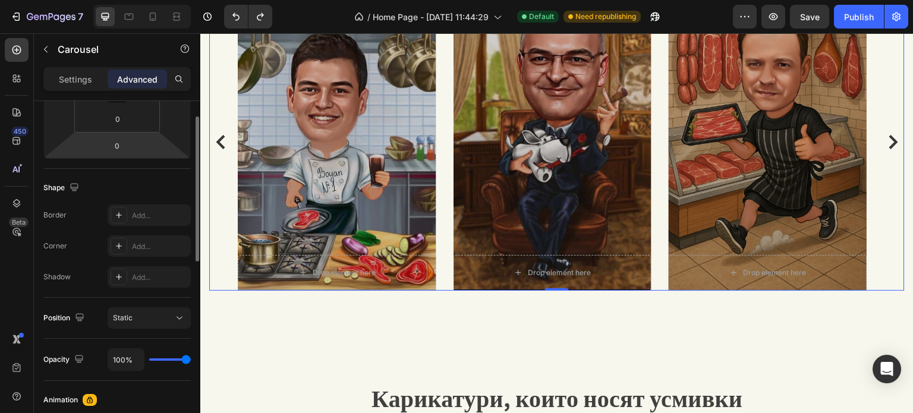
scroll to position [297, 0]
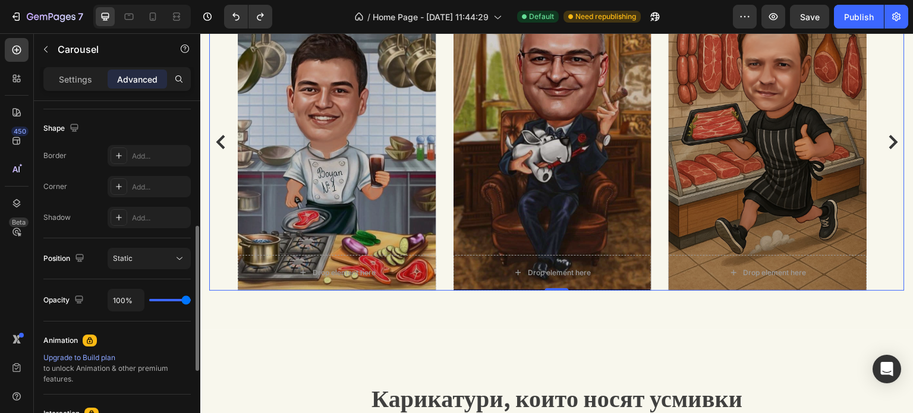
click at [163, 264] on button "Static" at bounding box center [149, 258] width 83 height 21
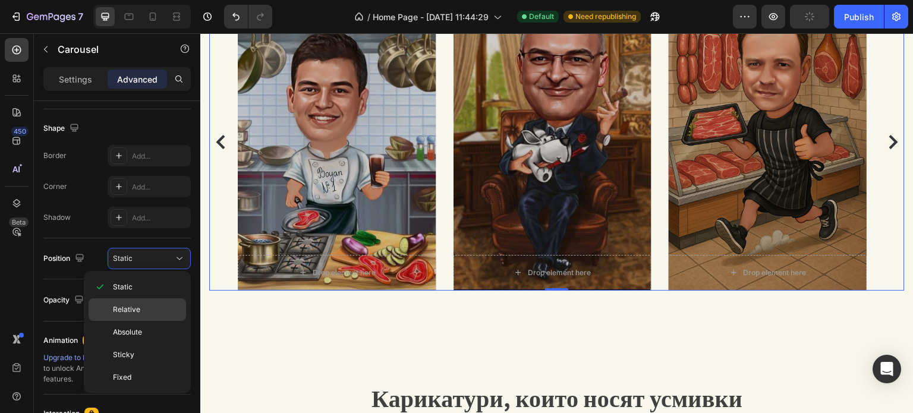
click at [160, 306] on p "Relative" at bounding box center [147, 309] width 68 height 11
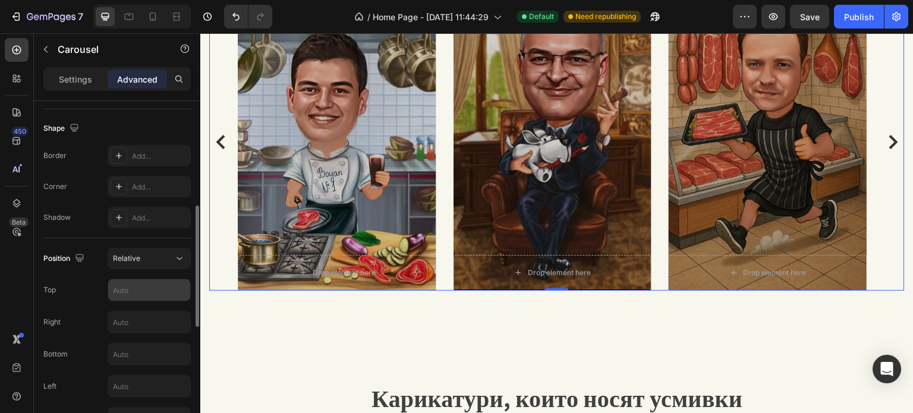
click at [140, 284] on input "text" at bounding box center [149, 289] width 82 height 21
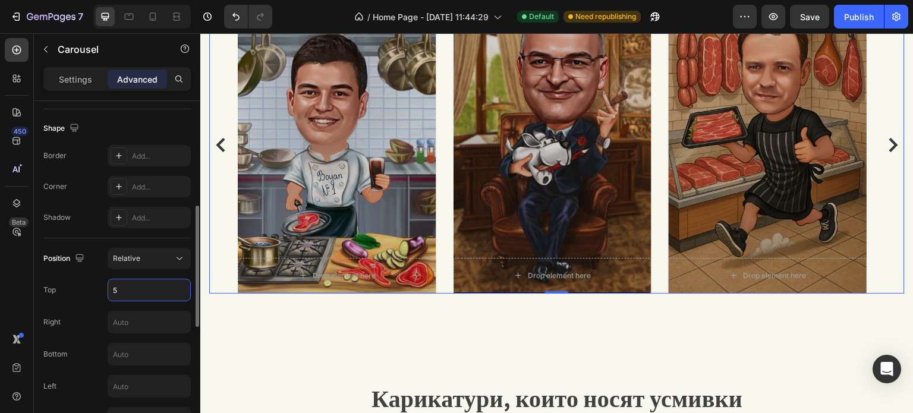
type input "50"
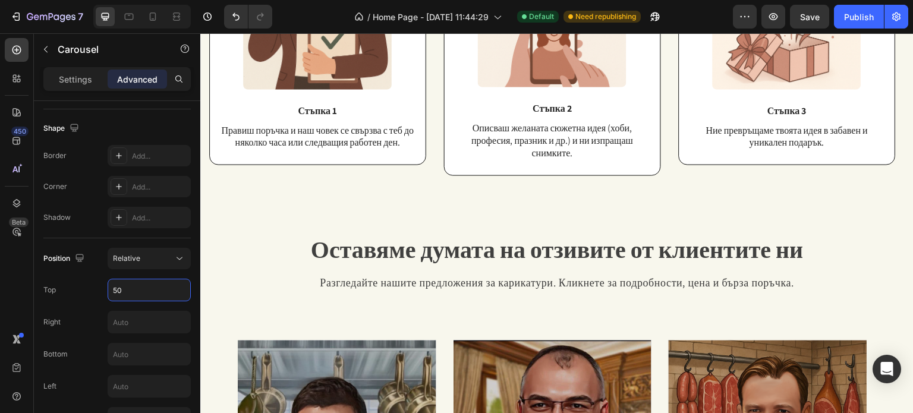
scroll to position [892, 0]
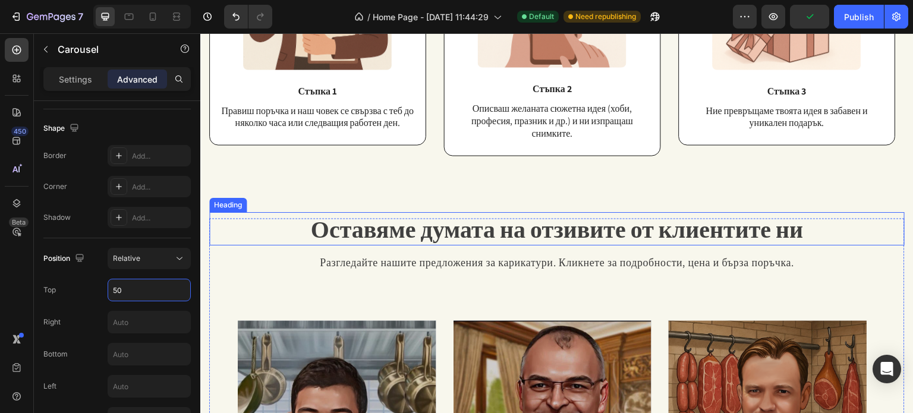
click at [489, 241] on span "Оставяме думата на отзивите от клиентите ни" at bounding box center [557, 228] width 493 height 31
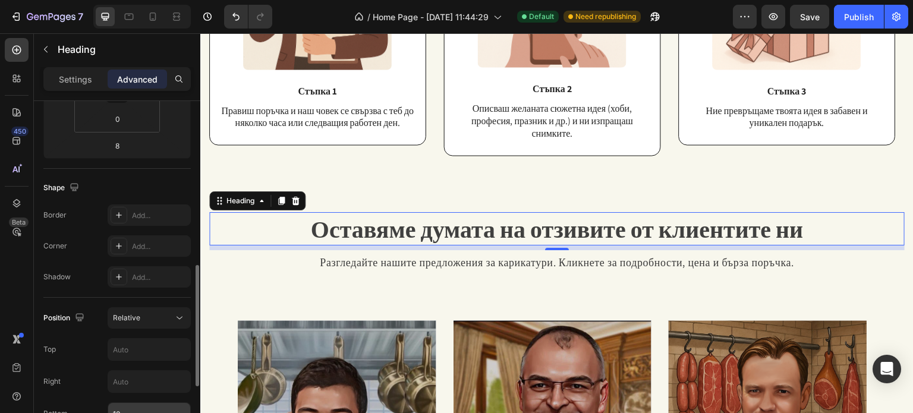
scroll to position [357, 0]
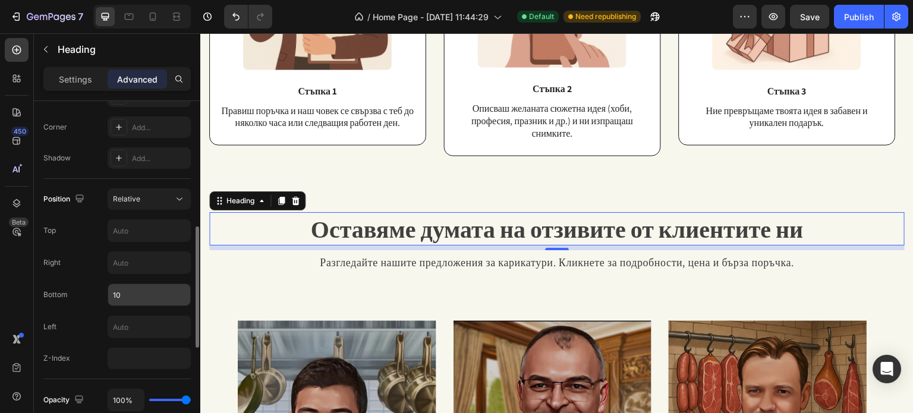
click at [155, 289] on input "10" at bounding box center [149, 294] width 82 height 21
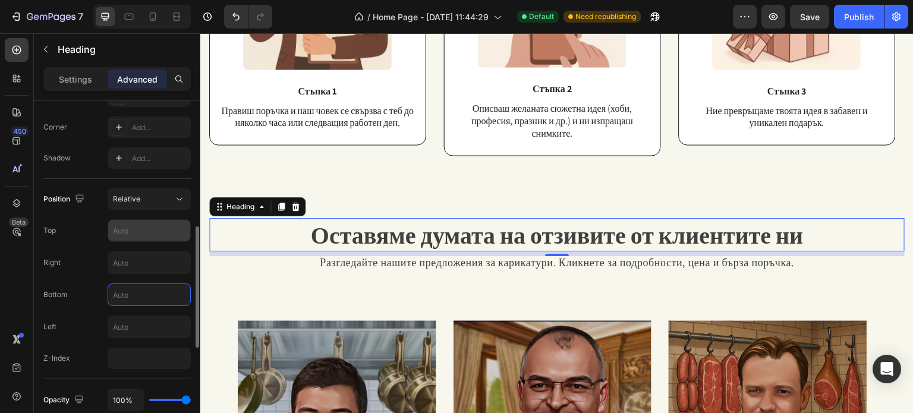
click at [153, 223] on input "text" at bounding box center [149, 230] width 82 height 21
type input "20"
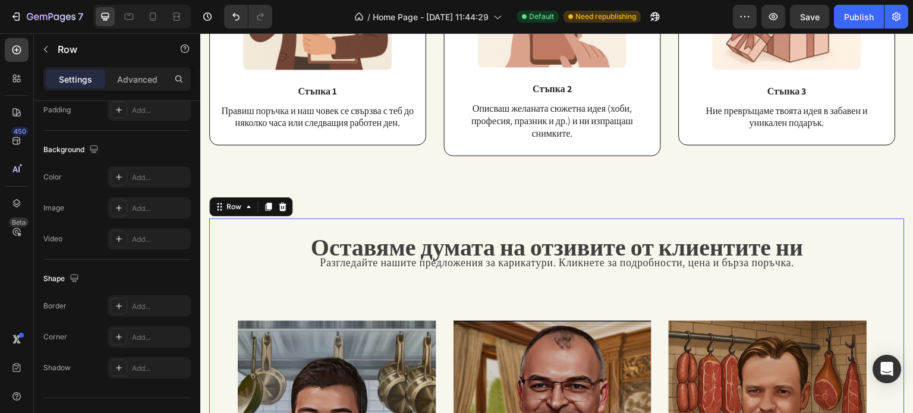
scroll to position [0, 0]
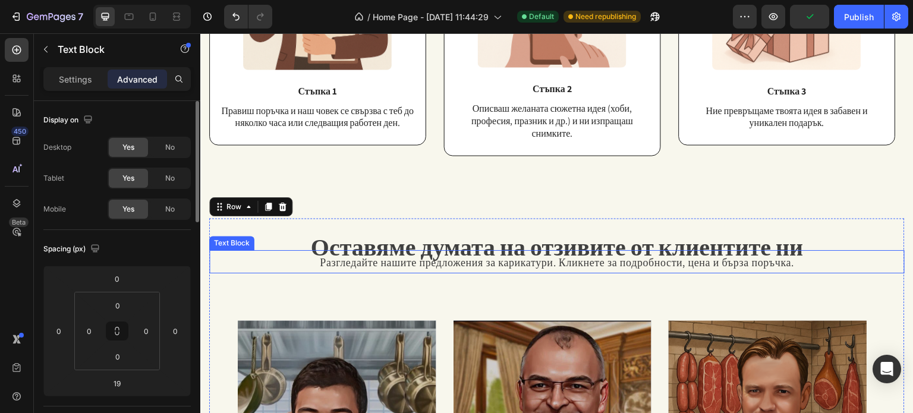
click at [326, 262] on span "Разгледайте нашите предложения за карикатури. Кликнете за подробности, цена и б…" at bounding box center [557, 263] width 474 height 14
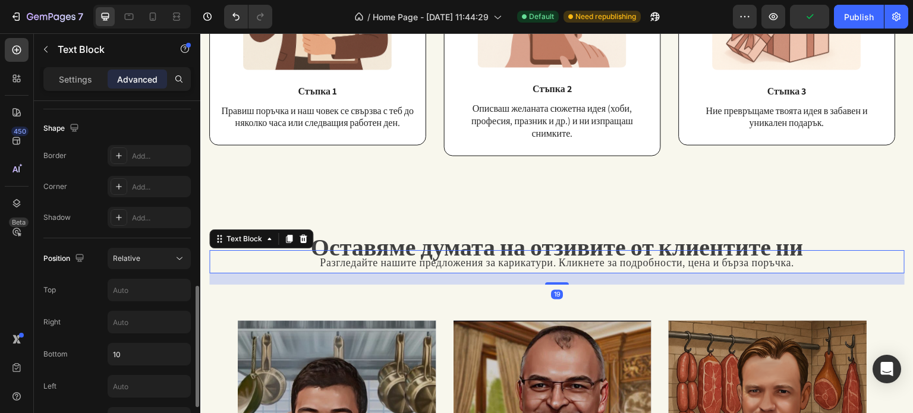
scroll to position [357, 0]
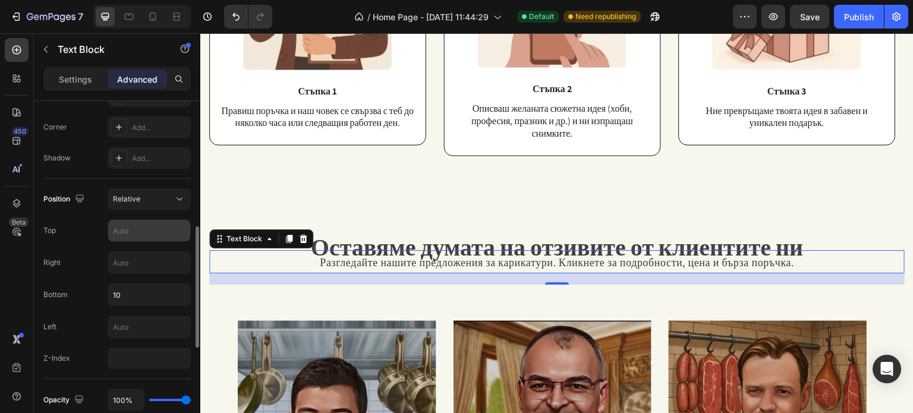
click at [136, 238] on input "text" at bounding box center [149, 230] width 82 height 21
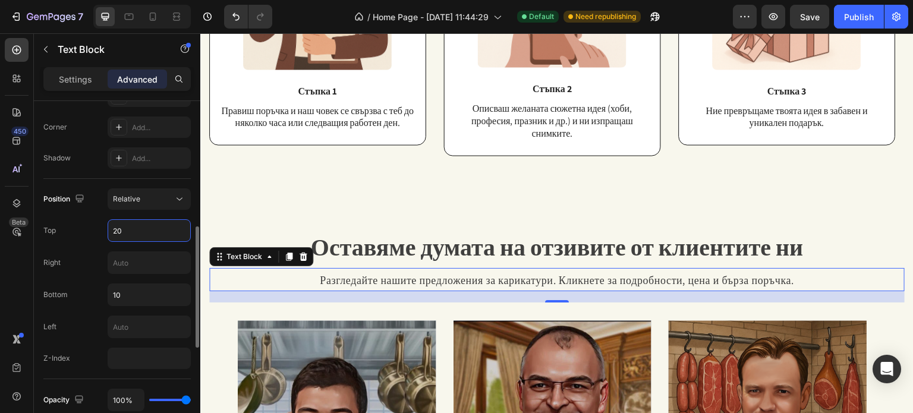
type input "2"
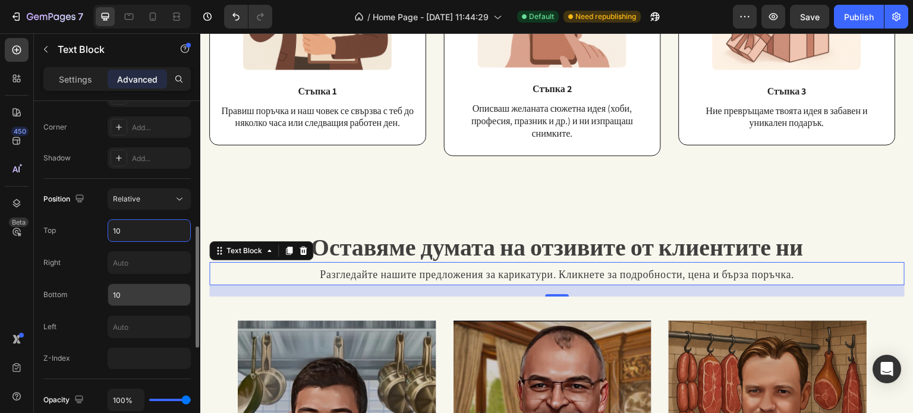
type input "10"
click at [142, 291] on input "10" at bounding box center [149, 294] width 82 height 21
click at [137, 231] on input "10" at bounding box center [149, 230] width 82 height 21
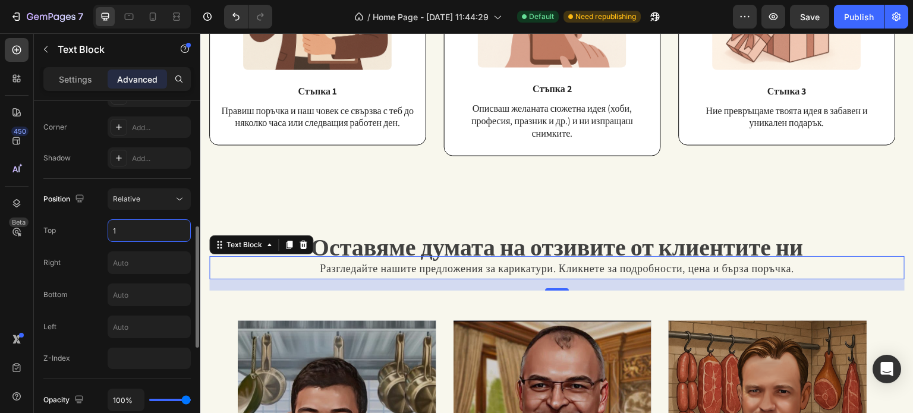
type input "10"
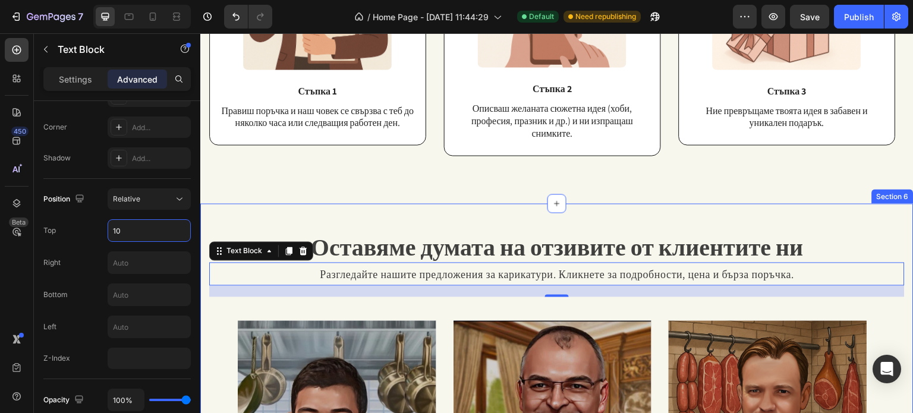
click at [490, 210] on div "Оставяме думата на отзивите от клиентите ни Heading Разгледайте нашите предложе…" at bounding box center [556, 415] width 713 height 424
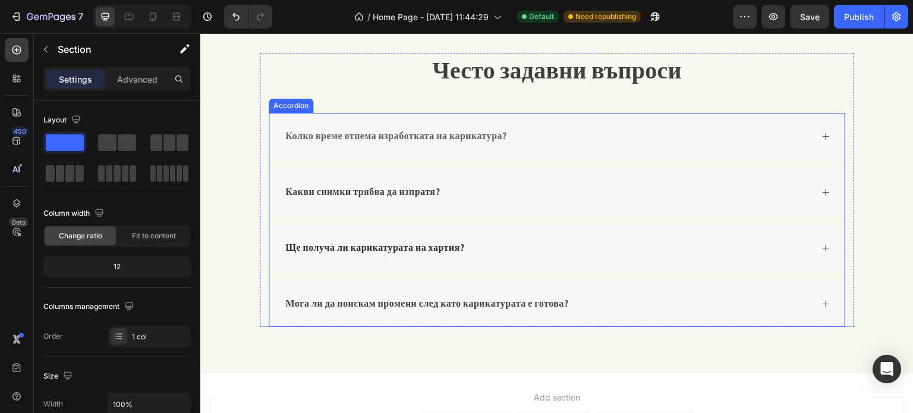
scroll to position [1724, 0]
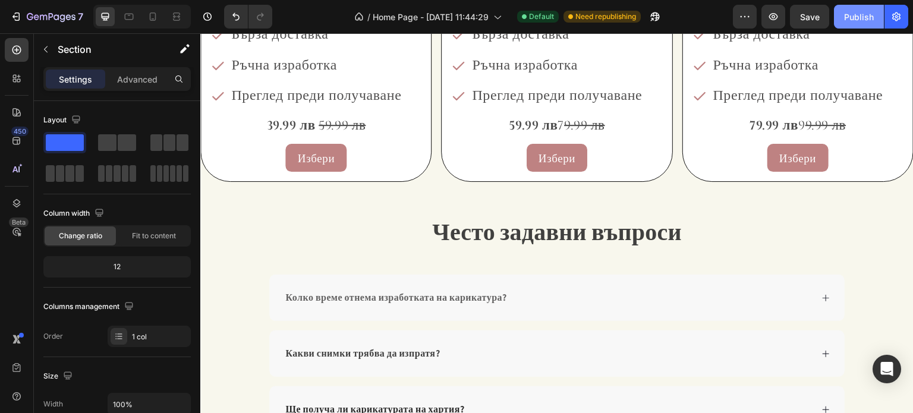
click at [855, 21] on div "Publish" at bounding box center [859, 17] width 30 height 12
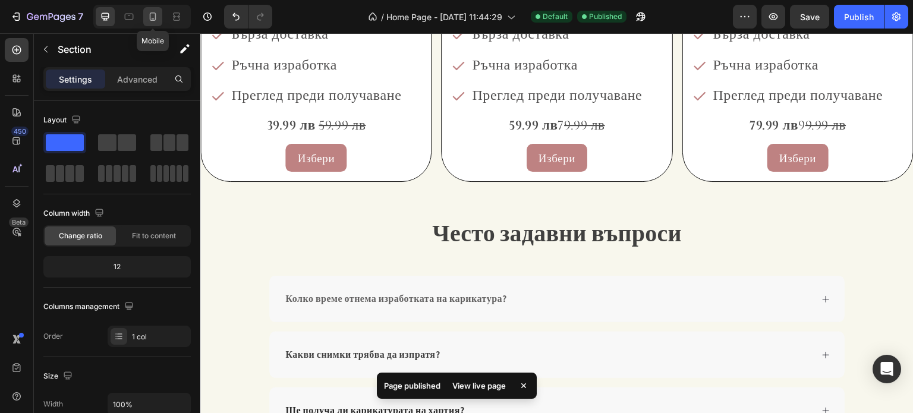
click at [150, 11] on icon at bounding box center [153, 17] width 12 height 12
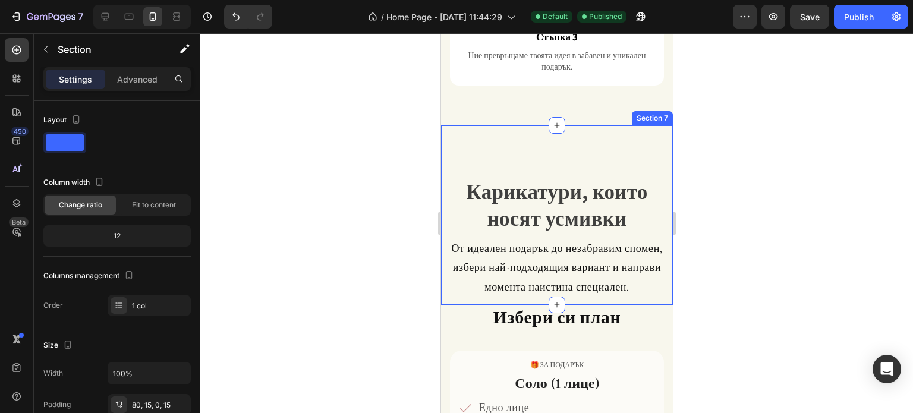
scroll to position [1146, 0]
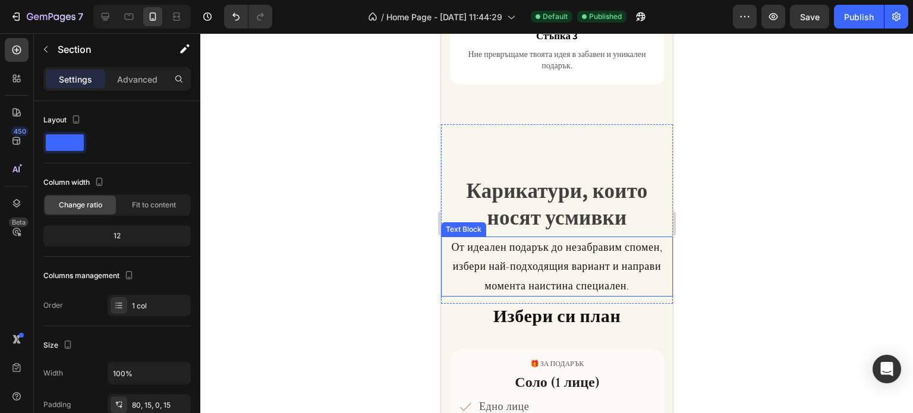
click at [600, 243] on p "От идеален подарък до незабравим спомен, избери най-подходящия вариант и направ…" at bounding box center [556, 267] width 229 height 58
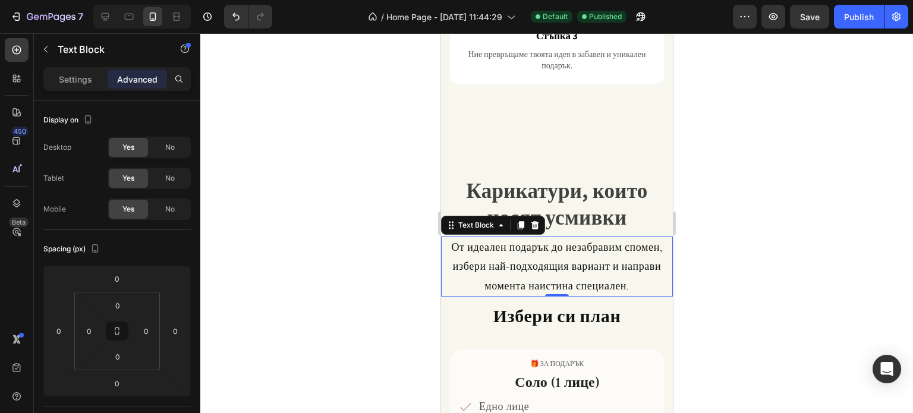
click at [143, 76] on p "Advanced" at bounding box center [137, 79] width 40 height 12
click at [172, 182] on span "No" at bounding box center [170, 178] width 10 height 11
click at [171, 206] on span "No" at bounding box center [170, 209] width 10 height 11
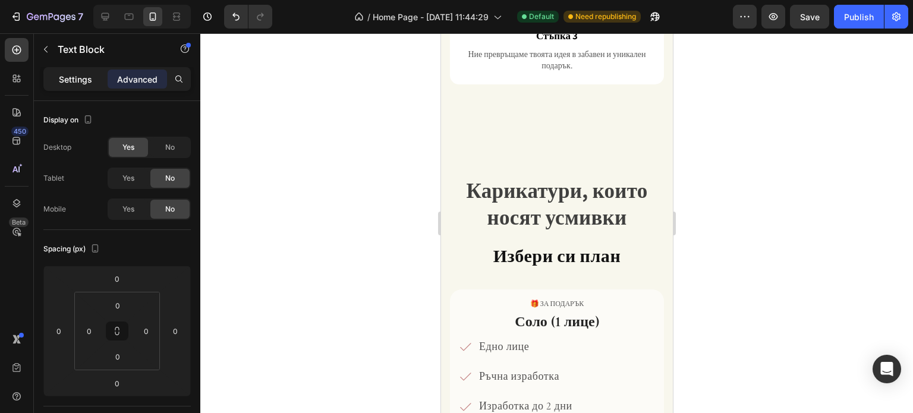
click at [87, 80] on p "Settings" at bounding box center [75, 79] width 33 height 12
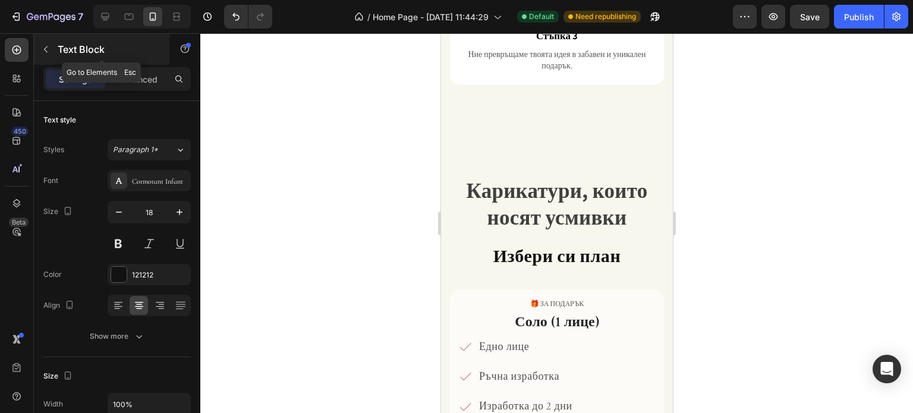
click at [40, 42] on button "button" at bounding box center [45, 49] width 19 height 19
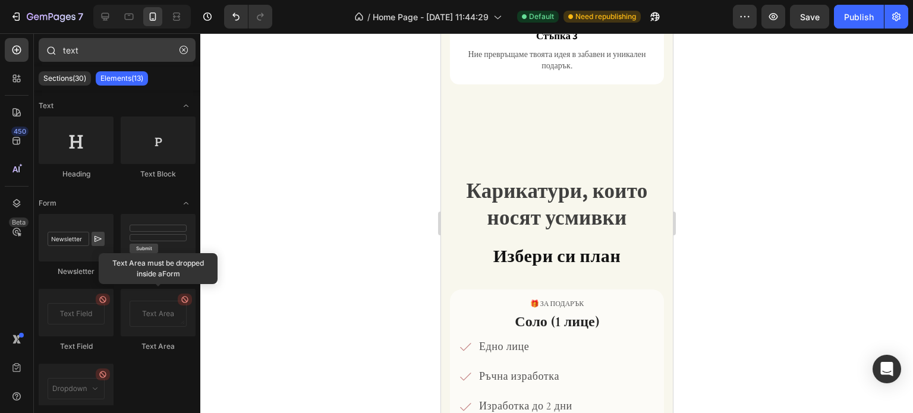
click at [188, 49] on button "button" at bounding box center [183, 49] width 19 height 19
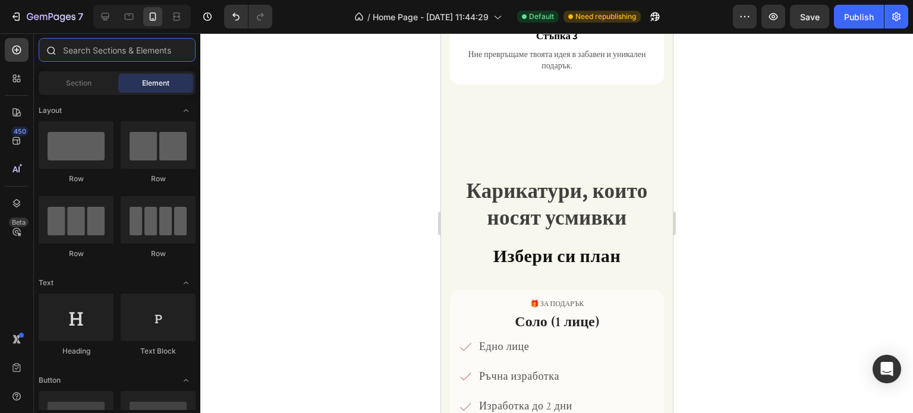
click at [140, 58] on input "text" at bounding box center [117, 50] width 157 height 24
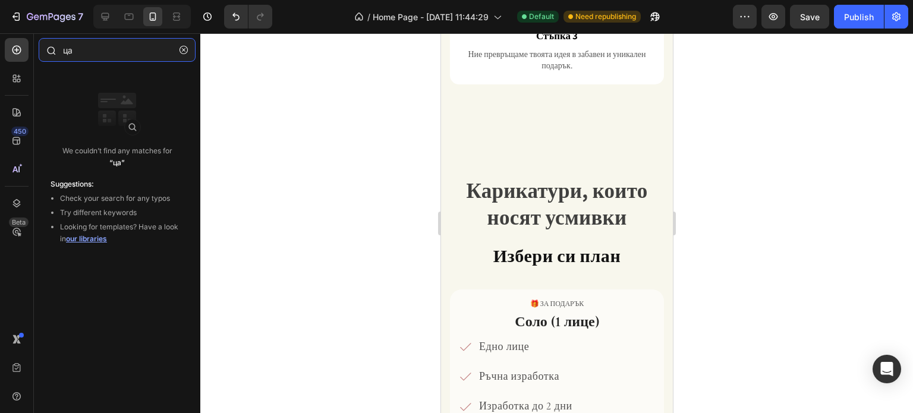
type input "ц"
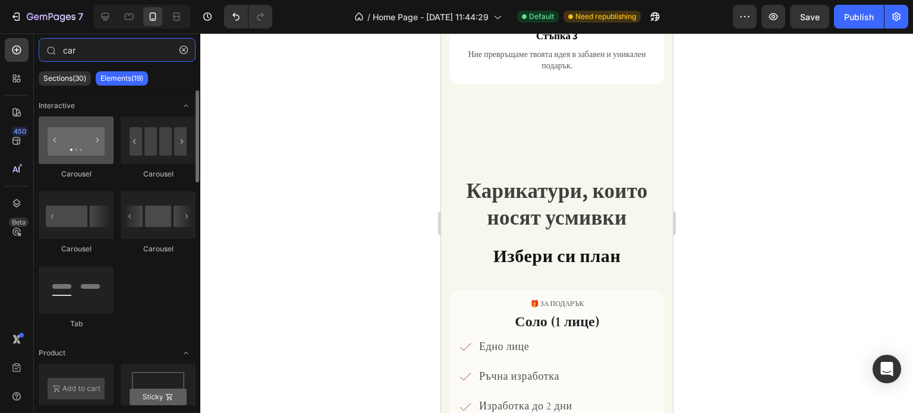
type input "car"
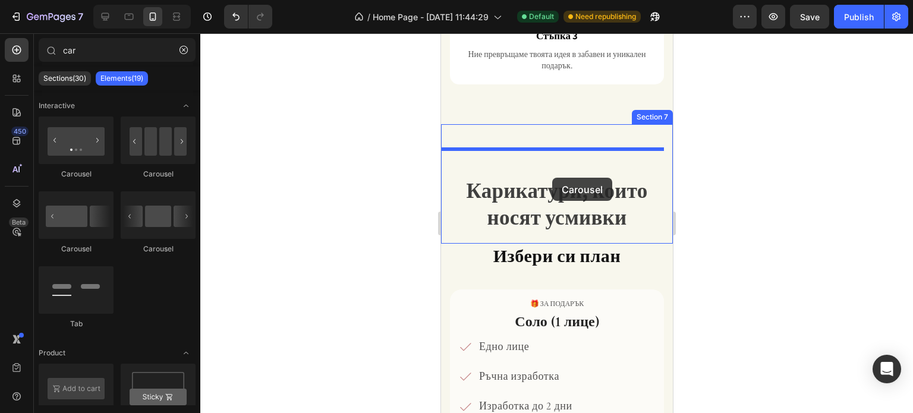
drag, startPoint x: 526, startPoint y: 173, endPoint x: 550, endPoint y: 175, distance: 24.5
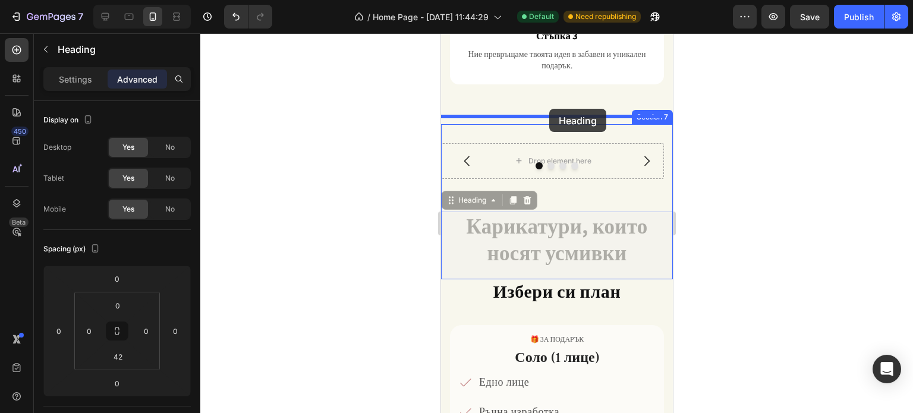
drag, startPoint x: 536, startPoint y: 208, endPoint x: 549, endPoint y: 109, distance: 100.1
click at [549, 109] on div "iPhone 13 Pro ( 390 px) iPhone 13 Mini iPhone 13 Pro iPhone 11 Pro Max iPhone 1…" at bounding box center [556, 276] width 232 height 2779
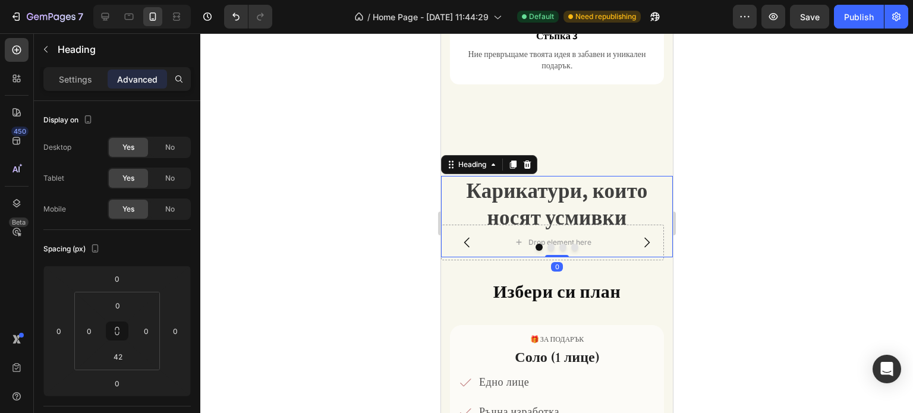
click at [735, 149] on div at bounding box center [556, 223] width 713 height 380
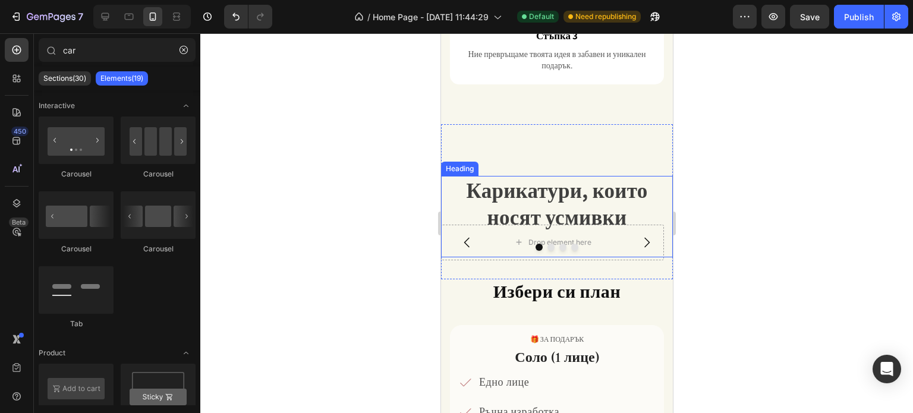
click at [597, 177] on span "Карикатури, които носят усмивки" at bounding box center [556, 204] width 181 height 55
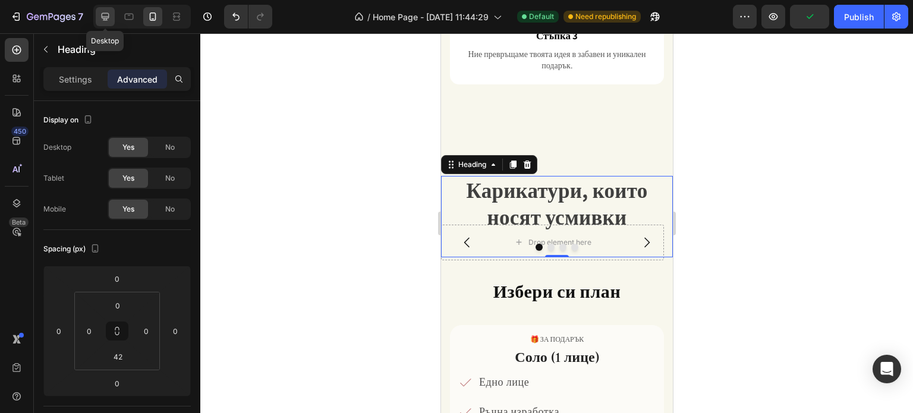
click at [104, 16] on icon at bounding box center [105, 17] width 12 height 12
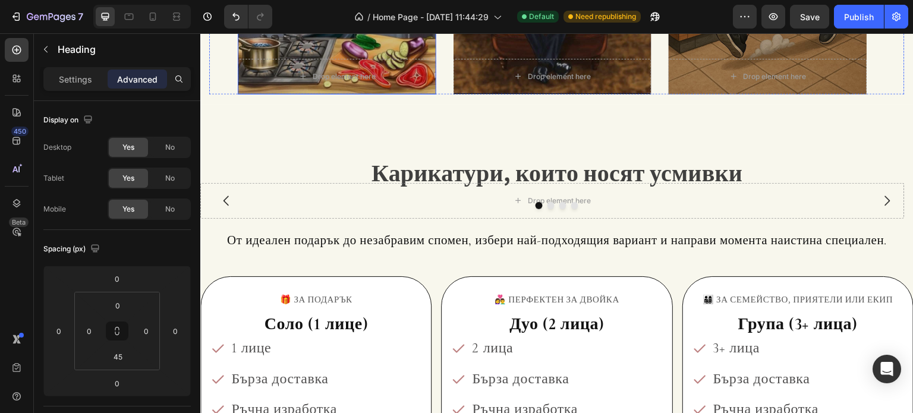
scroll to position [1415, 0]
click at [152, 15] on icon at bounding box center [153, 17] width 12 height 12
type input "42"
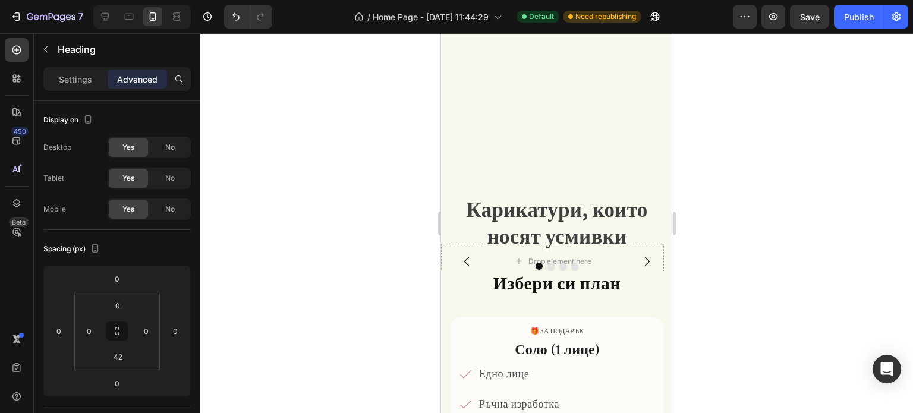
scroll to position [1439, 0]
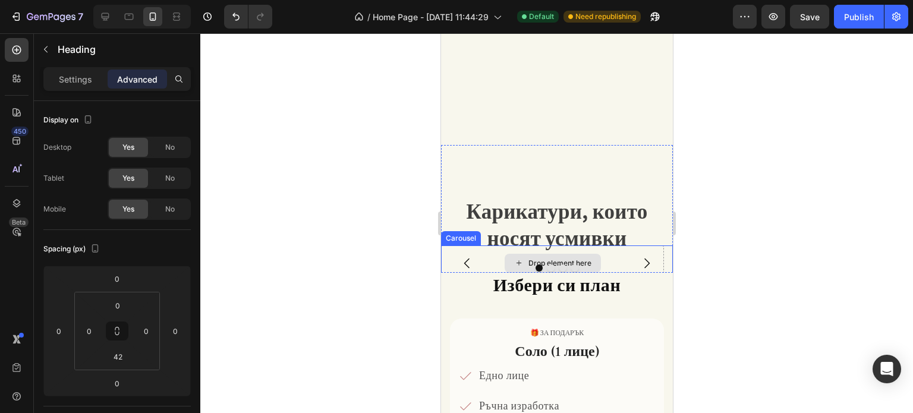
click at [483, 257] on div "Drop element here" at bounding box center [551, 263] width 223 height 36
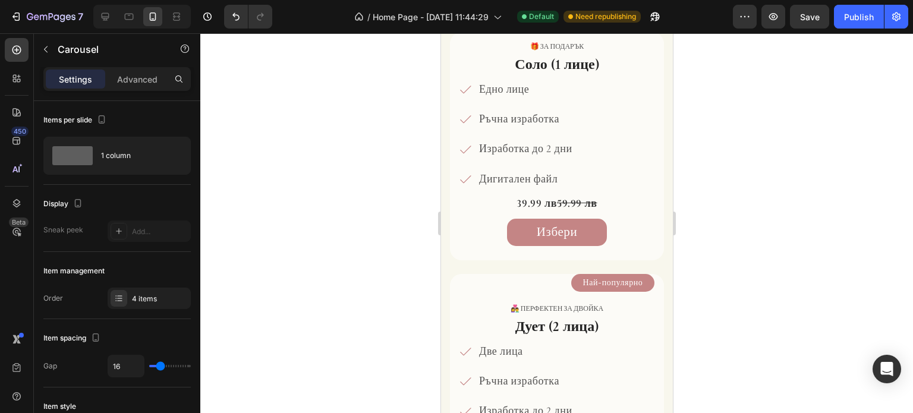
click at [131, 64] on div "Carousel" at bounding box center [102, 49] width 136 height 31
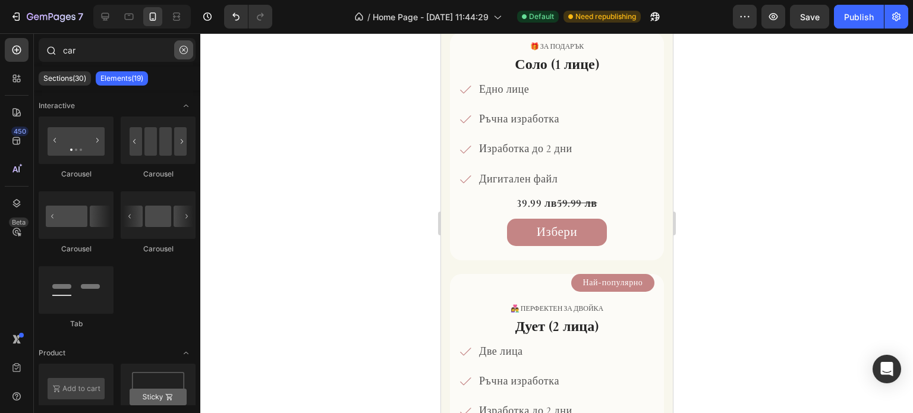
click at [179, 49] on icon "button" at bounding box center [183, 50] width 8 height 8
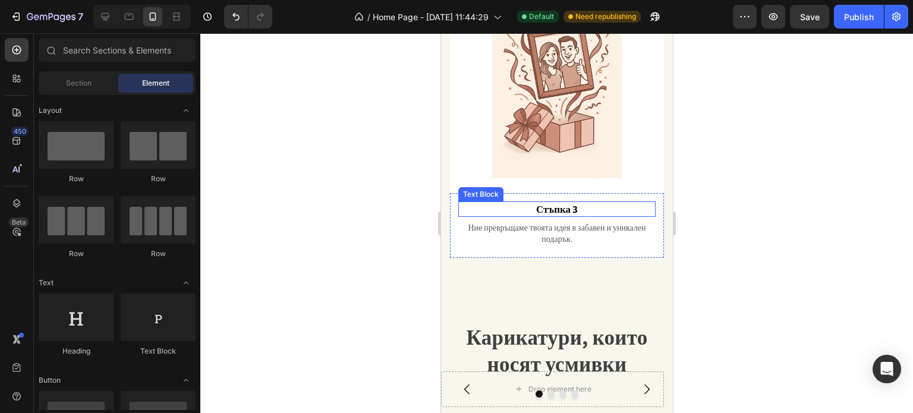
scroll to position [1082, 0]
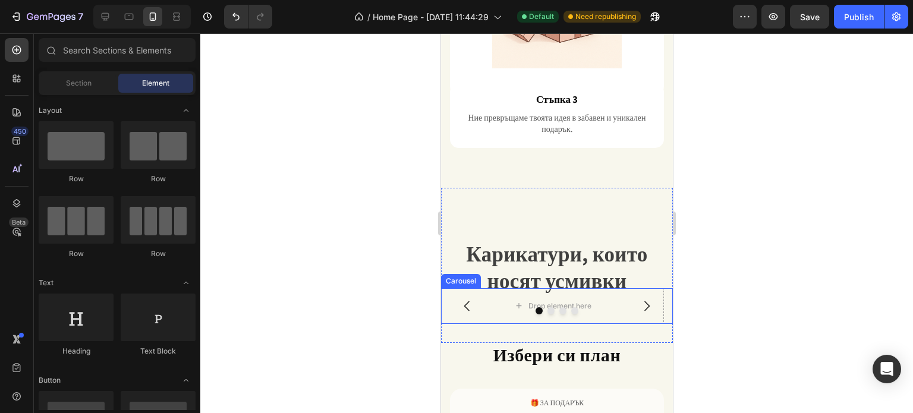
click at [480, 289] on button "Carousel Back Arrow" at bounding box center [466, 305] width 33 height 33
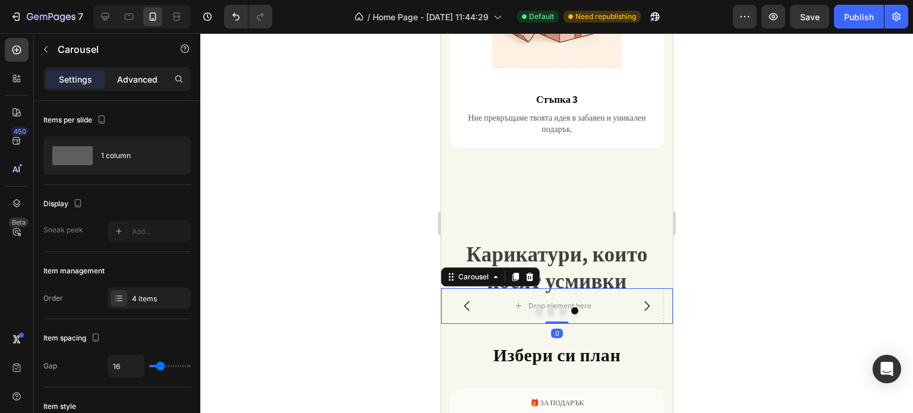
click at [140, 82] on p "Advanced" at bounding box center [137, 79] width 40 height 12
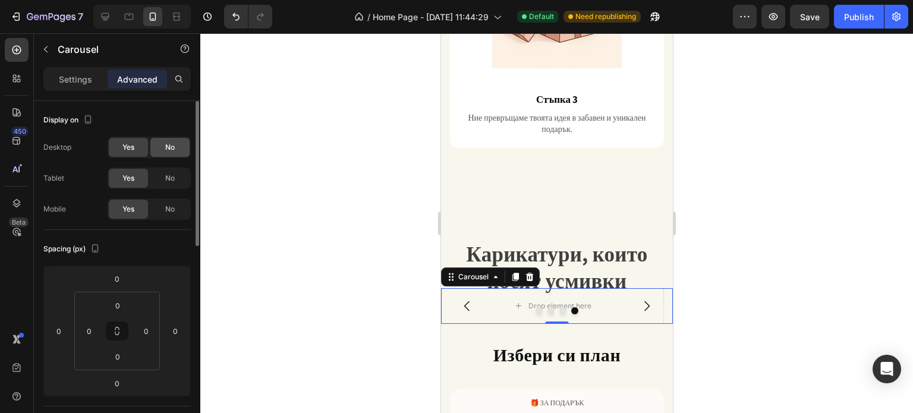
click at [176, 154] on div "No" at bounding box center [169, 147] width 39 height 19
click at [171, 183] on div "No" at bounding box center [169, 178] width 39 height 19
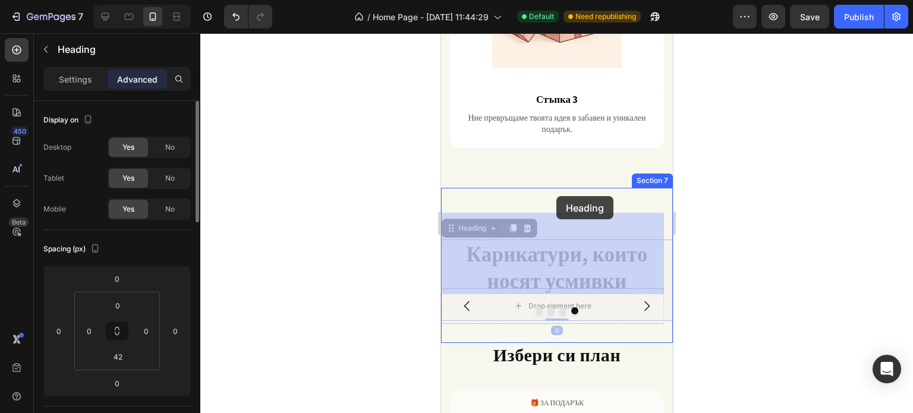
drag, startPoint x: 556, startPoint y: 235, endPoint x: 562, endPoint y: 197, distance: 38.4
click at [562, 197] on div "iPhone 13 Pro ( 390 px) iPhone 13 Mini iPhone 13 Pro iPhone 11 Pro Max iPhone 1…" at bounding box center [556, 349] width 232 height 2796
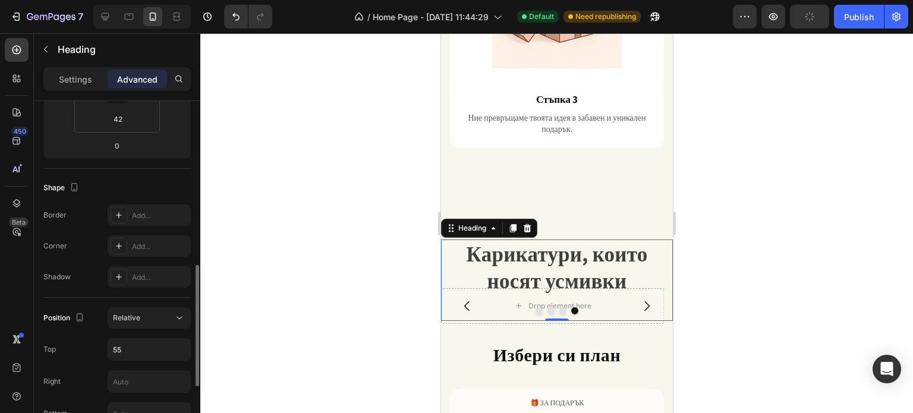
scroll to position [297, 0]
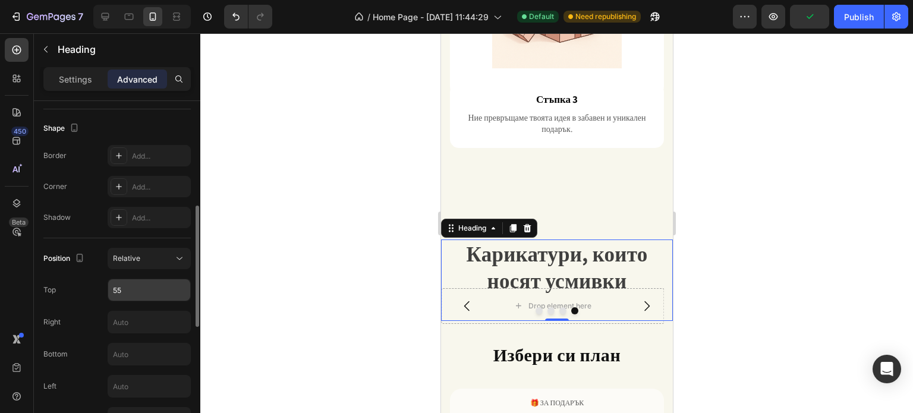
click at [151, 284] on input "55" at bounding box center [149, 289] width 82 height 21
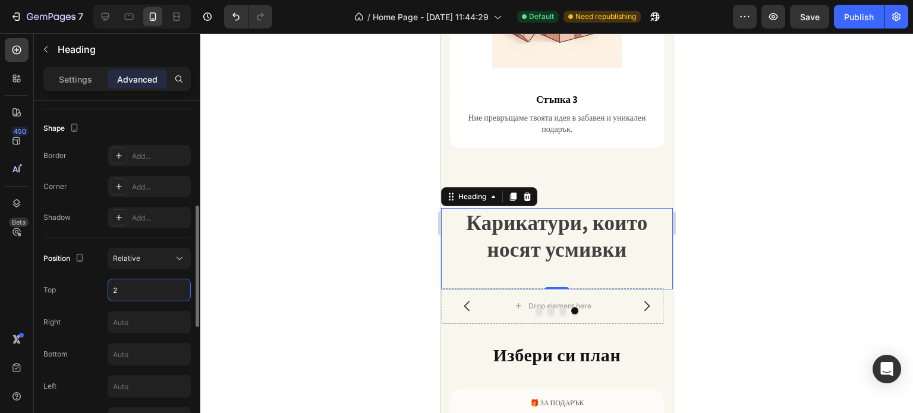
type input "20"
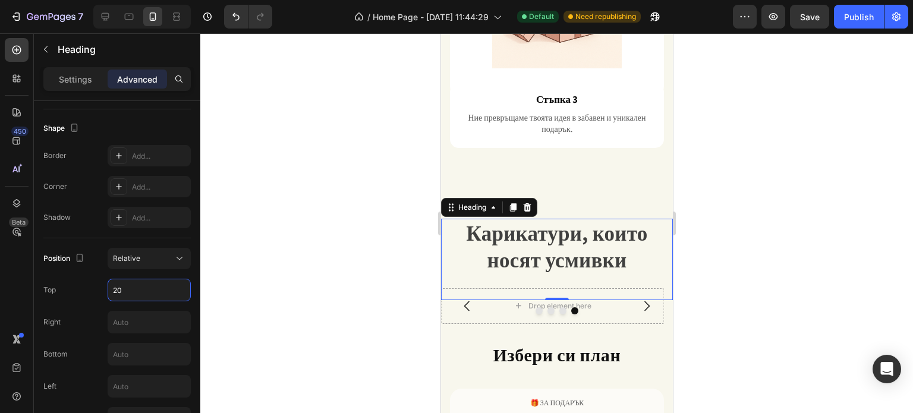
click at [811, 190] on div at bounding box center [556, 223] width 713 height 380
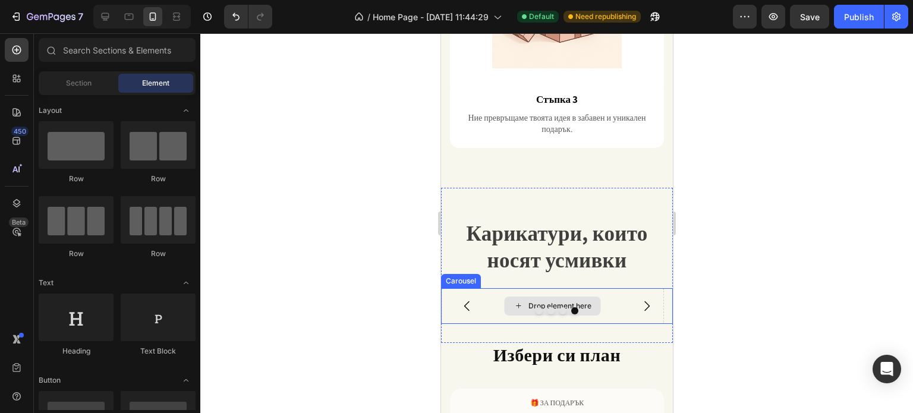
click at [601, 288] on div "Drop element here" at bounding box center [551, 306] width 223 height 36
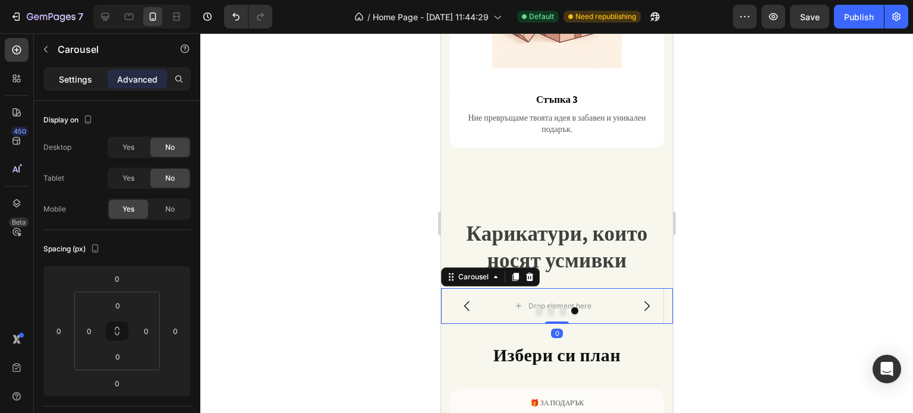
click at [73, 80] on p "Settings" at bounding box center [75, 79] width 33 height 12
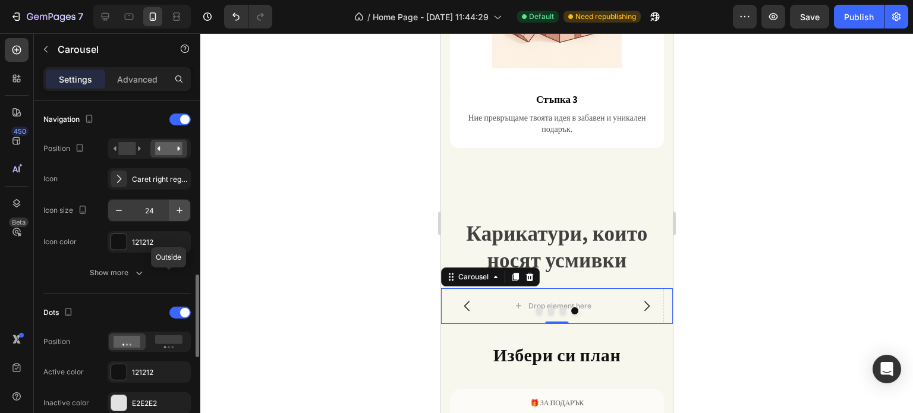
scroll to position [475, 0]
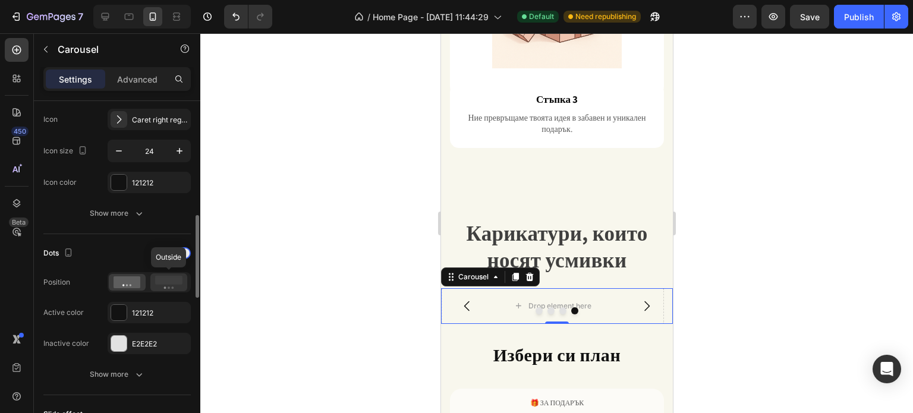
click at [163, 284] on icon at bounding box center [168, 282] width 27 height 13
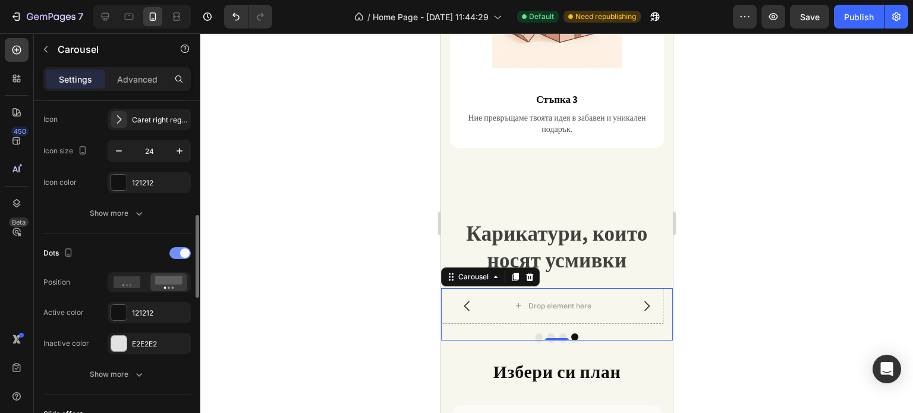
click at [176, 251] on div at bounding box center [179, 253] width 21 height 12
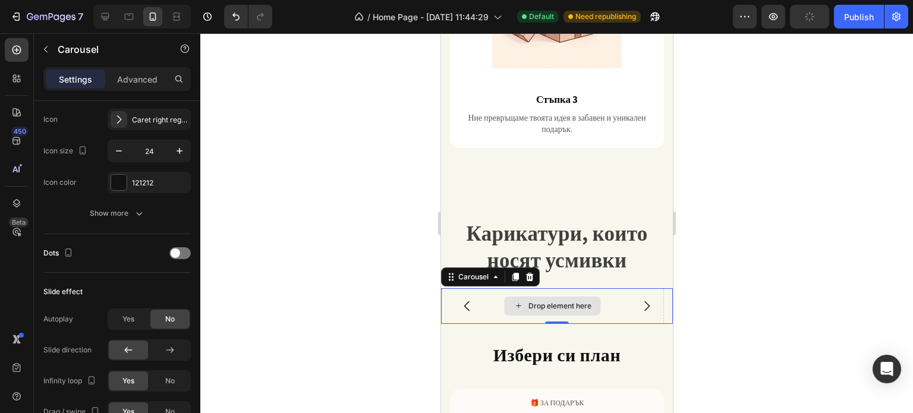
click at [574, 301] on div "Drop element here" at bounding box center [559, 306] width 63 height 10
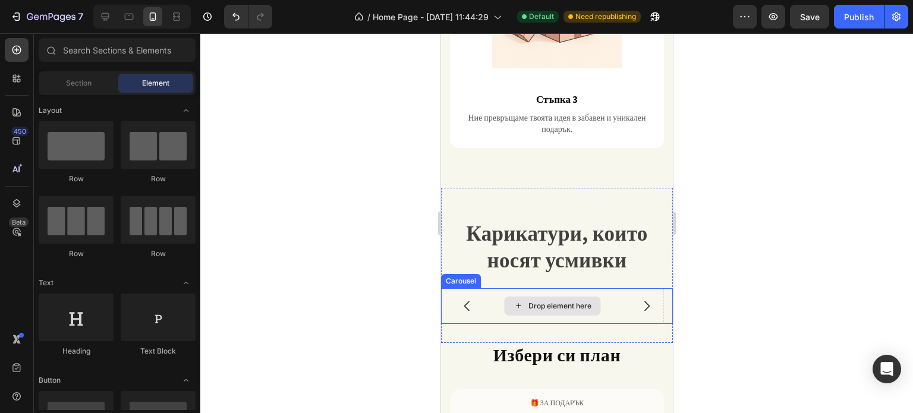
click at [569, 301] on div "Drop element here" at bounding box center [559, 306] width 63 height 10
click at [76, 91] on div "Section" at bounding box center [78, 83] width 75 height 19
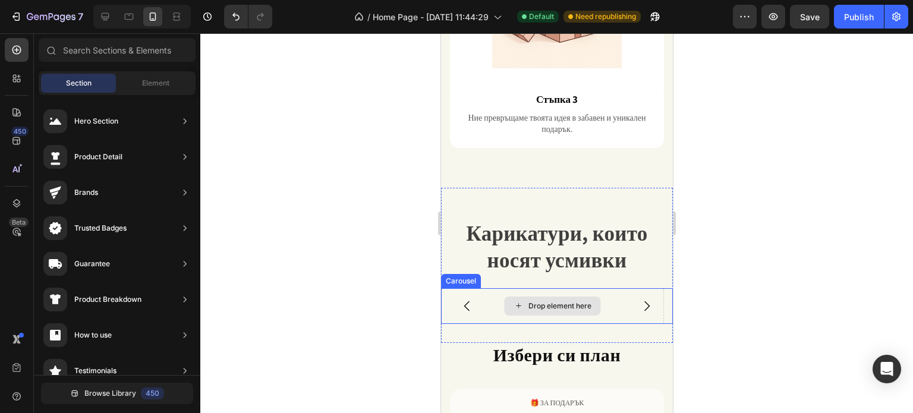
click at [493, 288] on div "Drop element here" at bounding box center [551, 306] width 223 height 36
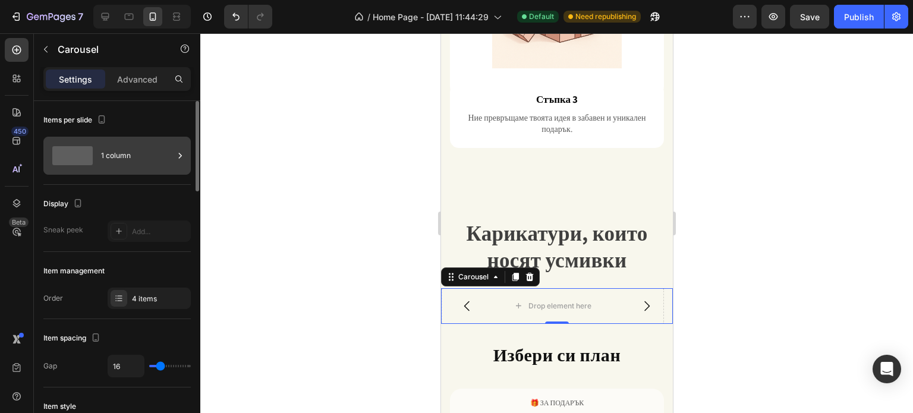
click at [97, 153] on div "1 column" at bounding box center [116, 156] width 147 height 38
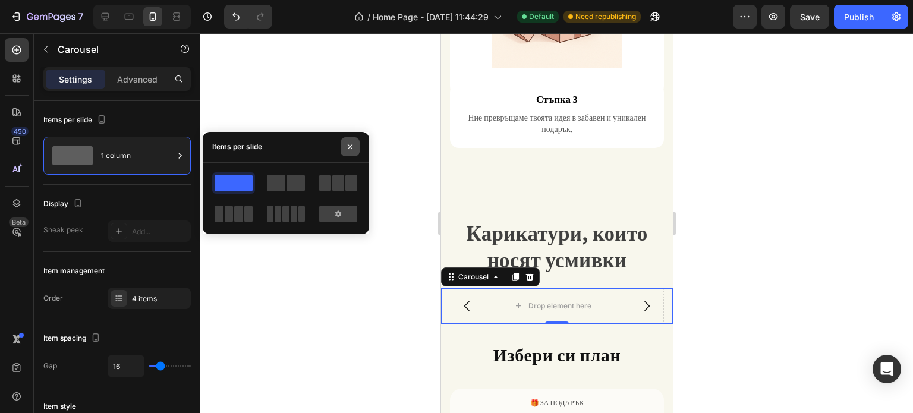
click at [352, 146] on icon "button" at bounding box center [350, 147] width 10 height 10
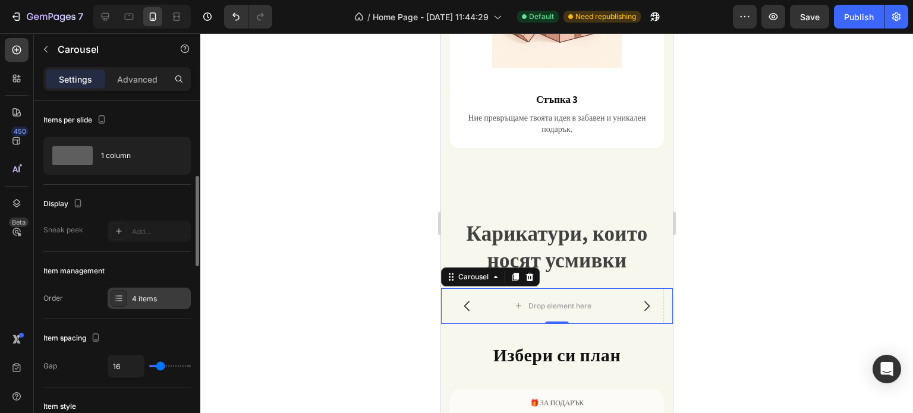
scroll to position [59, 0]
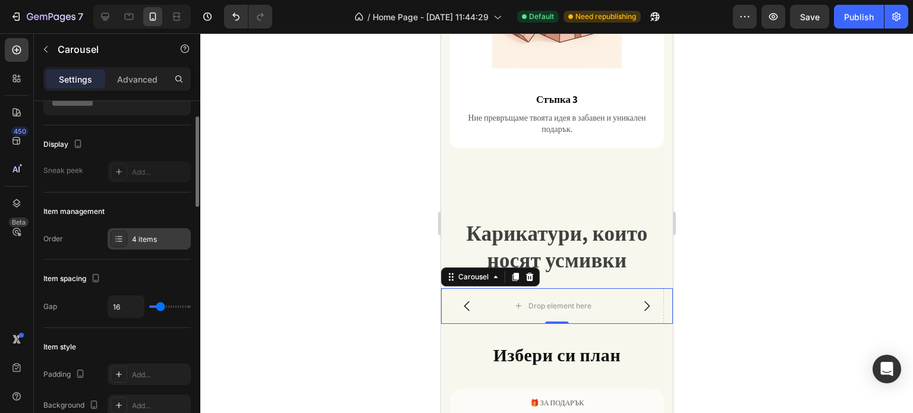
click at [128, 239] on div "4 items" at bounding box center [149, 238] width 83 height 21
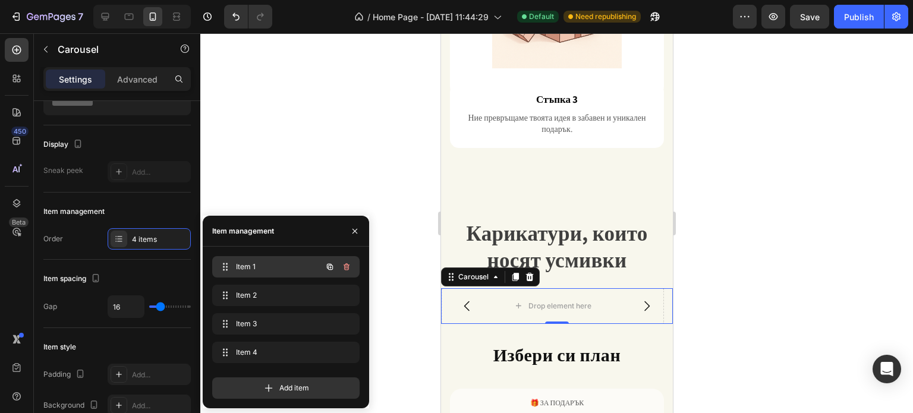
click at [296, 263] on span "Item 1" at bounding box center [269, 267] width 67 height 11
click at [296, 263] on span "Item 1" at bounding box center [278, 267] width 88 height 11
click at [358, 225] on button "button" at bounding box center [354, 231] width 19 height 19
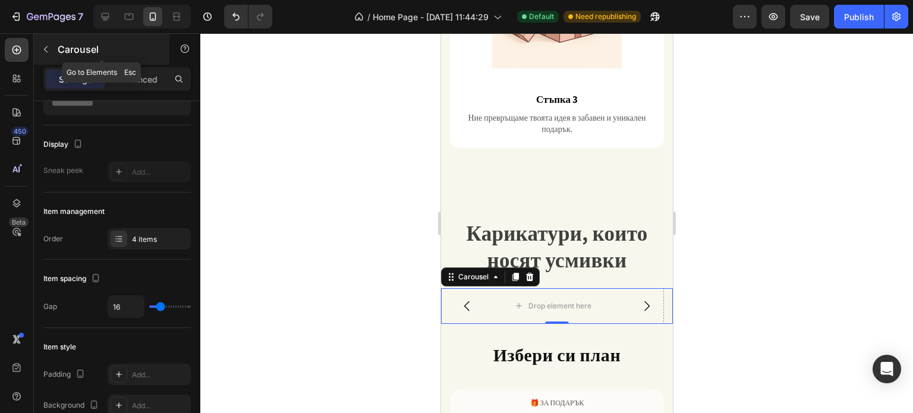
click at [41, 52] on icon "button" at bounding box center [46, 50] width 10 height 10
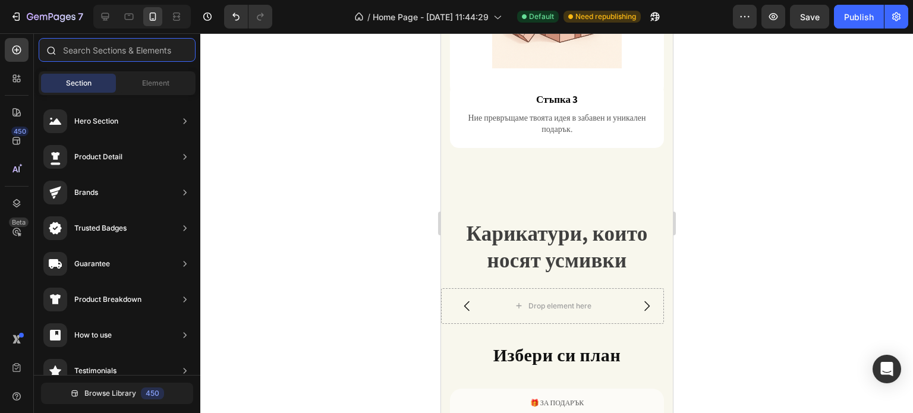
click at [83, 56] on input "text" at bounding box center [117, 50] width 157 height 24
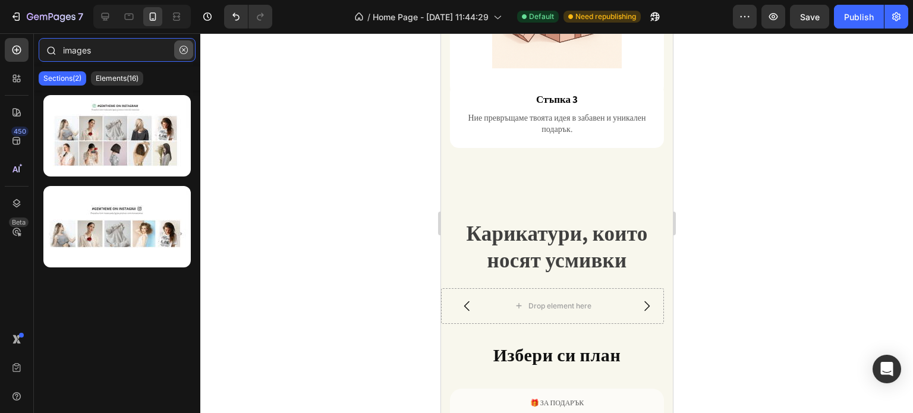
type input "images"
click at [182, 46] on icon "button" at bounding box center [183, 50] width 8 height 8
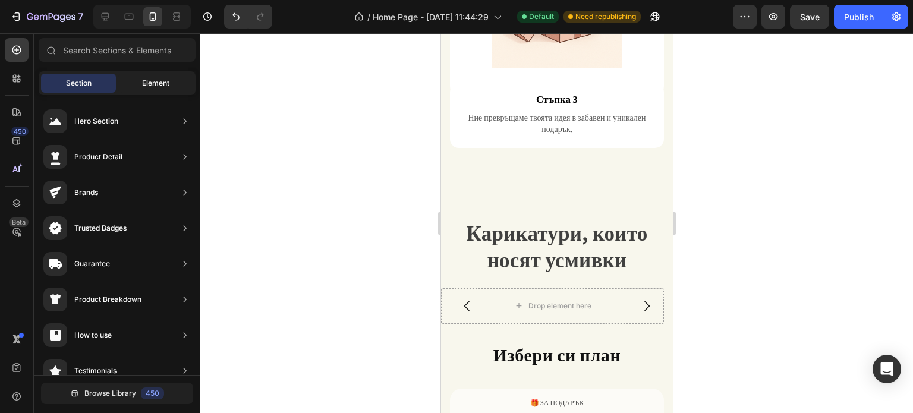
click at [129, 76] on div "Element" at bounding box center [155, 83] width 75 height 19
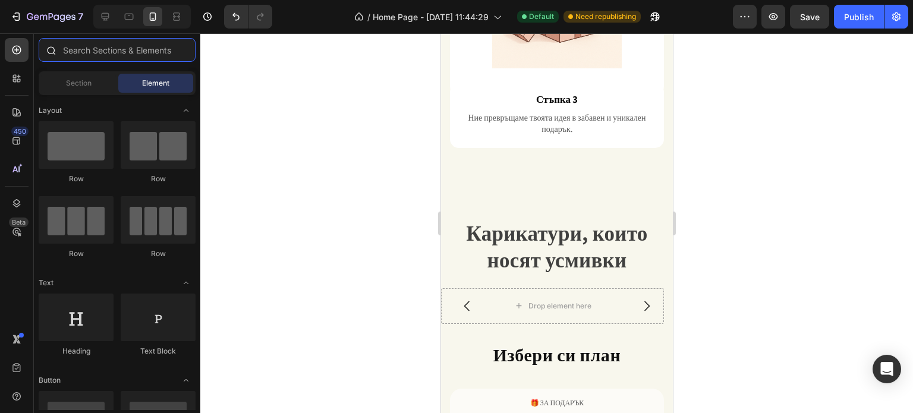
click at [105, 59] on input "text" at bounding box center [117, 50] width 157 height 24
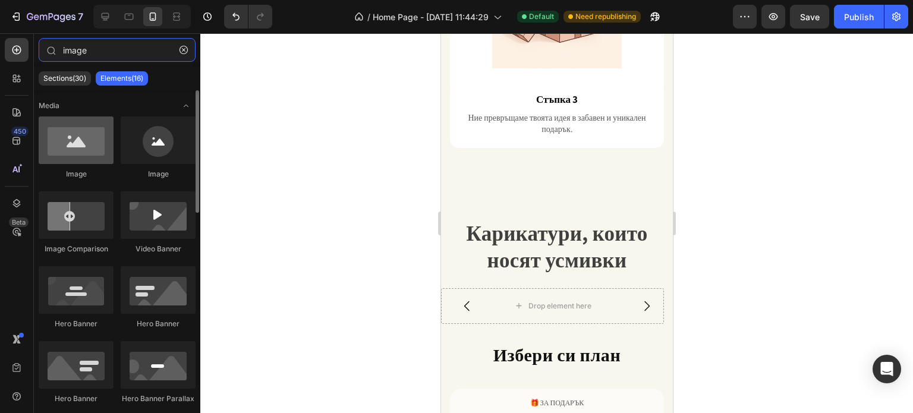
type input "image"
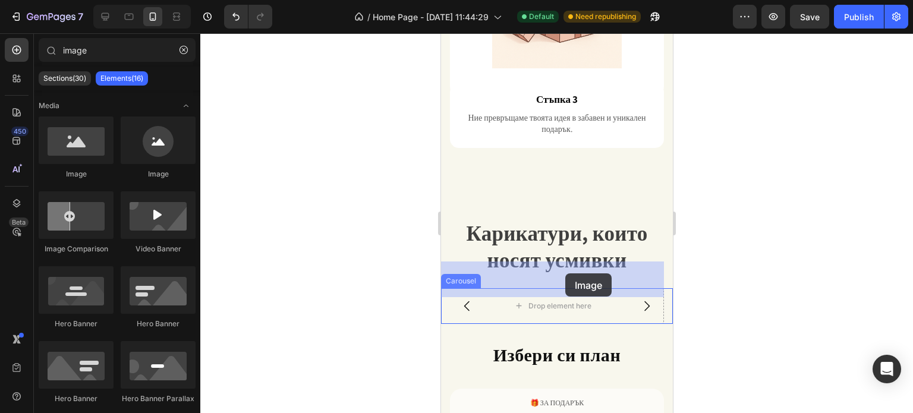
drag, startPoint x: 528, startPoint y: 169, endPoint x: 565, endPoint y: 273, distance: 110.3
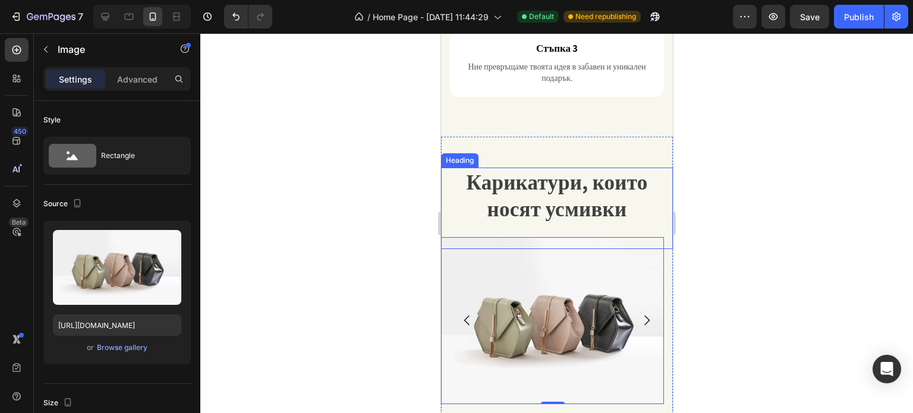
scroll to position [1201, 0]
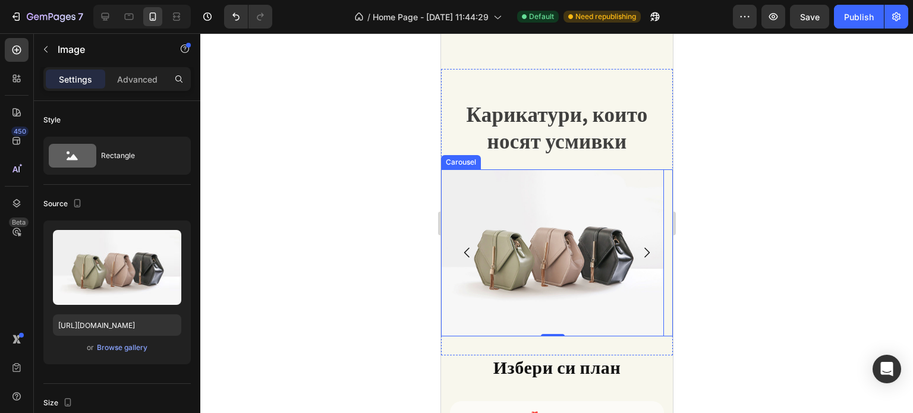
click at [639, 245] on icon "Carousel Next Arrow" at bounding box center [646, 252] width 14 height 14
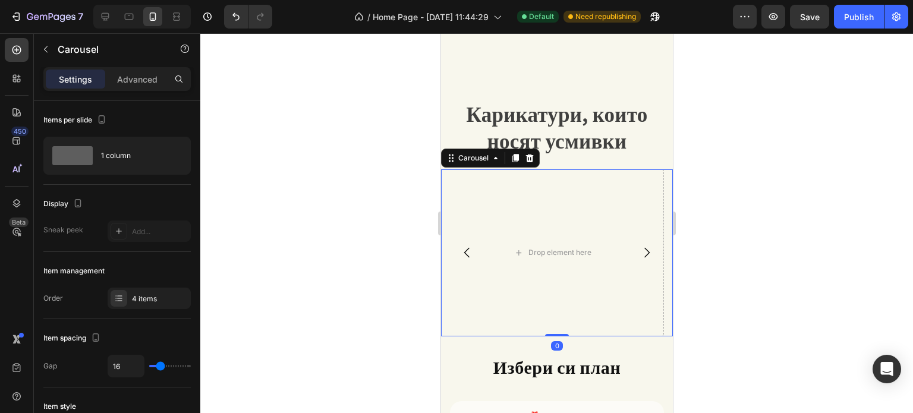
click at [472, 245] on icon "Carousel Back Arrow" at bounding box center [466, 252] width 14 height 14
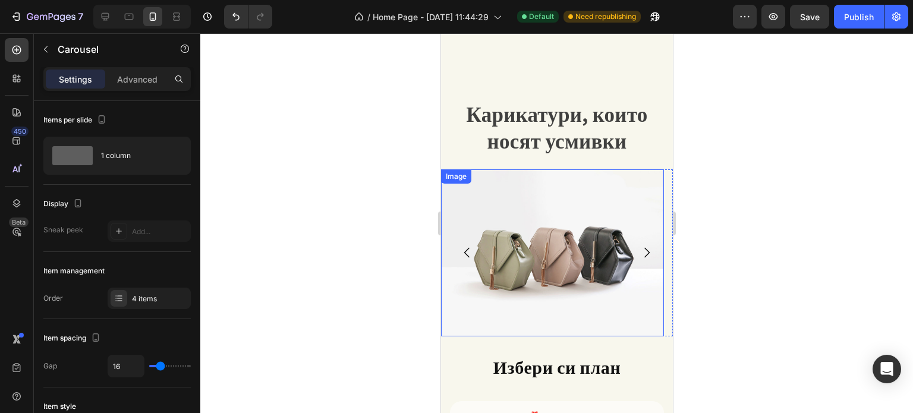
click at [582, 216] on img at bounding box center [551, 252] width 223 height 167
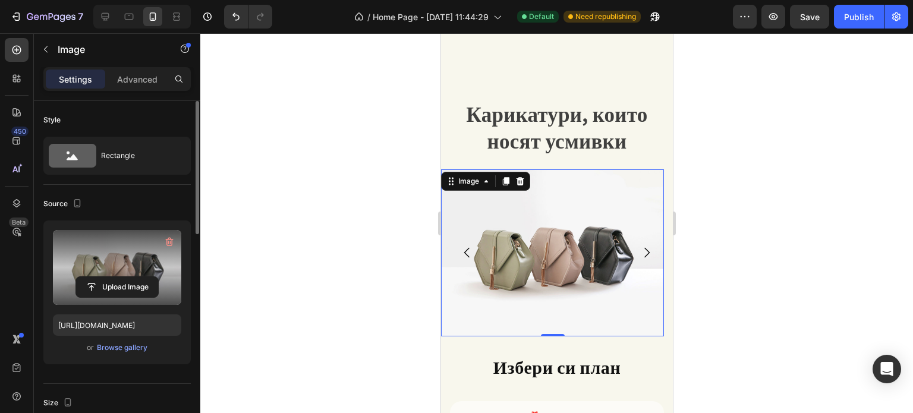
click at [136, 264] on label at bounding box center [117, 267] width 128 height 75
click at [136, 277] on input "file" at bounding box center [117, 287] width 82 height 20
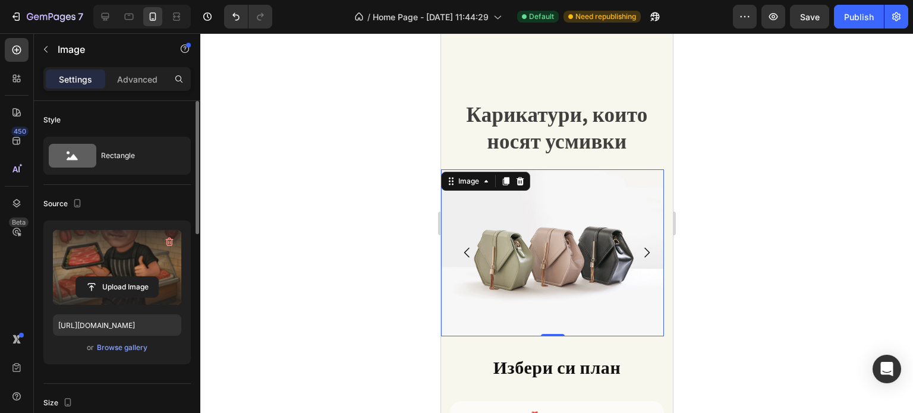
type input "[URL][DOMAIN_NAME]"
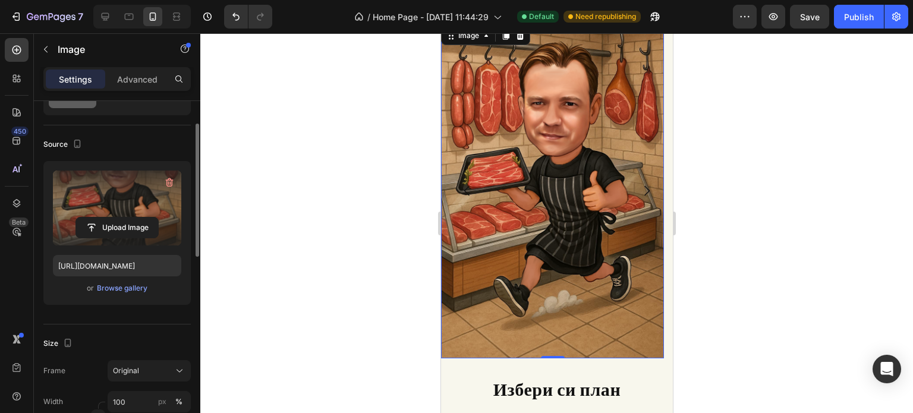
scroll to position [178, 0]
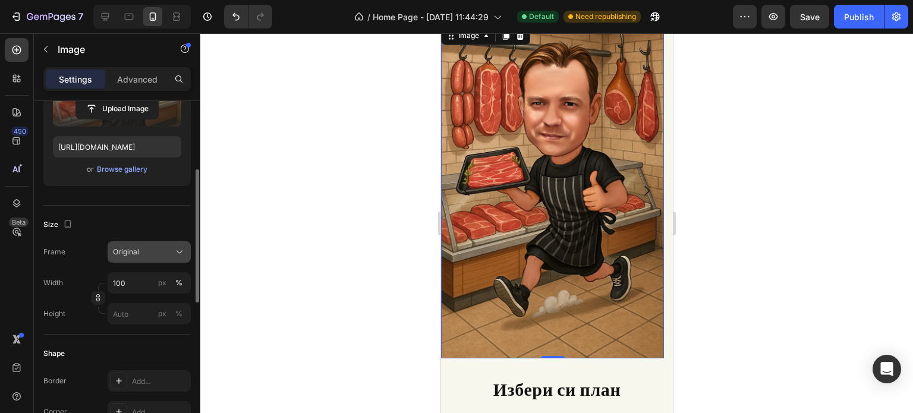
click at [149, 258] on button "Original" at bounding box center [149, 251] width 83 height 21
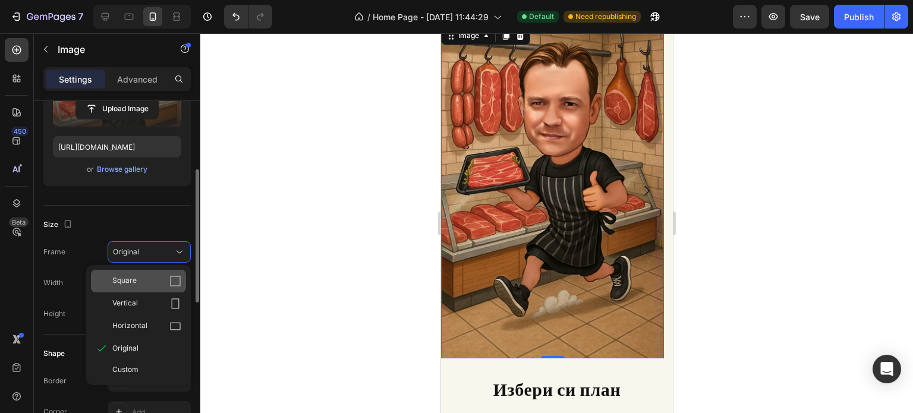
click at [151, 287] on div "Square" at bounding box center [138, 281] width 95 height 23
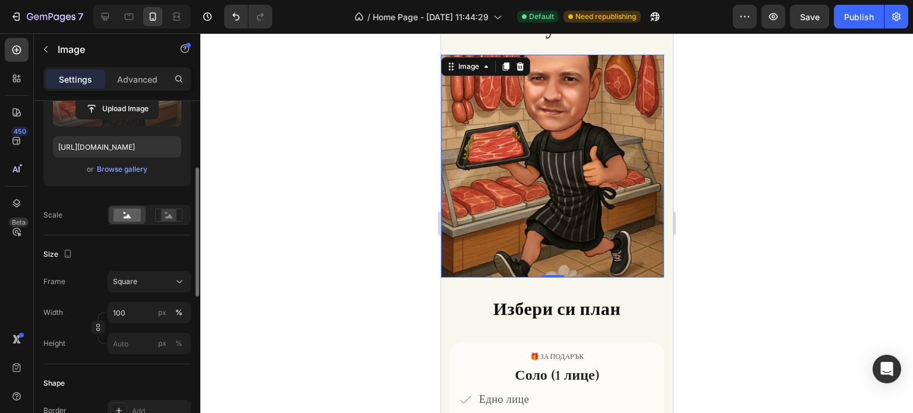
scroll to position [1201, 0]
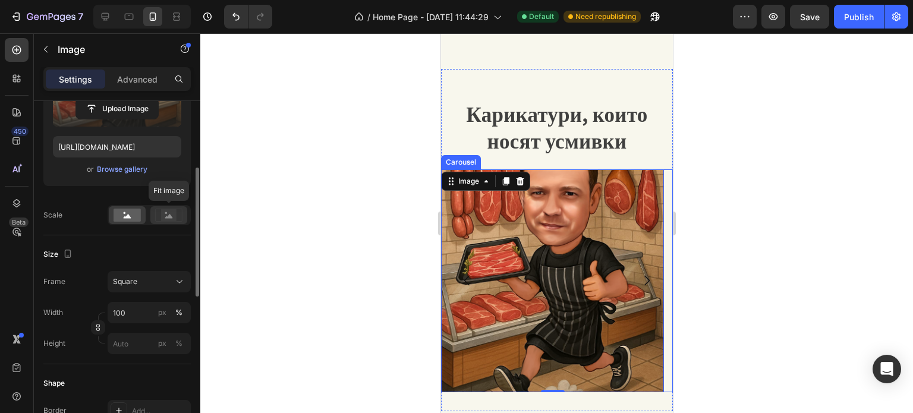
click at [169, 218] on rect at bounding box center [168, 215] width 15 height 12
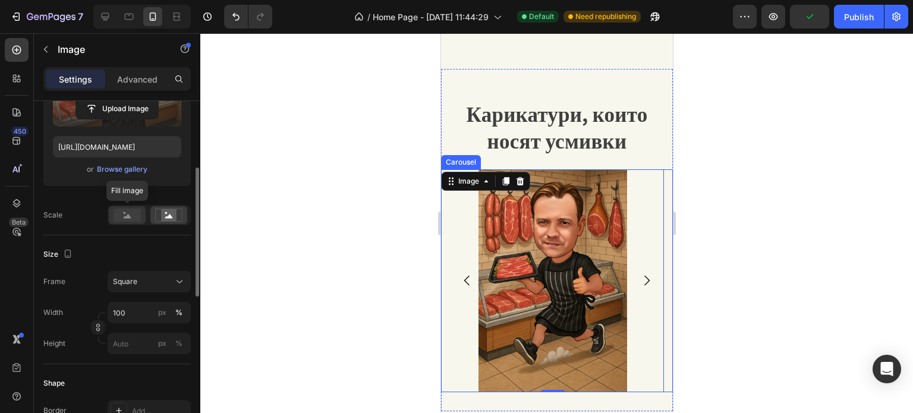
click at [124, 213] on circle at bounding box center [125, 213] width 2 height 2
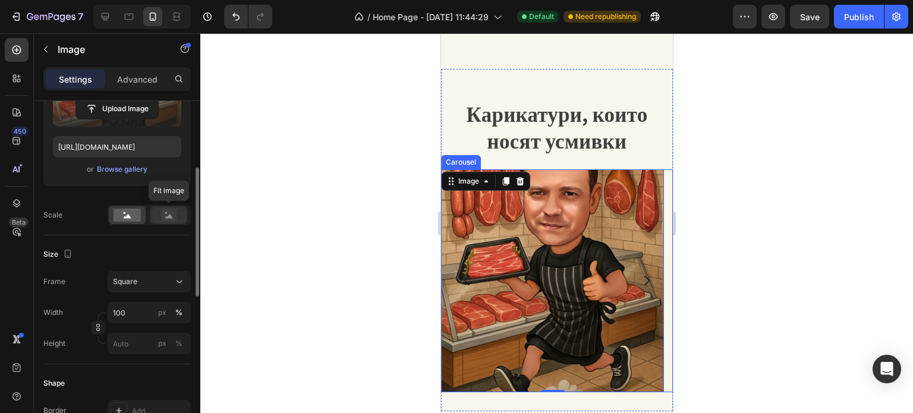
click at [178, 217] on icon at bounding box center [168, 215] width 27 height 13
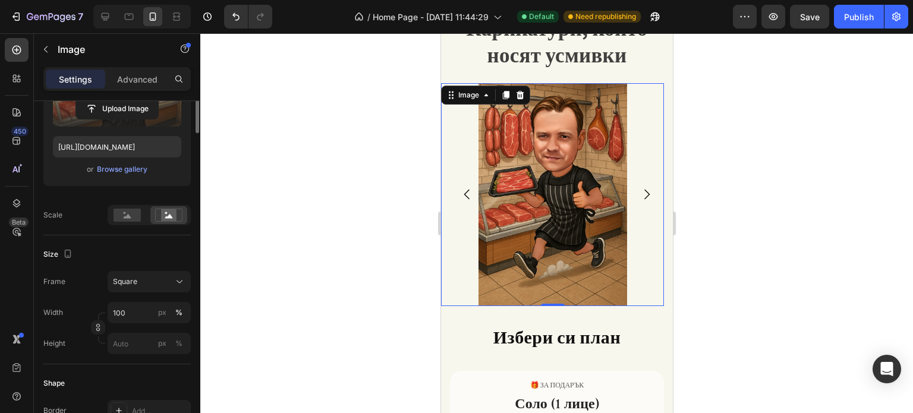
scroll to position [59, 0]
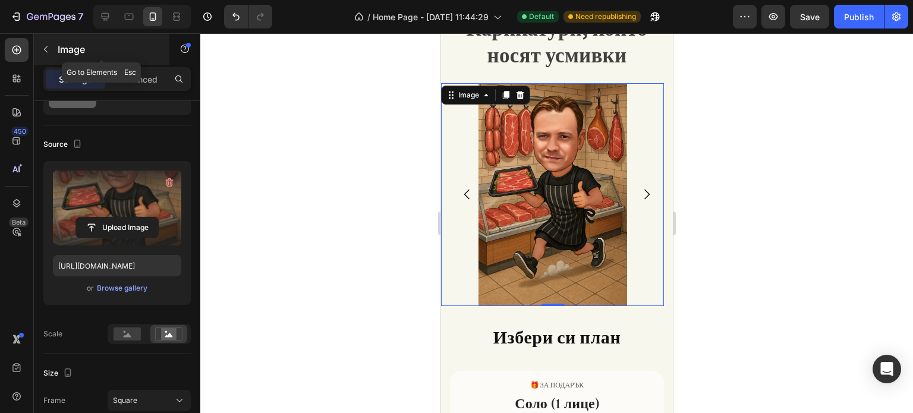
click at [43, 48] on icon "button" at bounding box center [46, 50] width 10 height 10
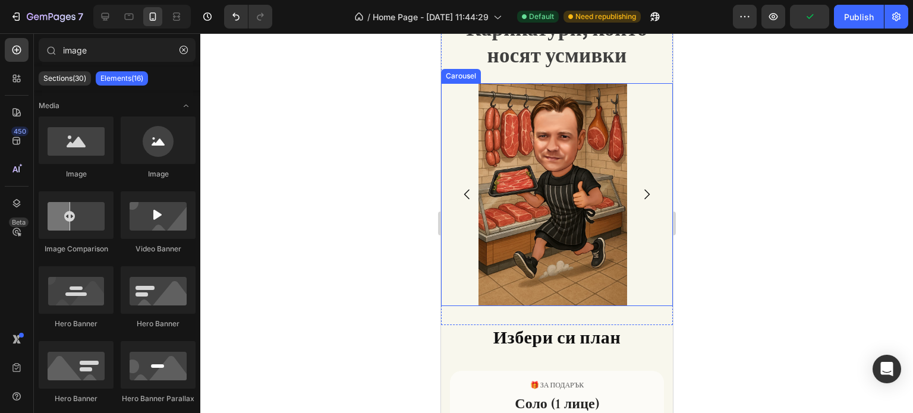
click at [644, 194] on icon "Carousel Next Arrow" at bounding box center [646, 195] width 5 height 10
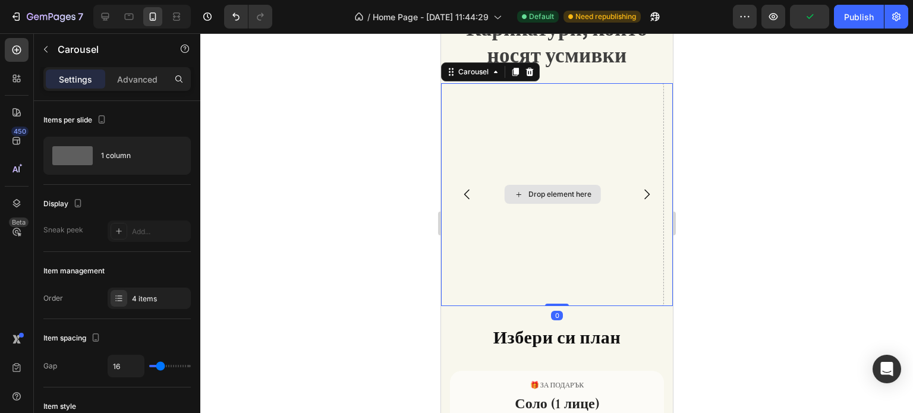
click at [566, 199] on div "Drop element here" at bounding box center [552, 194] width 96 height 19
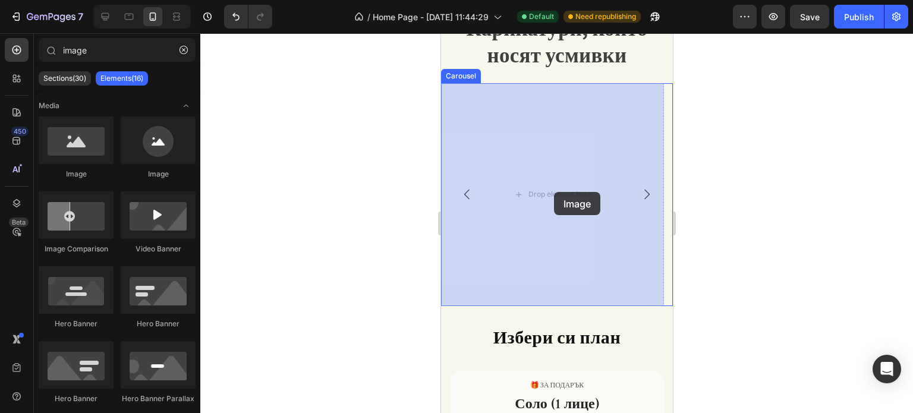
drag, startPoint x: 524, startPoint y: 180, endPoint x: 553, endPoint y: 191, distance: 31.2
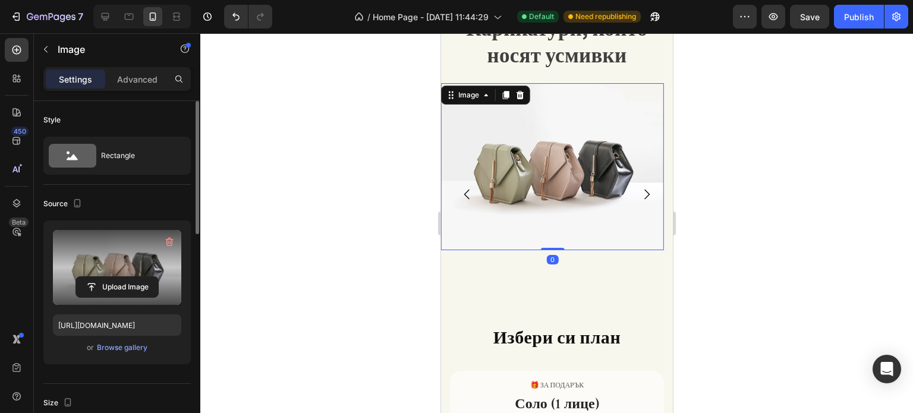
click at [110, 273] on label at bounding box center [117, 267] width 128 height 75
click at [110, 277] on input "file" at bounding box center [117, 287] width 82 height 20
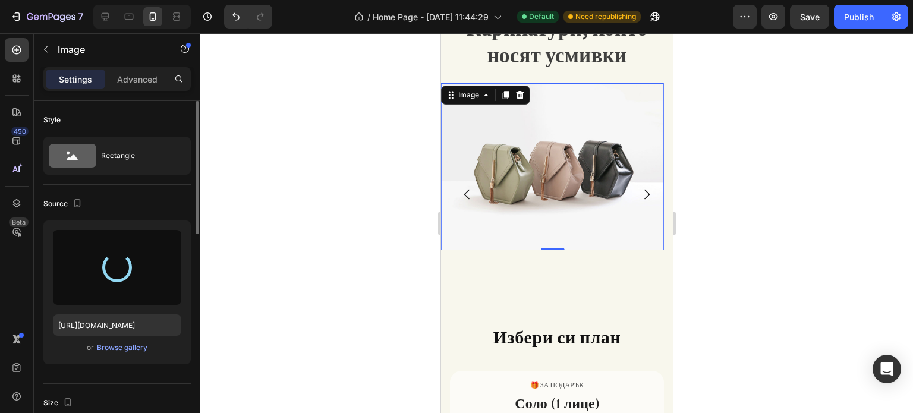
type input "[URL][DOMAIN_NAME]"
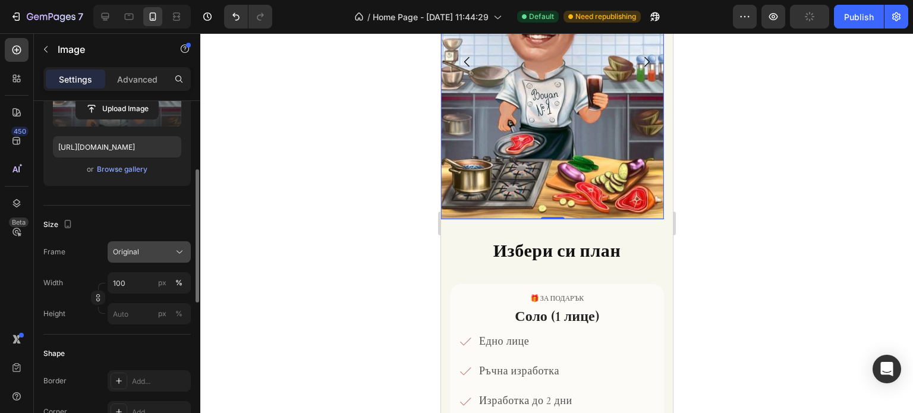
scroll to position [238, 0]
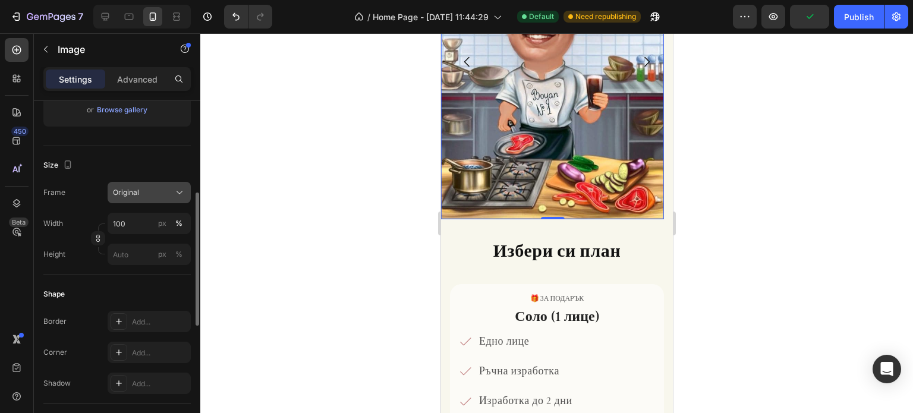
click at [141, 193] on div "Original" at bounding box center [142, 192] width 58 height 11
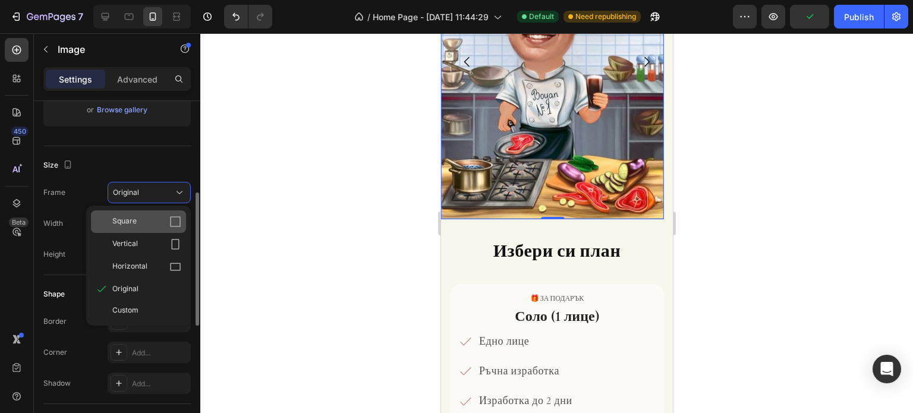
click at [134, 221] on span "Square" at bounding box center [124, 222] width 24 height 12
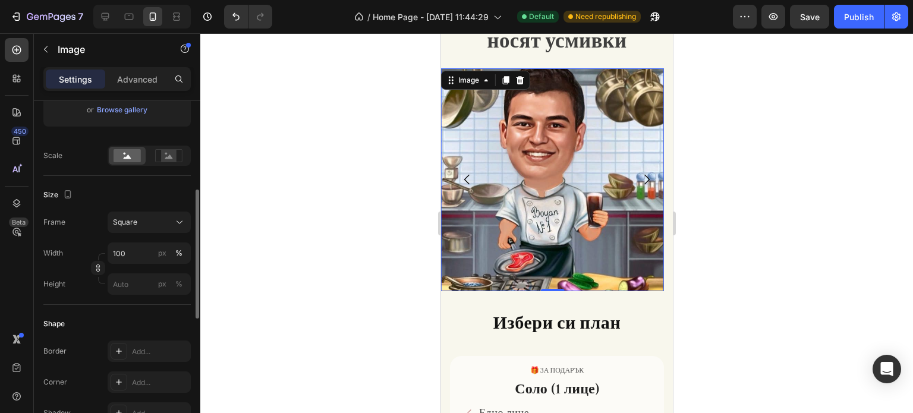
scroll to position [1274, 0]
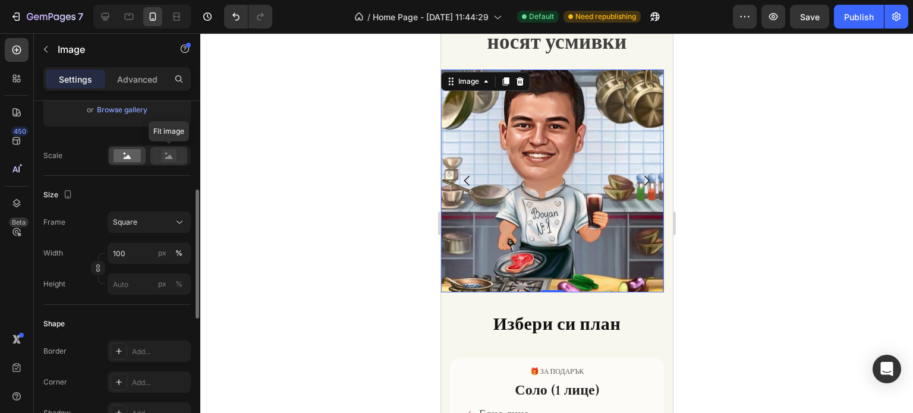
click at [169, 156] on icon at bounding box center [169, 157] width 8 height 4
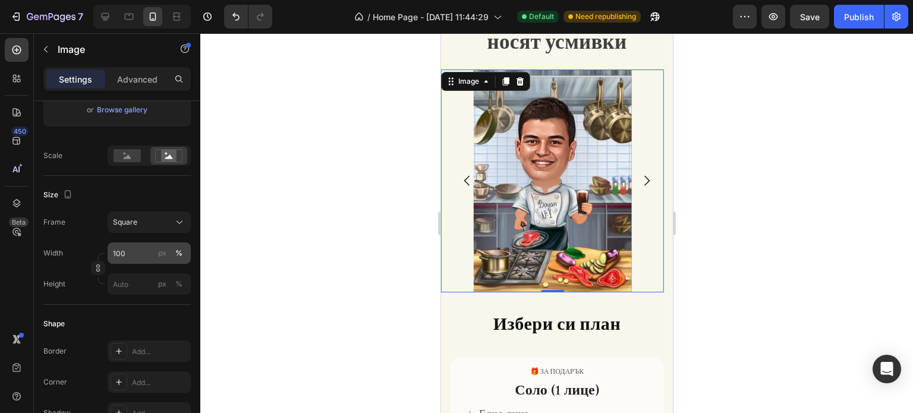
scroll to position [297, 0]
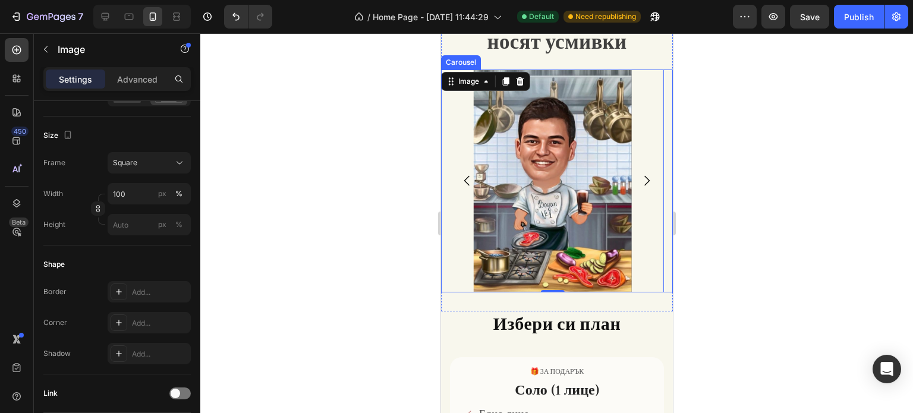
click at [639, 178] on icon "Carousel Next Arrow" at bounding box center [646, 181] width 14 height 14
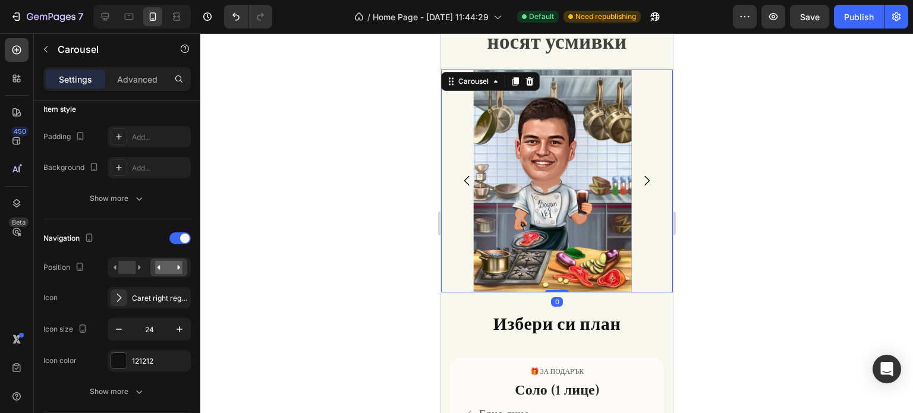
scroll to position [0, 0]
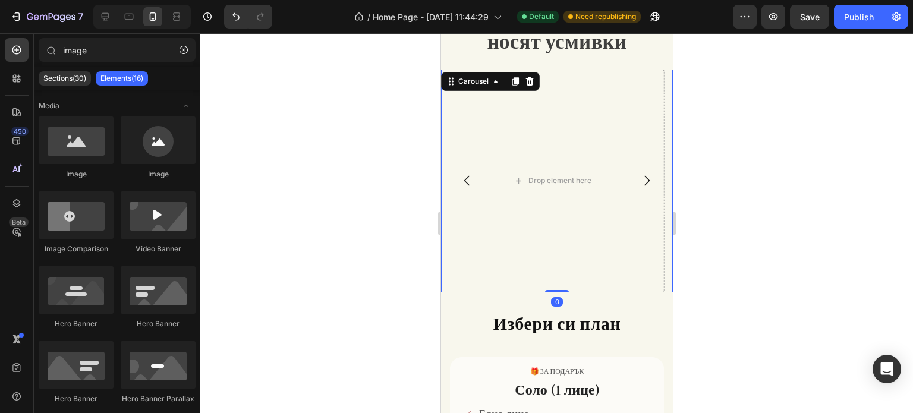
click at [547, 188] on div "Drop element here" at bounding box center [552, 180] width 96 height 19
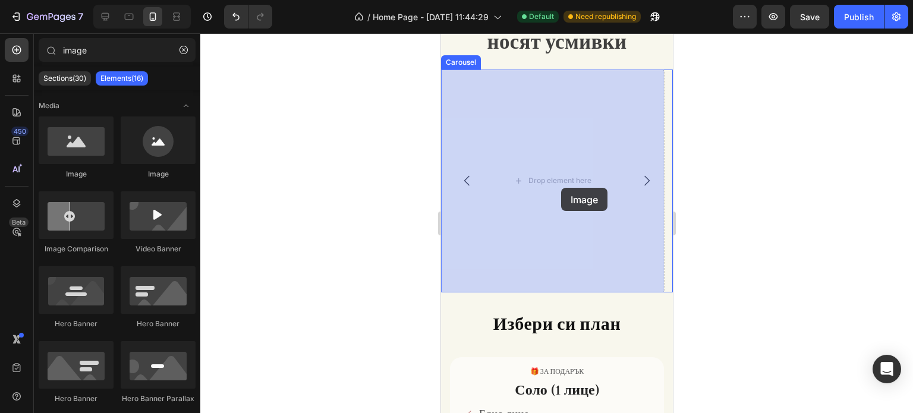
drag, startPoint x: 533, startPoint y: 197, endPoint x: 556, endPoint y: 187, distance: 24.5
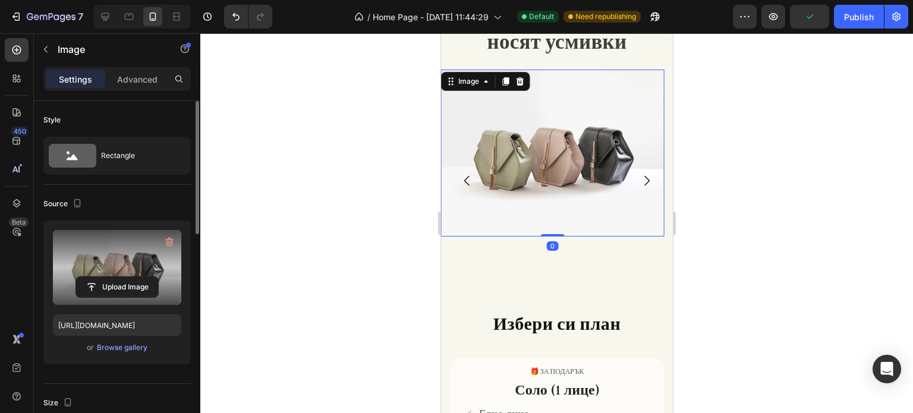
click at [130, 270] on label at bounding box center [117, 267] width 128 height 75
click at [130, 277] on input "file" at bounding box center [117, 287] width 82 height 20
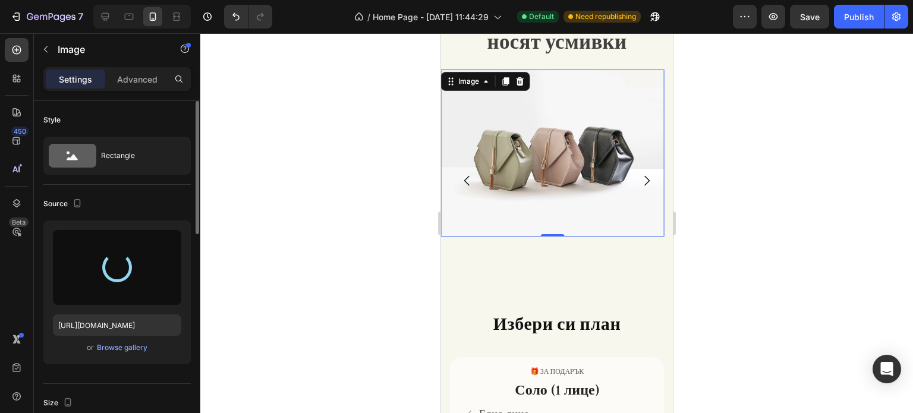
type input "[URL][DOMAIN_NAME]"
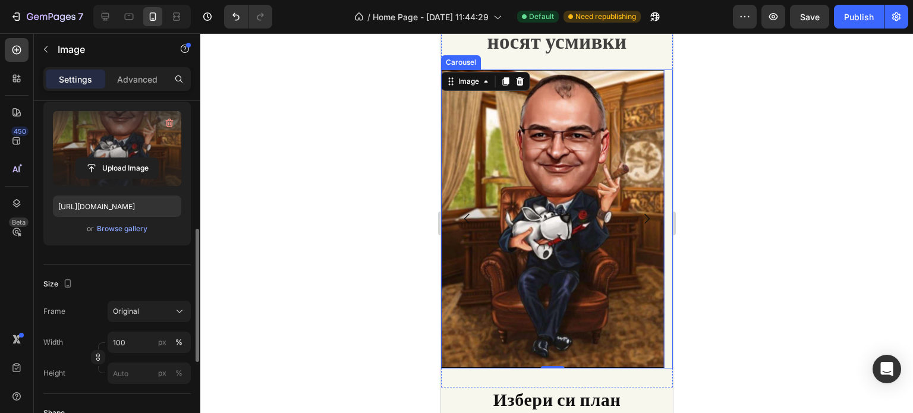
scroll to position [178, 0]
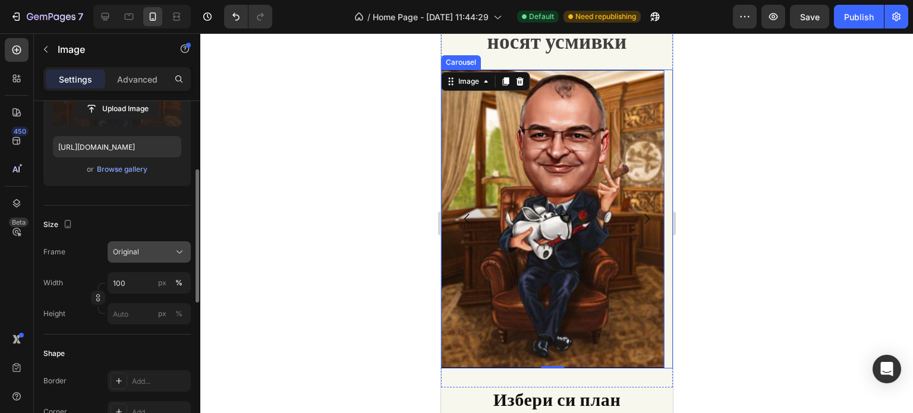
click at [140, 244] on button "Original" at bounding box center [149, 251] width 83 height 21
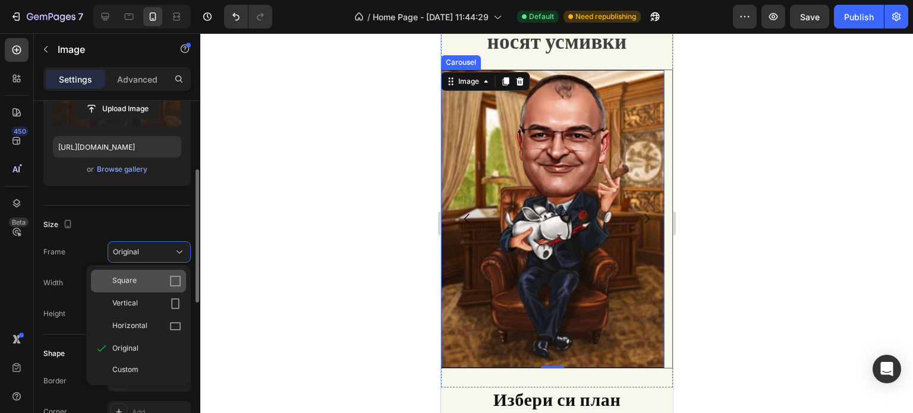
click at [144, 280] on div "Square" at bounding box center [146, 281] width 69 height 12
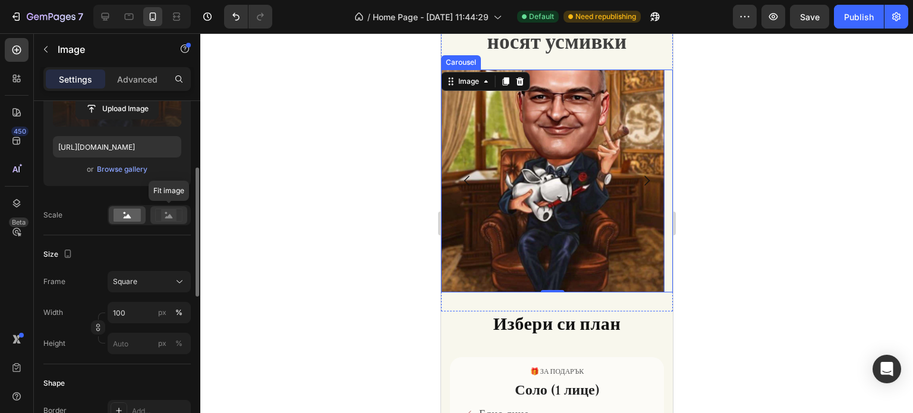
click at [167, 212] on rect at bounding box center [168, 215] width 15 height 12
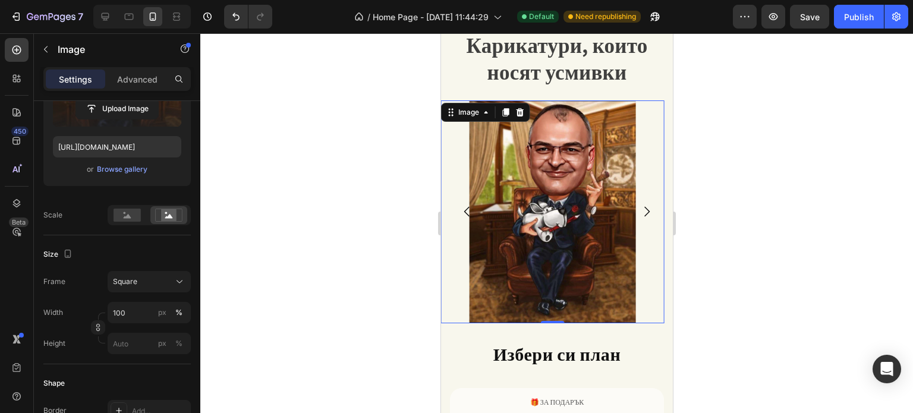
scroll to position [1274, 0]
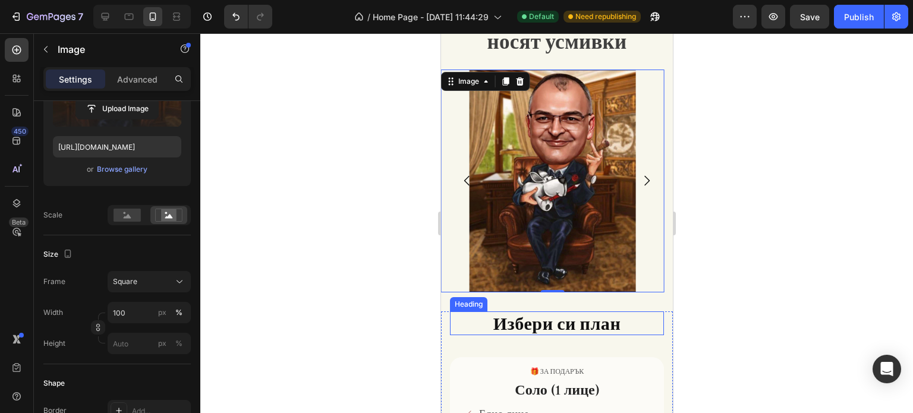
click at [593, 317] on strong "Избери си план" at bounding box center [557, 323] width 128 height 24
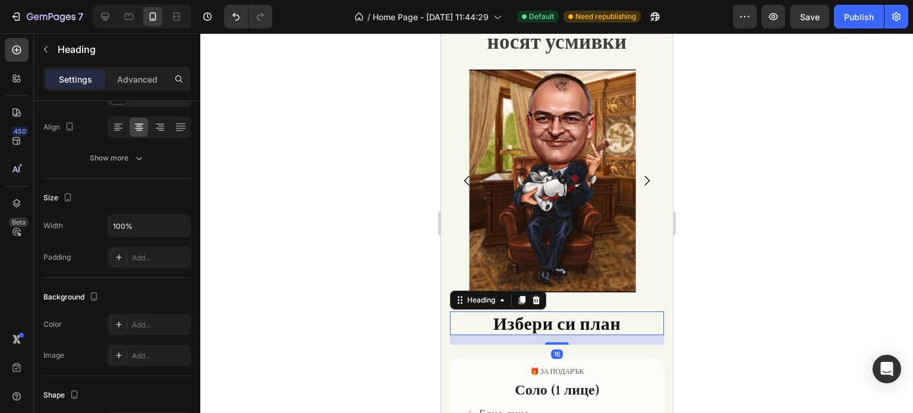
scroll to position [0, 0]
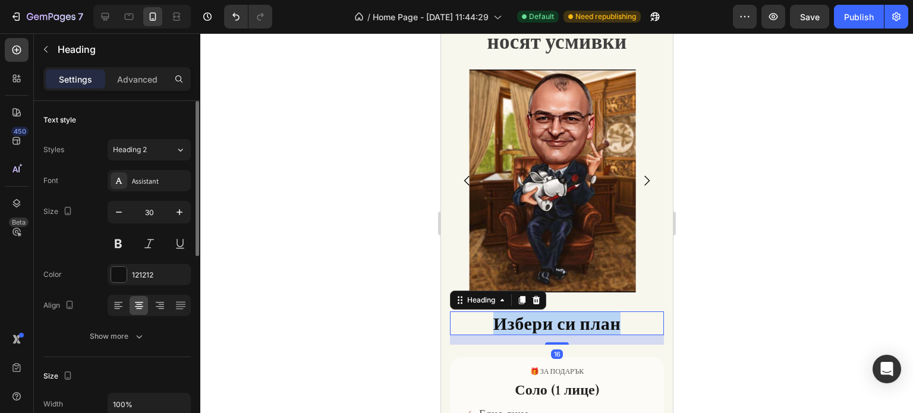
click at [593, 317] on strong "Избери си план" at bounding box center [557, 323] width 128 height 24
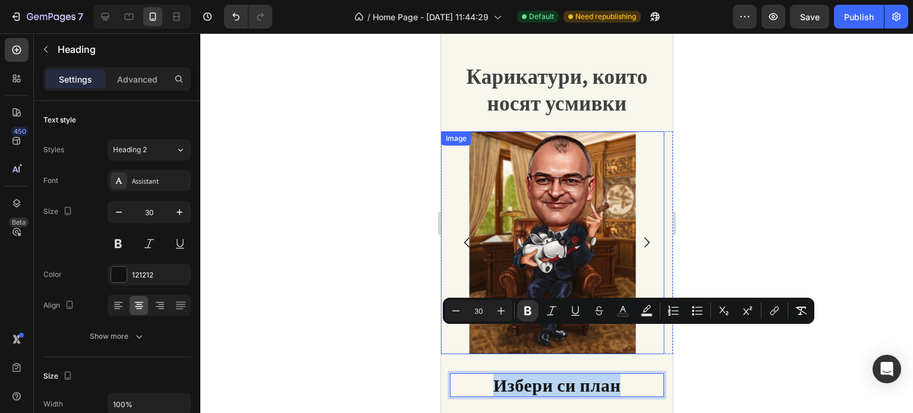
type input "16"
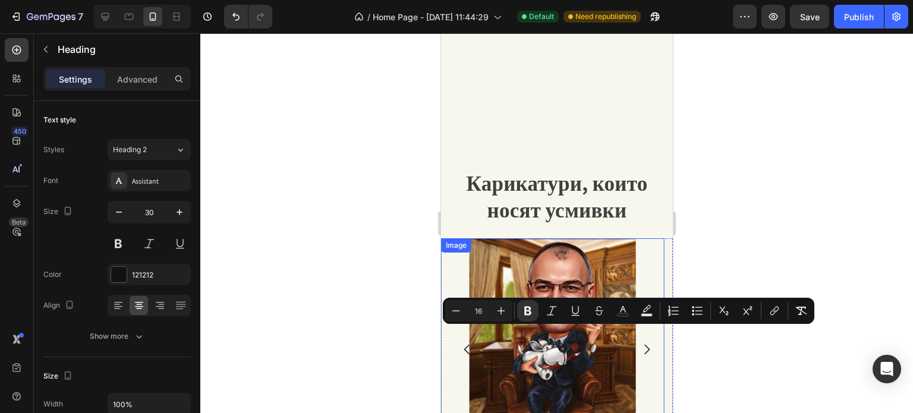
scroll to position [1096, 0]
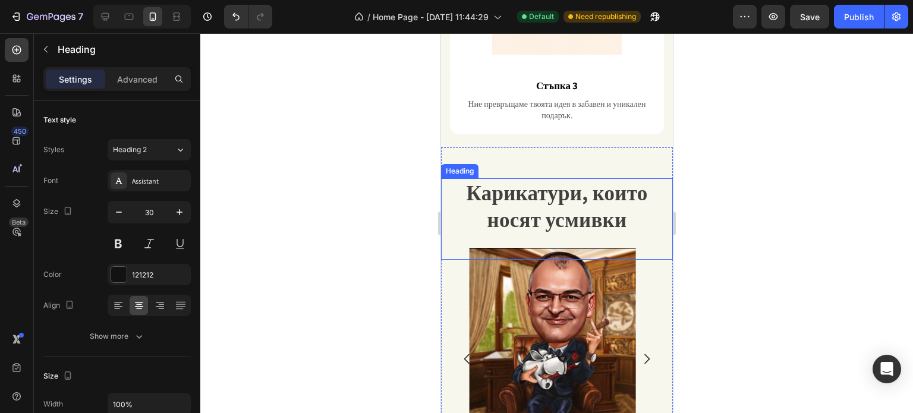
click at [541, 197] on span "Карикатури, които носят усмивки" at bounding box center [556, 206] width 181 height 55
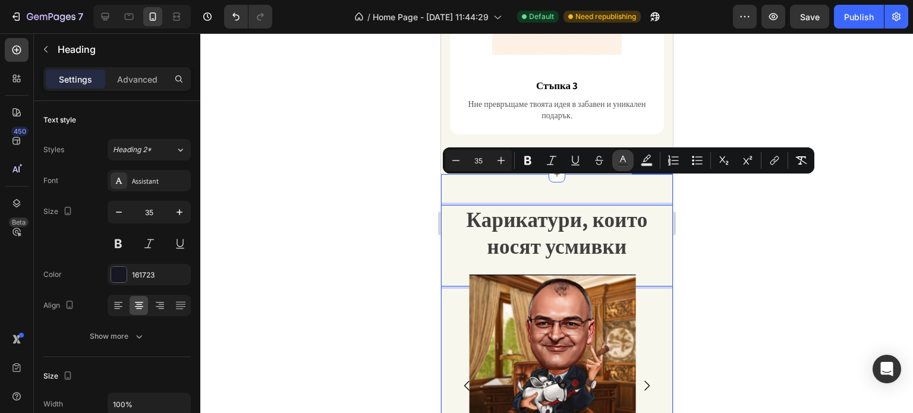
click at [625, 164] on rect "Editor contextual toolbar" at bounding box center [623, 164] width 11 height 3
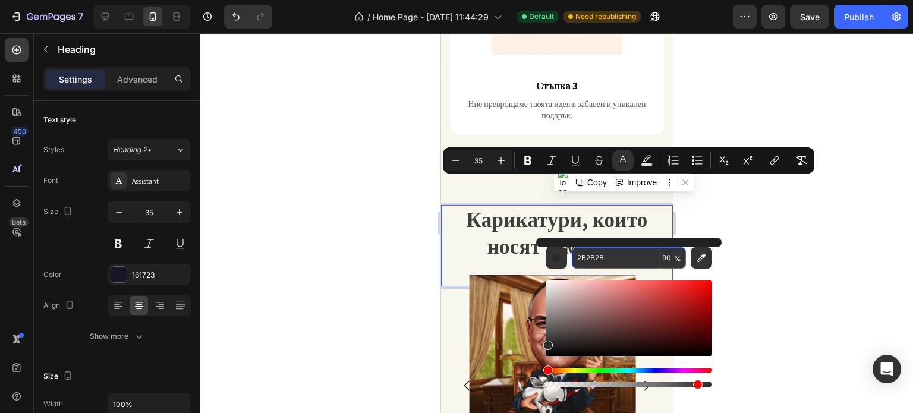
click at [587, 259] on input "2B2B2B" at bounding box center [615, 257] width 86 height 21
click at [798, 244] on div at bounding box center [556, 223] width 713 height 380
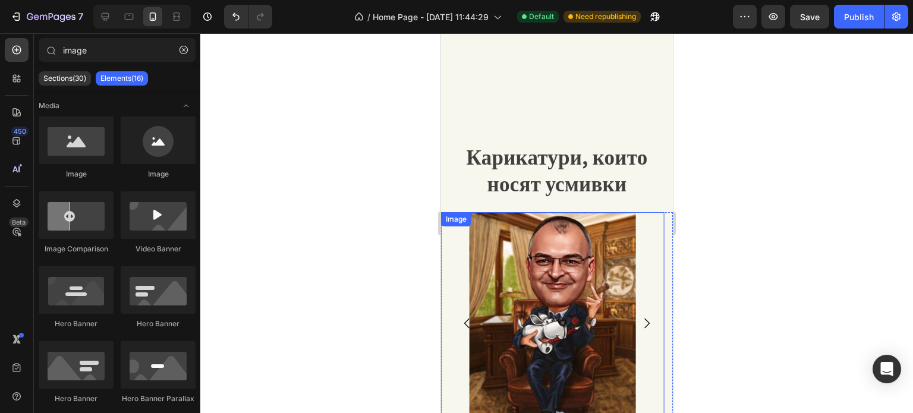
scroll to position [1274, 0]
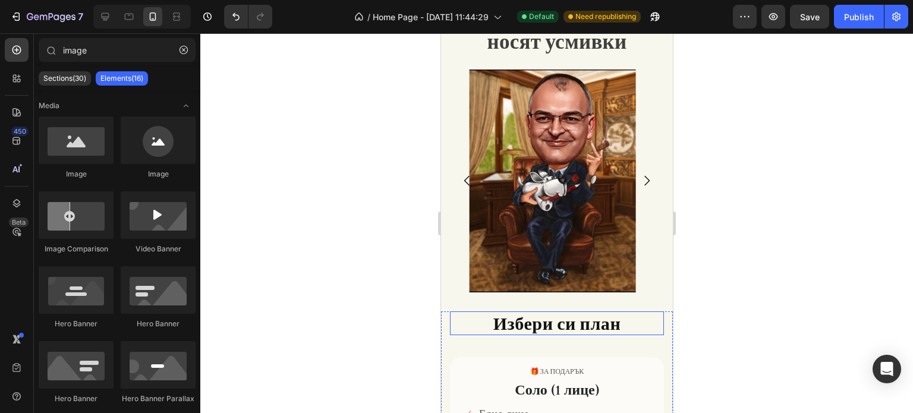
click at [562, 316] on strong "Избери си план" at bounding box center [557, 323] width 128 height 24
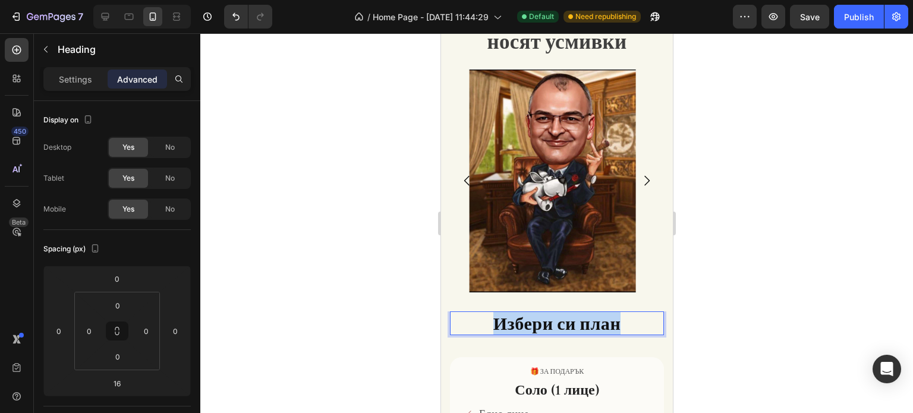
click at [562, 316] on strong "Избери си план" at bounding box center [557, 323] width 128 height 24
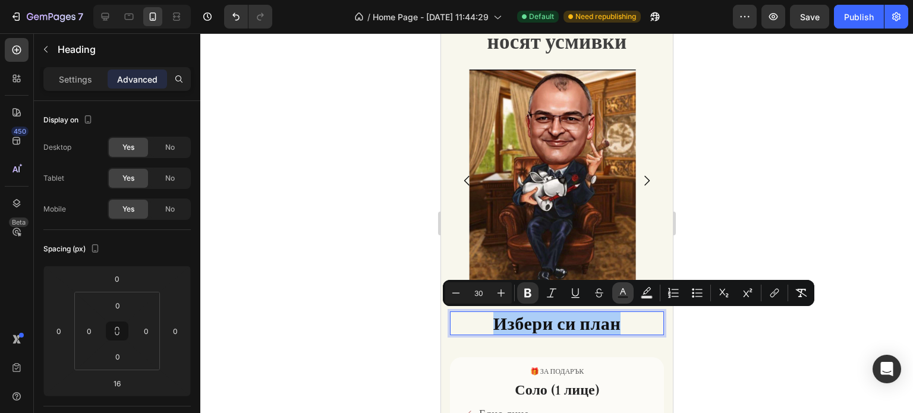
click at [623, 288] on icon "Editor contextual toolbar" at bounding box center [623, 293] width 12 height 12
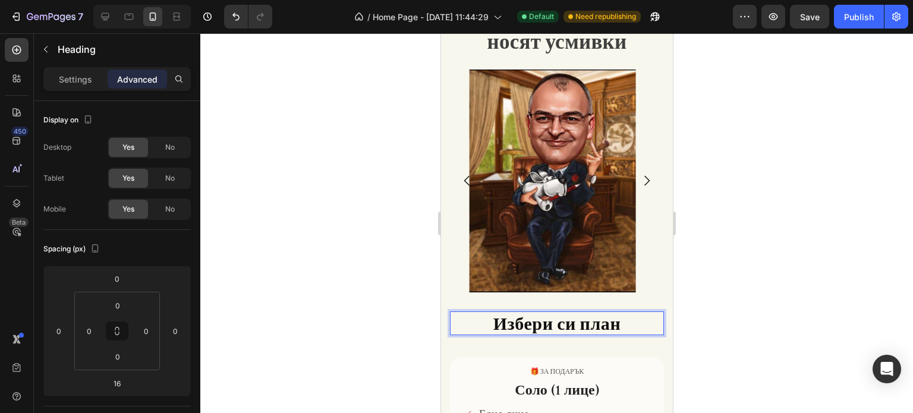
click at [588, 325] on strong "Избери си план" at bounding box center [557, 323] width 128 height 24
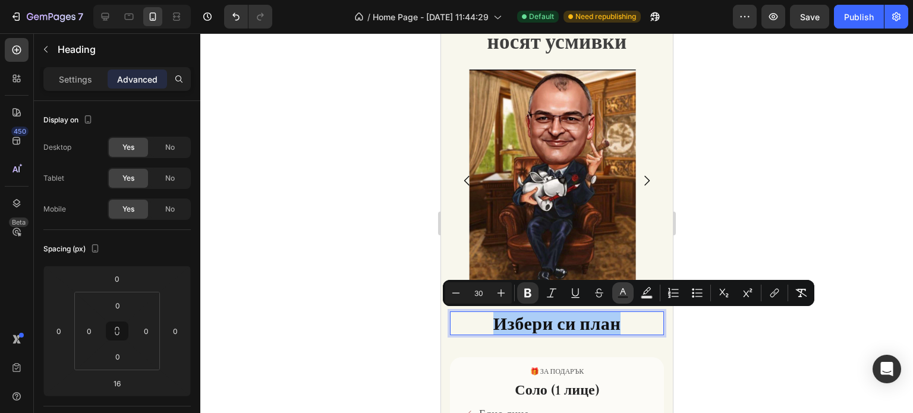
click at [618, 294] on icon "Editor contextual toolbar" at bounding box center [623, 293] width 12 height 12
click at [621, 296] on rect "Editor contextual toolbar" at bounding box center [623, 297] width 11 height 3
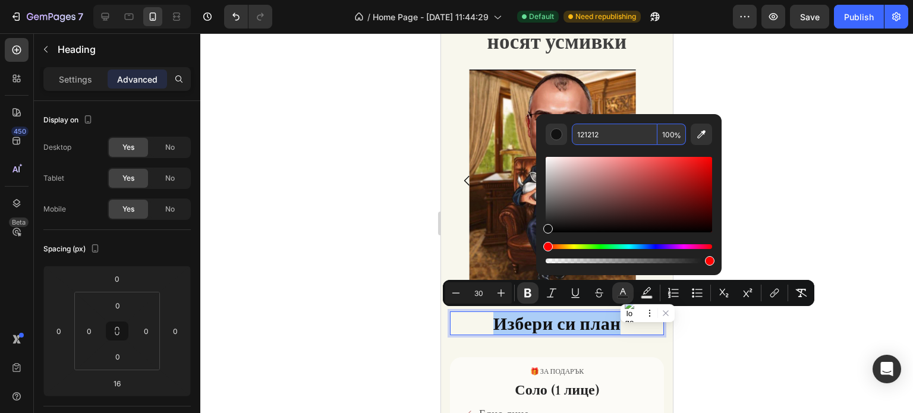
click at [594, 137] on input "121212" at bounding box center [615, 134] width 86 height 21
paste input "2B2B2B"
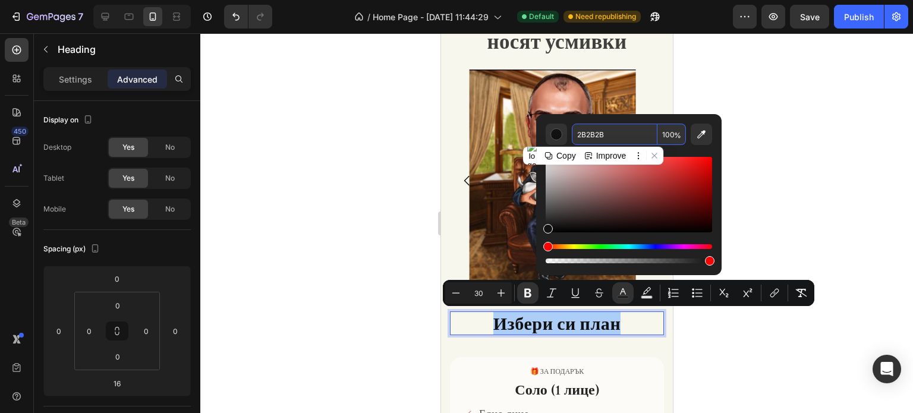
type input "2B2B2B"
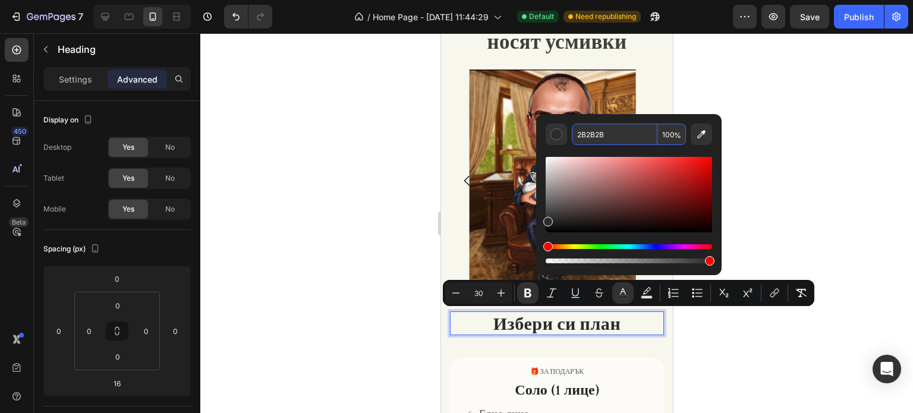
click at [668, 135] on input "100" at bounding box center [671, 134] width 29 height 21
type input "90"
click at [770, 155] on div at bounding box center [556, 223] width 713 height 380
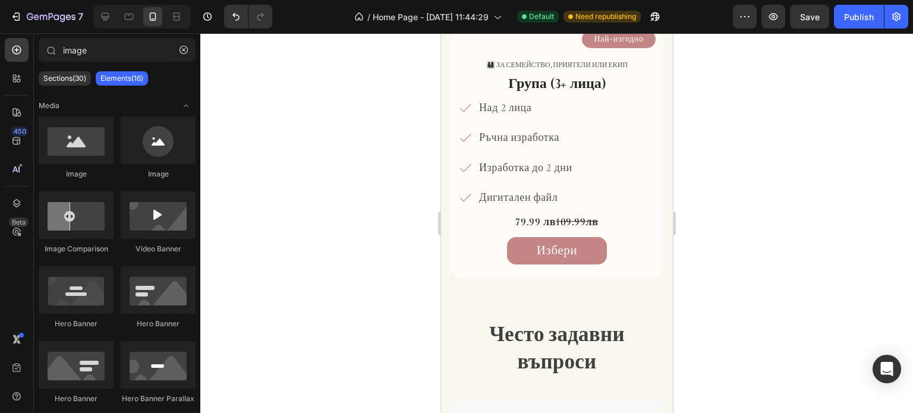
scroll to position [2285, 0]
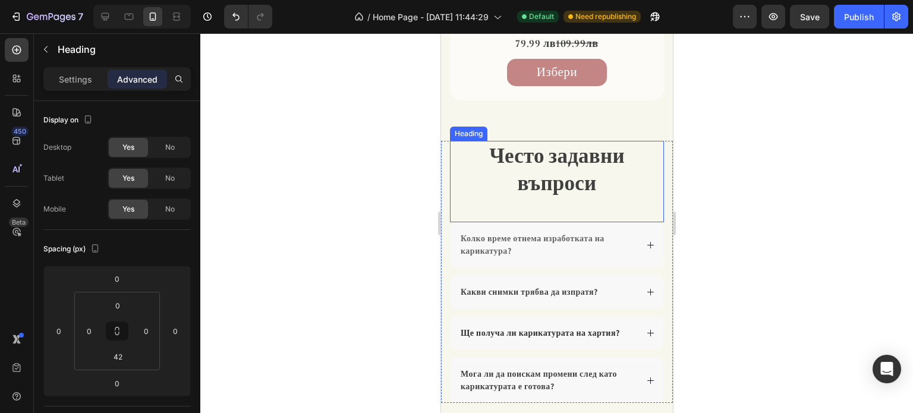
click at [561, 178] on span "Често задавни въпроси" at bounding box center [557, 168] width 136 height 55
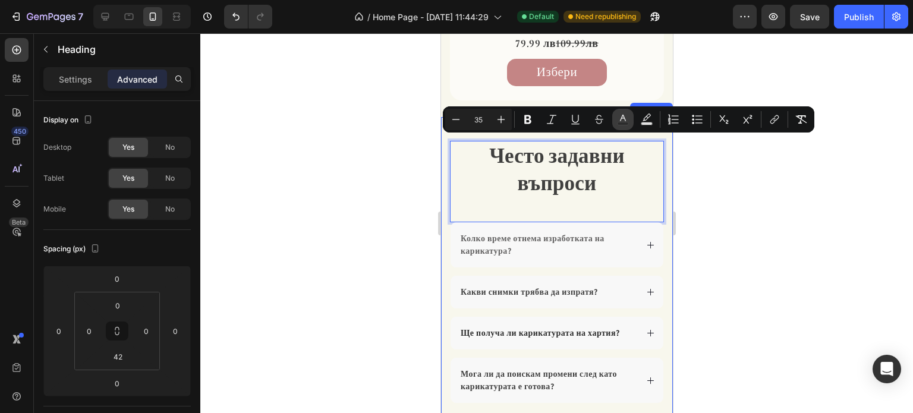
click at [629, 116] on button "color" at bounding box center [622, 119] width 21 height 21
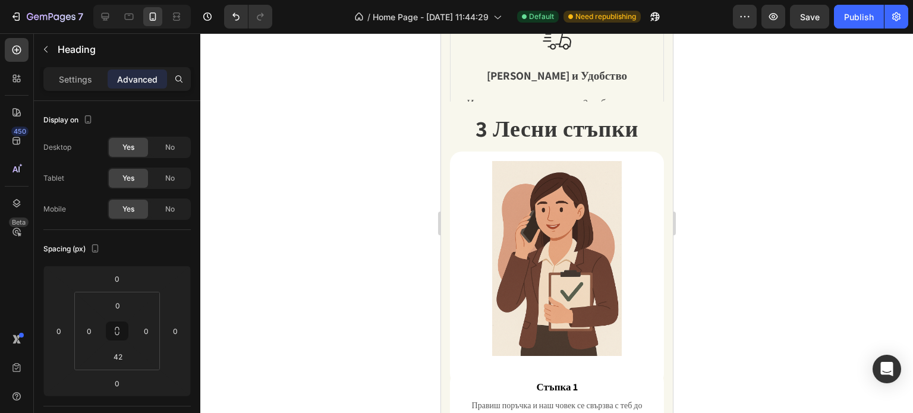
scroll to position [86, 0]
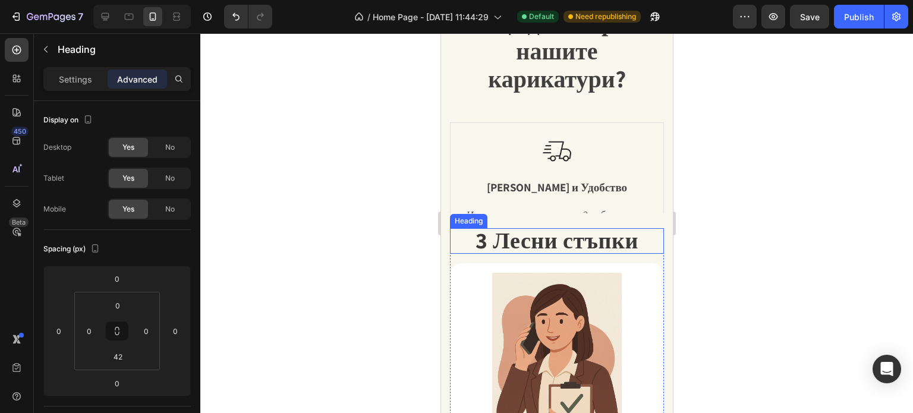
click at [603, 241] on strong "3 Лесни стъпки" at bounding box center [556, 240] width 163 height 30
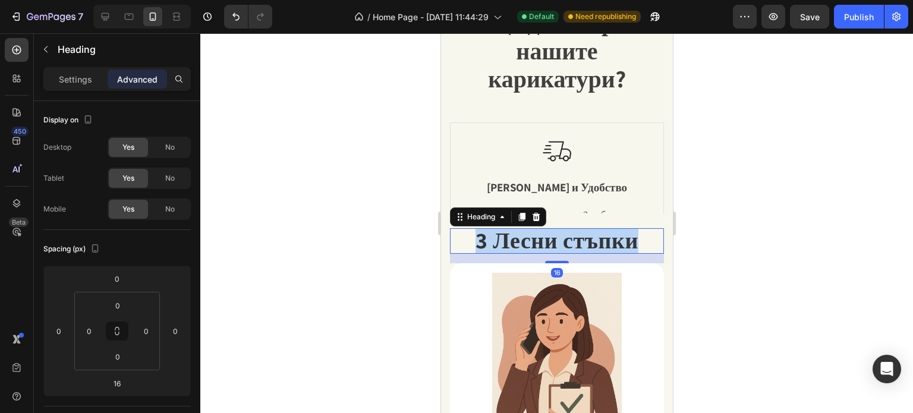
scroll to position [475, 0]
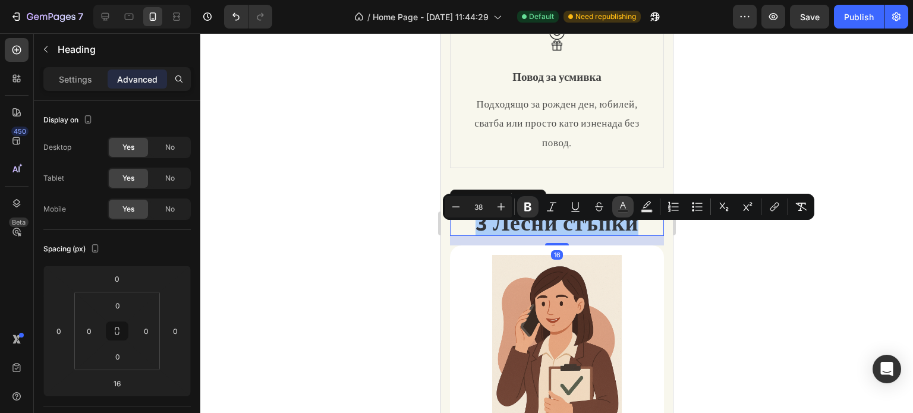
click at [623, 209] on icon "Editor contextual toolbar" at bounding box center [623, 207] width 12 height 12
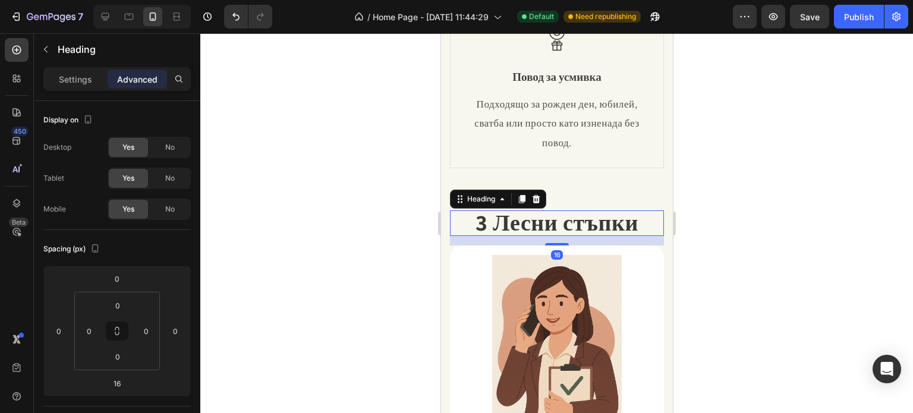
click at [609, 237] on strong "3 Лесни стъпки" at bounding box center [556, 222] width 163 height 30
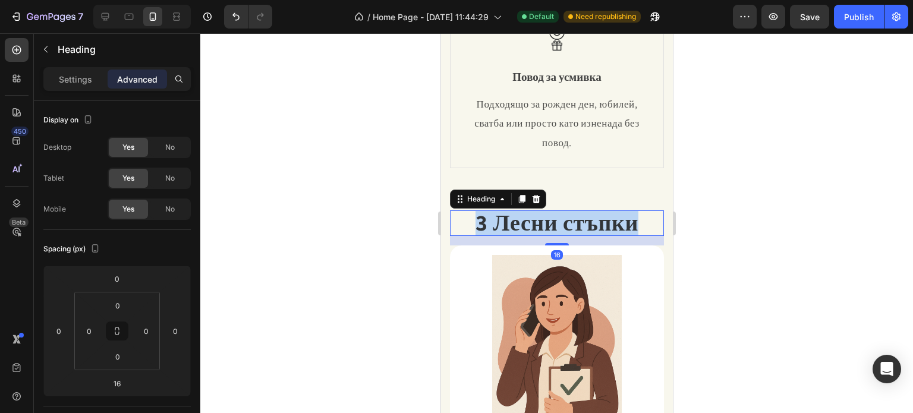
click at [609, 237] on strong "3 Лесни стъпки" at bounding box center [556, 222] width 163 height 30
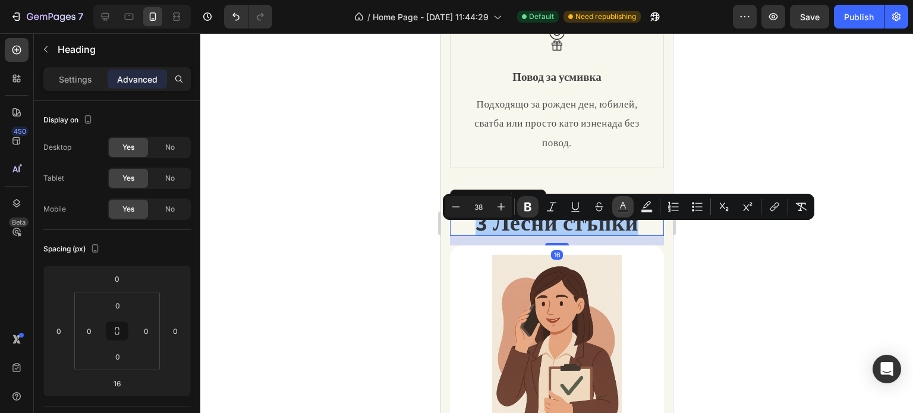
click at [624, 208] on icon "Editor contextual toolbar" at bounding box center [623, 207] width 12 height 12
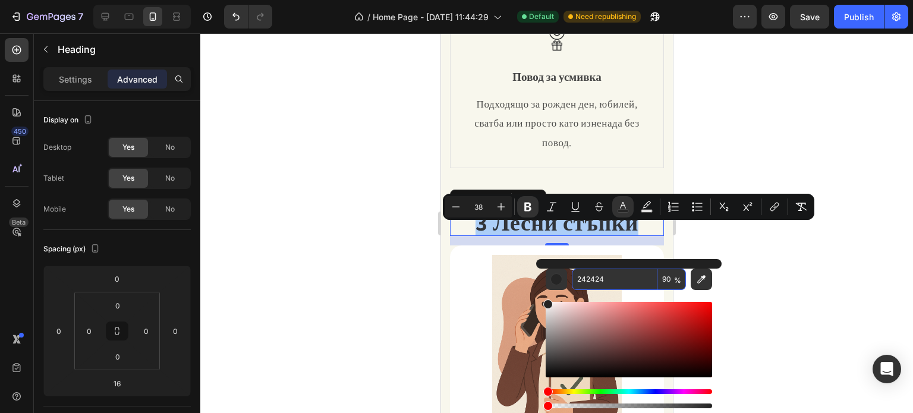
click at [594, 284] on input "242424" at bounding box center [615, 279] width 86 height 21
type input "2B2B2B"
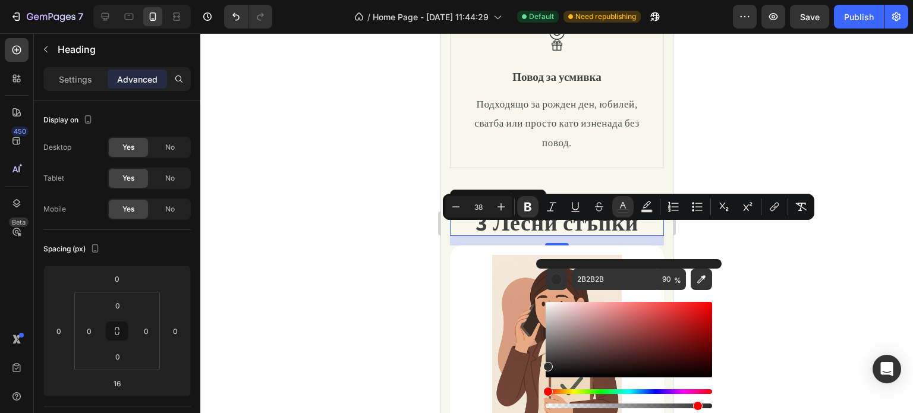
click at [812, 262] on div at bounding box center [556, 223] width 713 height 380
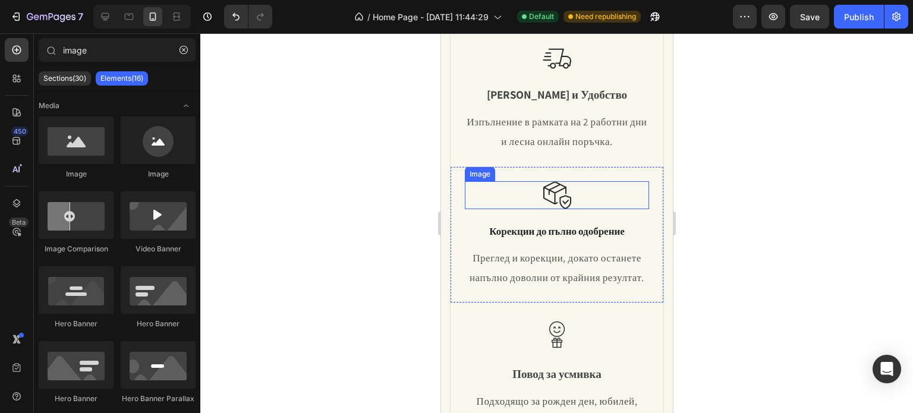
scroll to position [0, 0]
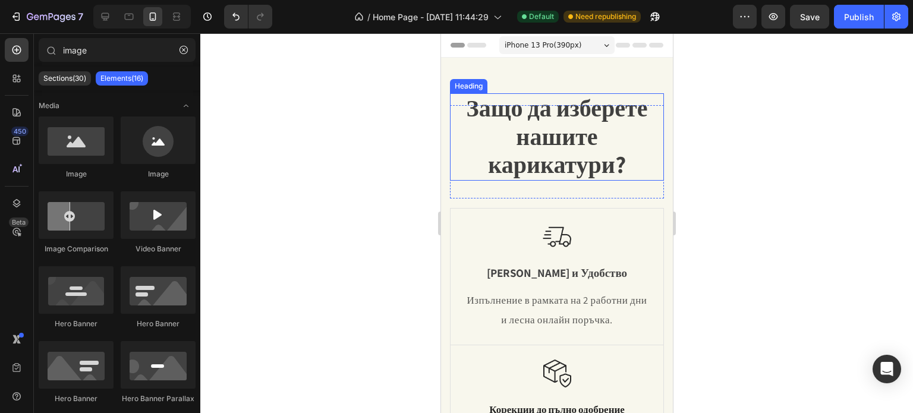
click at [567, 149] on span "Защо да изберете нашите карикатури?" at bounding box center [556, 135] width 181 height 87
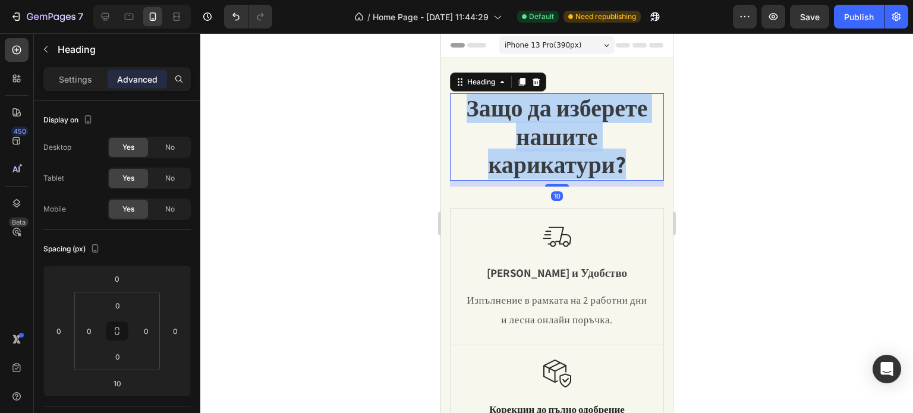
click at [567, 149] on span "Защо да изберете нашите карикатури?" at bounding box center [556, 135] width 181 height 87
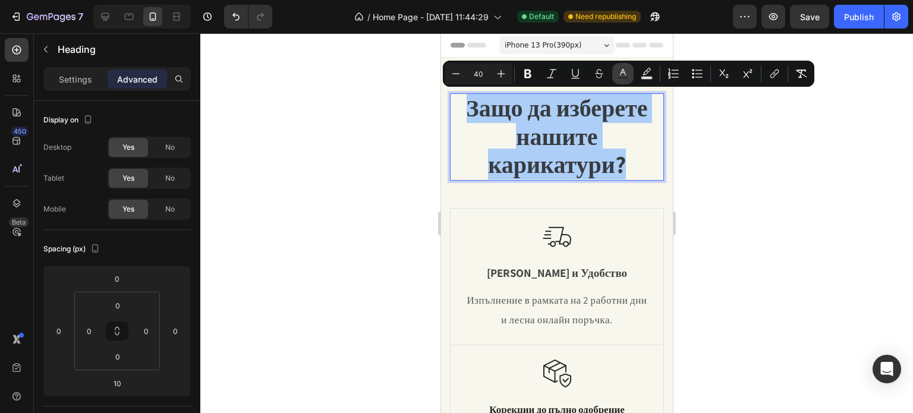
click at [618, 75] on icon "Editor contextual toolbar" at bounding box center [623, 74] width 12 height 12
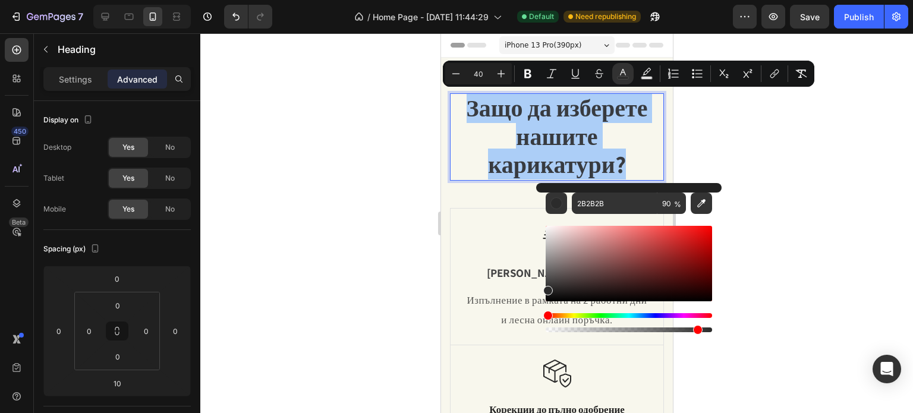
click at [754, 152] on div at bounding box center [556, 223] width 713 height 380
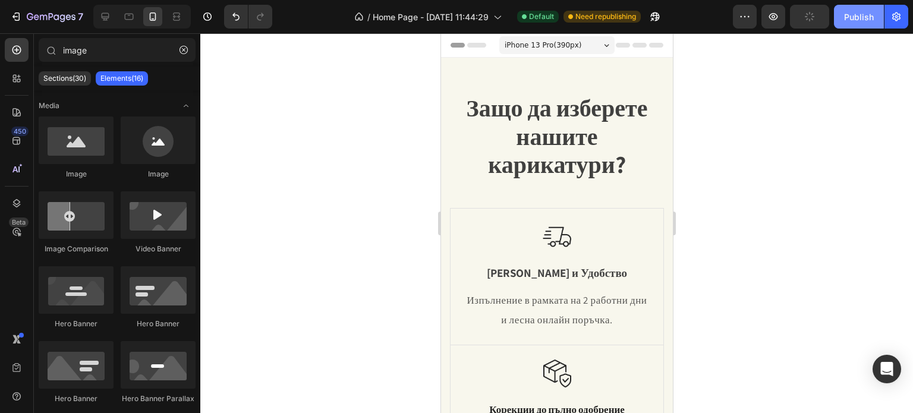
click at [845, 16] on div "Publish" at bounding box center [859, 17] width 30 height 12
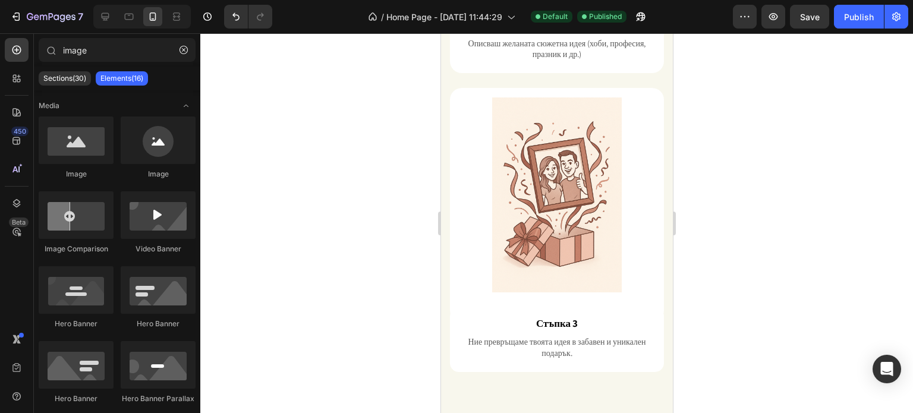
scroll to position [1426, 0]
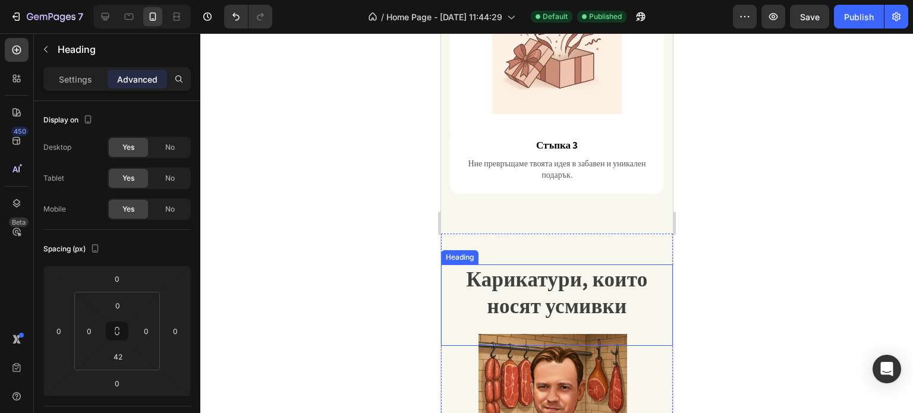
click at [584, 265] on span "Карикатури, които носят усмивки" at bounding box center [556, 292] width 181 height 55
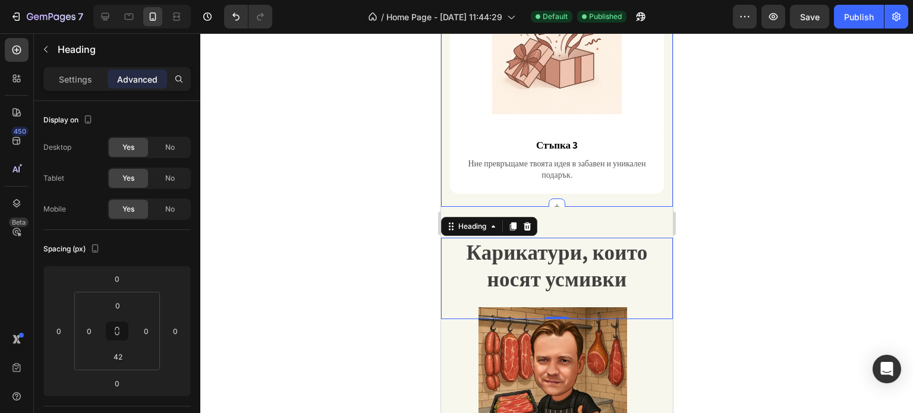
click at [768, 182] on div at bounding box center [556, 223] width 713 height 380
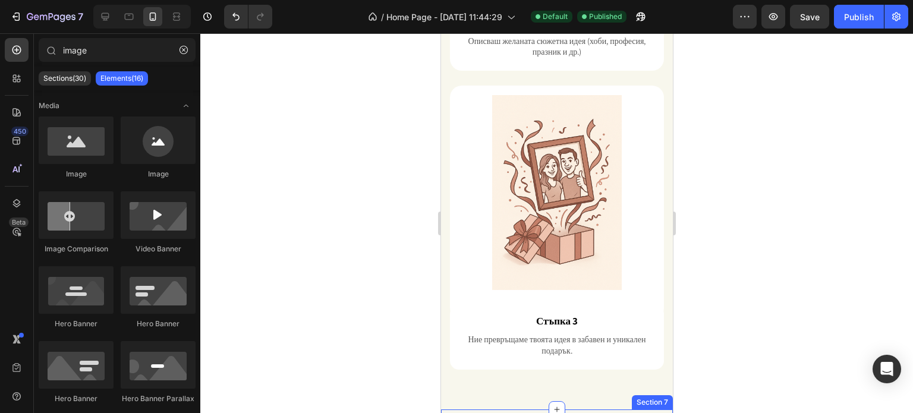
scroll to position [1248, 0]
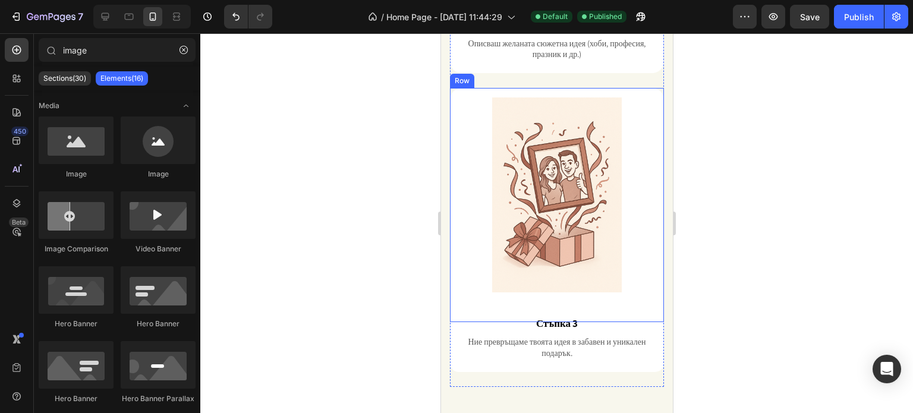
click at [453, 272] on div "Image Row" at bounding box center [556, 205] width 214 height 234
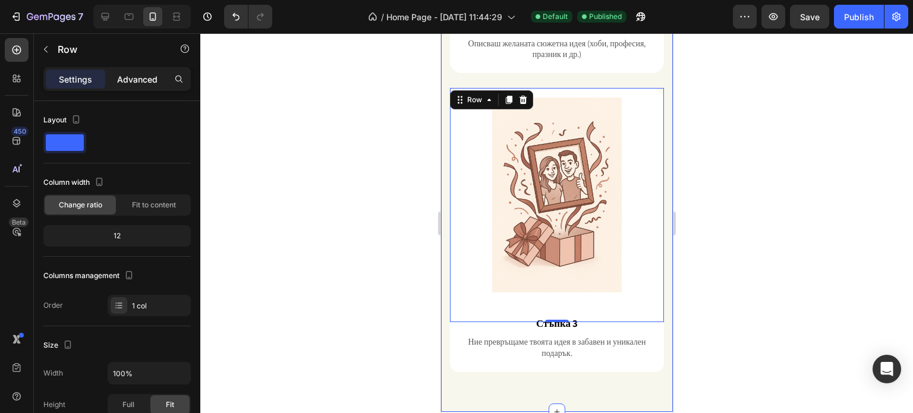
click at [138, 83] on p "Advanced" at bounding box center [137, 79] width 40 height 12
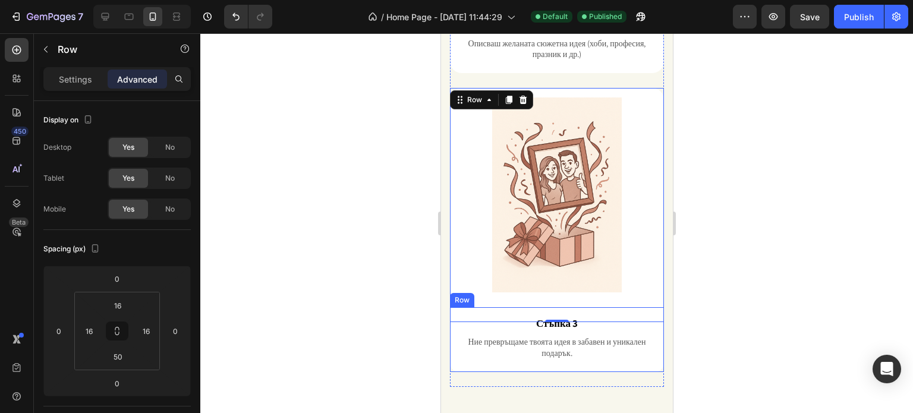
click at [456, 320] on div "Стъпка 3 Text Block Ние превръщаме твоята идея в забавен и уникален подарък. Te…" at bounding box center [556, 339] width 214 height 65
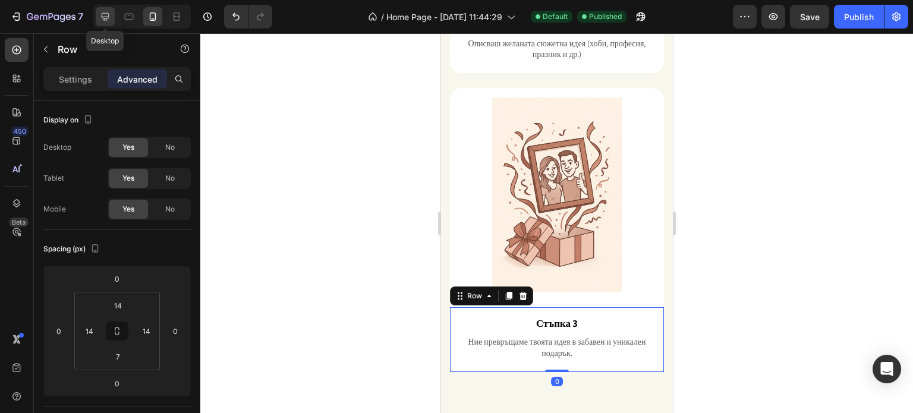
click at [97, 15] on div at bounding box center [105, 16] width 19 height 19
type input "16"
type input "24"
type input "16"
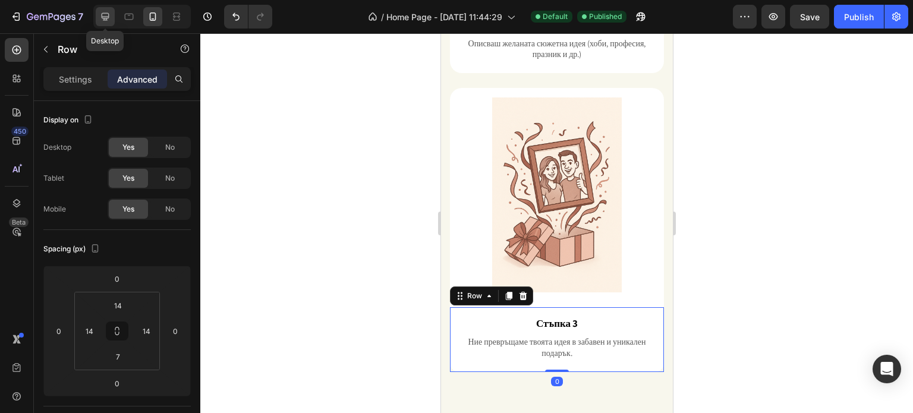
type input "24"
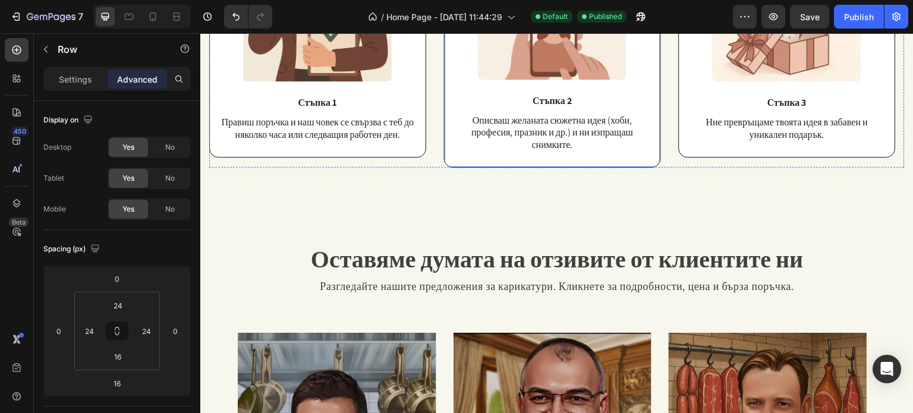
scroll to position [1236, 0]
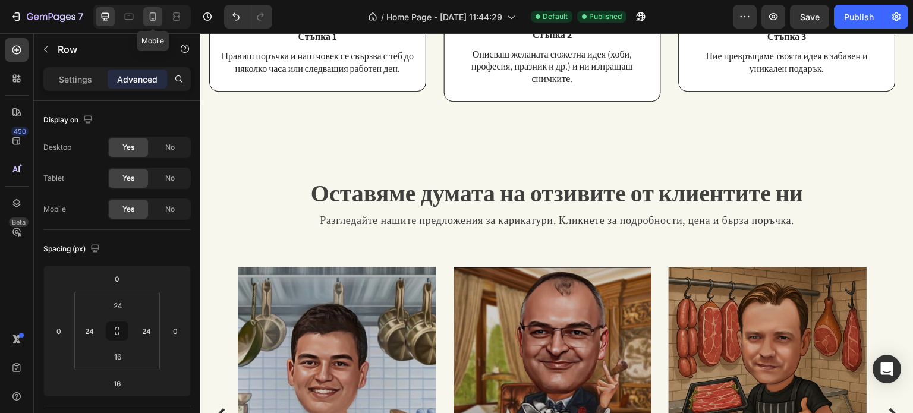
click at [147, 18] on icon at bounding box center [153, 17] width 12 height 12
type input "0"
type input "14"
type input "7"
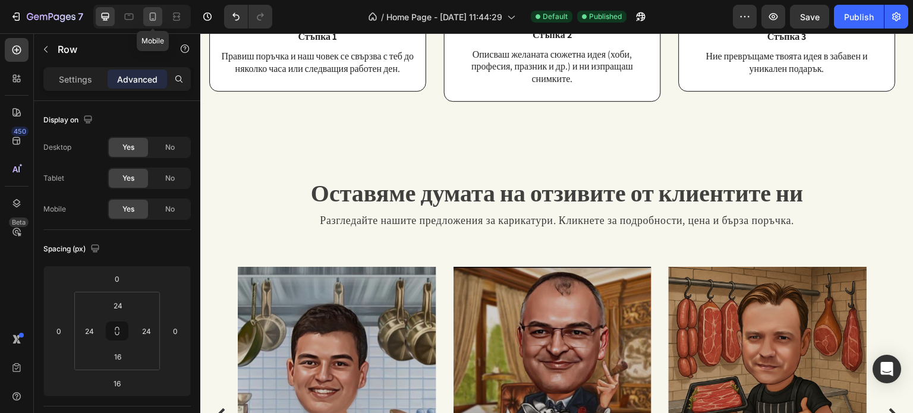
type input "14"
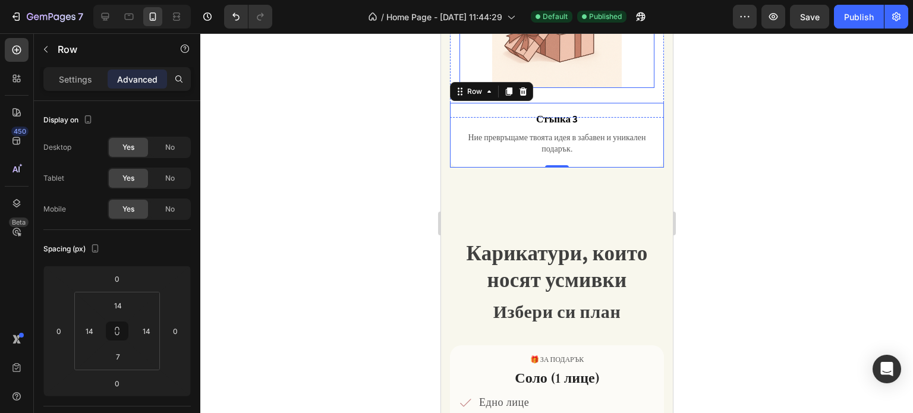
scroll to position [1454, 0]
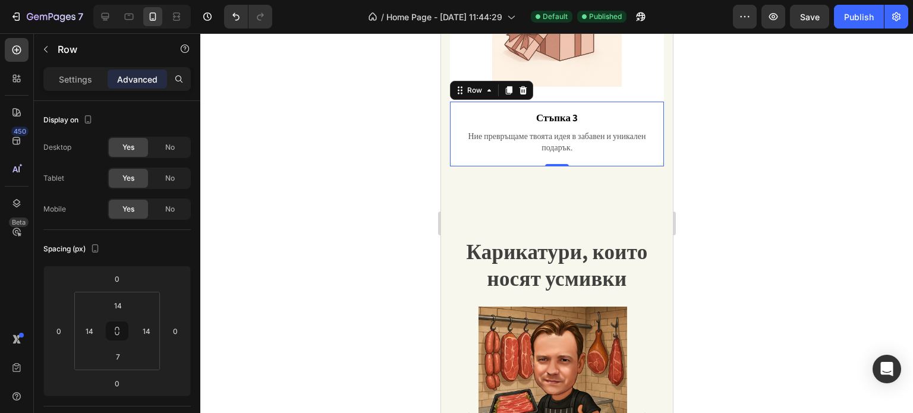
click at [735, 152] on div at bounding box center [556, 223] width 713 height 380
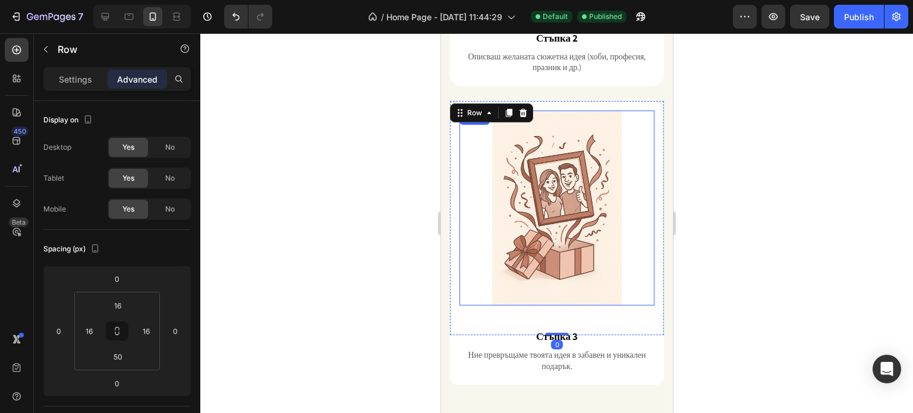
scroll to position [1216, 0]
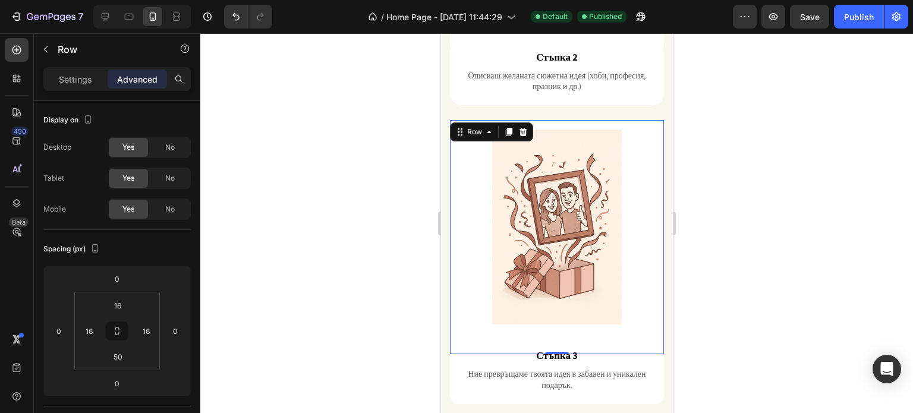
click at [645, 120] on div "Image Row 0" at bounding box center [556, 237] width 214 height 234
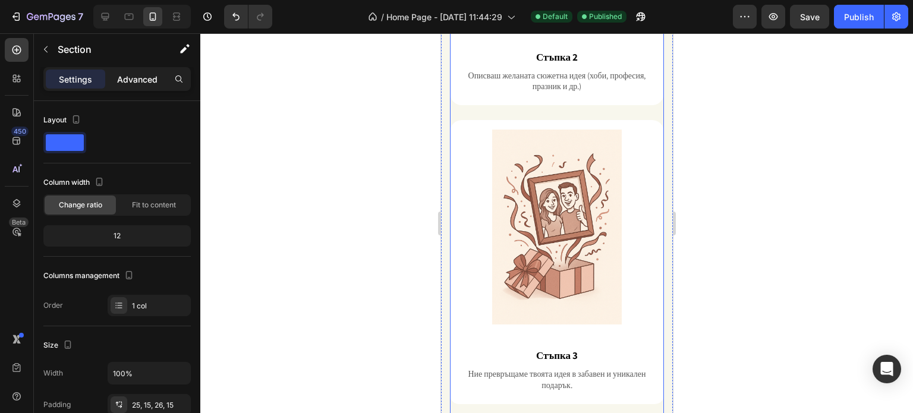
click at [140, 75] on p "Advanced" at bounding box center [137, 79] width 40 height 12
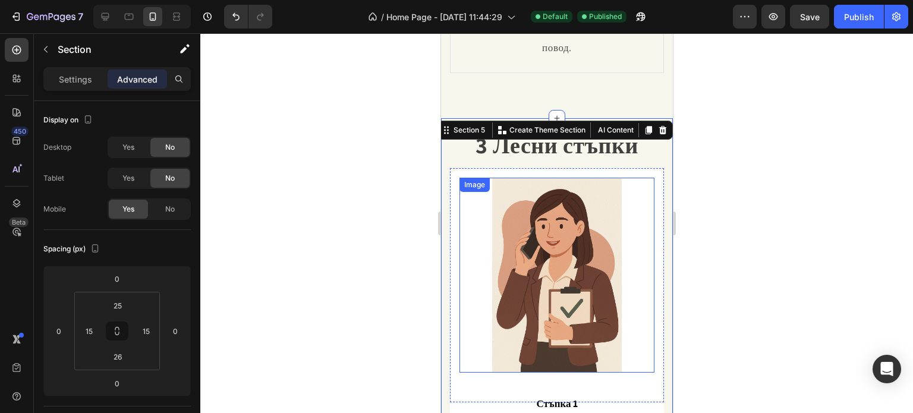
scroll to position [562, 0]
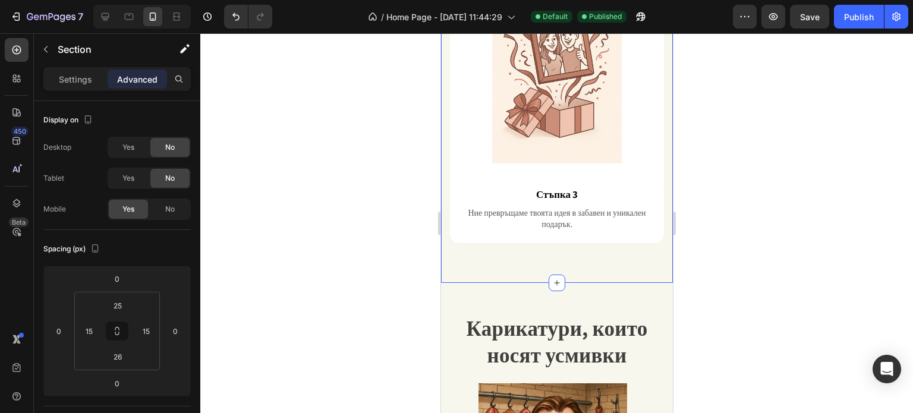
scroll to position [1573, 0]
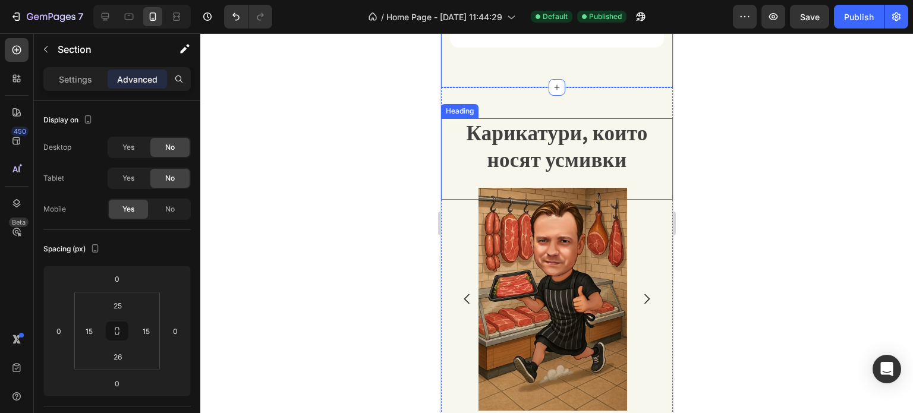
click at [563, 128] on span "Карикатури, които носят усмивки" at bounding box center [556, 146] width 181 height 55
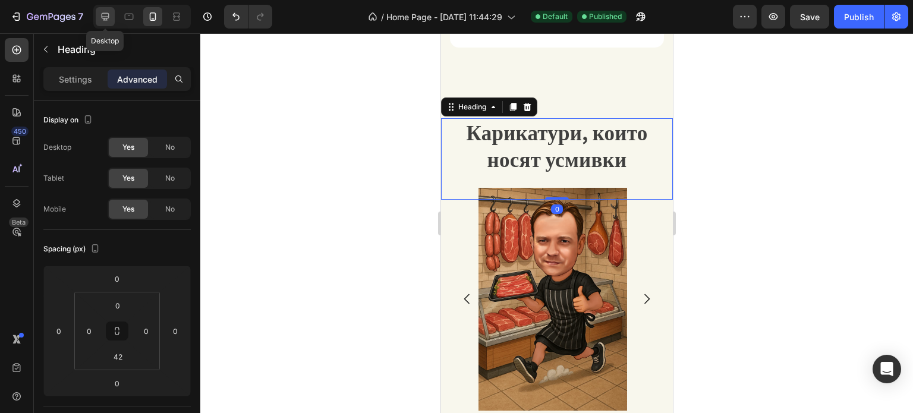
click at [100, 18] on icon at bounding box center [105, 17] width 12 height 12
type input "45"
type input "55"
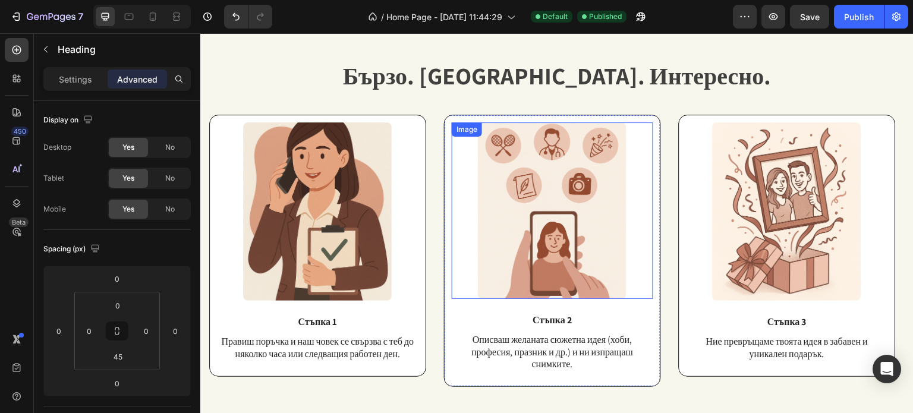
scroll to position [422, 0]
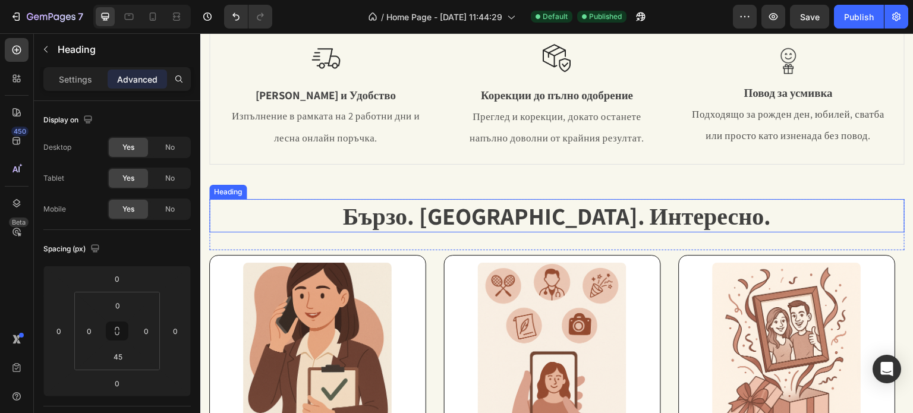
click at [490, 219] on span "Бързо. Лесно. Интересно." at bounding box center [556, 215] width 429 height 31
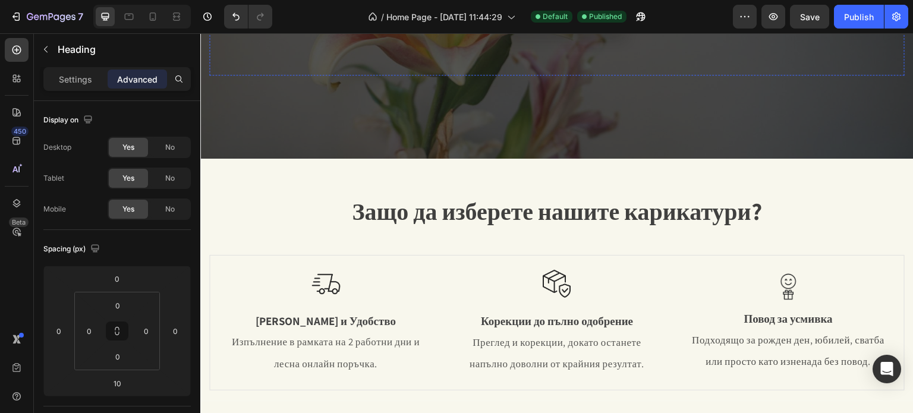
scroll to position [363, 0]
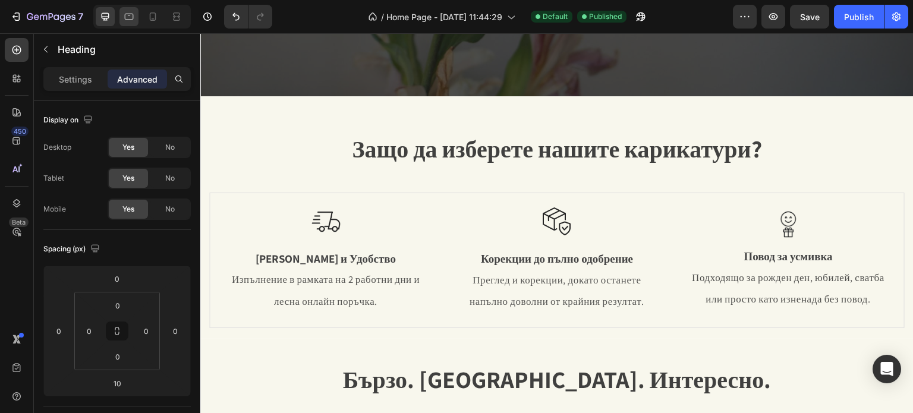
click at [138, 12] on div at bounding box center [128, 16] width 19 height 19
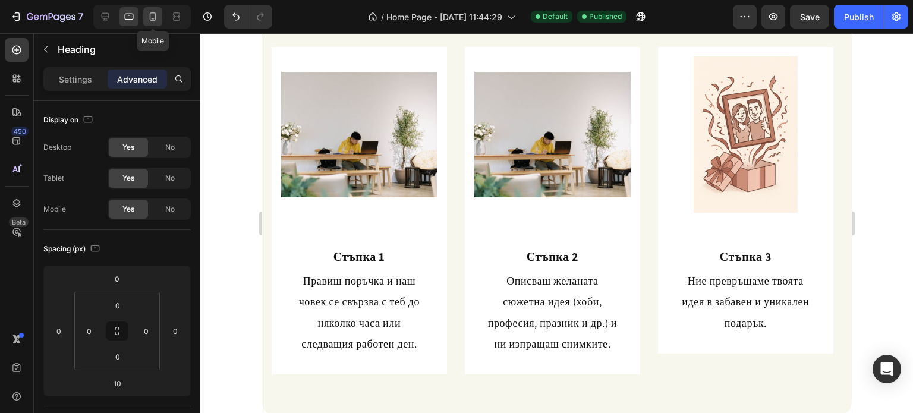
scroll to position [321, 0]
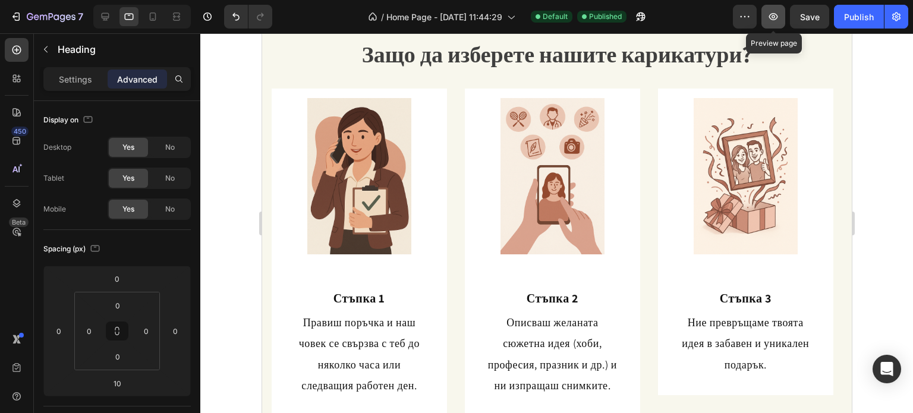
click at [767, 14] on button "button" at bounding box center [773, 17] width 24 height 24
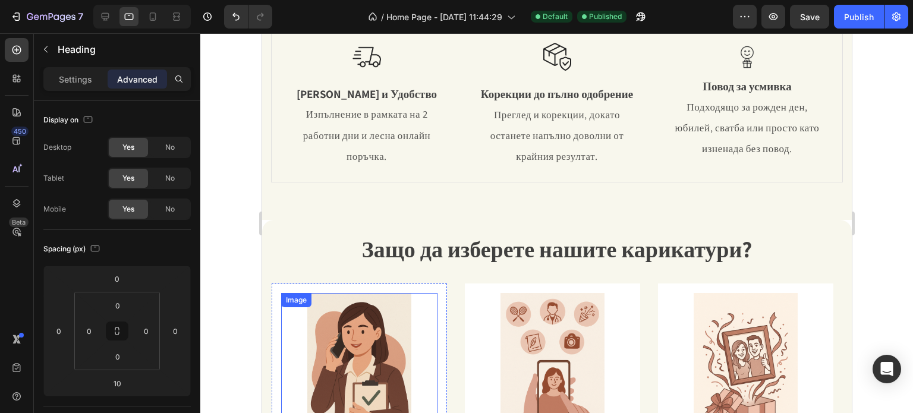
scroll to position [119, 0]
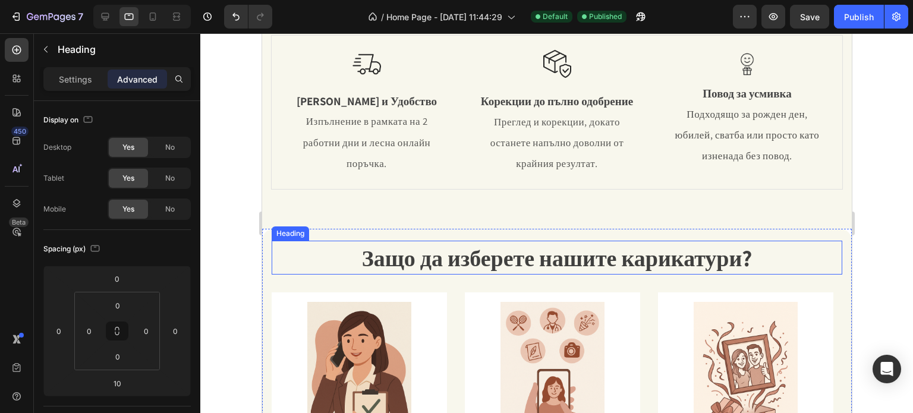
click at [549, 246] on span "Защо да изберете нашите карикатури?" at bounding box center [556, 258] width 390 height 30
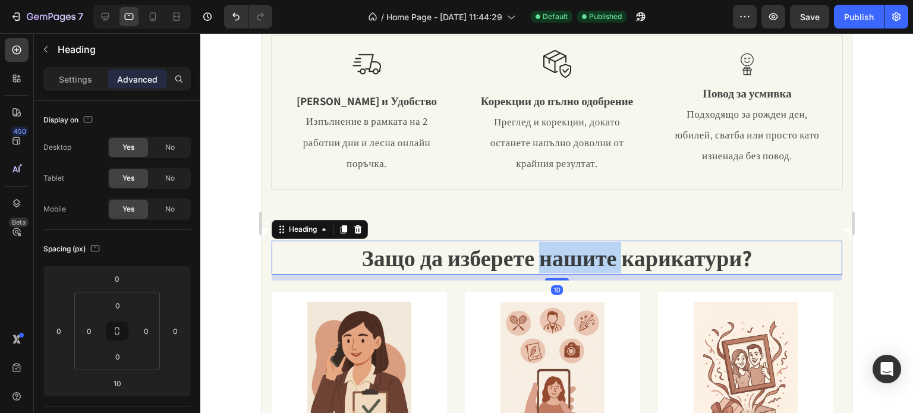
click at [554, 253] on span "Защо да изберете нашите карикатури?" at bounding box center [556, 258] width 390 height 30
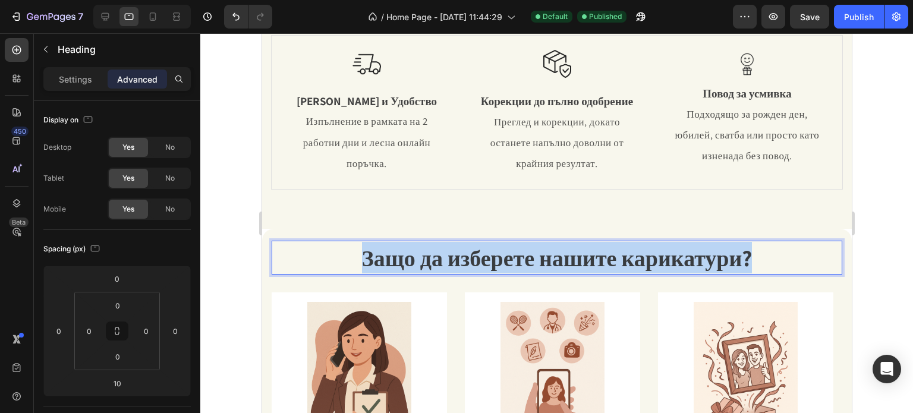
click at [554, 253] on span "Защо да изберете нашите карикатури?" at bounding box center [556, 258] width 390 height 30
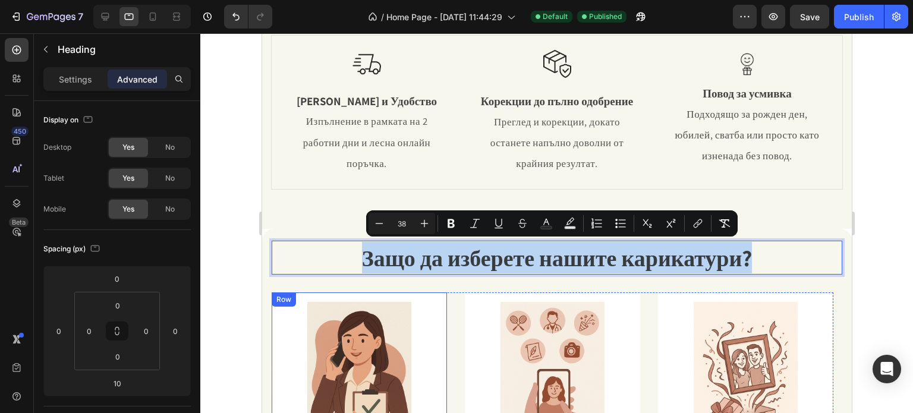
copy span "Защо да изберете нашите карикатури?"
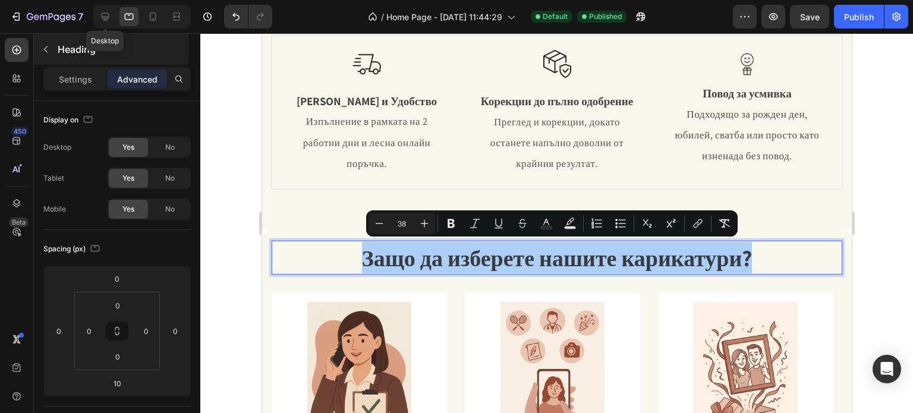
drag, startPoint x: 109, startPoint y: 9, endPoint x: 160, endPoint y: 46, distance: 62.9
click at [109, 8] on div at bounding box center [105, 16] width 19 height 19
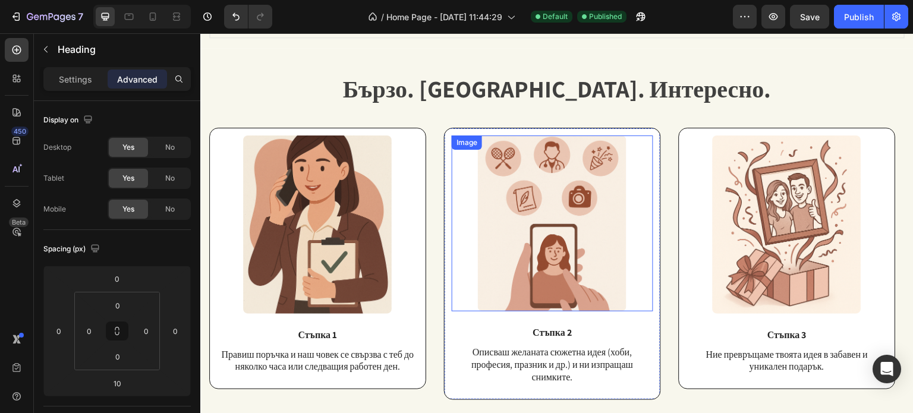
scroll to position [622, 0]
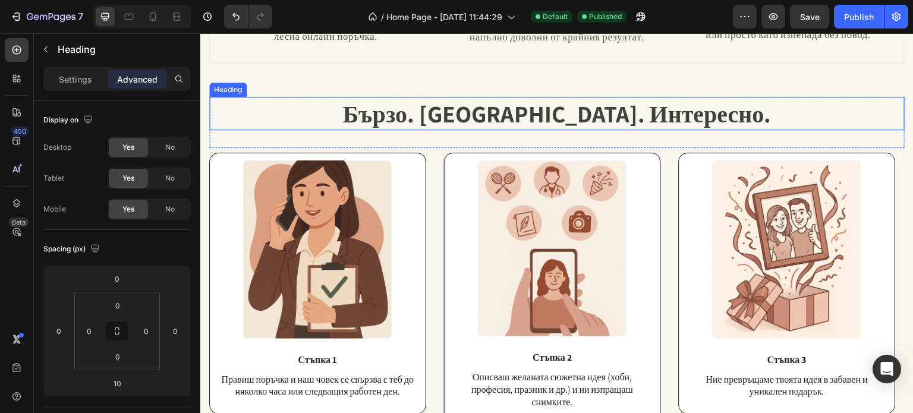
click at [518, 112] on span "Бързо. Лесно. Интересно." at bounding box center [556, 113] width 429 height 31
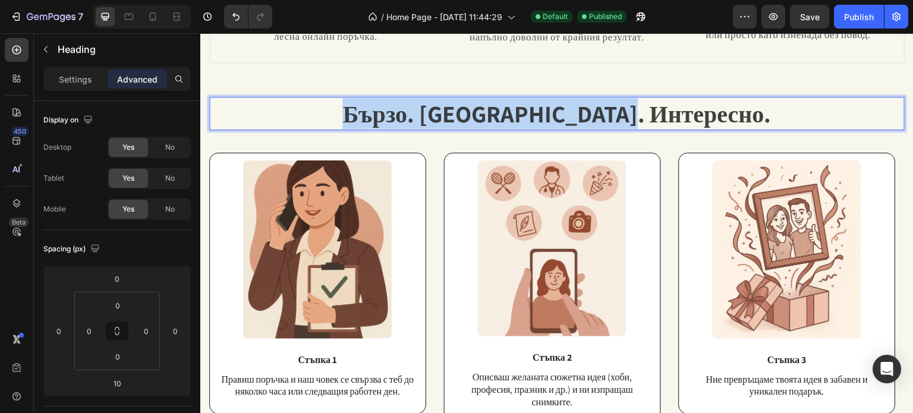
click at [518, 112] on span "Бързо. Лесно. Интересно." at bounding box center [556, 113] width 429 height 31
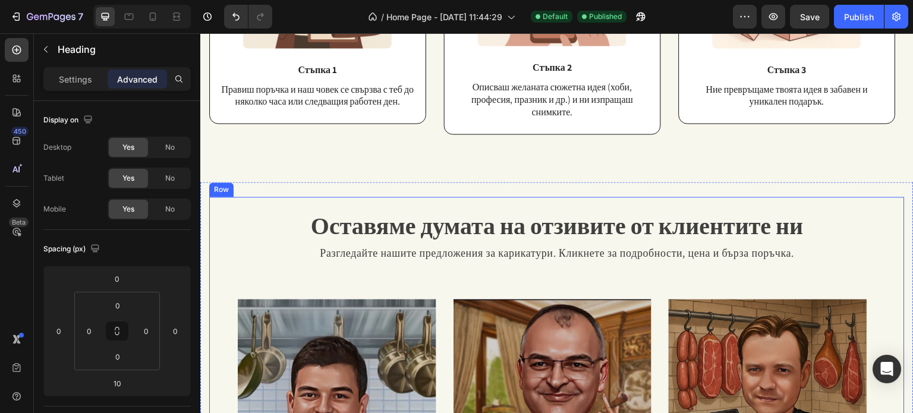
type input "16"
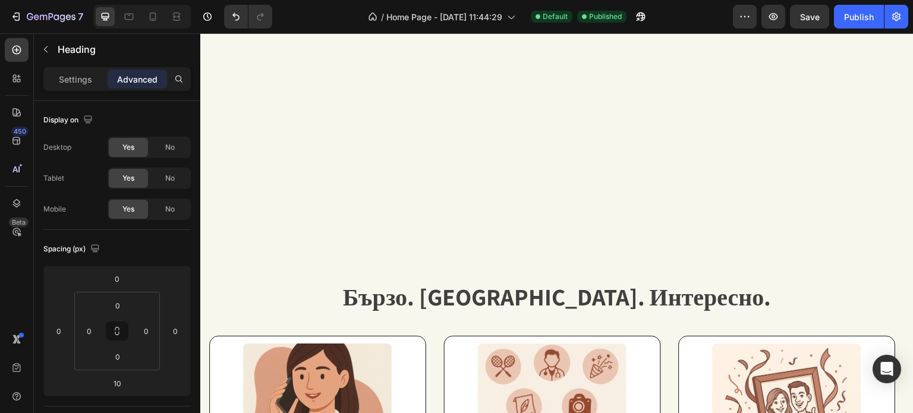
scroll to position [385, 0]
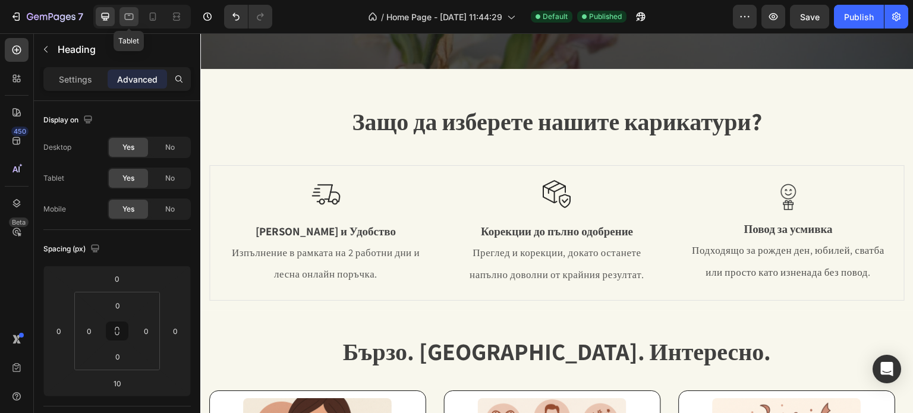
click at [131, 14] on icon at bounding box center [129, 17] width 12 height 12
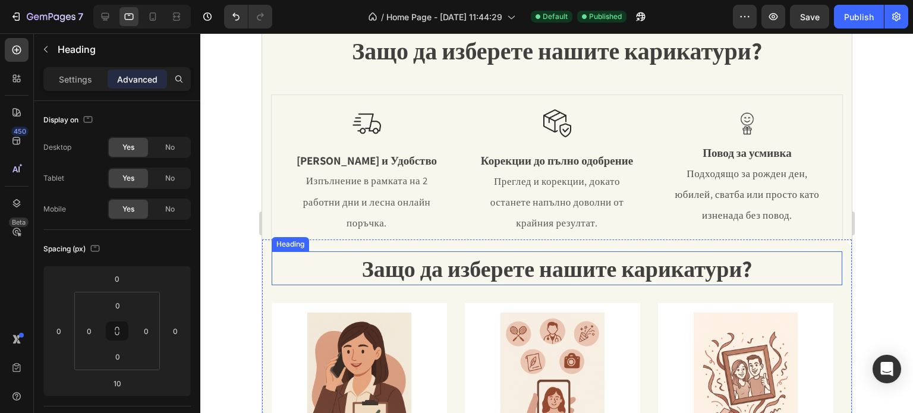
scroll to position [119, 0]
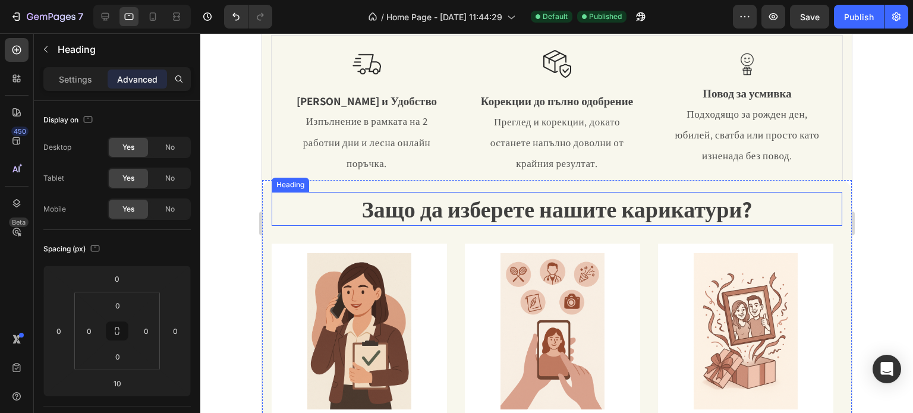
click at [473, 180] on div "Защо да изберете нашите карикатури? Heading Row Image Бързина и Удобство Text B…" at bounding box center [557, 59] width 590 height 241
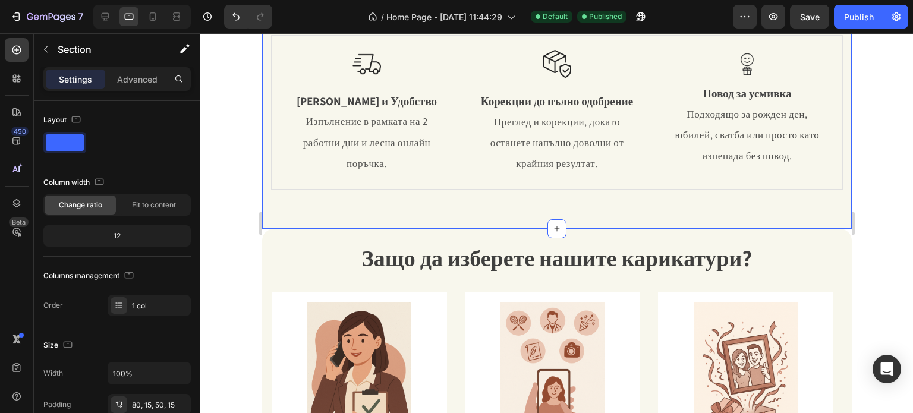
click at [473, 215] on div "Защо да изберете нашите карикатури? Heading Row Image Бързина и Удобство Text B…" at bounding box center [557, 84] width 590 height 290
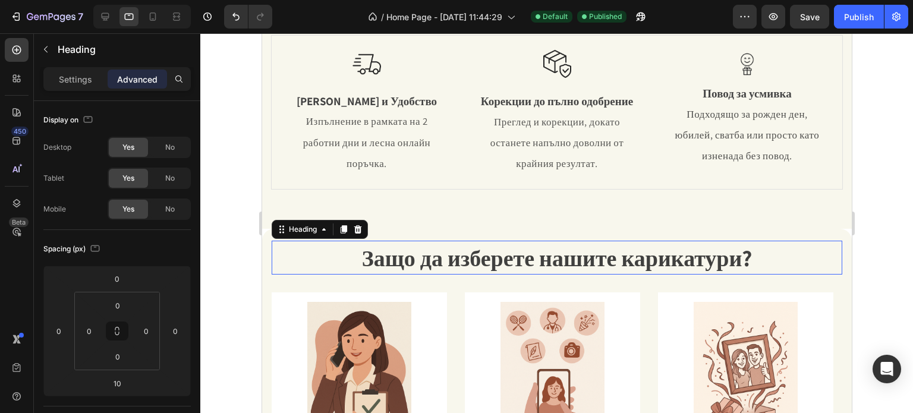
click at [495, 257] on span "Защо да изберете нашите карикатури?" at bounding box center [556, 258] width 390 height 30
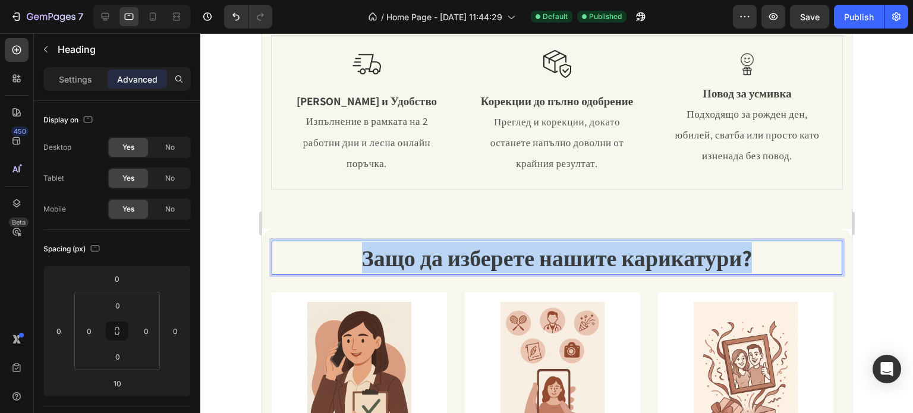
click at [495, 257] on span "Защо да изберете нашите карикатури?" at bounding box center [556, 258] width 390 height 30
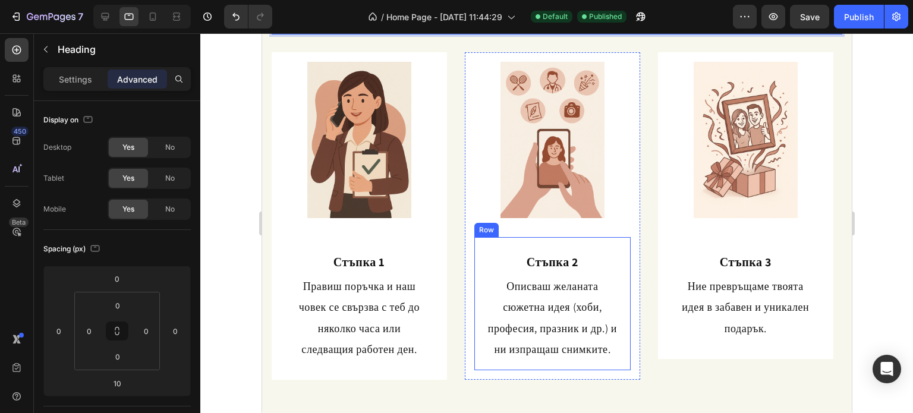
scroll to position [297, 0]
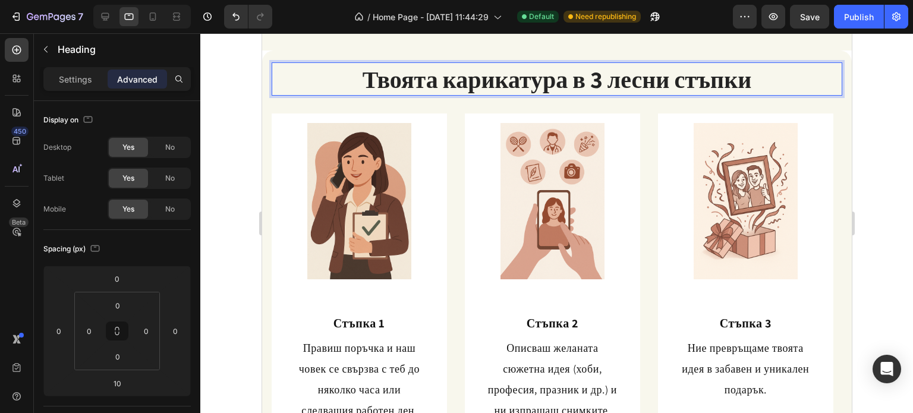
click at [496, 83] on p "Твоята карикатура в 3 лесни стъпки" at bounding box center [556, 79] width 568 height 31
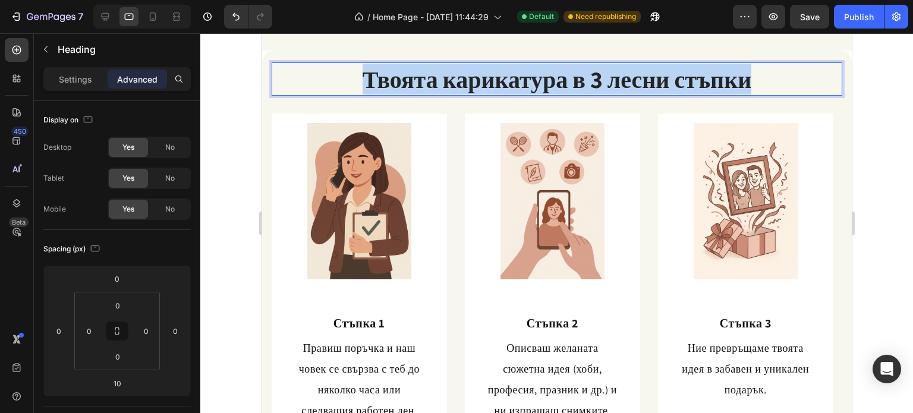
click at [496, 83] on p "Твоята карикатура в 3 лесни стъпки" at bounding box center [556, 79] width 568 height 31
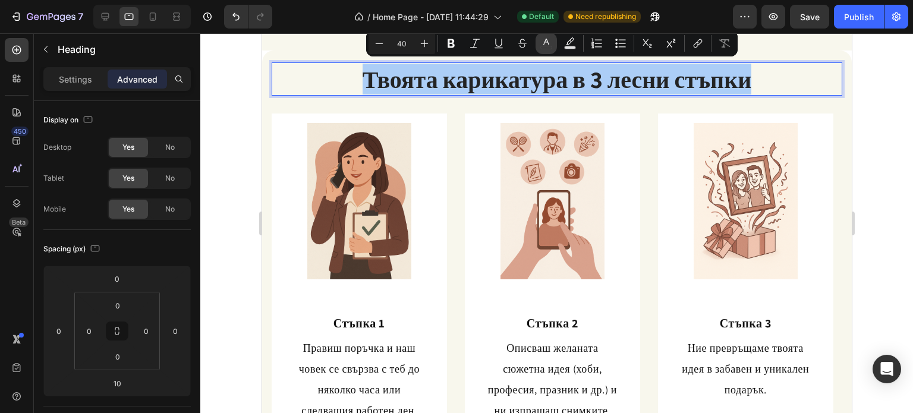
click at [547, 39] on icon "Editor contextual toolbar" at bounding box center [546, 43] width 12 height 12
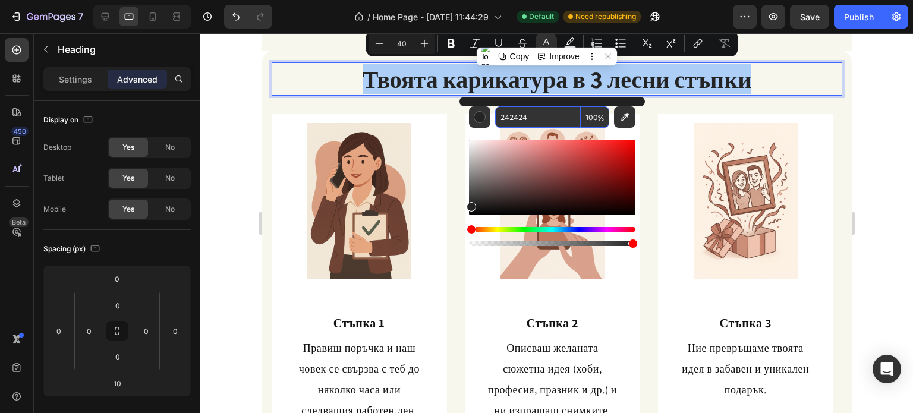
click at [516, 118] on input "242424" at bounding box center [538, 116] width 86 height 21
type input "242424"
click at [597, 118] on span "%" at bounding box center [600, 118] width 7 height 13
click at [593, 118] on input "100" at bounding box center [595, 116] width 29 height 21
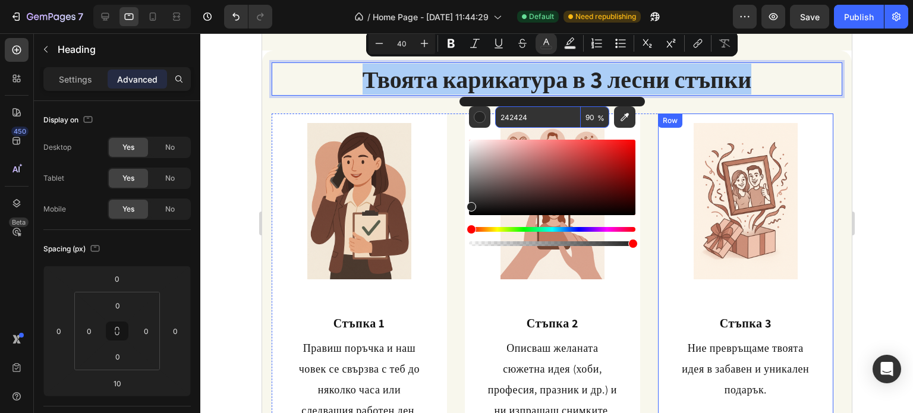
type input "90"
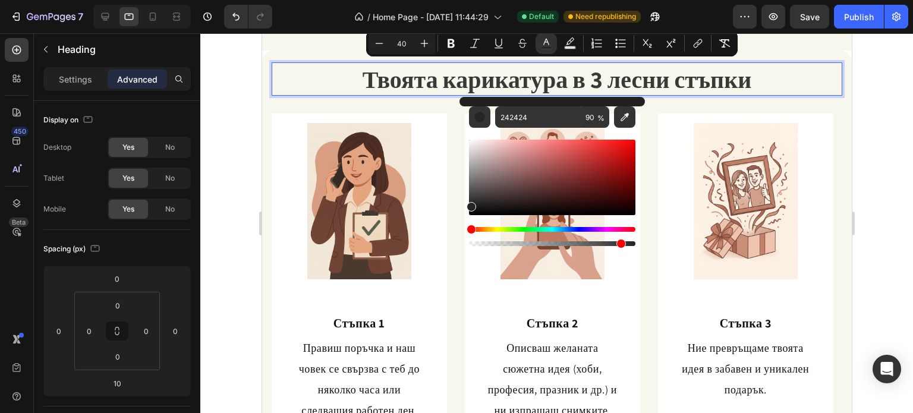
click at [876, 98] on div at bounding box center [556, 223] width 713 height 380
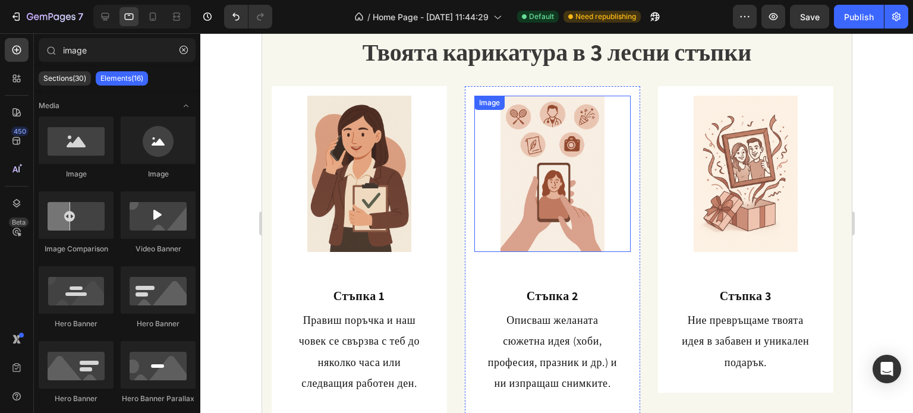
scroll to position [238, 0]
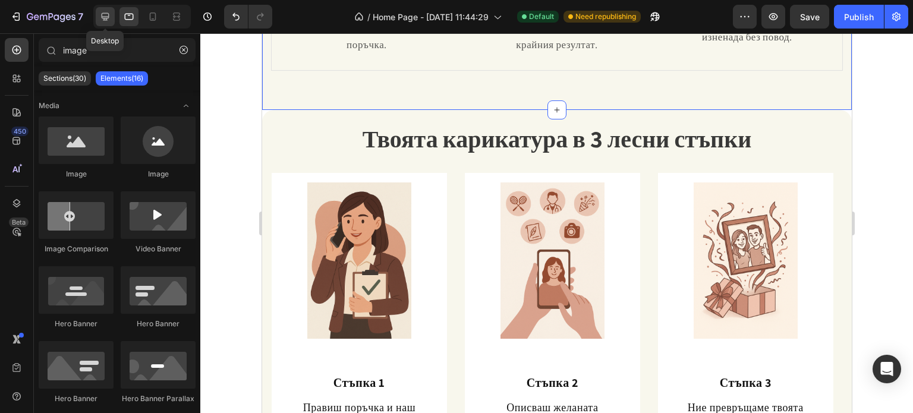
click at [102, 19] on icon at bounding box center [105, 17] width 12 height 12
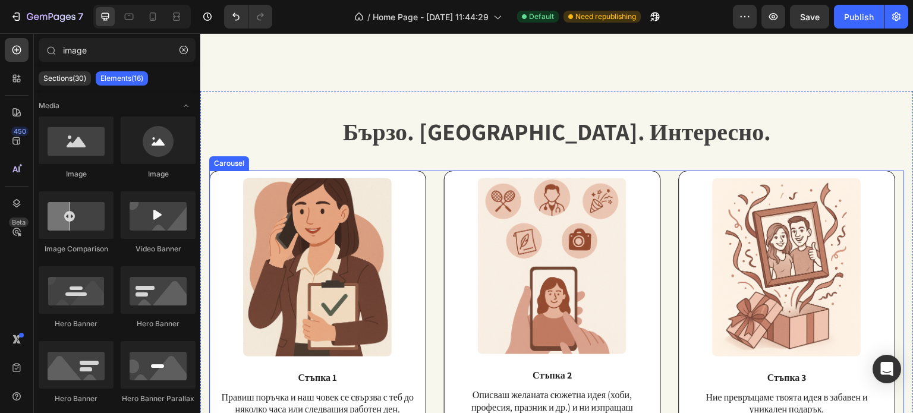
scroll to position [594, 0]
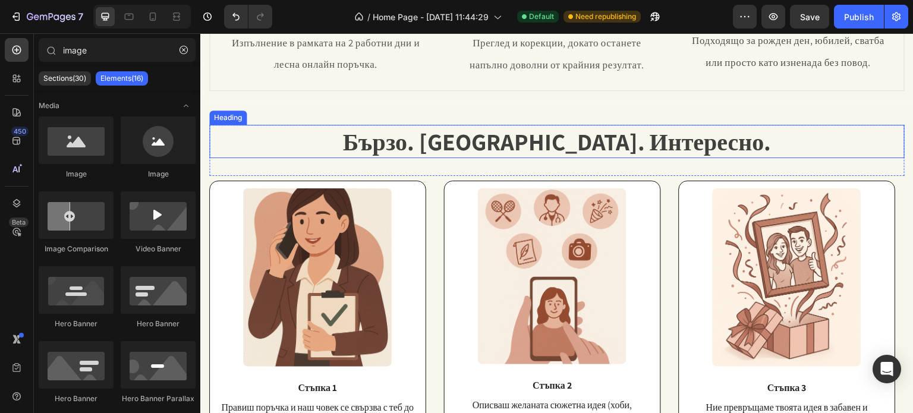
click at [490, 143] on span "Бързо. Лесно. Интересно." at bounding box center [556, 141] width 429 height 31
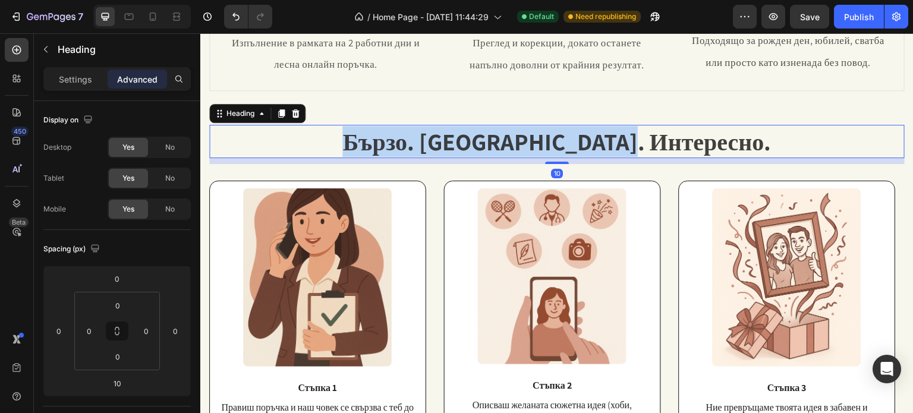
click at [489, 142] on span "Бързо. Лесно. Интересно." at bounding box center [556, 141] width 429 height 31
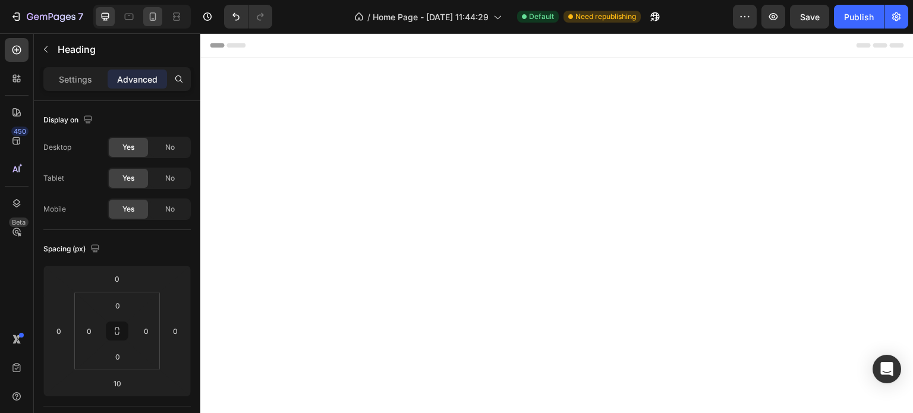
scroll to position [594, 0]
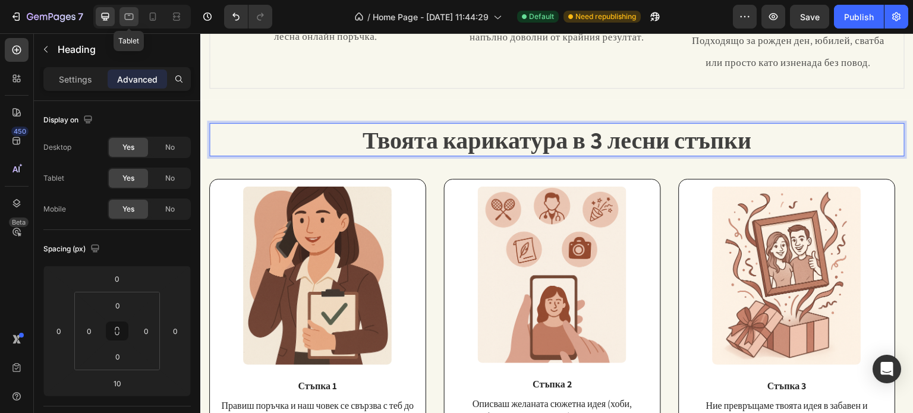
click at [134, 13] on icon at bounding box center [129, 17] width 12 height 12
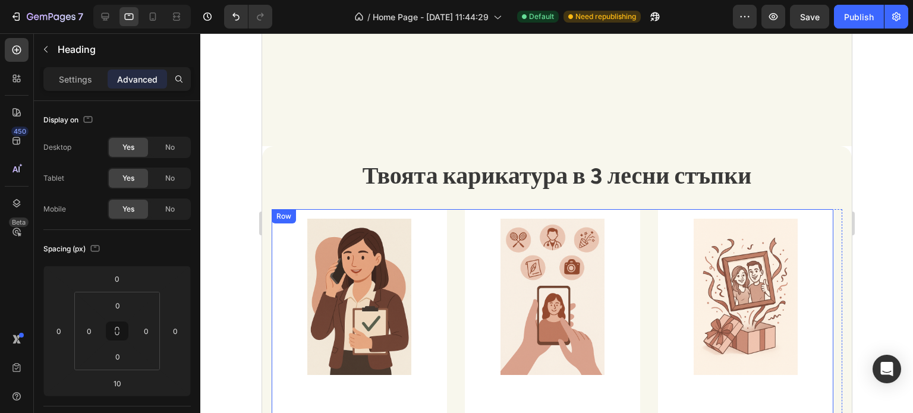
scroll to position [196, 0]
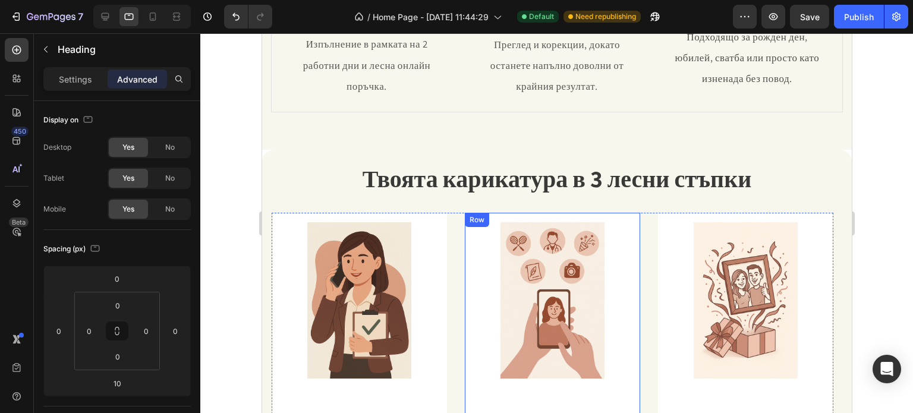
click at [474, 242] on img at bounding box center [552, 300] width 156 height 156
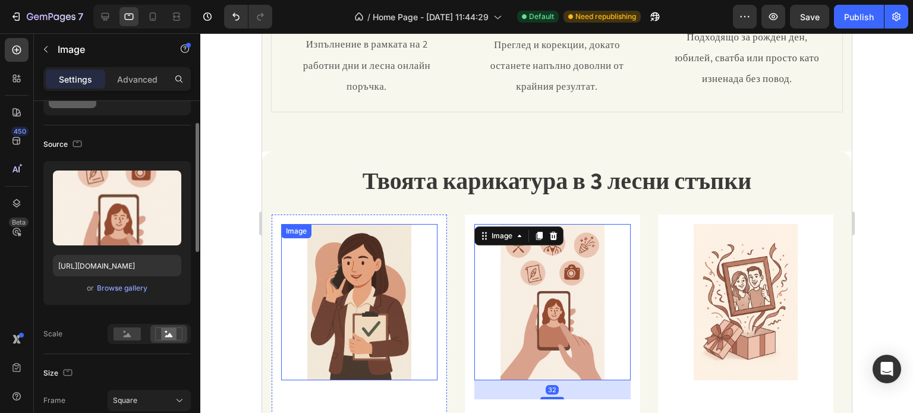
scroll to position [256, 0]
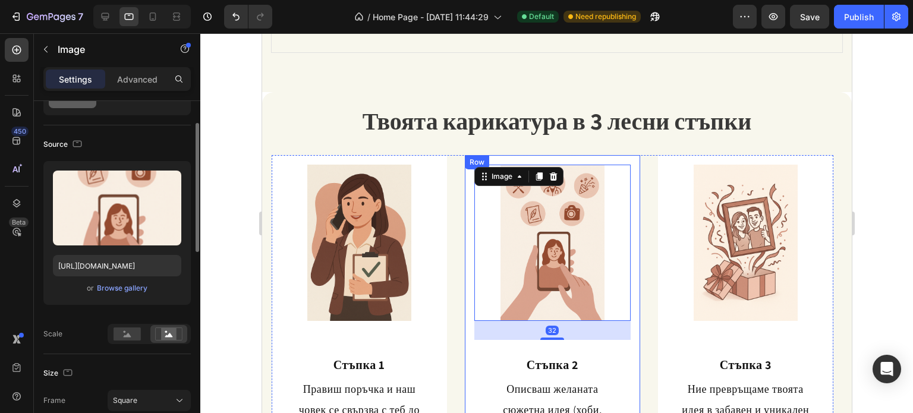
click at [469, 213] on div "Image 32 Стъпка 2 Heading Описваш желаната сюжетна идея (хоби, професия, празни…" at bounding box center [551, 318] width 175 height 327
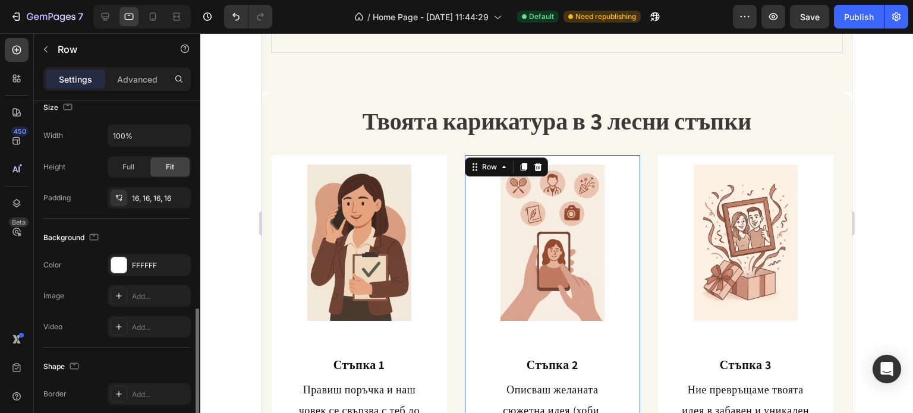
scroll to position [297, 0]
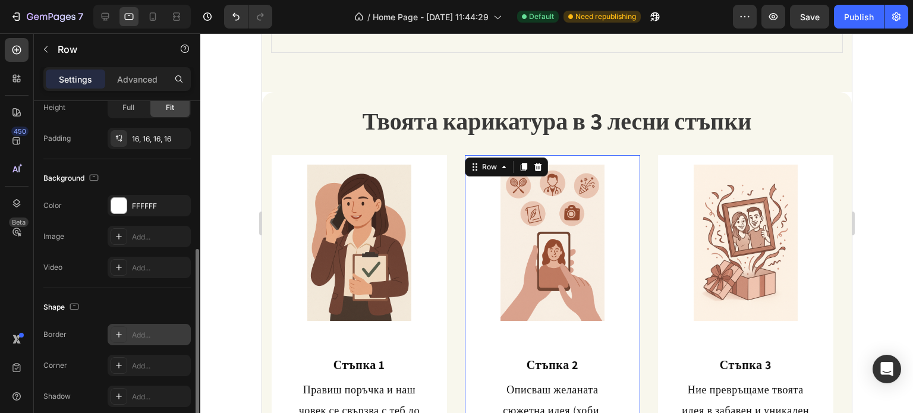
click at [115, 333] on icon at bounding box center [119, 335] width 10 height 10
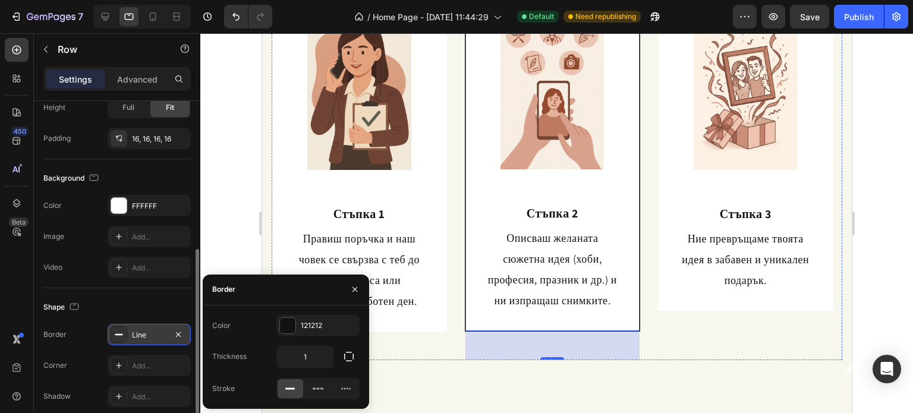
scroll to position [434, 0]
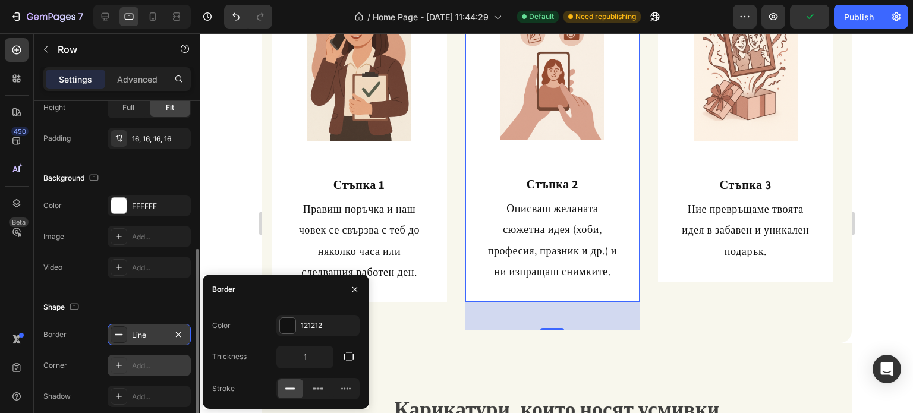
click at [124, 366] on div at bounding box center [119, 365] width 17 height 17
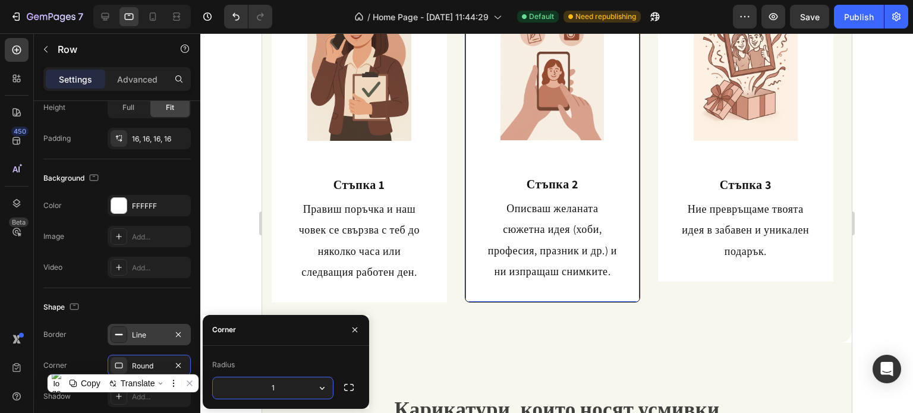
type input "15"
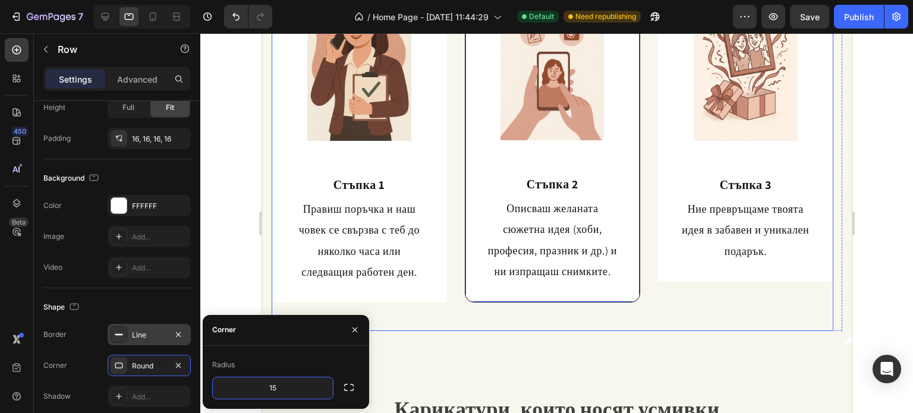
click at [446, 315] on div "Image Стъпка 1 Heading Правиш поръчка и наш човек се свързва с теб до няколко ч…" at bounding box center [552, 153] width 562 height 356
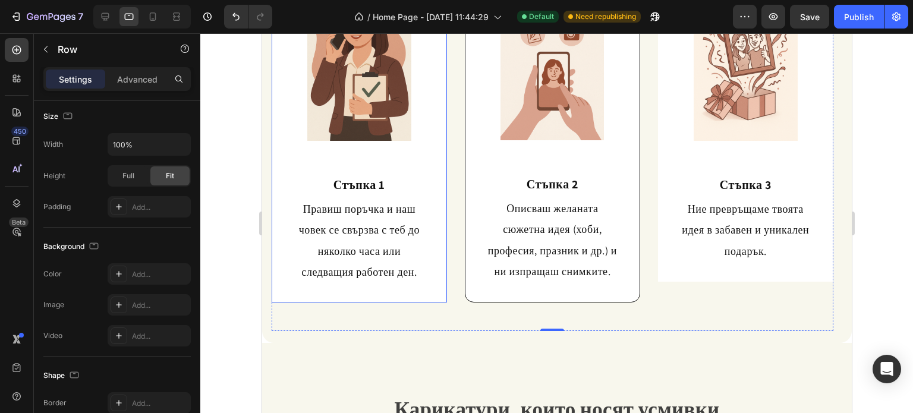
click at [440, 295] on div "Image Стъпка 1 Heading Правиш поръчка и наш човек се свързва с теб до няколко ч…" at bounding box center [358, 138] width 175 height 327
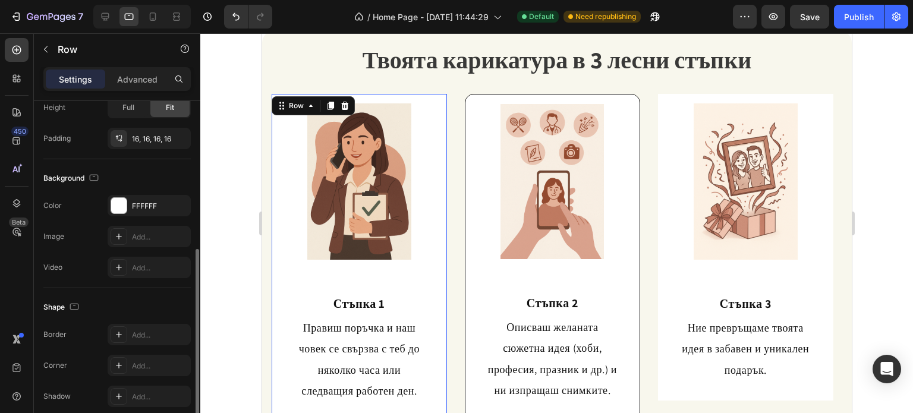
scroll to position [347, 0]
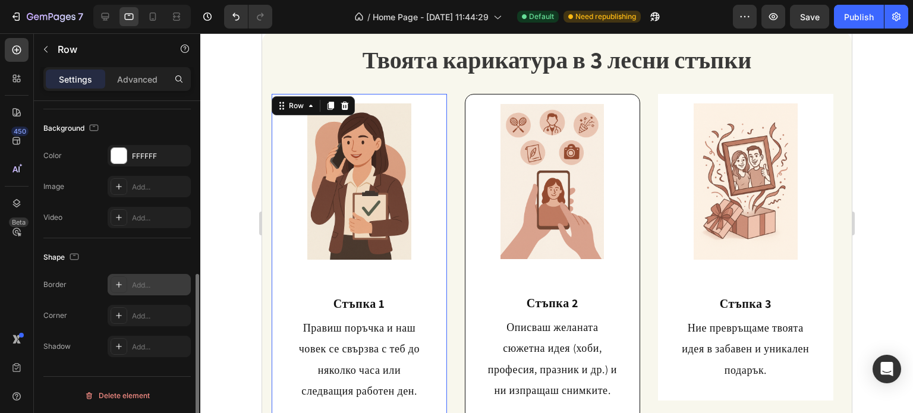
click at [116, 286] on icon at bounding box center [119, 285] width 10 height 10
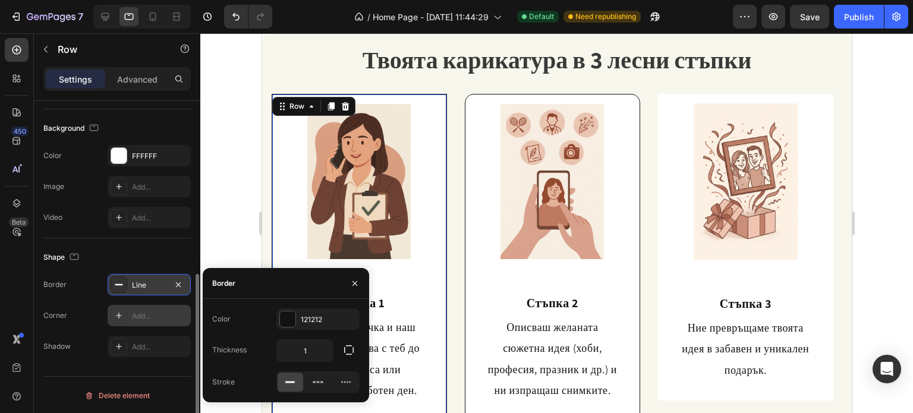
click at [120, 316] on icon at bounding box center [119, 316] width 10 height 10
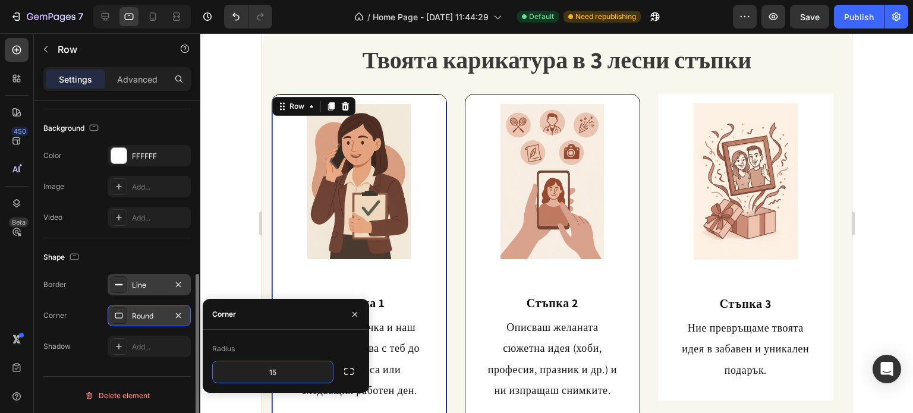
type input "15"
click at [353, 303] on div at bounding box center [355, 314] width 29 height 30
click at [357, 310] on icon "button" at bounding box center [355, 315] width 10 height 10
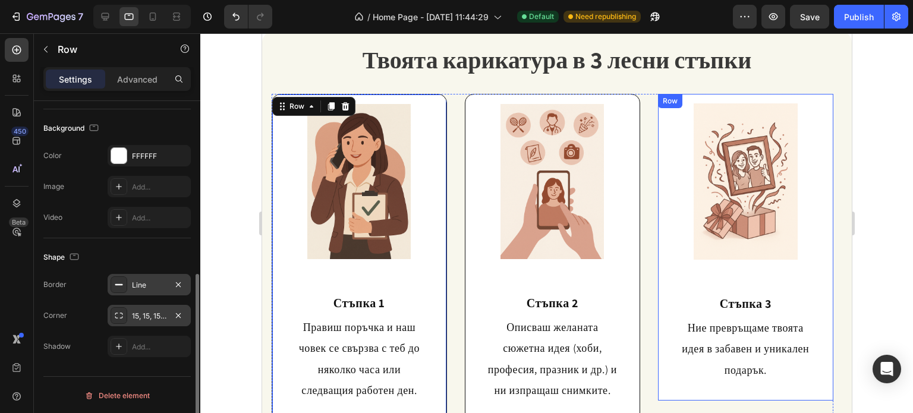
click at [662, 159] on div "Image Стъпка 3 Heading Ние превръщаме твоята идея в забавен и уникален подарък.…" at bounding box center [744, 247] width 175 height 307
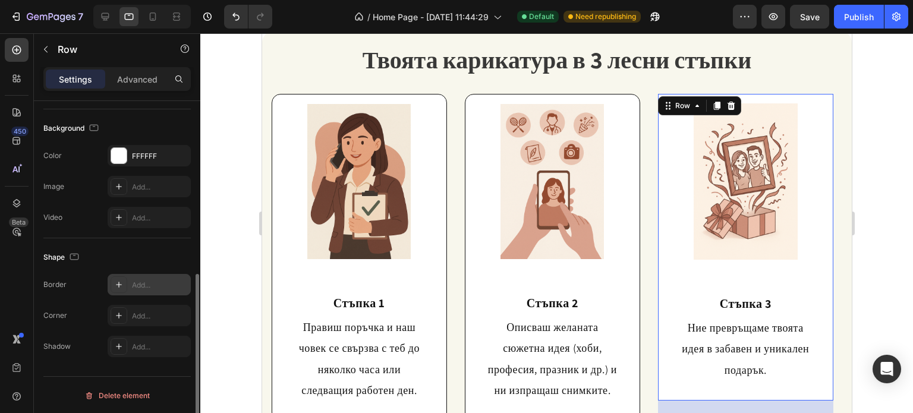
click at [116, 286] on icon at bounding box center [119, 285] width 10 height 10
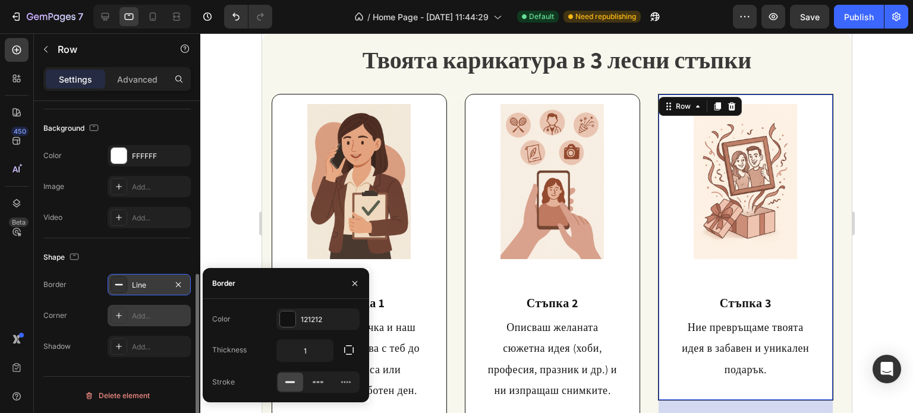
click at [120, 318] on icon at bounding box center [119, 316] width 10 height 10
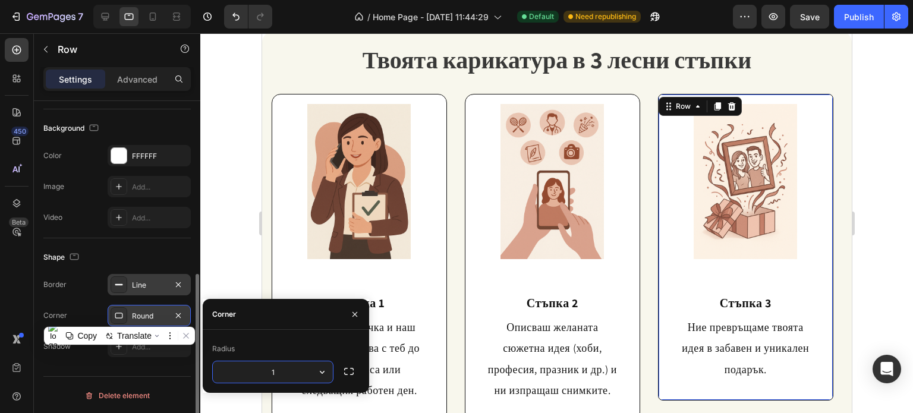
type input "15"
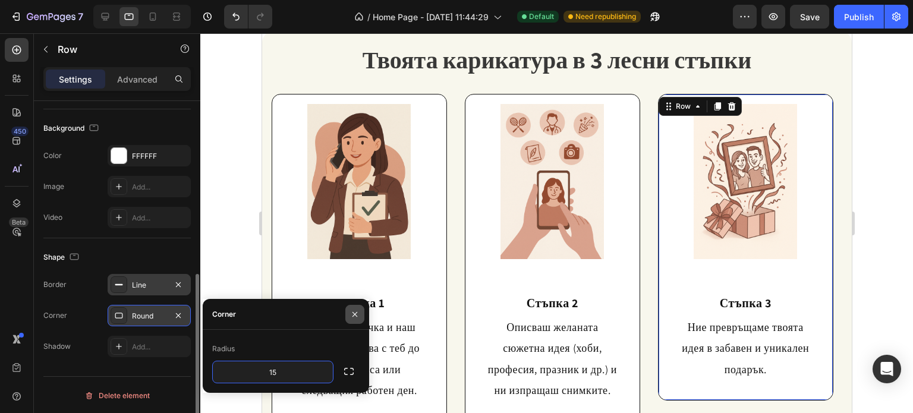
click at [355, 317] on icon "button" at bounding box center [355, 315] width 10 height 10
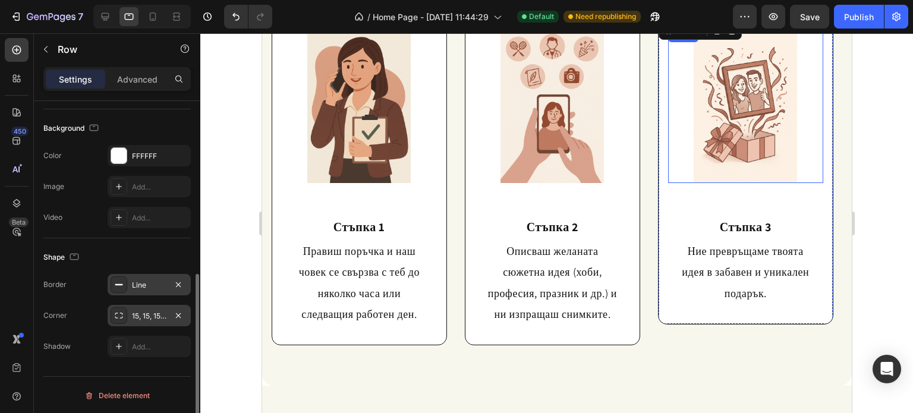
scroll to position [315, 0]
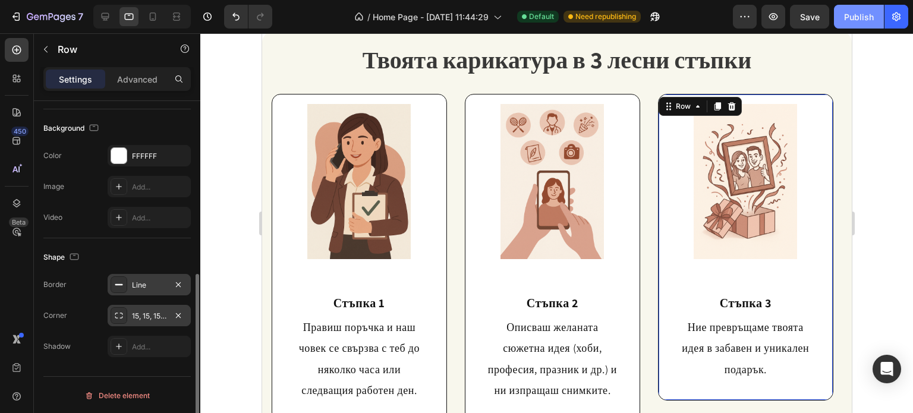
click at [857, 18] on div "Publish" at bounding box center [859, 17] width 30 height 12
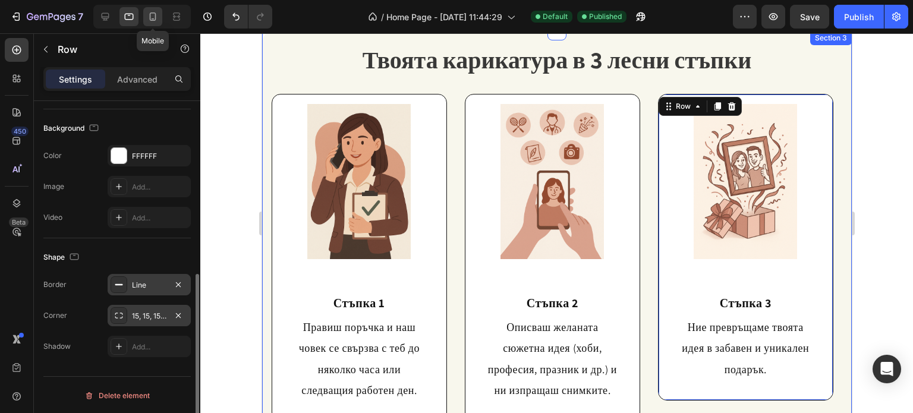
click at [155, 20] on icon at bounding box center [153, 16] width 7 height 8
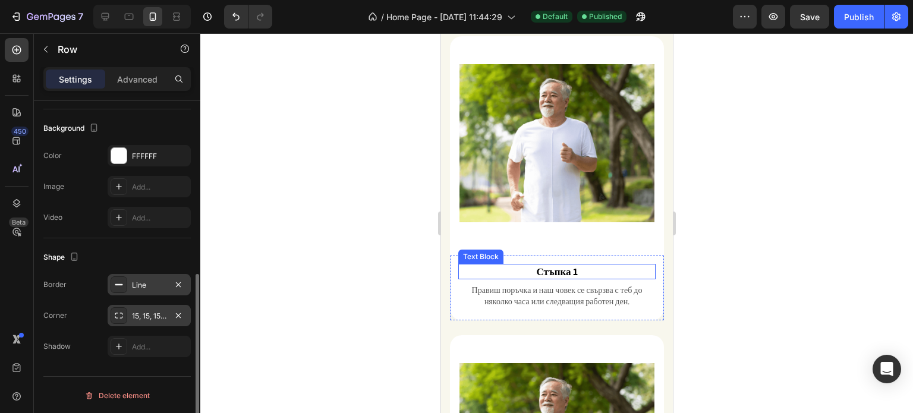
scroll to position [571, 0]
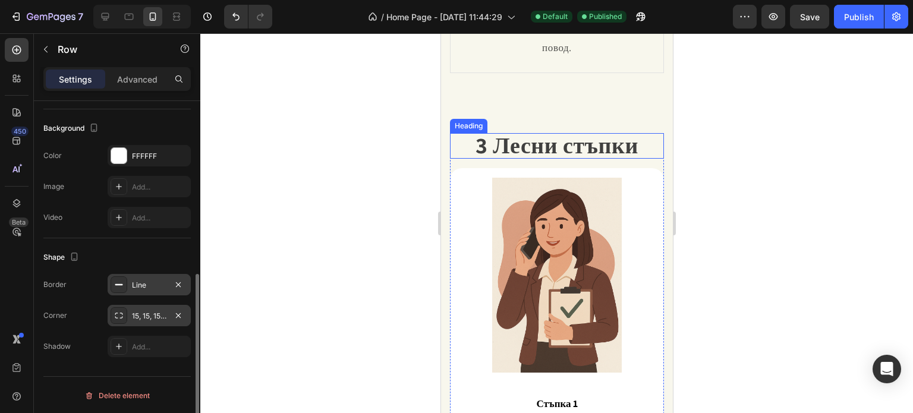
click at [593, 151] on strong "3 Лесни стъпки" at bounding box center [556, 145] width 163 height 30
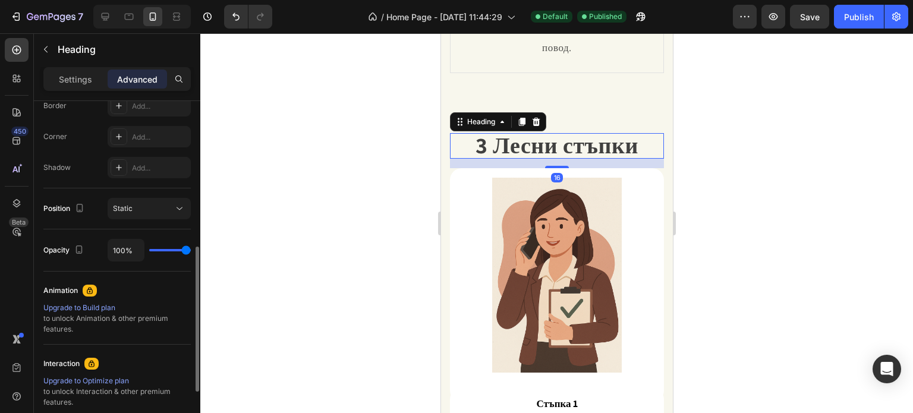
scroll to position [0, 0]
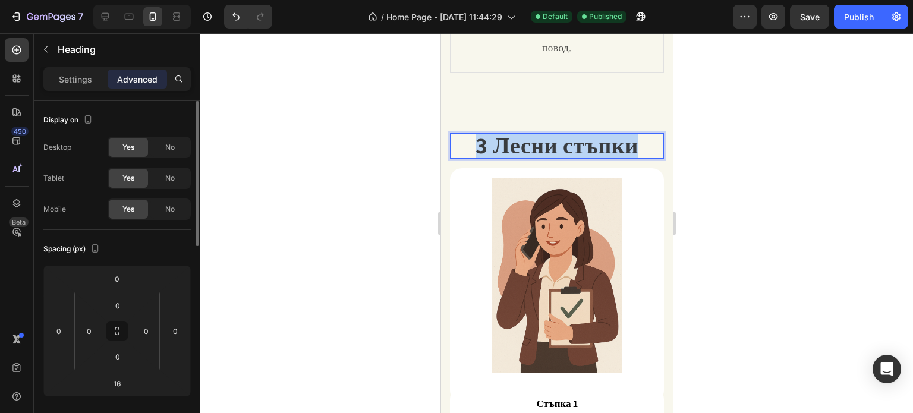
click at [593, 151] on strong "3 Лесни стъпки" at bounding box center [556, 145] width 163 height 30
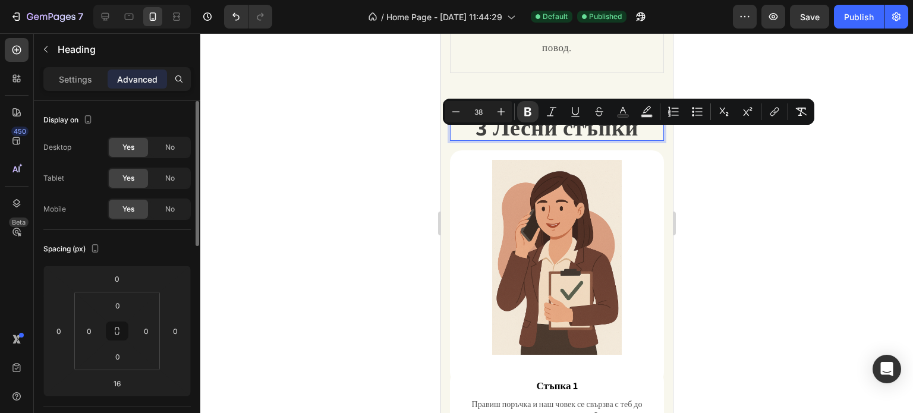
scroll to position [1, 0]
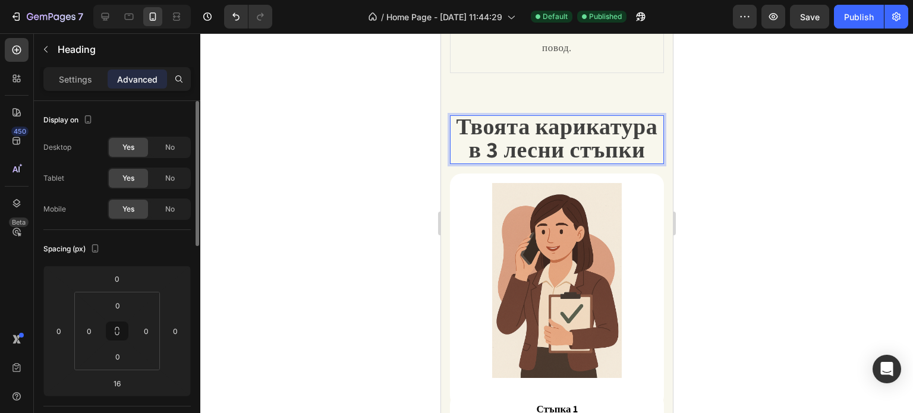
click at [463, 147] on strong "Твоята карикатура в 3 лесни стъпки" at bounding box center [556, 137] width 201 height 53
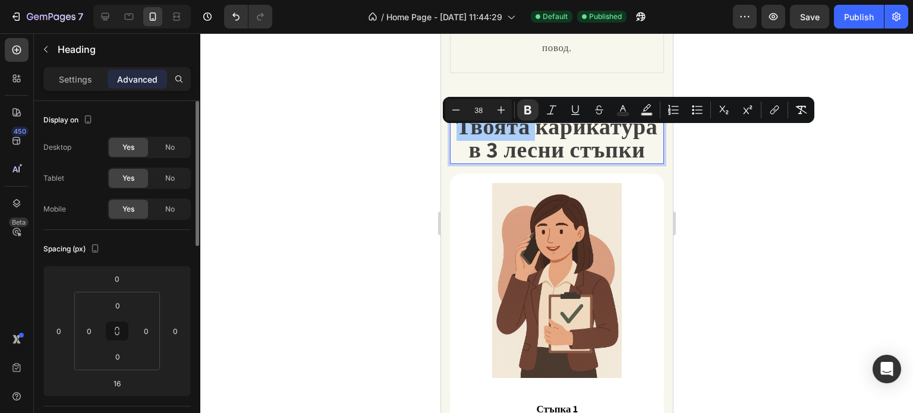
click at [756, 147] on div at bounding box center [556, 223] width 713 height 380
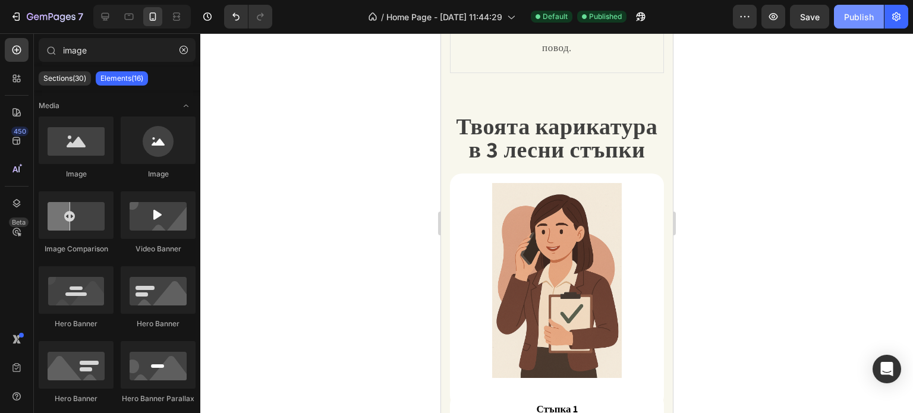
click at [845, 23] on button "Publish" at bounding box center [859, 17] width 50 height 24
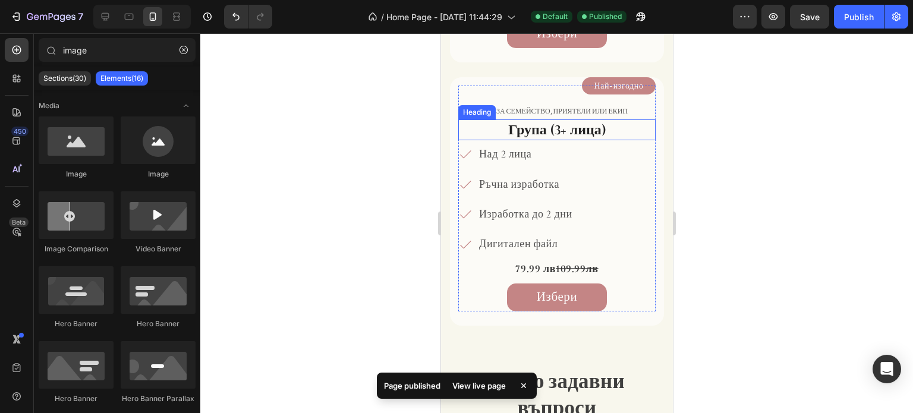
scroll to position [2473, 0]
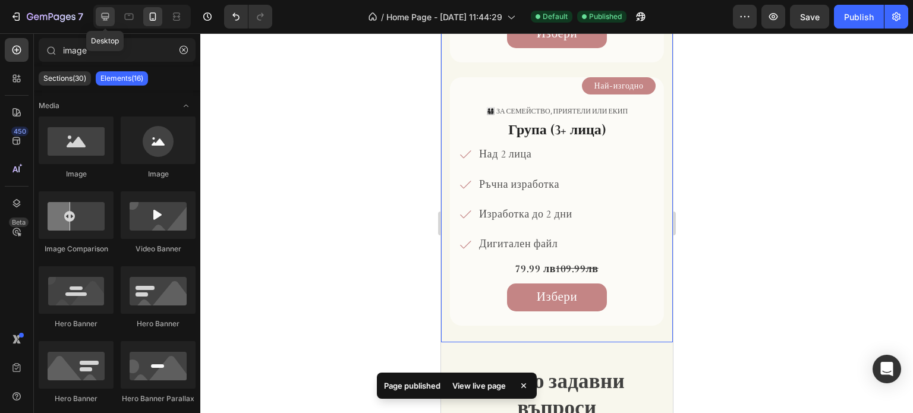
click at [100, 20] on icon at bounding box center [105, 17] width 12 height 12
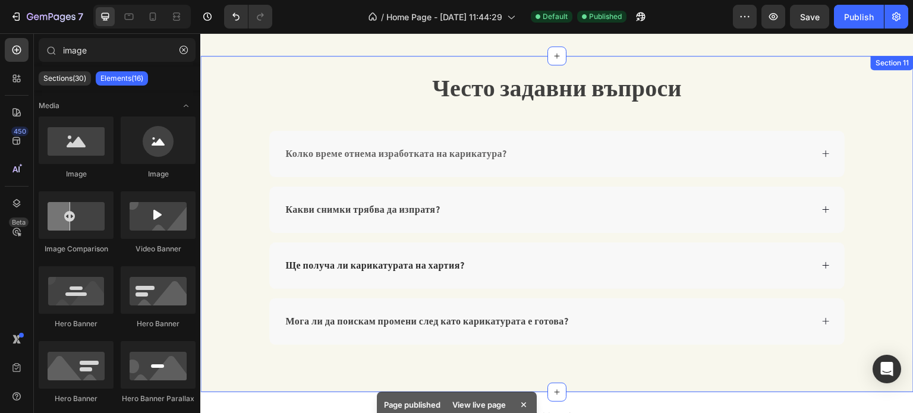
scroll to position [2621, 0]
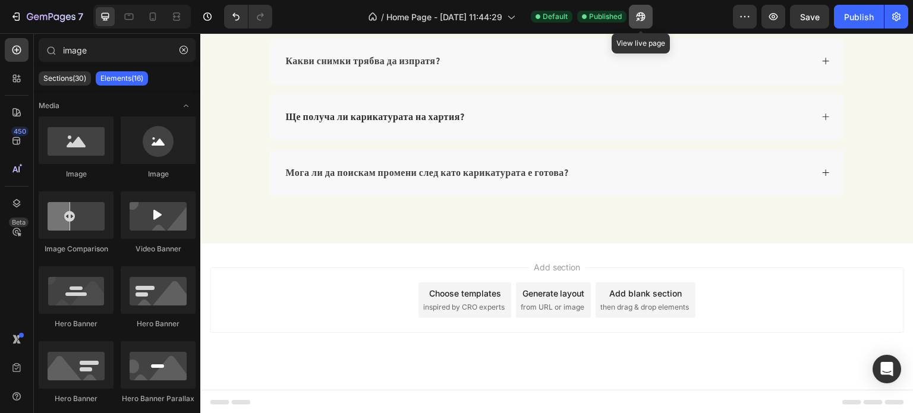
click at [642, 12] on icon "button" at bounding box center [641, 16] width 9 height 9
